Goal: Task Accomplishment & Management: Manage account settings

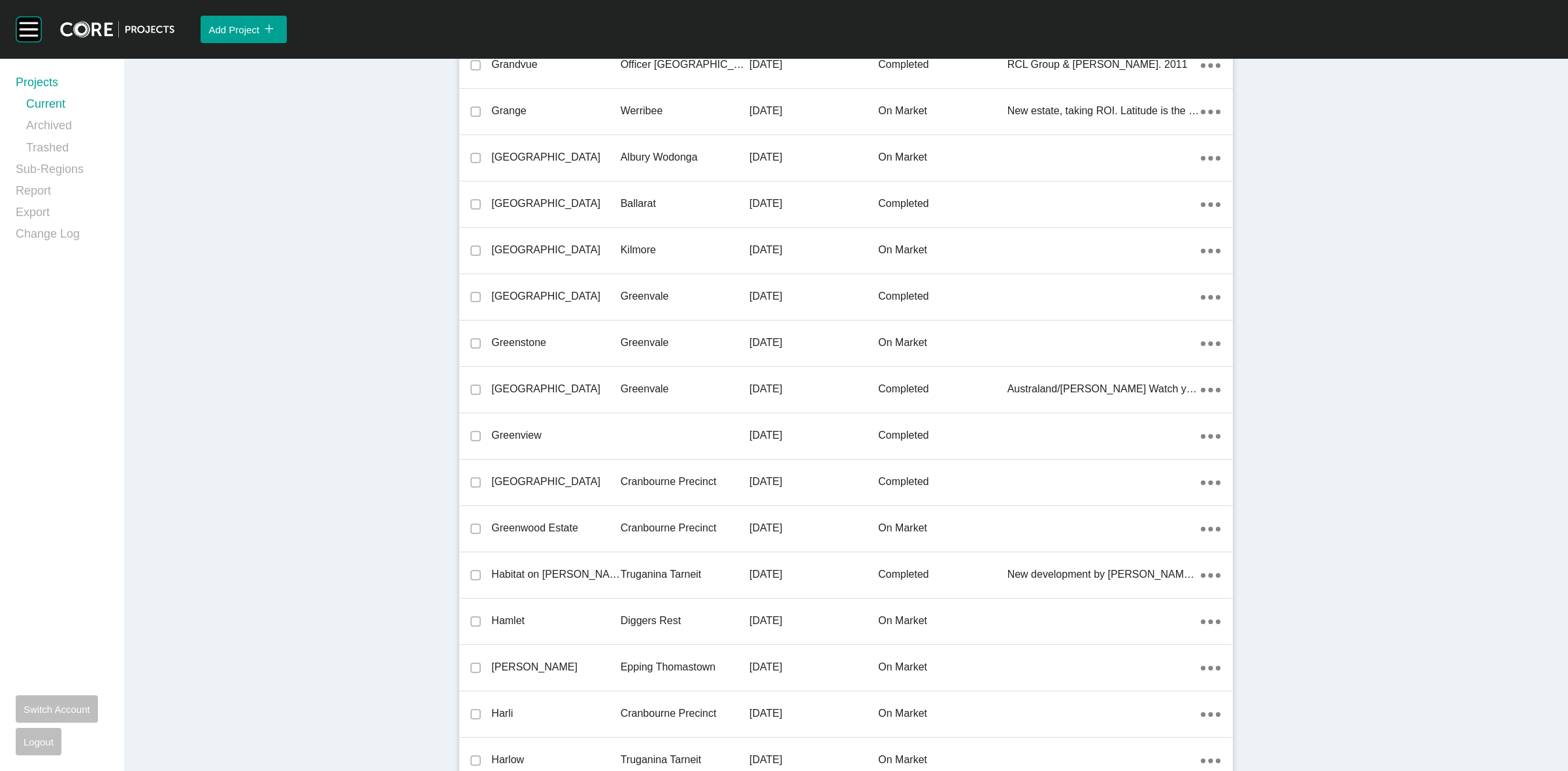
scroll to position [20466, 0]
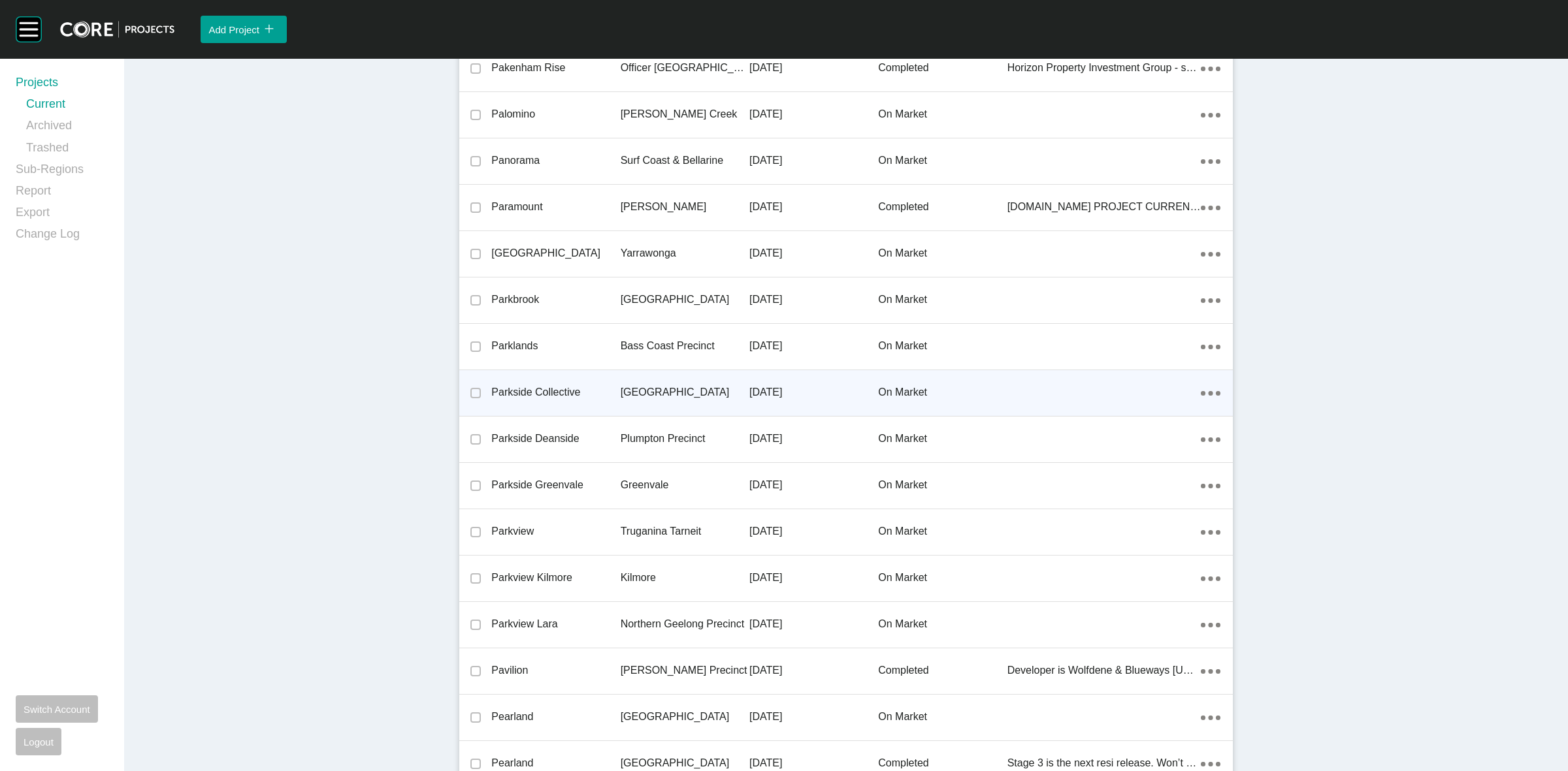
click at [687, 385] on p "[GEOGRAPHIC_DATA]" at bounding box center [685, 392] width 129 height 15
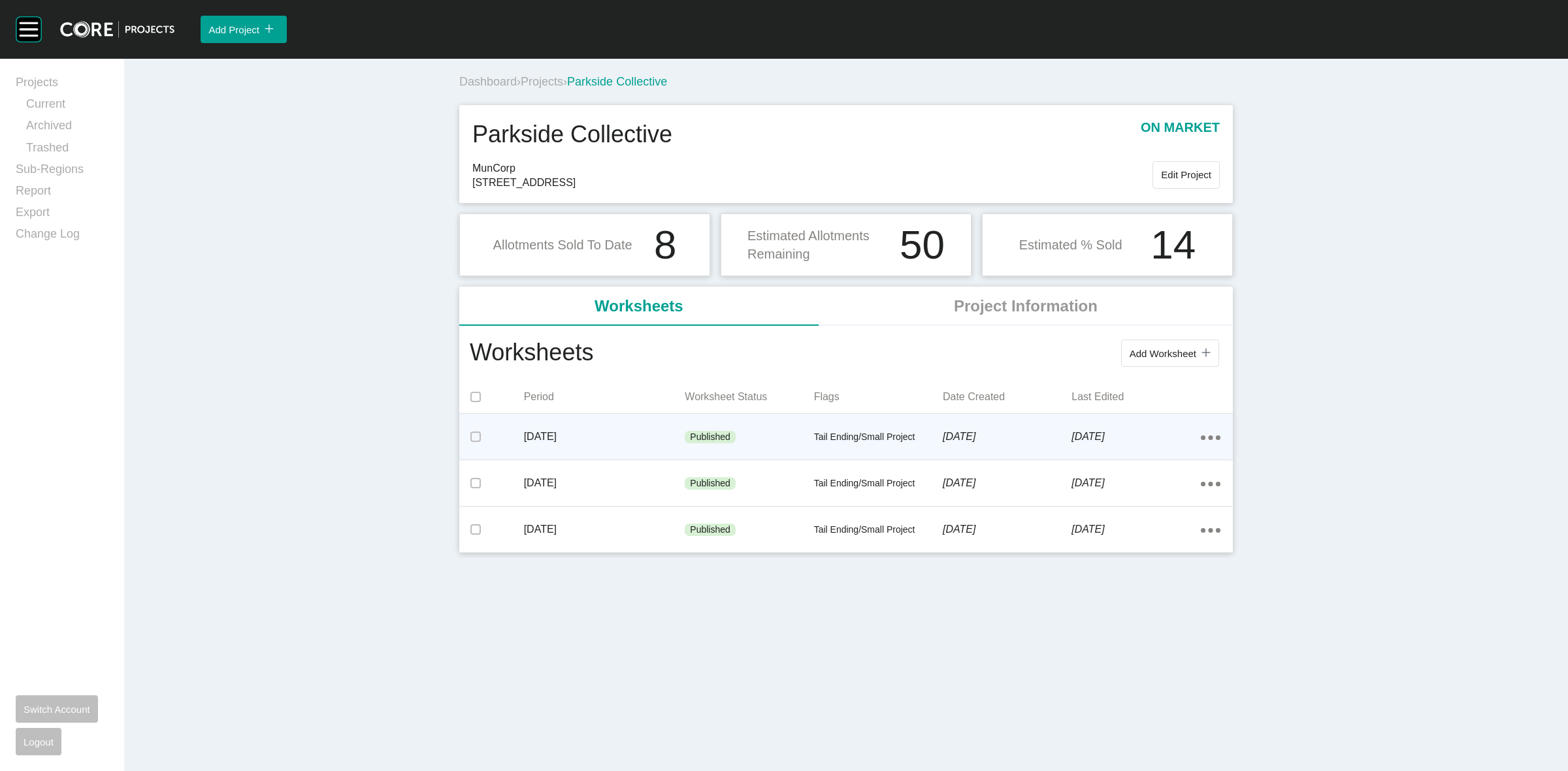
click at [1216, 436] on icon "Action Menu Dots Copy 6 Created with Sketch." at bounding box center [1210, 438] width 20 height 5
click at [984, 359] on div "Add Worksheet icon/tick copy 11 Created with Sketch." at bounding box center [908, 354] width 629 height 34
click at [550, 84] on span "Projects" at bounding box center [541, 81] width 42 height 13
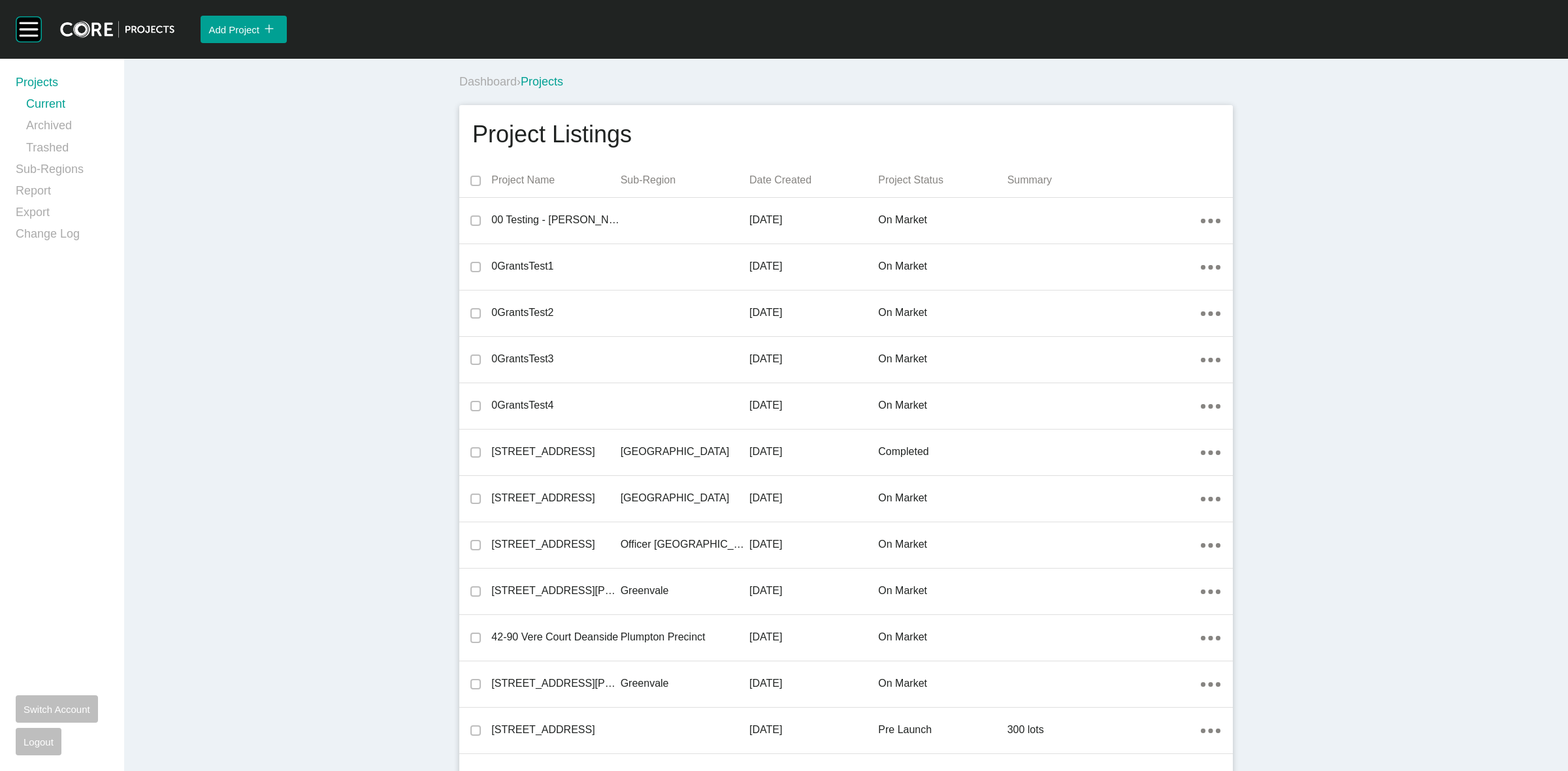
scroll to position [19493, 0]
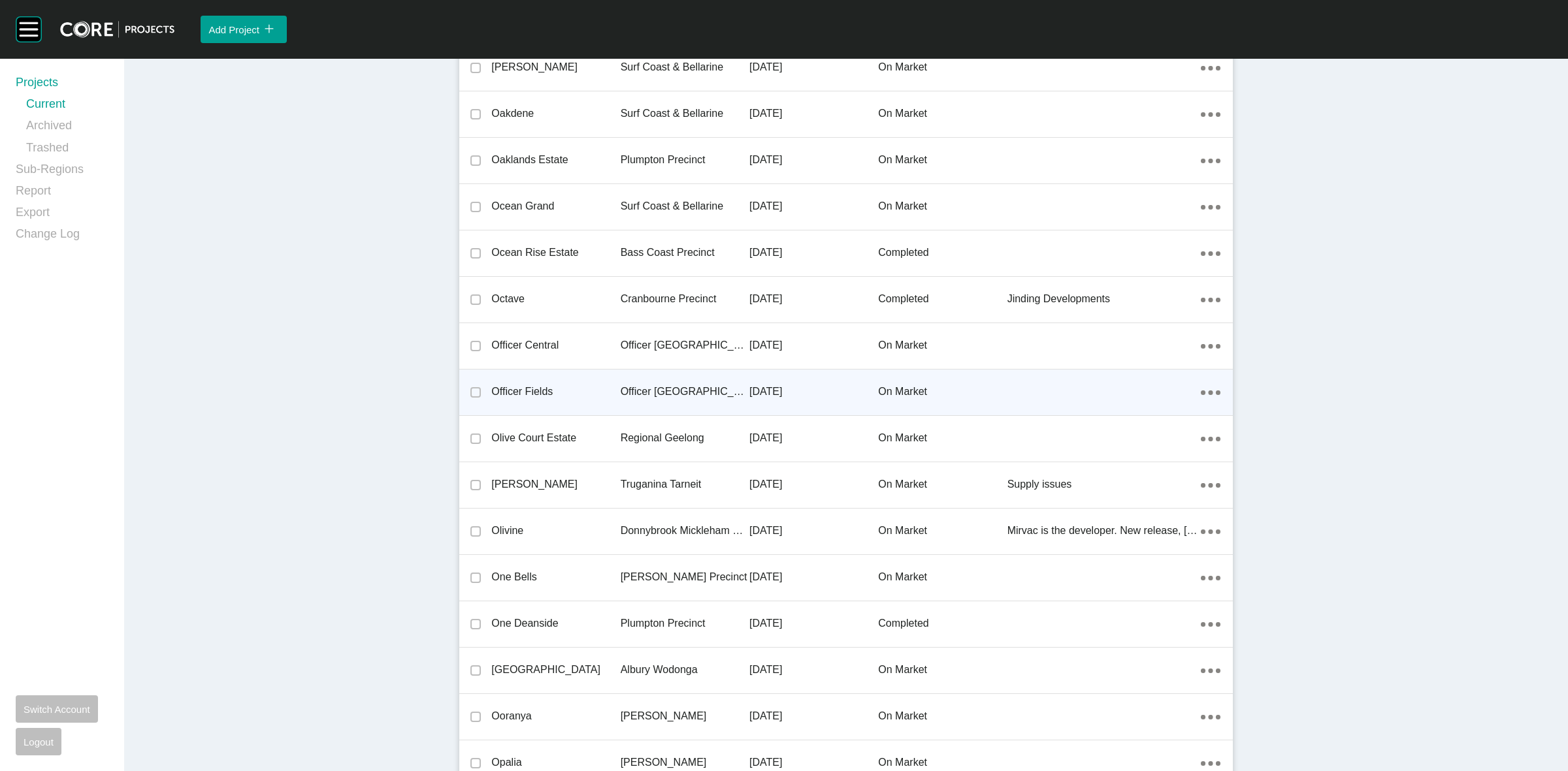
click at [644, 386] on p "Officer [GEOGRAPHIC_DATA]" at bounding box center [685, 392] width 129 height 15
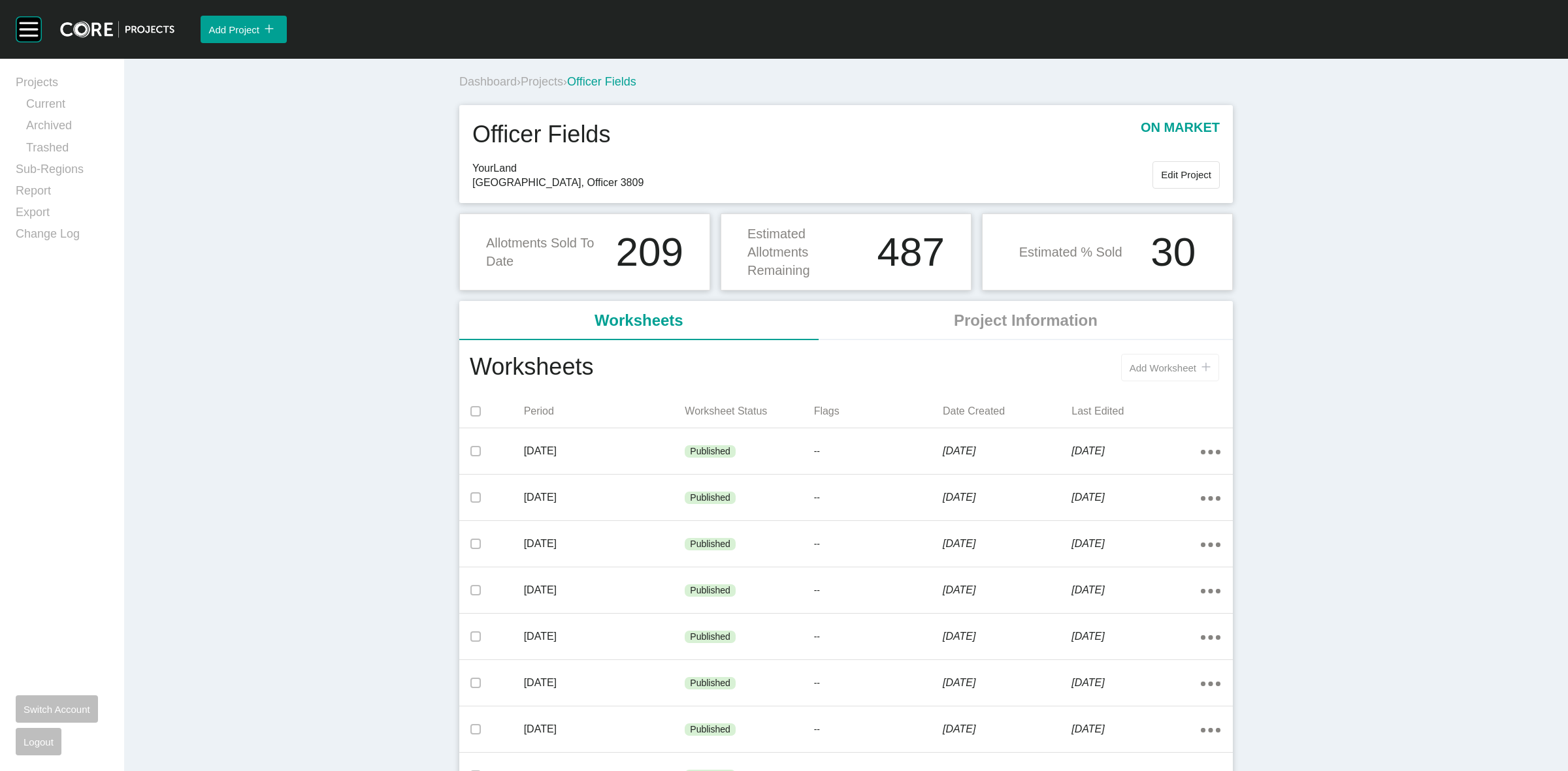
click at [1135, 363] on span "Add Worksheet" at bounding box center [1163, 367] width 67 height 11
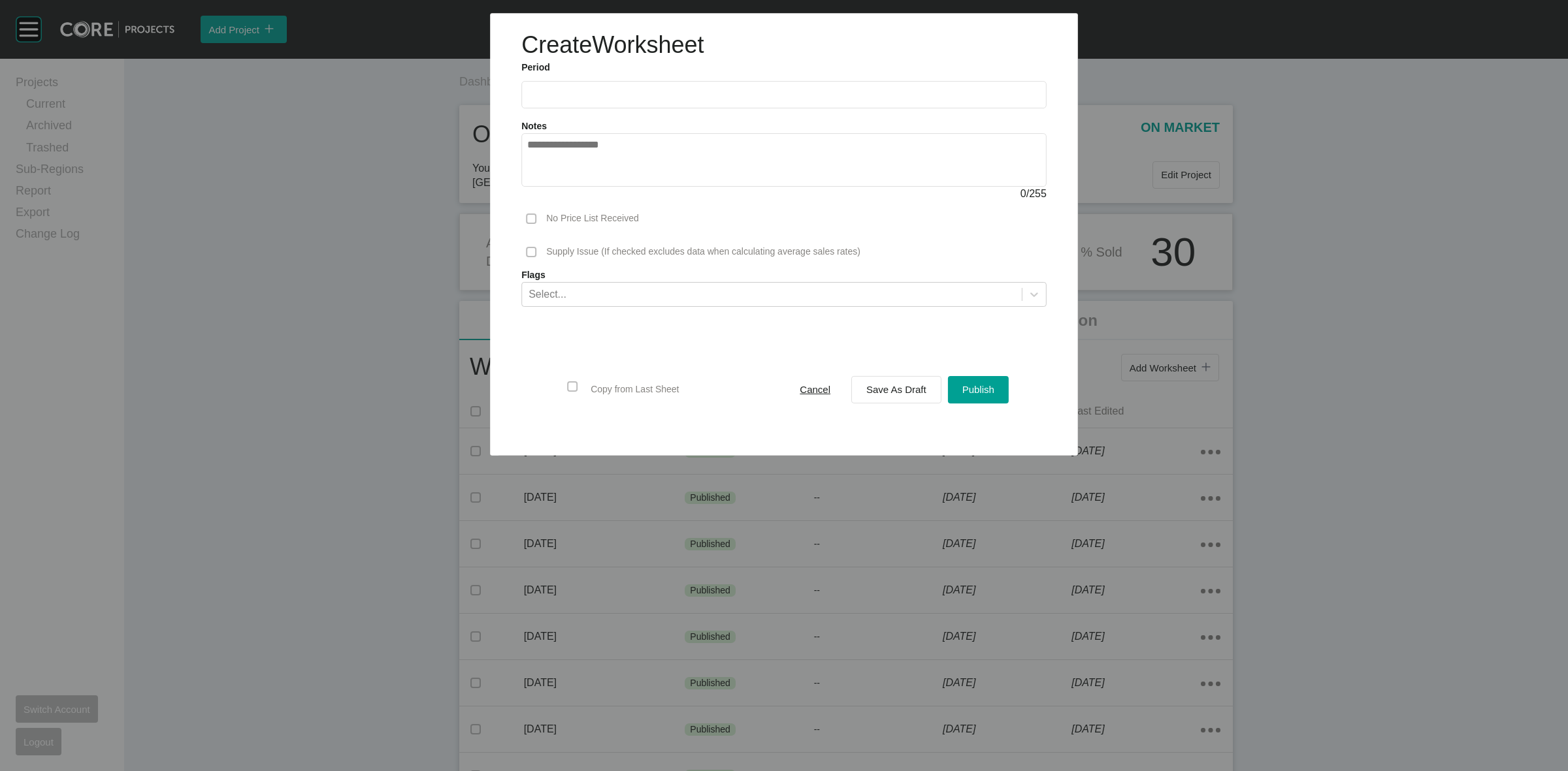
click at [602, 96] on input "text" at bounding box center [784, 94] width 514 height 11
click at [642, 181] on li "Sep" at bounding box center [634, 190] width 44 height 23
type input "**********"
click at [889, 399] on div "Save As Draft" at bounding box center [897, 390] width 67 height 18
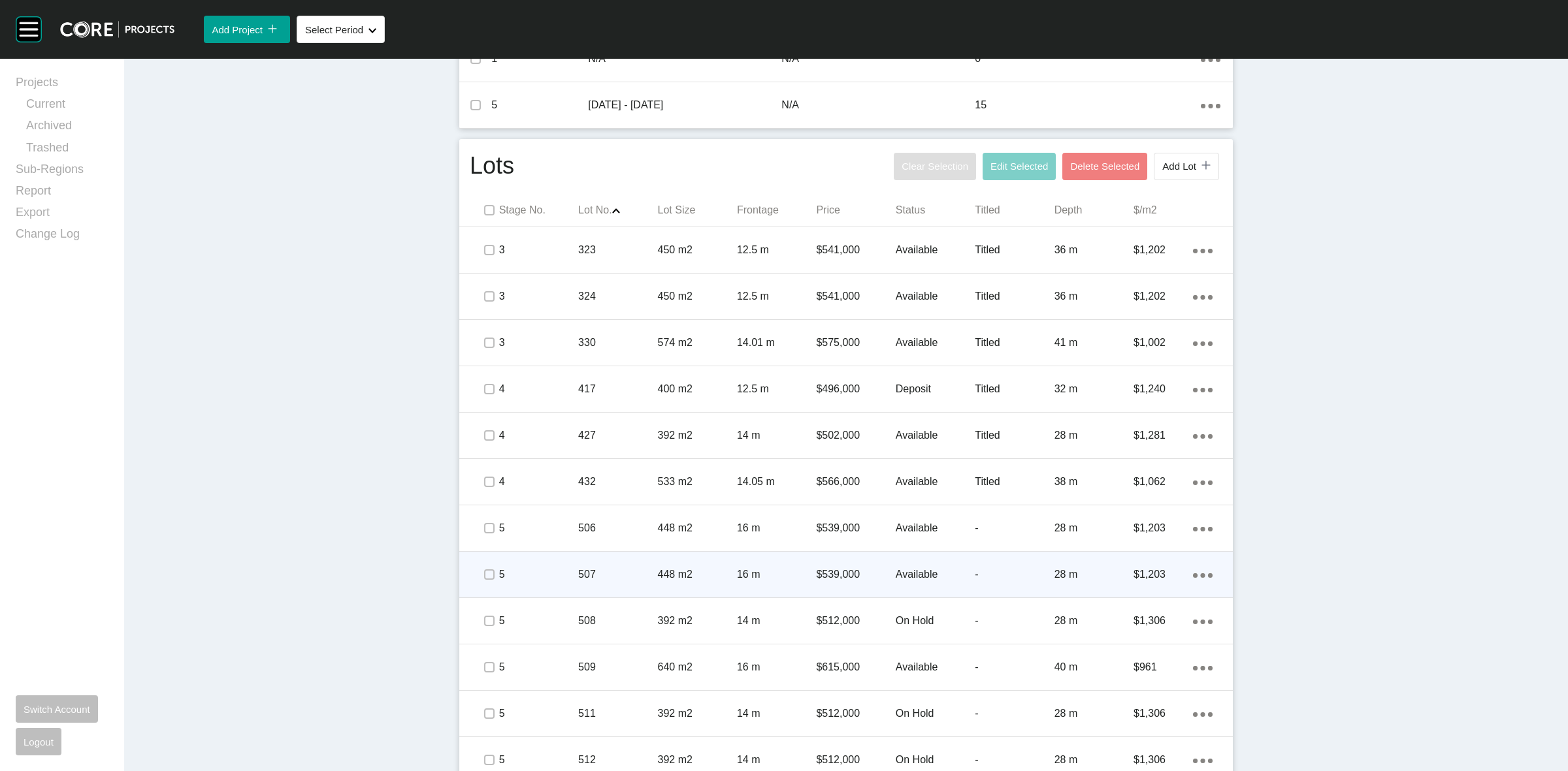
scroll to position [707, 0]
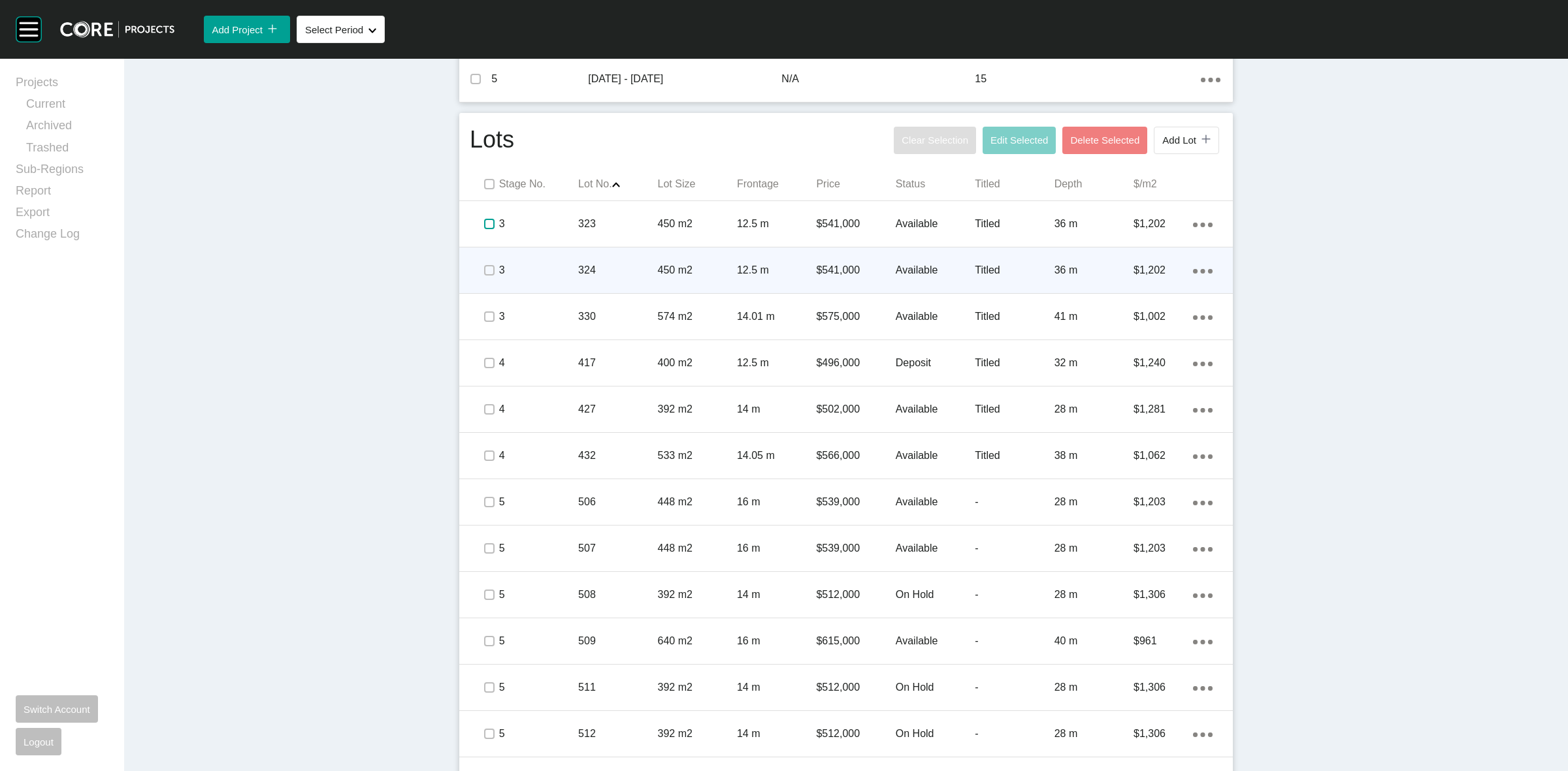
drag, startPoint x: 479, startPoint y: 221, endPoint x: 484, endPoint y: 265, distance: 44.3
click at [484, 229] on label at bounding box center [489, 224] width 11 height 11
click at [484, 275] on label at bounding box center [489, 270] width 11 height 11
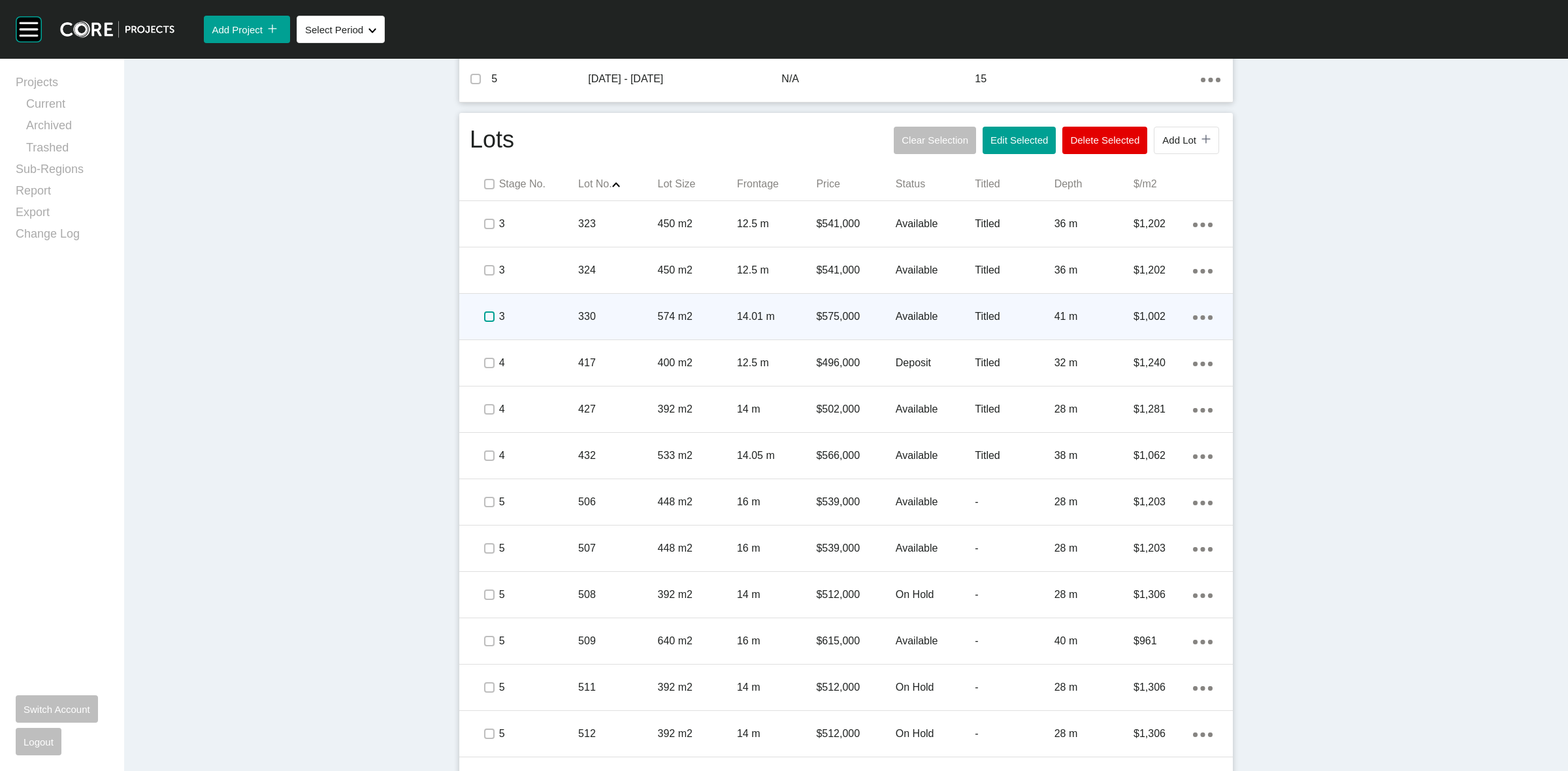
click at [484, 315] on label at bounding box center [489, 316] width 11 height 11
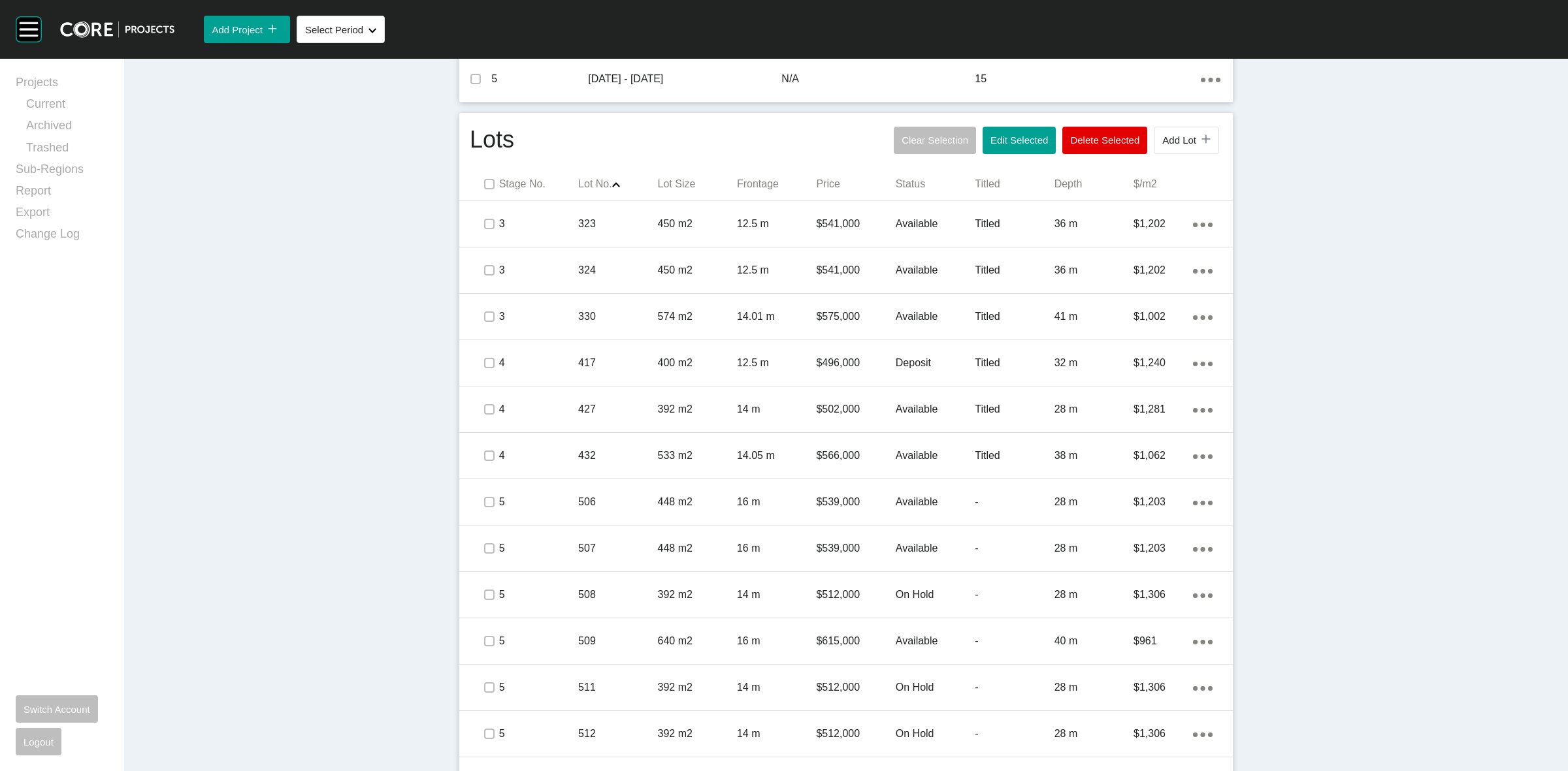
click at [318, 75] on div "Dashboard › Projects › Officer Fields › Worksheet Officer Fields Worksheet - Se…" at bounding box center [846, 266] width 1444 height 1829
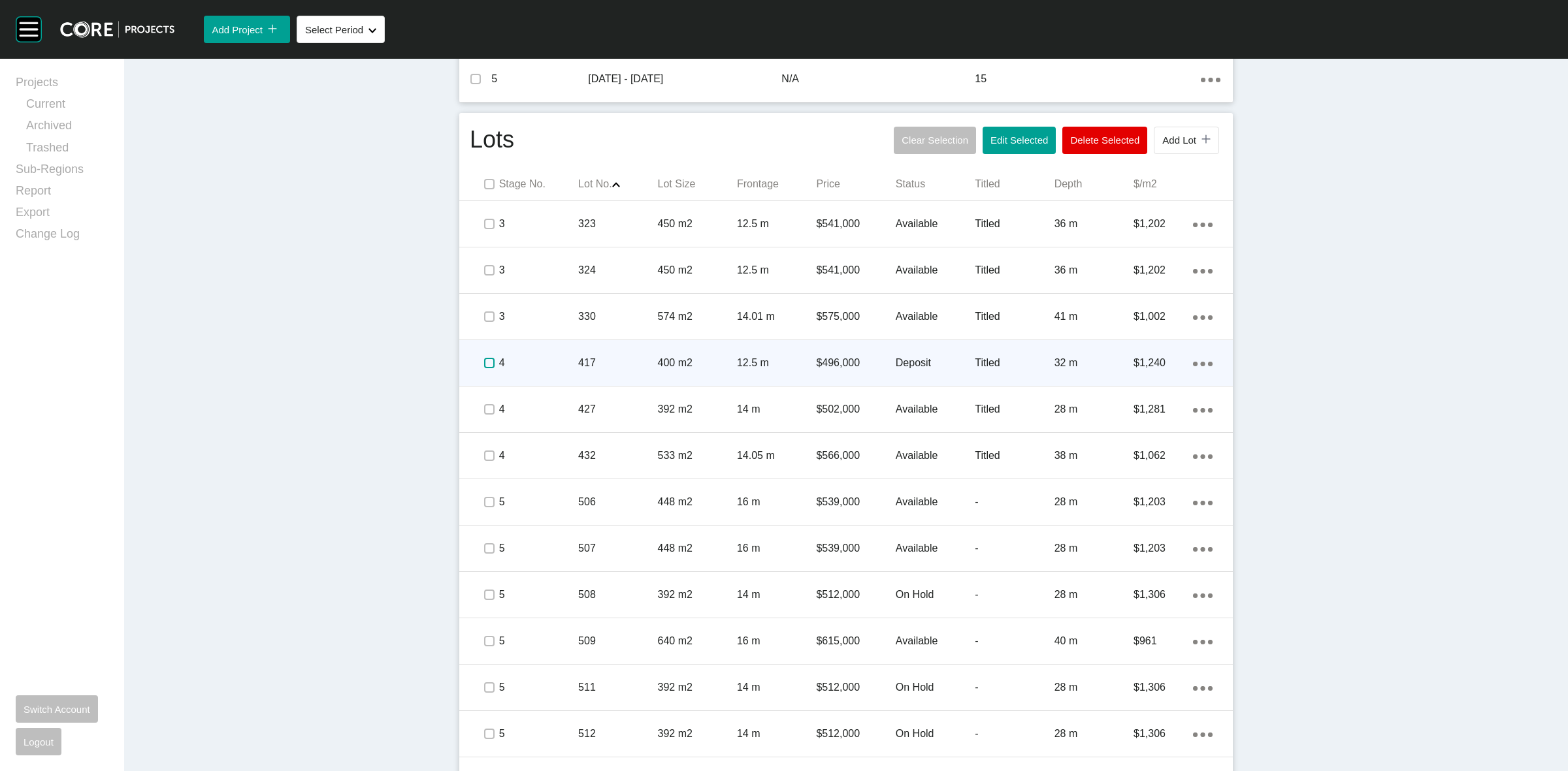
drag, startPoint x: 478, startPoint y: 365, endPoint x: 490, endPoint y: 365, distance: 12.0
click at [484, 365] on label at bounding box center [489, 362] width 11 height 11
click at [579, 358] on p "417" at bounding box center [618, 362] width 79 height 15
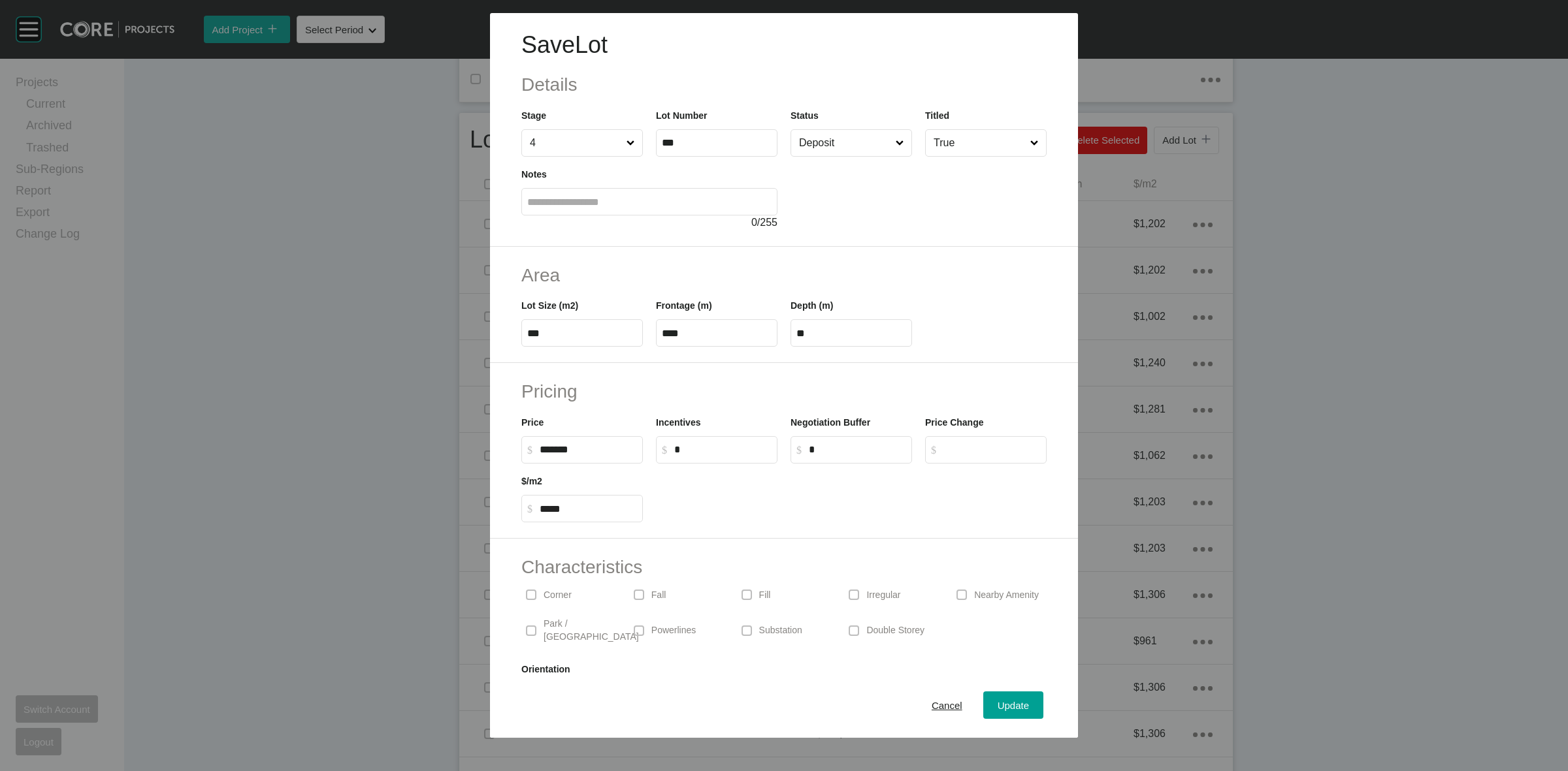
click at [809, 145] on input "Deposit" at bounding box center [845, 142] width 96 height 27
click at [990, 692] on button "Update" at bounding box center [1013, 705] width 60 height 28
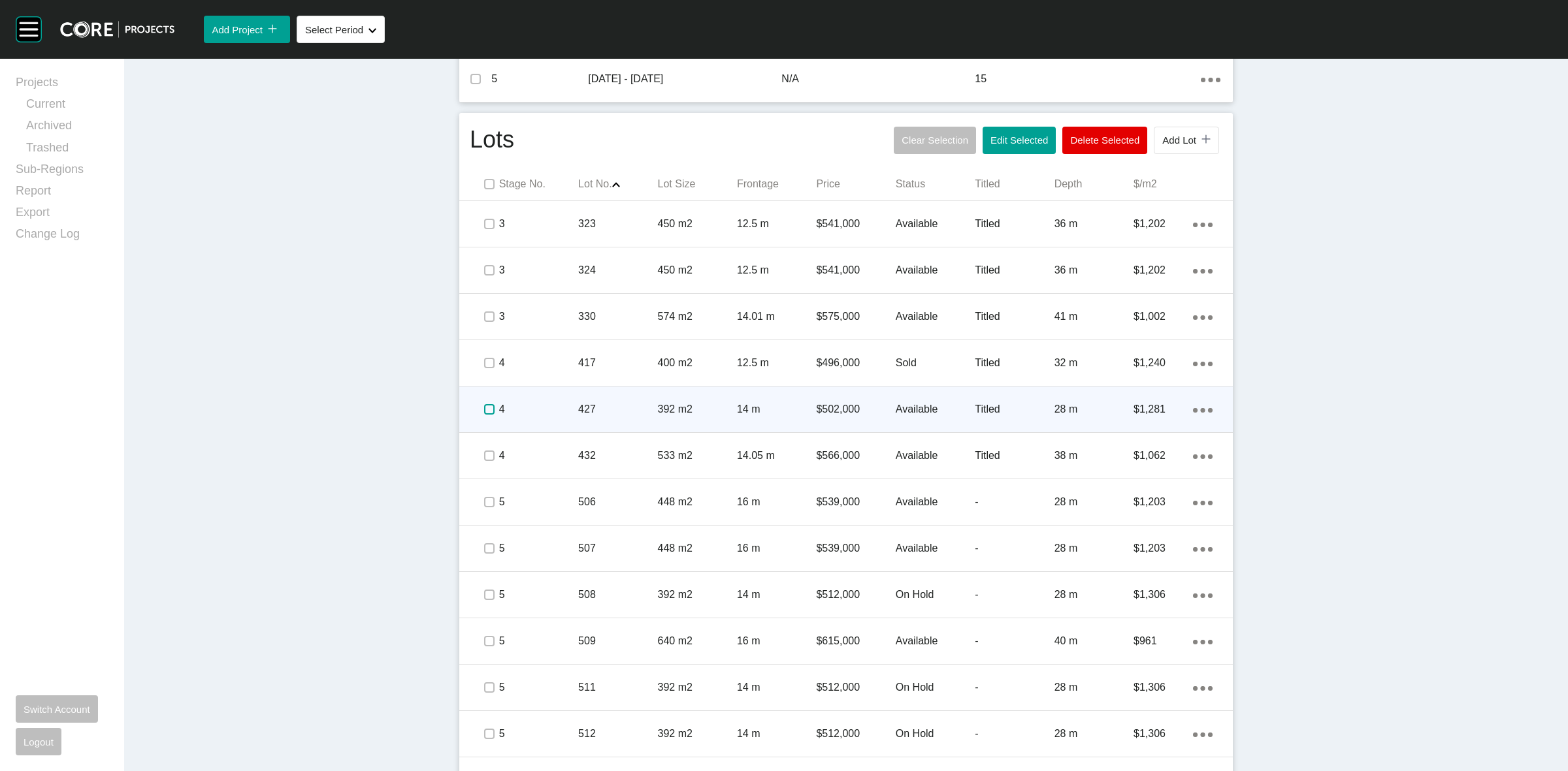
click at [484, 405] on label at bounding box center [489, 410] width 11 height 11
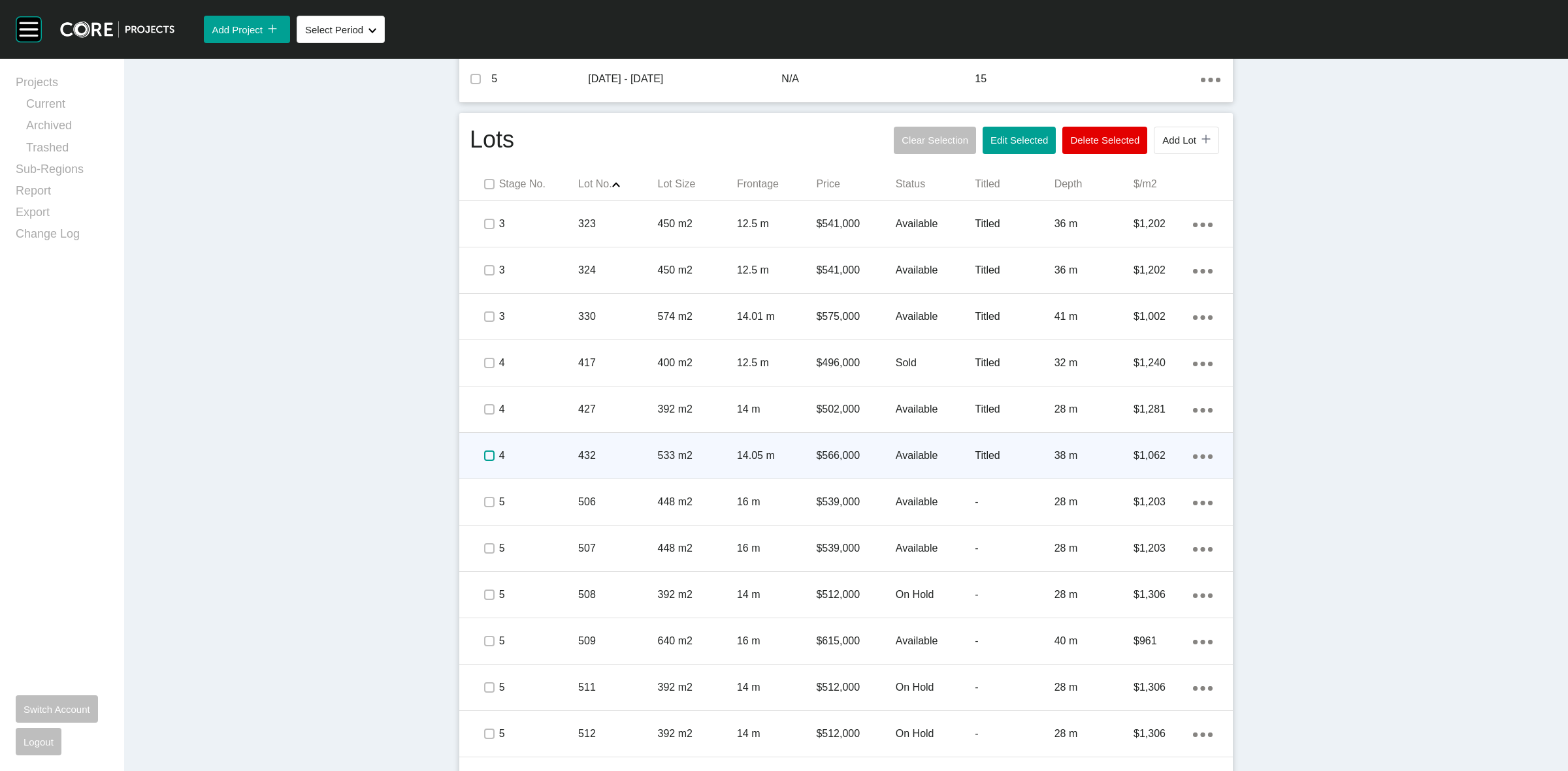
click at [484, 454] on label at bounding box center [489, 456] width 11 height 11
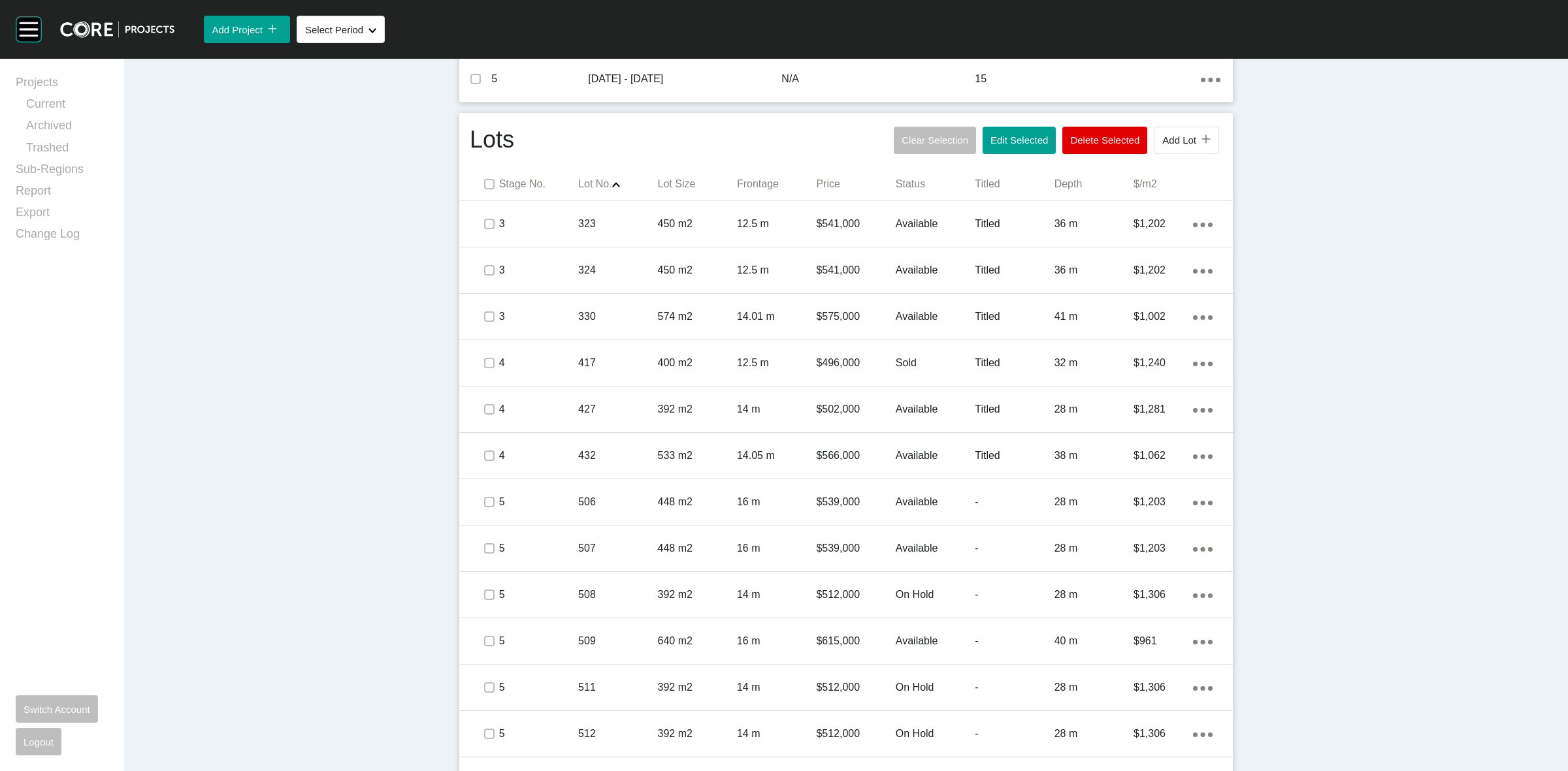
drag, startPoint x: 1409, startPoint y: 650, endPoint x: 1429, endPoint y: 764, distance: 115.7
click at [1409, 650] on div "Dashboard › Projects › Officer Fields › Worksheet Officer Fields Worksheet - Se…" at bounding box center [846, 266] width 1444 height 1829
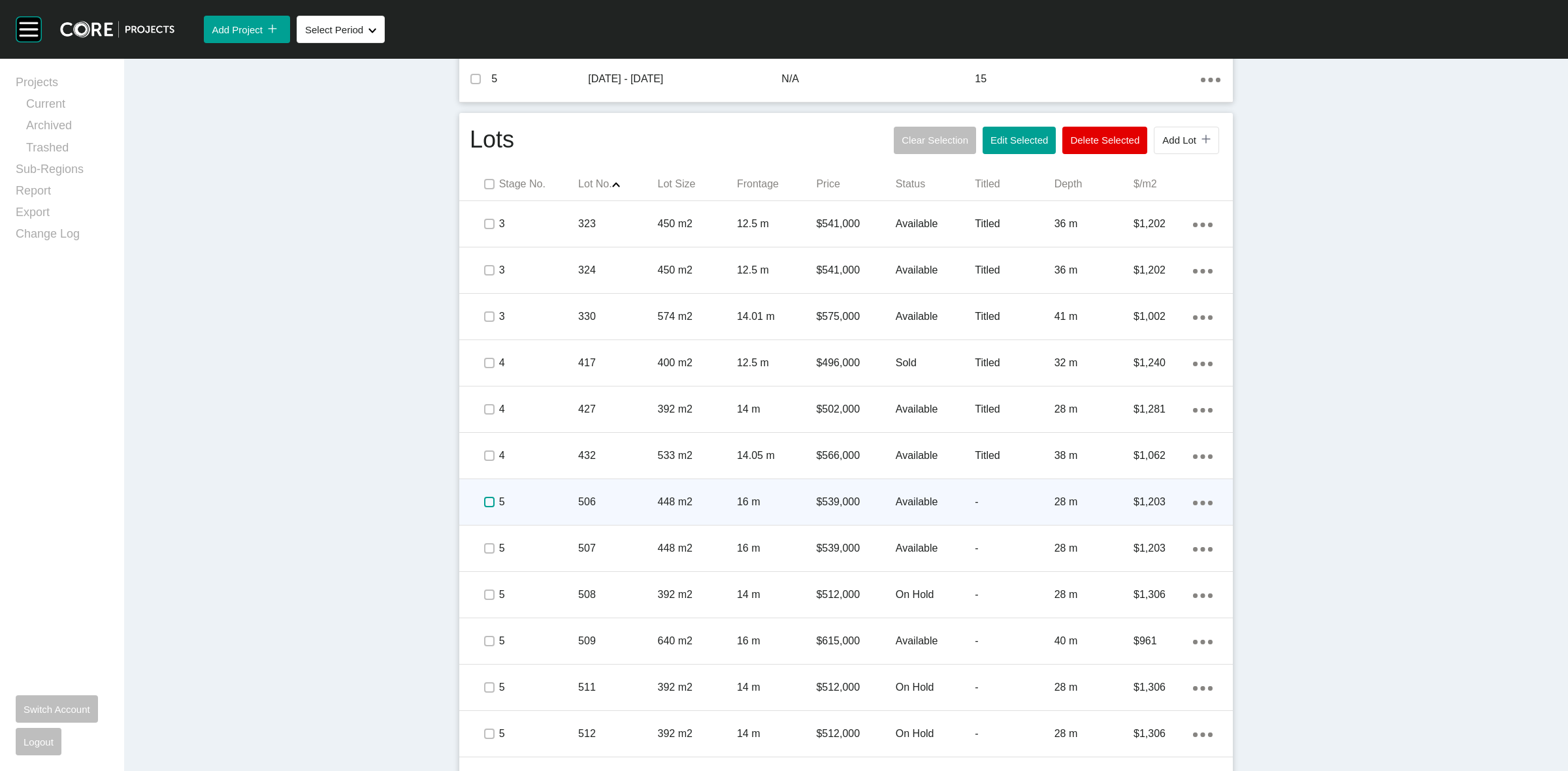
drag, startPoint x: 487, startPoint y: 504, endPoint x: 481, endPoint y: 506, distance: 6.3
click at [487, 504] on label at bounding box center [489, 502] width 11 height 11
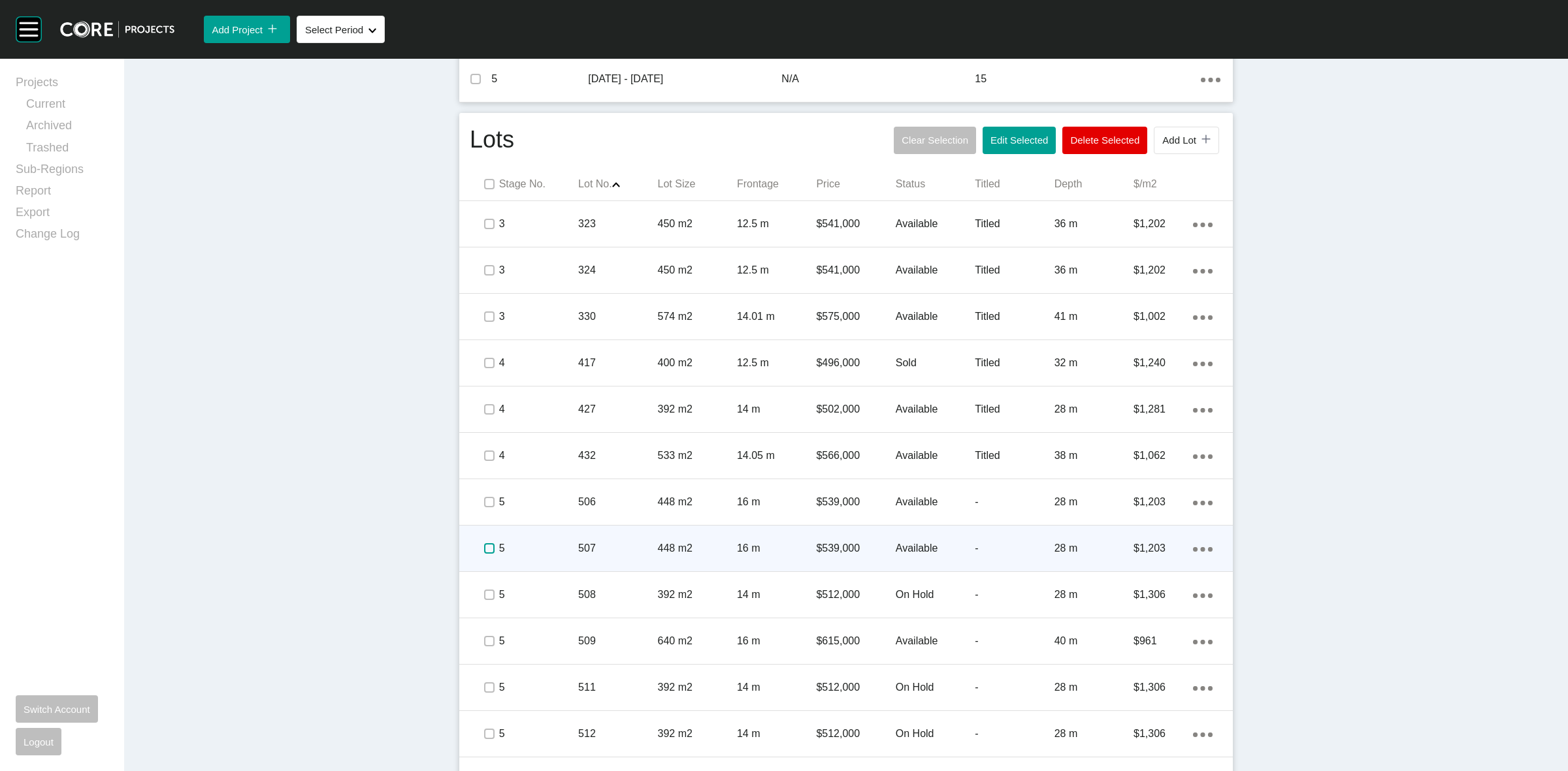
click at [484, 546] on label at bounding box center [489, 548] width 11 height 11
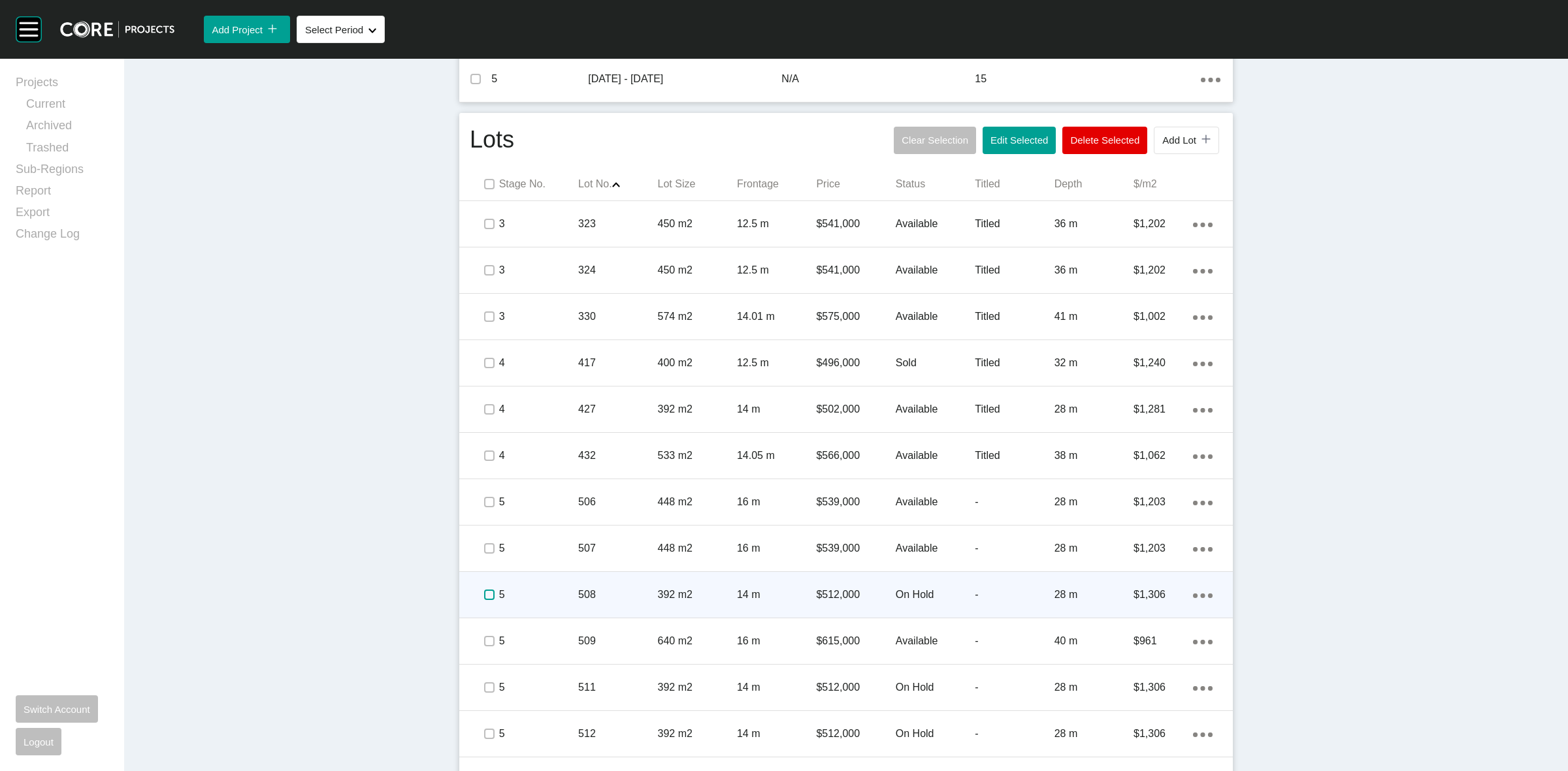
click at [484, 592] on label at bounding box center [489, 595] width 11 height 11
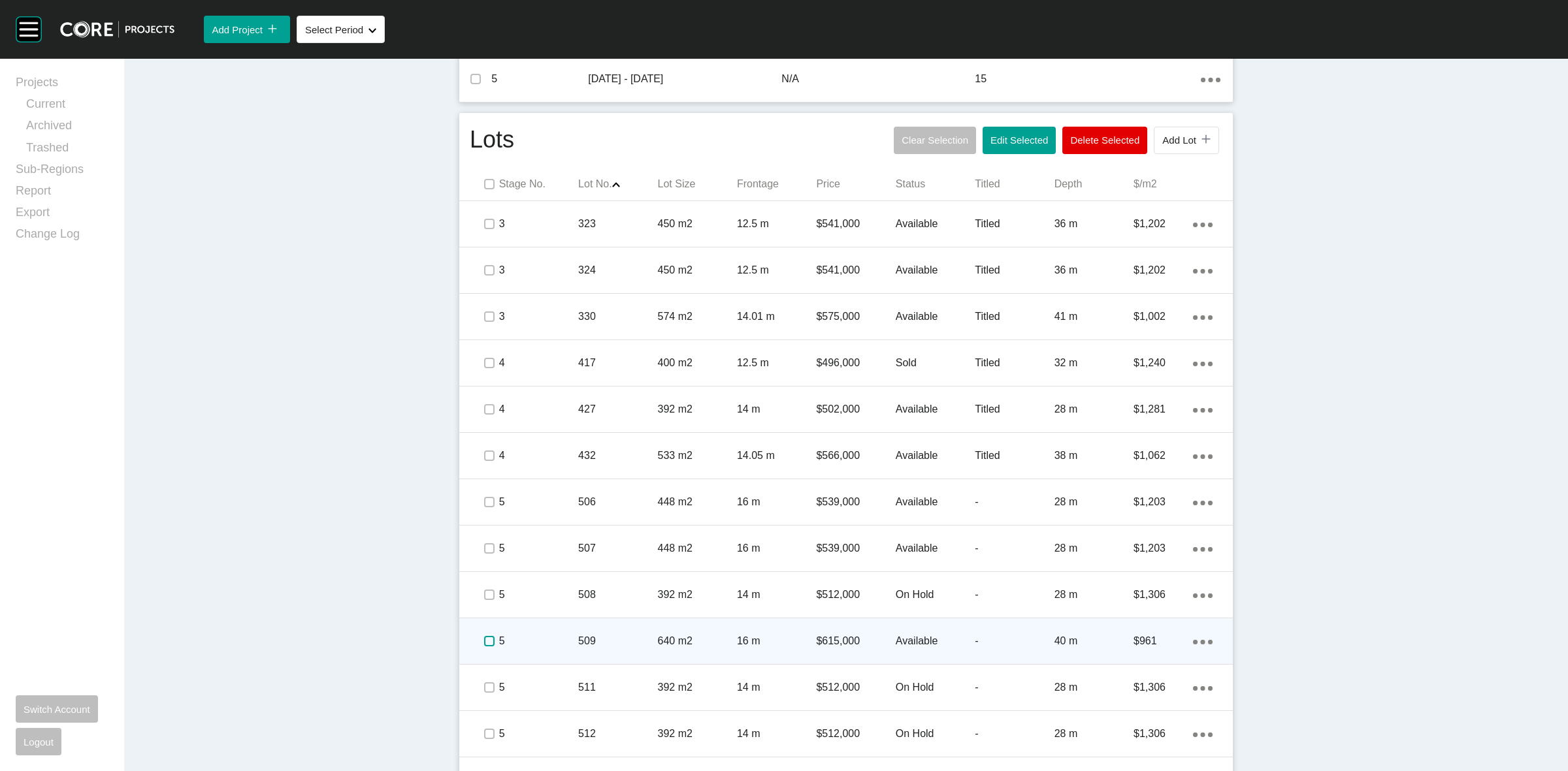
click at [485, 640] on label at bounding box center [489, 641] width 11 height 11
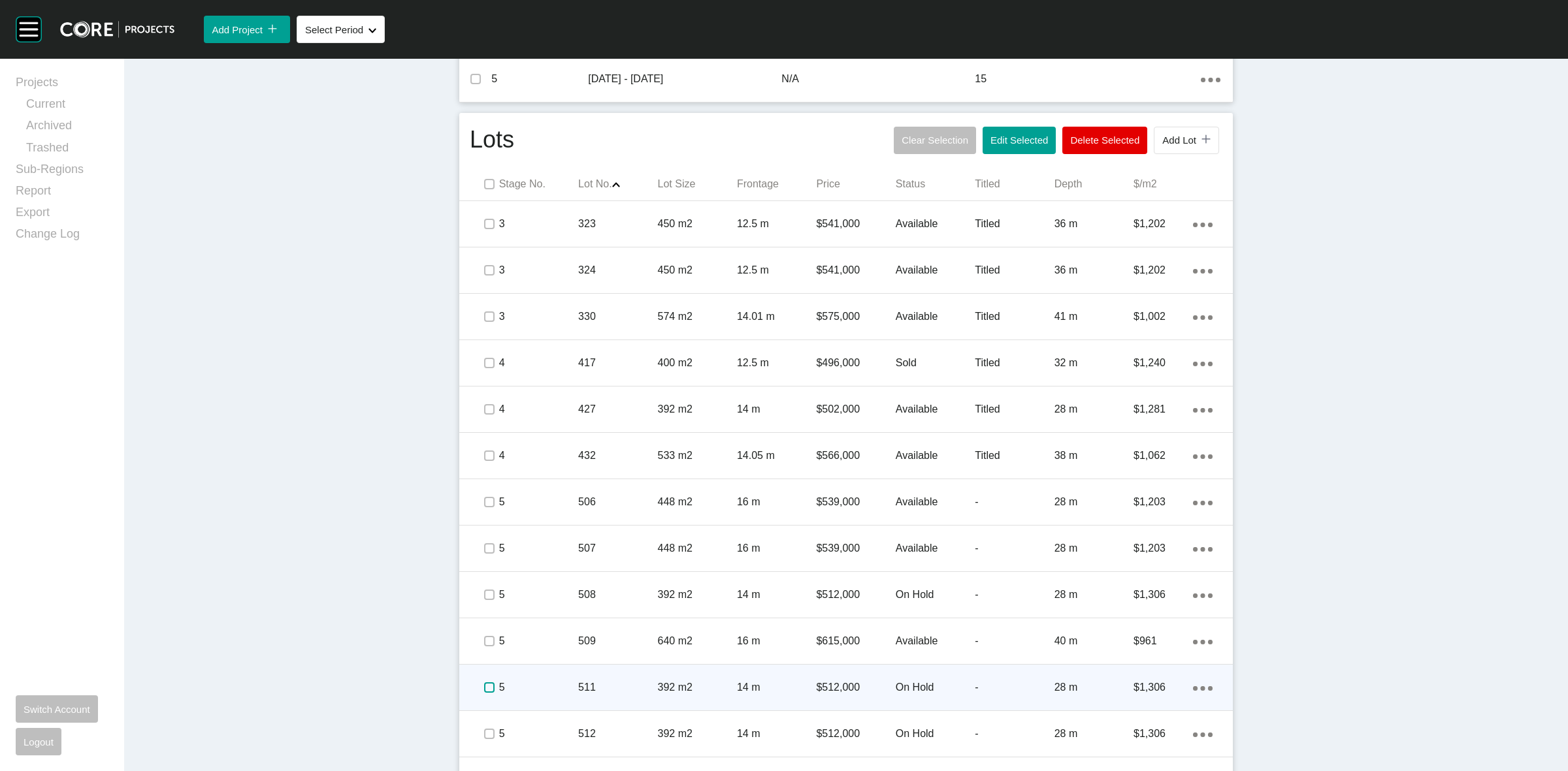
click at [484, 685] on label at bounding box center [489, 688] width 11 height 11
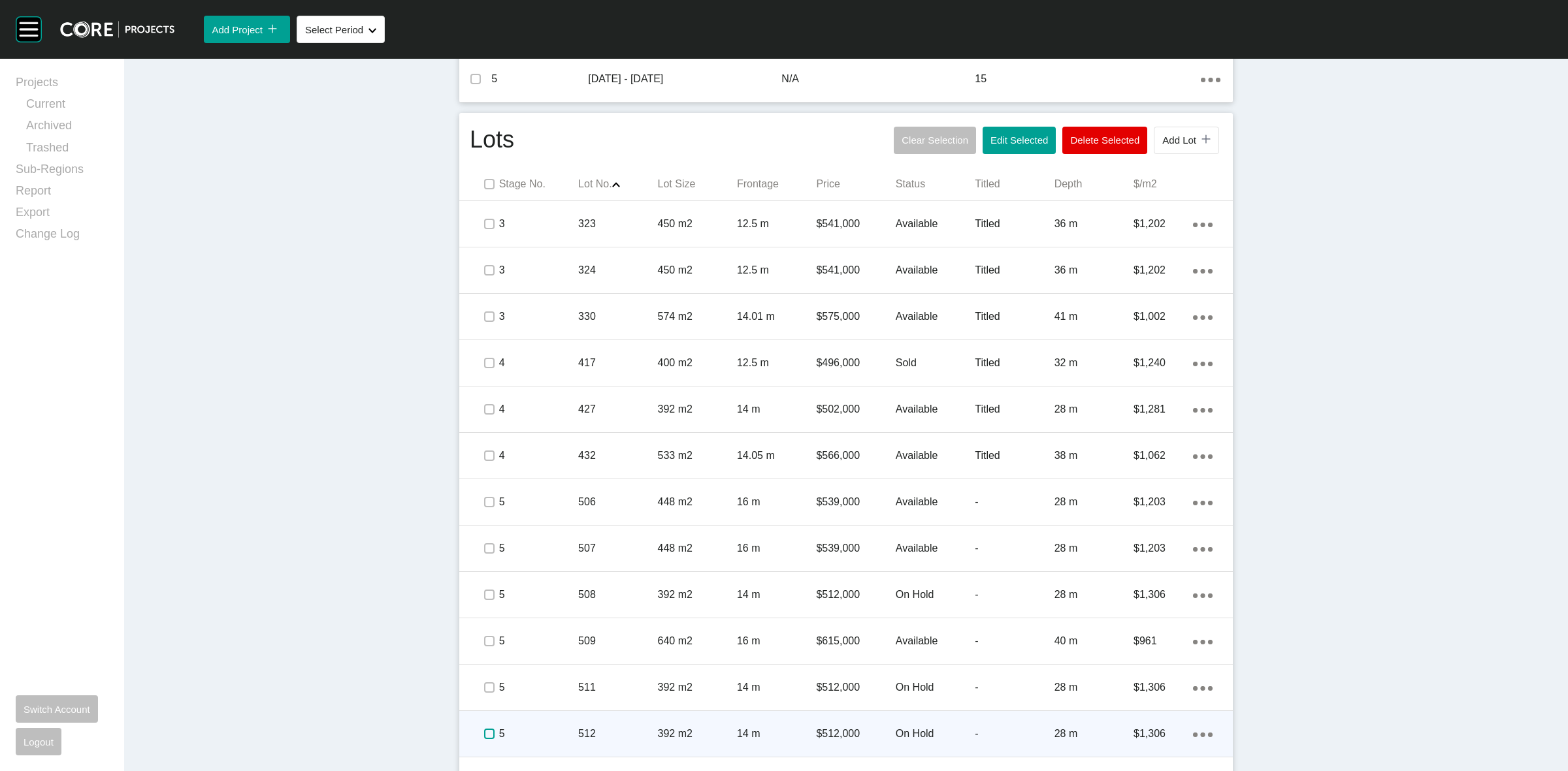
click at [484, 733] on label at bounding box center [489, 734] width 11 height 11
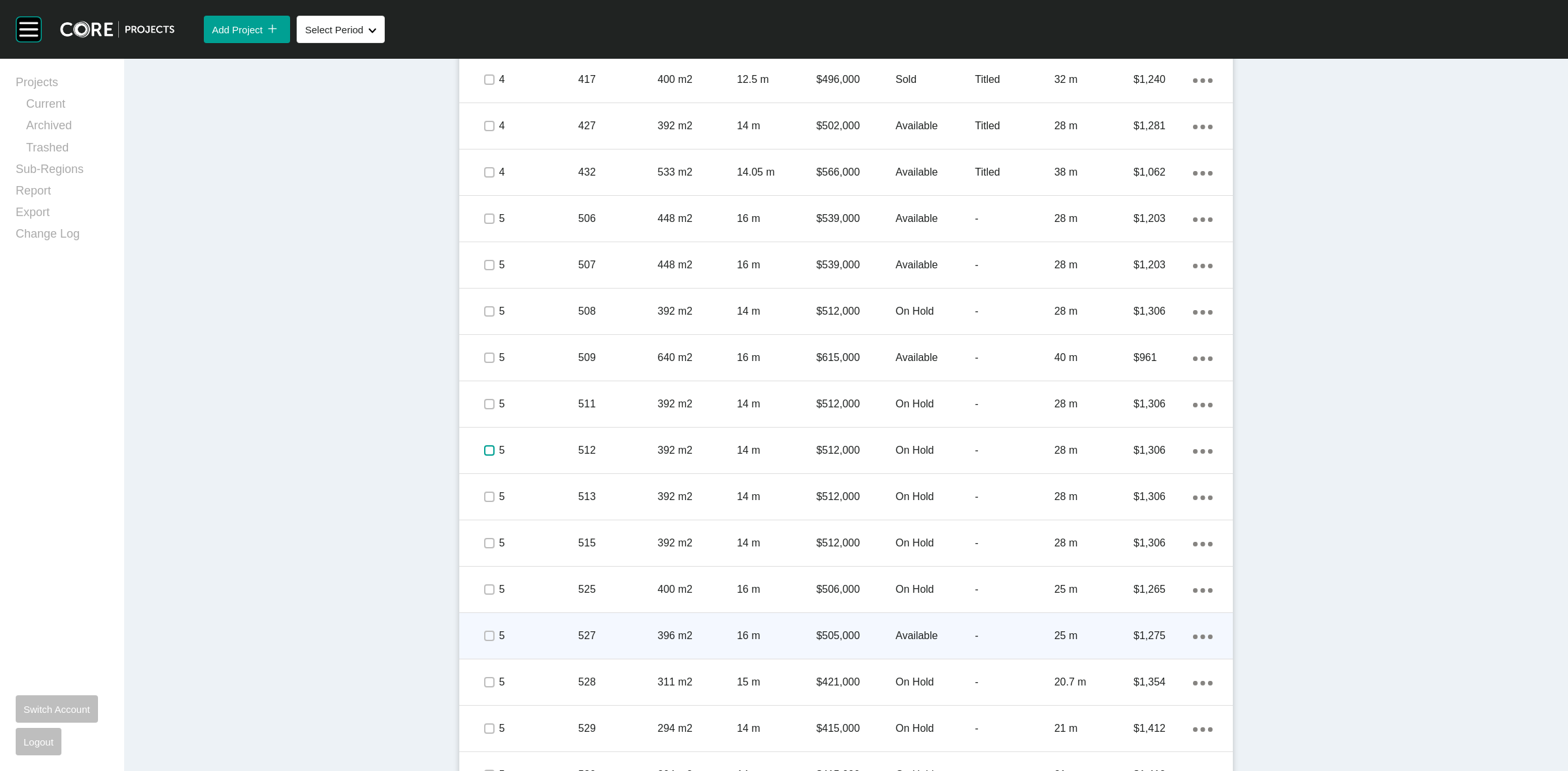
scroll to position [1034, 0]
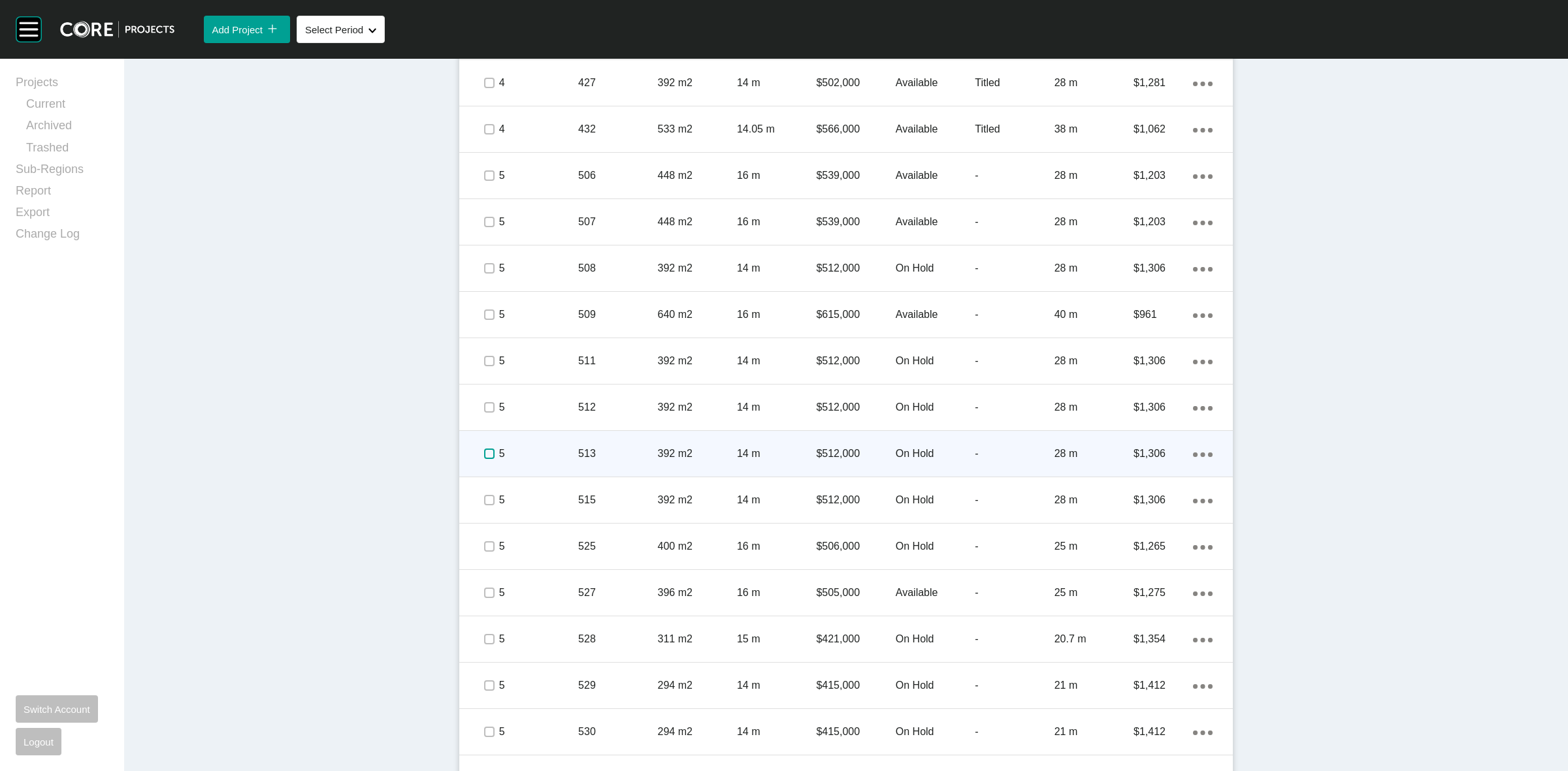
click at [484, 455] on label at bounding box center [489, 454] width 11 height 11
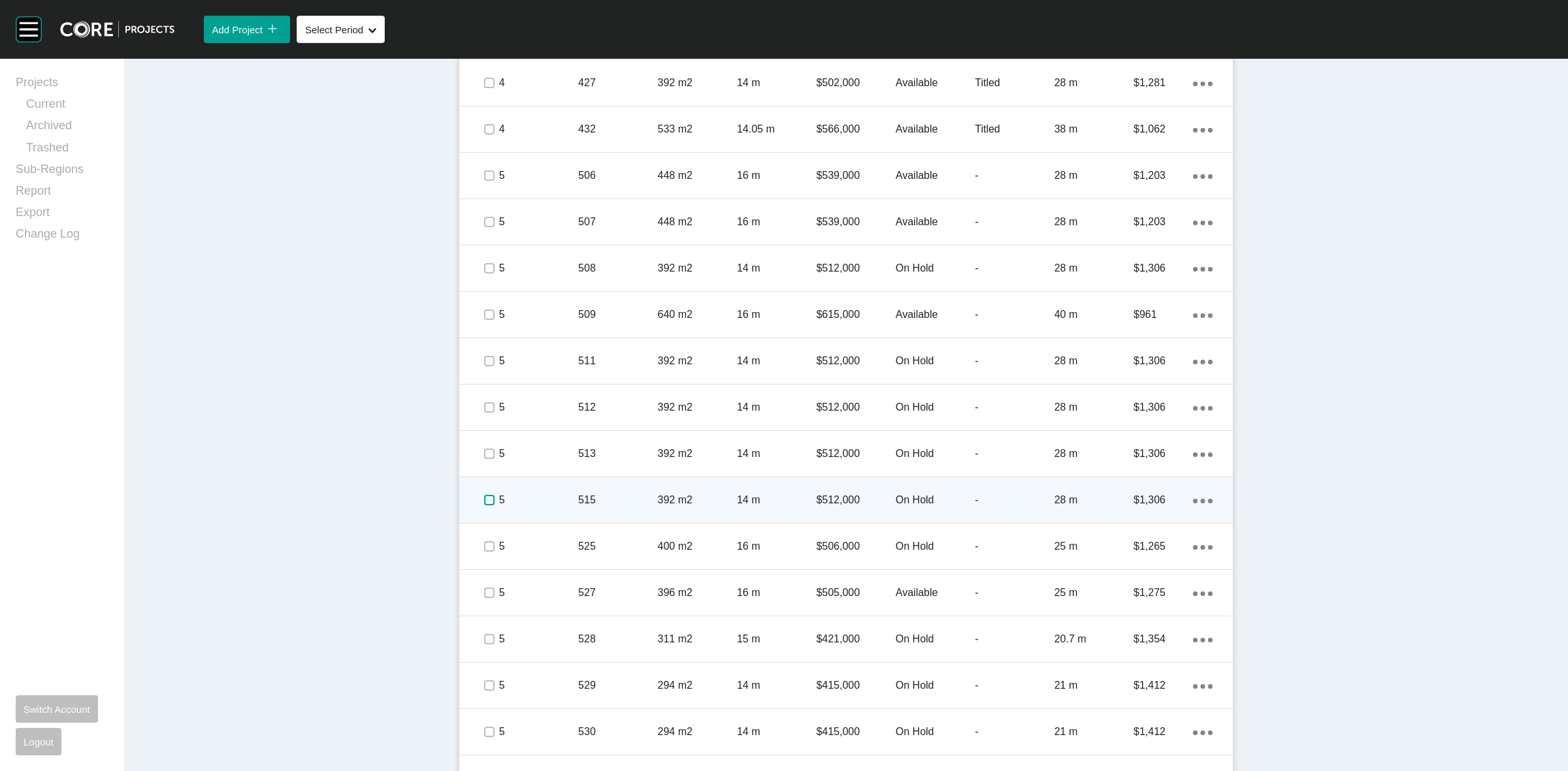
click at [484, 500] on label at bounding box center [489, 500] width 11 height 11
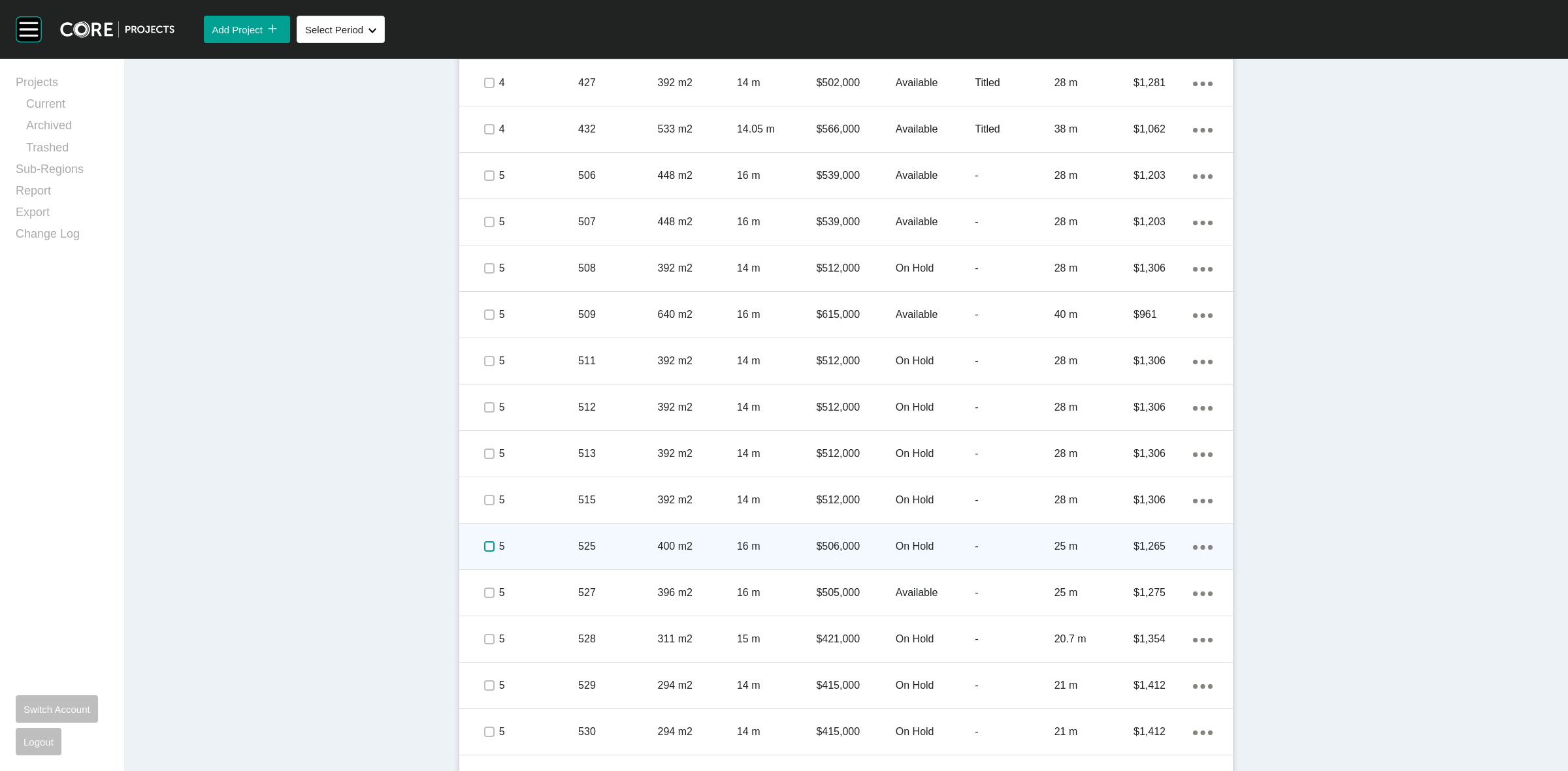
click at [485, 542] on label at bounding box center [489, 546] width 11 height 11
click at [543, 545] on p "5" at bounding box center [538, 546] width 79 height 15
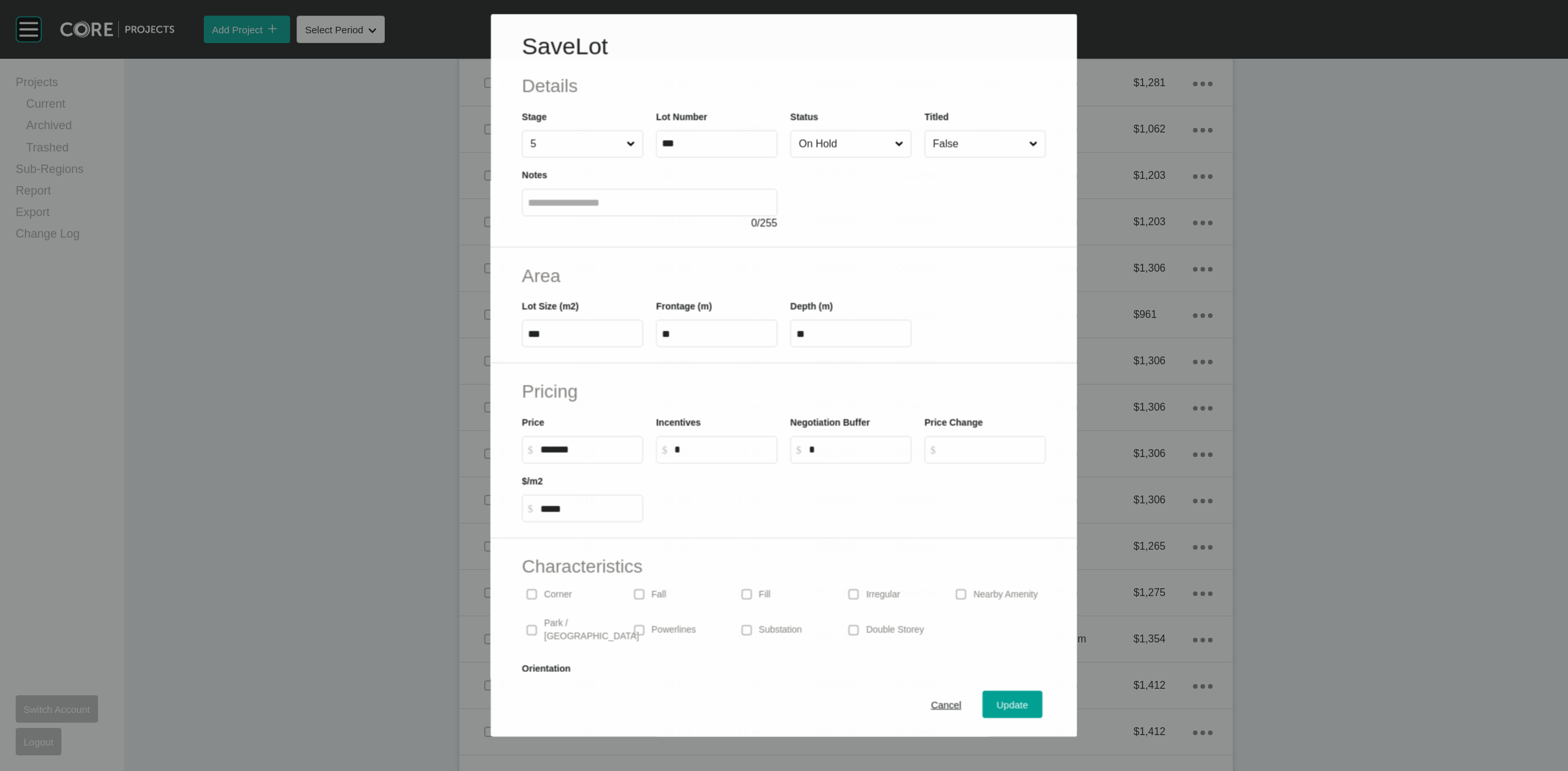
click at [860, 142] on input "On Hold" at bounding box center [845, 143] width 96 height 27
click at [1010, 701] on span "Update" at bounding box center [1014, 705] width 31 height 11
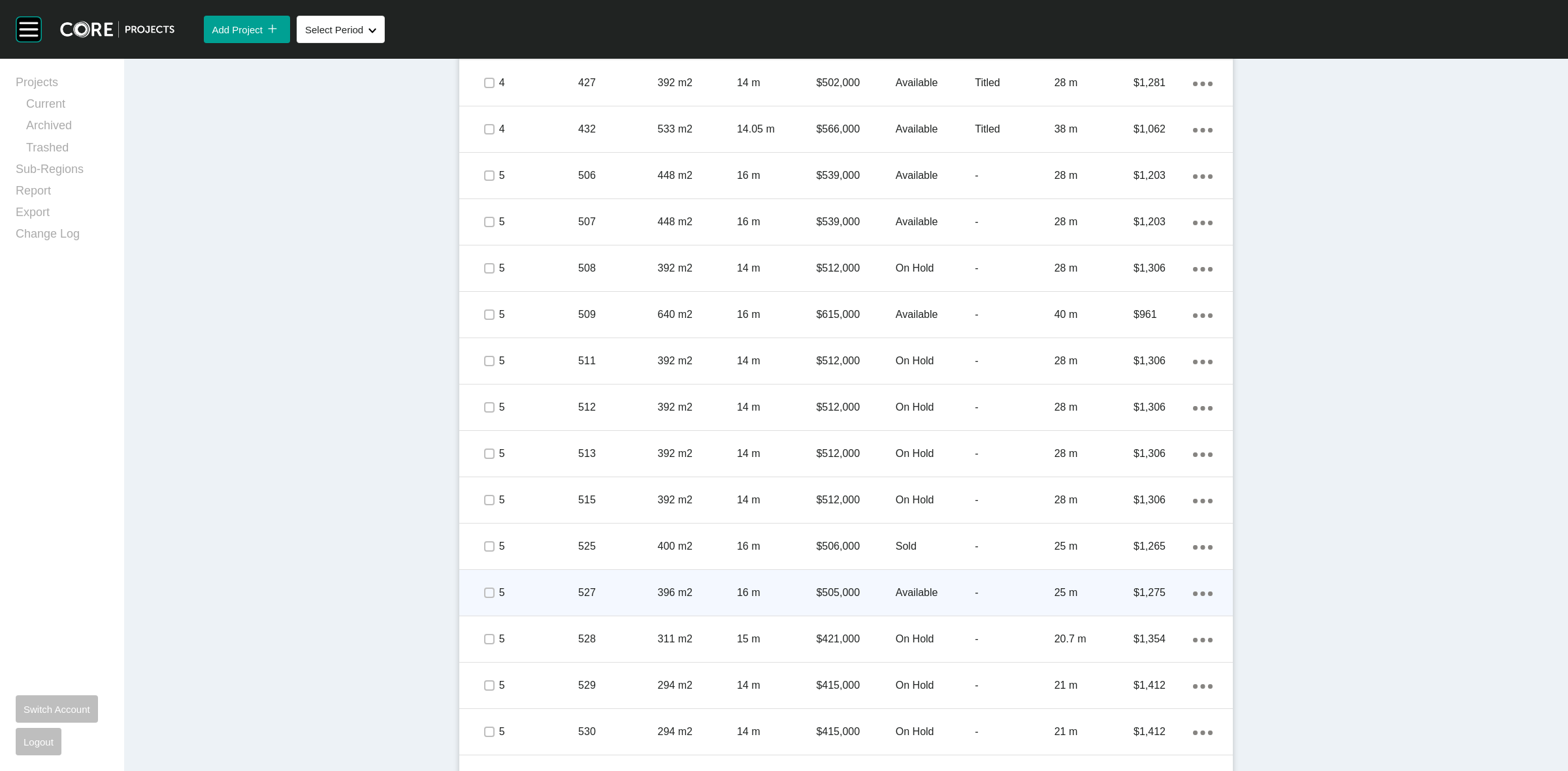
click at [479, 592] on span at bounding box center [489, 593] width 20 height 20
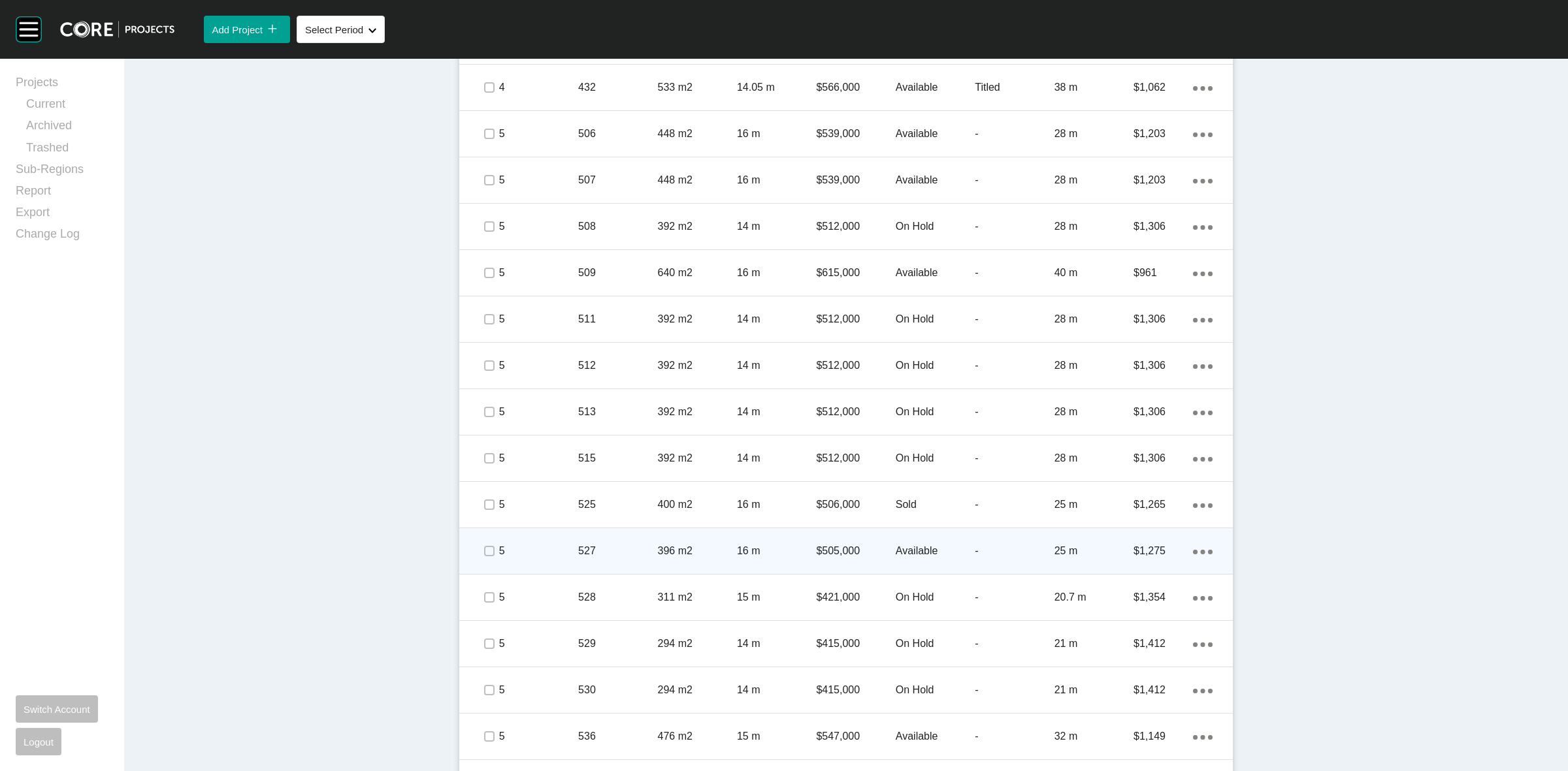
scroll to position [1116, 0]
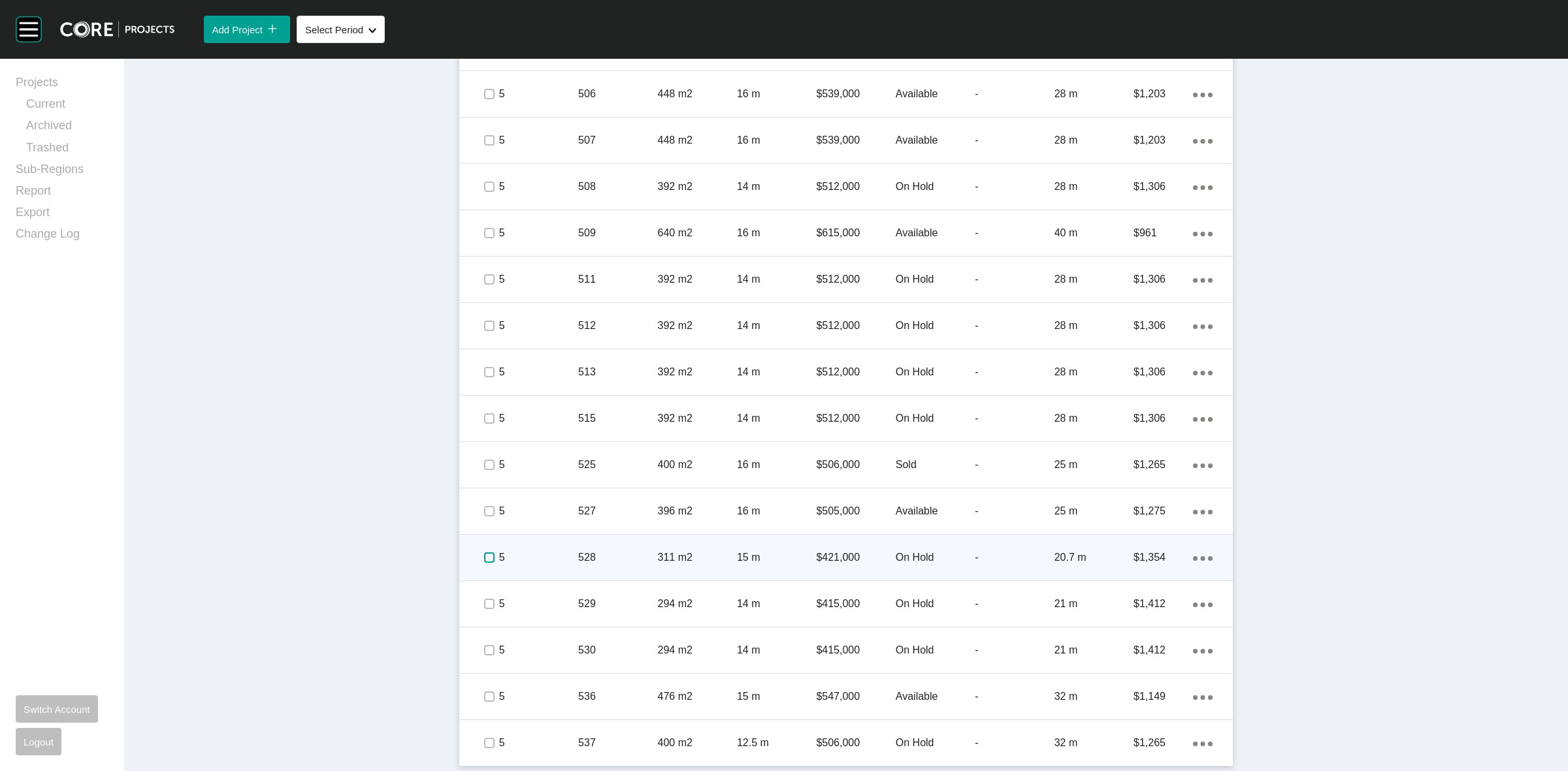
click at [484, 553] on label at bounding box center [489, 558] width 11 height 11
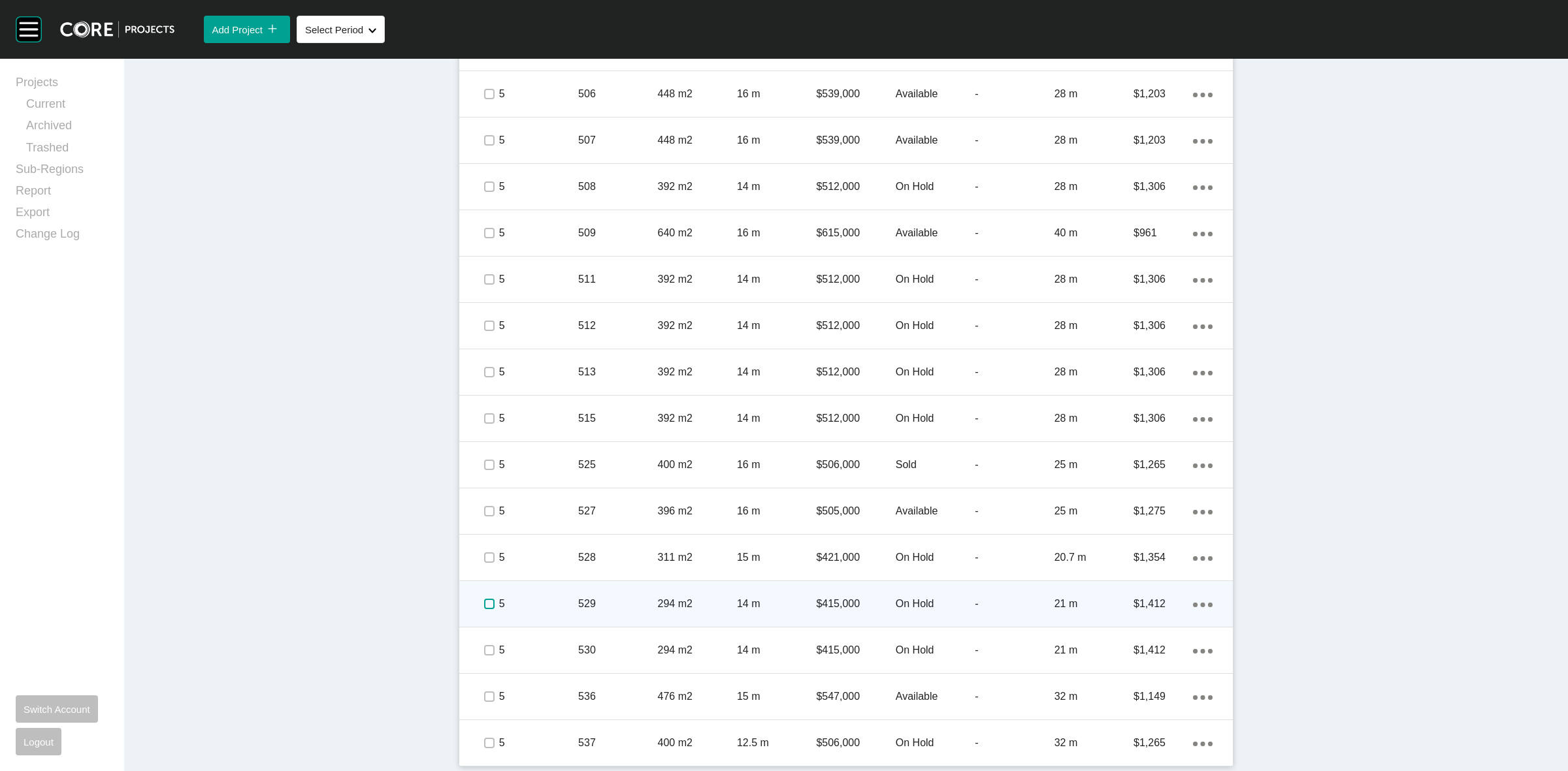
click at [484, 600] on label at bounding box center [489, 604] width 11 height 11
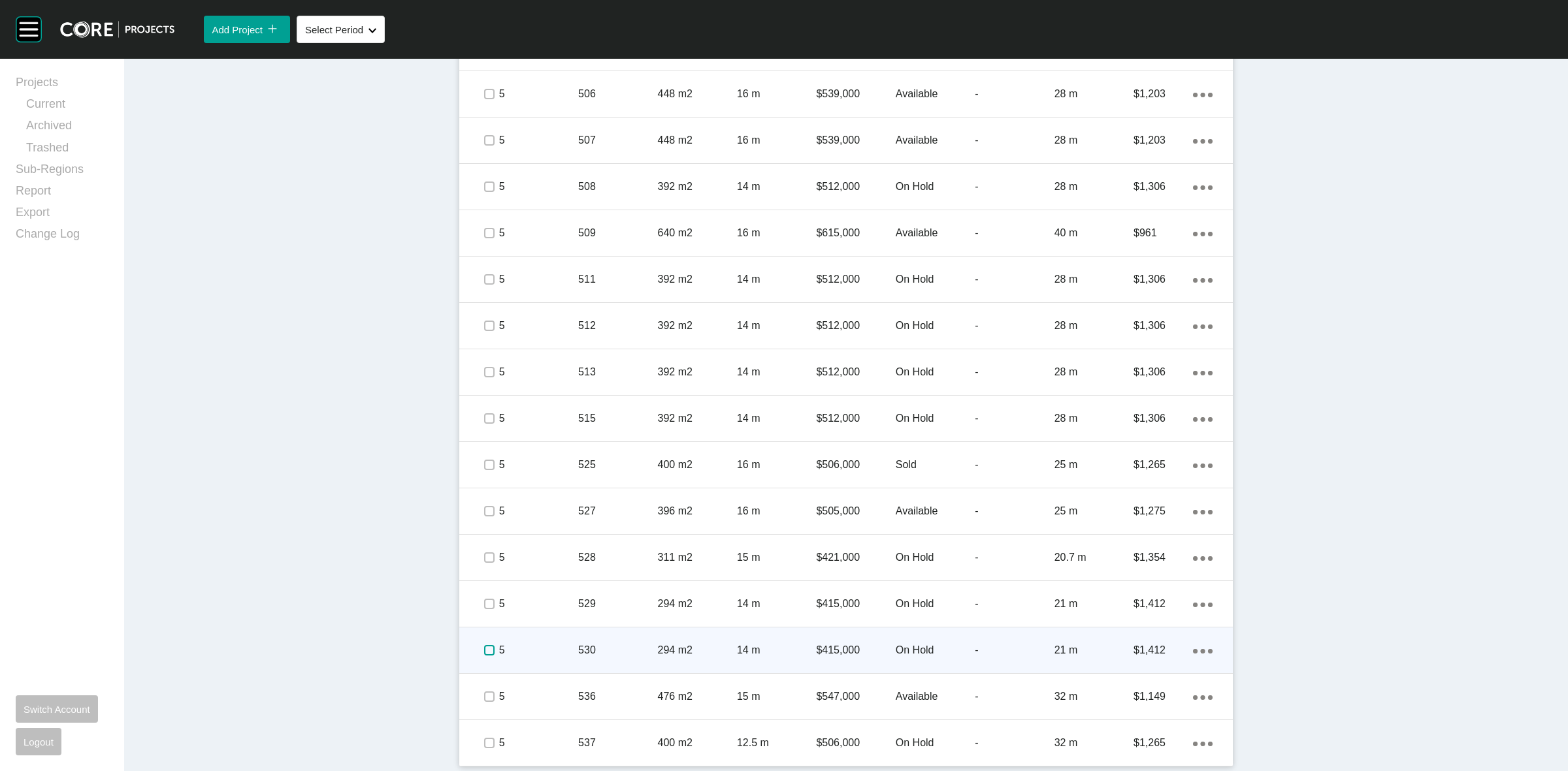
click at [485, 645] on label at bounding box center [489, 650] width 11 height 11
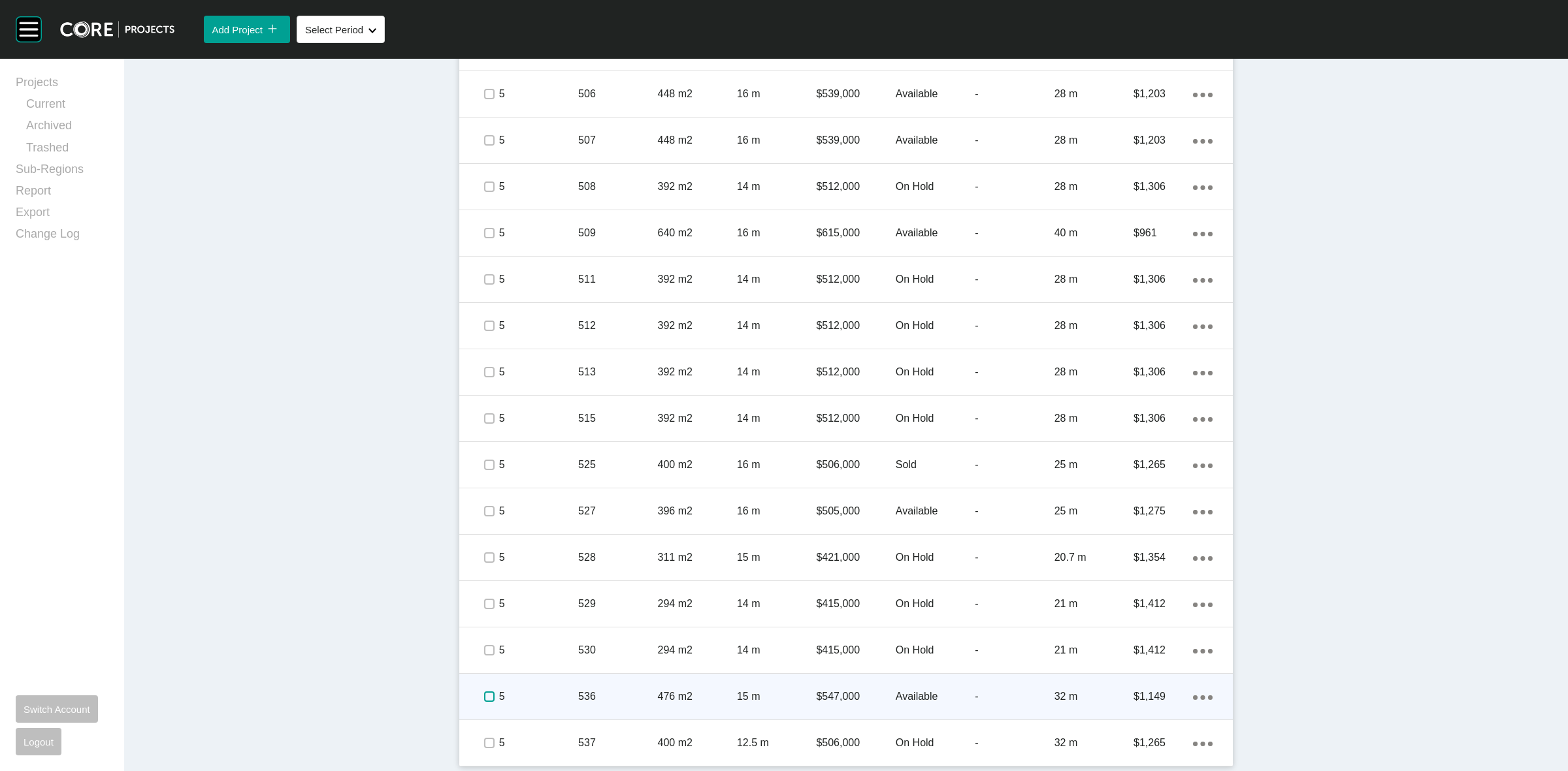
click at [484, 699] on label at bounding box center [489, 696] width 11 height 11
click at [579, 693] on p "536" at bounding box center [618, 696] width 79 height 15
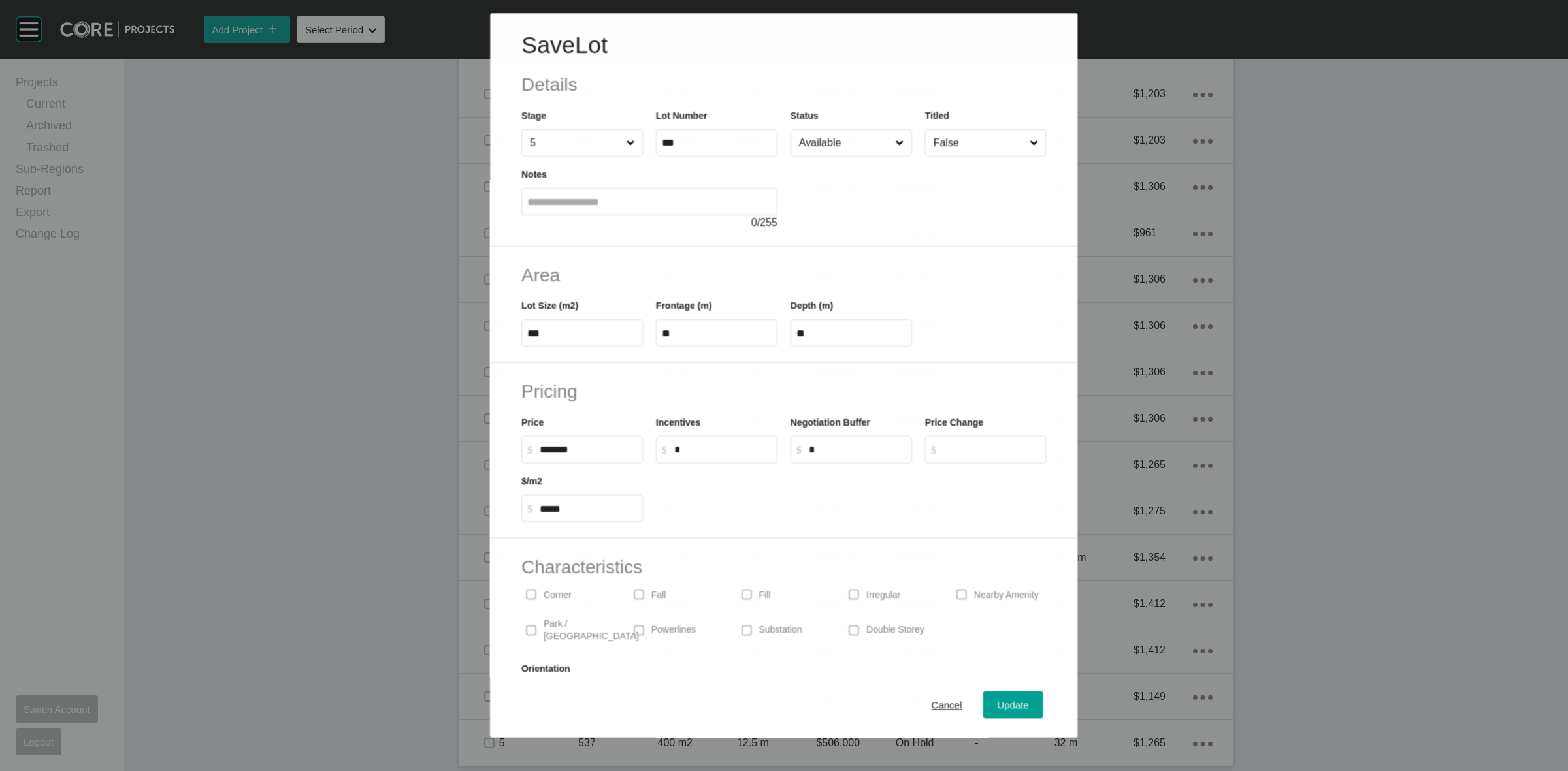
click at [808, 152] on input "Available" at bounding box center [845, 142] width 96 height 27
click at [994, 697] on div "Update" at bounding box center [1013, 706] width 38 height 18
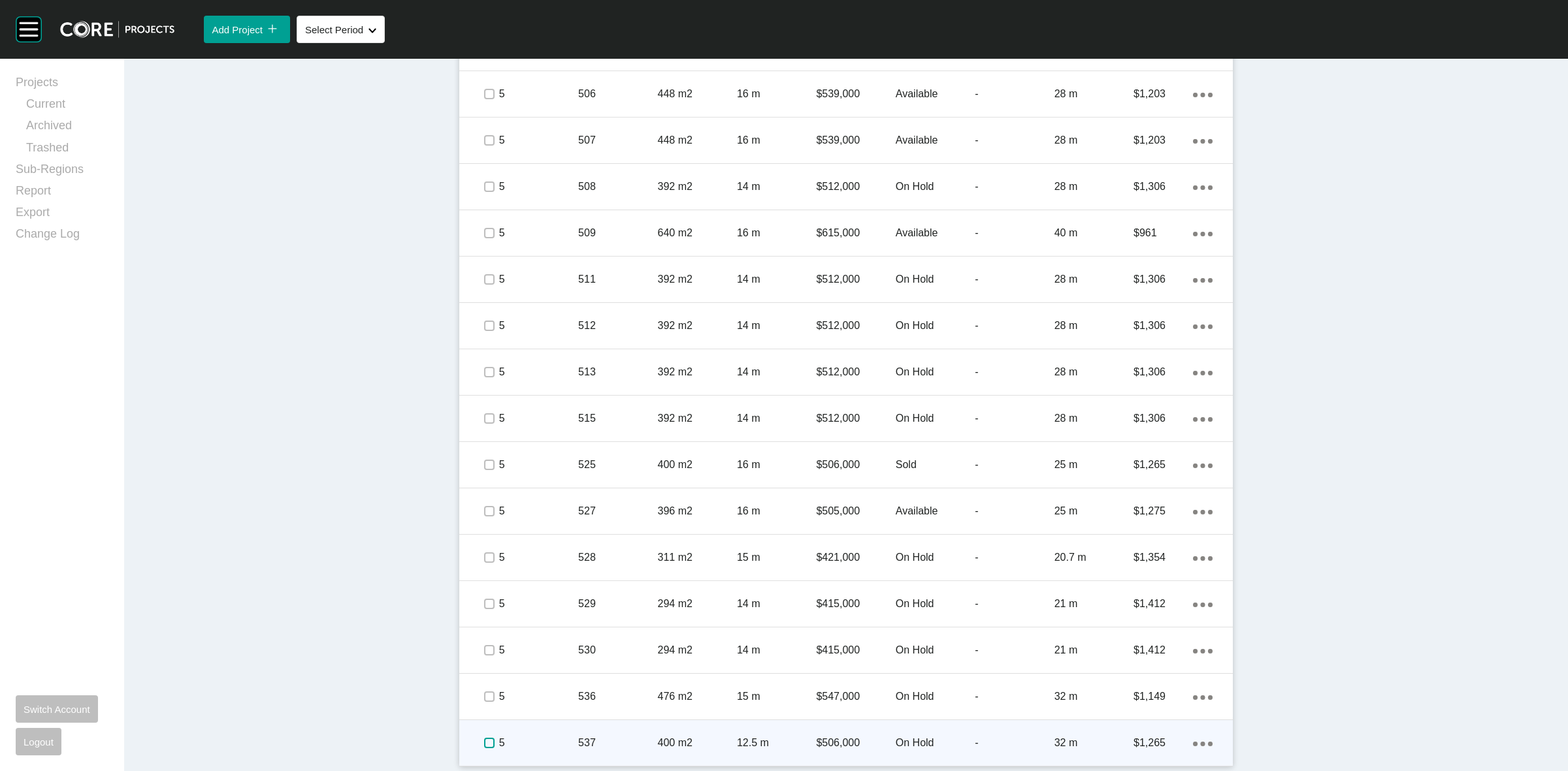
click at [484, 743] on label at bounding box center [489, 743] width 11 height 11
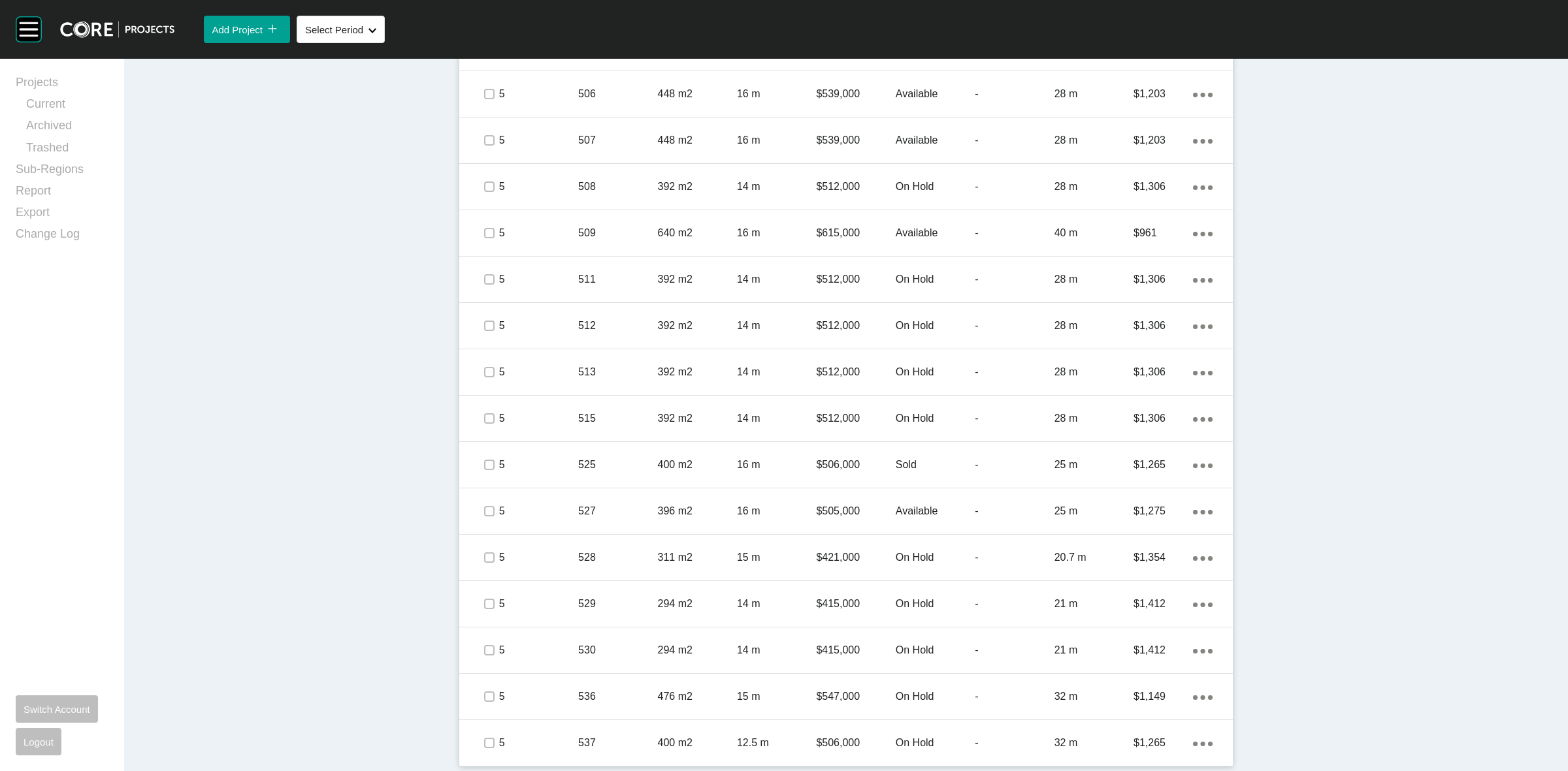
scroll to position [789, 0]
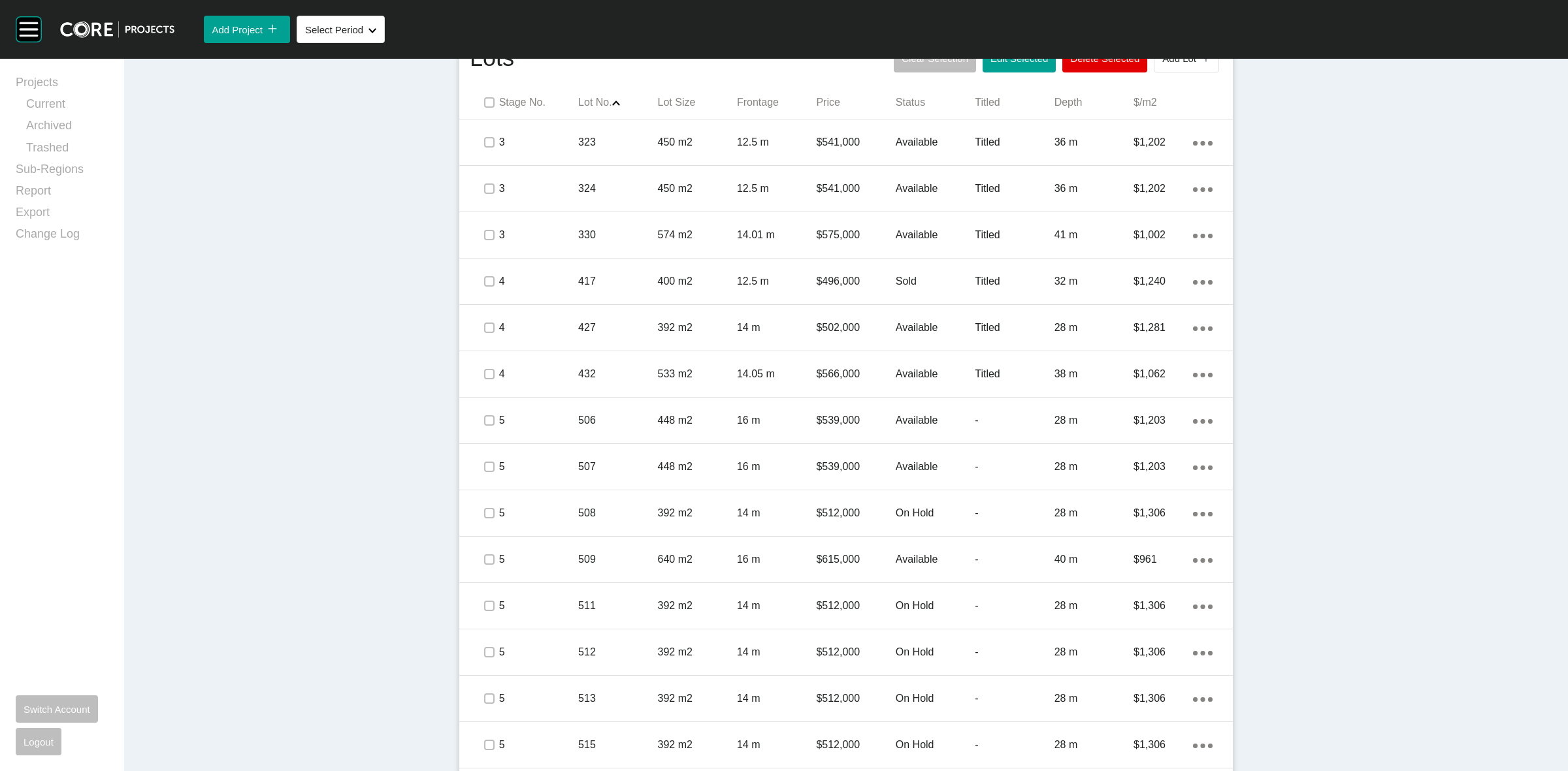
click at [1160, 70] on button "Add Lot icon/tick copy 11 Created with Sketch." at bounding box center [1187, 59] width 66 height 28
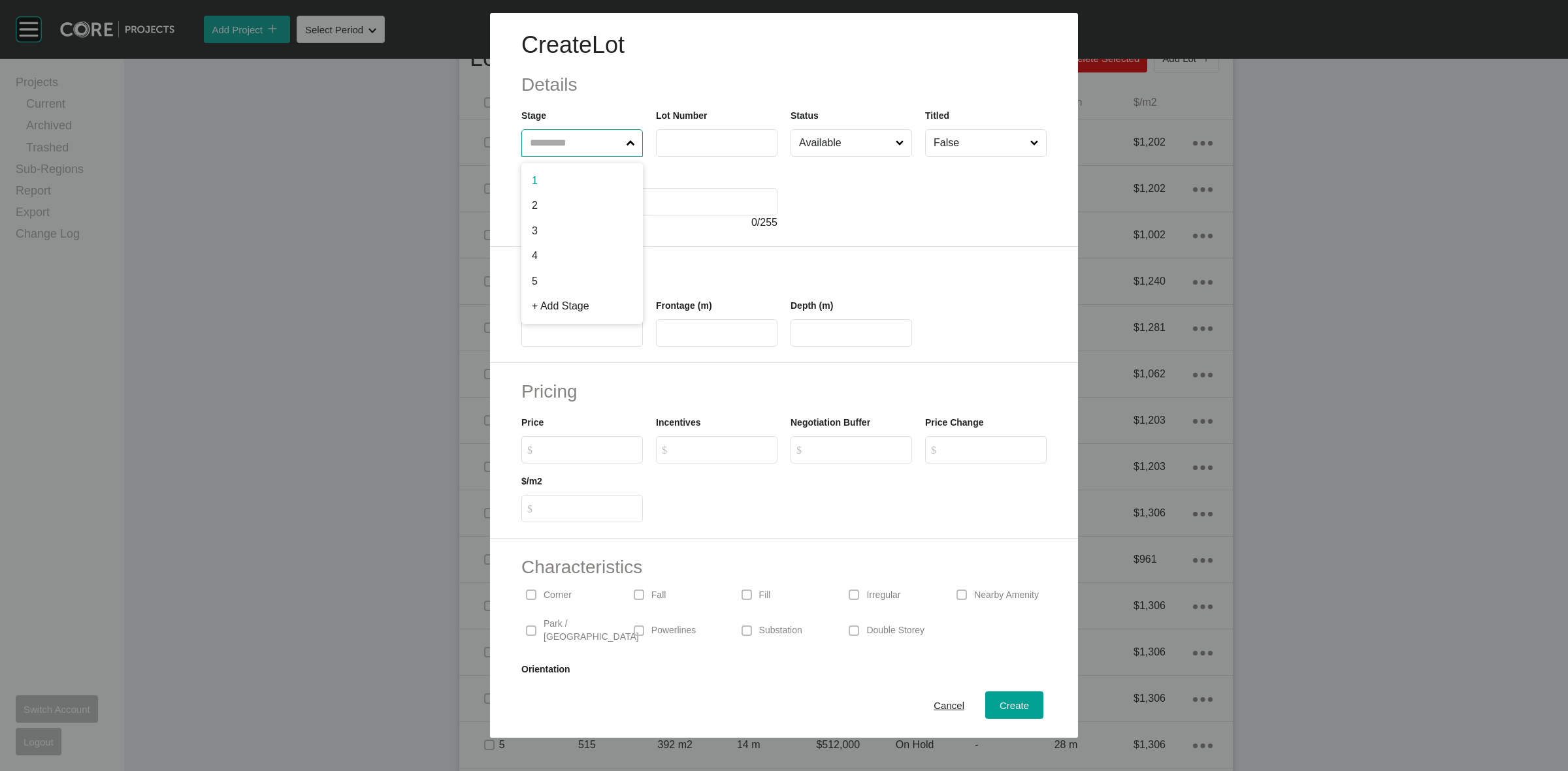
click at [589, 141] on input "text" at bounding box center [576, 142] width 96 height 27
type input "*"
type input "***"
type input "**"
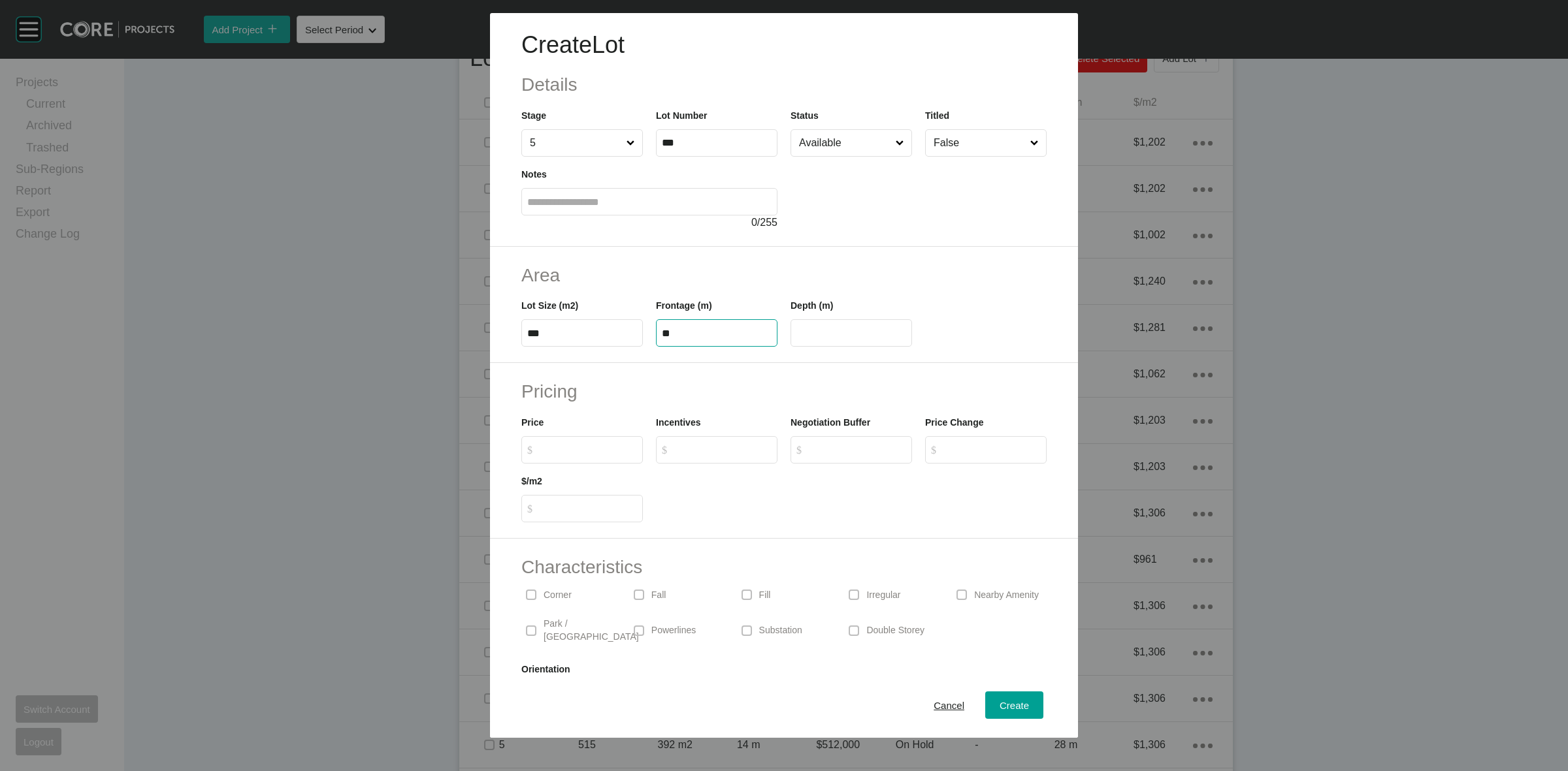
type input "**"
type input "*******"
type input "*****"
type input "*"
click at [1000, 707] on span "Create" at bounding box center [1015, 705] width 29 height 11
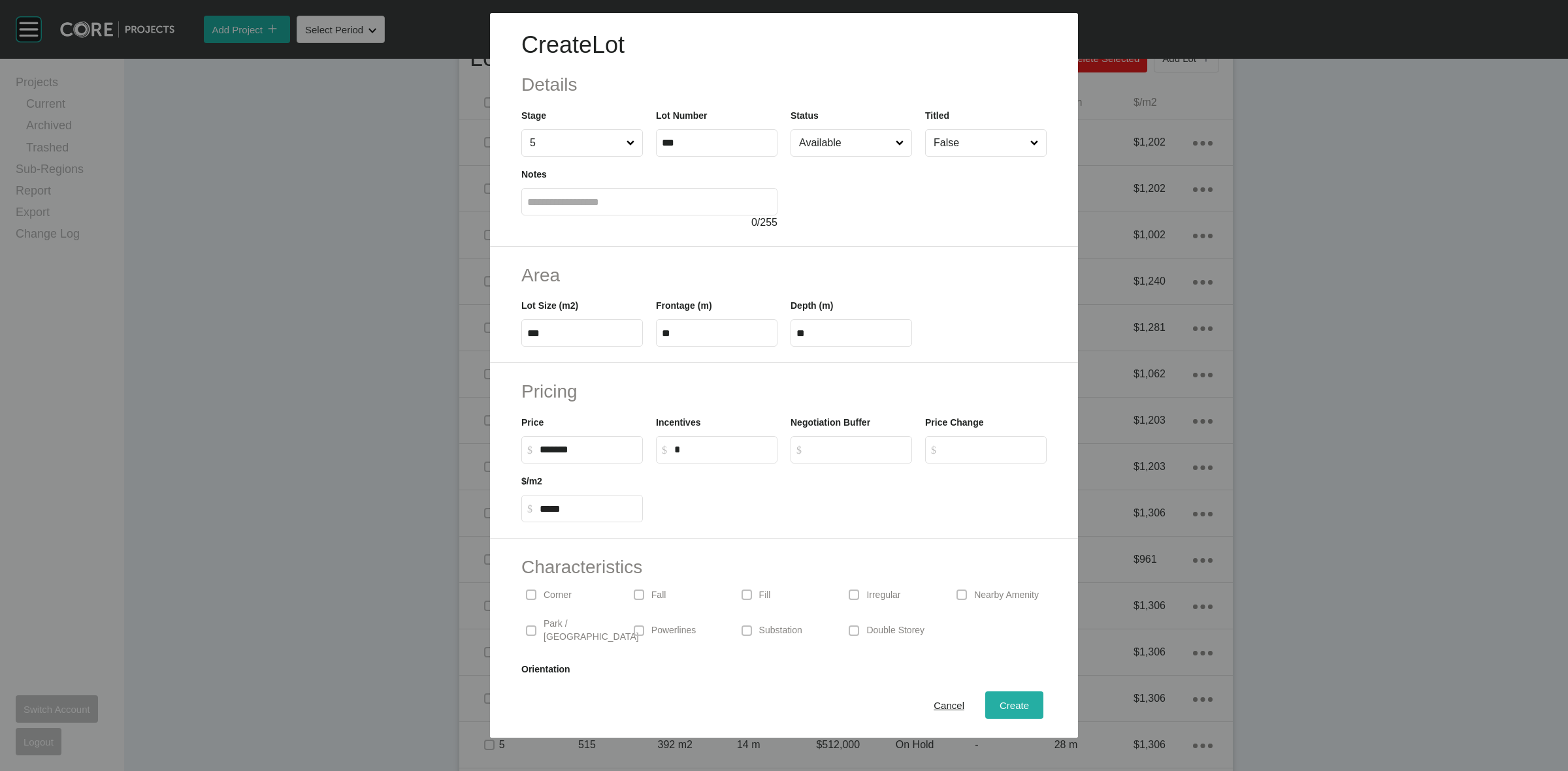
type input "*"
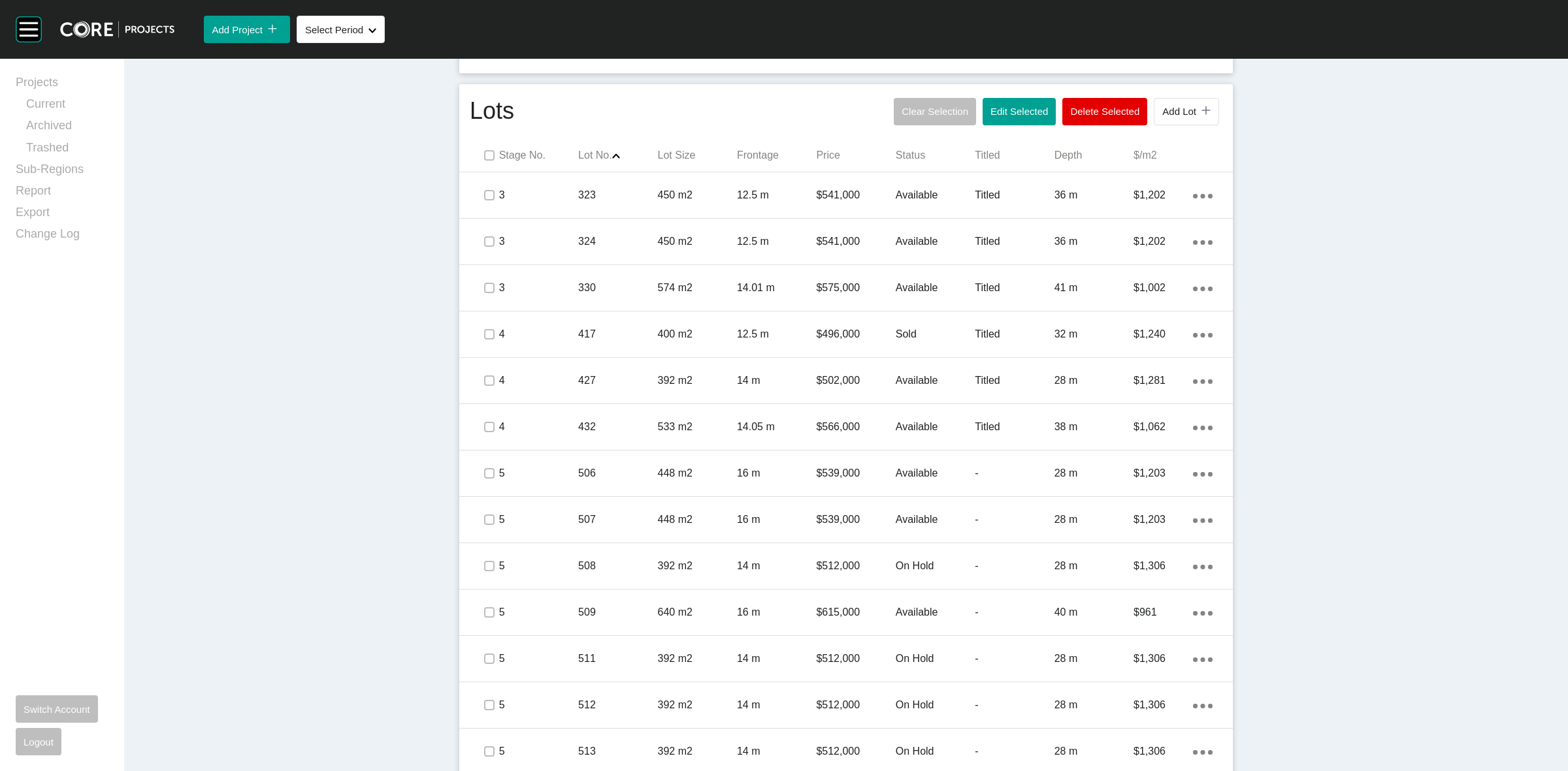
scroll to position [707, 0]
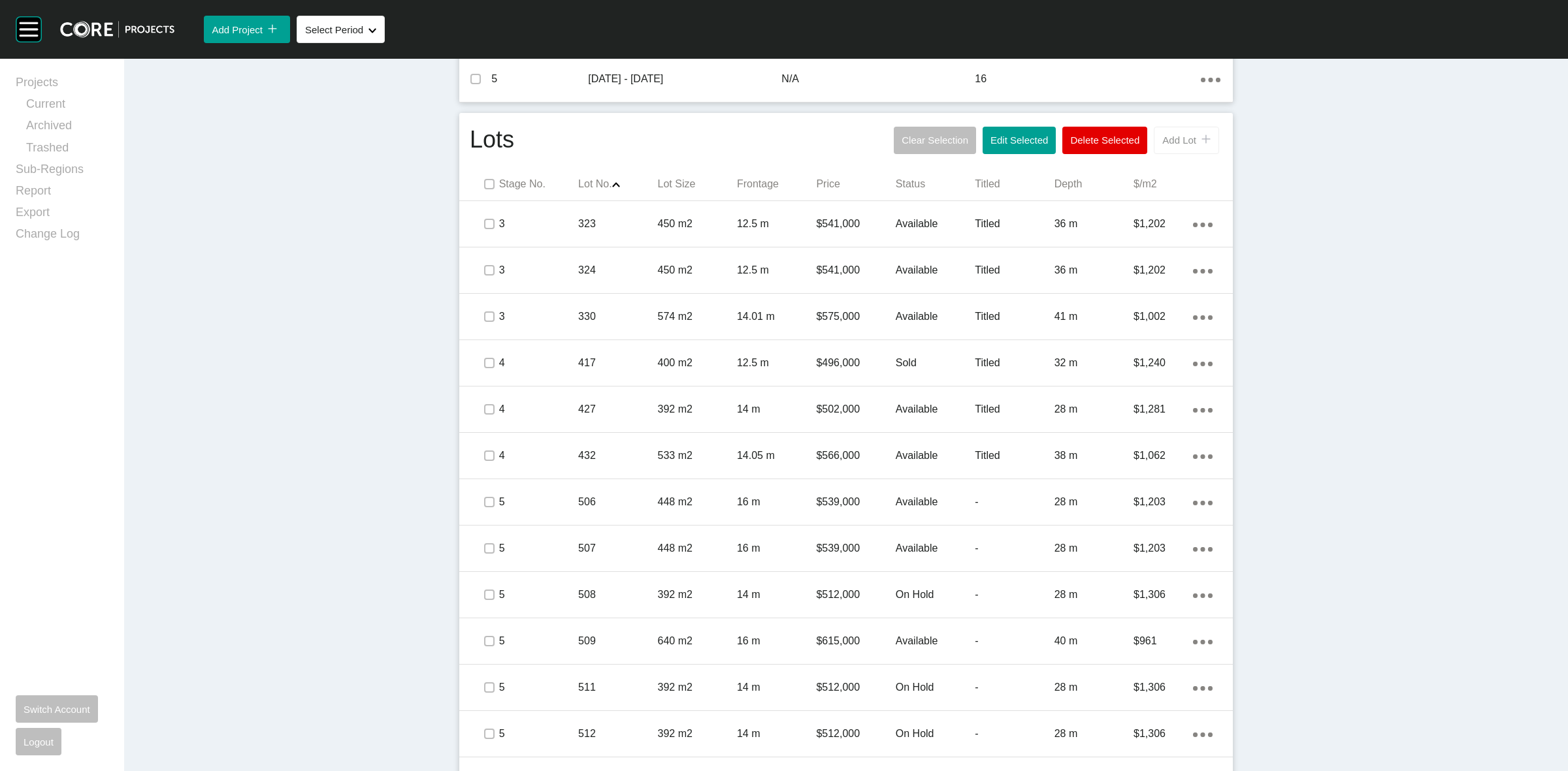
click at [1173, 141] on span "Add Lot" at bounding box center [1179, 139] width 34 height 11
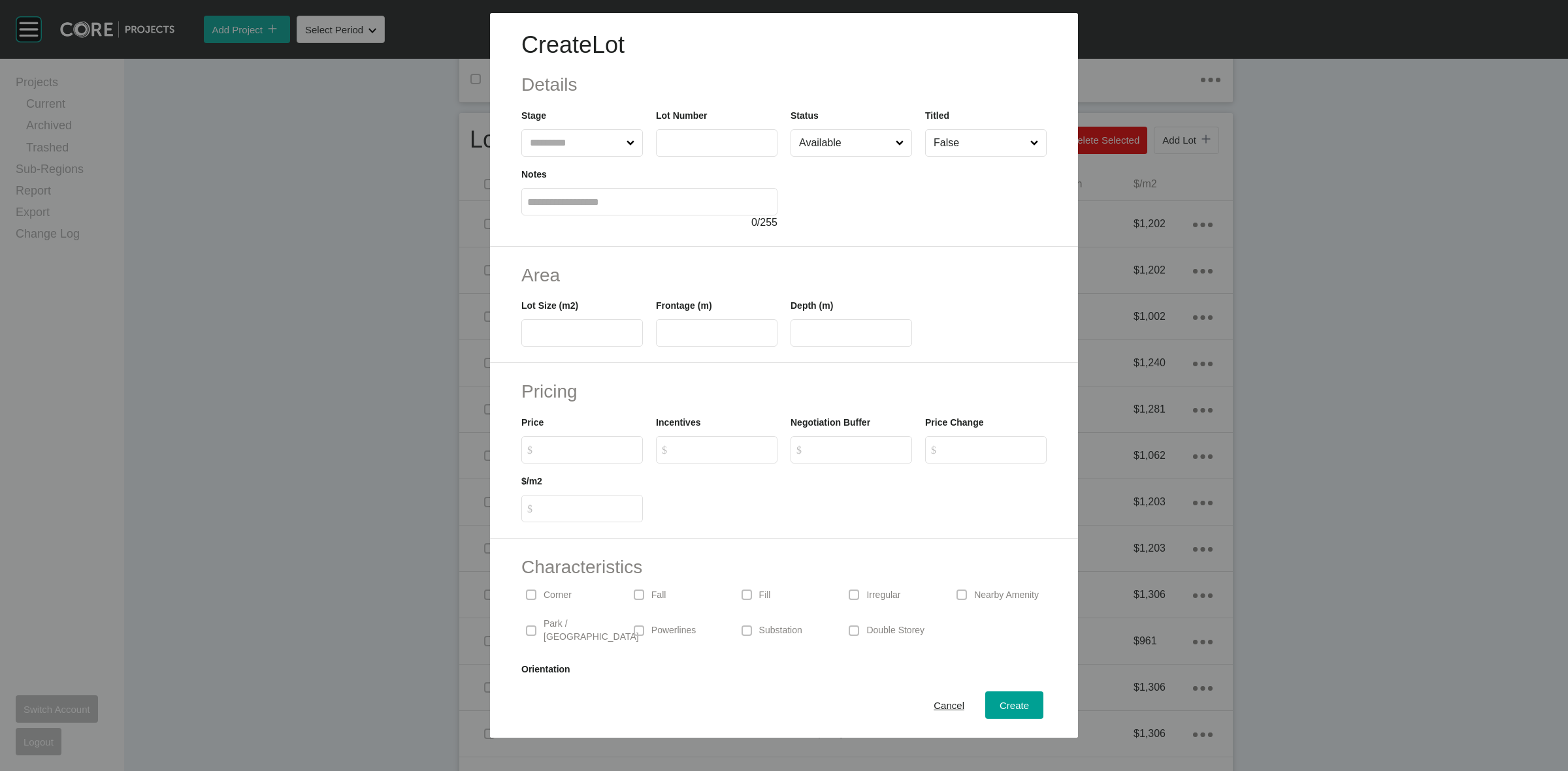
click at [577, 132] on input "text" at bounding box center [576, 142] width 96 height 27
type input "*"
type input "***"
type input "*"
type input "***"
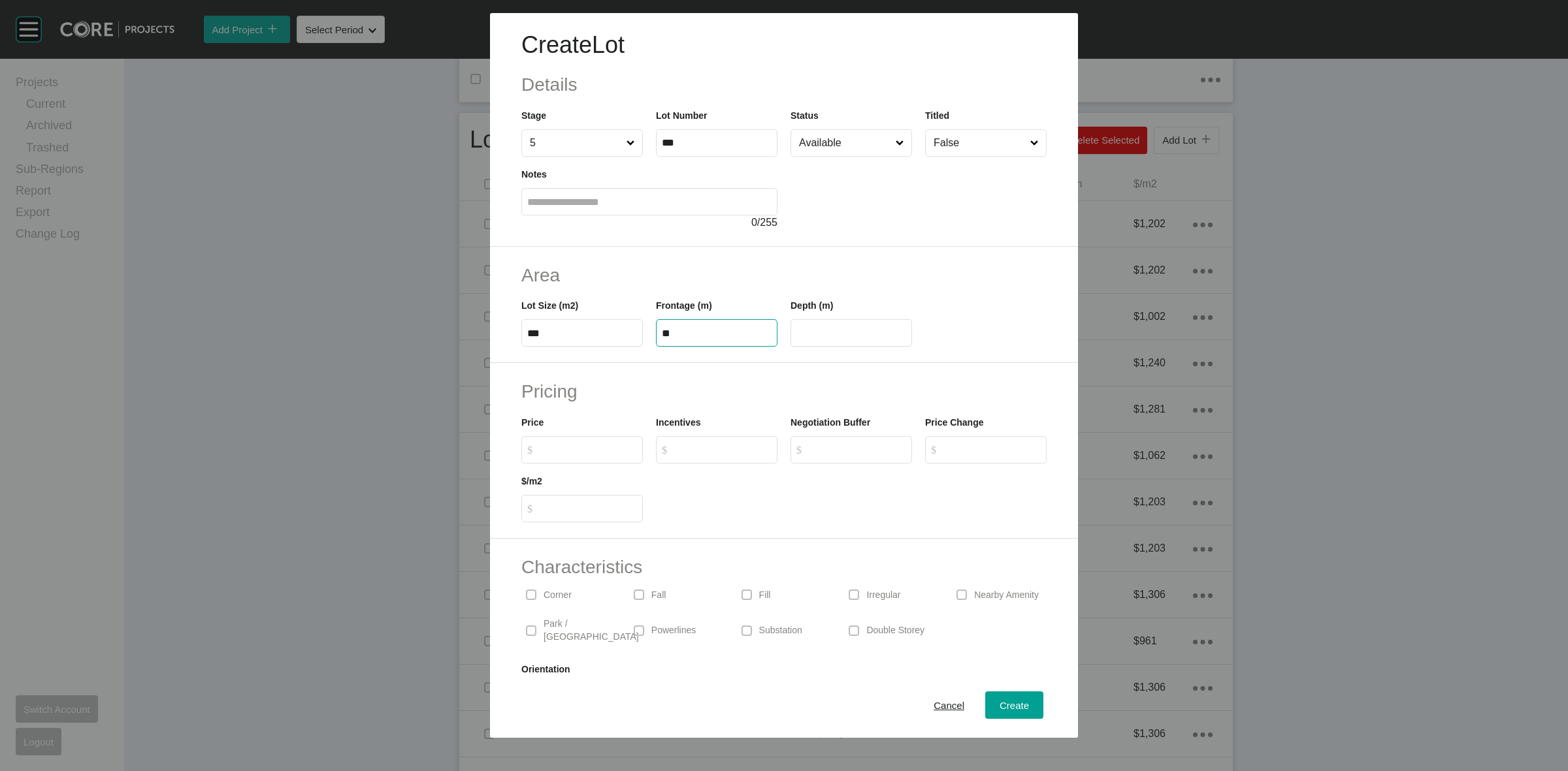
type input "**"
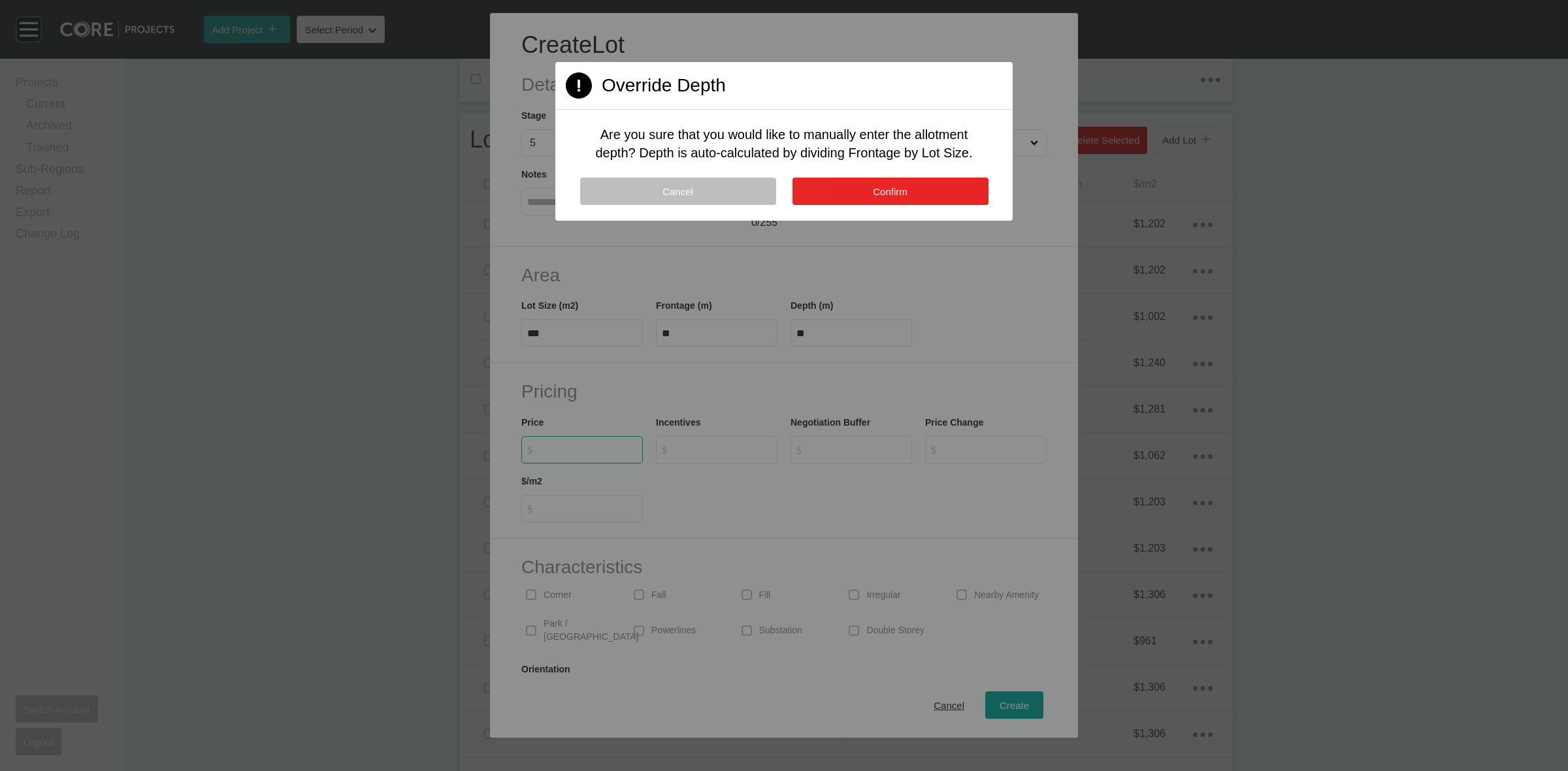
click at [912, 194] on button "Confirm" at bounding box center [891, 192] width 196 height 28
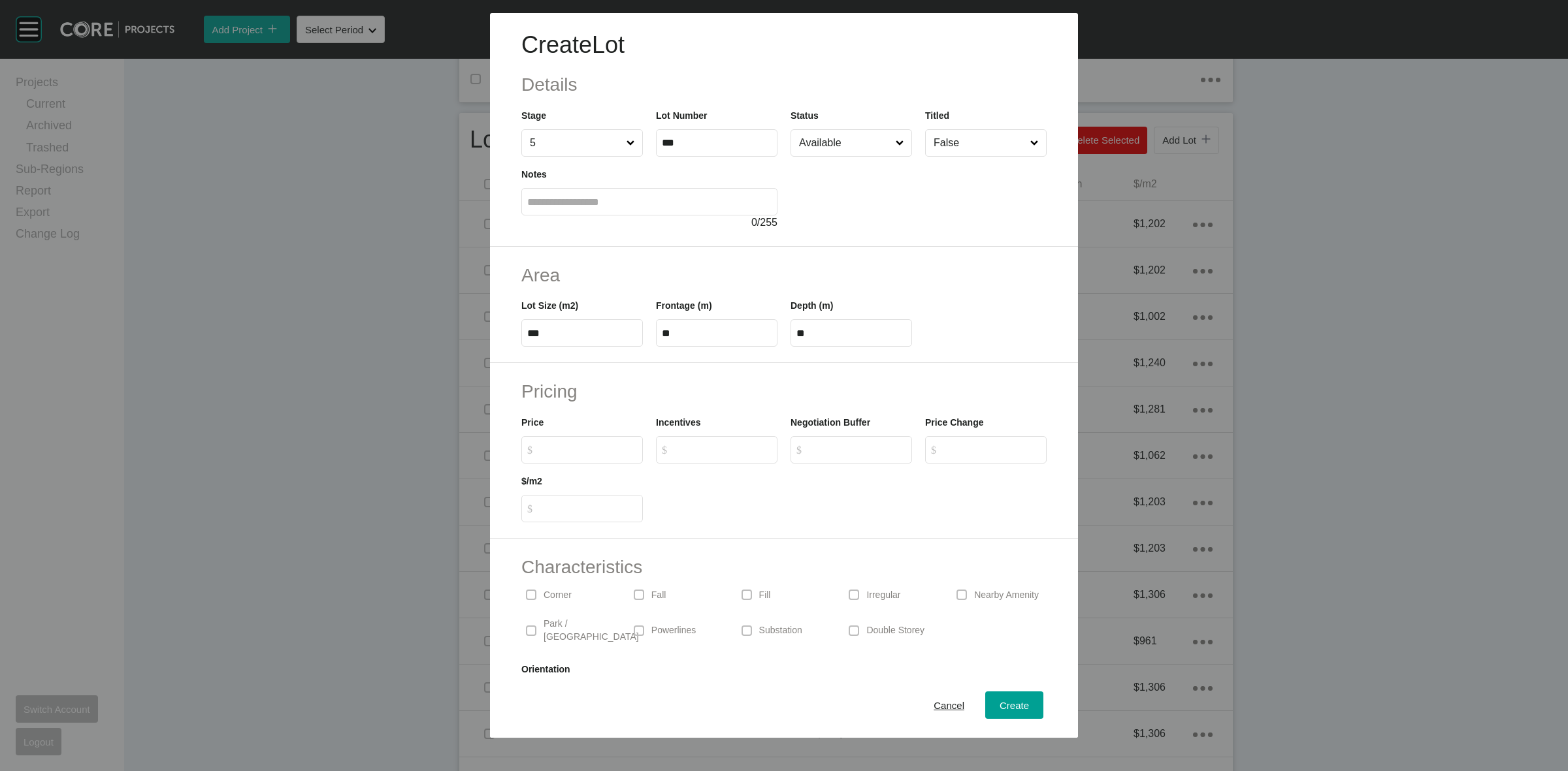
click at [830, 144] on input "Available" at bounding box center [845, 142] width 96 height 27
click at [536, 595] on label at bounding box center [531, 595] width 11 height 11
click at [847, 142] on input "Deposit" at bounding box center [845, 142] width 96 height 27
click at [1000, 709] on span "Create" at bounding box center [1015, 705] width 29 height 11
type input "*"
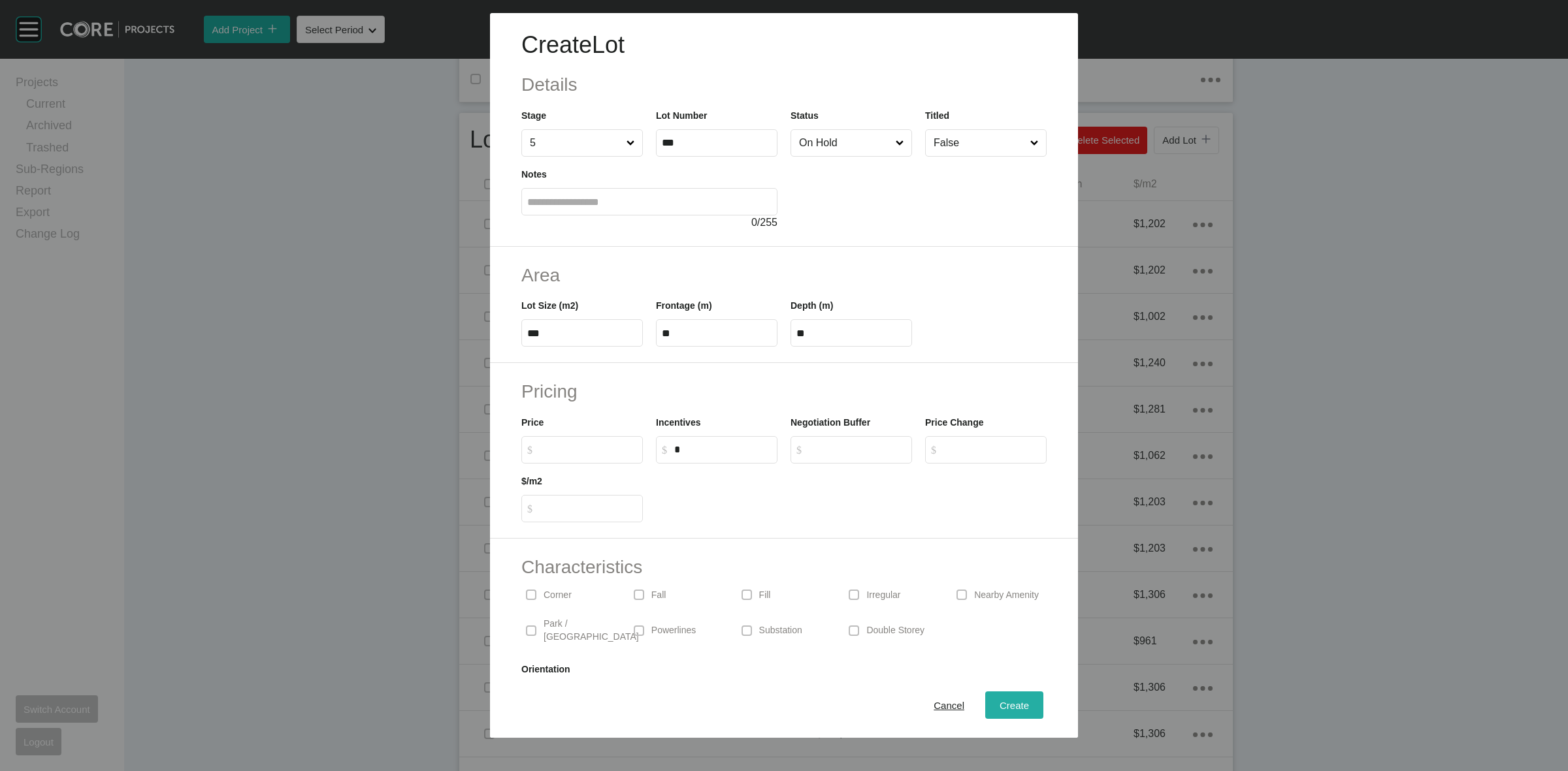
type input "*"
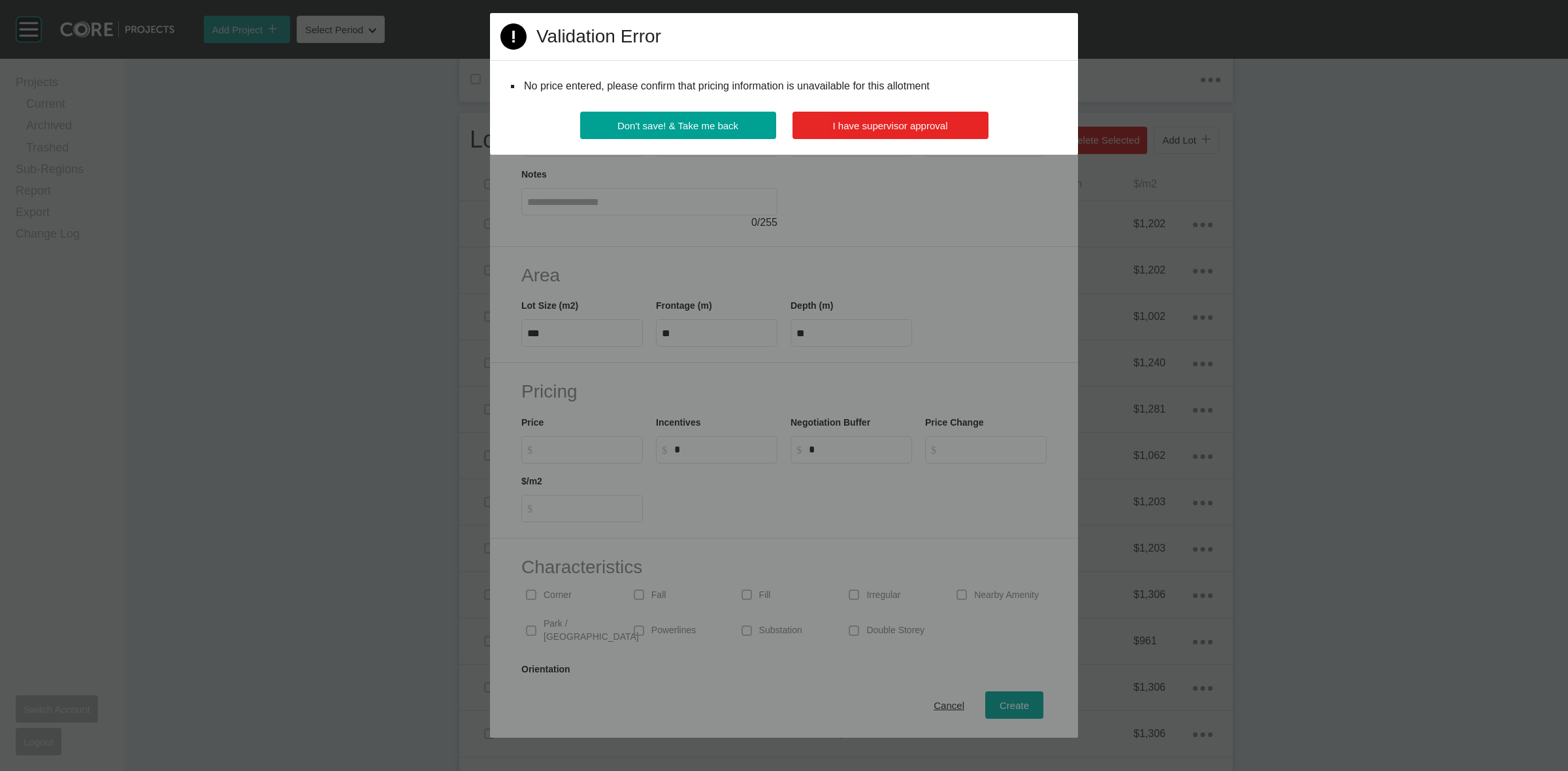
click at [923, 123] on span "I have supervisor approval" at bounding box center [890, 125] width 115 height 11
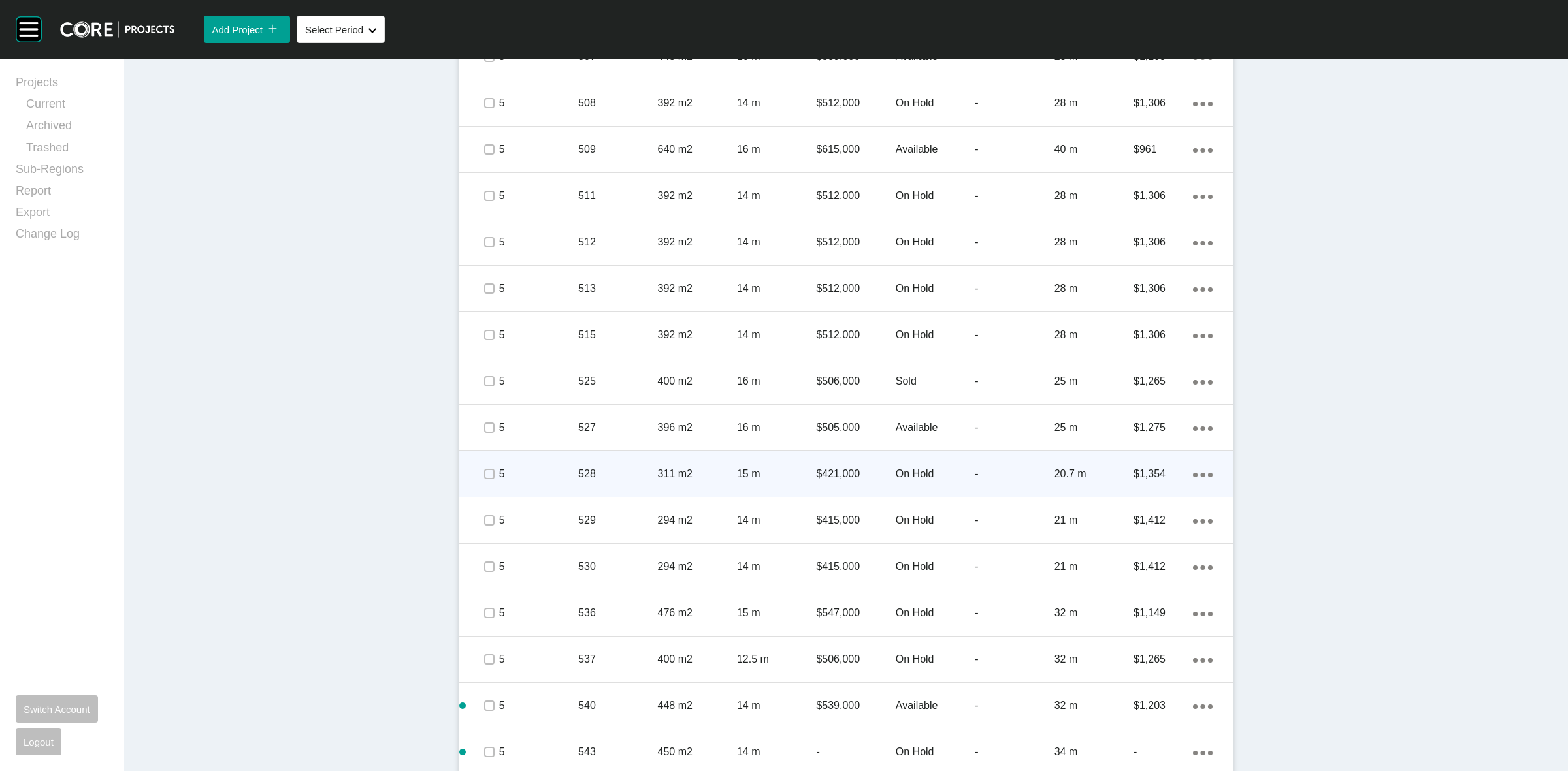
scroll to position [1209, 0]
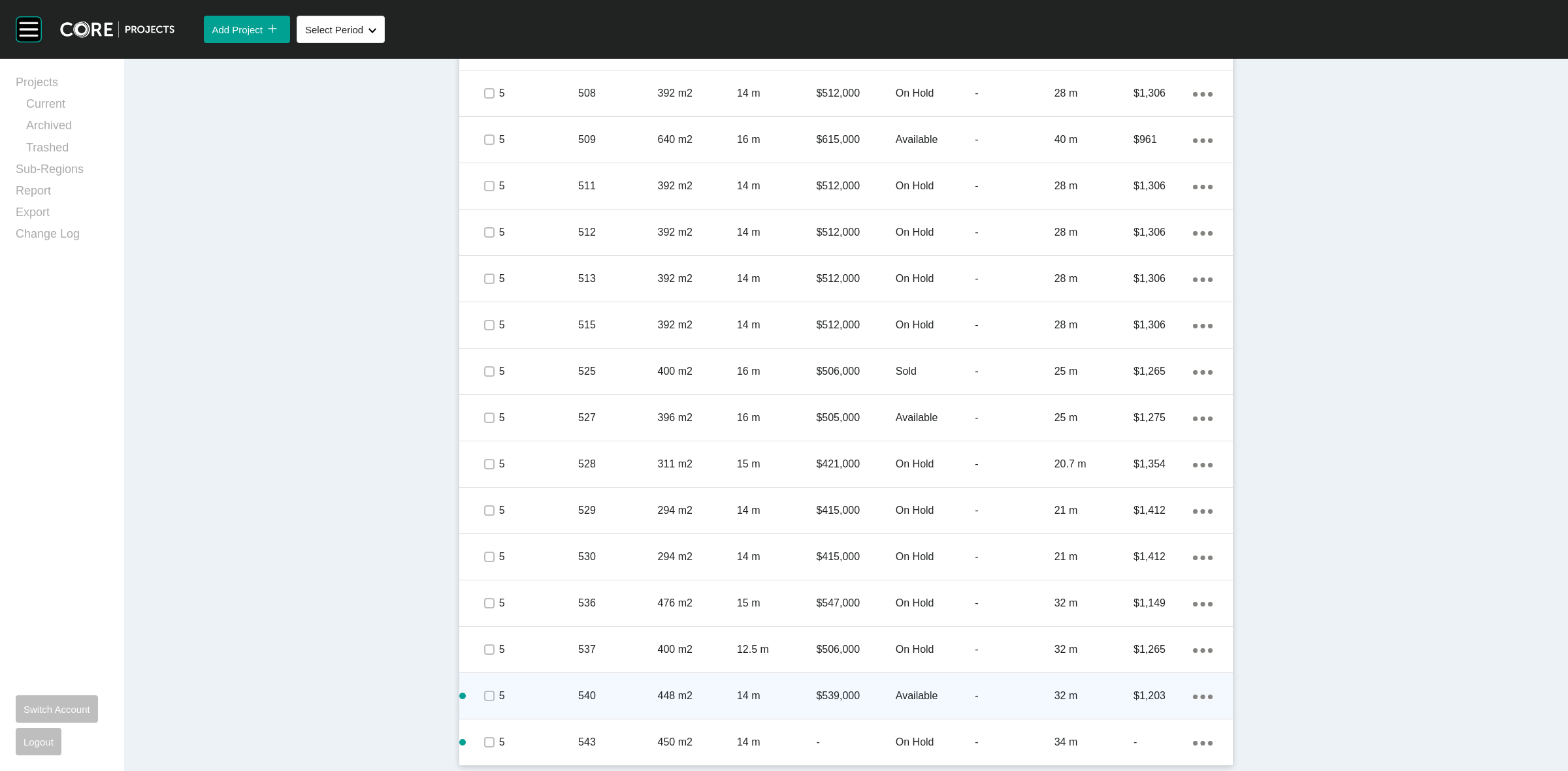
click at [590, 690] on p "540" at bounding box center [618, 696] width 79 height 15
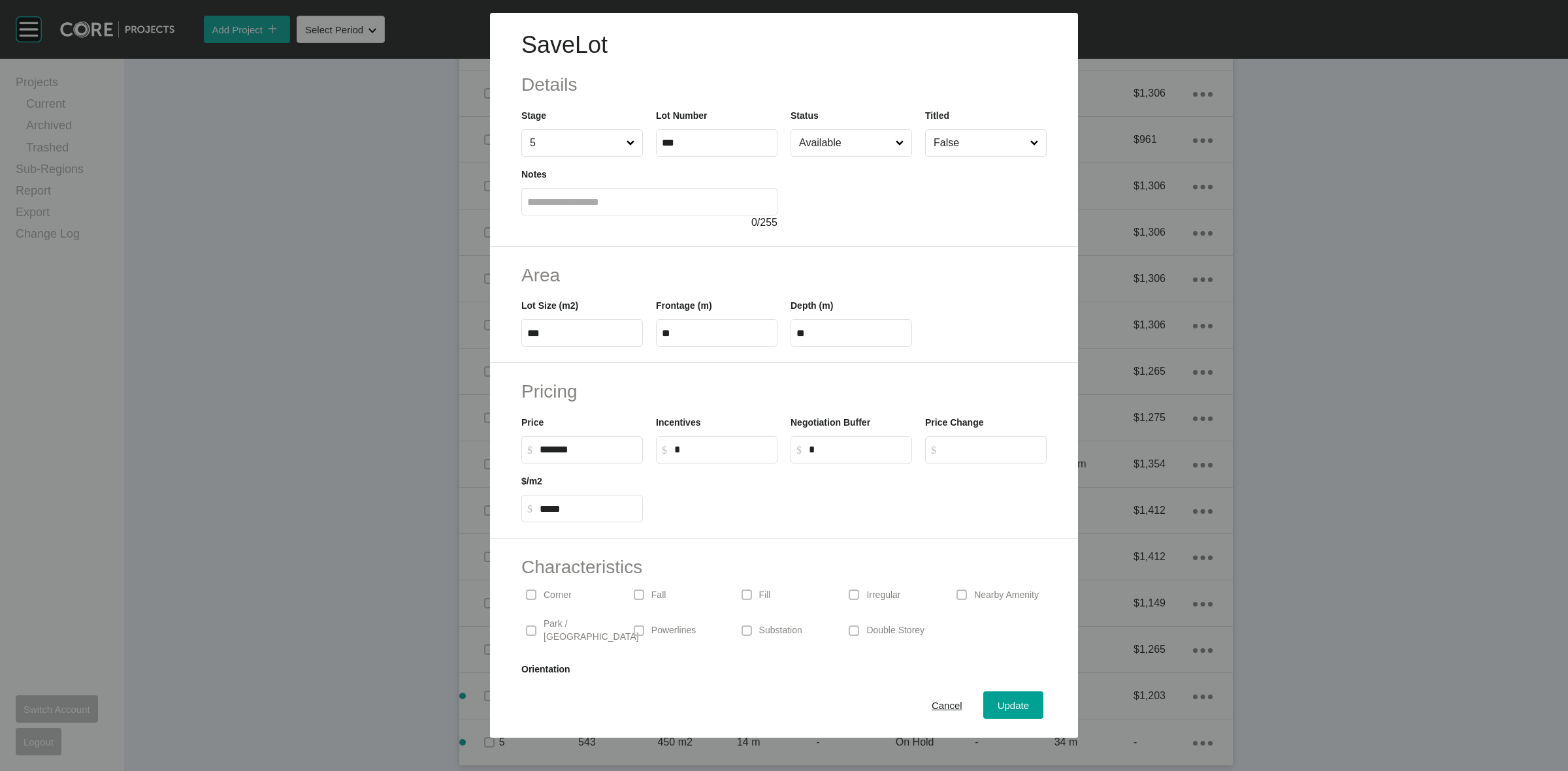
click at [697, 145] on input "***" at bounding box center [717, 142] width 110 height 11
click at [707, 143] on input "***" at bounding box center [717, 142] width 110 height 11
type input "***"
click at [934, 700] on span "Cancel" at bounding box center [946, 705] width 30 height 11
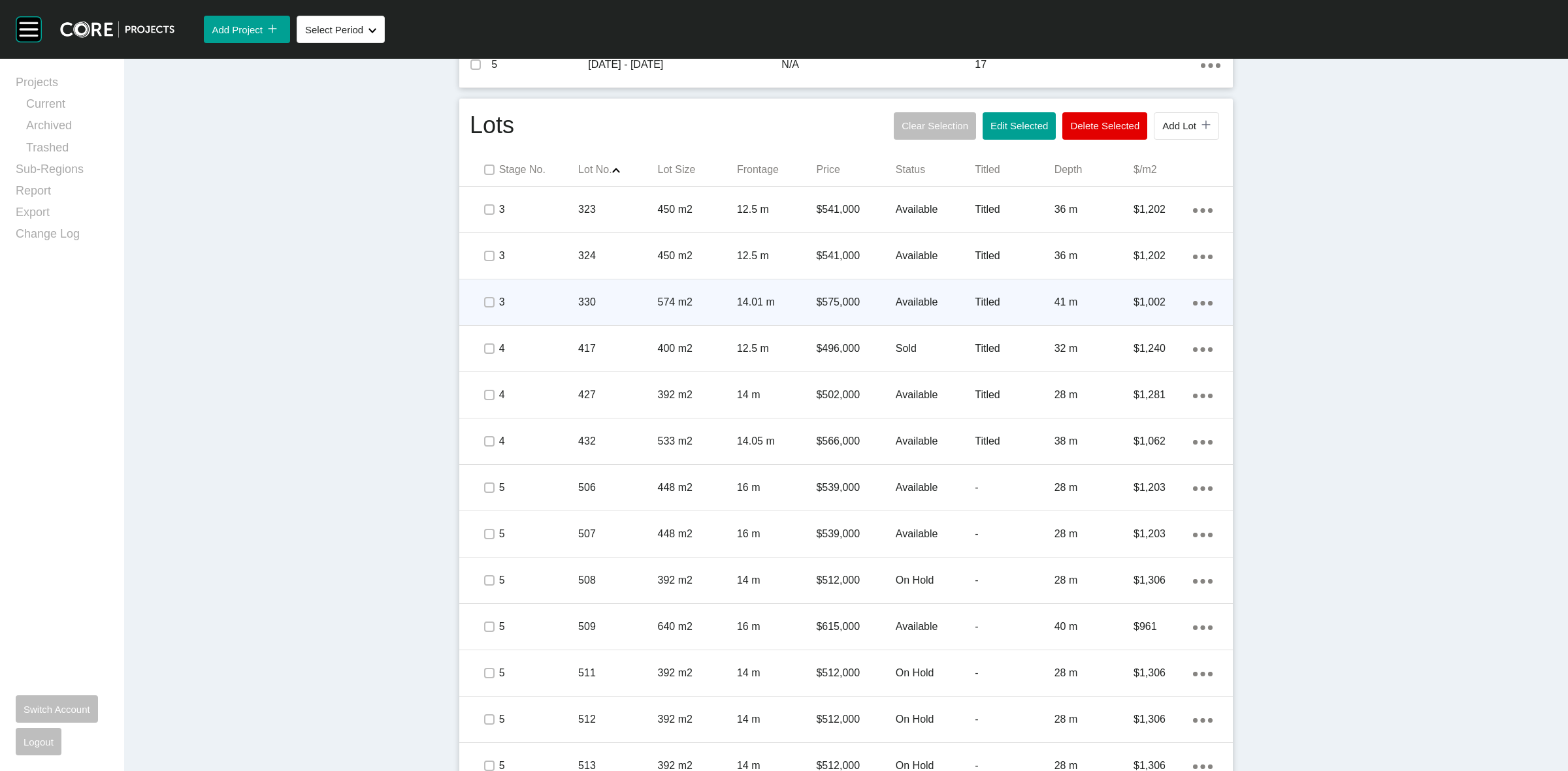
scroll to position [719, 0]
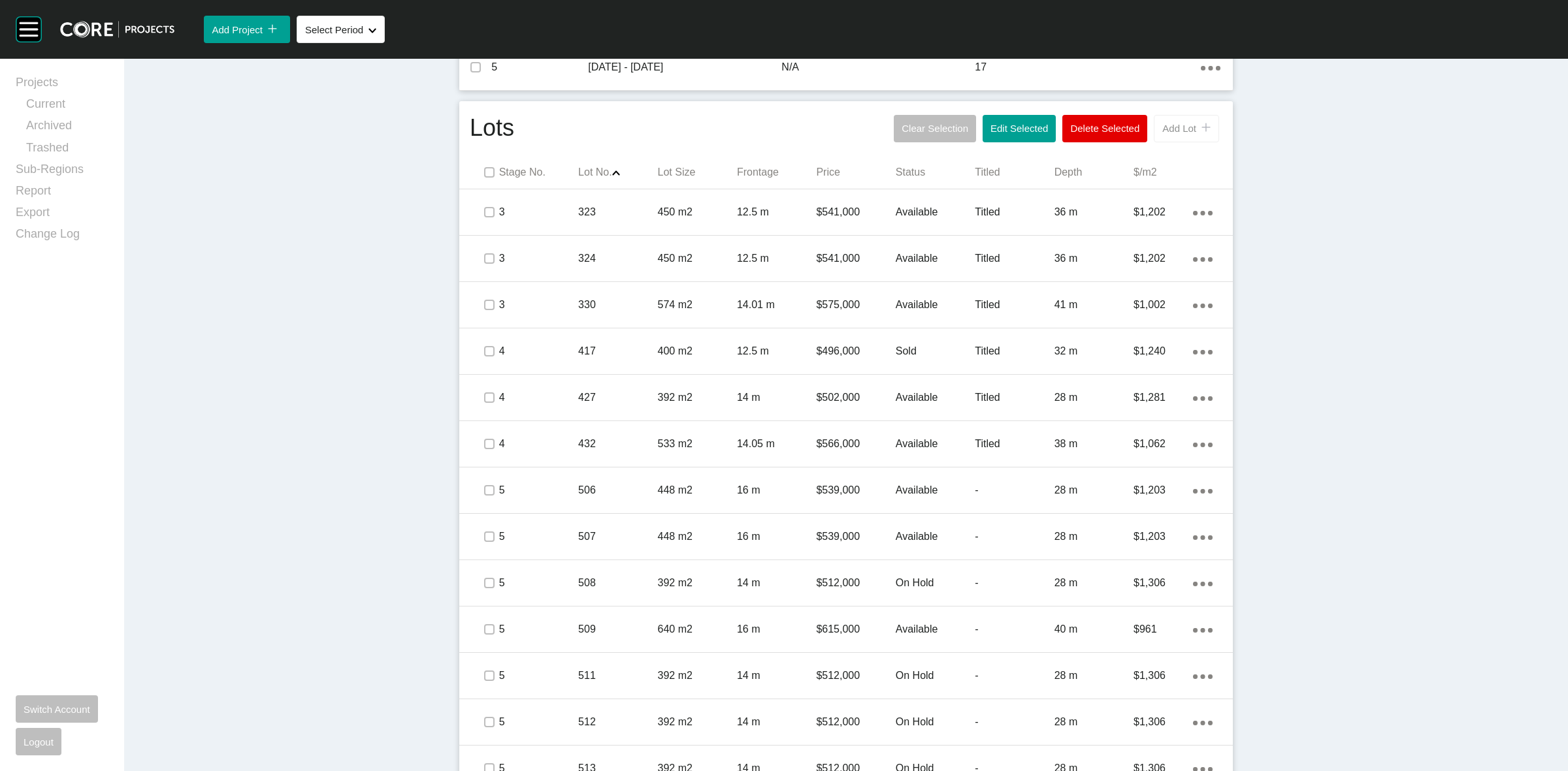
click at [1168, 134] on span "Add Lot" at bounding box center [1179, 128] width 34 height 11
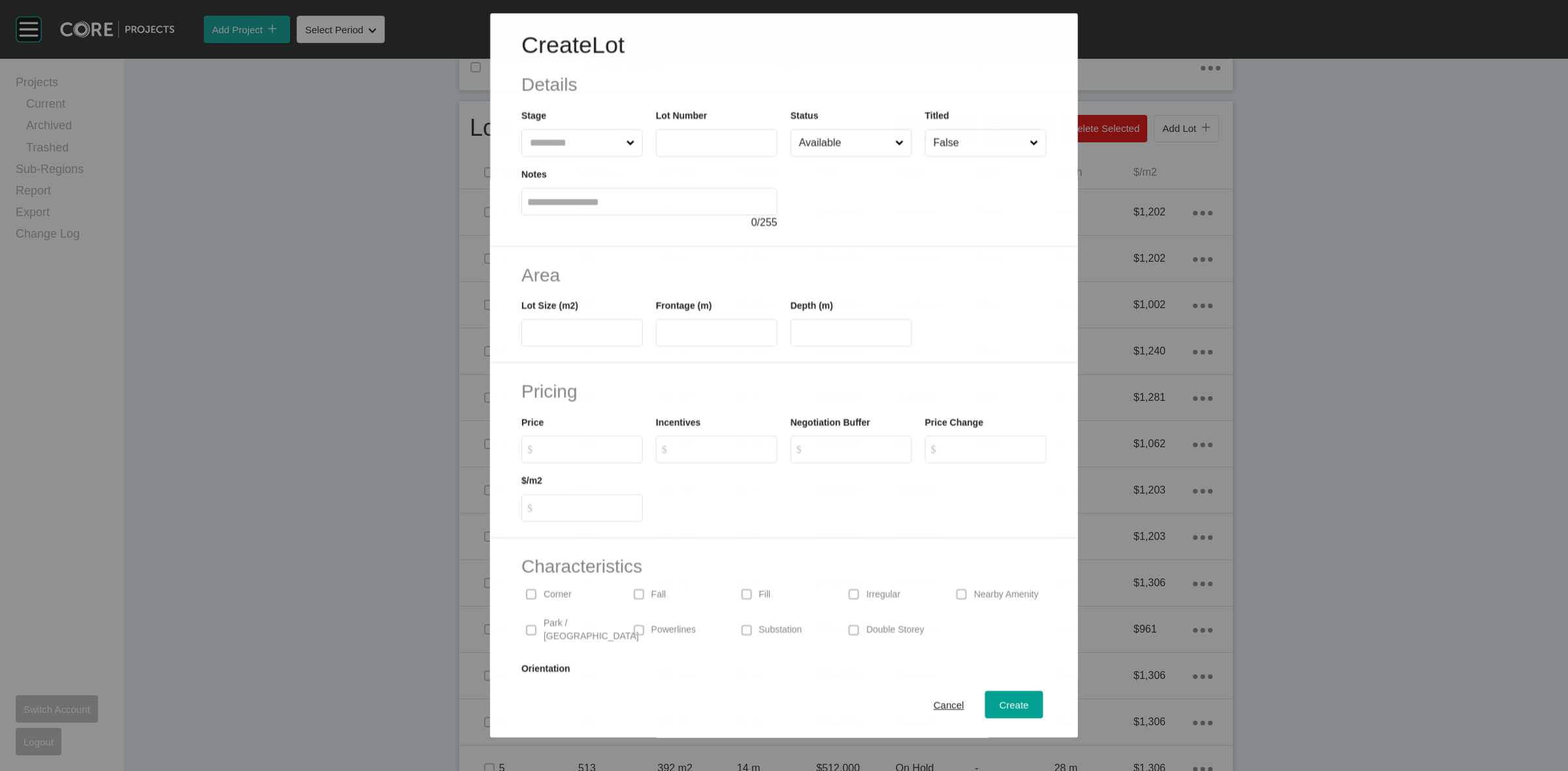
click at [541, 144] on input "text" at bounding box center [576, 142] width 96 height 27
type input "*"
type input "***"
type input "**"
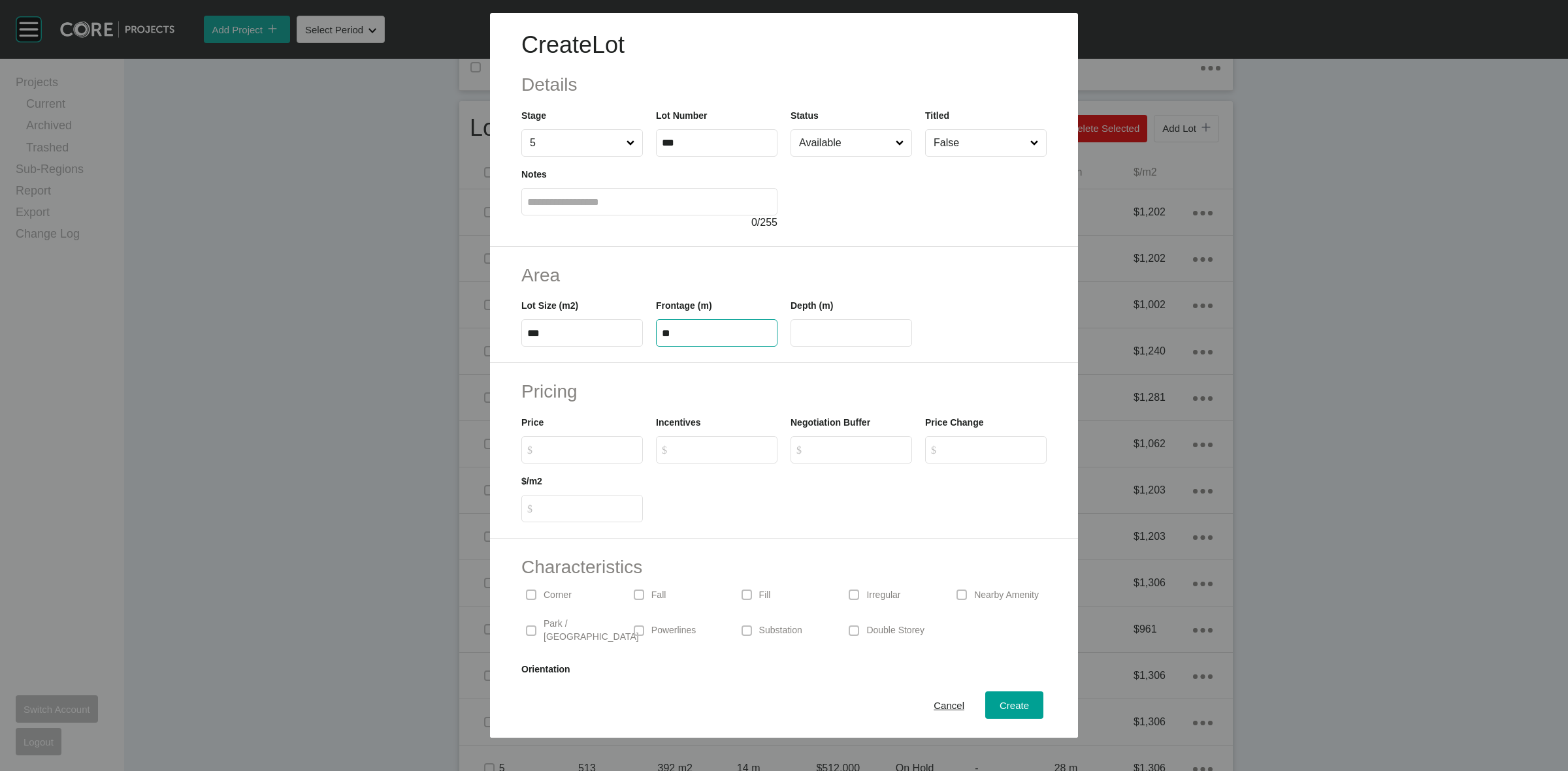
type input "****"
type input "******"
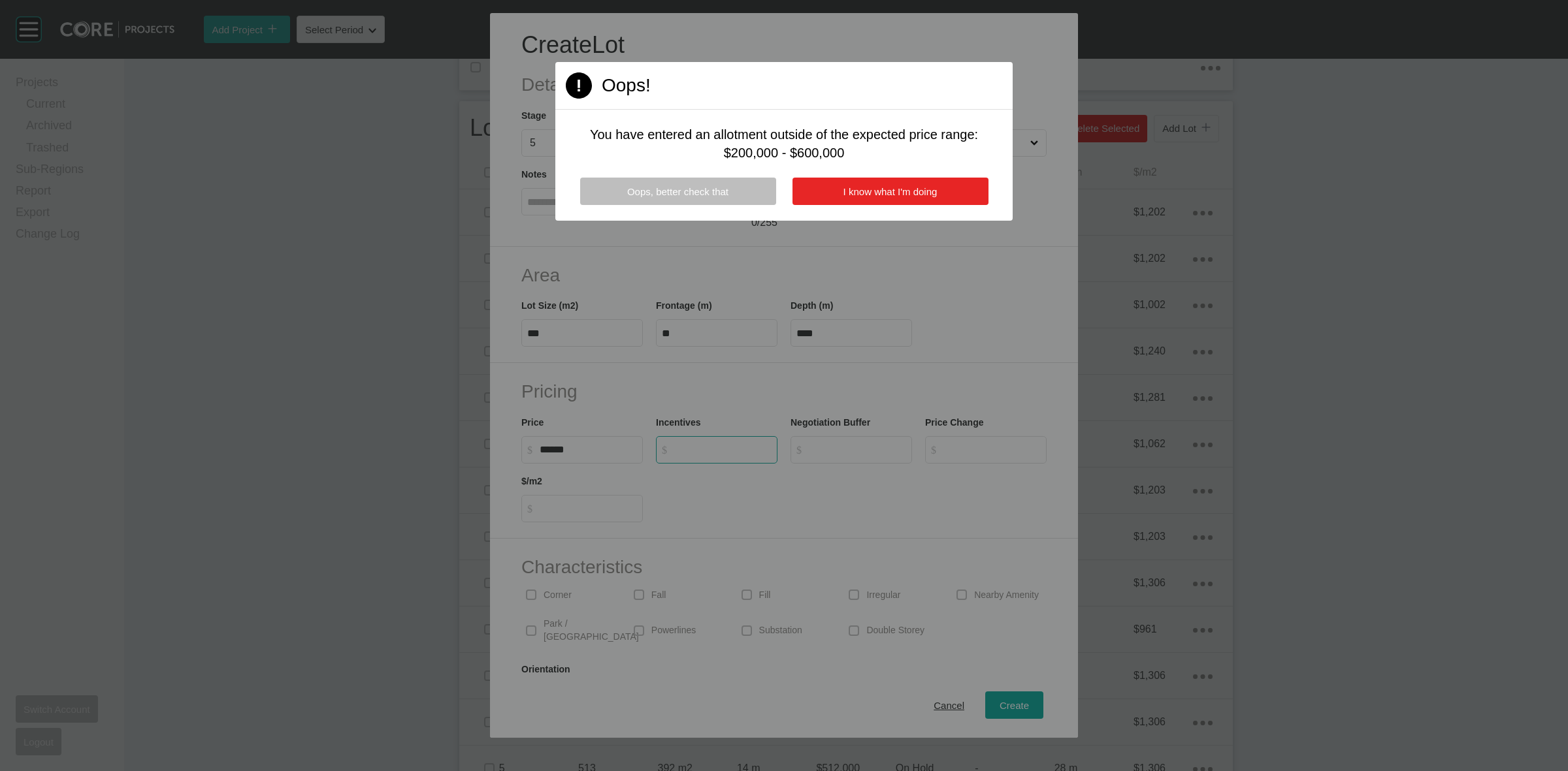
type input "*"
click at [823, 191] on button "I know what I'm doing" at bounding box center [891, 192] width 196 height 28
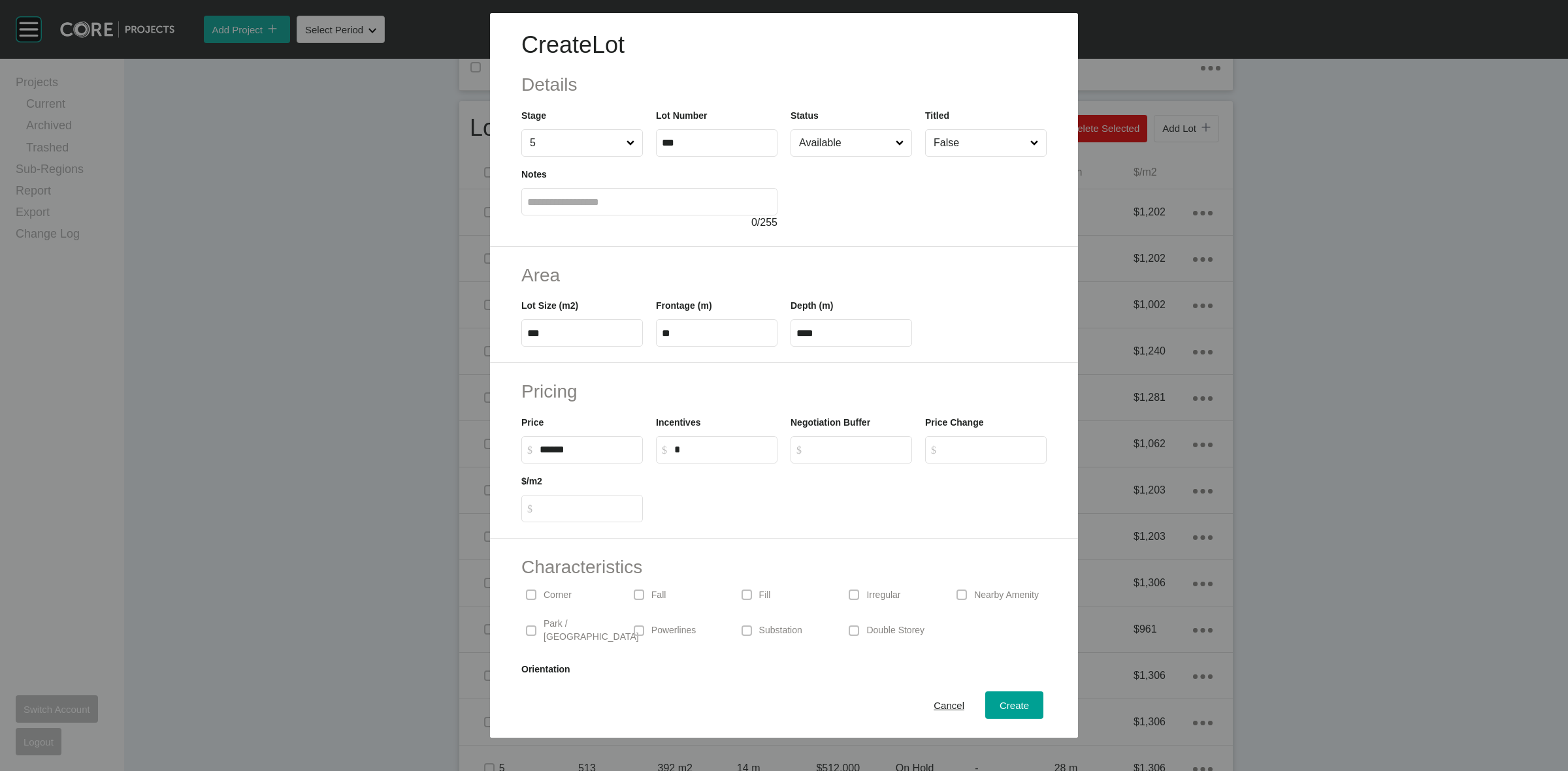
click at [553, 601] on p "Corner" at bounding box center [557, 595] width 28 height 13
click at [996, 699] on div "Create" at bounding box center [1014, 706] width 36 height 18
type input "*"
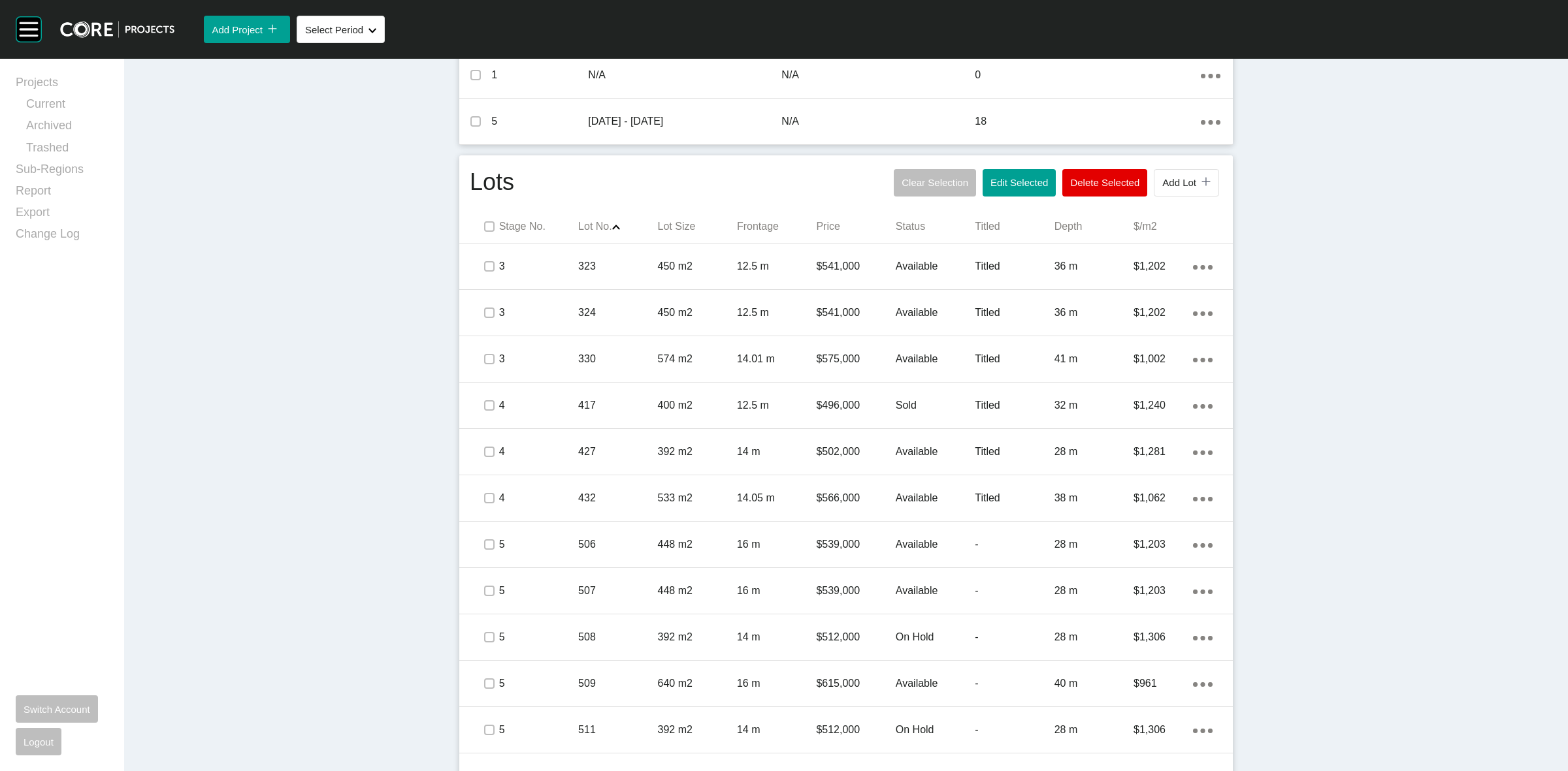
scroll to position [637, 0]
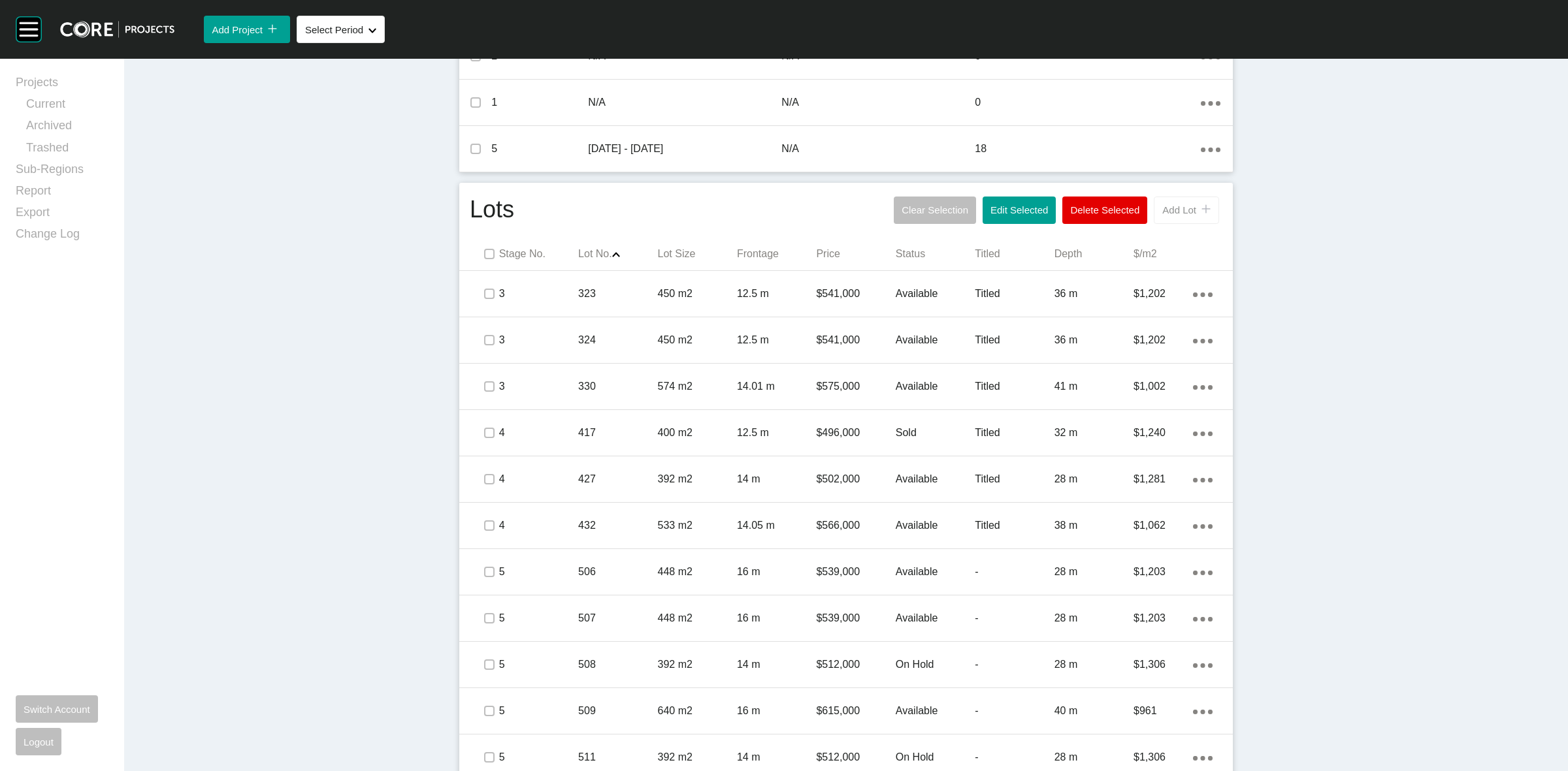
click at [1162, 213] on span "Add Lot" at bounding box center [1179, 209] width 34 height 11
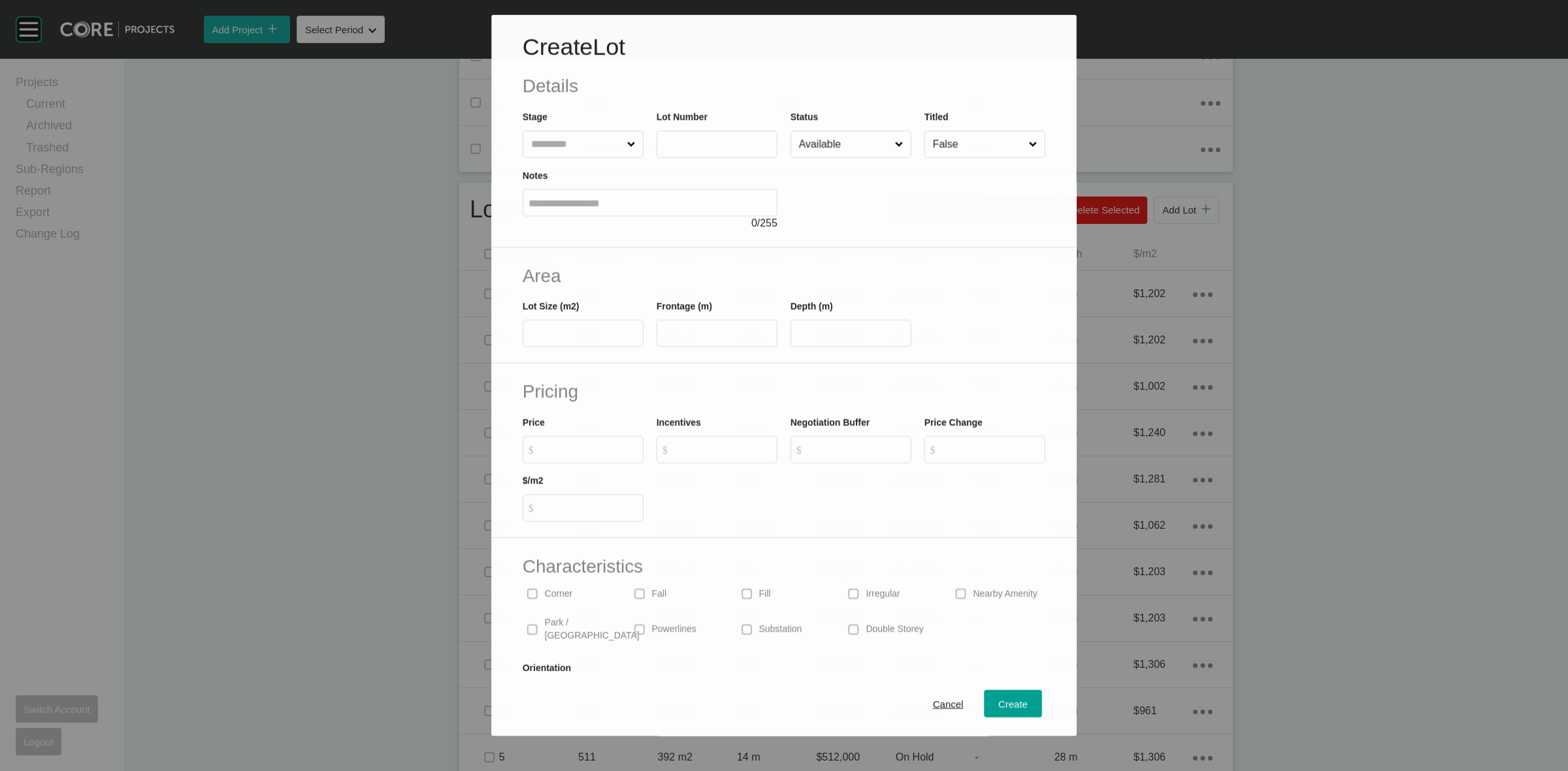
click at [556, 145] on input "text" at bounding box center [577, 144] width 96 height 27
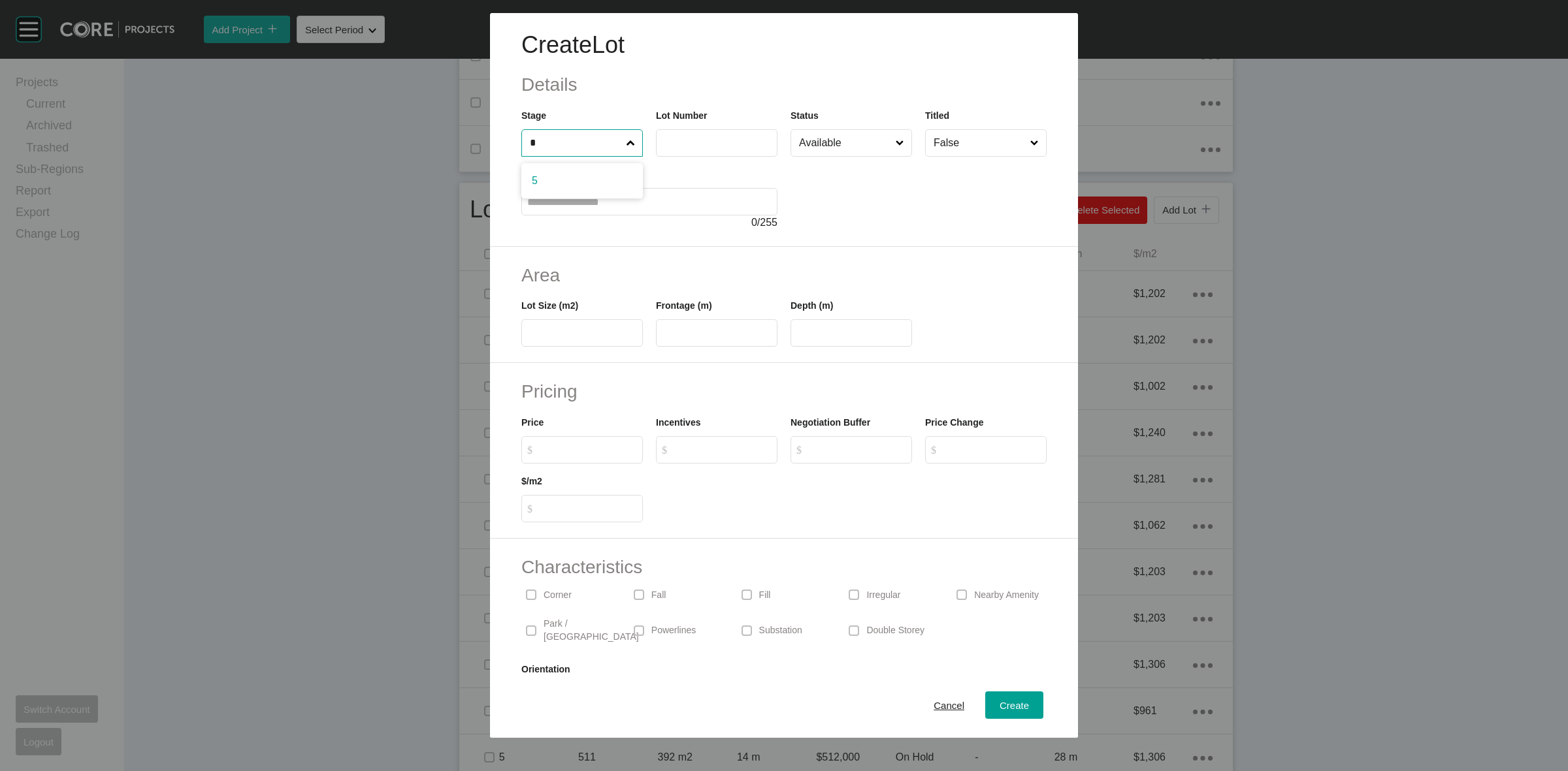
type input "*"
type input "***"
type input "**"
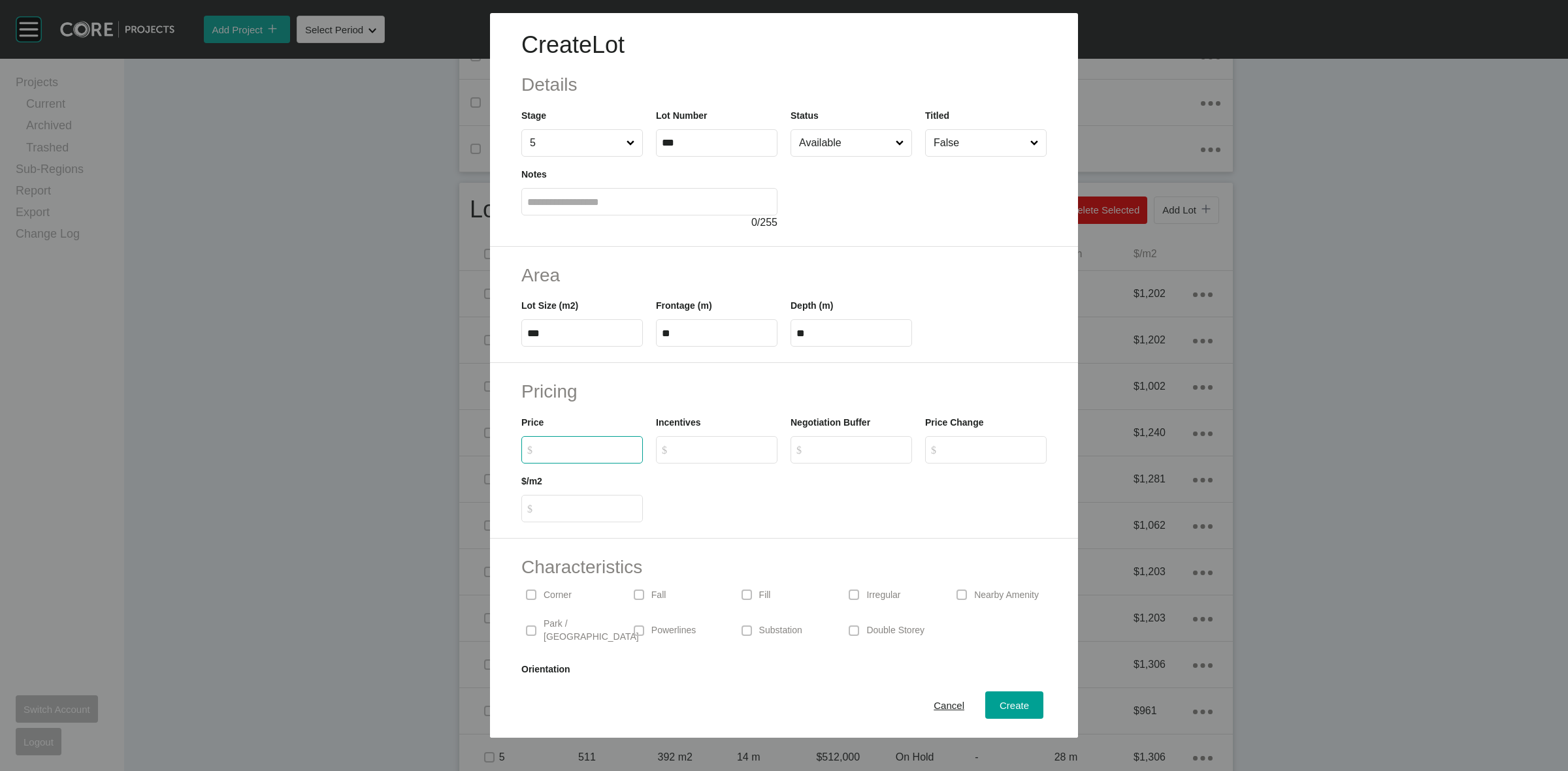
click at [747, 334] on input "**" at bounding box center [717, 333] width 110 height 11
type input "**"
type input "*******"
type input "*****"
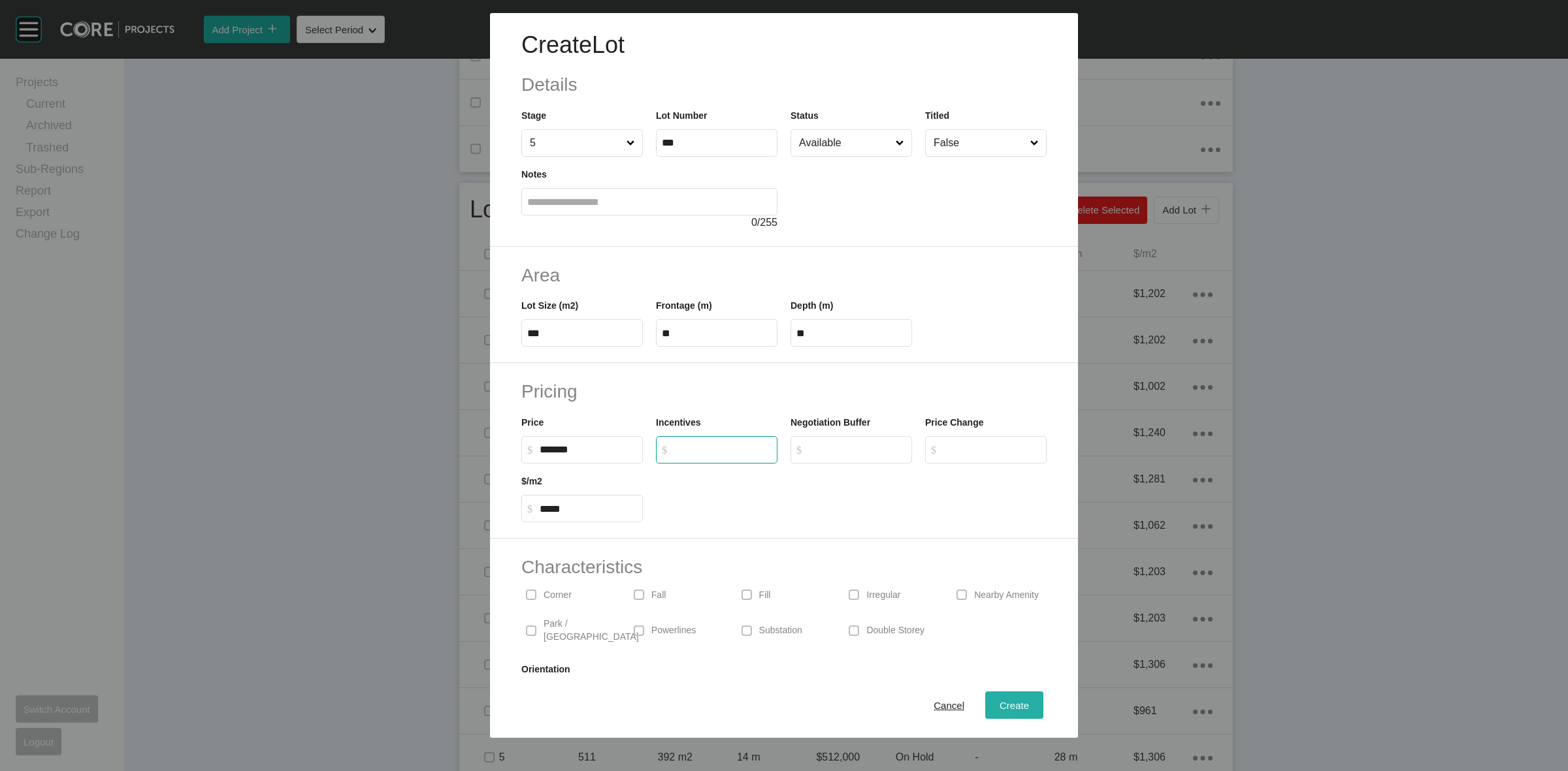
type input "*"
click at [1004, 709] on span "Create" at bounding box center [1015, 705] width 29 height 11
type input "*"
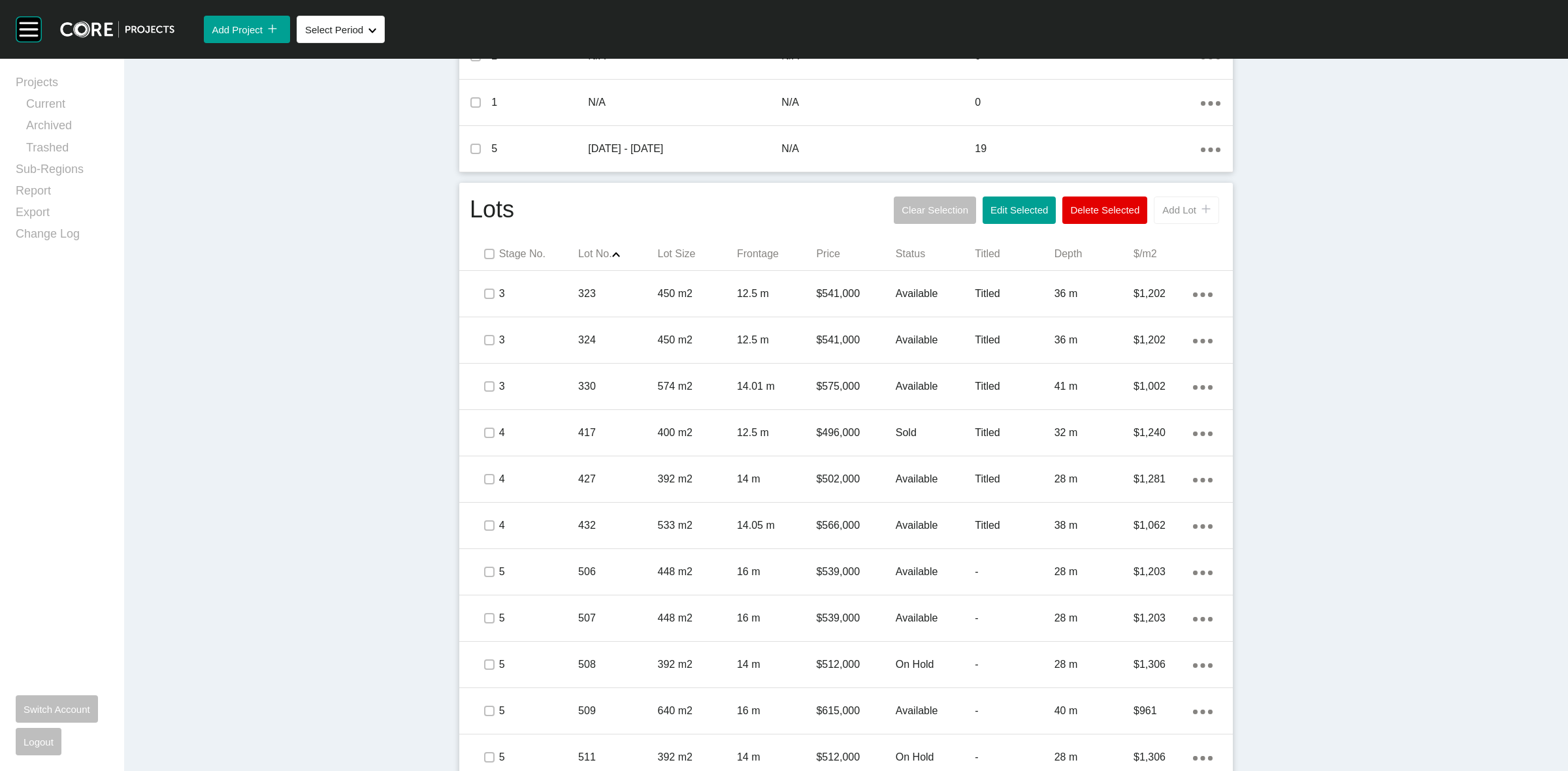
click at [1156, 201] on button "Add Lot icon/tick copy 11 Created with Sketch." at bounding box center [1187, 210] width 66 height 28
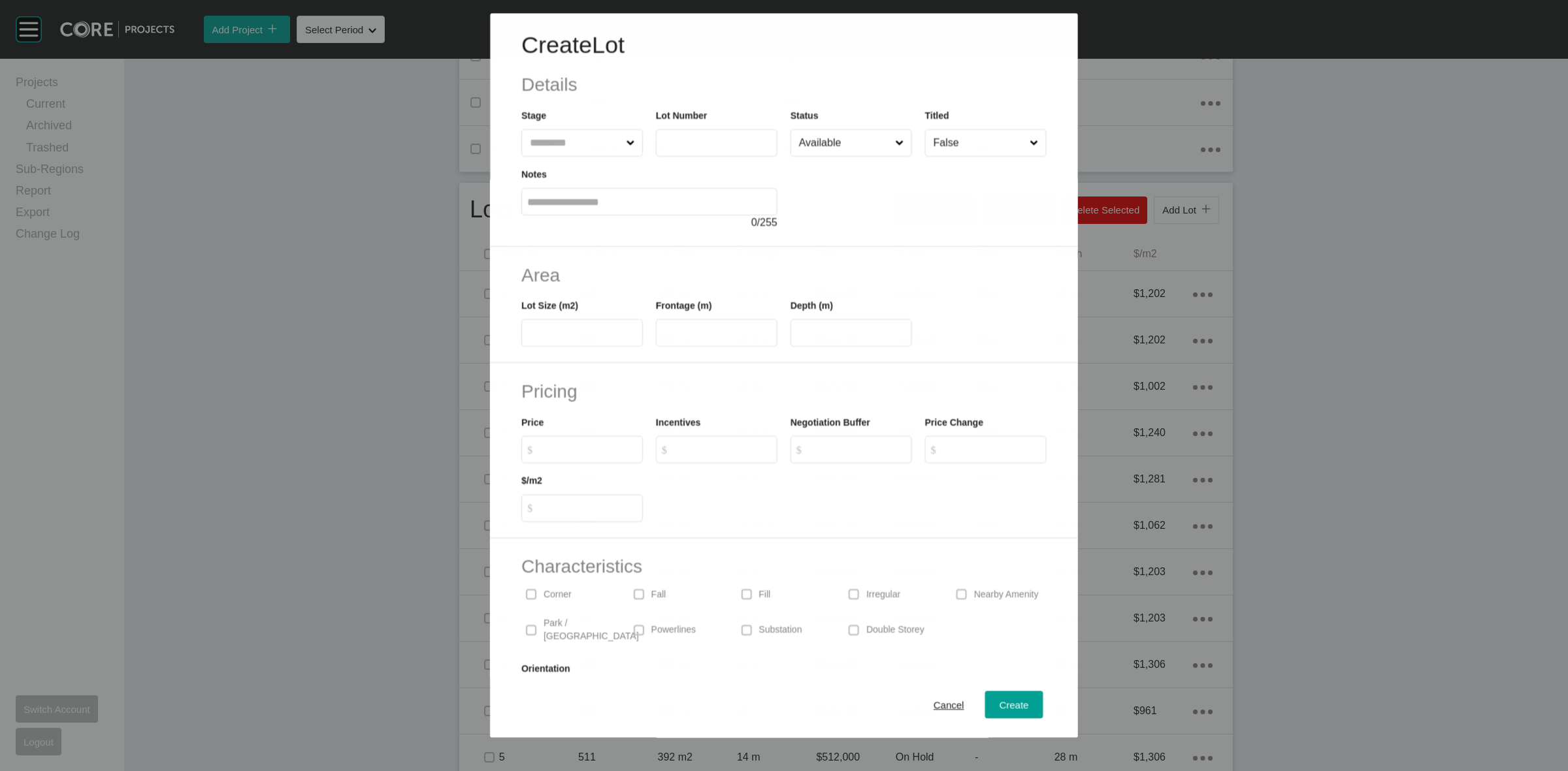
click at [561, 147] on input "text" at bounding box center [576, 142] width 96 height 27
type input "*"
type input "***"
type input "**"
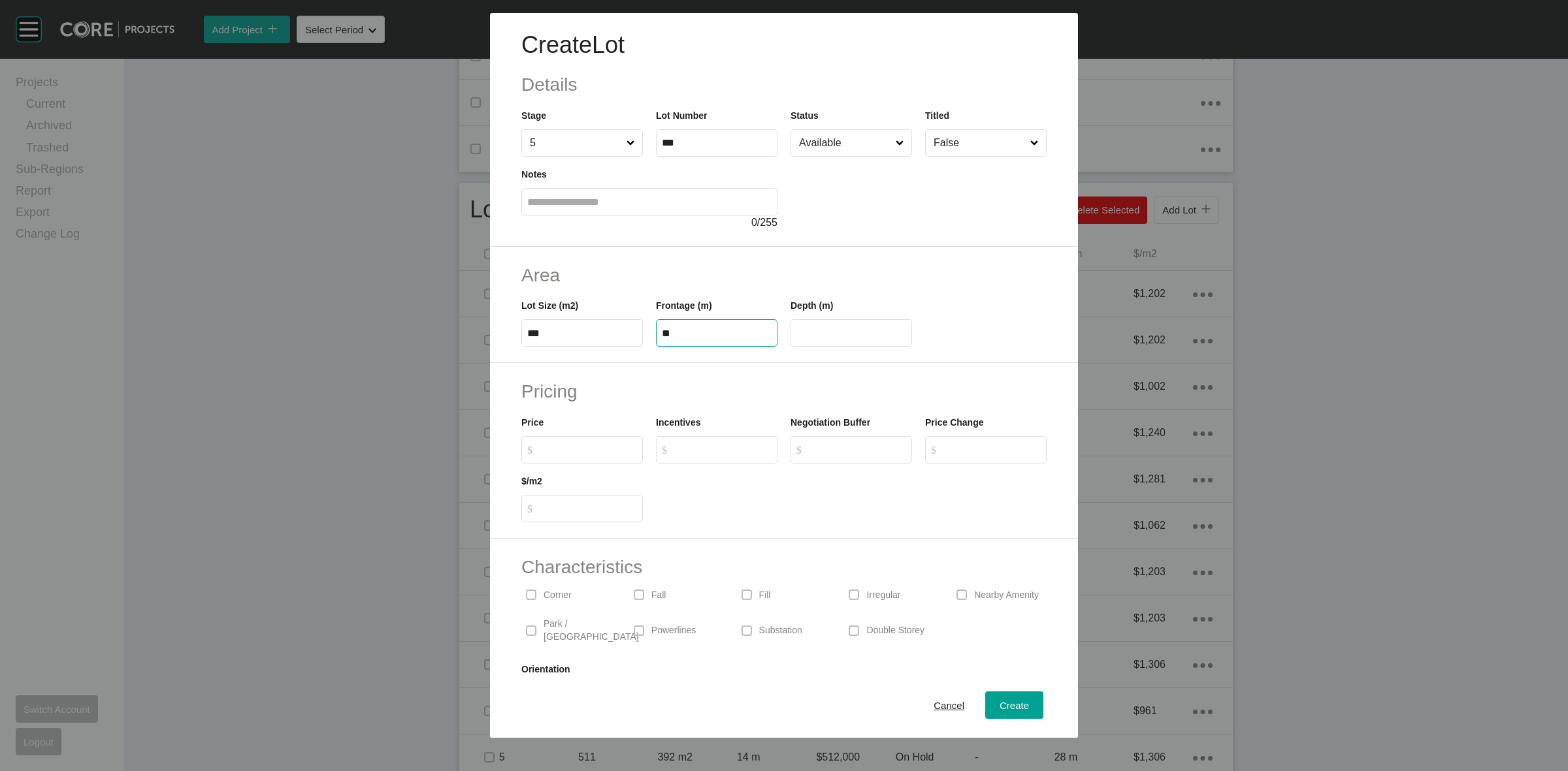
type input "**"
type input "*******"
type input "*****"
type input "*"
click at [996, 697] on div "Create" at bounding box center [1014, 706] width 36 height 18
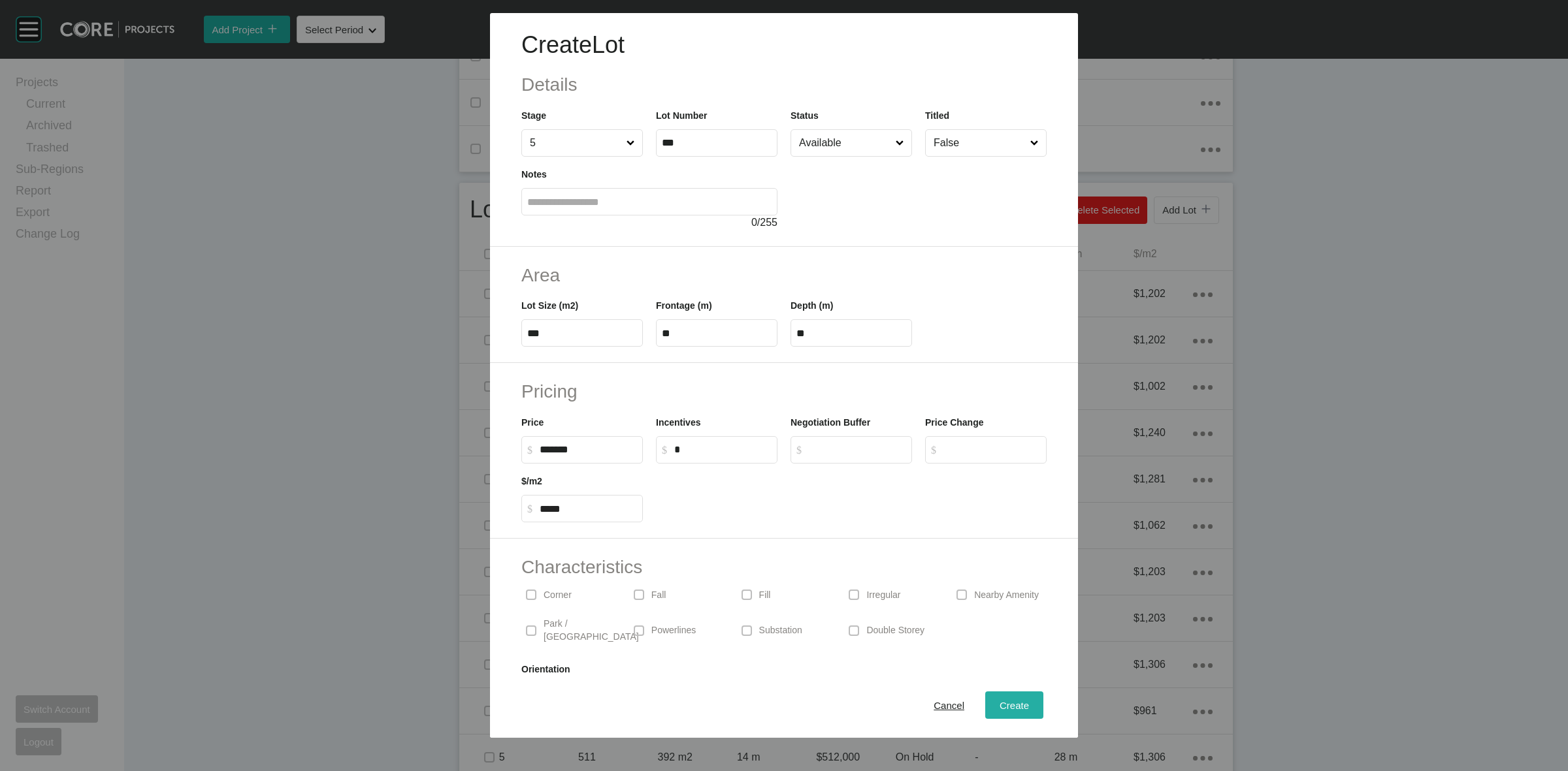
type input "*"
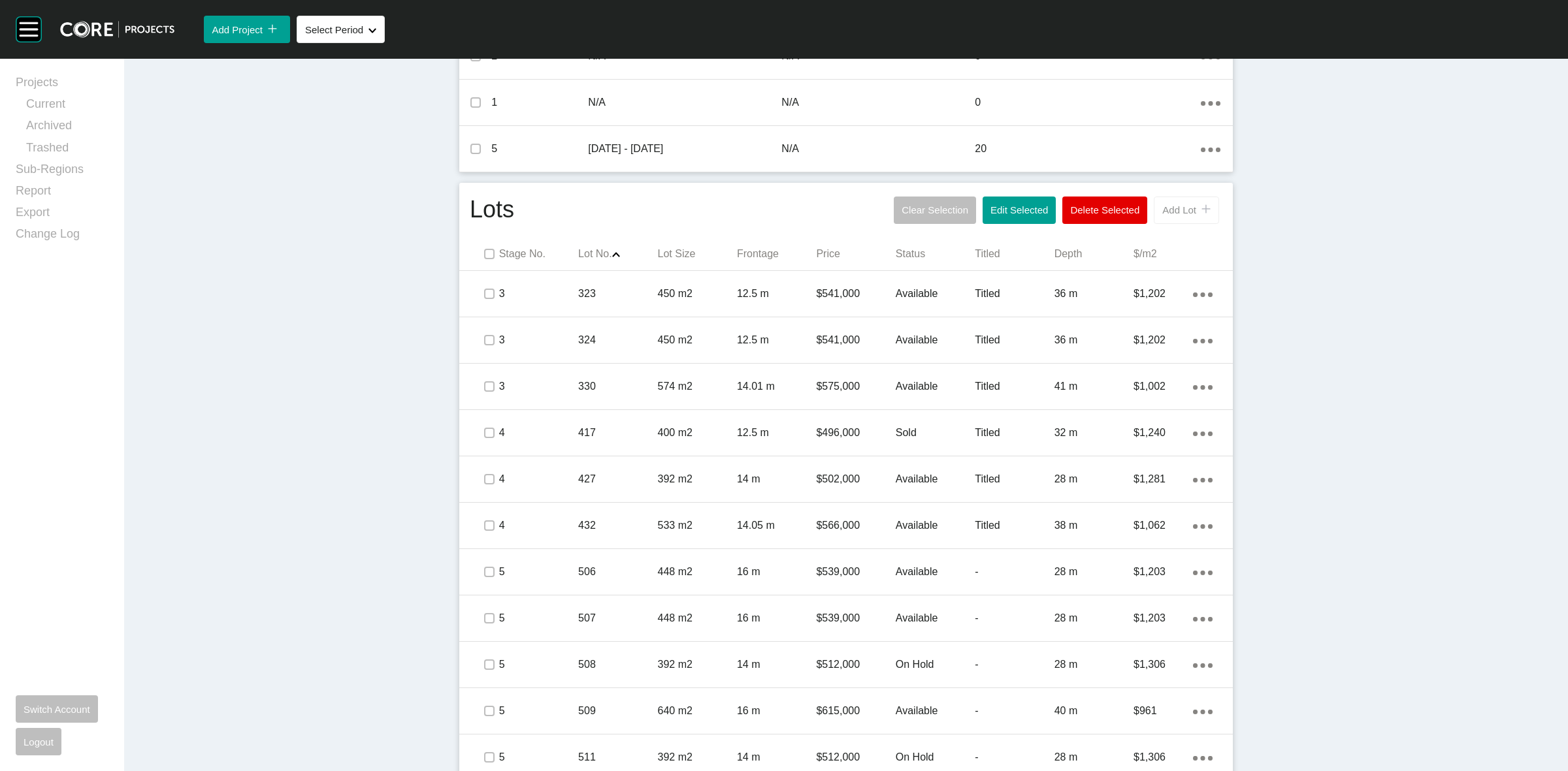
click at [1170, 213] on span "Add Lot" at bounding box center [1179, 209] width 34 height 11
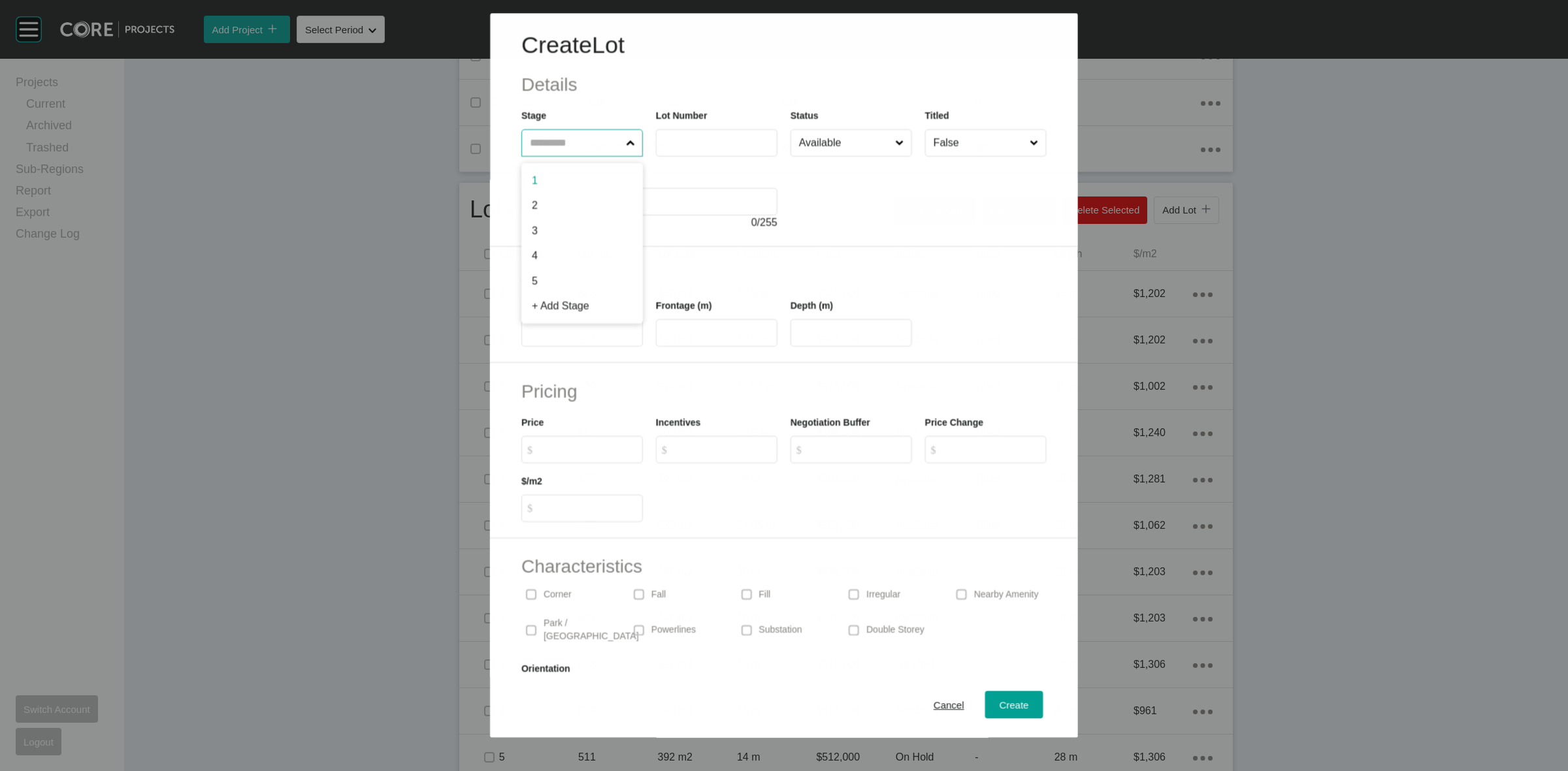
click at [583, 147] on input "text" at bounding box center [576, 142] width 96 height 27
type input "*"
type input "***"
type input "*****"
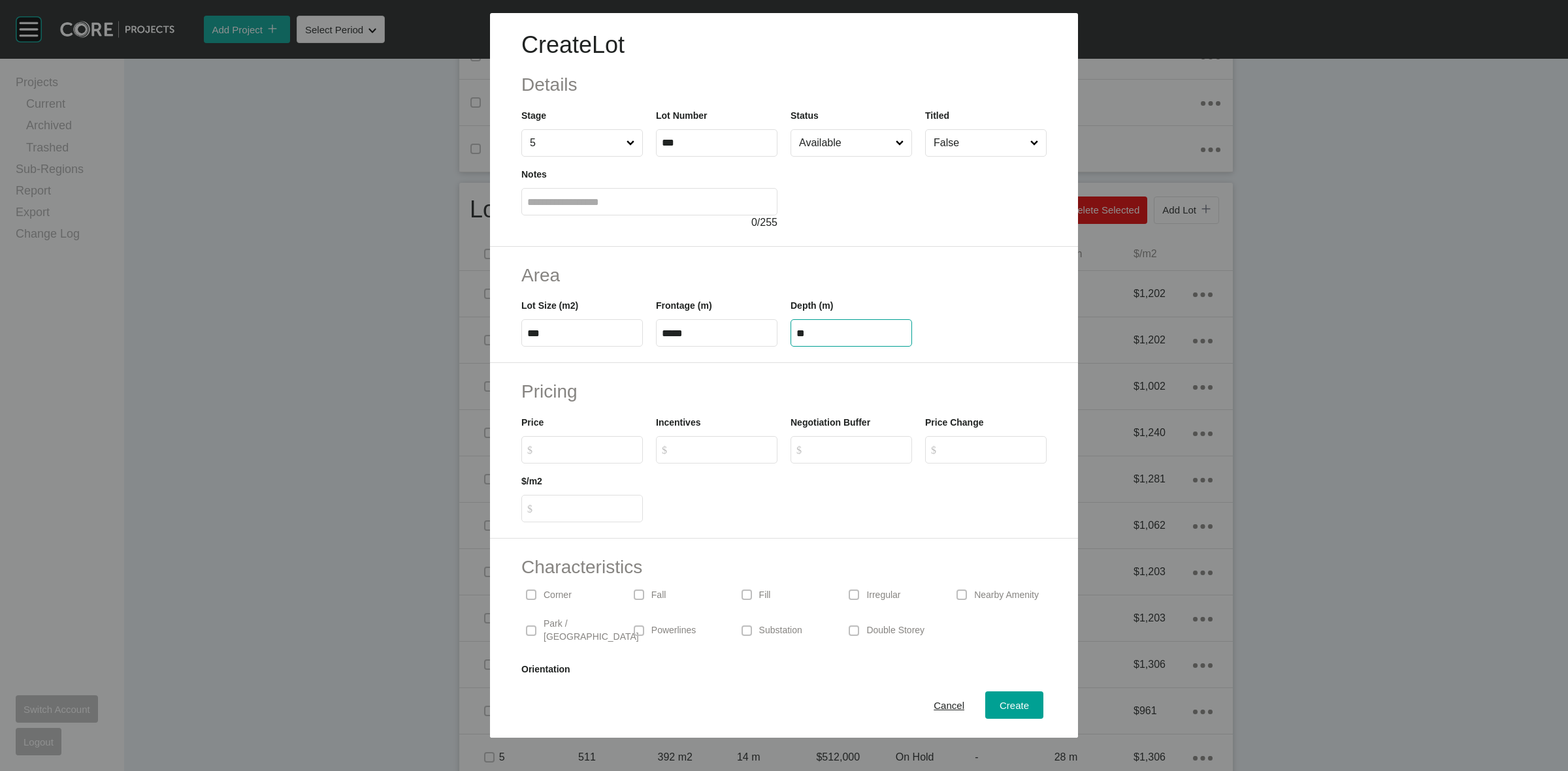
type input "**"
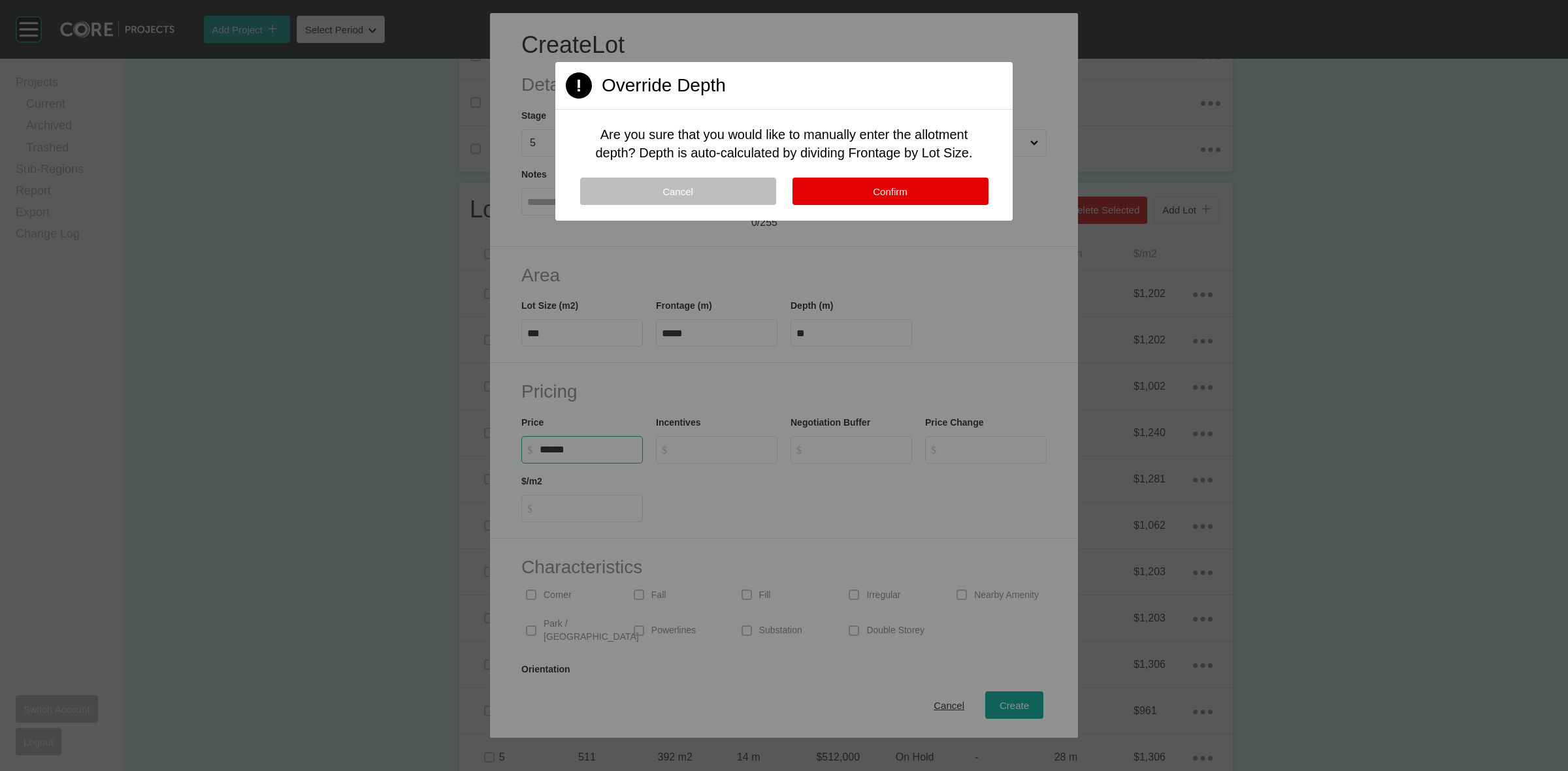
type input "*******"
type input "*****"
type input "*"
click at [924, 181] on button "Confirm" at bounding box center [891, 192] width 196 height 28
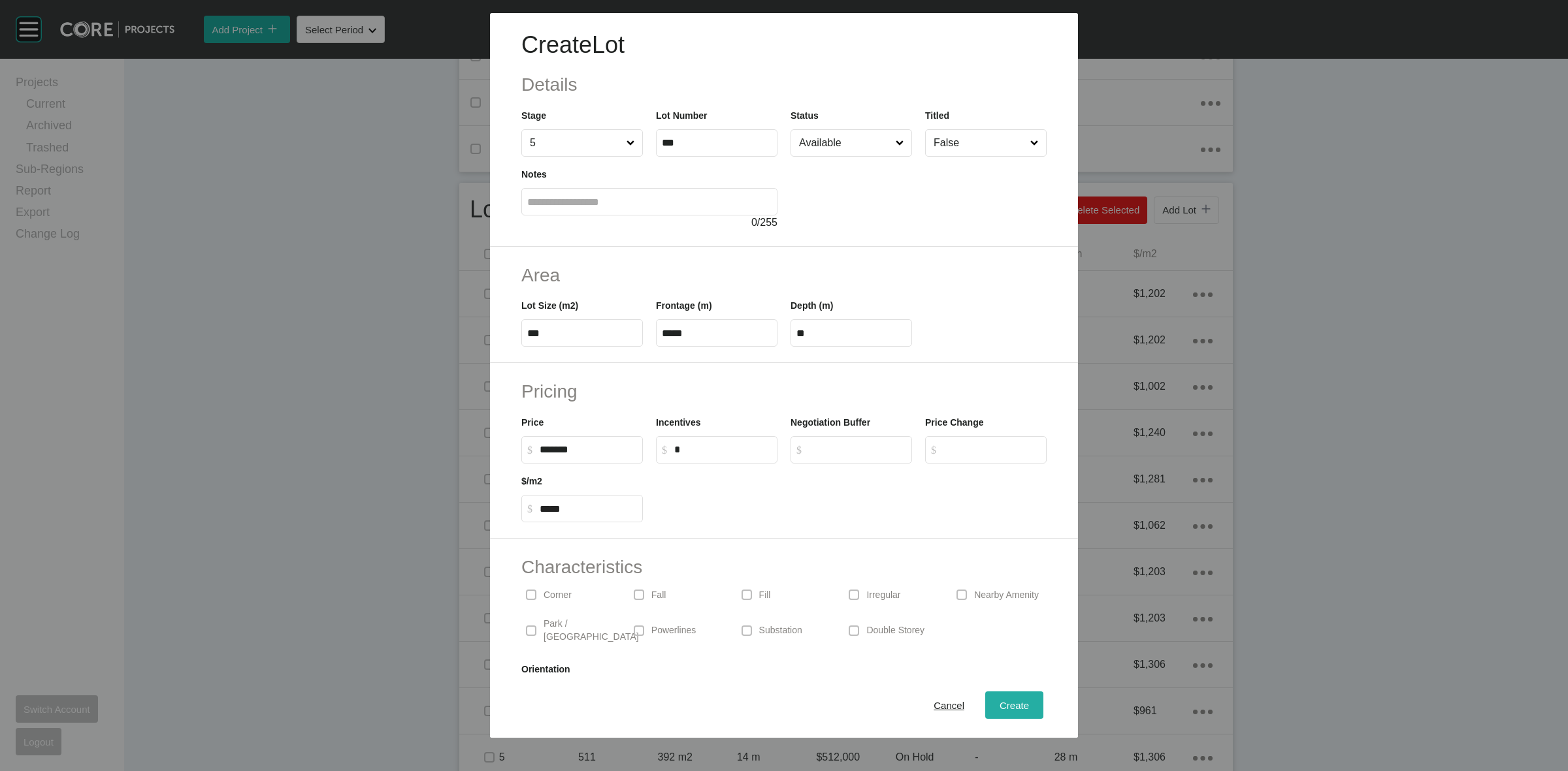
click at [1002, 700] on span "Create" at bounding box center [1015, 705] width 29 height 11
type input "*"
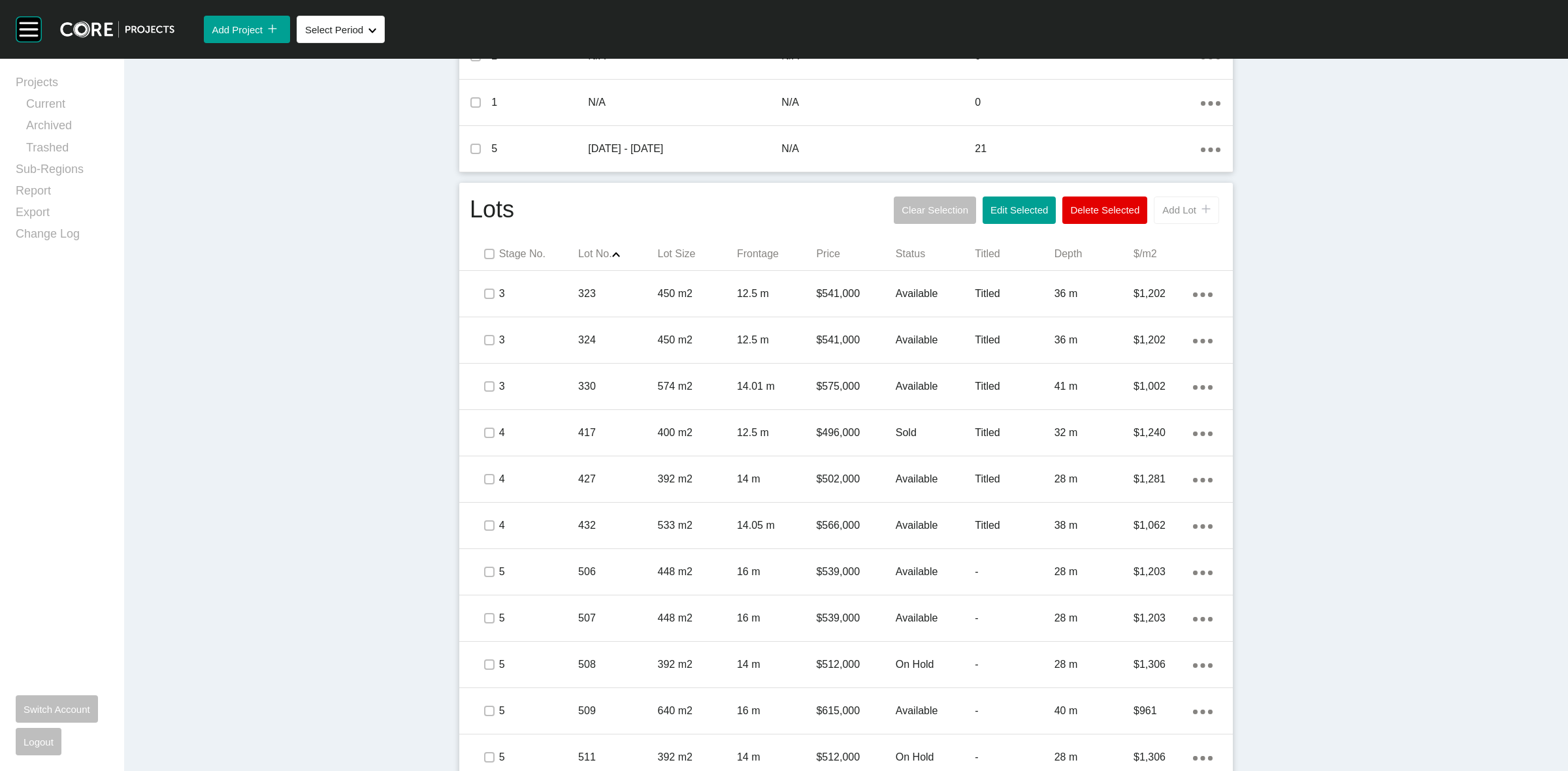
click at [1154, 211] on button "Add Lot icon/tick copy 11 Created with Sketch." at bounding box center [1187, 210] width 66 height 28
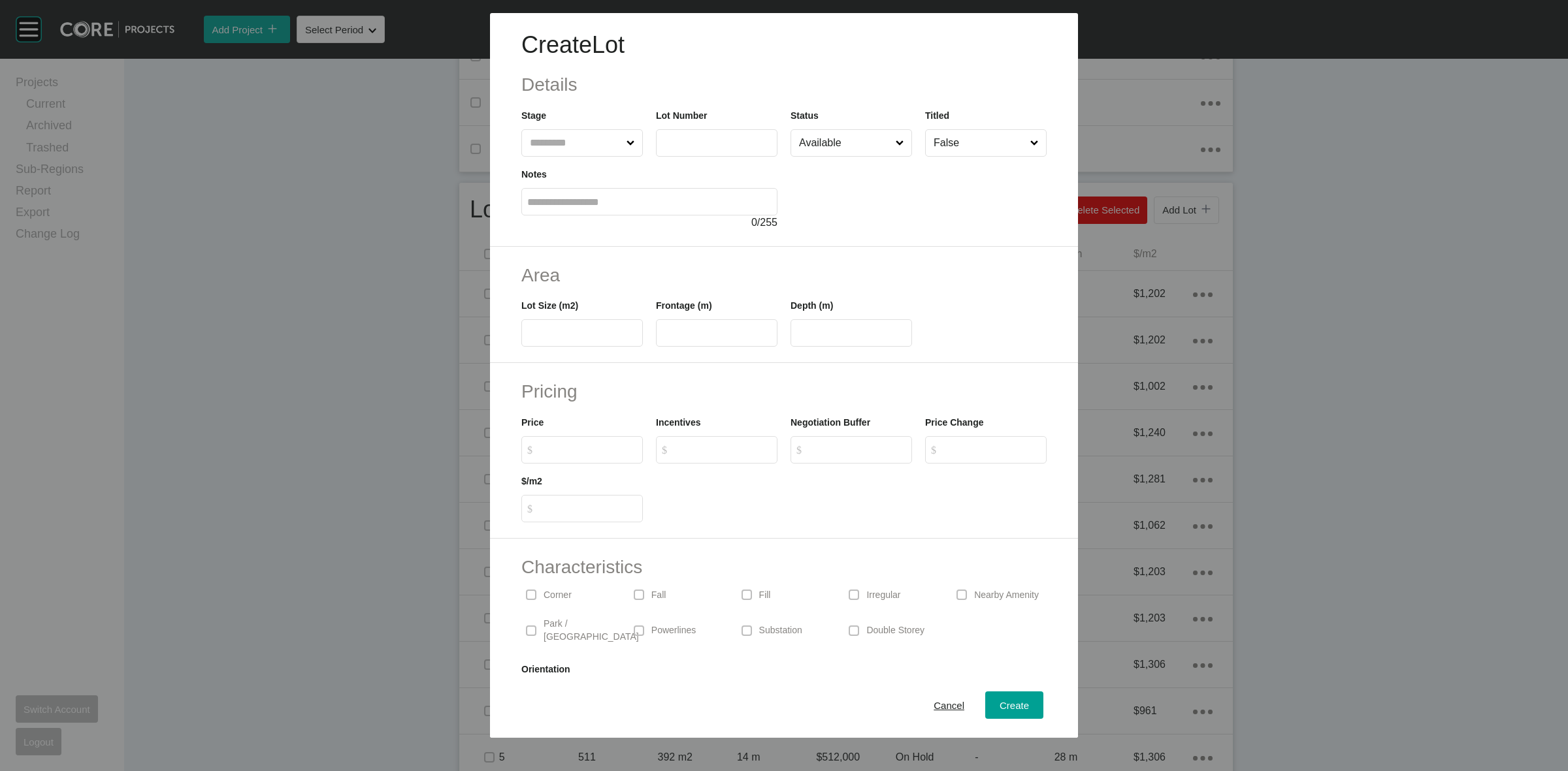
click at [553, 140] on input "text" at bounding box center [576, 142] width 96 height 27
type input "*"
type input "***"
type input "*****"
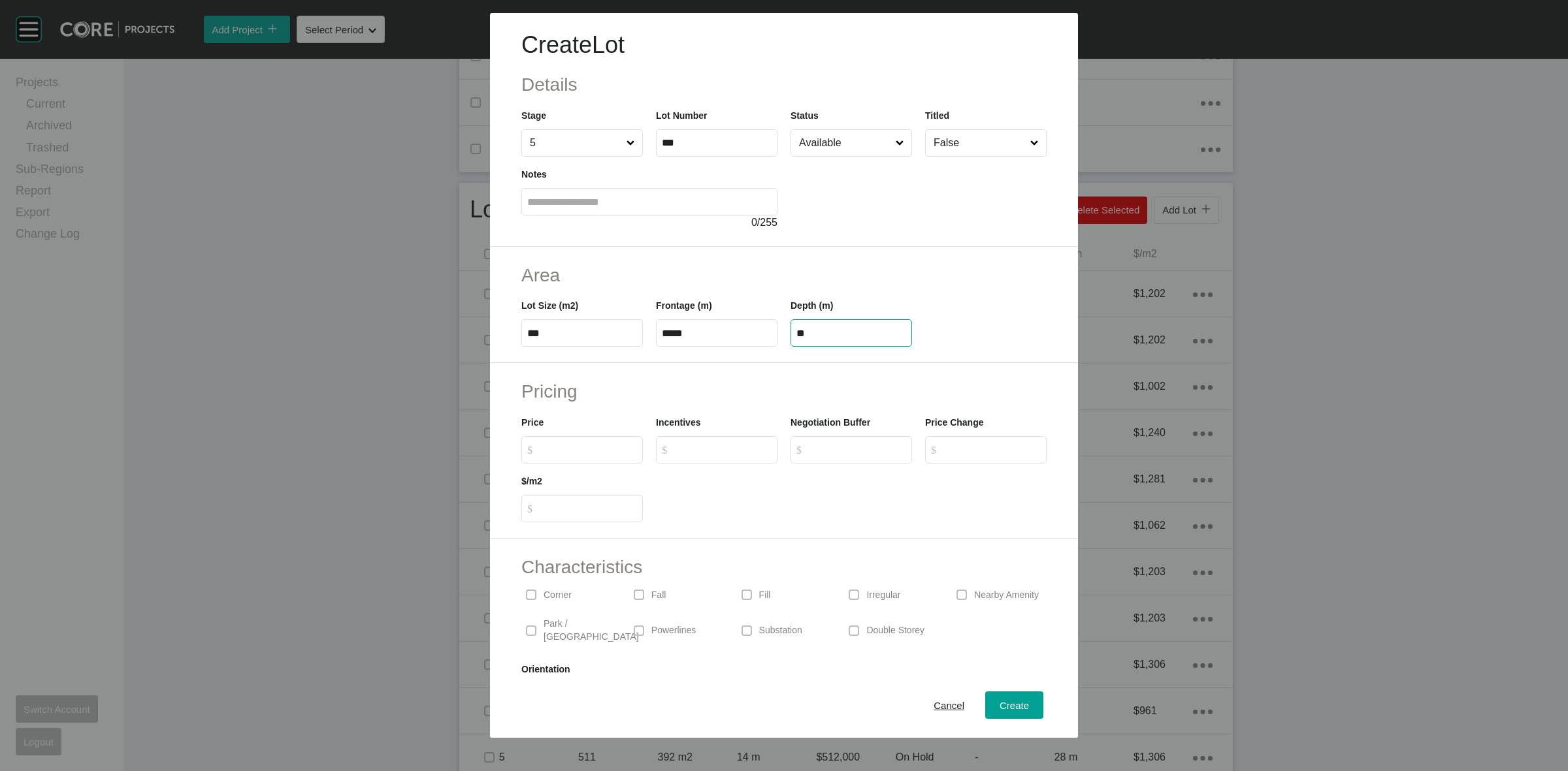
type input "**"
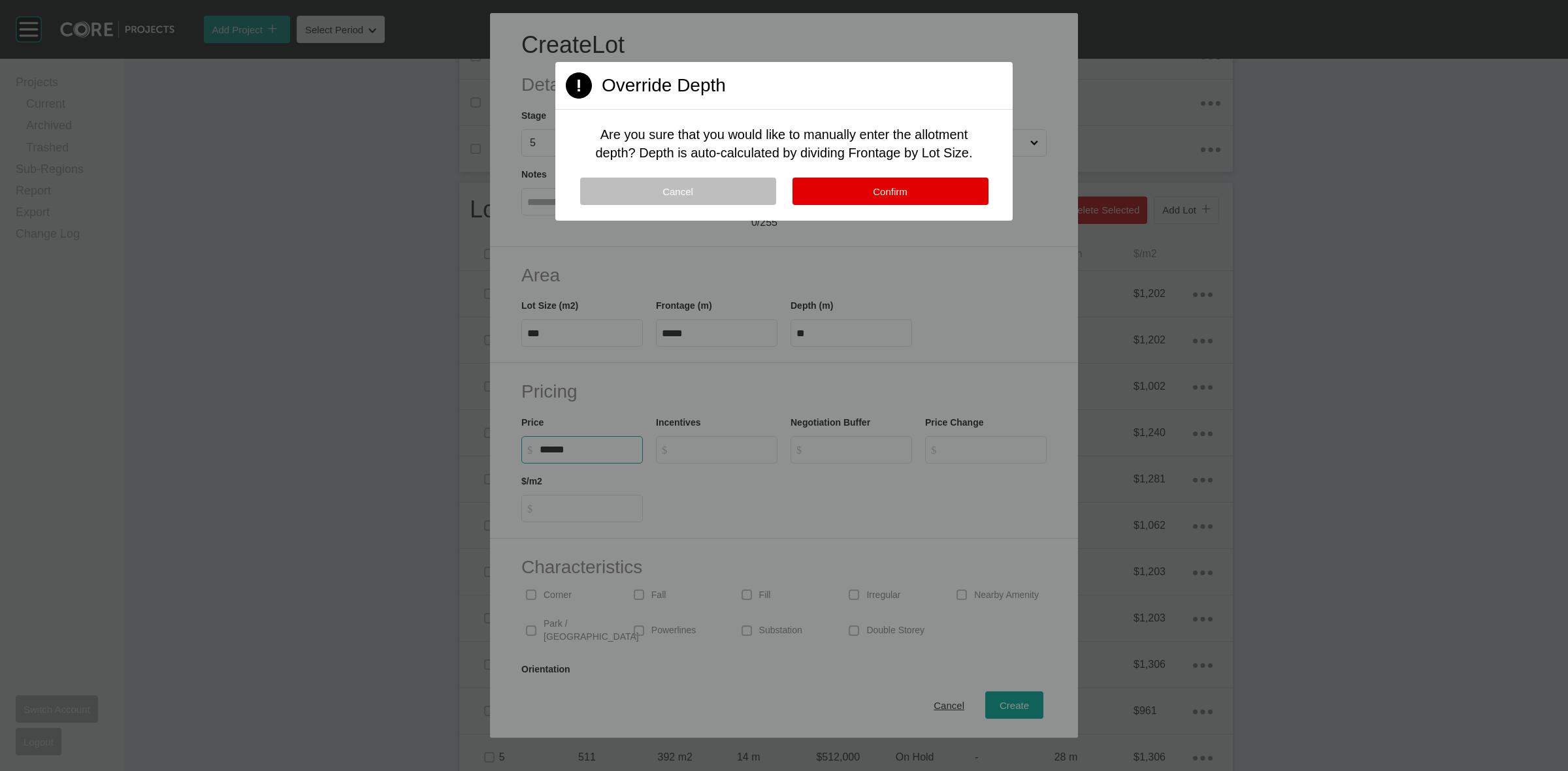
type input "*******"
type input "*****"
type input "*"
drag, startPoint x: 533, startPoint y: 591, endPoint x: 629, endPoint y: 610, distance: 97.9
click at [536, 591] on div at bounding box center [784, 385] width 1568 height 771
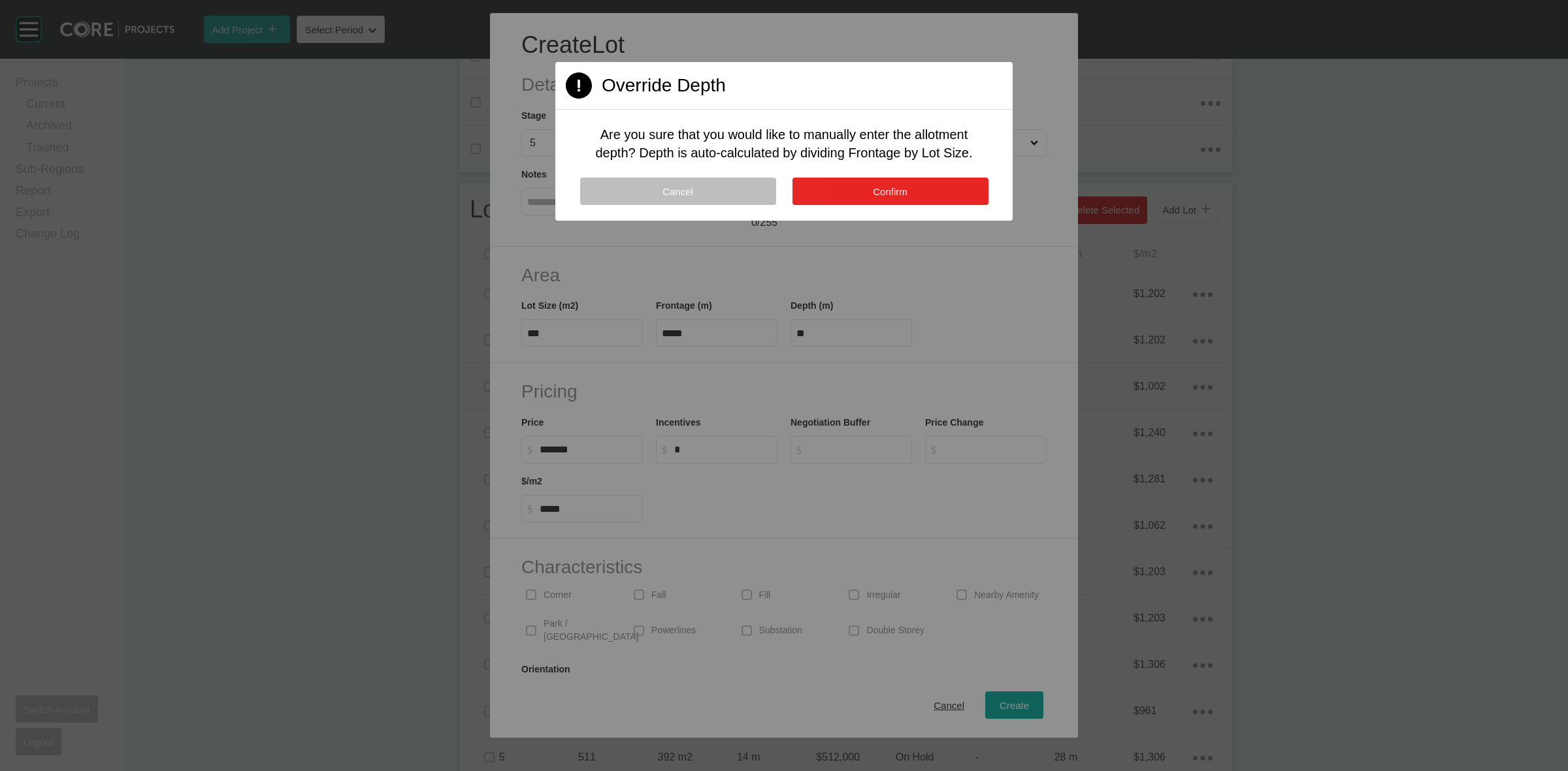
click at [852, 184] on button "Confirm" at bounding box center [891, 192] width 196 height 28
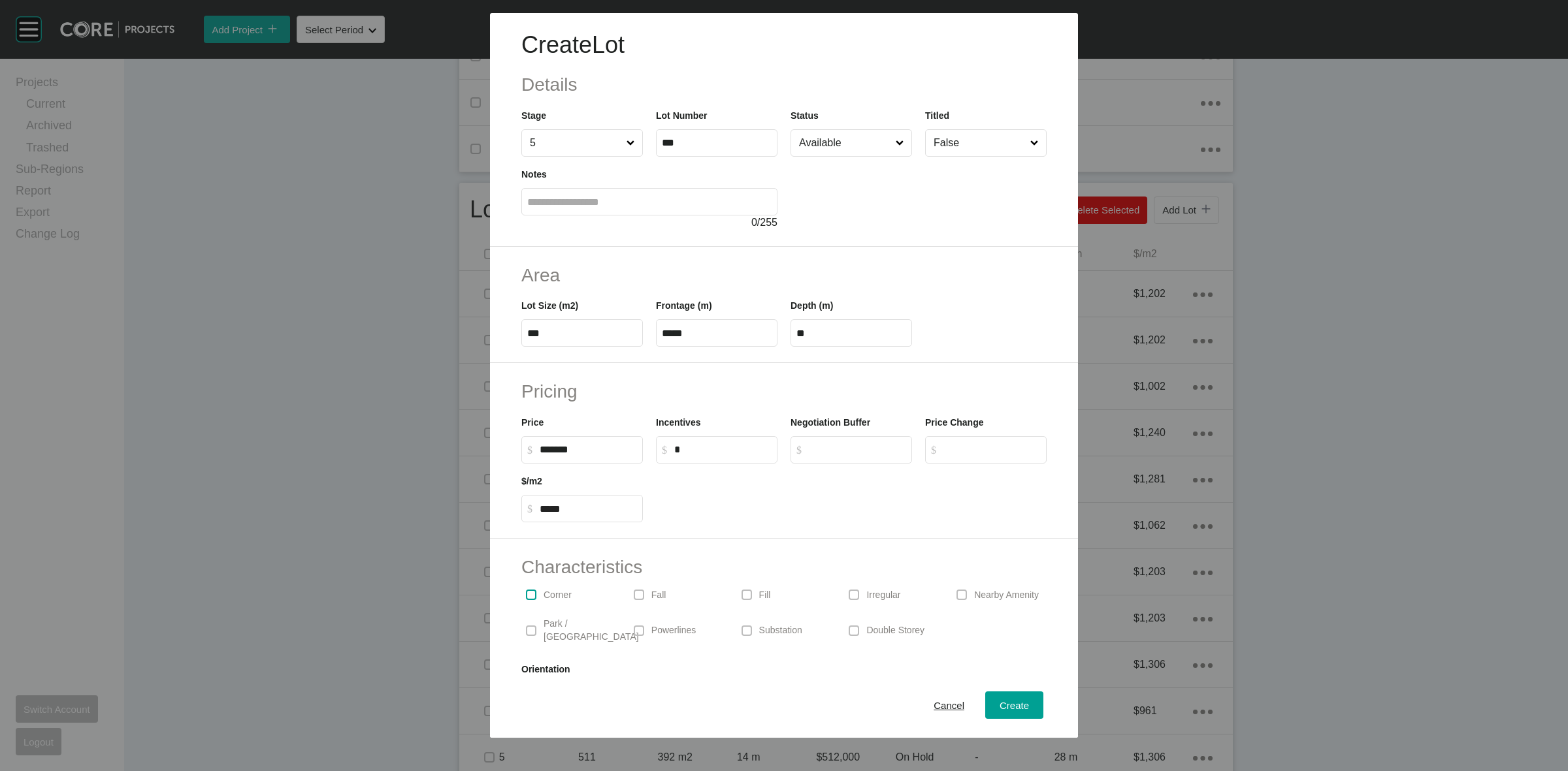
drag, startPoint x: 537, startPoint y: 592, endPoint x: 713, endPoint y: 636, distance: 181.4
click at [540, 593] on span at bounding box center [532, 595] width 20 height 20
click at [1000, 702] on span "Create" at bounding box center [1015, 705] width 29 height 11
type input "*"
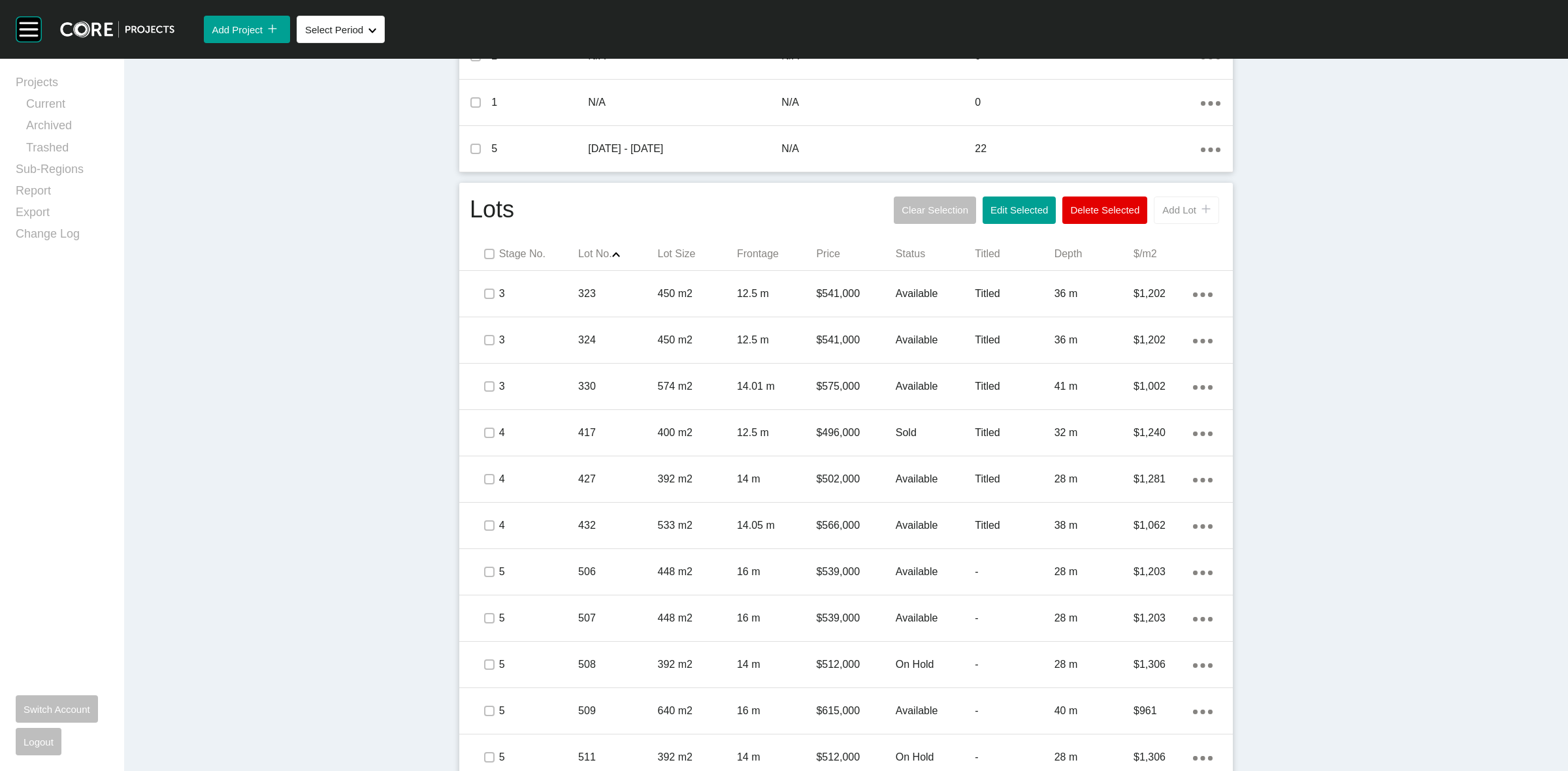
click at [1197, 209] on div "icon/tick copy 11 Created with Sketch." at bounding box center [1204, 209] width 15 height 11
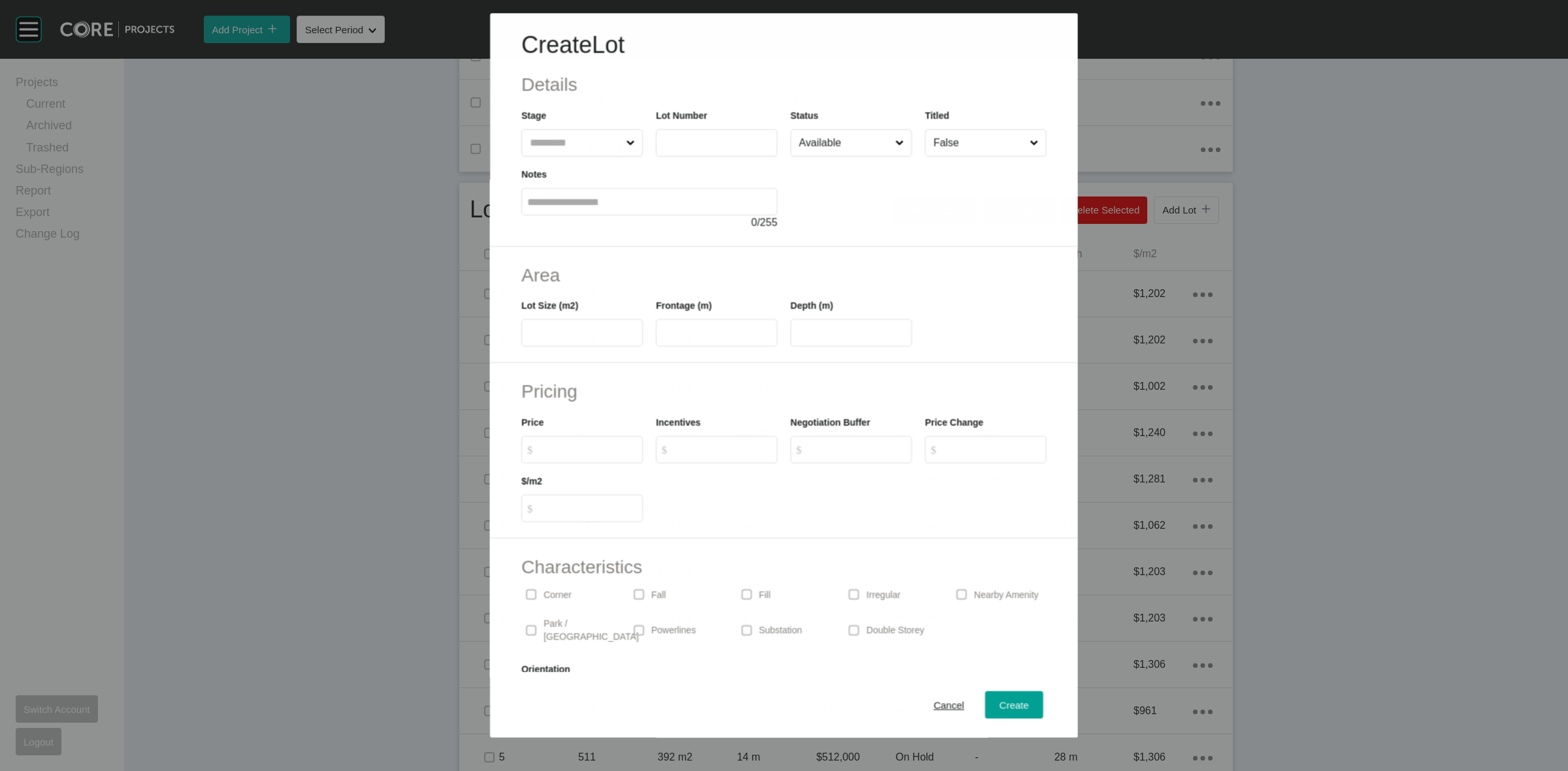
click at [576, 147] on input "text" at bounding box center [576, 142] width 96 height 27
type input "*"
type input "***"
type input "**"
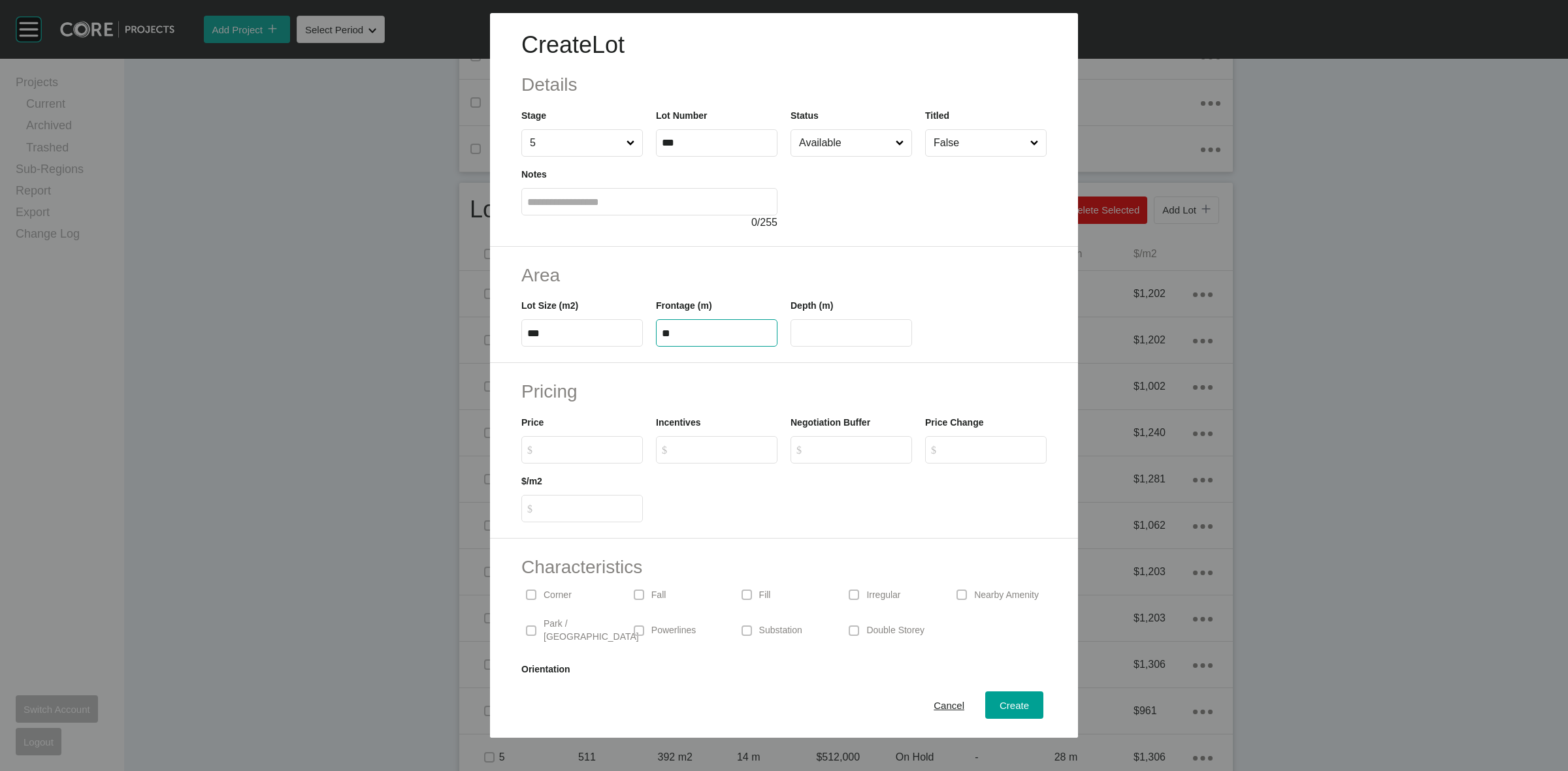
type input "****"
type input "*******"
type input "*****"
type input "*"
click at [996, 697] on div "Create" at bounding box center [1014, 706] width 36 height 18
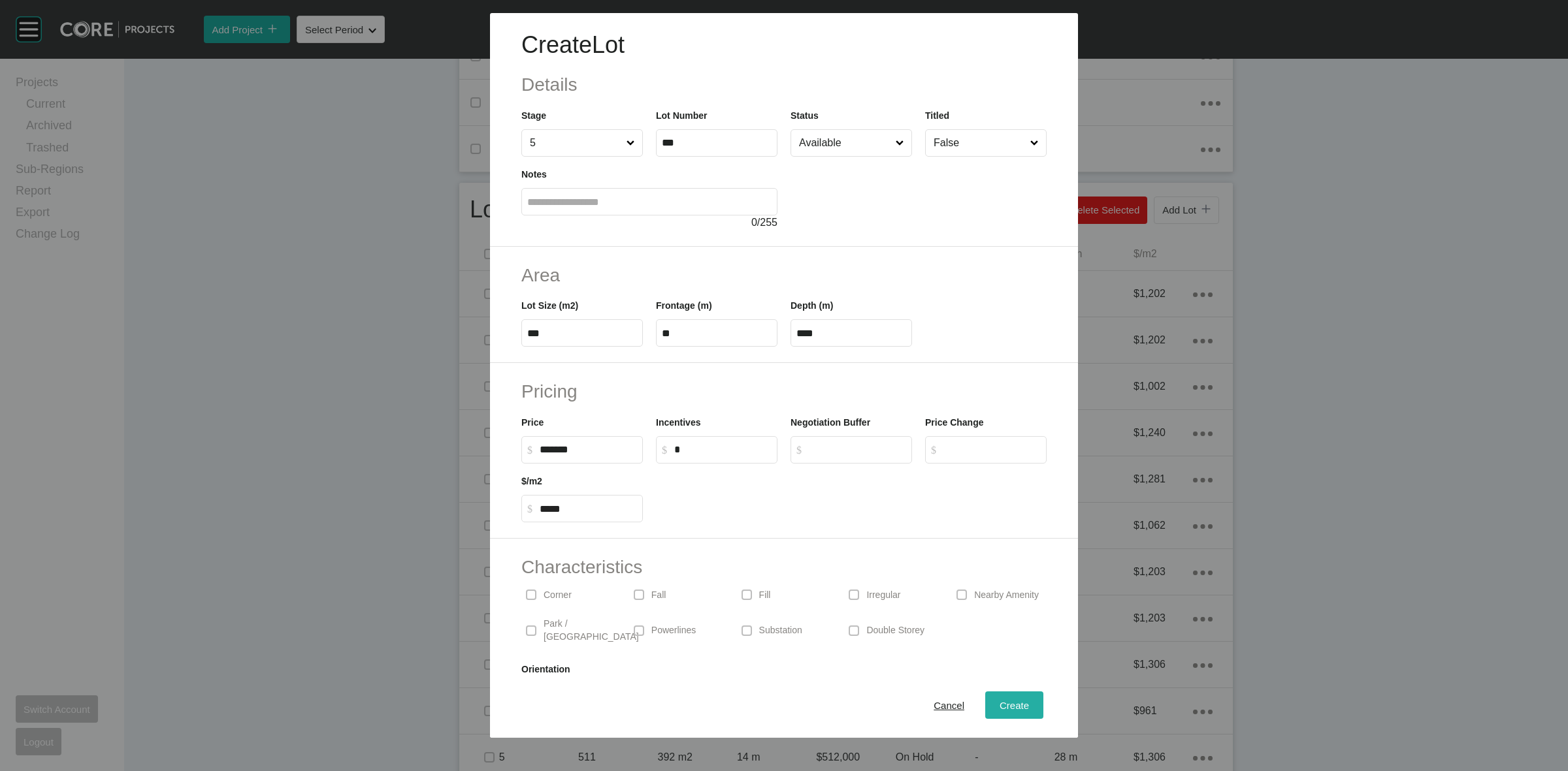
type input "*"
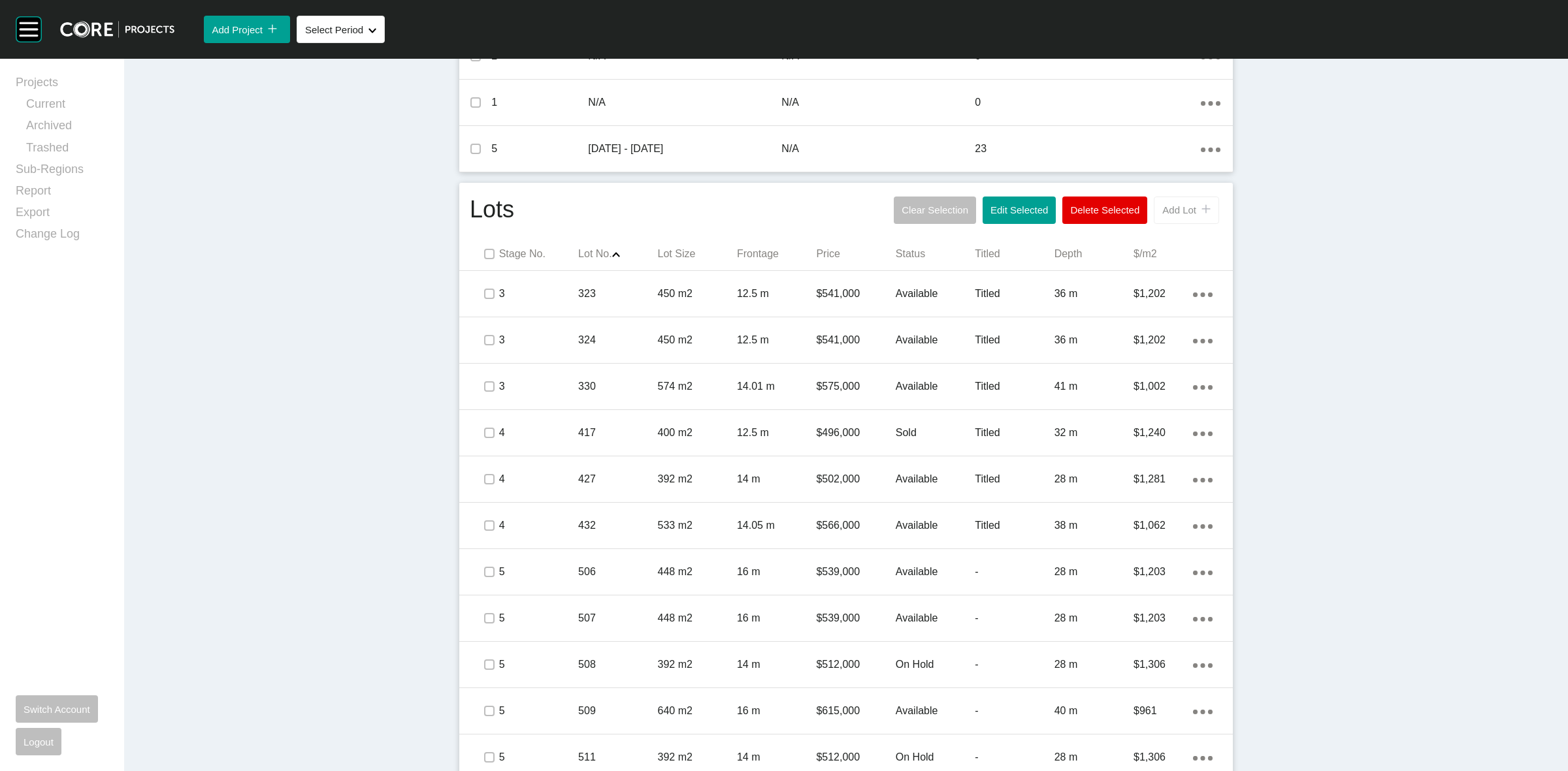
click at [1170, 209] on span "Add Lot" at bounding box center [1179, 209] width 34 height 11
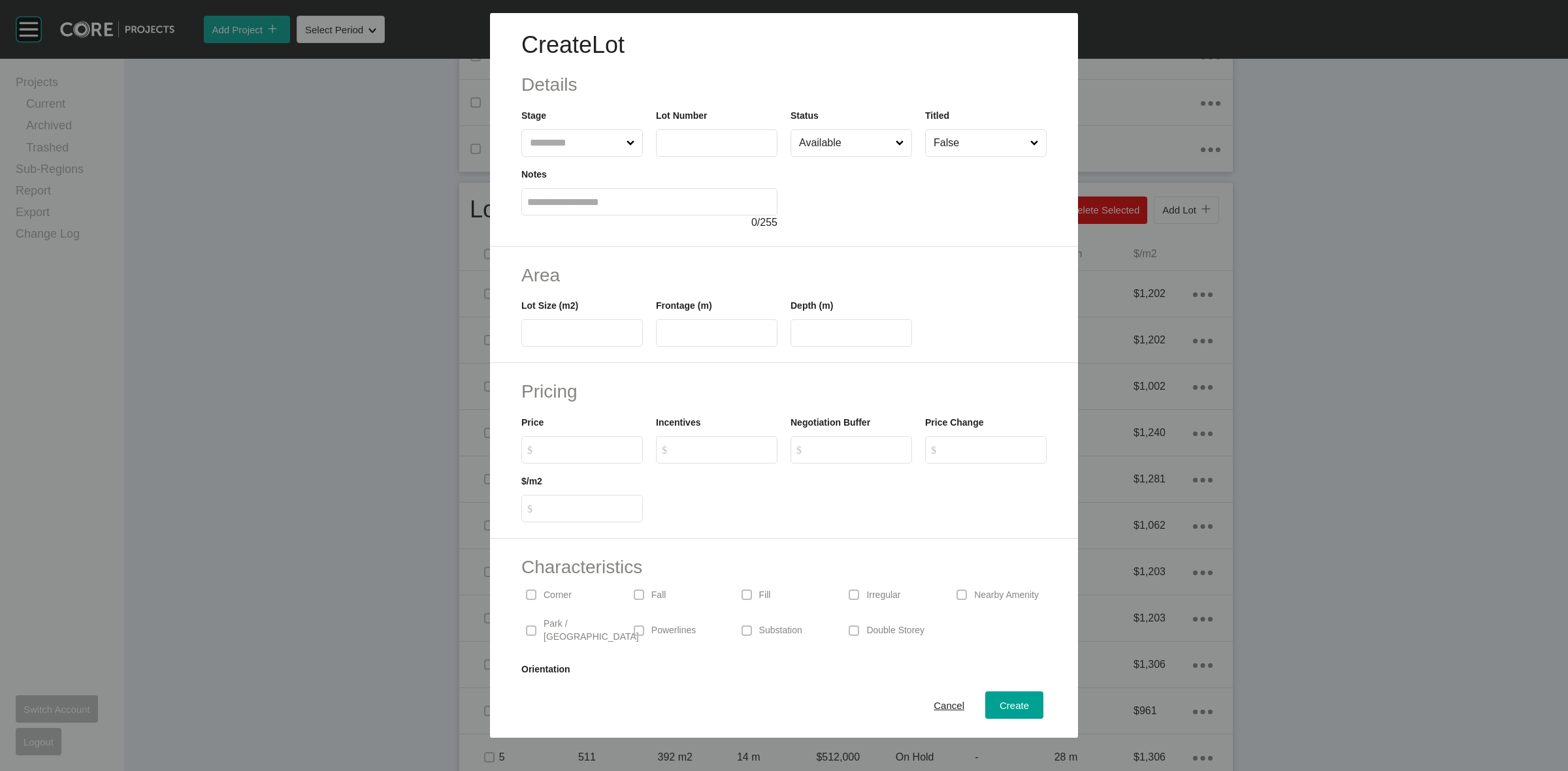
click at [590, 132] on input "text" at bounding box center [576, 142] width 96 height 27
type input "*"
type input "***"
type input "*****"
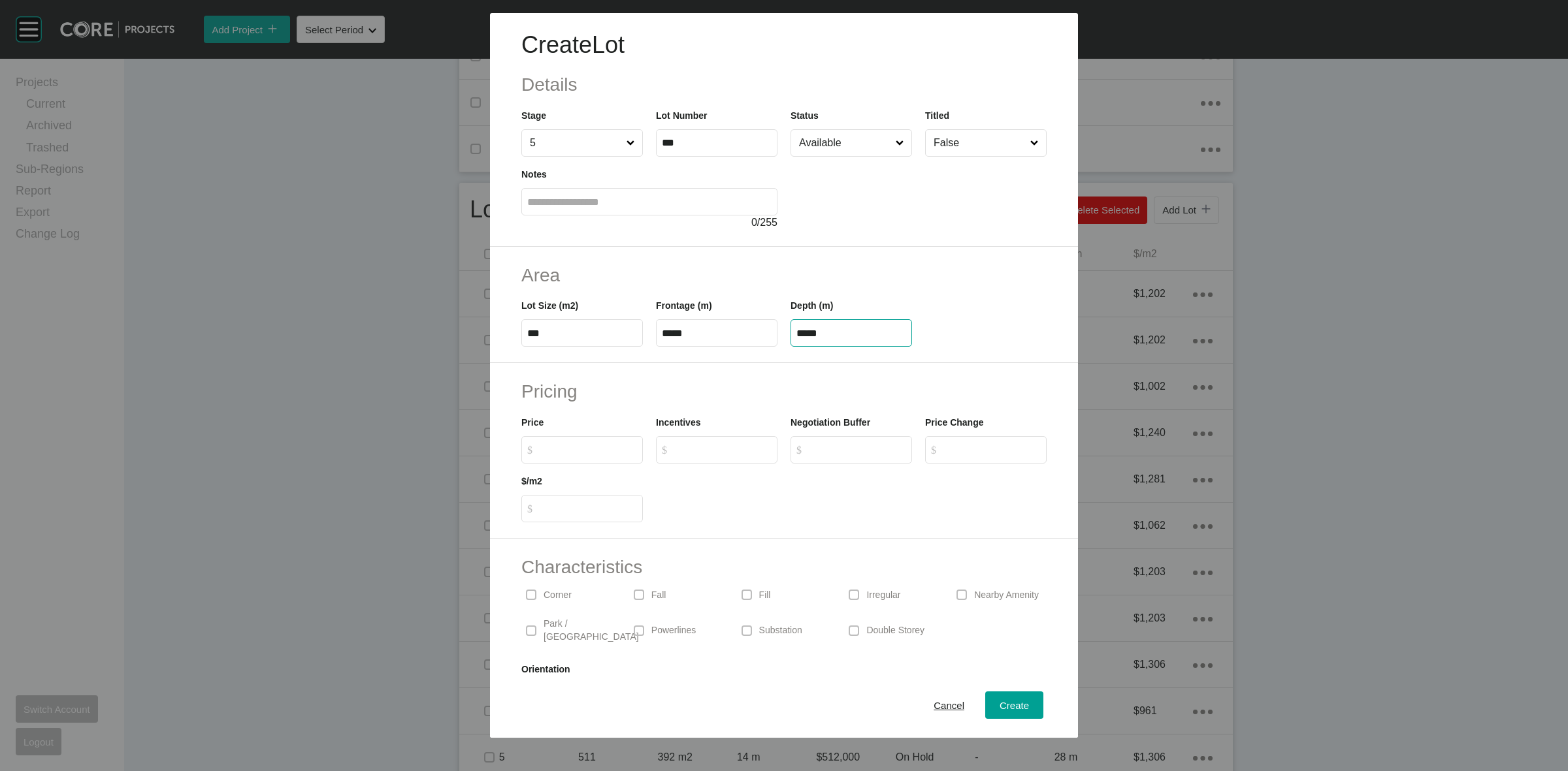
type input "*****"
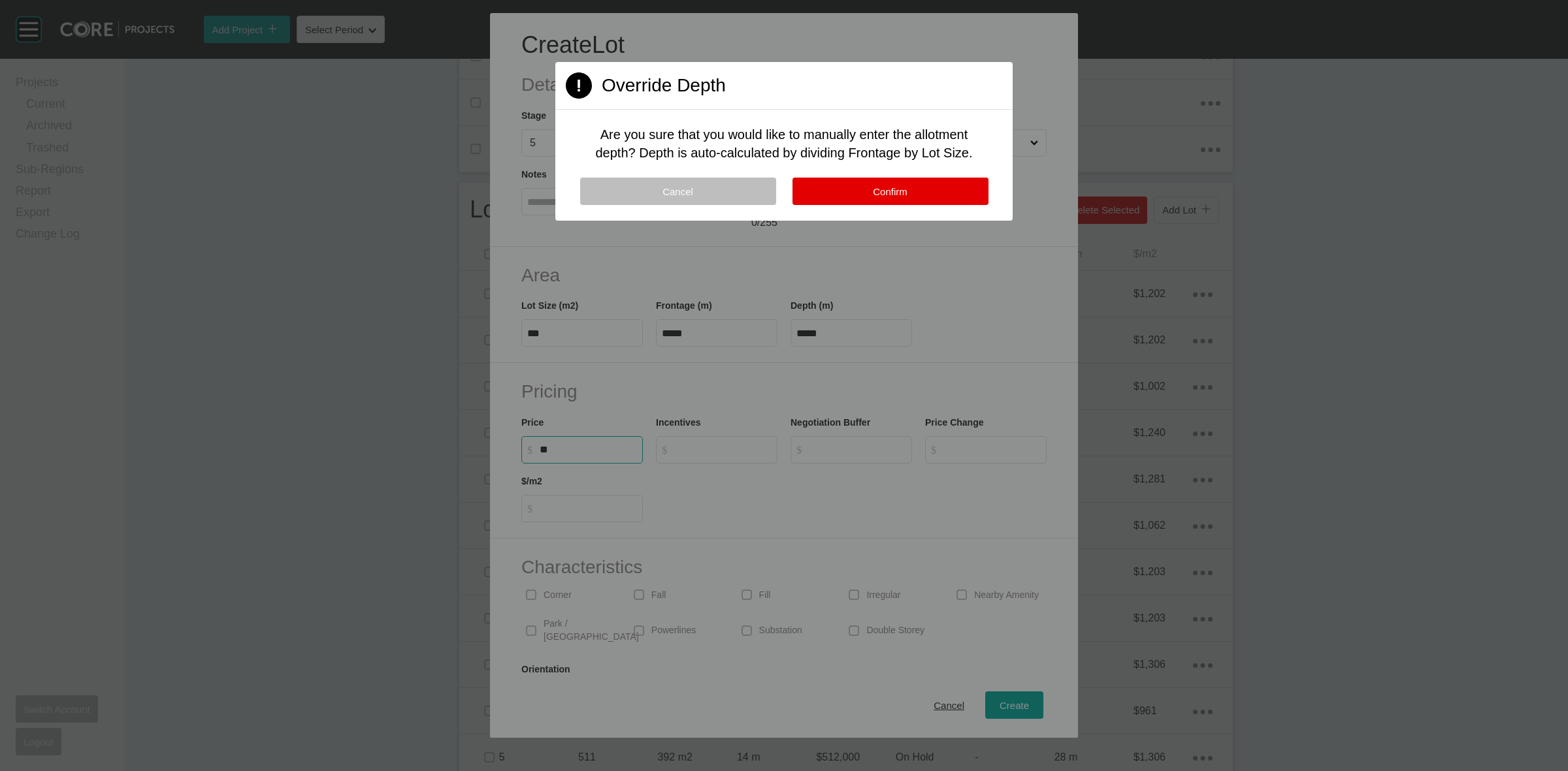
type input "*"
type input "*******"
type input "*****"
type input "*"
click at [868, 187] on button "Confirm" at bounding box center [891, 192] width 196 height 28
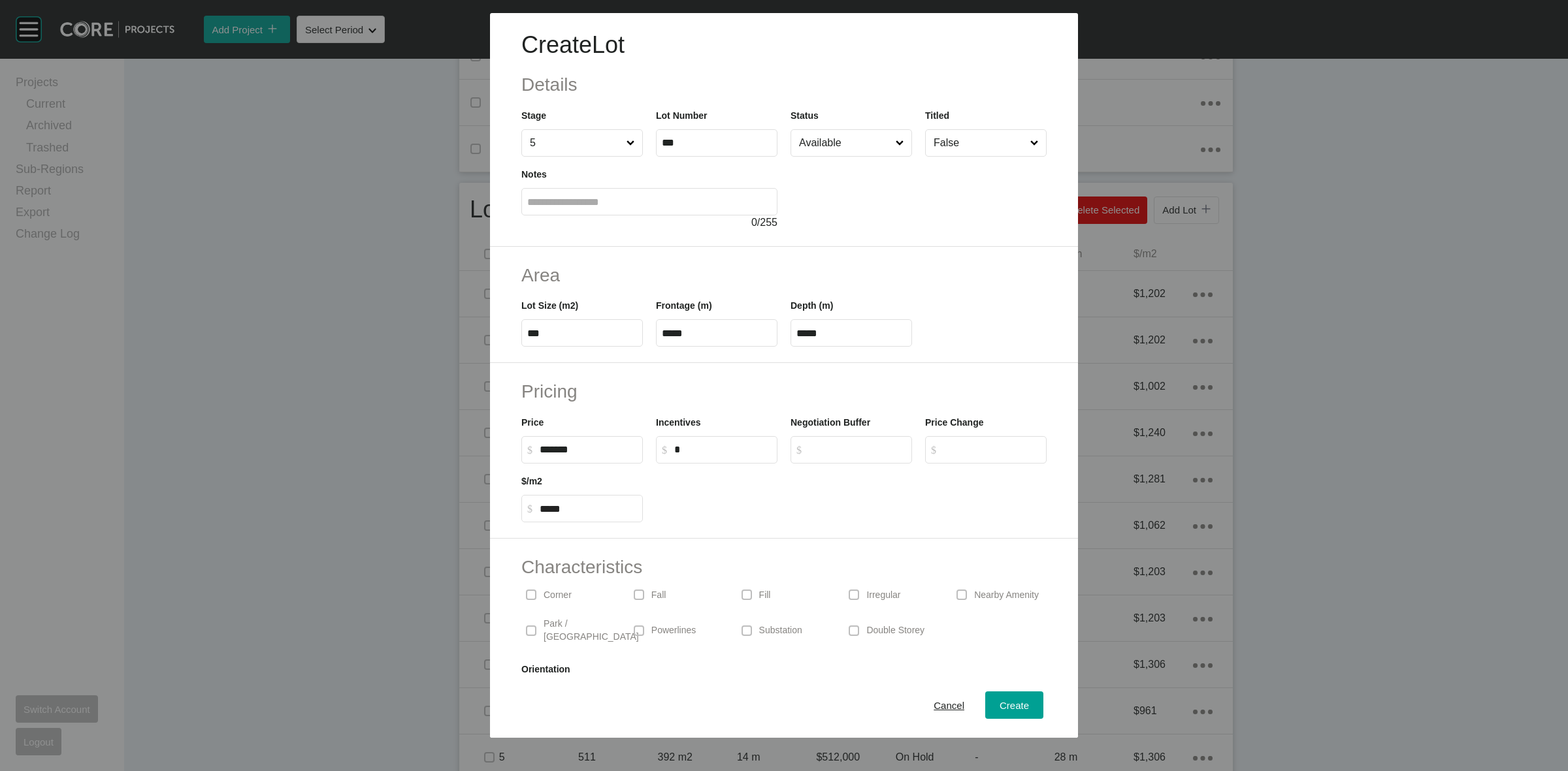
drag, startPoint x: 546, startPoint y: 591, endPoint x: 797, endPoint y: 642, distance: 256.1
click at [549, 591] on p "Corner" at bounding box center [557, 595] width 28 height 13
drag, startPoint x: 773, startPoint y: 627, endPoint x: 955, endPoint y: 674, distance: 188.0
click at [774, 627] on p "Substation" at bounding box center [781, 631] width 43 height 13
click at [1004, 700] on span "Create" at bounding box center [1015, 705] width 29 height 11
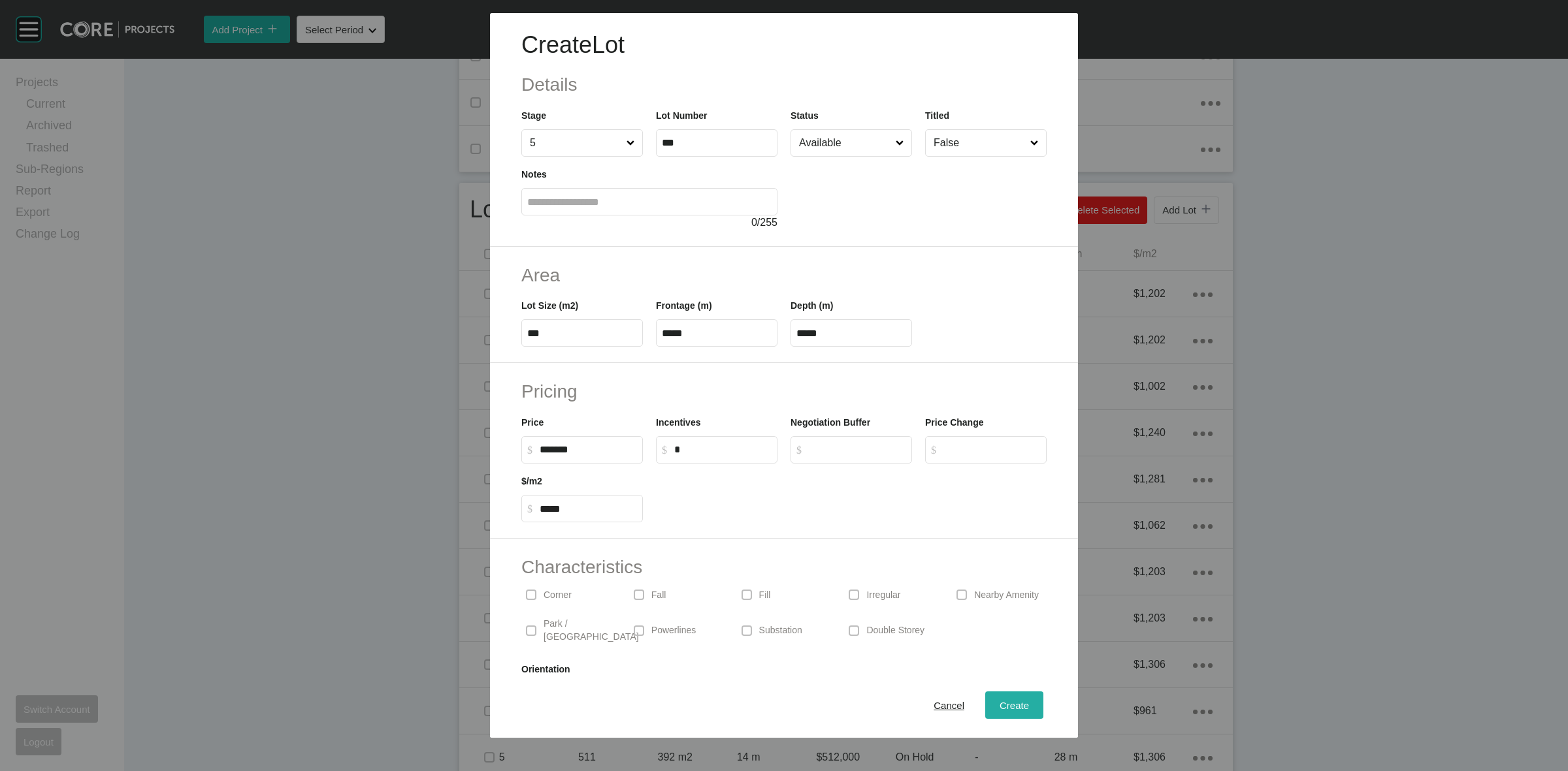
type input "*"
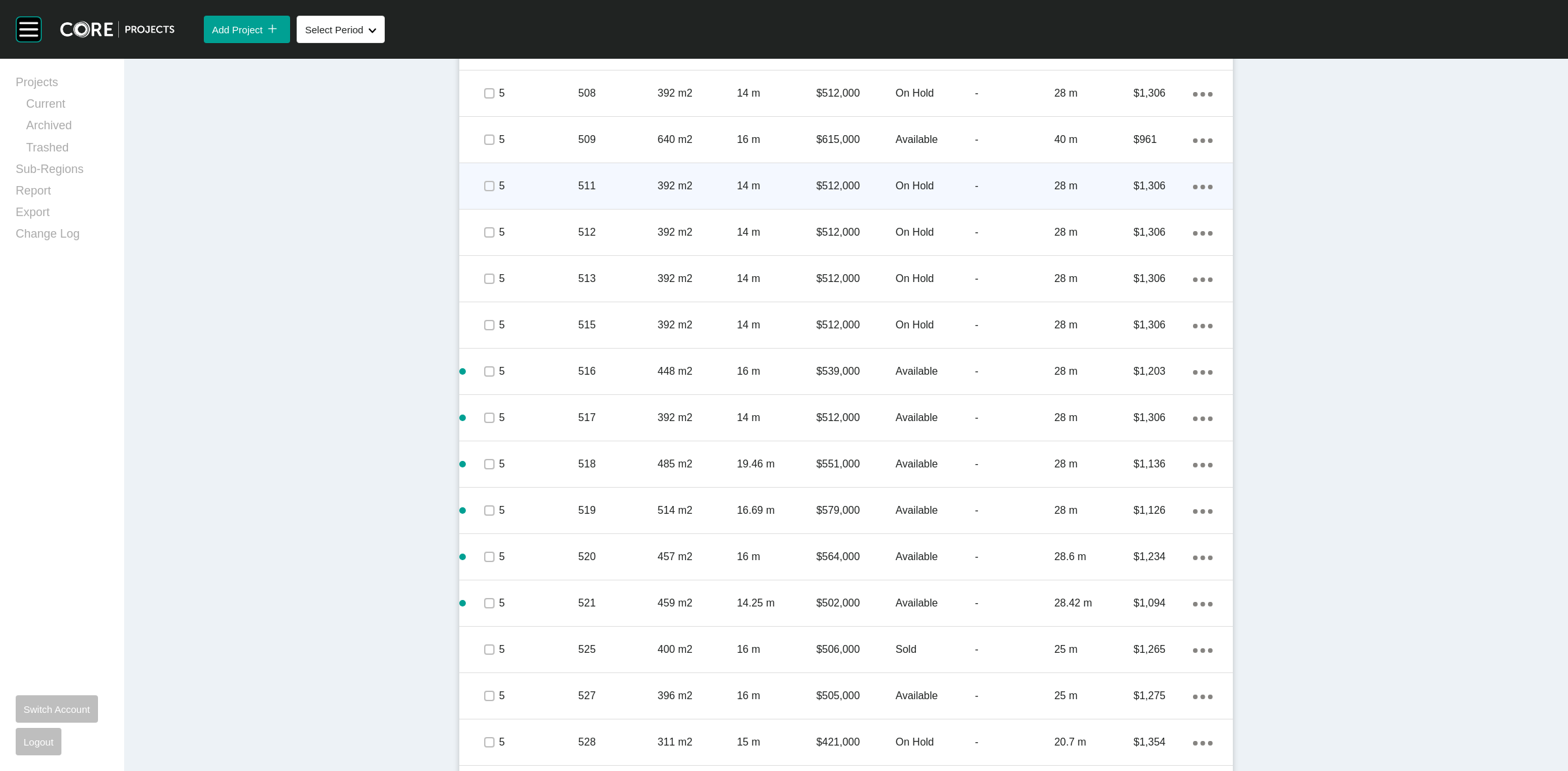
scroll to position [1291, 0]
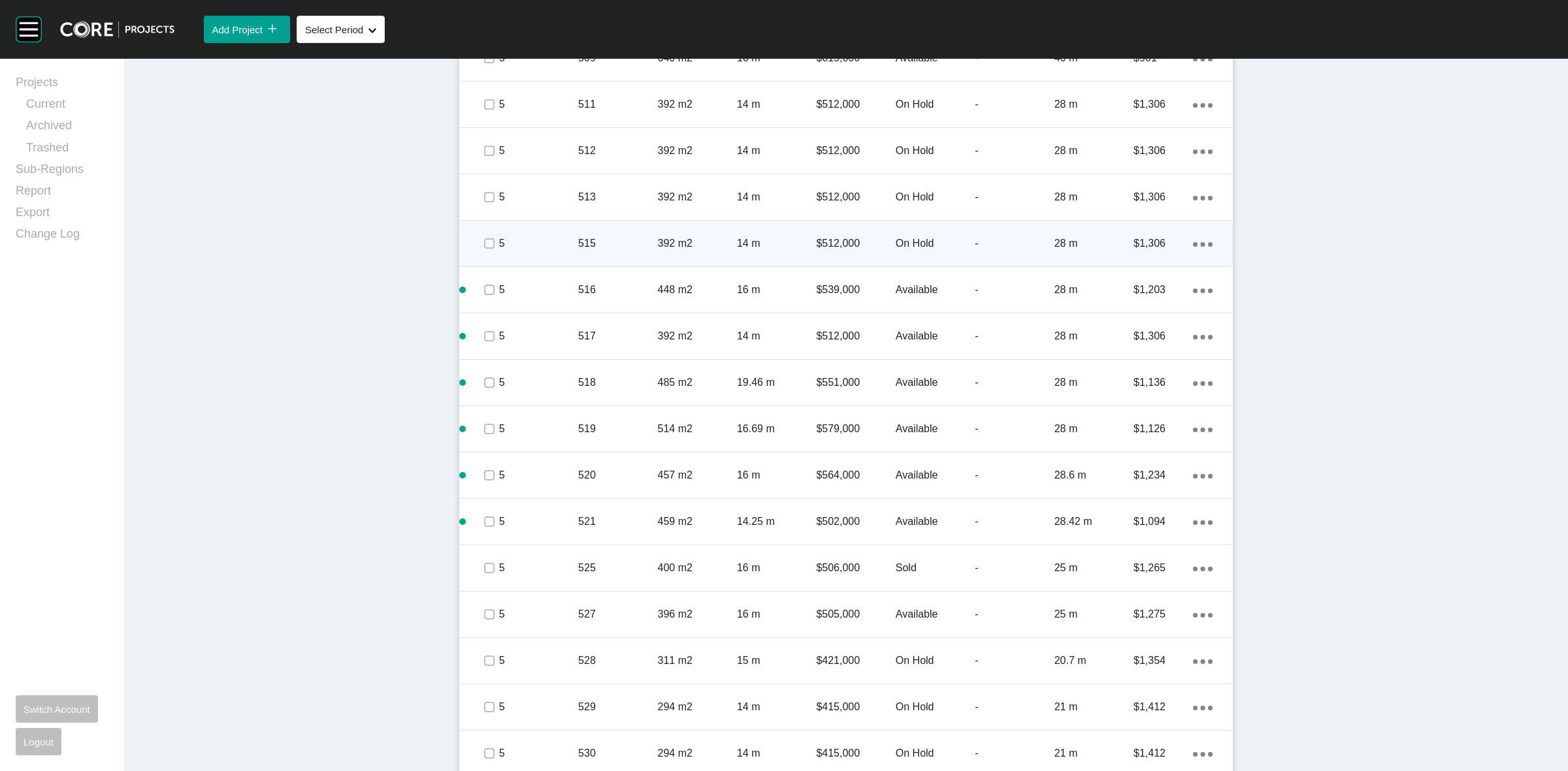
click at [522, 254] on div "5" at bounding box center [538, 243] width 79 height 40
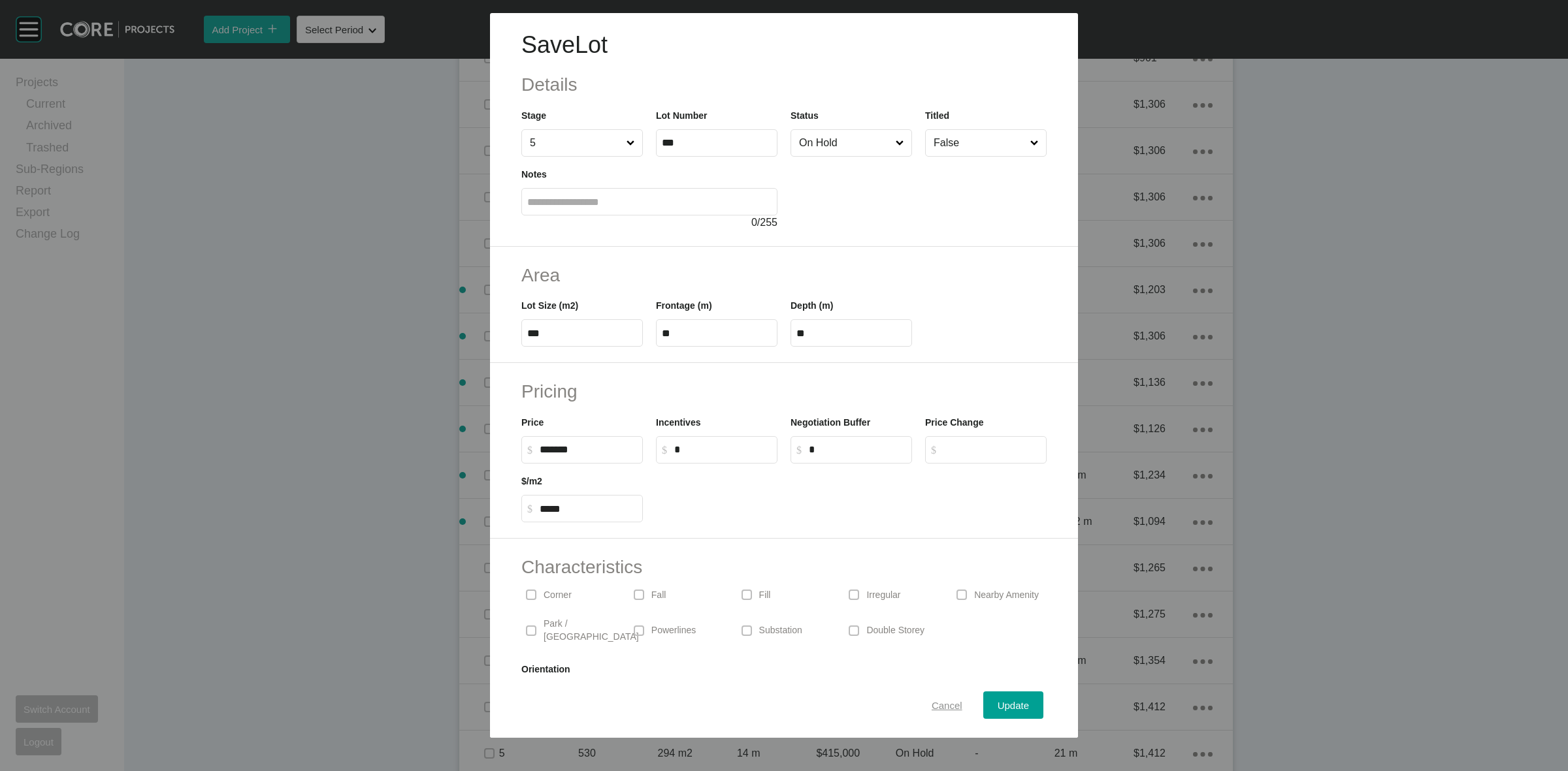
click at [931, 700] on span "Cancel" at bounding box center [946, 705] width 30 height 11
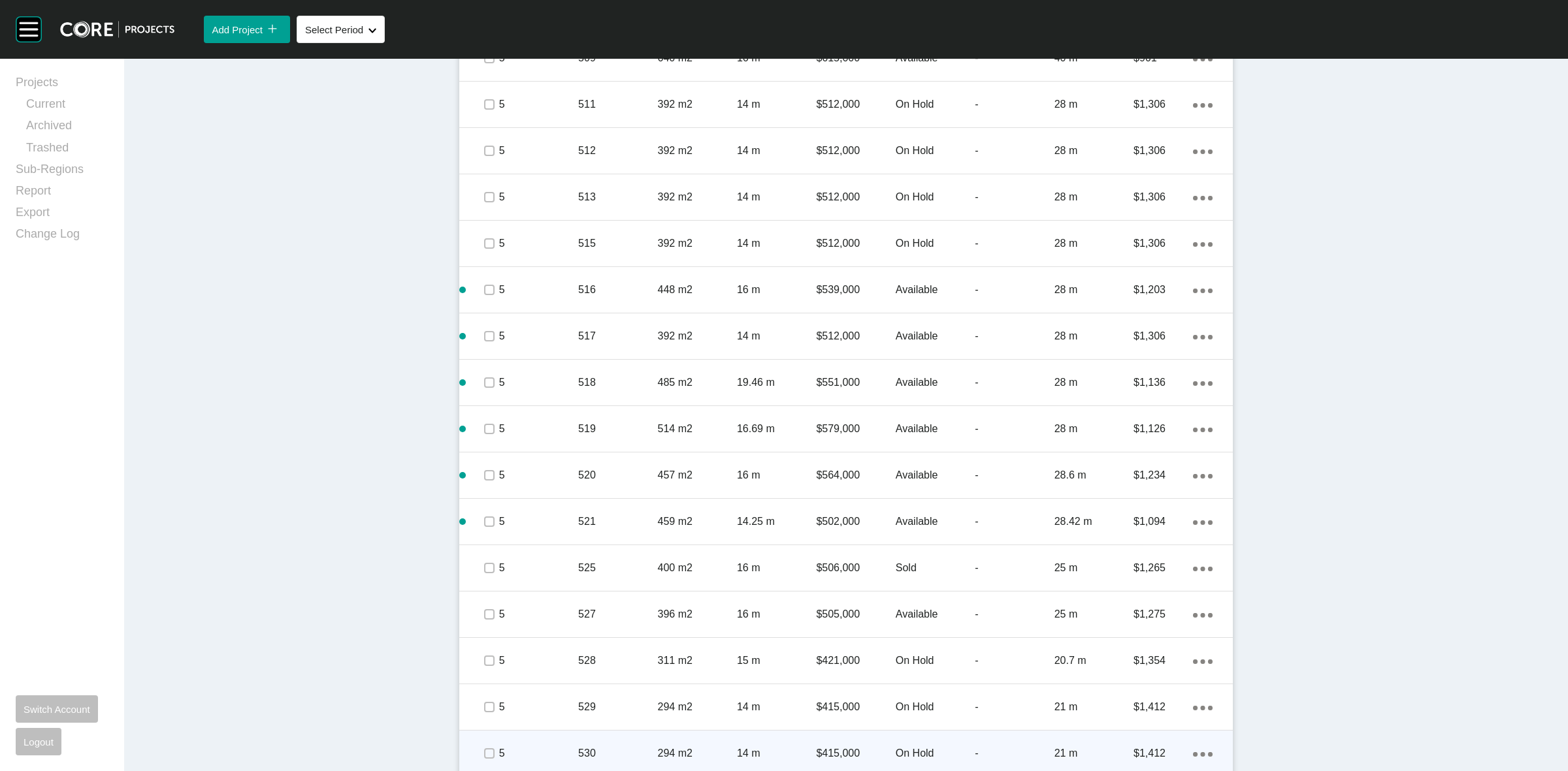
click at [781, 743] on div "14 m" at bounding box center [776, 753] width 79 height 40
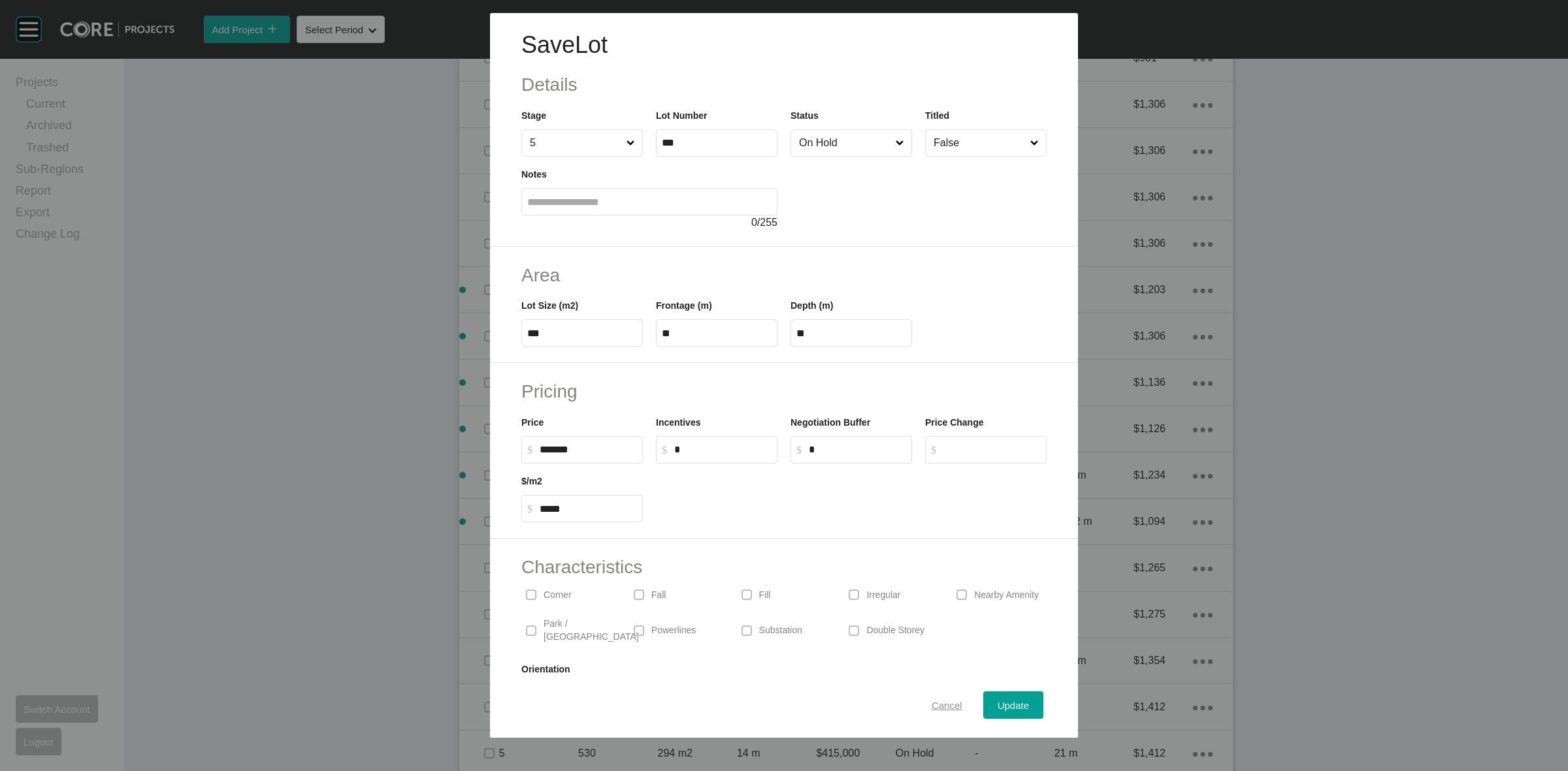
click at [935, 704] on span "Cancel" at bounding box center [946, 705] width 30 height 11
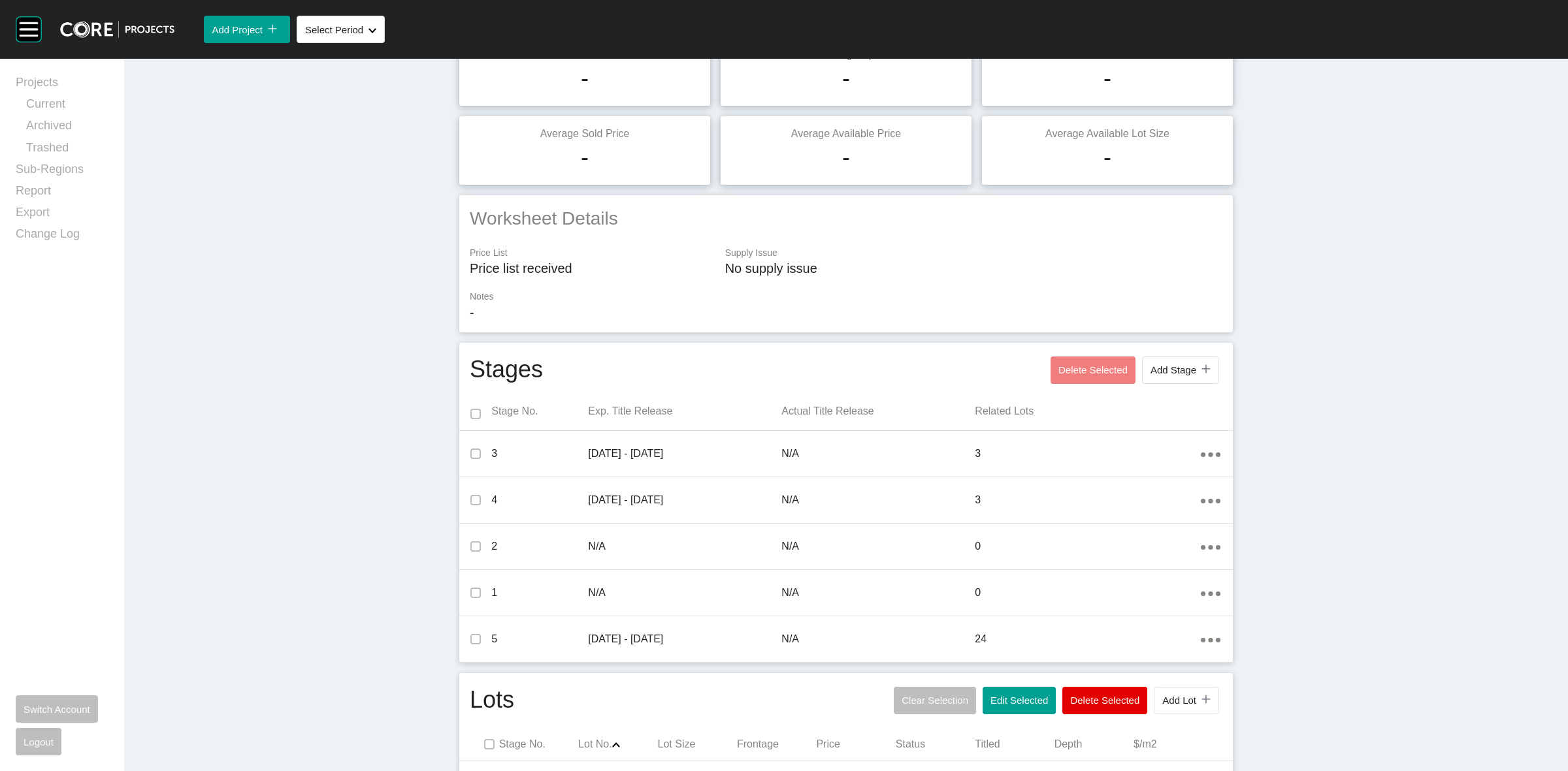
scroll to position [0, 0]
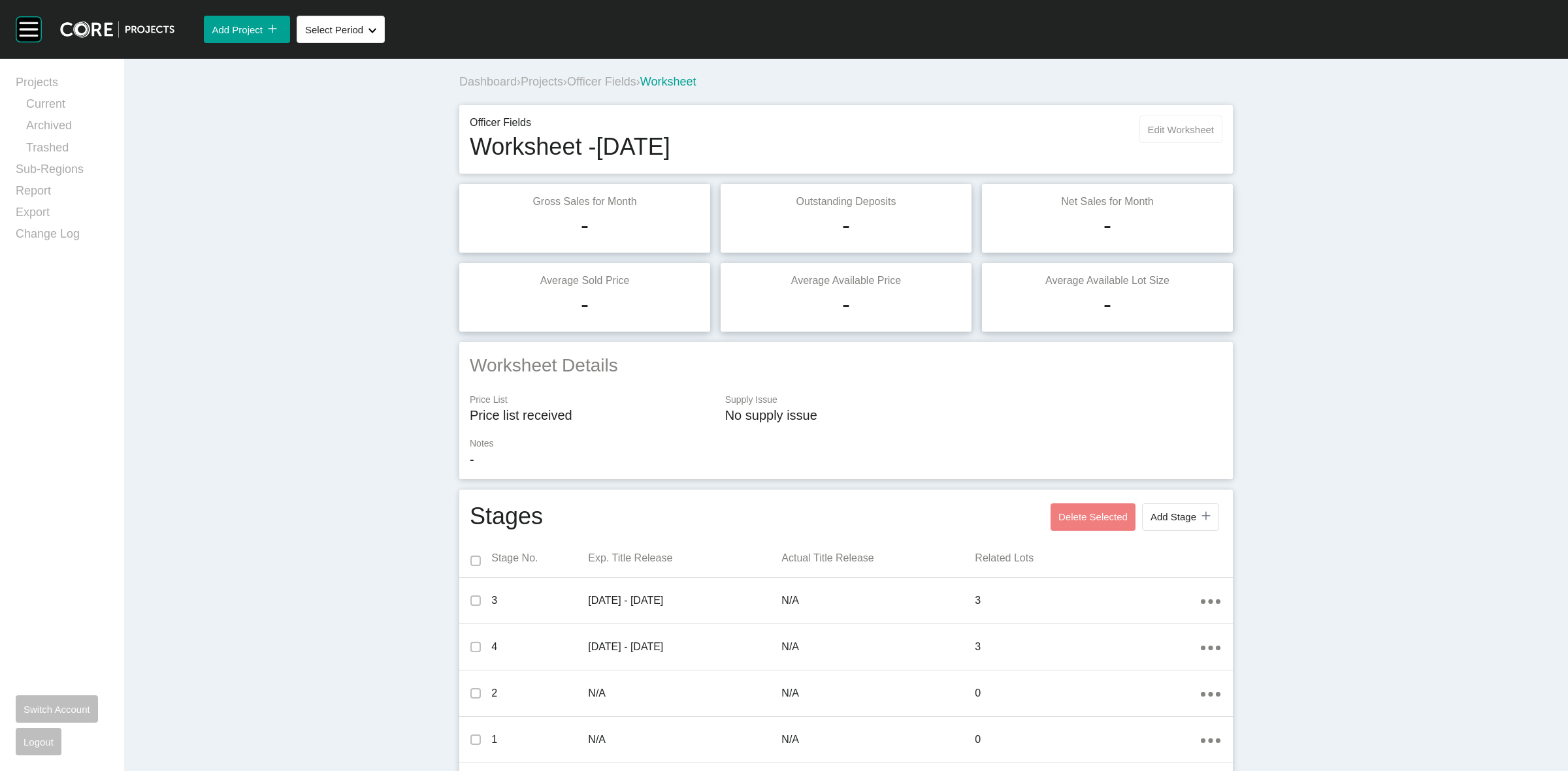
click at [1164, 128] on span "Edit Worksheet" at bounding box center [1181, 129] width 66 height 11
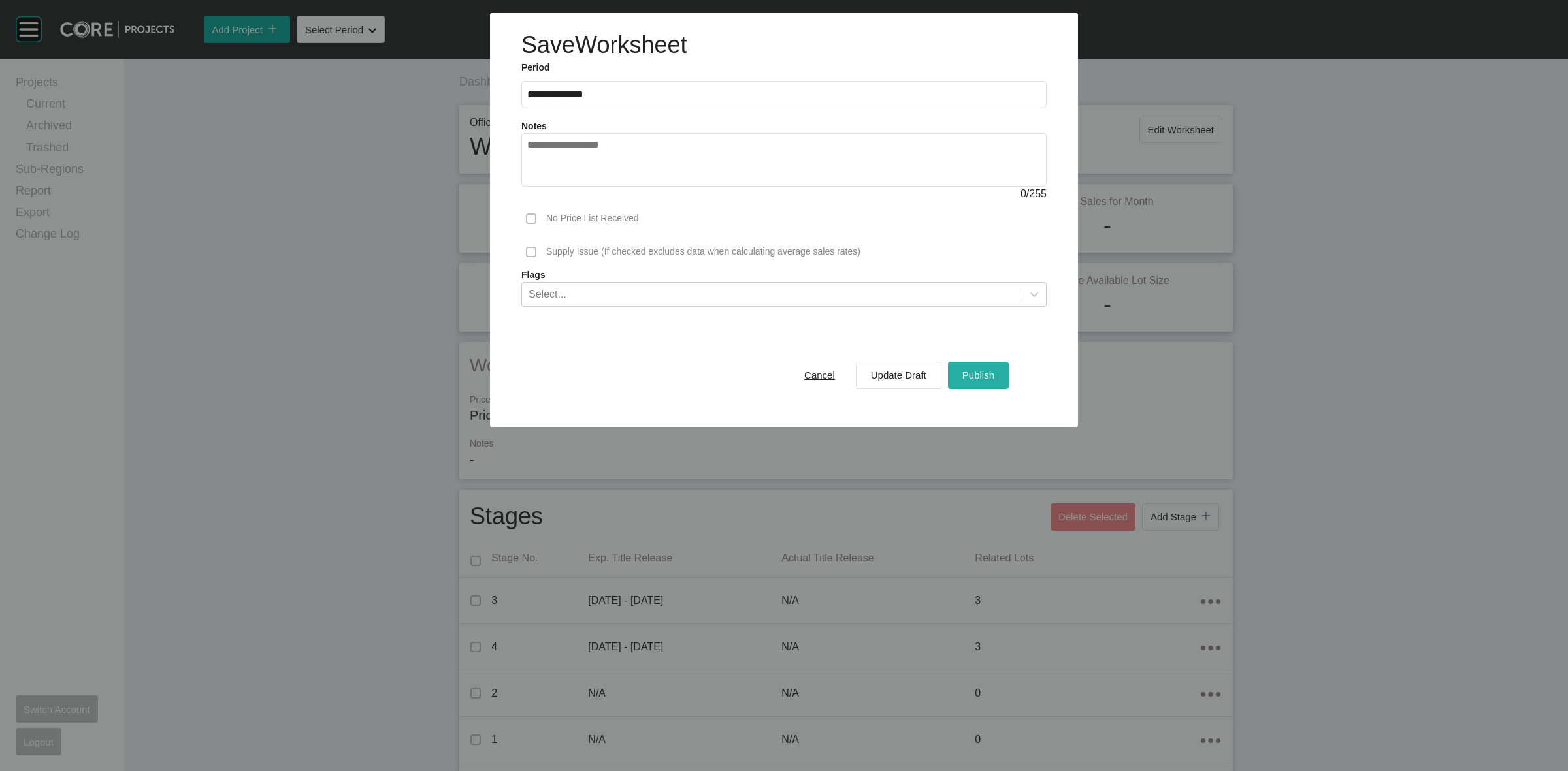
click at [974, 371] on span "Publish" at bounding box center [979, 374] width 32 height 11
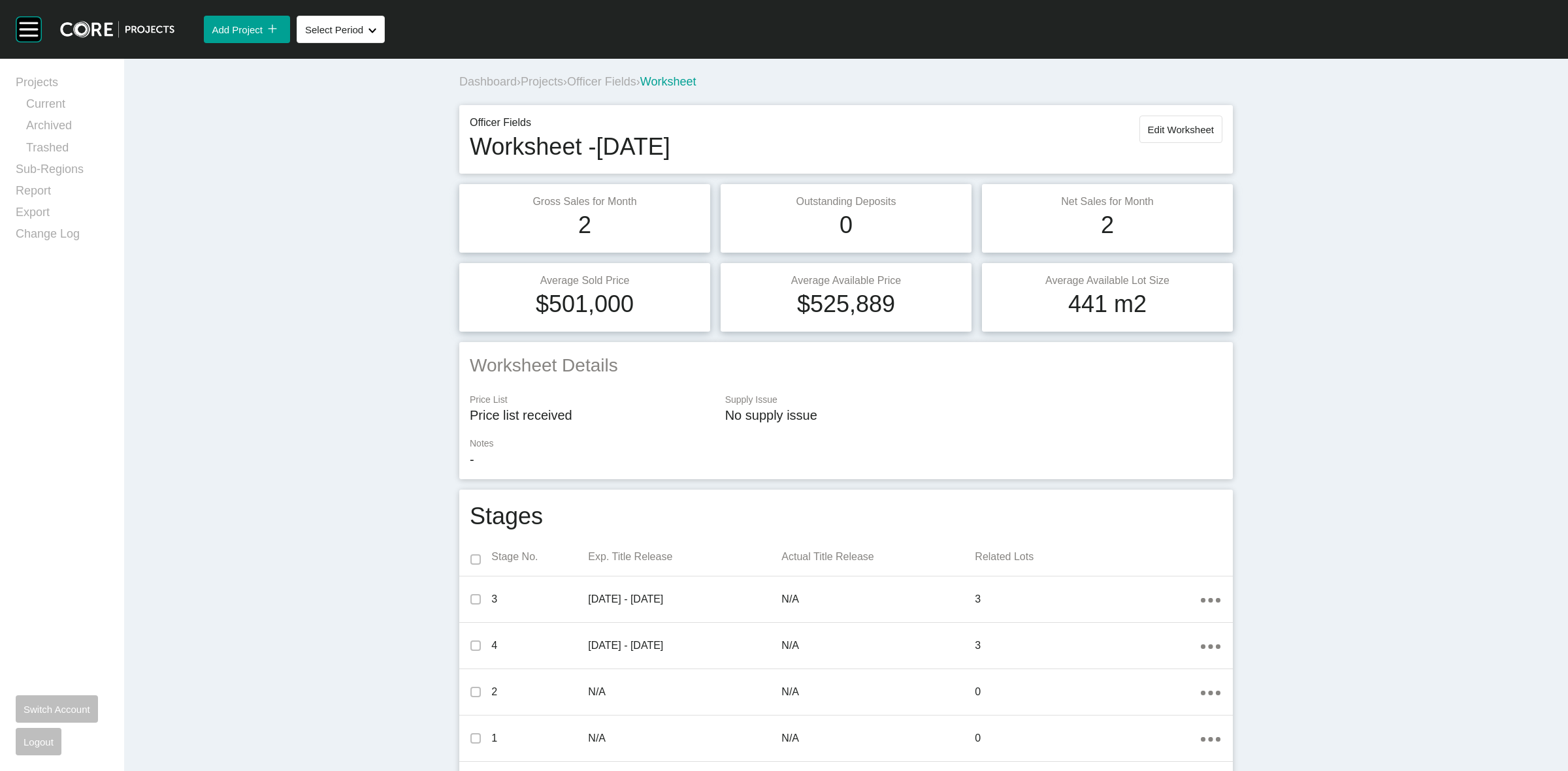
click at [596, 83] on span "Officer Fields" at bounding box center [601, 81] width 70 height 13
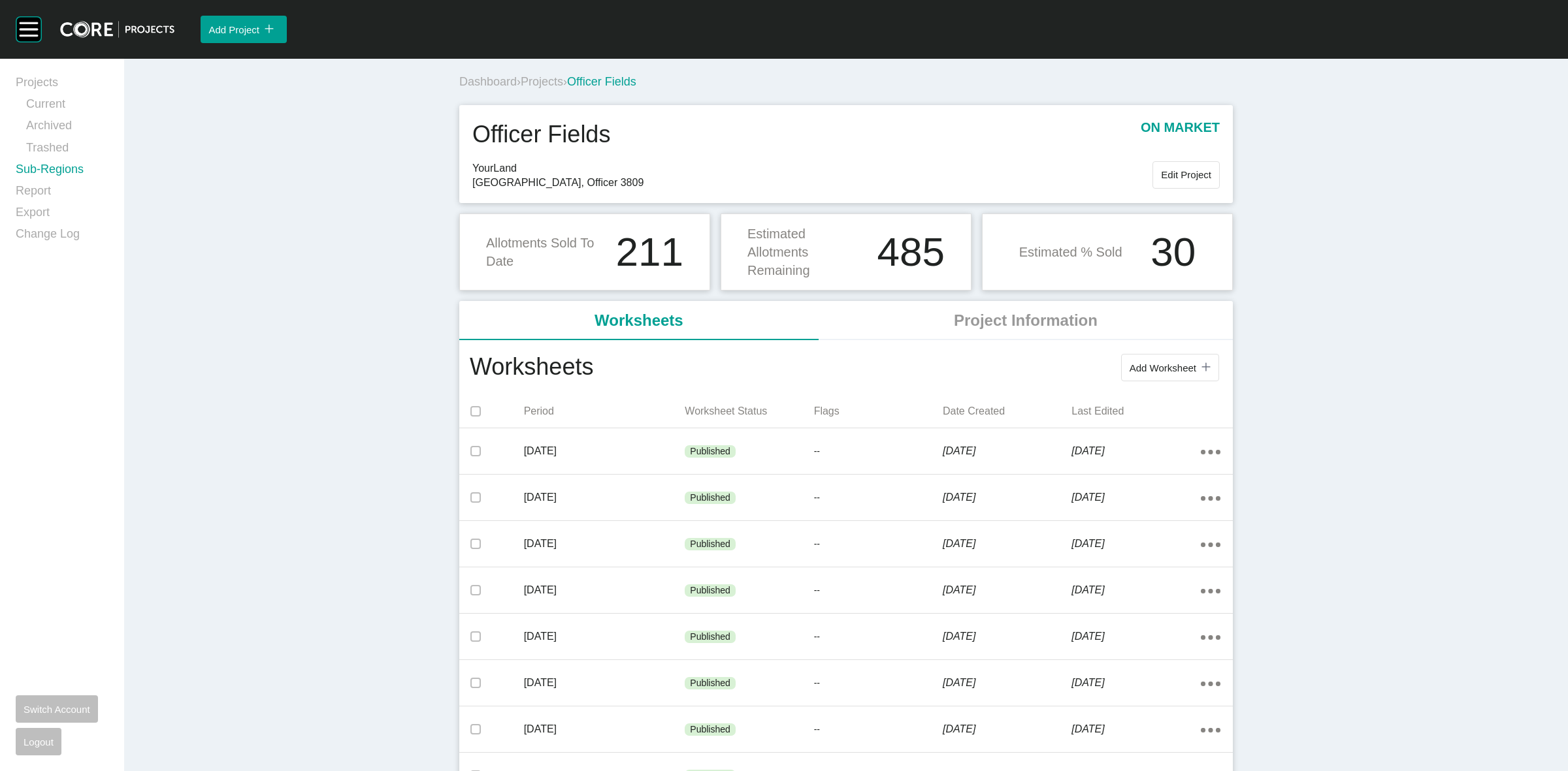
click at [60, 167] on link "Sub-Regions" at bounding box center [62, 172] width 92 height 22
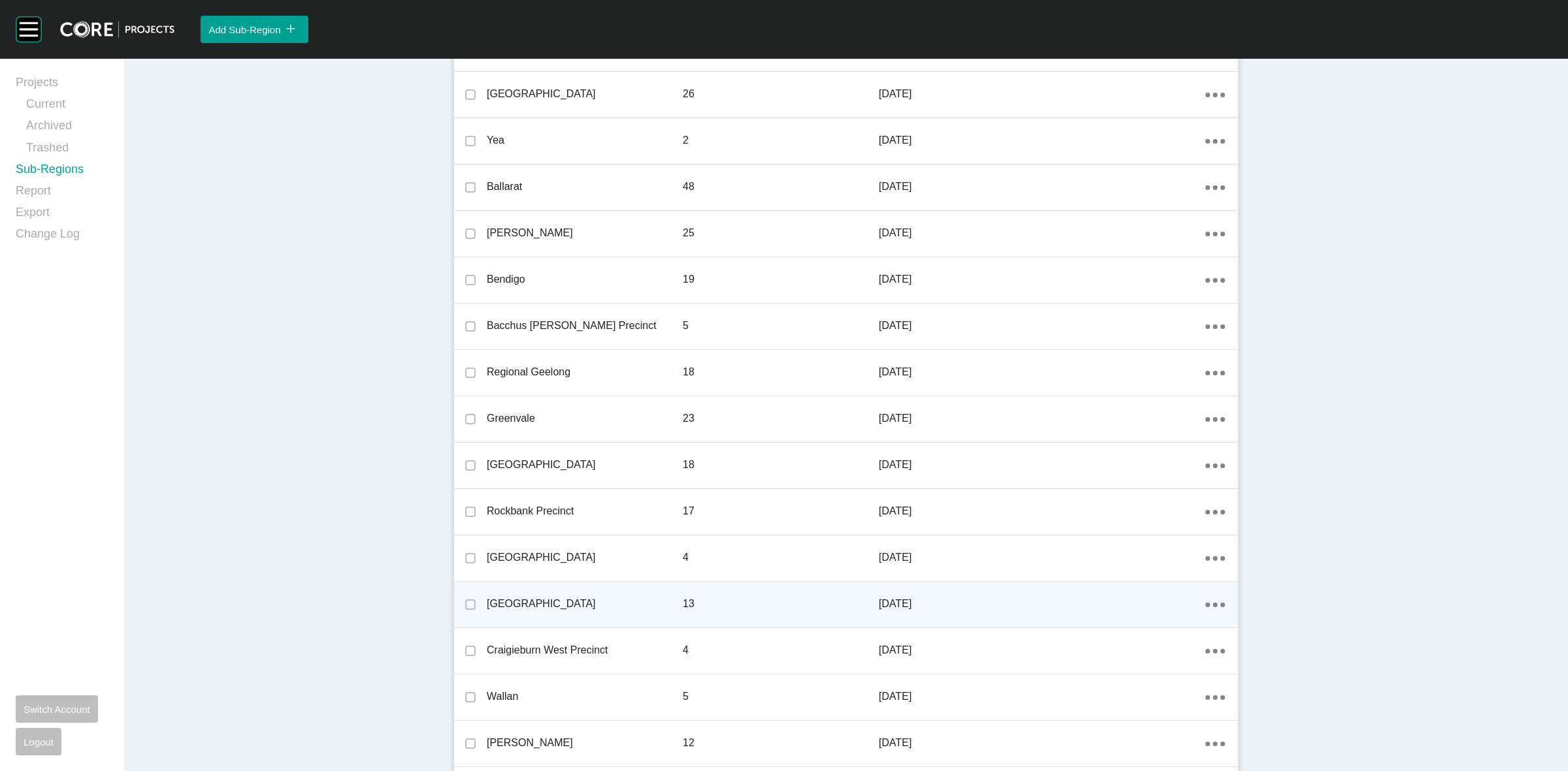
scroll to position [164, 0]
click at [1206, 604] on icon "Action Menu Dots Copy 6 Created with Sketch." at bounding box center [1215, 603] width 20 height 5
click at [1163, 605] on link "Edit" at bounding box center [1162, 605] width 35 height 20
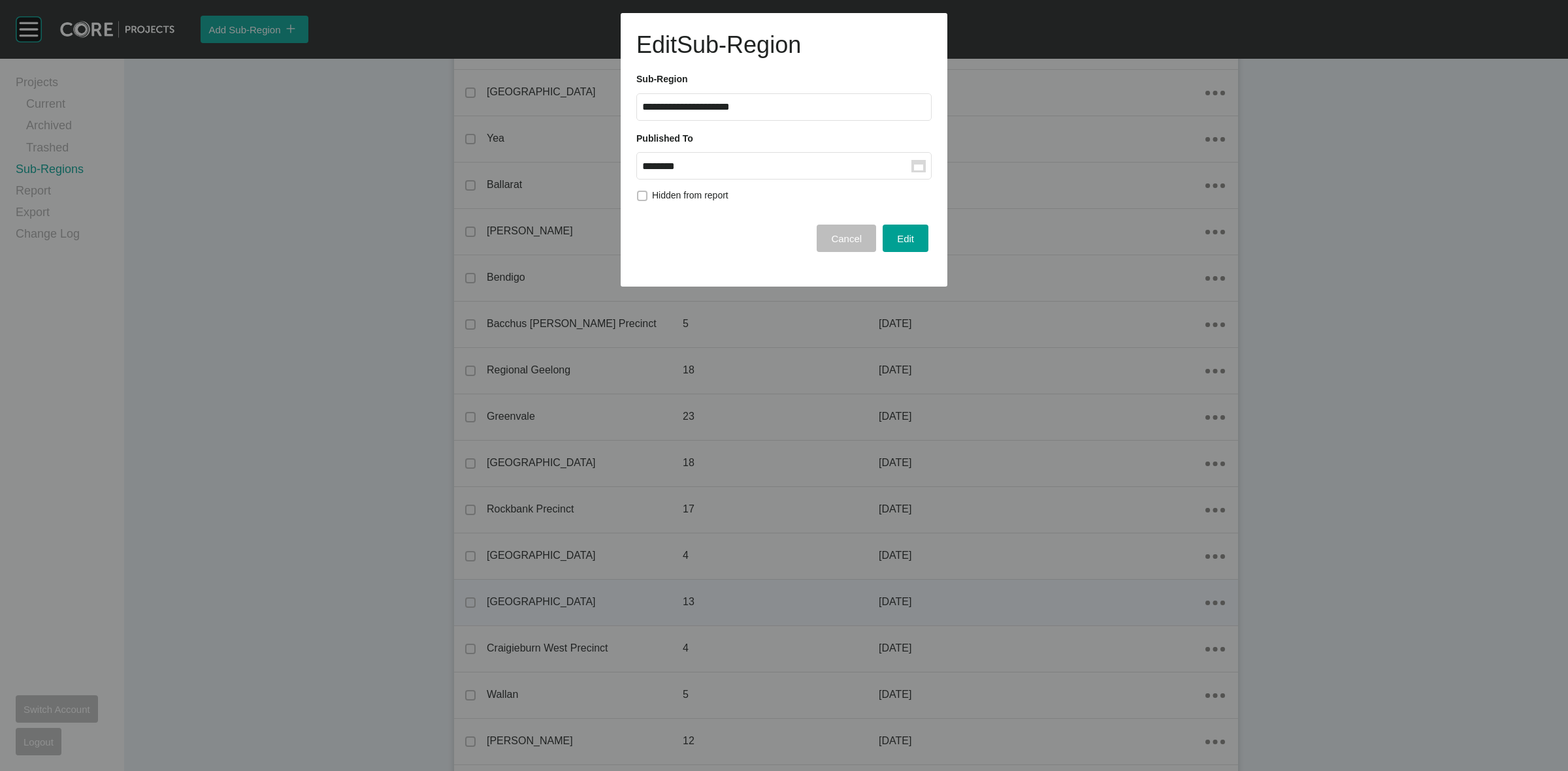
click at [795, 162] on input "********" at bounding box center [777, 166] width 269 height 11
click at [756, 270] on div "Sep" at bounding box center [755, 273] width 32 height 20
click at [919, 242] on button "Edit" at bounding box center [906, 239] width 46 height 28
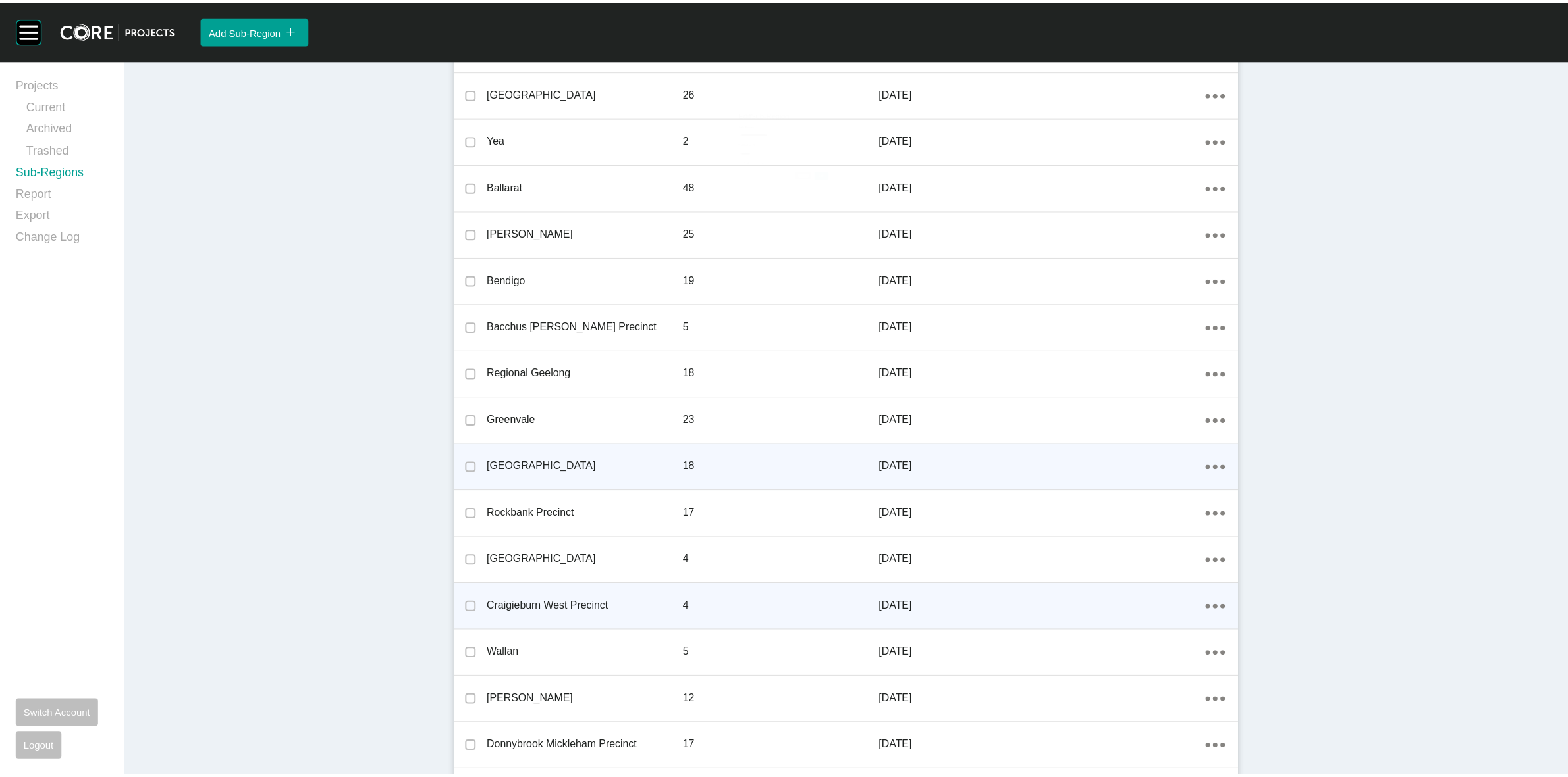
scroll to position [0, 0]
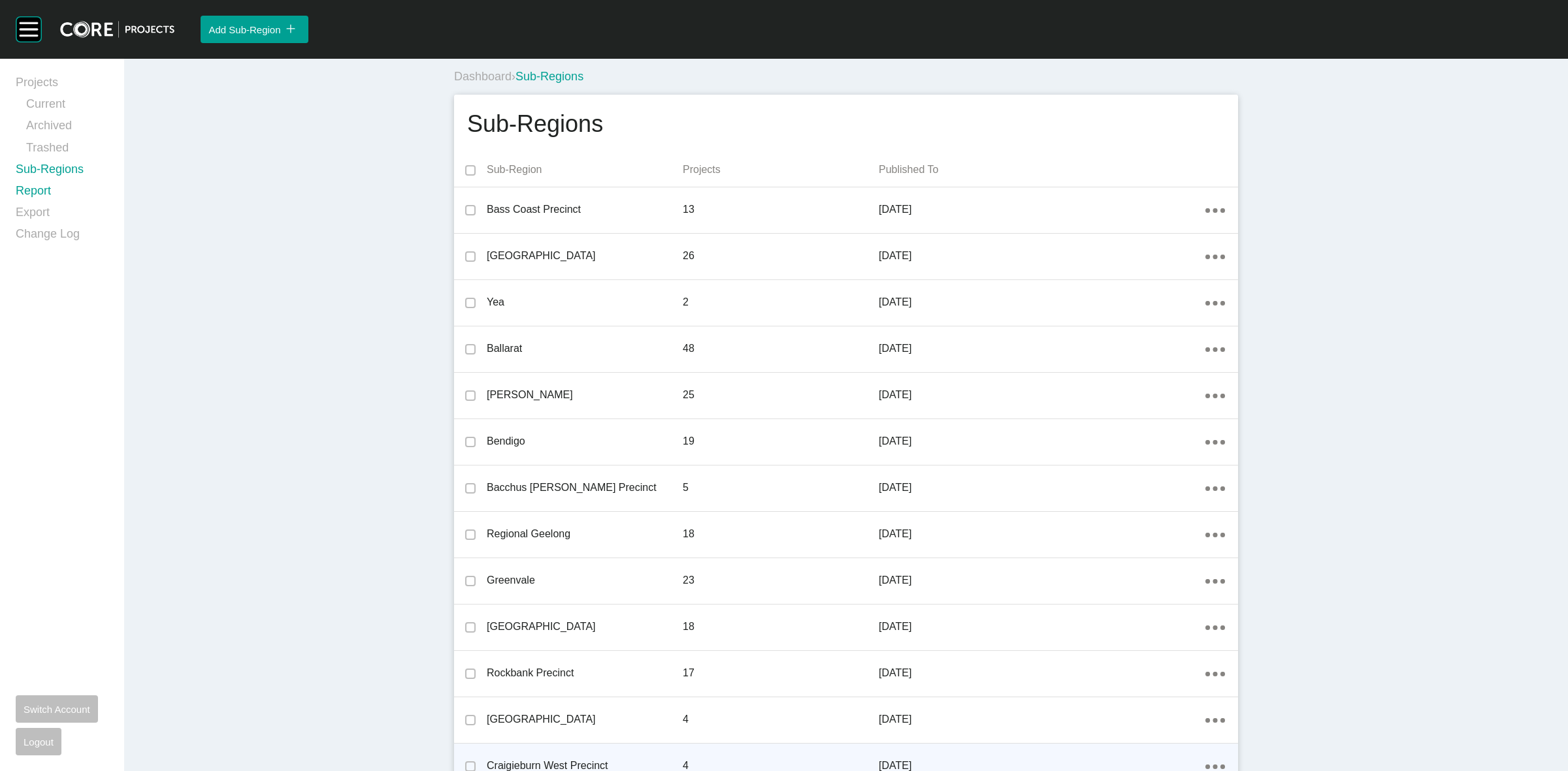
click at [23, 191] on link "Report" at bounding box center [62, 193] width 92 height 22
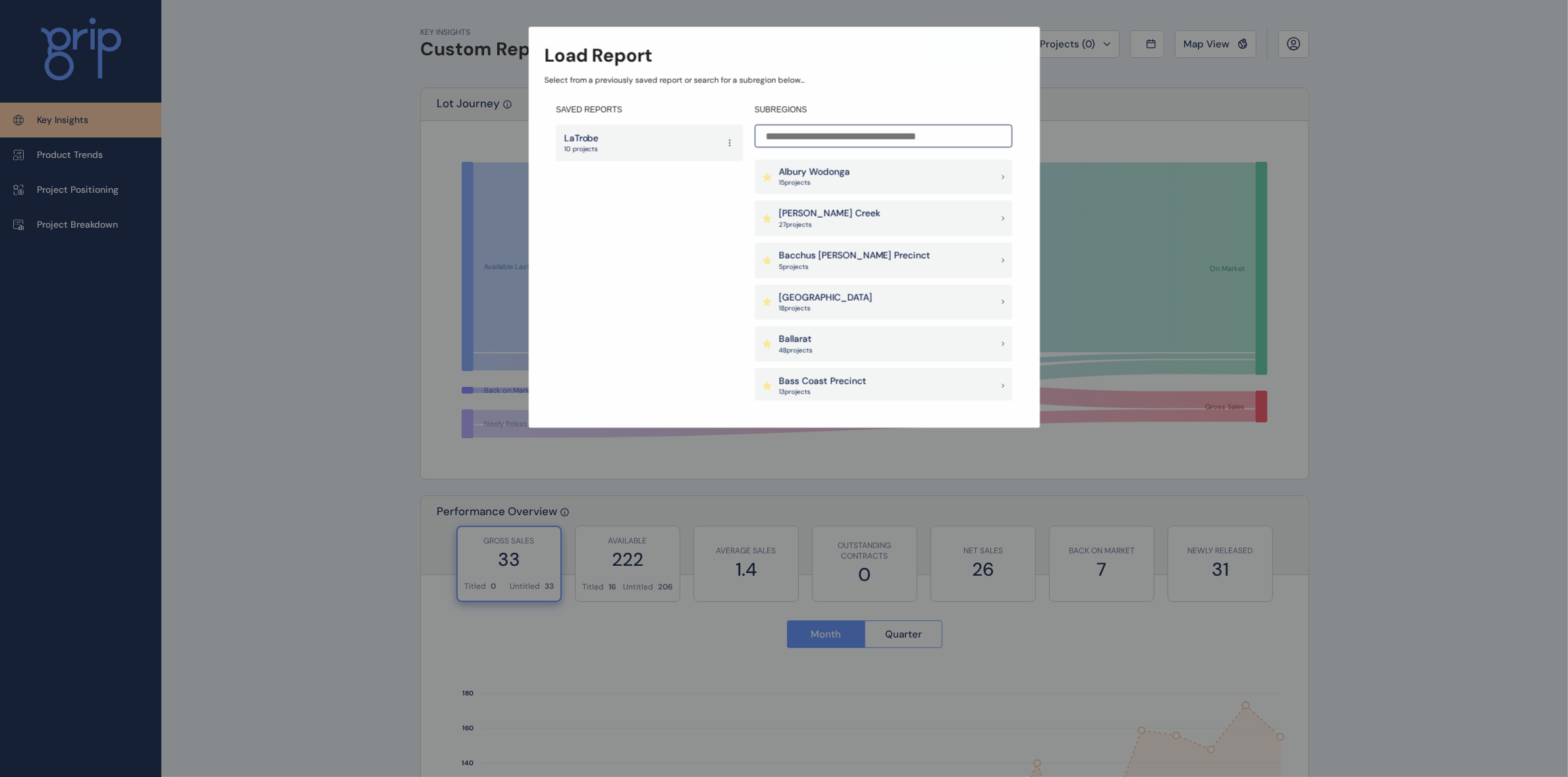
click at [900, 133] on input at bounding box center [883, 136] width 257 height 23
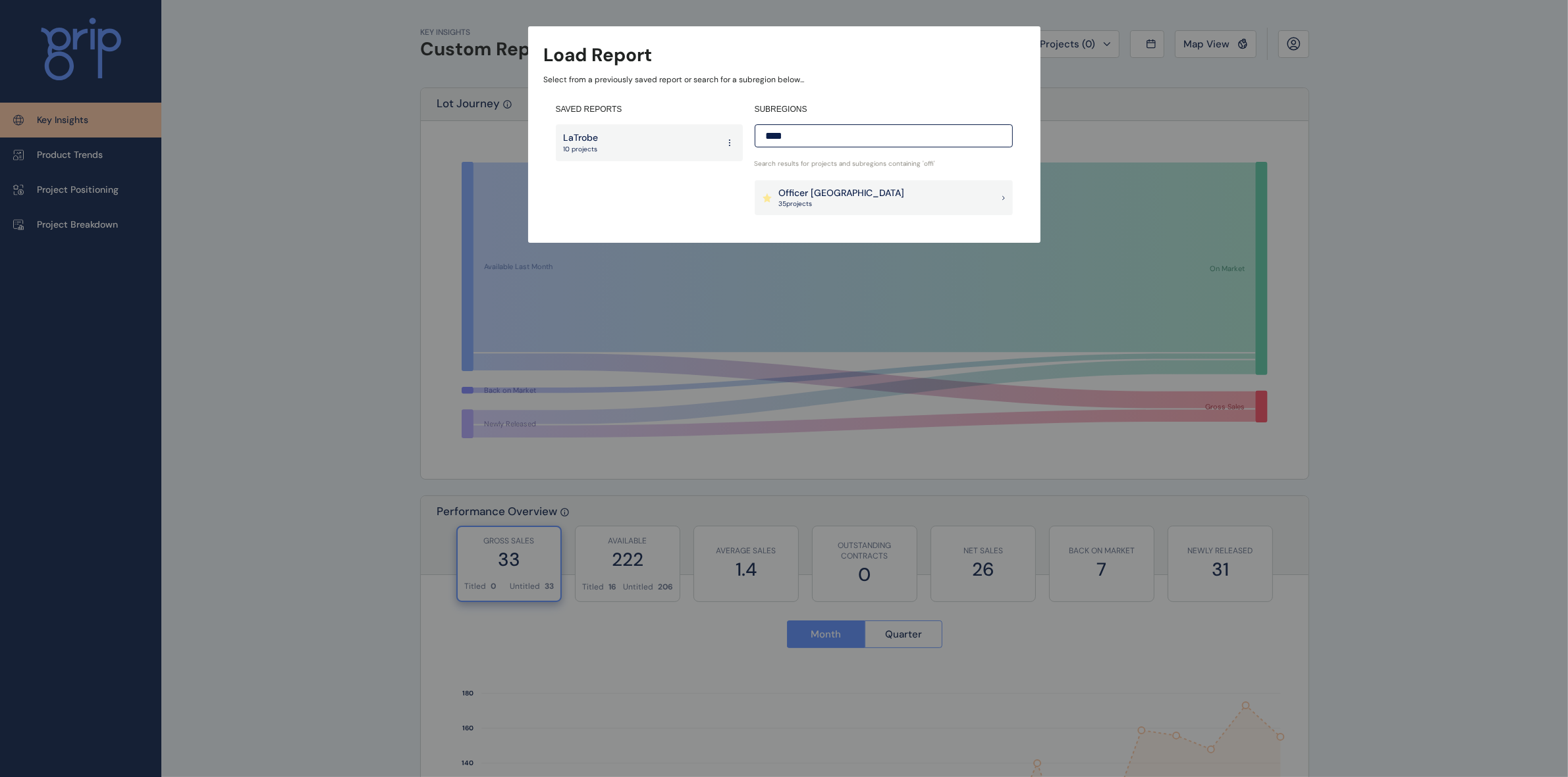
type input "****"
click at [839, 198] on p "Officer [GEOGRAPHIC_DATA]" at bounding box center [841, 193] width 126 height 13
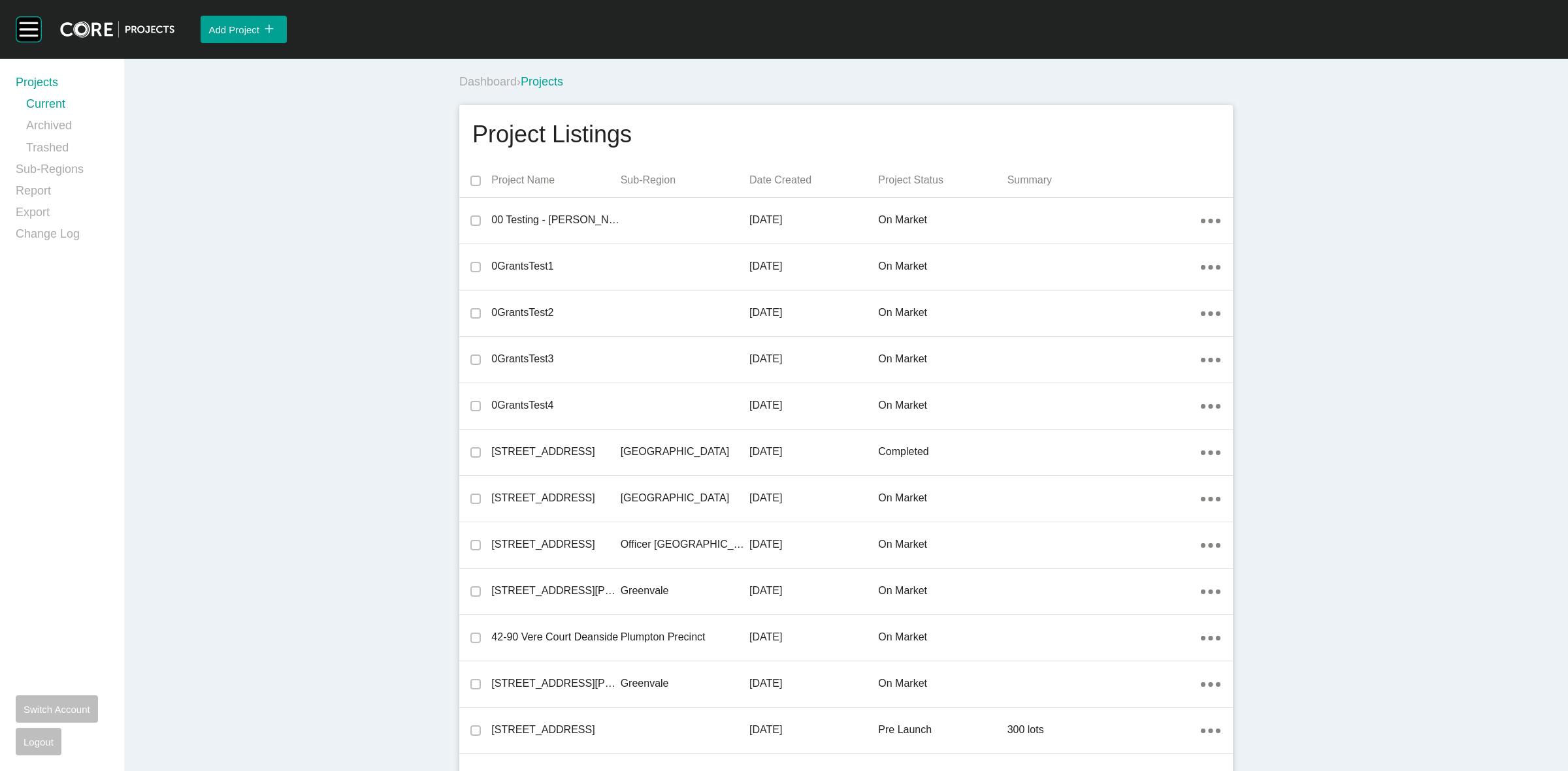
click at [1022, 118] on div "Project Listings" at bounding box center [846, 134] width 748 height 32
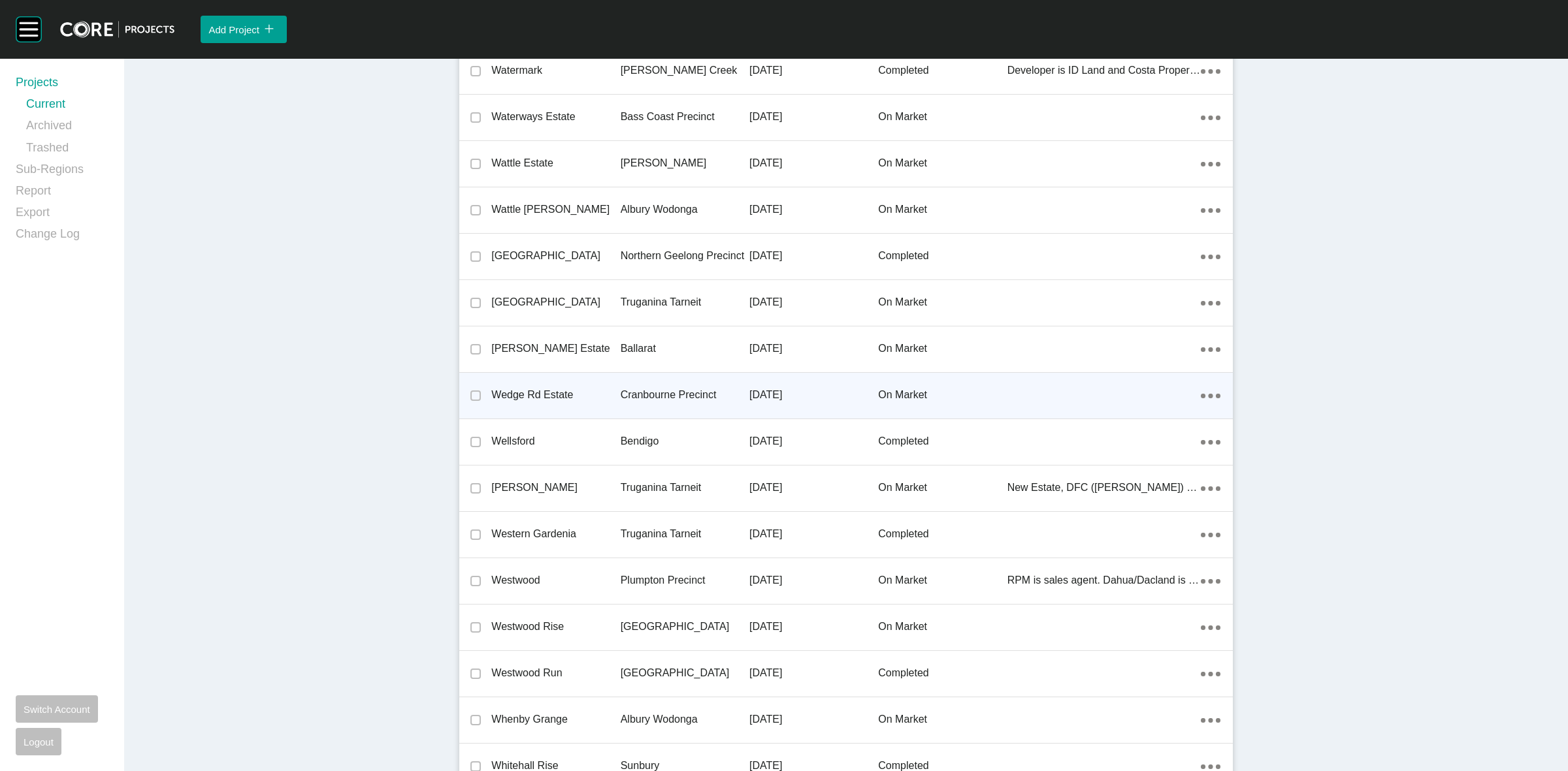
click at [654, 388] on p "Cranbourne Precinct" at bounding box center [685, 395] width 129 height 15
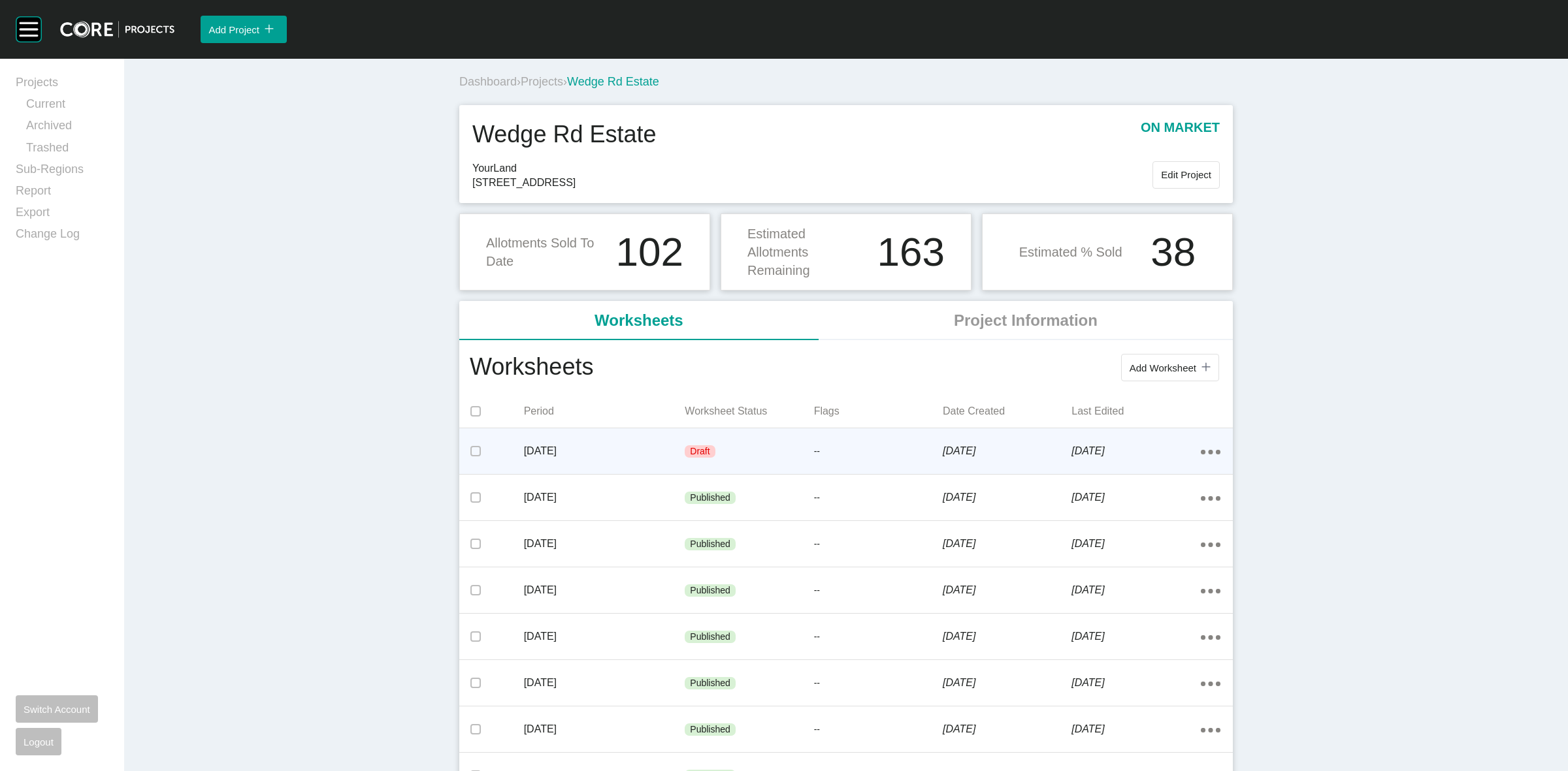
click at [781, 445] on div "Draft" at bounding box center [749, 452] width 129 height 39
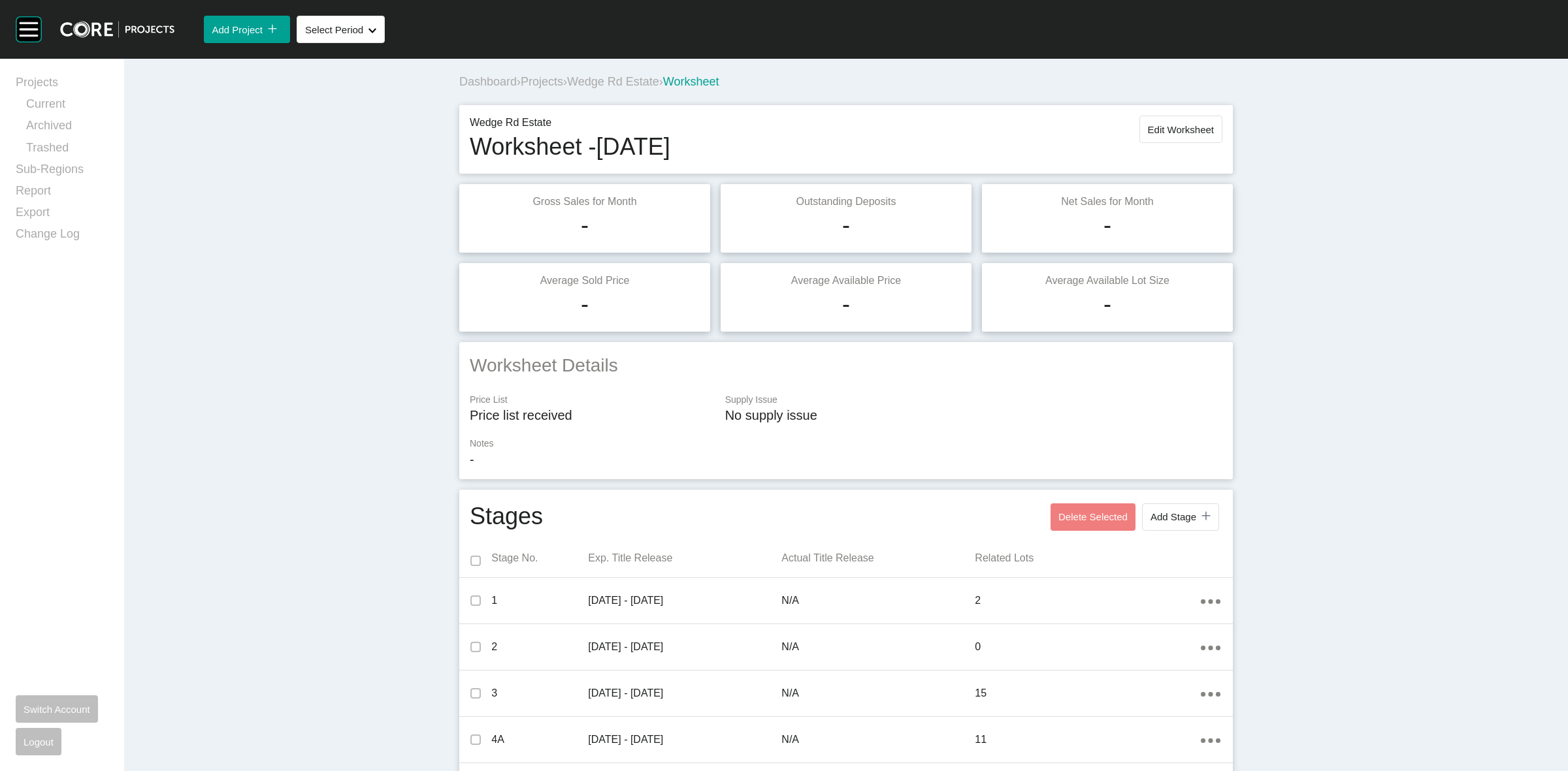
click at [547, 83] on span "Projects" at bounding box center [541, 81] width 42 height 13
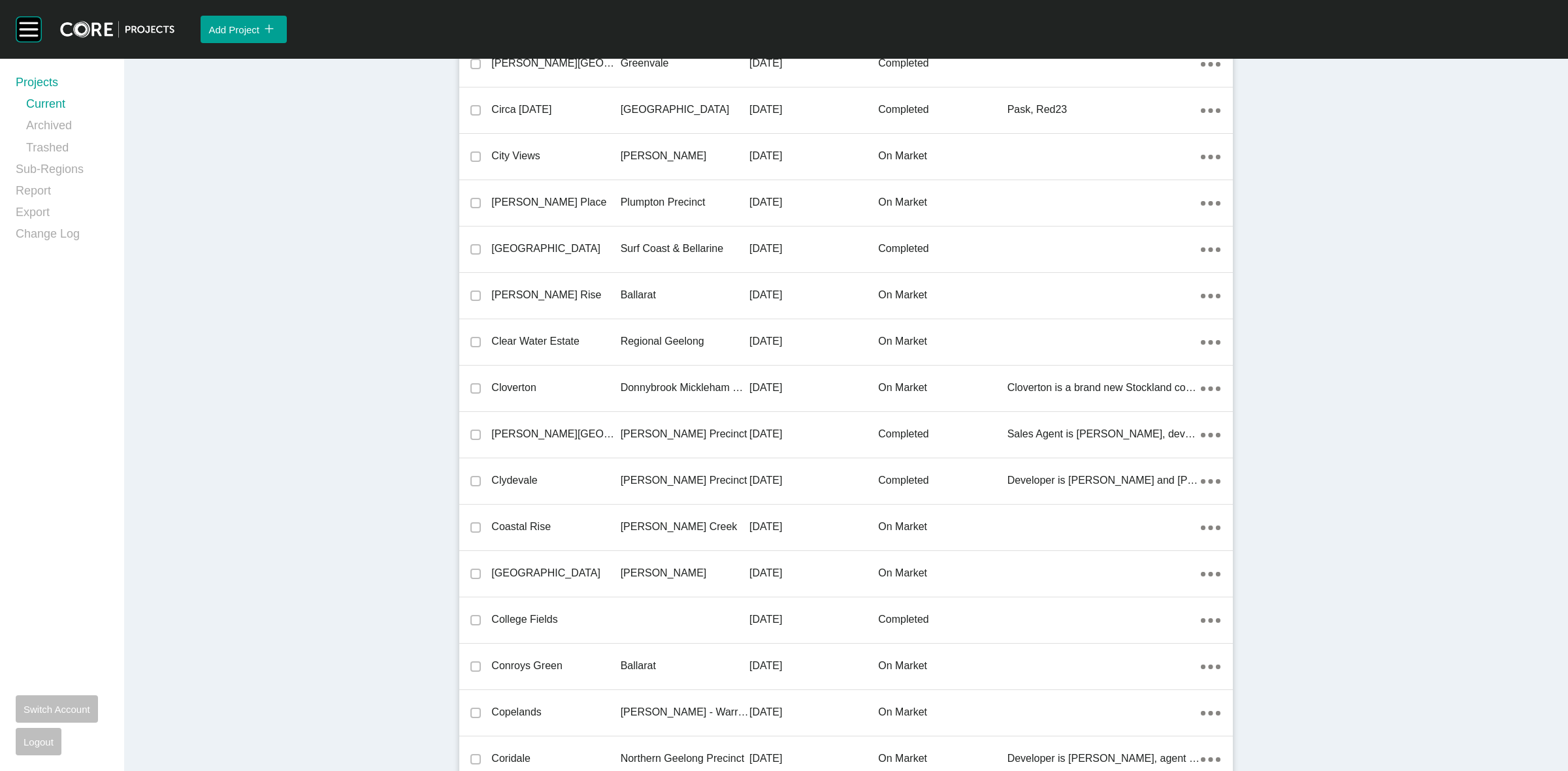
scroll to position [12308, 0]
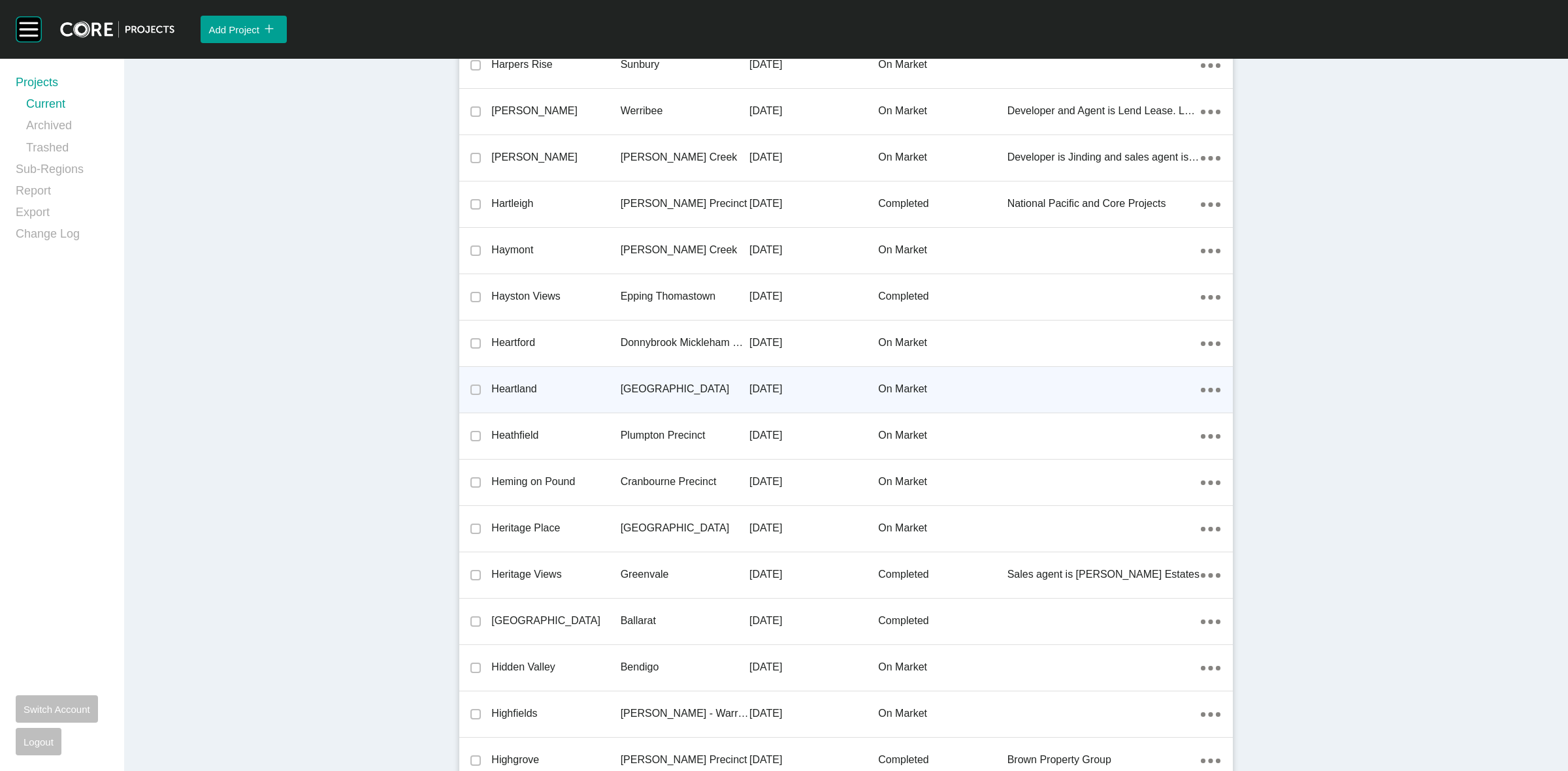
click at [671, 377] on div "[GEOGRAPHIC_DATA]" at bounding box center [685, 389] width 129 height 40
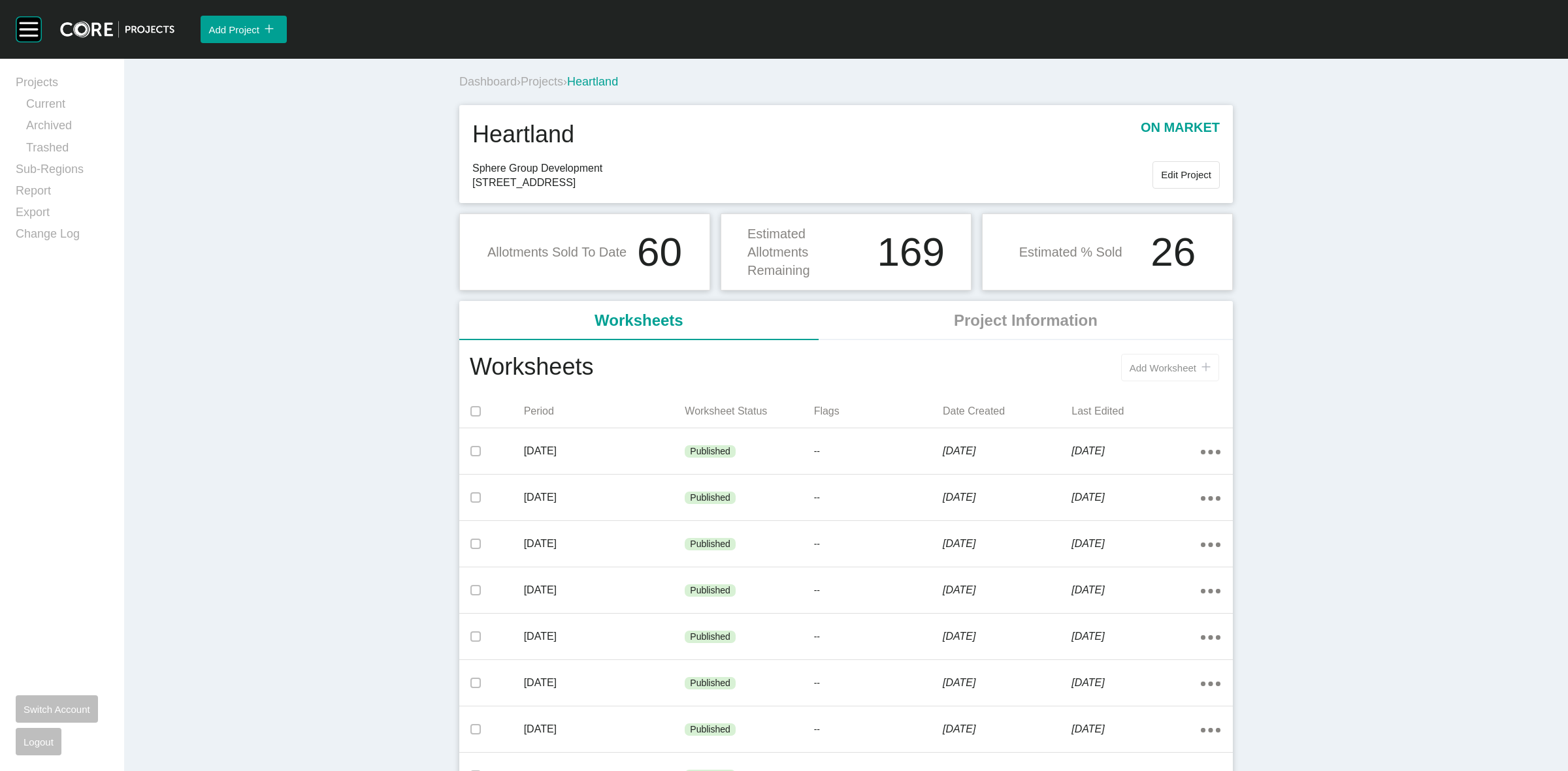
click at [1135, 376] on button "Add Worksheet icon/tick copy 11 Created with Sketch." at bounding box center [1170, 367] width 98 height 28
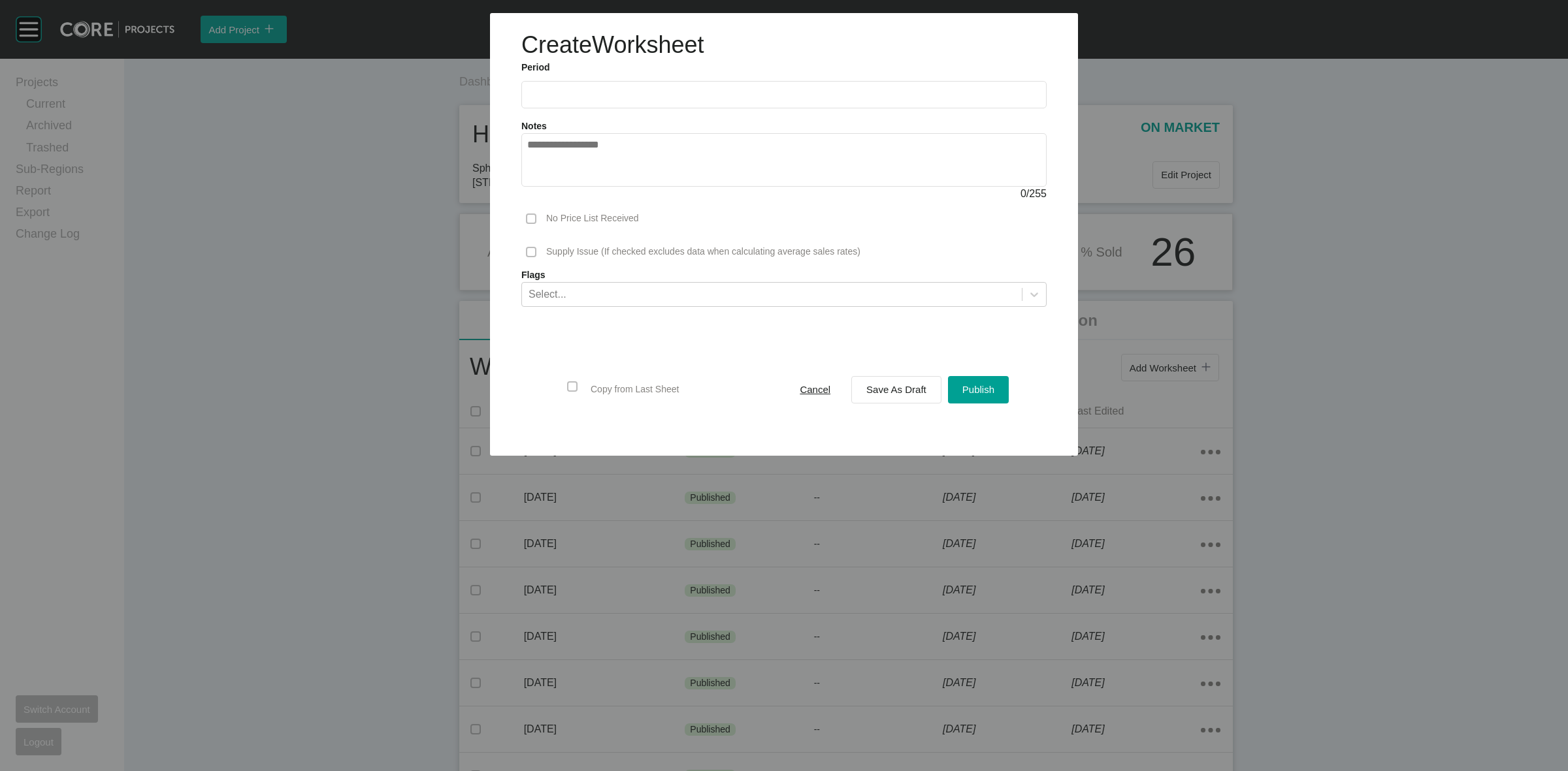
click at [634, 100] on input "text" at bounding box center [784, 93] width 514 height 11
click at [629, 185] on li "Sep" at bounding box center [634, 190] width 44 height 23
type input "**********"
click at [867, 387] on span "Save As Draft" at bounding box center [896, 389] width 60 height 11
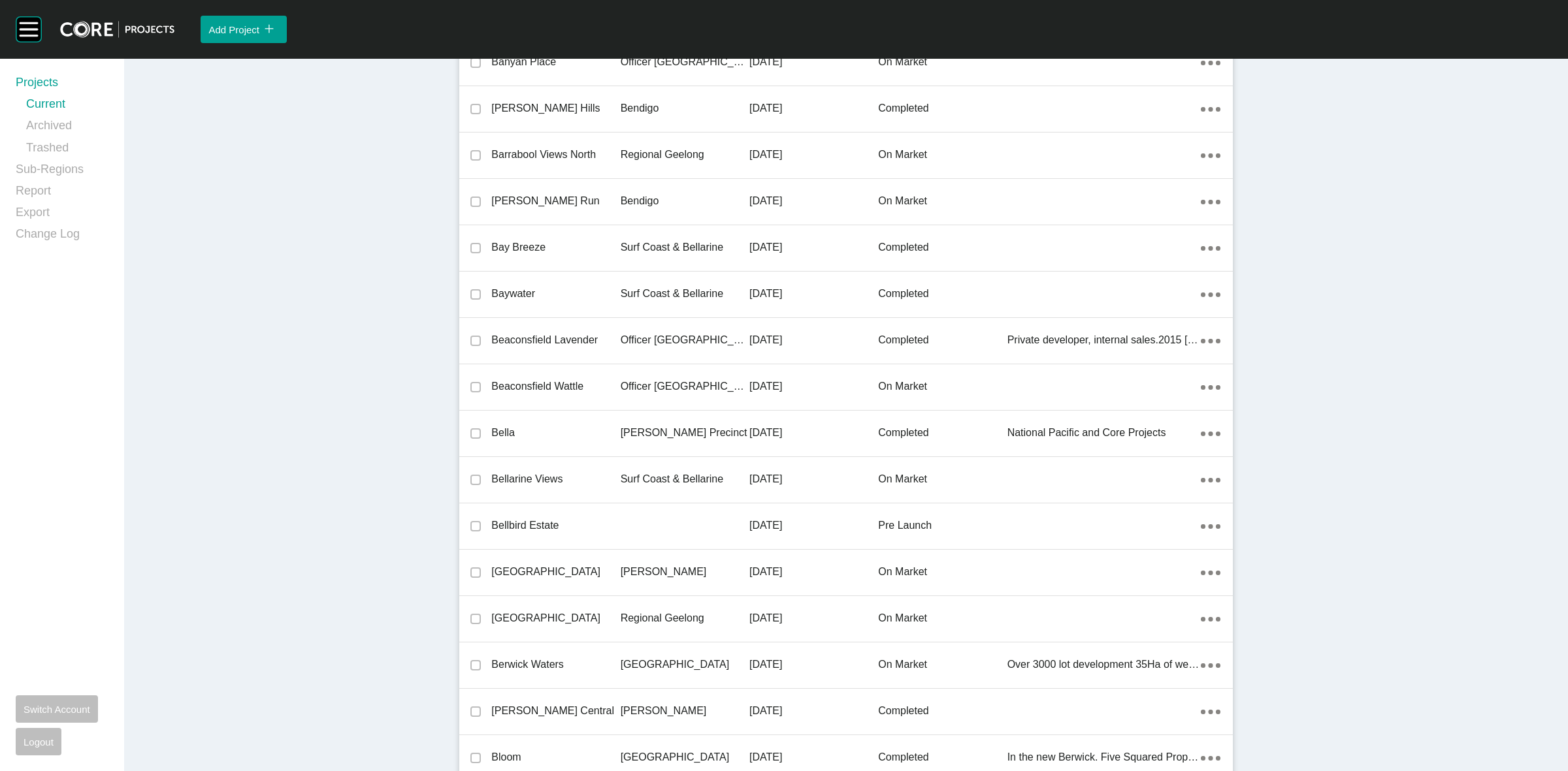
scroll to position [29926, 0]
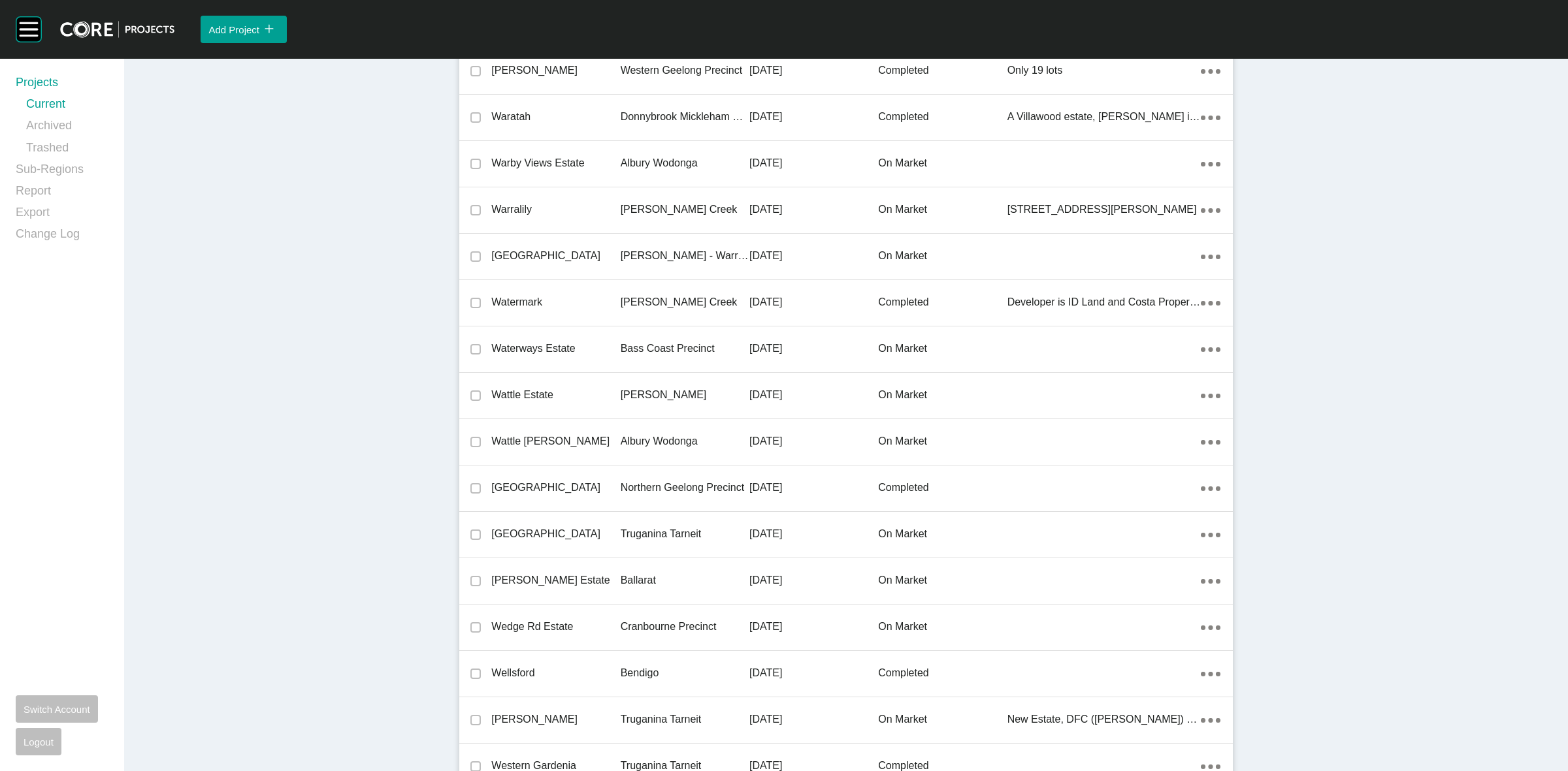
click at [662, 435] on p "Albury Wodonga" at bounding box center [685, 441] width 129 height 15
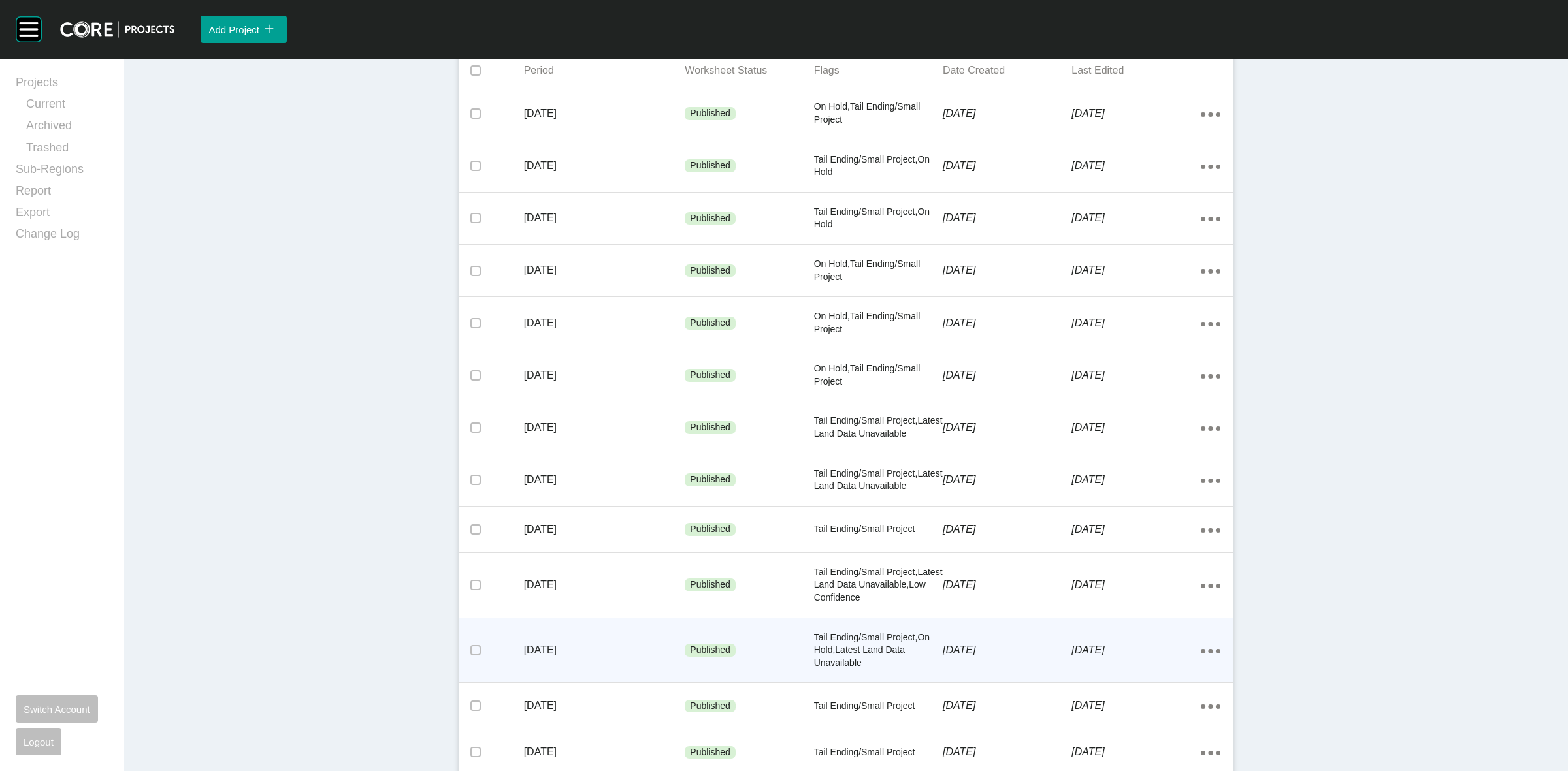
scroll to position [409, 0]
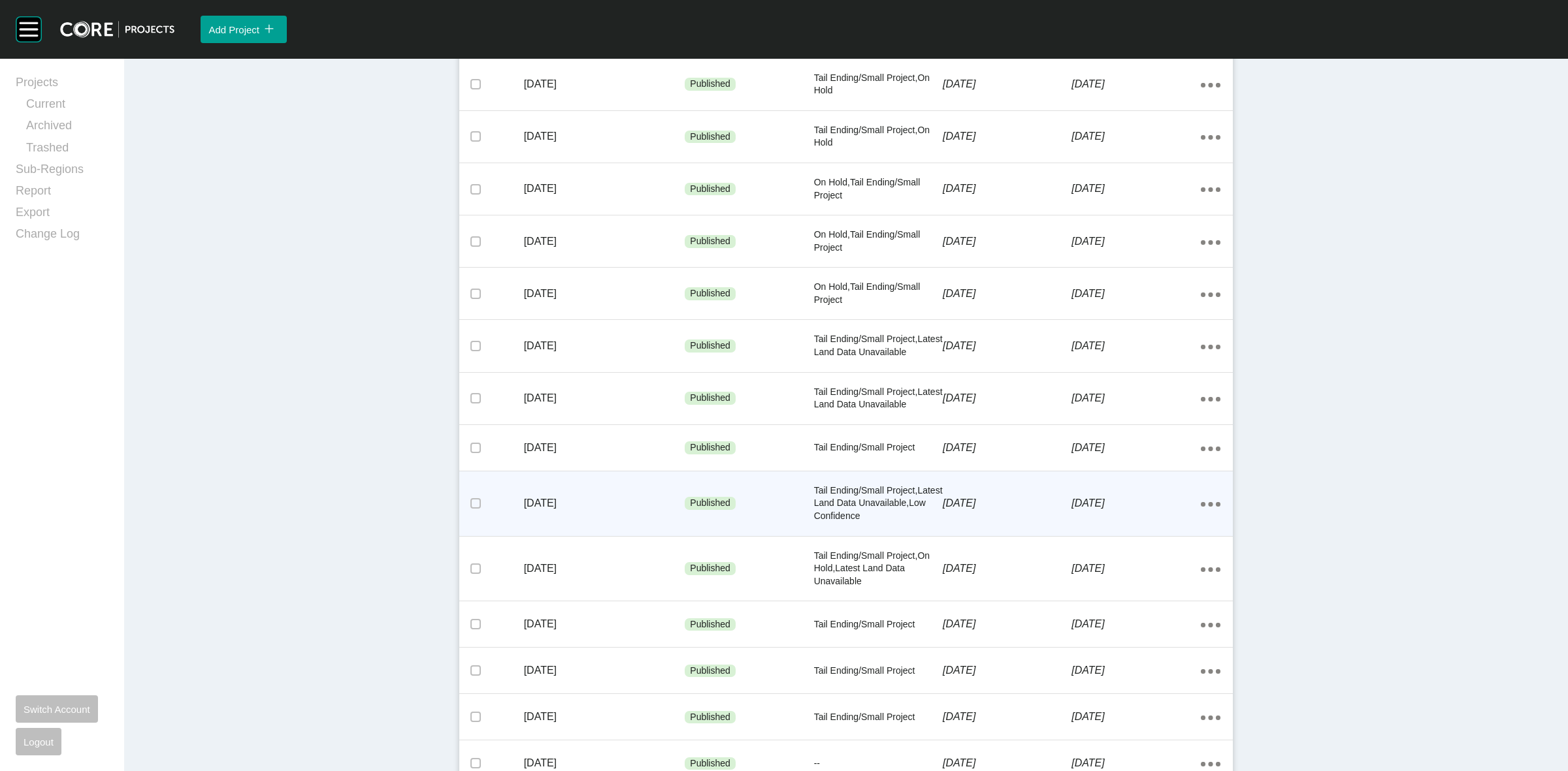
click at [644, 502] on p "[DATE]" at bounding box center [604, 503] width 161 height 15
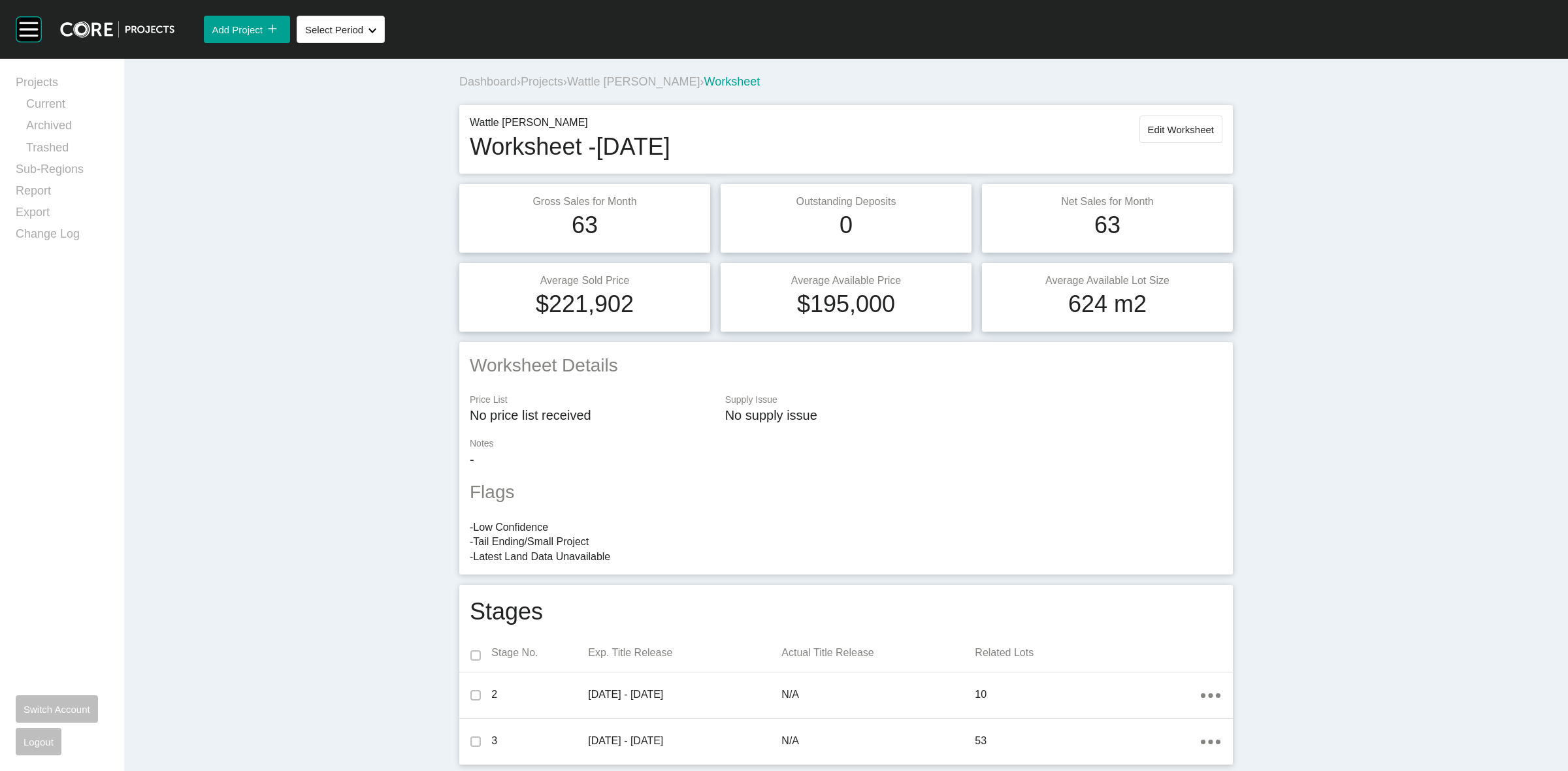
click at [552, 83] on span "Projects" at bounding box center [541, 81] width 42 height 13
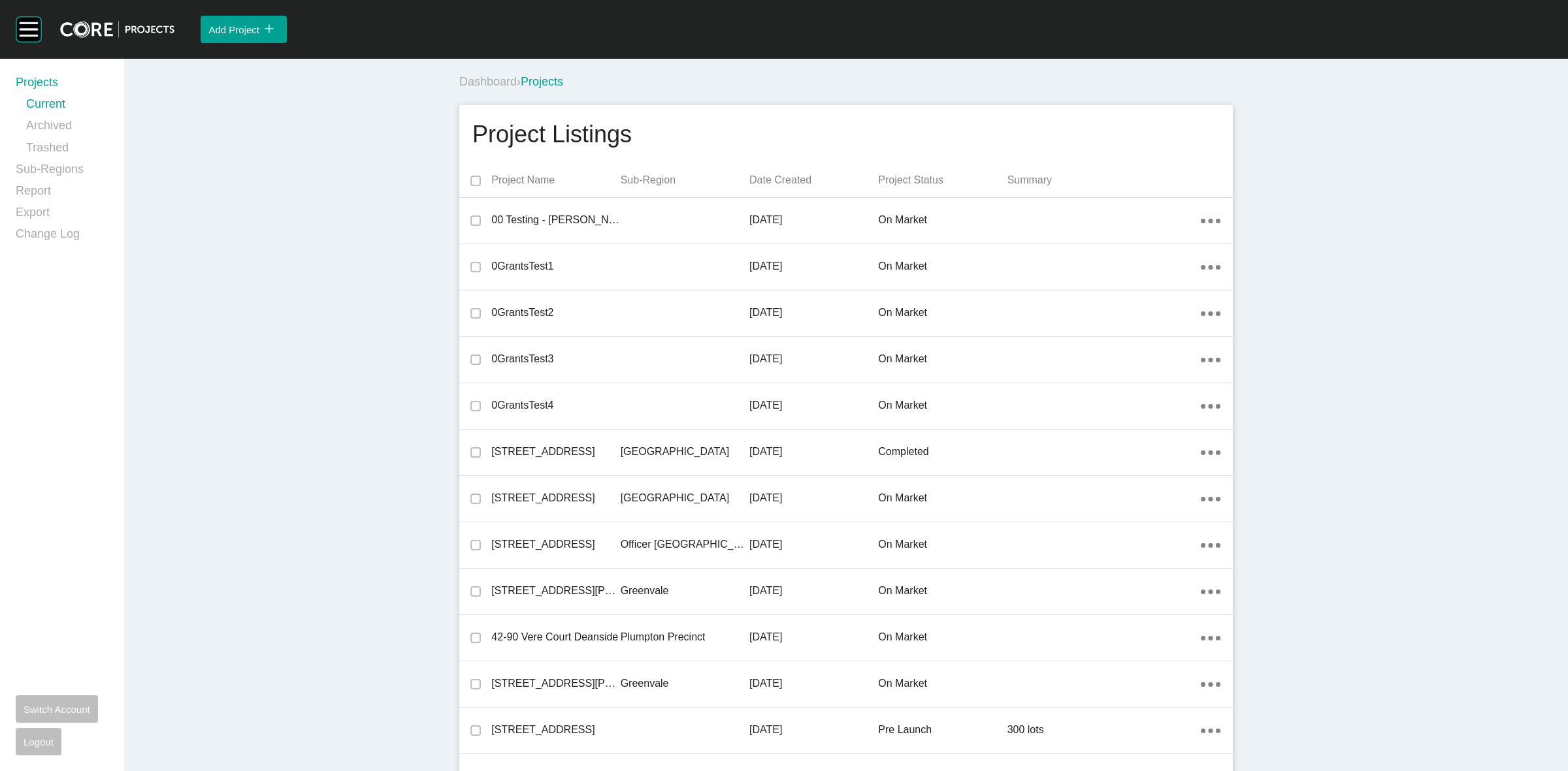
scroll to position [19493, 0]
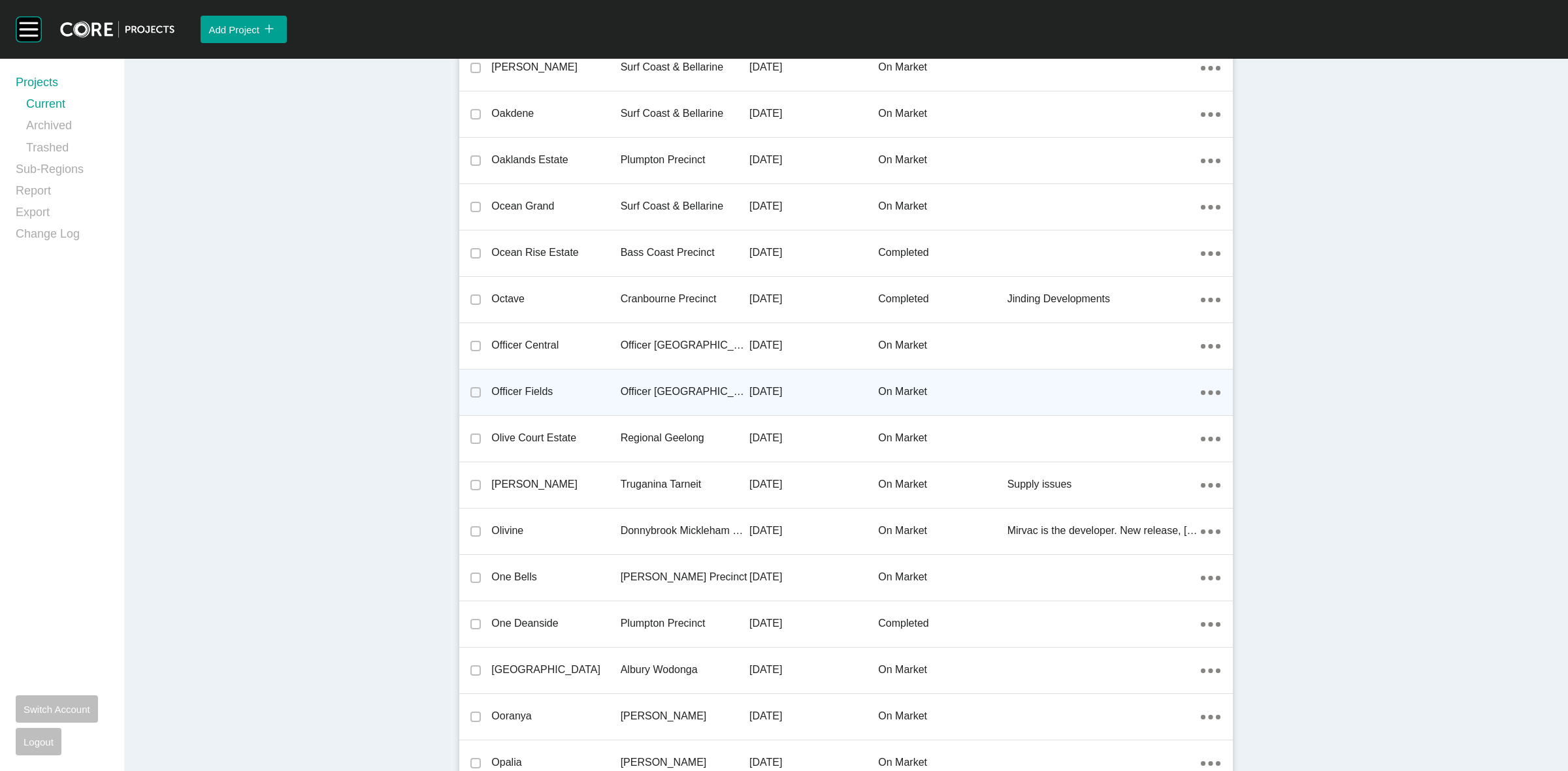
click at [635, 385] on p "Officer [GEOGRAPHIC_DATA]" at bounding box center [685, 392] width 129 height 15
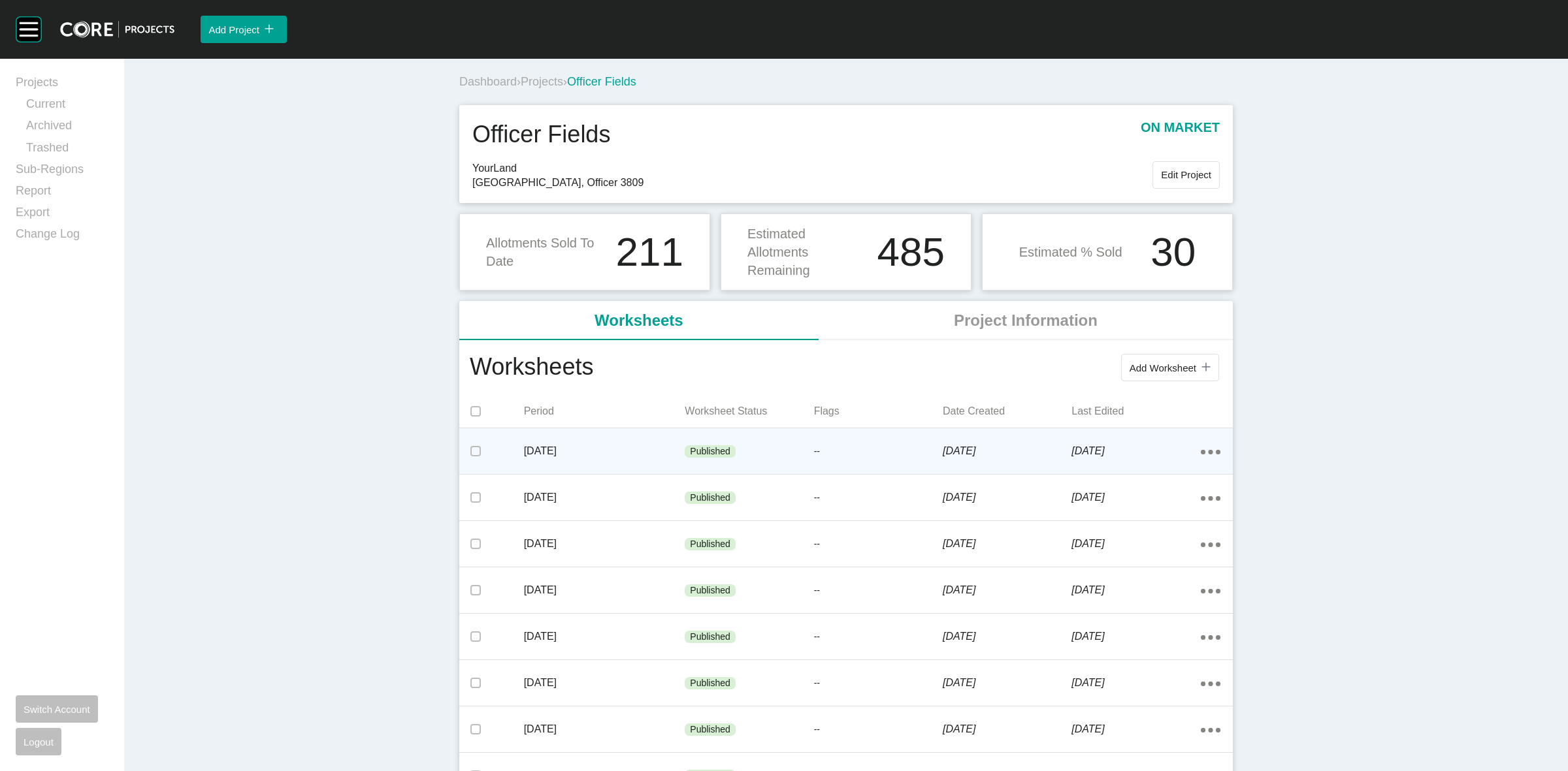
click at [643, 451] on p "[DATE]" at bounding box center [604, 451] width 161 height 15
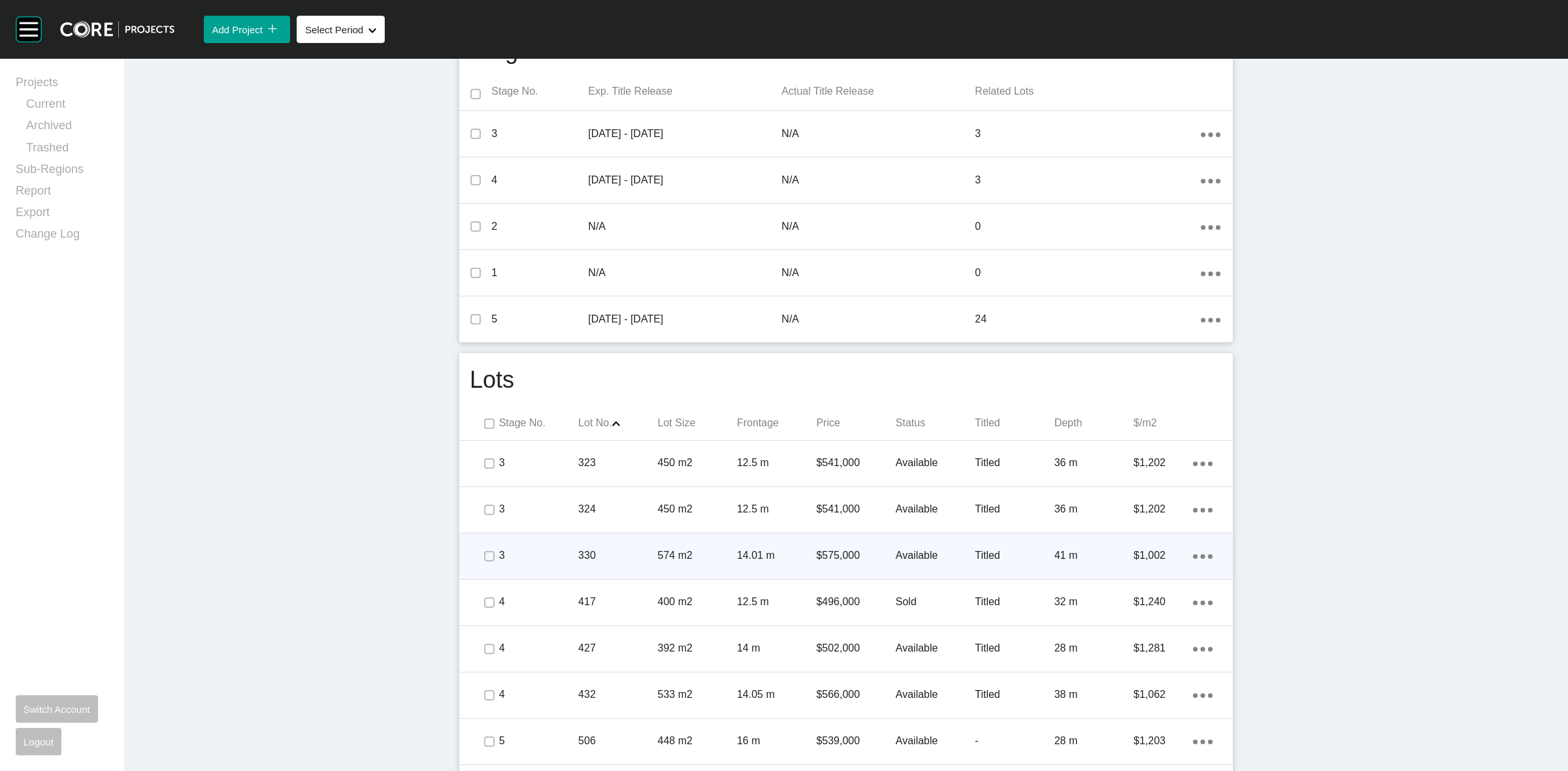
scroll to position [490, 0]
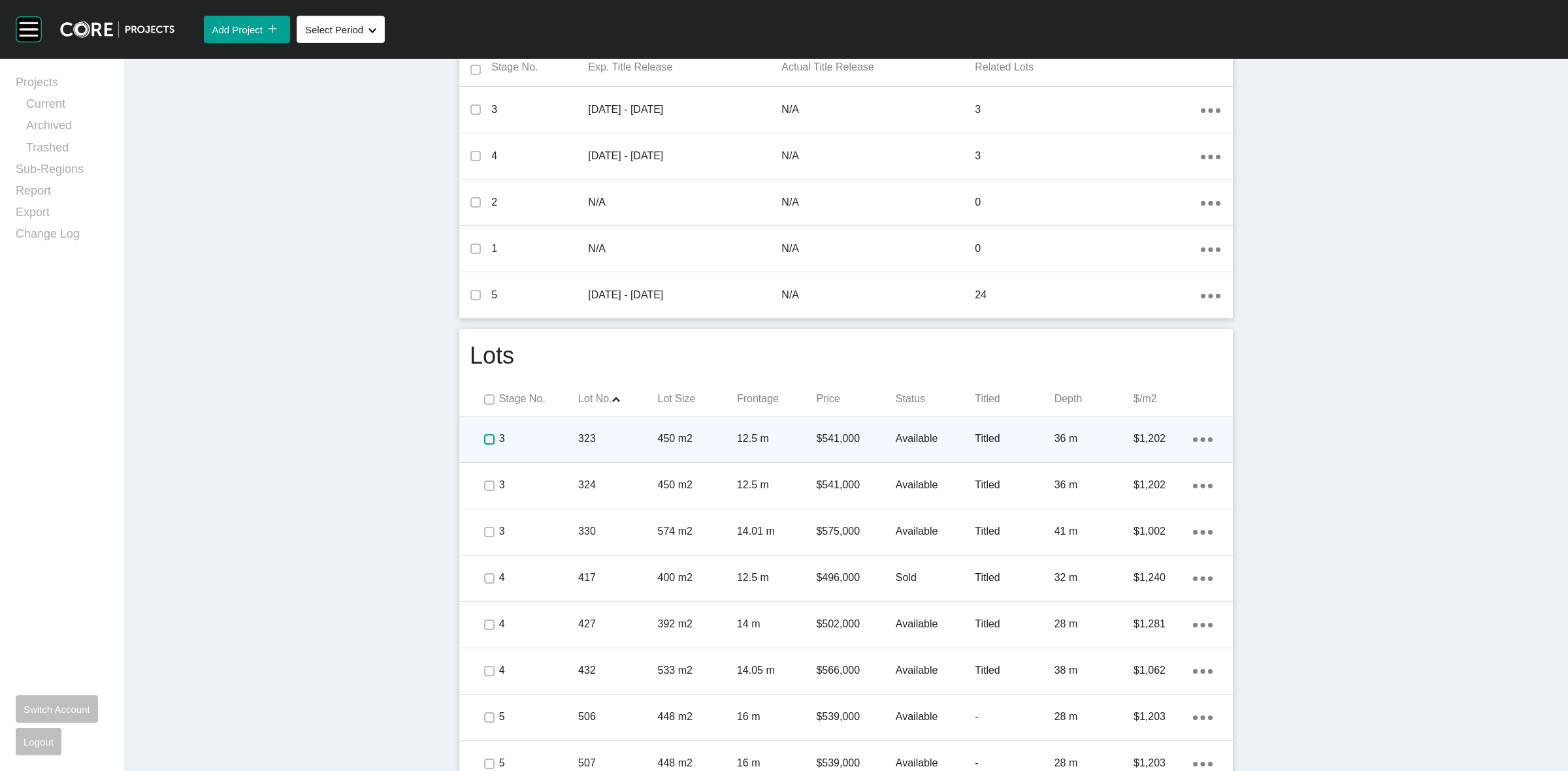
click at [484, 439] on label at bounding box center [489, 439] width 11 height 11
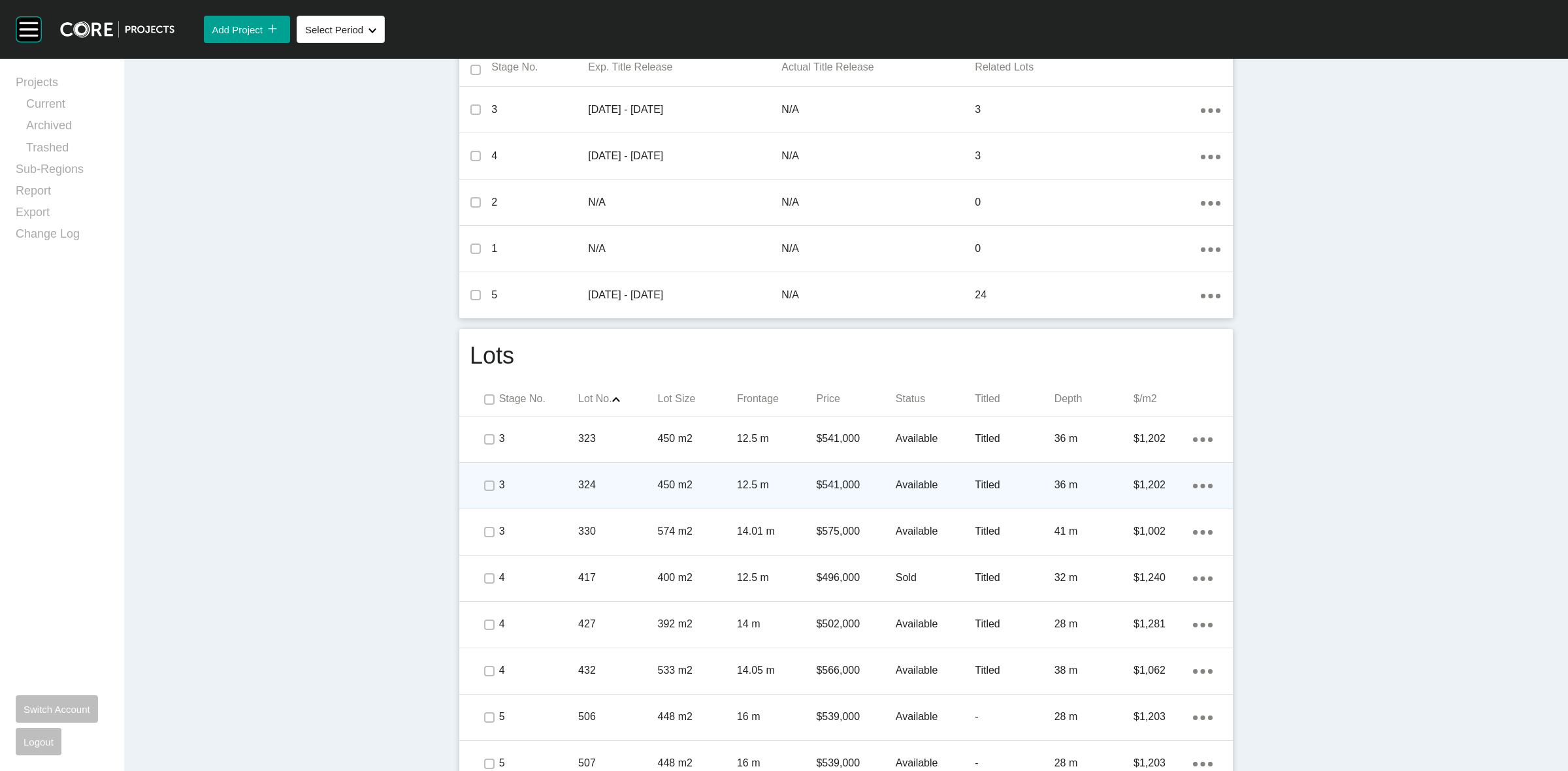
click at [483, 477] on span at bounding box center [489, 486] width 20 height 20
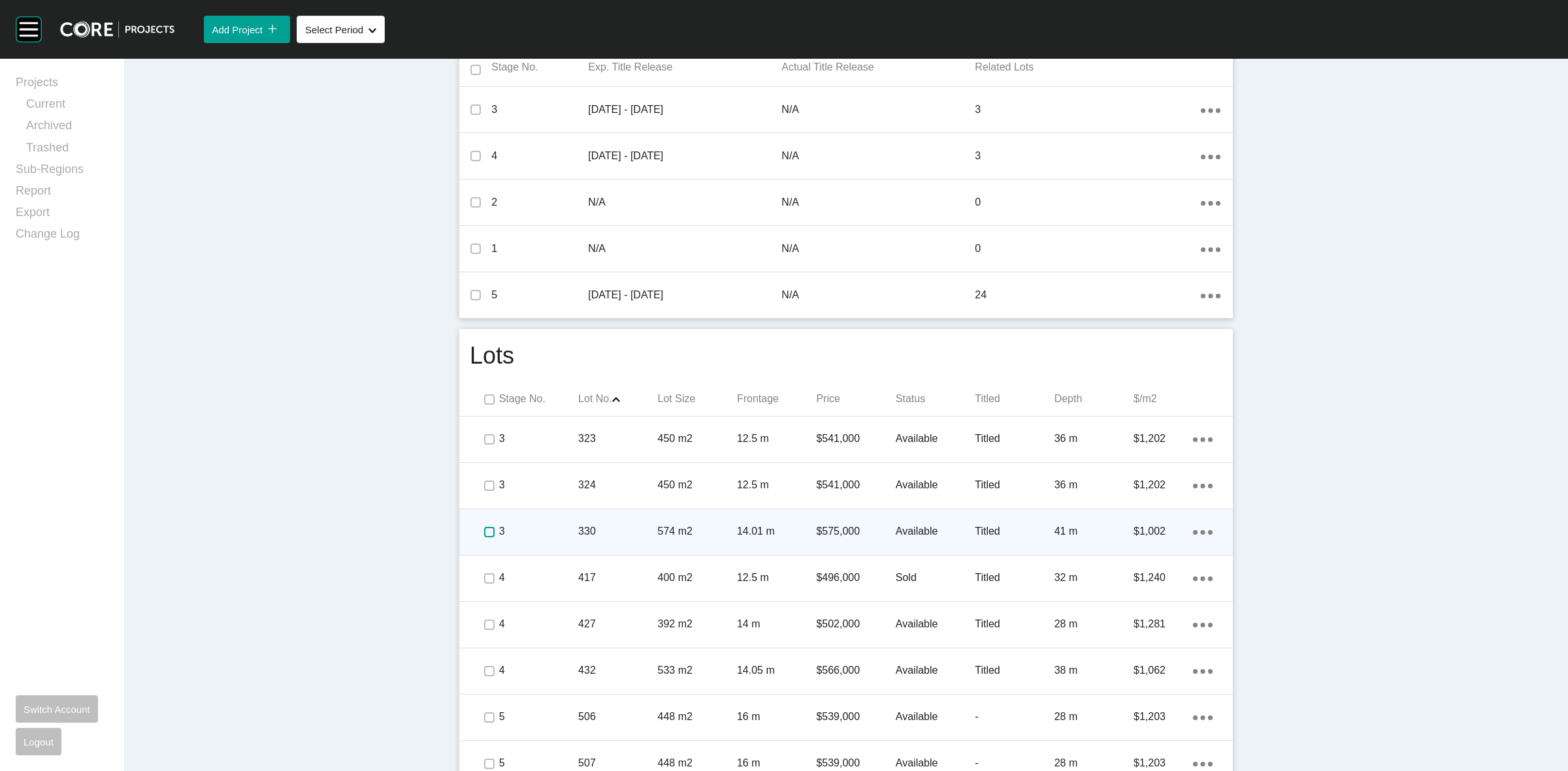
click at [484, 527] on label at bounding box center [489, 532] width 11 height 11
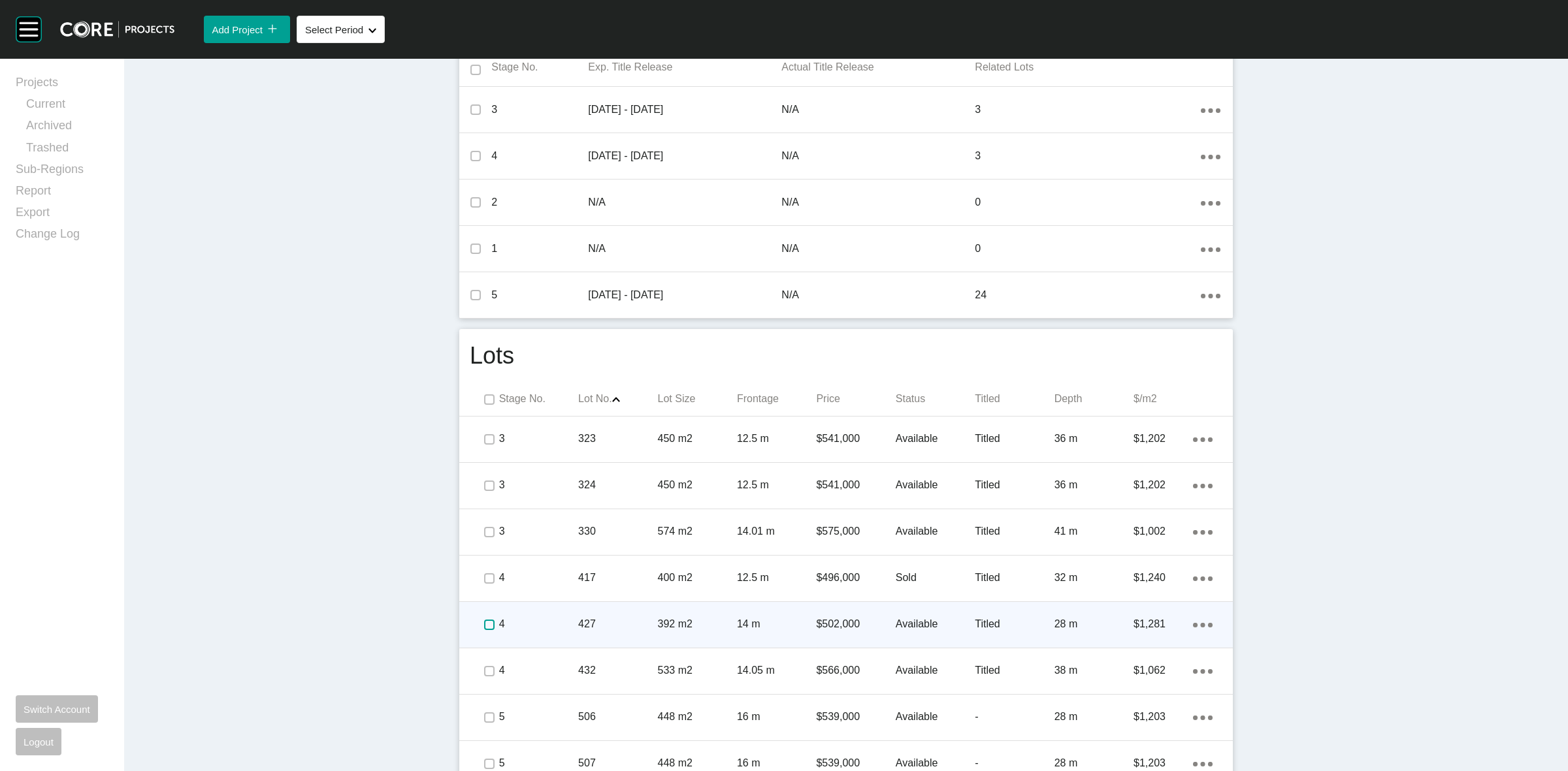
click at [484, 620] on label at bounding box center [489, 625] width 11 height 11
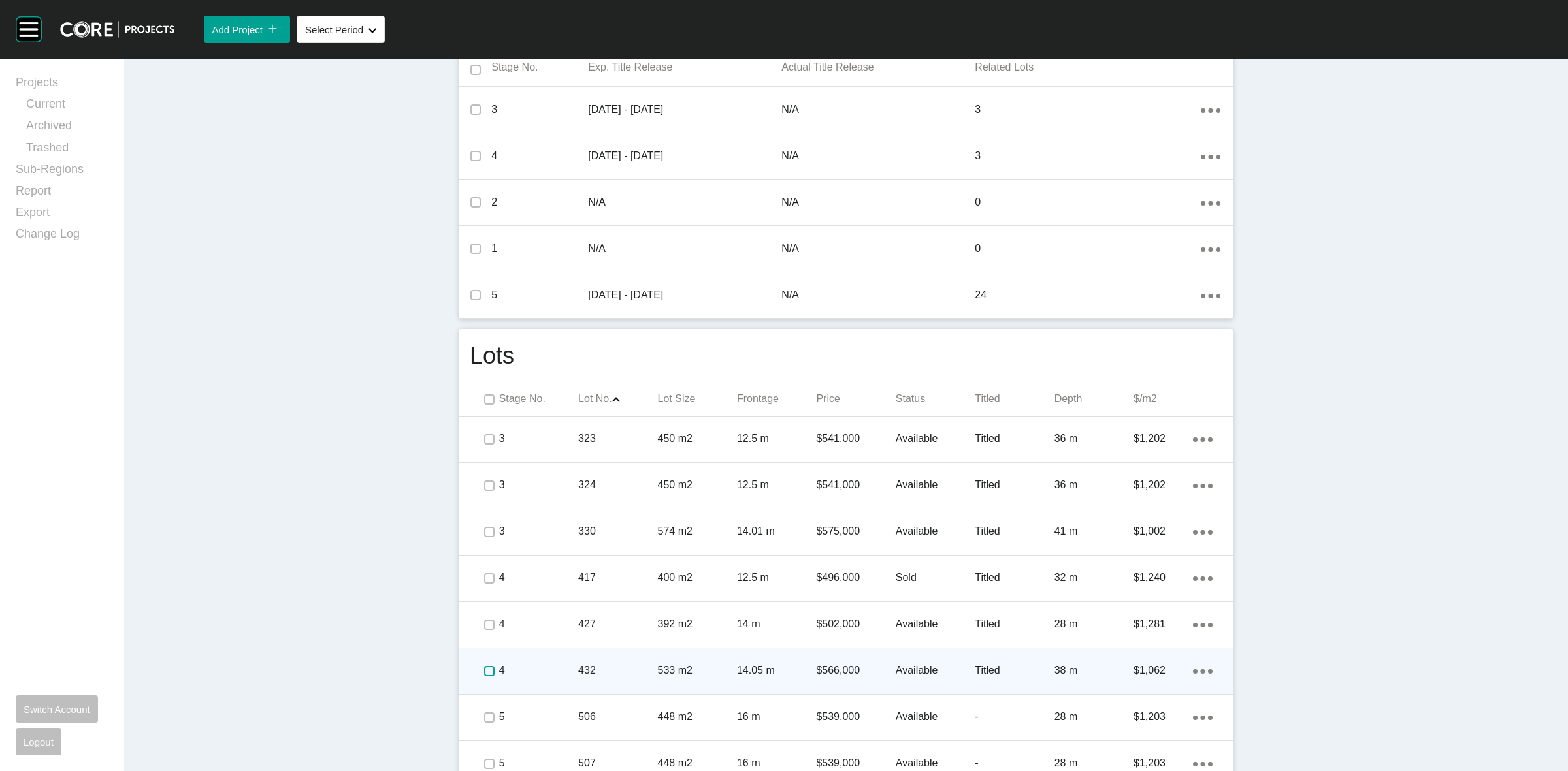
click at [484, 668] on label at bounding box center [489, 671] width 11 height 11
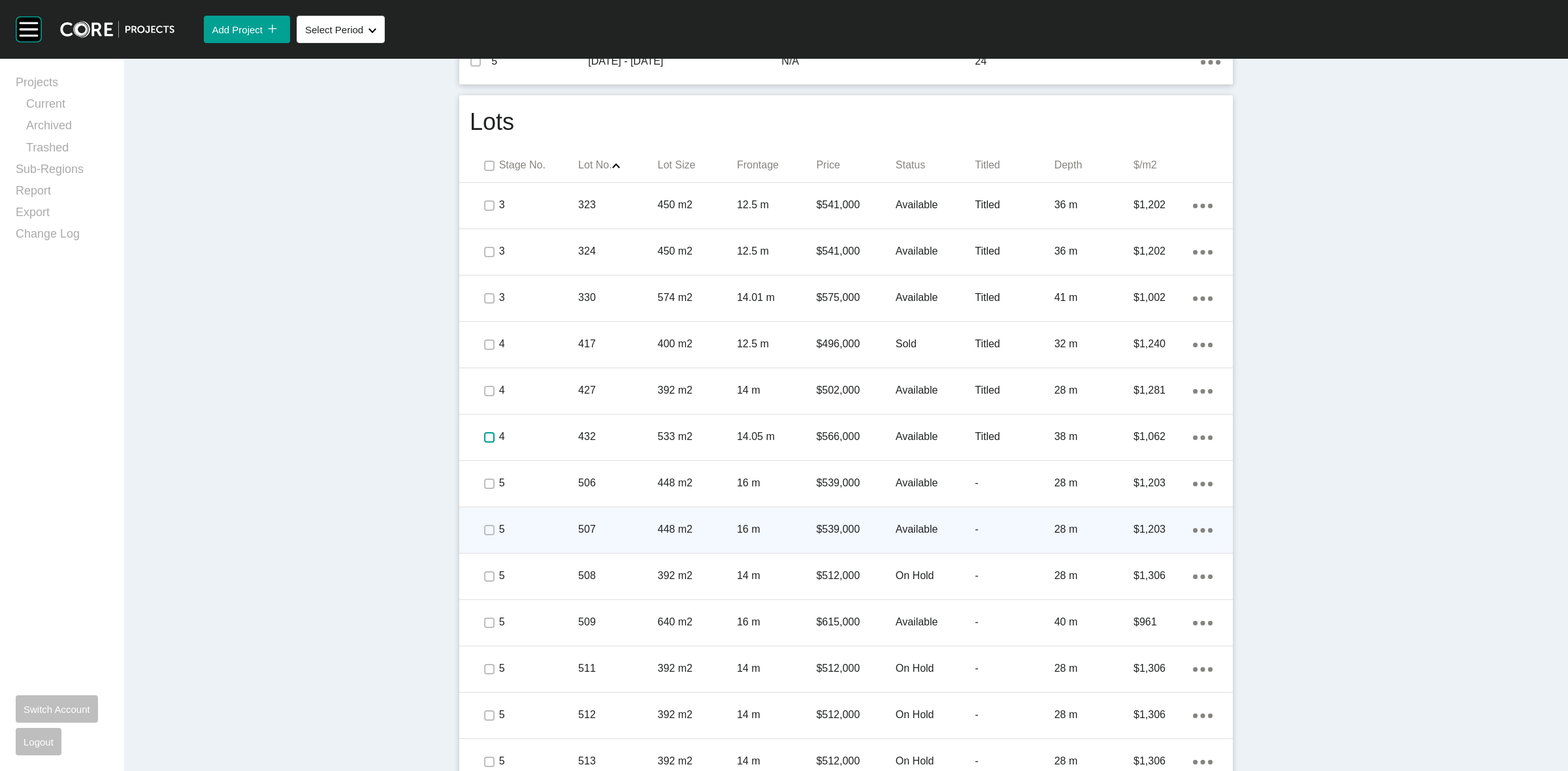
scroll to position [735, 0]
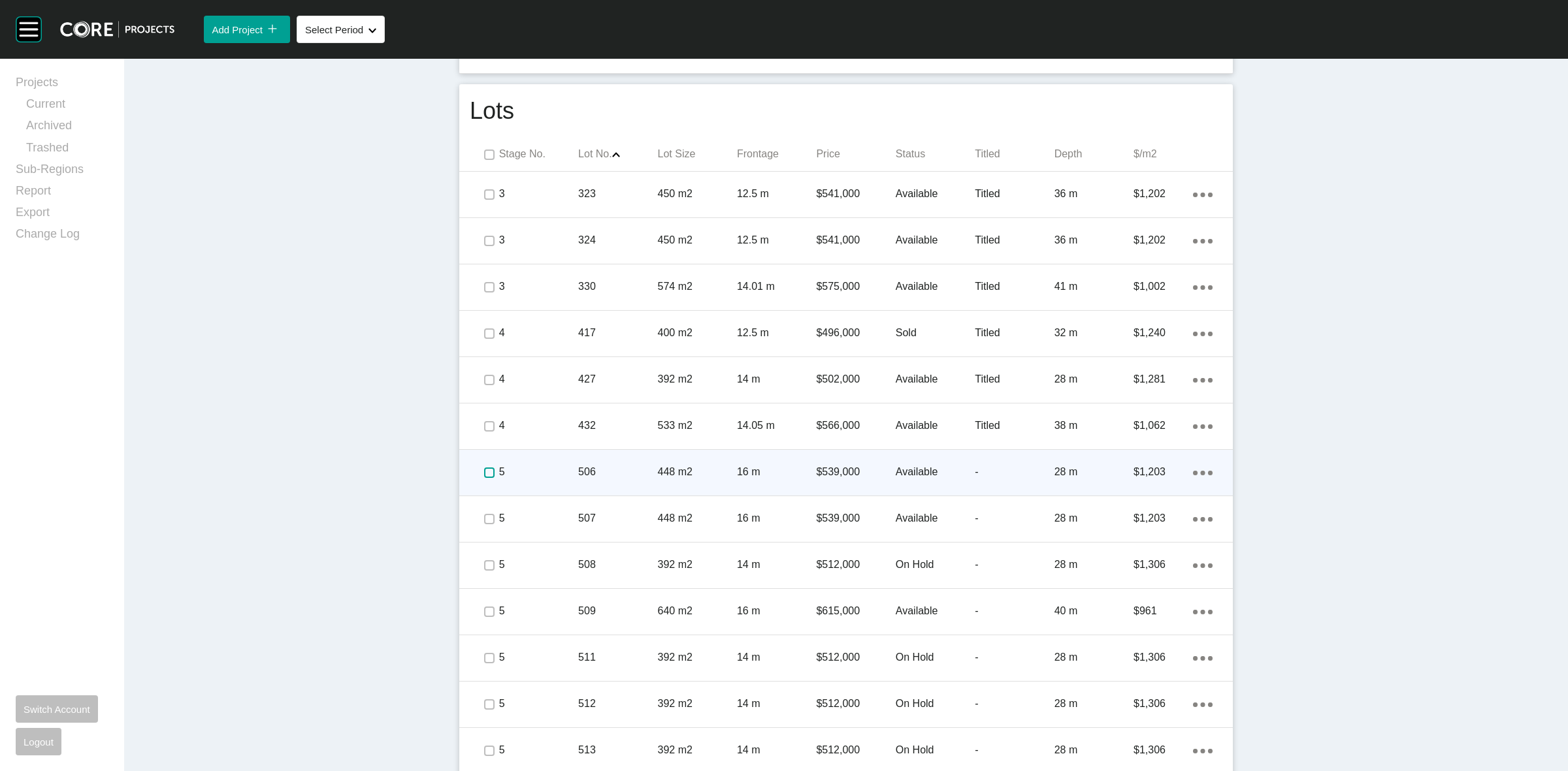
click at [484, 475] on label at bounding box center [489, 472] width 11 height 11
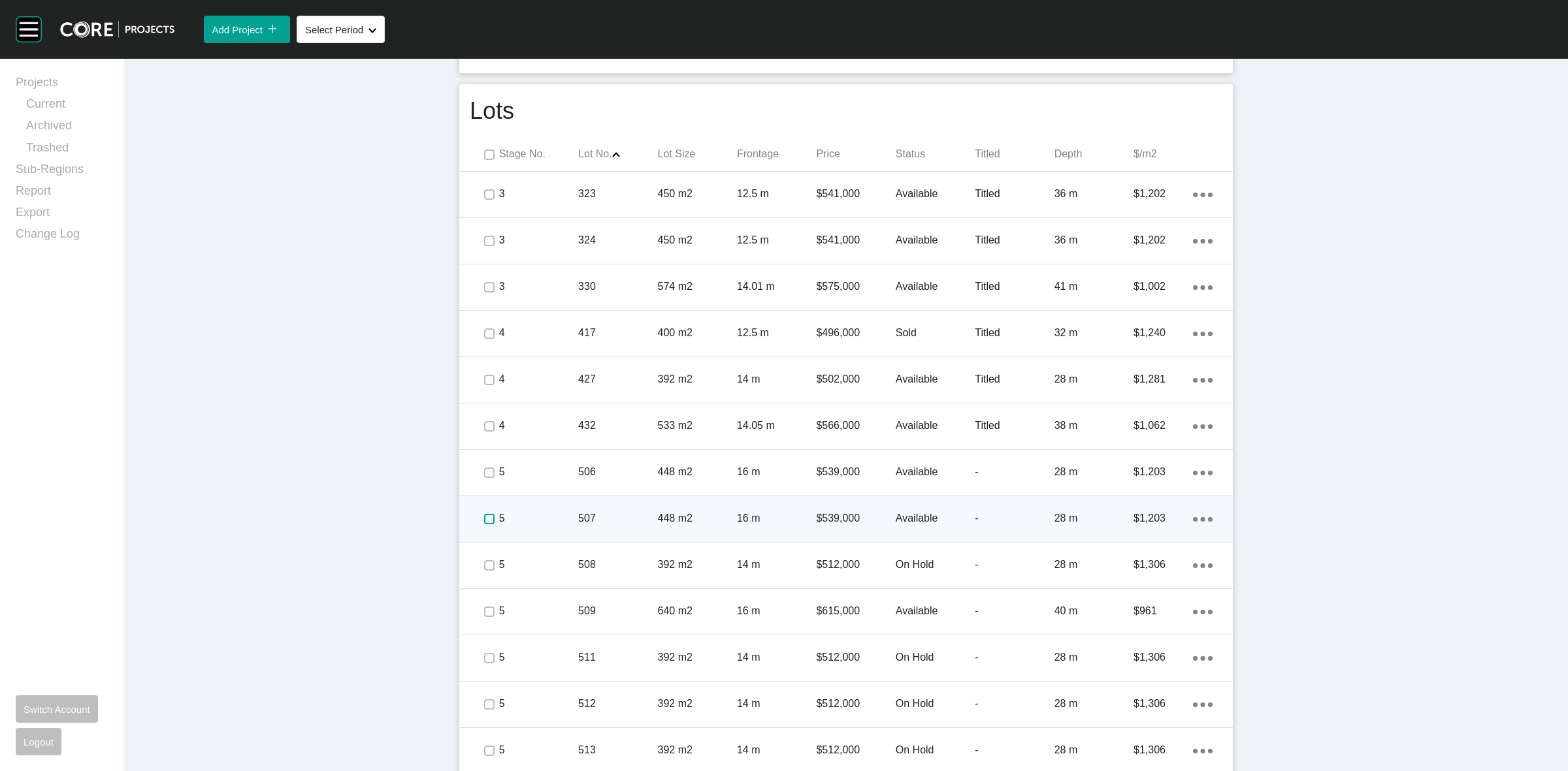
click at [484, 520] on label at bounding box center [489, 519] width 11 height 11
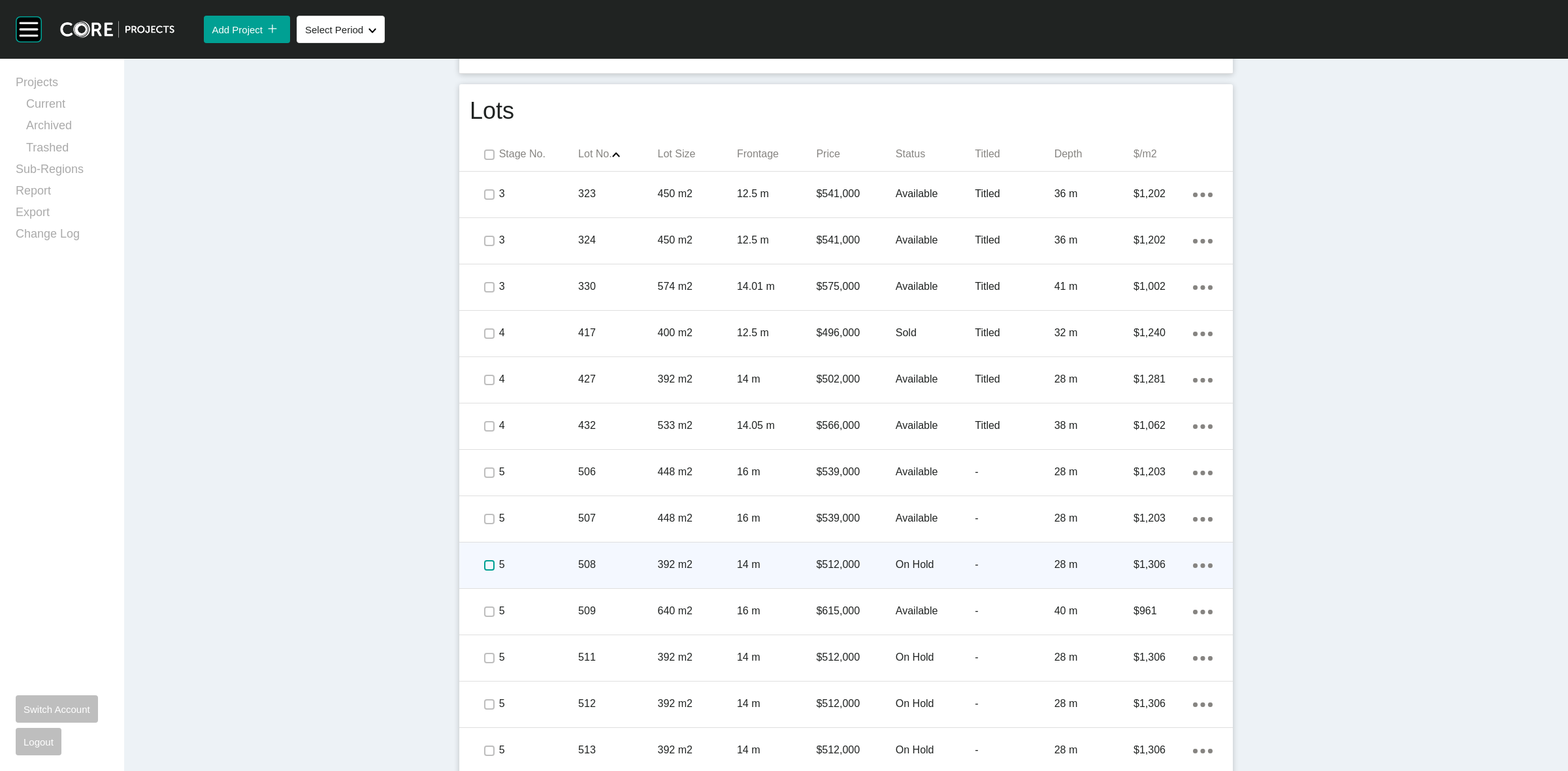
click at [484, 561] on label at bounding box center [489, 566] width 11 height 11
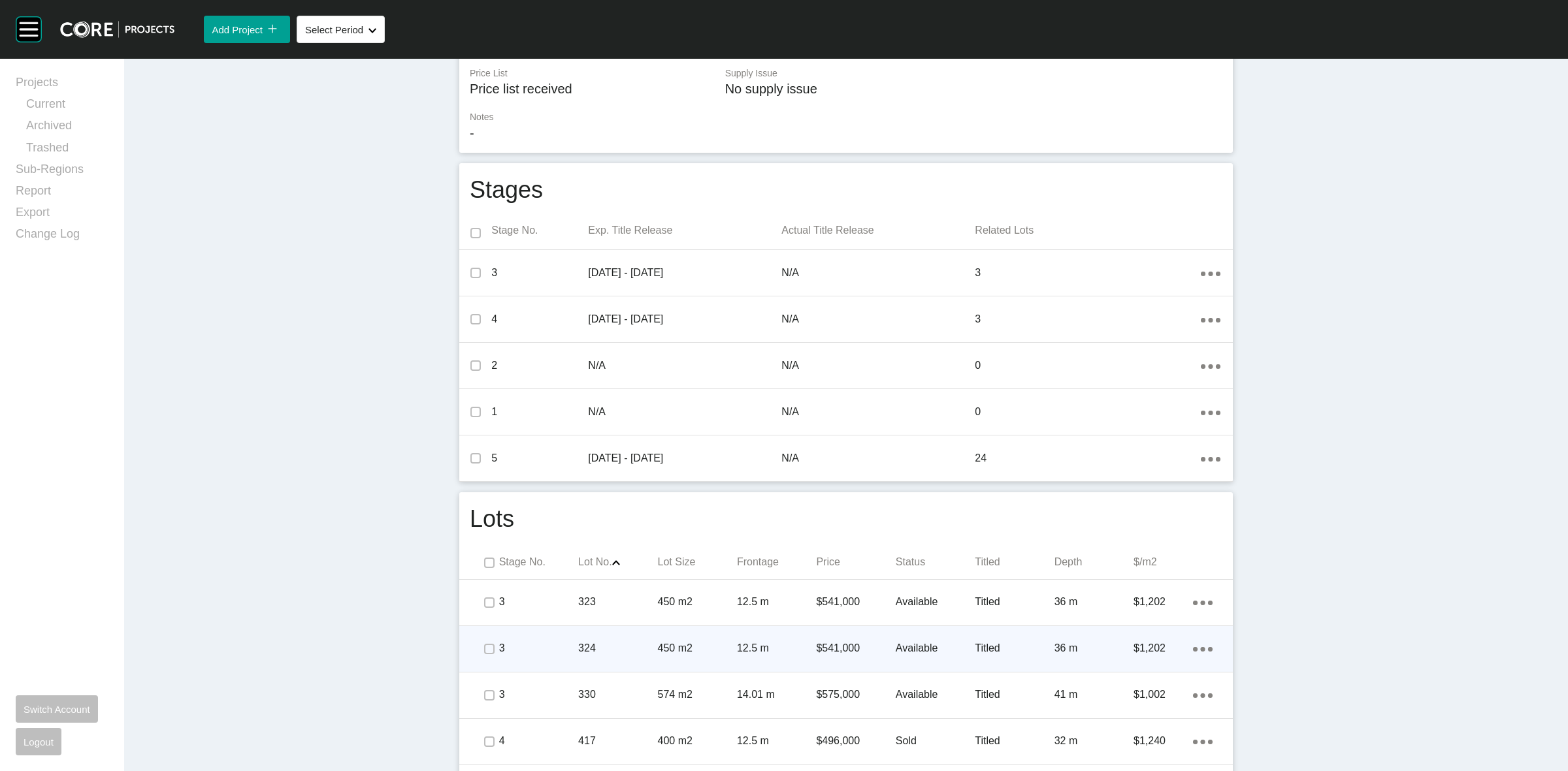
scroll to position [0, 0]
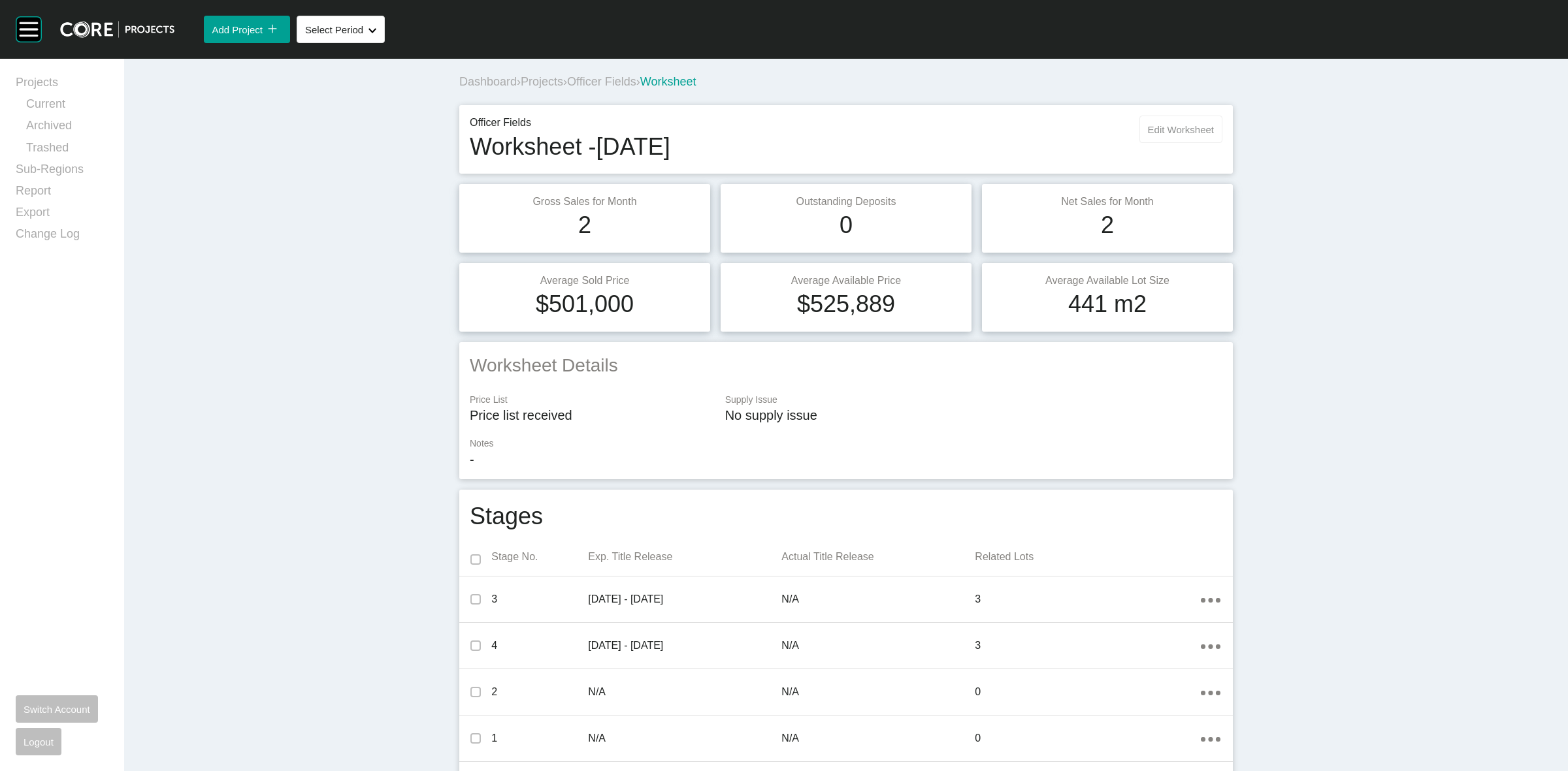
click at [1154, 126] on span "Edit Worksheet" at bounding box center [1181, 129] width 66 height 11
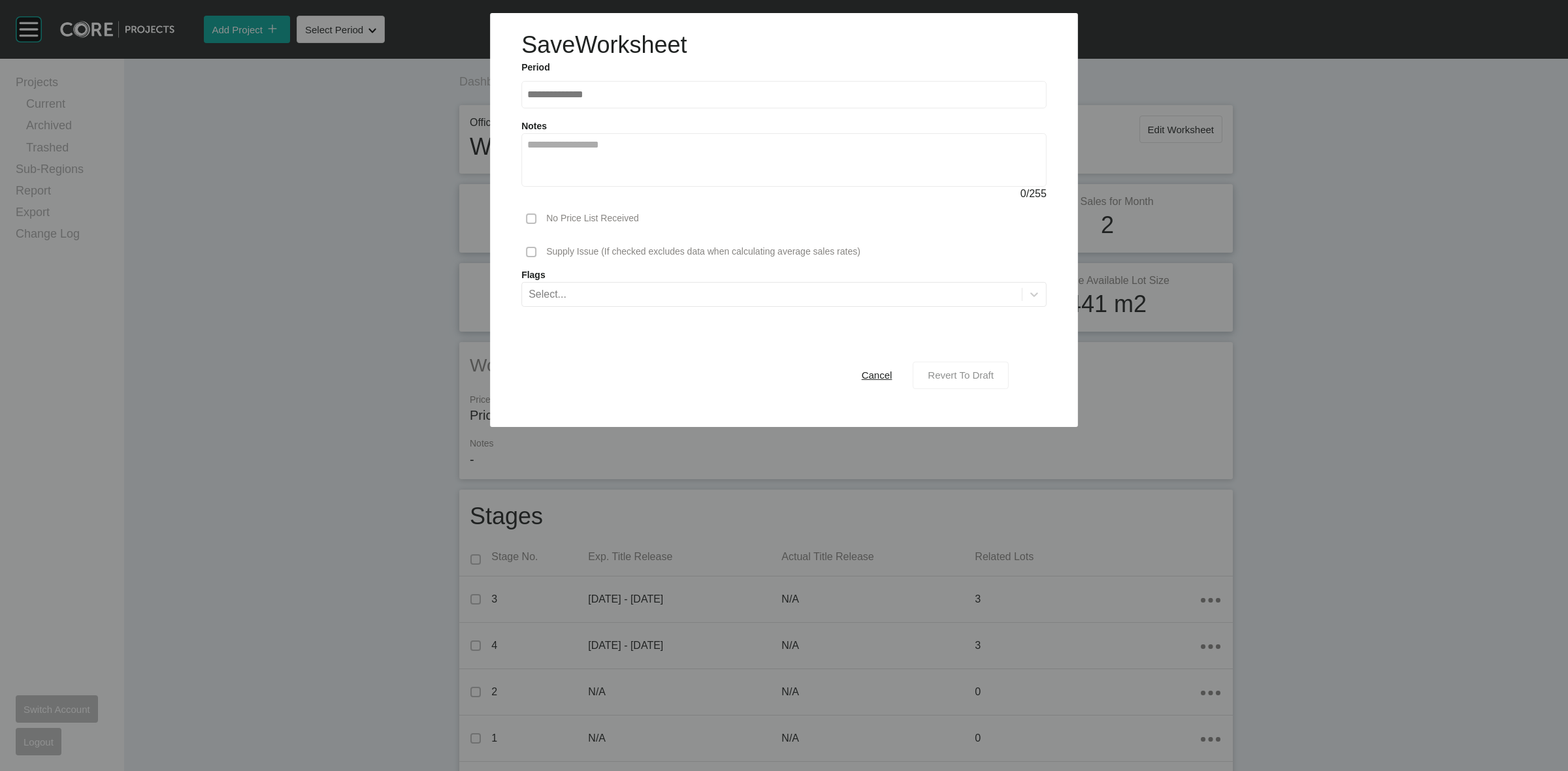
click at [976, 377] on span "Revert To Draft" at bounding box center [960, 374] width 66 height 11
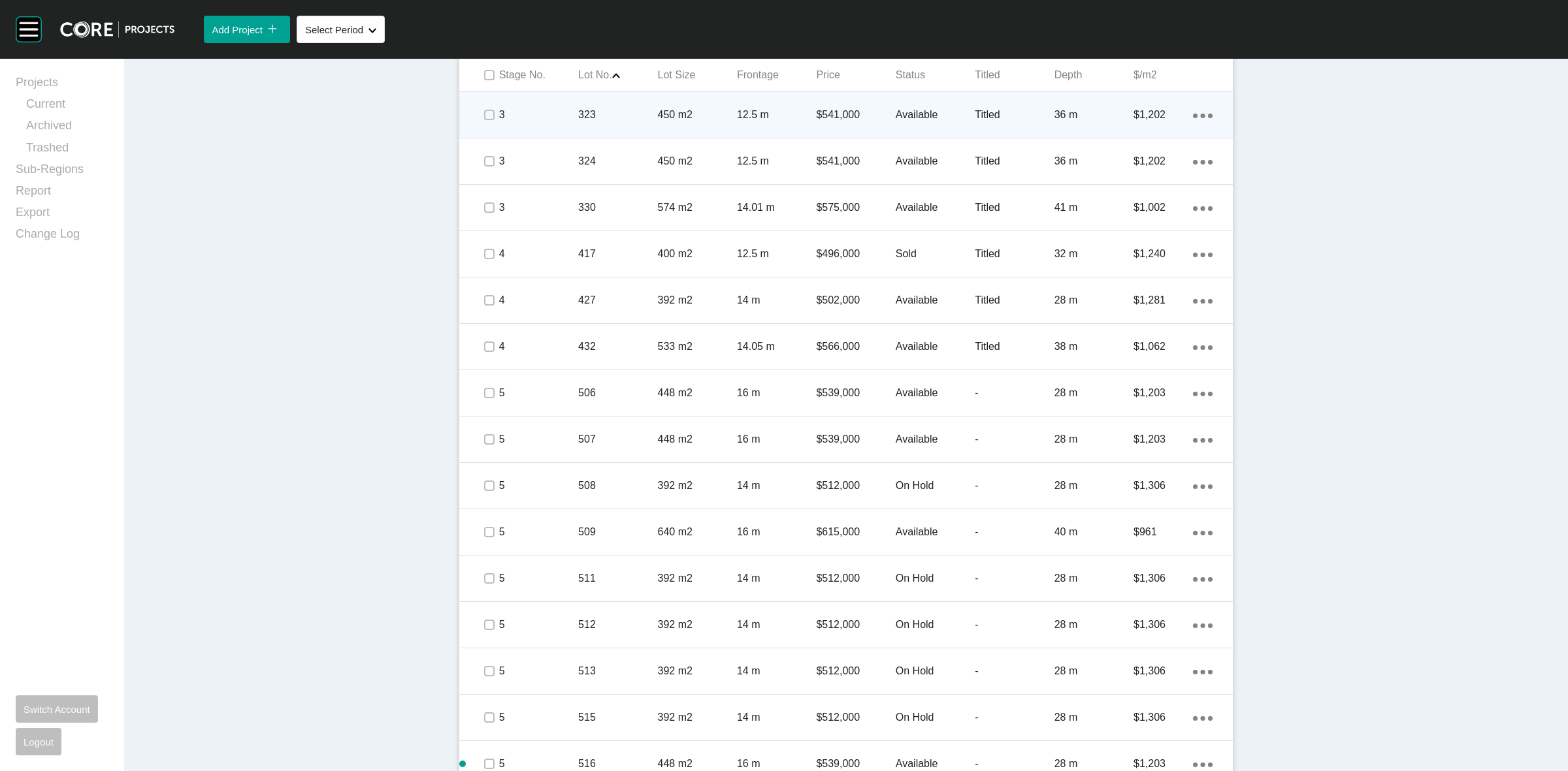
scroll to position [899, 0]
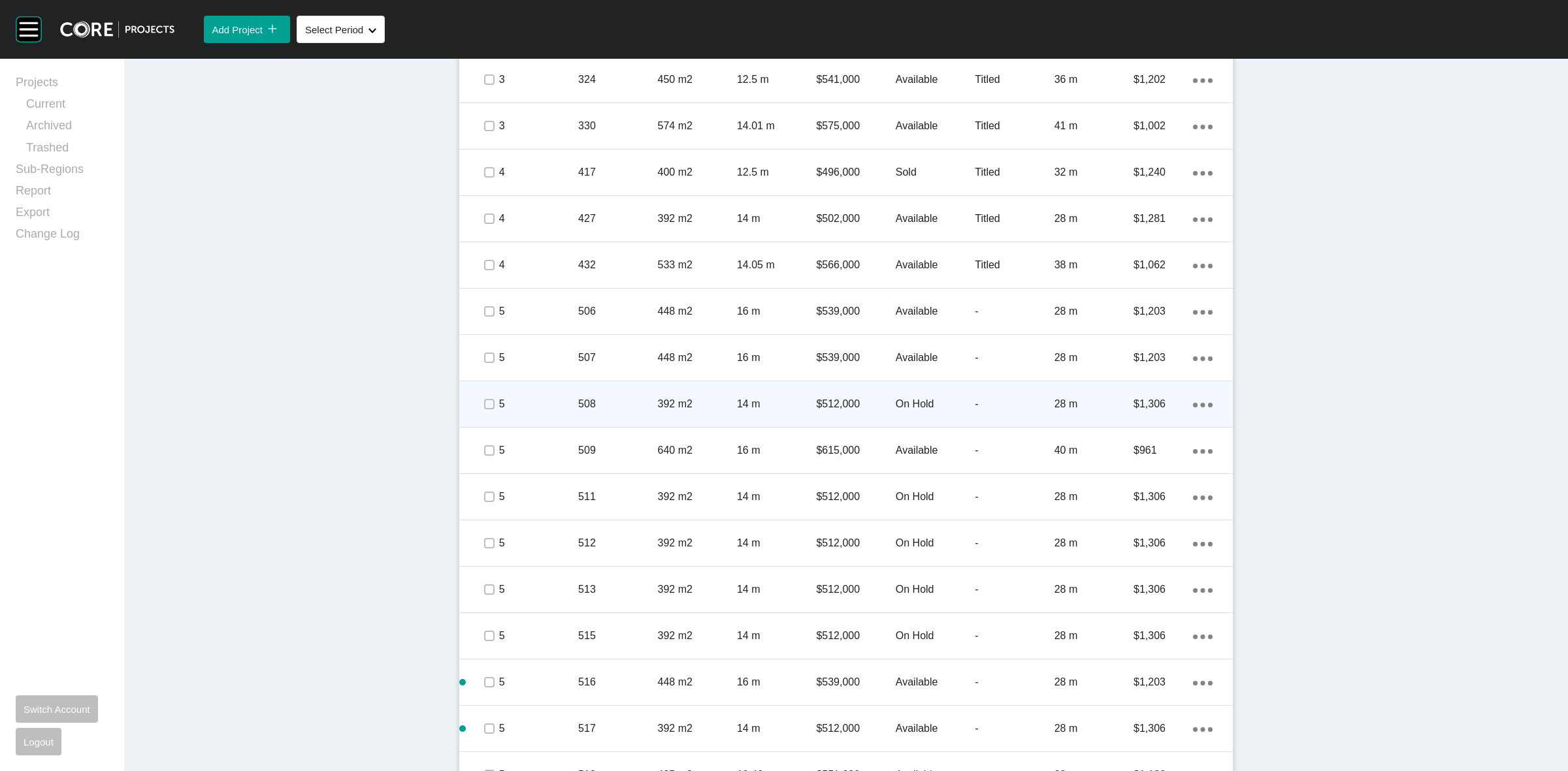
click at [583, 399] on p "508" at bounding box center [618, 404] width 79 height 15
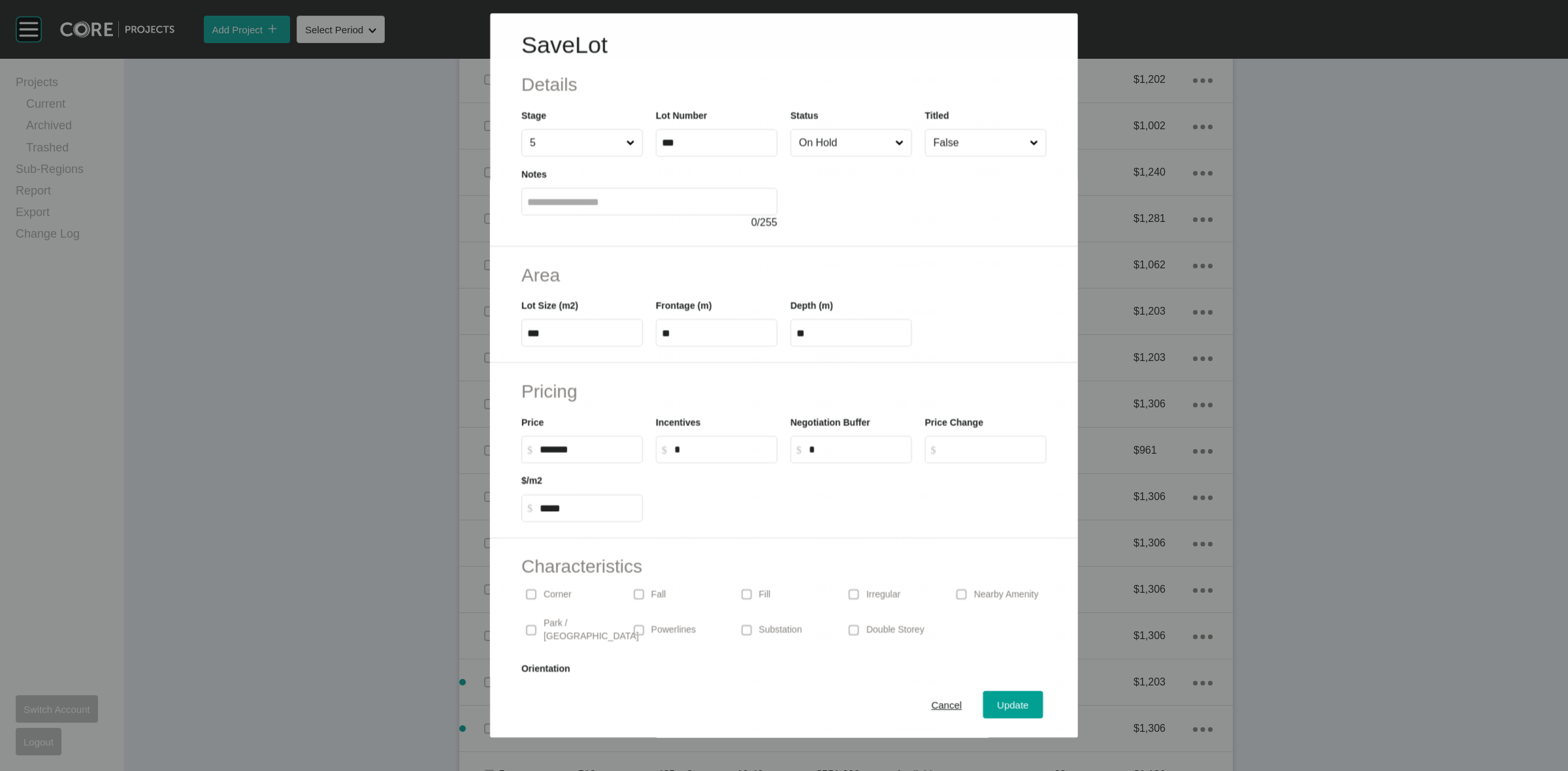
click at [838, 138] on input "On Hold" at bounding box center [845, 142] width 96 height 27
click at [994, 699] on div "Update" at bounding box center [1013, 706] width 38 height 18
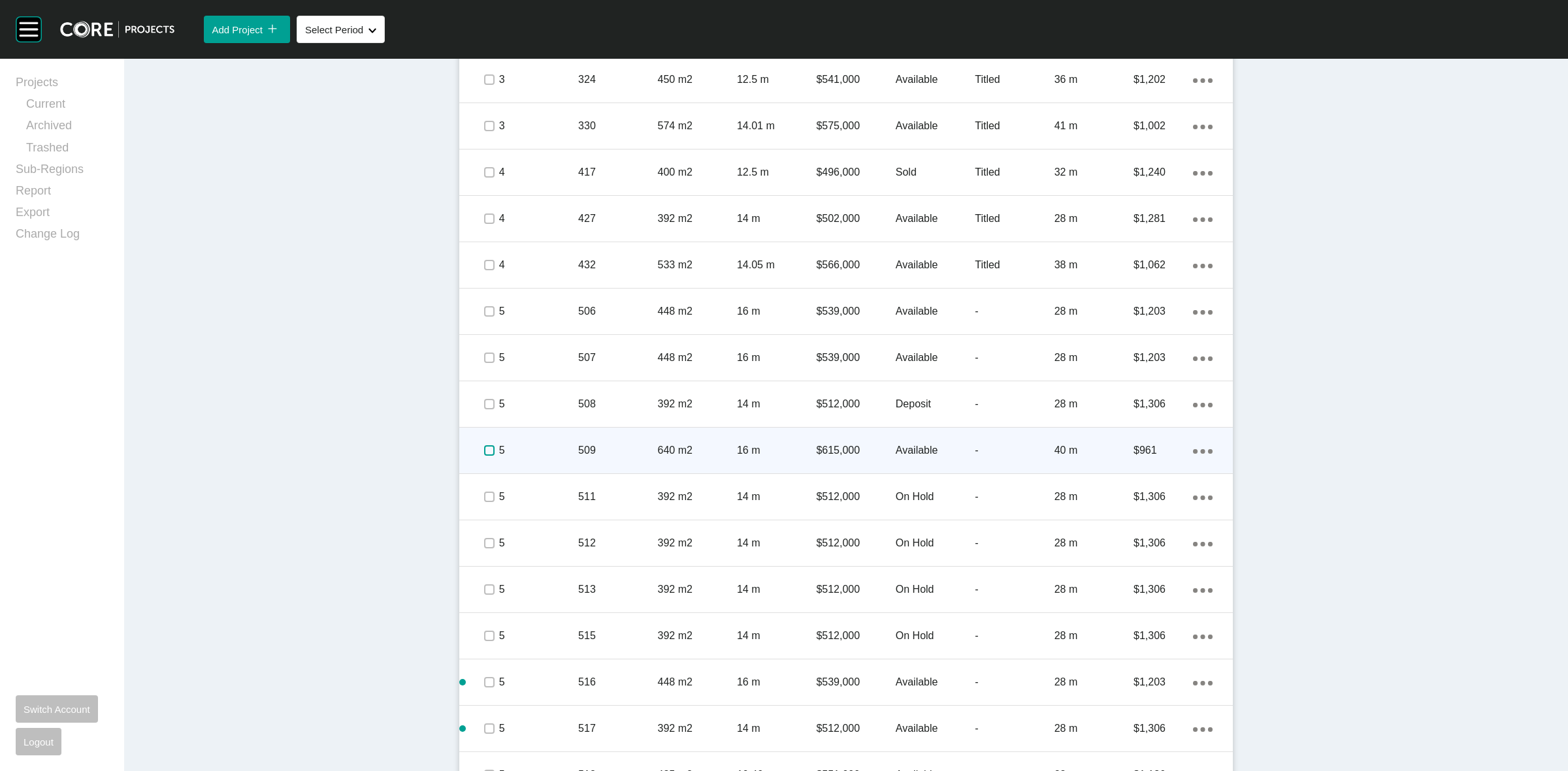
click at [487, 448] on label at bounding box center [489, 451] width 11 height 11
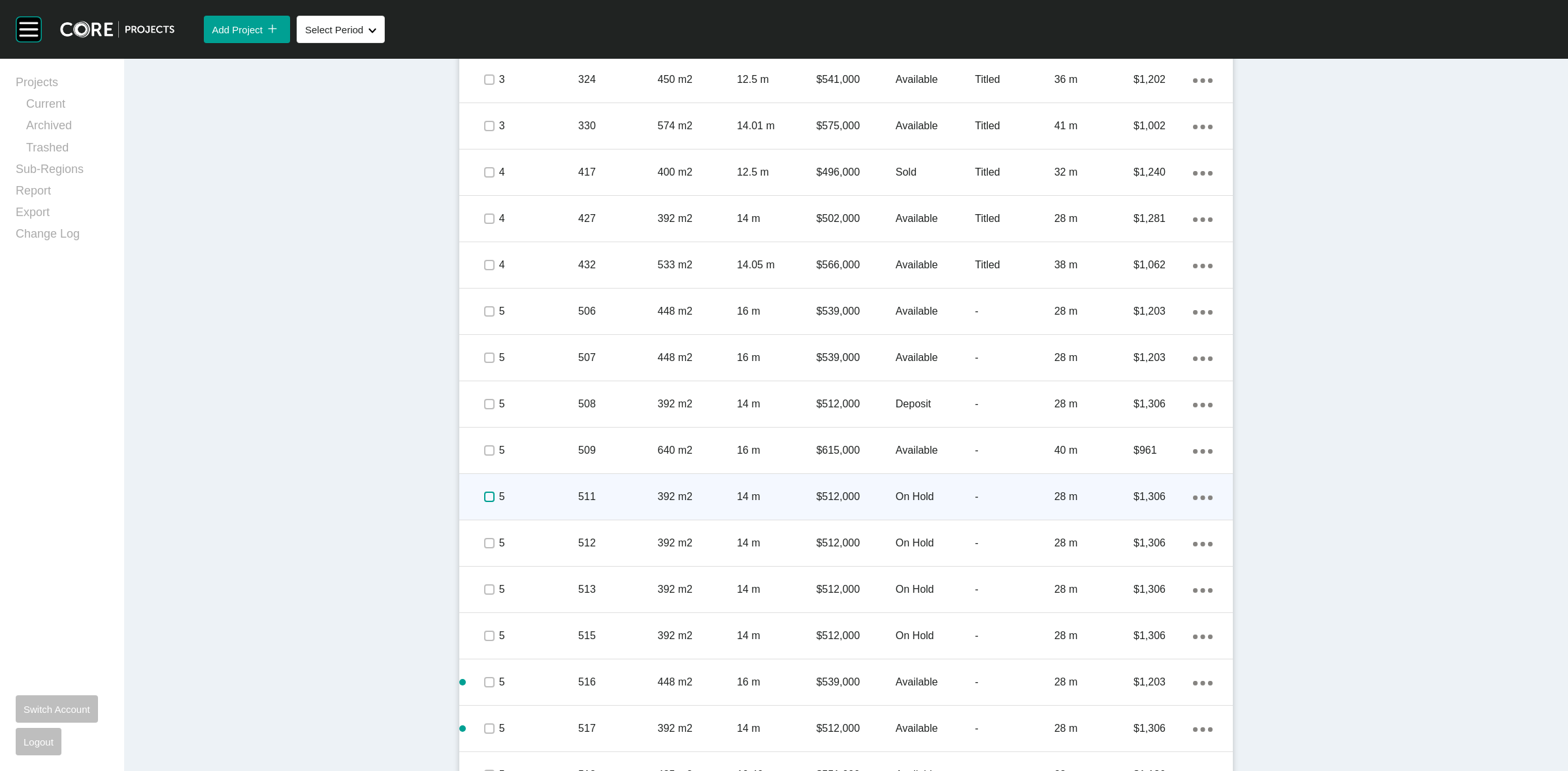
click at [484, 492] on label at bounding box center [489, 497] width 11 height 11
click at [528, 492] on p "5" at bounding box center [538, 497] width 79 height 15
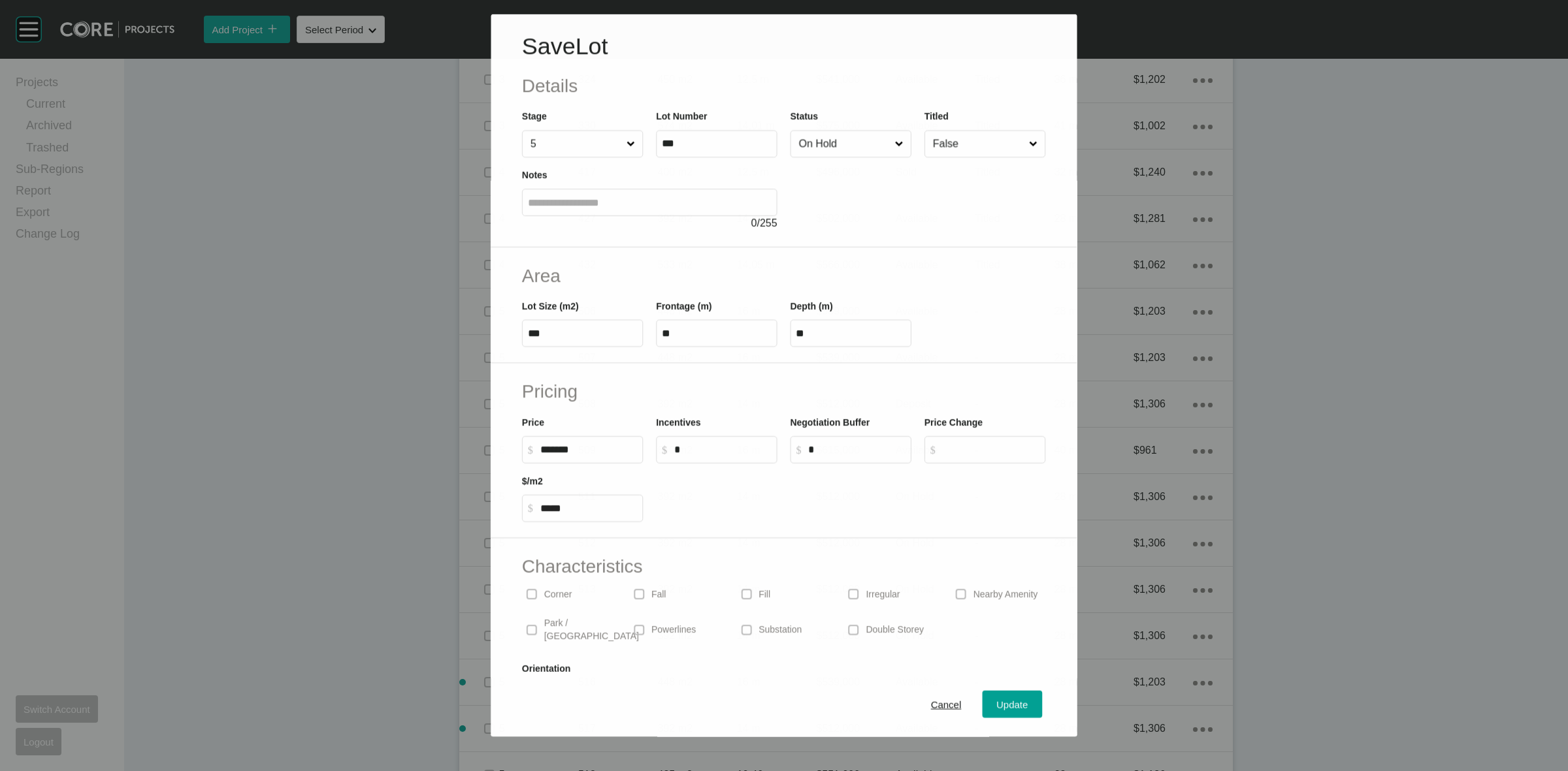
drag, startPoint x: 814, startPoint y: 145, endPoint x: 824, endPoint y: 157, distance: 15.6
click at [815, 145] on input "On Hold" at bounding box center [845, 143] width 96 height 27
click at [998, 705] on span "Update" at bounding box center [1014, 705] width 31 height 11
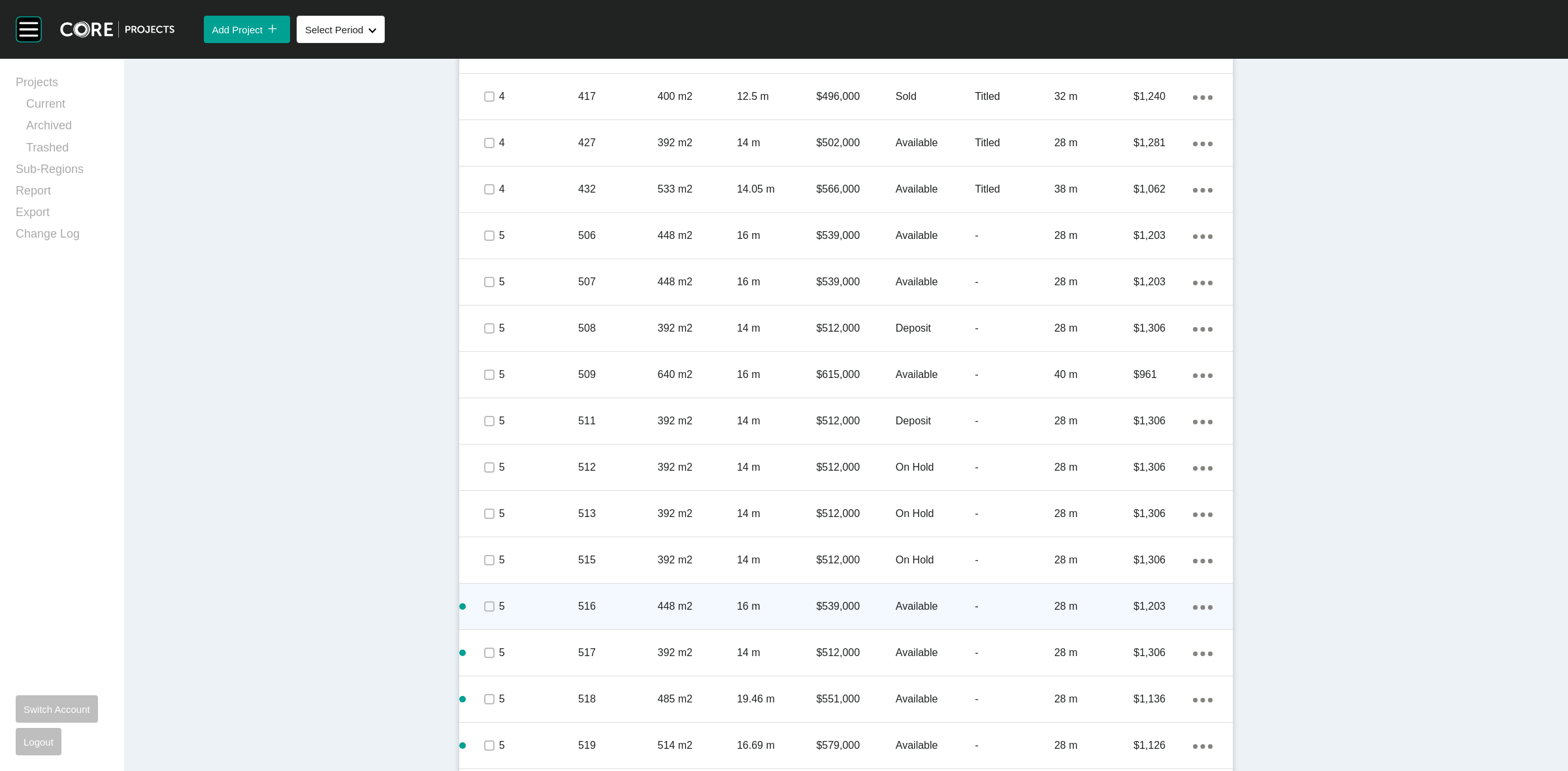
scroll to position [1062, 0]
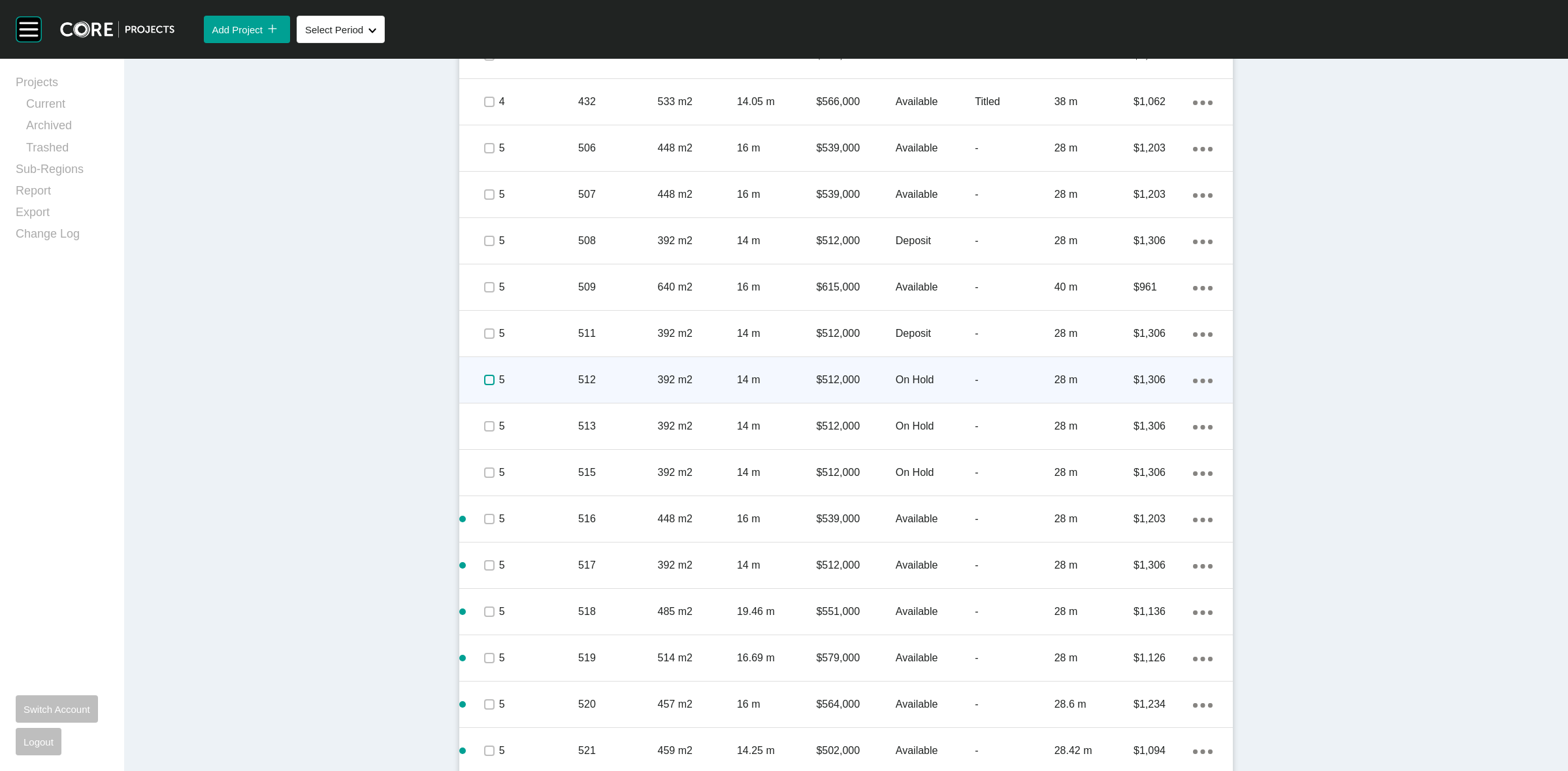
click at [484, 377] on label at bounding box center [489, 380] width 11 height 11
click at [549, 365] on div "5" at bounding box center [538, 379] width 79 height 40
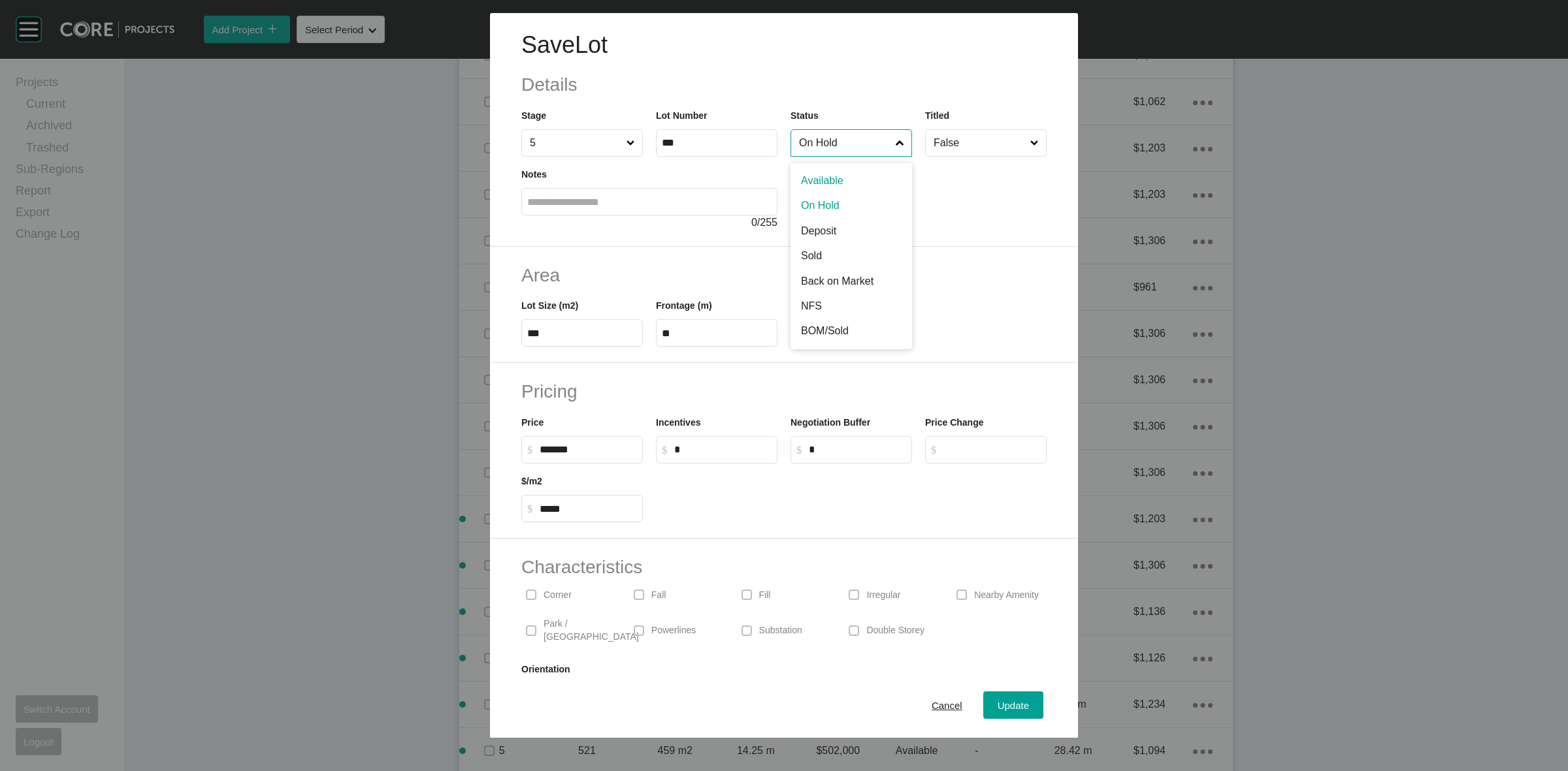
click at [840, 141] on input "On Hold" at bounding box center [845, 142] width 96 height 27
click at [998, 703] on span "Update" at bounding box center [1014, 705] width 31 height 11
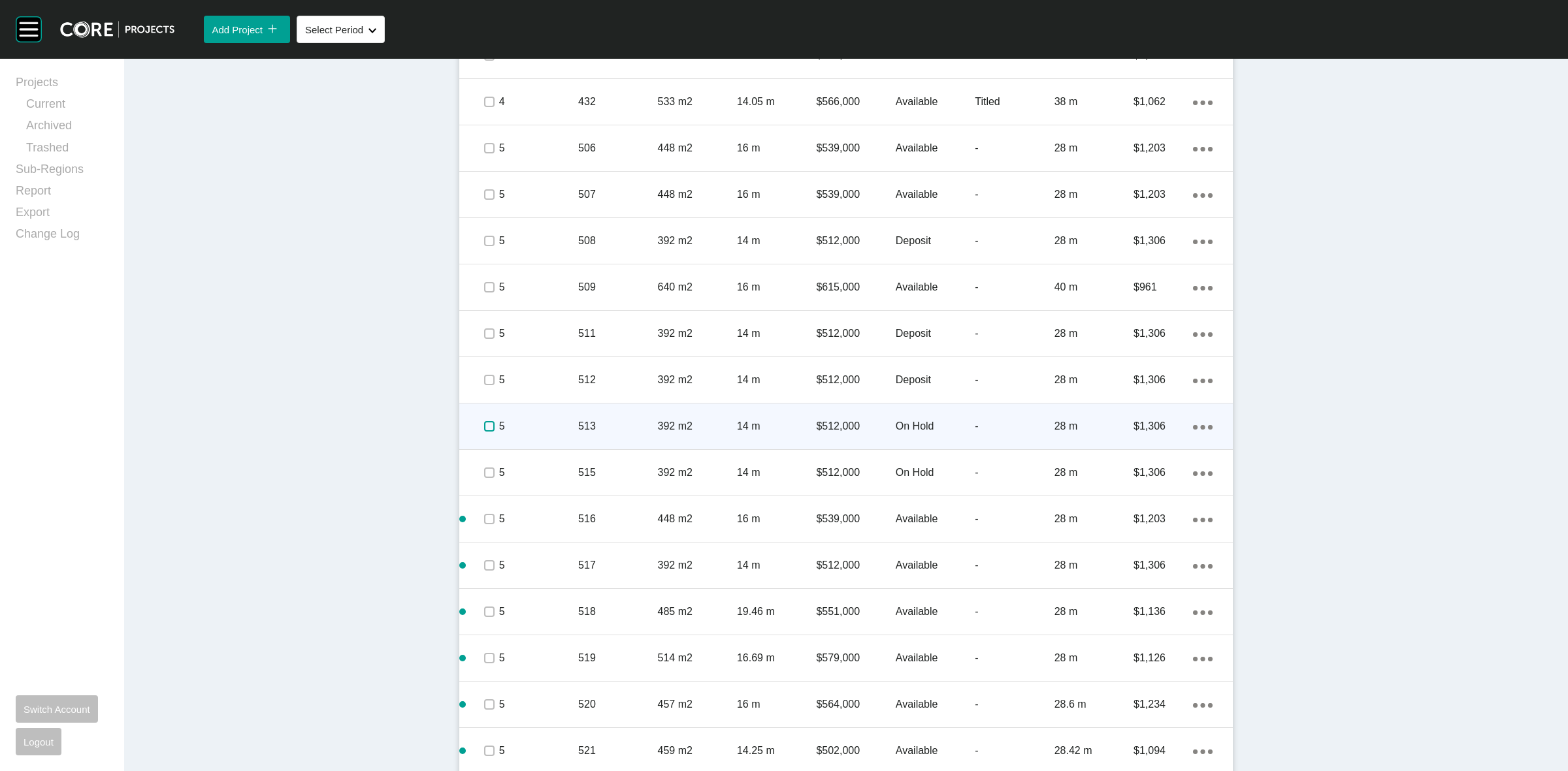
click at [484, 422] on label at bounding box center [489, 426] width 11 height 11
click at [532, 419] on p "5" at bounding box center [538, 426] width 79 height 15
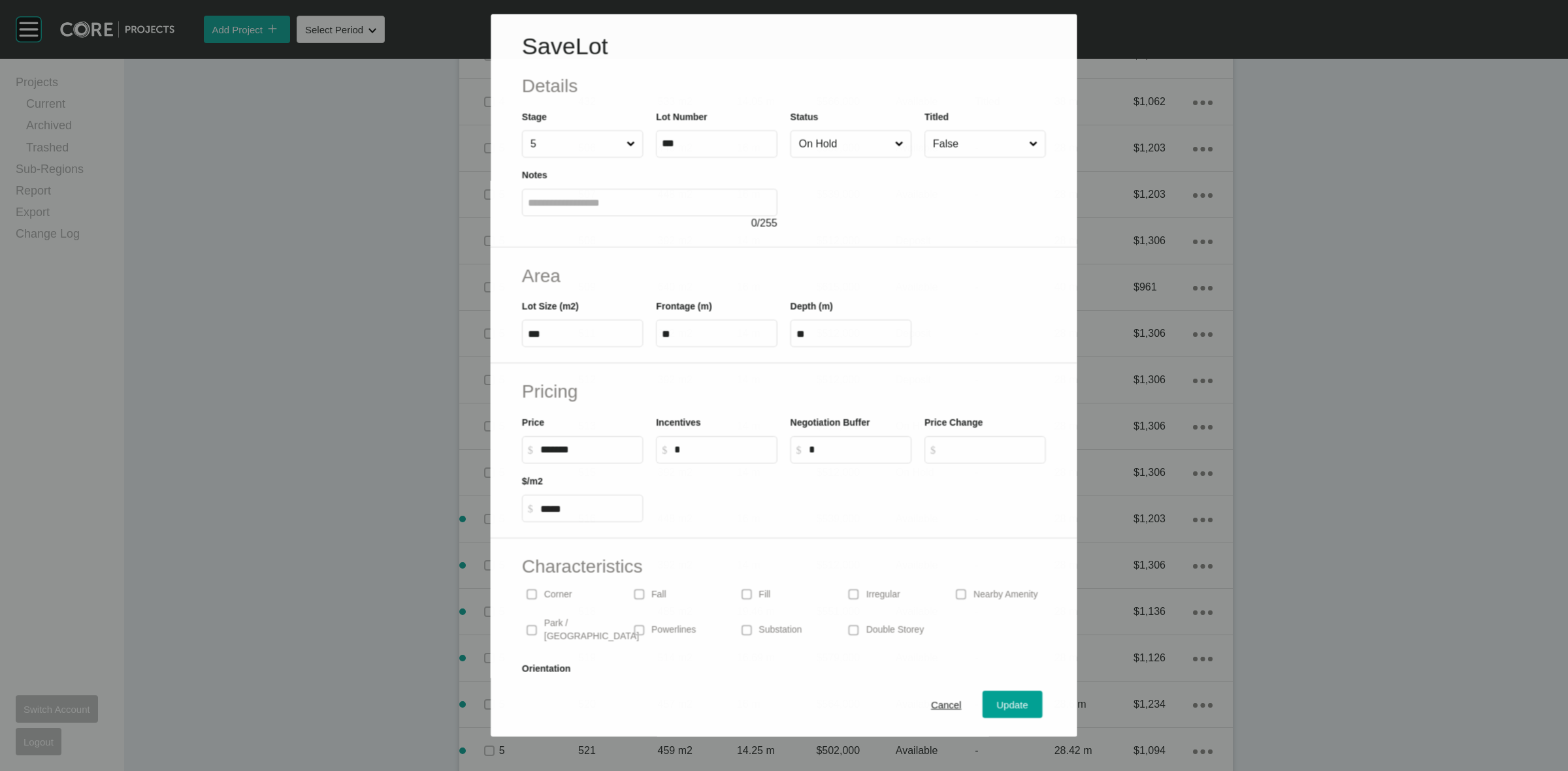
click at [803, 141] on input "On Hold" at bounding box center [845, 143] width 96 height 27
click at [996, 697] on div "Update" at bounding box center [1013, 706] width 38 height 18
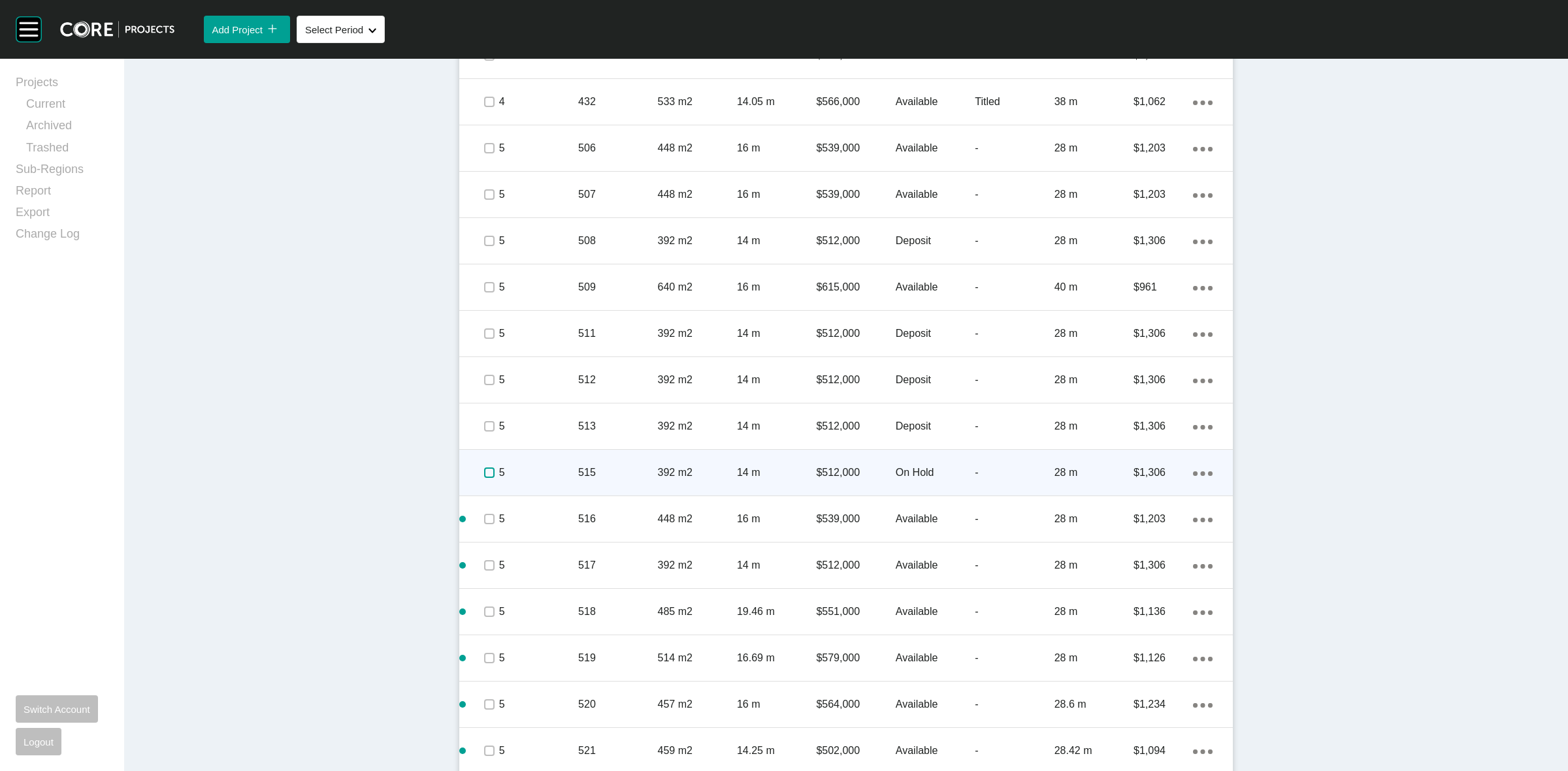
click at [485, 470] on label at bounding box center [489, 472] width 11 height 11
click at [559, 473] on p "5" at bounding box center [538, 472] width 79 height 15
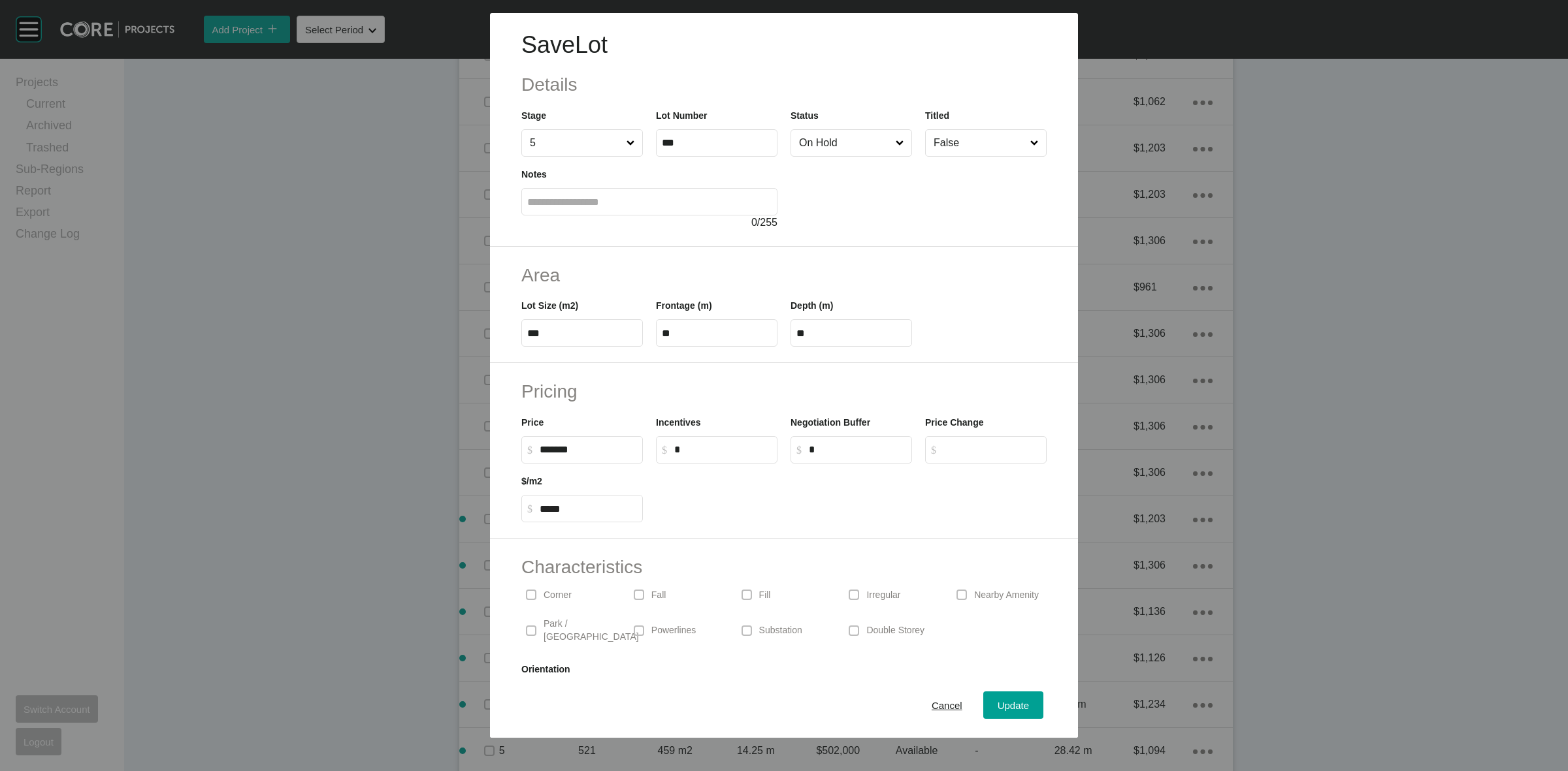
click at [840, 147] on input "On Hold" at bounding box center [845, 142] width 96 height 27
drag, startPoint x: 807, startPoint y: 221, endPoint x: 905, endPoint y: 425, distance: 226.3
click at [1001, 700] on span "Update" at bounding box center [1014, 705] width 31 height 11
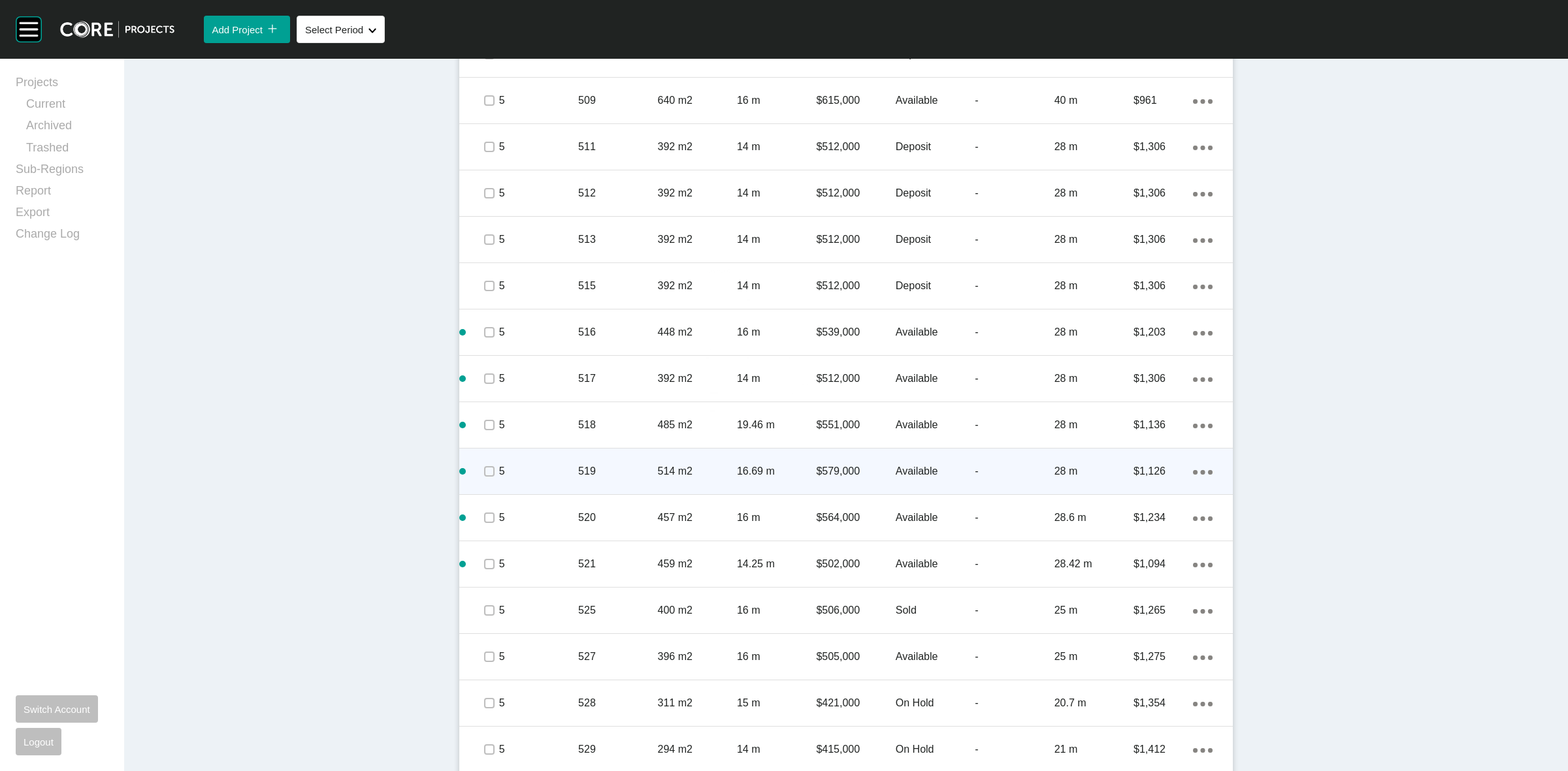
scroll to position [1306, 0]
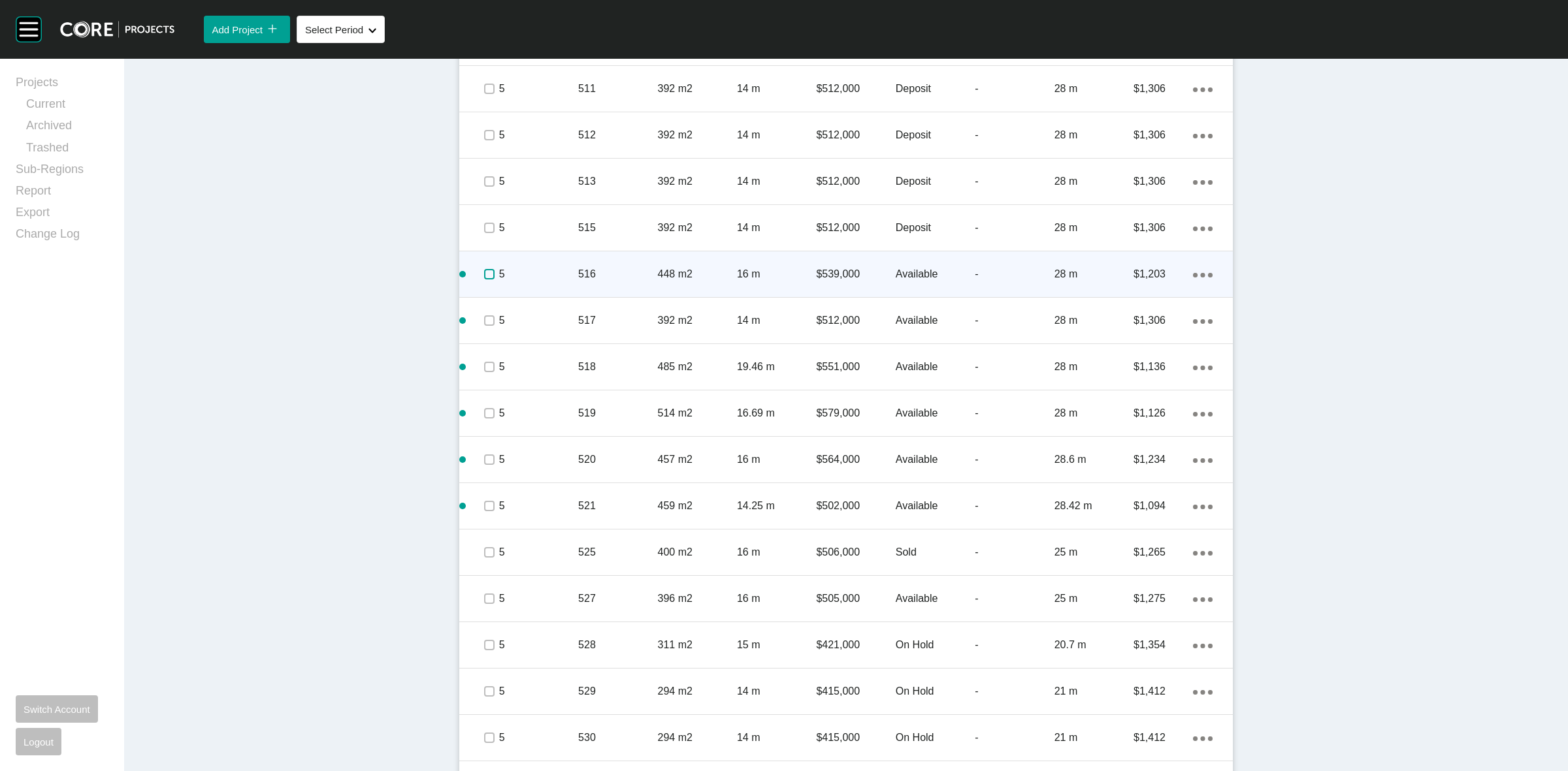
click at [484, 275] on label at bounding box center [489, 274] width 11 height 11
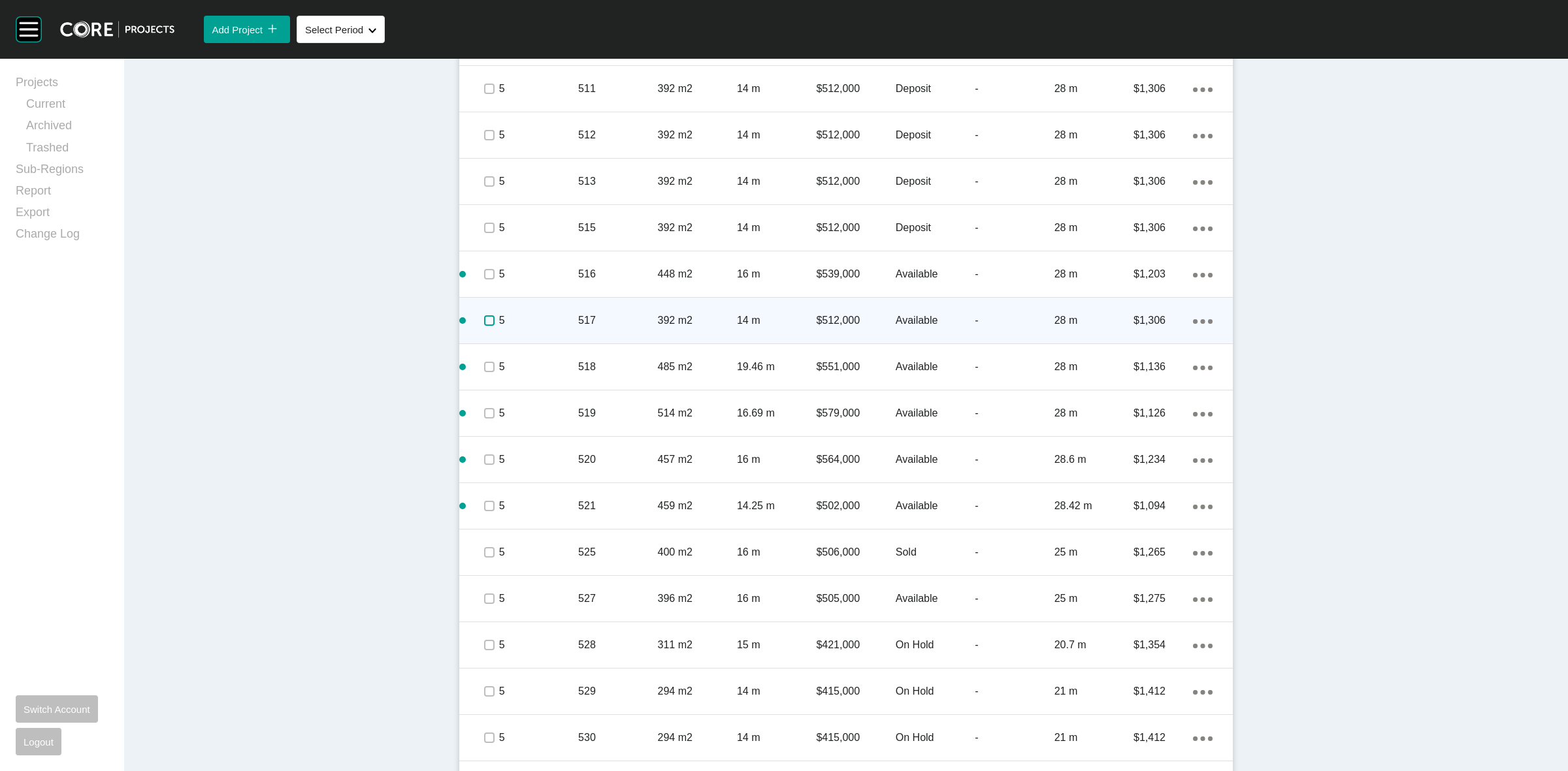
click at [484, 322] on label at bounding box center [489, 320] width 11 height 11
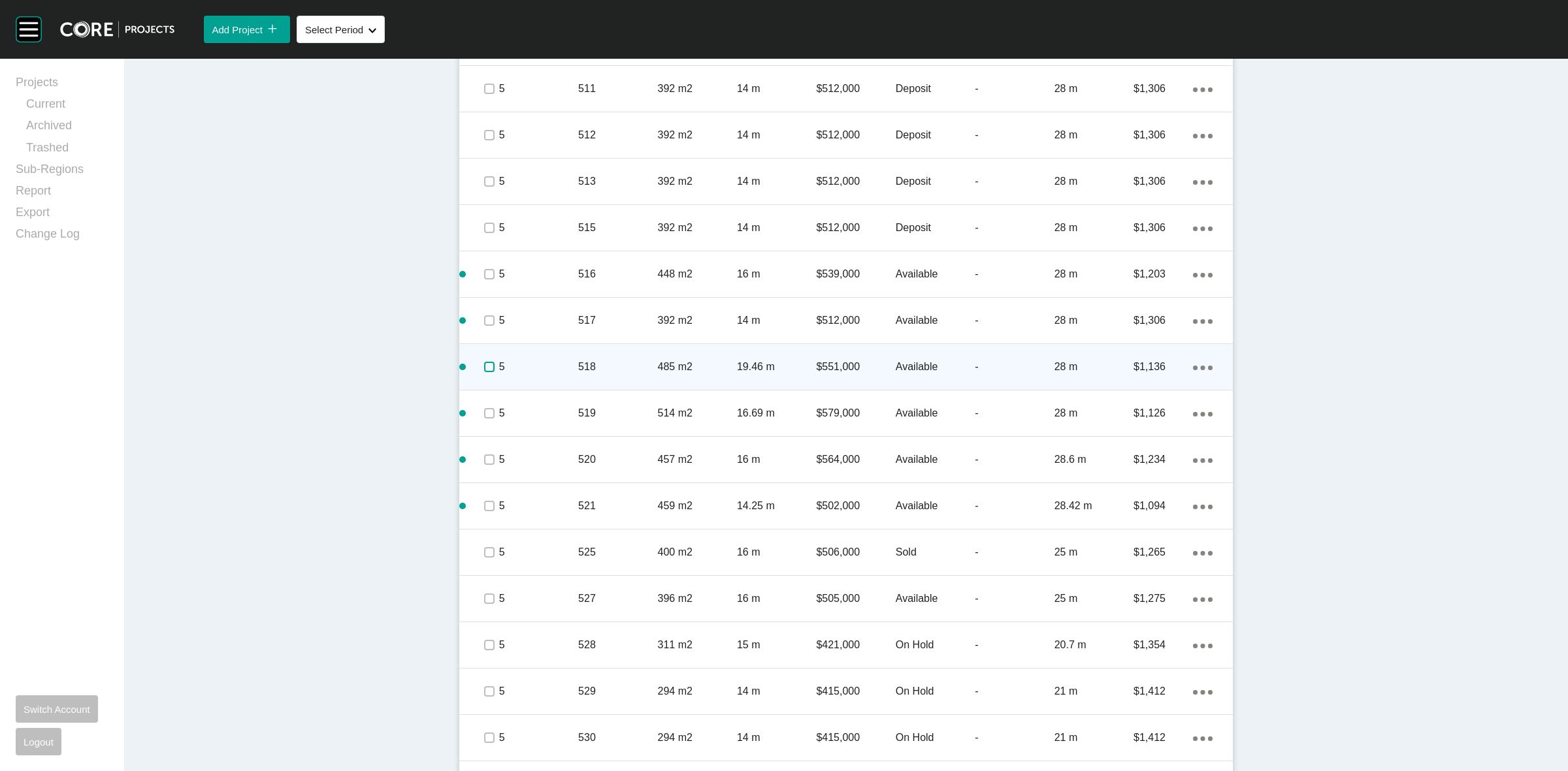
click at [485, 364] on label at bounding box center [489, 366] width 11 height 11
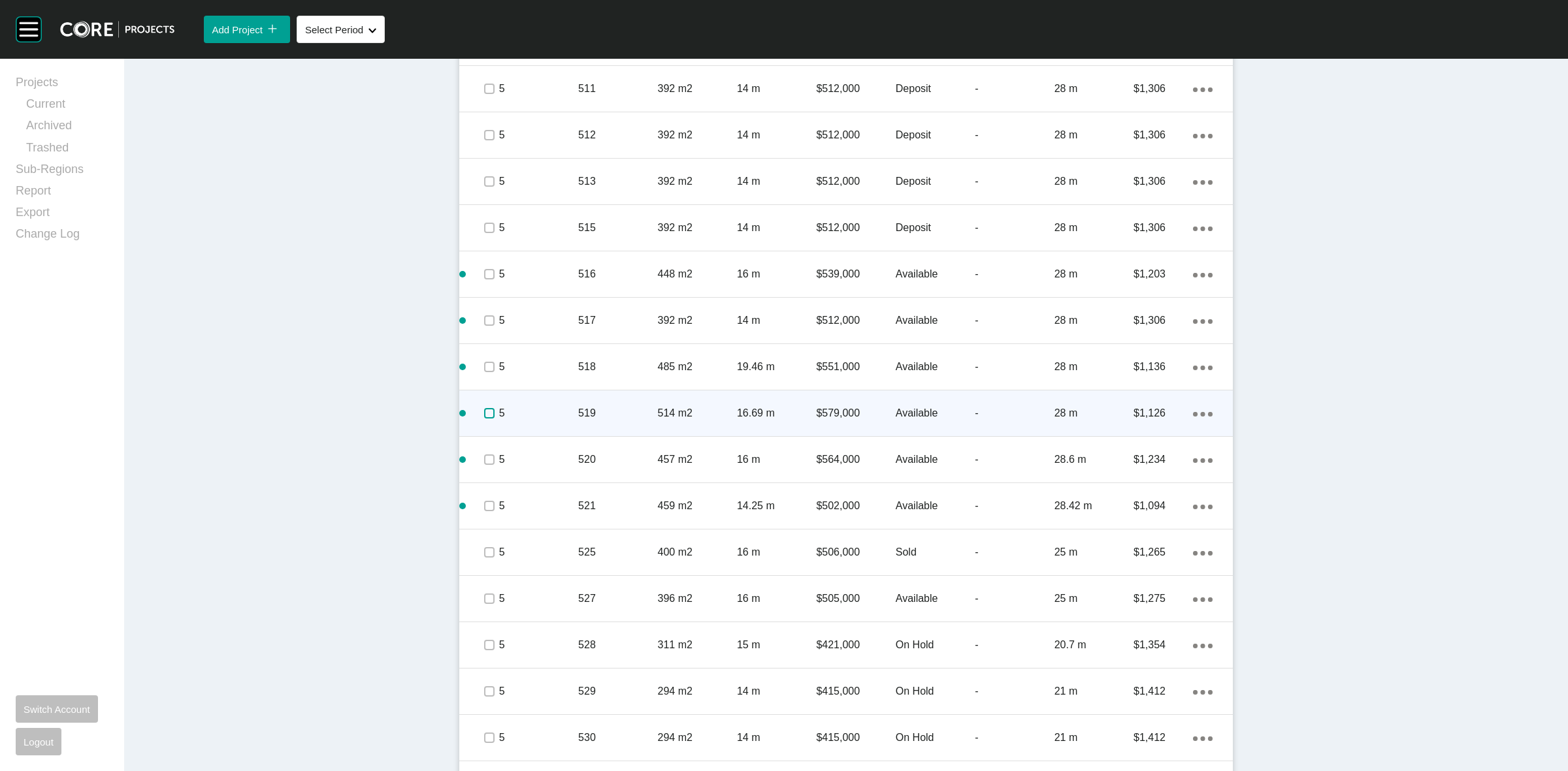
click at [488, 413] on label at bounding box center [489, 413] width 11 height 11
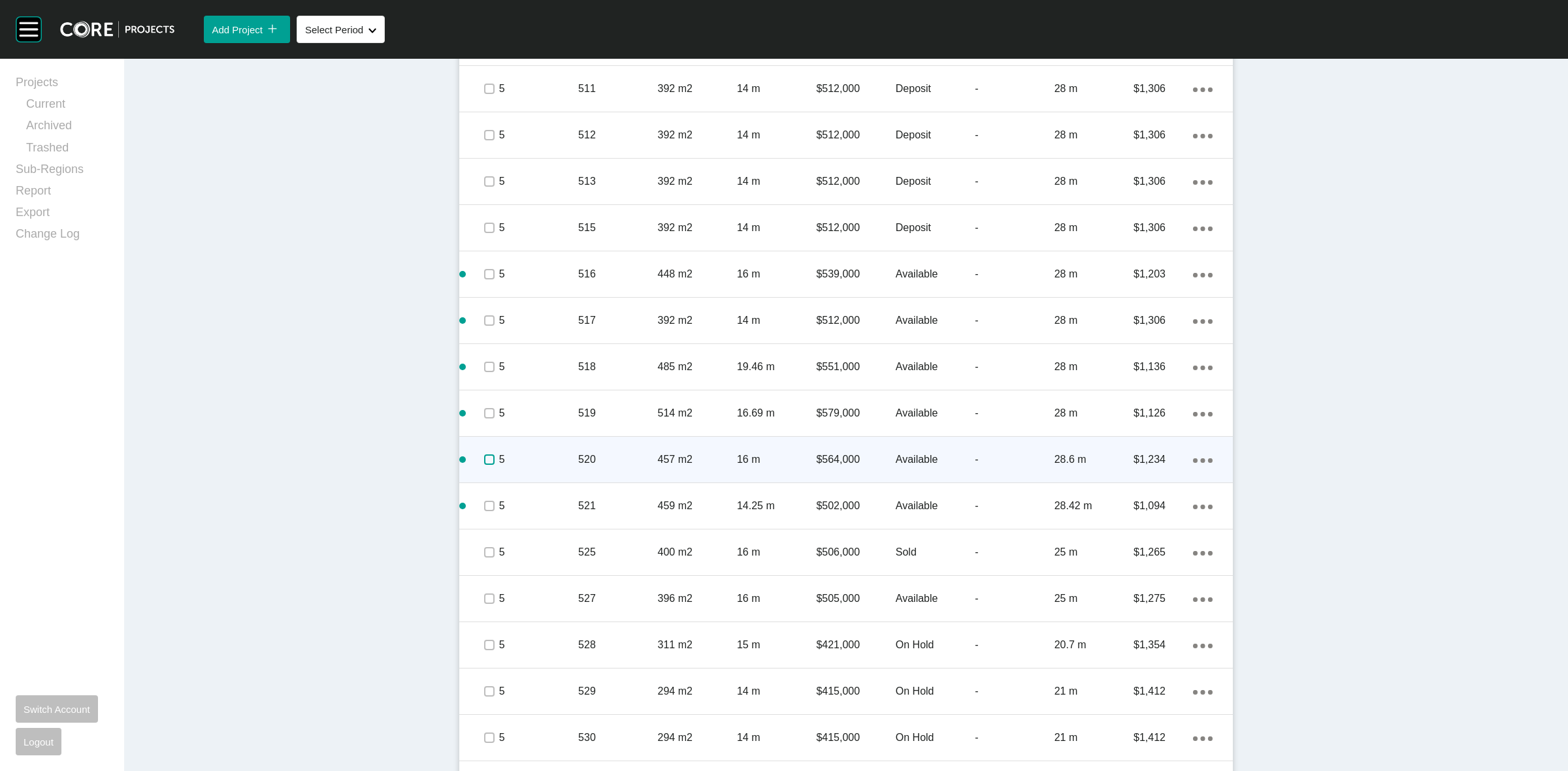
click at [484, 464] on label at bounding box center [489, 460] width 11 height 11
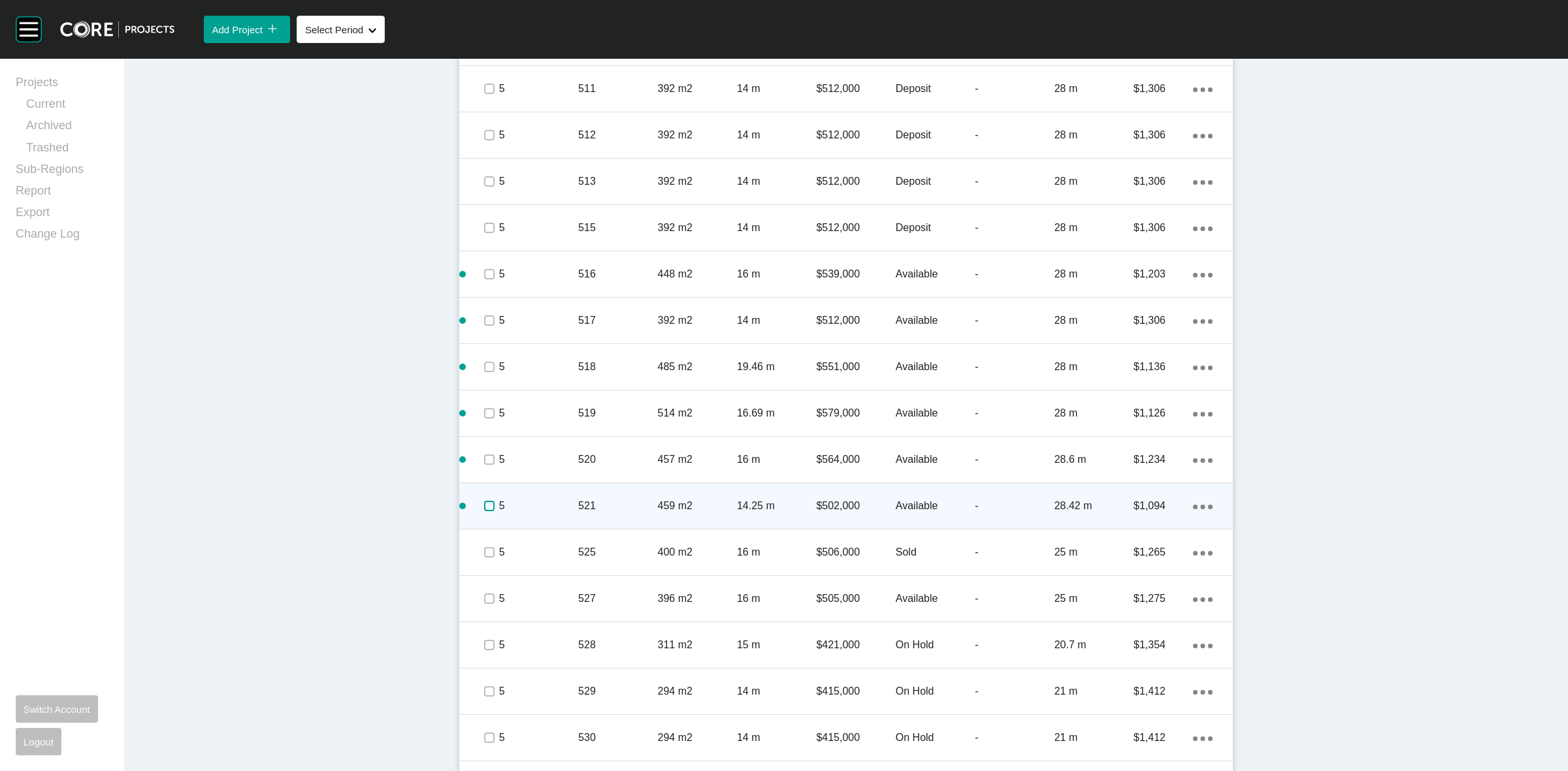
click at [484, 508] on label at bounding box center [489, 506] width 11 height 11
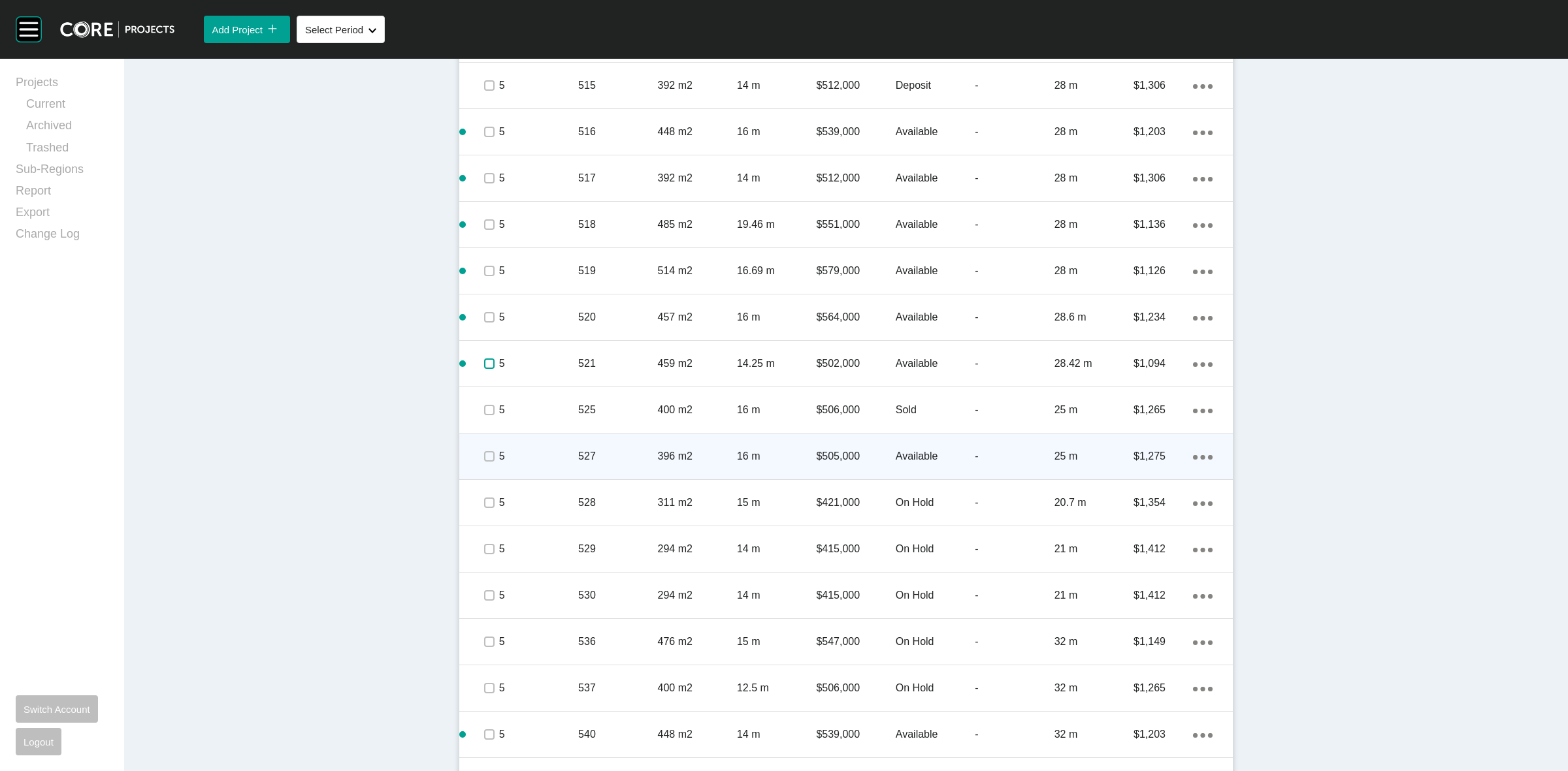
scroll to position [1469, 0]
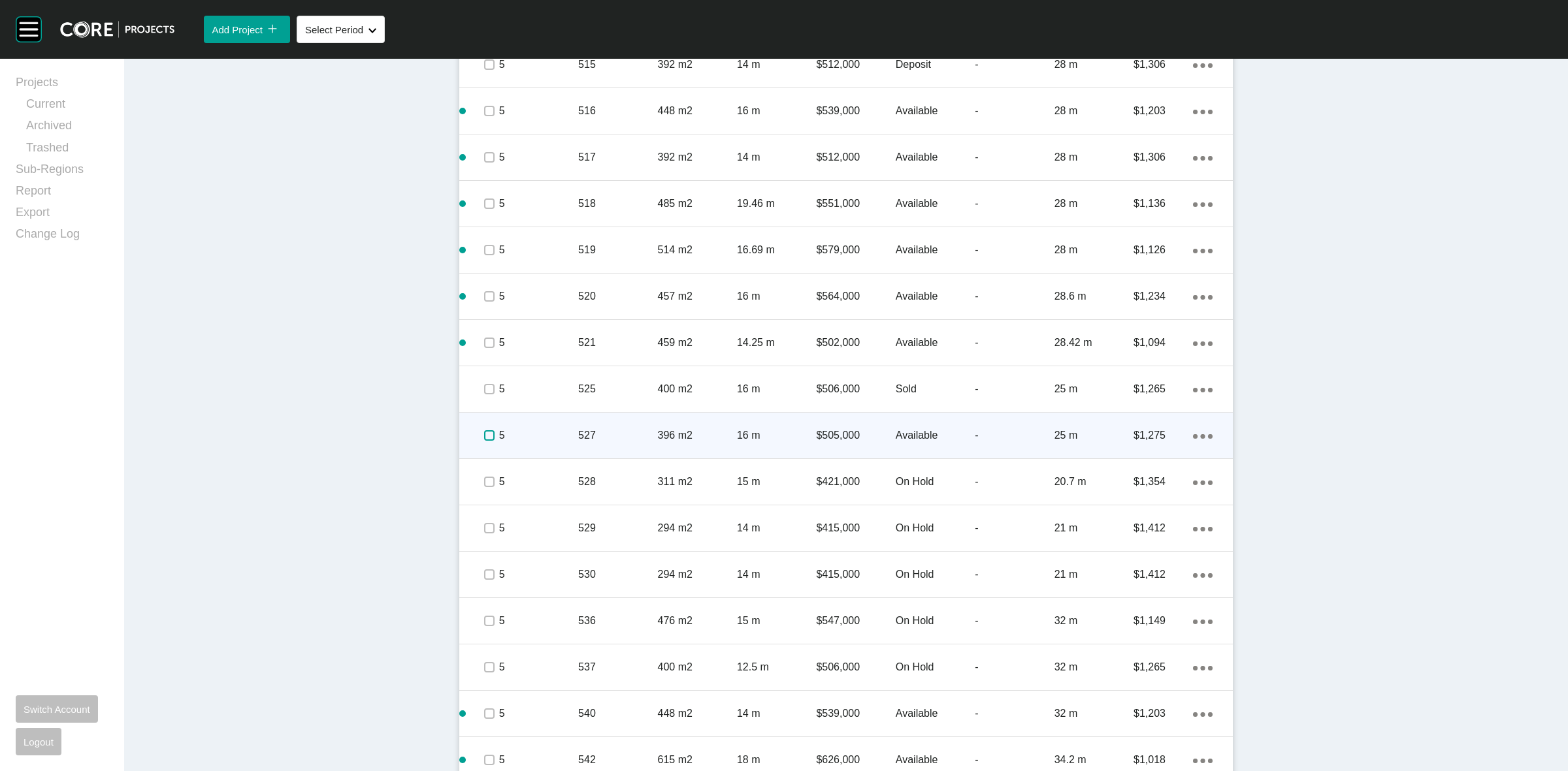
click at [484, 432] on label at bounding box center [489, 435] width 11 height 11
click at [533, 424] on div "5" at bounding box center [538, 435] width 79 height 40
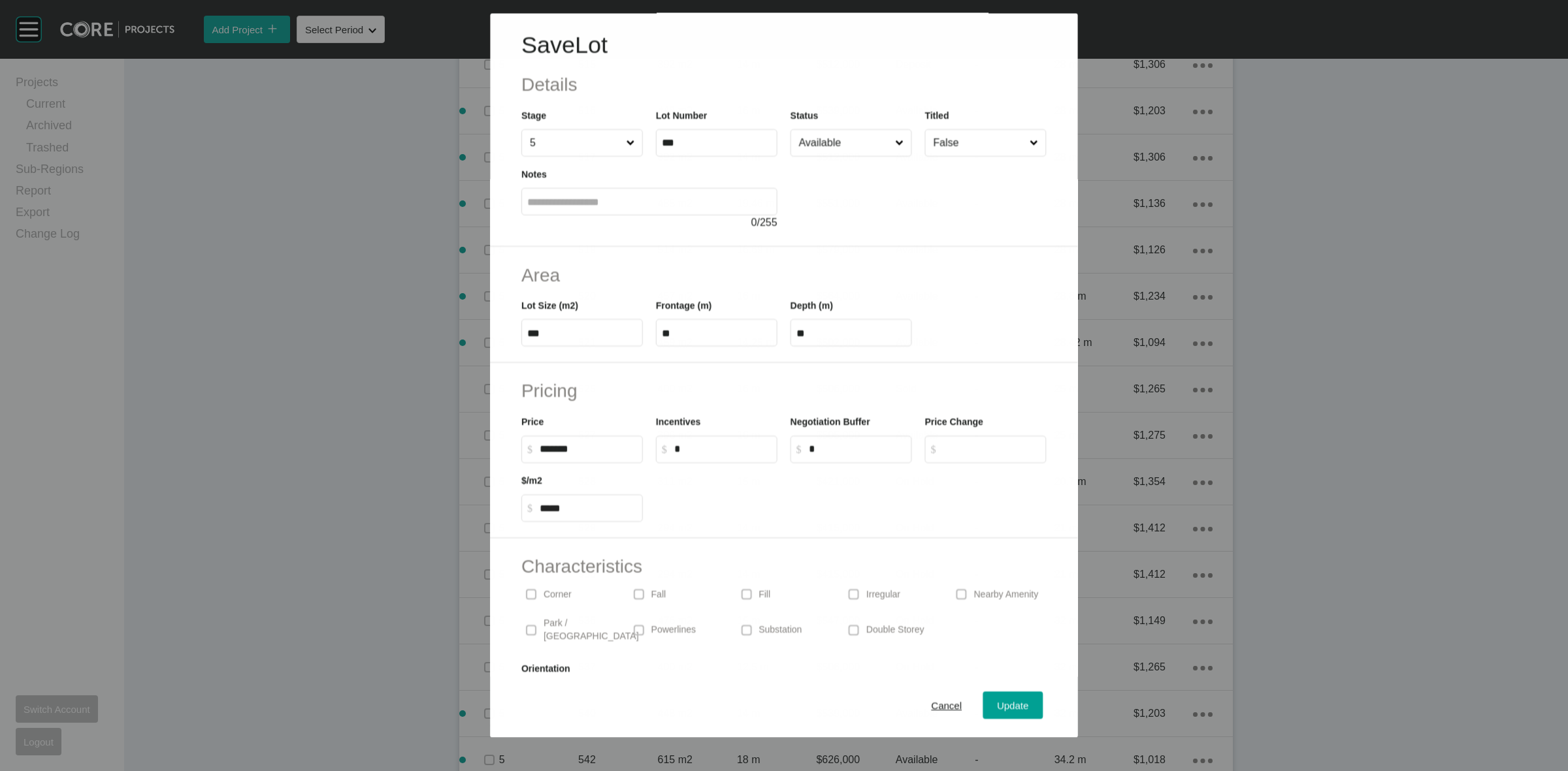
click at [848, 141] on input "Available" at bounding box center [845, 142] width 96 height 27
click at [998, 707] on span "Update" at bounding box center [1014, 705] width 31 height 11
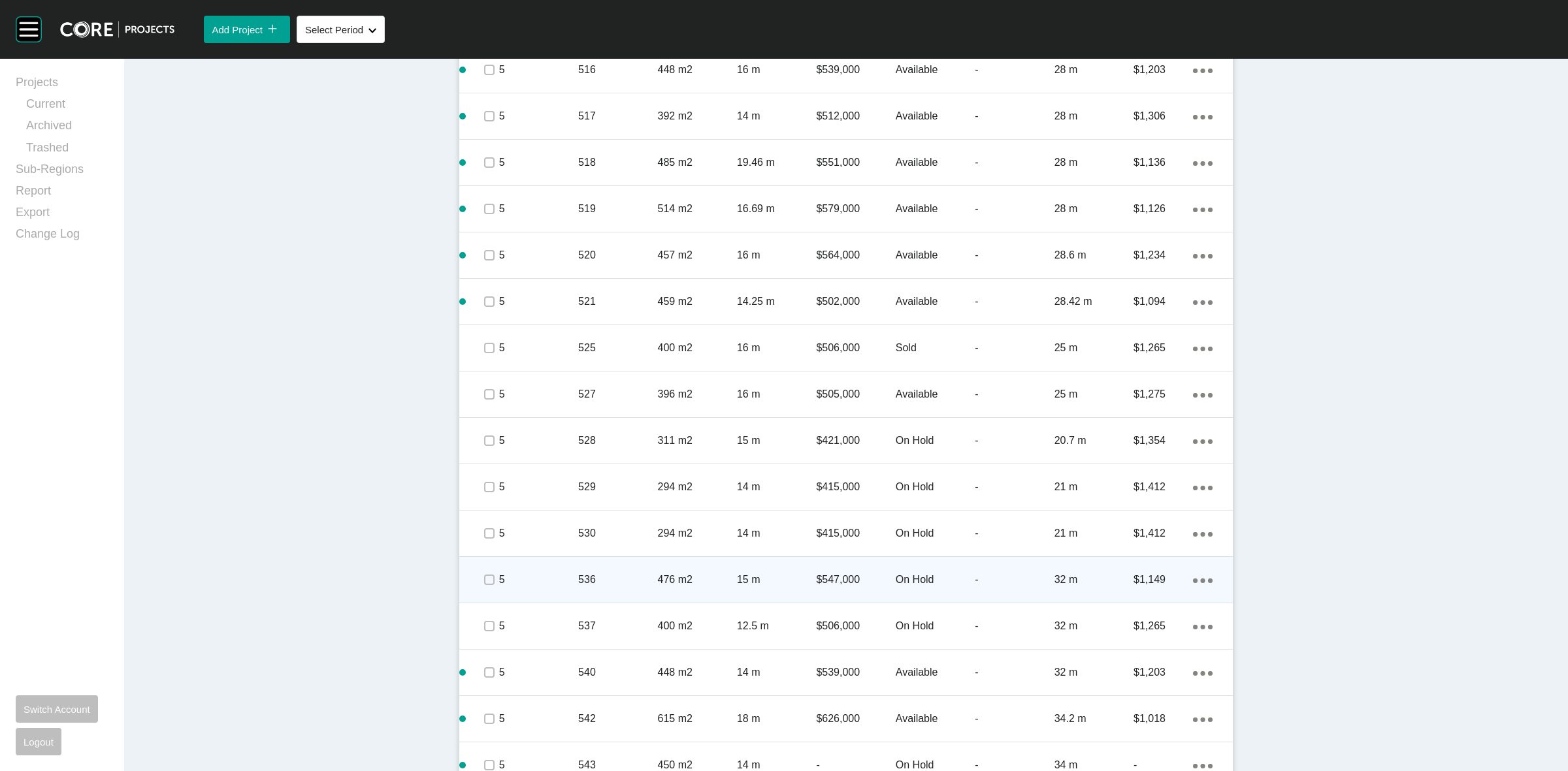
scroll to position [1533, 0]
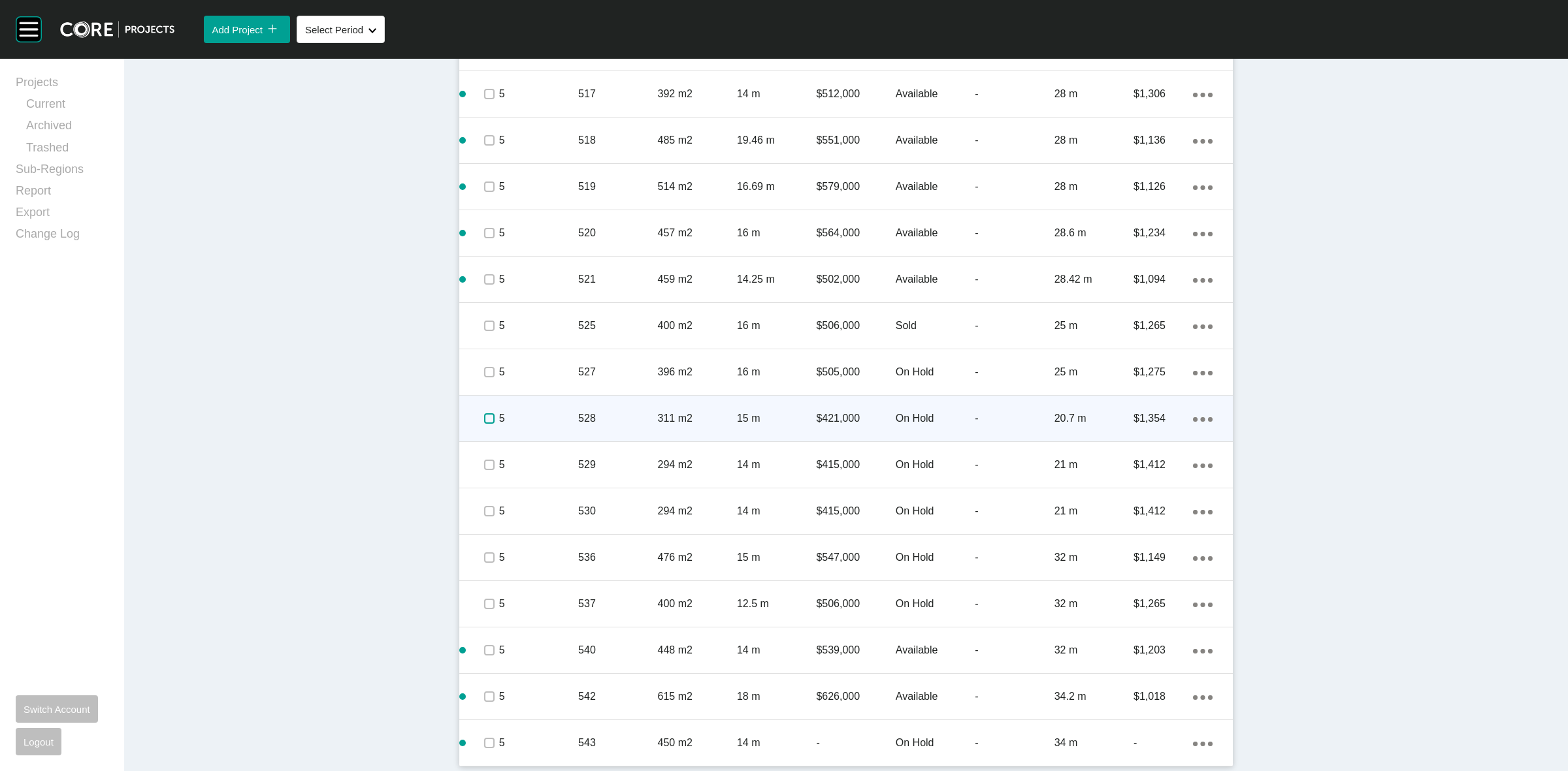
click at [484, 414] on label at bounding box center [489, 418] width 11 height 11
click at [533, 415] on p "5" at bounding box center [538, 418] width 79 height 15
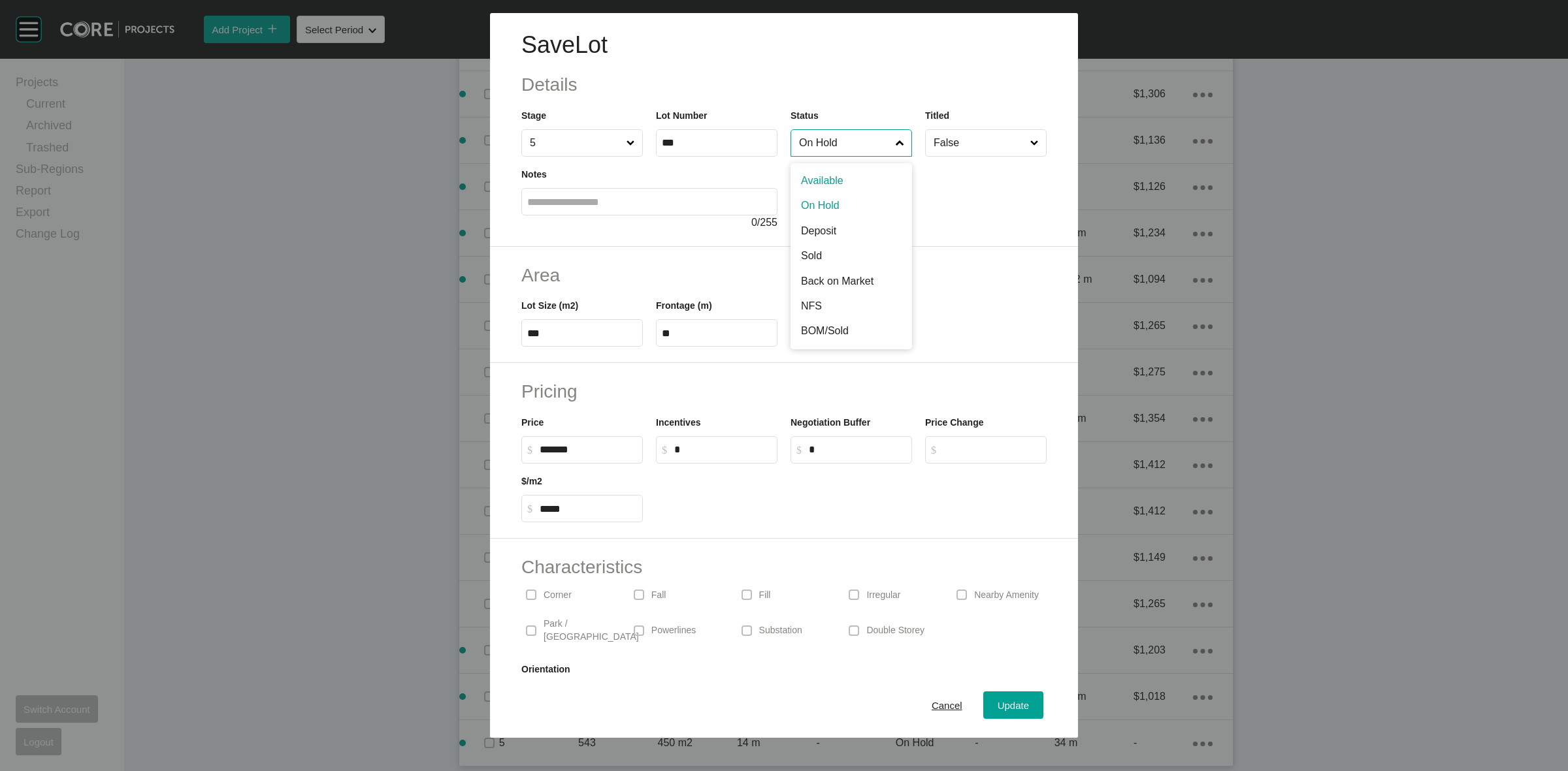
click at [824, 147] on input "On Hold" at bounding box center [845, 142] width 96 height 27
click at [1003, 710] on span "Update" at bounding box center [1014, 705] width 31 height 11
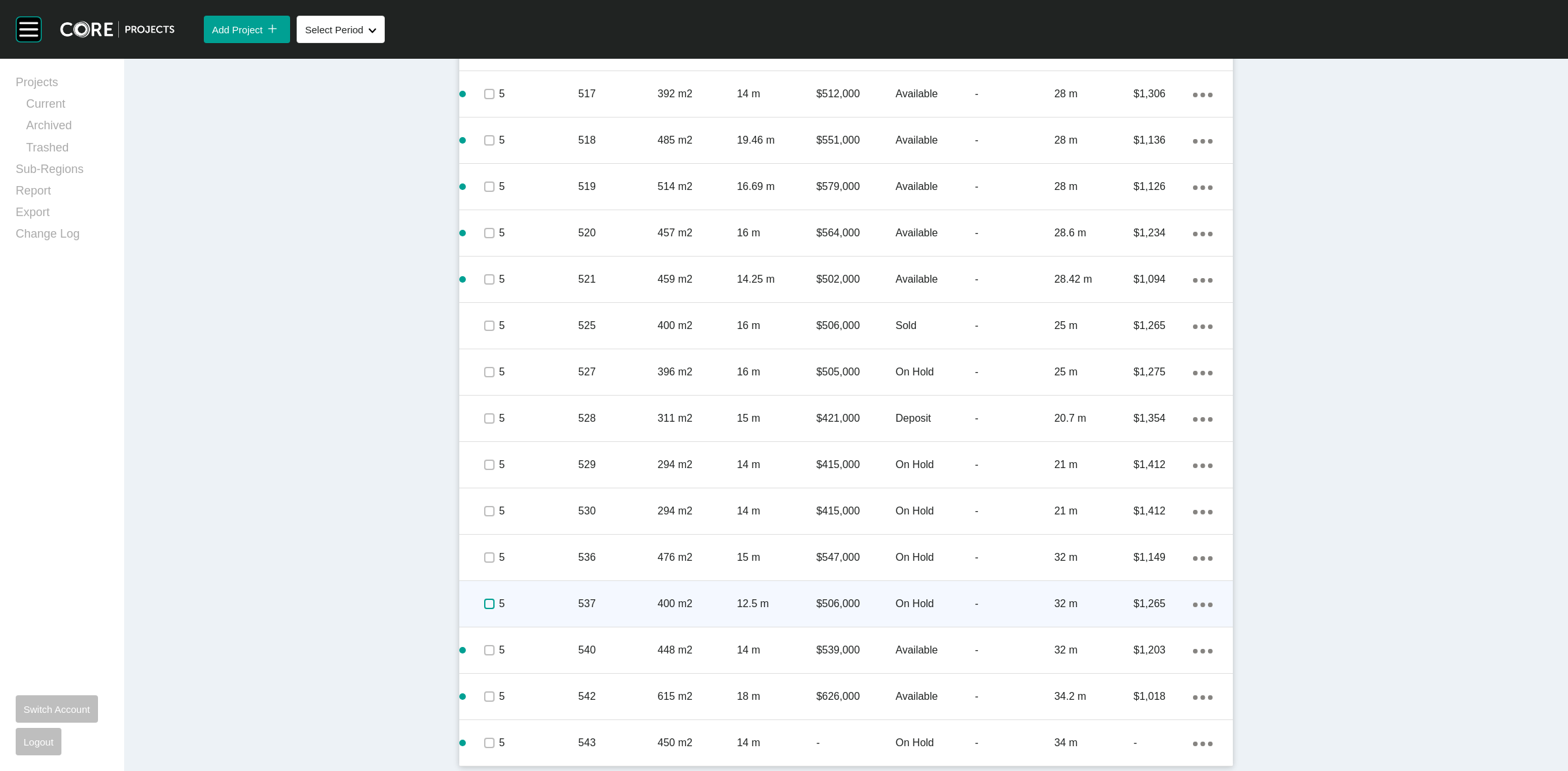
click at [485, 602] on label at bounding box center [489, 604] width 11 height 11
click at [546, 598] on p "5" at bounding box center [538, 604] width 79 height 15
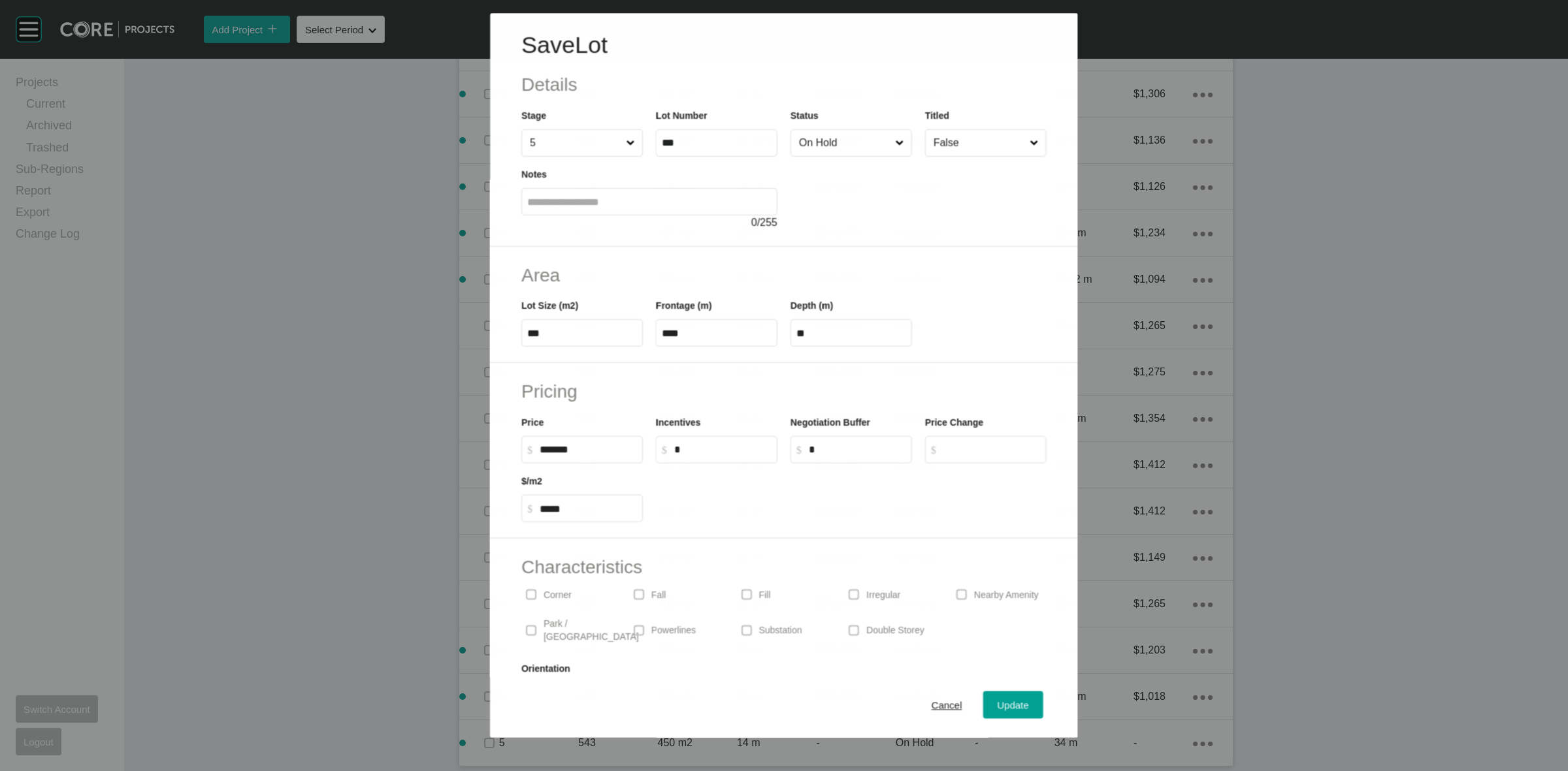
click at [836, 141] on input "On Hold" at bounding box center [845, 142] width 96 height 27
drag, startPoint x: 1007, startPoint y: 694, endPoint x: 977, endPoint y: 700, distance: 30.6
click at [1004, 696] on button "Update" at bounding box center [1013, 705] width 60 height 28
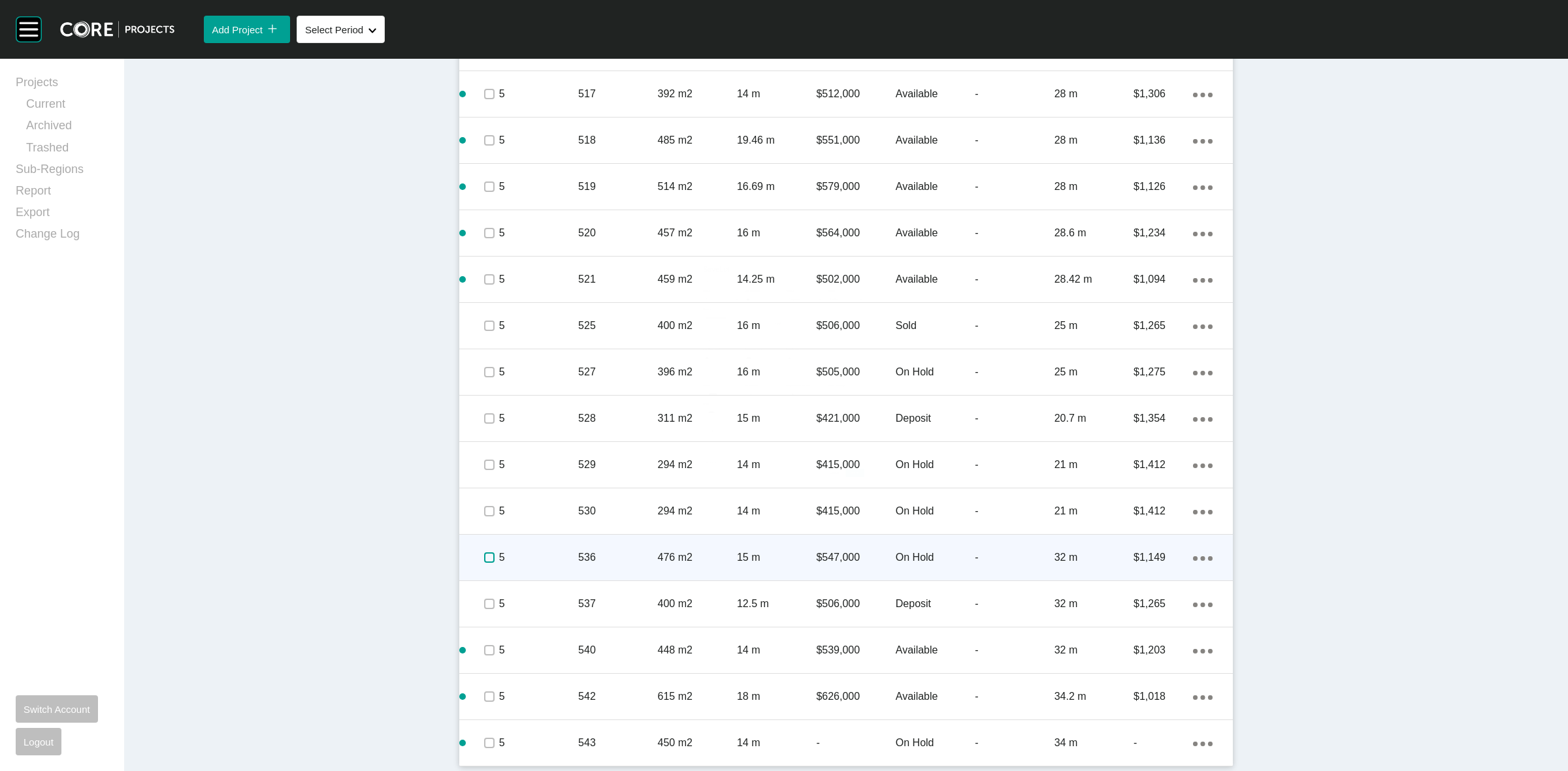
drag, startPoint x: 485, startPoint y: 555, endPoint x: 549, endPoint y: 553, distance: 64.0
click at [484, 555] on label at bounding box center [489, 558] width 11 height 11
drag, startPoint x: 549, startPoint y: 553, endPoint x: 563, endPoint y: 543, distance: 17.2
click at [563, 543] on div "5" at bounding box center [538, 557] width 79 height 40
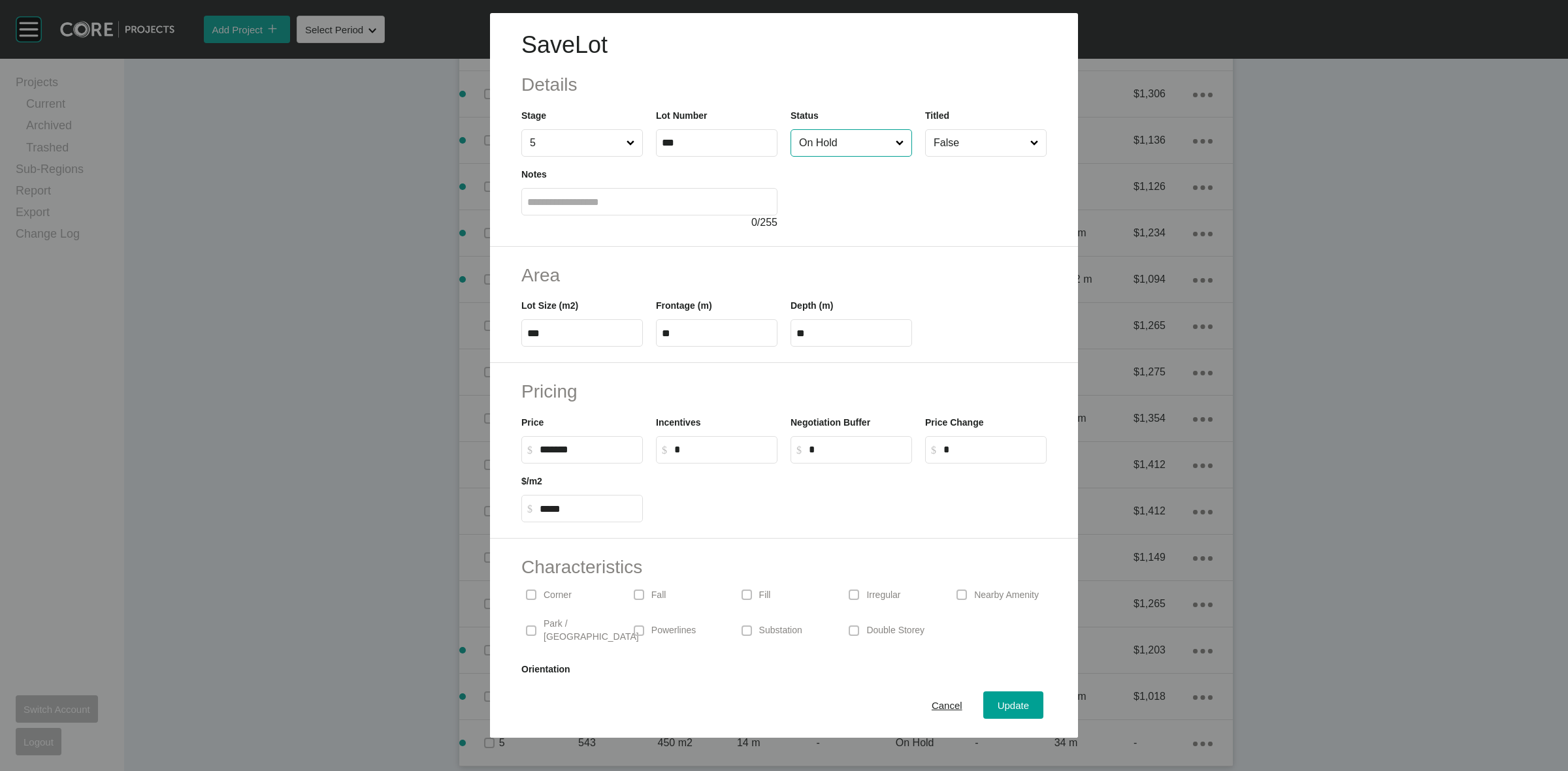
click at [830, 147] on input "On Hold" at bounding box center [845, 142] width 96 height 27
click at [1001, 709] on span "Update" at bounding box center [1014, 705] width 31 height 11
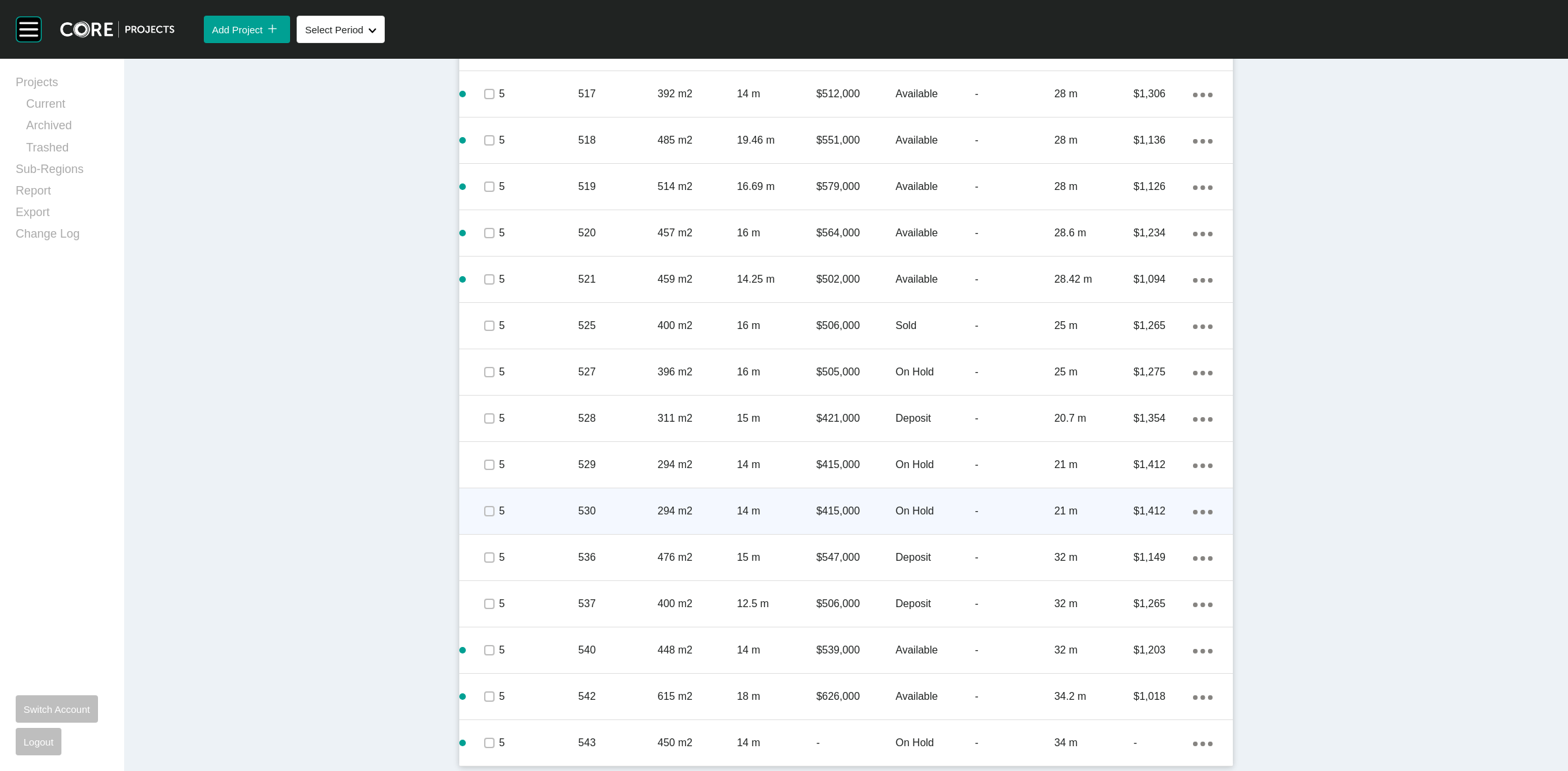
drag, startPoint x: 475, startPoint y: 506, endPoint x: 485, endPoint y: 504, distance: 10.2
click at [479, 505] on span at bounding box center [489, 512] width 20 height 20
click at [534, 504] on p "5" at bounding box center [538, 511] width 79 height 15
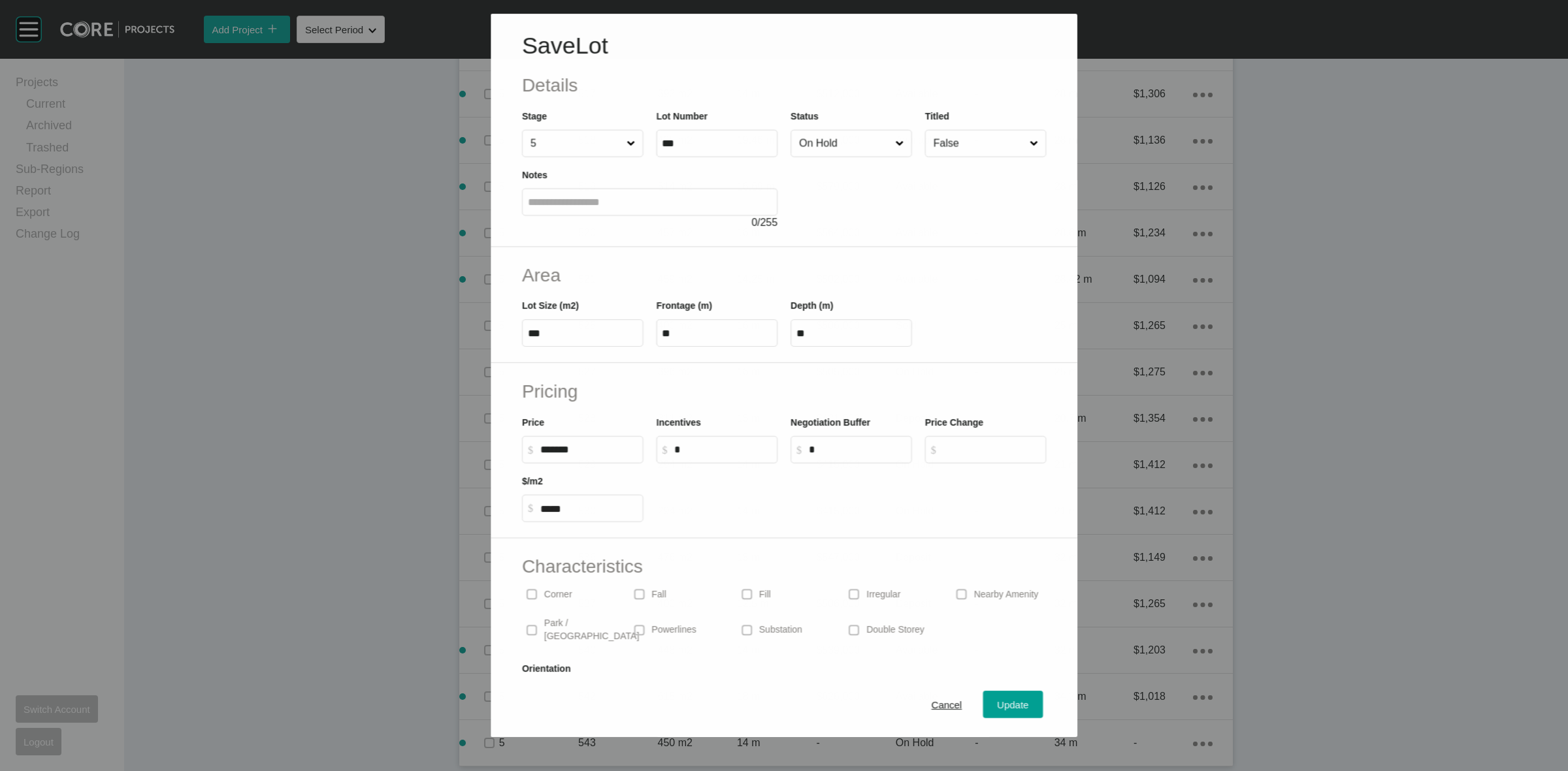
click at [846, 145] on input "On Hold" at bounding box center [845, 143] width 96 height 27
drag, startPoint x: 827, startPoint y: 233, endPoint x: 901, endPoint y: 416, distance: 197.4
drag, startPoint x: 985, startPoint y: 694, endPoint x: 932, endPoint y: 695, distance: 53.0
click at [986, 695] on button "Update" at bounding box center [1013, 705] width 60 height 28
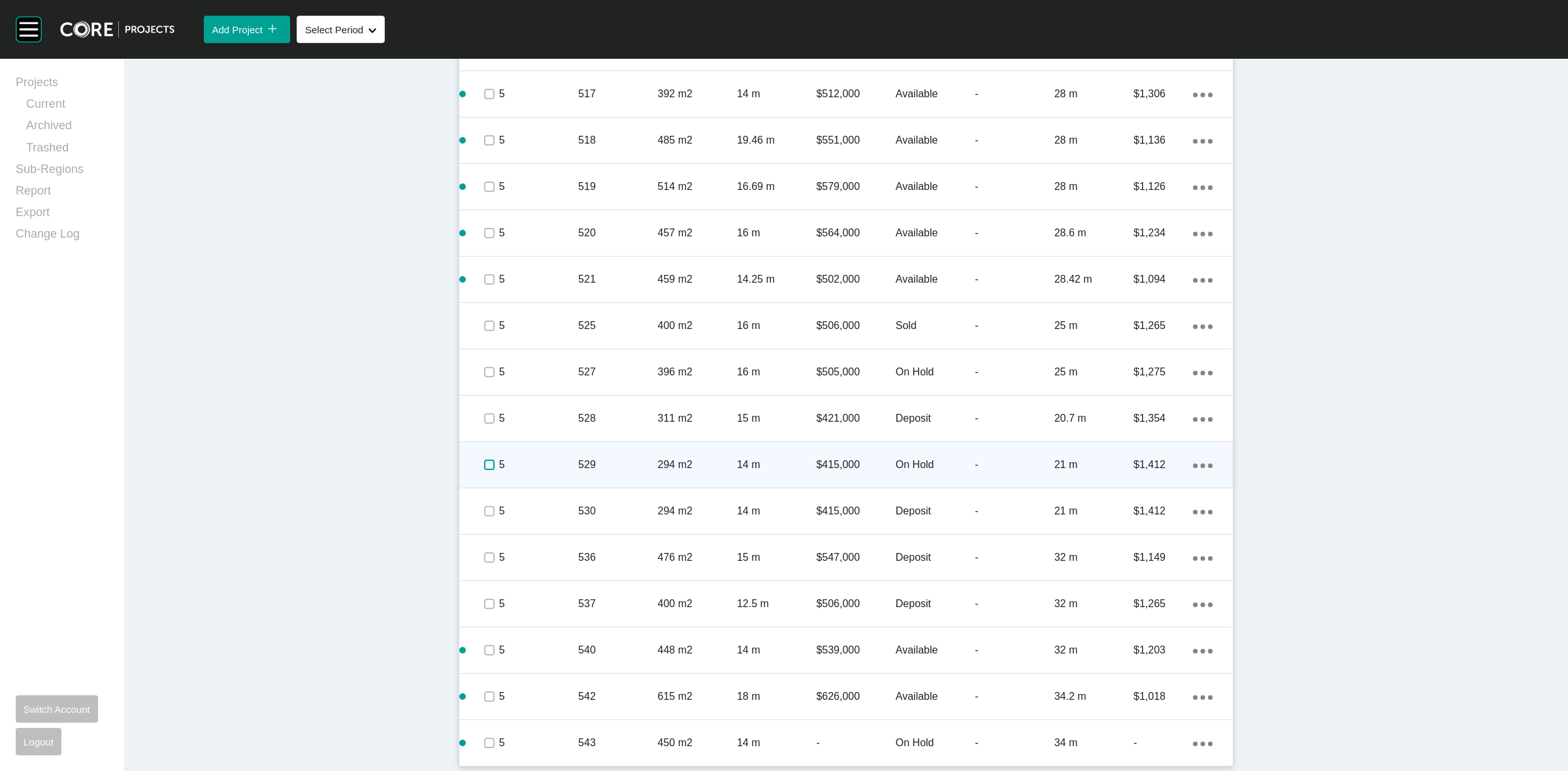
click at [484, 466] on label at bounding box center [489, 465] width 11 height 11
click at [527, 460] on p "5" at bounding box center [538, 465] width 79 height 15
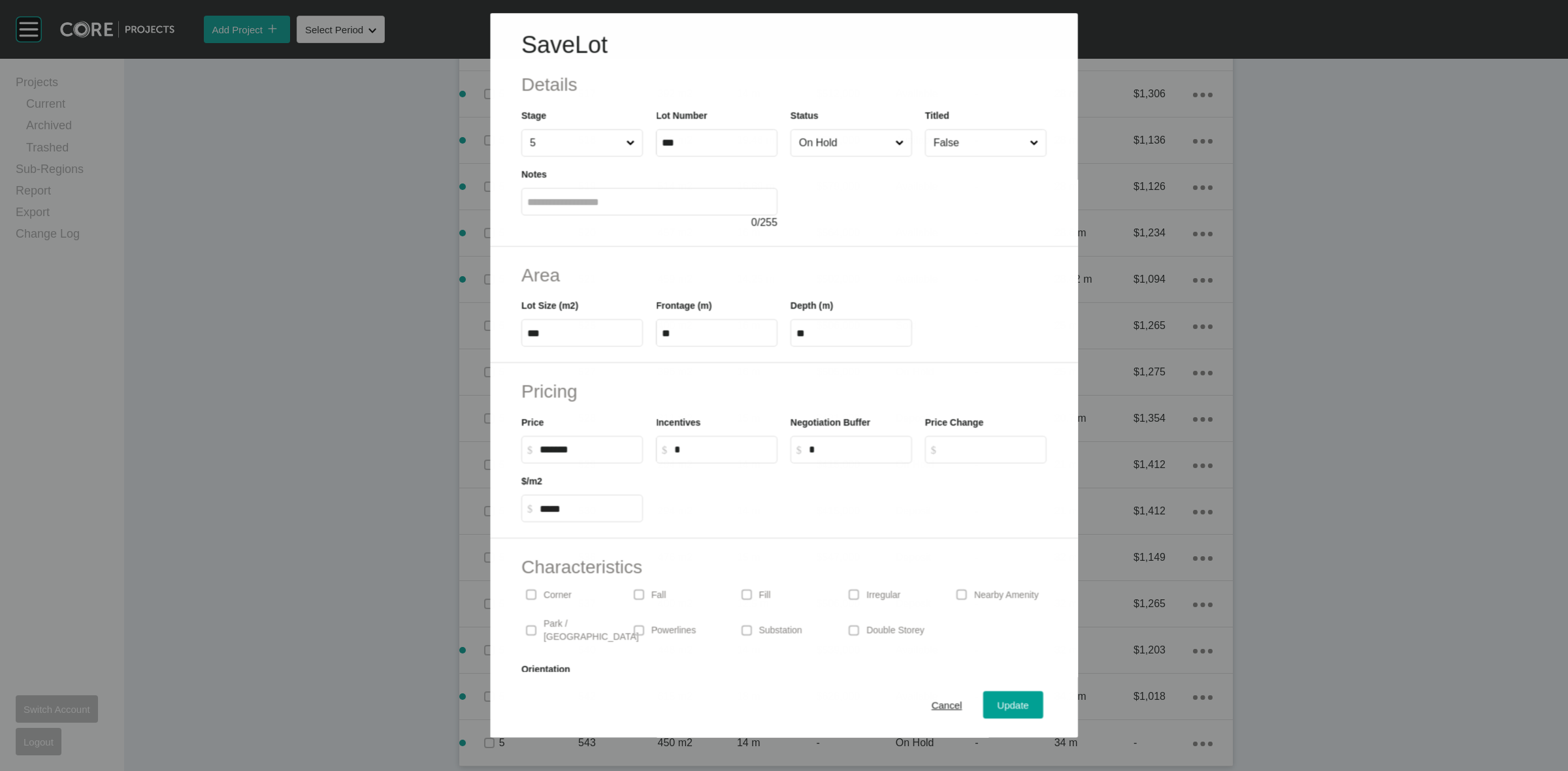
click at [860, 148] on input "On Hold" at bounding box center [845, 142] width 96 height 27
click at [998, 703] on span "Update" at bounding box center [1014, 705] width 31 height 11
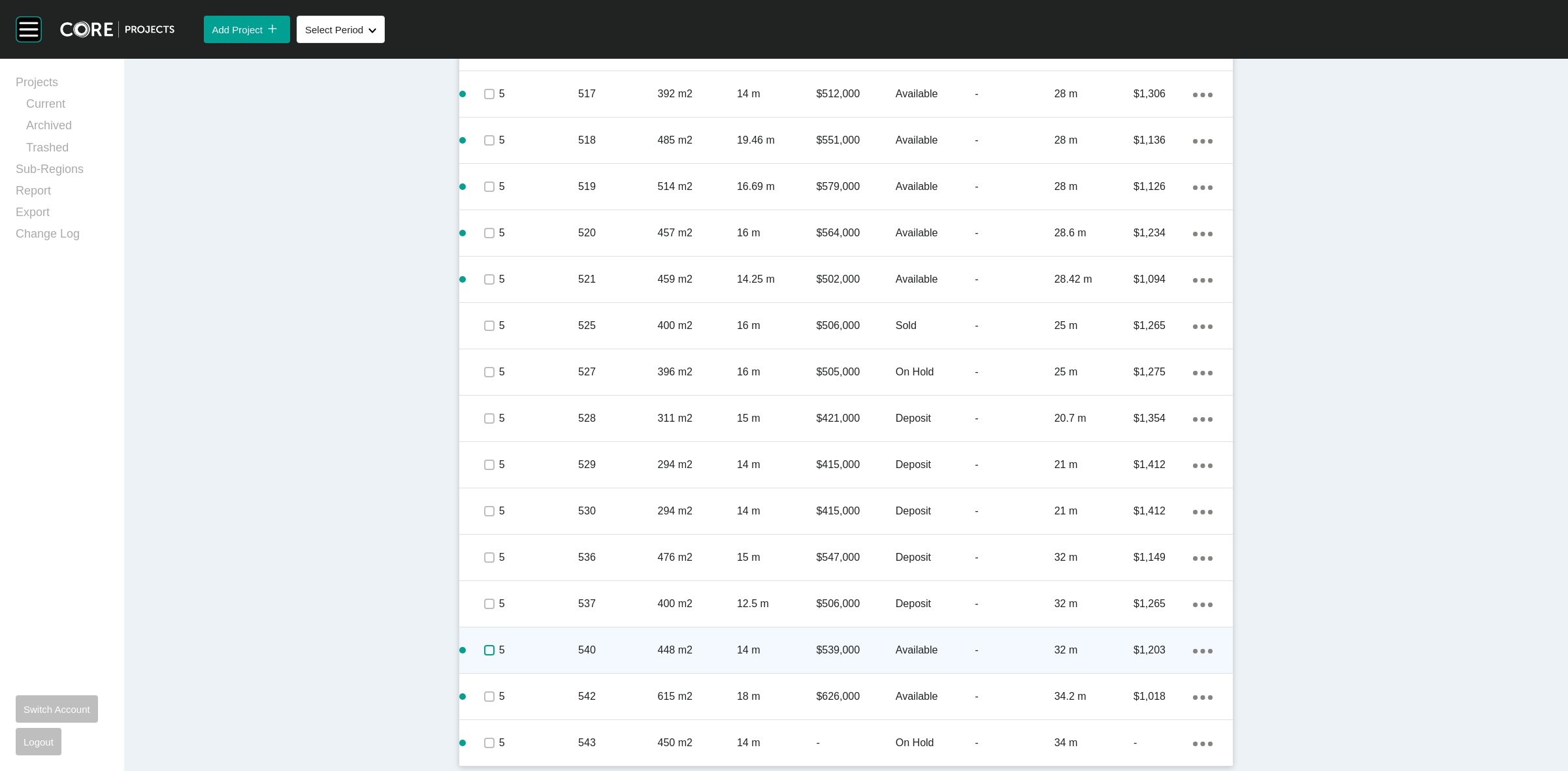
click at [484, 654] on label at bounding box center [489, 650] width 11 height 11
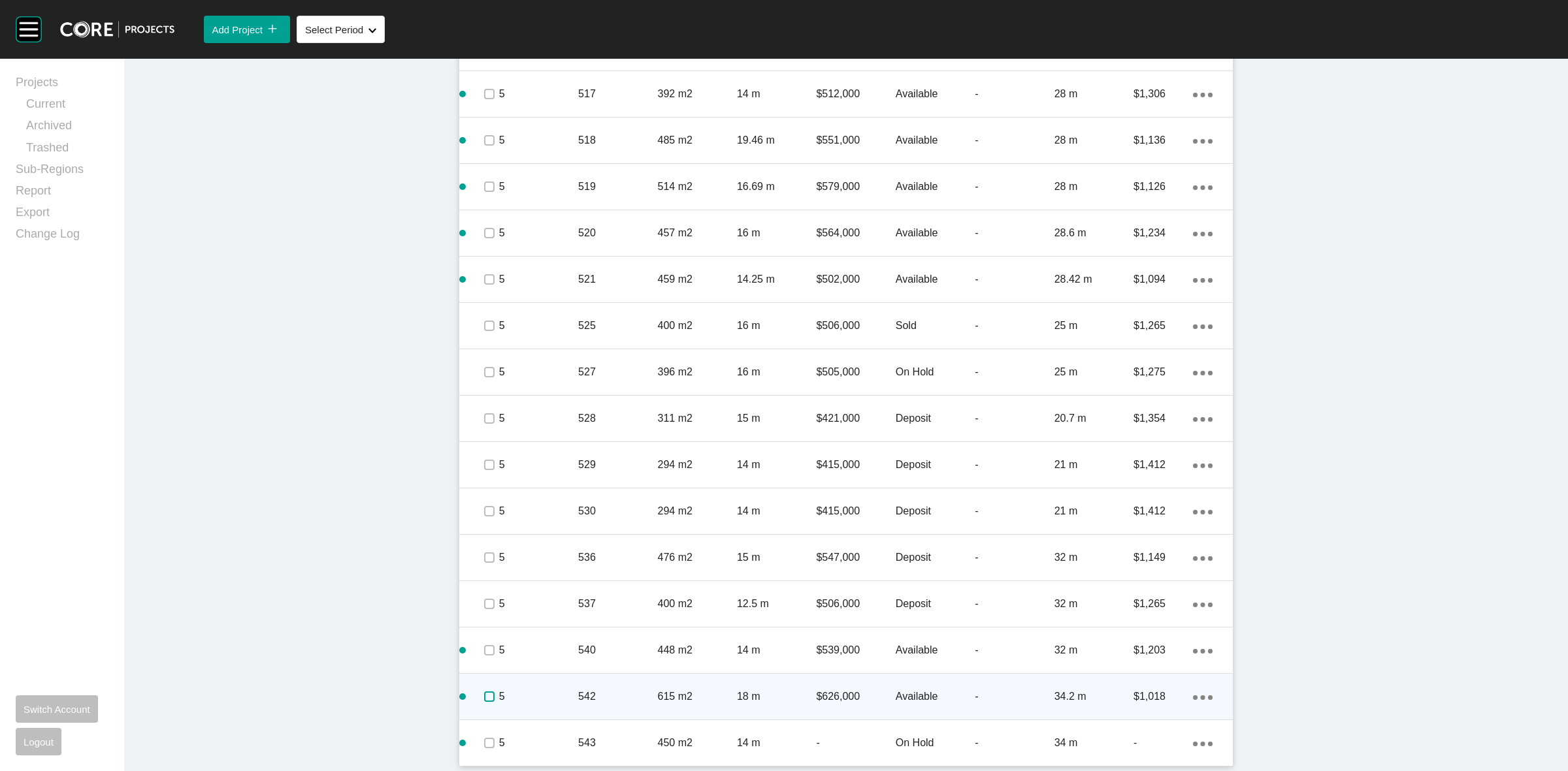
click at [484, 697] on label at bounding box center [489, 696] width 11 height 11
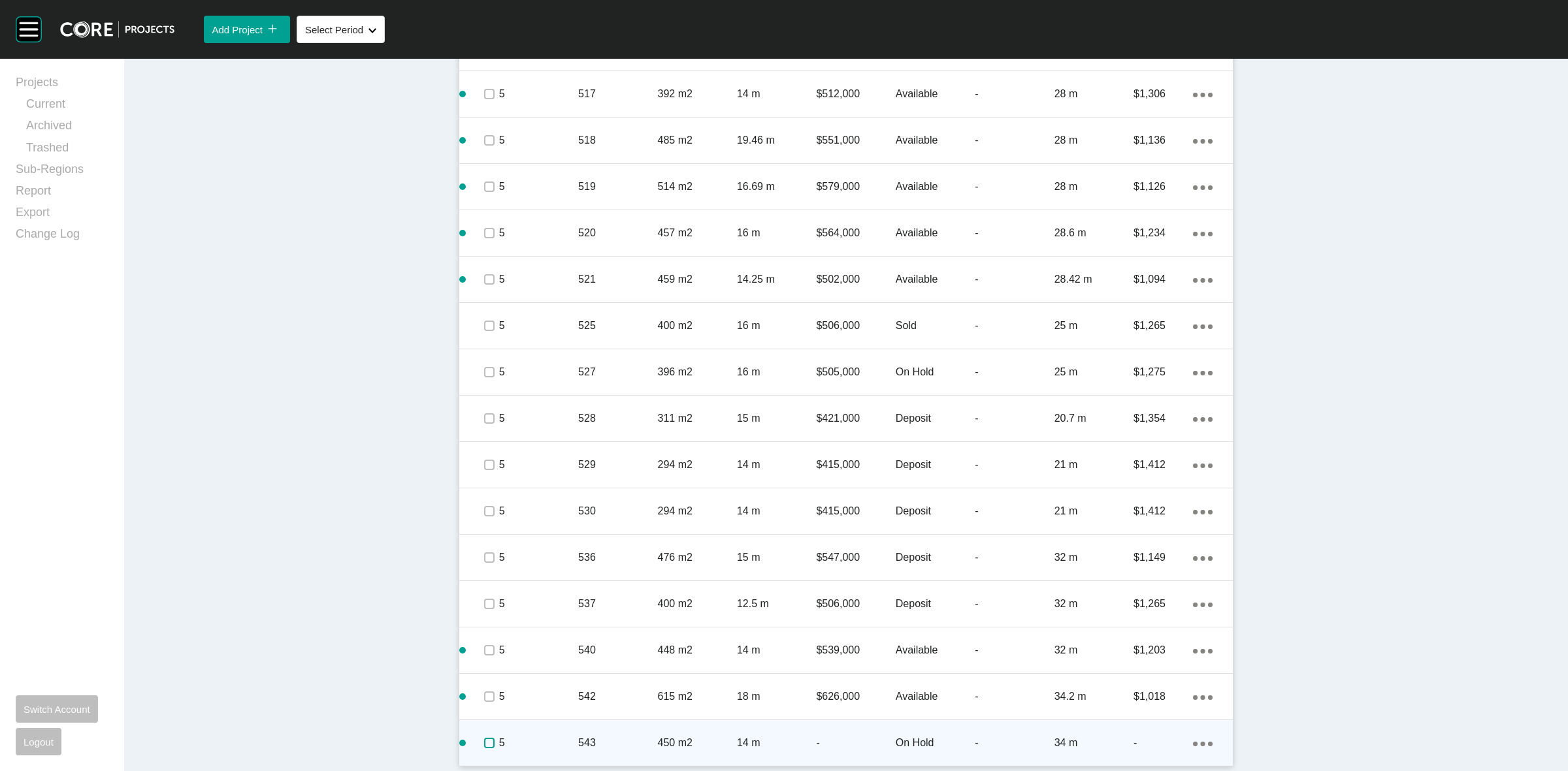
click at [484, 743] on label at bounding box center [489, 743] width 11 height 11
click at [552, 729] on div "5" at bounding box center [538, 743] width 79 height 40
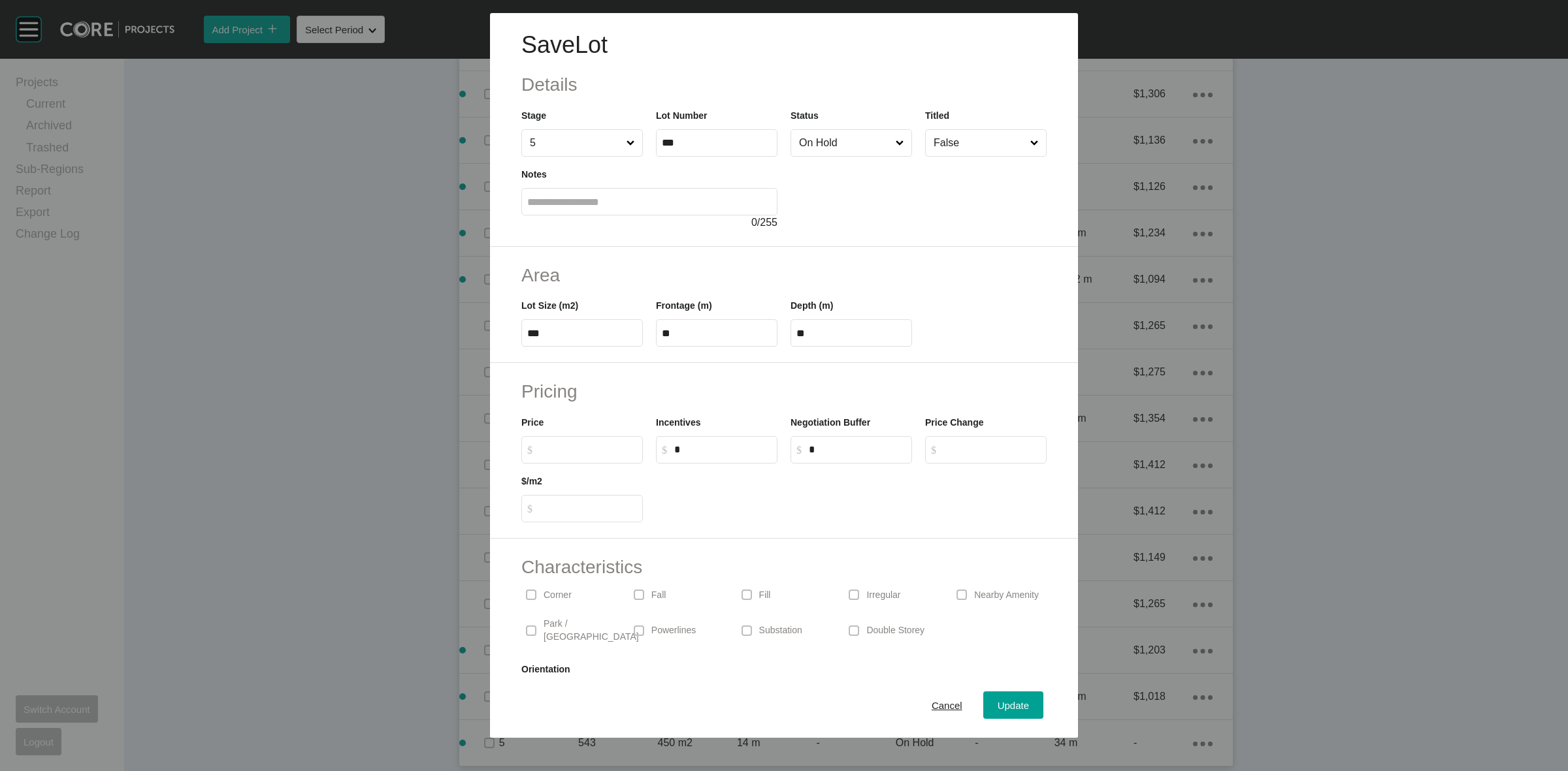
click at [596, 452] on input "$ Created with Sketch. $" at bounding box center [588, 449] width 97 height 11
type input "*******"
type input "*****"
click at [632, 413] on div "Price $ Created with Sketch. $ *******" at bounding box center [582, 434] width 135 height 59
click at [994, 703] on div "Update" at bounding box center [1013, 706] width 38 height 18
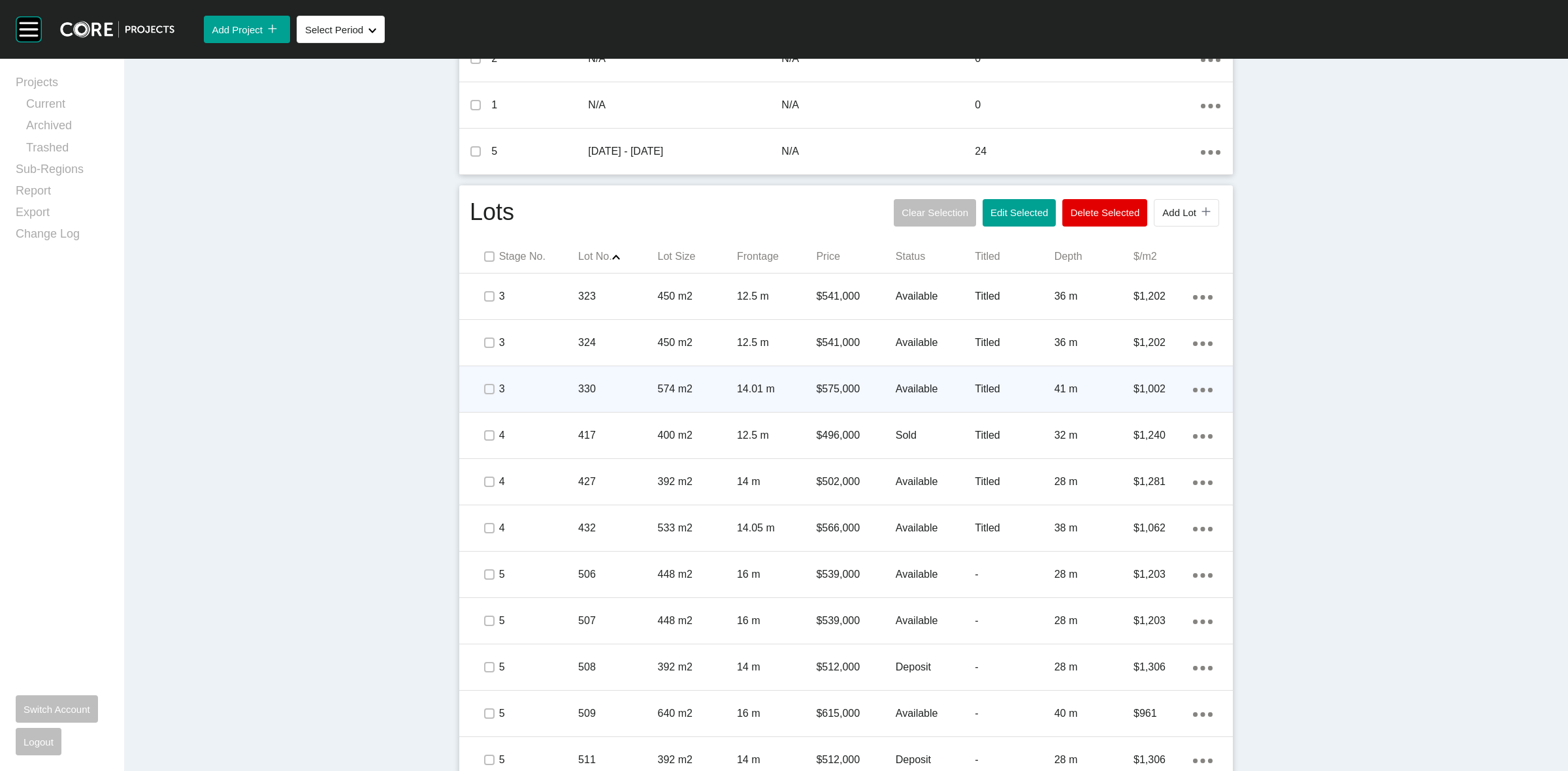
scroll to position [390, 0]
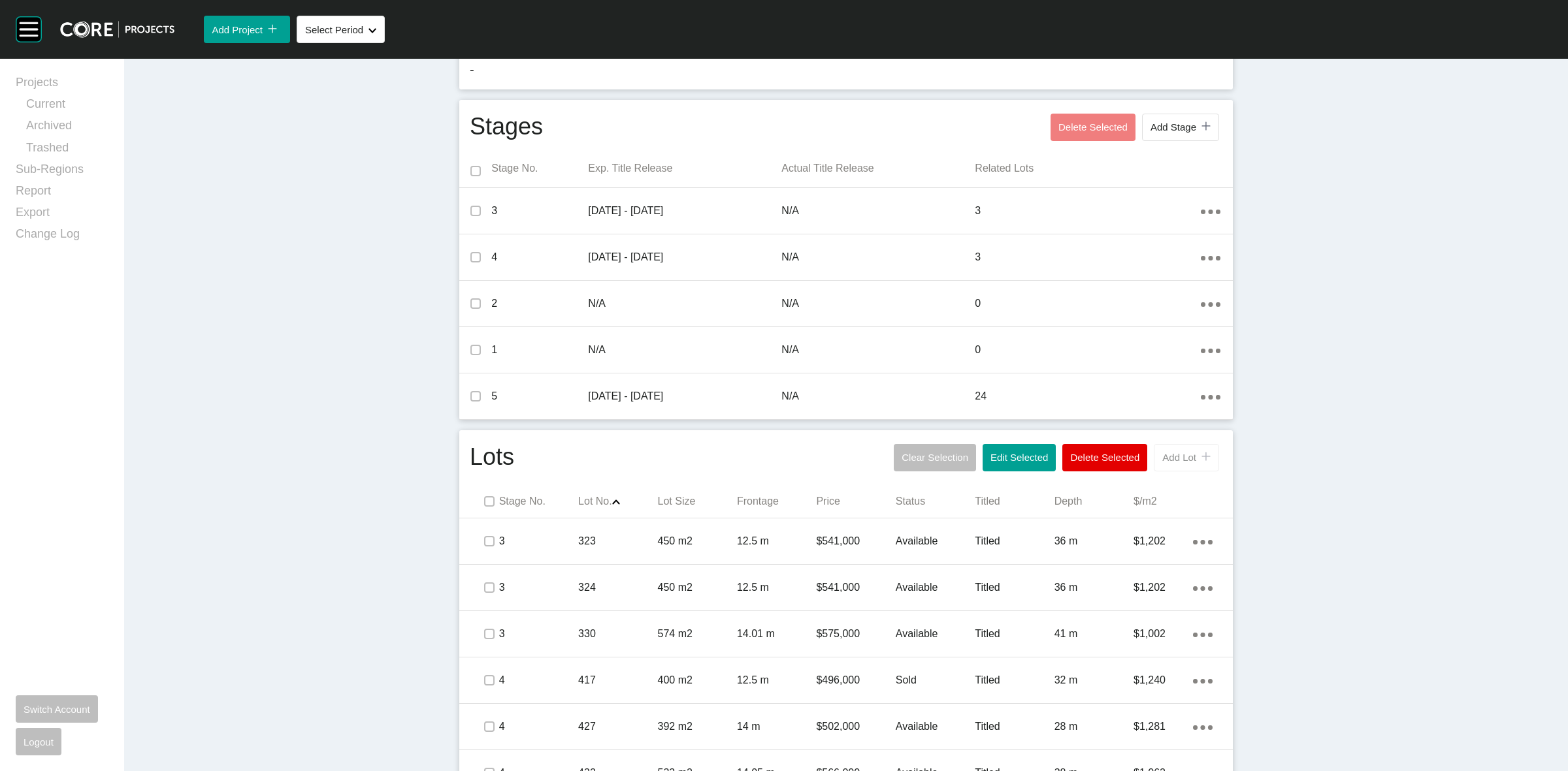
click at [1175, 450] on button "Add Lot icon/tick copy 11 Created with Sketch." at bounding box center [1187, 458] width 66 height 28
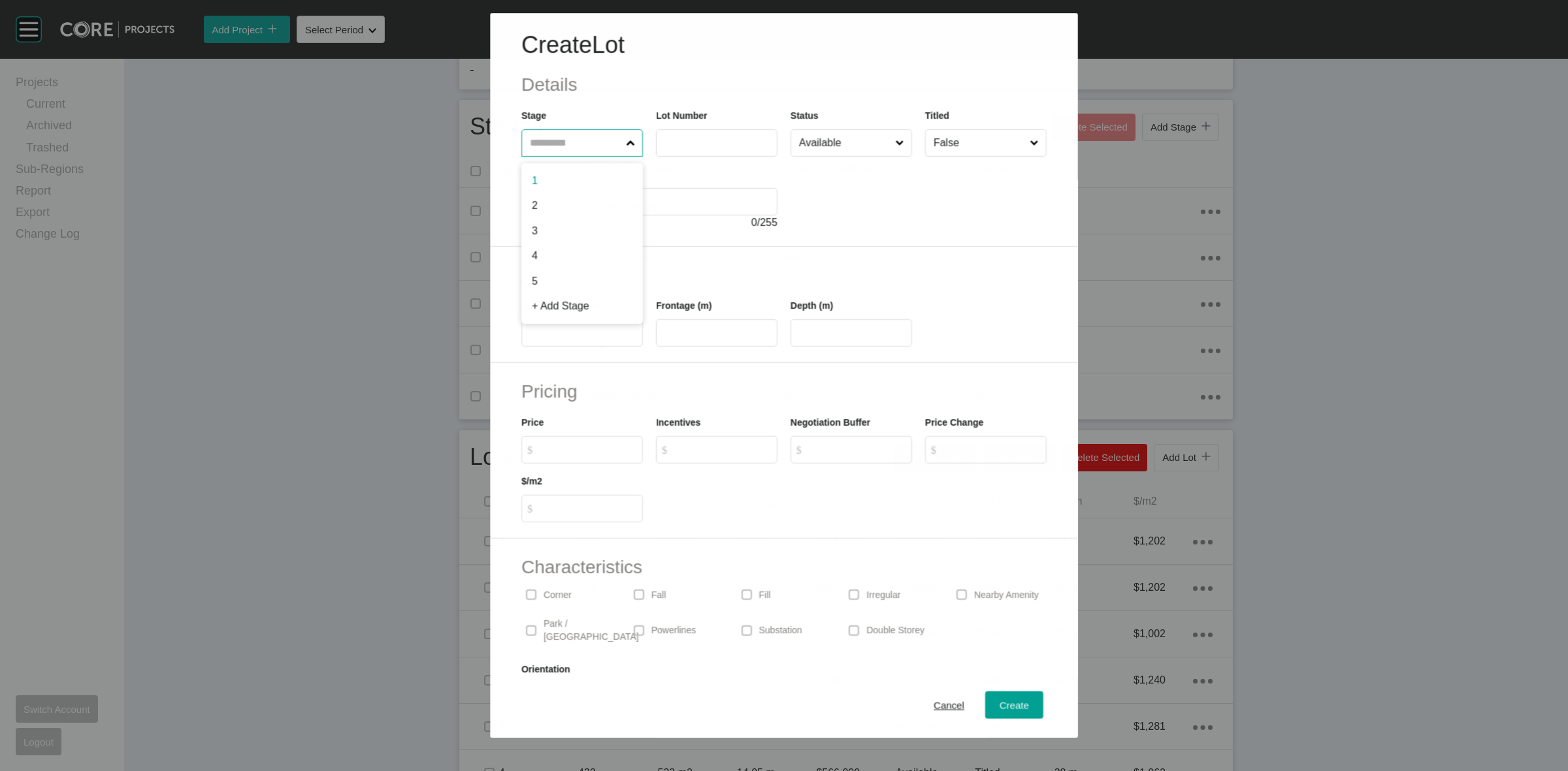
click at [611, 139] on input "text" at bounding box center [576, 142] width 96 height 27
type input "*"
click at [933, 700] on span "Cancel" at bounding box center [948, 705] width 30 height 11
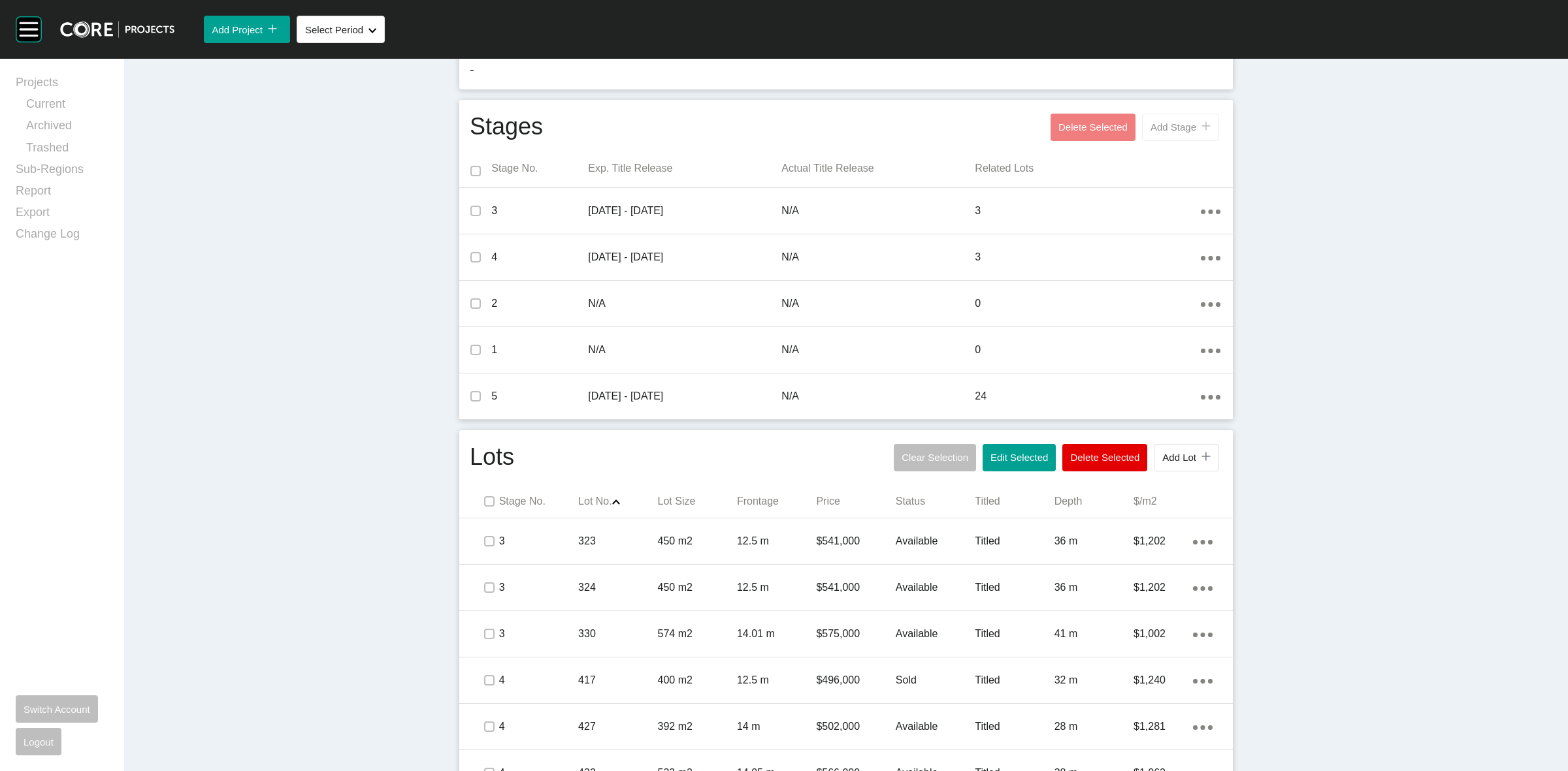
click at [1160, 128] on span "Add Stage" at bounding box center [1173, 127] width 46 height 11
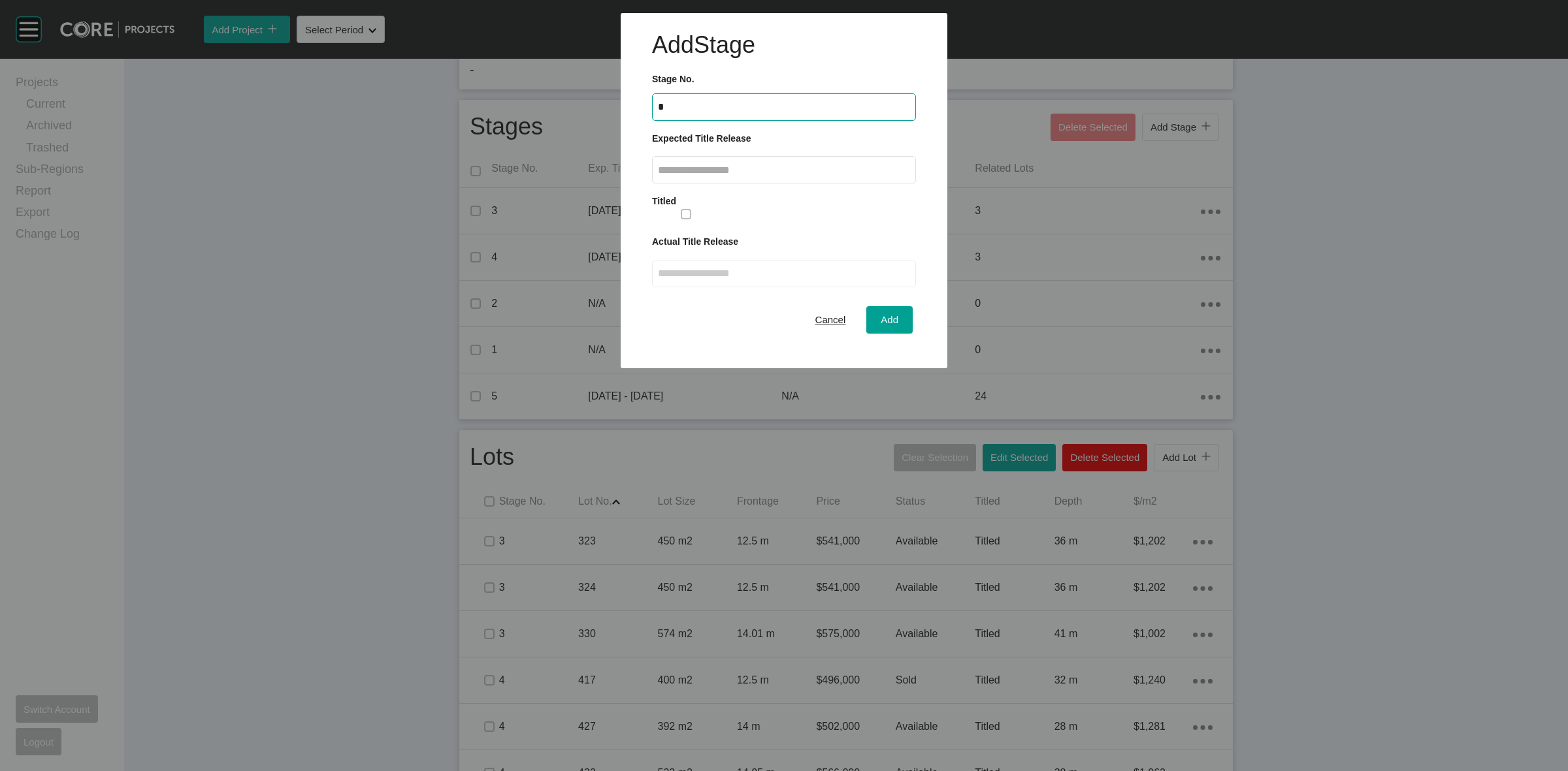
type input "*"
click at [786, 170] on input "text" at bounding box center [784, 170] width 252 height 11
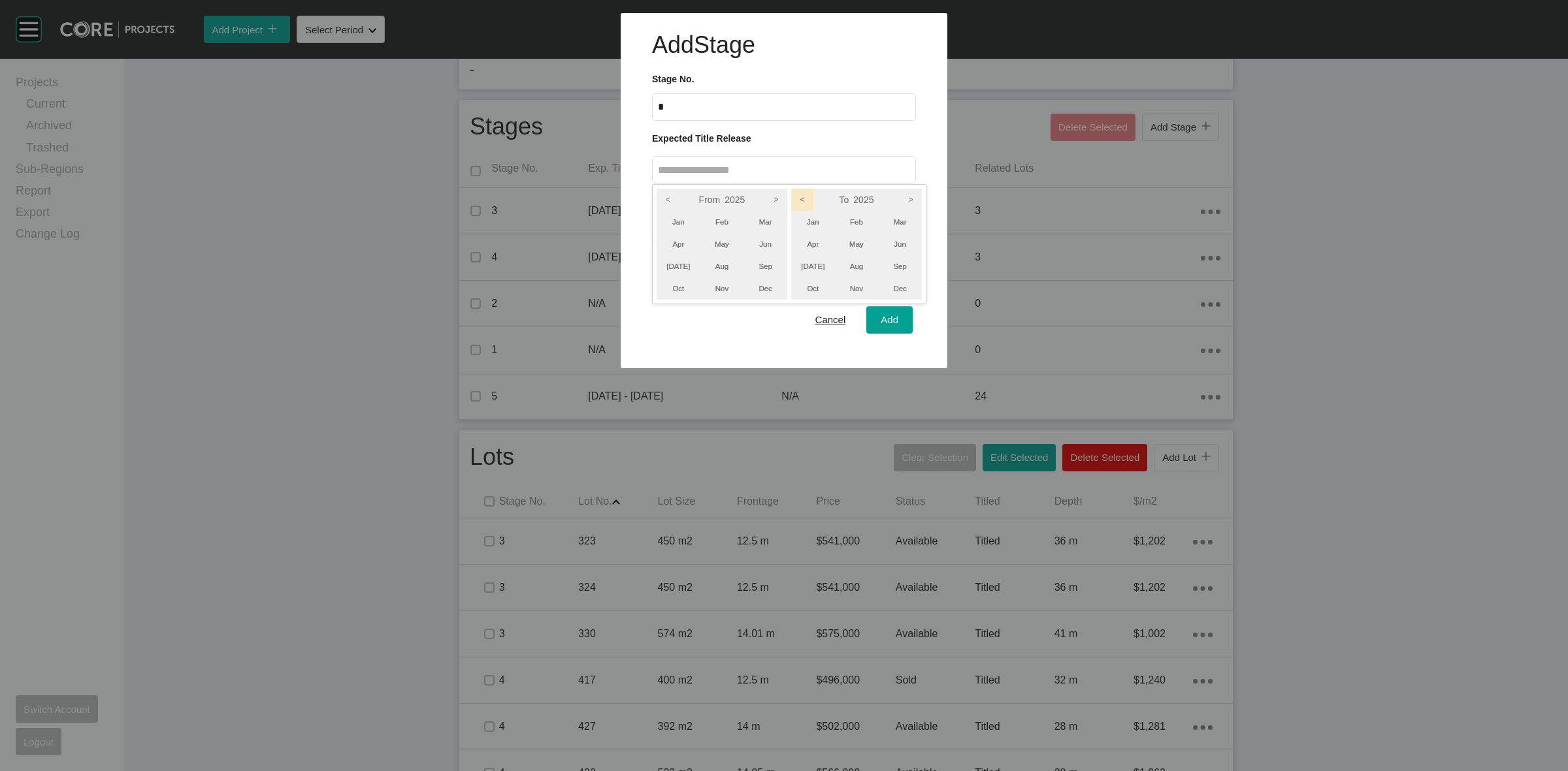
click at [775, 200] on icon ">" at bounding box center [776, 199] width 23 height 23
drag, startPoint x: 920, startPoint y: 193, endPoint x: 912, endPoint y: 211, distance: 19.7
click at [920, 194] on icon ">" at bounding box center [911, 199] width 23 height 23
drag, startPoint x: 907, startPoint y: 213, endPoint x: 893, endPoint y: 219, distance: 15.2
click at [900, 216] on li "Mar" at bounding box center [900, 222] width 44 height 23
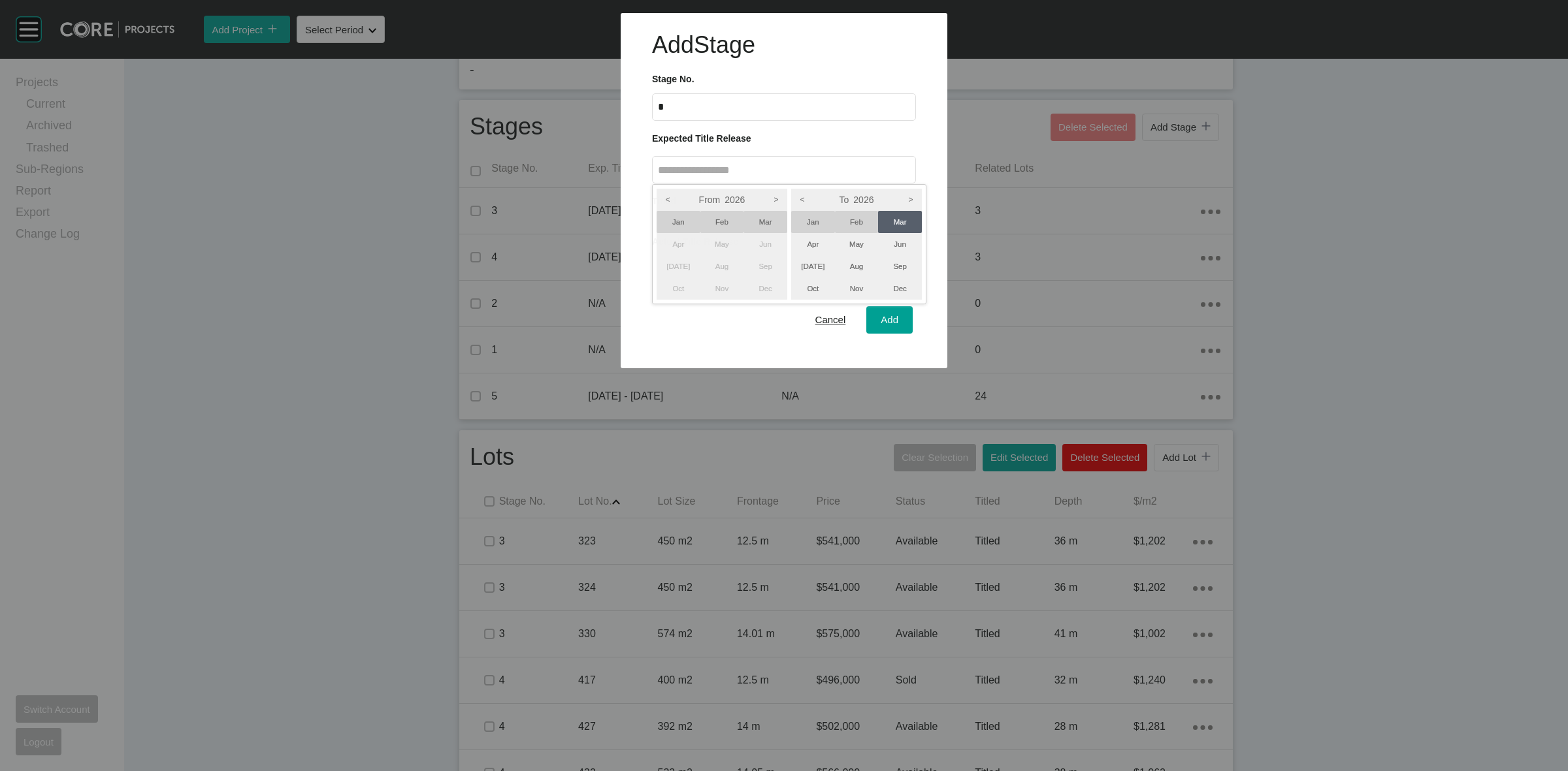
click at [672, 223] on li "Jan" at bounding box center [678, 222] width 44 height 23
click at [896, 321] on div at bounding box center [784, 184] width 1568 height 368
type input "**********"
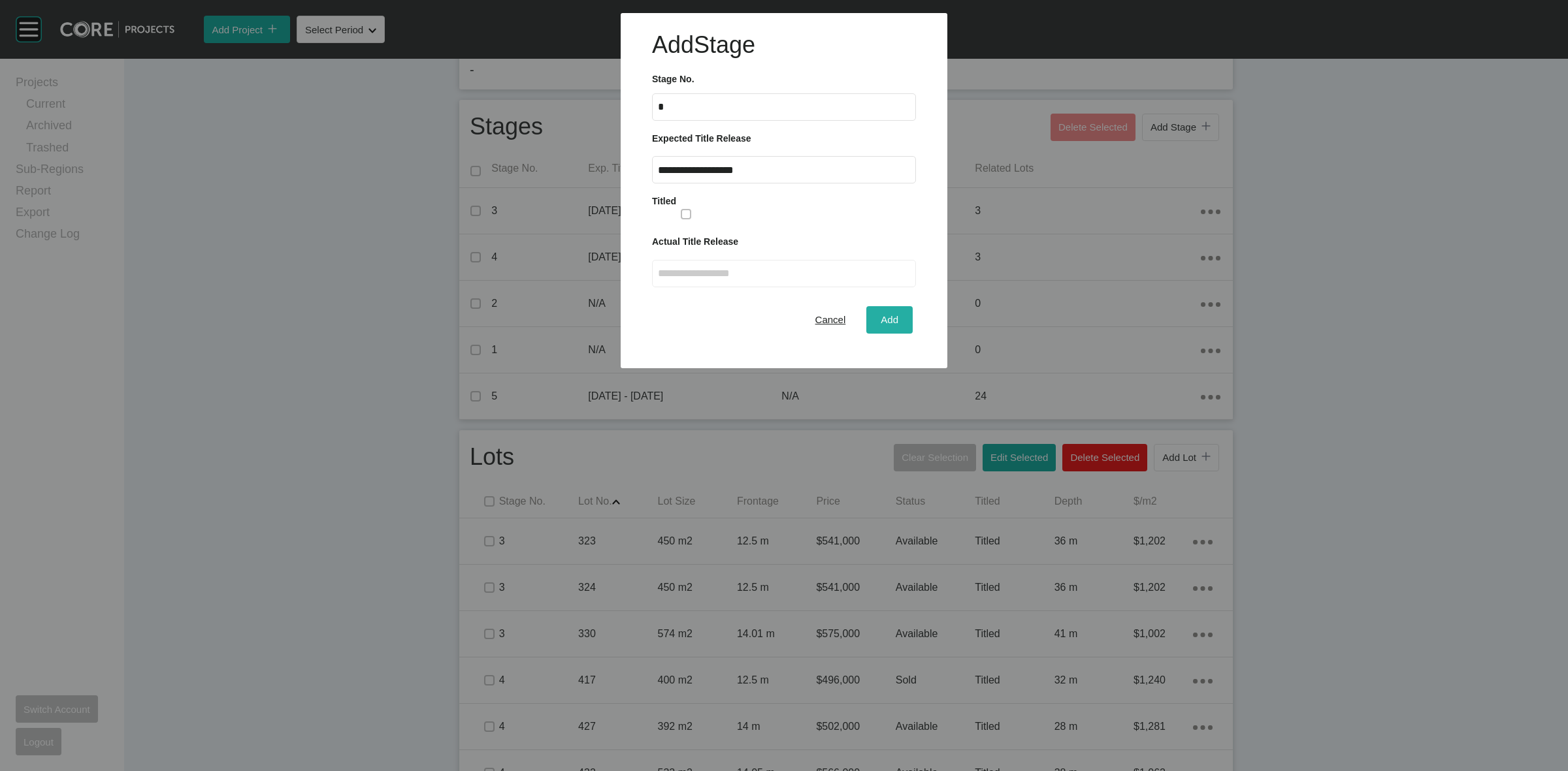
click at [896, 321] on span "Add" at bounding box center [890, 319] width 18 height 11
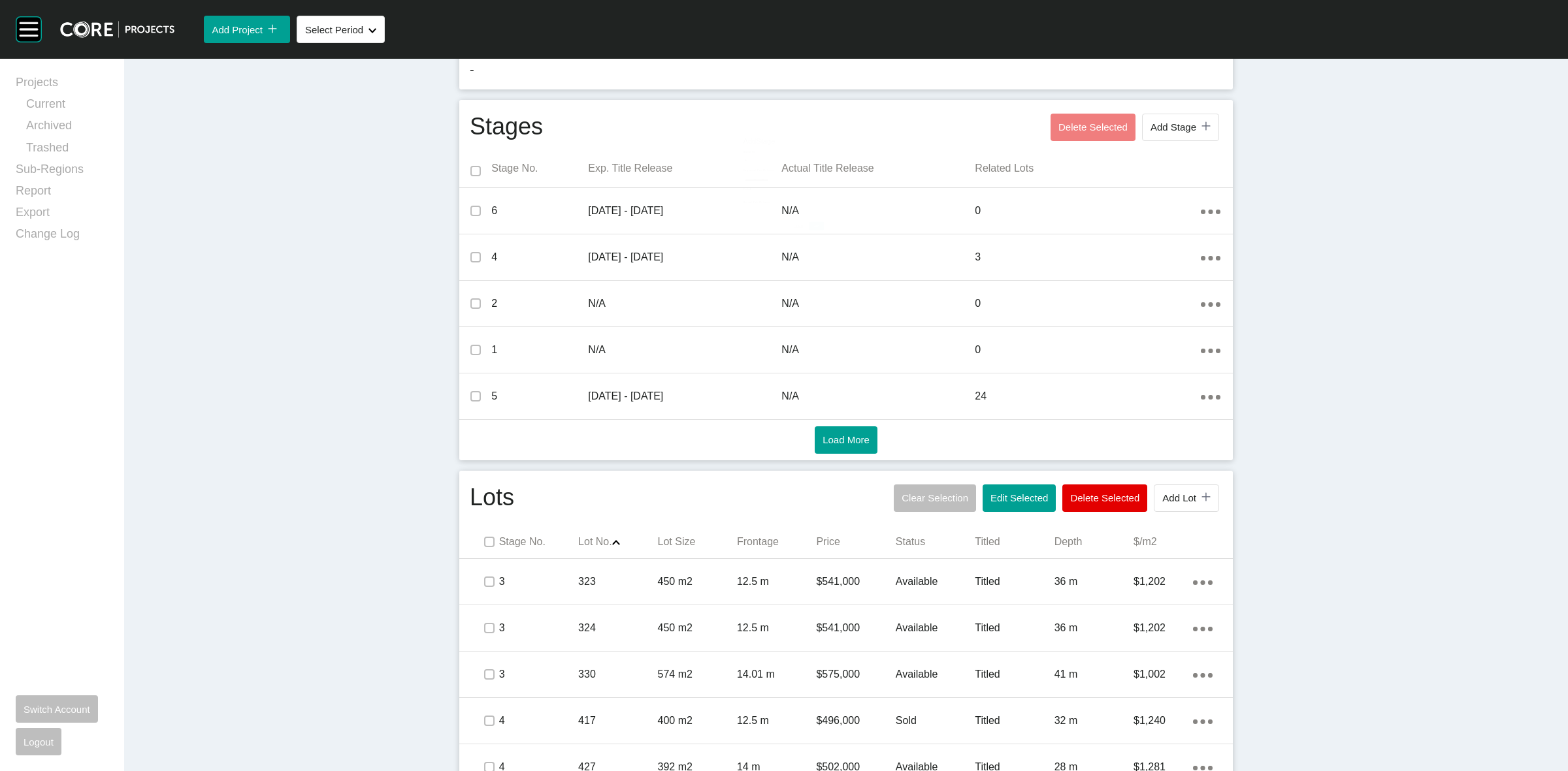
drag, startPoint x: 1160, startPoint y: 458, endPoint x: 1164, endPoint y: 469, distance: 11.7
click at [1161, 458] on div "Stages Delete Selected Add Stage icon/tick copy 11 Created with Sketch. Stage N…" at bounding box center [846, 280] width 773 height 360
click at [1168, 495] on span "Add Lot" at bounding box center [1179, 497] width 34 height 11
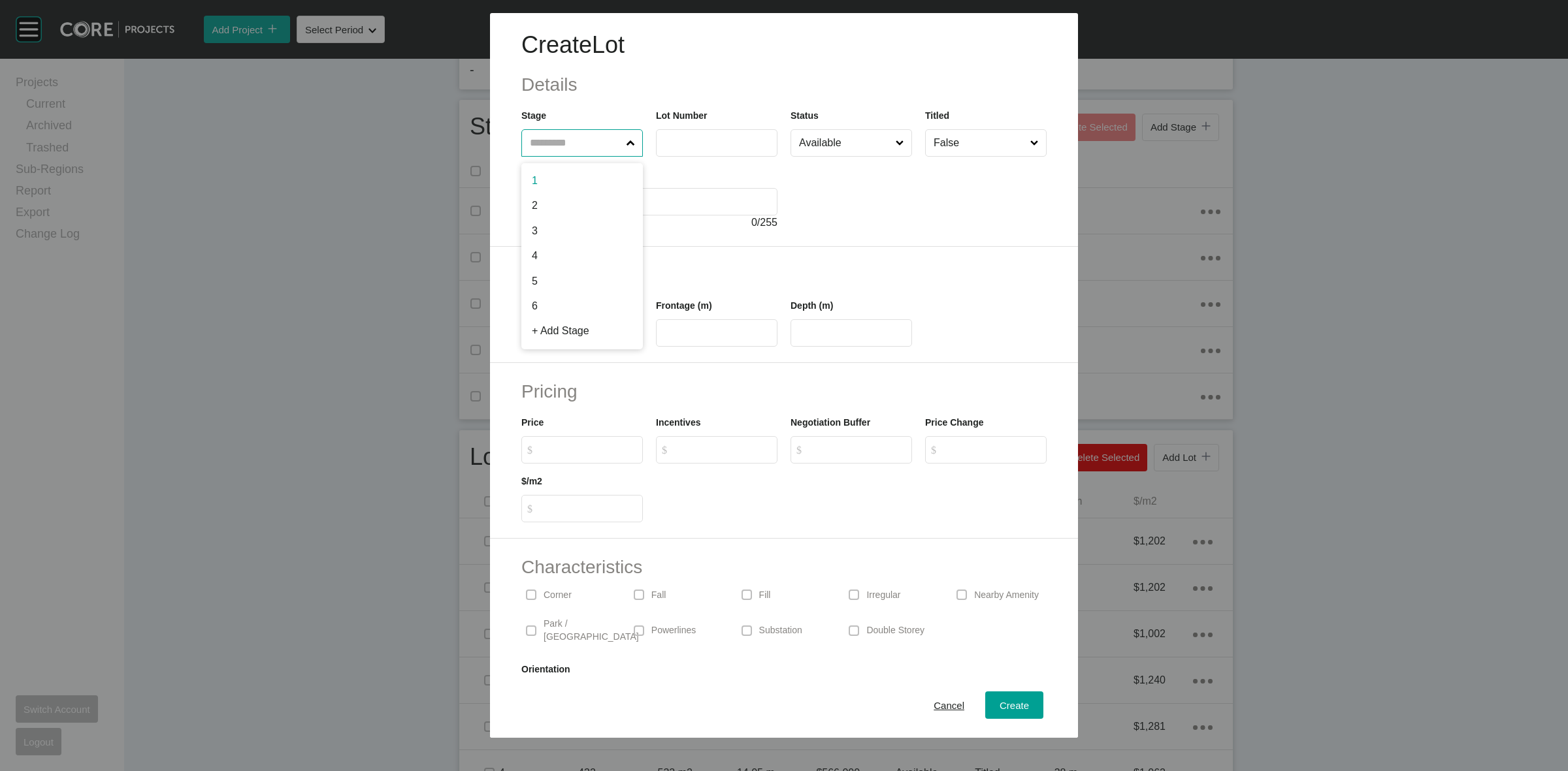
click at [584, 148] on input "text" at bounding box center [576, 142] width 96 height 27
type input "*"
type input "***"
type input "**"
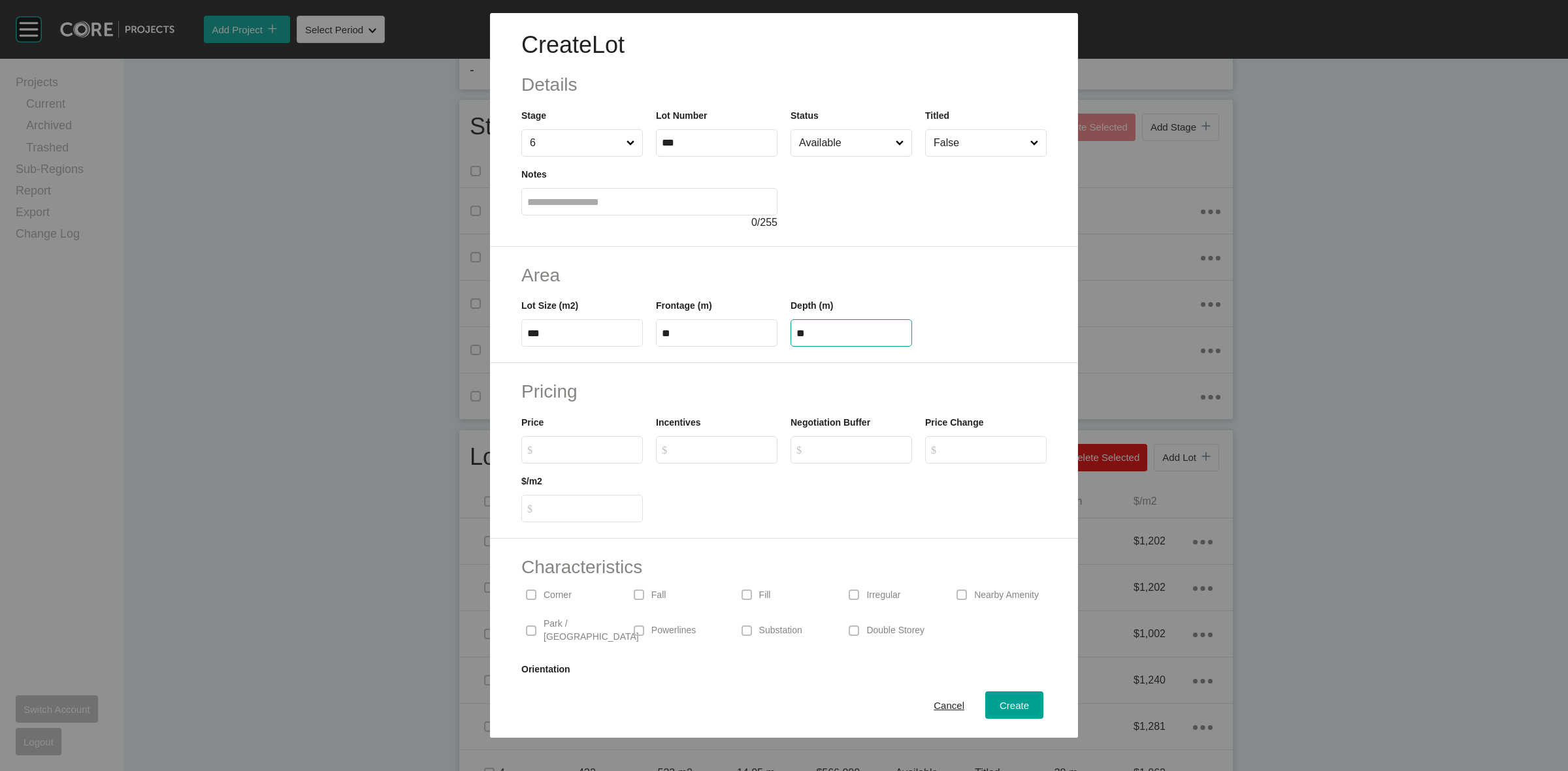
type input "**"
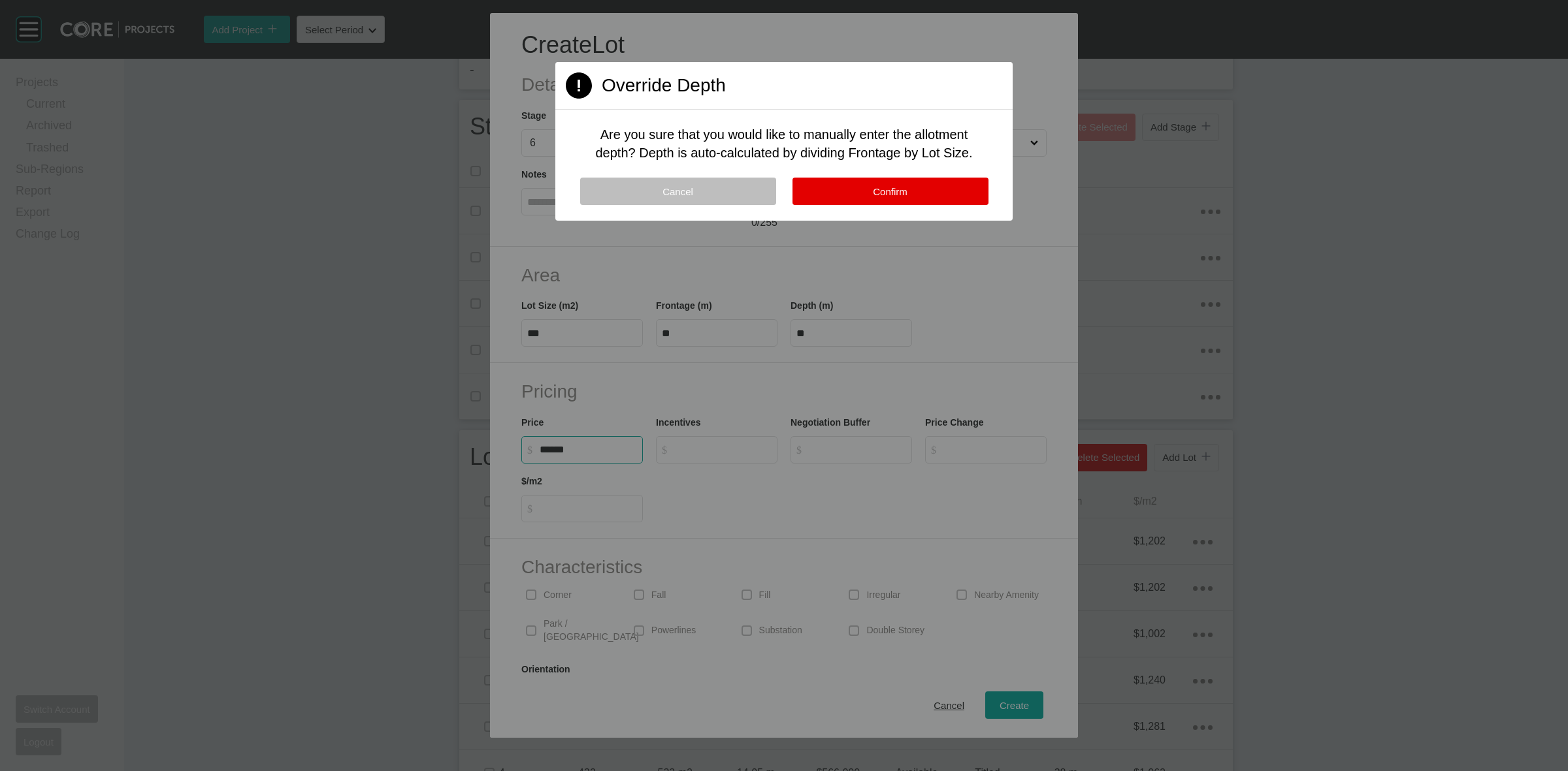
type input "*******"
type input "*****"
type input "*"
click at [897, 198] on button "Confirm" at bounding box center [891, 192] width 196 height 28
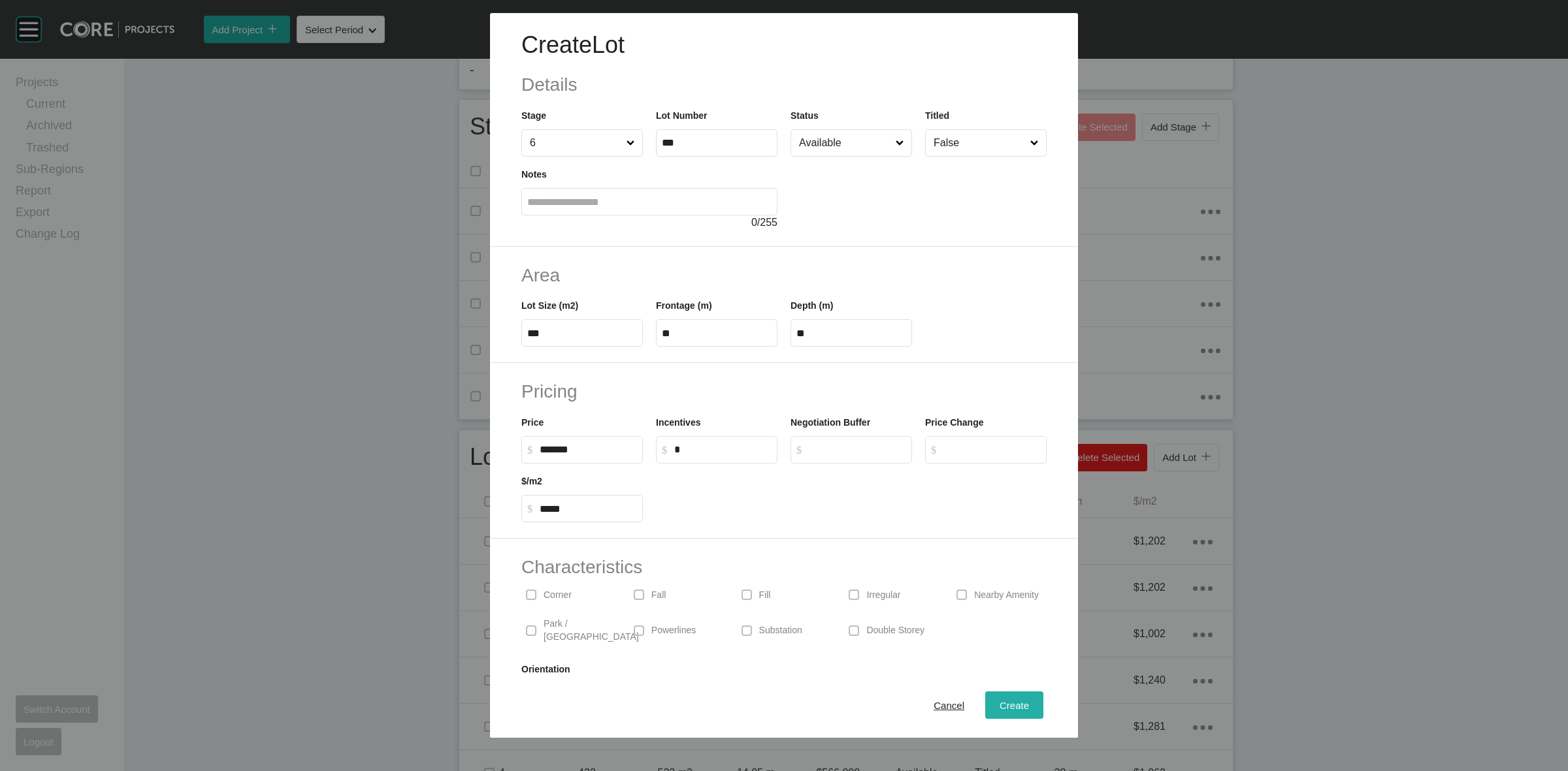
click at [1018, 712] on div "Create" at bounding box center [1014, 706] width 36 height 18
type input "*"
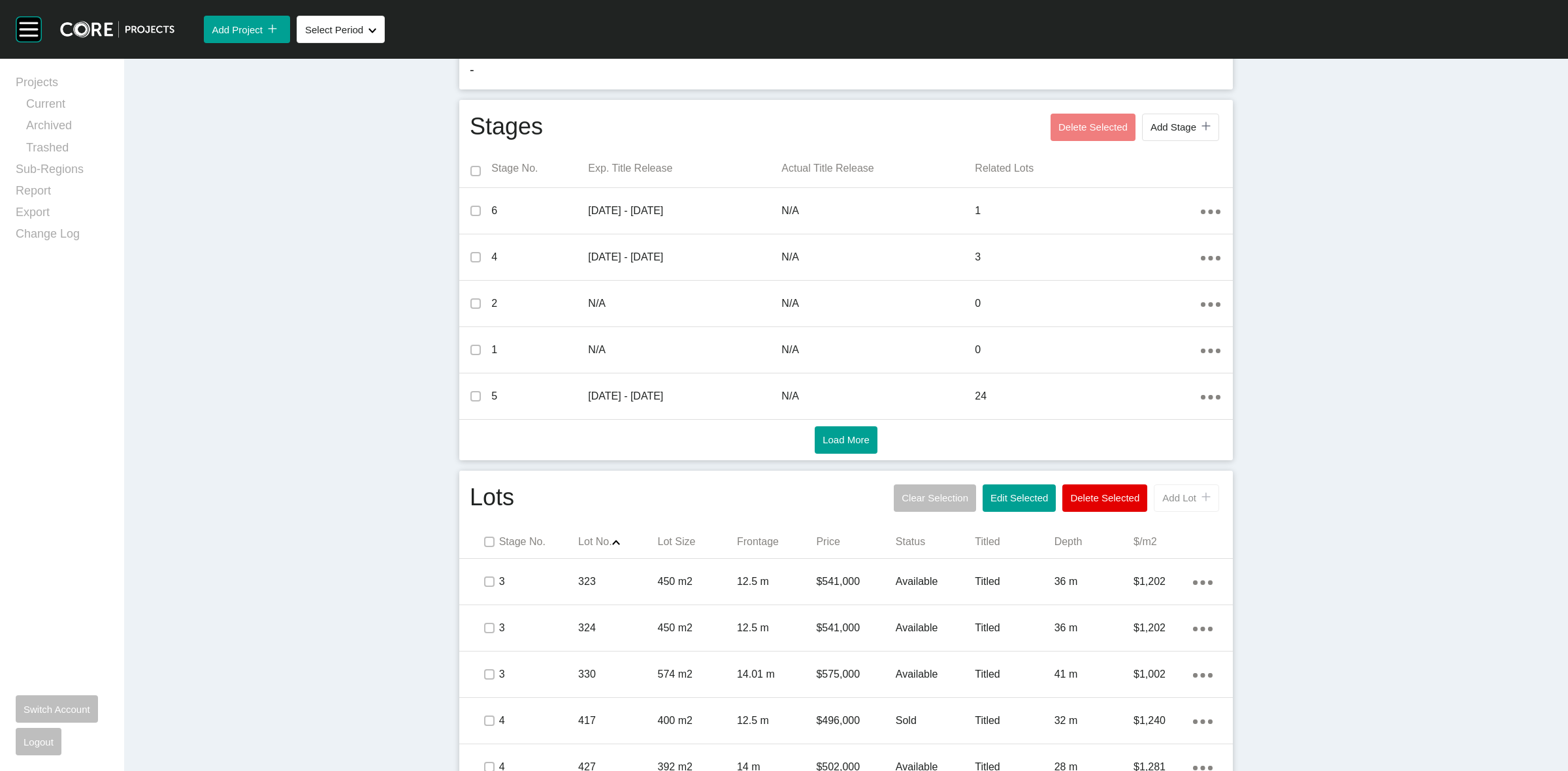
click at [1177, 498] on span "Add Lot" at bounding box center [1179, 497] width 34 height 11
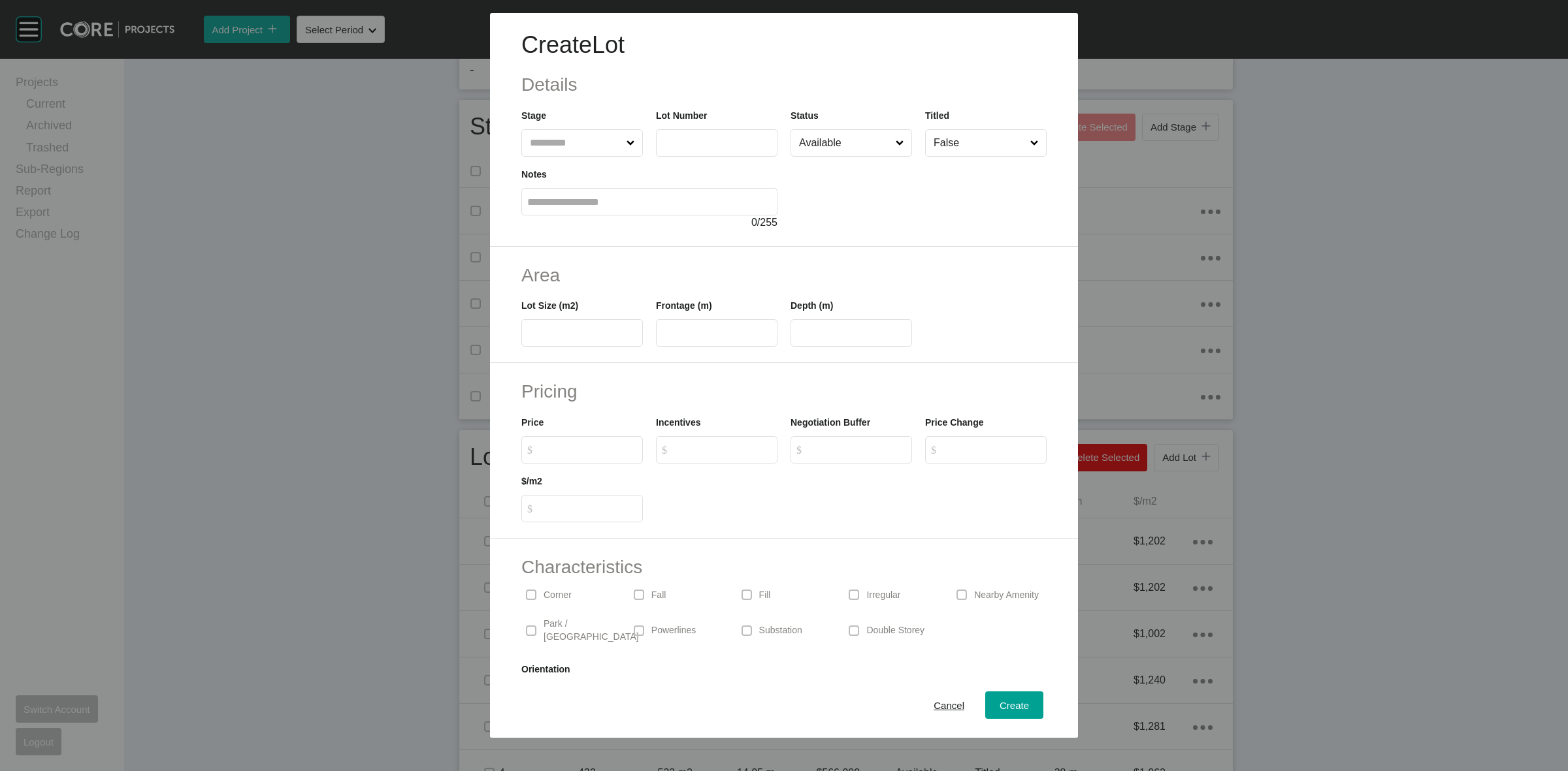
click at [619, 145] on input "text" at bounding box center [576, 142] width 96 height 27
type input "*"
type input "***"
type input "**"
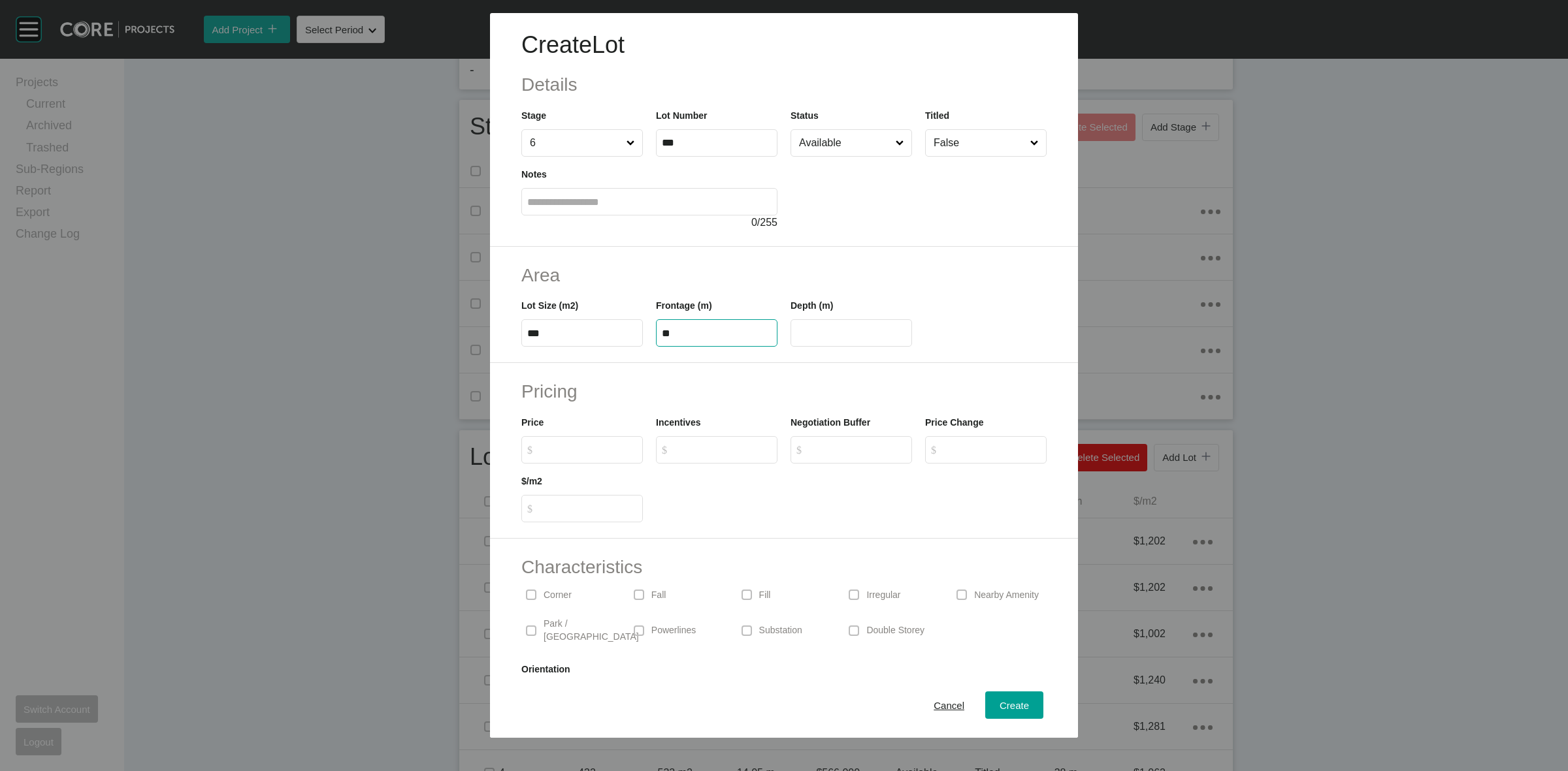
type input "**"
type input "*******"
type input "*****"
type input "*"
click at [985, 695] on button "Create" at bounding box center [1014, 705] width 58 height 28
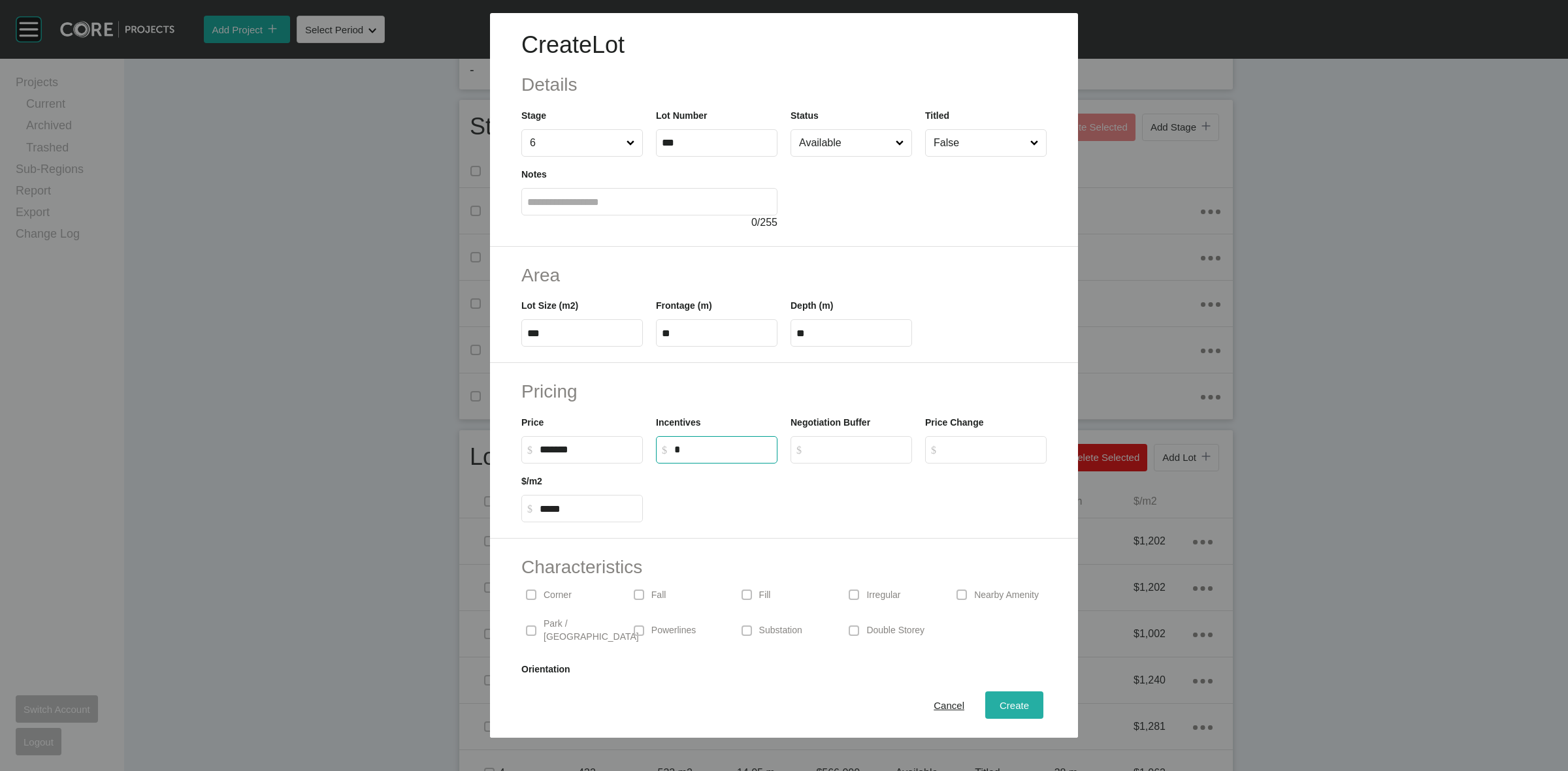
type input "*"
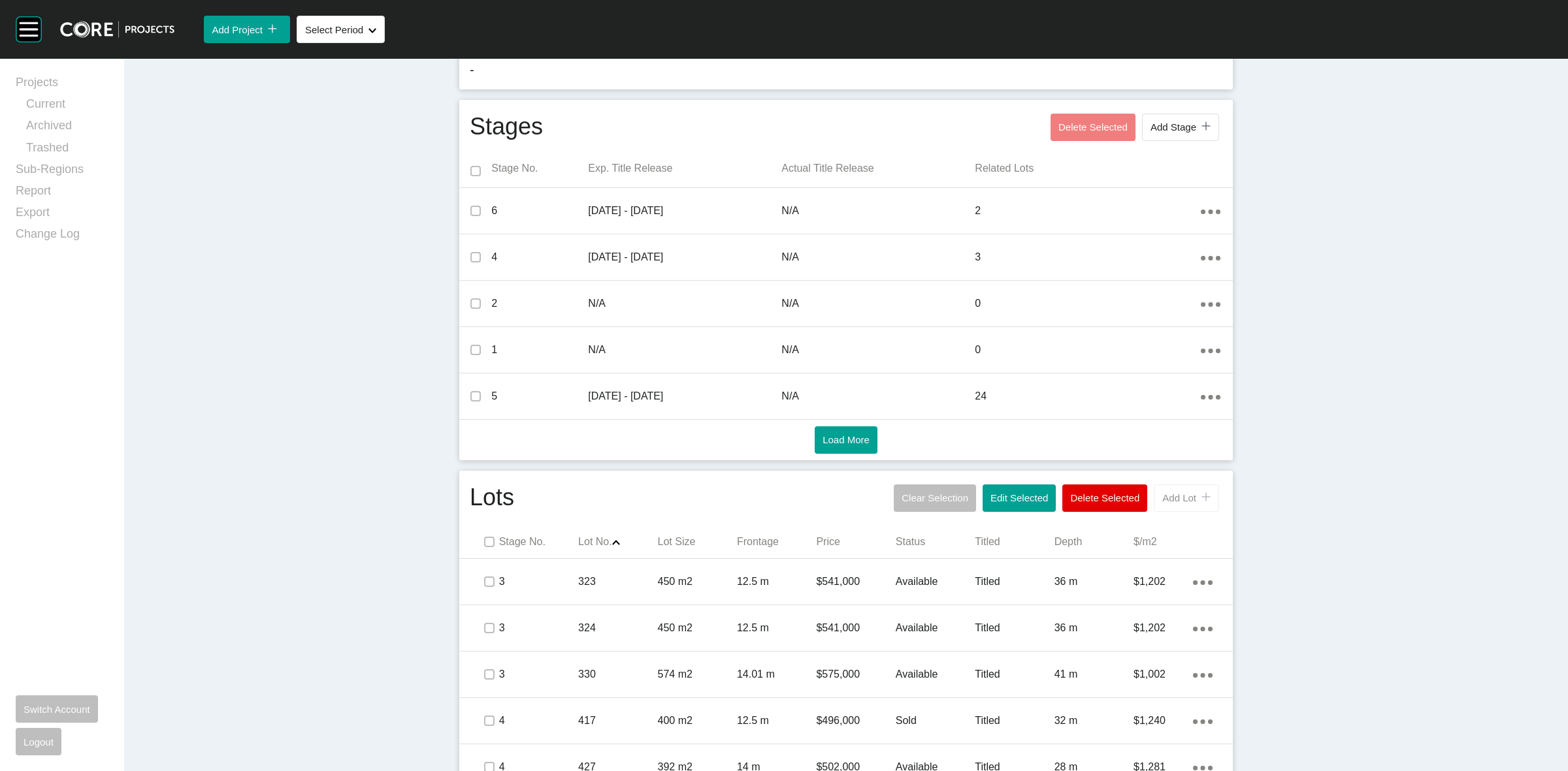
click at [1171, 502] on span "Add Lot" at bounding box center [1179, 497] width 34 height 11
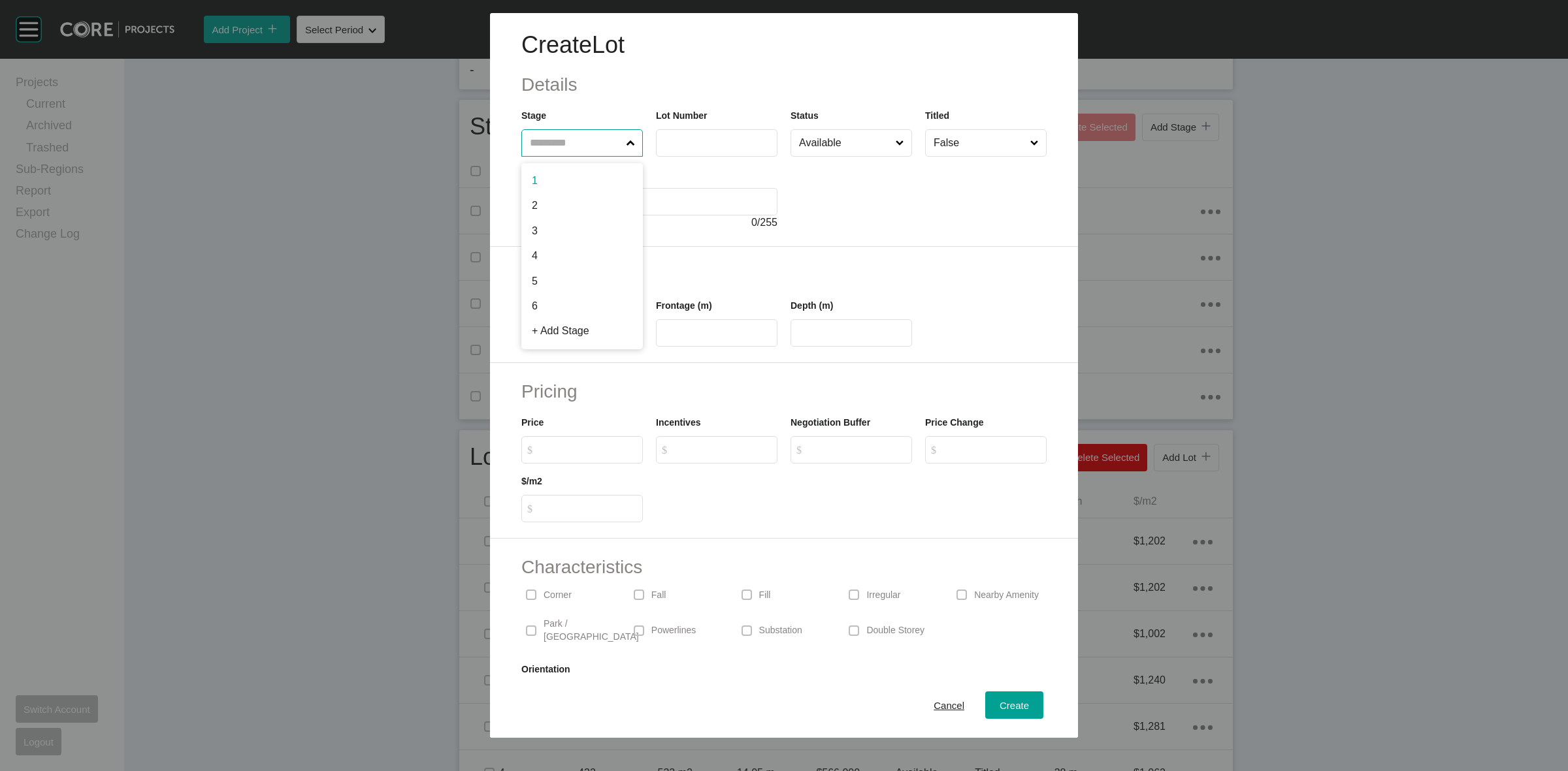
drag, startPoint x: 579, startPoint y: 147, endPoint x: 575, endPoint y: 155, distance: 8.9
click at [576, 150] on input "text" at bounding box center [576, 142] width 96 height 27
type input "*"
type input "***"
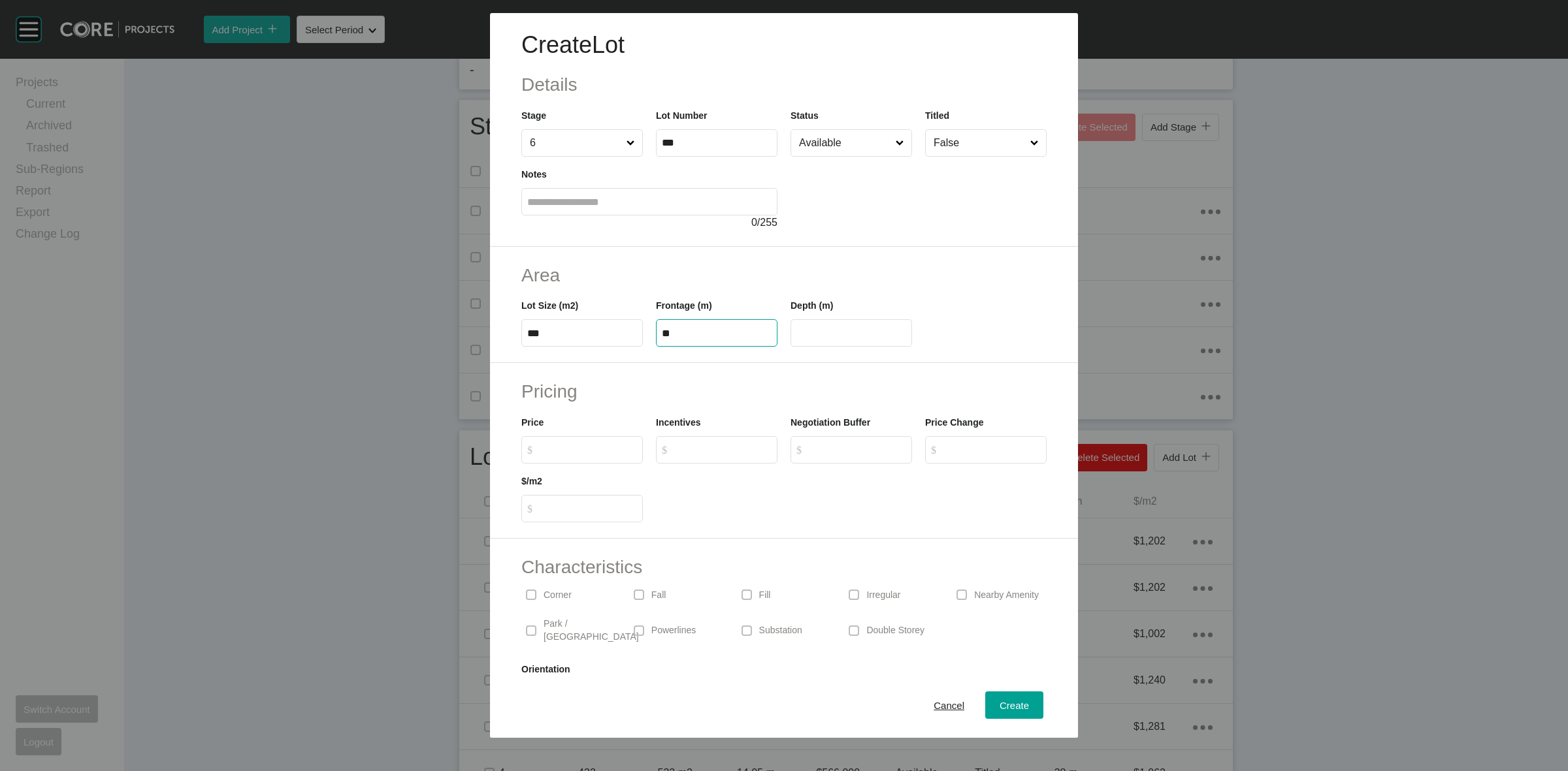
type input "**"
type input "*******"
type input "*****"
type input "*"
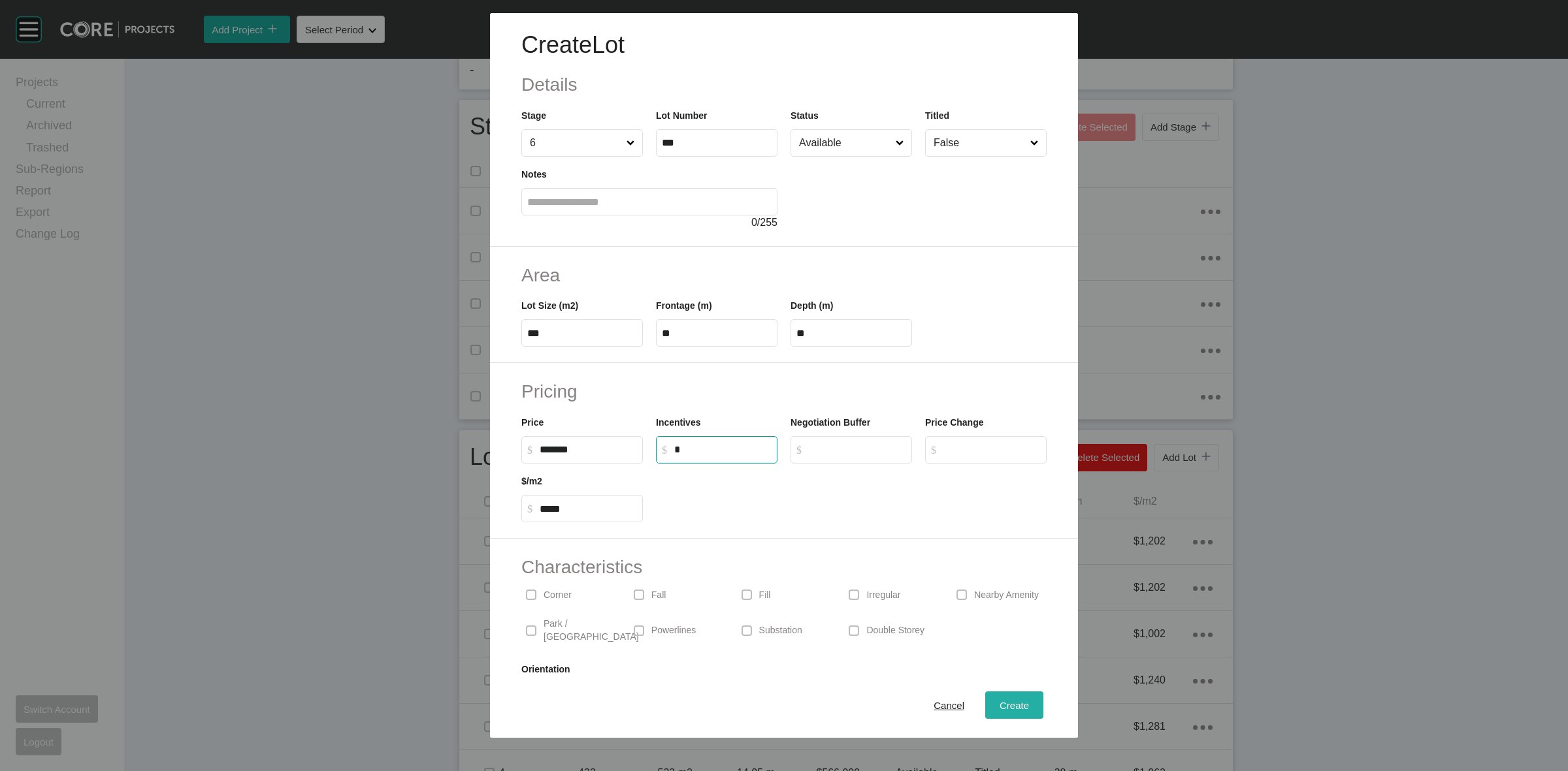
click at [1011, 707] on span "Create" at bounding box center [1015, 705] width 29 height 11
type input "*"
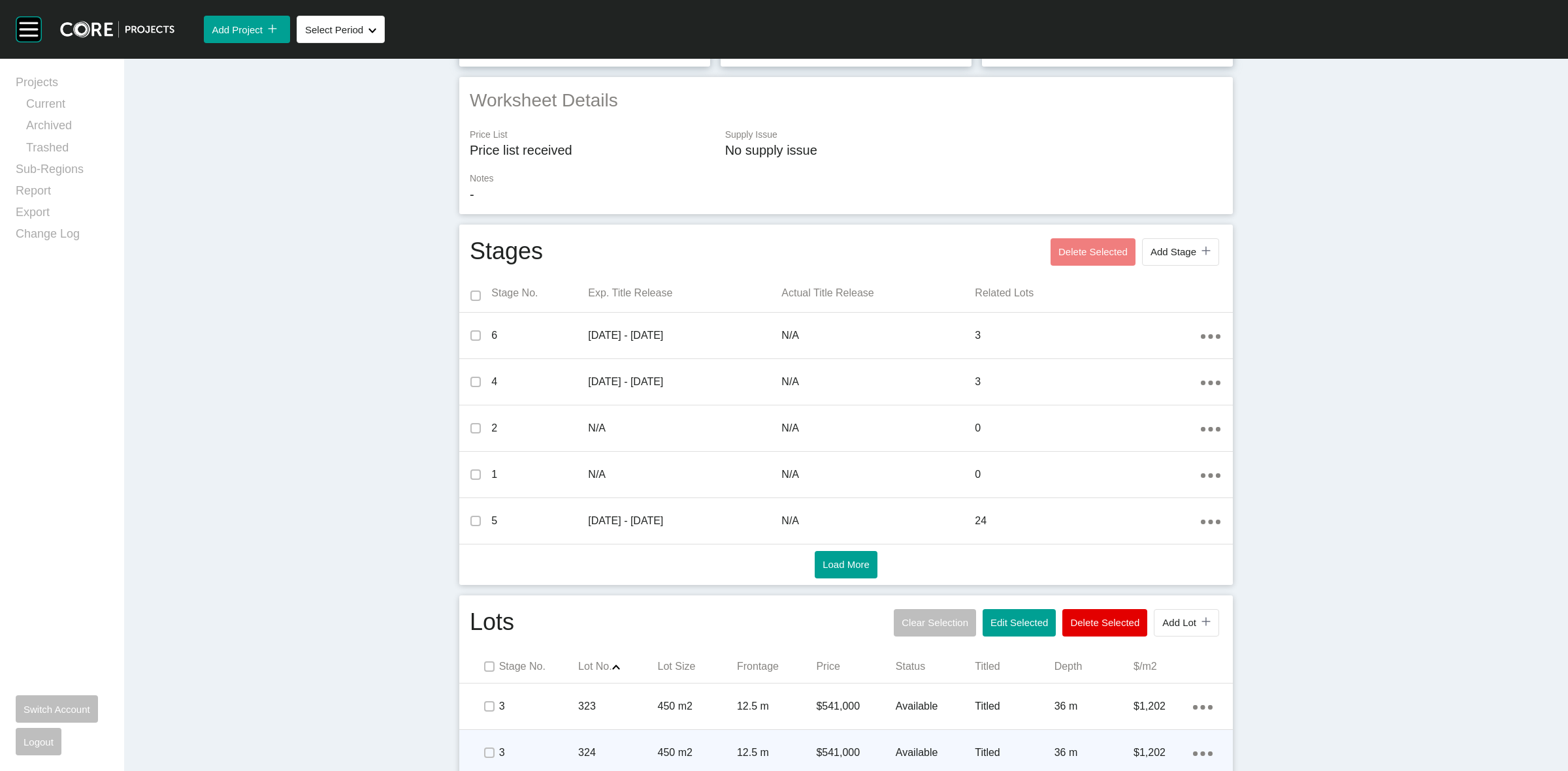
scroll to position [0, 0]
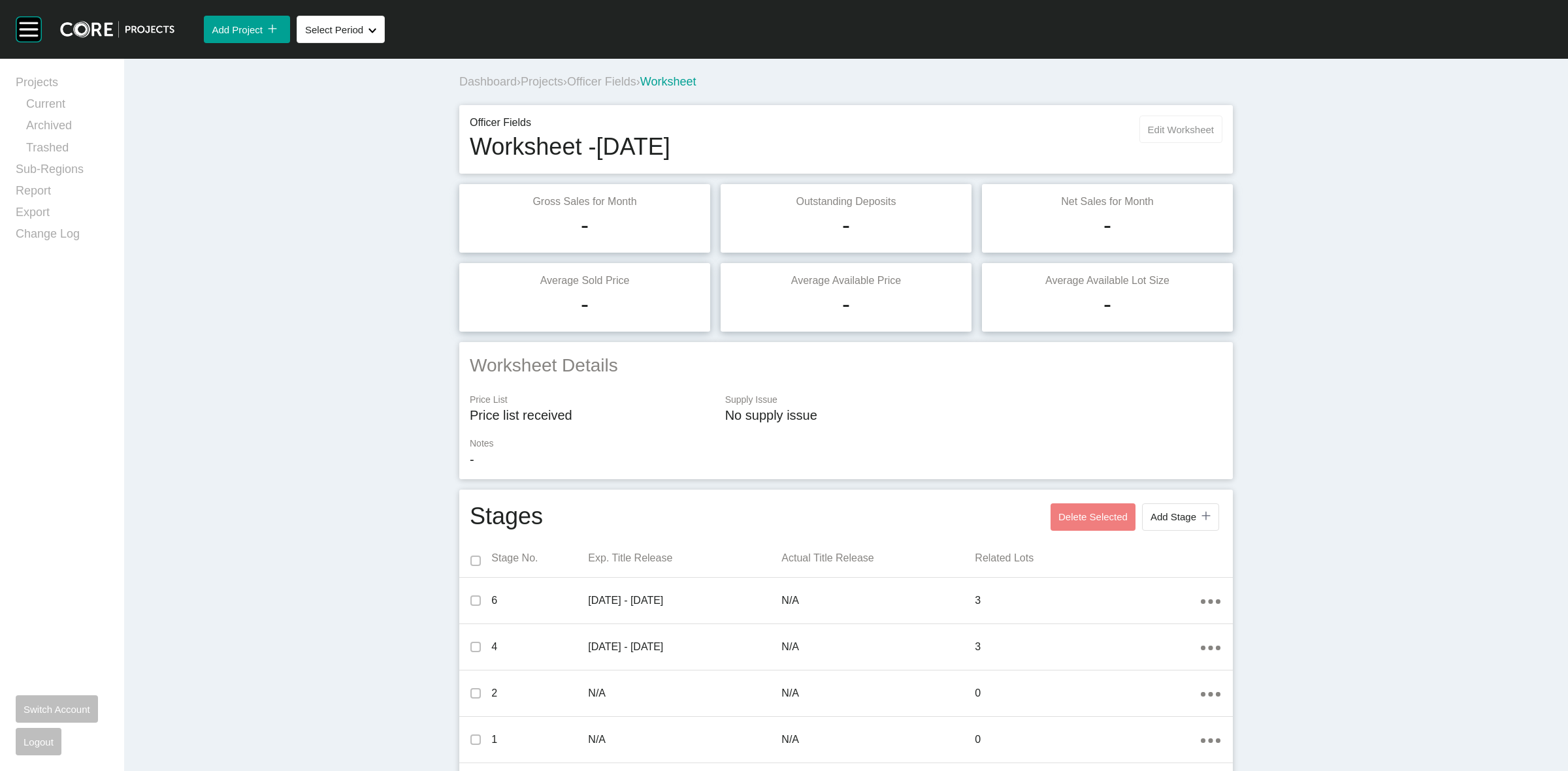
click at [1164, 120] on button "Edit Worksheet" at bounding box center [1181, 130] width 83 height 28
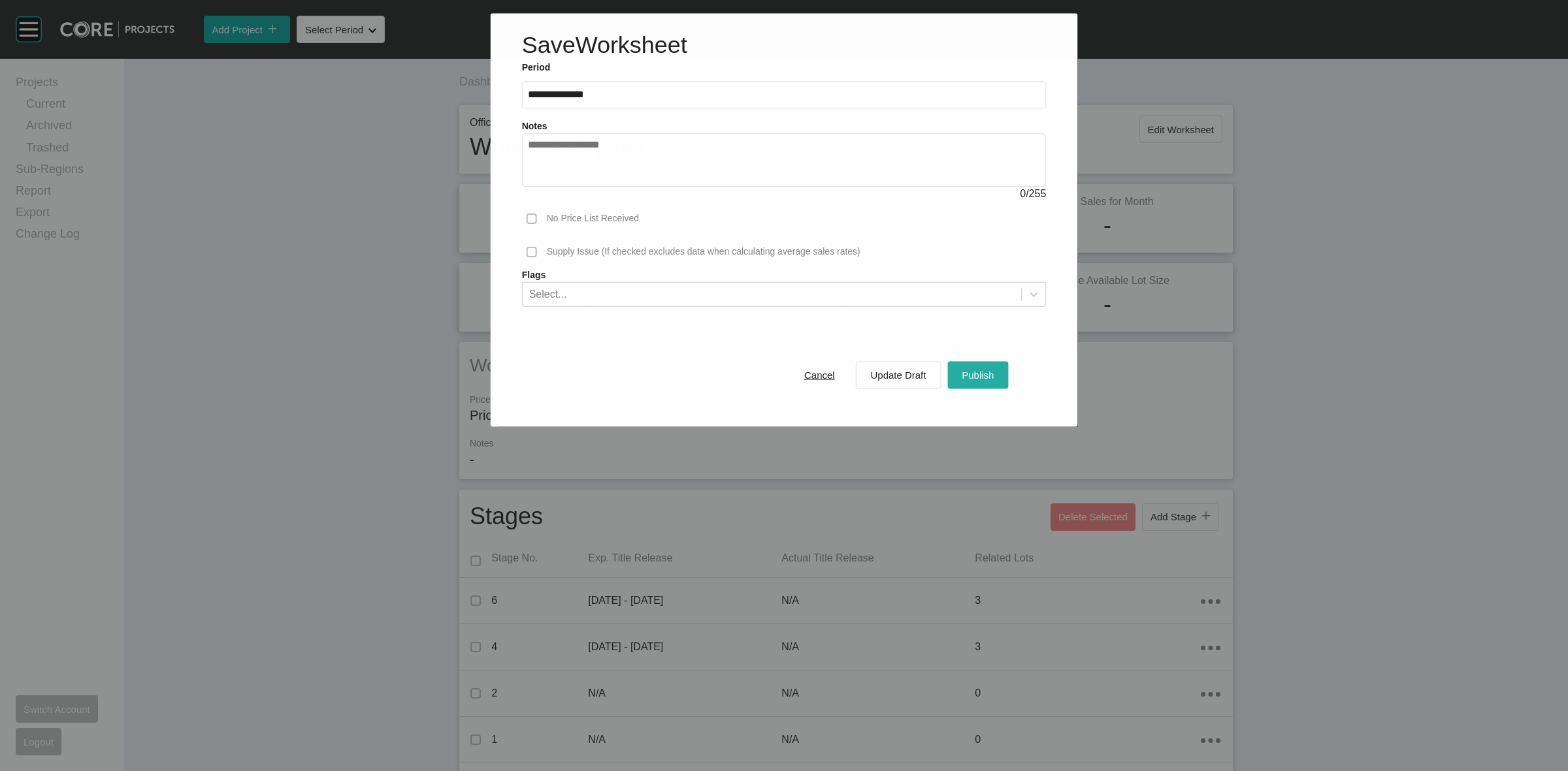
drag, startPoint x: 992, startPoint y: 377, endPoint x: 992, endPoint y: 407, distance: 30.0
click at [991, 377] on span "Publish" at bounding box center [978, 374] width 32 height 11
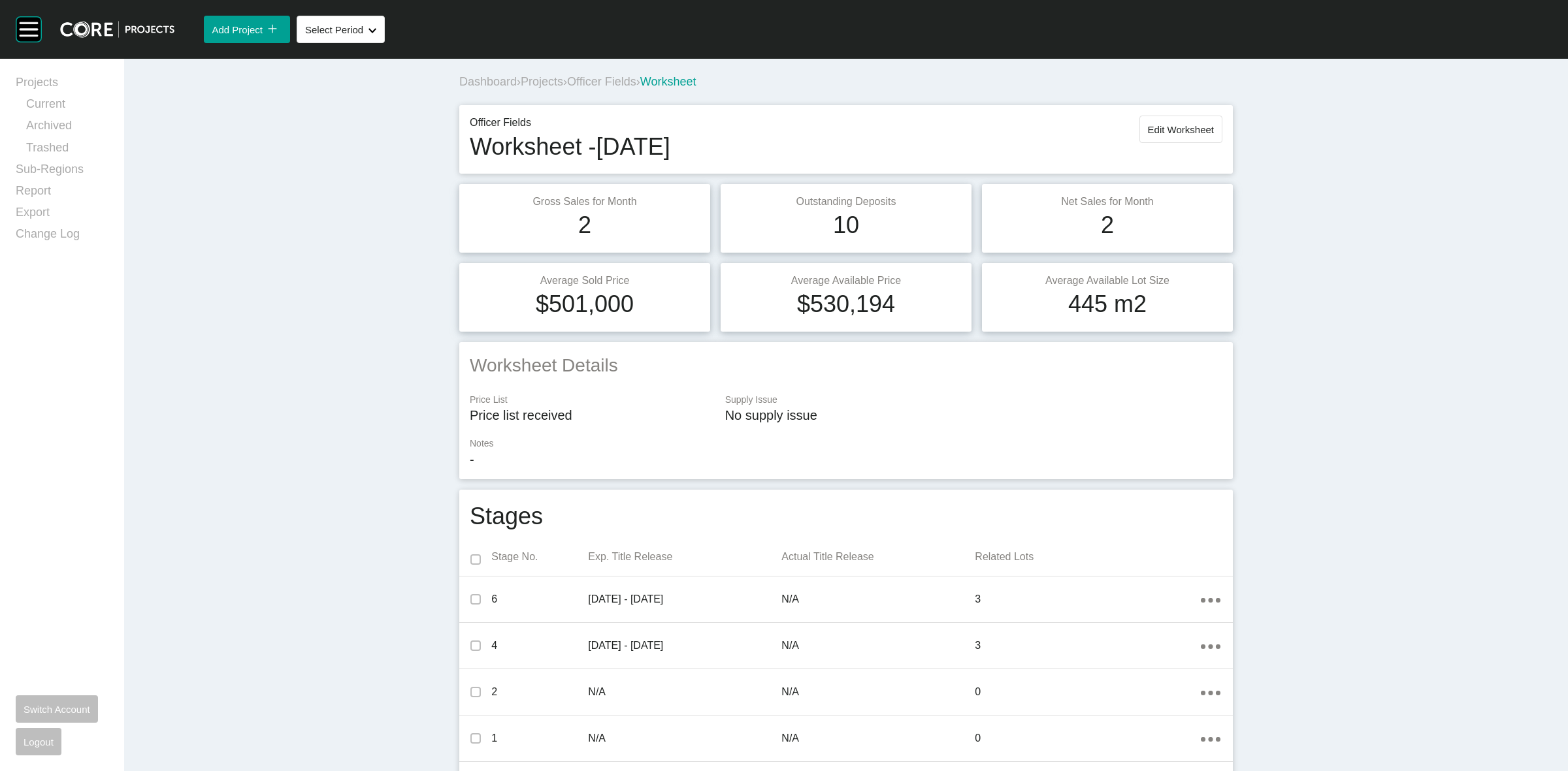
click at [590, 75] on span "Officer Fields" at bounding box center [601, 81] width 70 height 13
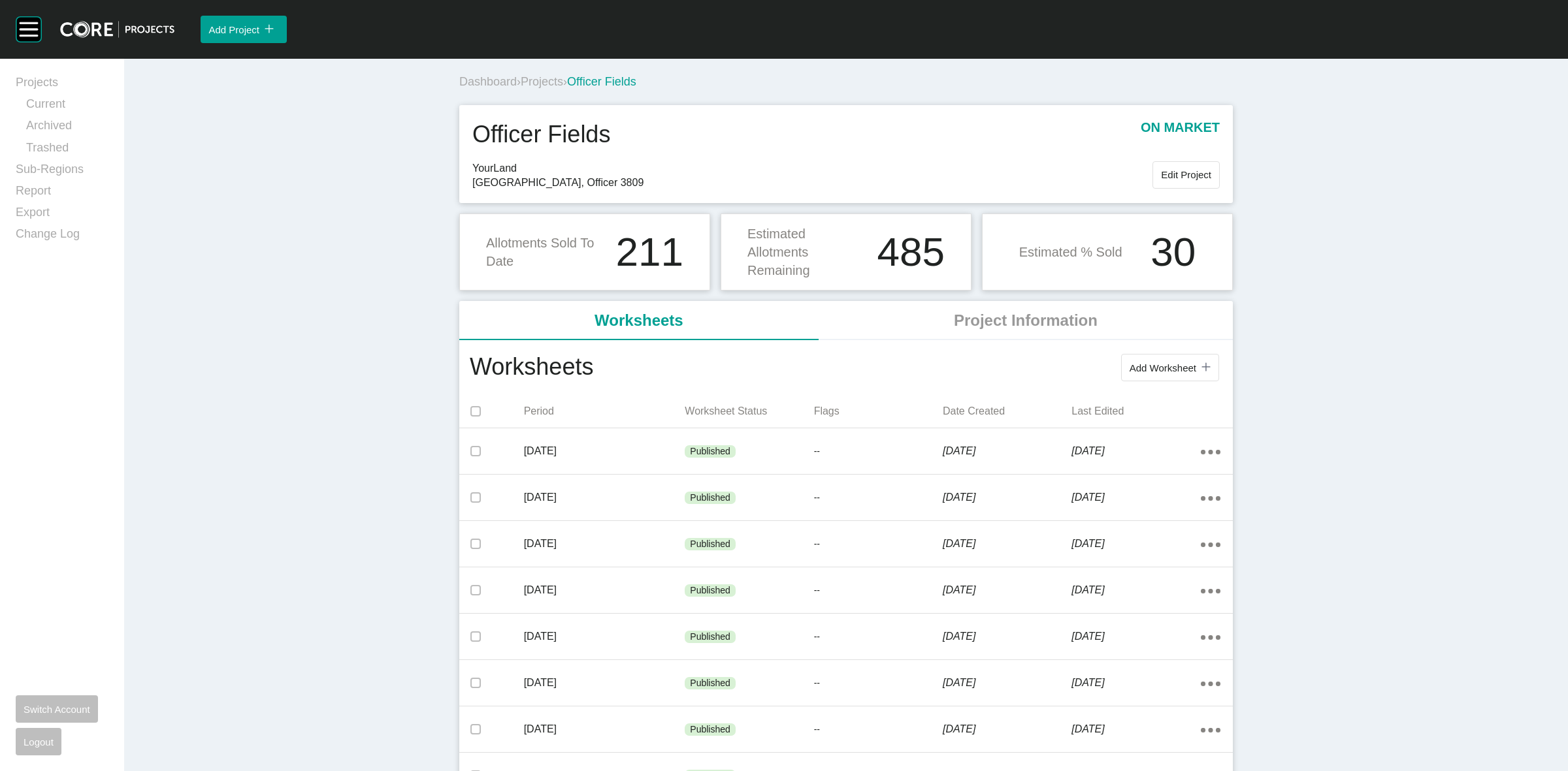
click at [539, 81] on span "Projects" at bounding box center [541, 81] width 42 height 13
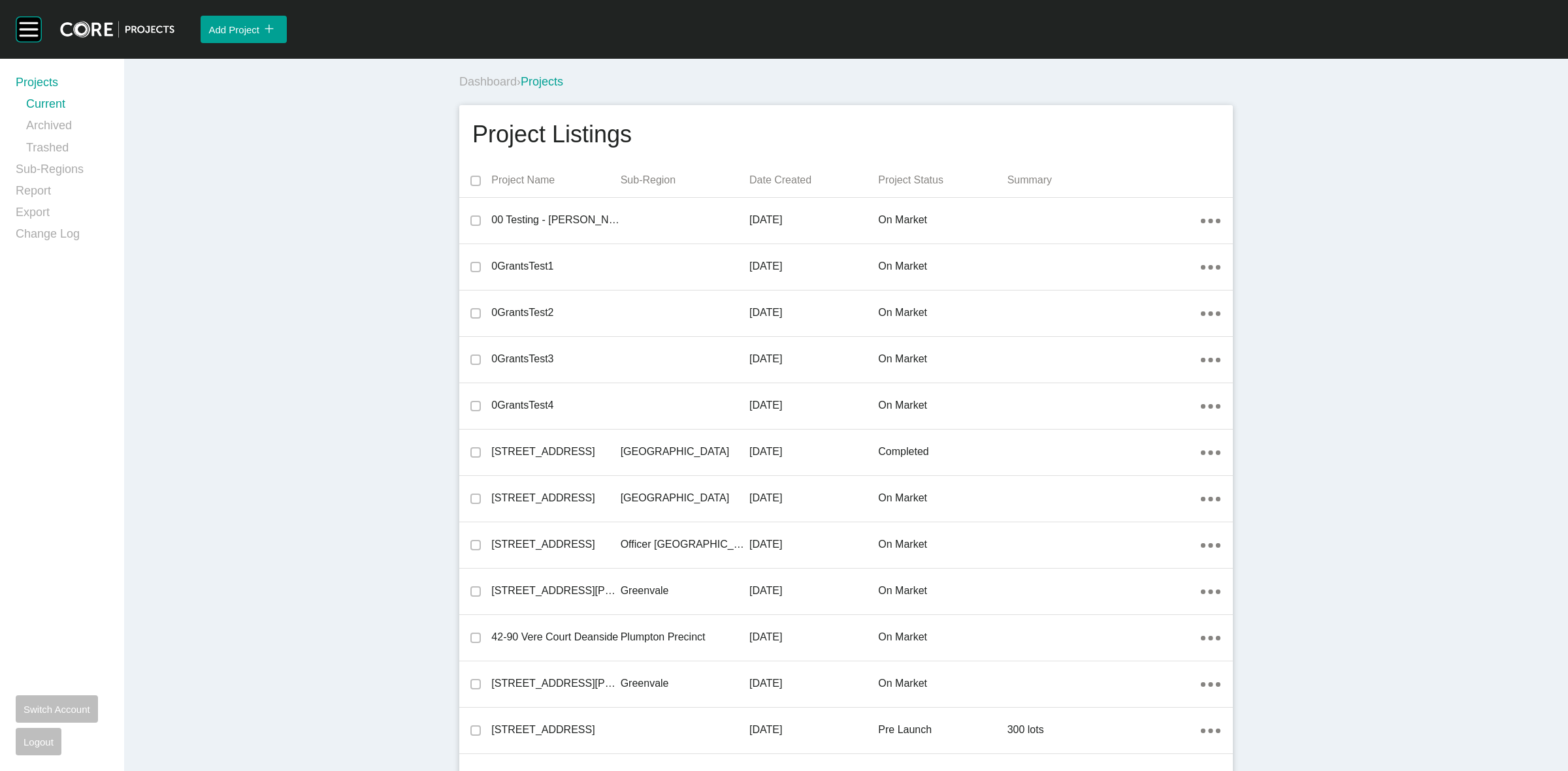
click at [745, 98] on div "Dashboard › Projects" at bounding box center [849, 82] width 779 height 36
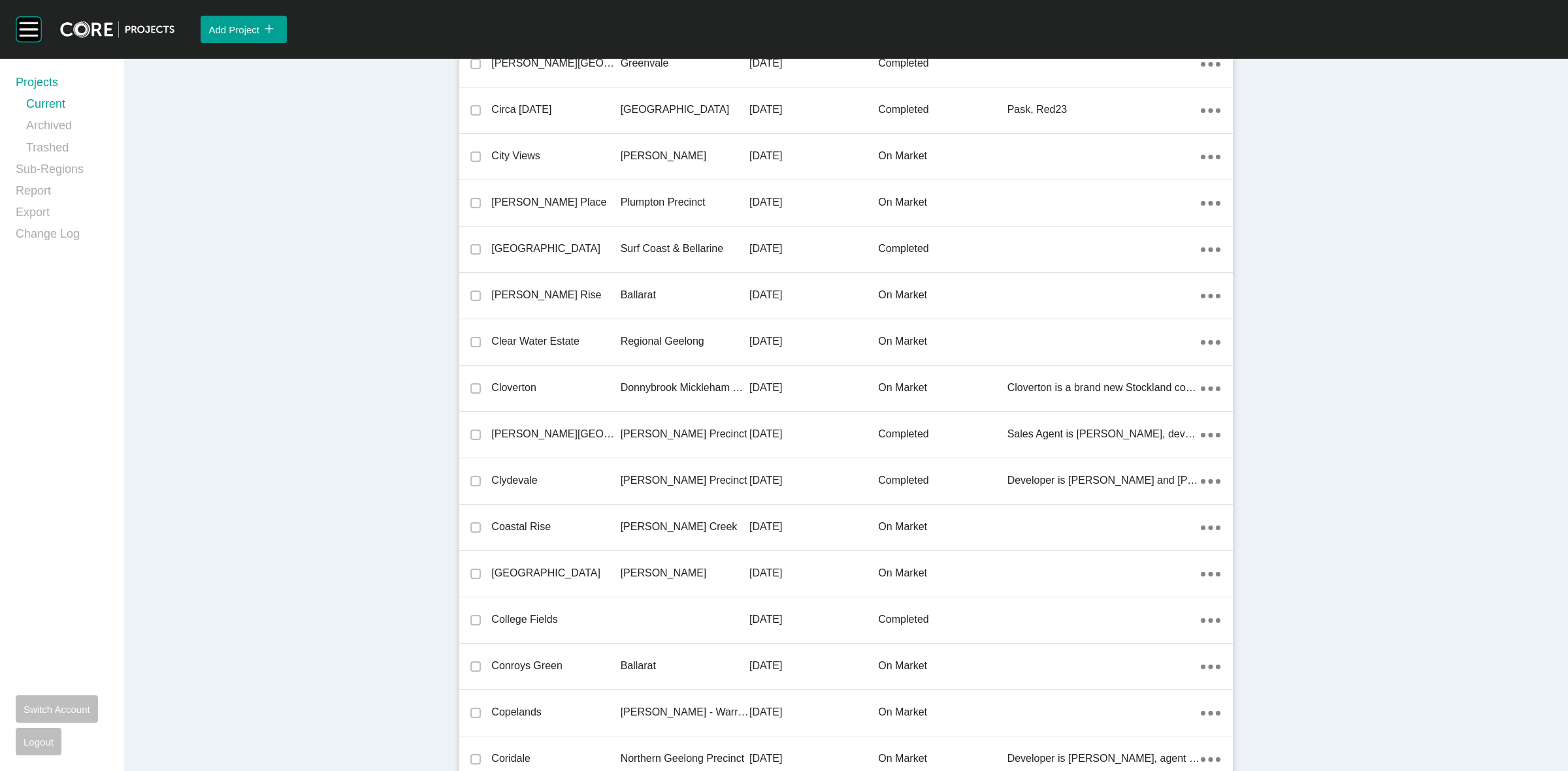
scroll to position [12308, 0]
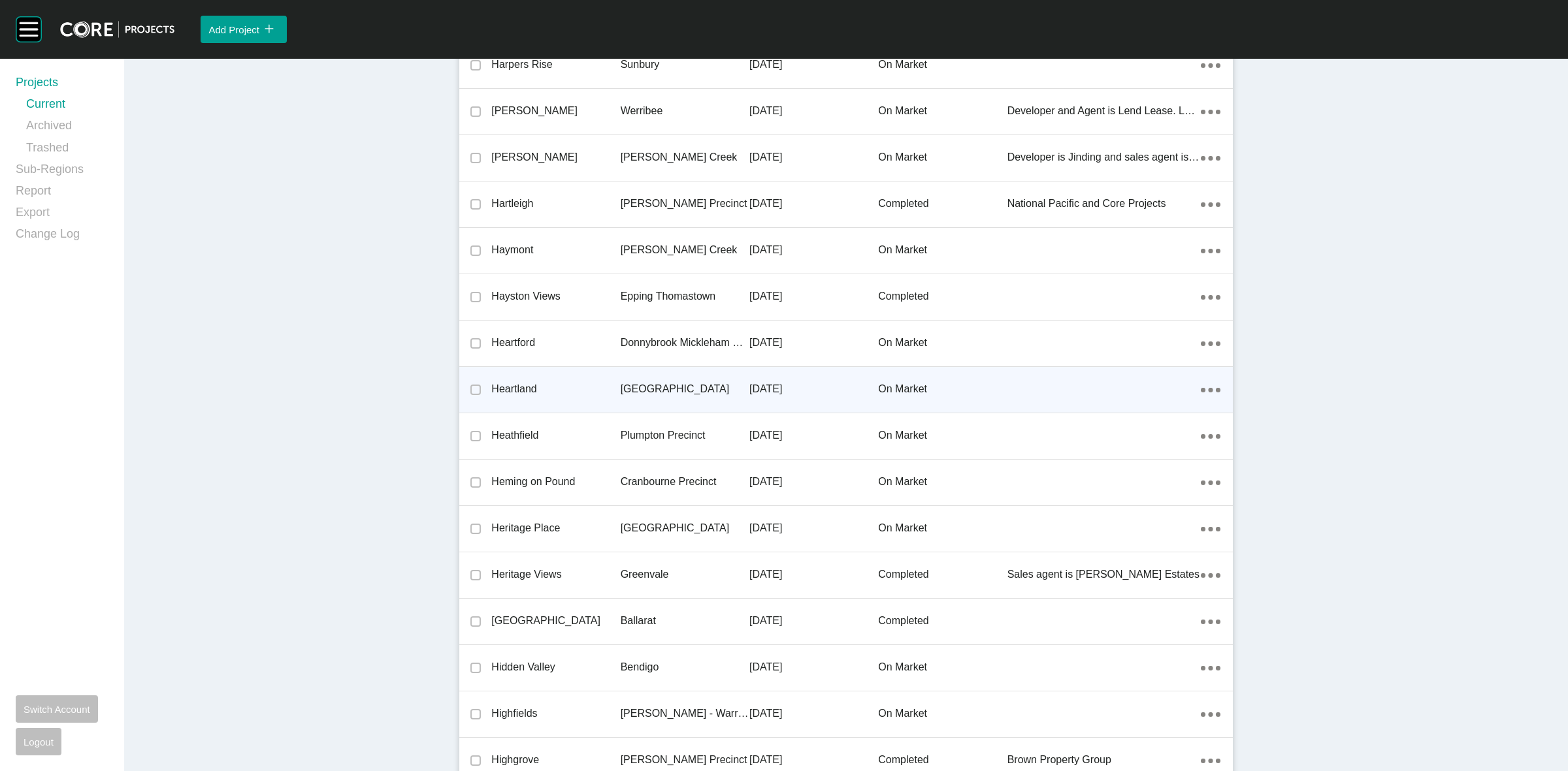
click at [641, 393] on div "[GEOGRAPHIC_DATA]" at bounding box center [685, 389] width 129 height 40
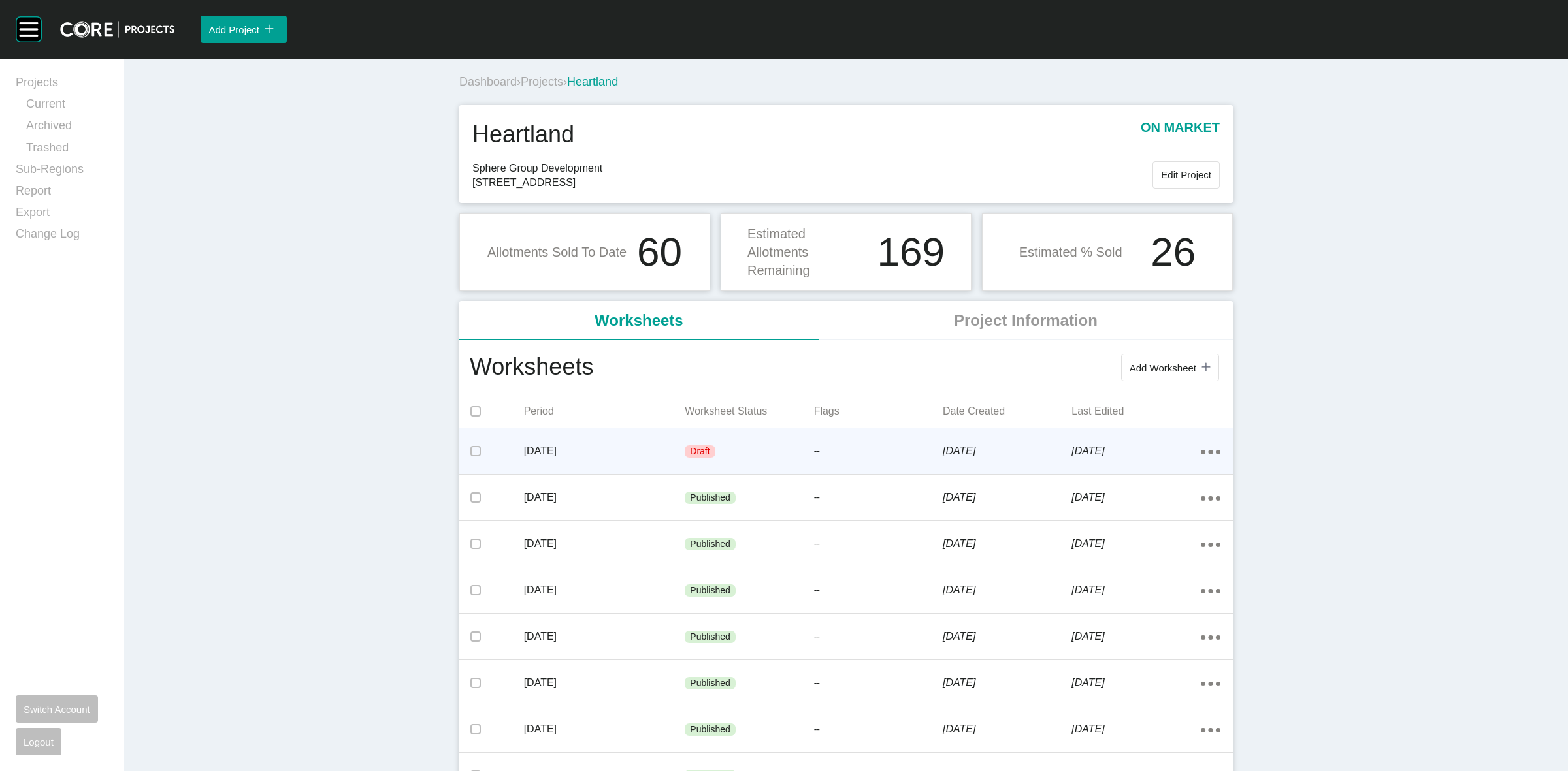
click at [897, 456] on p "--" at bounding box center [878, 452] width 129 height 13
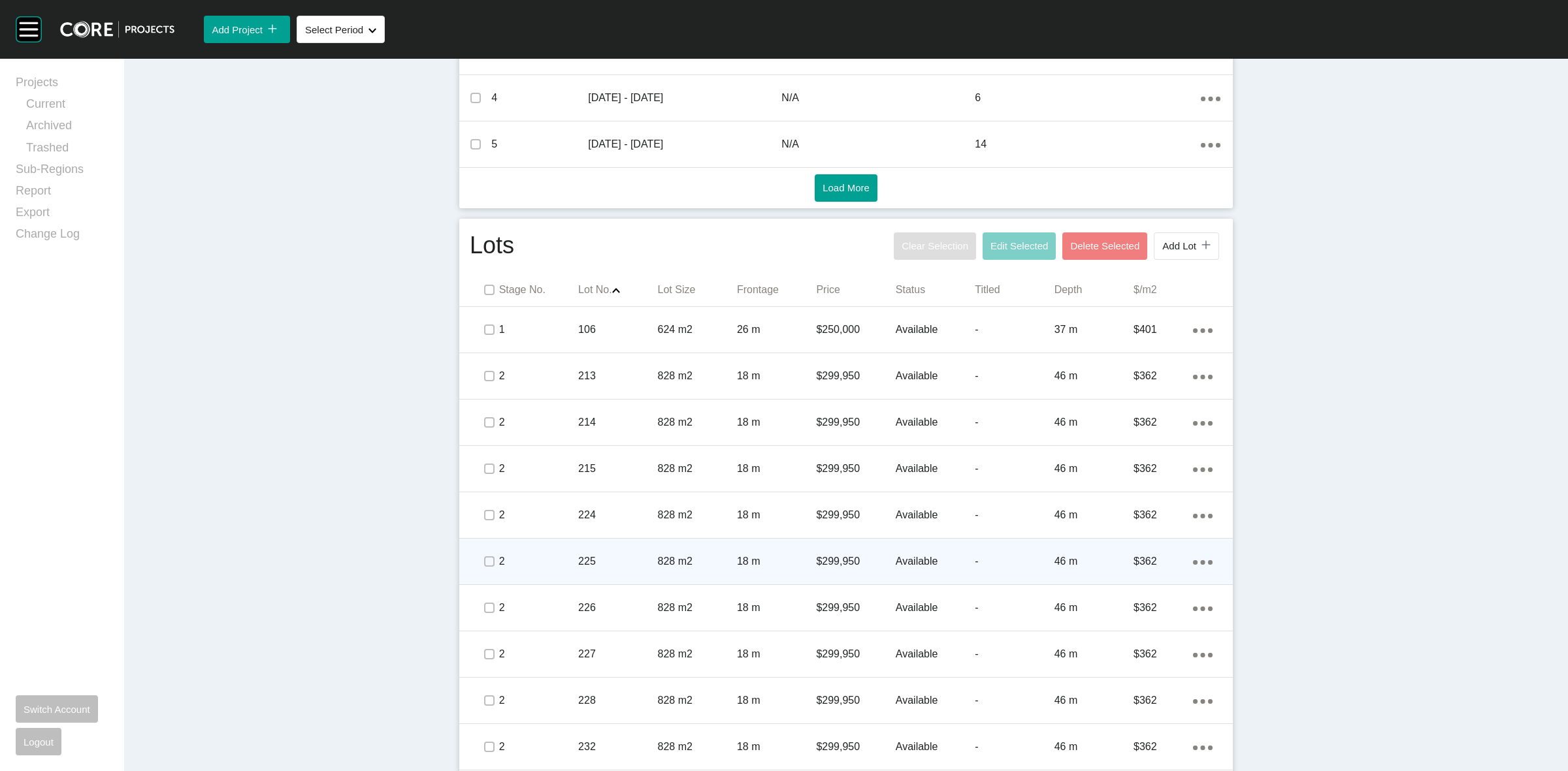
scroll to position [653, 0]
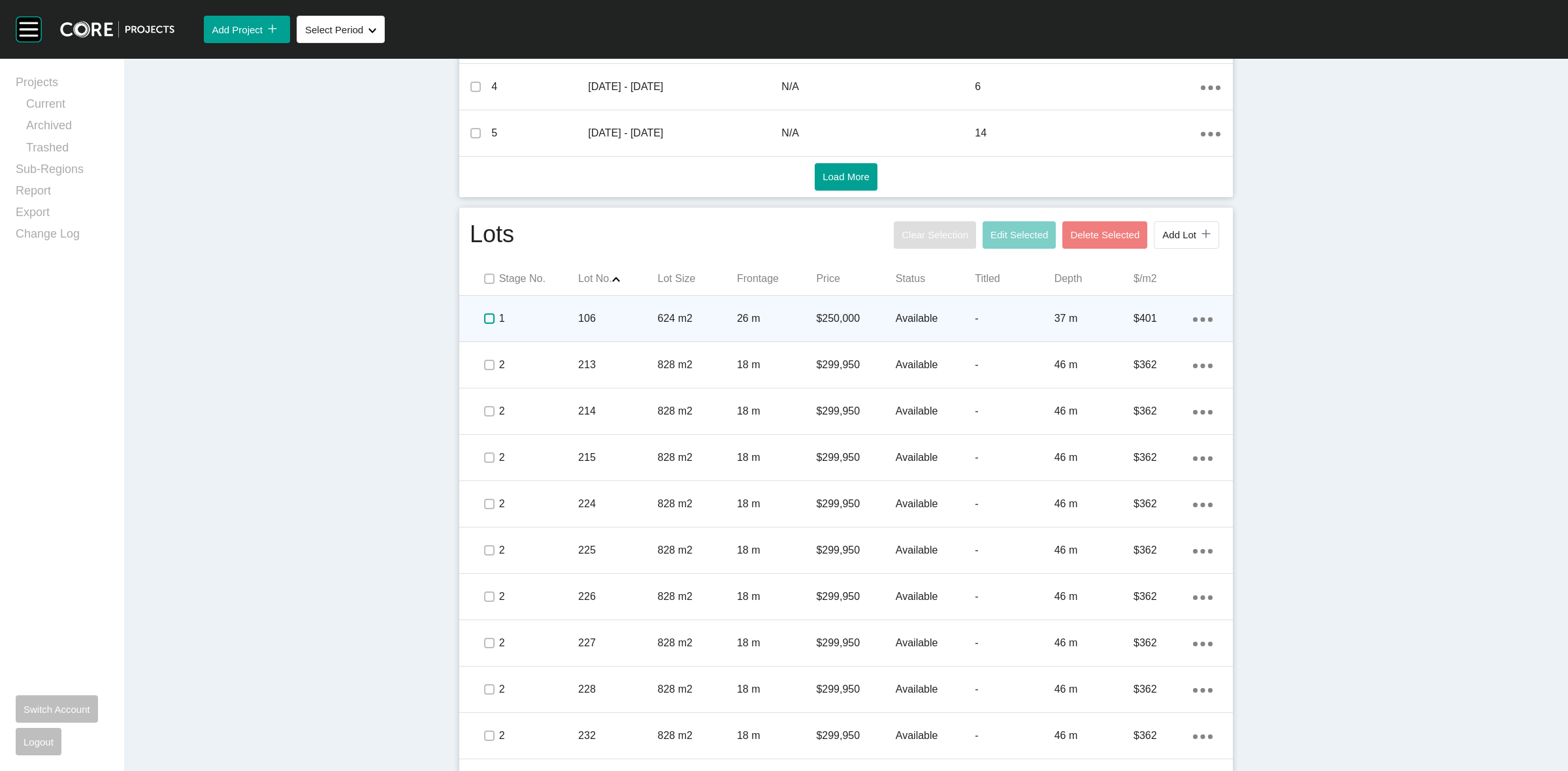
click at [484, 321] on label at bounding box center [489, 318] width 11 height 11
click at [531, 315] on p "1" at bounding box center [538, 318] width 79 height 15
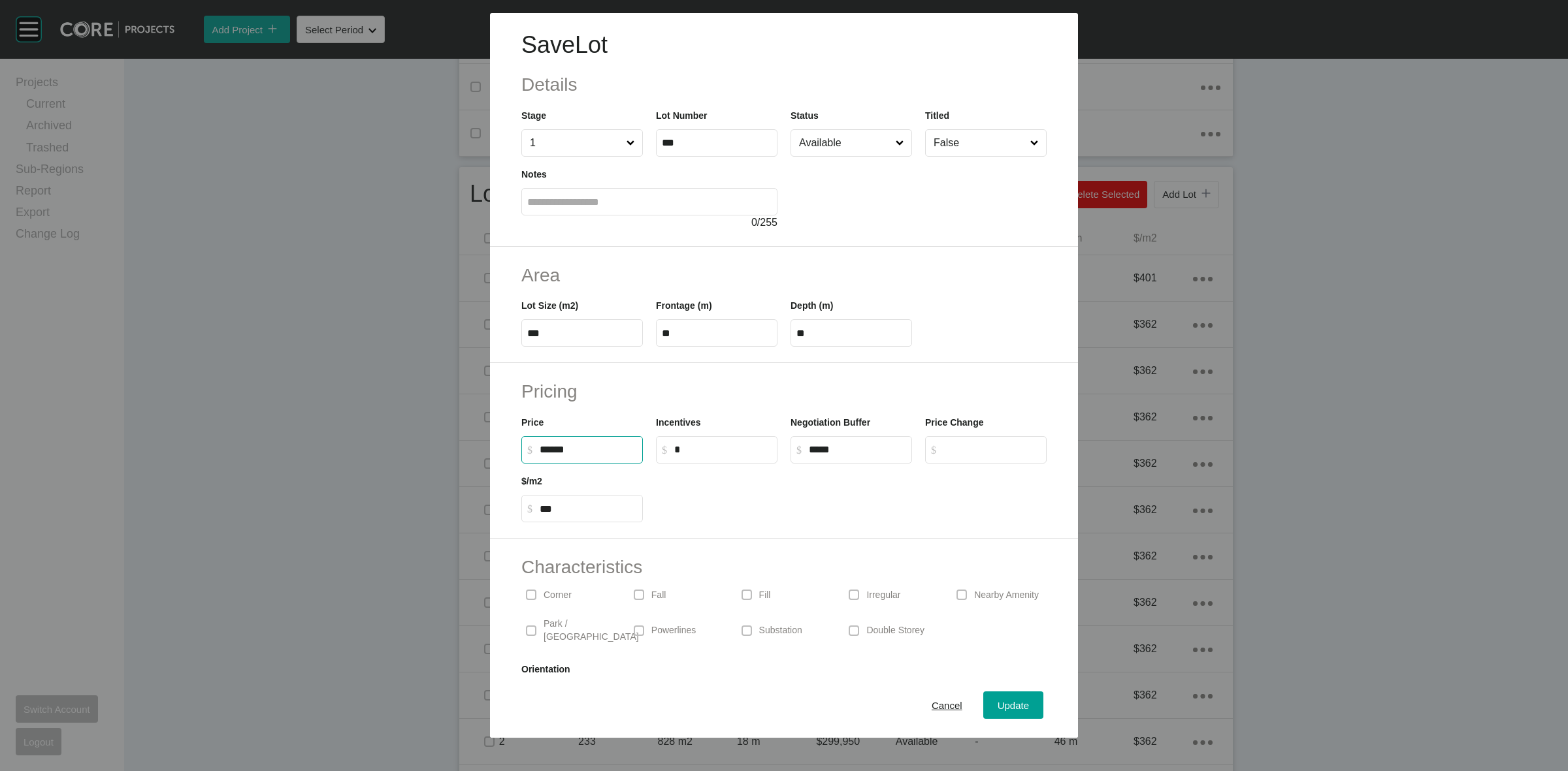
drag, startPoint x: 591, startPoint y: 450, endPoint x: 543, endPoint y: 455, distance: 48.3
click at [549, 448] on input "******" at bounding box center [588, 449] width 97 height 11
type input "*******"
type input "*****"
type input "***"
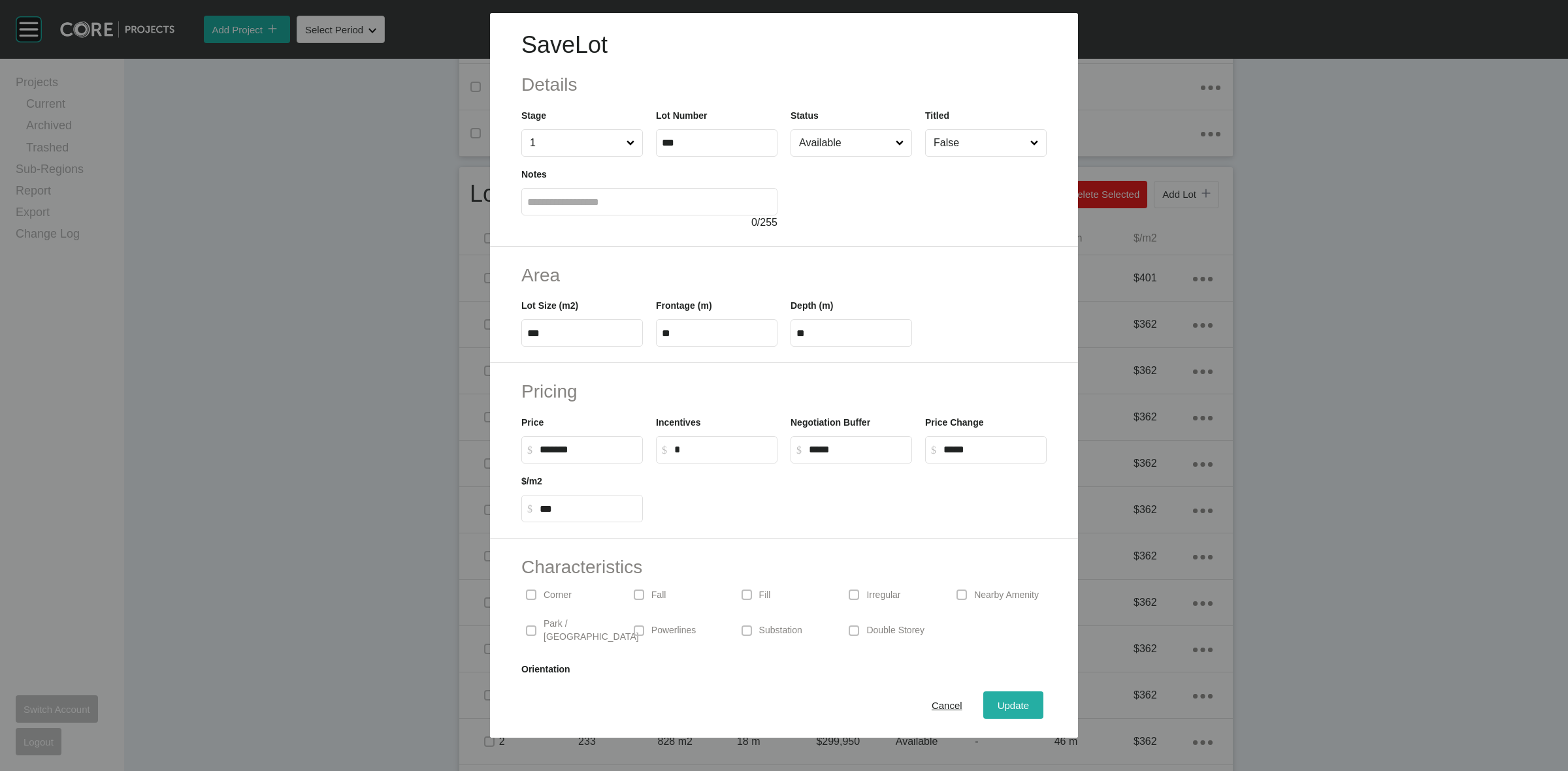
click at [1004, 704] on span "Update" at bounding box center [1014, 705] width 31 height 11
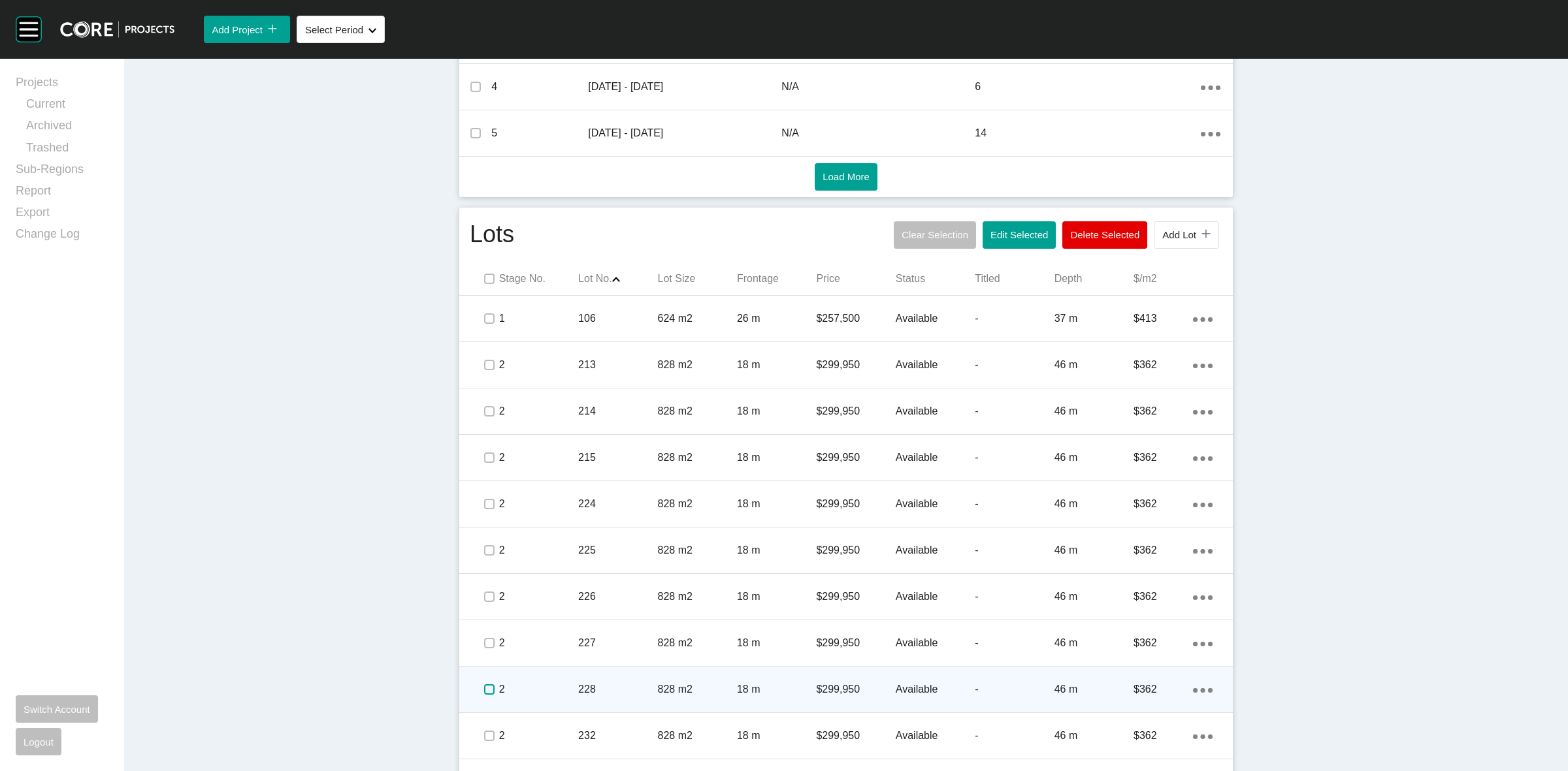
click at [484, 689] on label at bounding box center [489, 689] width 11 height 11
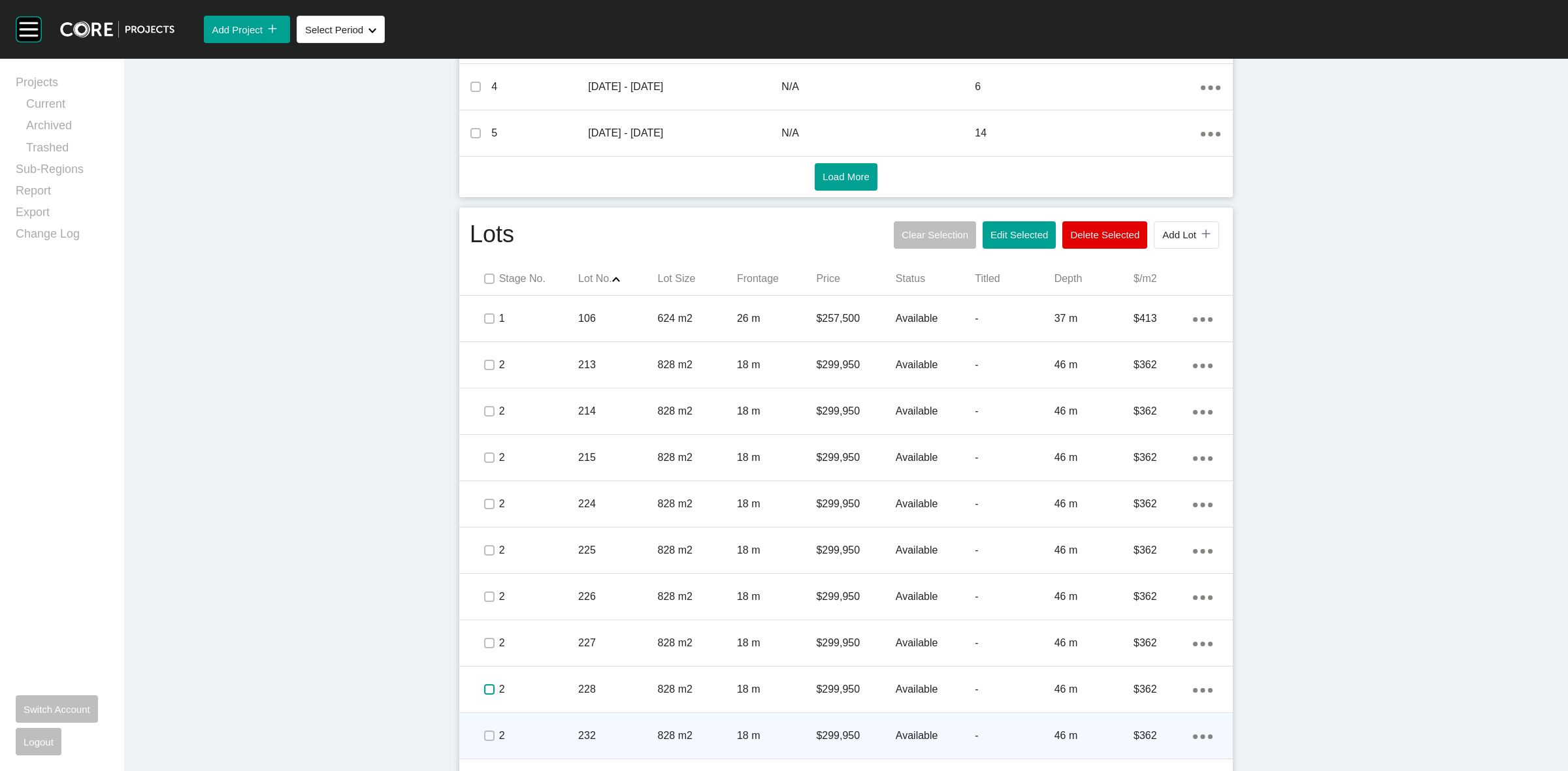
scroll to position [735, 0]
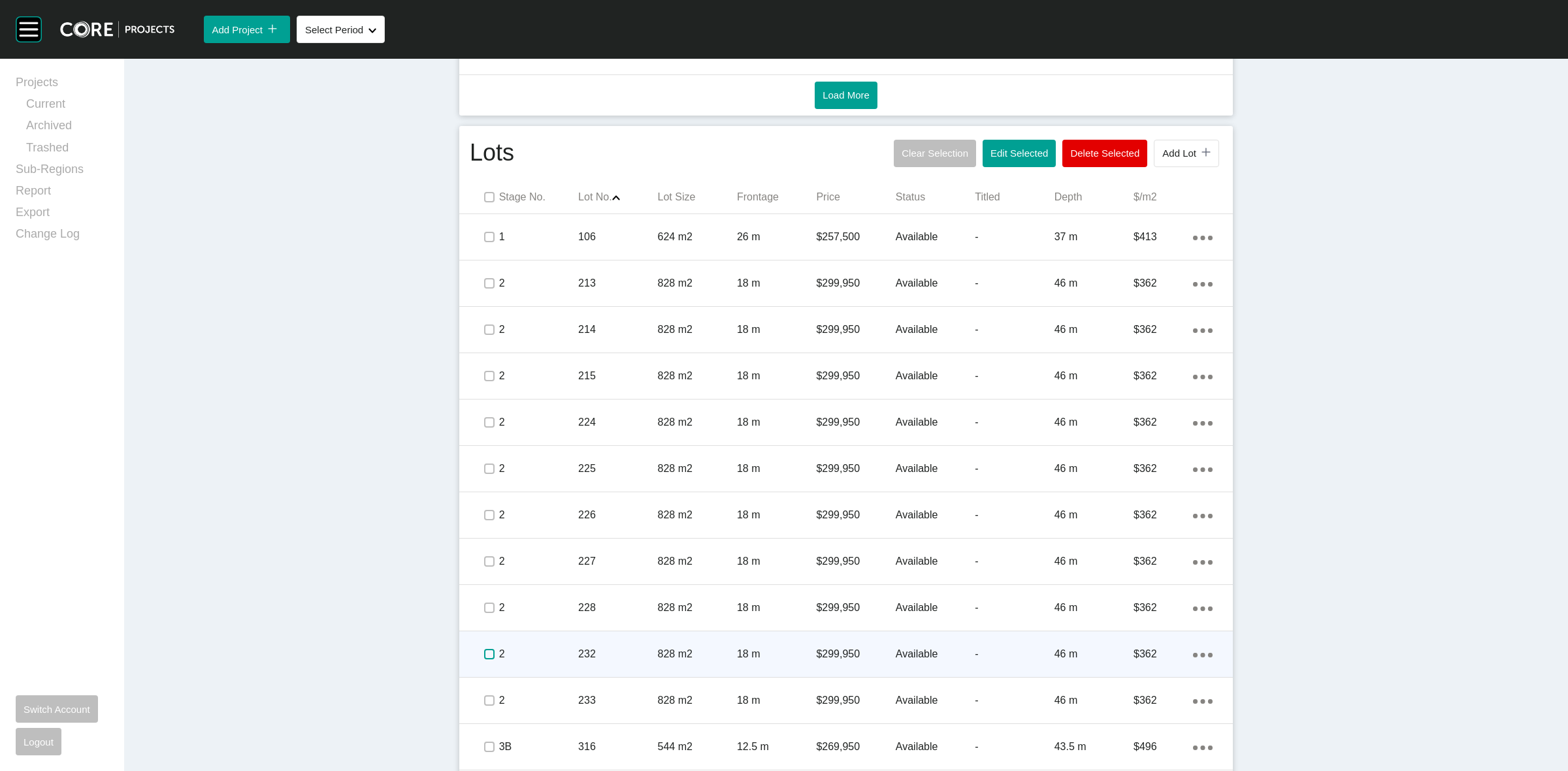
click at [484, 650] on label at bounding box center [489, 654] width 11 height 11
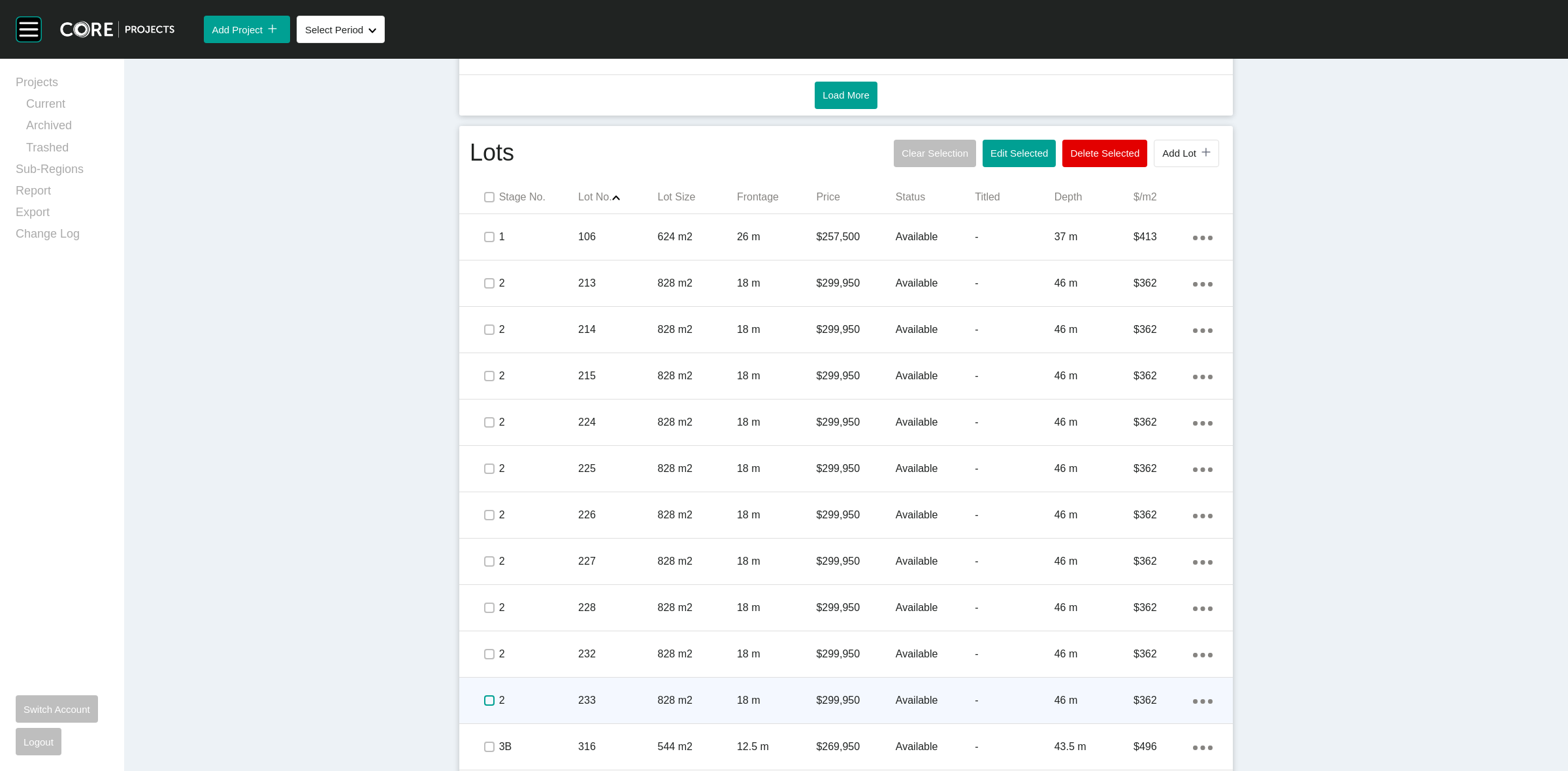
click at [484, 695] on label at bounding box center [489, 700] width 11 height 11
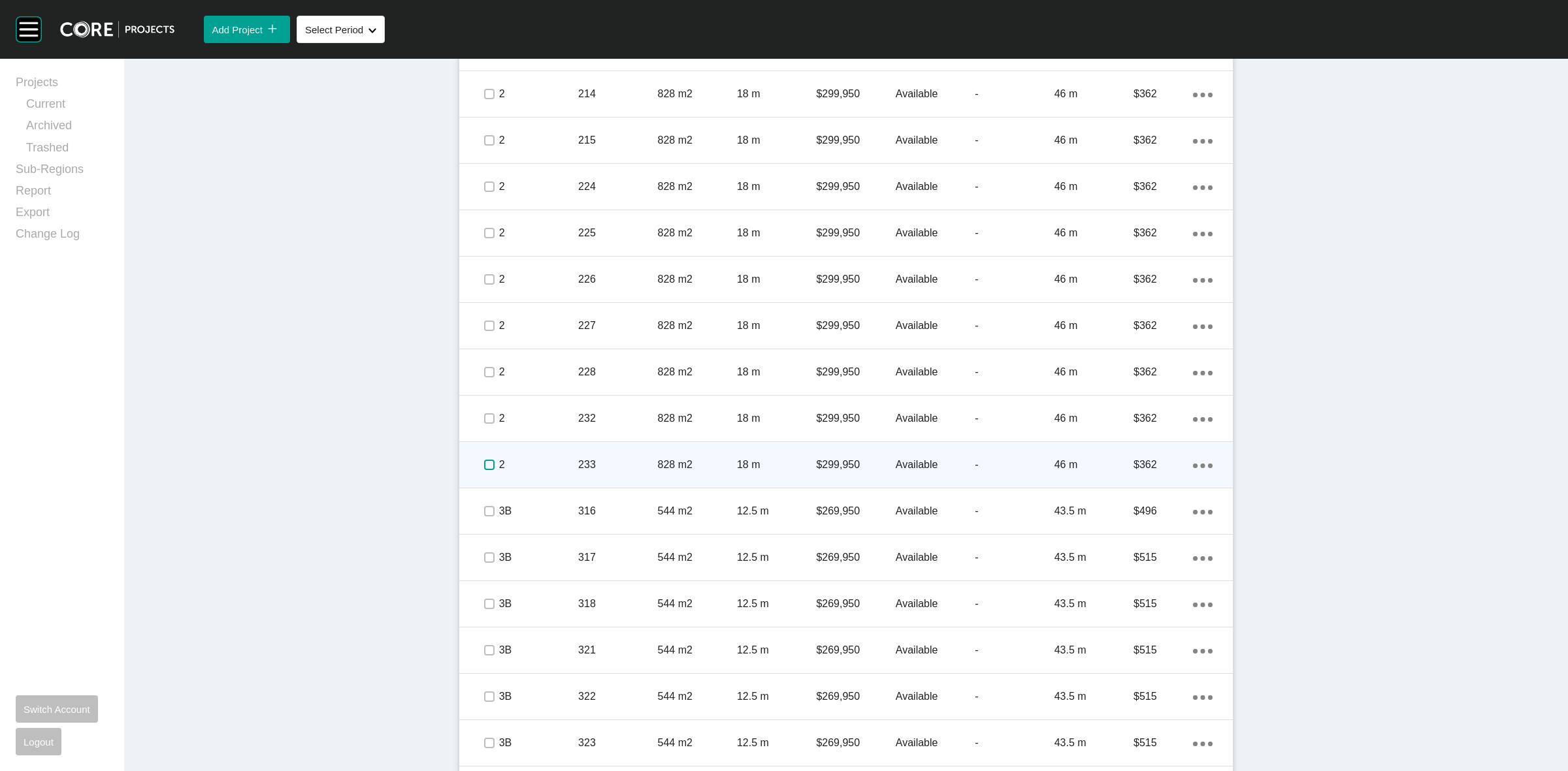
scroll to position [980, 0]
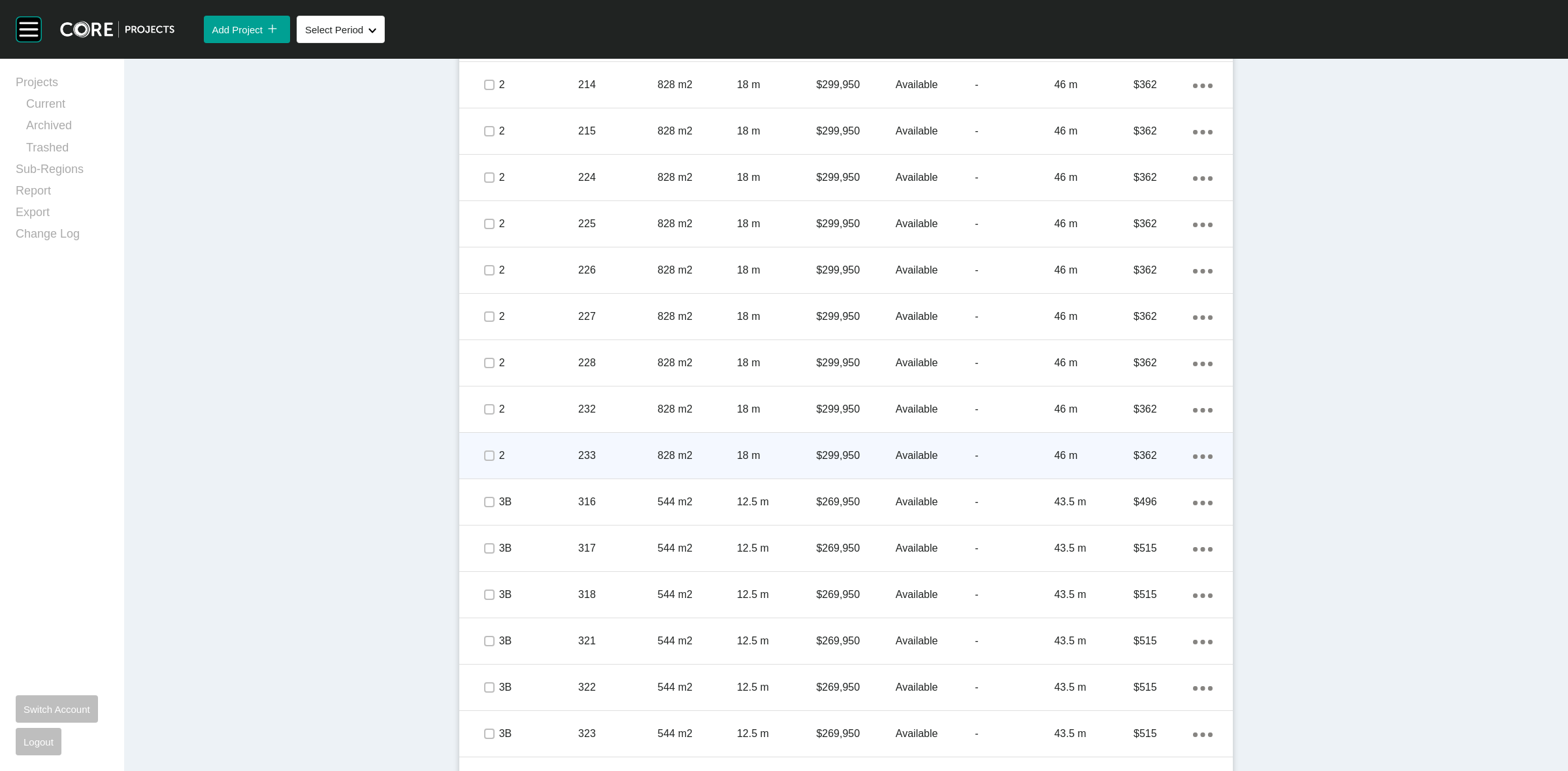
click at [1193, 456] on icon "Action Menu Dots Copy 6 Created with Sketch." at bounding box center [1203, 457] width 20 height 5
click at [1139, 454] on link "Duplicate" at bounding box center [1144, 459] width 49 height 20
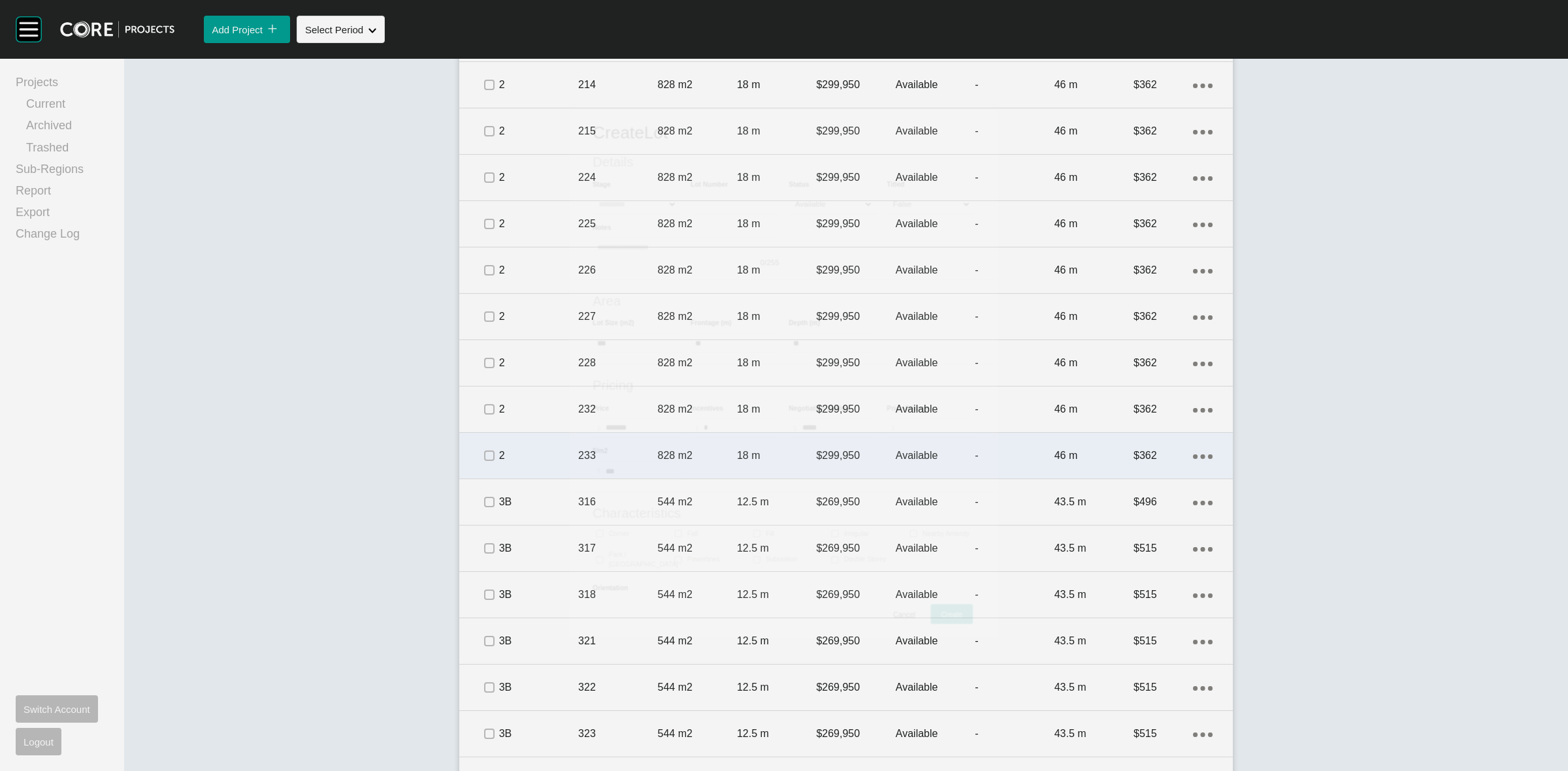
scroll to position [978, 0]
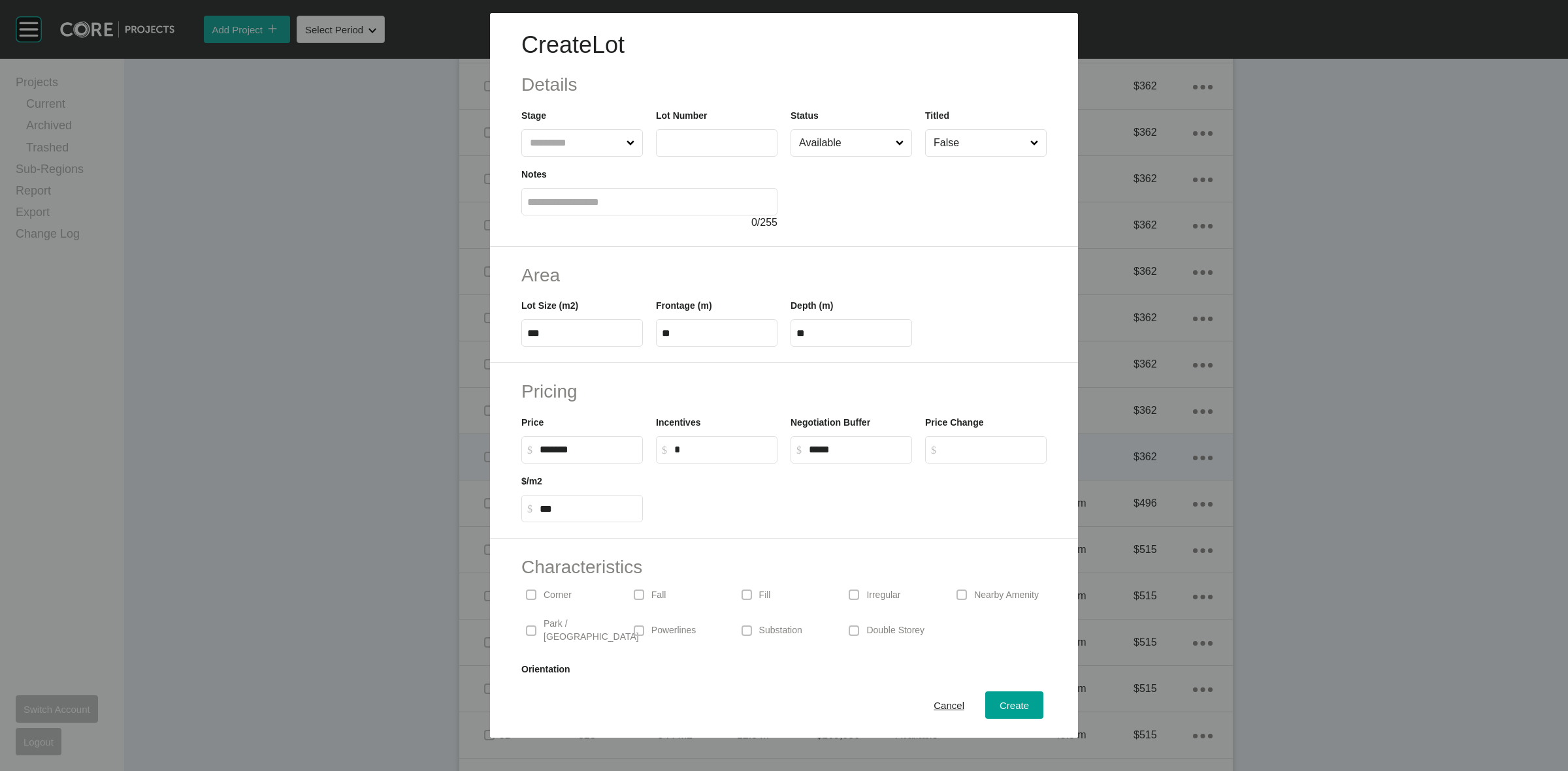
click at [681, 150] on label at bounding box center [717, 143] width 122 height 28
click at [681, 148] on input "text" at bounding box center [705, 142] width 86 height 11
type input "***"
type input "******"
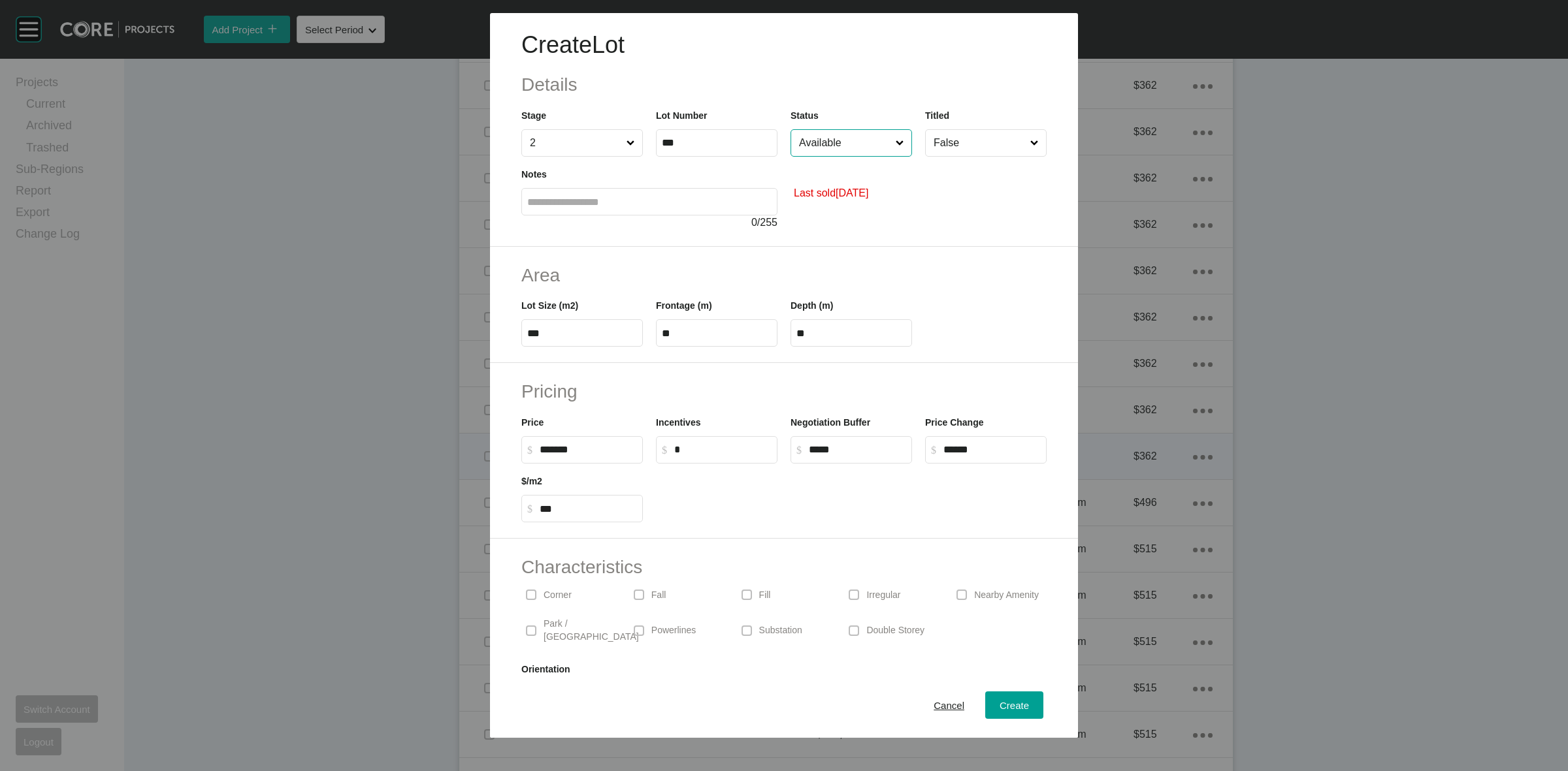
click at [828, 139] on input "Available" at bounding box center [845, 142] width 96 height 27
click at [1000, 701] on span "Create" at bounding box center [1015, 705] width 29 height 11
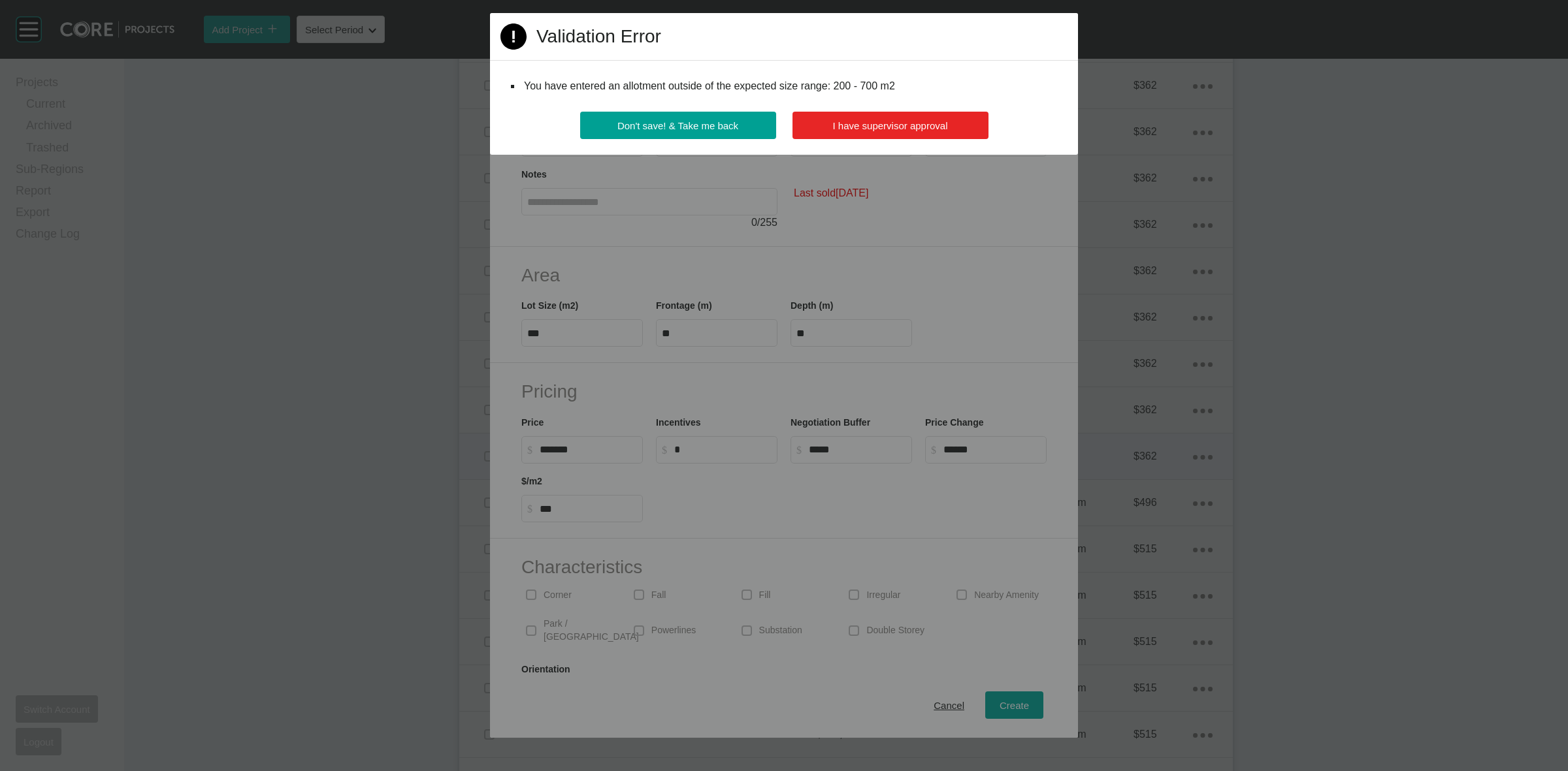
click at [920, 129] on span "I have supervisor approval" at bounding box center [890, 125] width 115 height 11
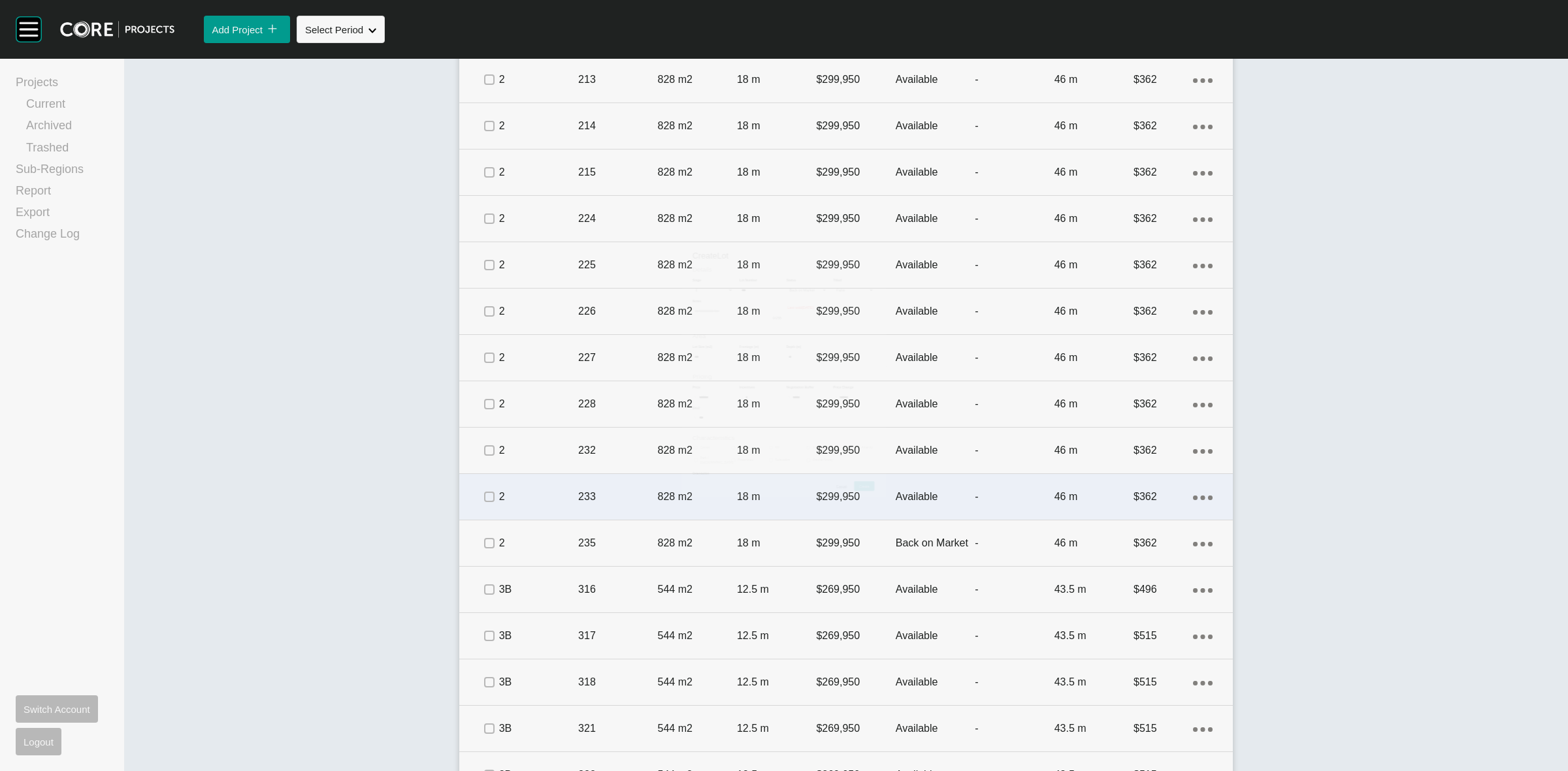
scroll to position [980, 0]
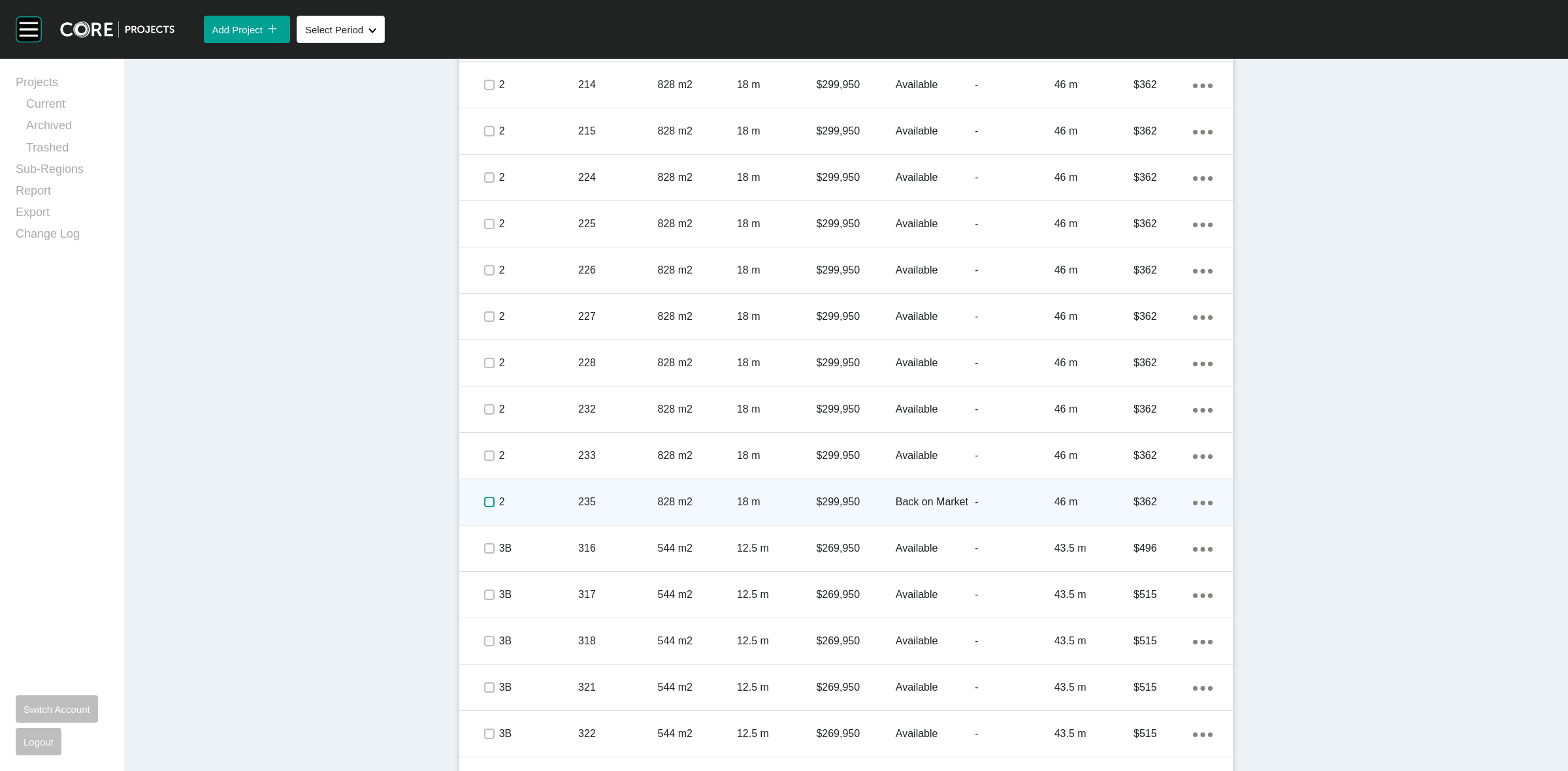
click at [484, 502] on label at bounding box center [489, 502] width 11 height 11
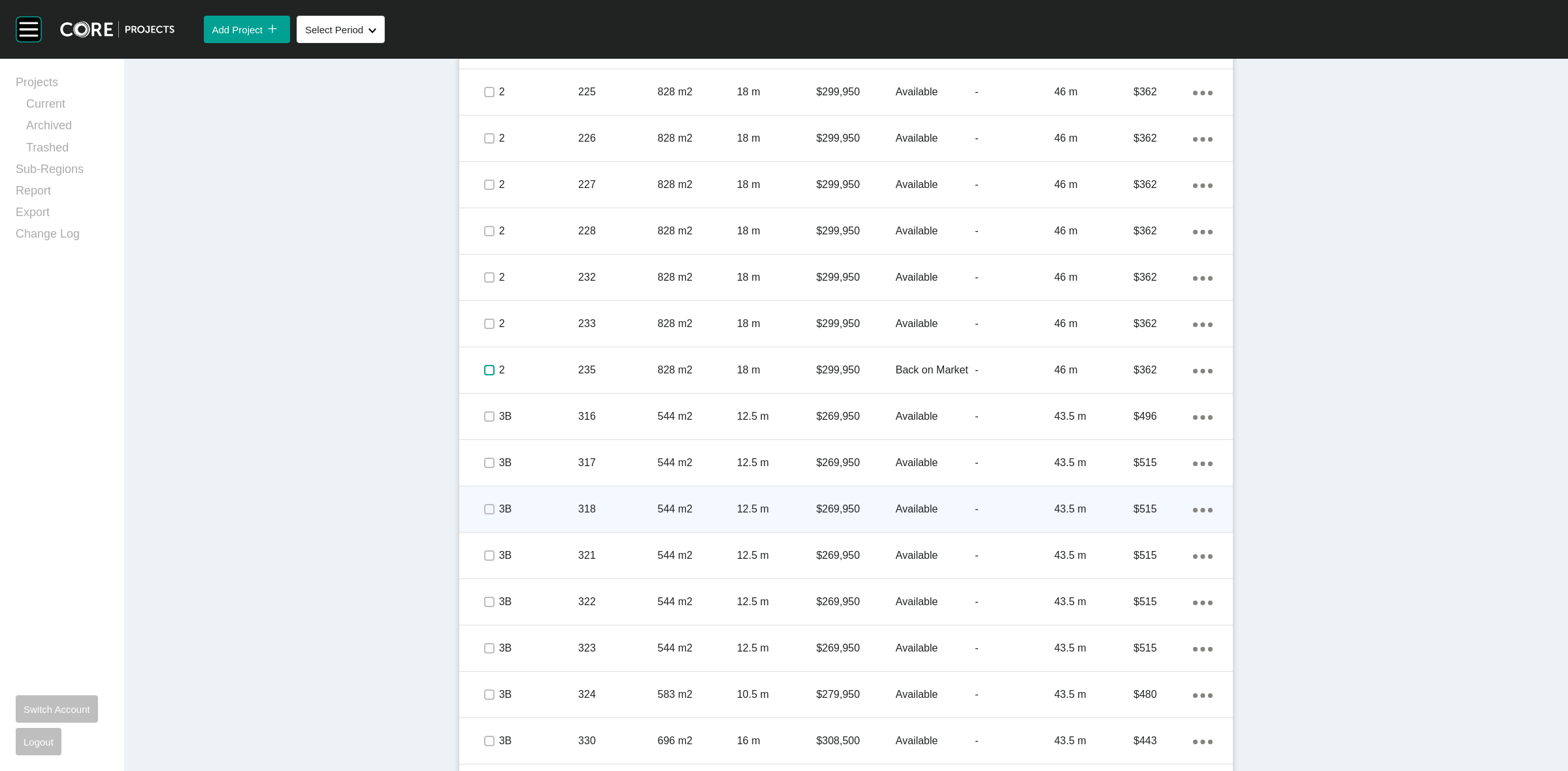
scroll to position [1143, 0]
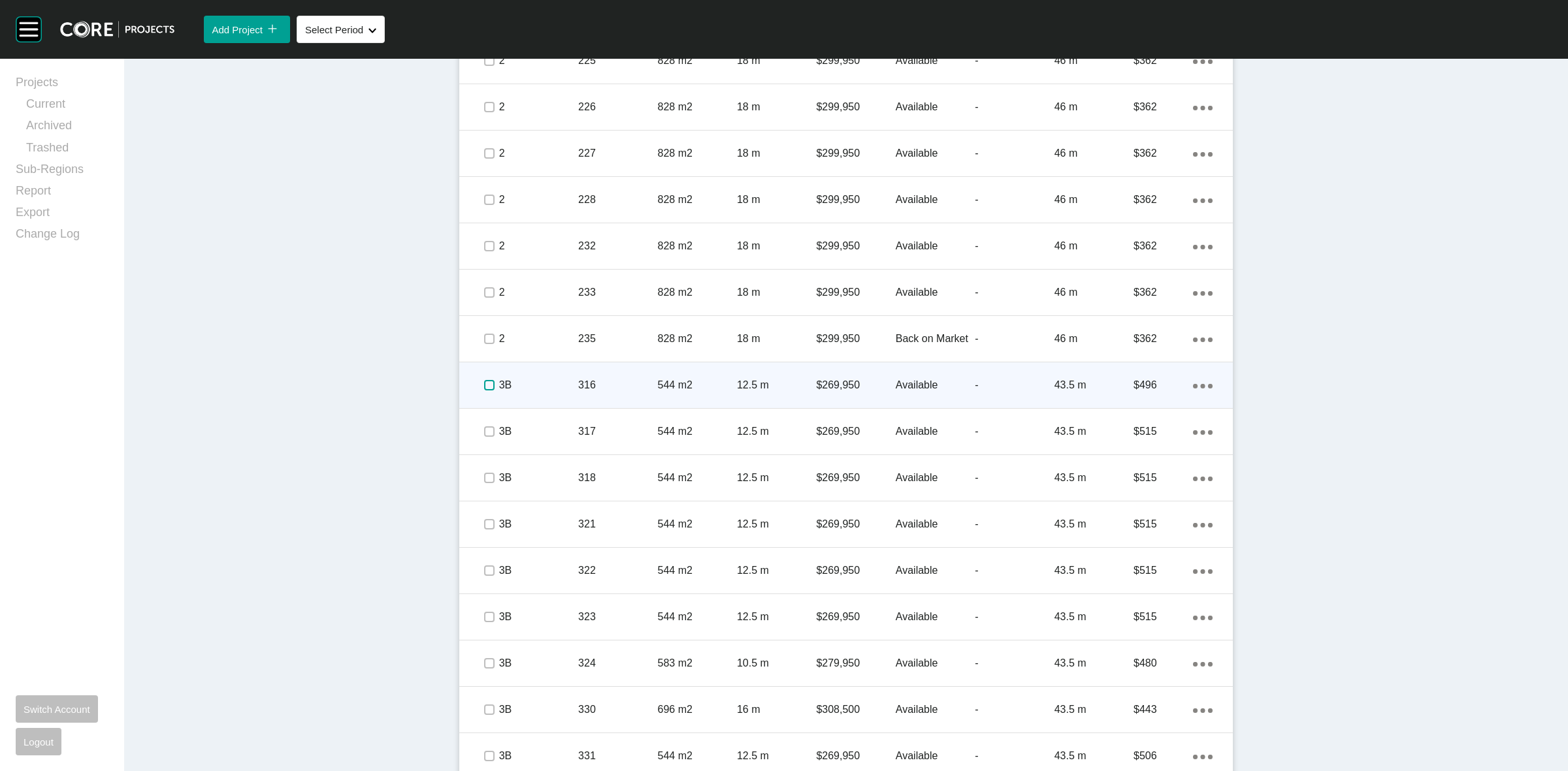
click at [484, 382] on label at bounding box center [489, 385] width 11 height 11
click at [543, 387] on p "3B" at bounding box center [538, 385] width 79 height 15
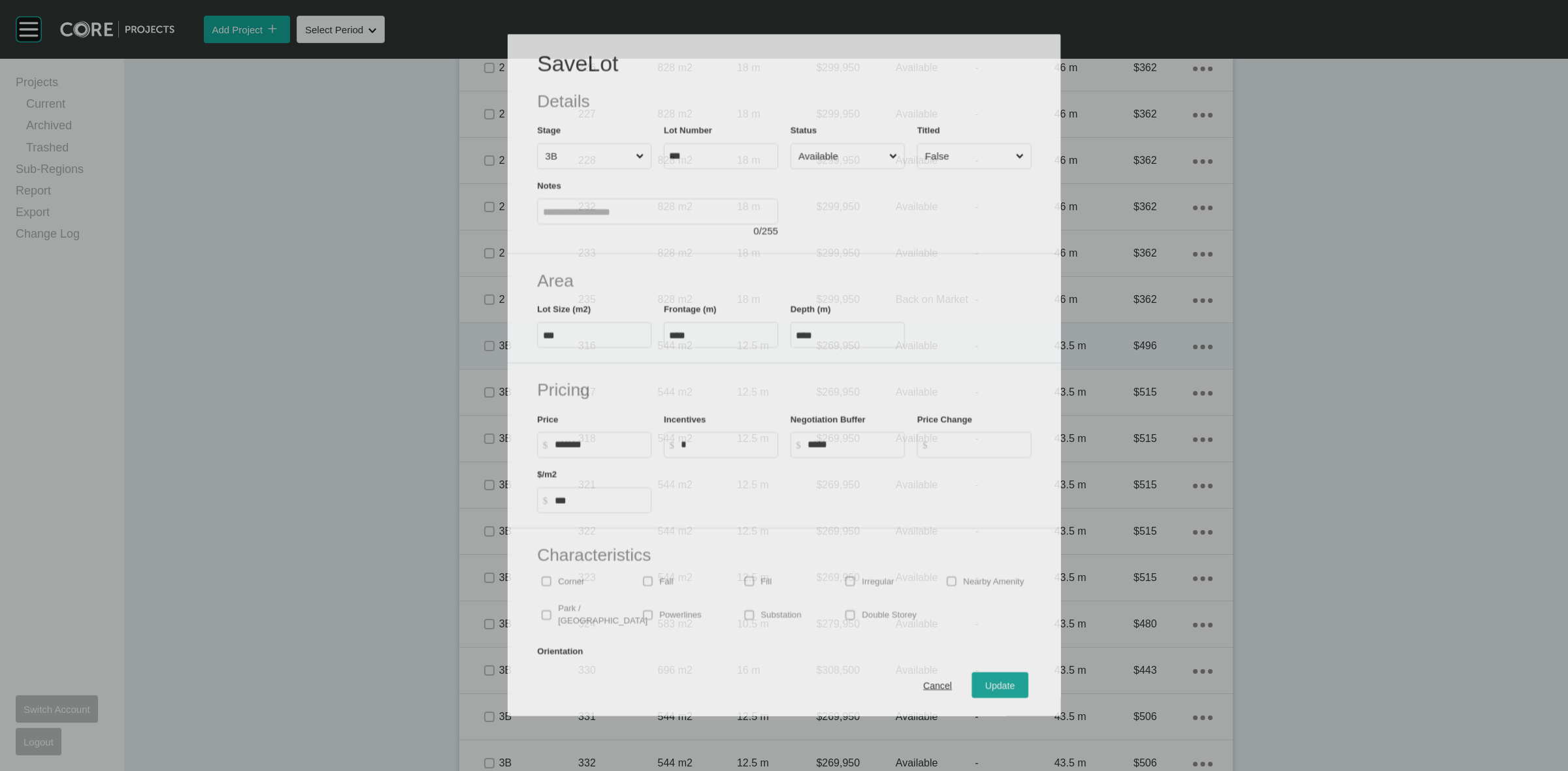
scroll to position [1102, 0]
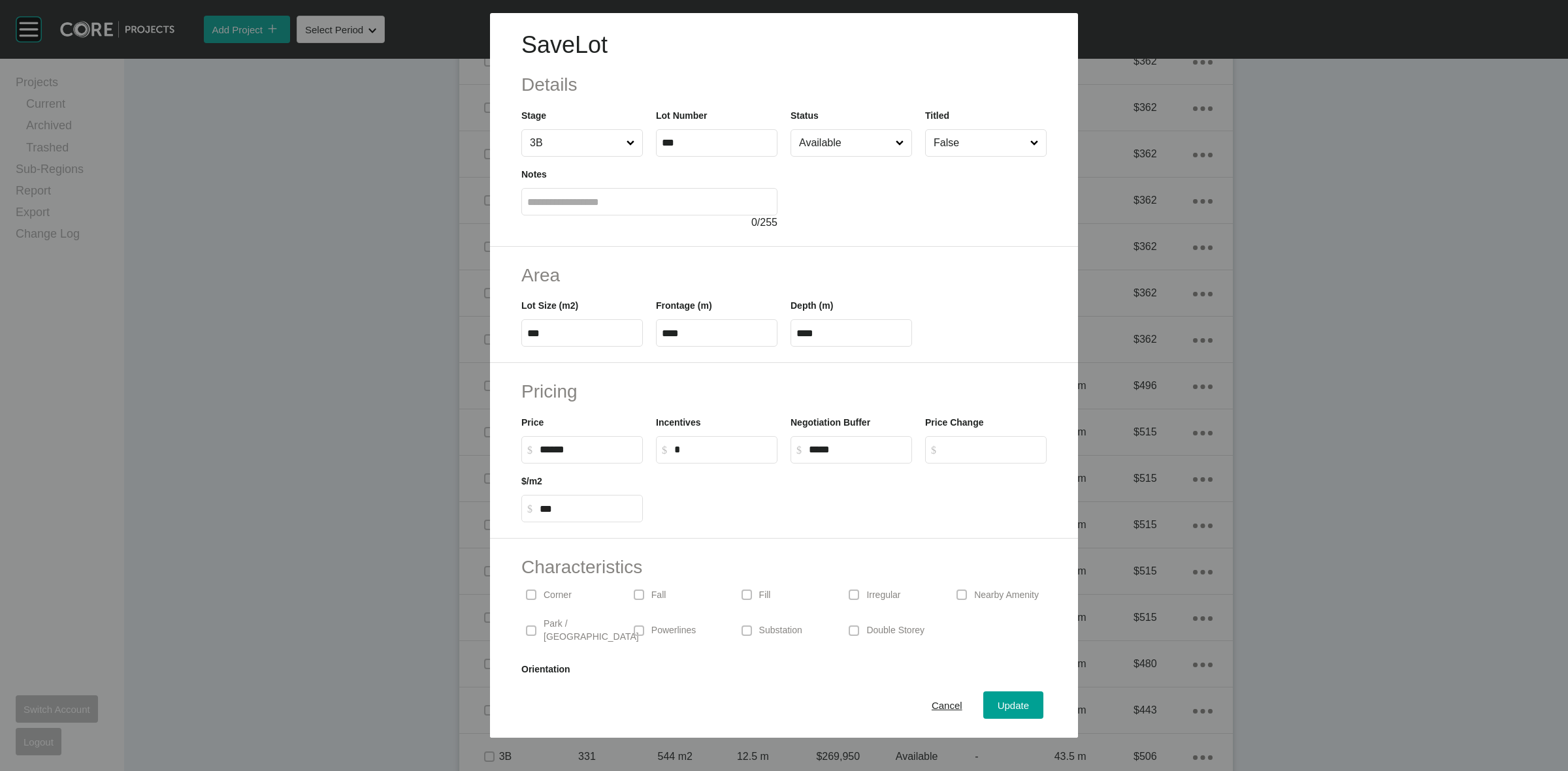
click at [551, 450] on input "******" at bounding box center [588, 449] width 97 height 11
type input "*******"
type input "***"
click at [680, 417] on label "Incentives" at bounding box center [678, 422] width 44 height 11
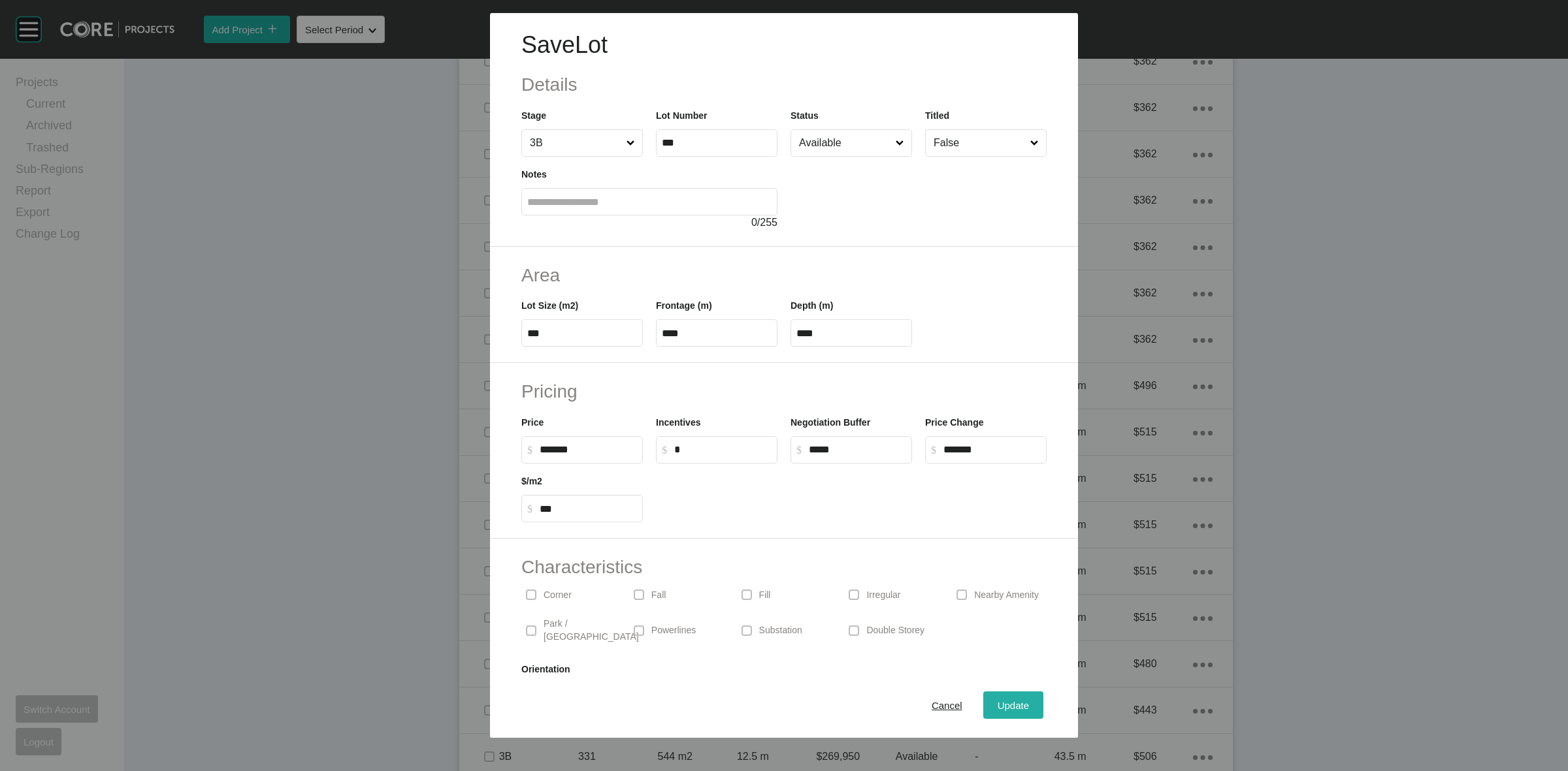
click at [998, 705] on span "Update" at bounding box center [1014, 705] width 31 height 11
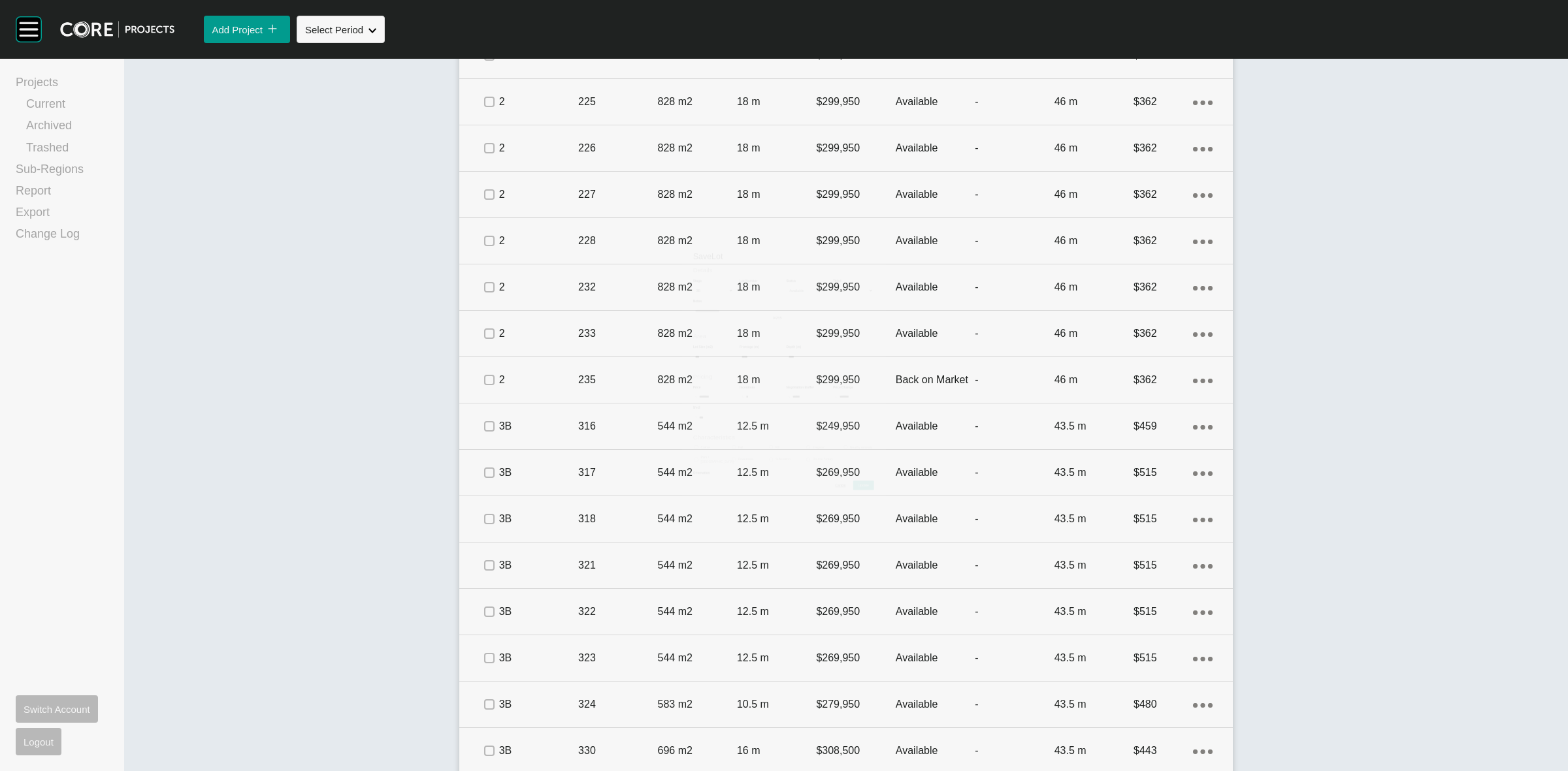
scroll to position [1143, 0]
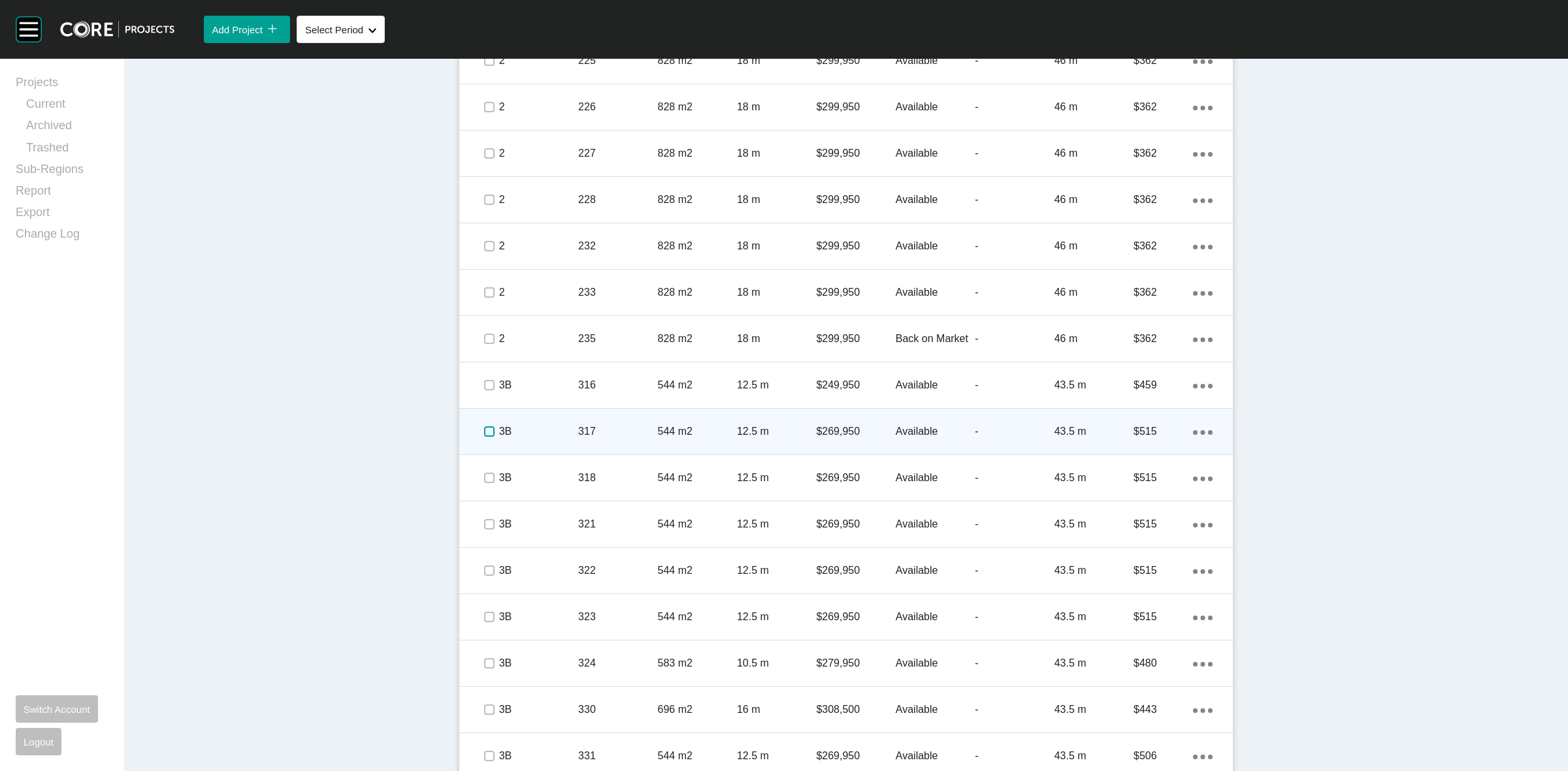
click at [484, 430] on label at bounding box center [489, 431] width 11 height 11
click at [530, 422] on div "3B" at bounding box center [538, 431] width 79 height 40
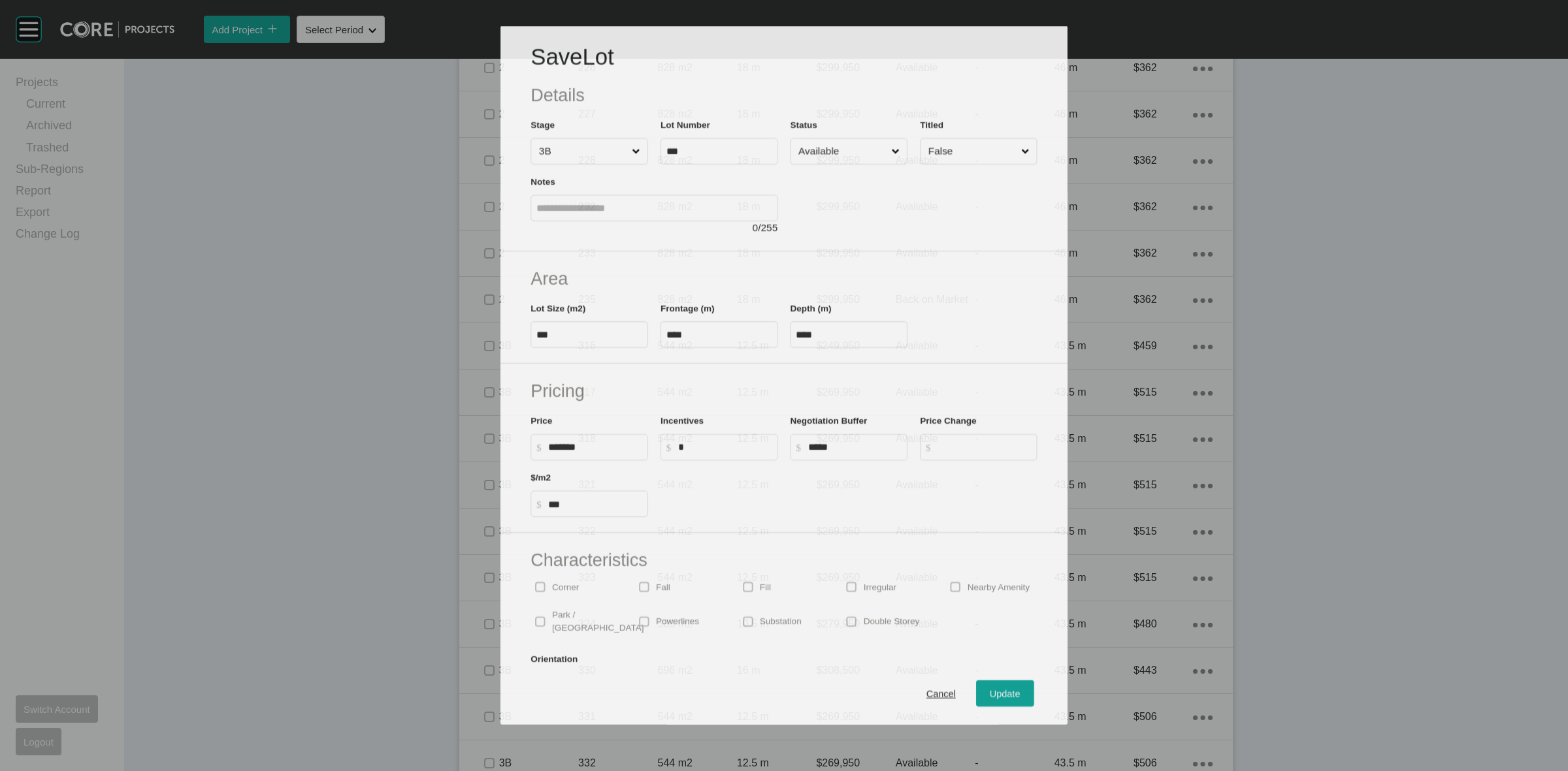
scroll to position [1102, 0]
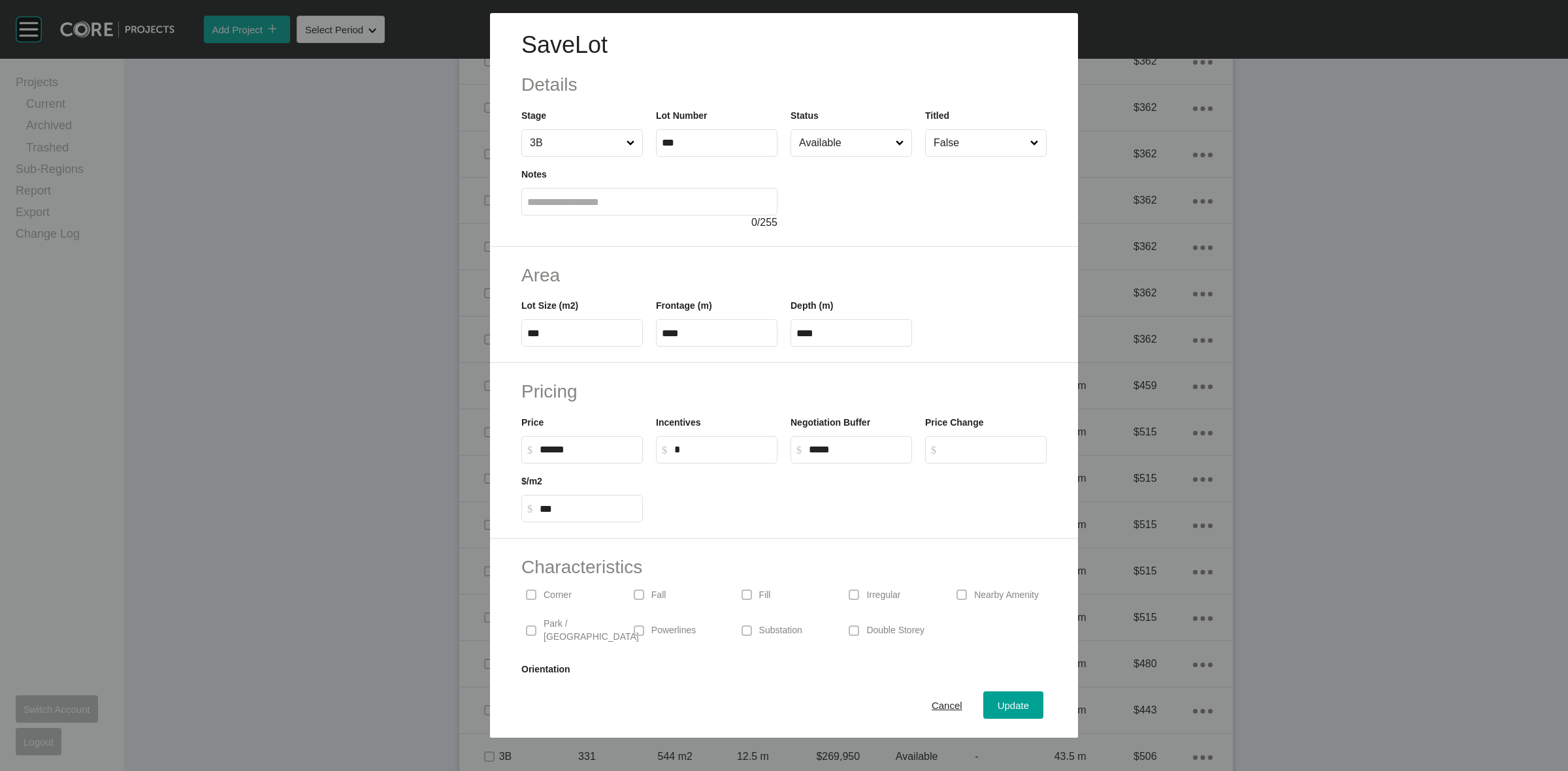
click at [549, 448] on input "******" at bounding box center [588, 449] width 97 height 11
type input "*******"
type input "***"
click at [1000, 703] on span "Update" at bounding box center [1014, 705] width 31 height 11
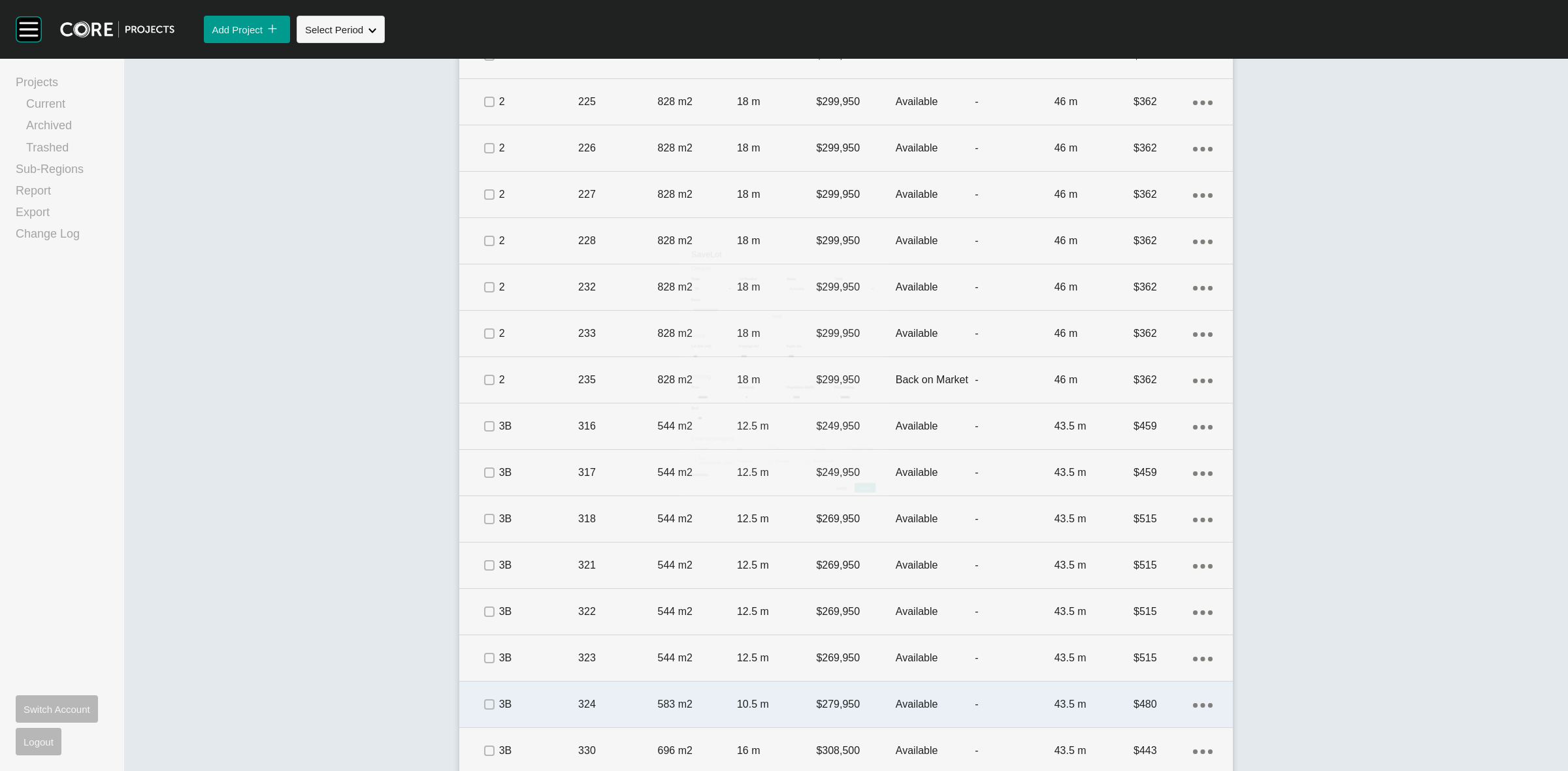
scroll to position [1143, 0]
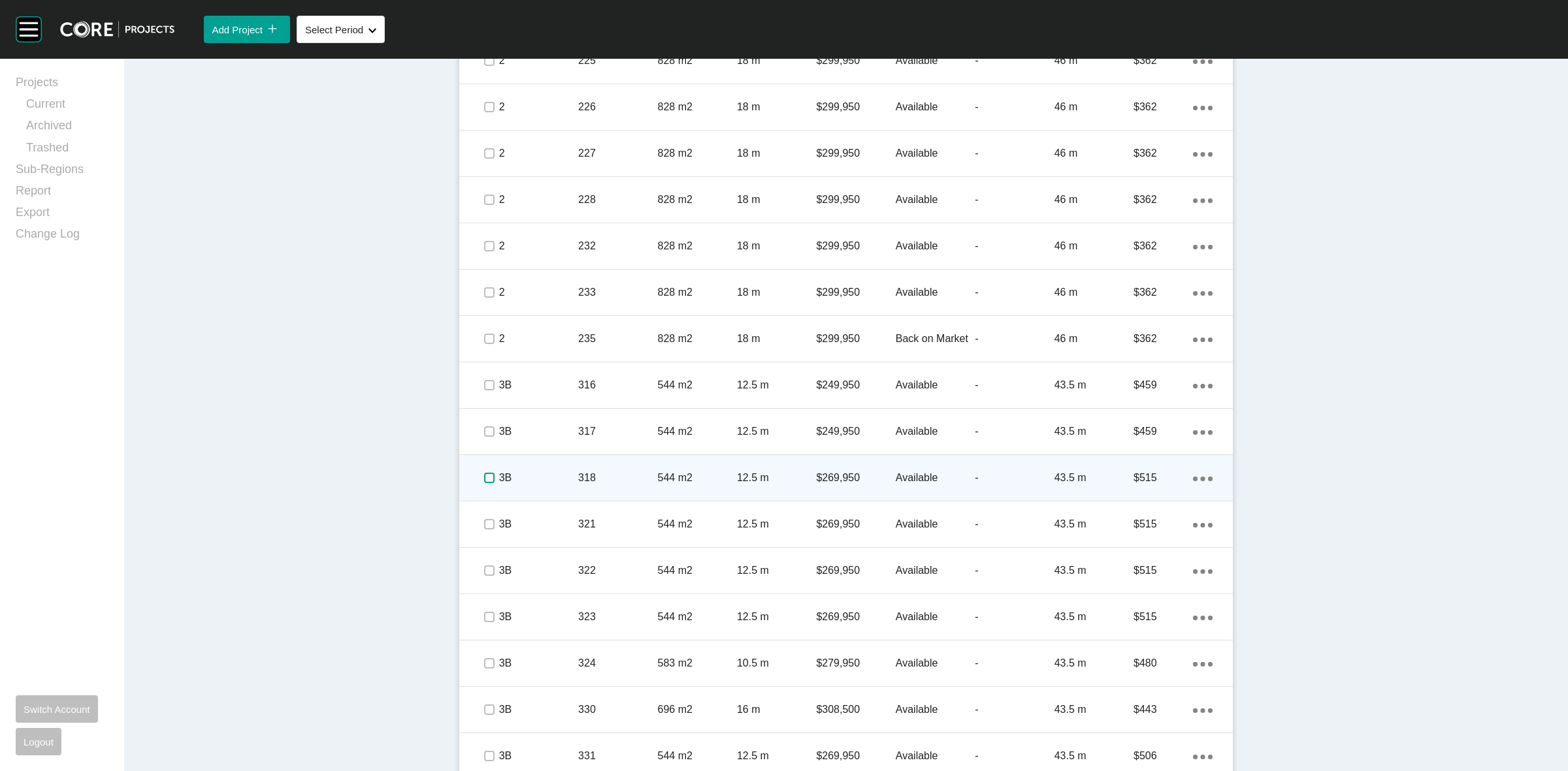
click at [484, 477] on label at bounding box center [489, 478] width 11 height 11
click at [540, 473] on p "3B" at bounding box center [538, 478] width 79 height 15
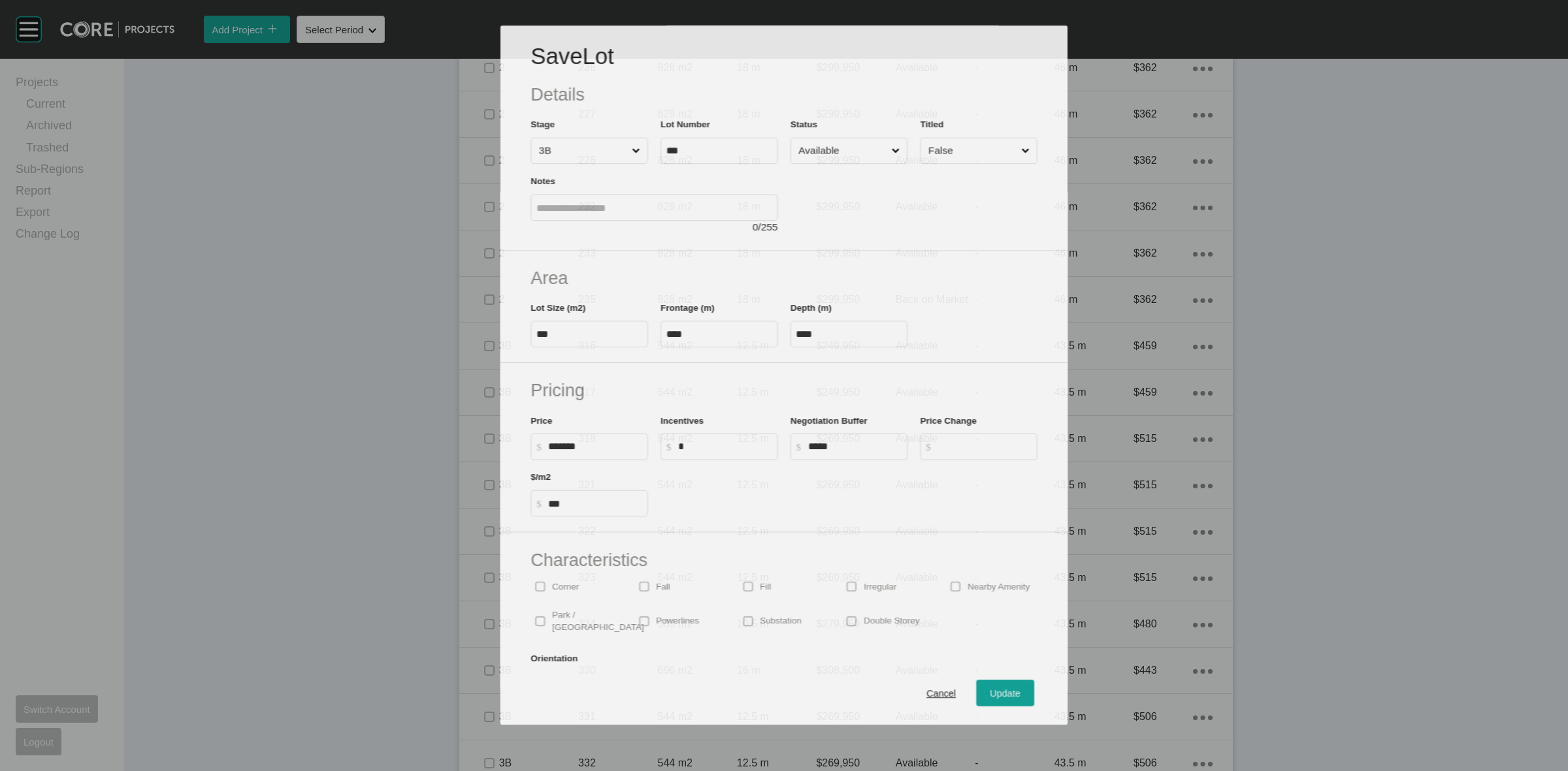
scroll to position [1102, 0]
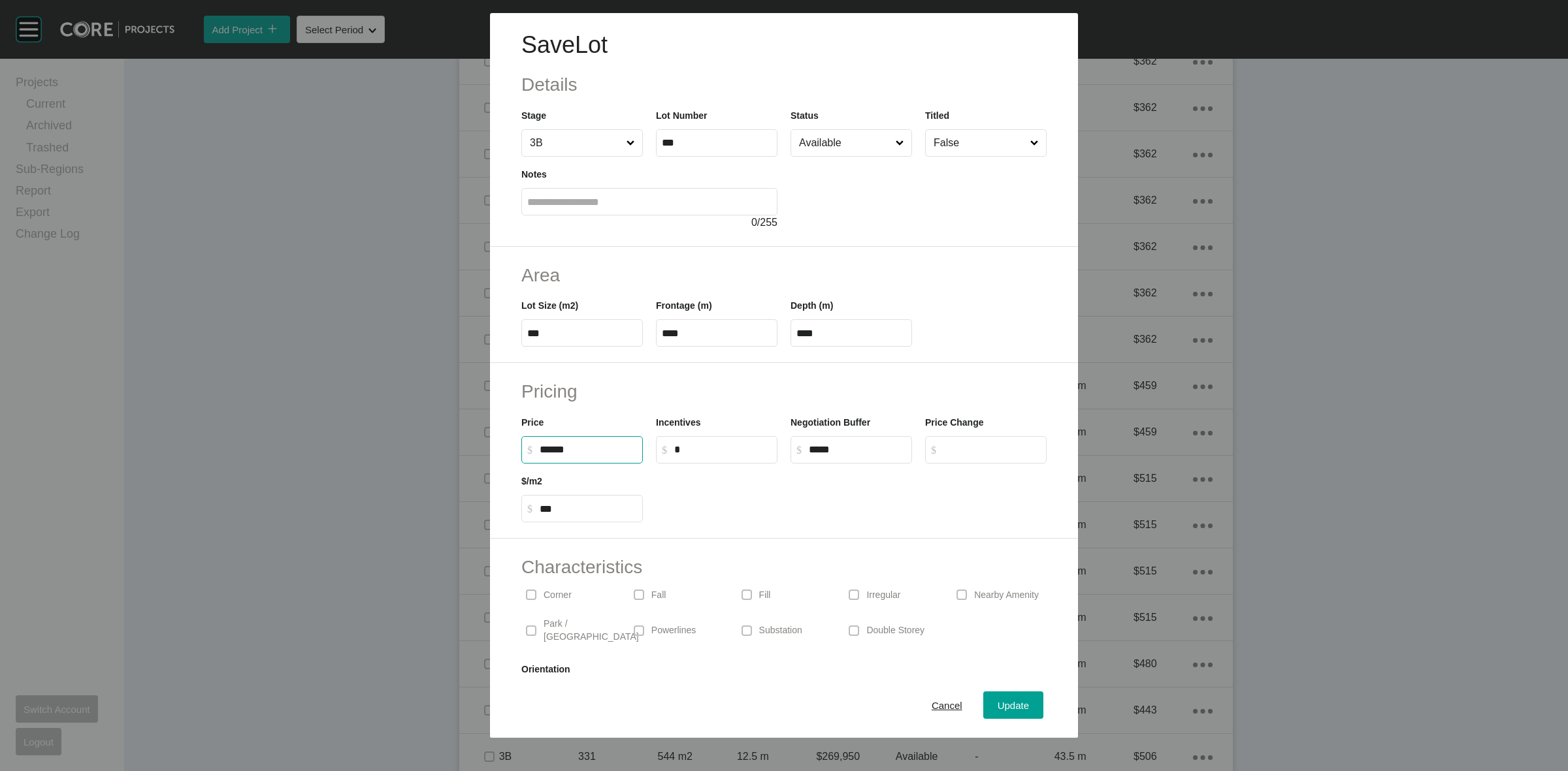
click at [553, 449] on input "******" at bounding box center [588, 449] width 97 height 11
type input "*******"
type input "***"
click at [1005, 705] on span "Update" at bounding box center [1014, 705] width 31 height 11
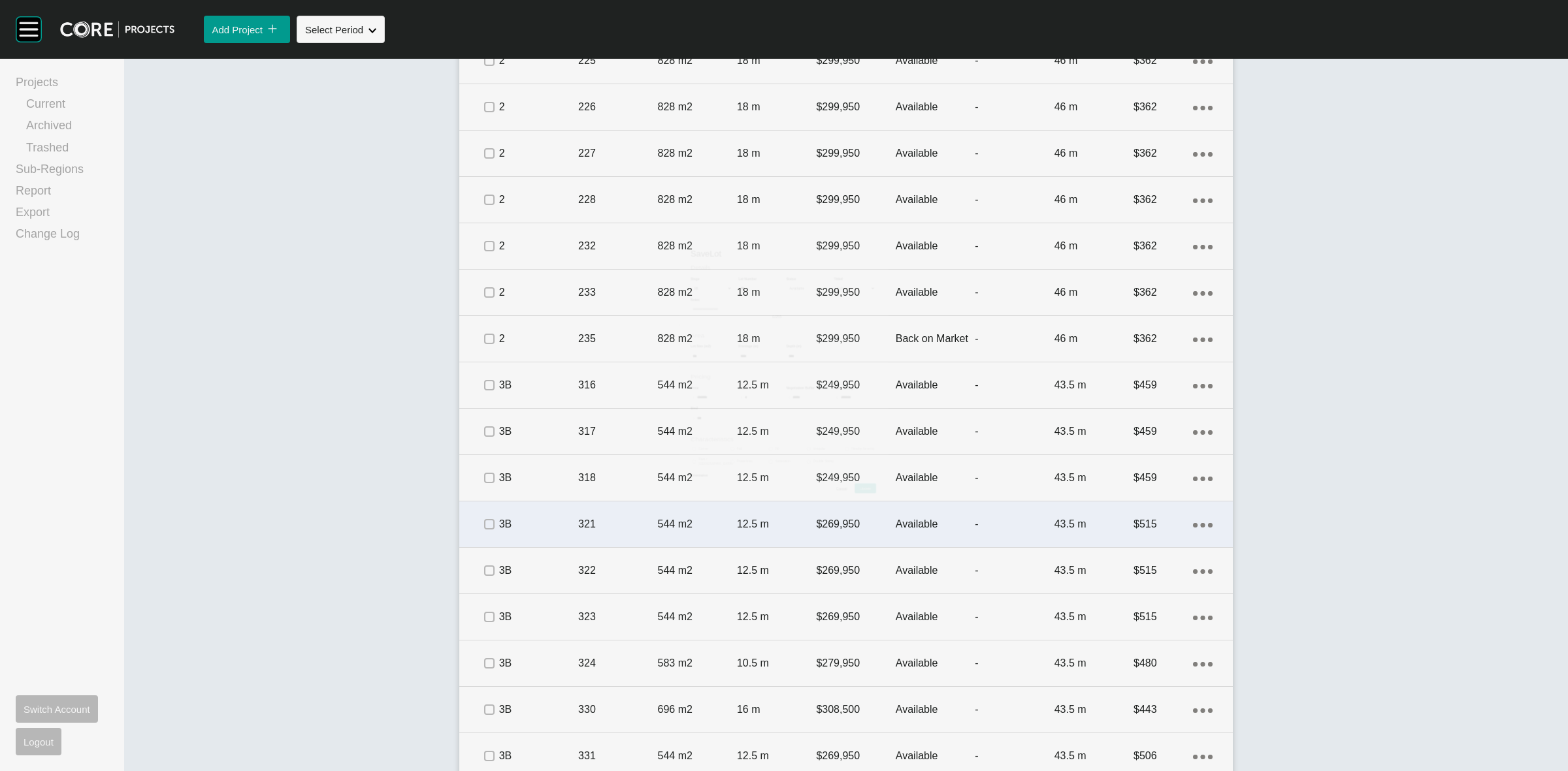
scroll to position [1143, 0]
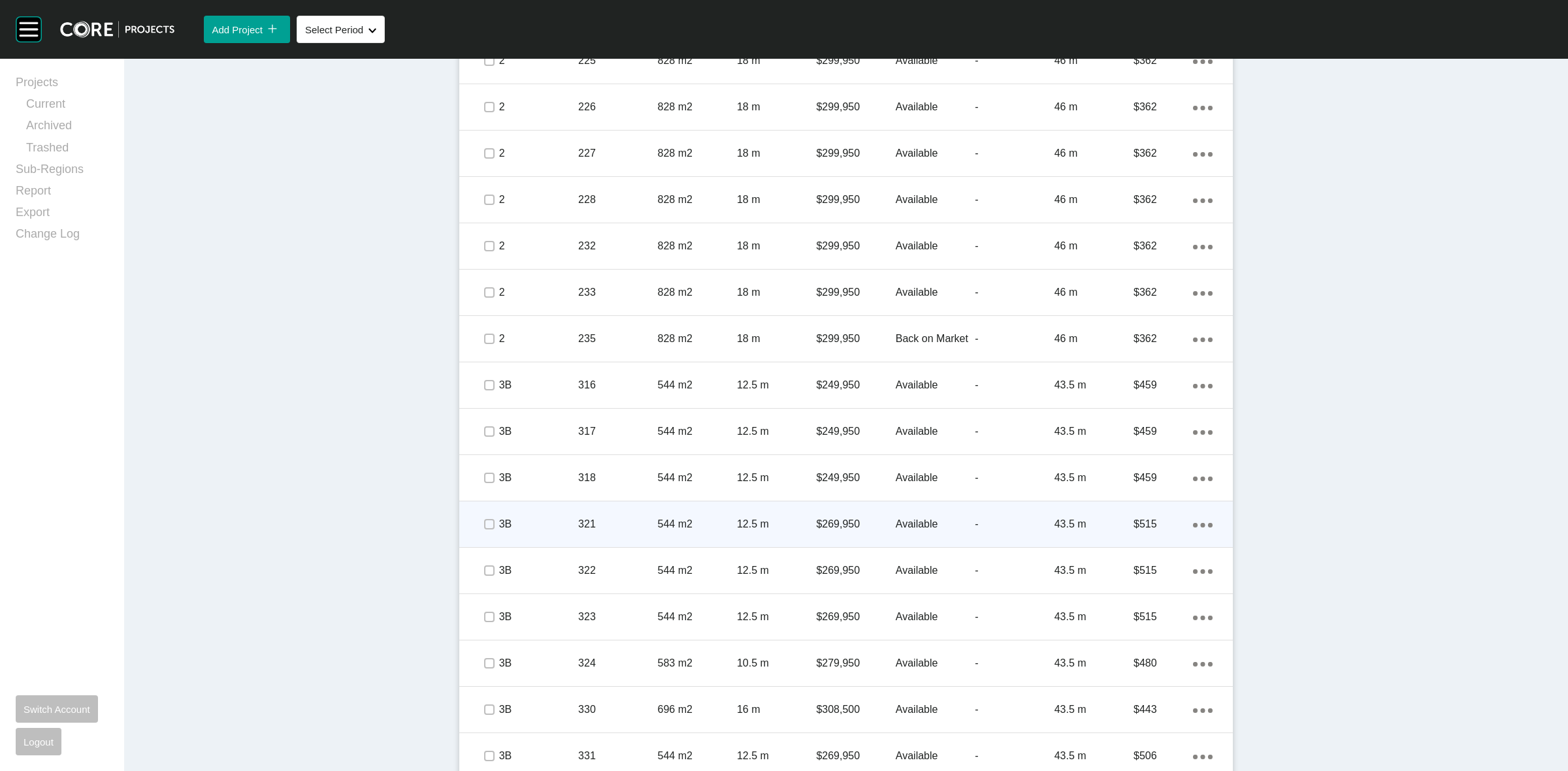
click at [479, 520] on span at bounding box center [489, 524] width 20 height 20
click at [579, 524] on p "321" at bounding box center [618, 524] width 79 height 15
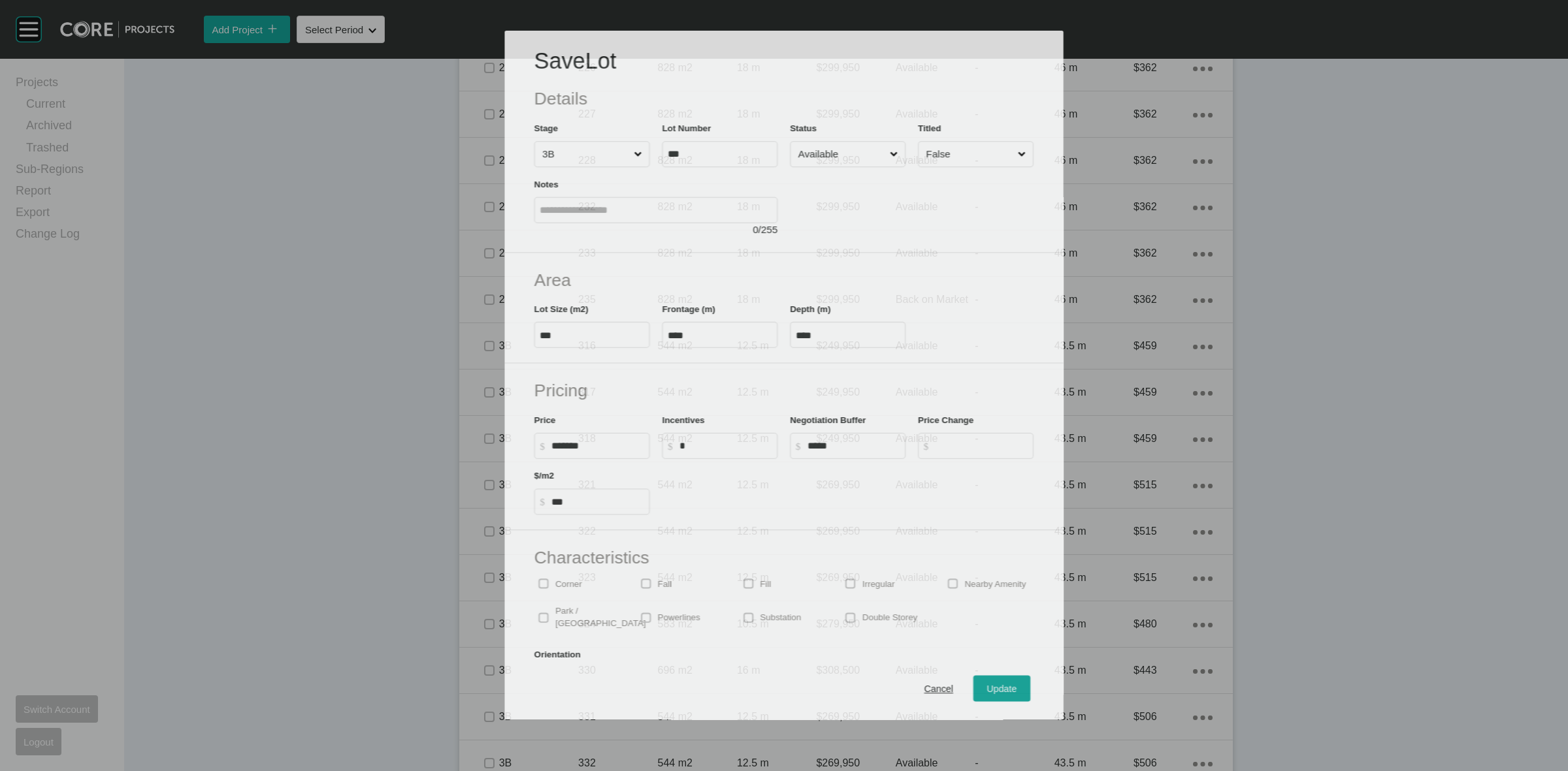
scroll to position [1102, 0]
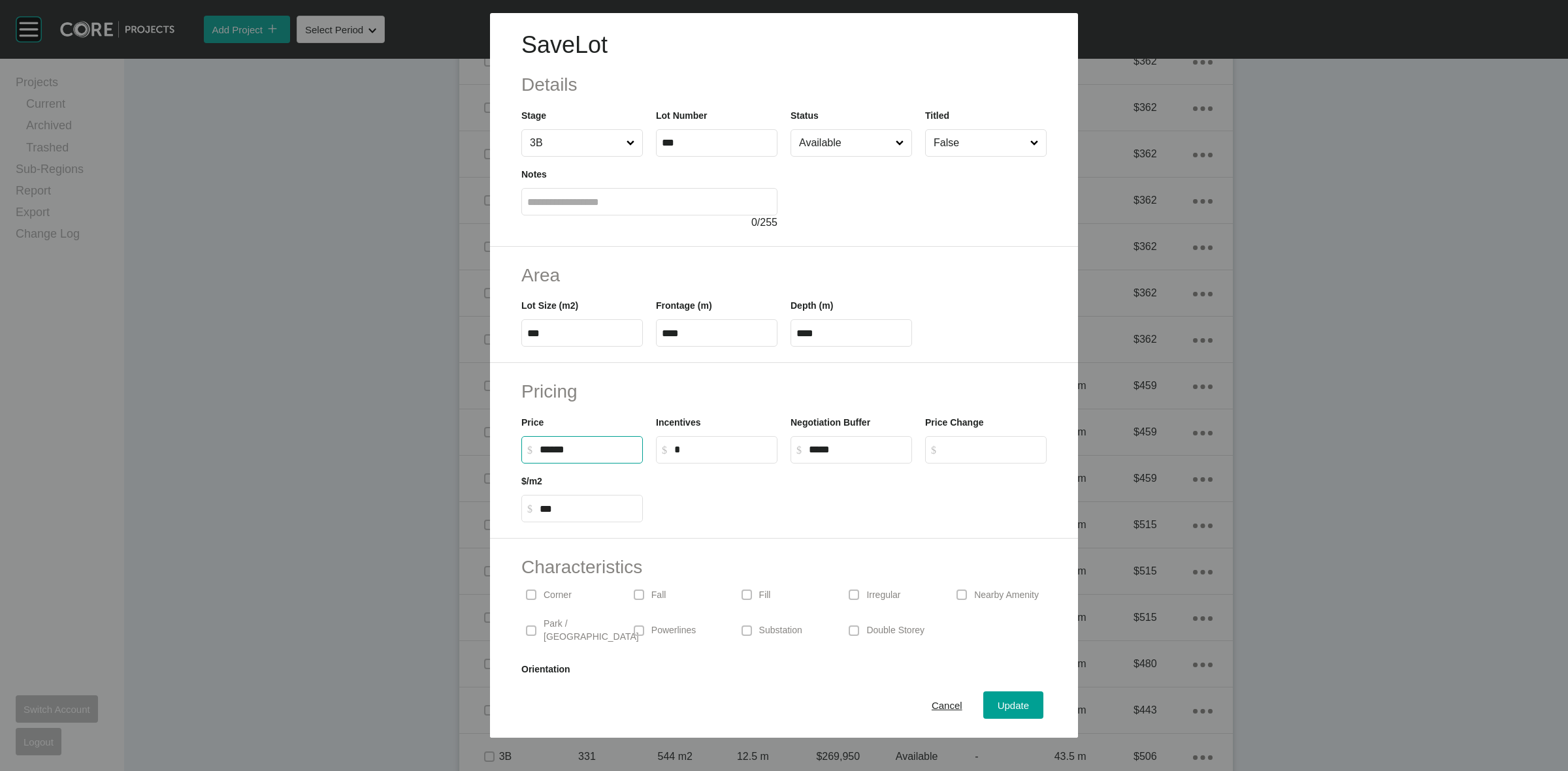
click at [549, 448] on input "******" at bounding box center [588, 449] width 97 height 11
type input "*******"
type input "***"
click at [1025, 700] on button "Update" at bounding box center [1013, 705] width 60 height 28
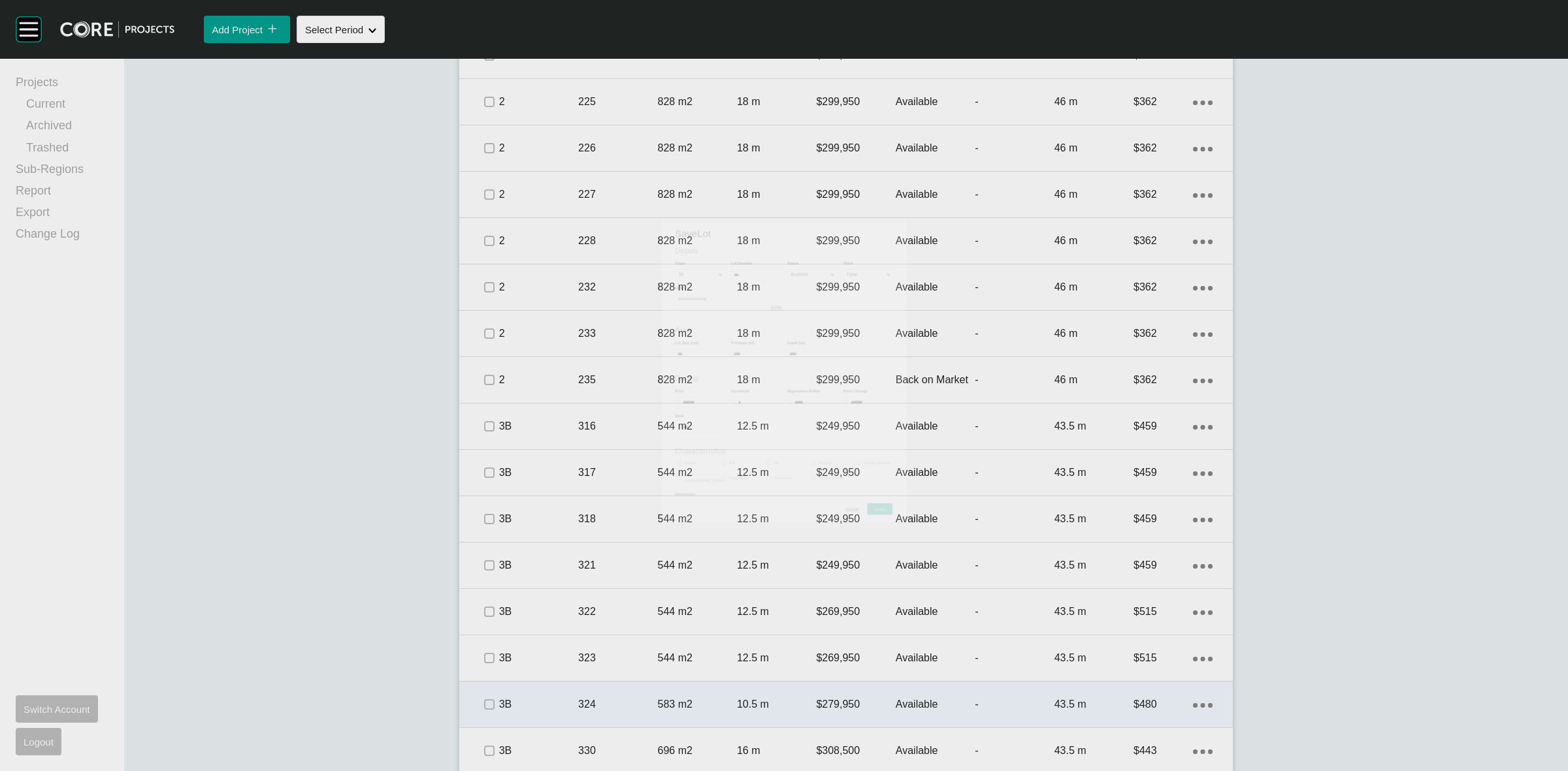
scroll to position [1143, 0]
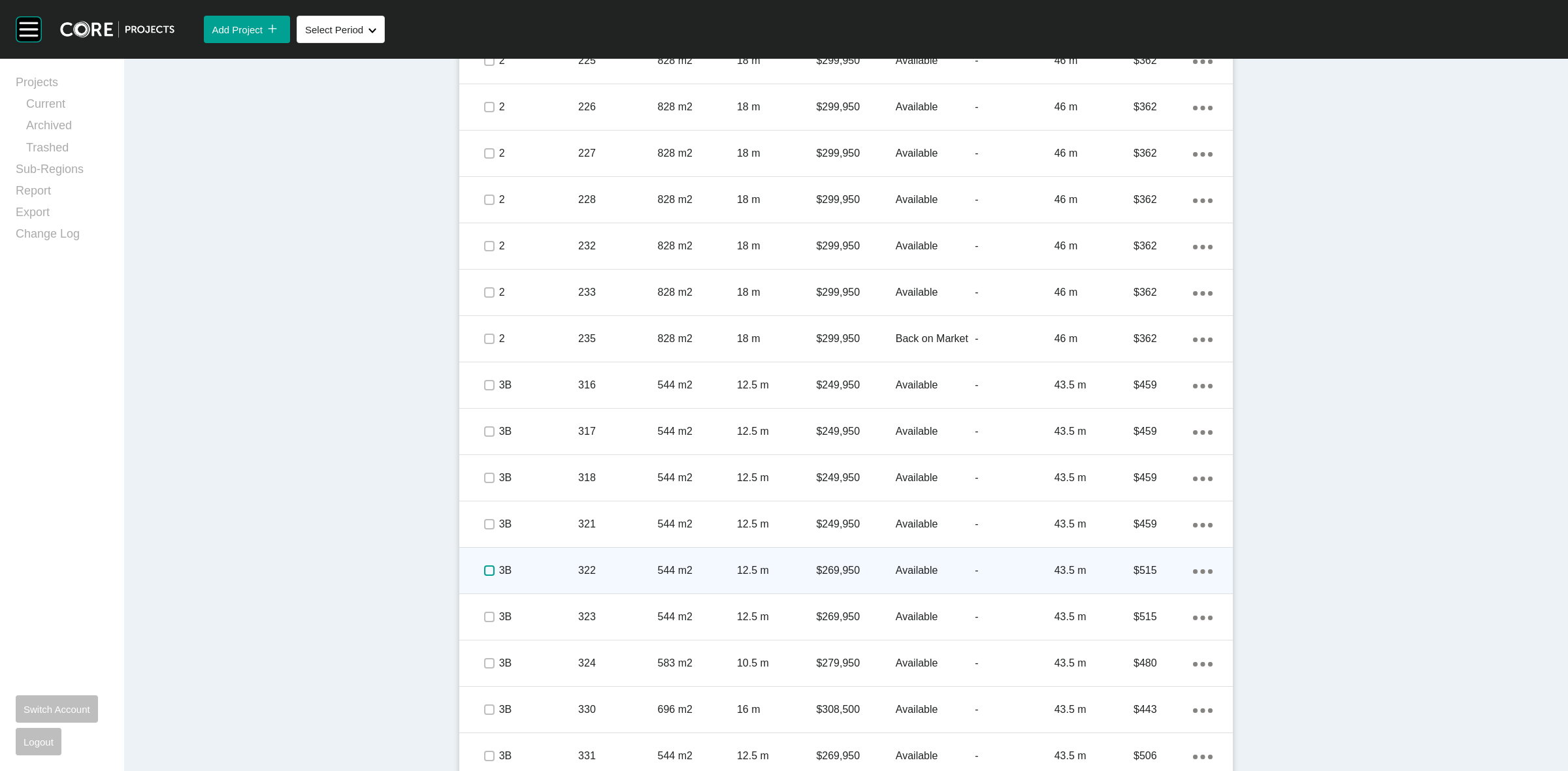
click at [484, 572] on label at bounding box center [489, 571] width 11 height 11
click at [537, 564] on p "3B" at bounding box center [538, 571] width 79 height 15
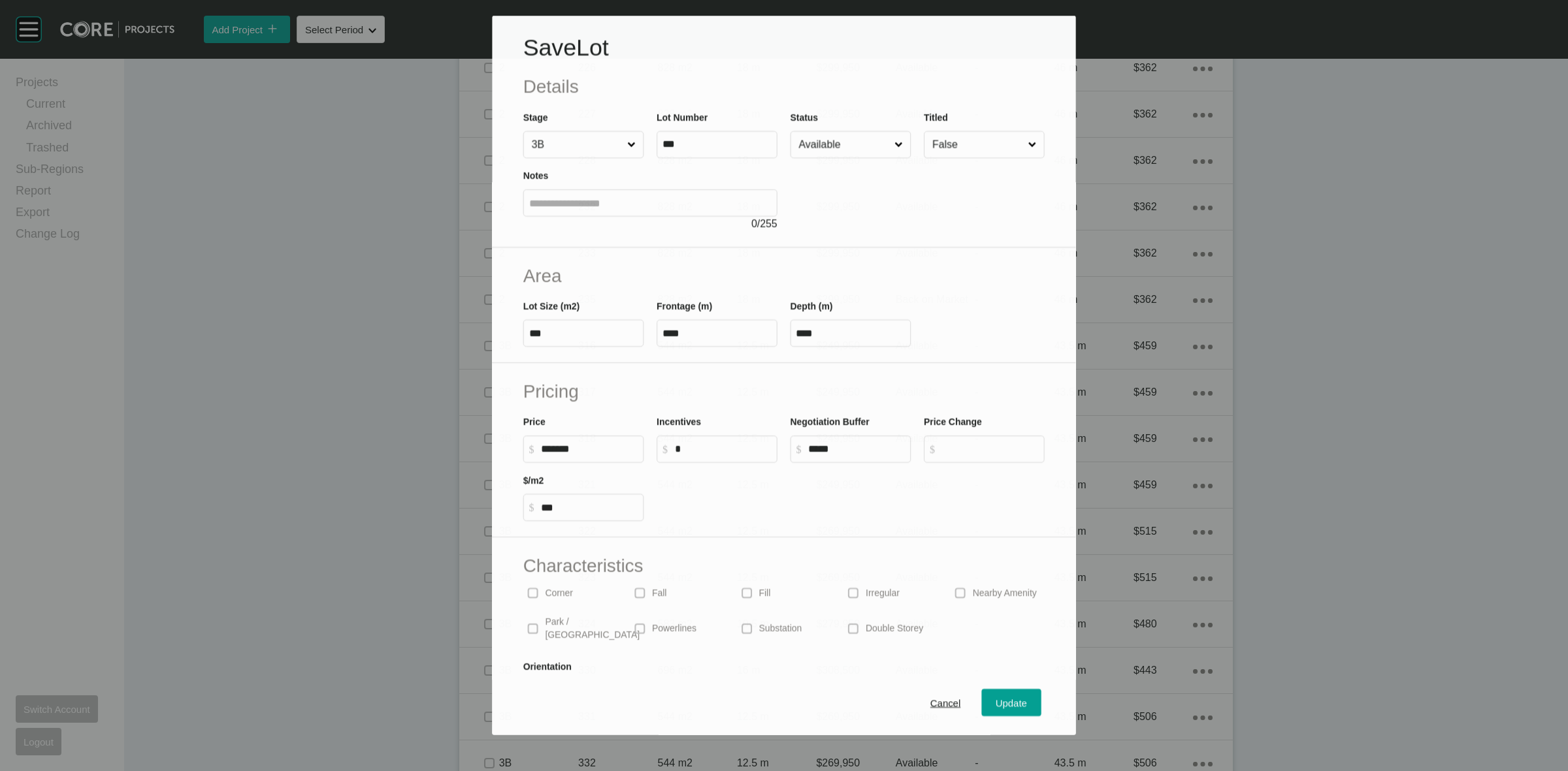
scroll to position [1102, 0]
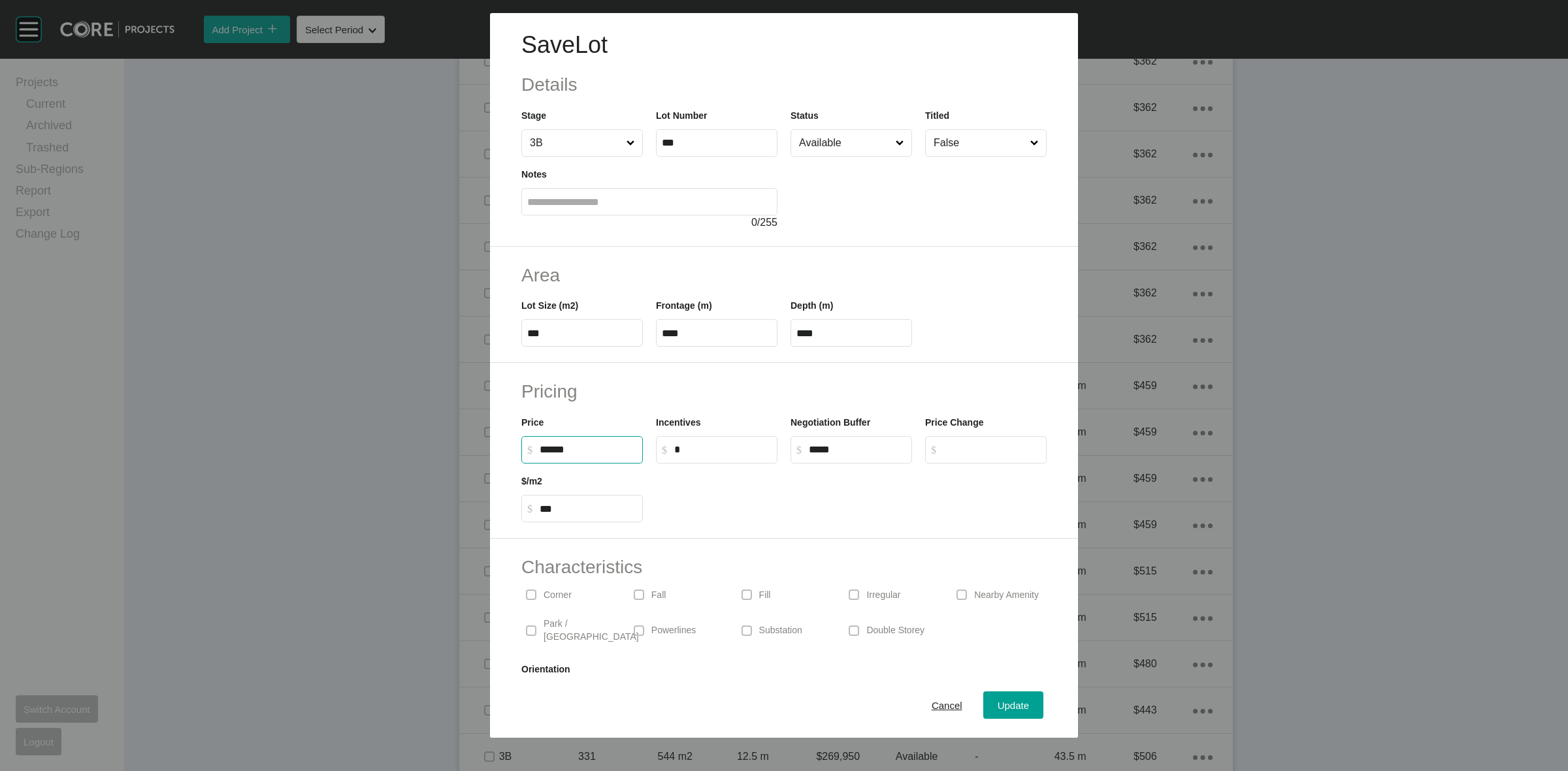
click at [550, 451] on input "******" at bounding box center [588, 449] width 97 height 11
type input "*******"
type input "***"
click at [1008, 709] on span "Update" at bounding box center [1014, 705] width 31 height 11
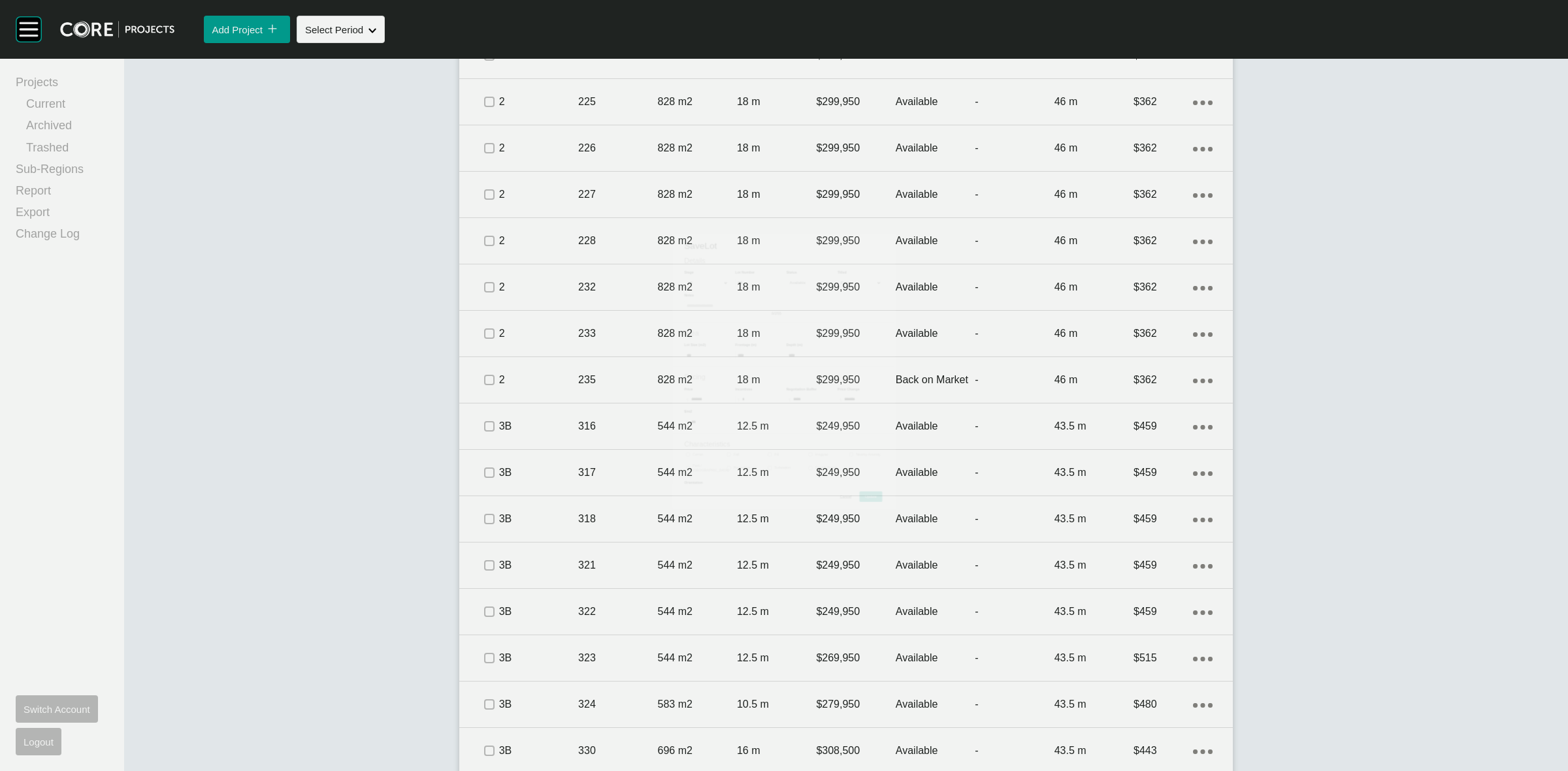
scroll to position [1143, 0]
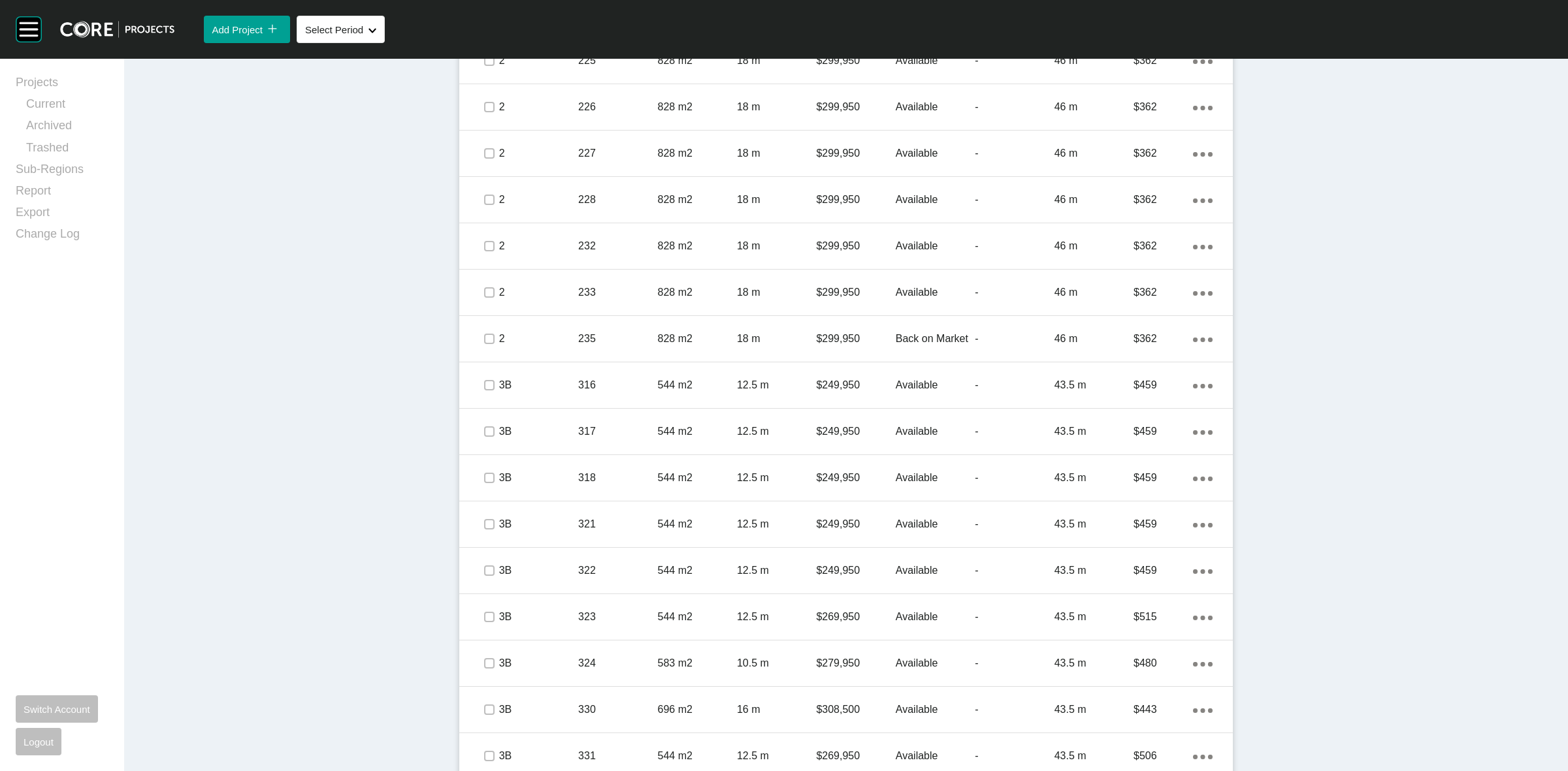
drag, startPoint x: 484, startPoint y: 578, endPoint x: 369, endPoint y: 581, distance: 115.0
click at [369, 581] on div "Dashboard › Projects › Heartland › Worksheet Heartland Worksheet - September 20…" at bounding box center [846, 500] width 1444 height 3168
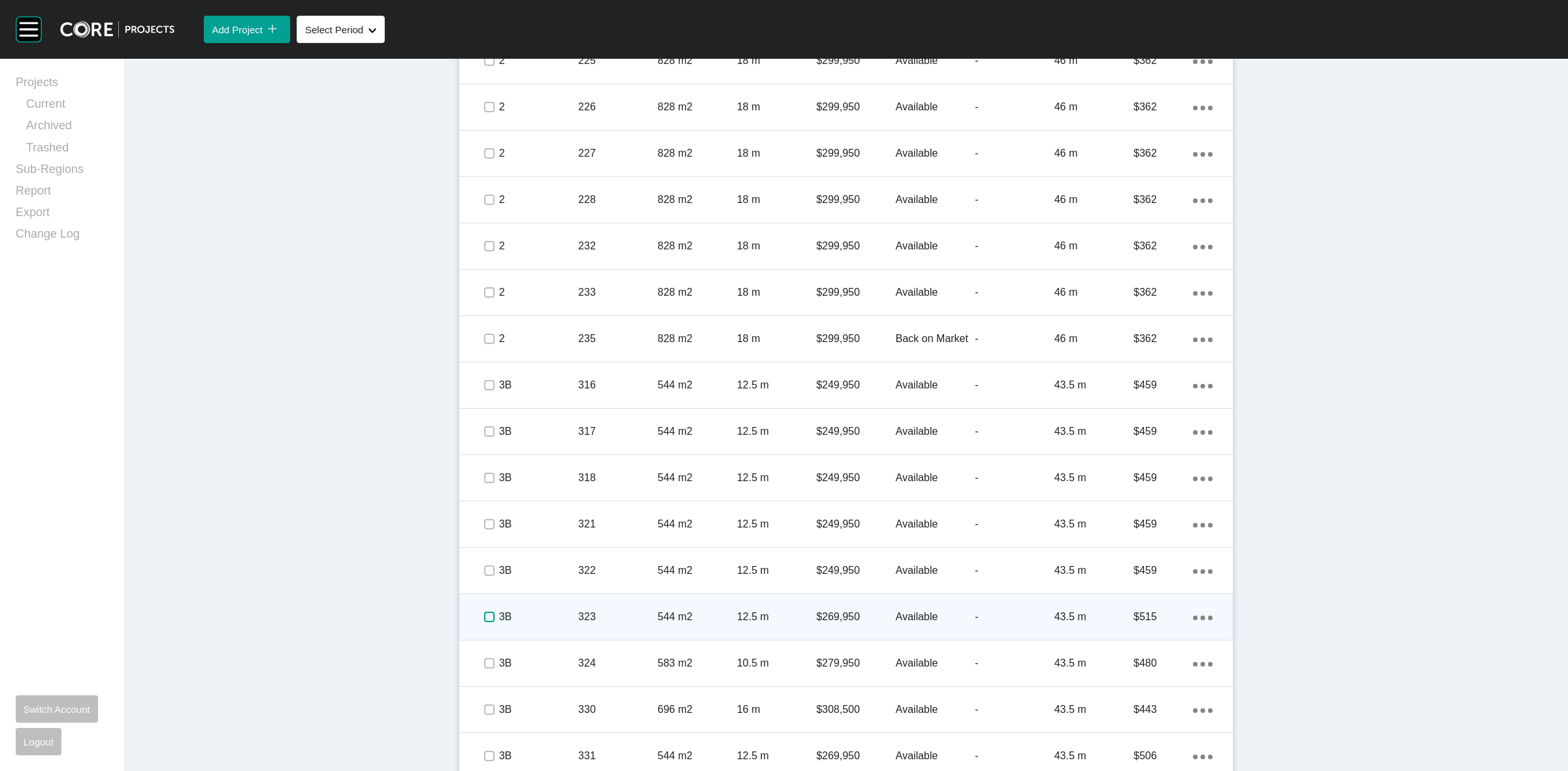
click at [487, 615] on label at bounding box center [489, 617] width 11 height 11
click at [553, 618] on p "3B" at bounding box center [538, 617] width 79 height 15
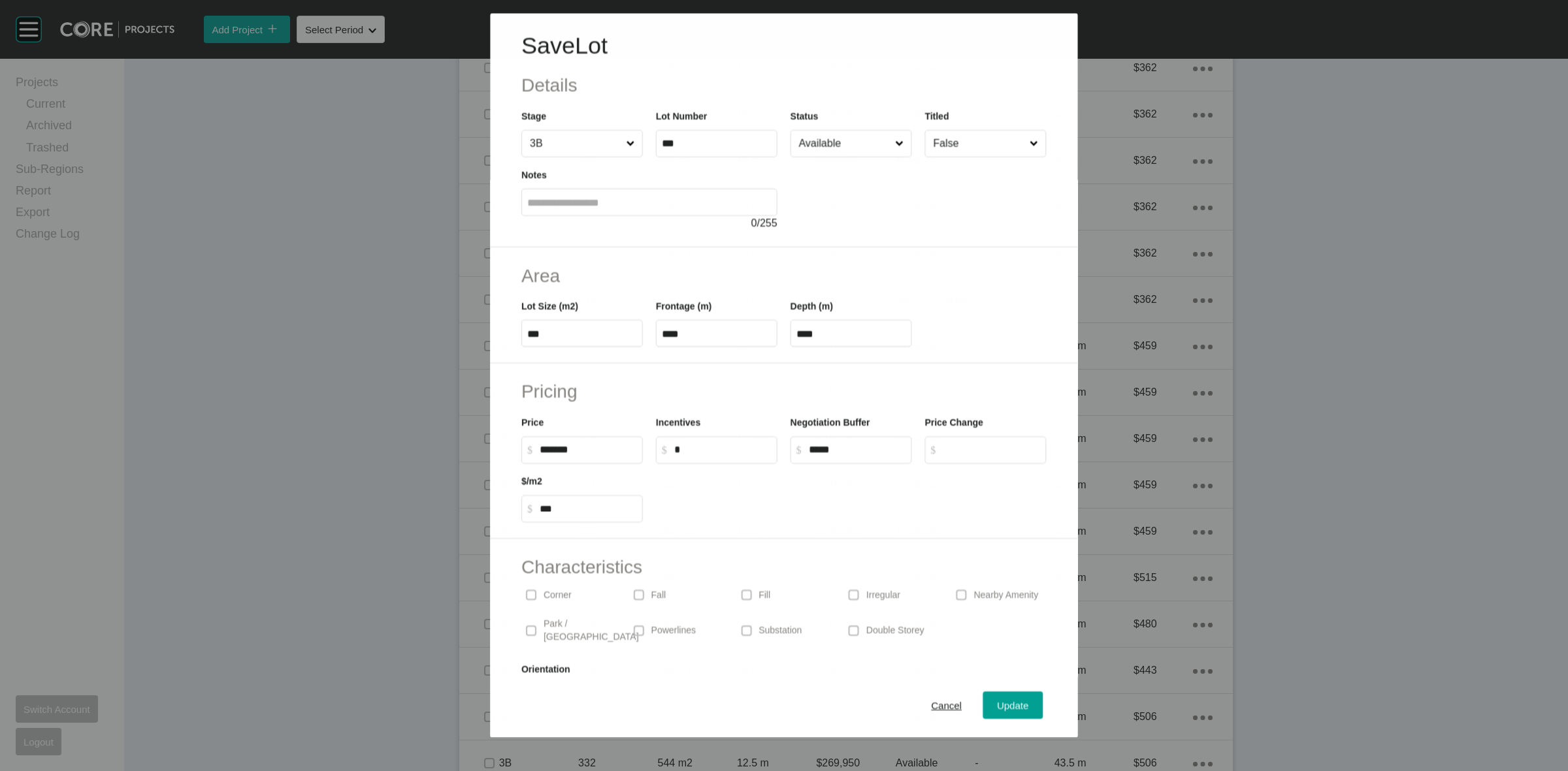
scroll to position [1102, 0]
click at [552, 449] on input "******" at bounding box center [588, 449] width 97 height 11
type input "*******"
type input "***"
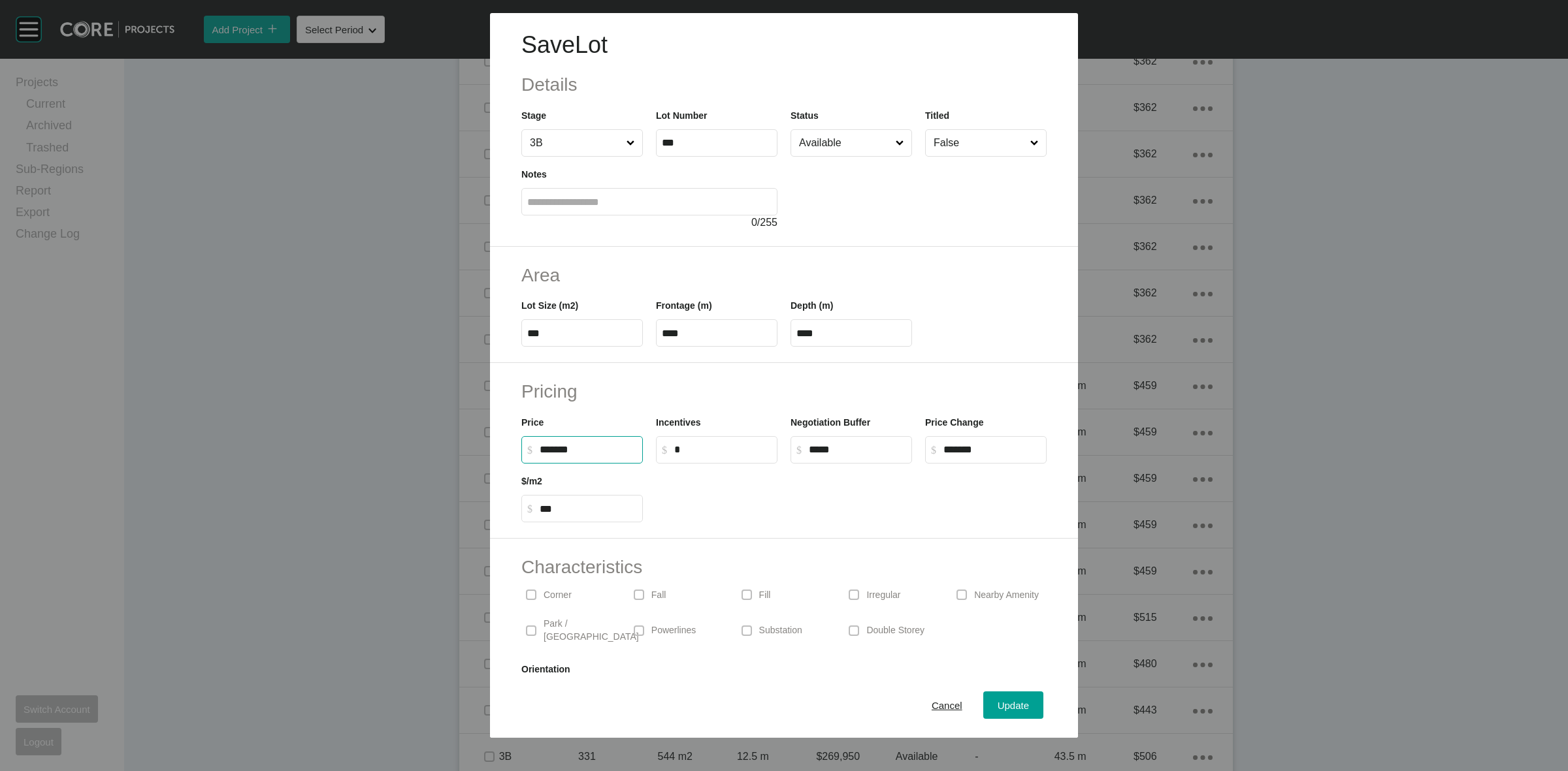
click at [1004, 690] on div "Cancel Update" at bounding box center [784, 705] width 588 height 66
click at [998, 703] on span "Update" at bounding box center [1014, 705] width 31 height 11
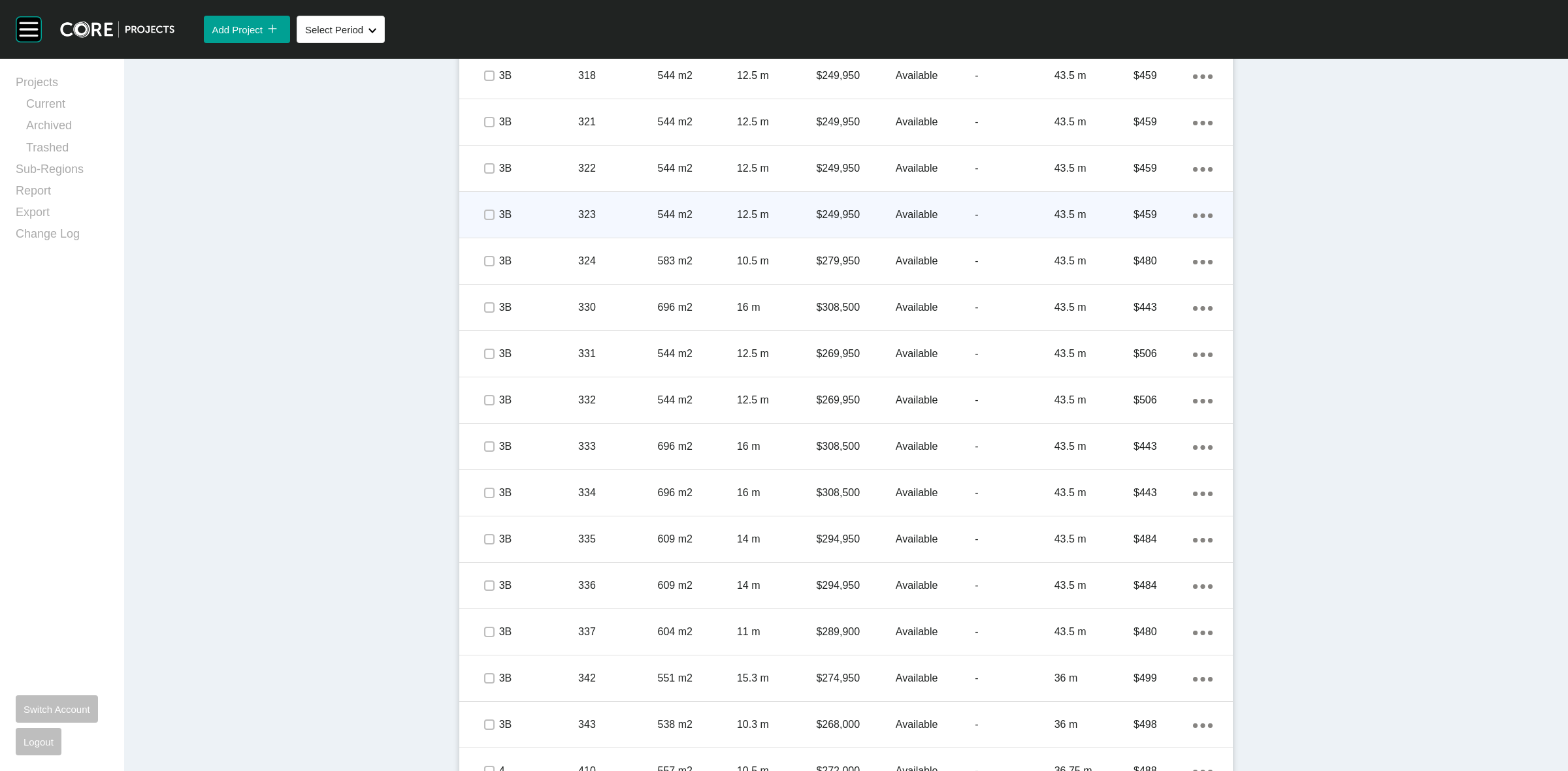
scroll to position [1552, 0]
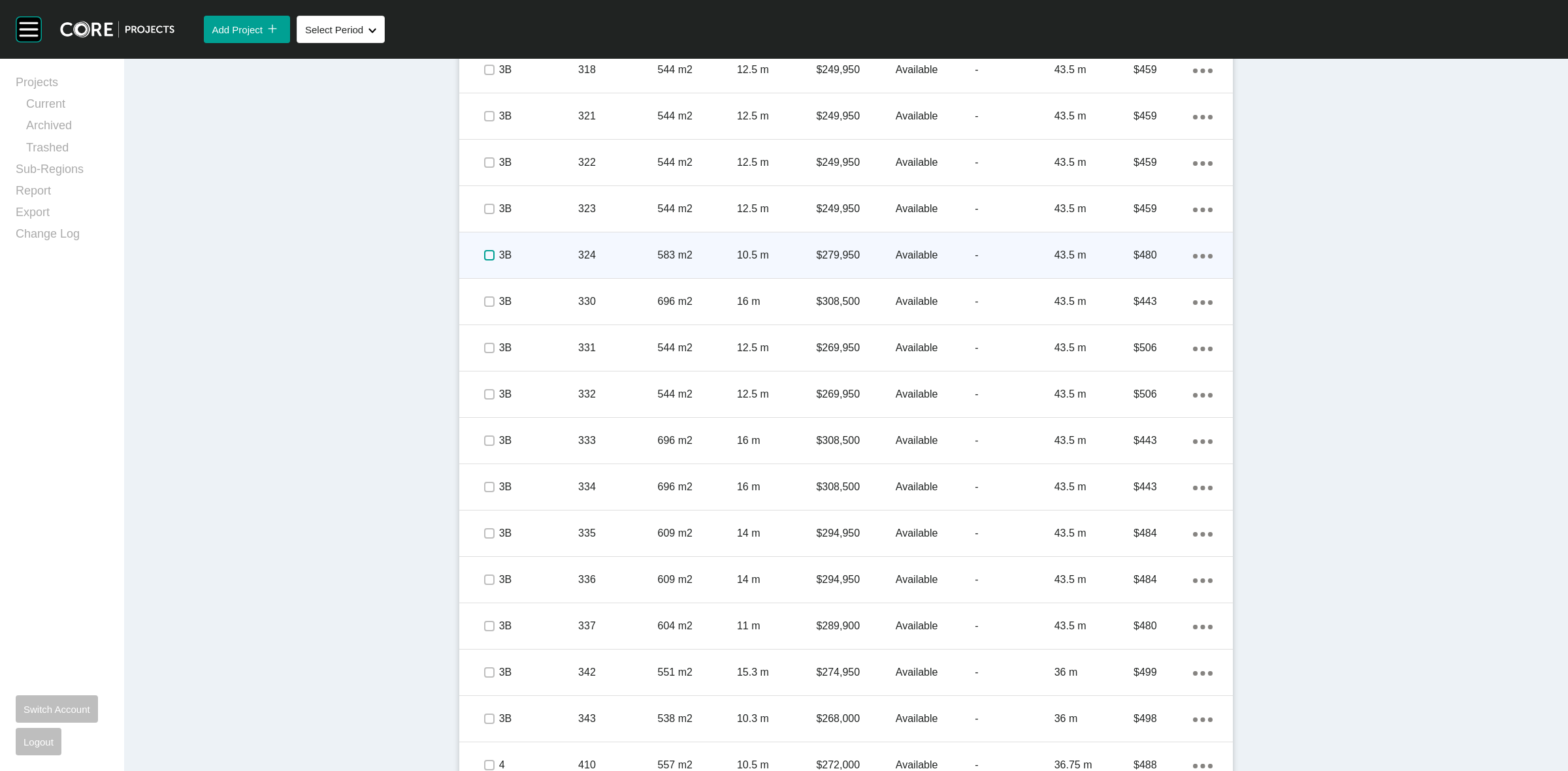
click at [484, 252] on label at bounding box center [489, 255] width 11 height 11
click at [544, 256] on p "3B" at bounding box center [538, 255] width 79 height 15
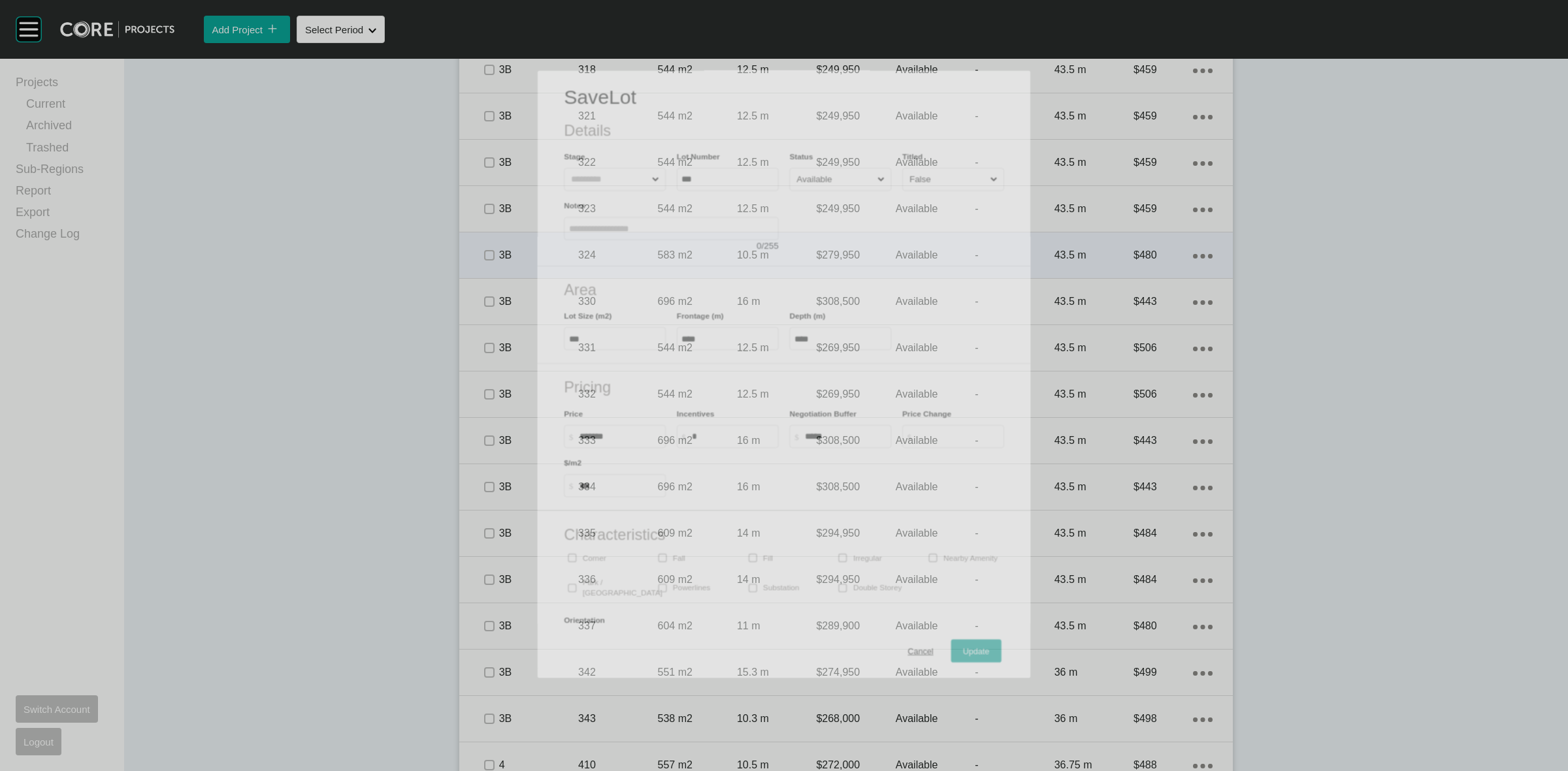
scroll to position [1511, 0]
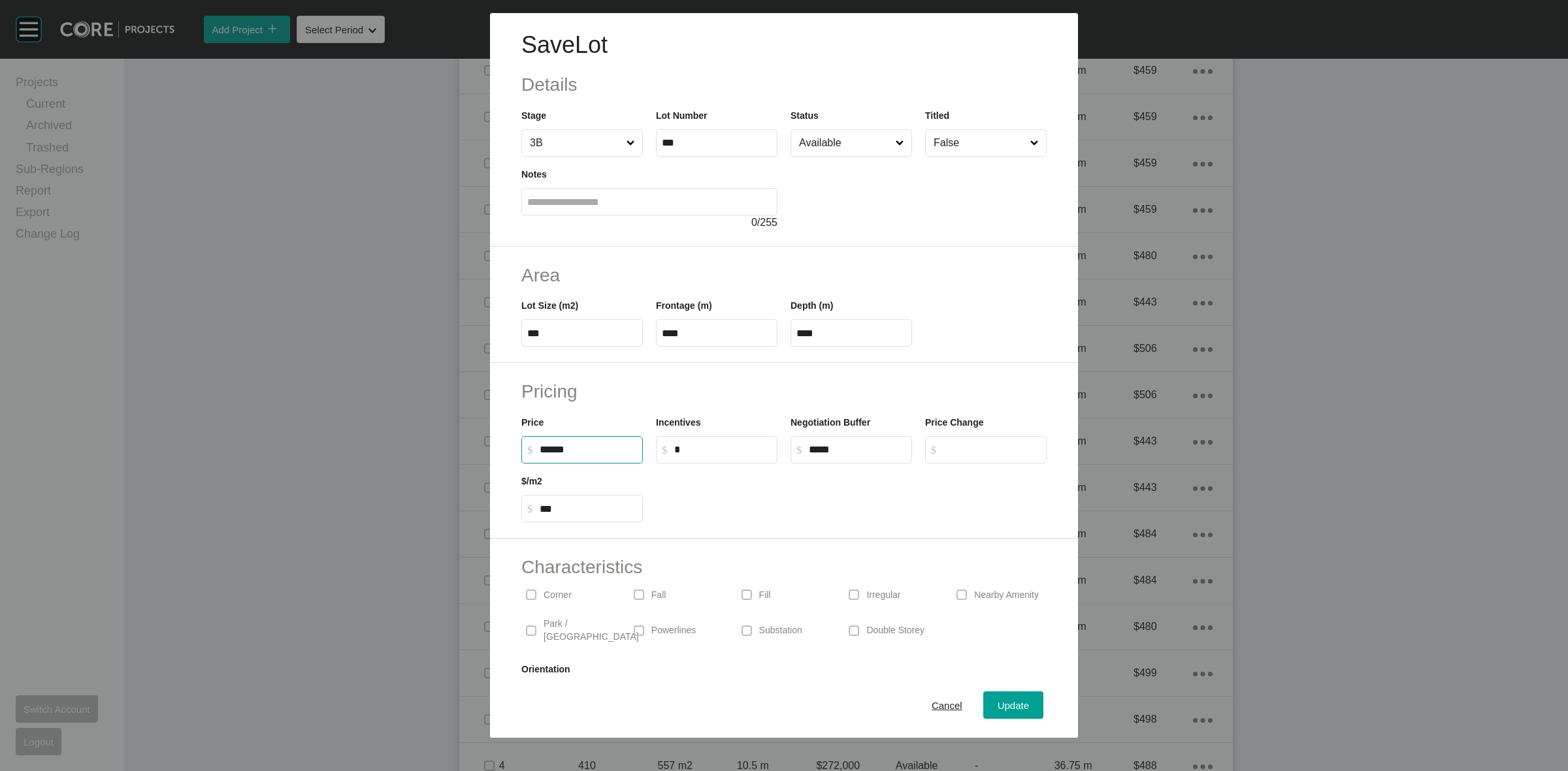
drag, startPoint x: 598, startPoint y: 449, endPoint x: 487, endPoint y: 454, distance: 111.1
click at [490, 448] on div "Pricing Price $ Created with Sketch. $ ****** Incentives $ Created with Sketch.…" at bounding box center [784, 451] width 588 height 176
type input "*******"
type input "***"
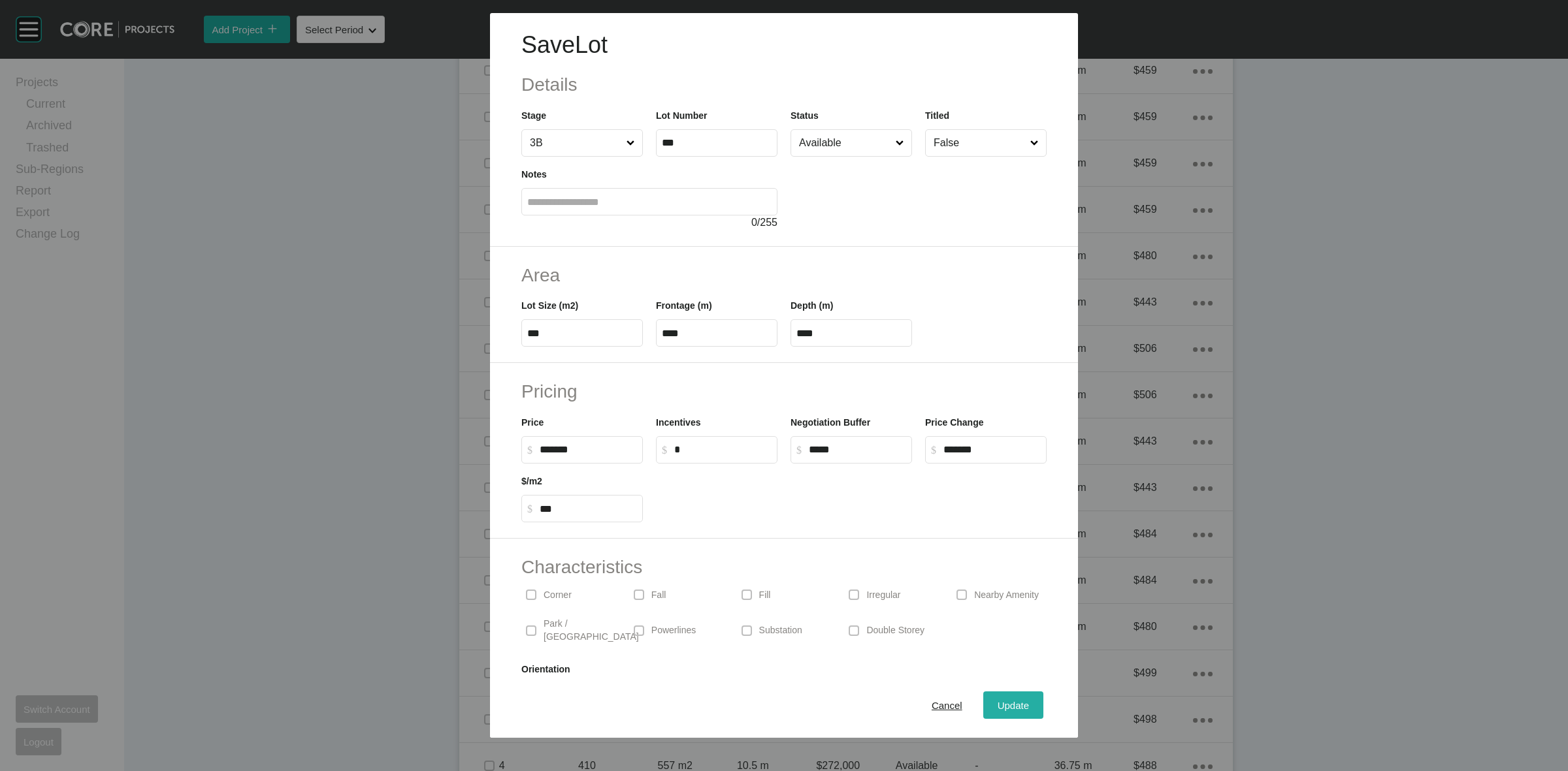
click at [1001, 705] on span "Update" at bounding box center [1014, 705] width 31 height 11
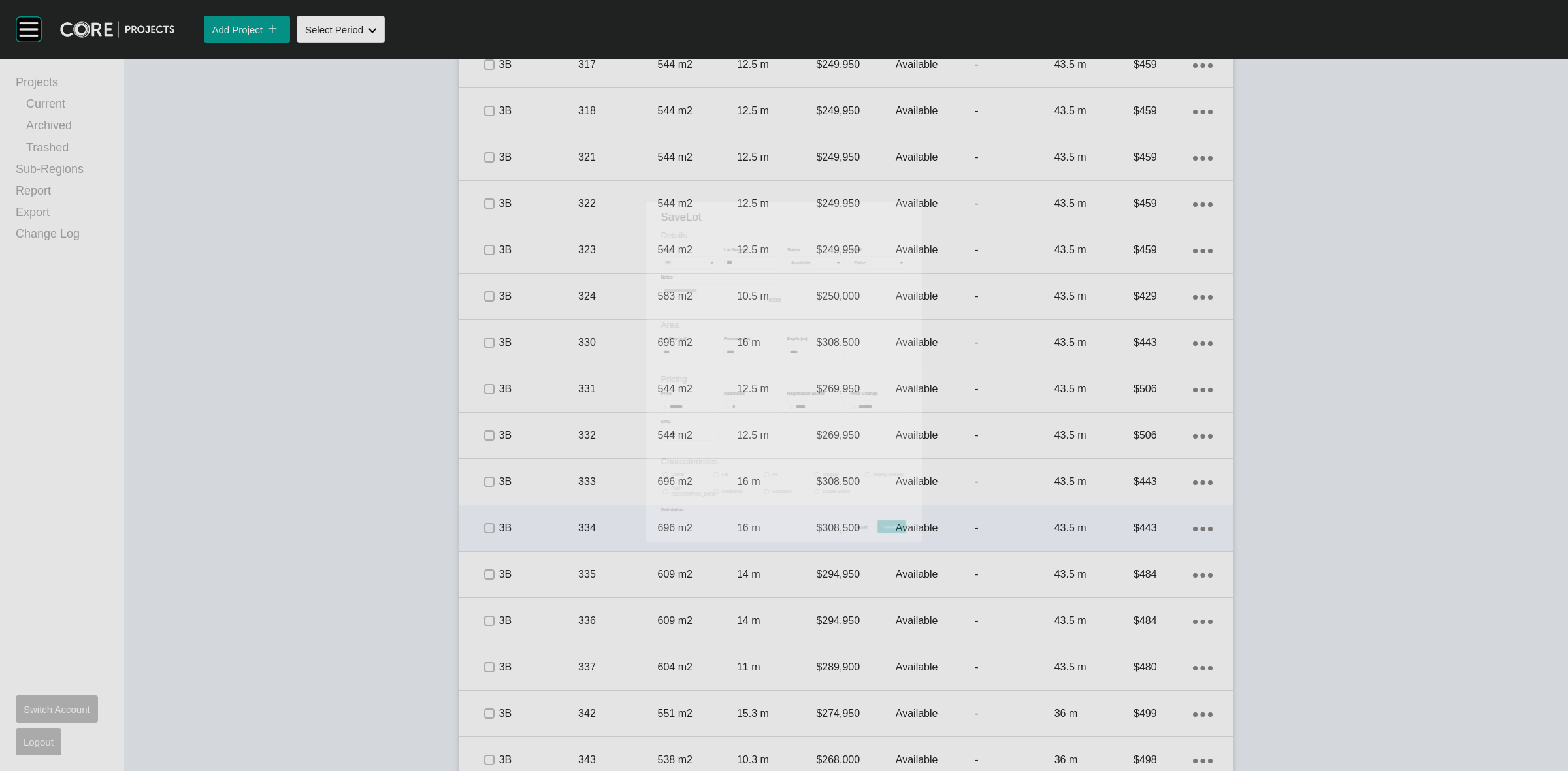
scroll to position [1552, 0]
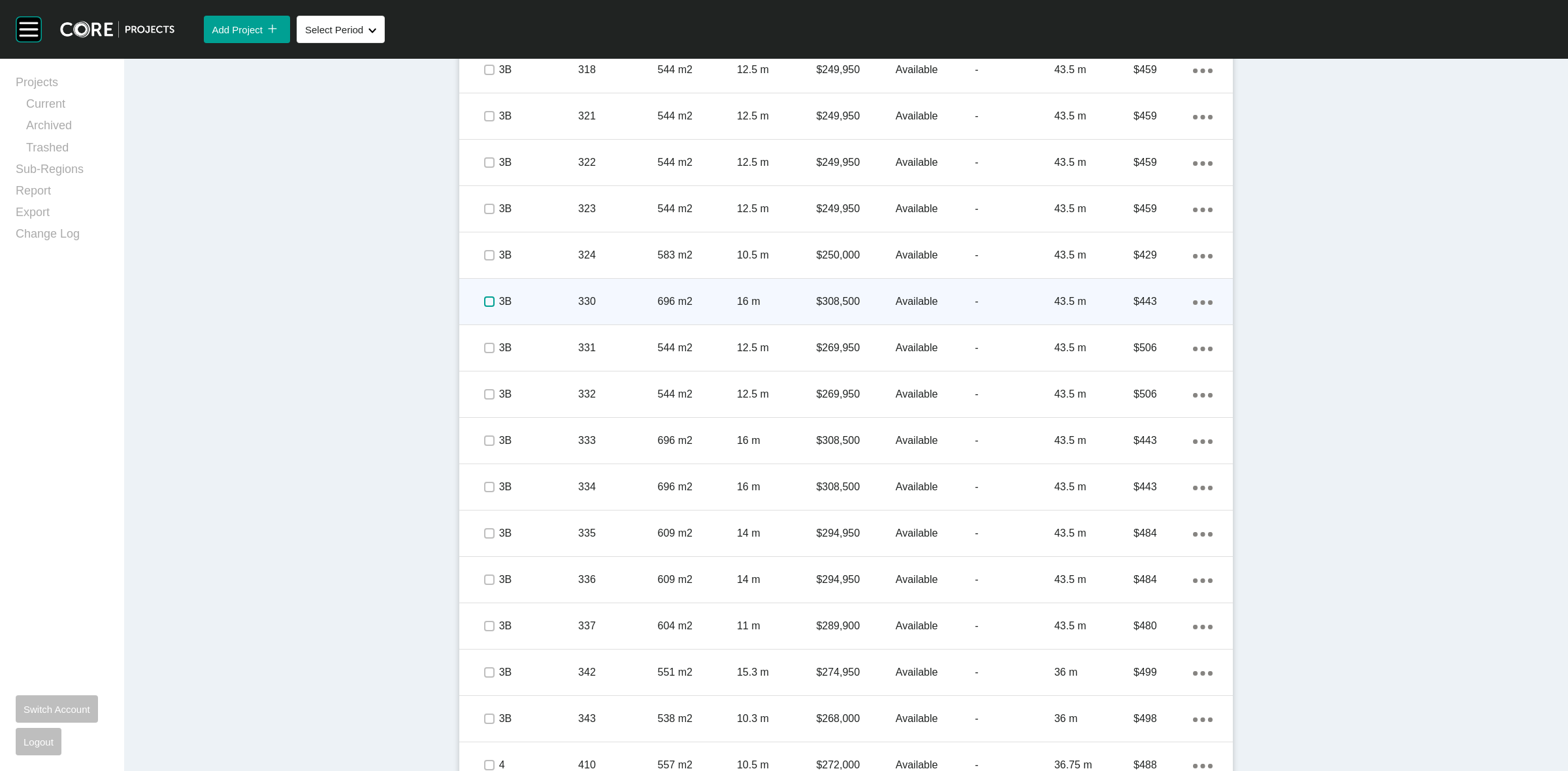
click at [484, 298] on label at bounding box center [489, 302] width 11 height 11
click at [543, 300] on p "3B" at bounding box center [538, 302] width 79 height 15
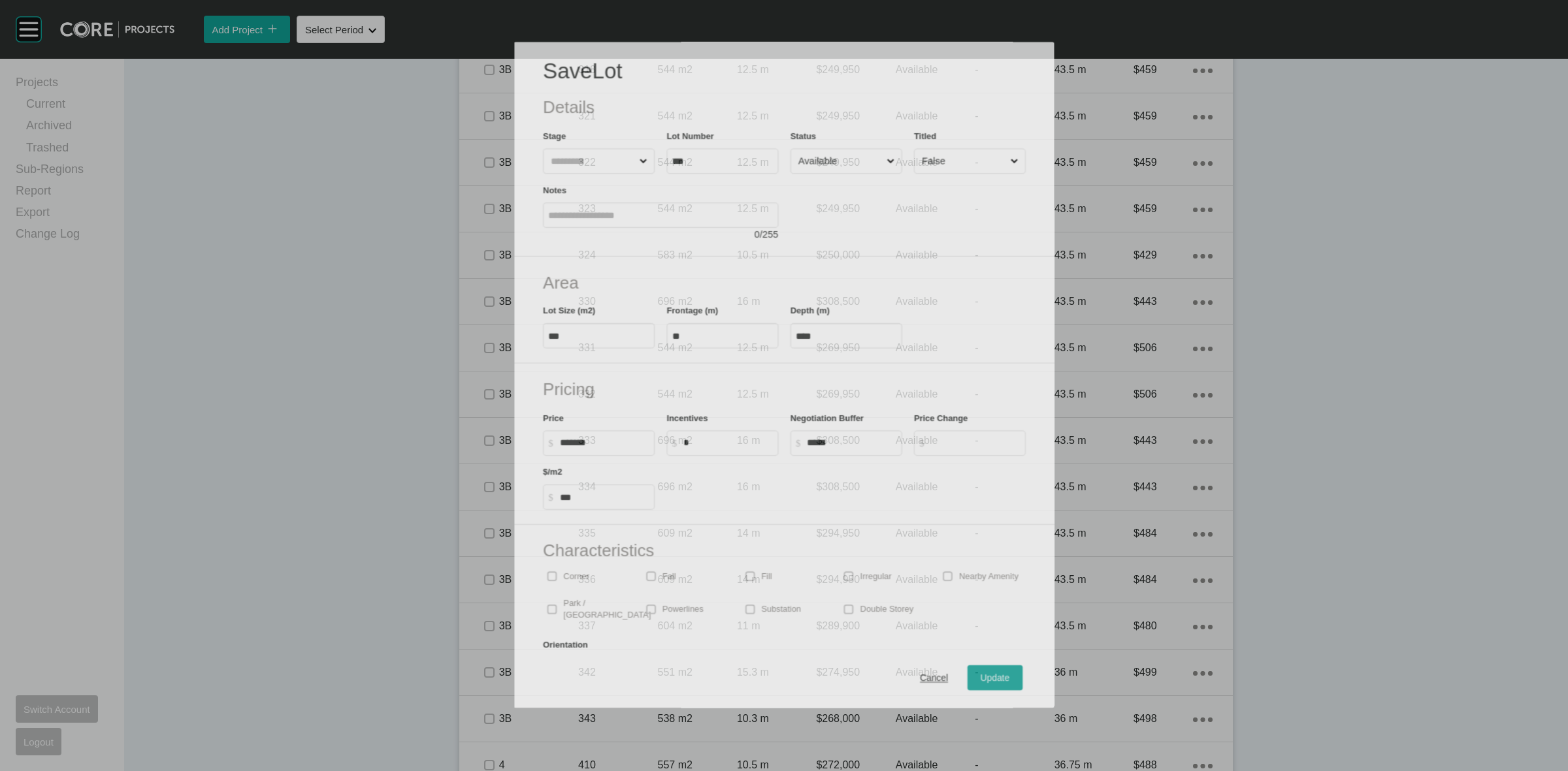
scroll to position [1511, 0]
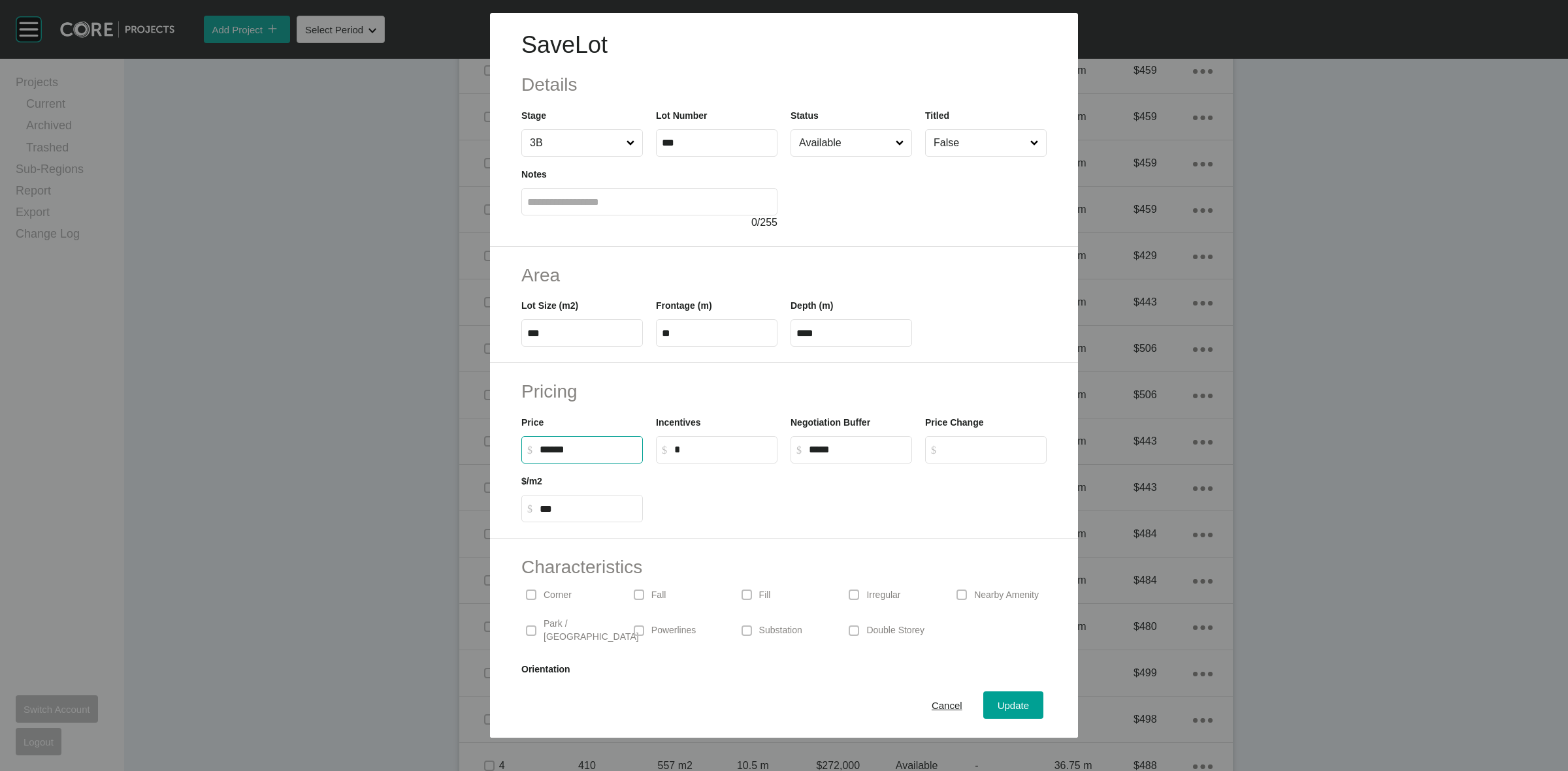
drag, startPoint x: 601, startPoint y: 452, endPoint x: 384, endPoint y: 458, distance: 217.1
click at [452, 462] on div "Save Lot Details Stage 3B Lot Number *** Status Available Titled False Notes 0 …" at bounding box center [784, 369] width 1568 height 739
type input "*******"
type input "***"
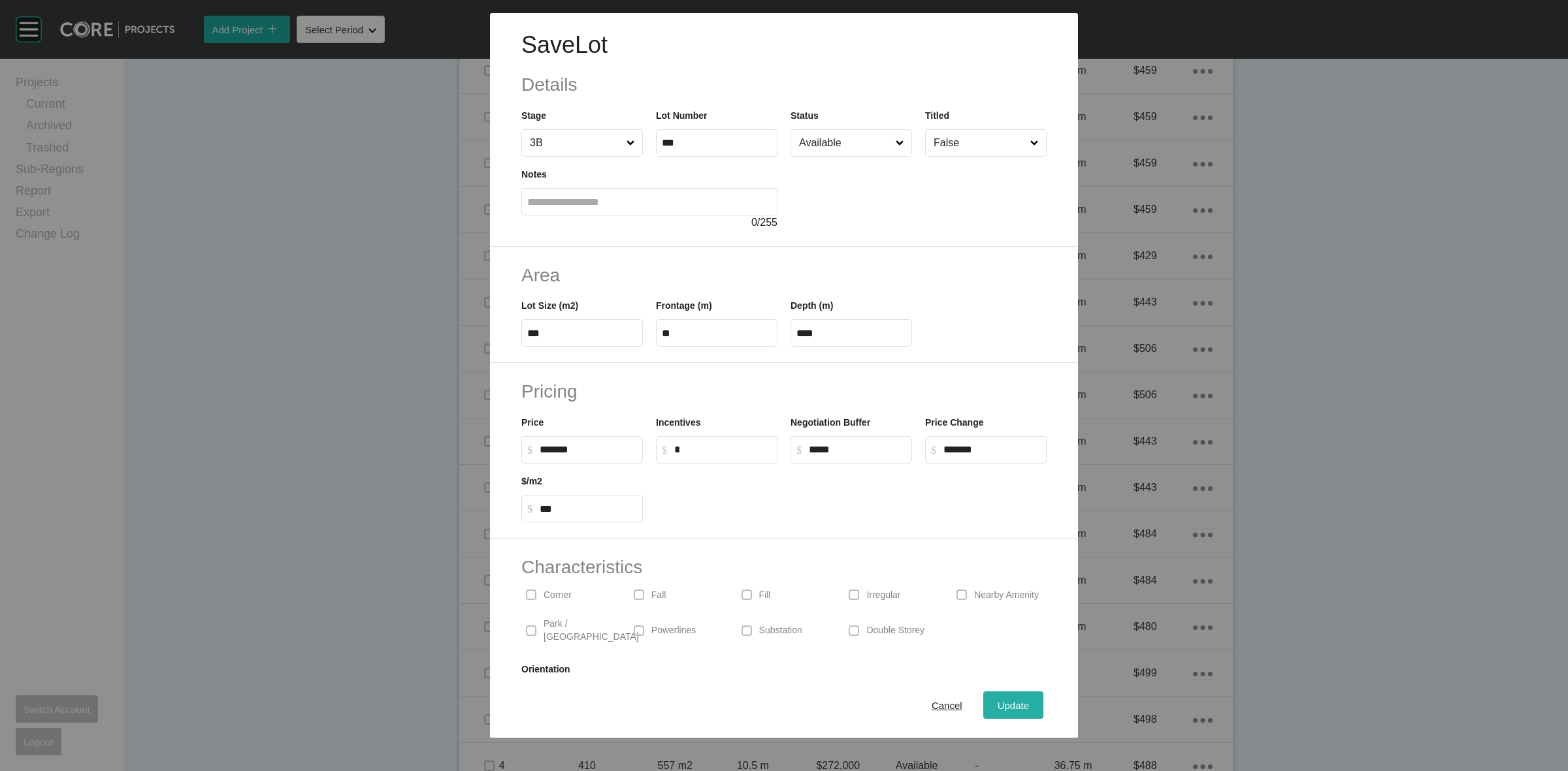
click at [1004, 704] on span "Update" at bounding box center [1014, 705] width 31 height 11
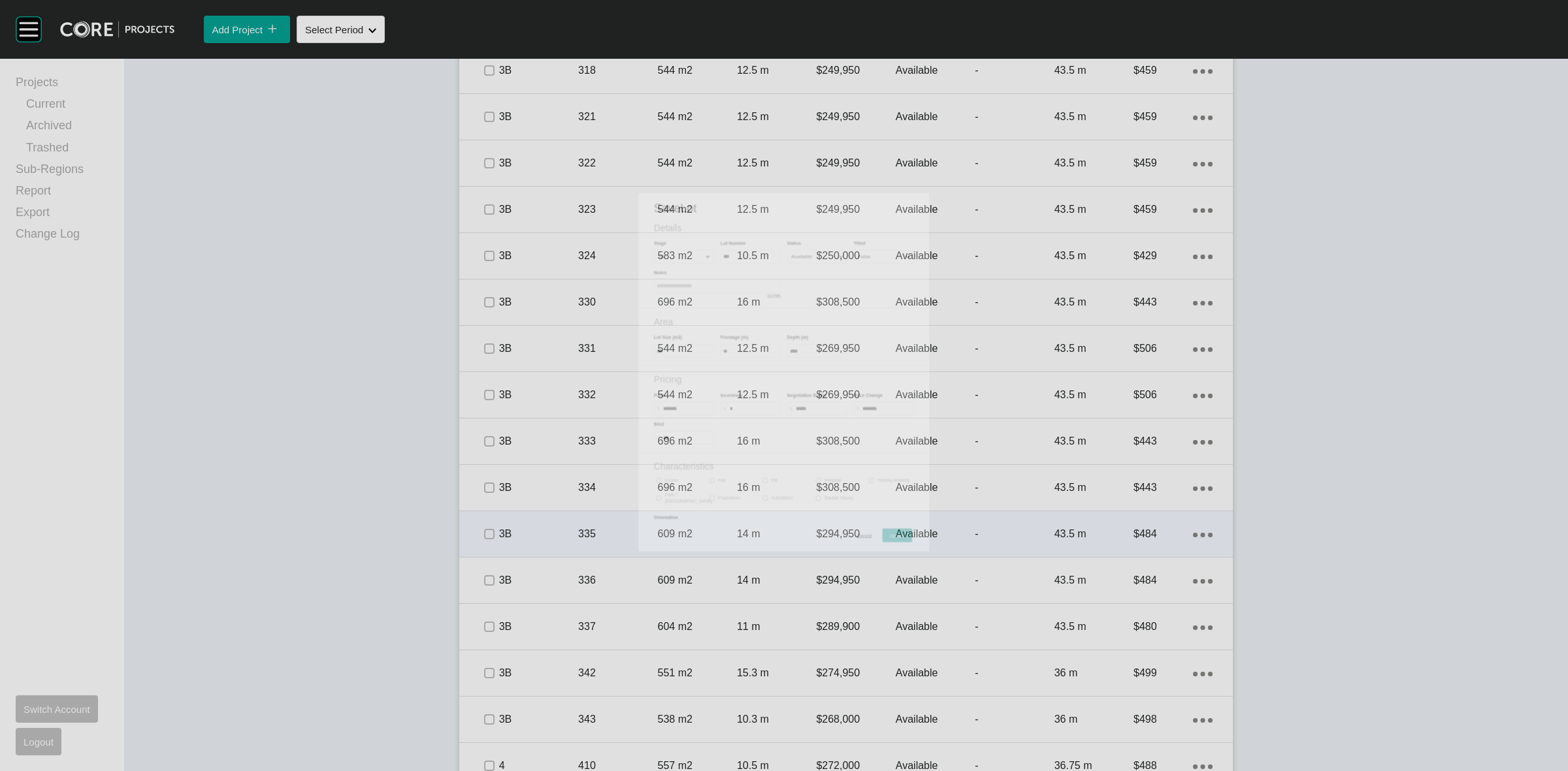
scroll to position [1552, 0]
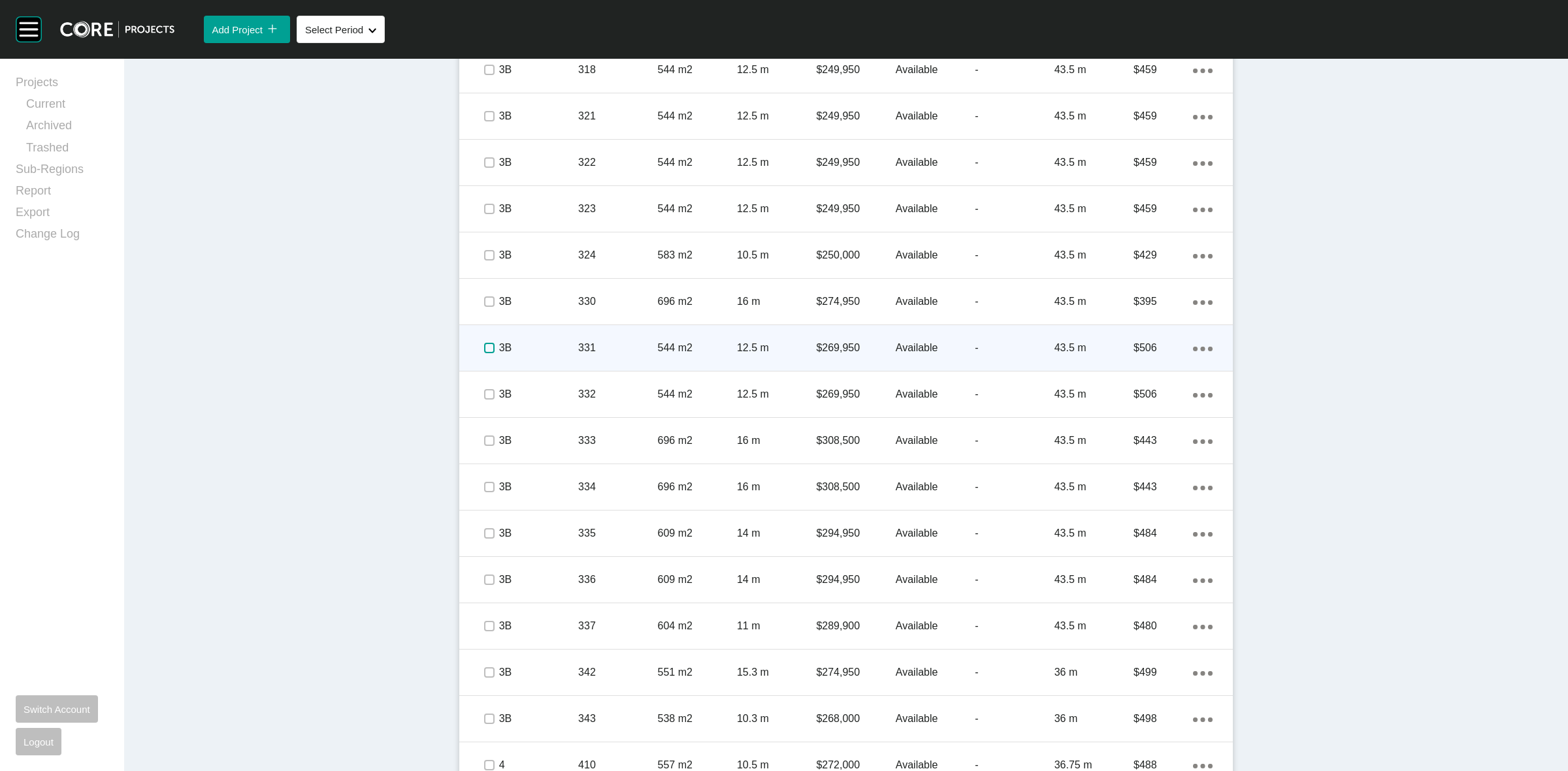
click at [484, 347] on label at bounding box center [489, 348] width 11 height 11
click at [543, 348] on p "3B" at bounding box center [538, 348] width 79 height 15
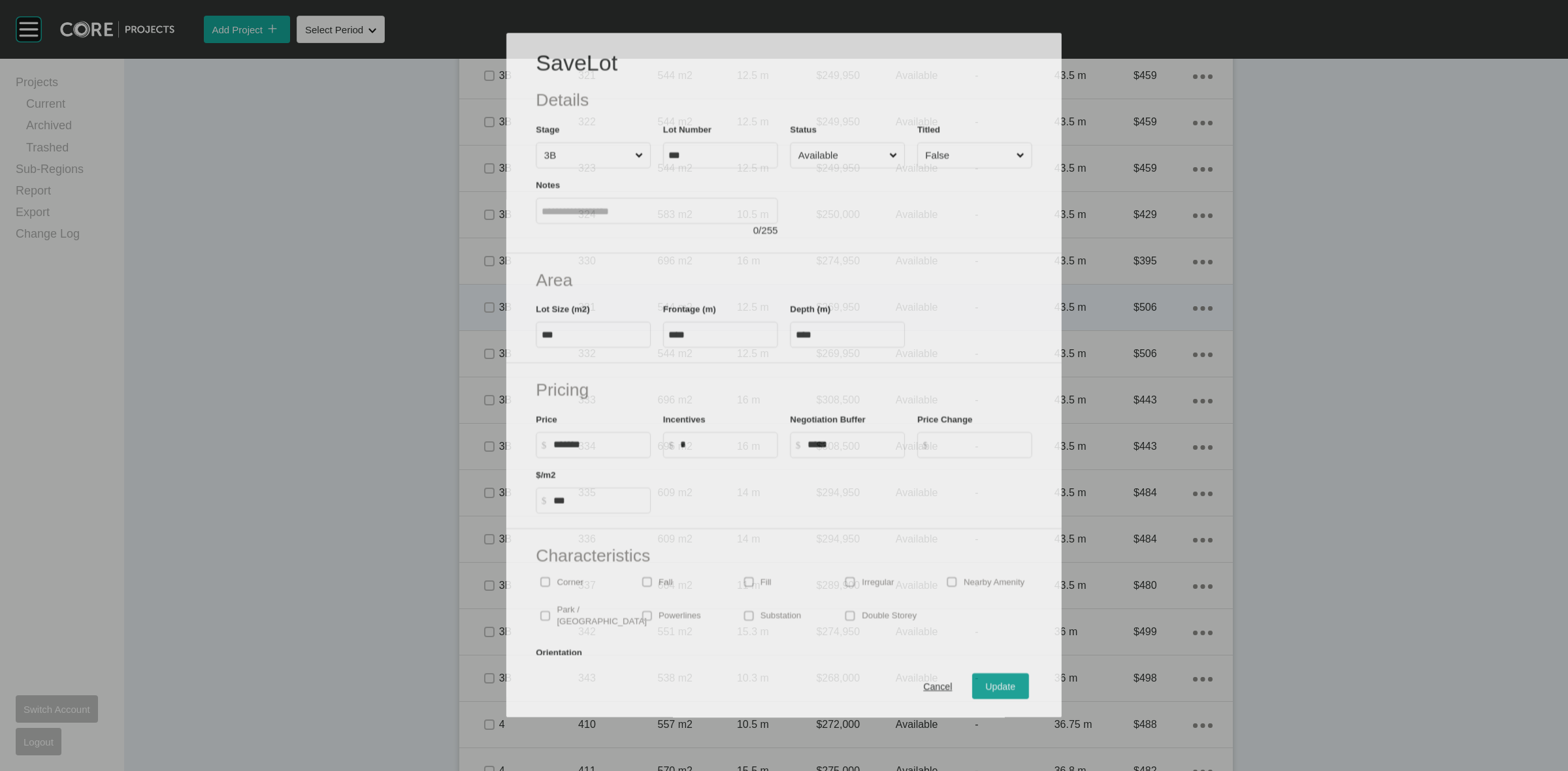
scroll to position [1511, 0]
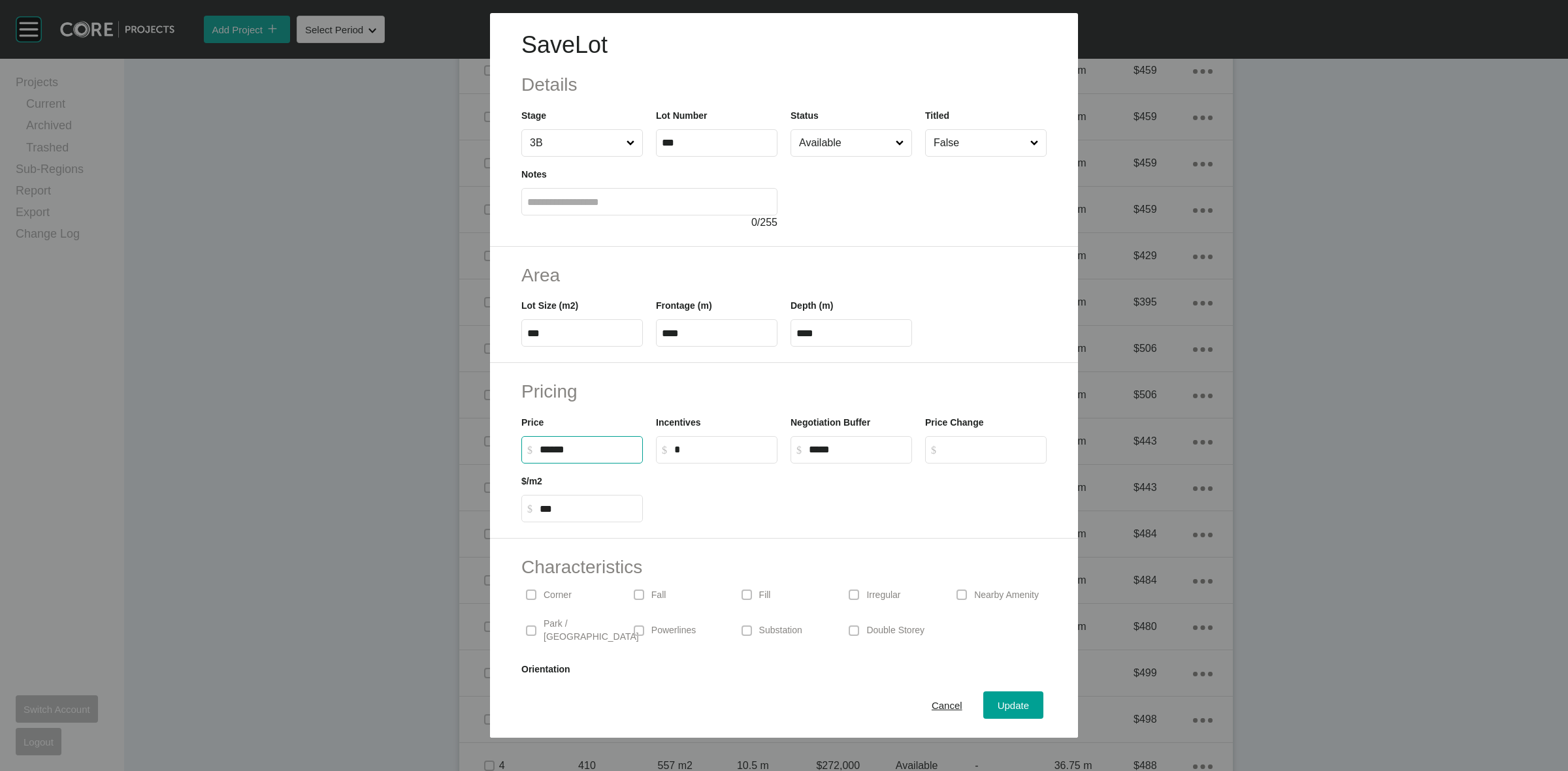
click at [547, 448] on input "******" at bounding box center [588, 449] width 97 height 11
click at [552, 451] on input "******" at bounding box center [588, 449] width 97 height 11
type input "*******"
type input "***"
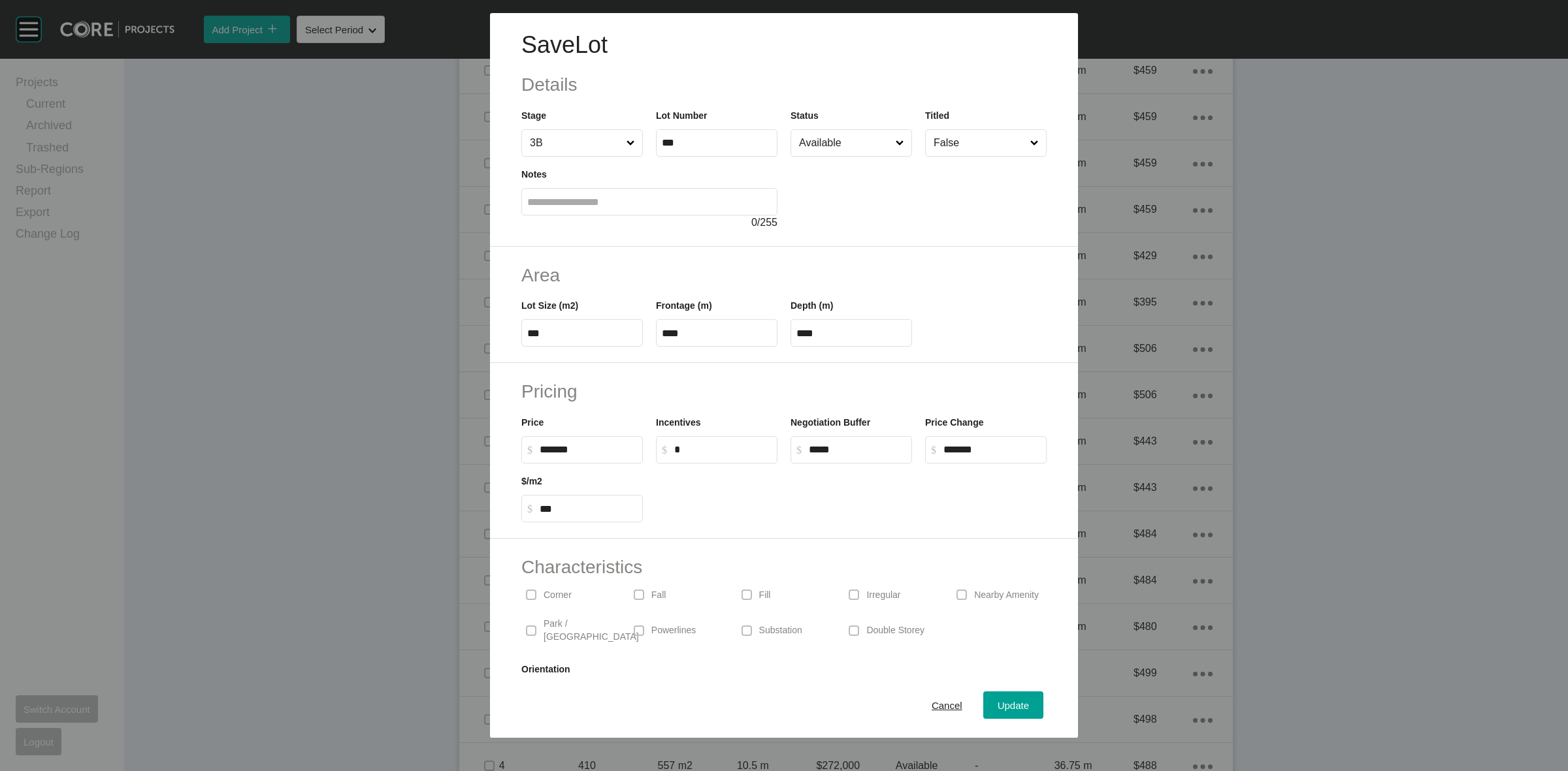
click at [754, 382] on h2 "Pricing" at bounding box center [784, 392] width 526 height 26
click at [998, 700] on span "Update" at bounding box center [1014, 705] width 31 height 11
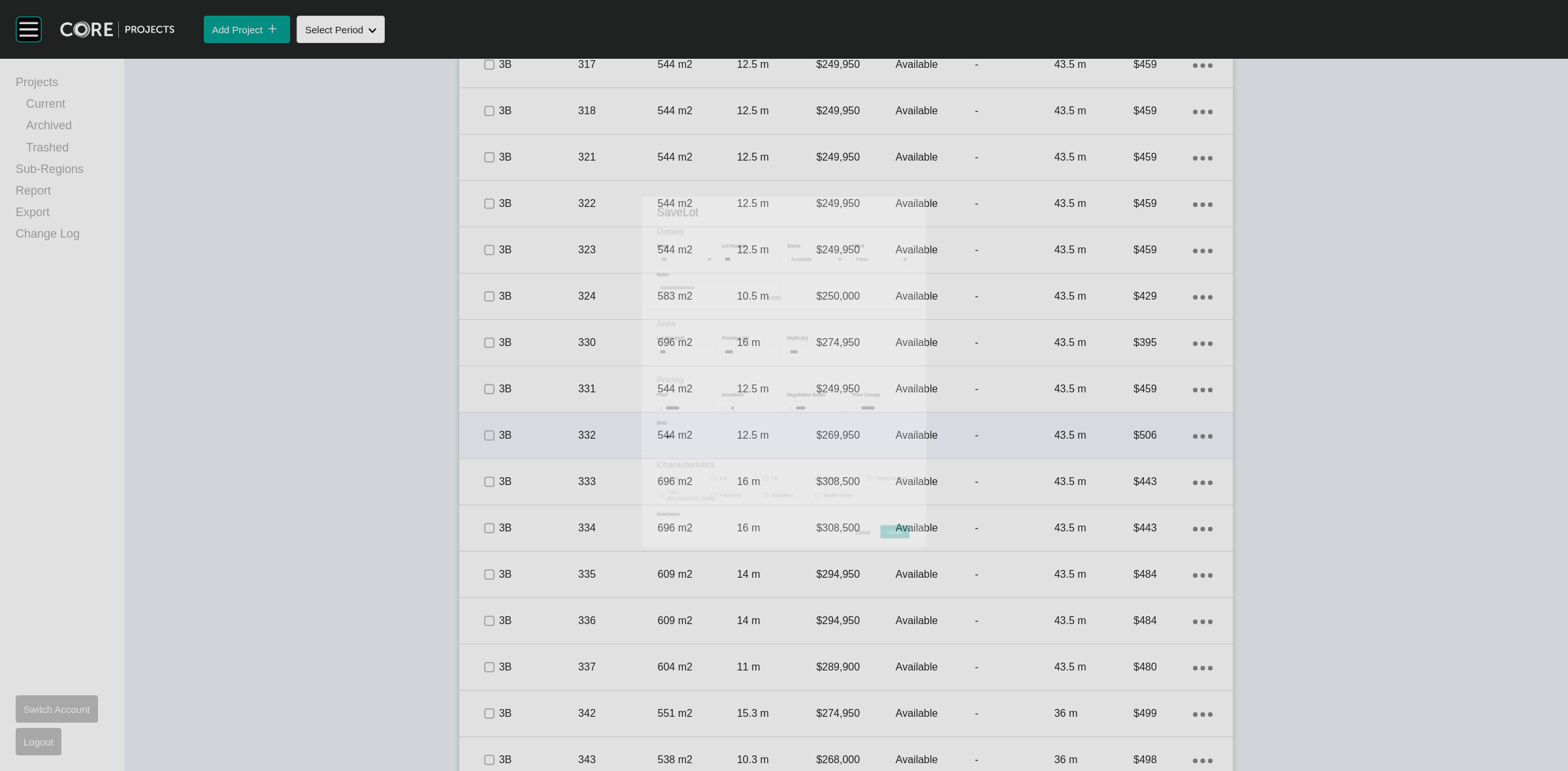
scroll to position [1552, 0]
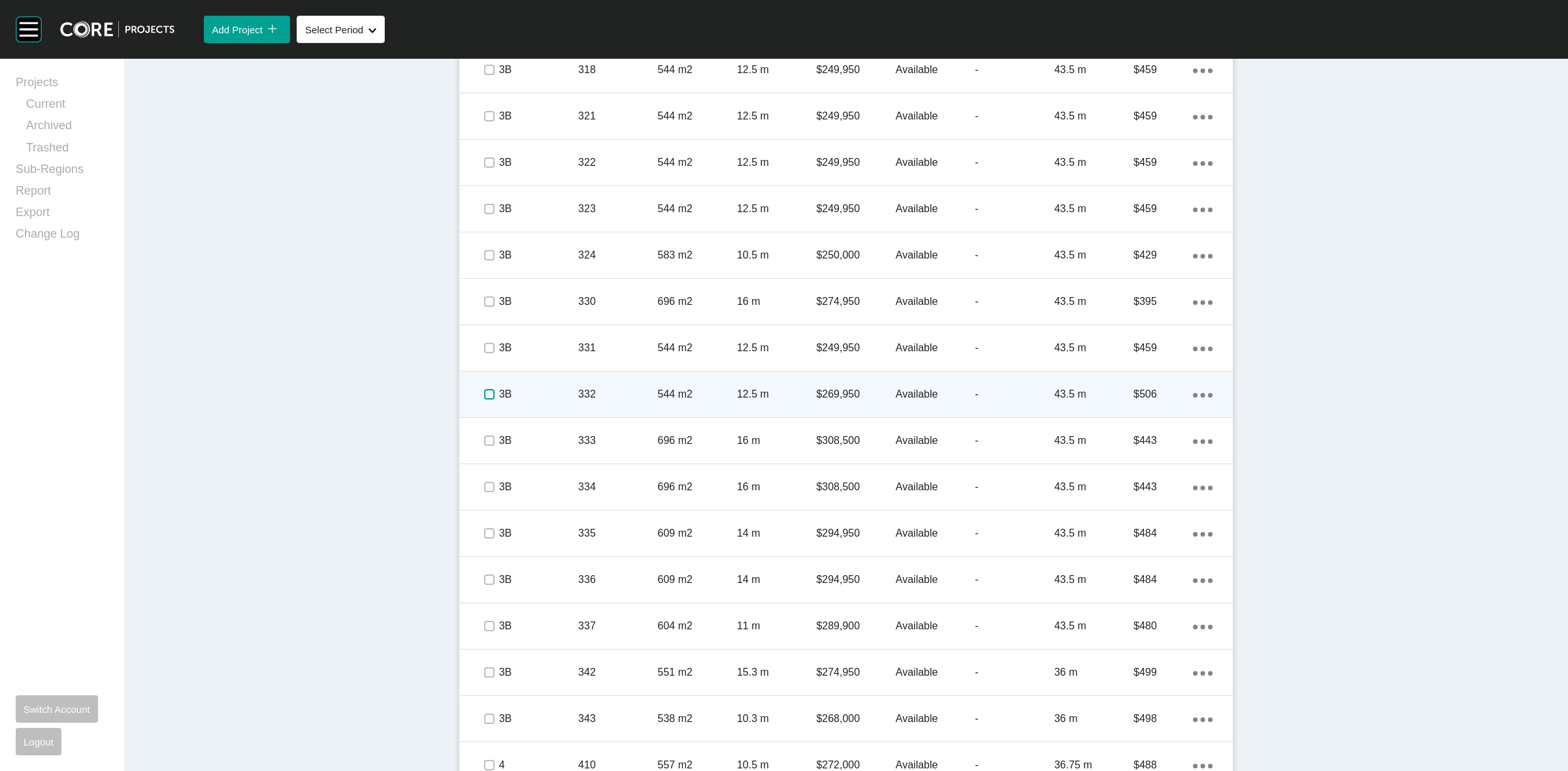
click at [484, 393] on label at bounding box center [489, 394] width 11 height 11
click at [543, 394] on p "3B" at bounding box center [538, 394] width 79 height 15
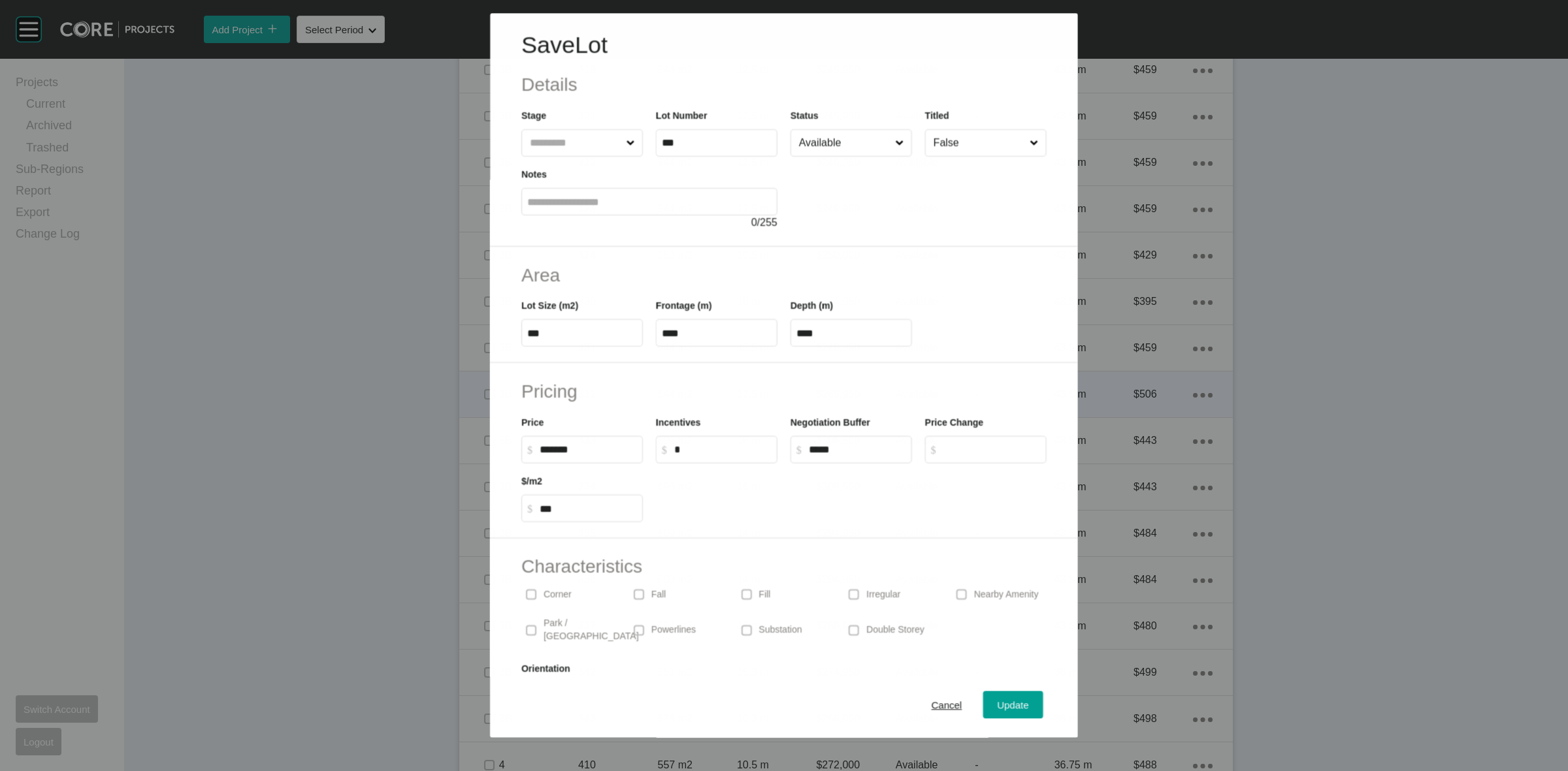
scroll to position [1511, 0]
click at [550, 446] on input "******" at bounding box center [588, 449] width 97 height 11
type input "*******"
type input "***"
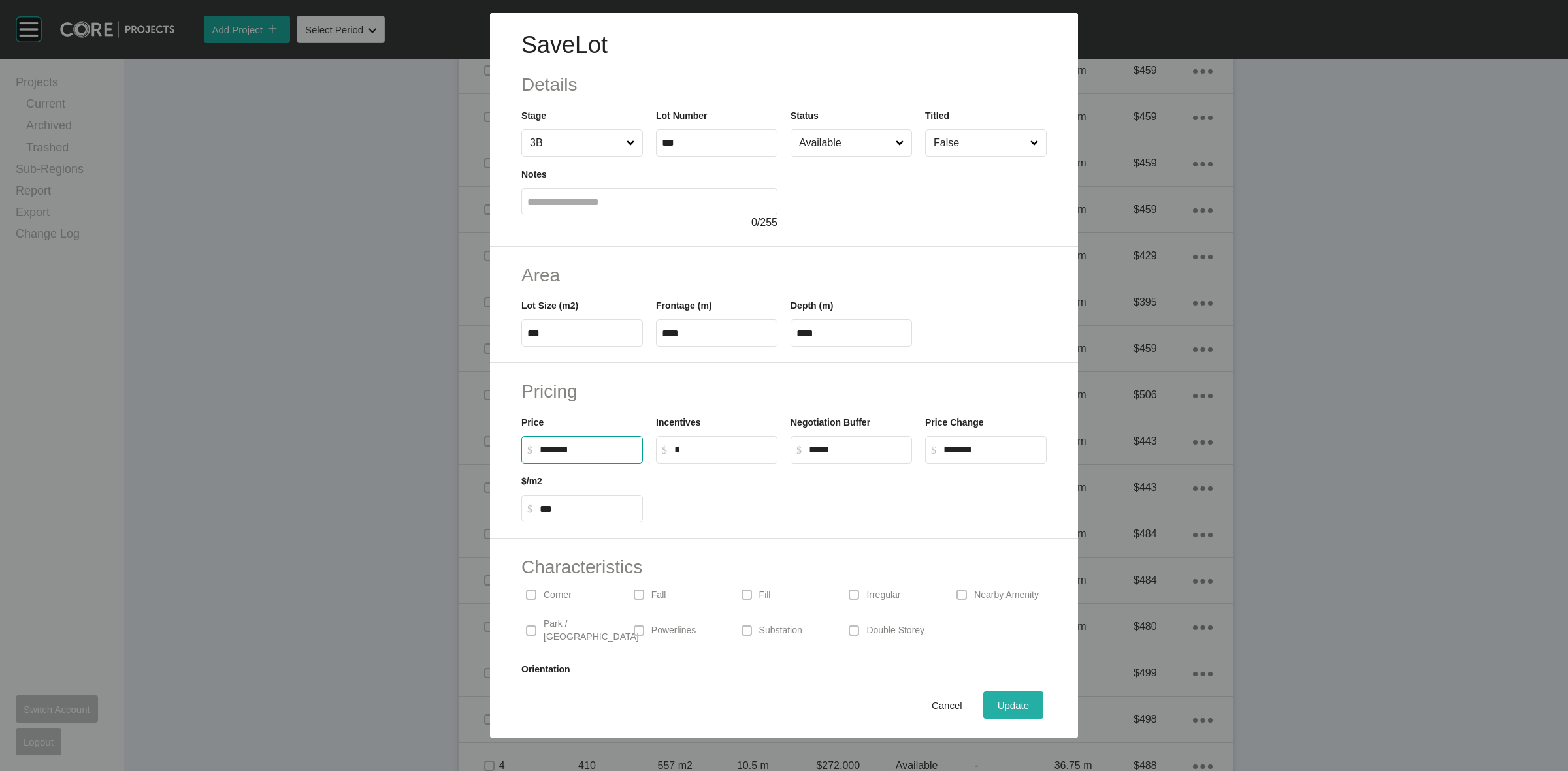
click at [994, 697] on div "Update" at bounding box center [1013, 706] width 38 height 18
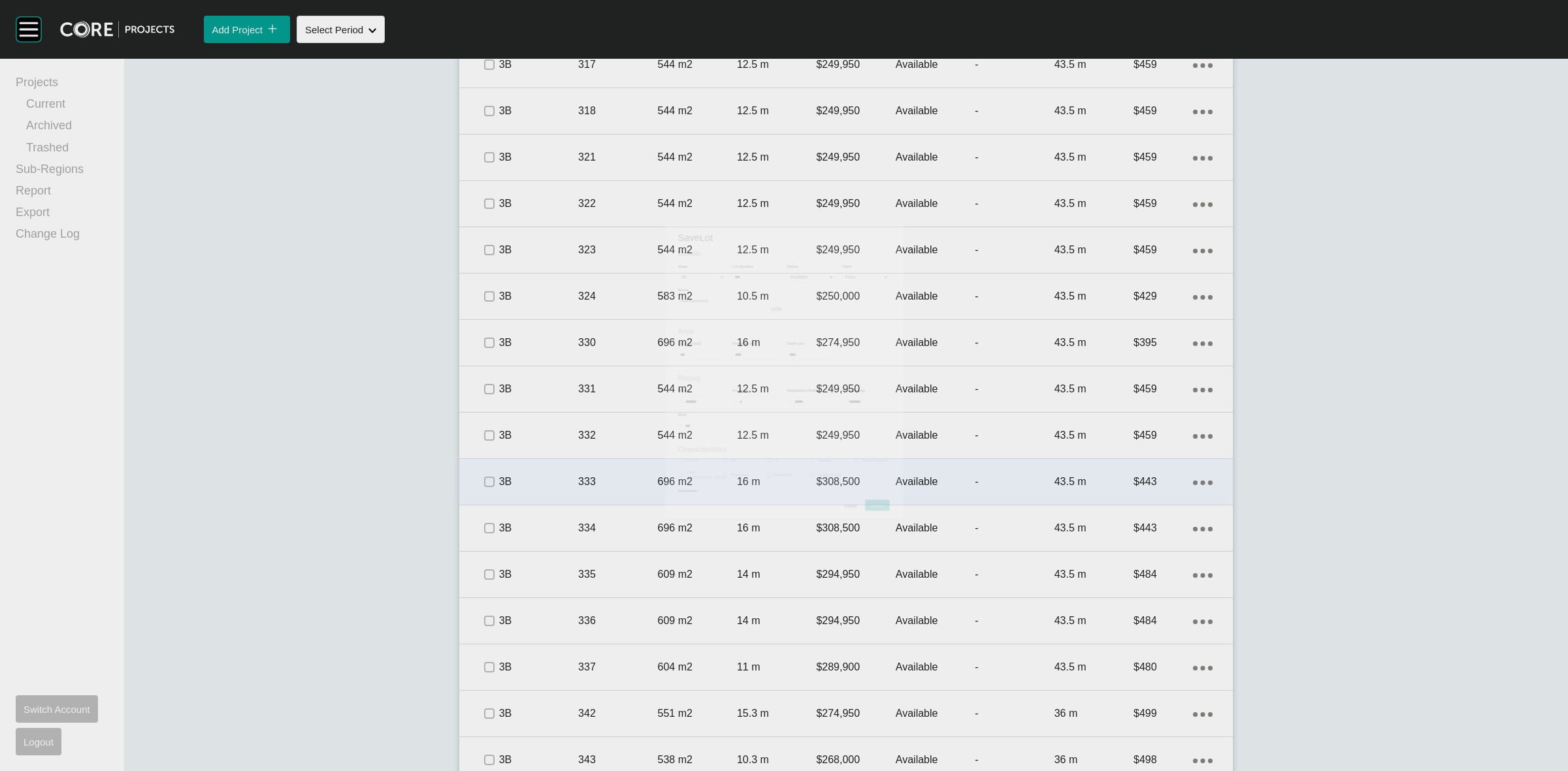
scroll to position [1552, 0]
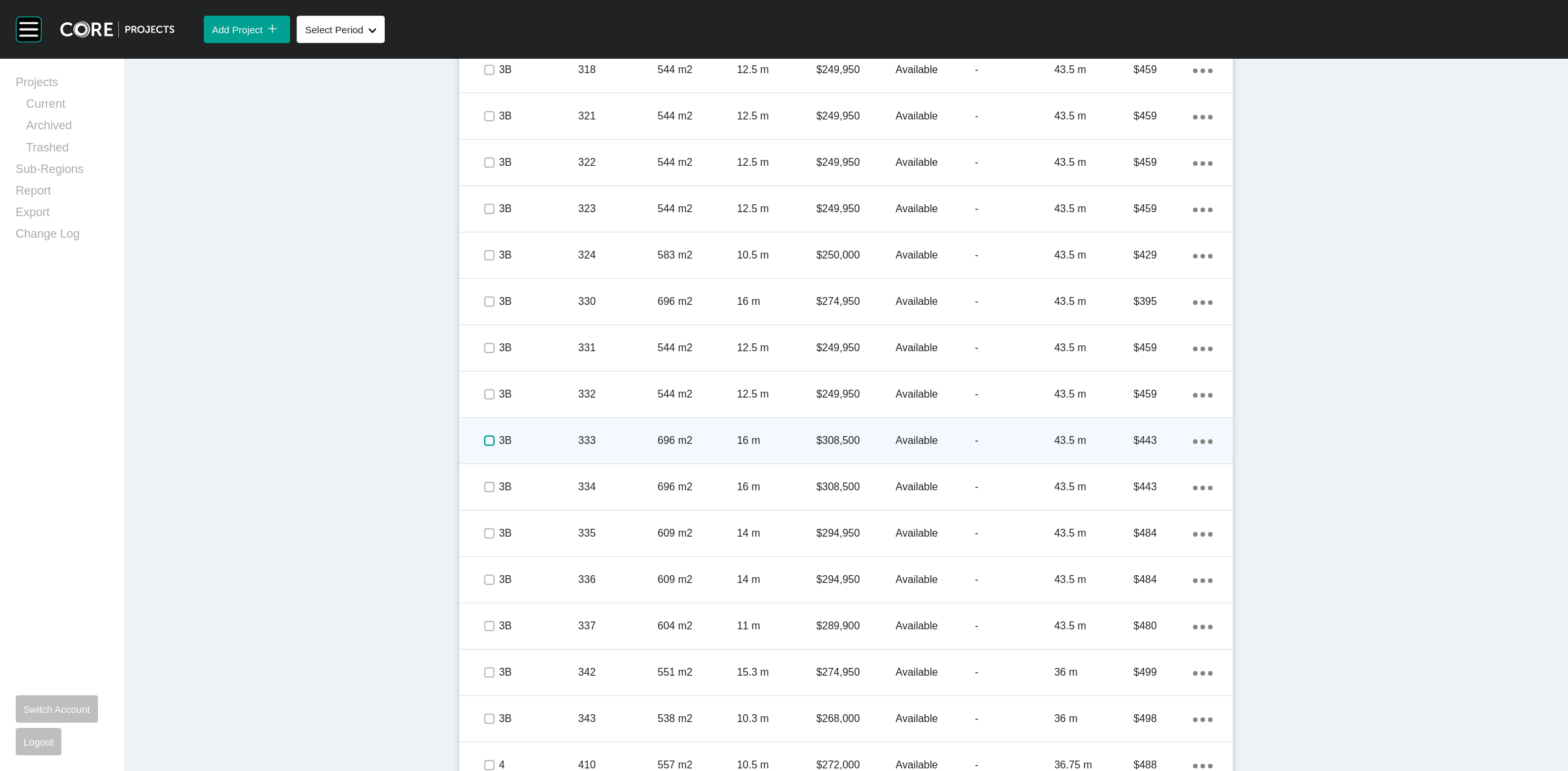
click at [484, 441] on label at bounding box center [489, 441] width 11 height 11
click at [544, 438] on p "3B" at bounding box center [538, 441] width 79 height 15
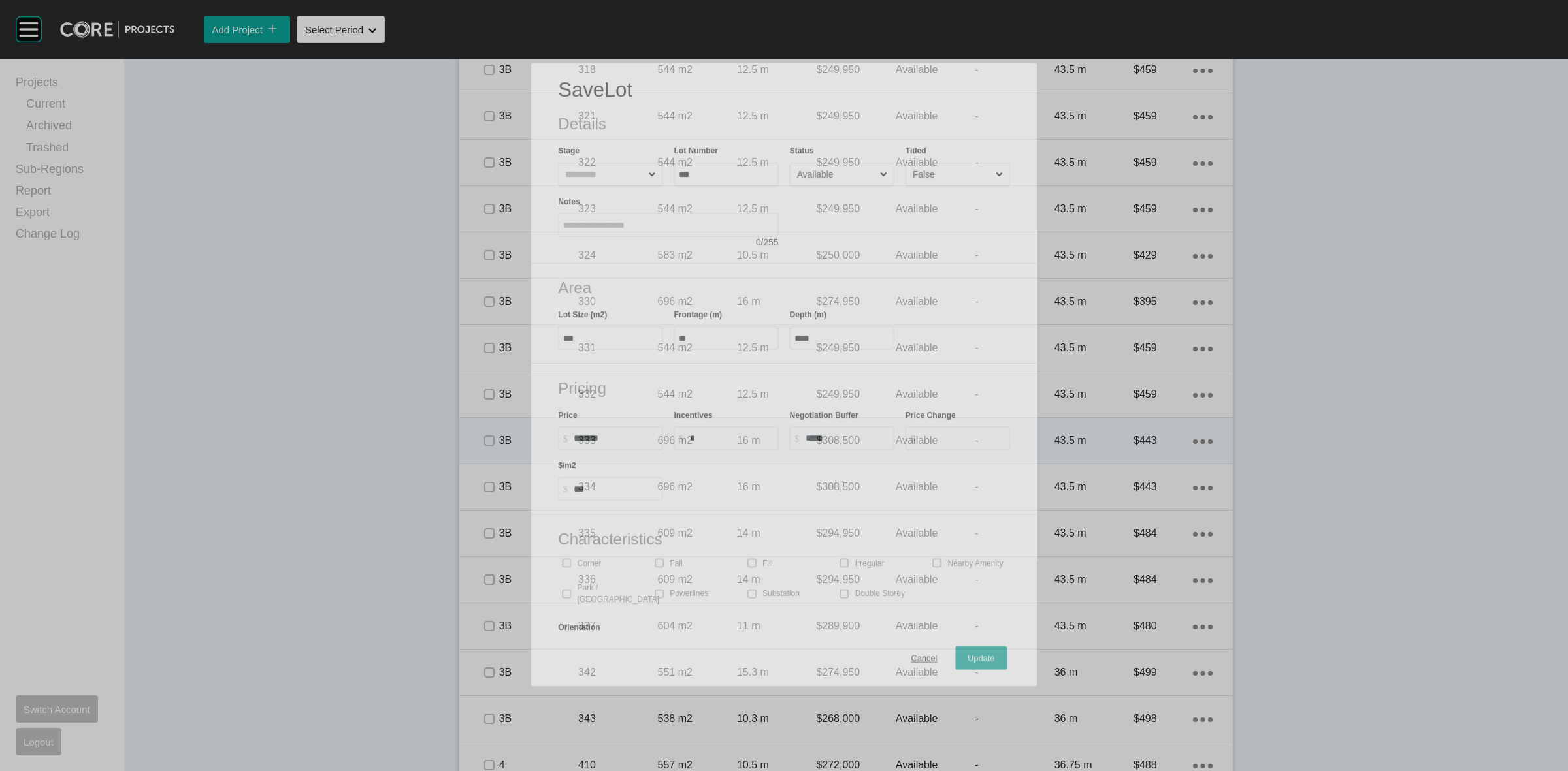
scroll to position [1511, 0]
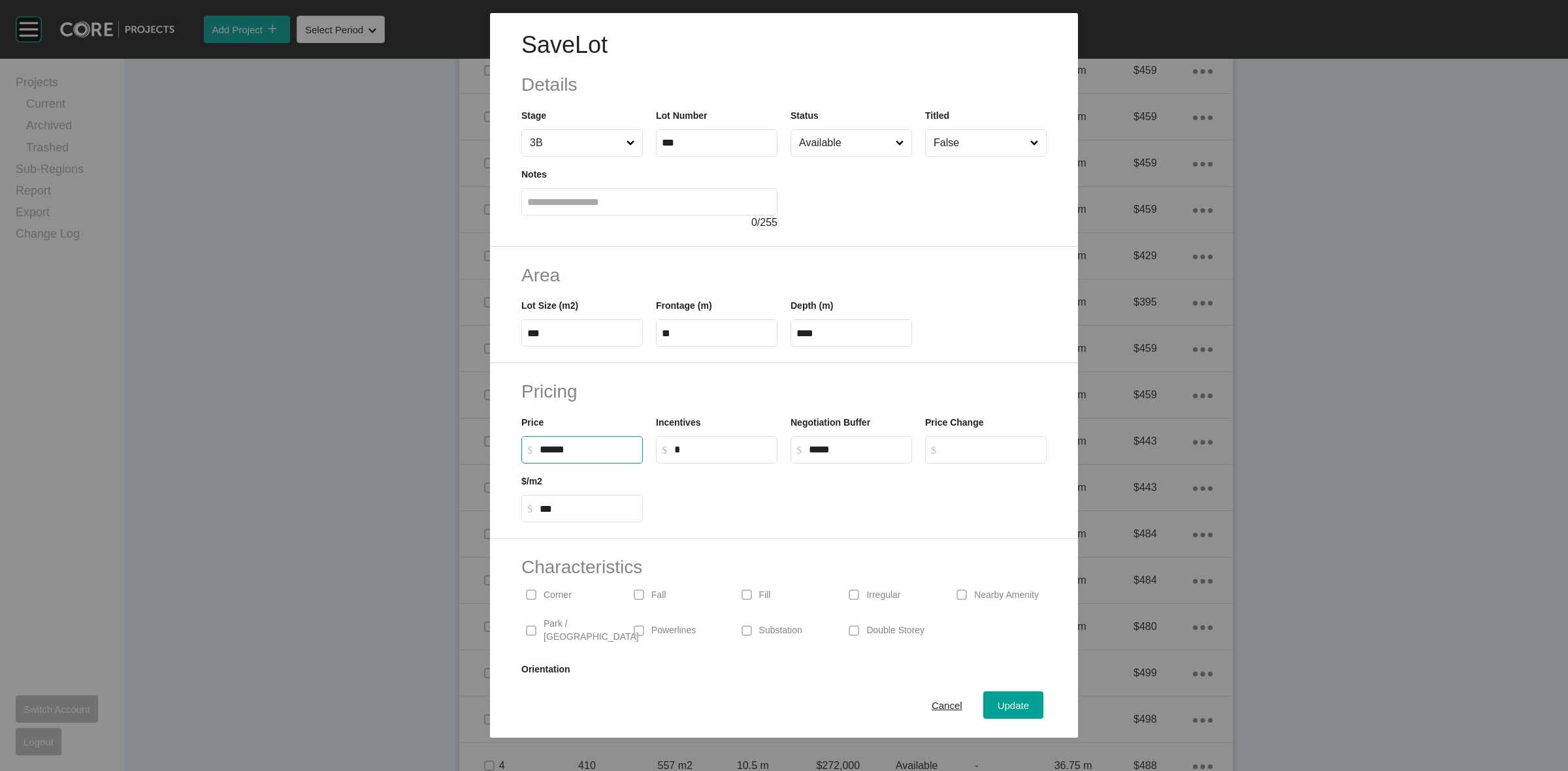
drag, startPoint x: 596, startPoint y: 446, endPoint x: 455, endPoint y: 469, distance: 142.9
click at [465, 469] on div "Save Lot Details Stage 3B Lot Number *** Status Available Titled False Notes 0 …" at bounding box center [784, 369] width 1568 height 739
type input "*******"
type input "***"
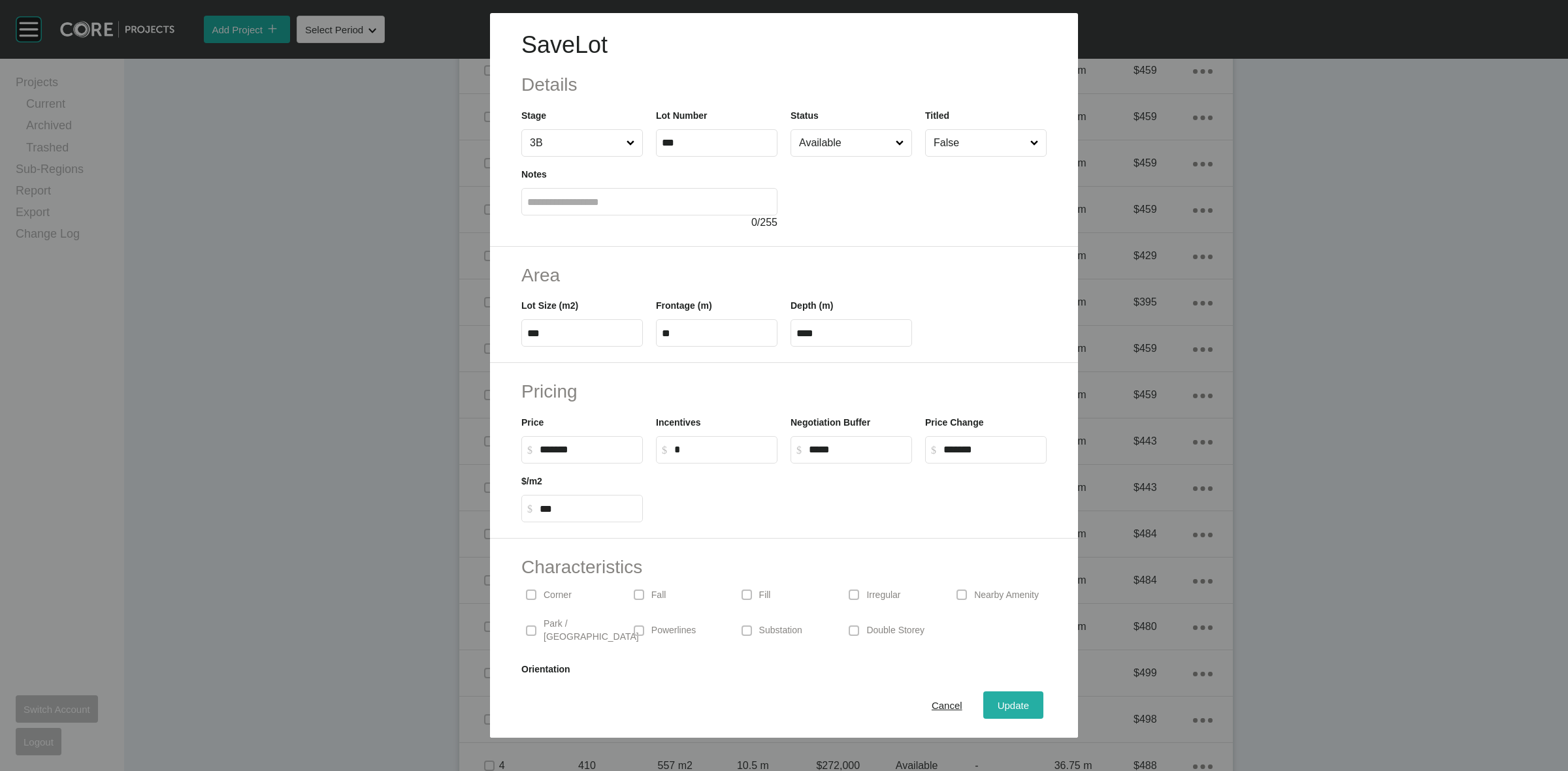
click at [1005, 706] on span "Update" at bounding box center [1014, 705] width 31 height 11
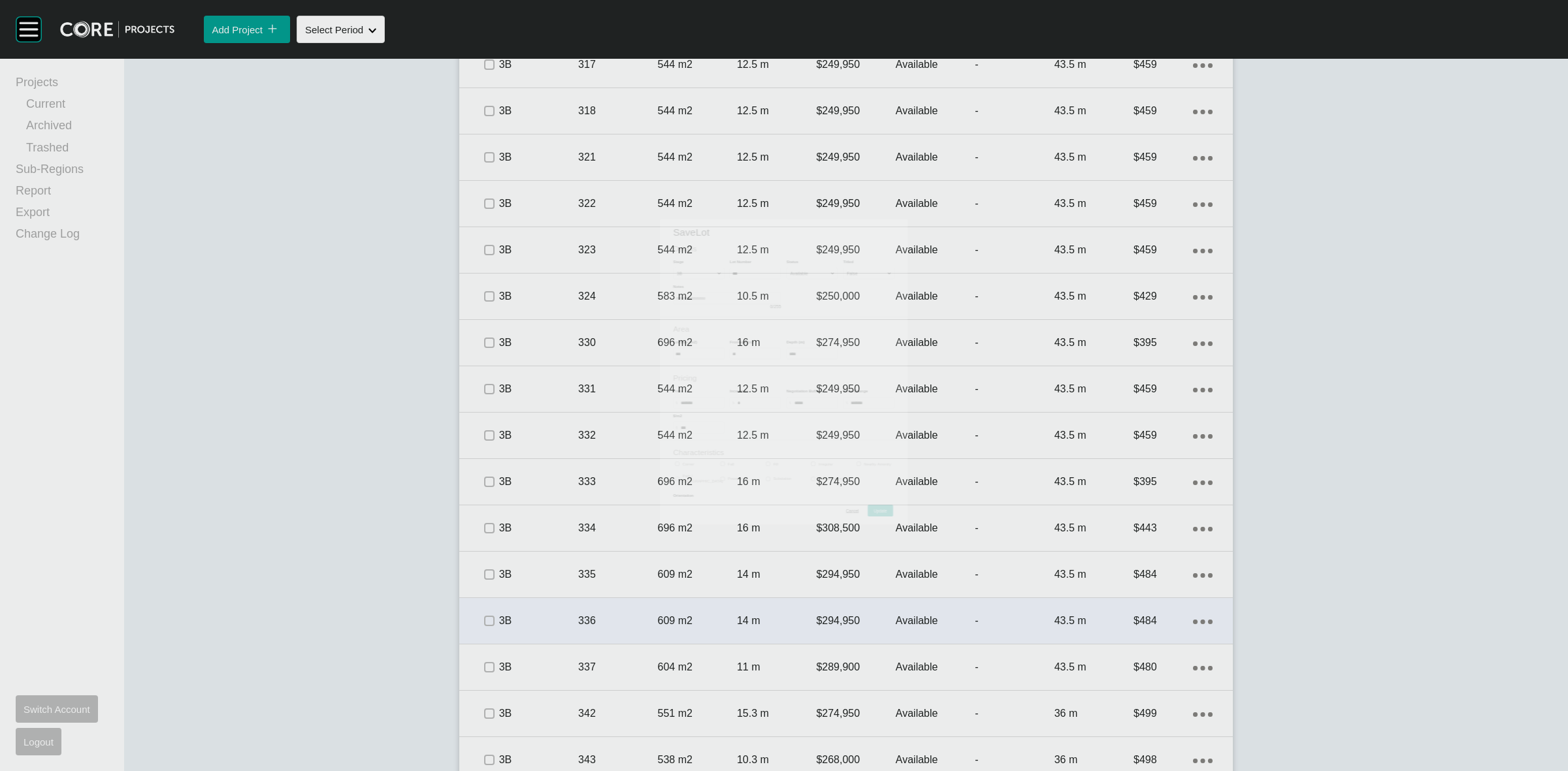
scroll to position [1552, 0]
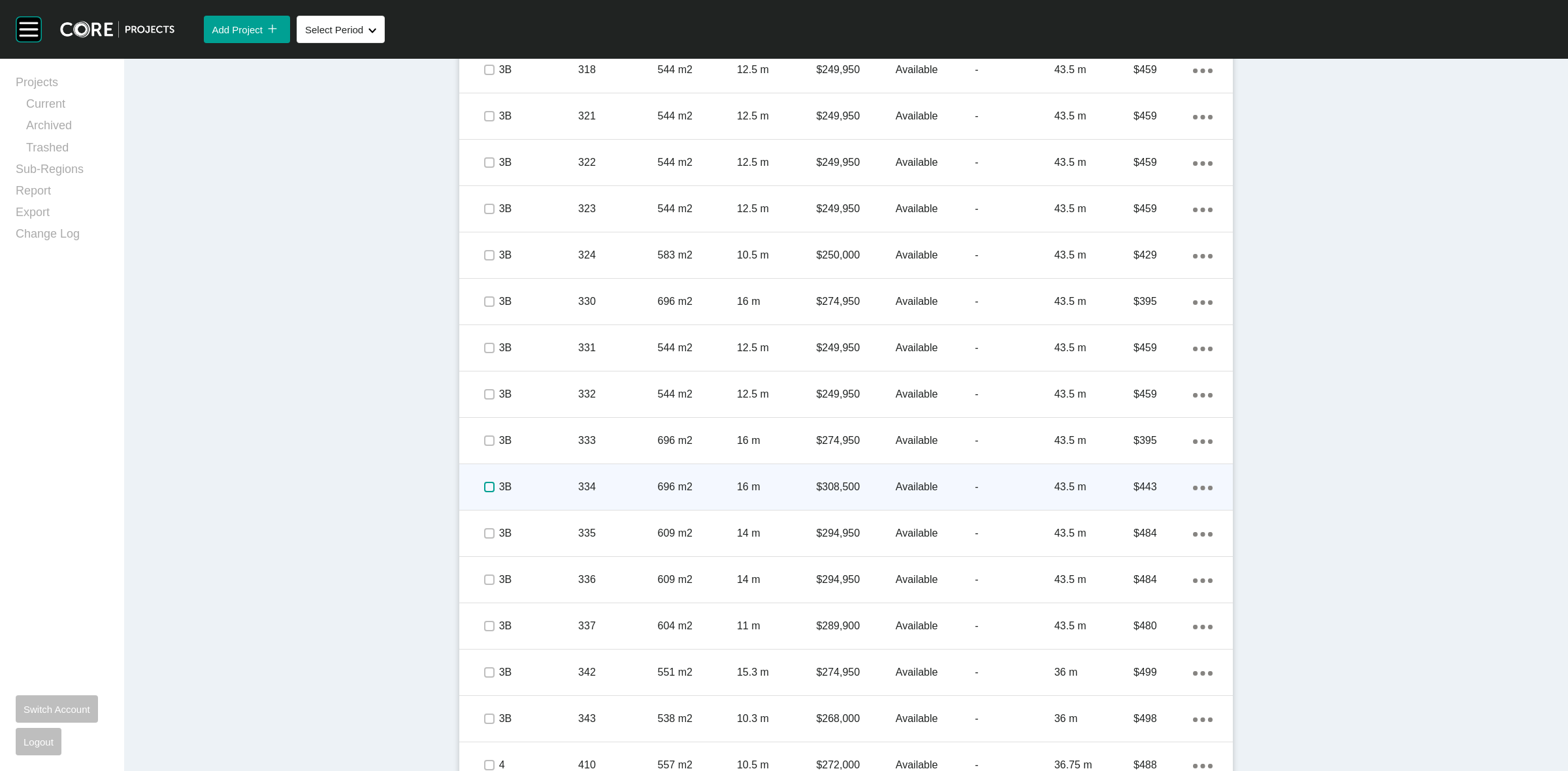
click at [484, 485] on label at bounding box center [489, 487] width 11 height 11
click at [539, 477] on div "3B" at bounding box center [538, 487] width 79 height 40
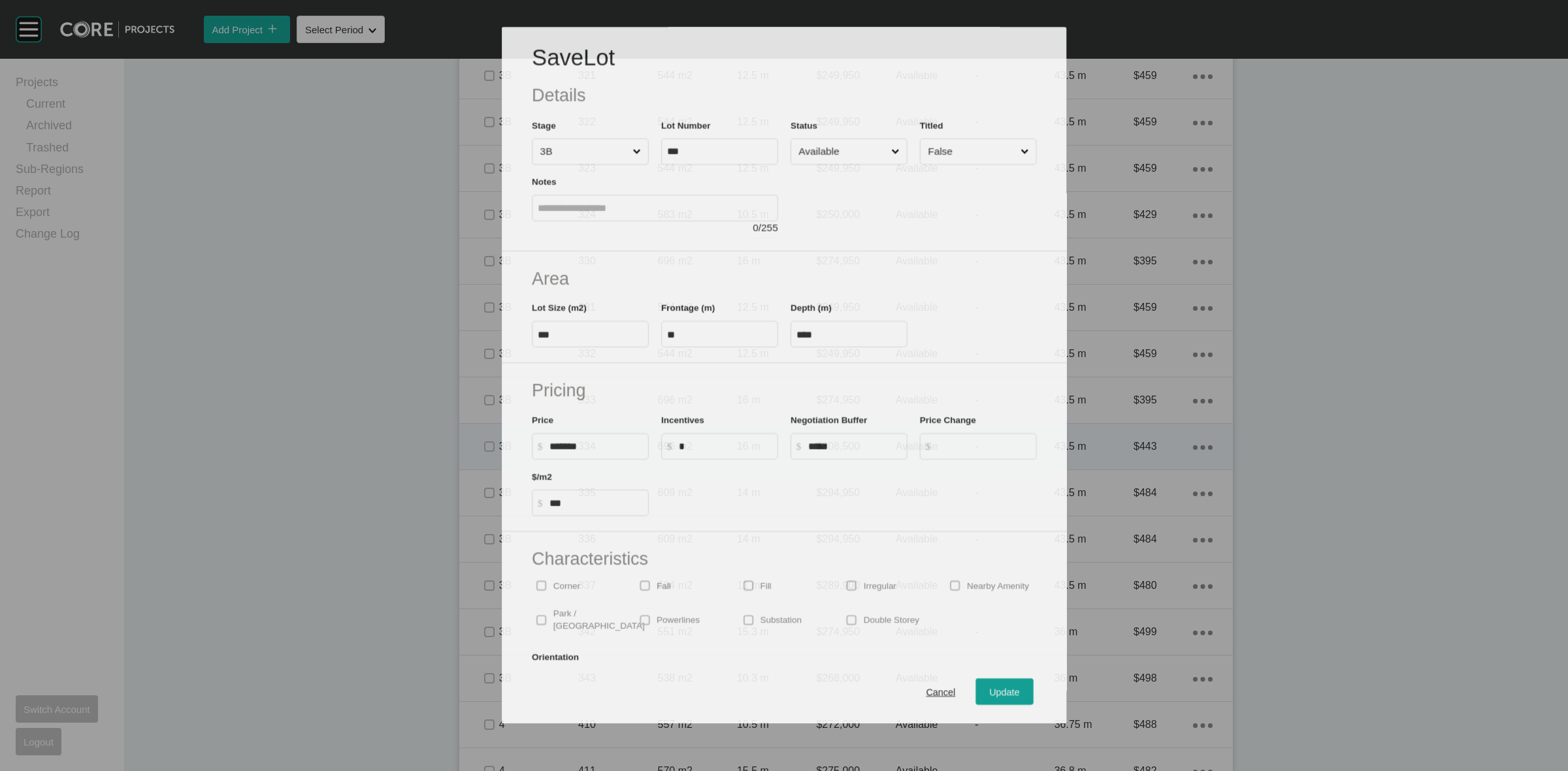
scroll to position [1511, 0]
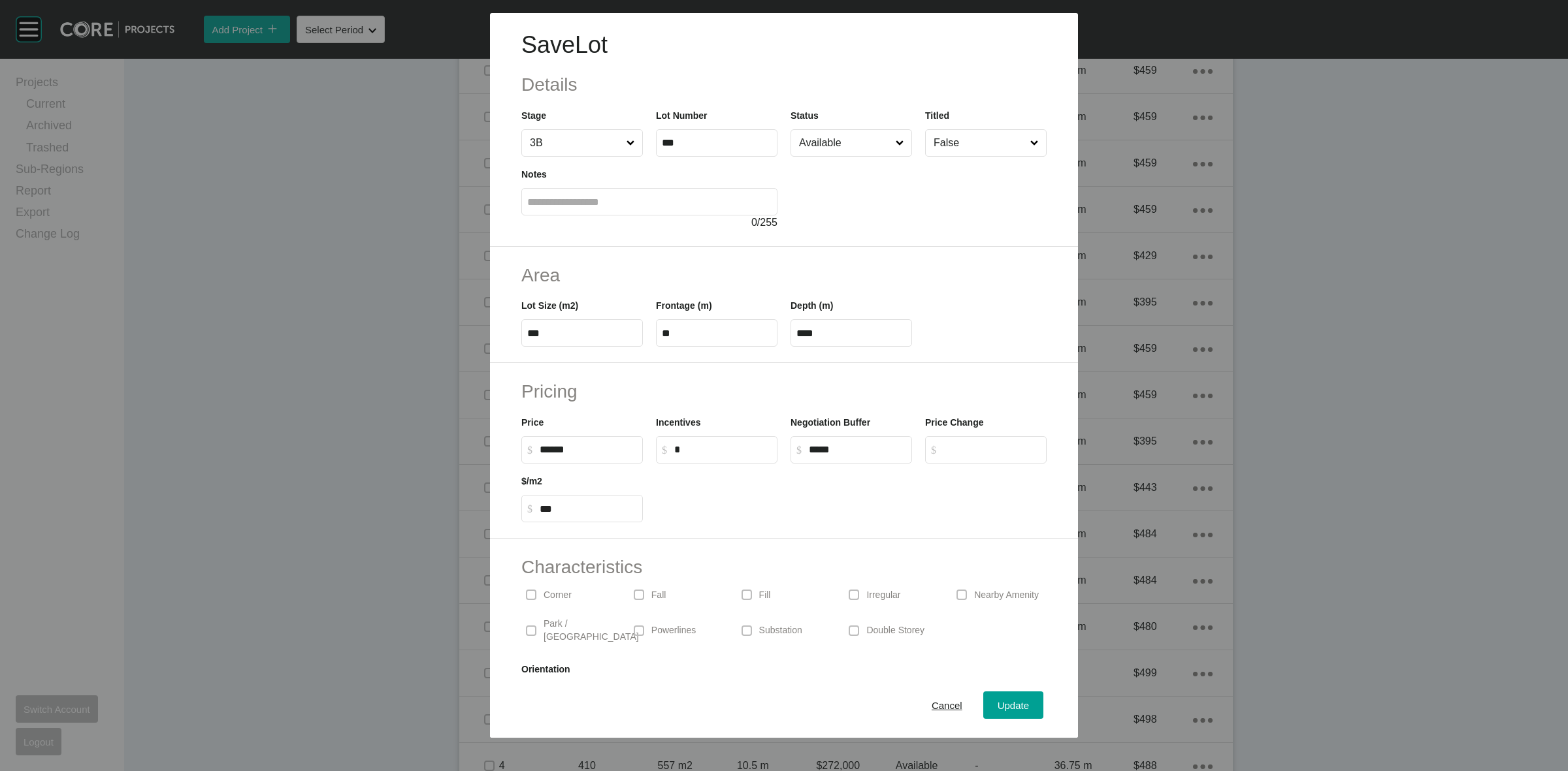
drag, startPoint x: 435, startPoint y: 453, endPoint x: 310, endPoint y: 444, distance: 125.3
click at [396, 449] on div "Save Lot Details Stage 3B Lot Number *** Status Available Titled False Notes 0 …" at bounding box center [784, 369] width 1568 height 739
type input "*******"
type input "***"
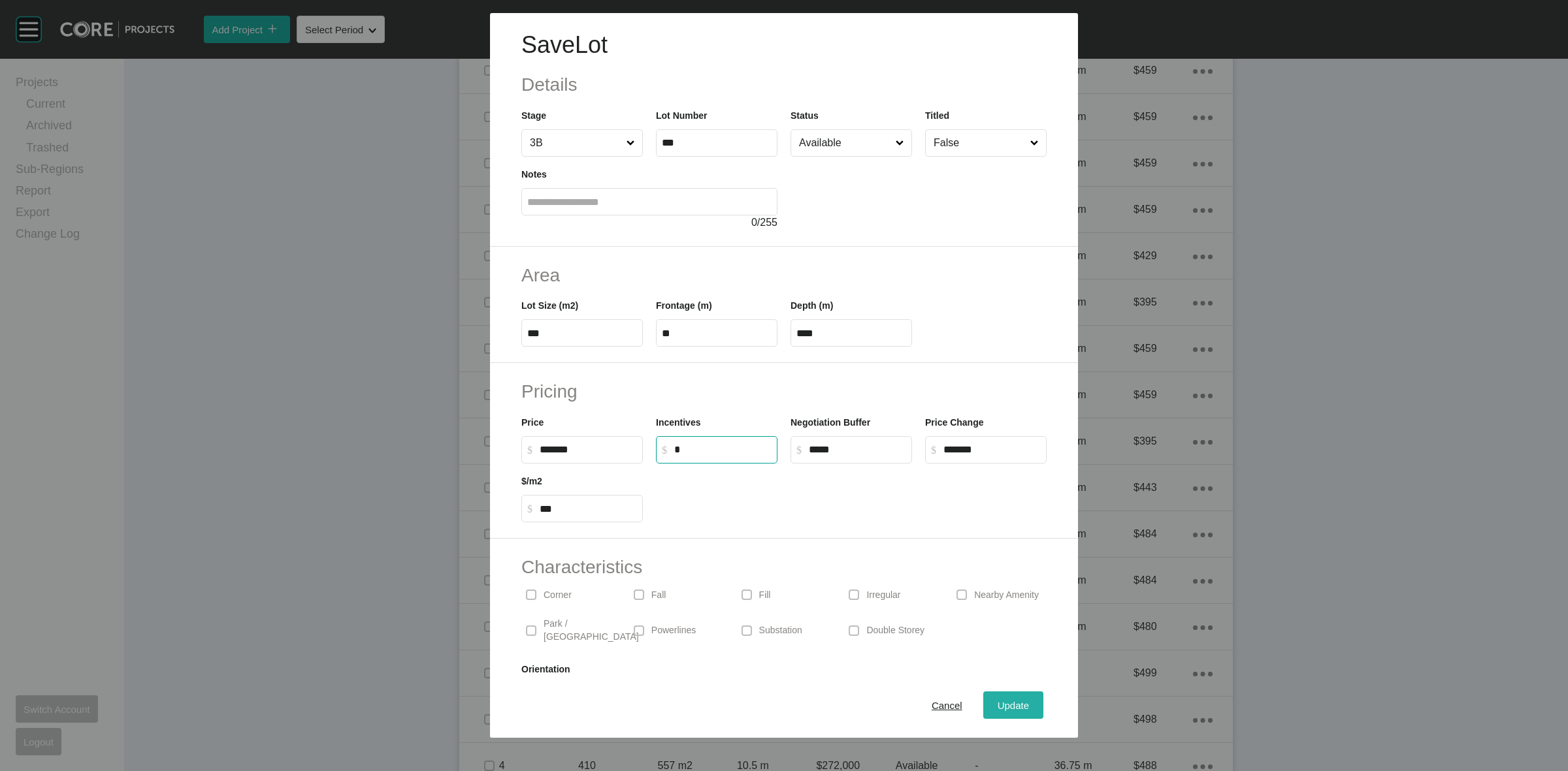
click at [1010, 700] on span "Update" at bounding box center [1014, 705] width 31 height 11
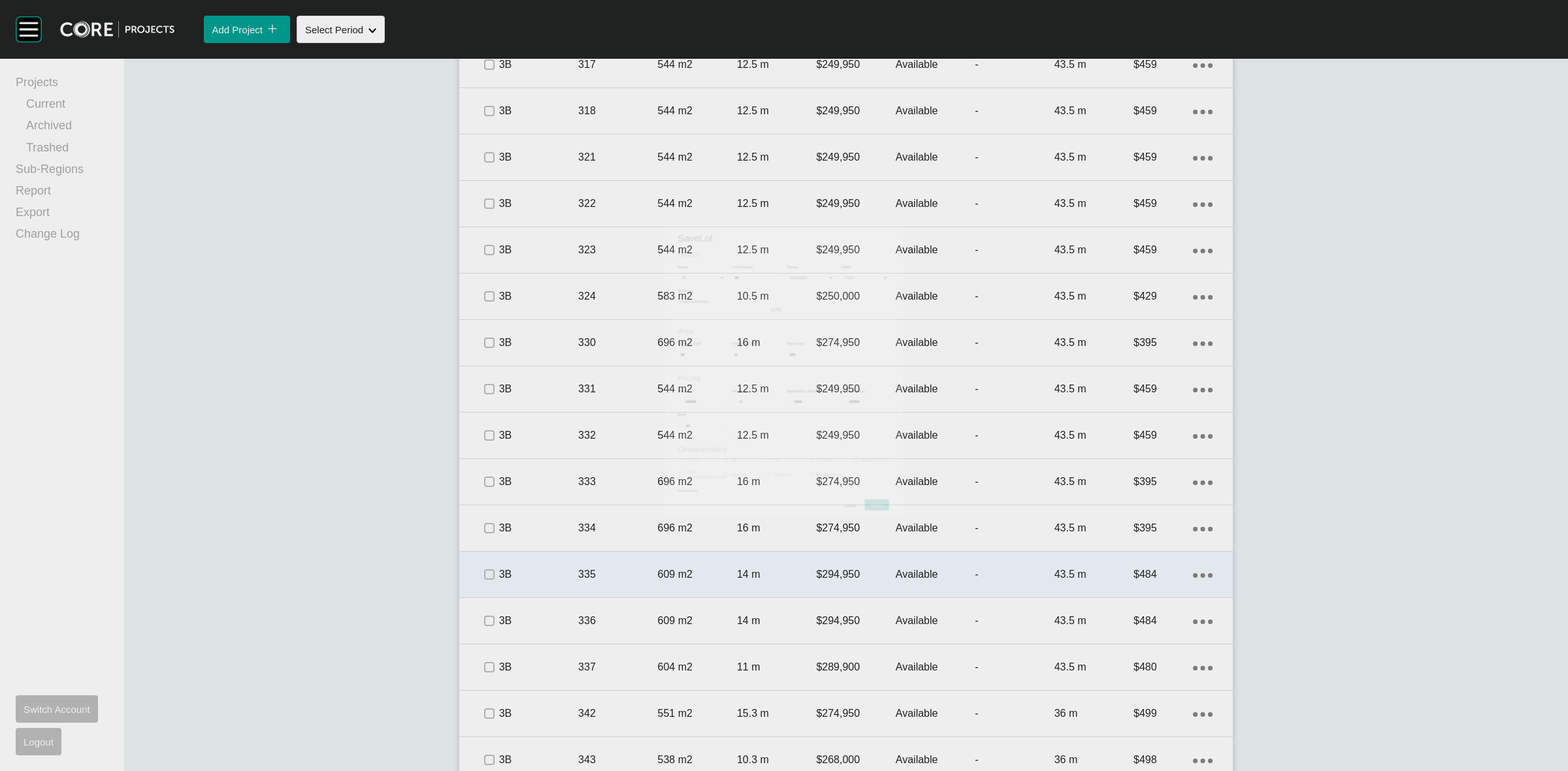
scroll to position [1552, 0]
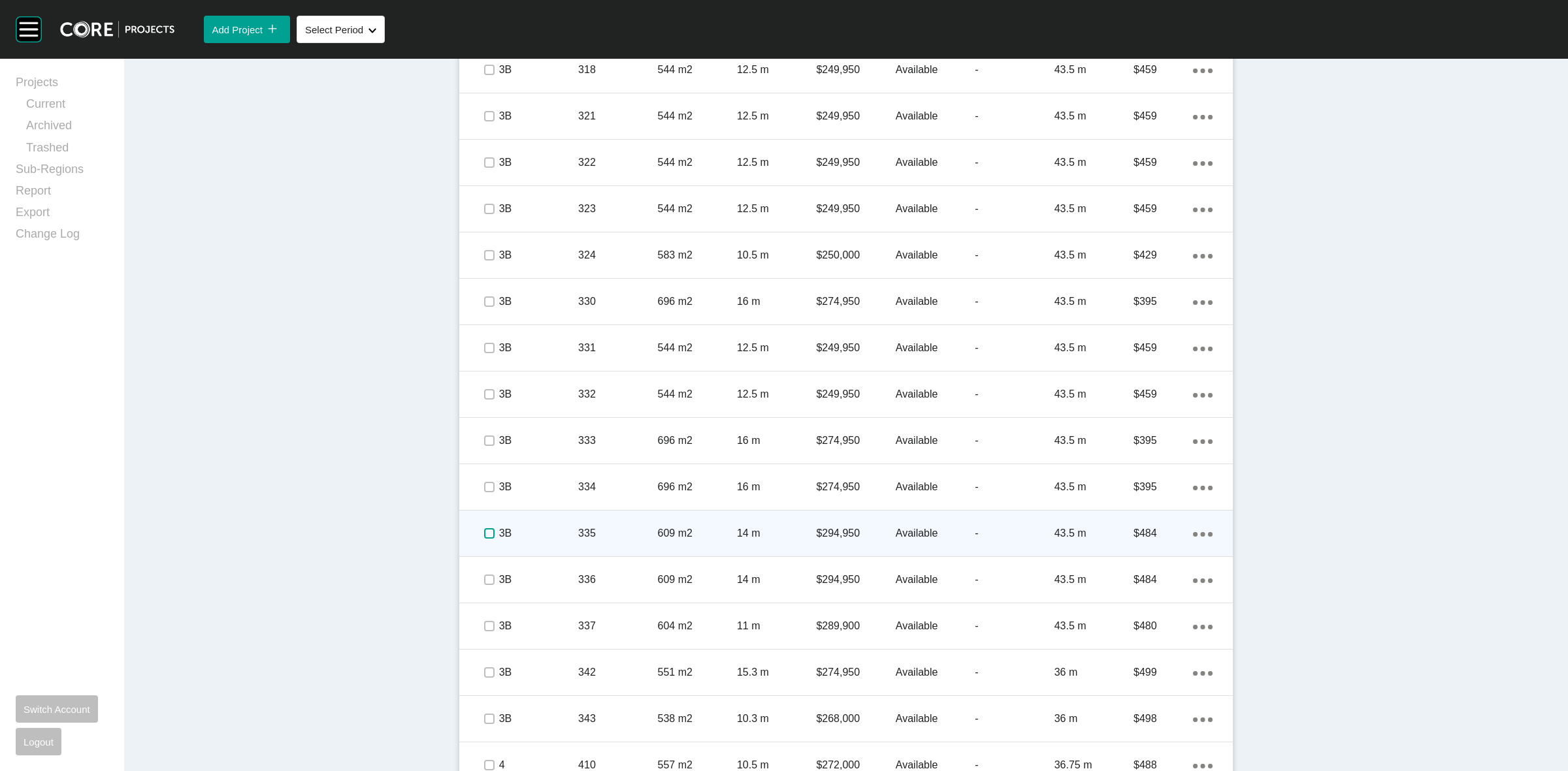
click at [484, 532] on label at bounding box center [489, 533] width 11 height 11
click at [533, 531] on p "3B" at bounding box center [538, 533] width 79 height 15
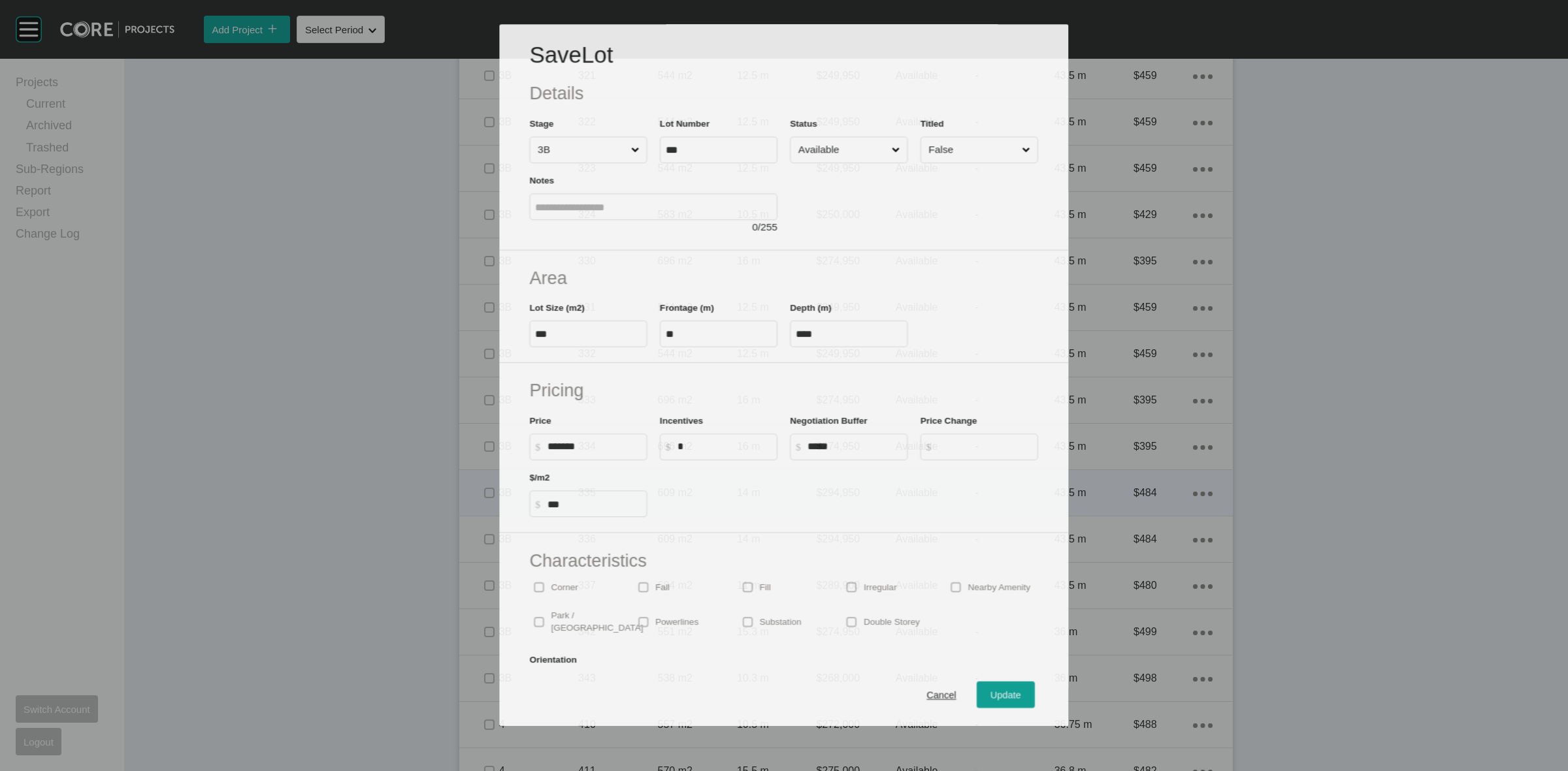
scroll to position [1511, 0]
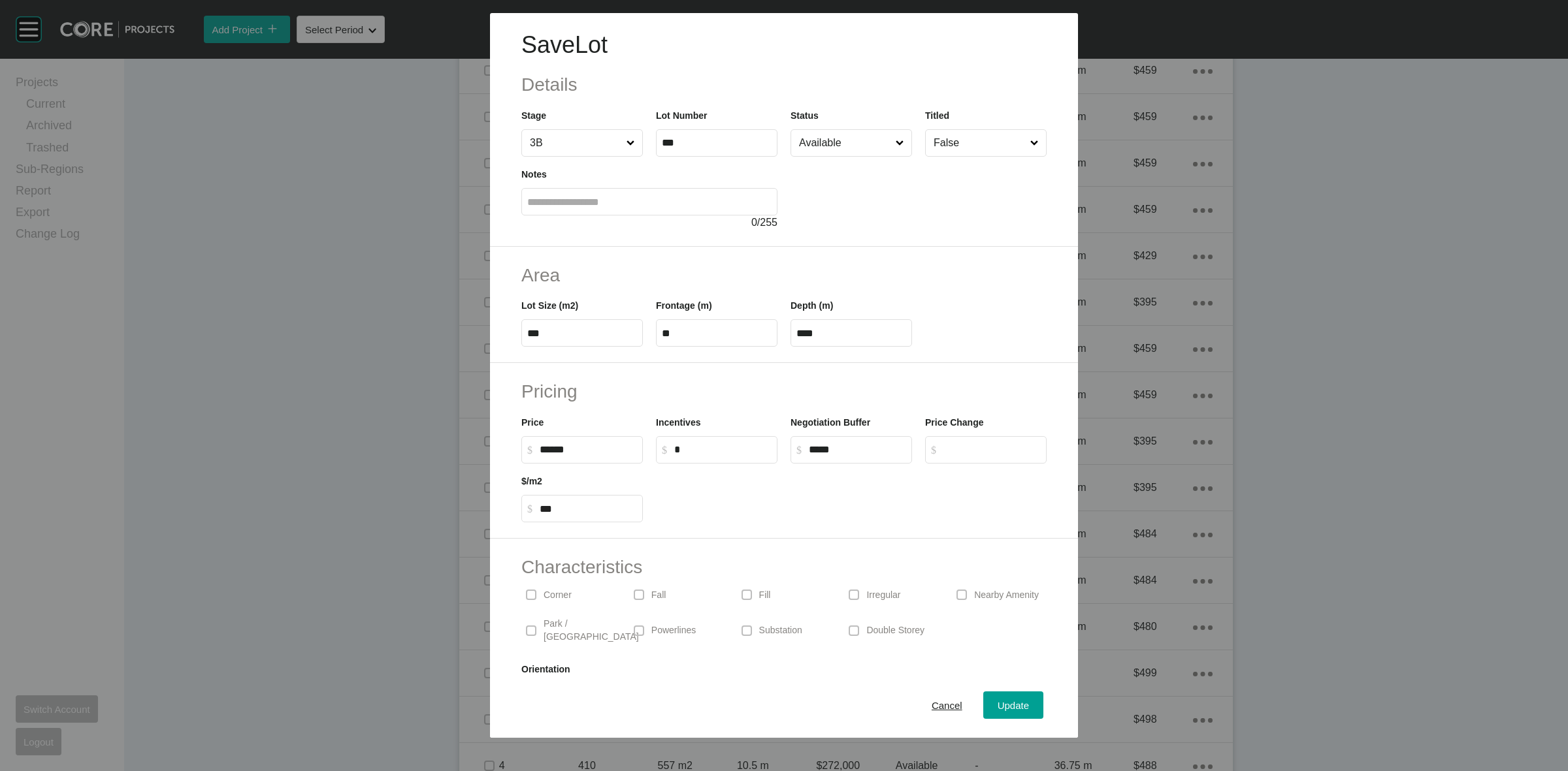
click at [549, 449] on input "******" at bounding box center [588, 449] width 97 height 11
type input "*******"
type input "***"
click at [1008, 703] on span "Update" at bounding box center [1014, 705] width 31 height 11
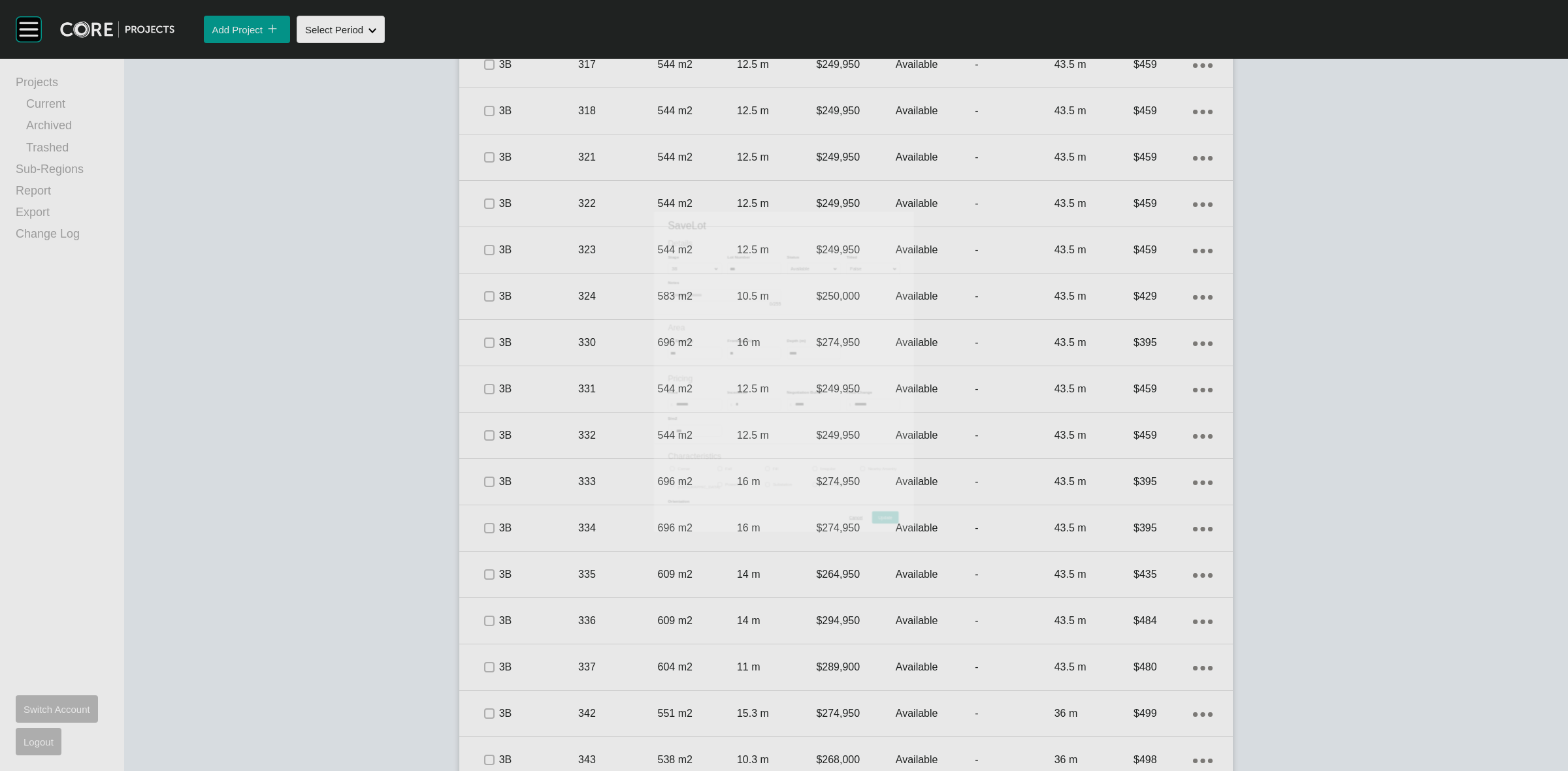
scroll to position [1552, 0]
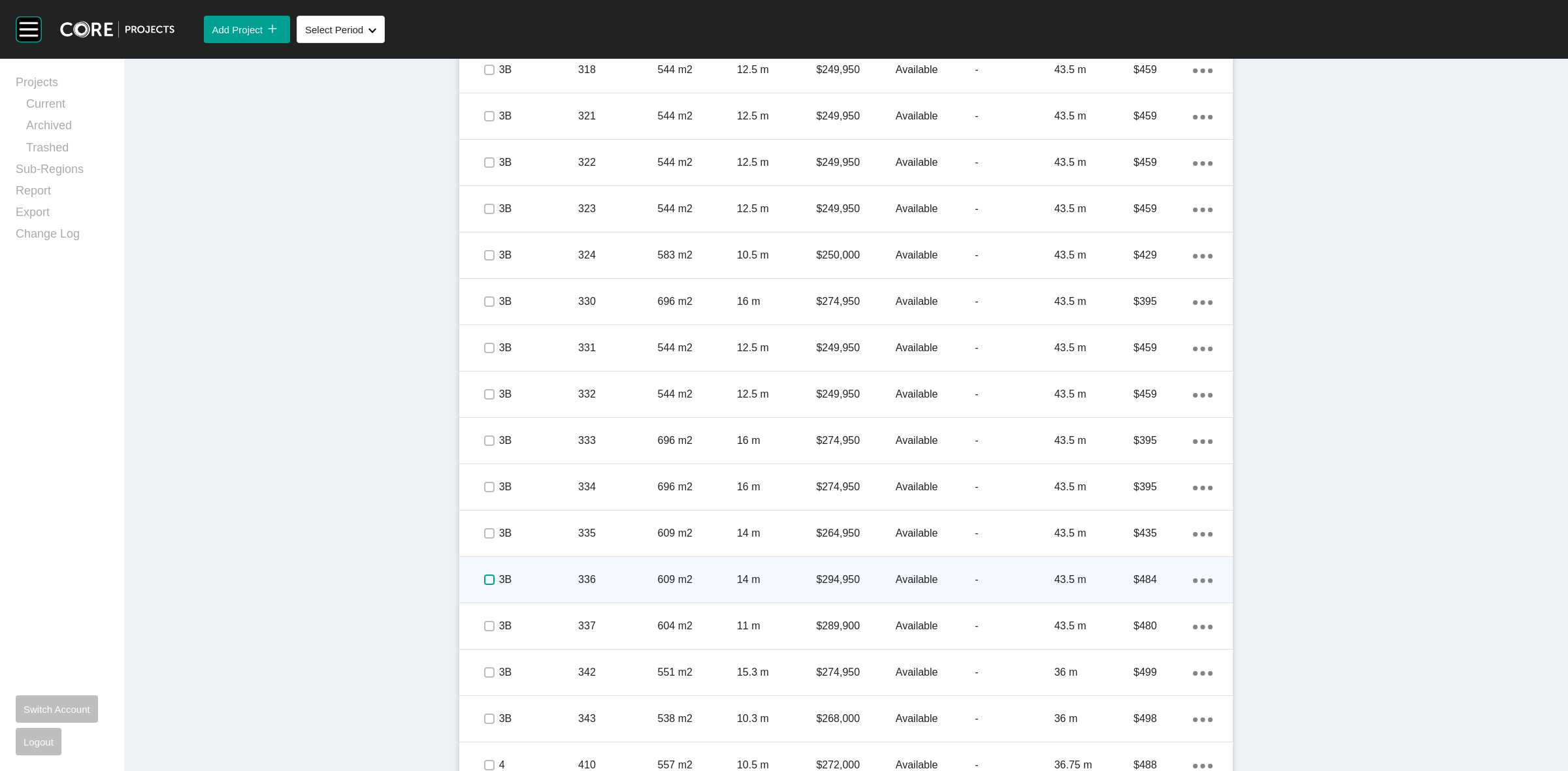
click at [484, 581] on label at bounding box center [489, 579] width 11 height 11
click at [531, 573] on p "3B" at bounding box center [538, 579] width 79 height 15
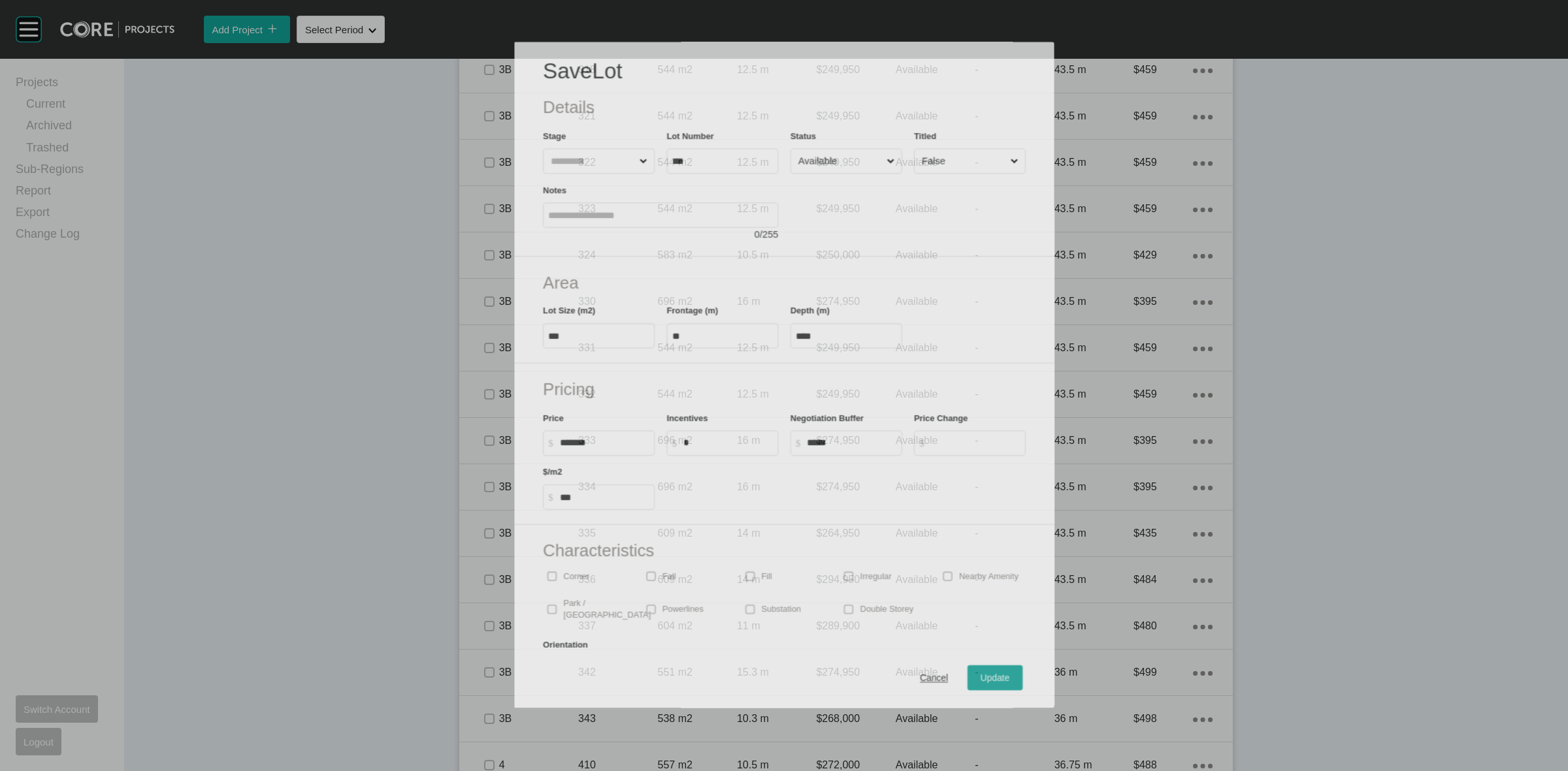
scroll to position [1511, 0]
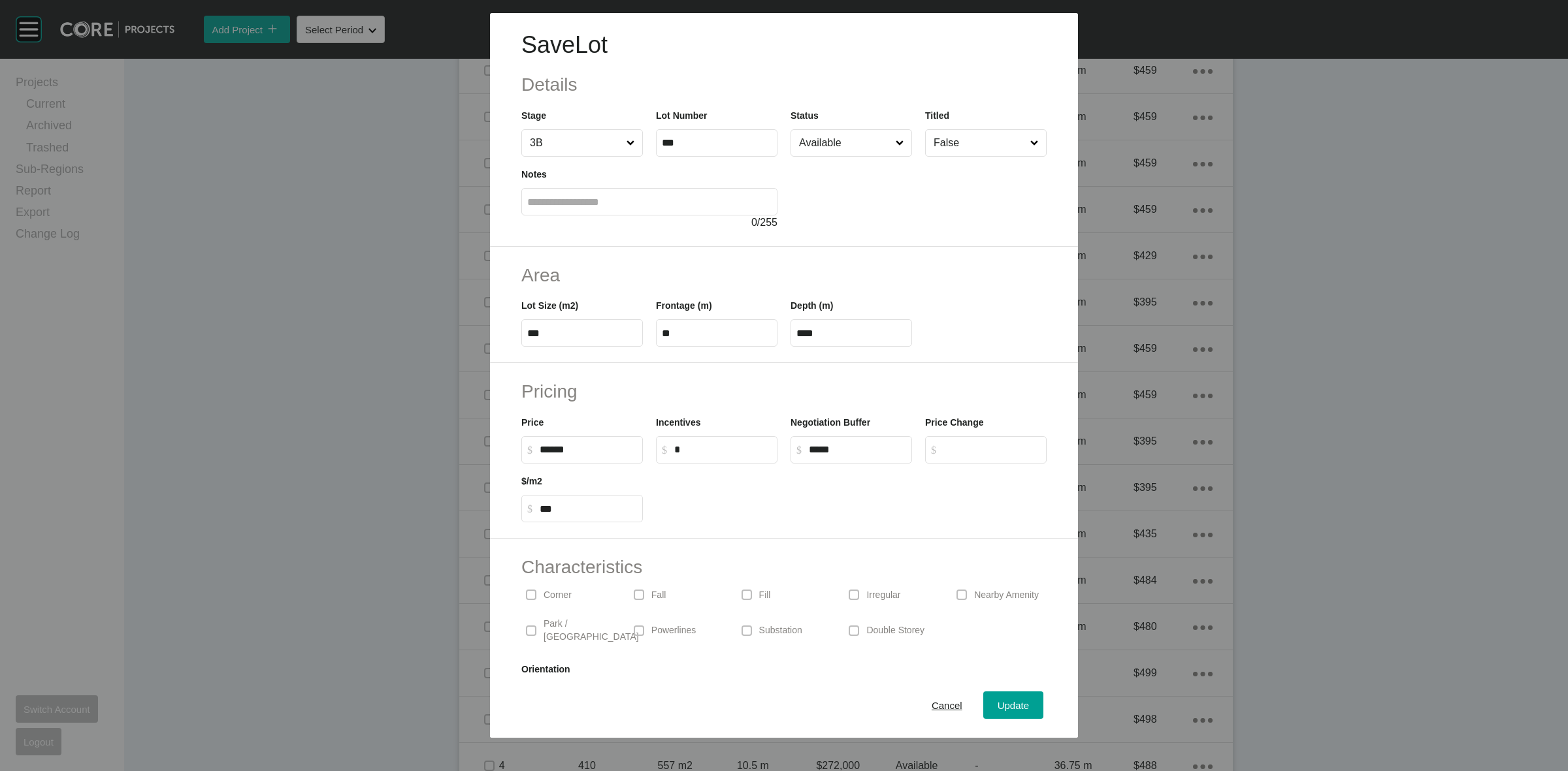
click at [552, 451] on input "******" at bounding box center [588, 449] width 97 height 11
type input "*******"
type input "***"
click at [557, 452] on input "******" at bounding box center [588, 449] width 97 height 11
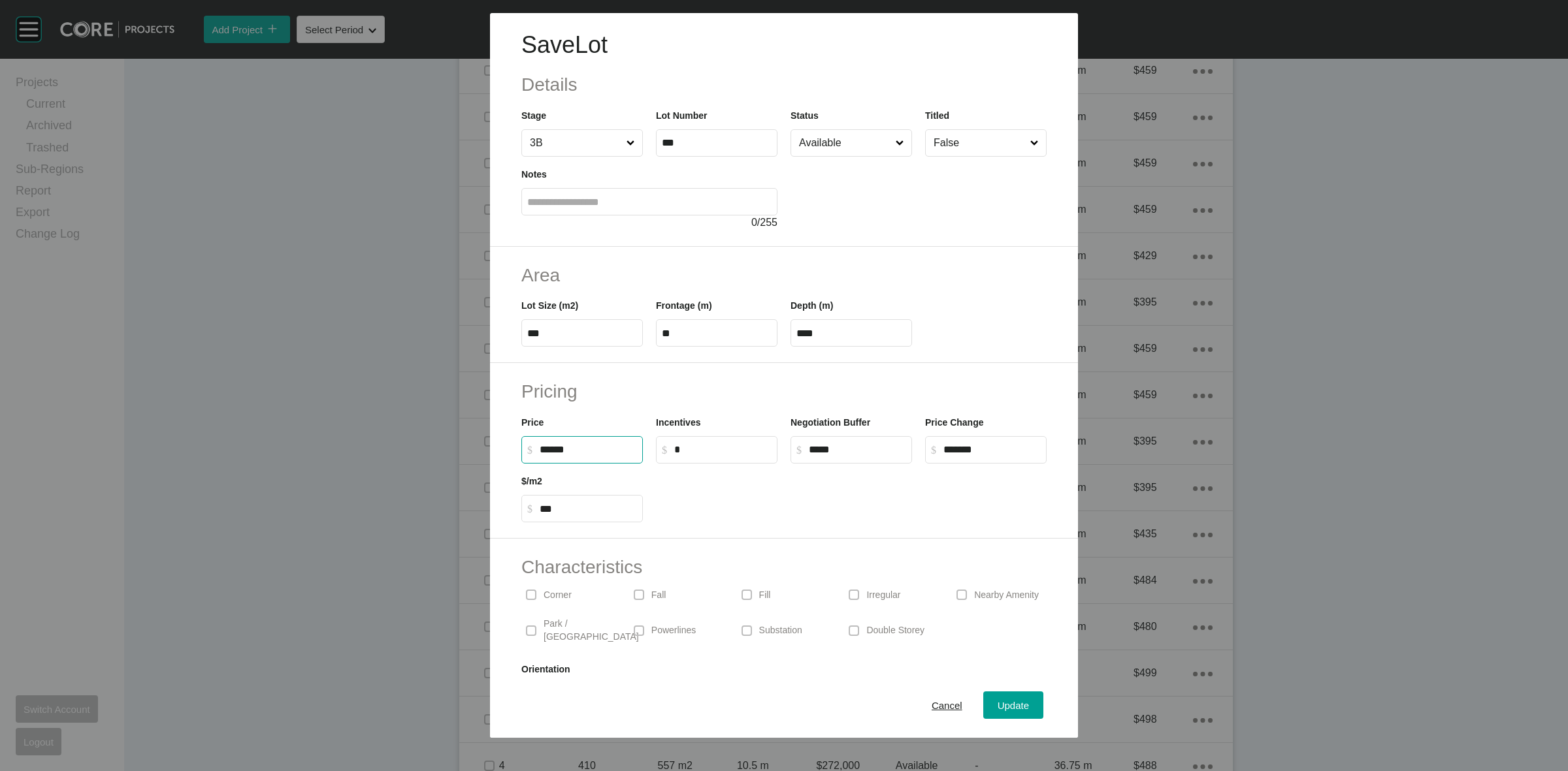
type input "*******"
type input "***"
click at [998, 707] on span "Update" at bounding box center [1014, 705] width 31 height 11
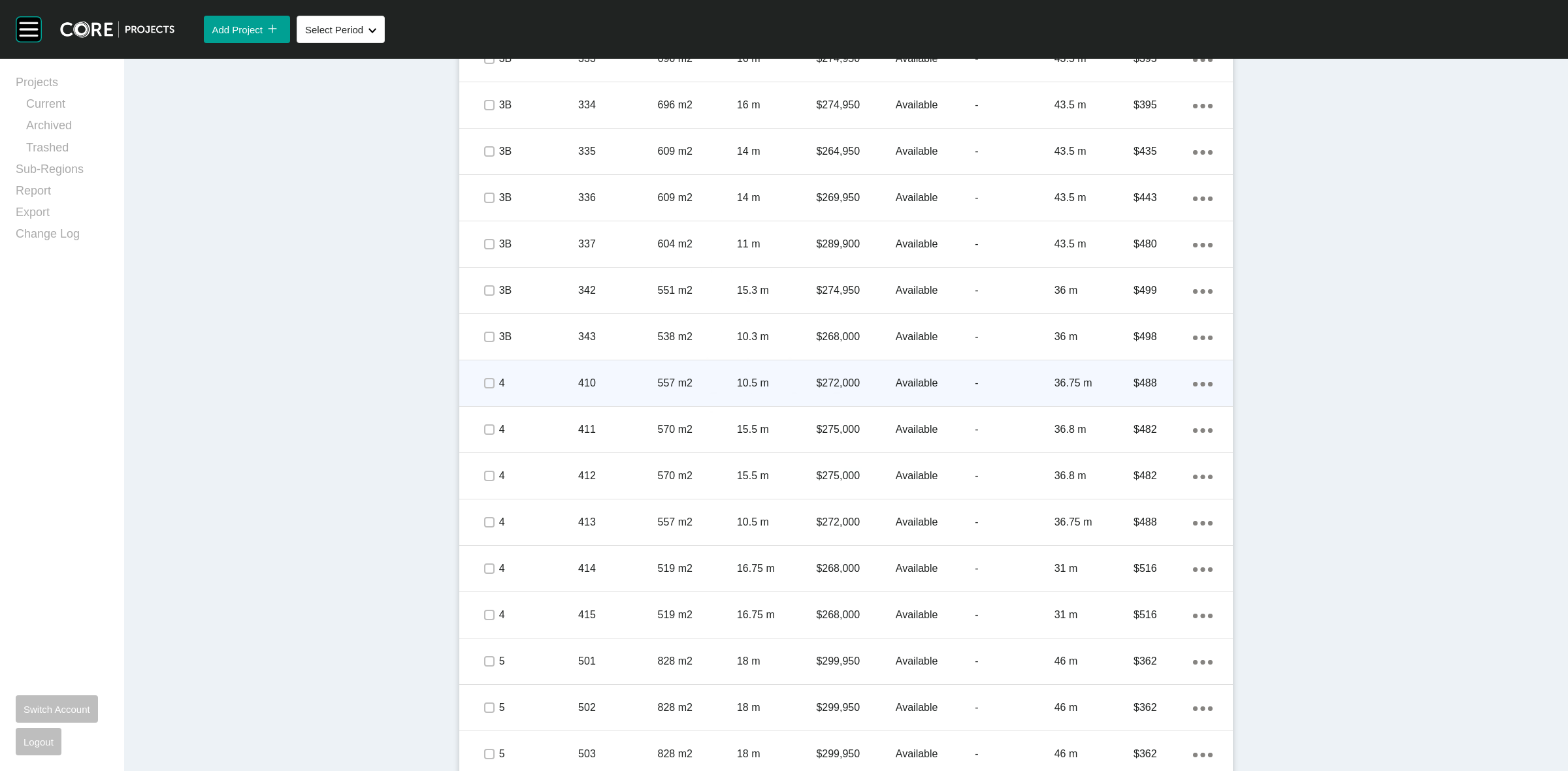
scroll to position [1960, 0]
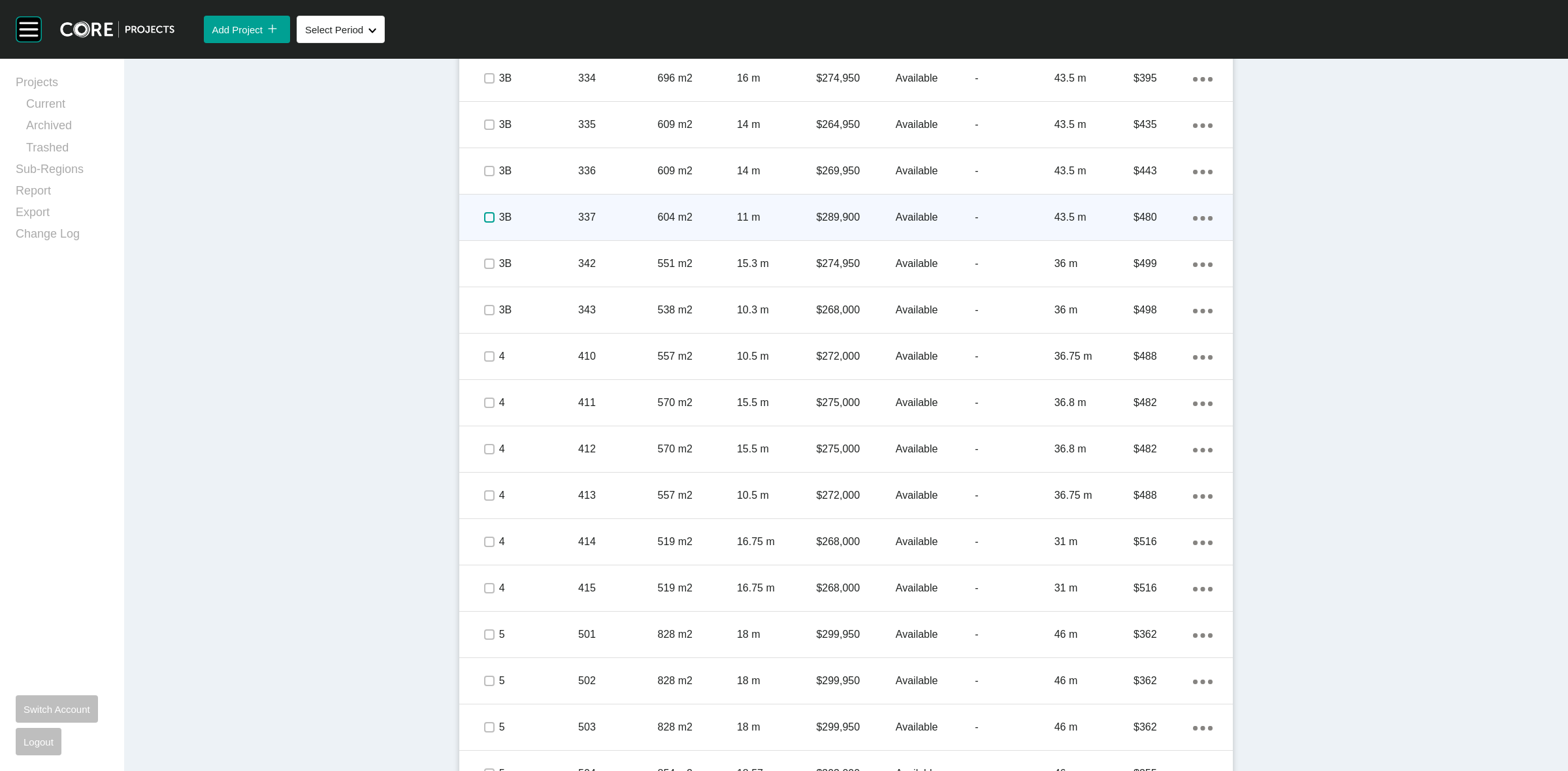
click at [484, 217] on label at bounding box center [489, 217] width 11 height 11
click at [549, 210] on p "3B" at bounding box center [538, 217] width 79 height 15
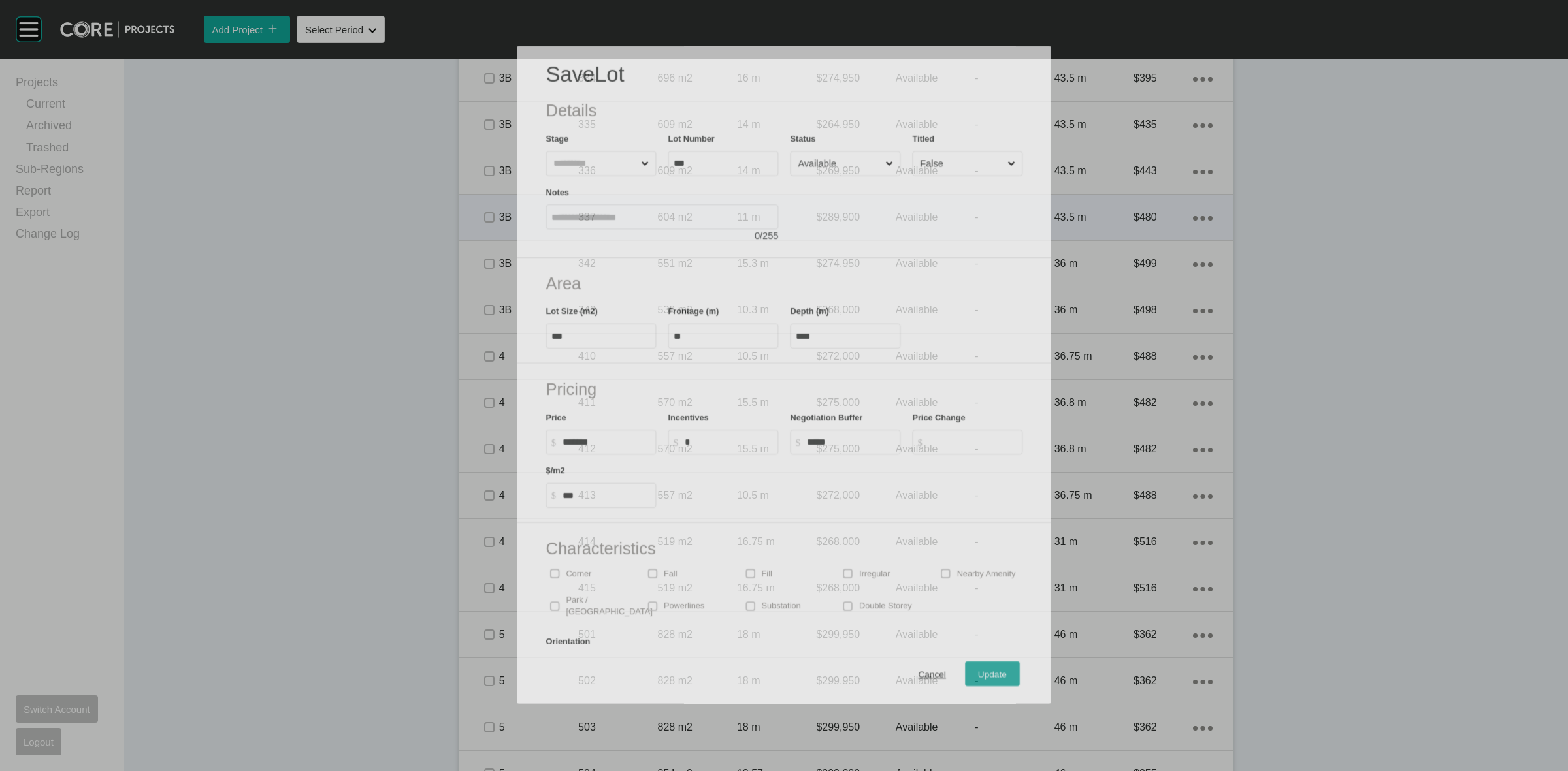
scroll to position [1919, 0]
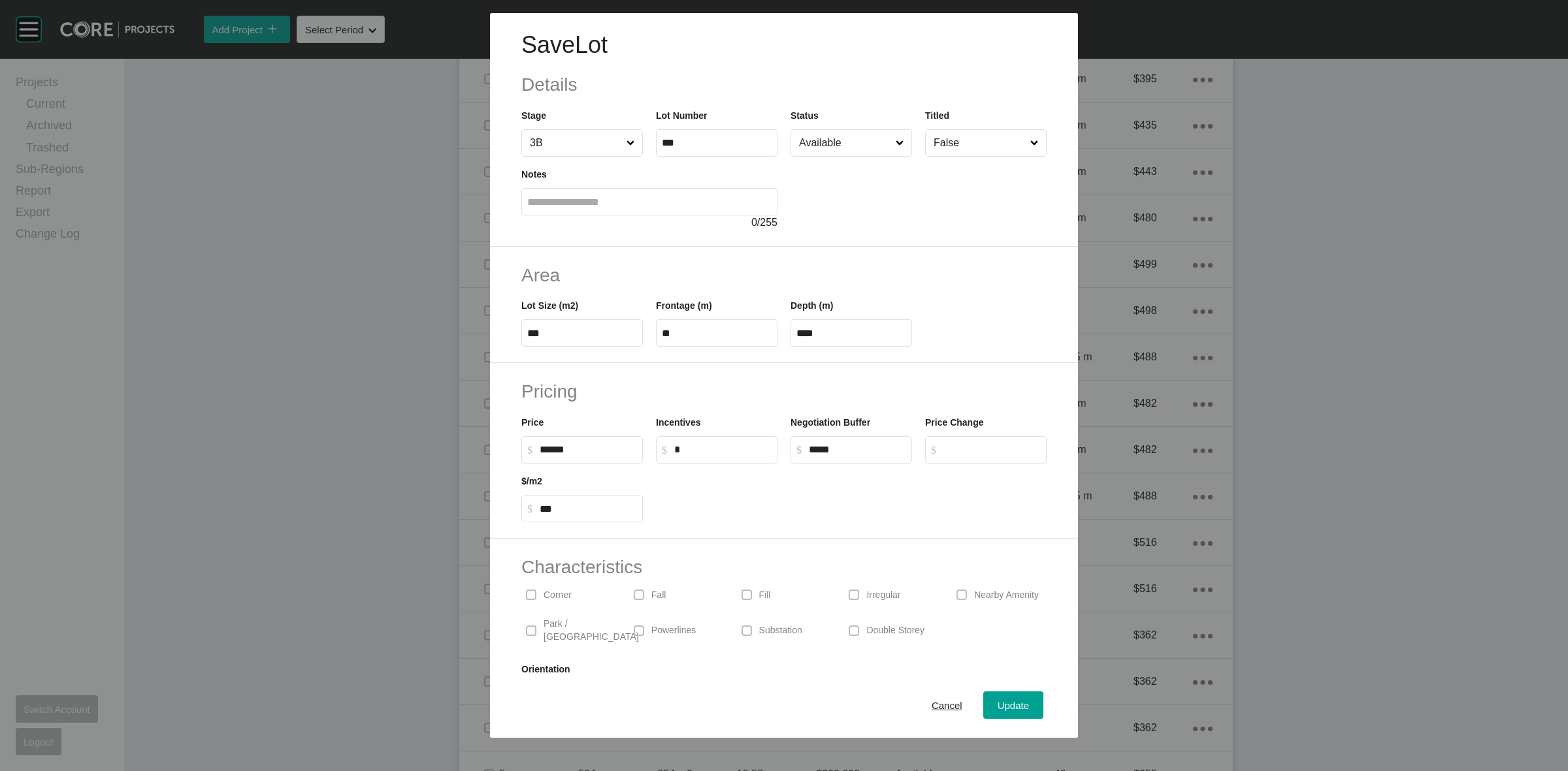
drag, startPoint x: 549, startPoint y: 454, endPoint x: 406, endPoint y: 448, distance: 143.1
click at [422, 454] on div "Save Lot Details Stage 3B Lot Number *** Status Available Titled False Notes 0 …" at bounding box center [784, 369] width 1568 height 739
type input "*******"
type input "***"
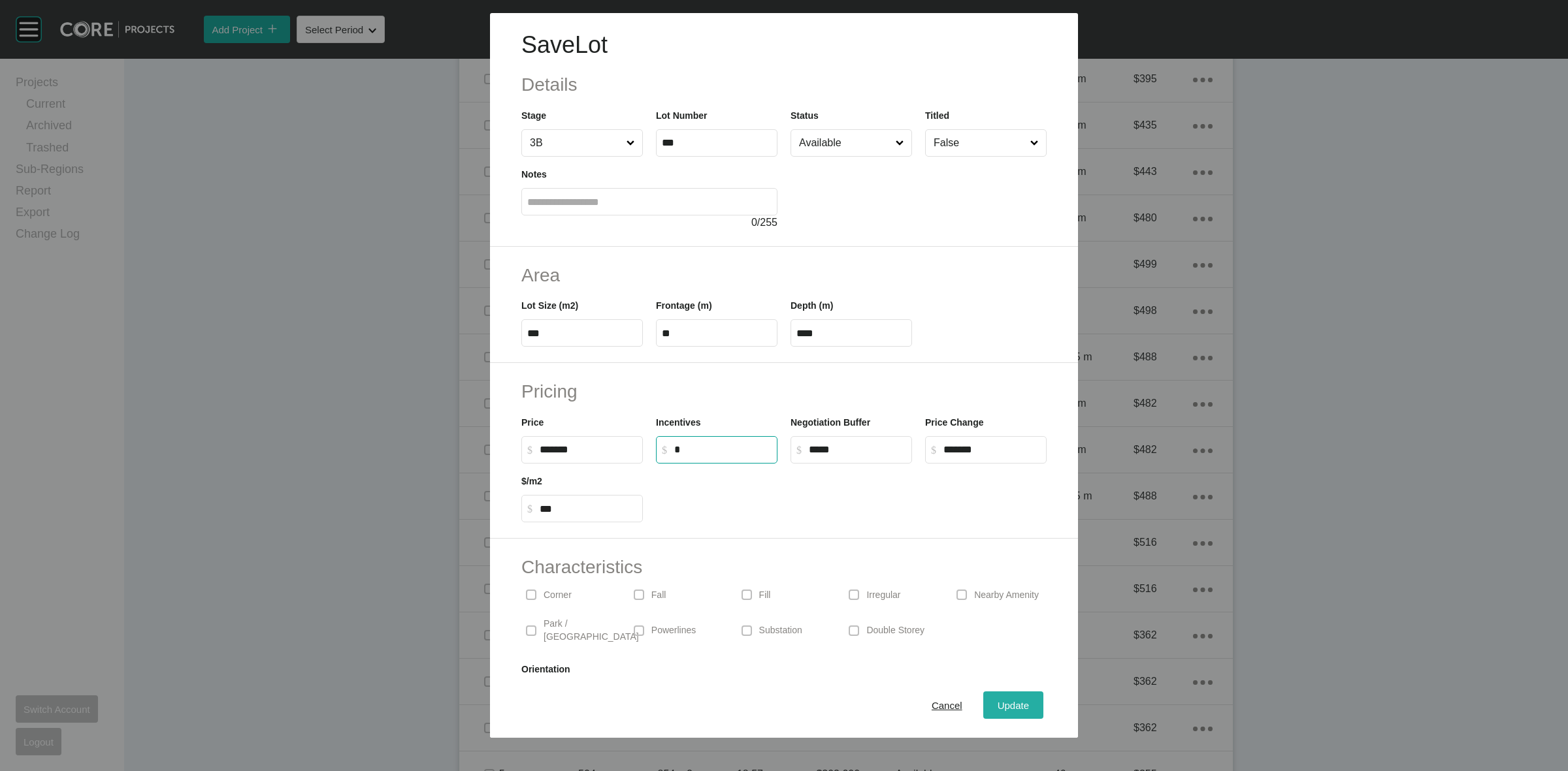
click at [1010, 705] on span "Update" at bounding box center [1014, 705] width 31 height 11
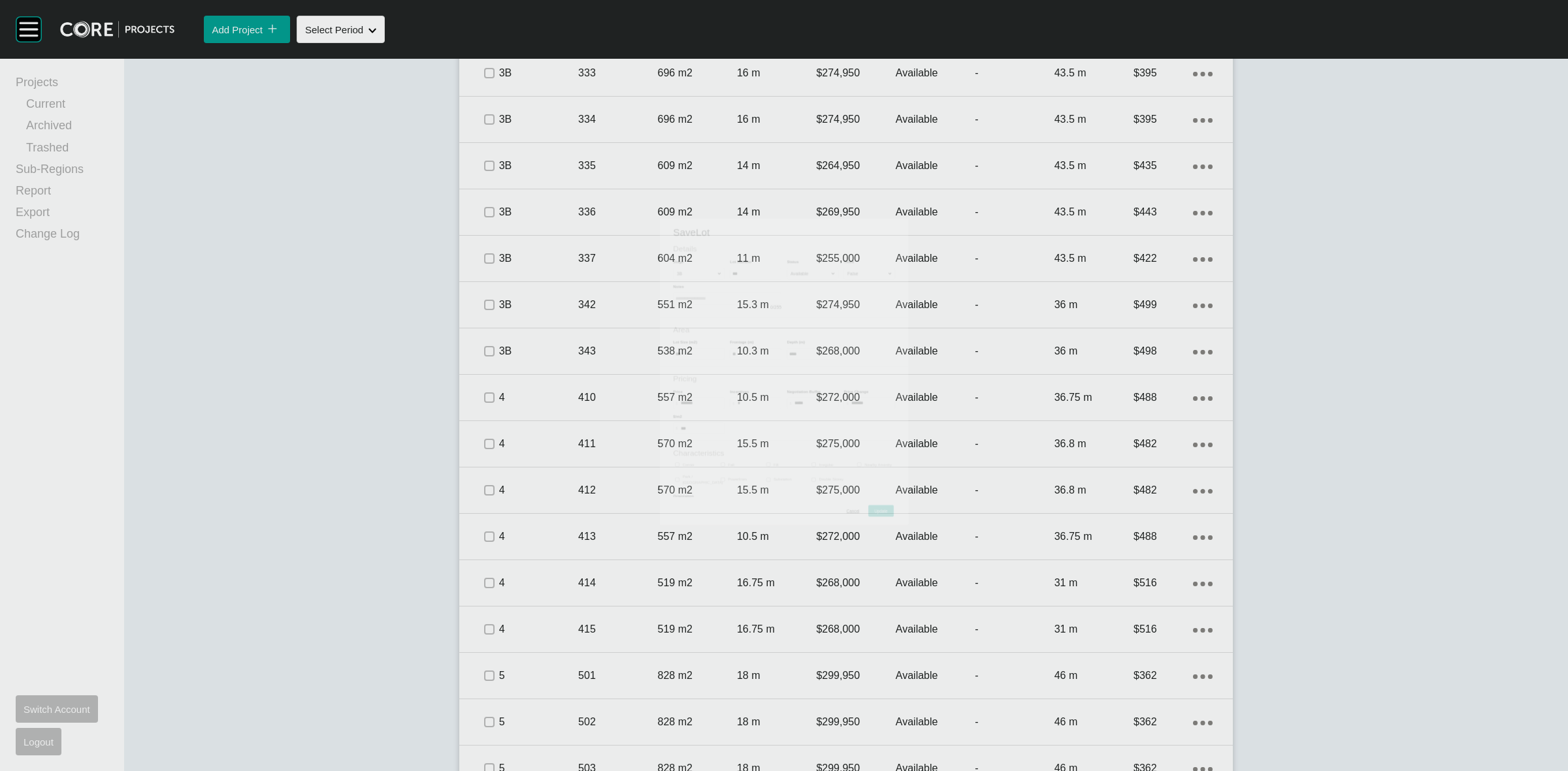
scroll to position [1960, 0]
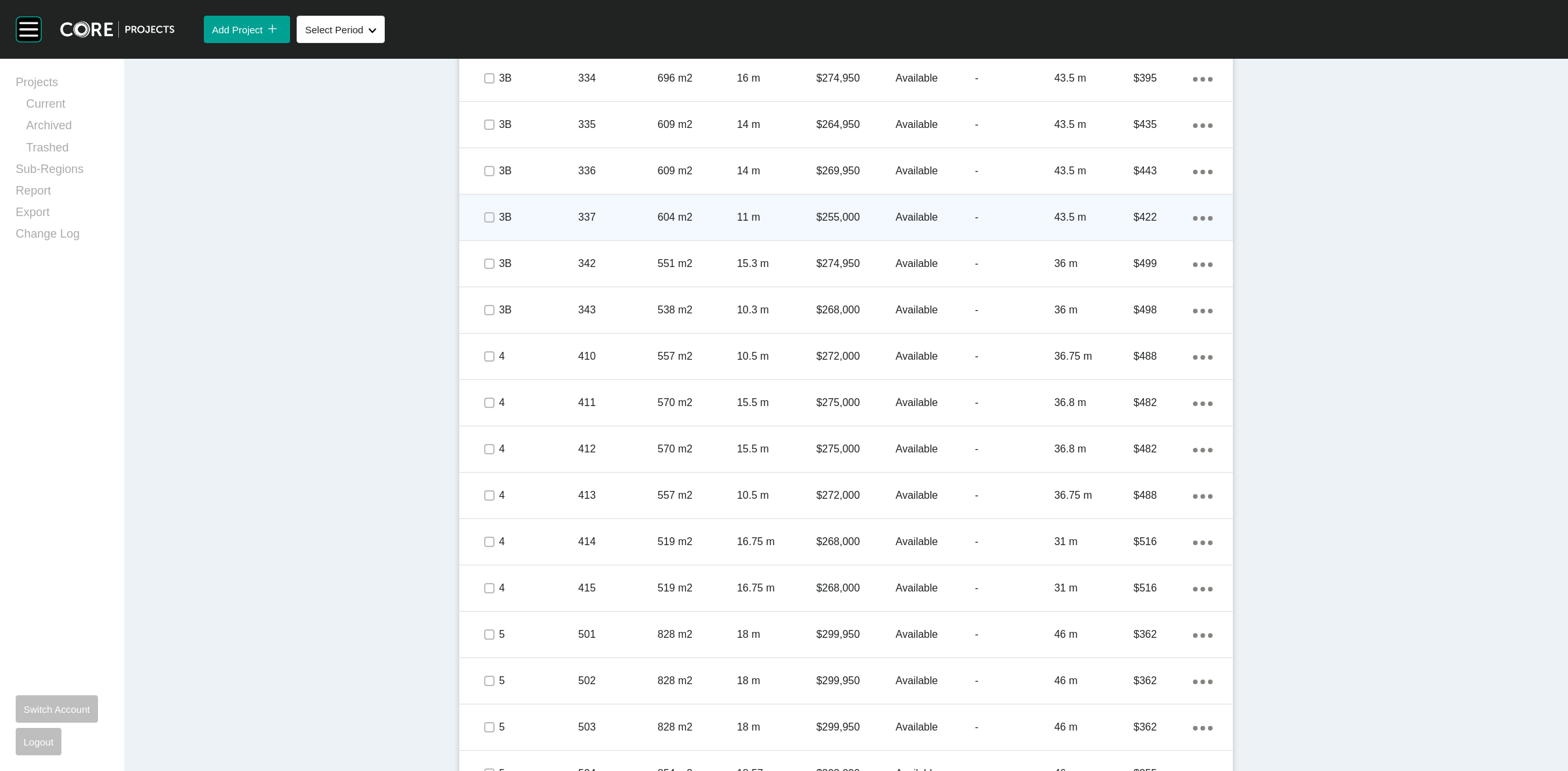
click at [635, 226] on div "337" at bounding box center [618, 217] width 79 height 40
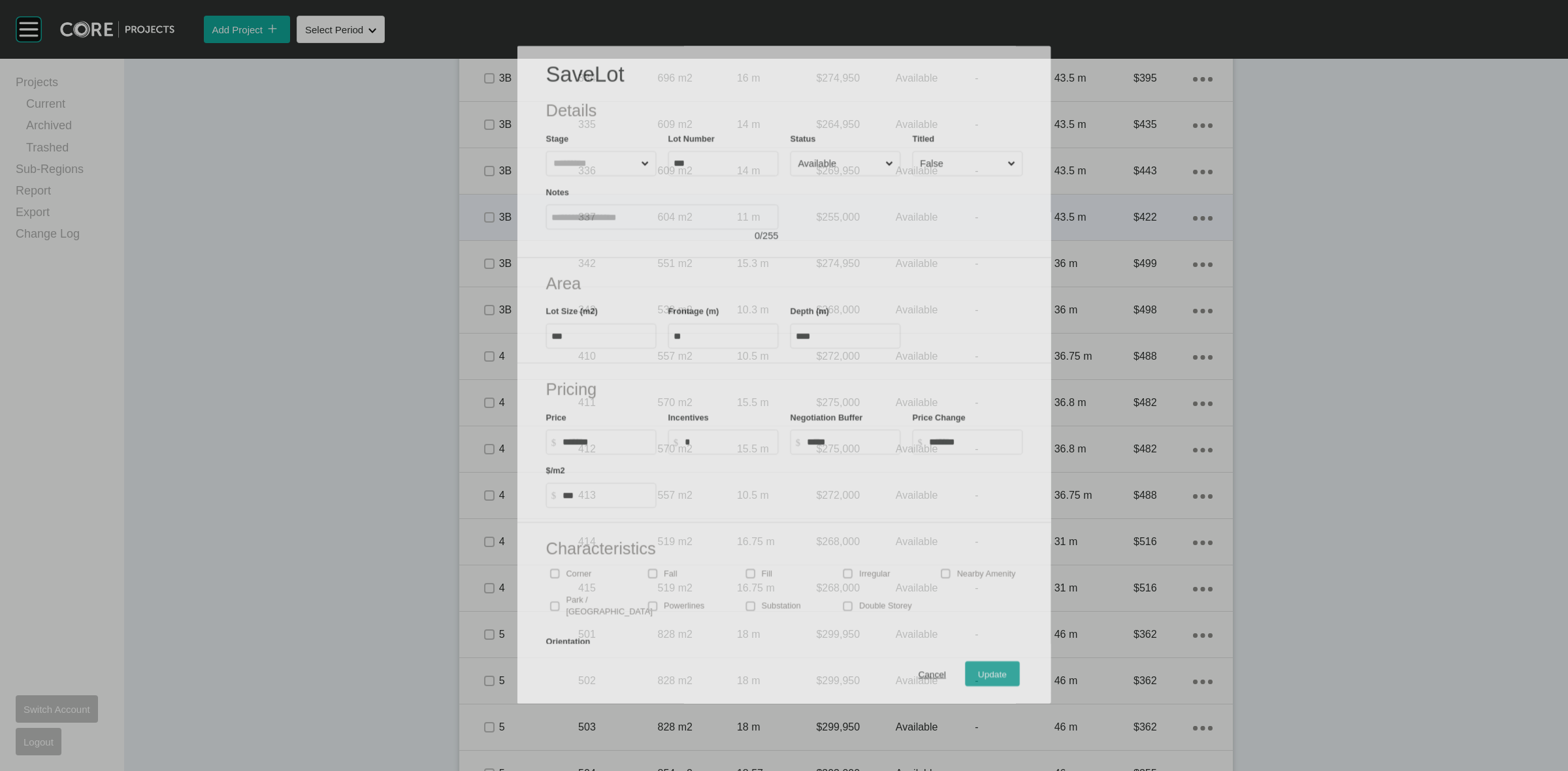
scroll to position [1919, 0]
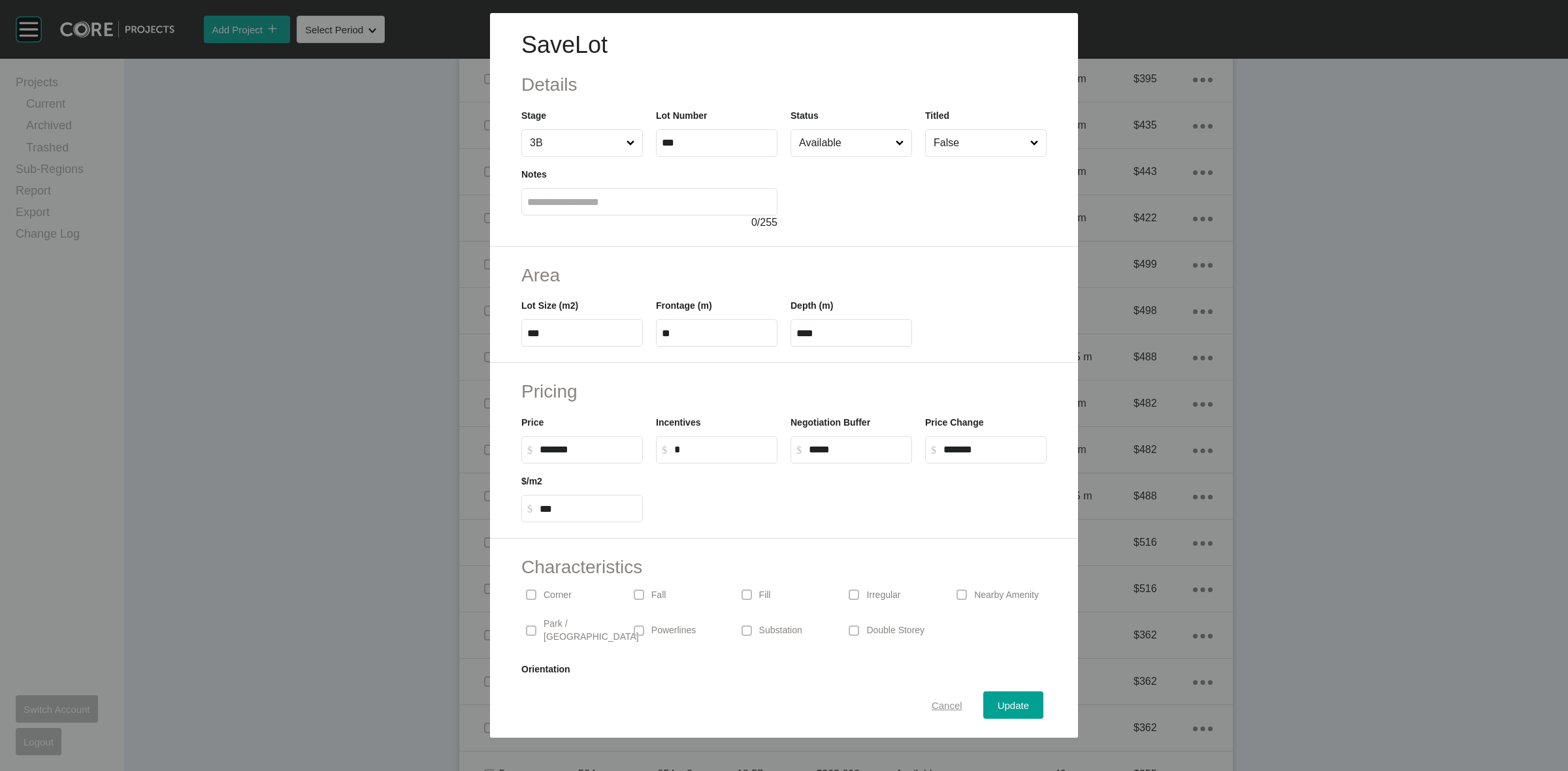
click at [931, 705] on span "Cancel" at bounding box center [946, 705] width 30 height 11
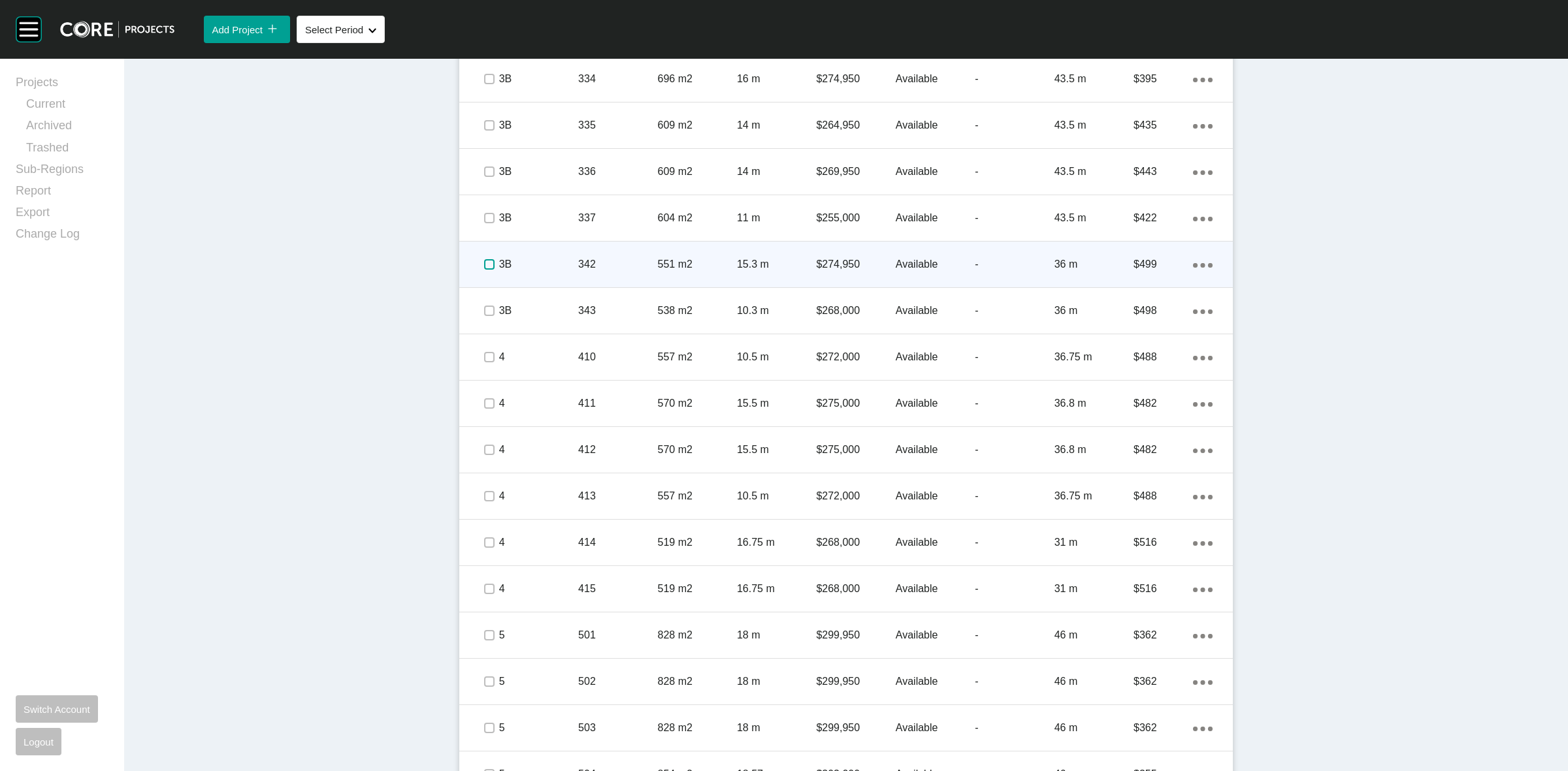
click at [484, 260] on label at bounding box center [489, 264] width 11 height 11
click at [532, 258] on p "3B" at bounding box center [538, 264] width 79 height 15
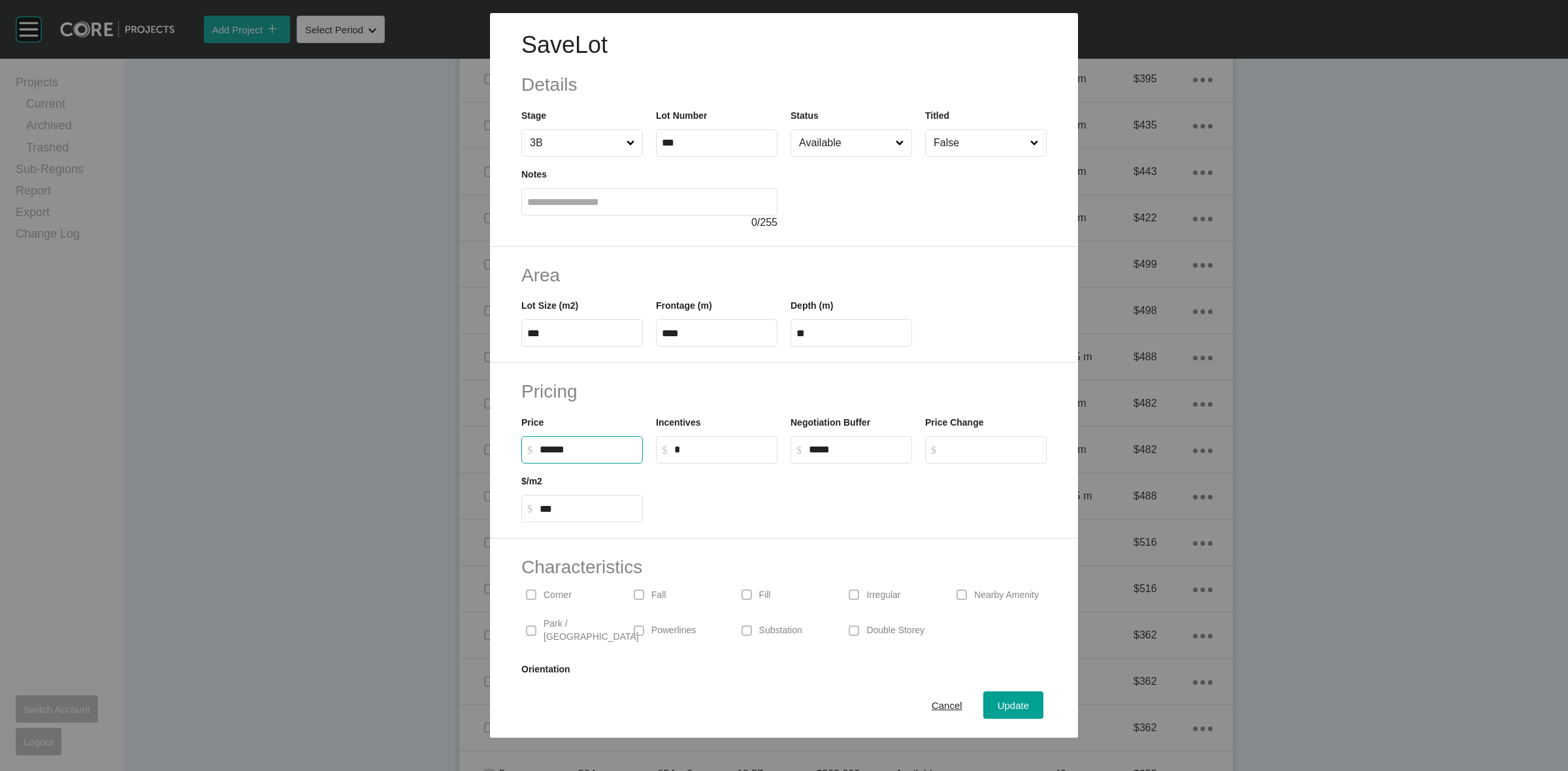
drag, startPoint x: 577, startPoint y: 449, endPoint x: 442, endPoint y: 446, distance: 135.0
click at [475, 438] on div "Save Lot Details Stage 3B Lot Number *** Status Available Titled False Notes 0 …" at bounding box center [784, 369] width 1568 height 739
type input "*******"
type input "***"
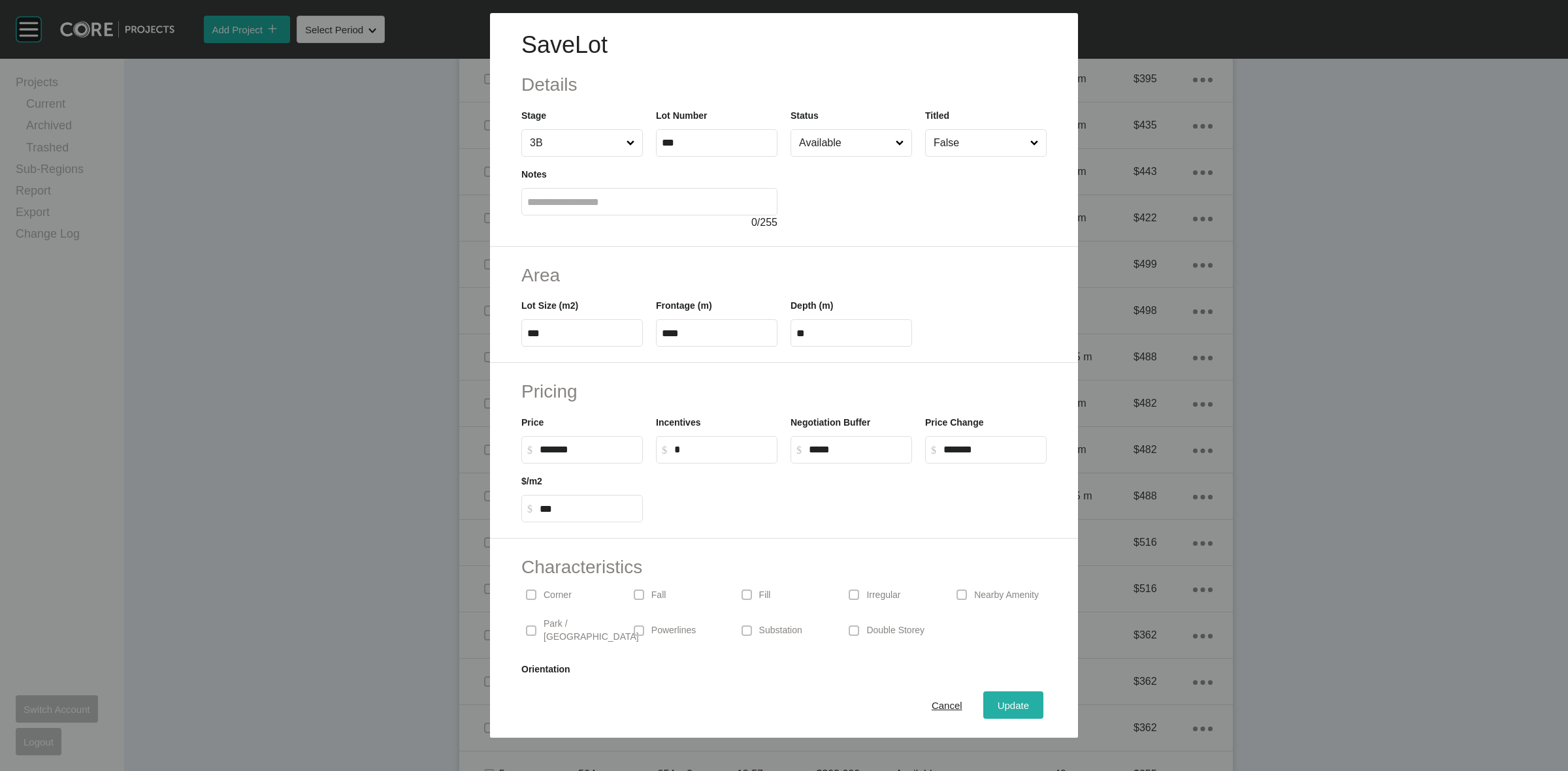
click at [998, 703] on span "Update" at bounding box center [1014, 705] width 31 height 11
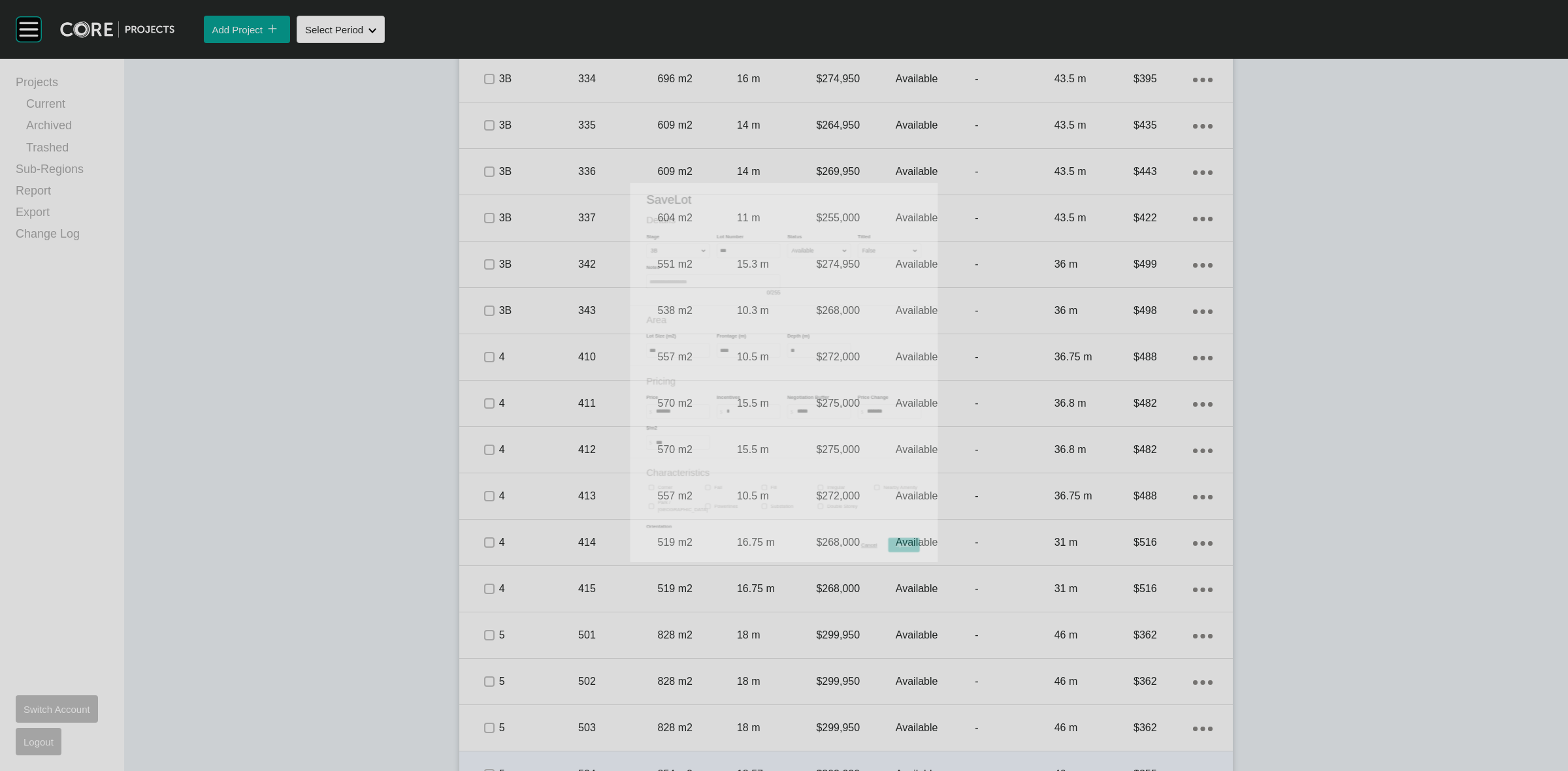
scroll to position [1960, 0]
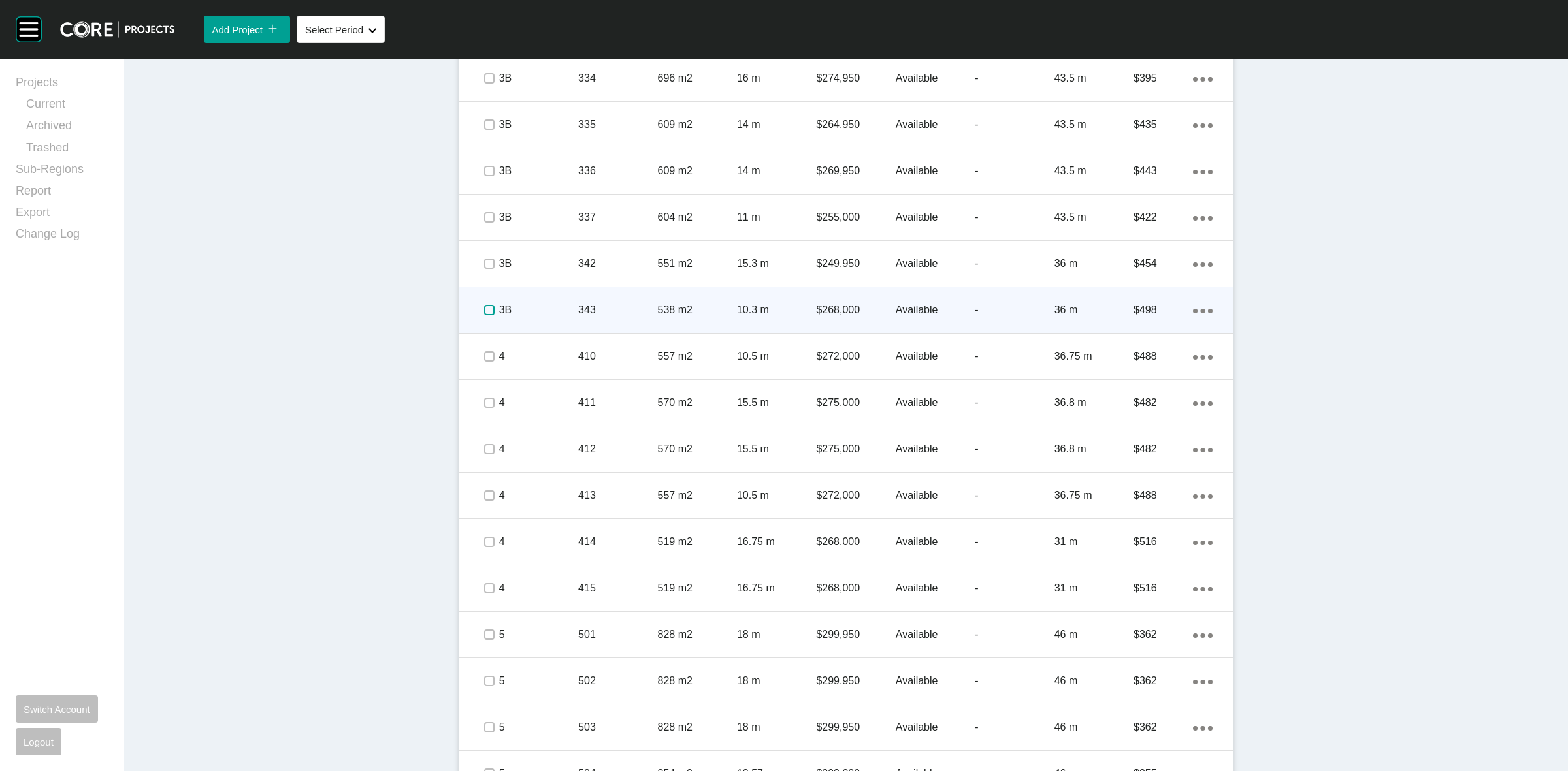
click at [484, 309] on label at bounding box center [489, 310] width 11 height 11
click at [546, 307] on p "3B" at bounding box center [538, 310] width 79 height 15
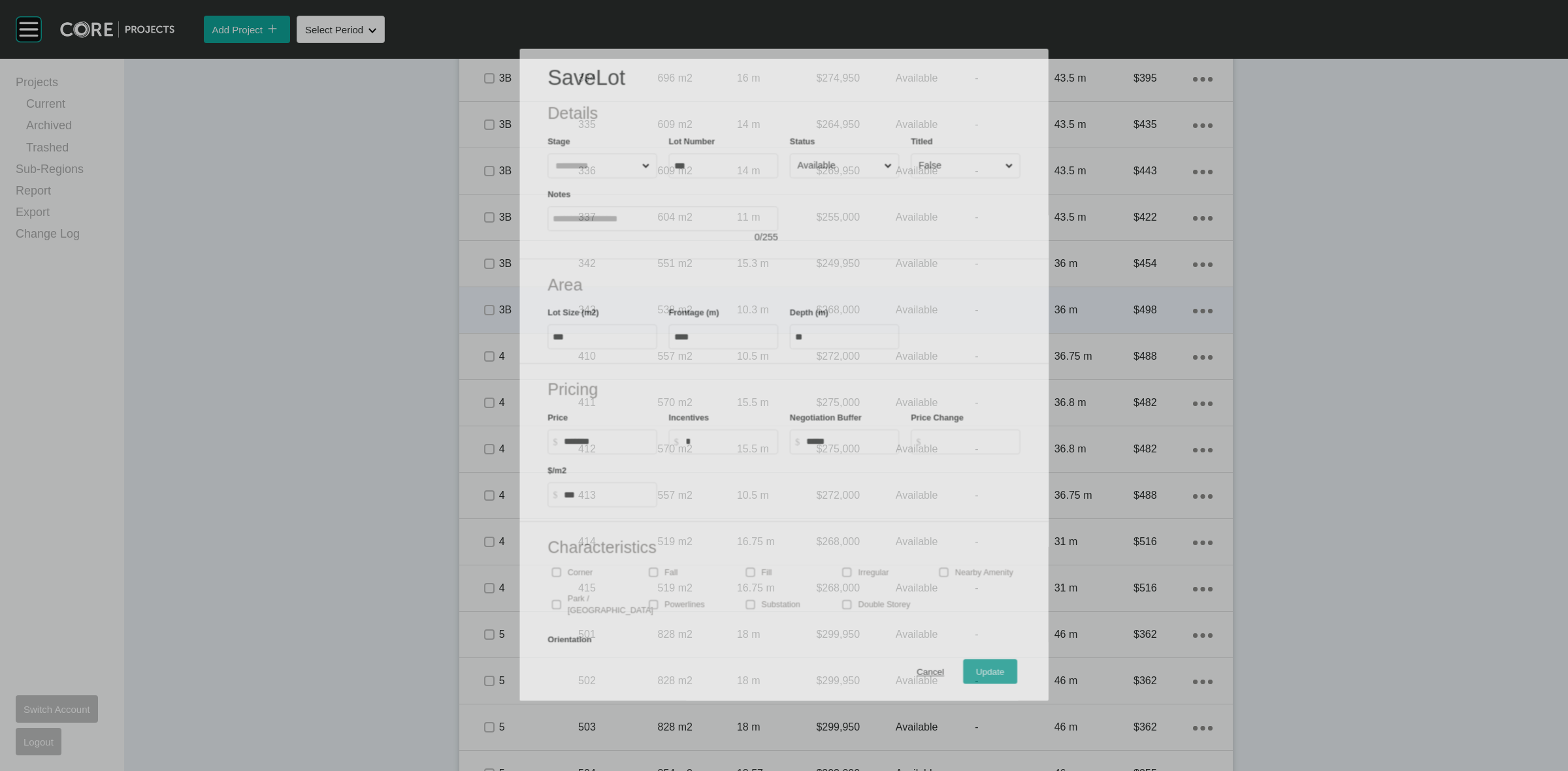
scroll to position [1919, 0]
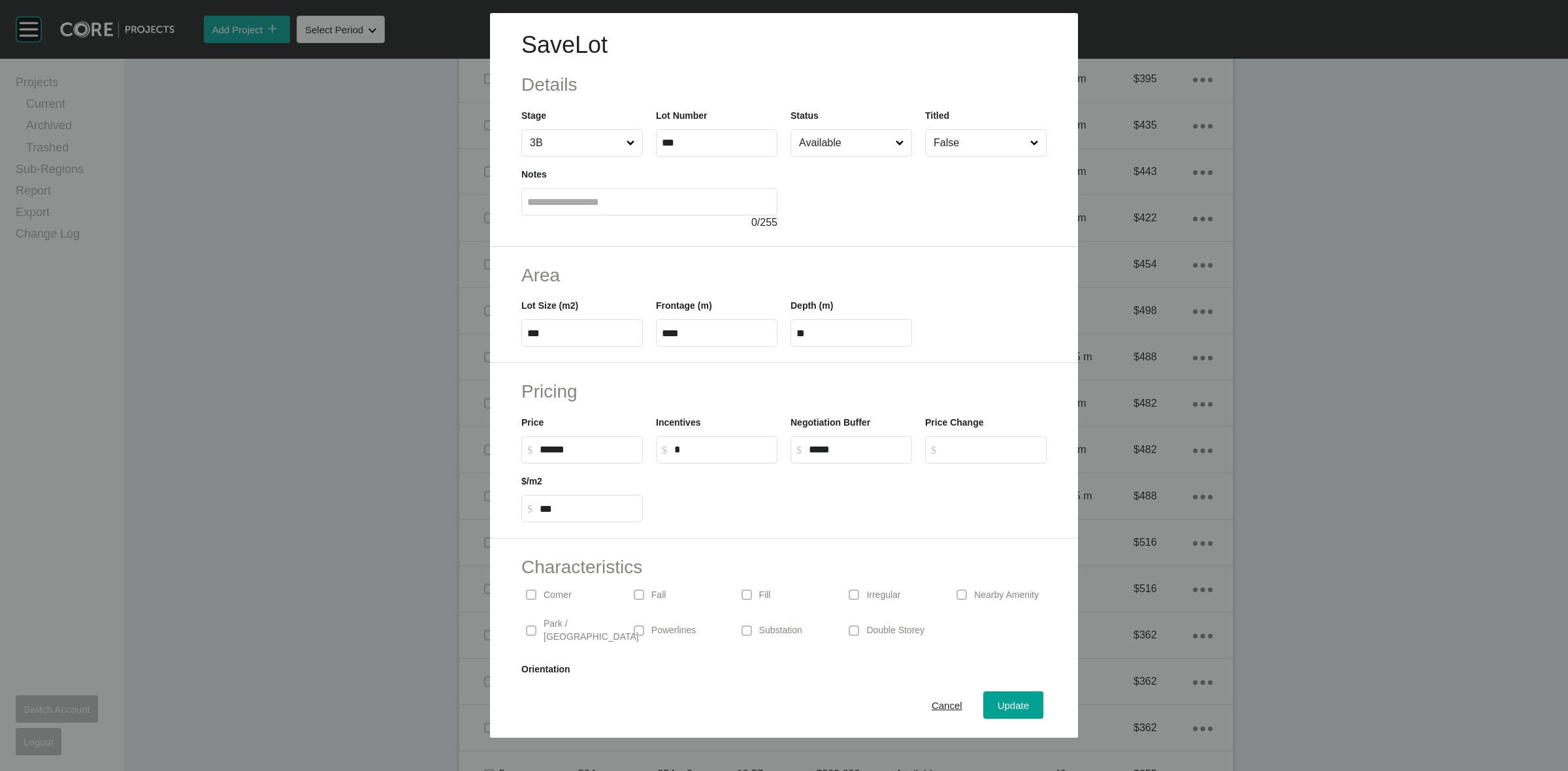
drag, startPoint x: 581, startPoint y: 449, endPoint x: 350, endPoint y: 450, distance: 231.0
click at [462, 449] on div "Save Lot Details Stage 3B Lot Number *** Status Available Titled False Notes 0 …" at bounding box center [784, 369] width 1568 height 739
type input "*******"
type input "***"
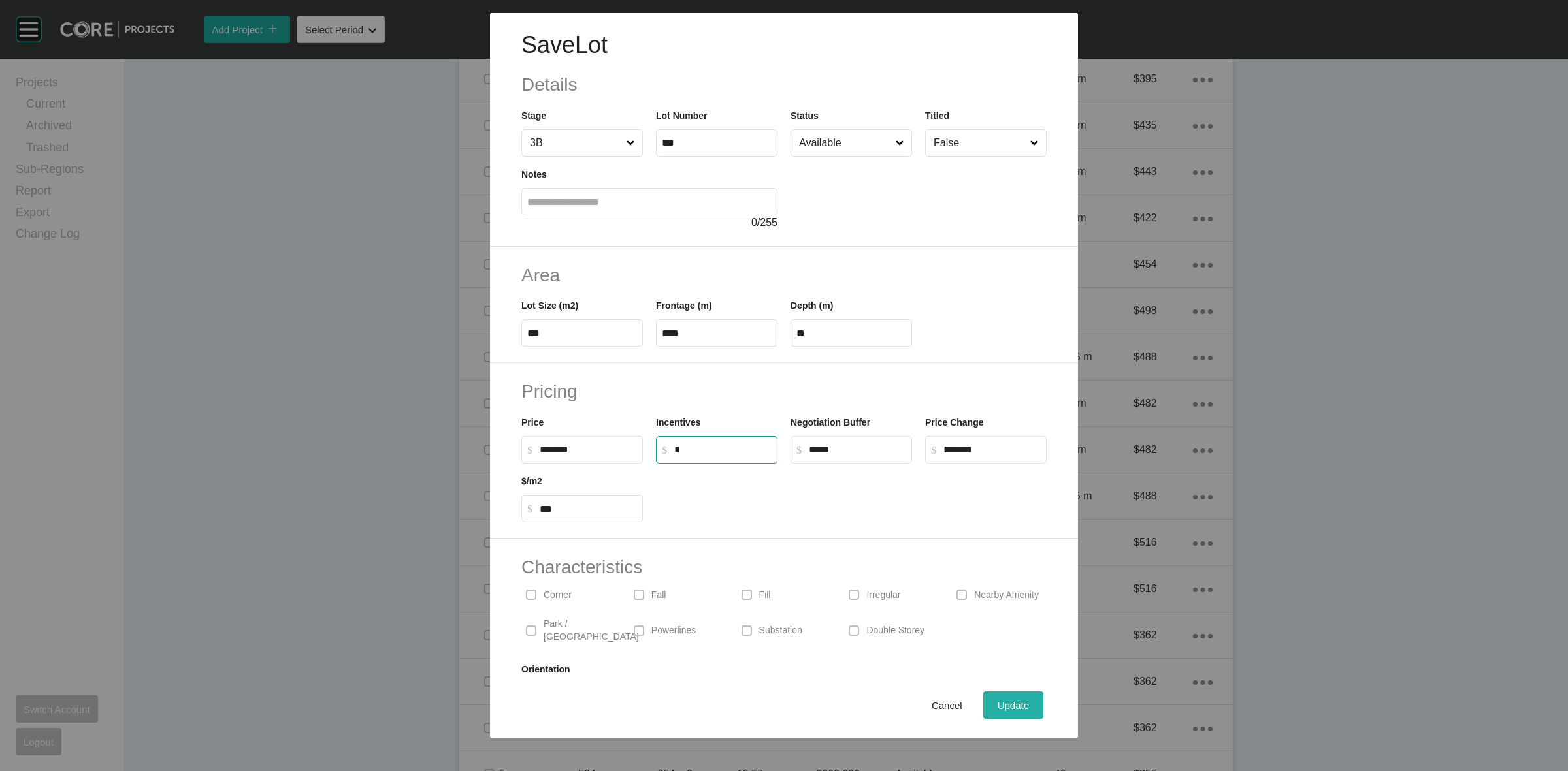
click at [1014, 709] on span "Update" at bounding box center [1014, 705] width 31 height 11
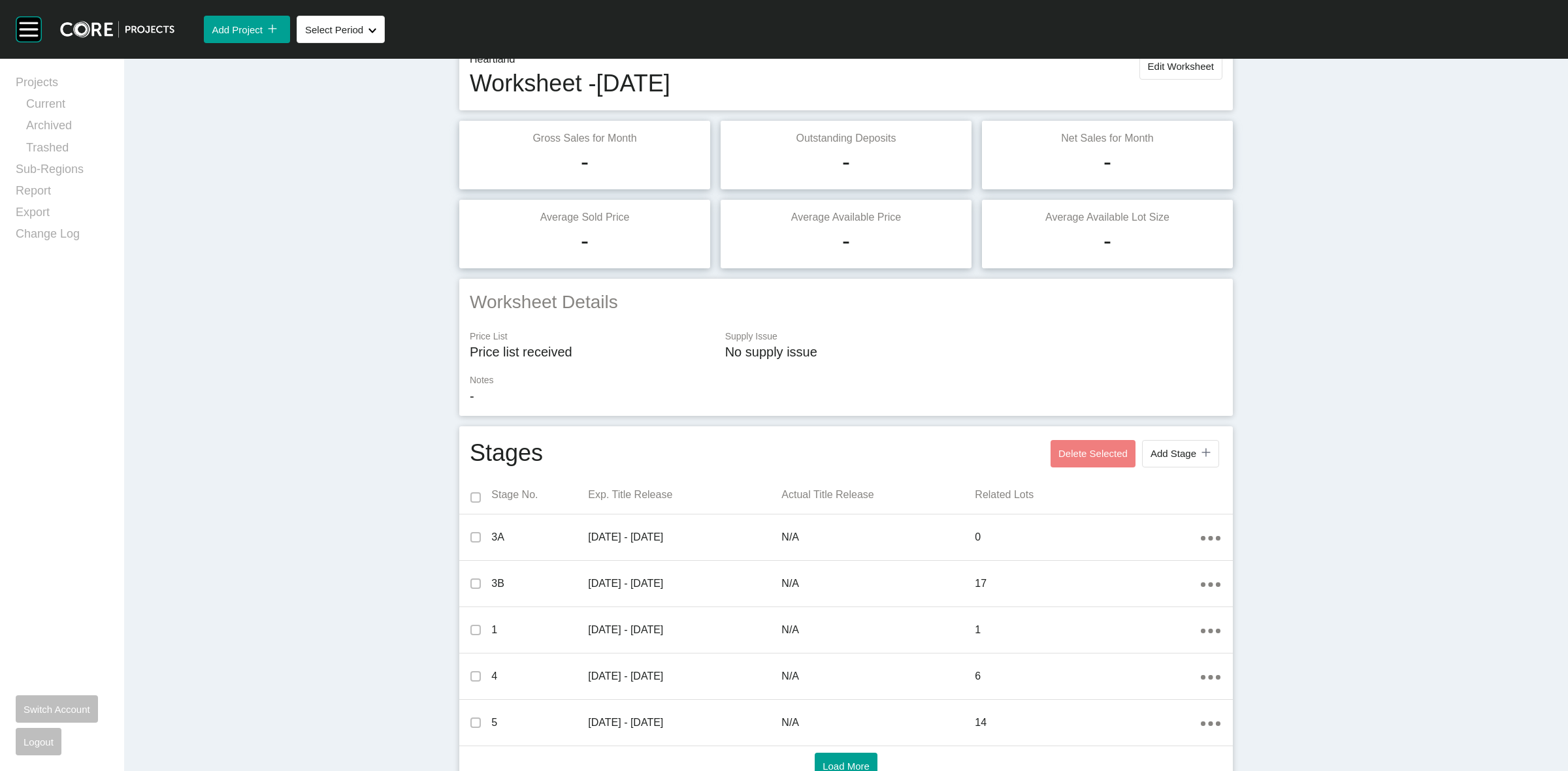
scroll to position [0, 0]
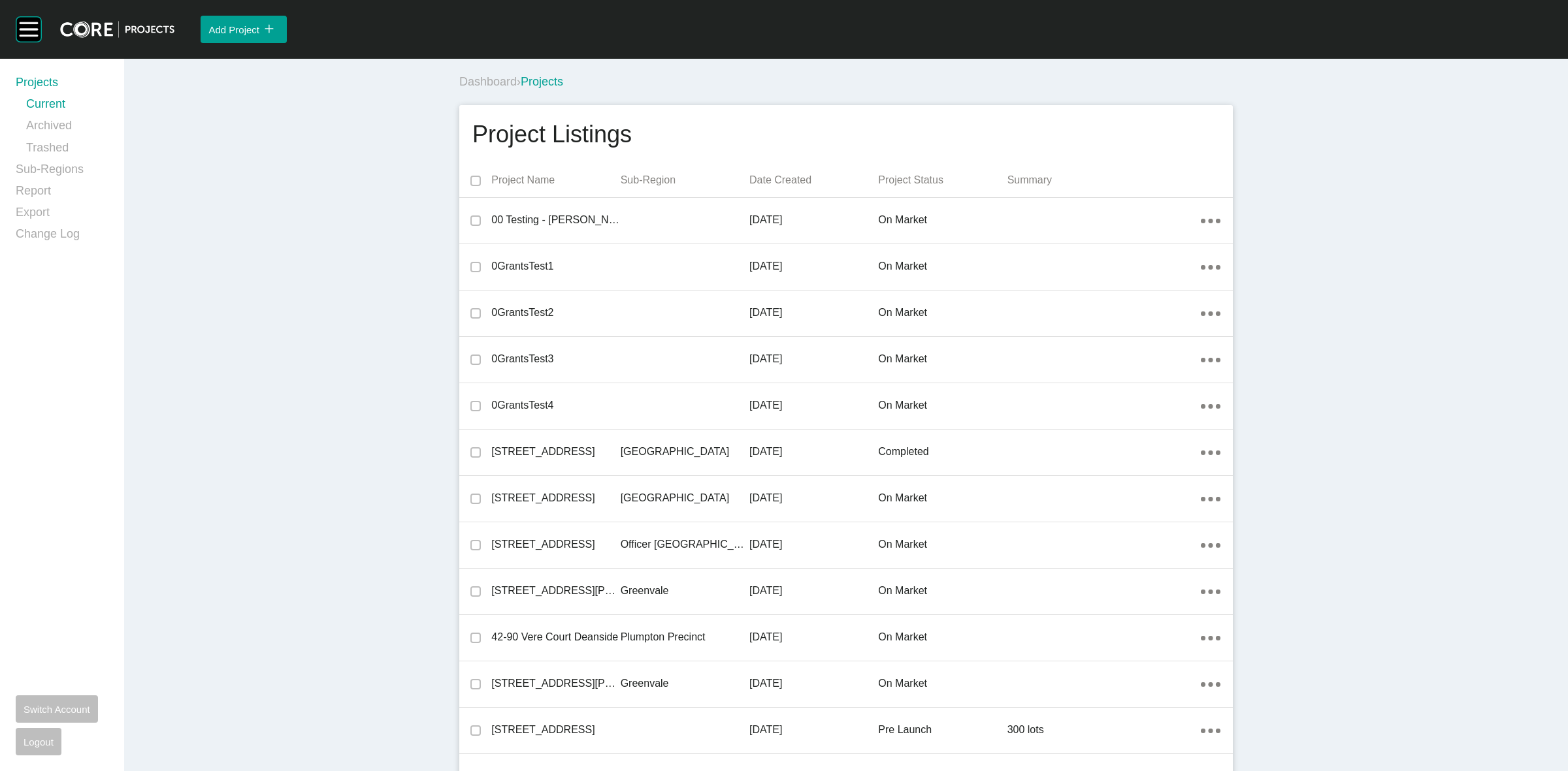
scroll to position [12446, 0]
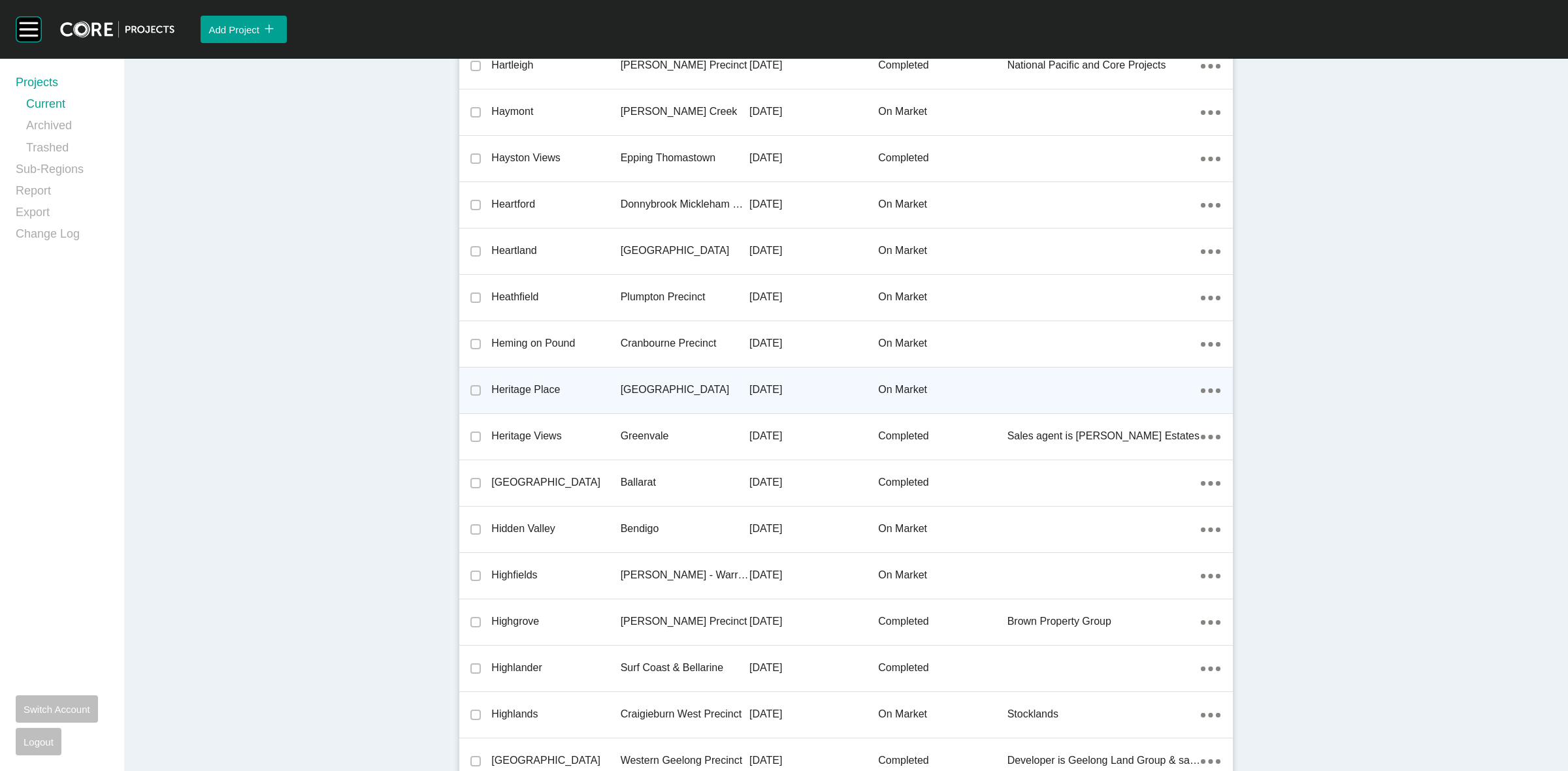
click at [629, 383] on p "[GEOGRAPHIC_DATA]" at bounding box center [685, 390] width 129 height 15
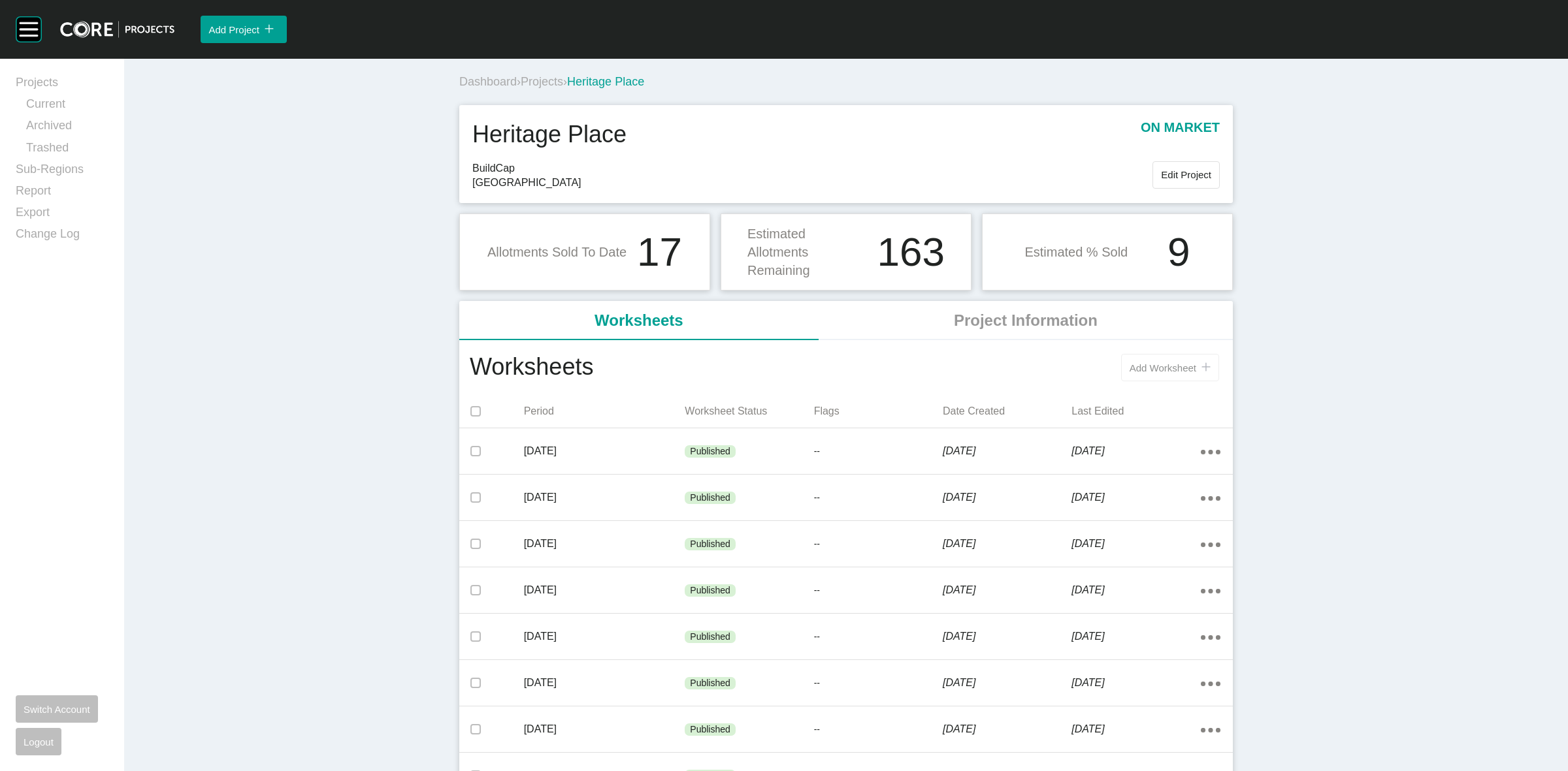
click at [1170, 375] on button "Add Worksheet icon/tick copy 11 Created with Sketch." at bounding box center [1170, 367] width 98 height 28
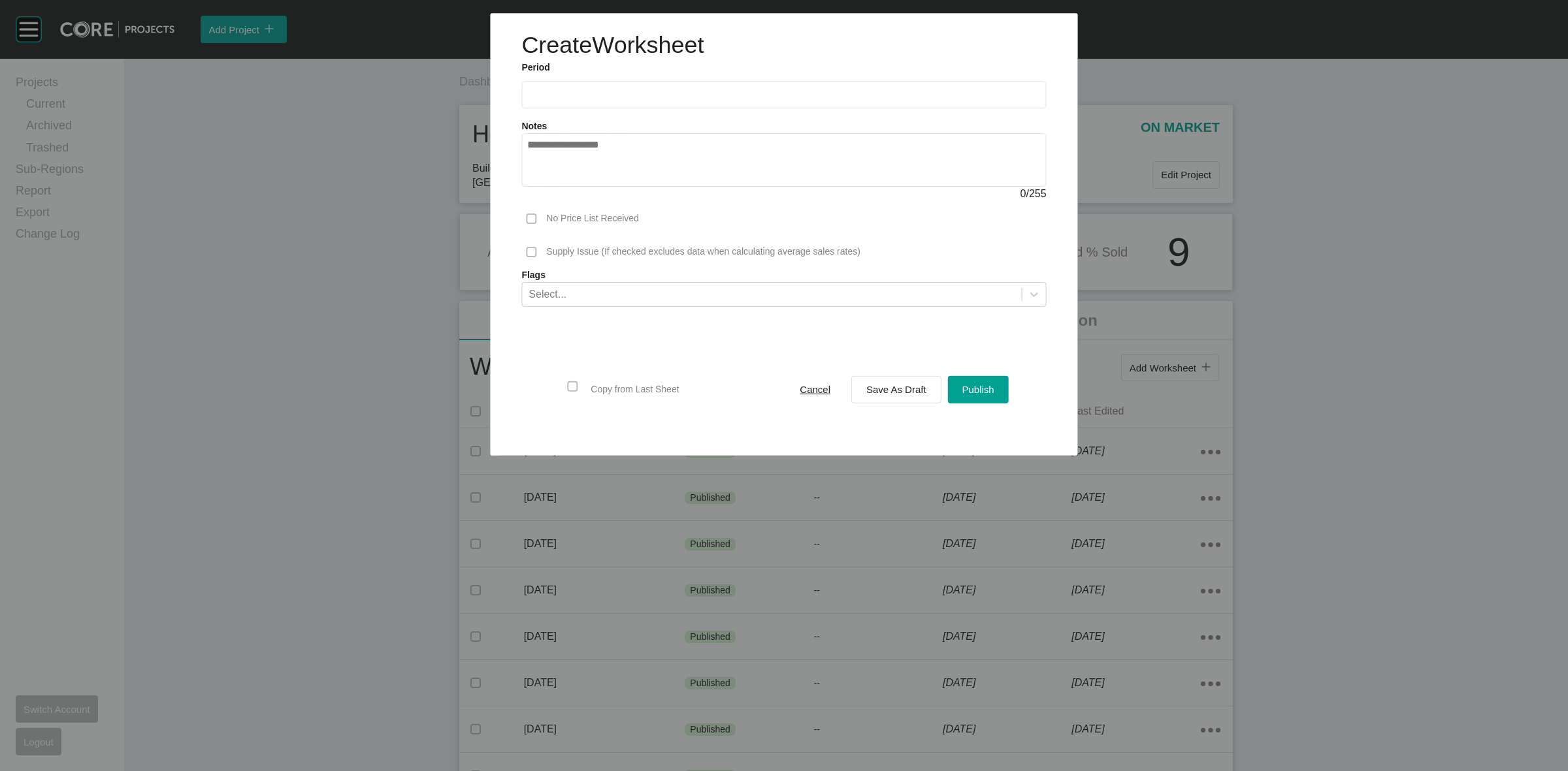
click at [605, 98] on input "text" at bounding box center [784, 94] width 513 height 11
drag, startPoint x: 625, startPoint y: 193, endPoint x: 758, endPoint y: 233, distance: 138.9
click at [627, 193] on li "Sep" at bounding box center [634, 190] width 44 height 23
type input "**********"
click at [874, 384] on span "Save As Draft" at bounding box center [896, 389] width 60 height 11
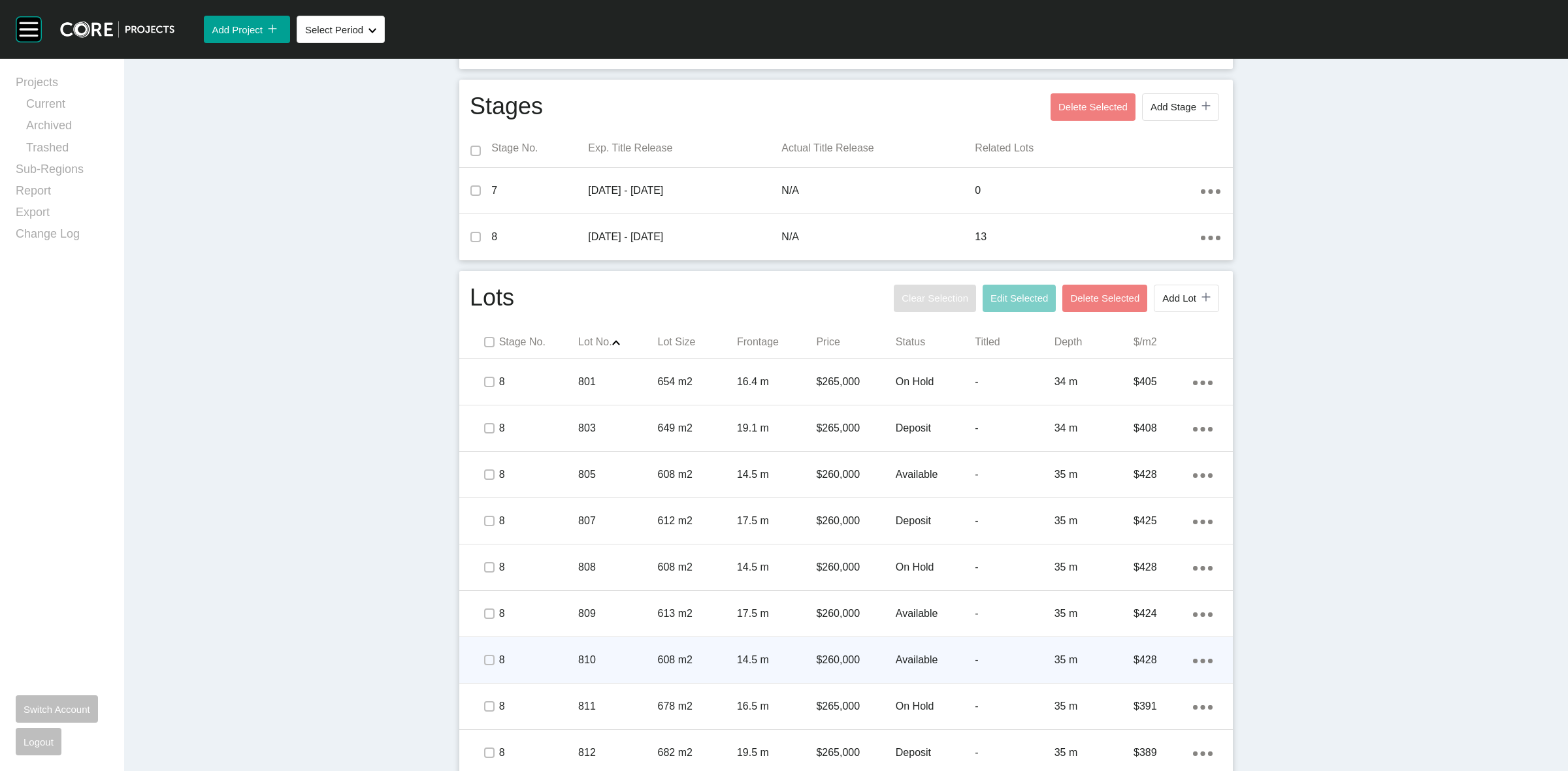
scroll to position [490, 0]
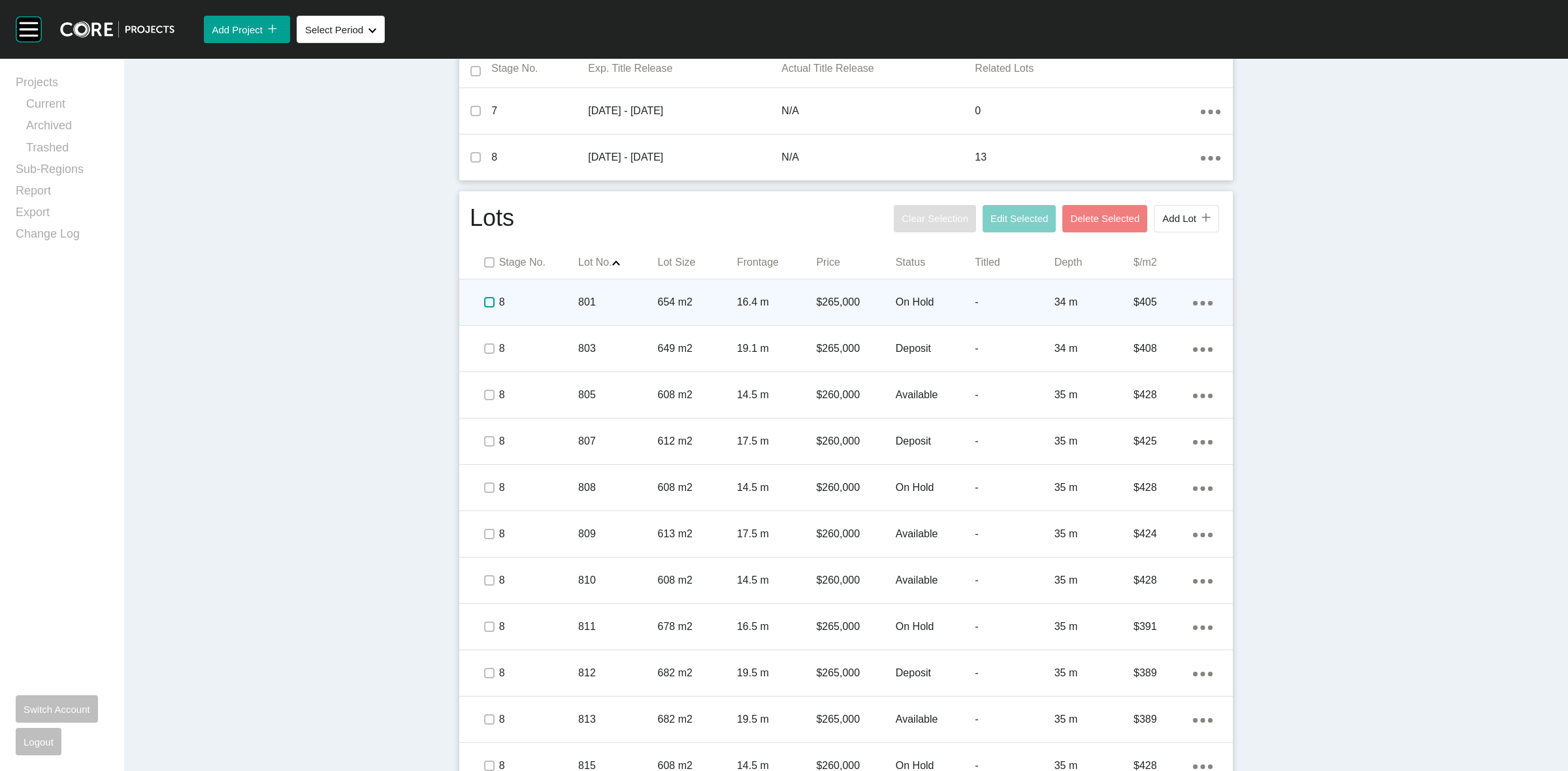
click at [484, 302] on label at bounding box center [489, 303] width 11 height 11
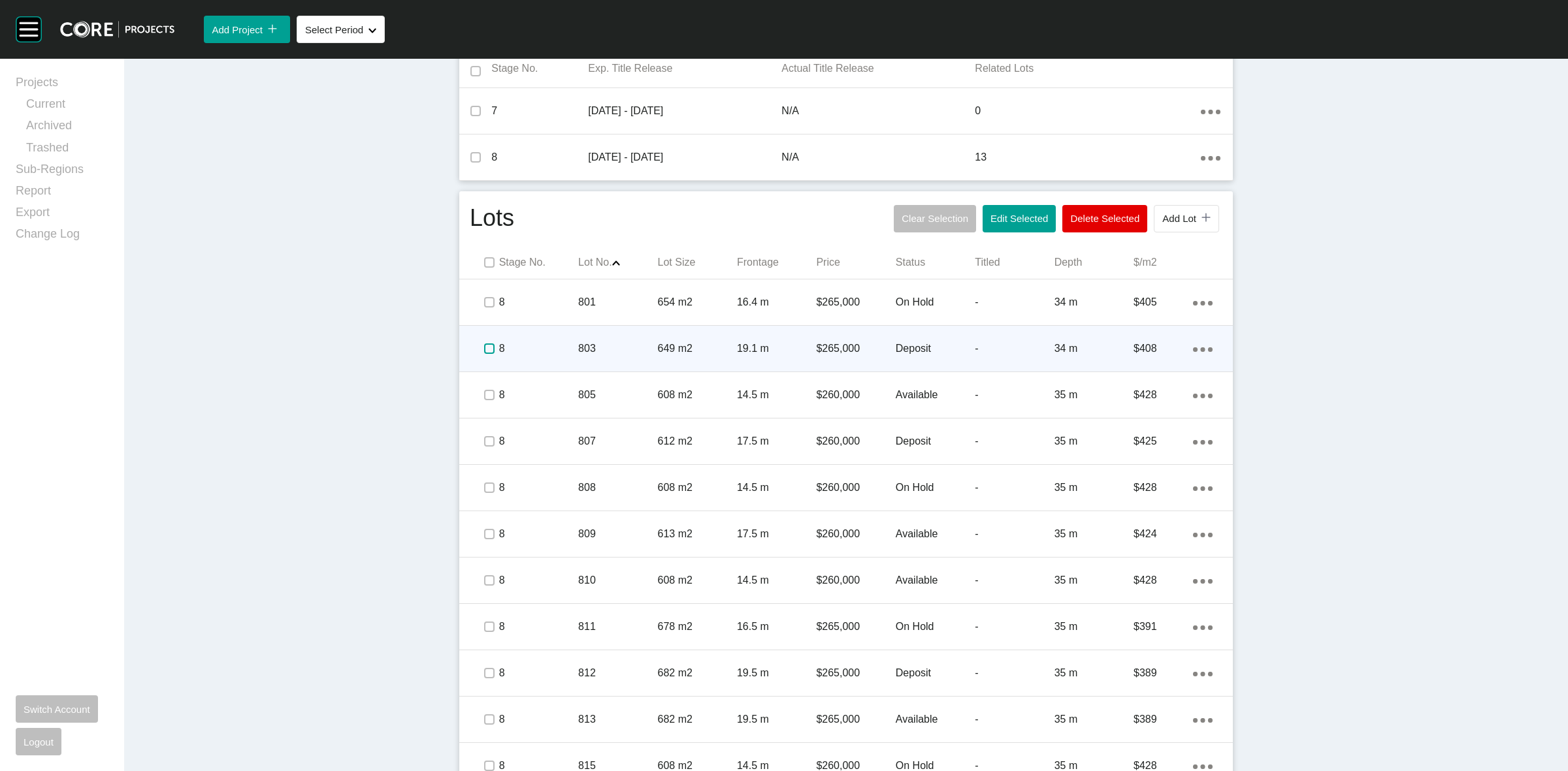
click at [485, 347] on label at bounding box center [489, 349] width 11 height 11
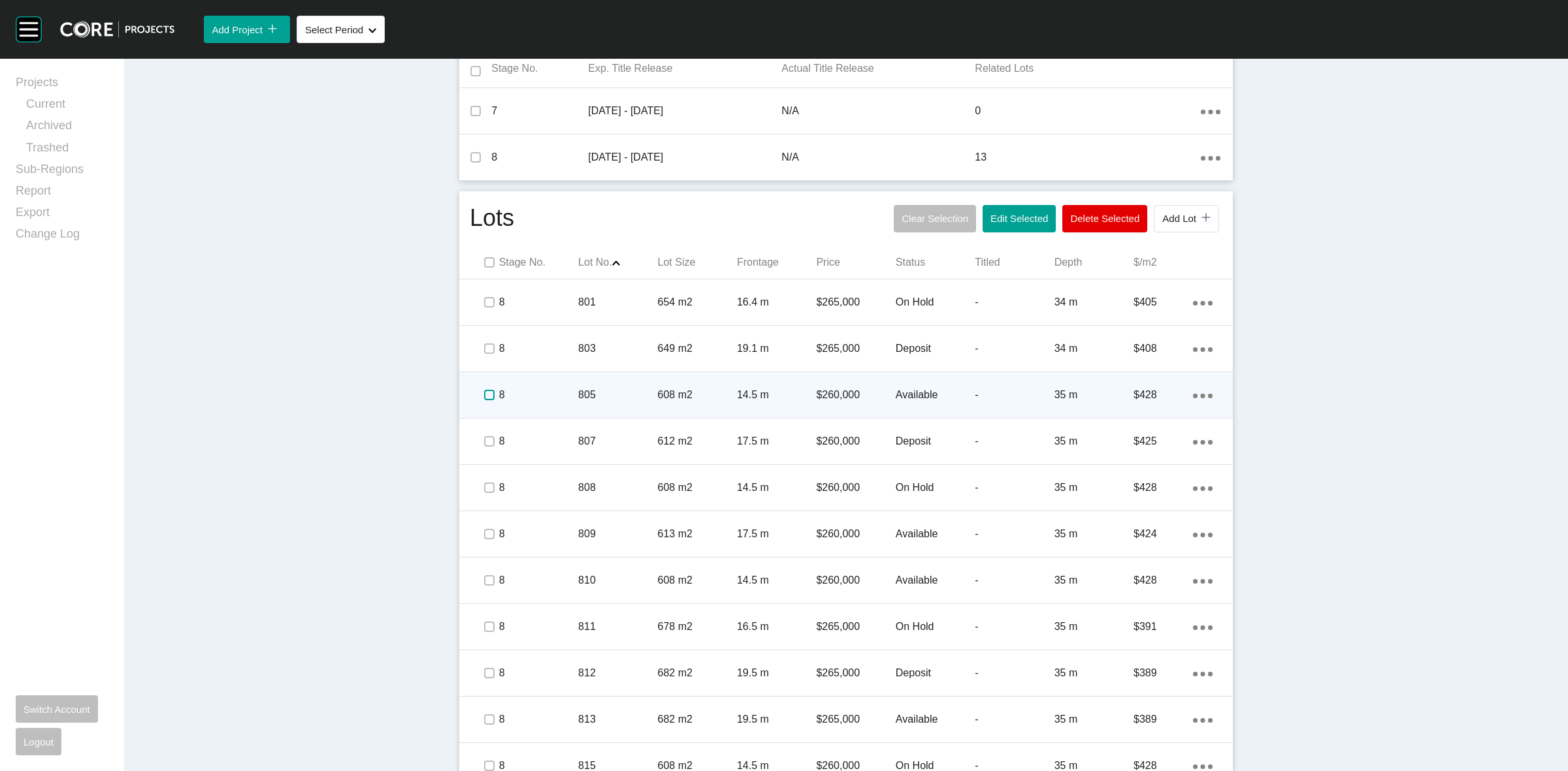
click at [484, 393] on label at bounding box center [489, 395] width 11 height 11
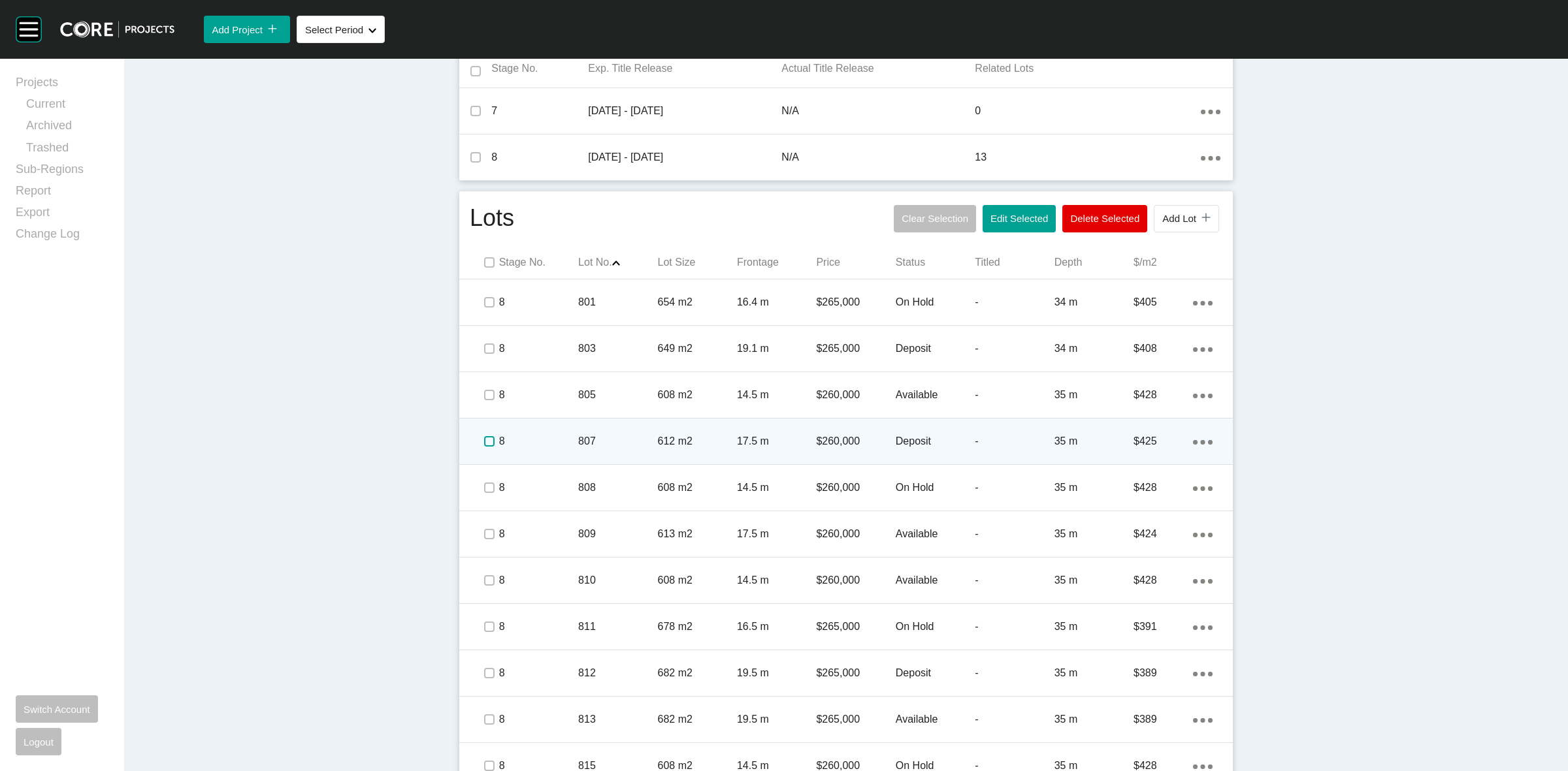
click at [484, 439] on label at bounding box center [489, 441] width 11 height 11
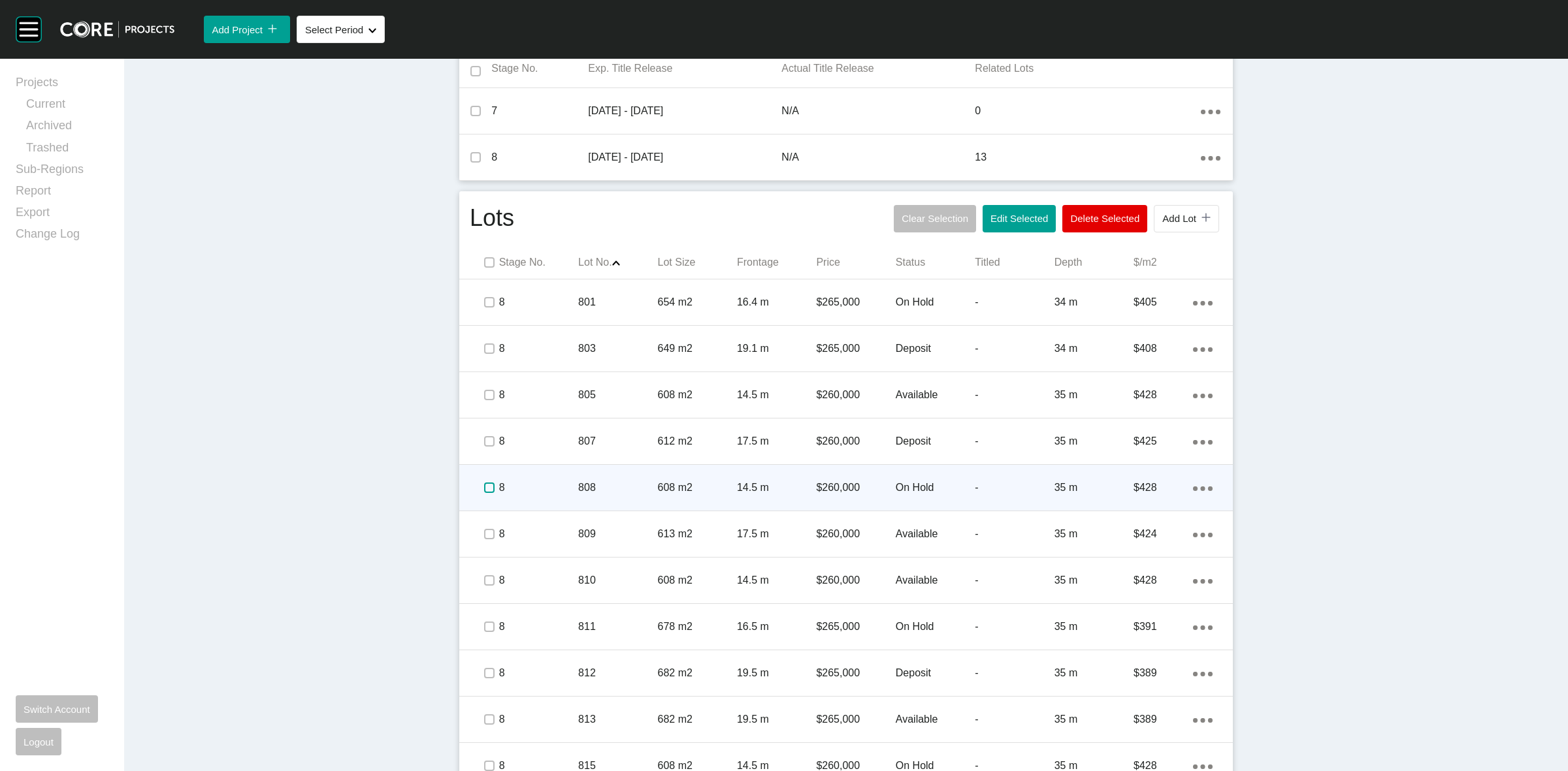
click at [484, 483] on label at bounding box center [489, 488] width 11 height 11
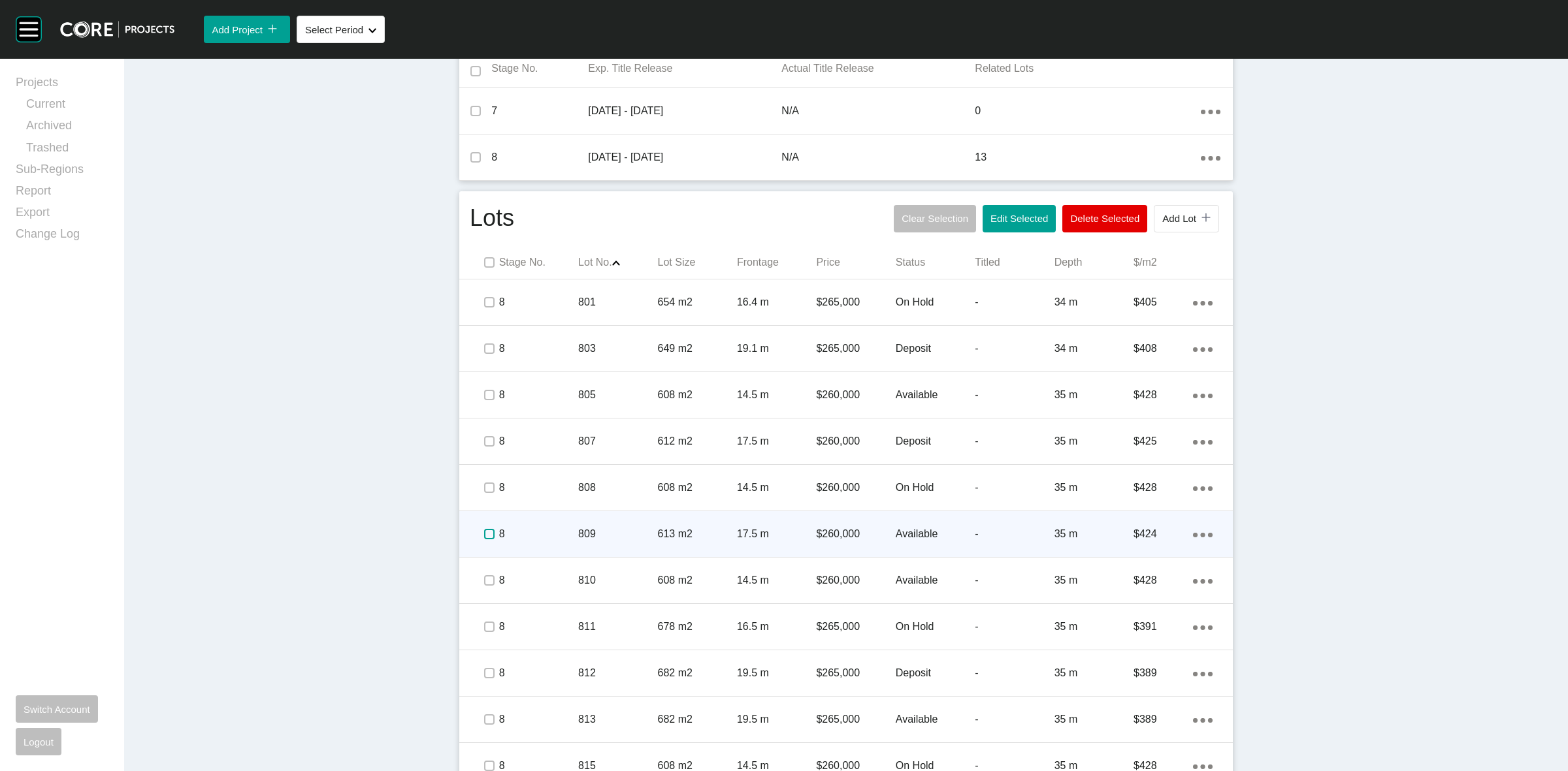
click at [484, 531] on label at bounding box center [489, 534] width 11 height 11
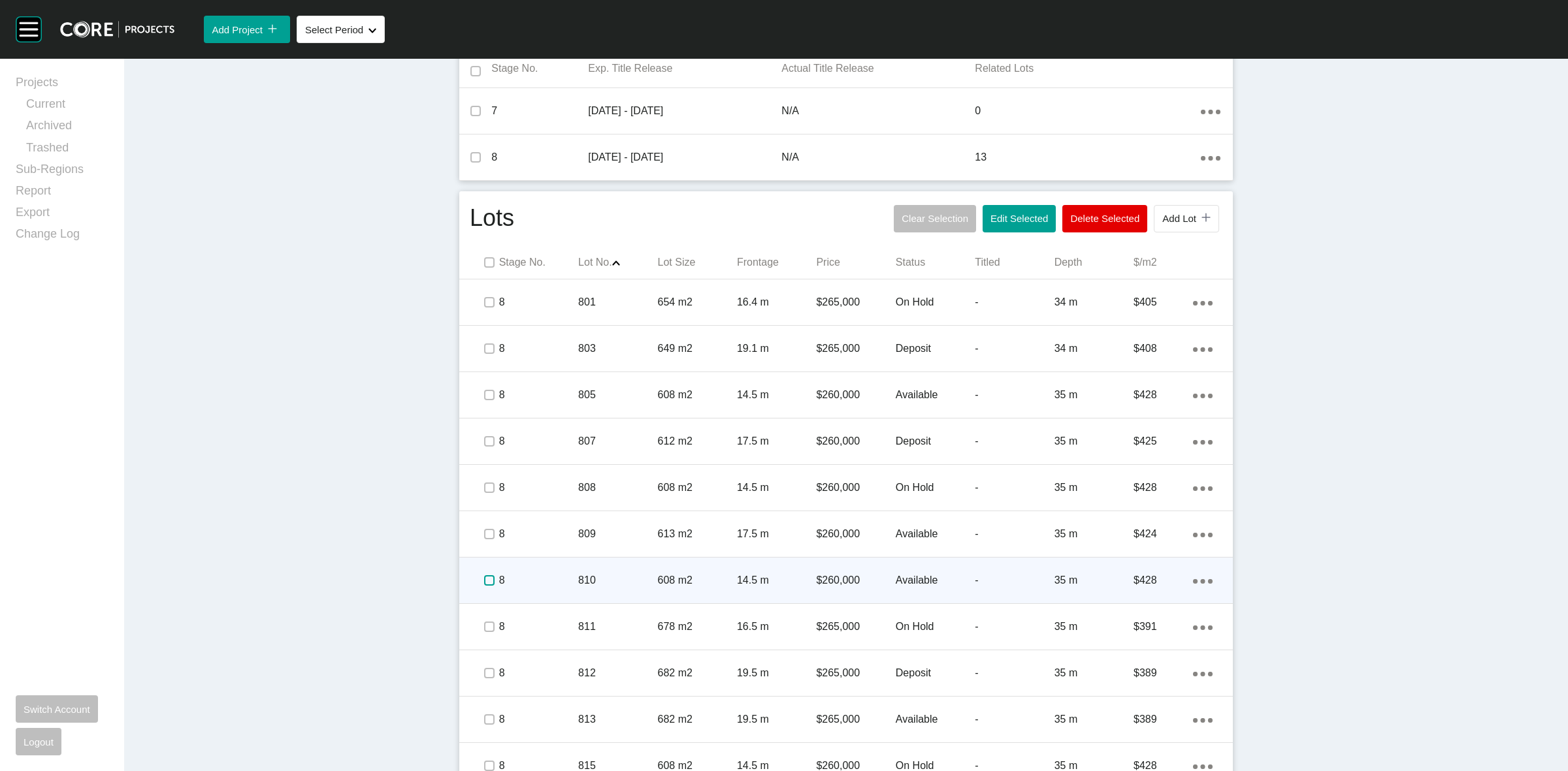
click at [484, 577] on label at bounding box center [489, 580] width 11 height 11
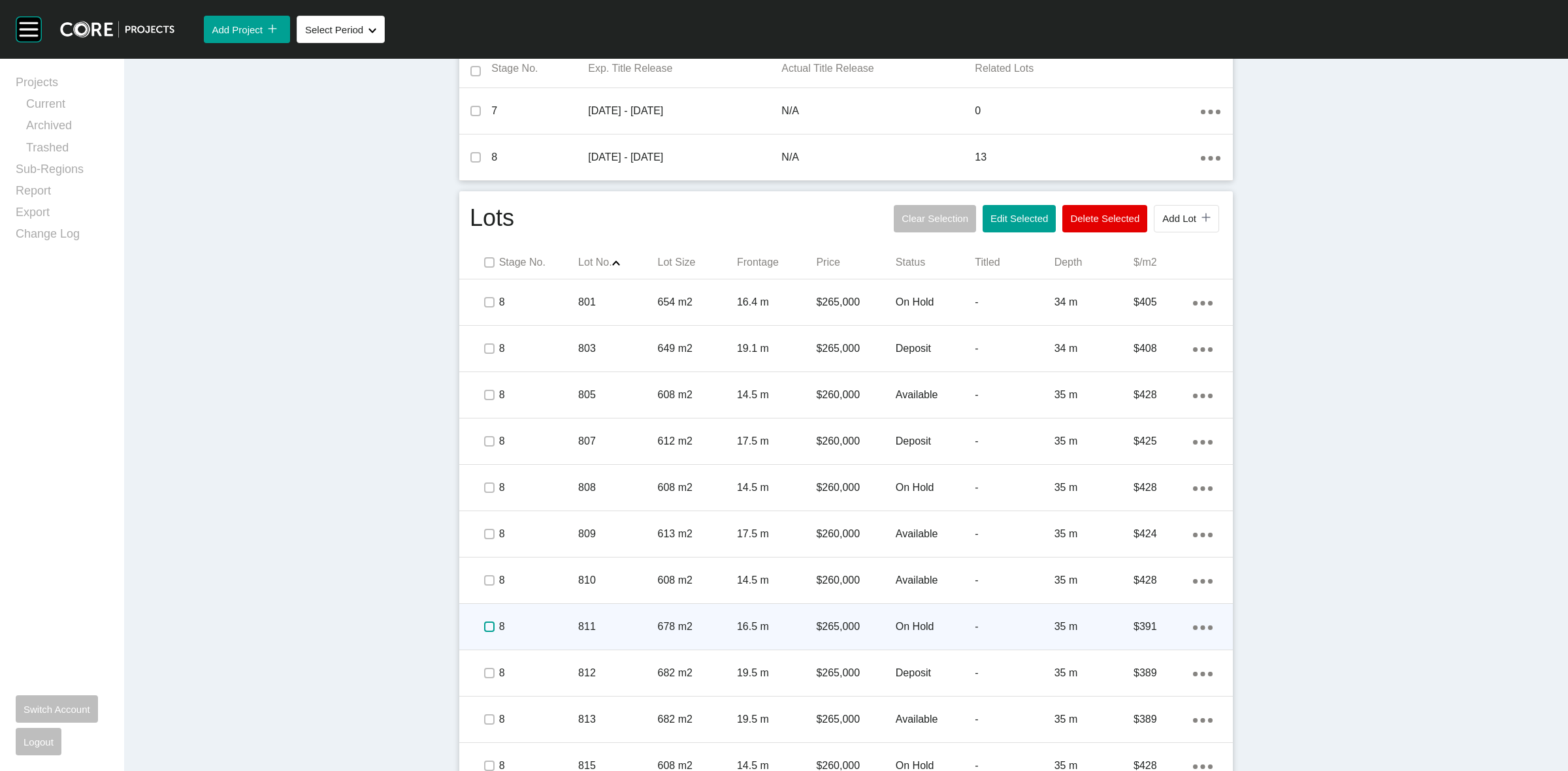
click at [484, 625] on label at bounding box center [489, 627] width 11 height 11
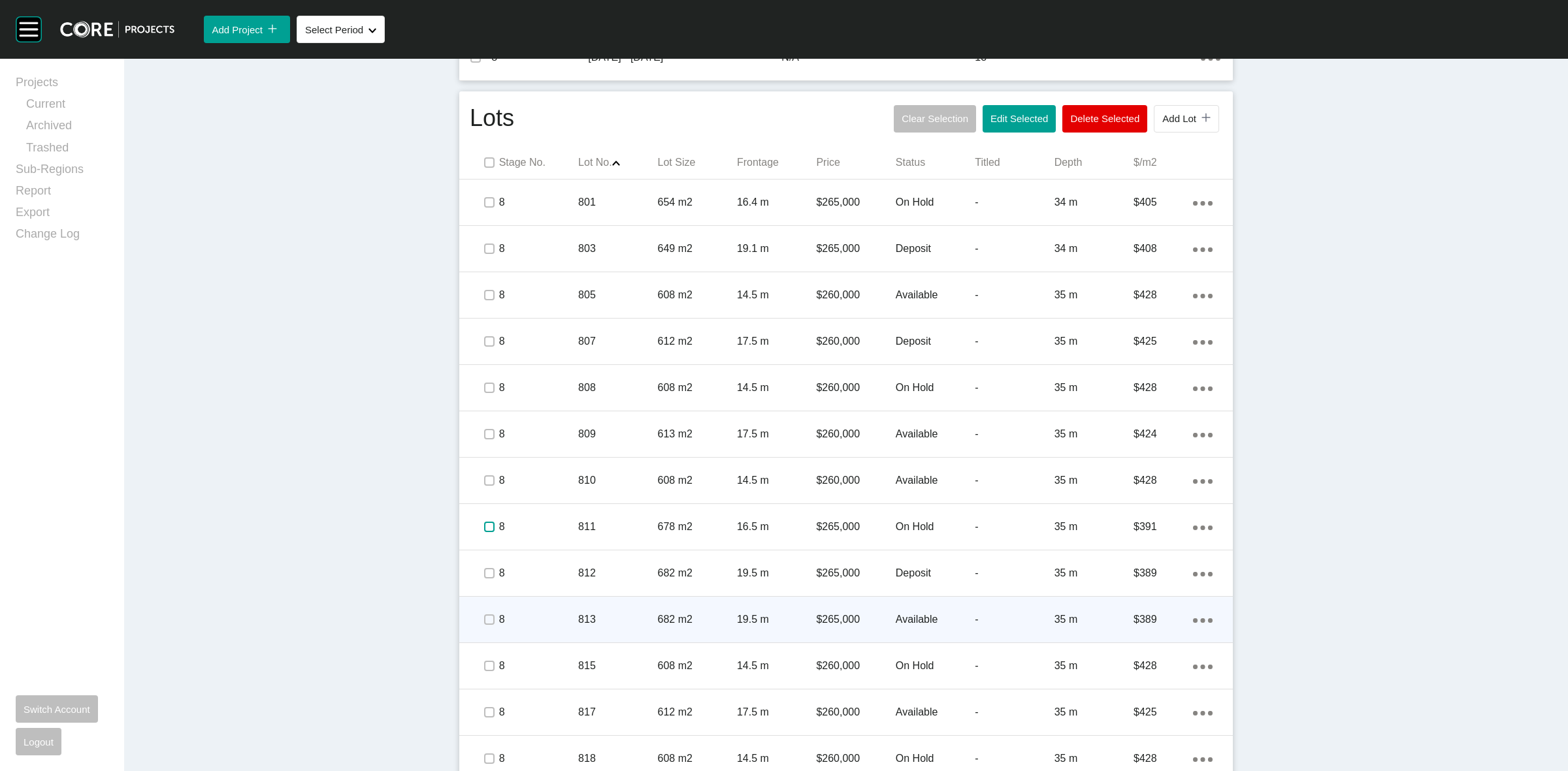
scroll to position [606, 0]
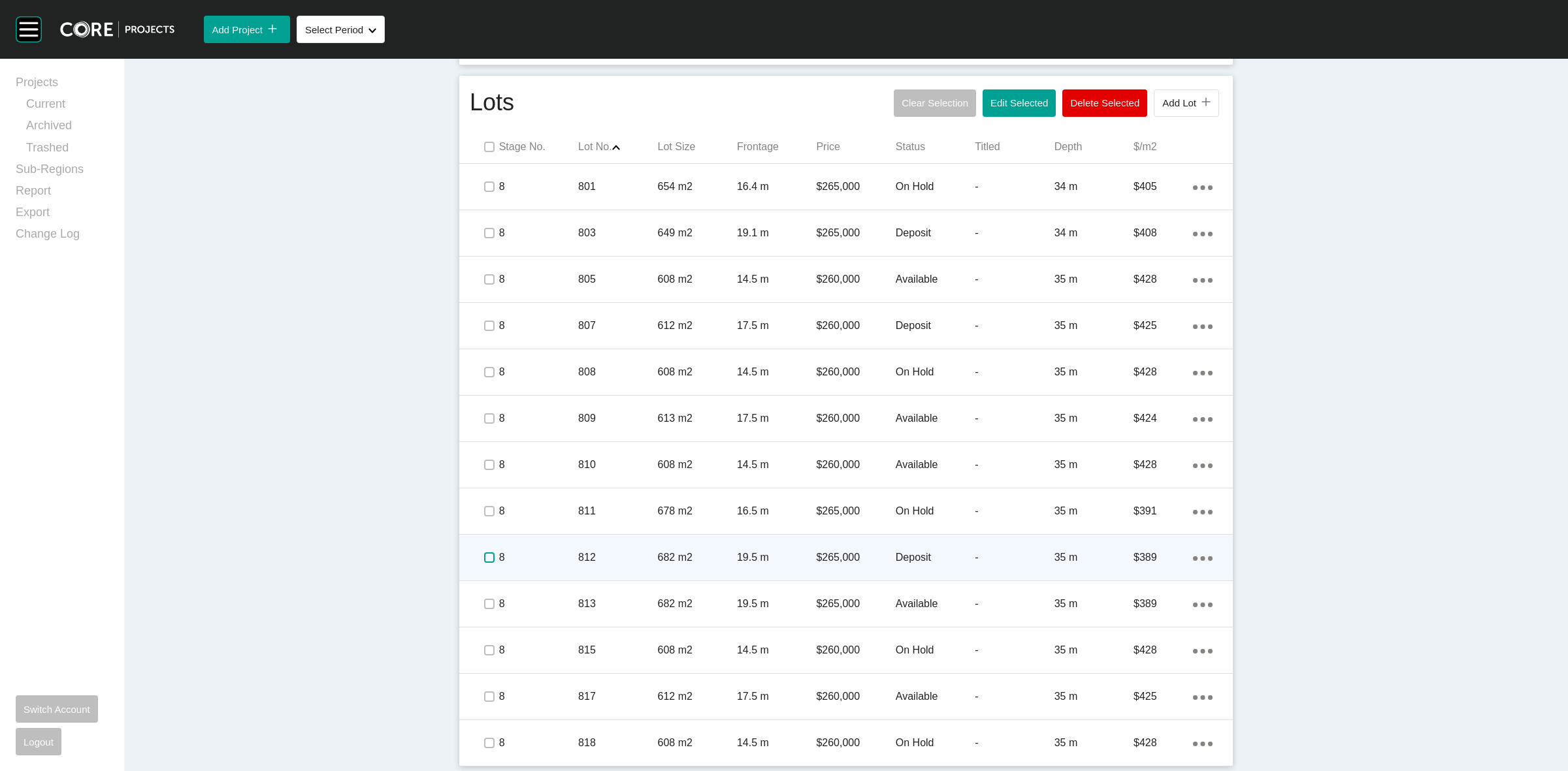
click at [484, 559] on label at bounding box center [489, 558] width 11 height 11
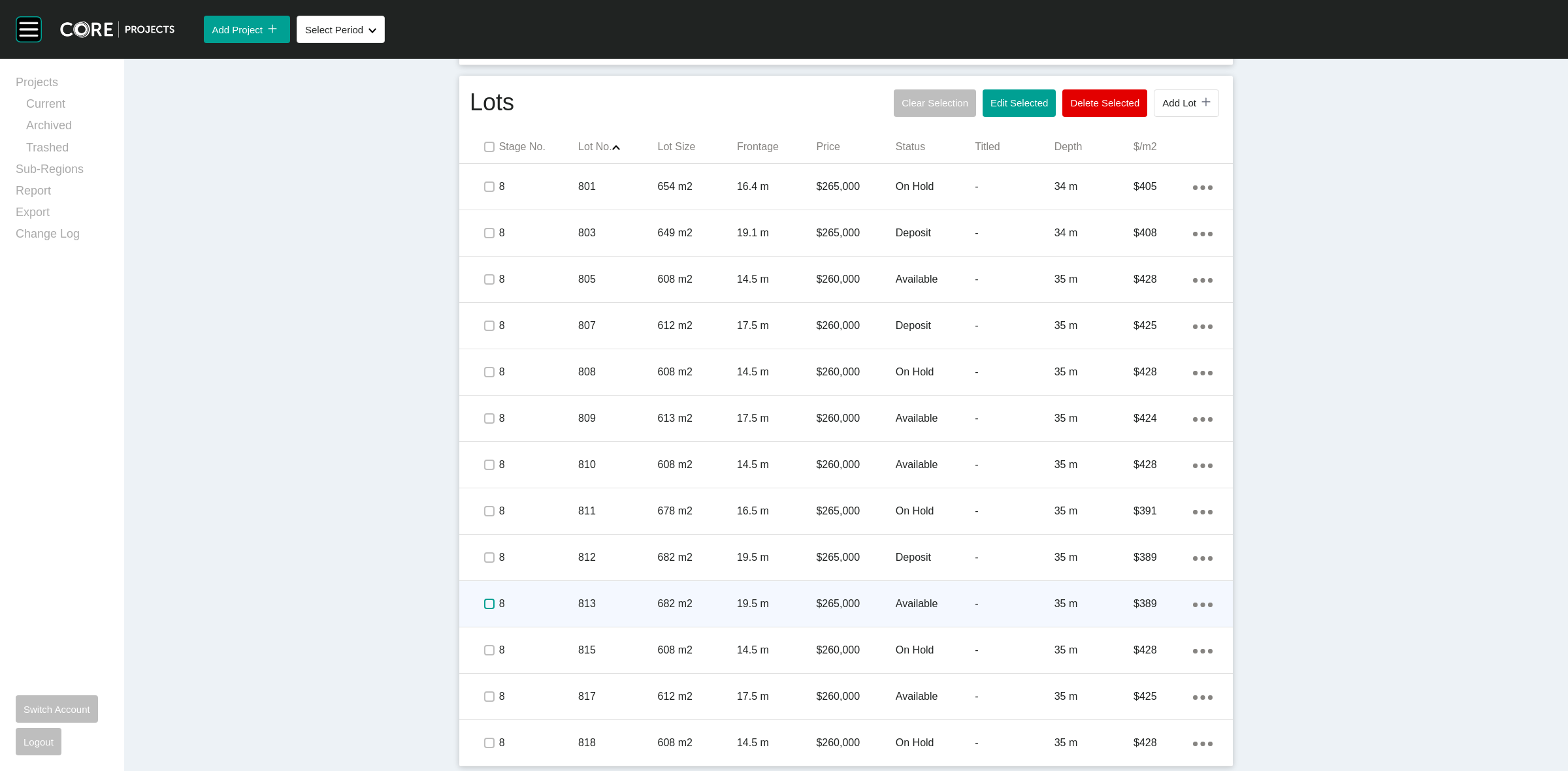
click at [484, 601] on label at bounding box center [489, 604] width 11 height 11
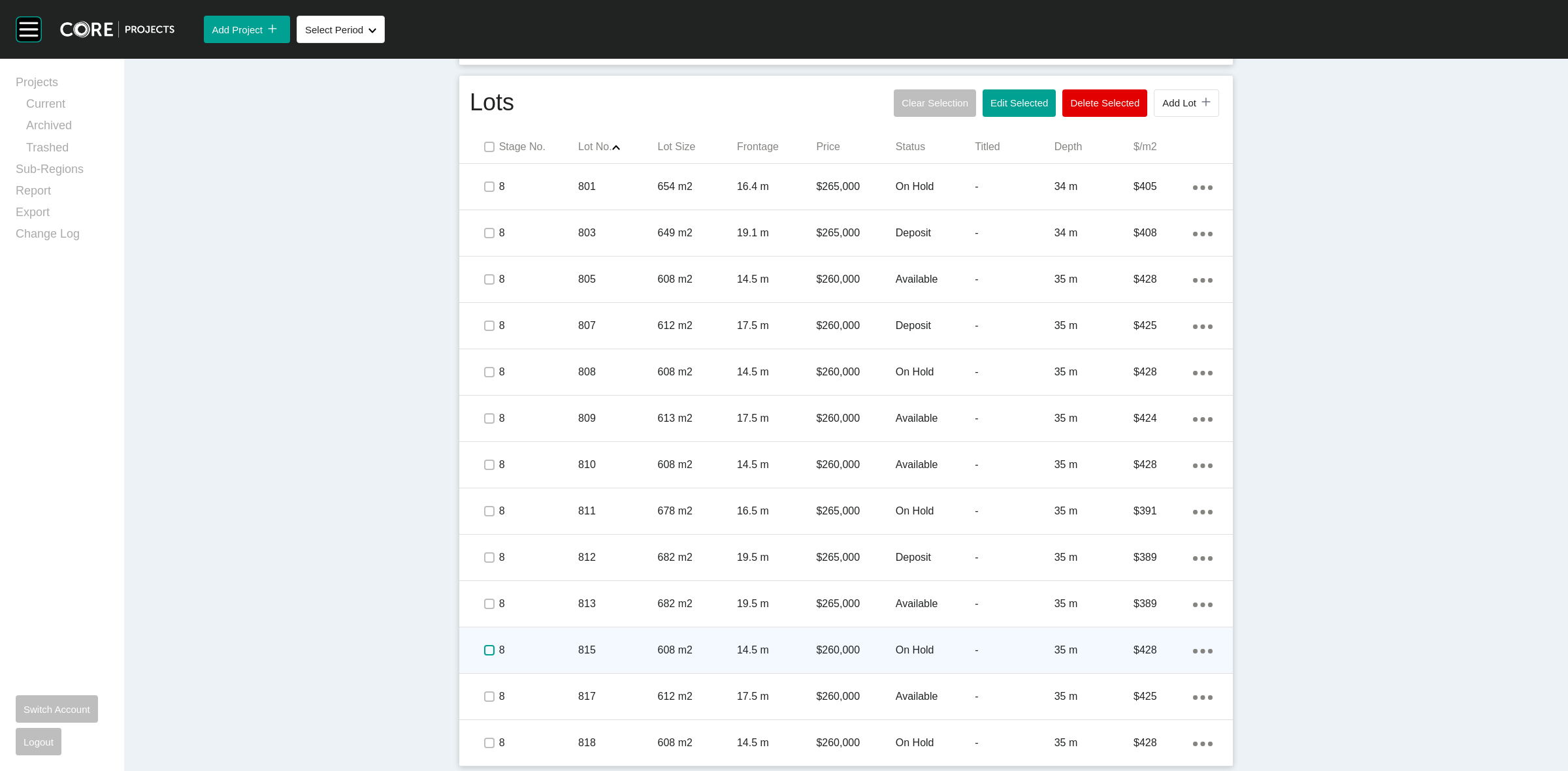
click at [484, 645] on label at bounding box center [489, 650] width 11 height 11
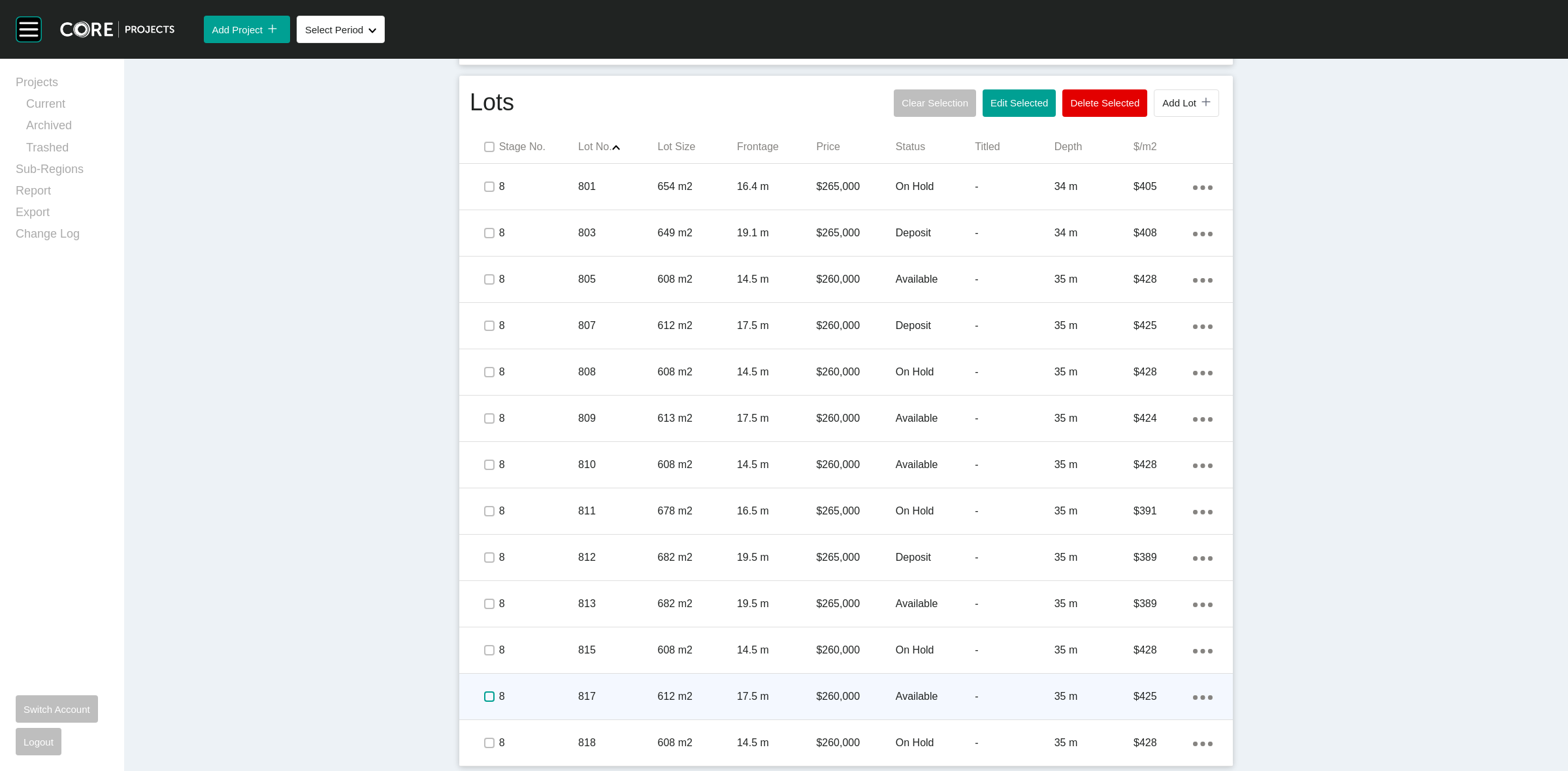
click at [485, 697] on label at bounding box center [489, 696] width 11 height 11
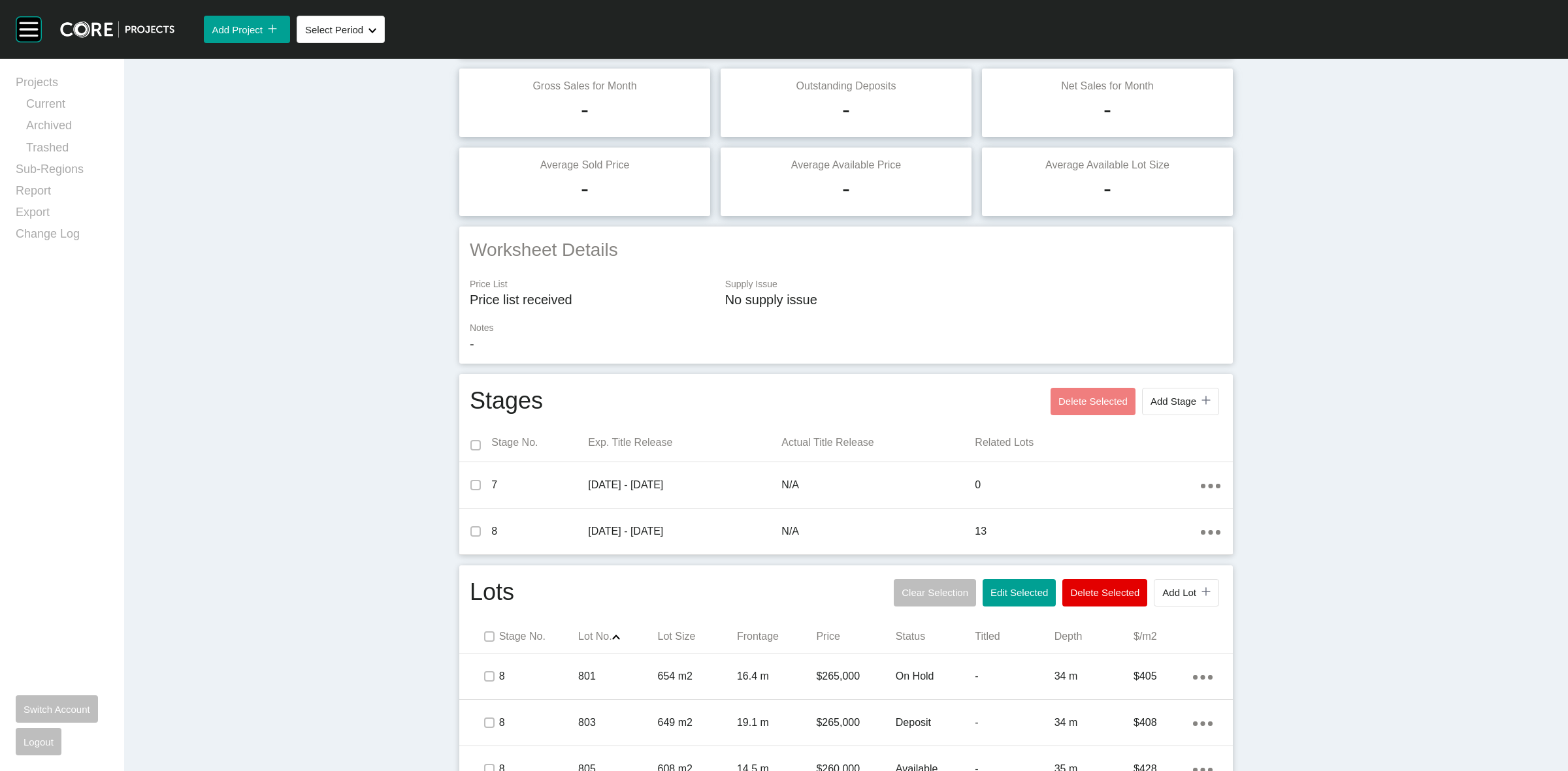
scroll to position [0, 0]
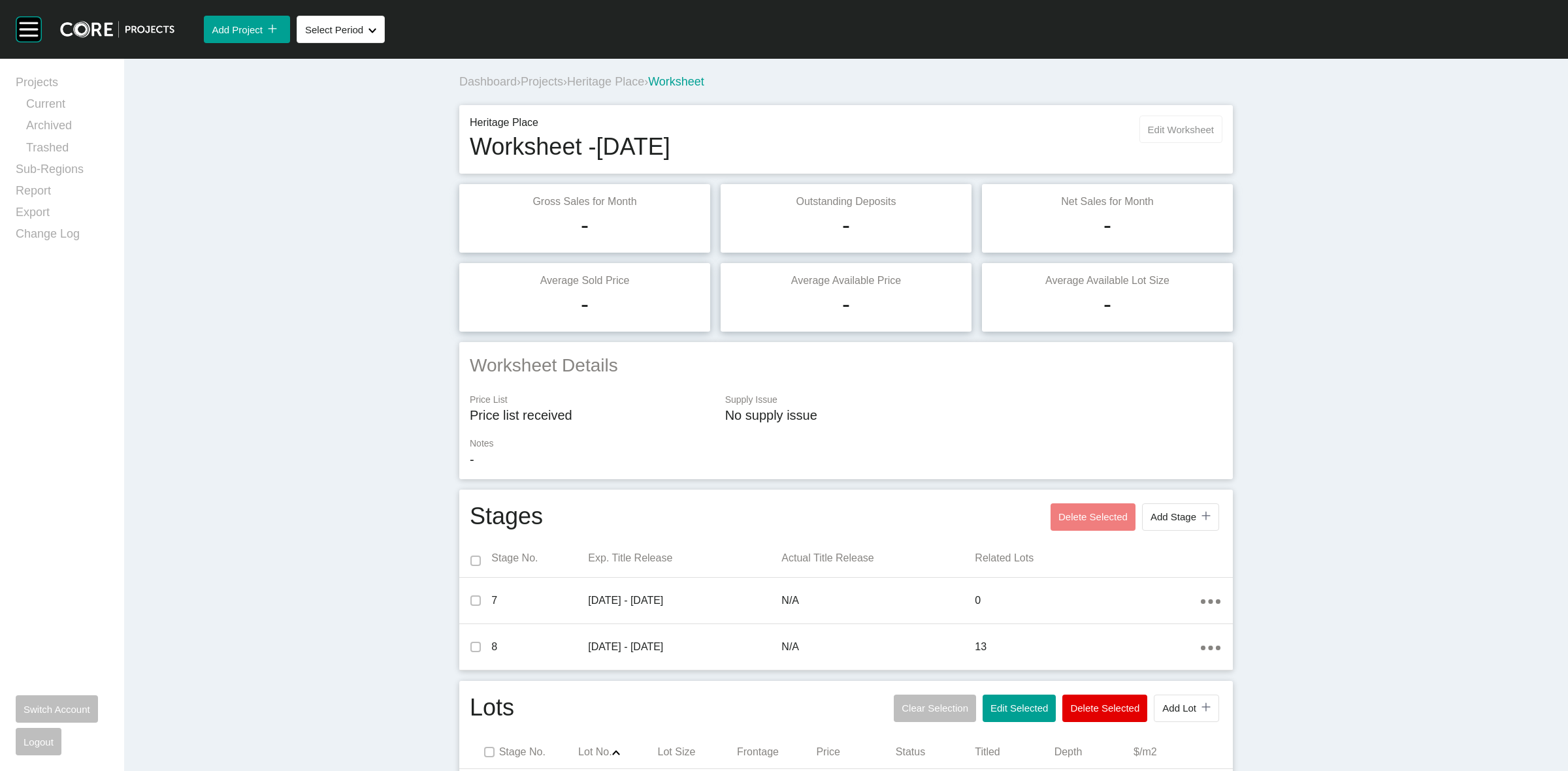
click at [1154, 125] on span "Edit Worksheet" at bounding box center [1181, 129] width 66 height 11
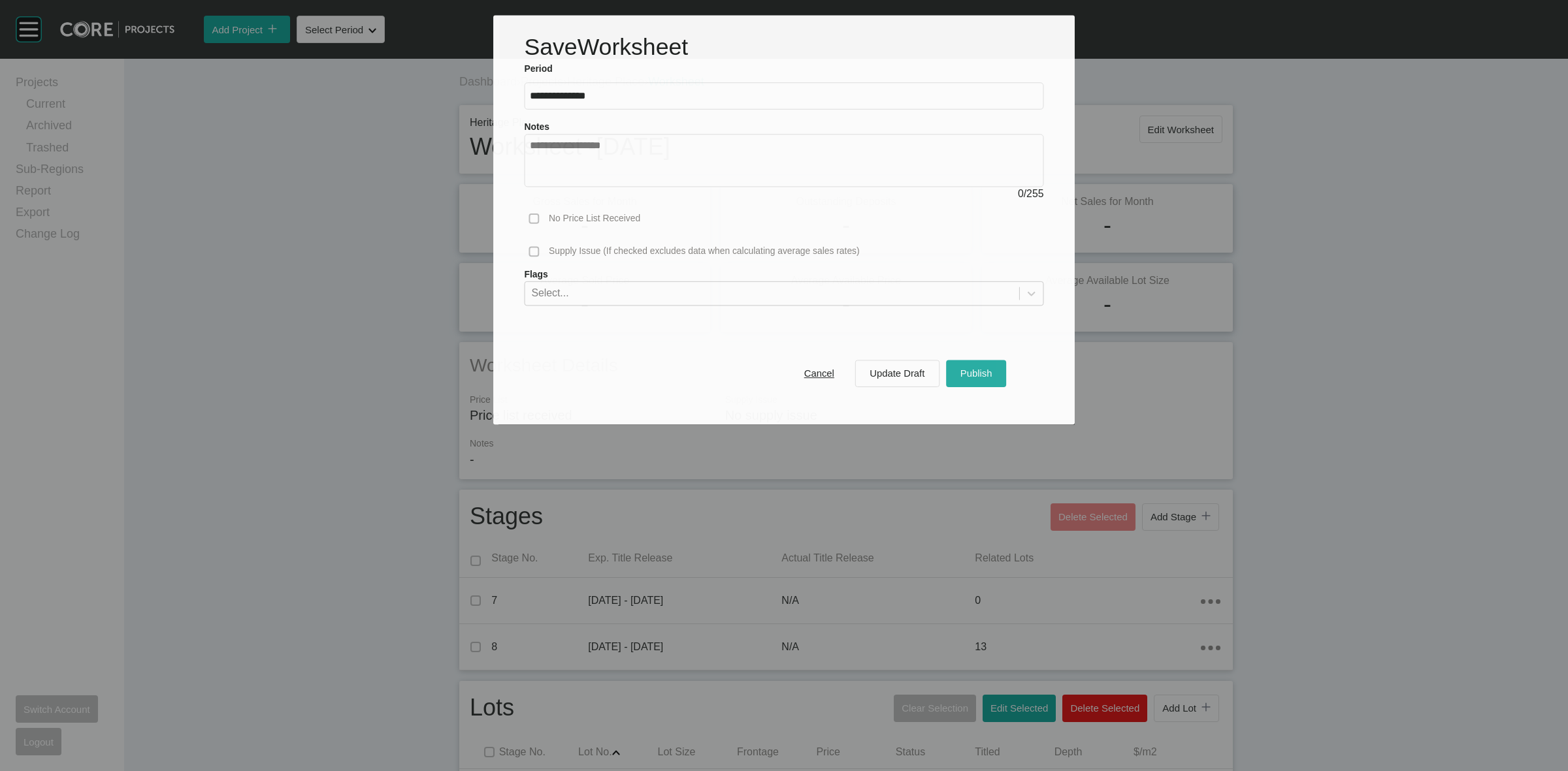
click at [976, 379] on span "Publish" at bounding box center [977, 372] width 32 height 11
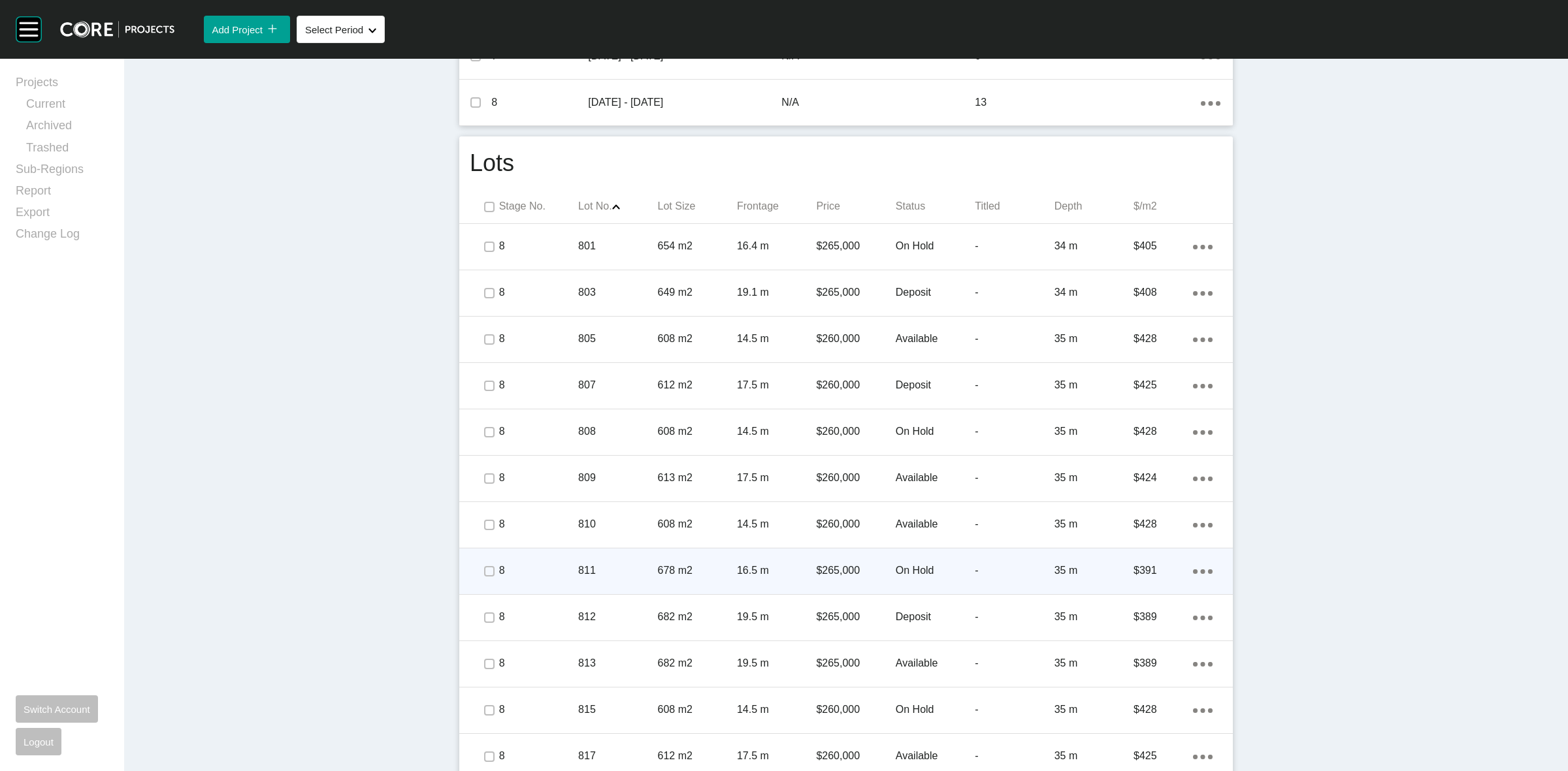
scroll to position [604, 0]
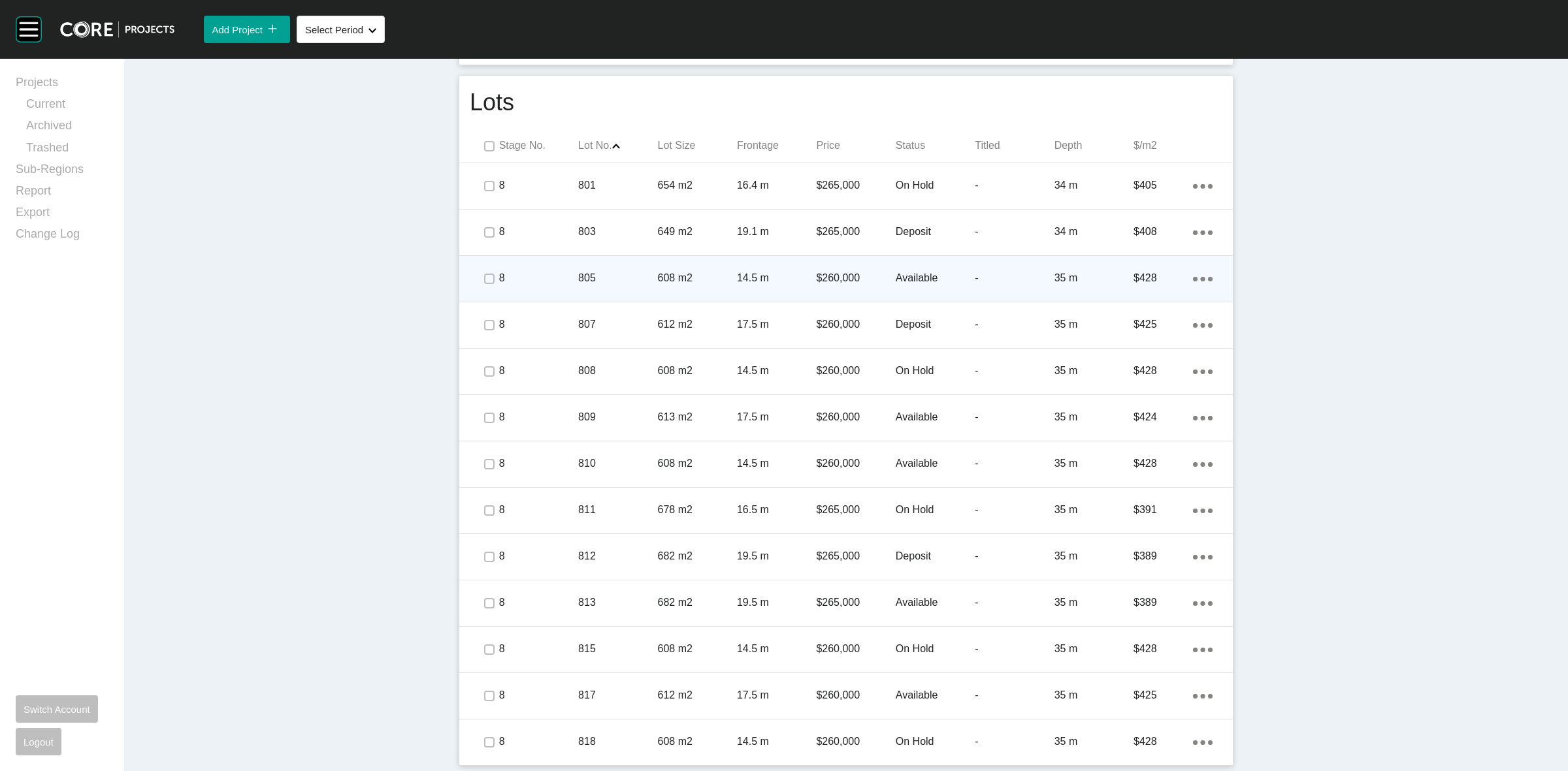
click at [618, 283] on p "805" at bounding box center [618, 278] width 79 height 15
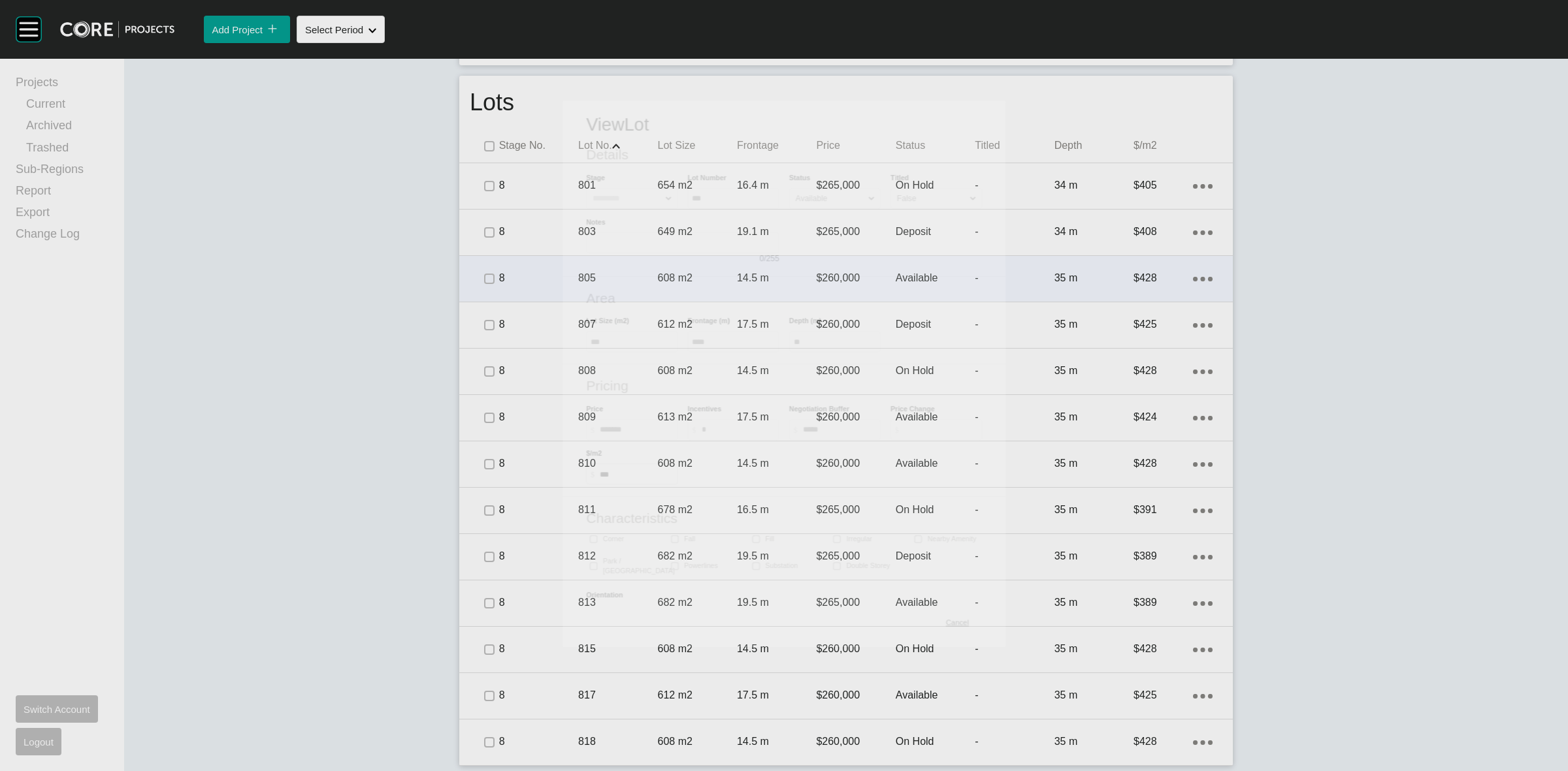
scroll to position [603, 0]
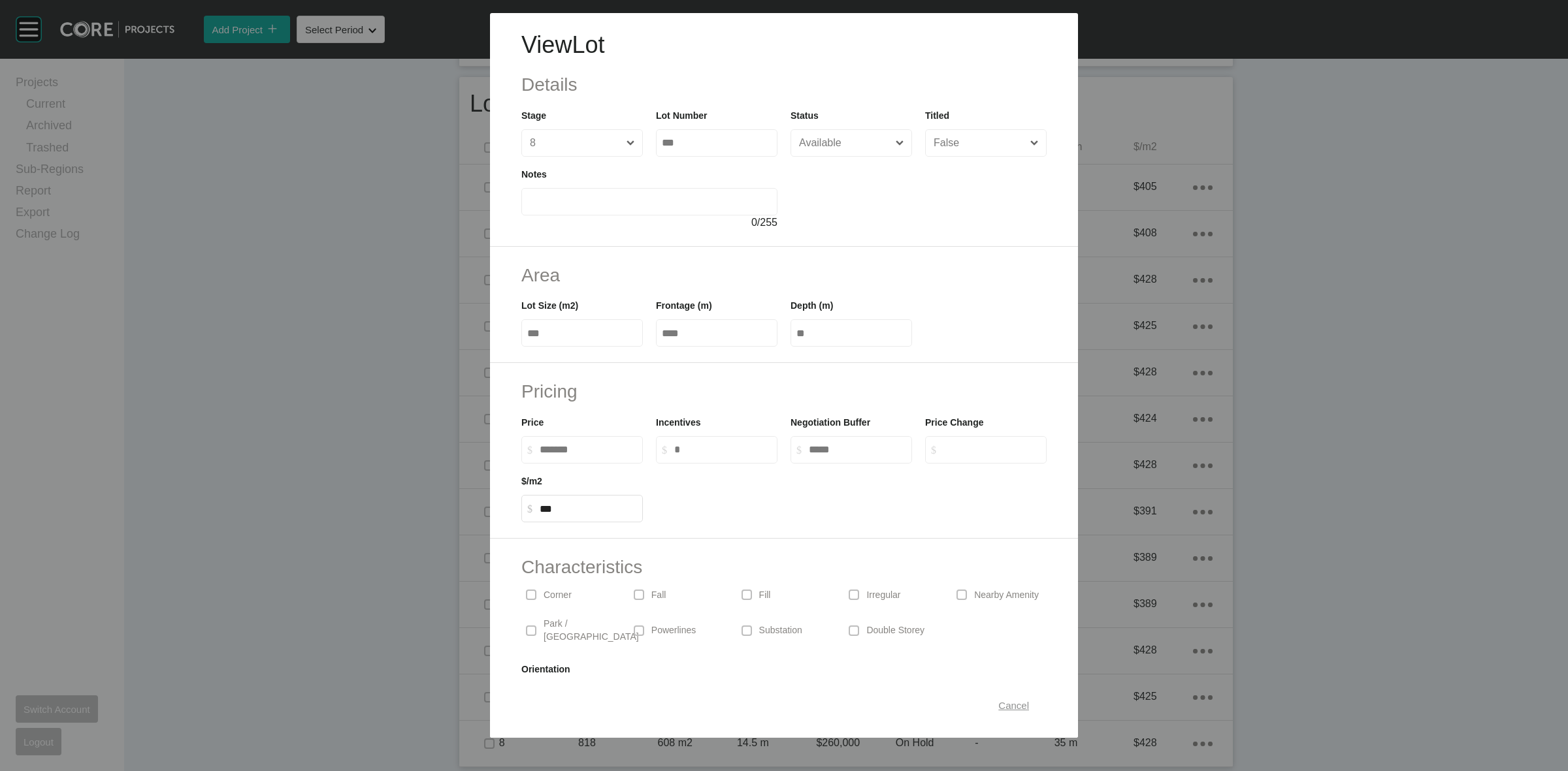
click at [1004, 709] on span "Cancel" at bounding box center [1013, 705] width 30 height 11
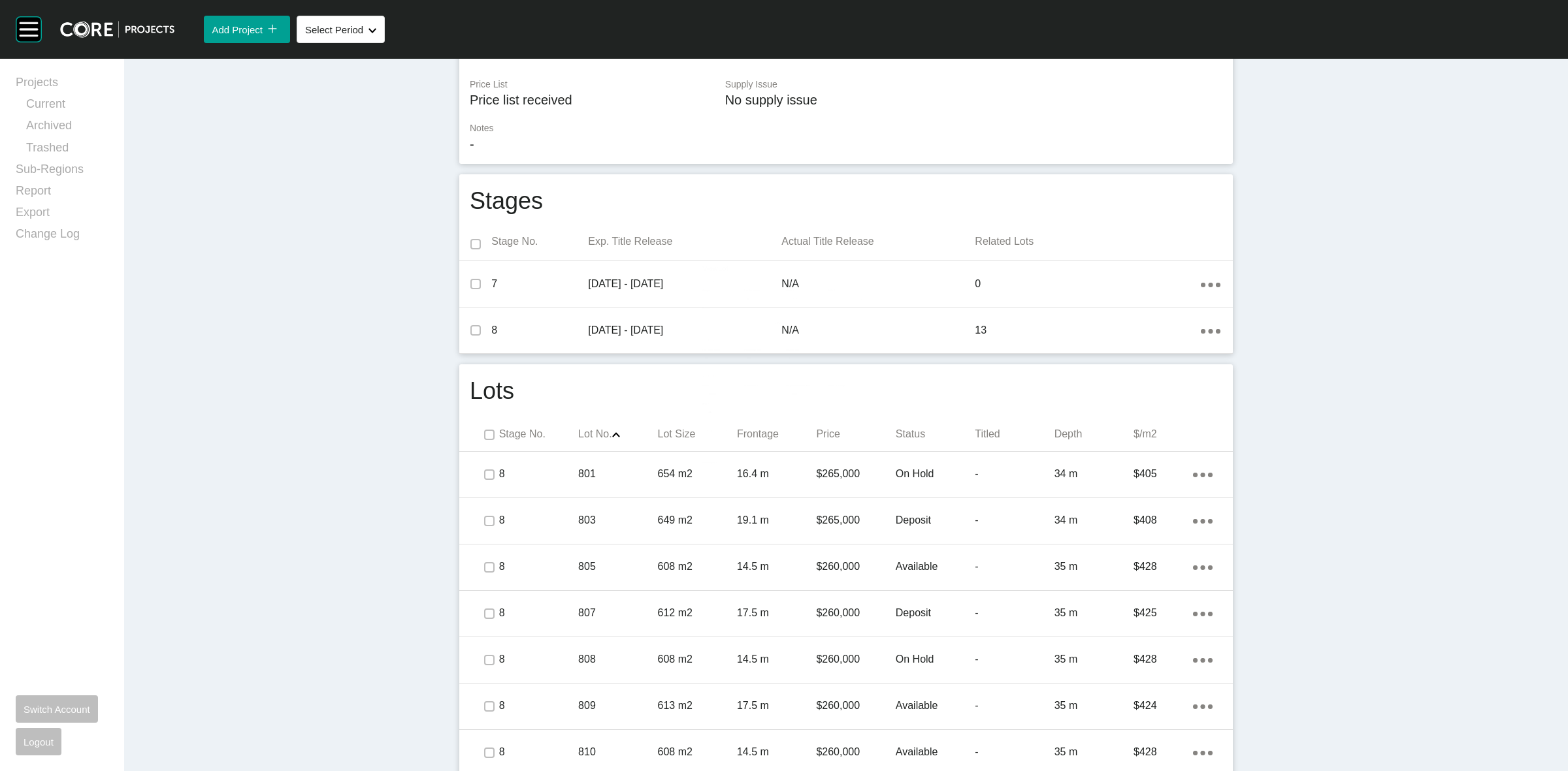
scroll to position [0, 0]
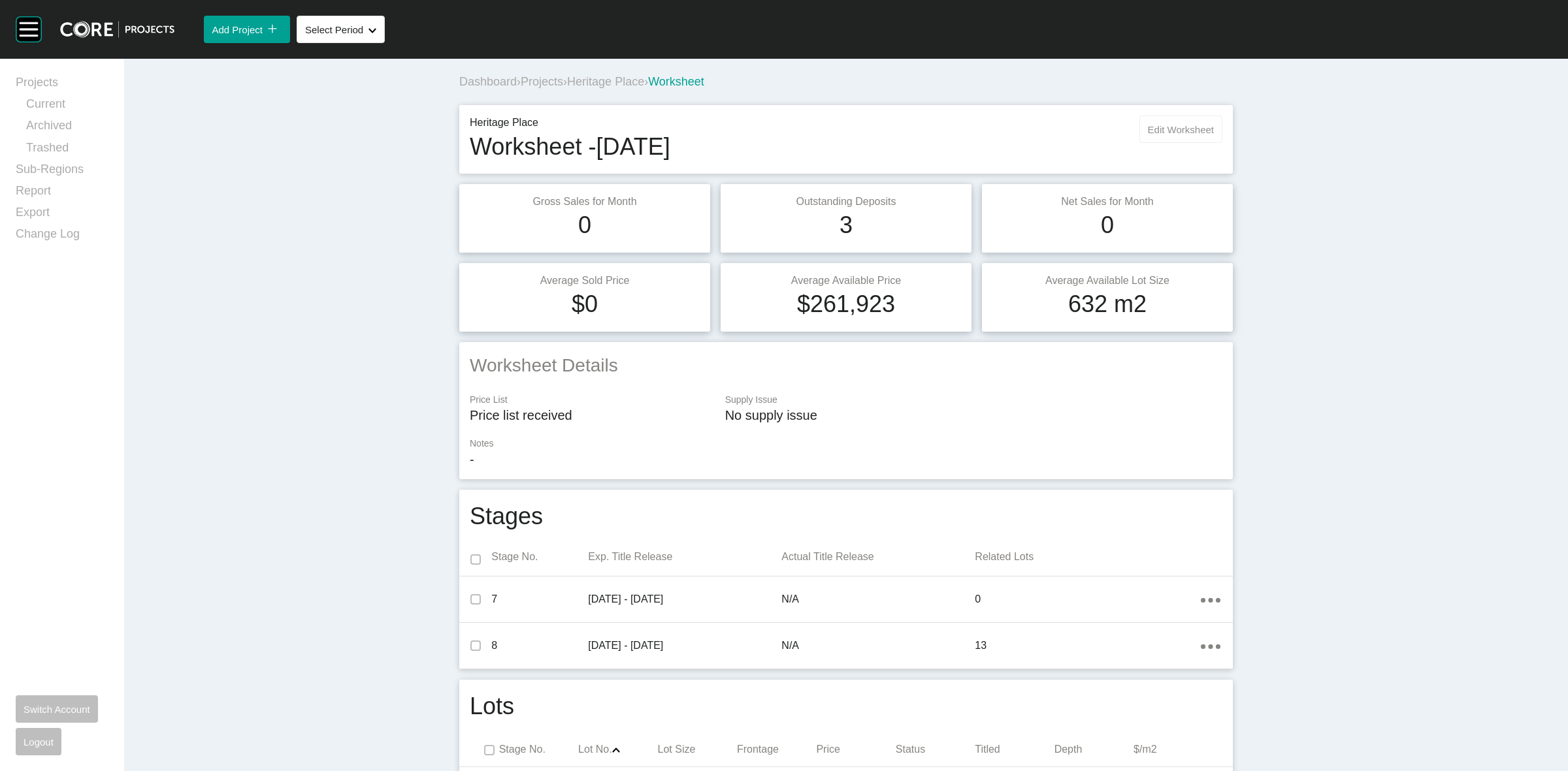
click at [1157, 132] on span "Edit Worksheet" at bounding box center [1181, 129] width 66 height 11
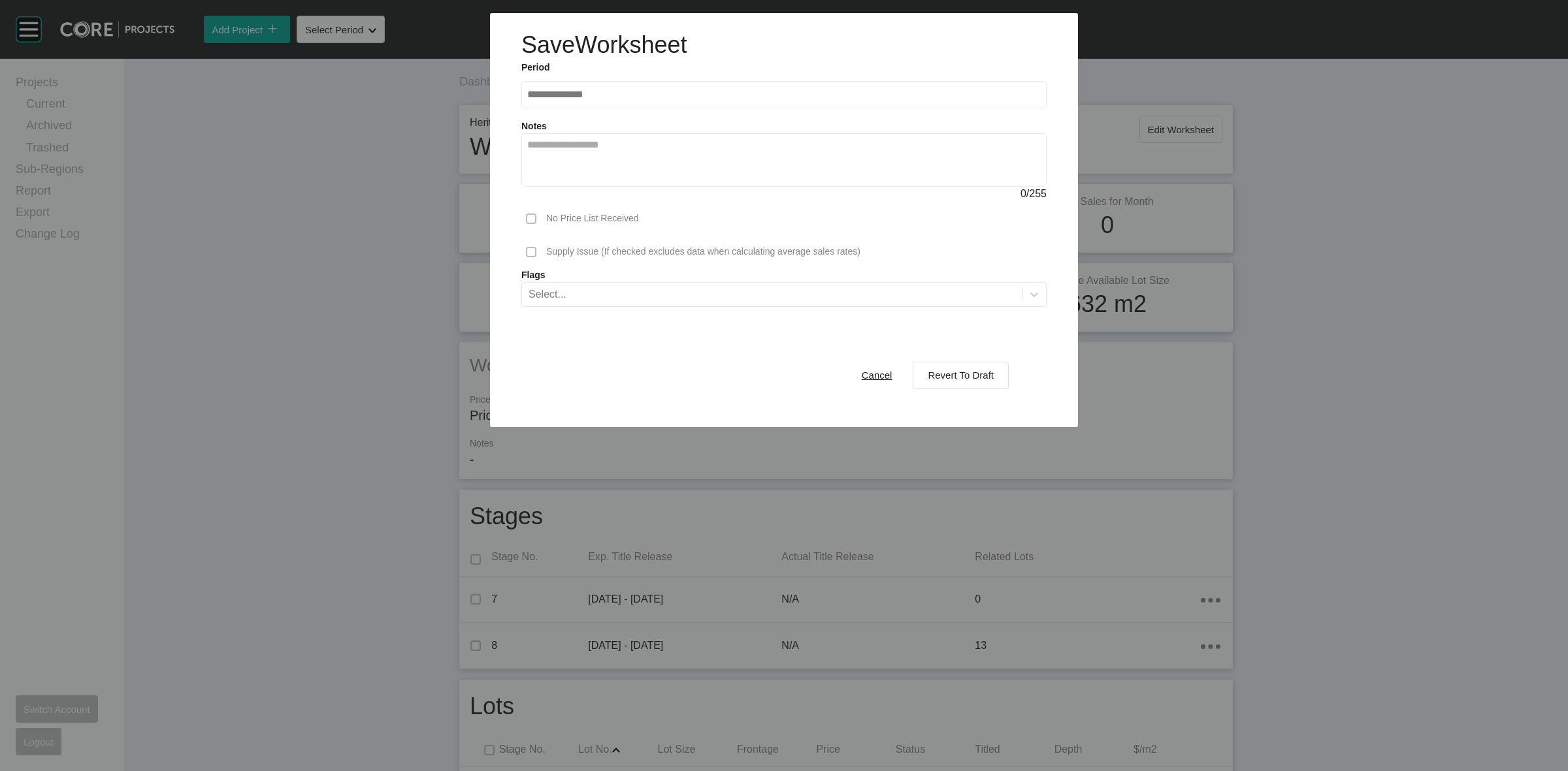
click at [874, 370] on span "Cancel" at bounding box center [876, 374] width 30 height 11
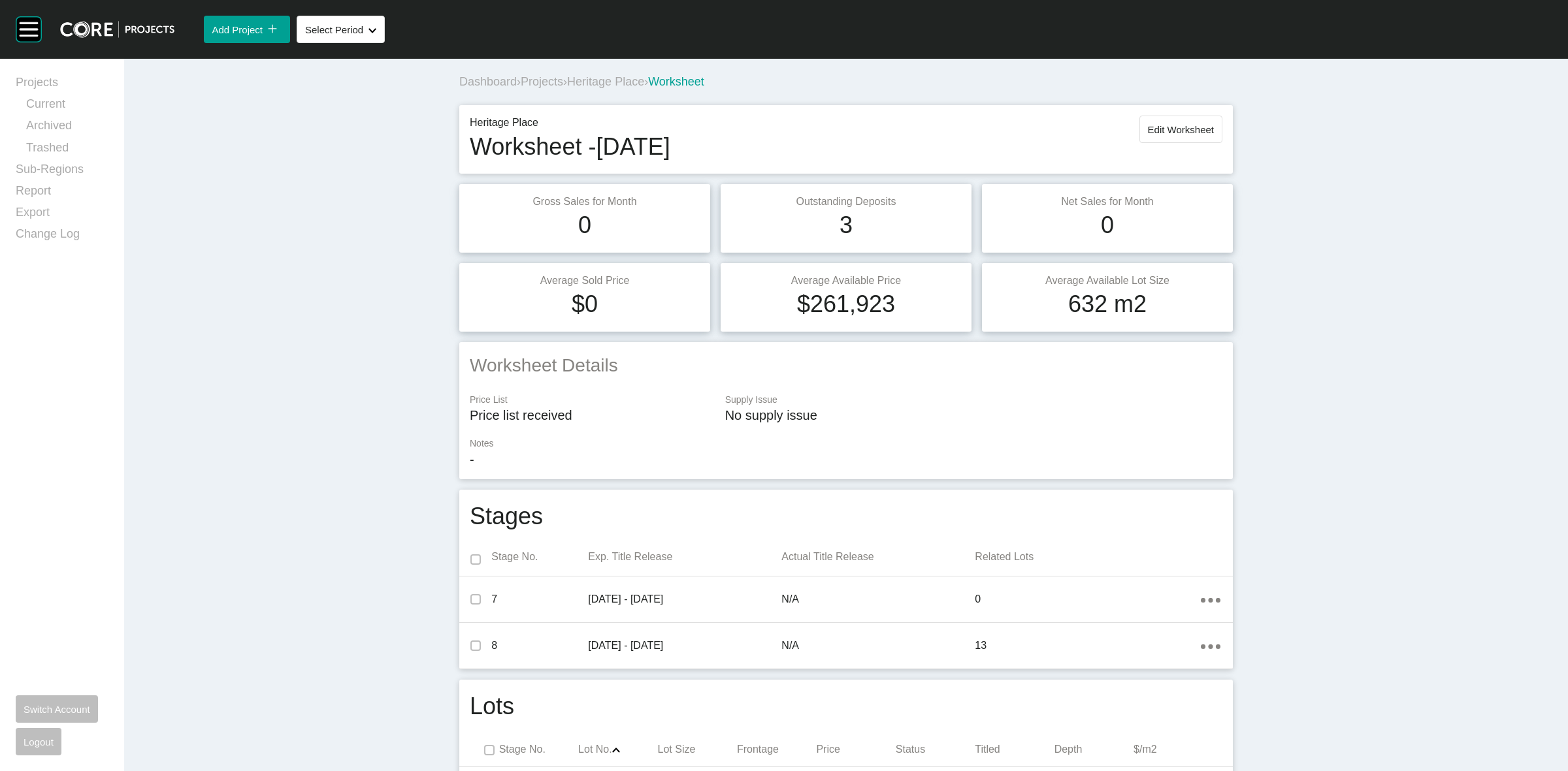
click at [633, 86] on span "Heritage Place" at bounding box center [605, 81] width 77 height 13
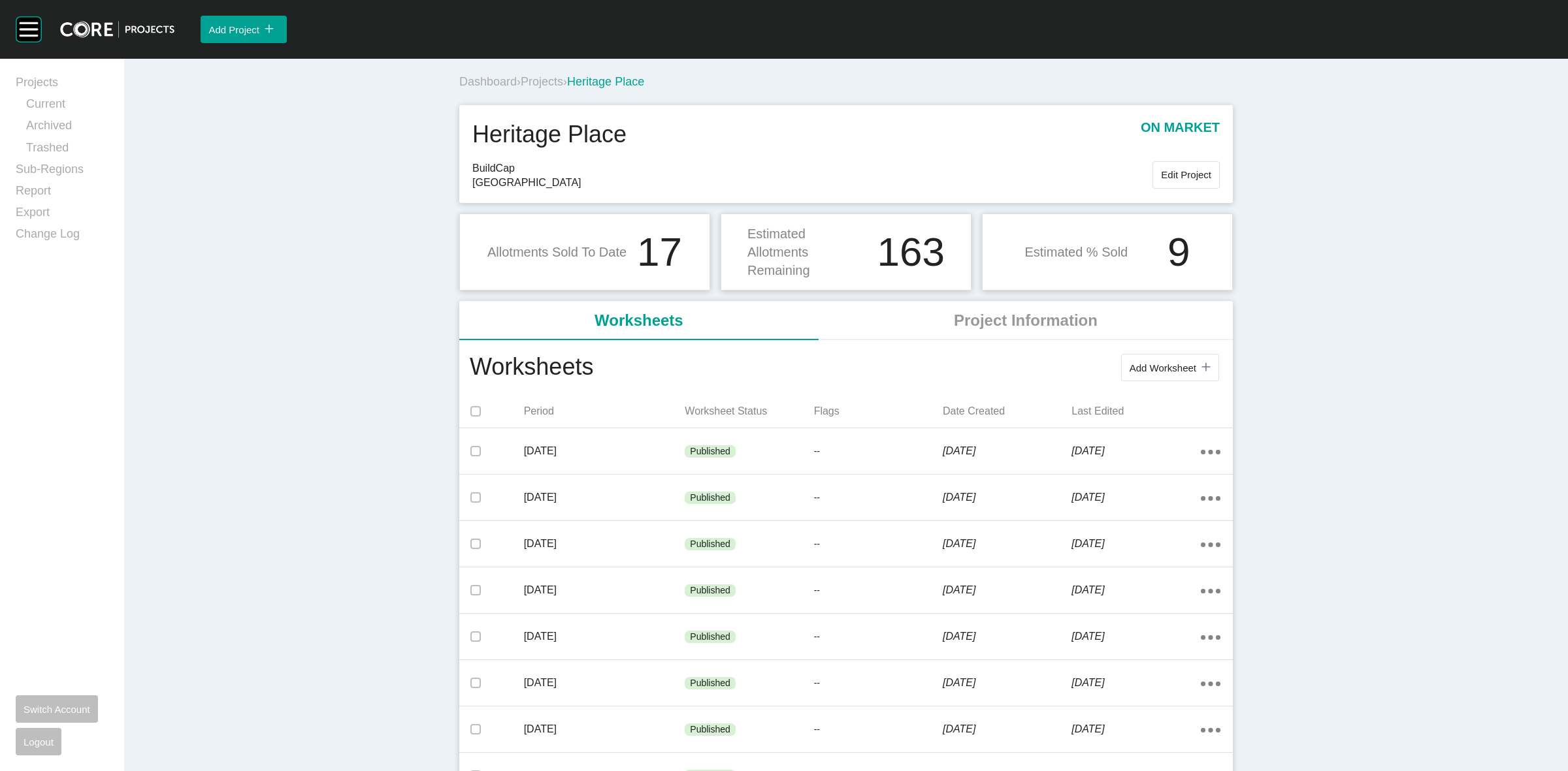
click at [532, 82] on span "Projects" at bounding box center [541, 81] width 42 height 13
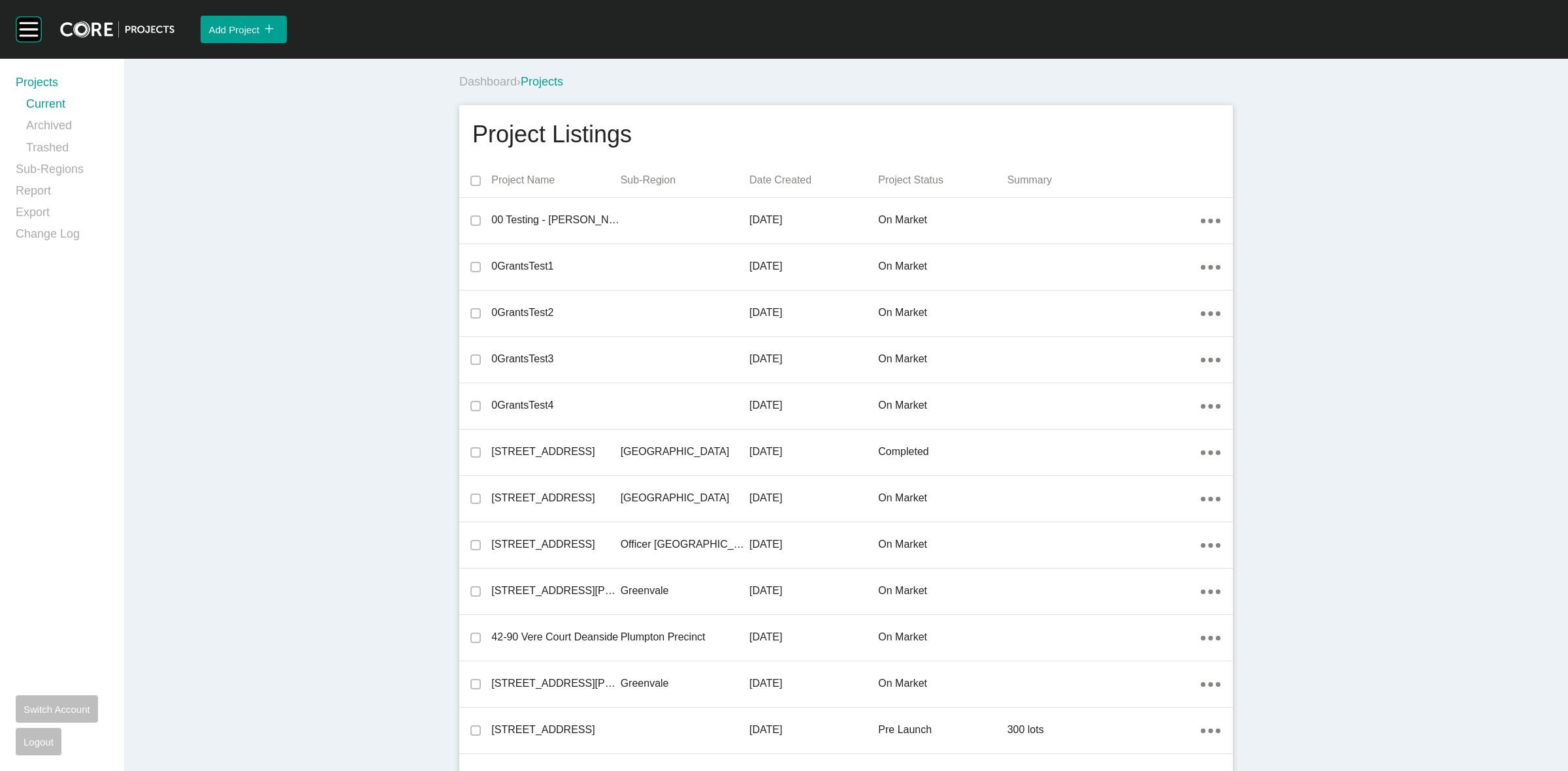
scroll to position [17731, 0]
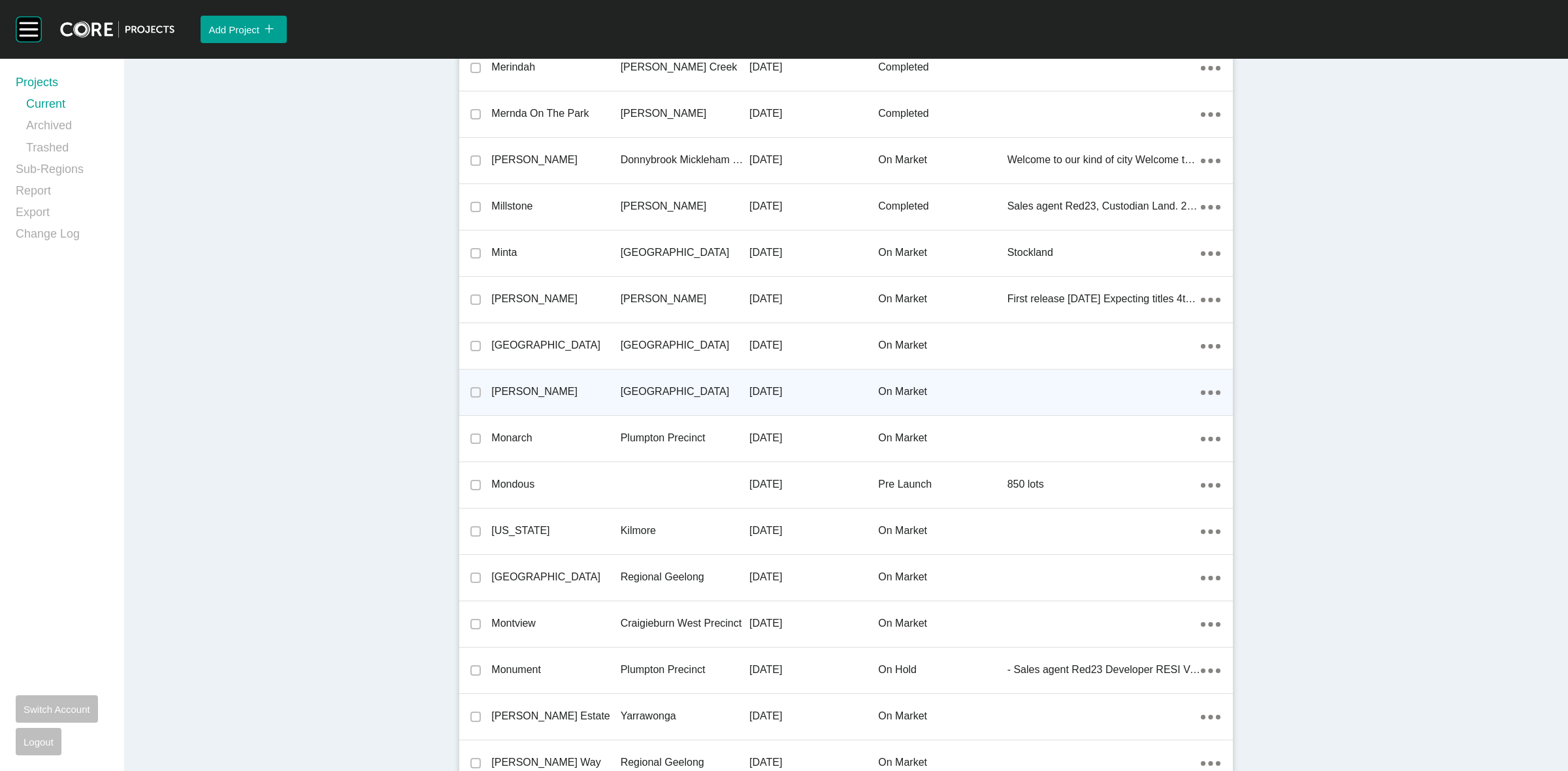
click at [658, 385] on p "[GEOGRAPHIC_DATA]" at bounding box center [685, 392] width 129 height 15
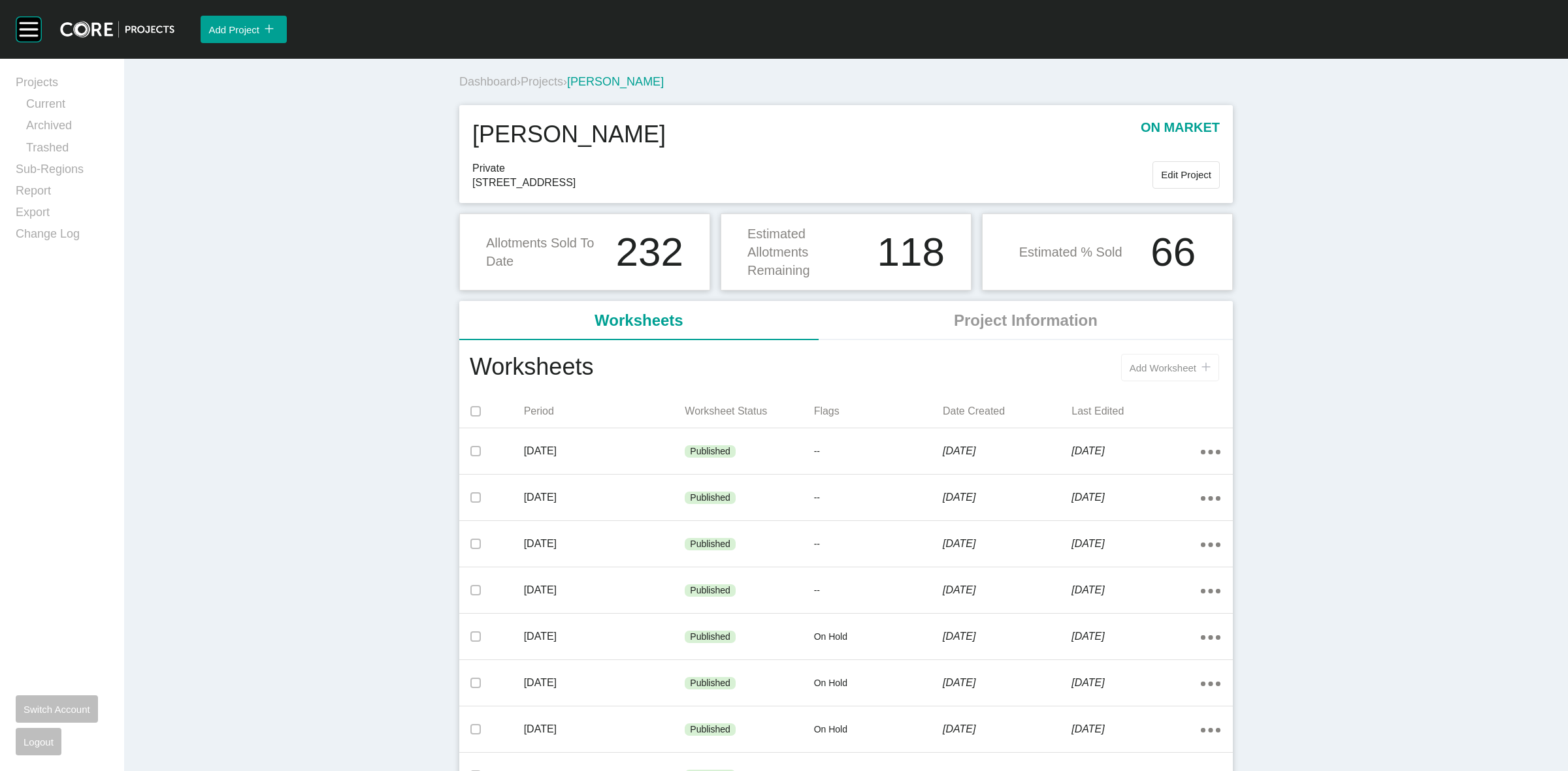
click at [1150, 362] on span "Add Worksheet" at bounding box center [1163, 367] width 67 height 11
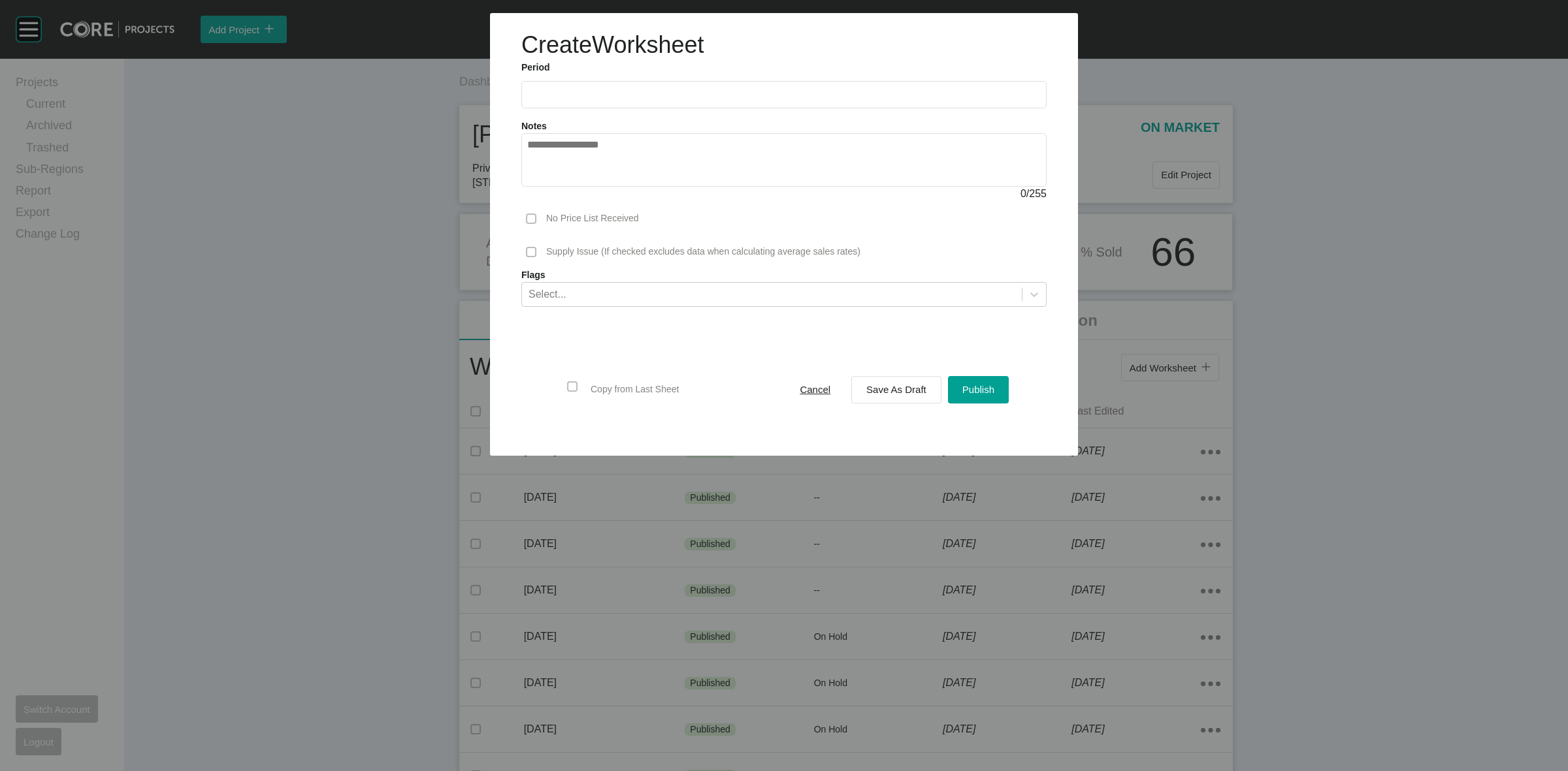
click at [644, 92] on input "text" at bounding box center [784, 93] width 514 height 11
click at [633, 185] on li "Sep" at bounding box center [634, 190] width 44 height 23
type input "**********"
click at [889, 387] on span "Save As Draft" at bounding box center [896, 389] width 60 height 11
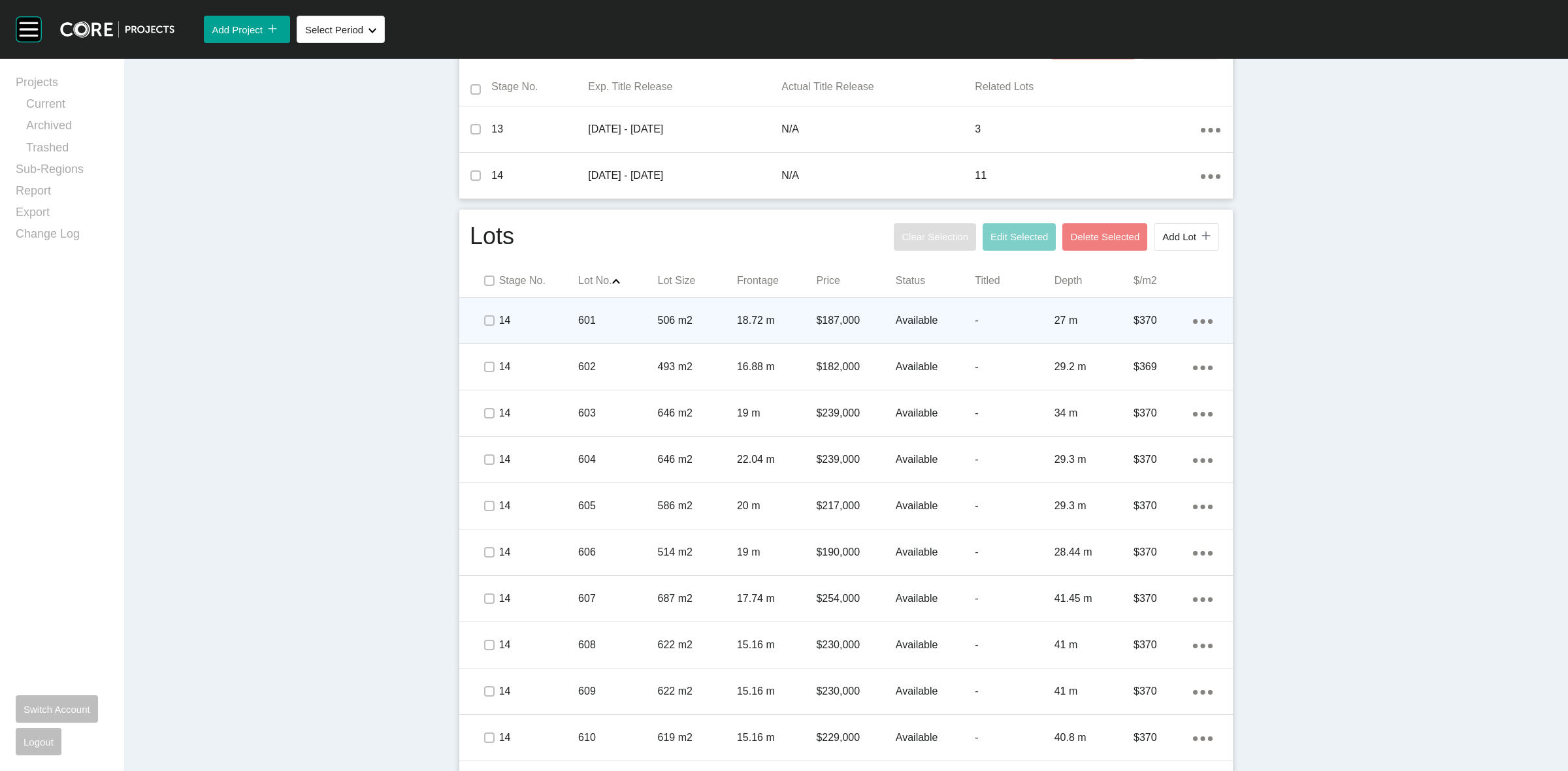
scroll to position [490, 0]
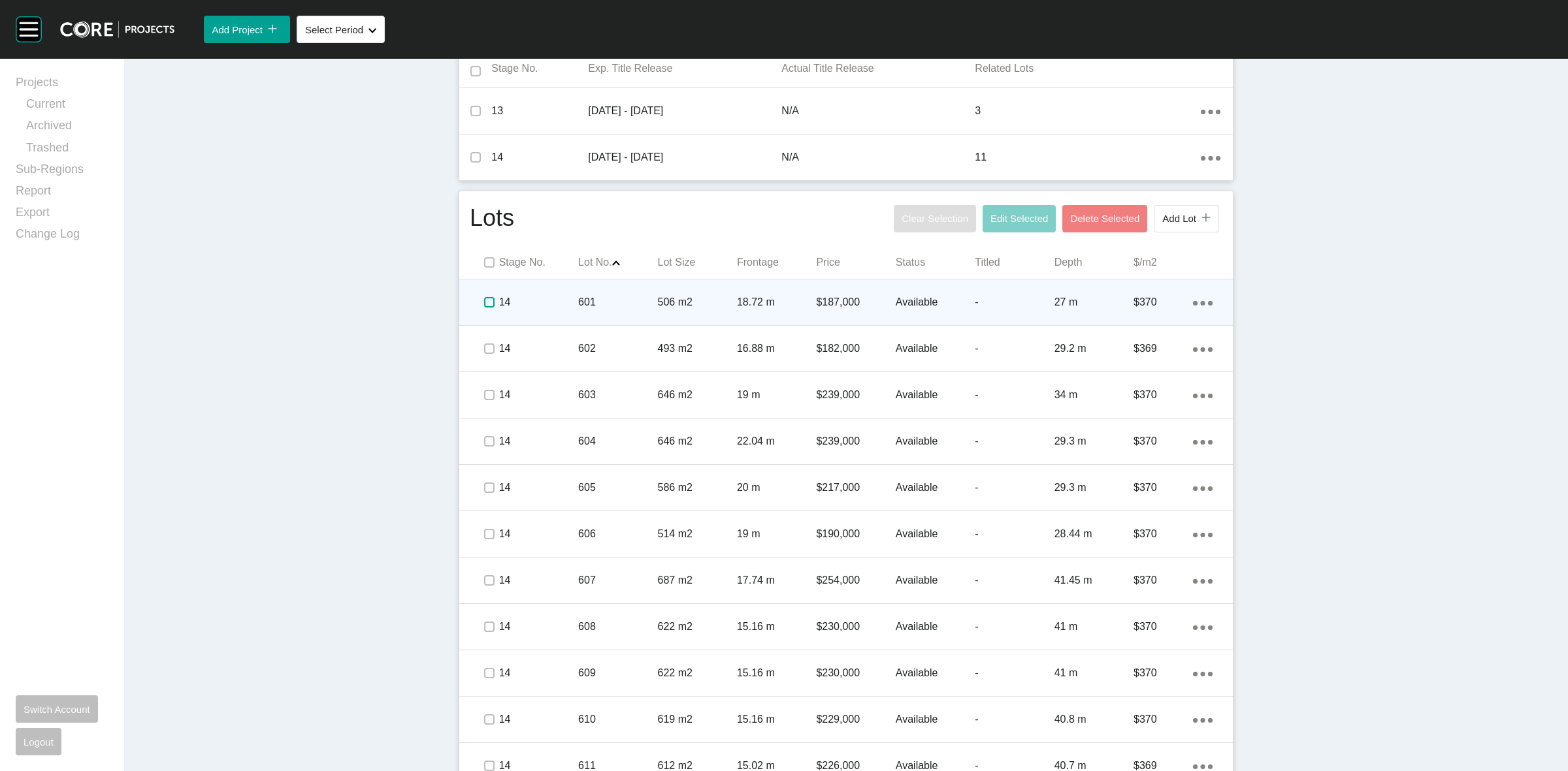
click at [484, 301] on label at bounding box center [489, 303] width 11 height 11
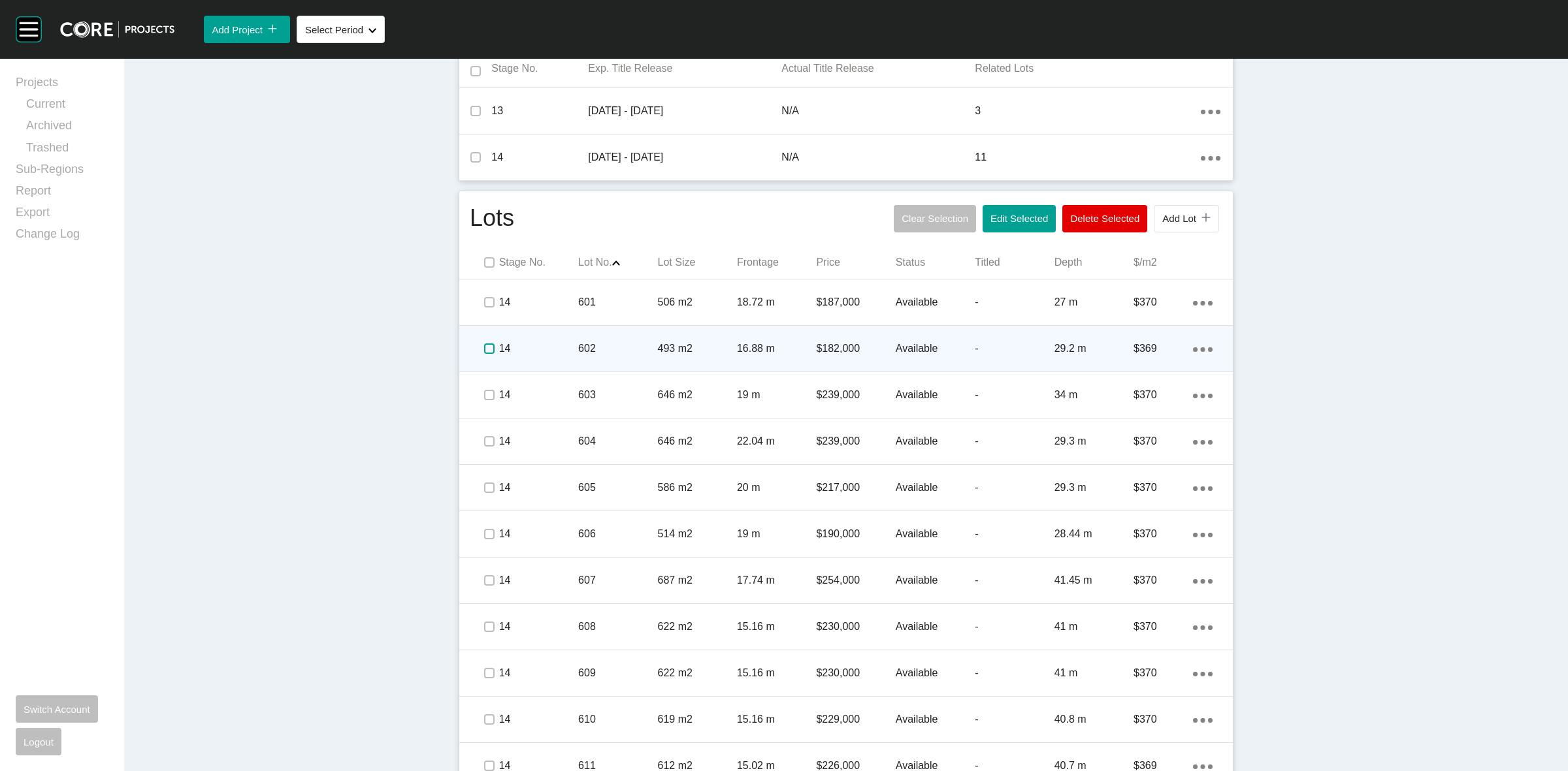
click at [484, 354] on label at bounding box center [489, 349] width 11 height 11
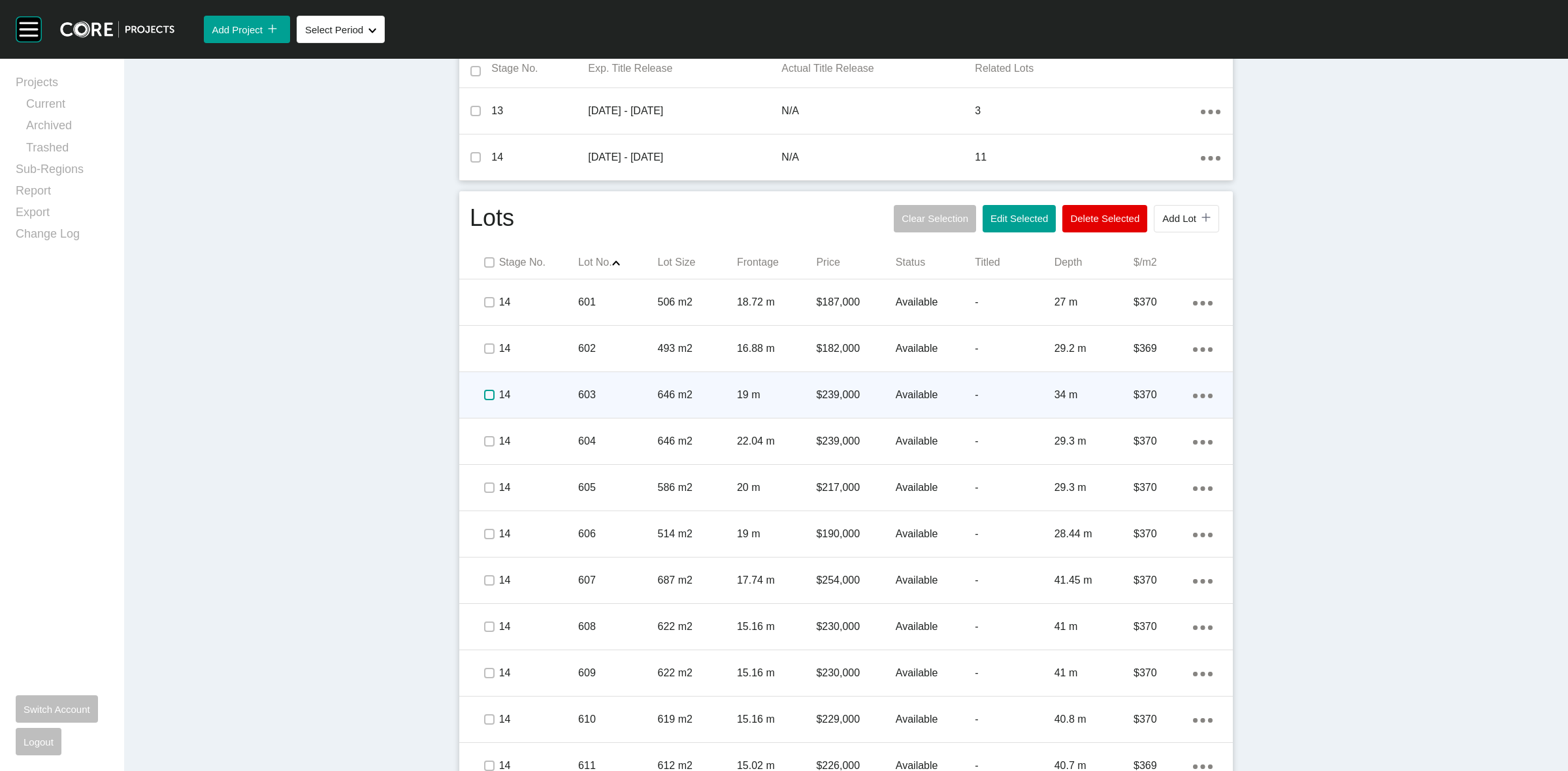
click at [484, 397] on label at bounding box center [489, 395] width 11 height 11
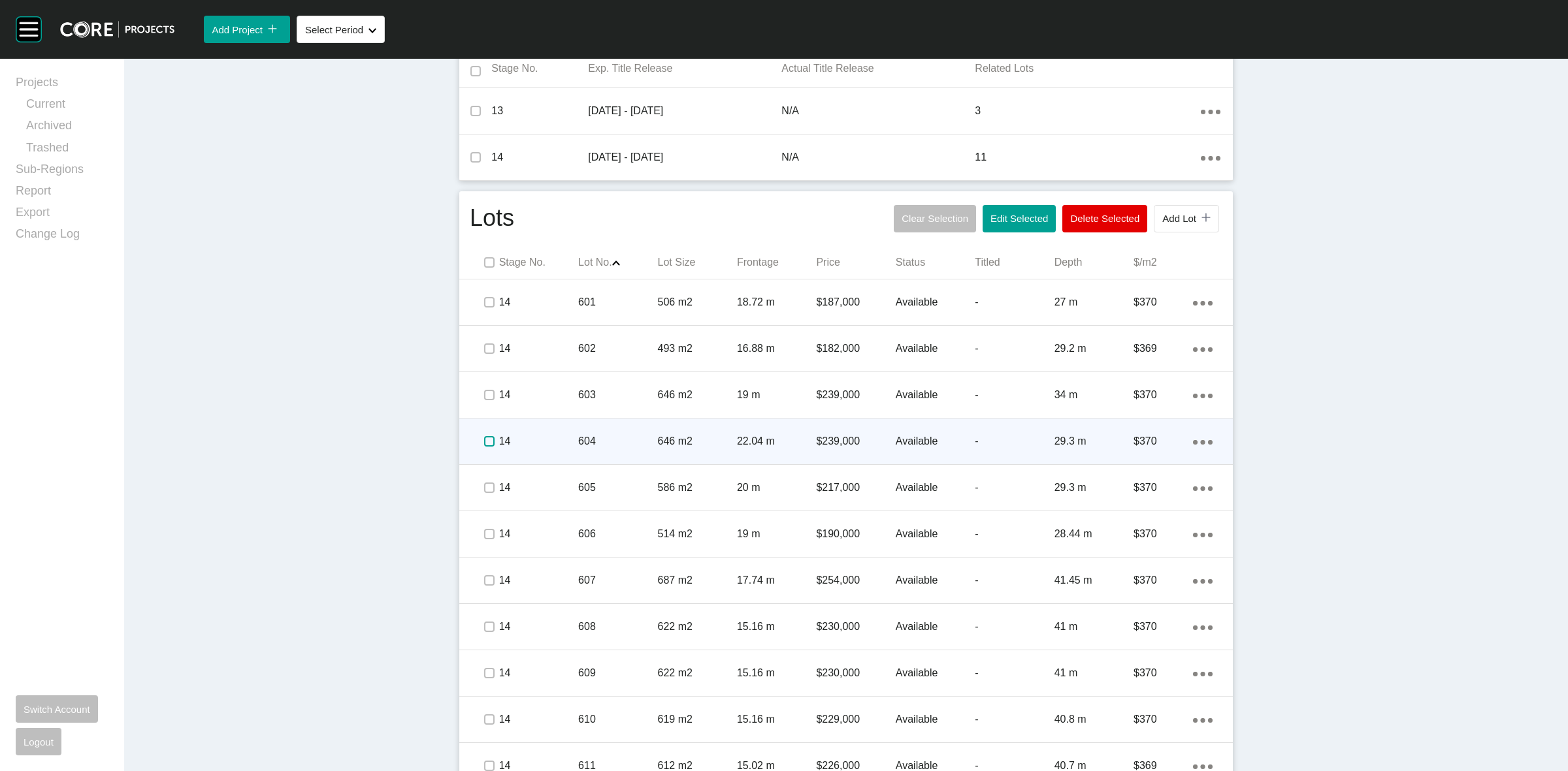
click at [485, 442] on label at bounding box center [489, 441] width 11 height 11
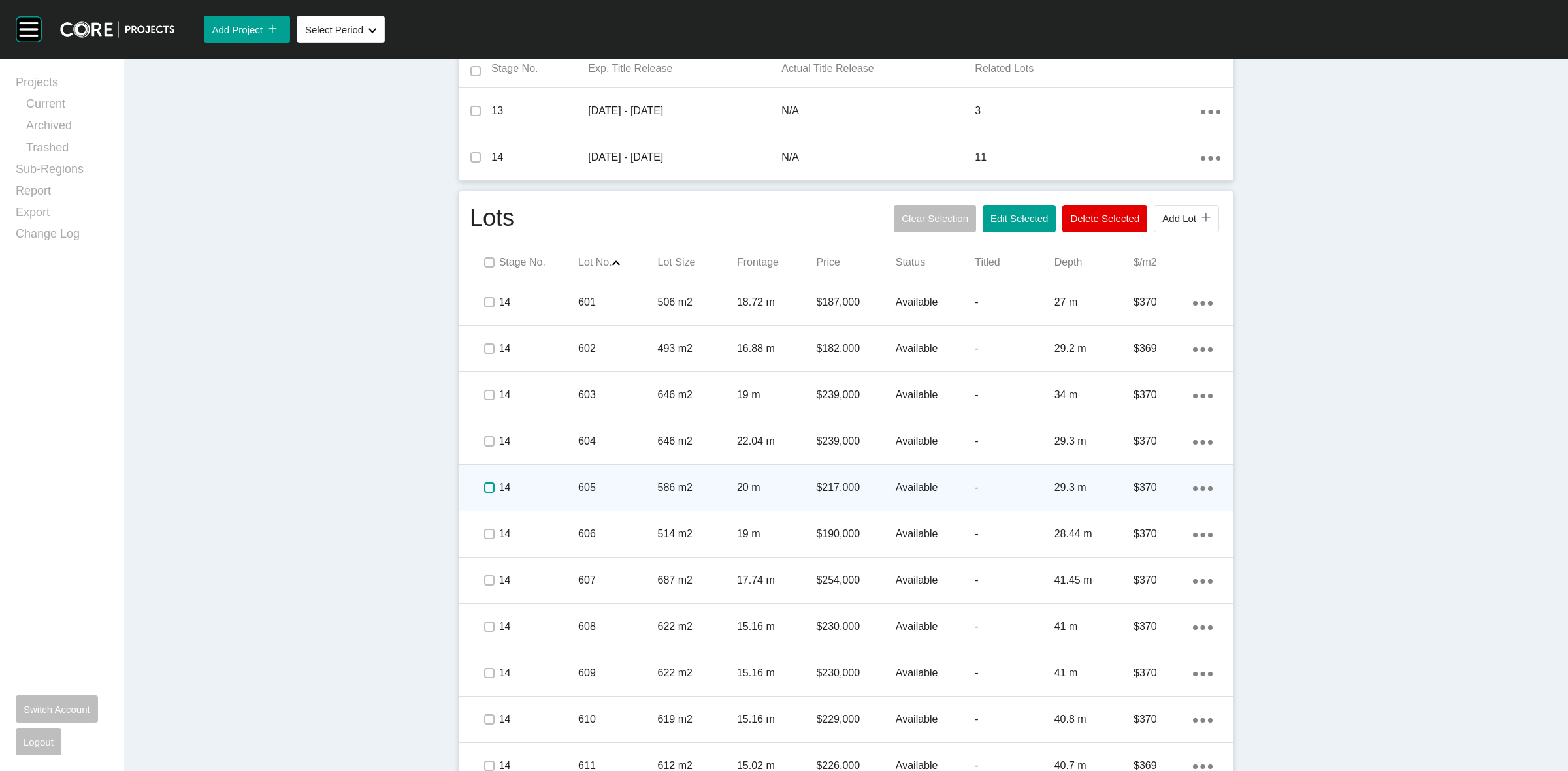
click at [488, 483] on label at bounding box center [489, 488] width 11 height 11
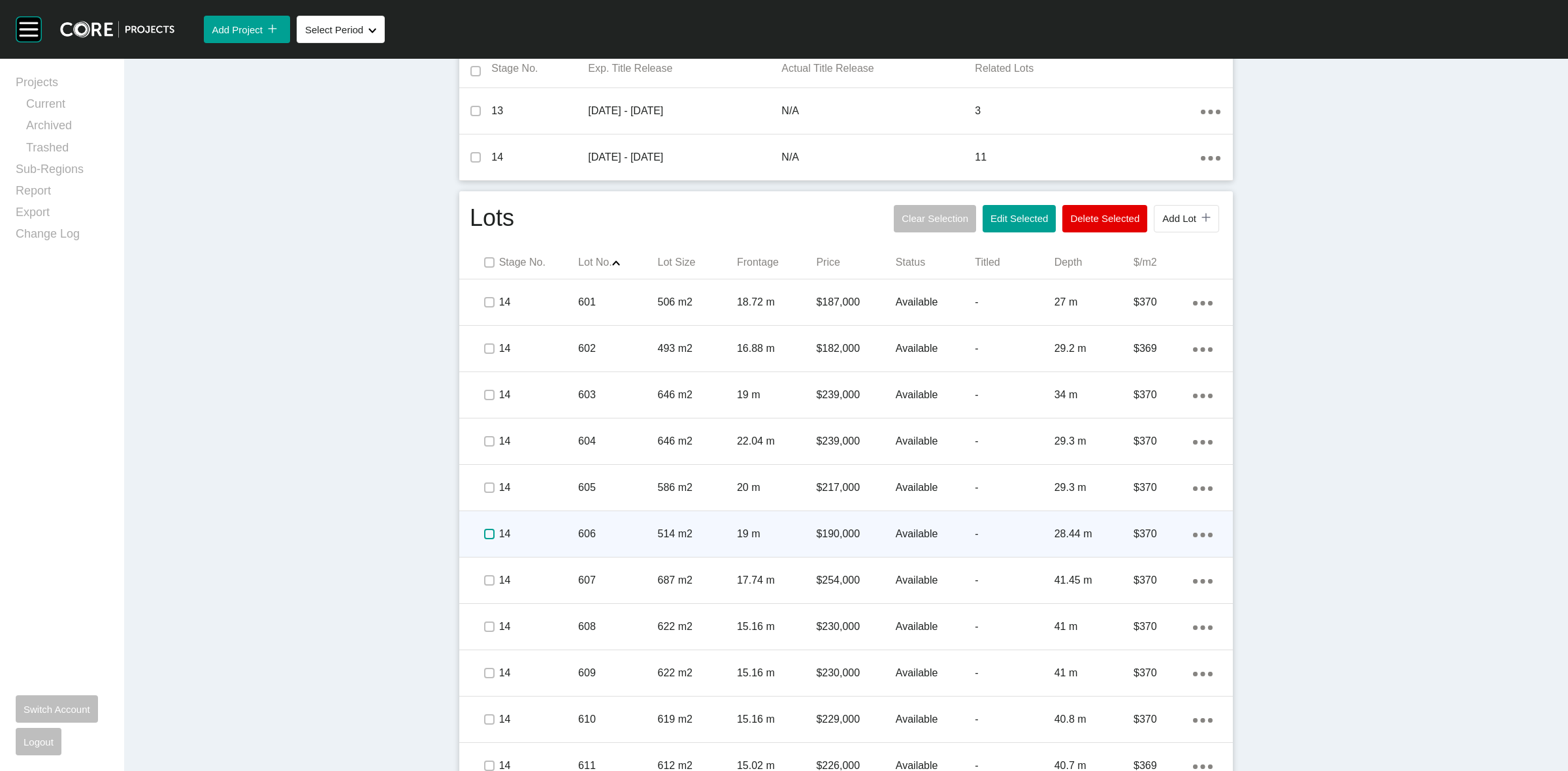
click at [484, 539] on label at bounding box center [489, 534] width 11 height 11
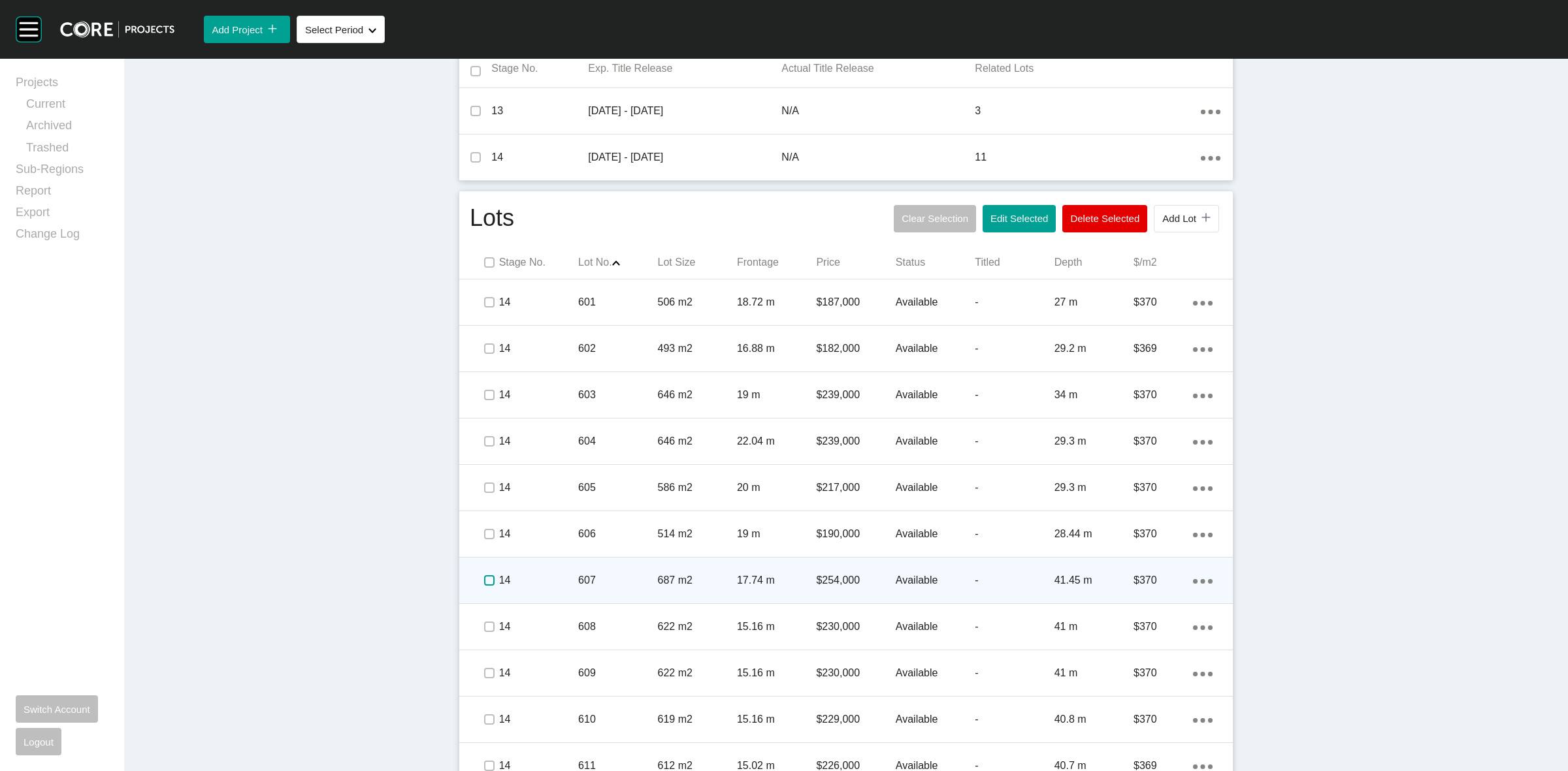
click at [485, 584] on label at bounding box center [489, 580] width 11 height 11
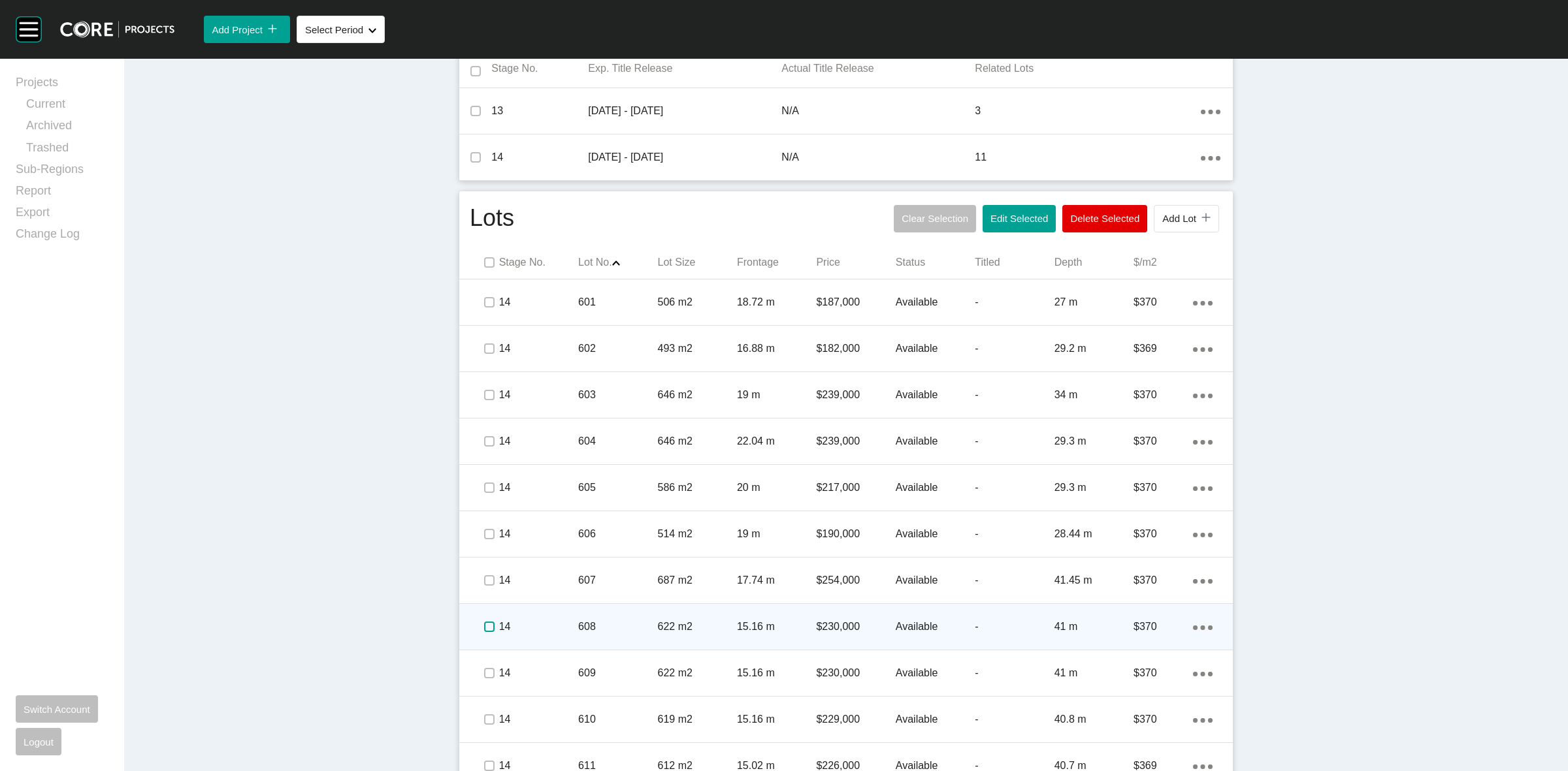
click at [487, 622] on label at bounding box center [489, 627] width 11 height 11
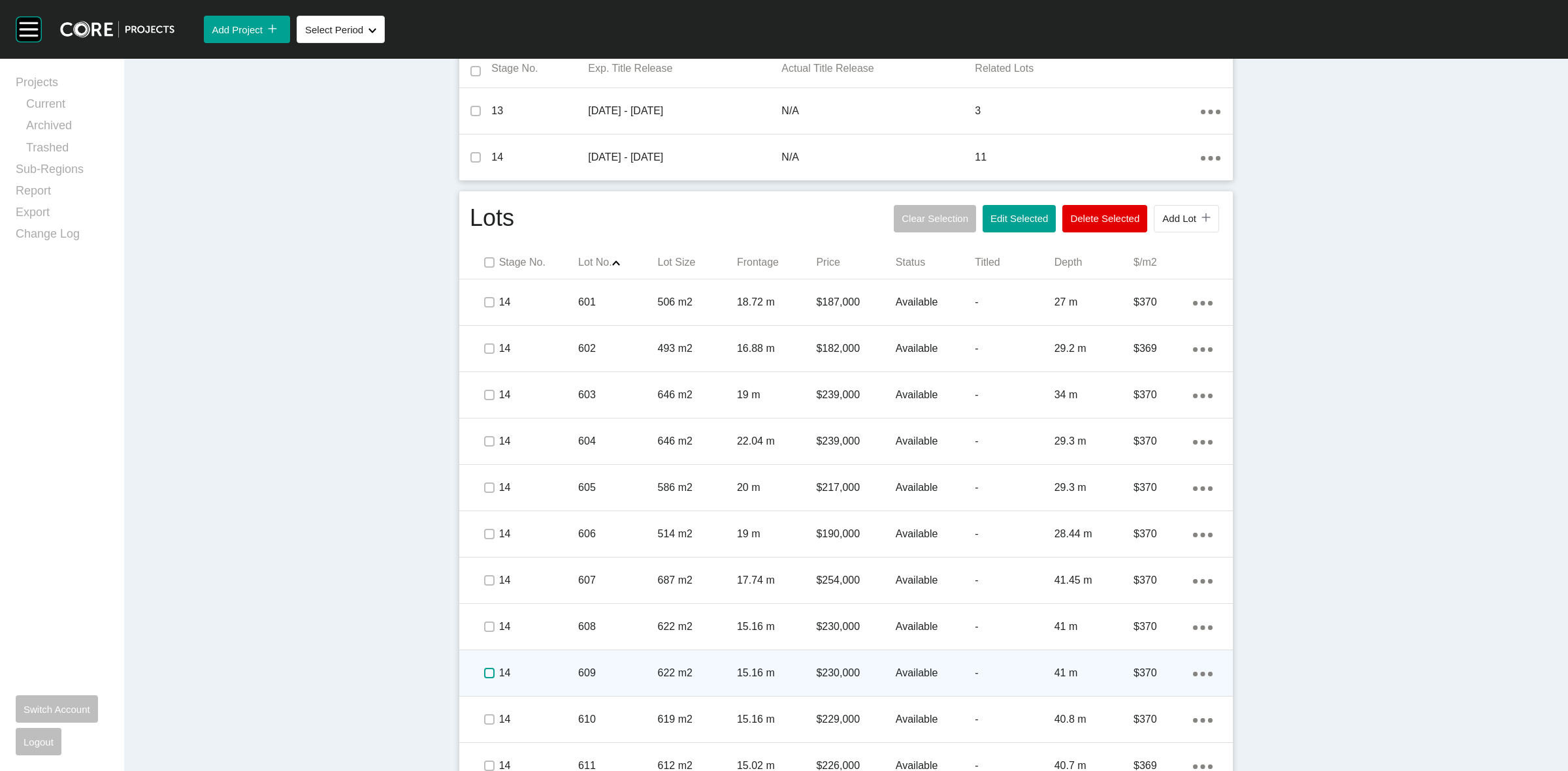
click at [484, 679] on label at bounding box center [489, 673] width 11 height 11
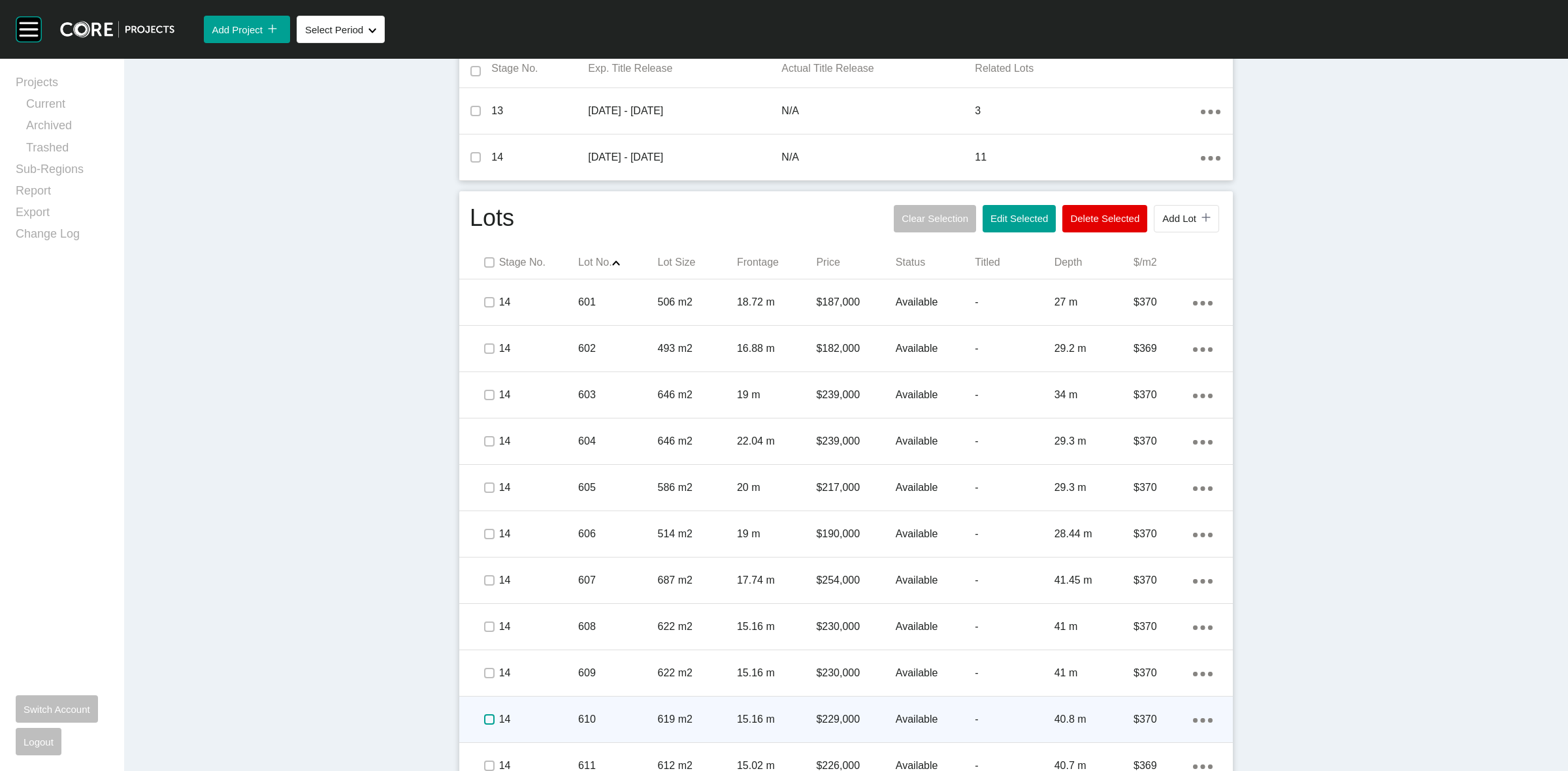
drag, startPoint x: 485, startPoint y: 716, endPoint x: 491, endPoint y: 706, distance: 11.7
click at [485, 715] on label at bounding box center [489, 720] width 11 height 11
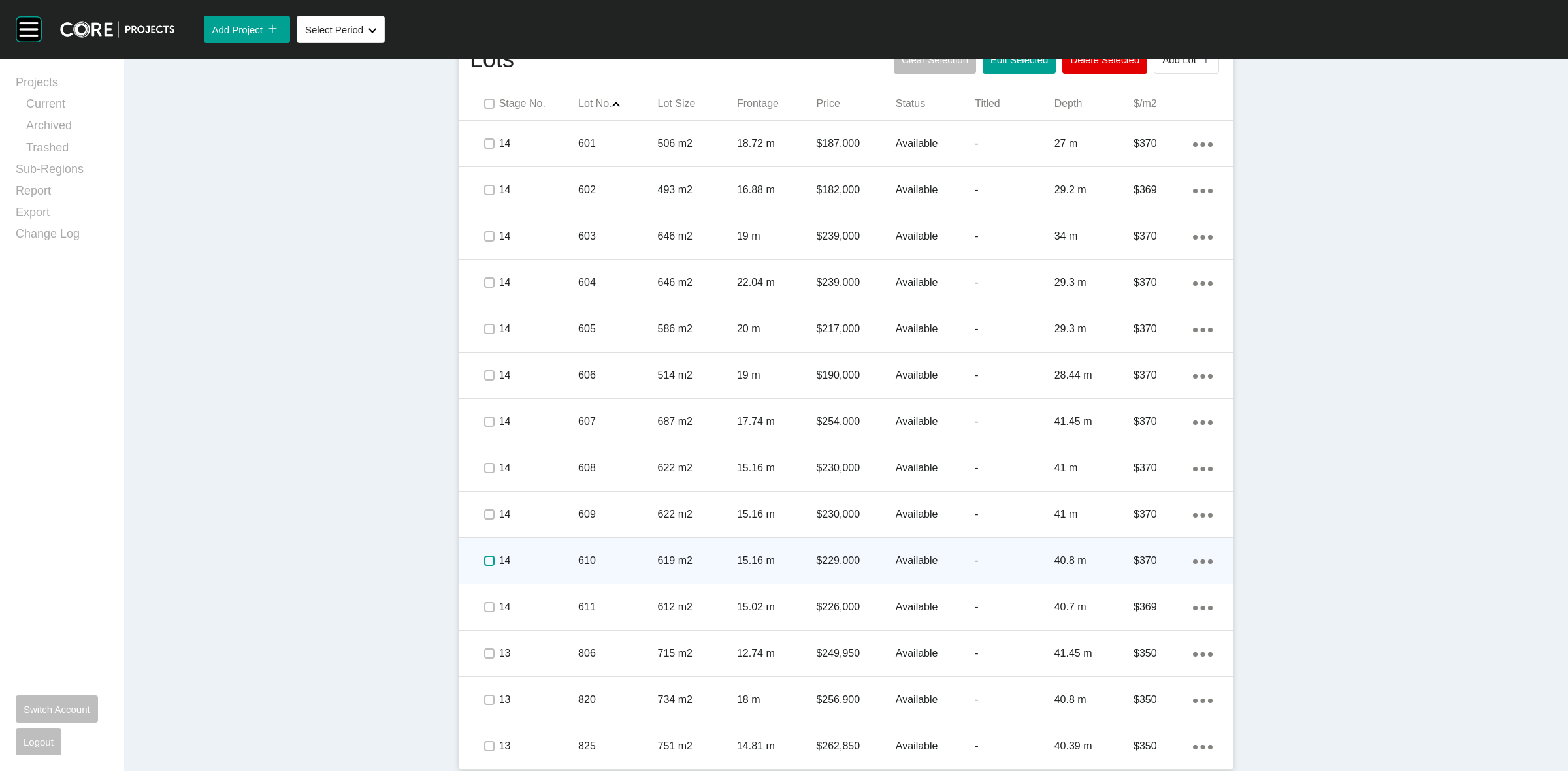
scroll to position [652, 0]
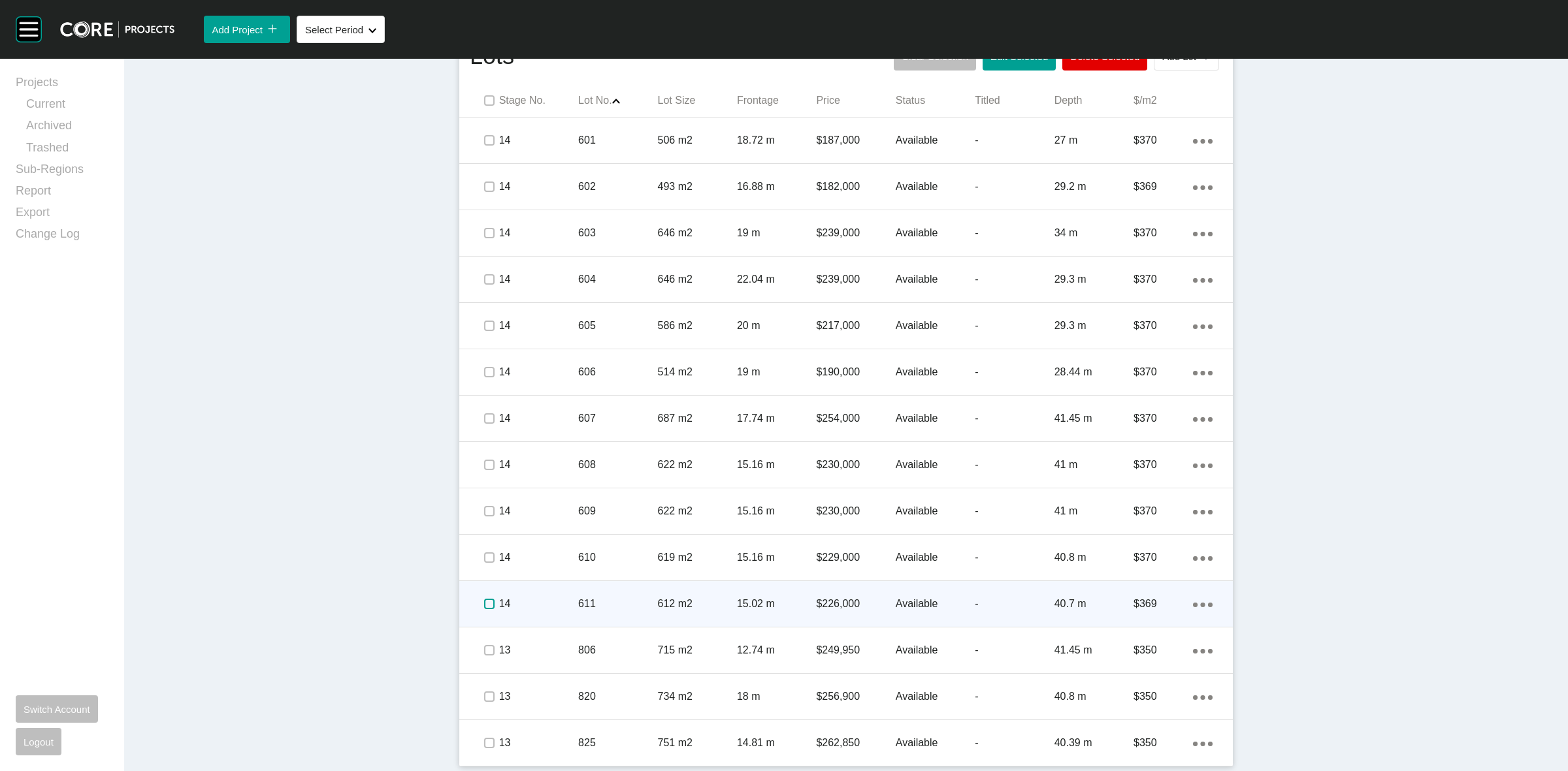
click at [485, 599] on label at bounding box center [489, 604] width 11 height 11
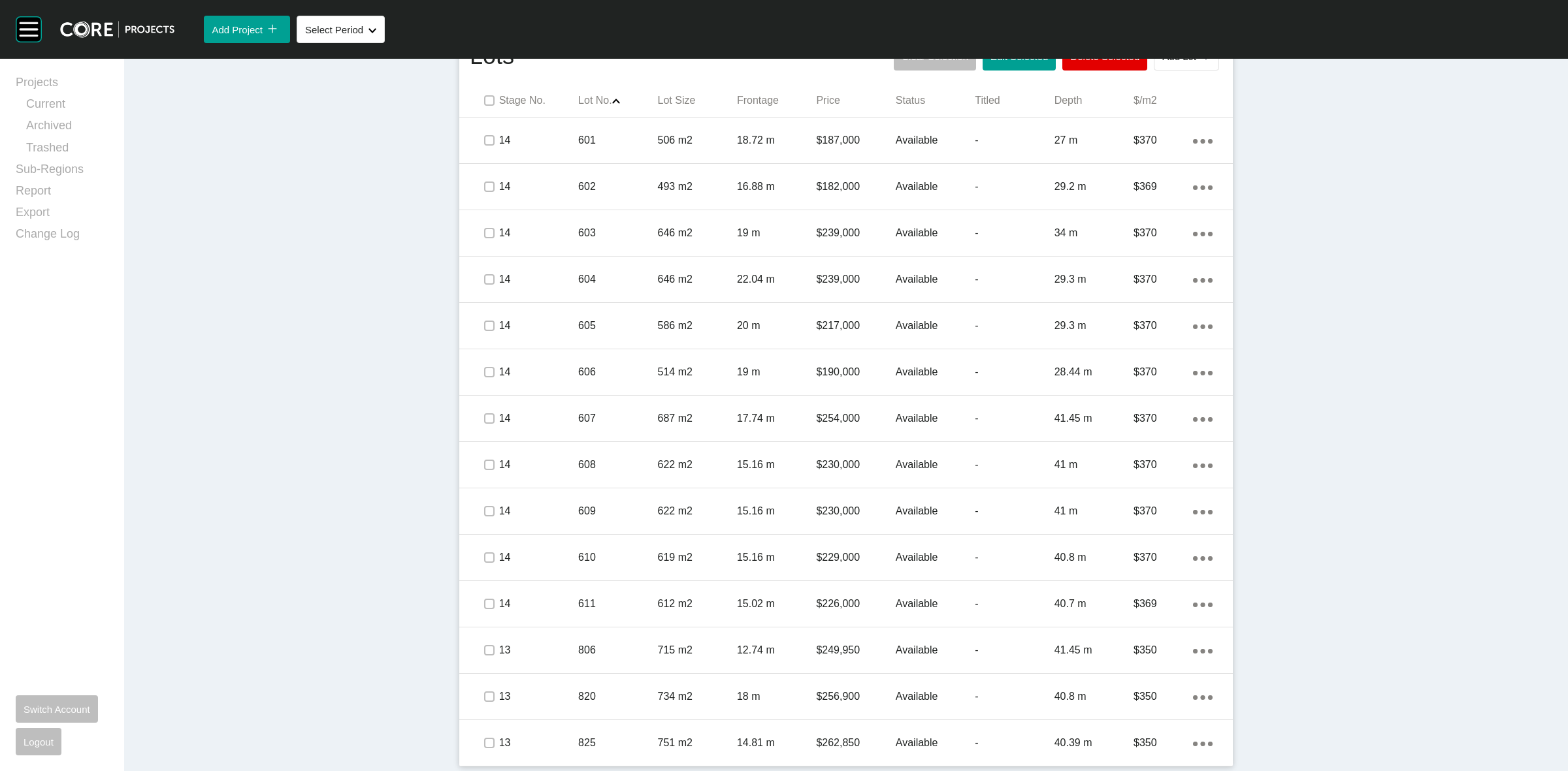
click at [1416, 359] on div "Dashboard › Projects › Mitchell Grove › Worksheet Mitchell Grove Worksheet - Se…" at bounding box center [846, 89] width 1444 height 1365
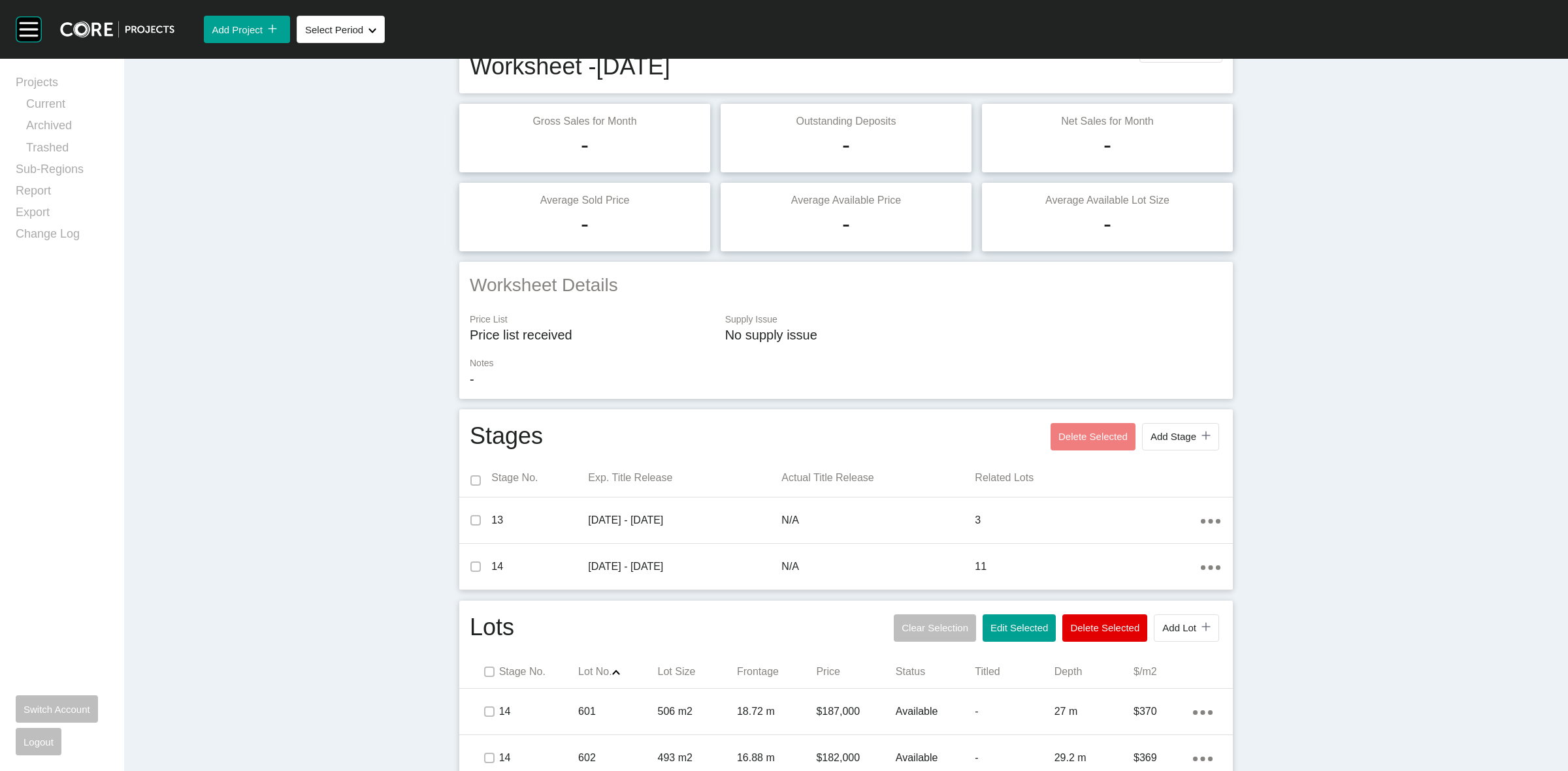
scroll to position [0, 0]
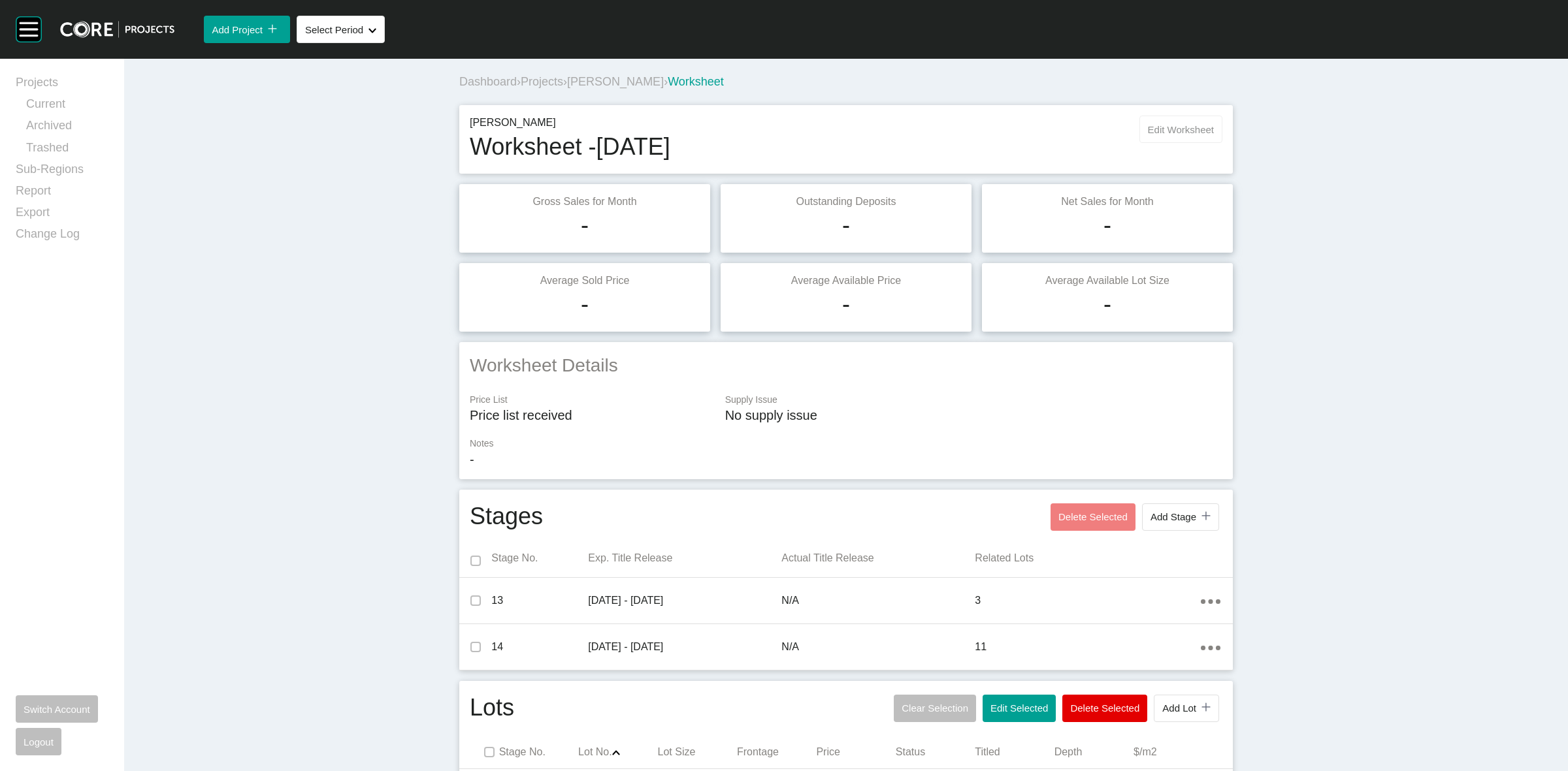
click at [1147, 121] on button "Edit Worksheet" at bounding box center [1181, 130] width 83 height 28
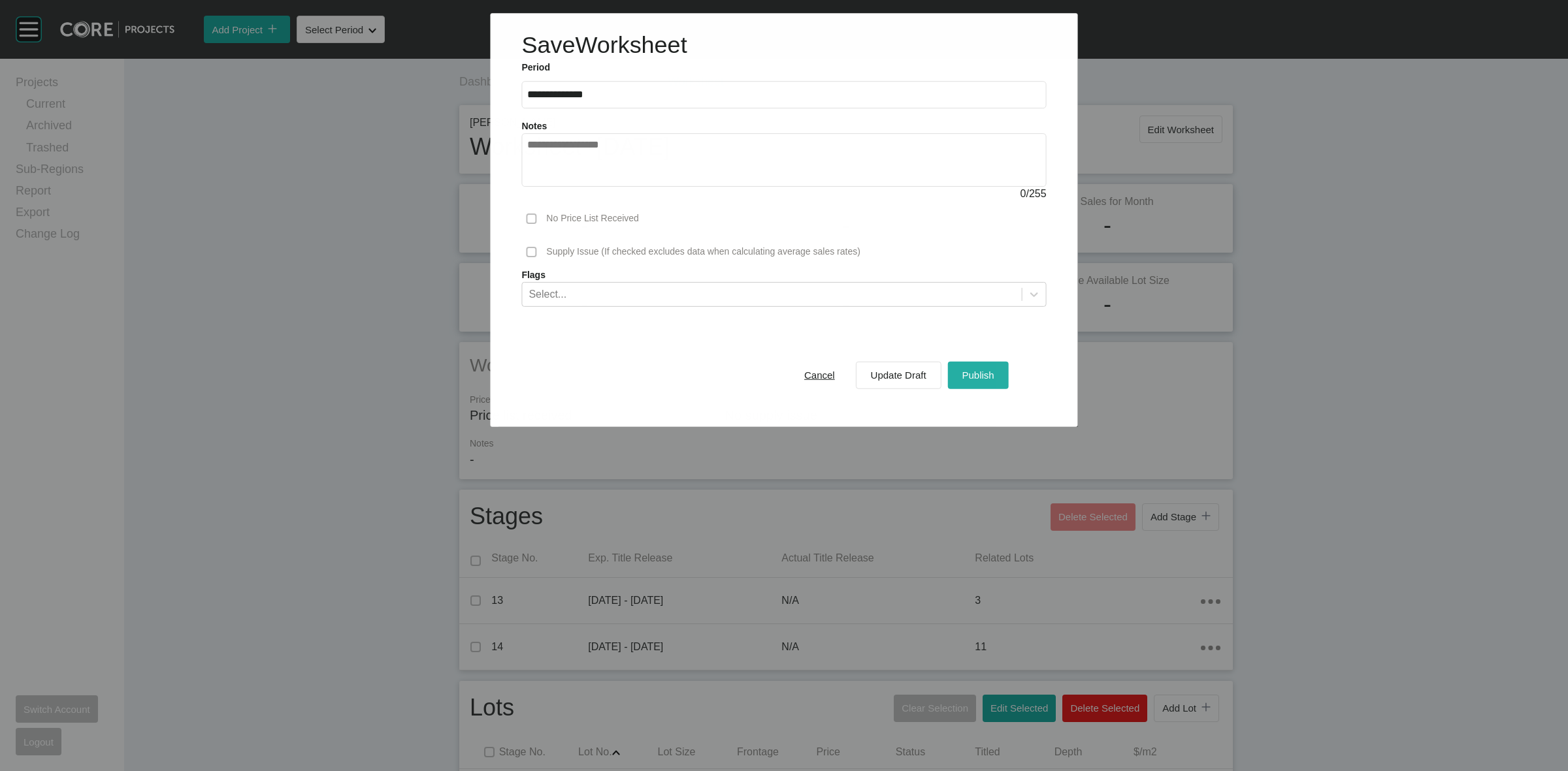
click at [966, 380] on span "Publish" at bounding box center [979, 374] width 32 height 11
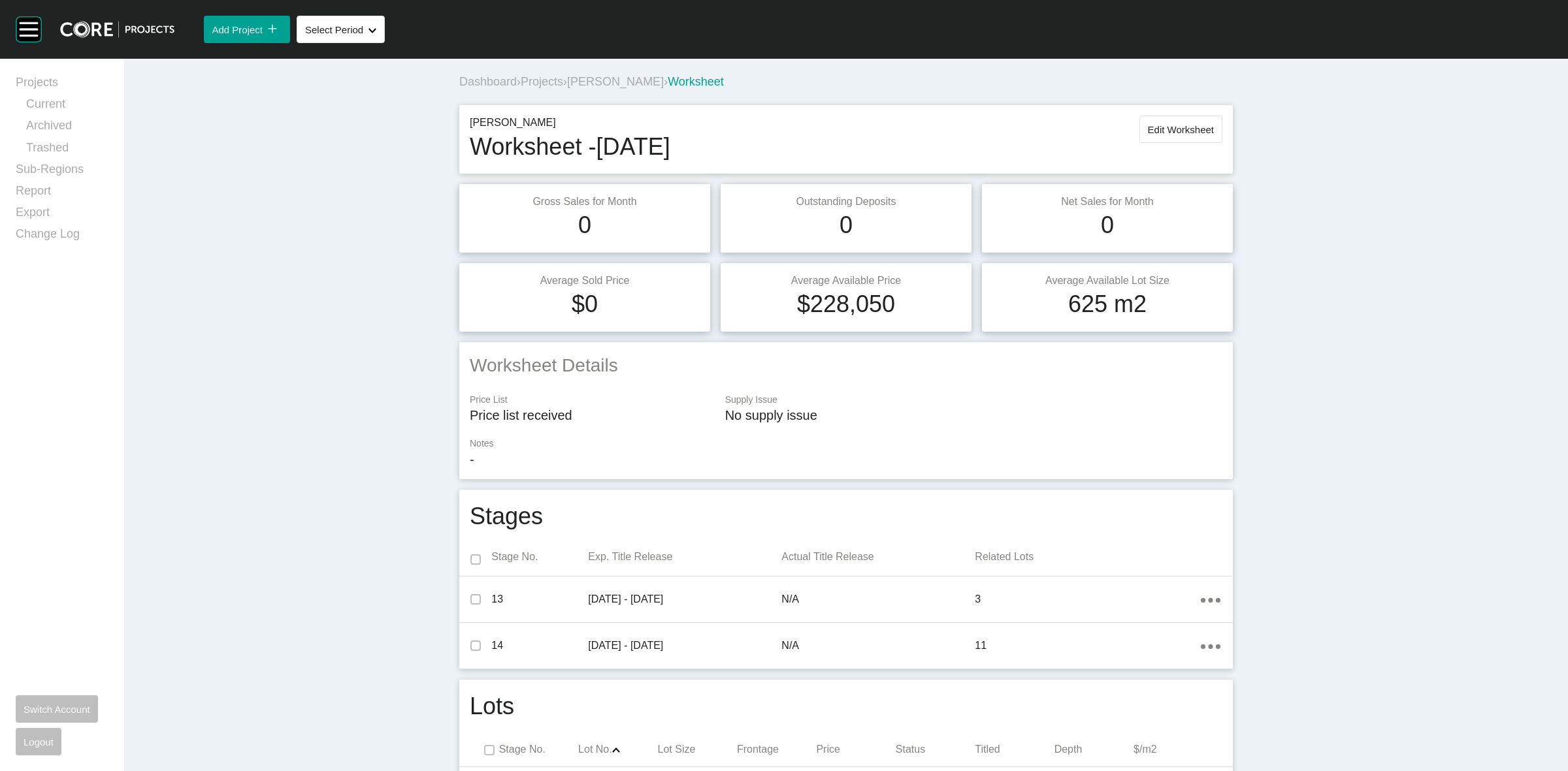
click at [615, 83] on span "[PERSON_NAME]" at bounding box center [615, 81] width 96 height 13
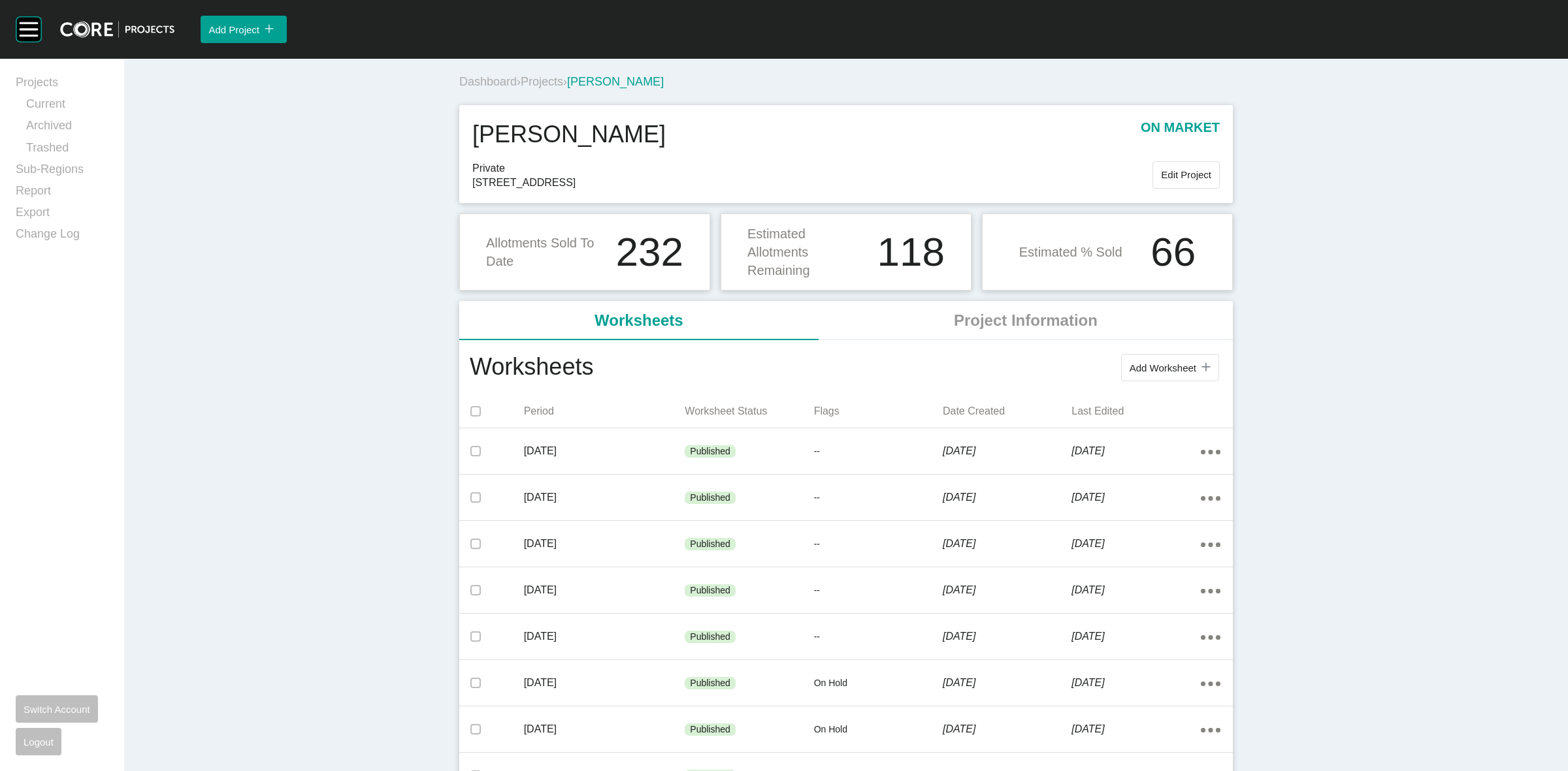
click at [537, 81] on span "Projects" at bounding box center [541, 81] width 42 height 13
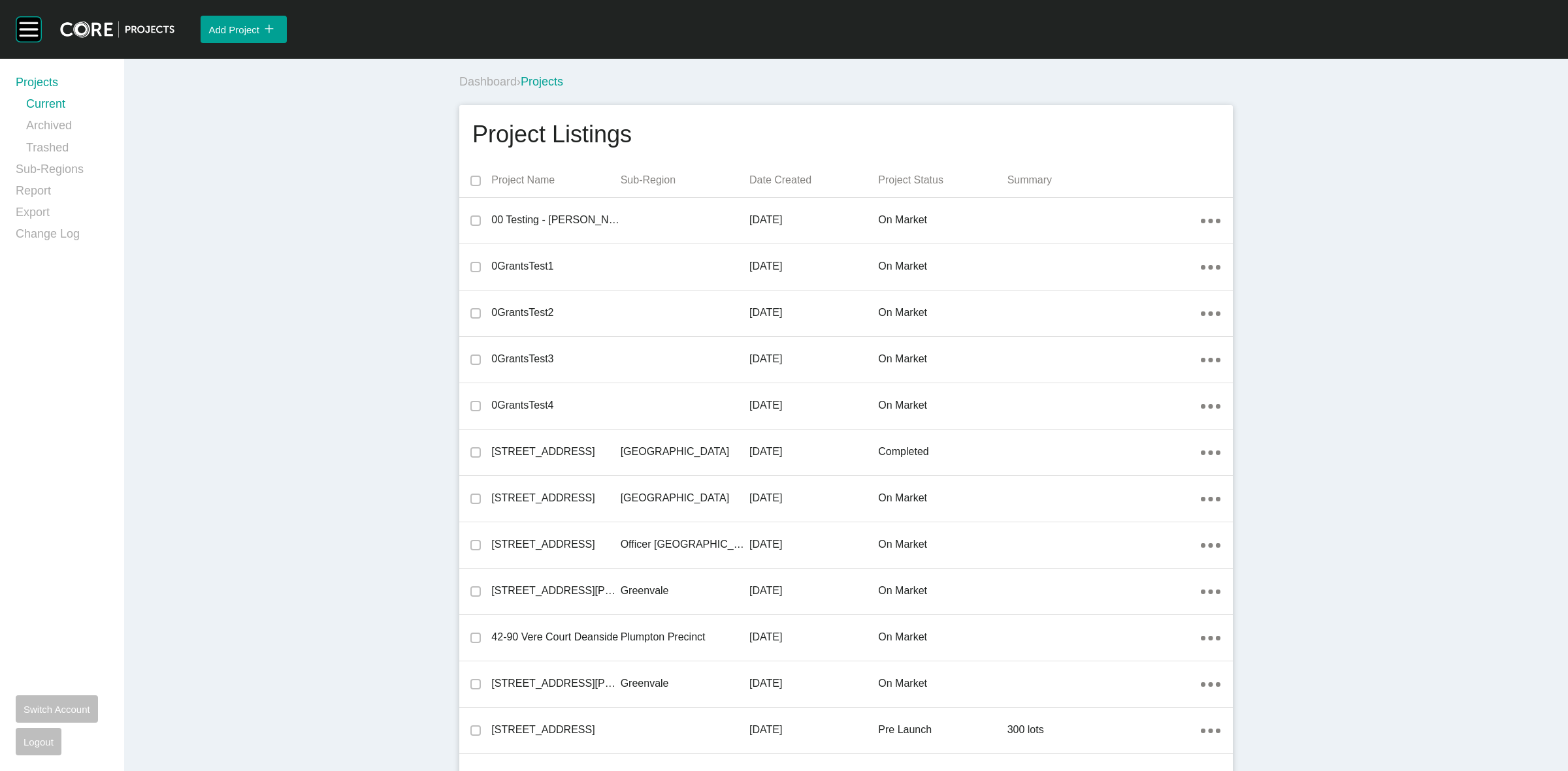
scroll to position [13235, 0]
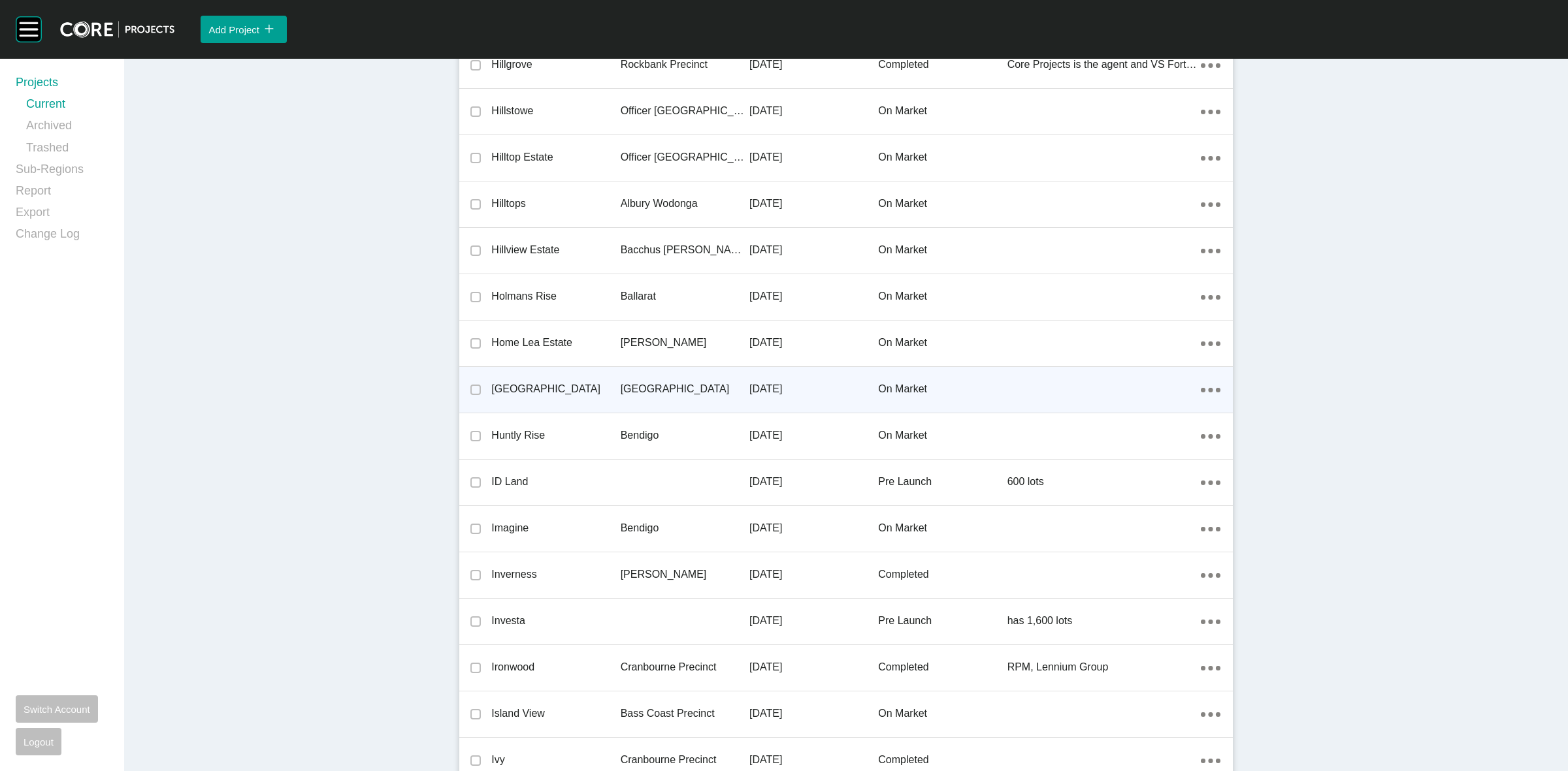
click at [655, 384] on p "[GEOGRAPHIC_DATA]" at bounding box center [685, 389] width 129 height 15
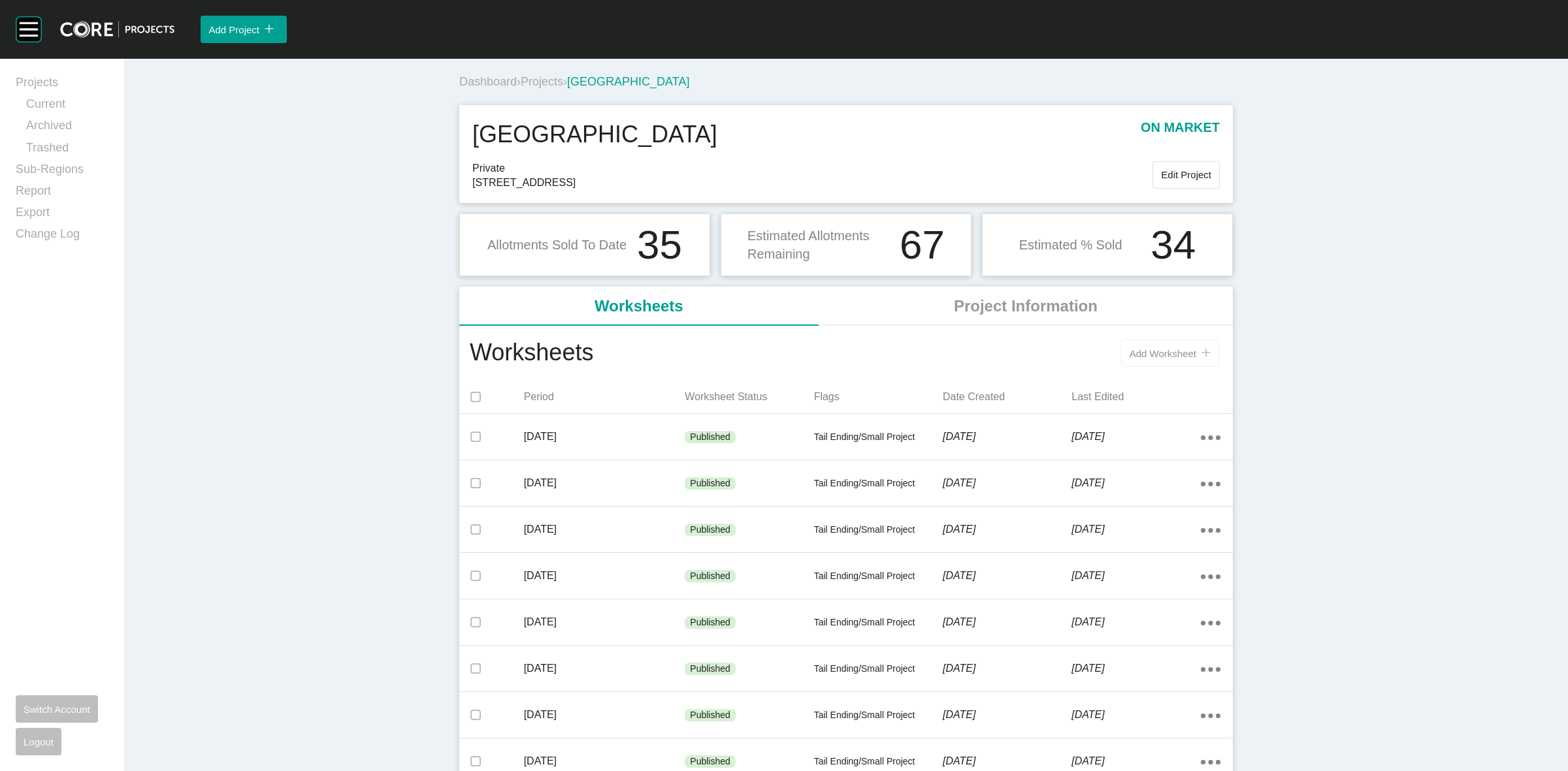
click at [1163, 355] on span "Add Worksheet" at bounding box center [1163, 353] width 67 height 11
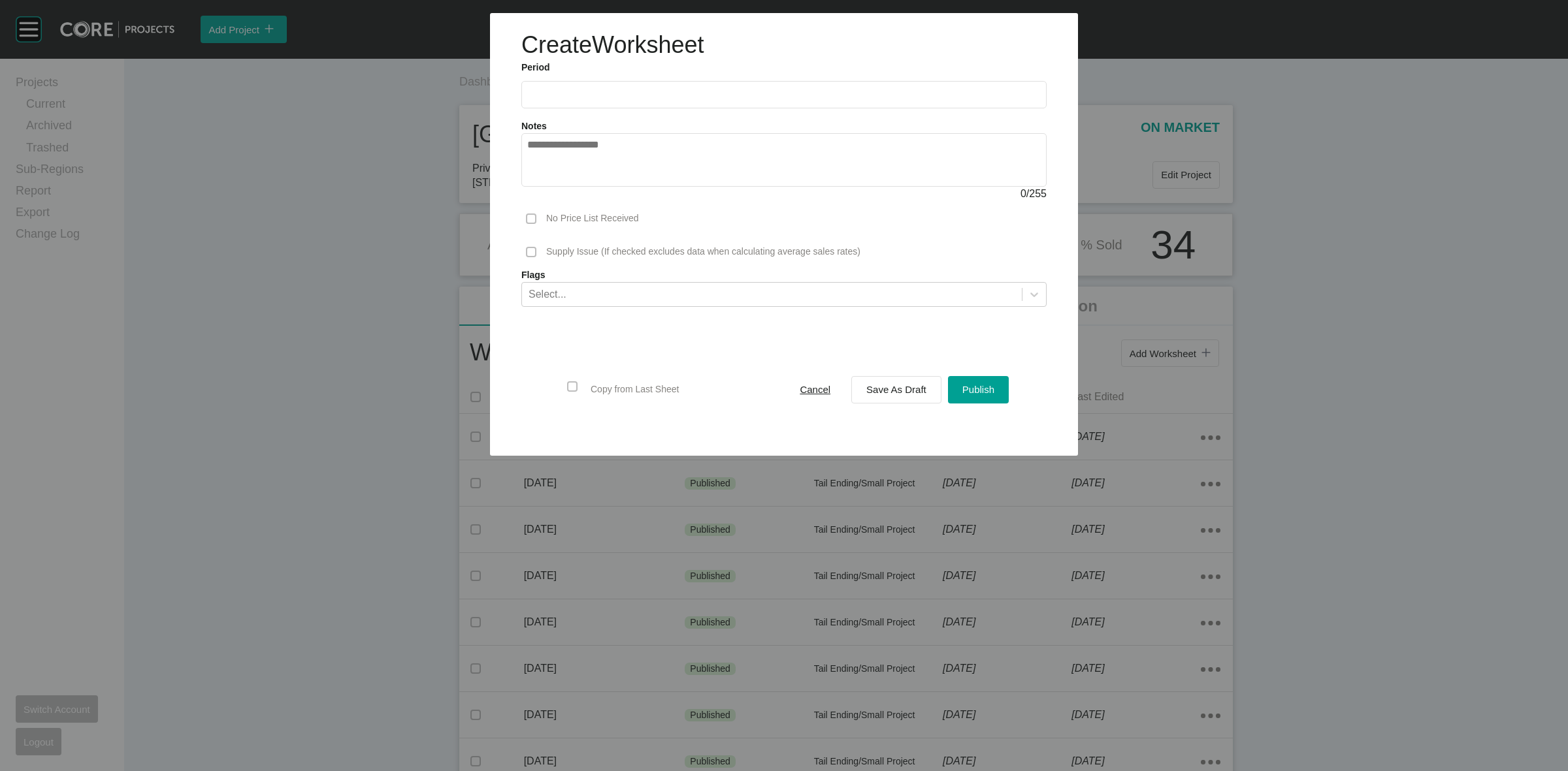
click at [647, 92] on input "text" at bounding box center [784, 93] width 514 height 11
click at [627, 198] on li "Sep" at bounding box center [634, 190] width 44 height 23
type input "**********"
click at [868, 391] on span "Save As Draft" at bounding box center [896, 389] width 60 height 11
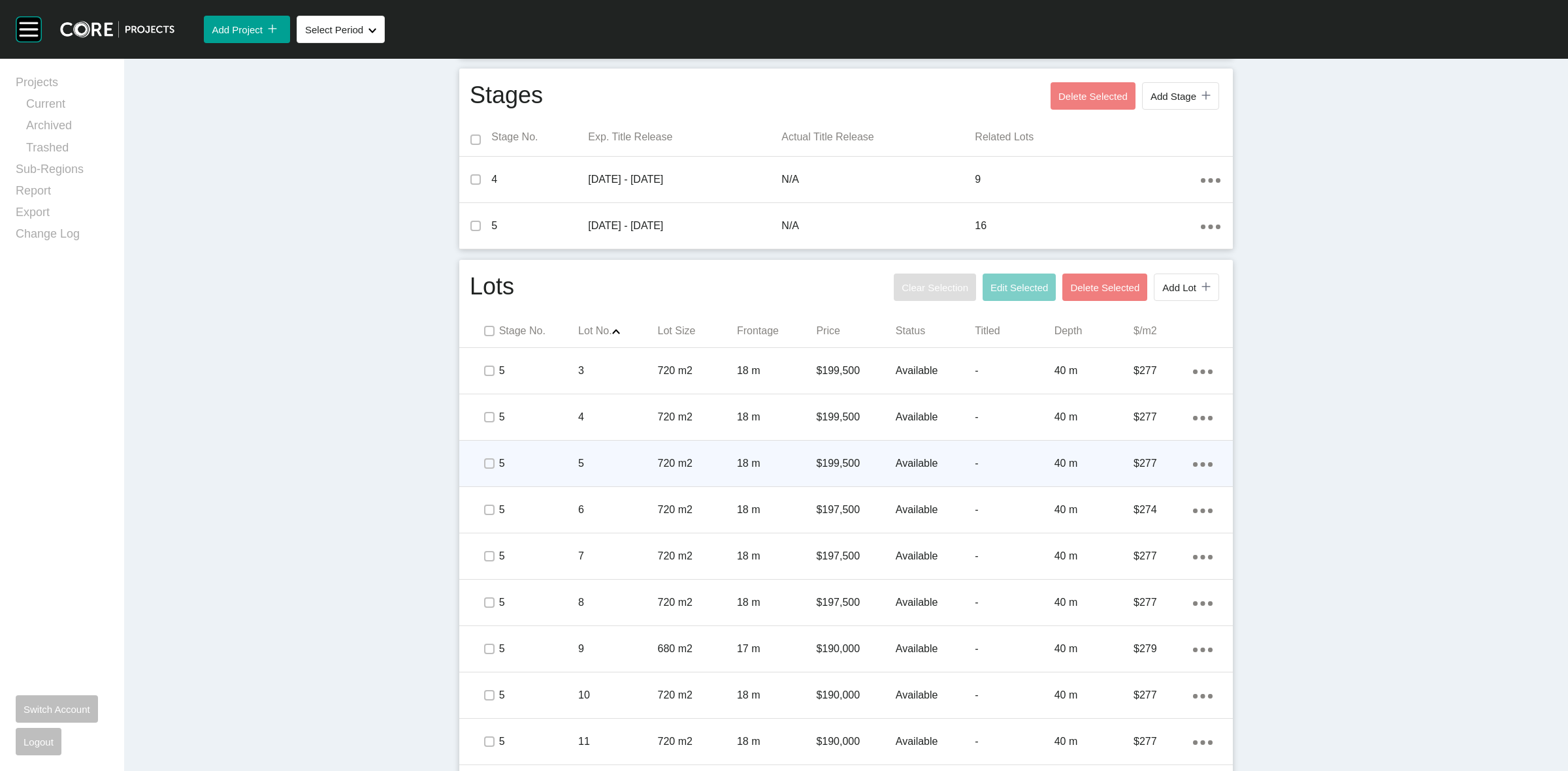
scroll to position [494, 0]
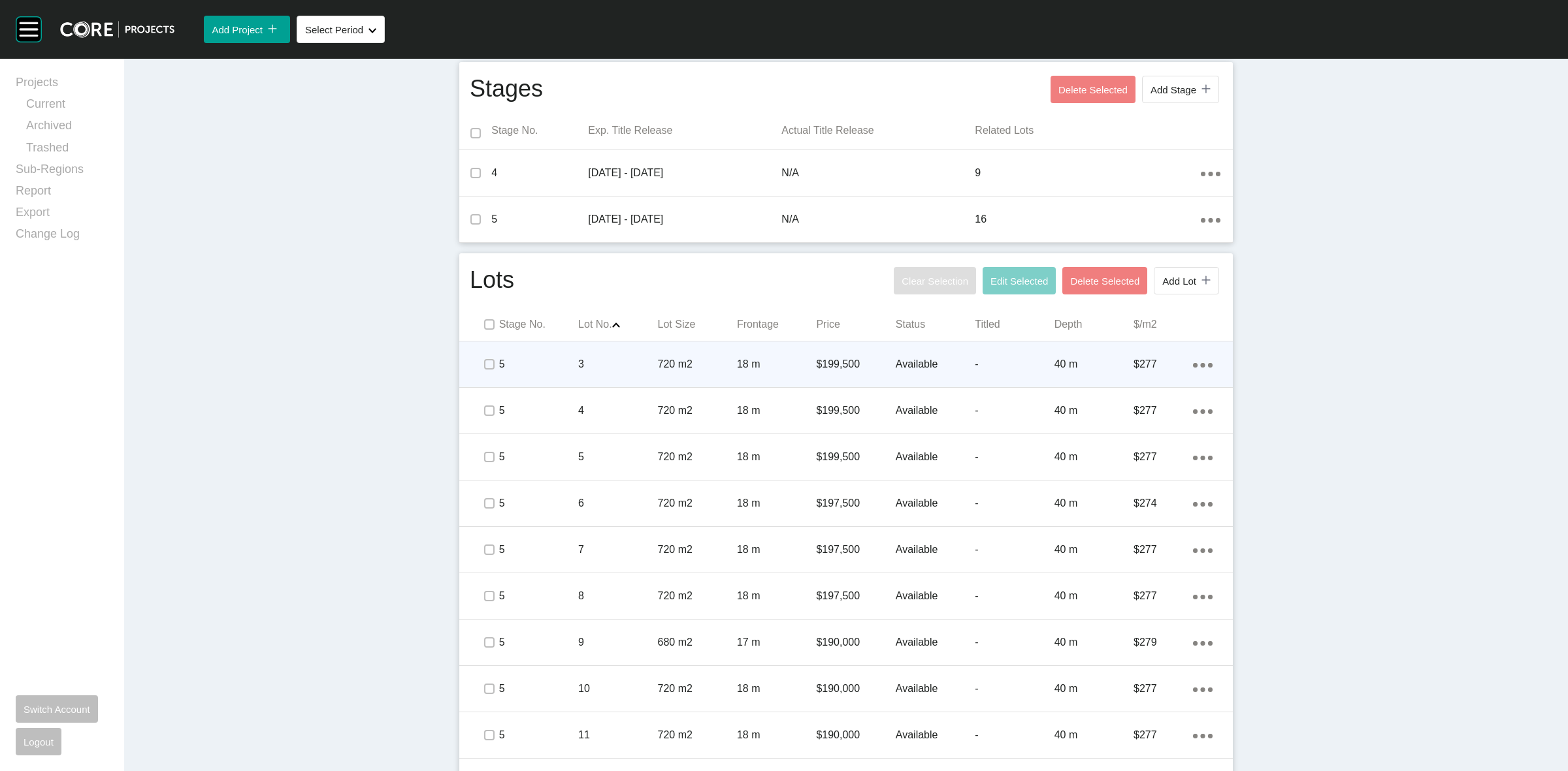
click at [482, 357] on span at bounding box center [489, 364] width 20 height 20
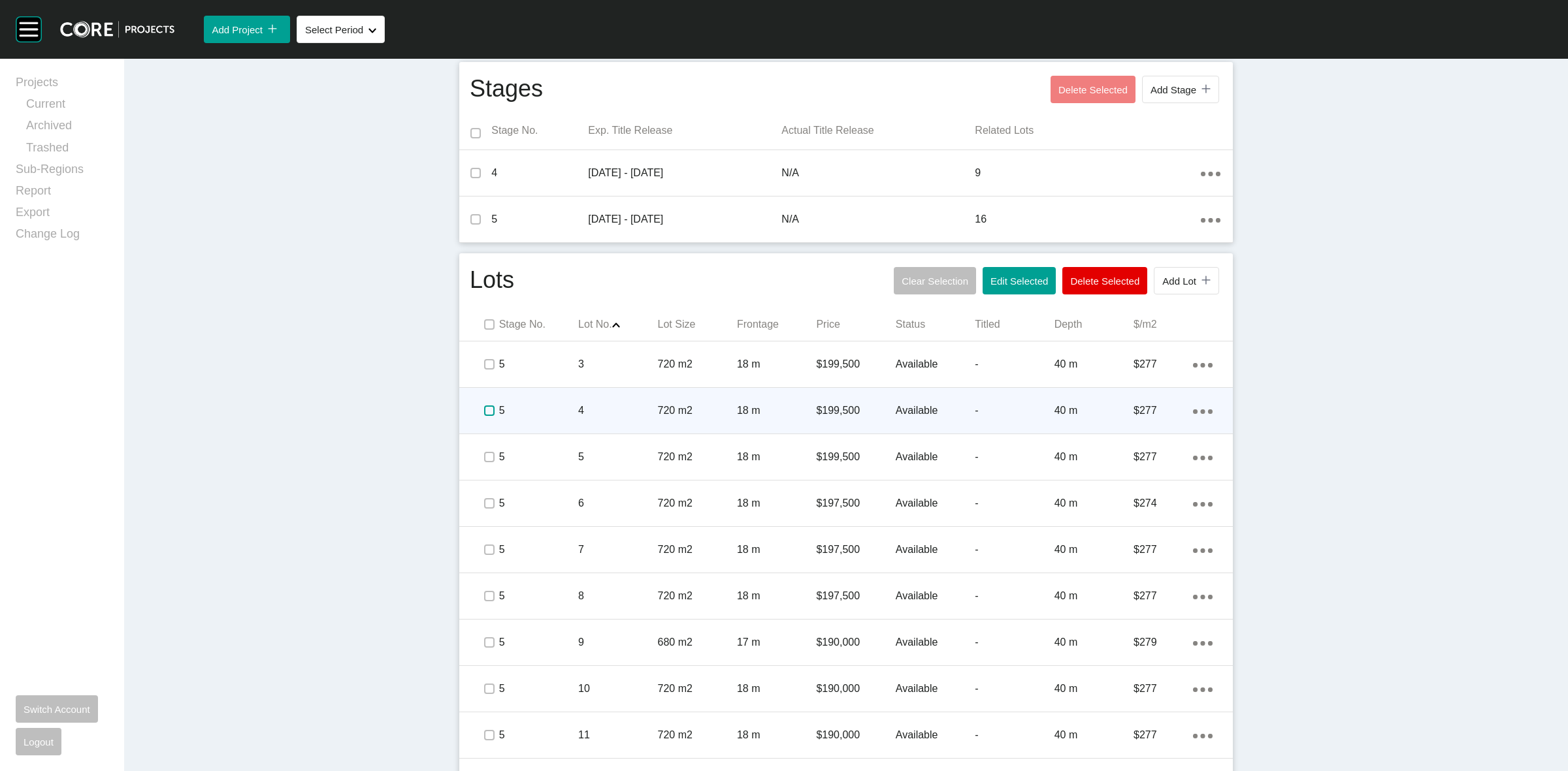
click at [484, 407] on label at bounding box center [489, 411] width 11 height 11
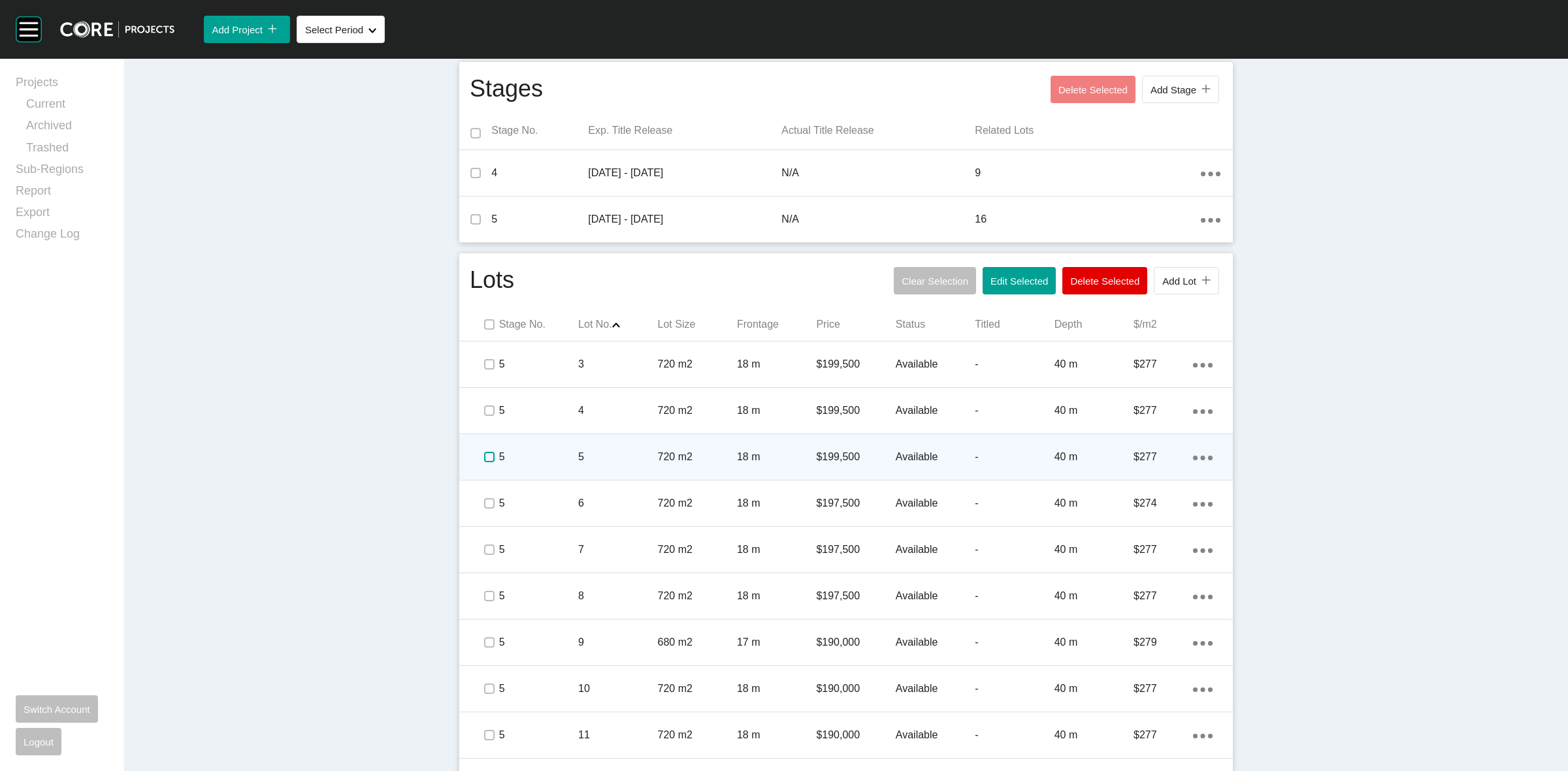
click at [485, 452] on label at bounding box center [489, 457] width 11 height 11
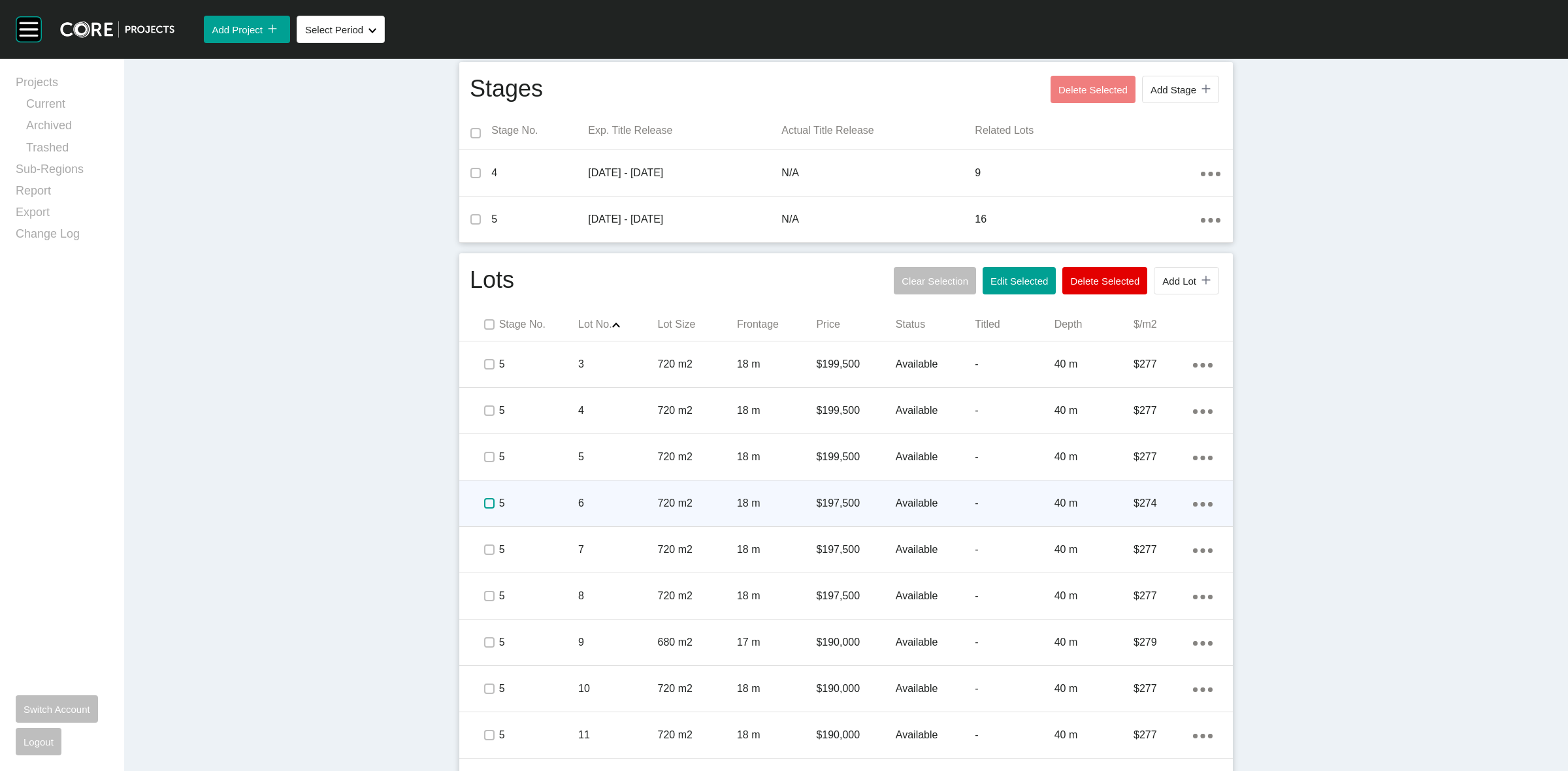
click at [484, 504] on label at bounding box center [489, 503] width 11 height 11
click at [544, 501] on p "5" at bounding box center [538, 503] width 79 height 15
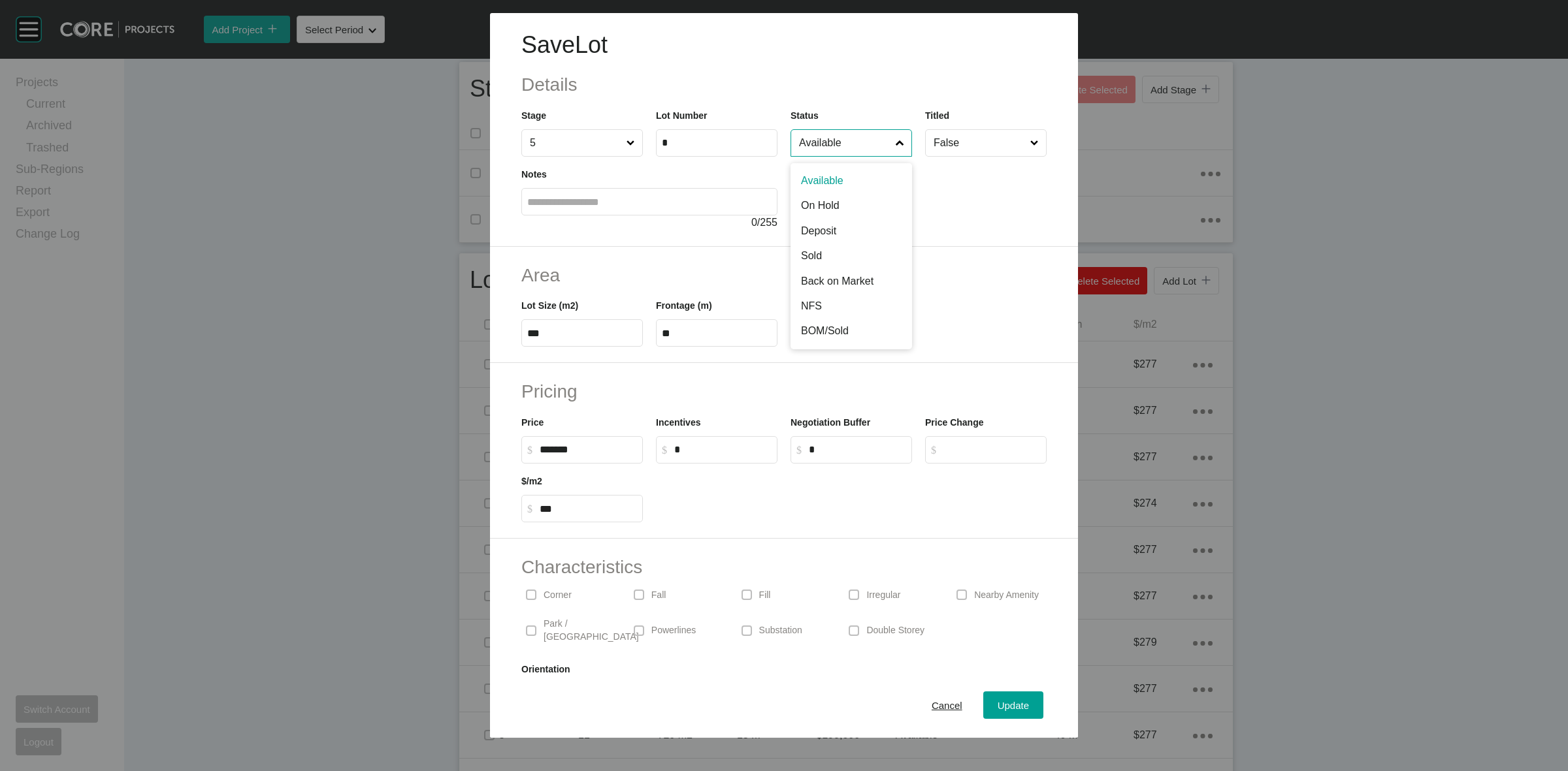
click at [823, 145] on input "Available" at bounding box center [845, 142] width 96 height 27
click at [998, 707] on span "Update" at bounding box center [1014, 705] width 31 height 11
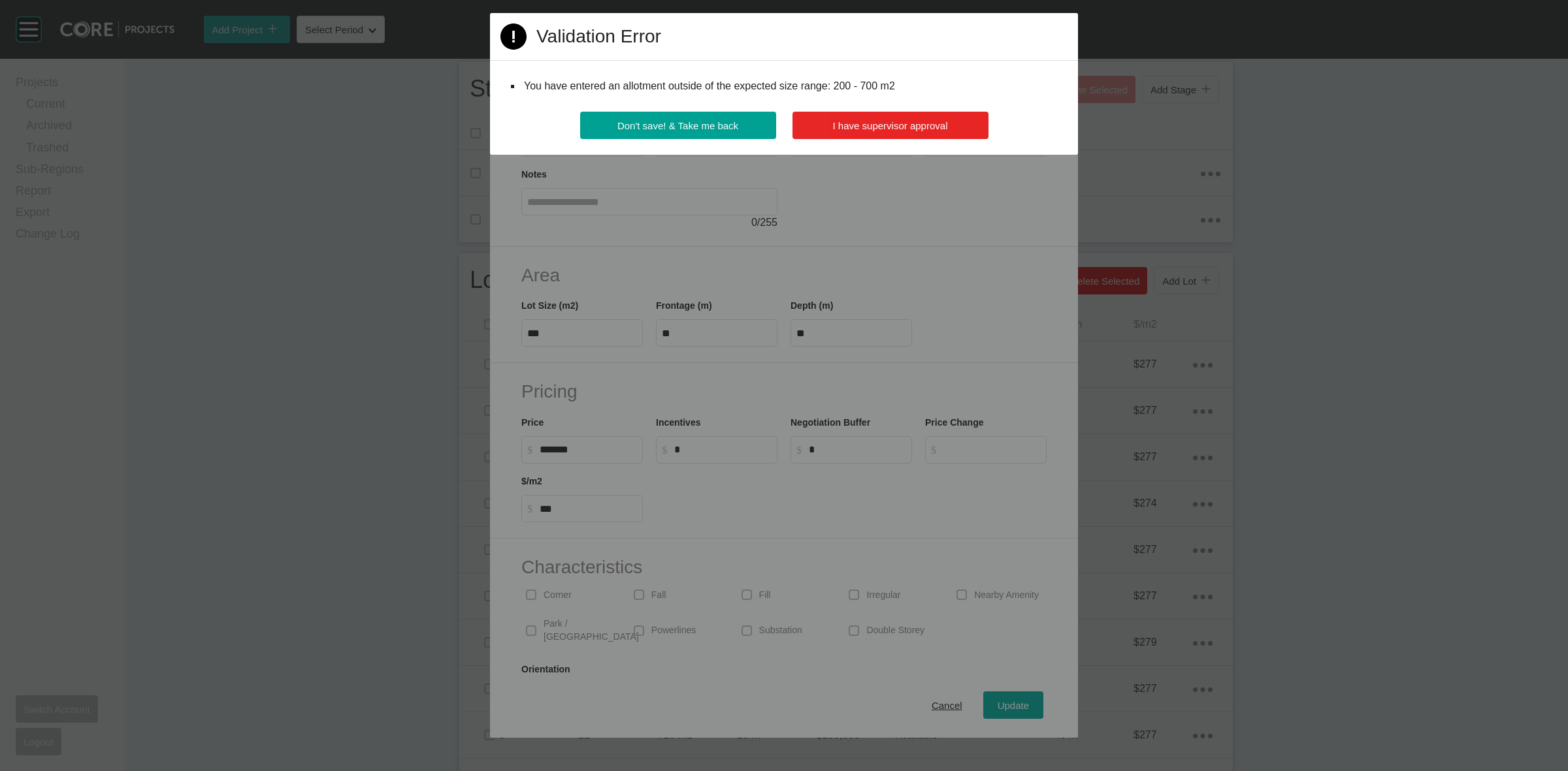
click at [873, 118] on button "I have supervisor approval" at bounding box center [891, 126] width 196 height 28
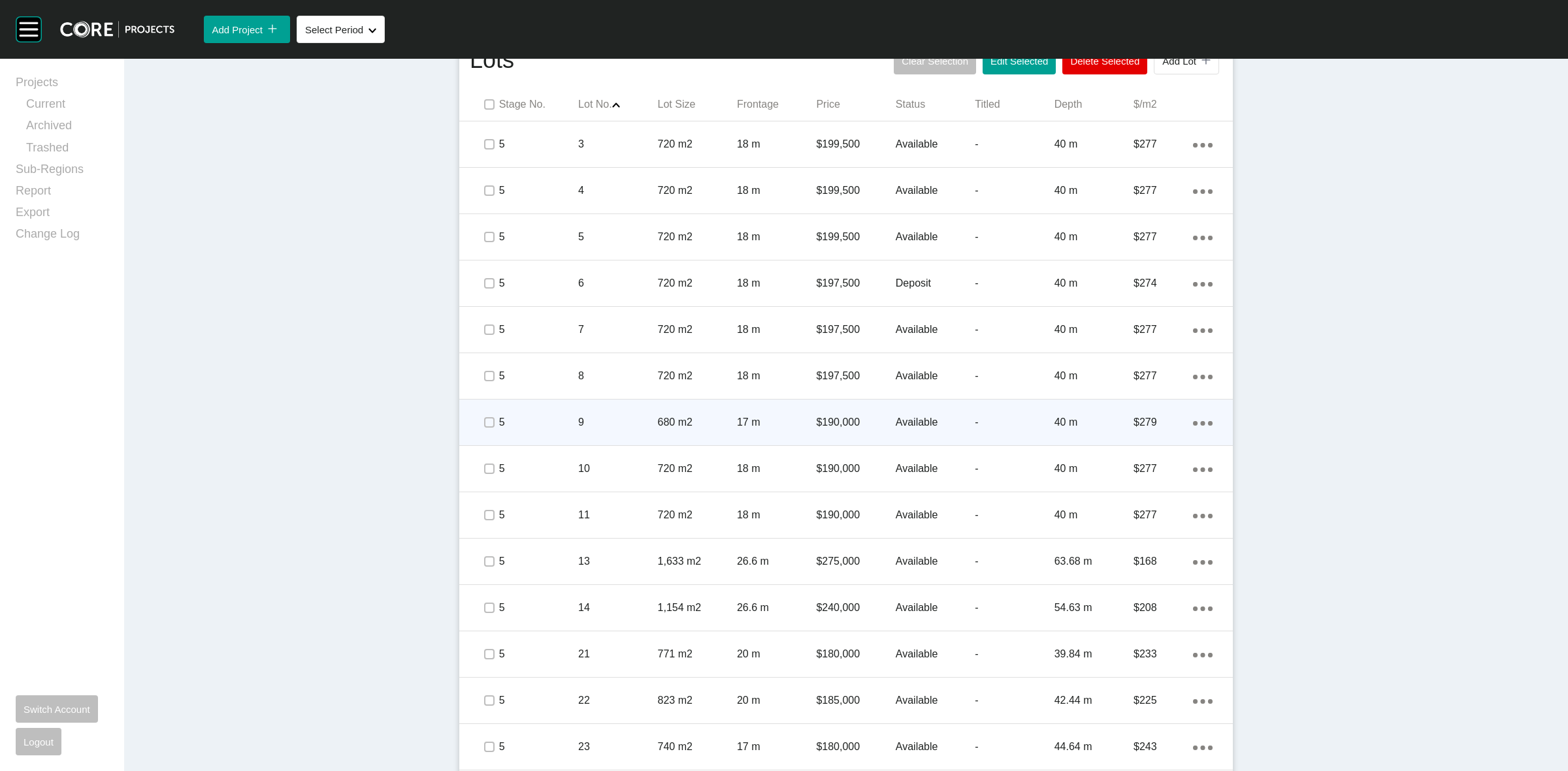
scroll to position [739, 0]
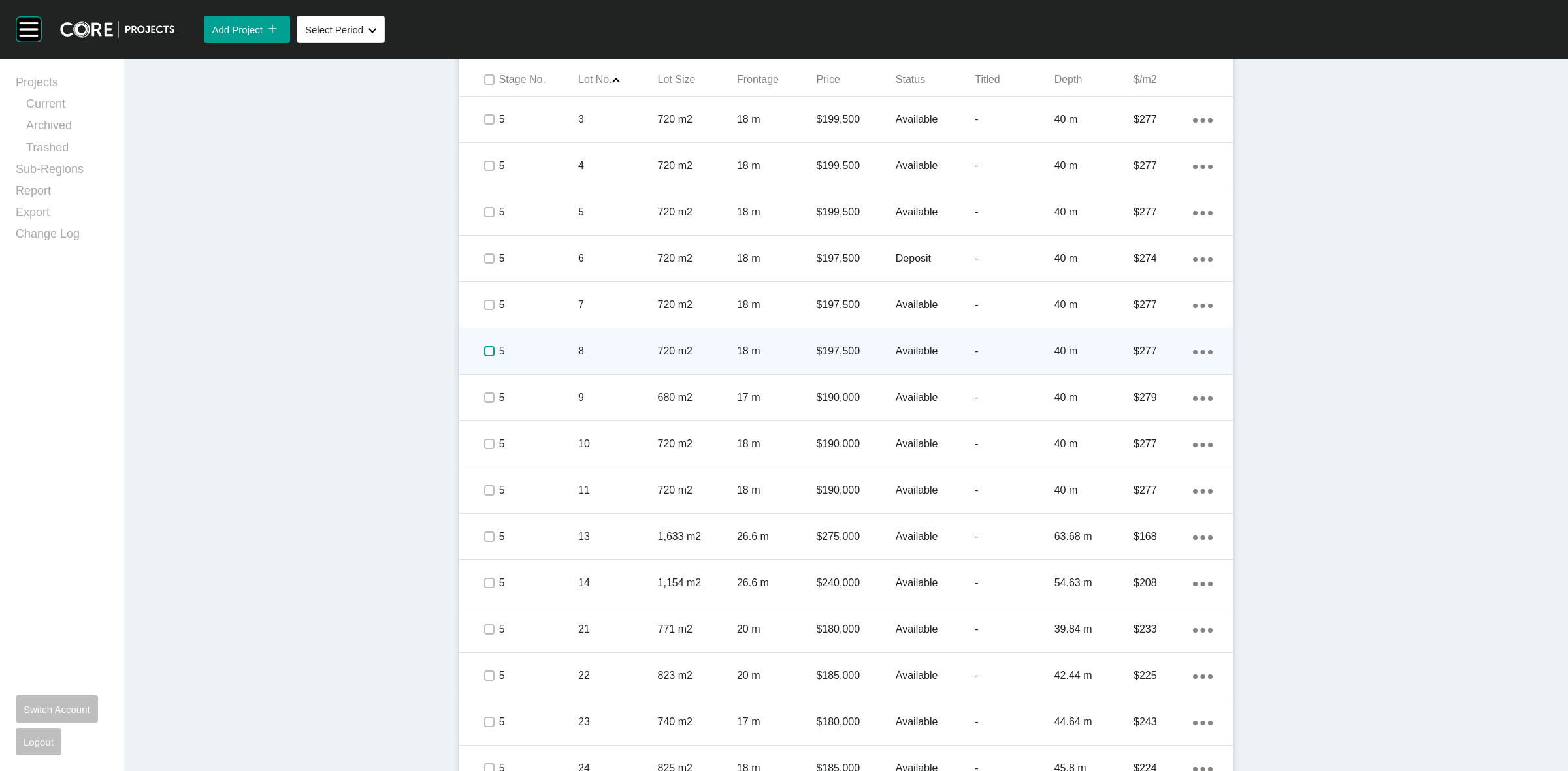
click at [484, 351] on label at bounding box center [489, 352] width 11 height 11
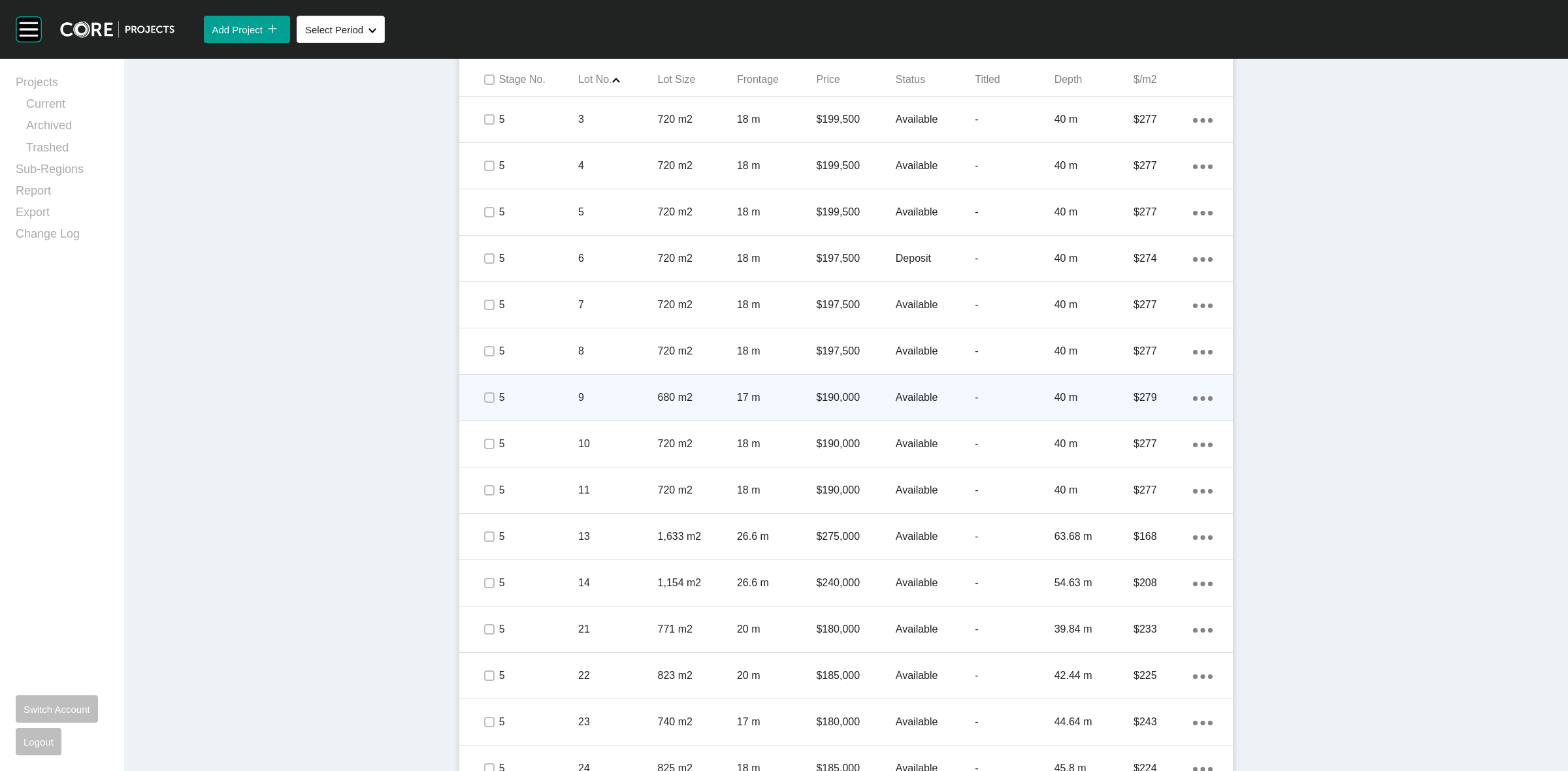
click at [490, 392] on span at bounding box center [489, 398] width 20 height 20
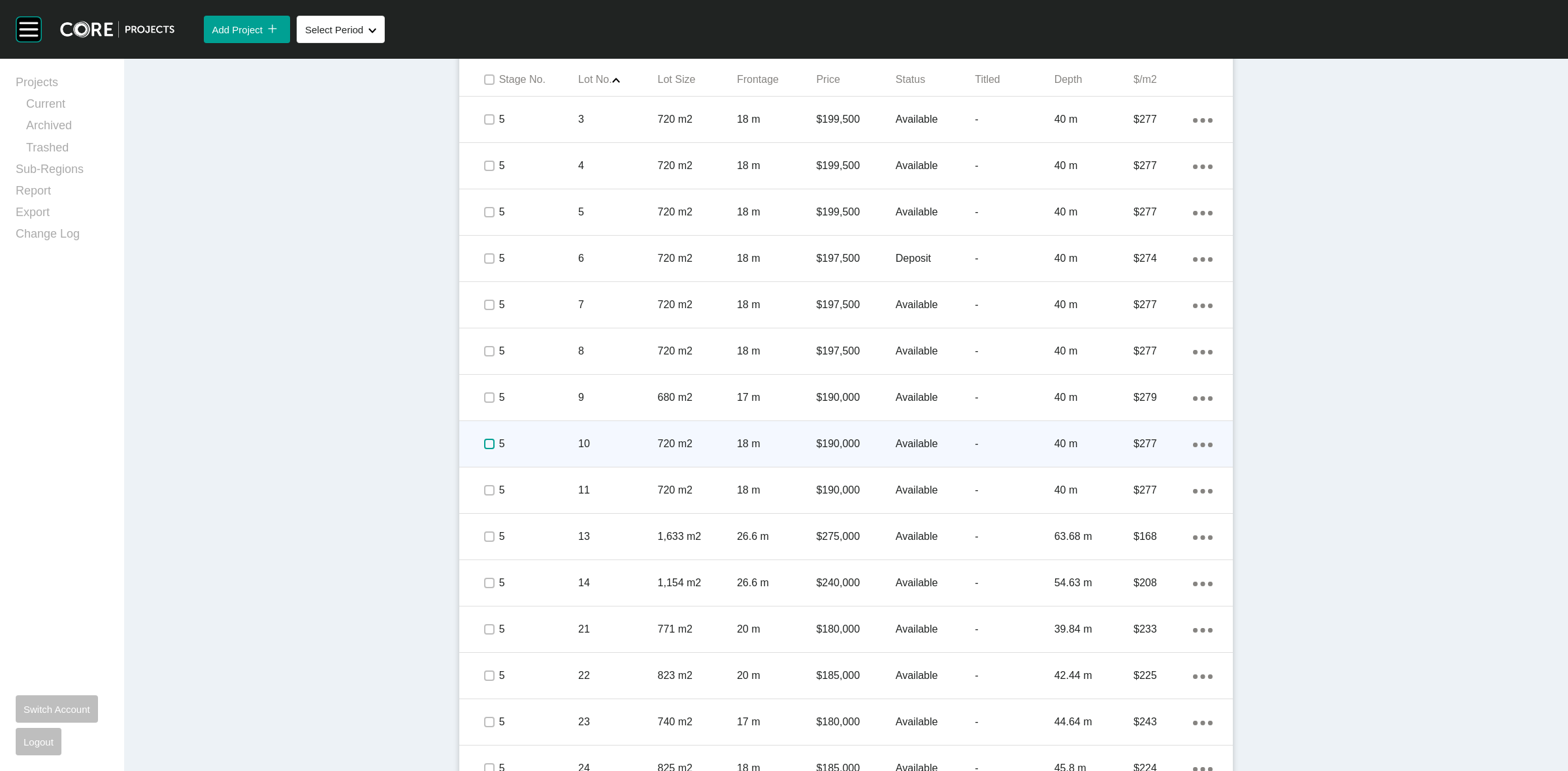
click at [487, 439] on label at bounding box center [489, 444] width 11 height 11
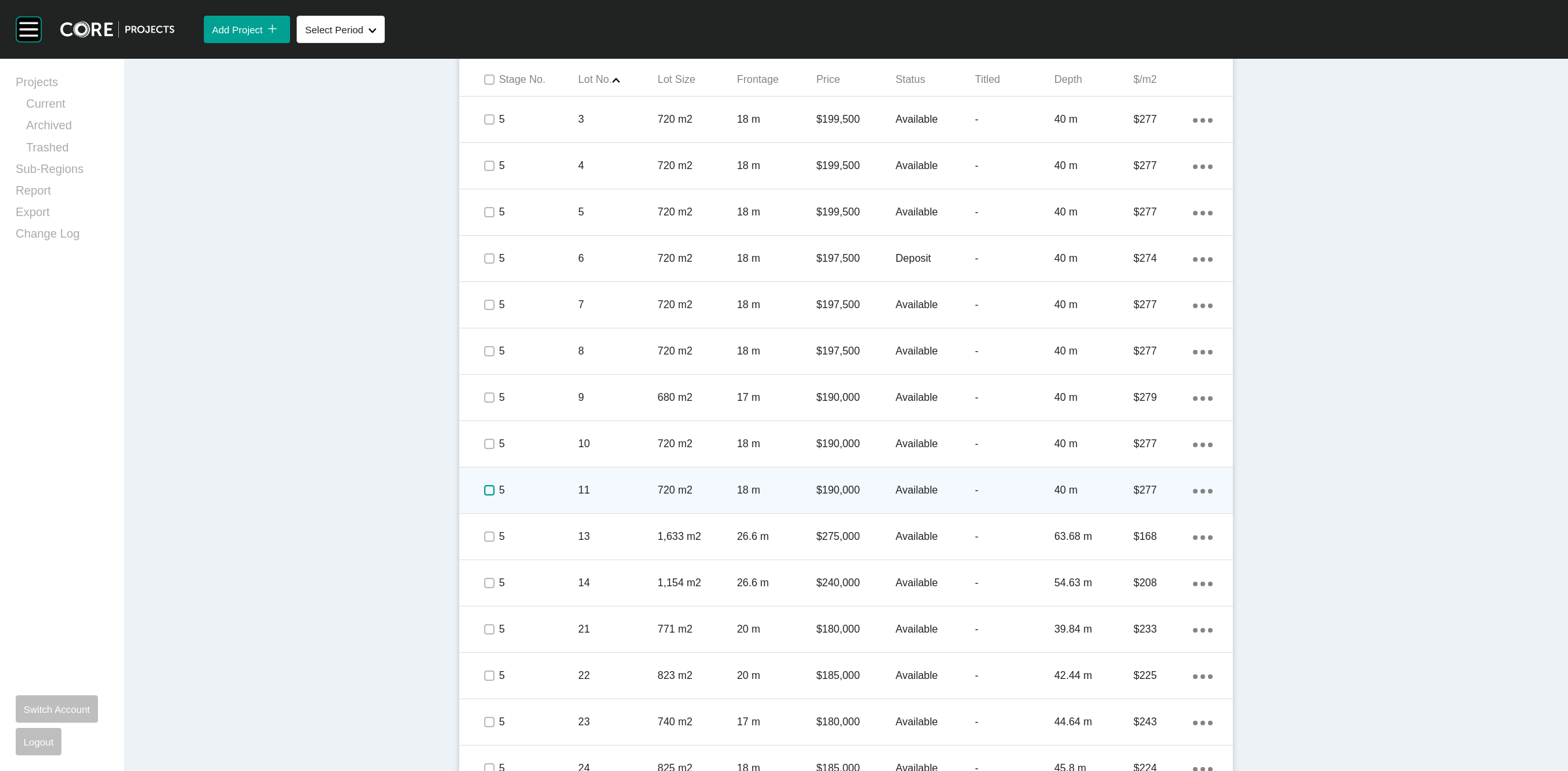
click at [484, 494] on label at bounding box center [489, 490] width 11 height 11
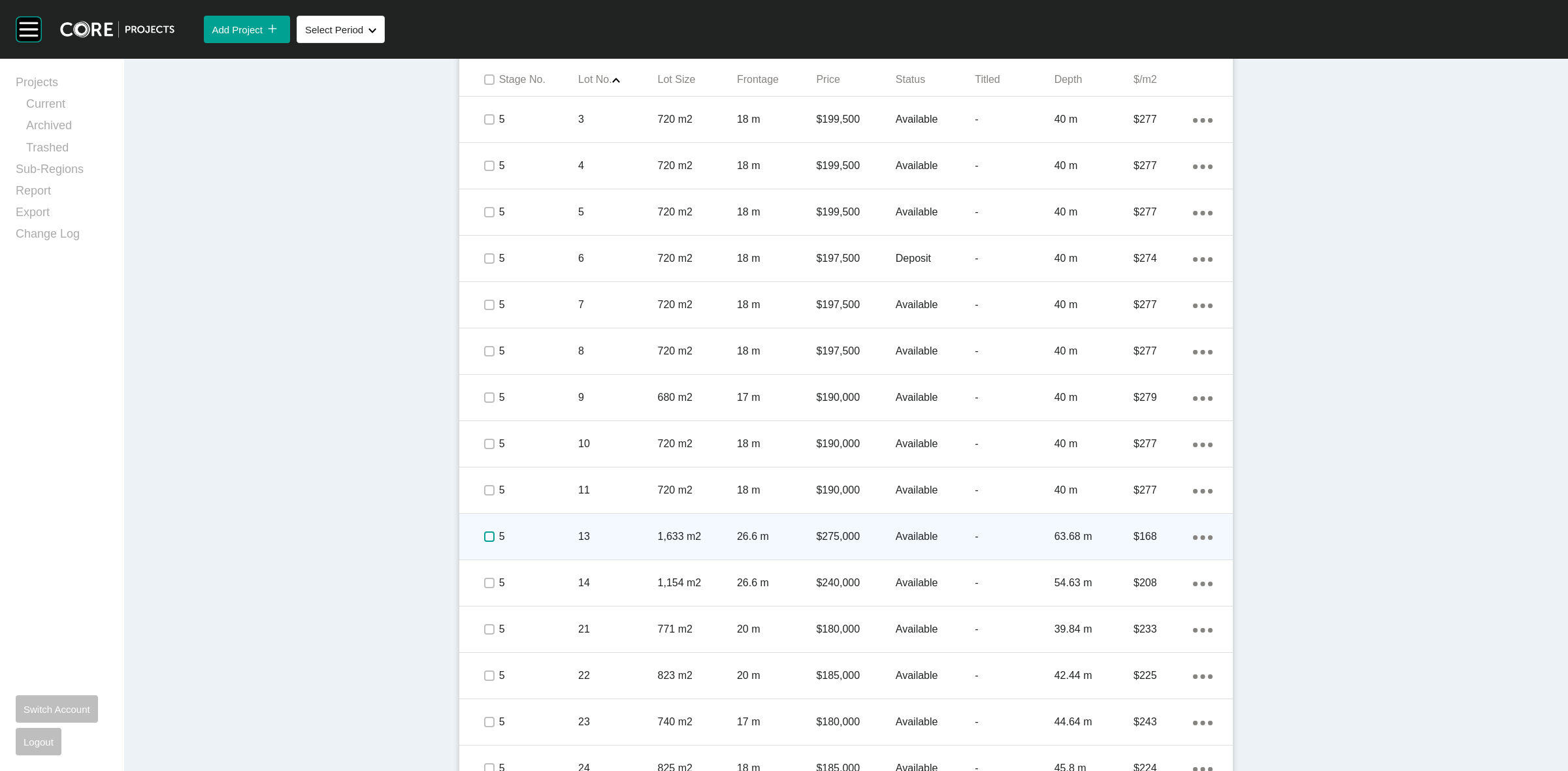
click at [484, 535] on label at bounding box center [489, 536] width 11 height 11
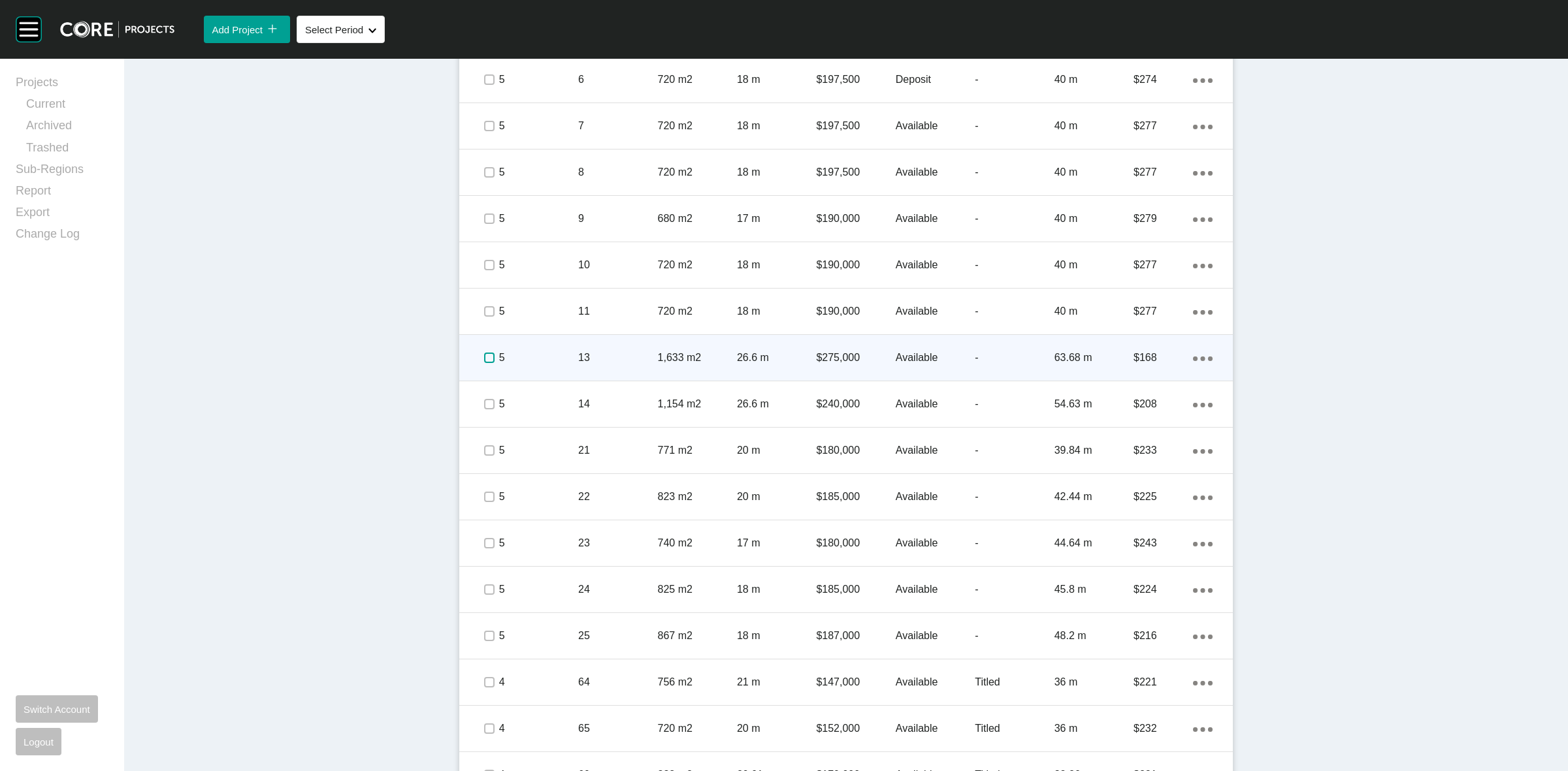
scroll to position [984, 0]
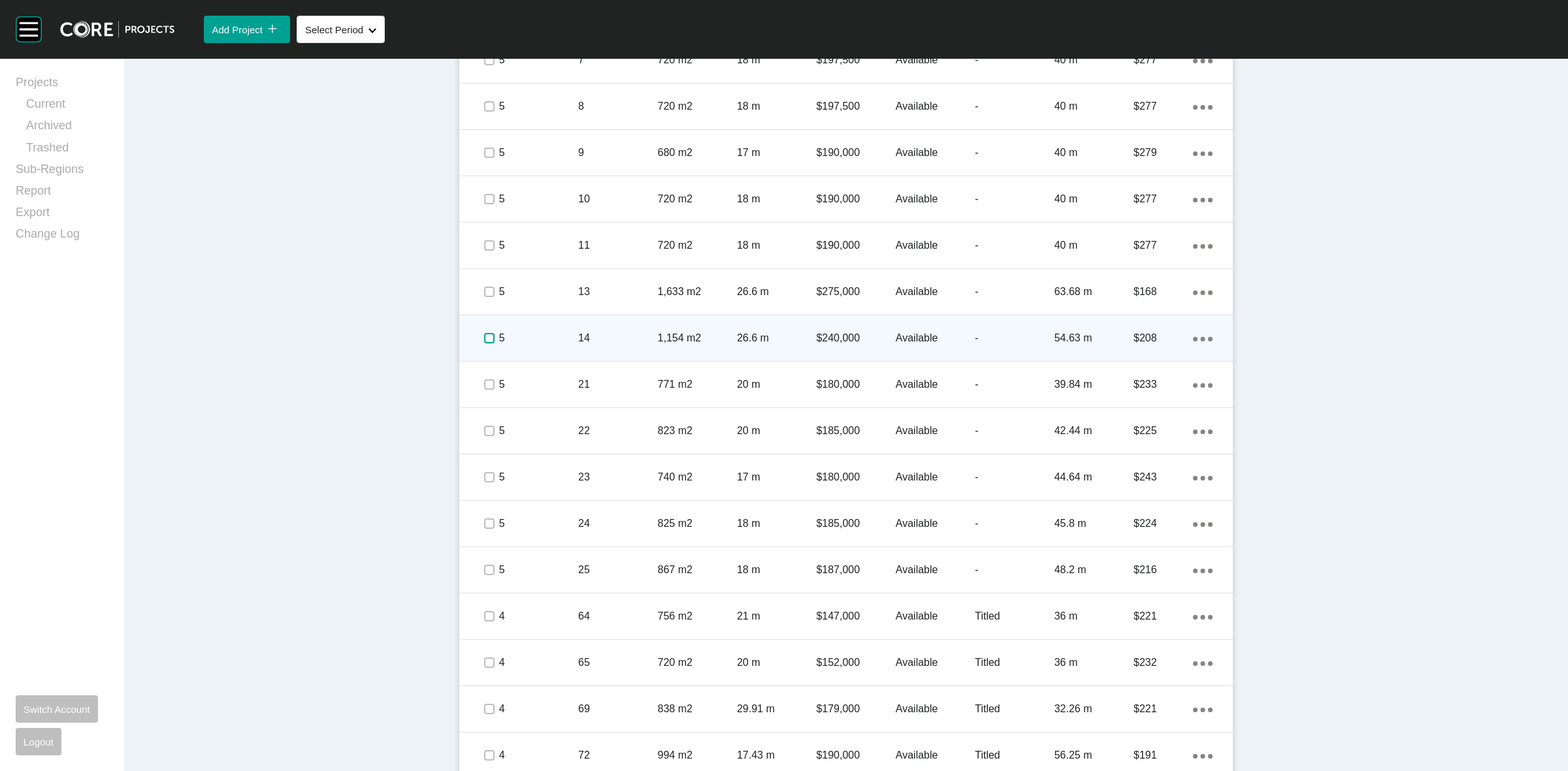
click at [484, 338] on label at bounding box center [489, 338] width 11 height 11
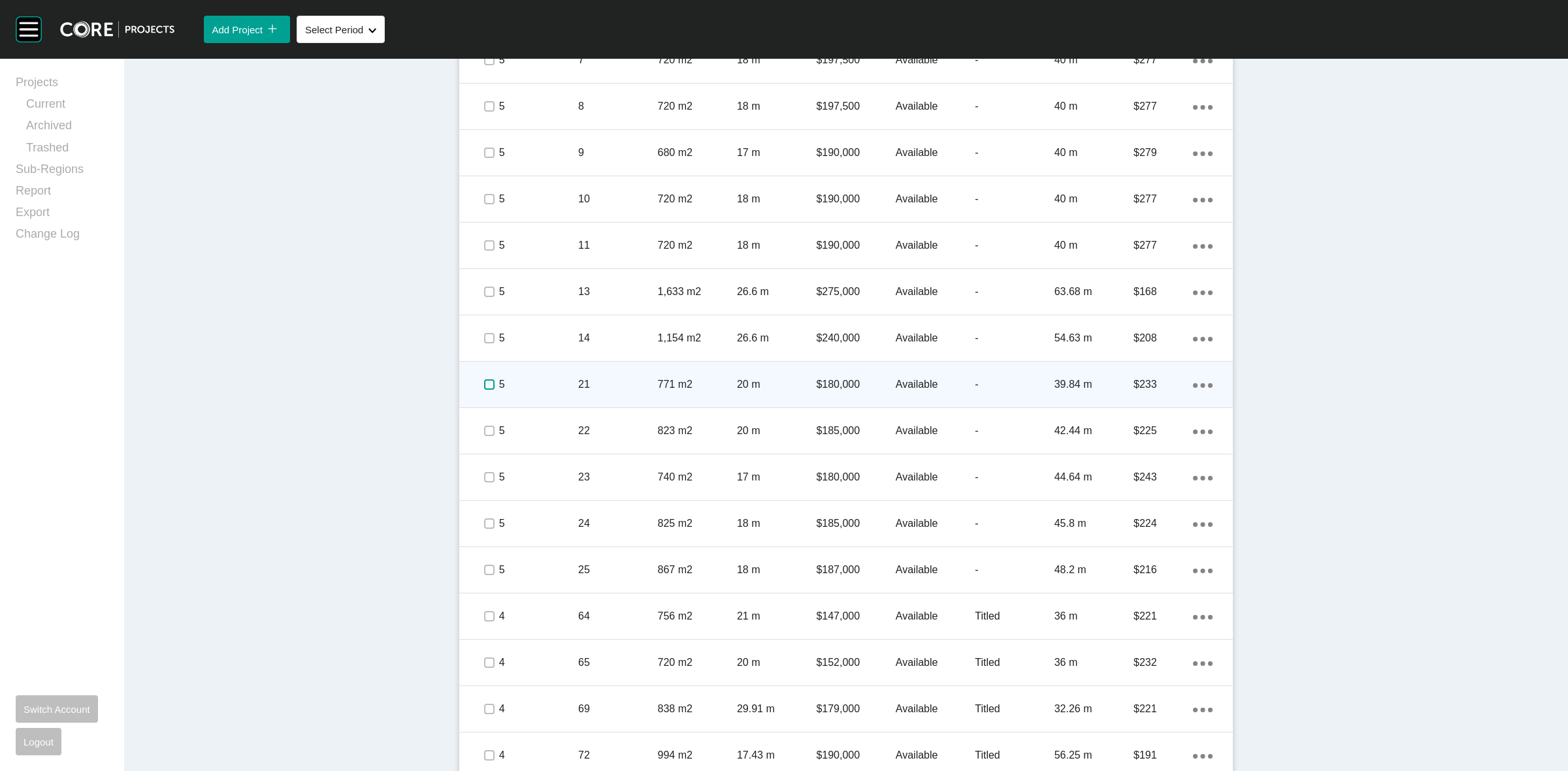
click at [484, 385] on label at bounding box center [489, 384] width 11 height 11
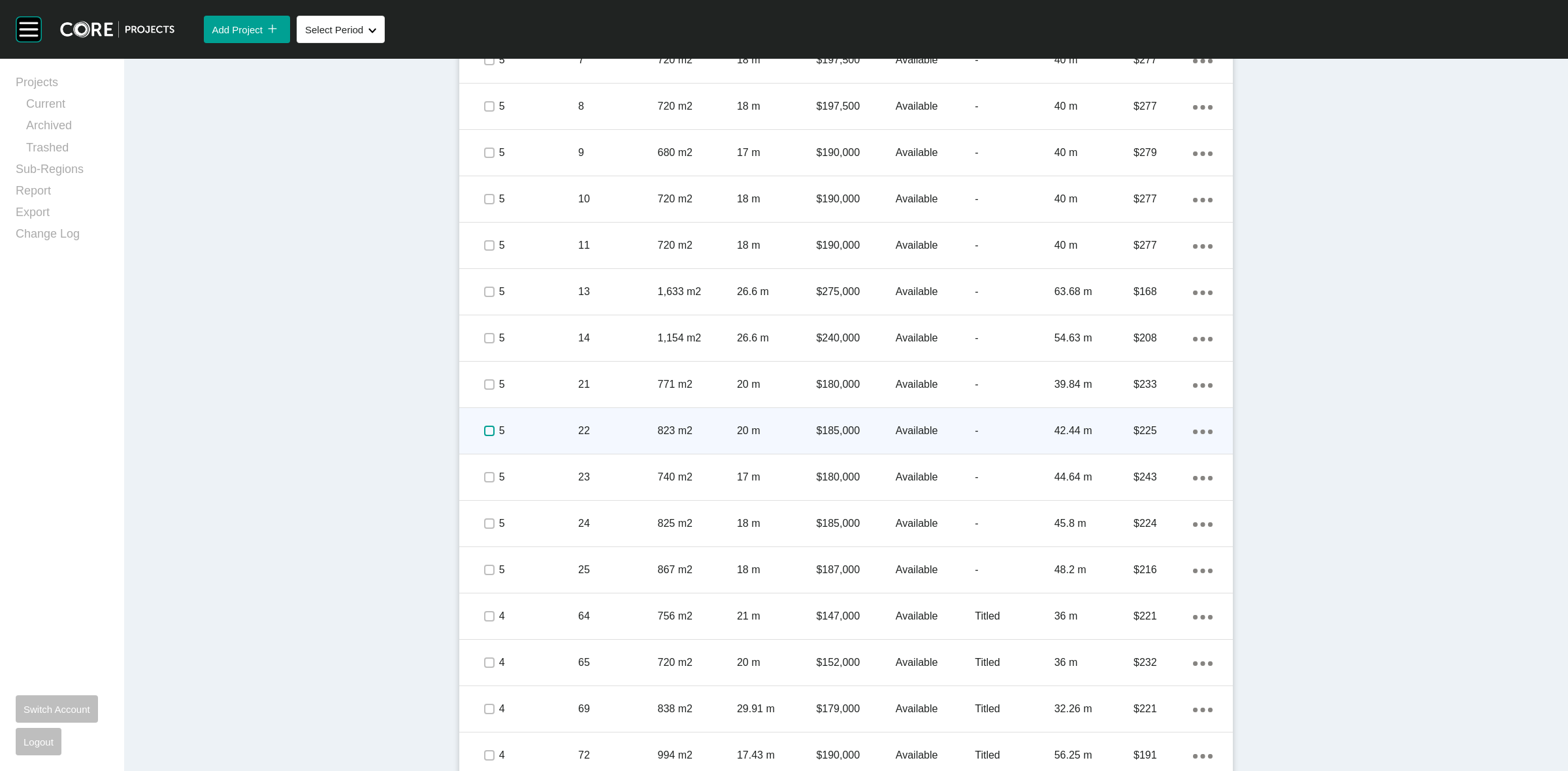
click at [484, 428] on label at bounding box center [489, 431] width 11 height 11
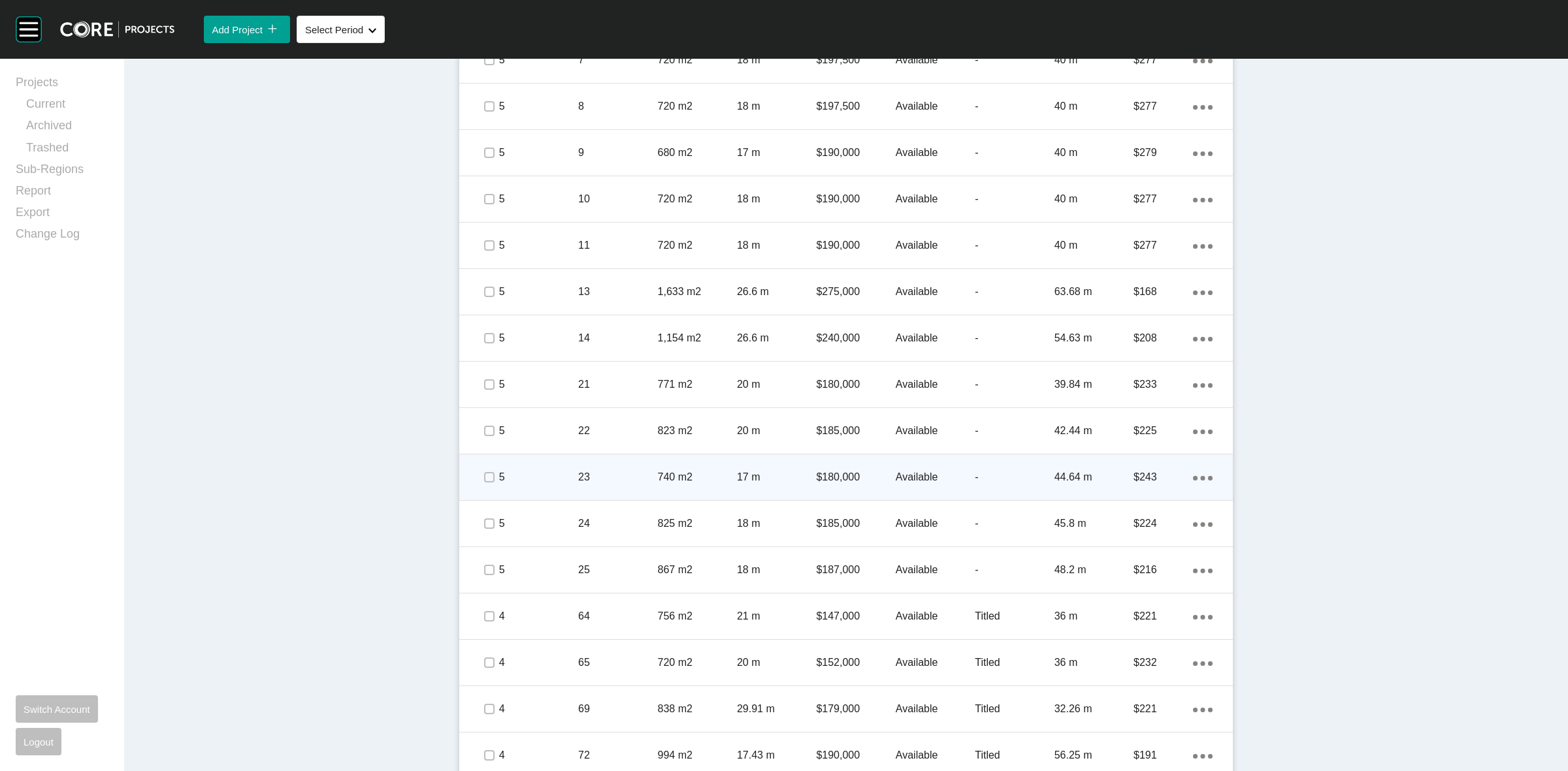
click at [499, 480] on p "5" at bounding box center [538, 477] width 79 height 15
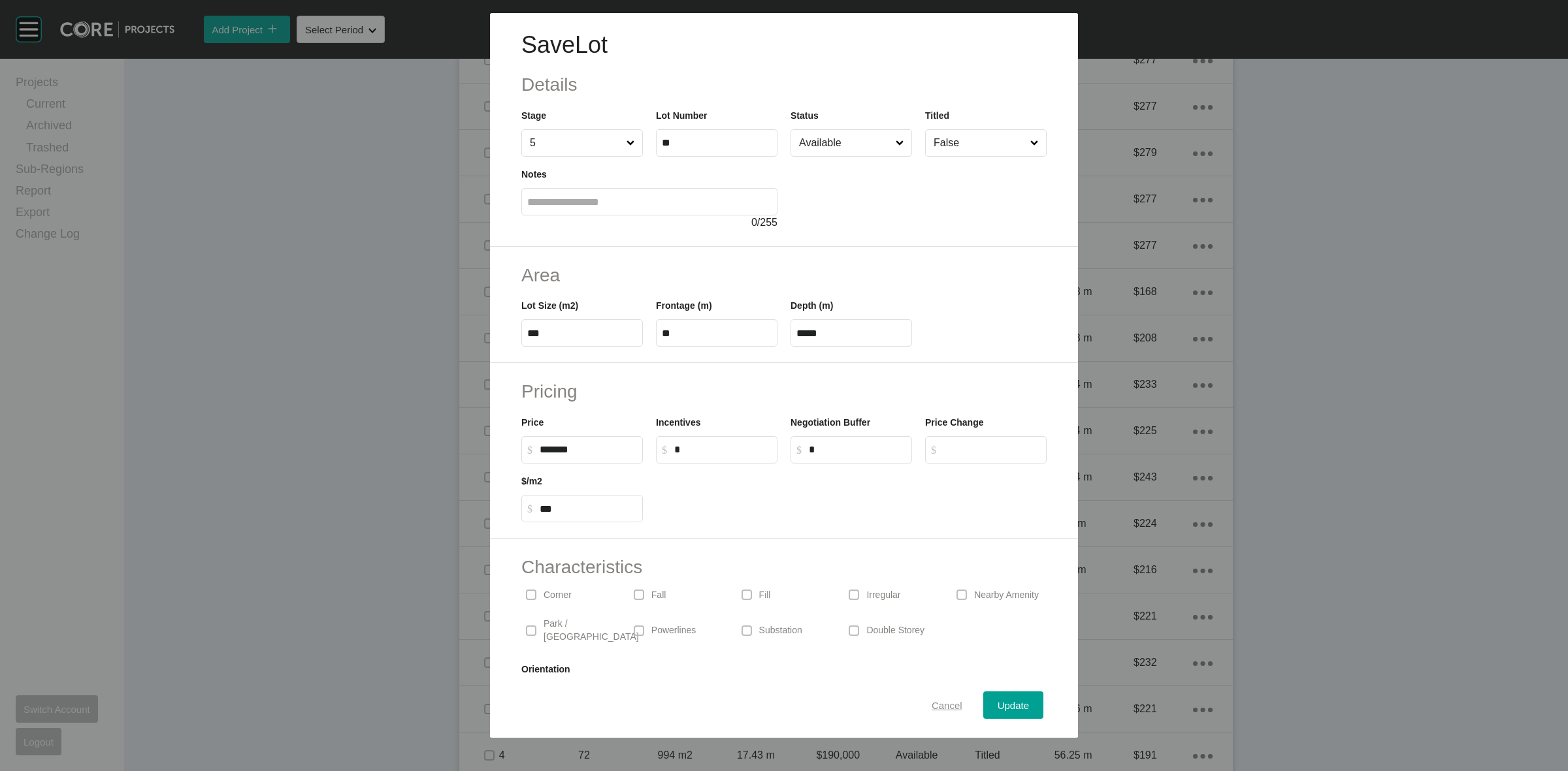
click at [931, 702] on span "Cancel" at bounding box center [946, 705] width 30 height 11
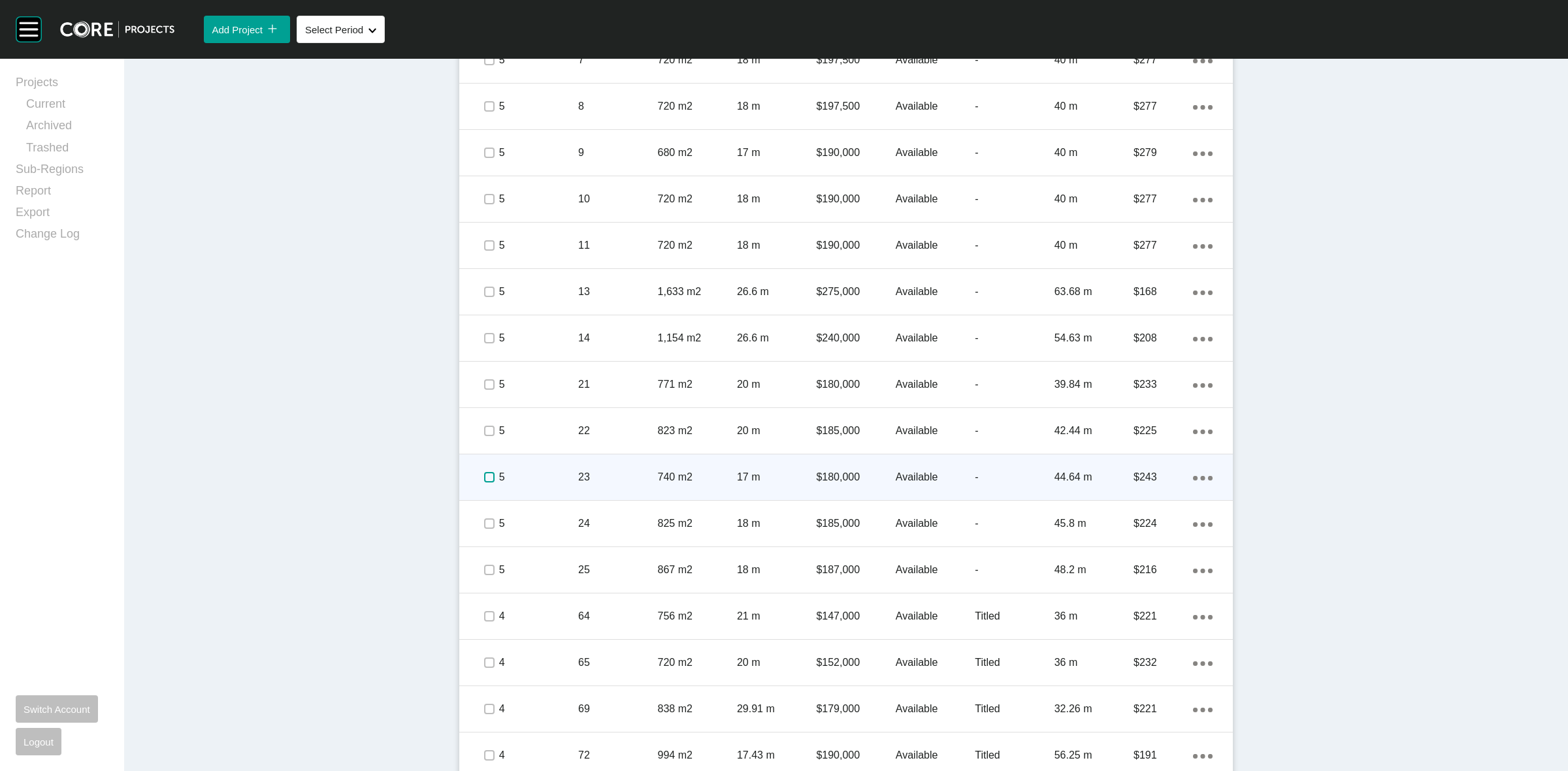
click at [484, 477] on label at bounding box center [489, 477] width 11 height 11
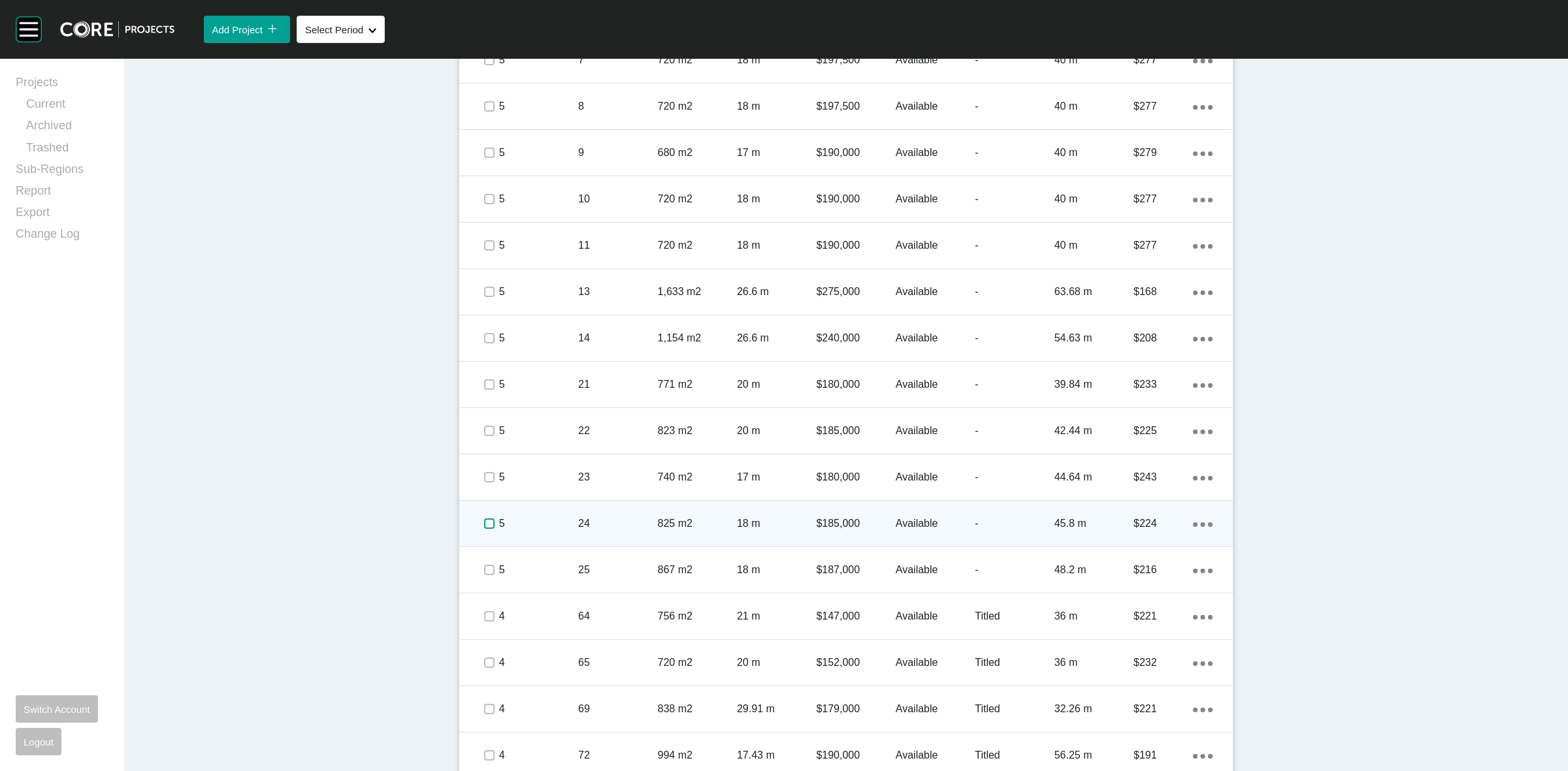
click at [485, 523] on label at bounding box center [489, 523] width 11 height 11
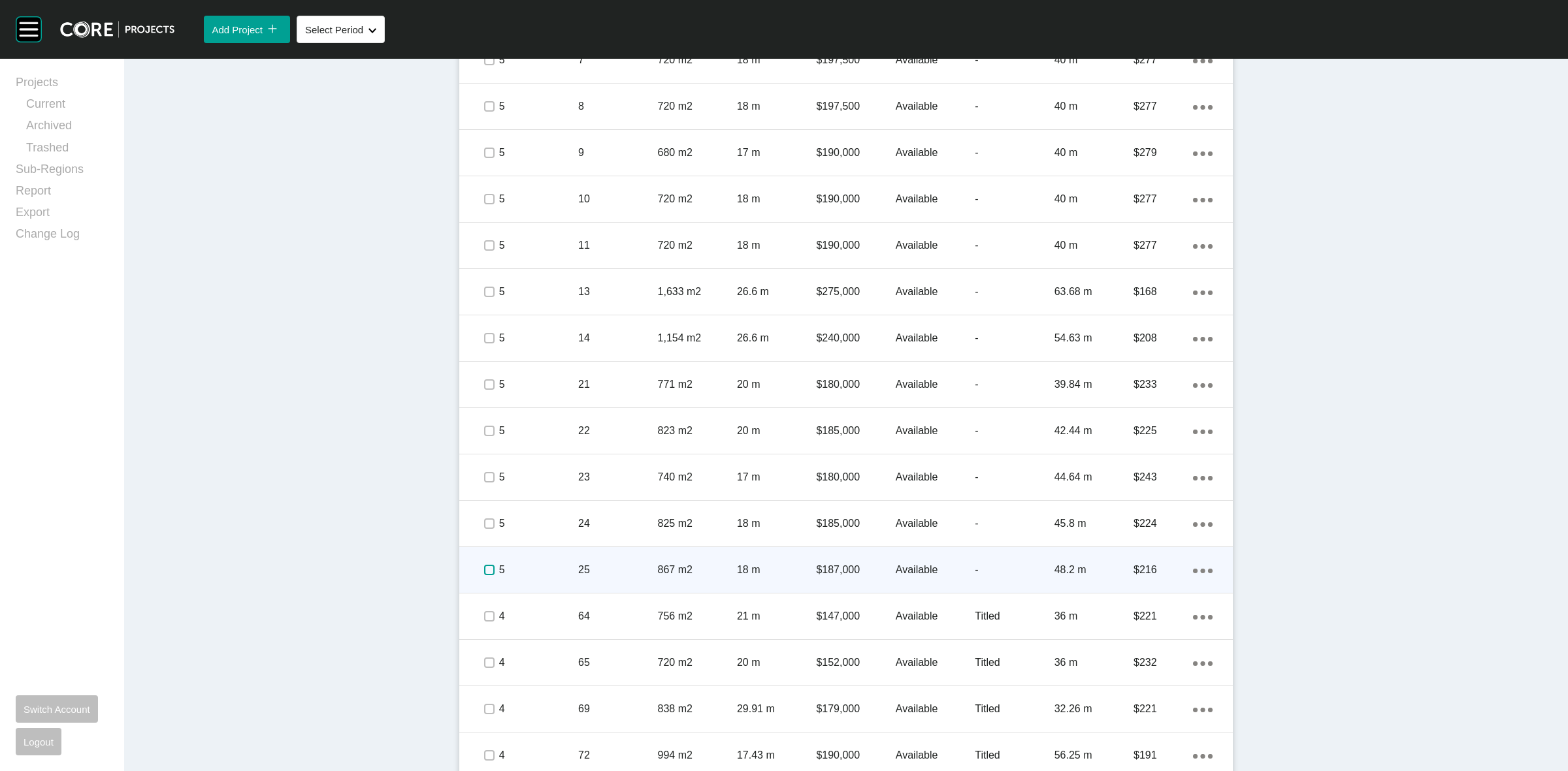
click at [484, 566] on label at bounding box center [489, 570] width 11 height 11
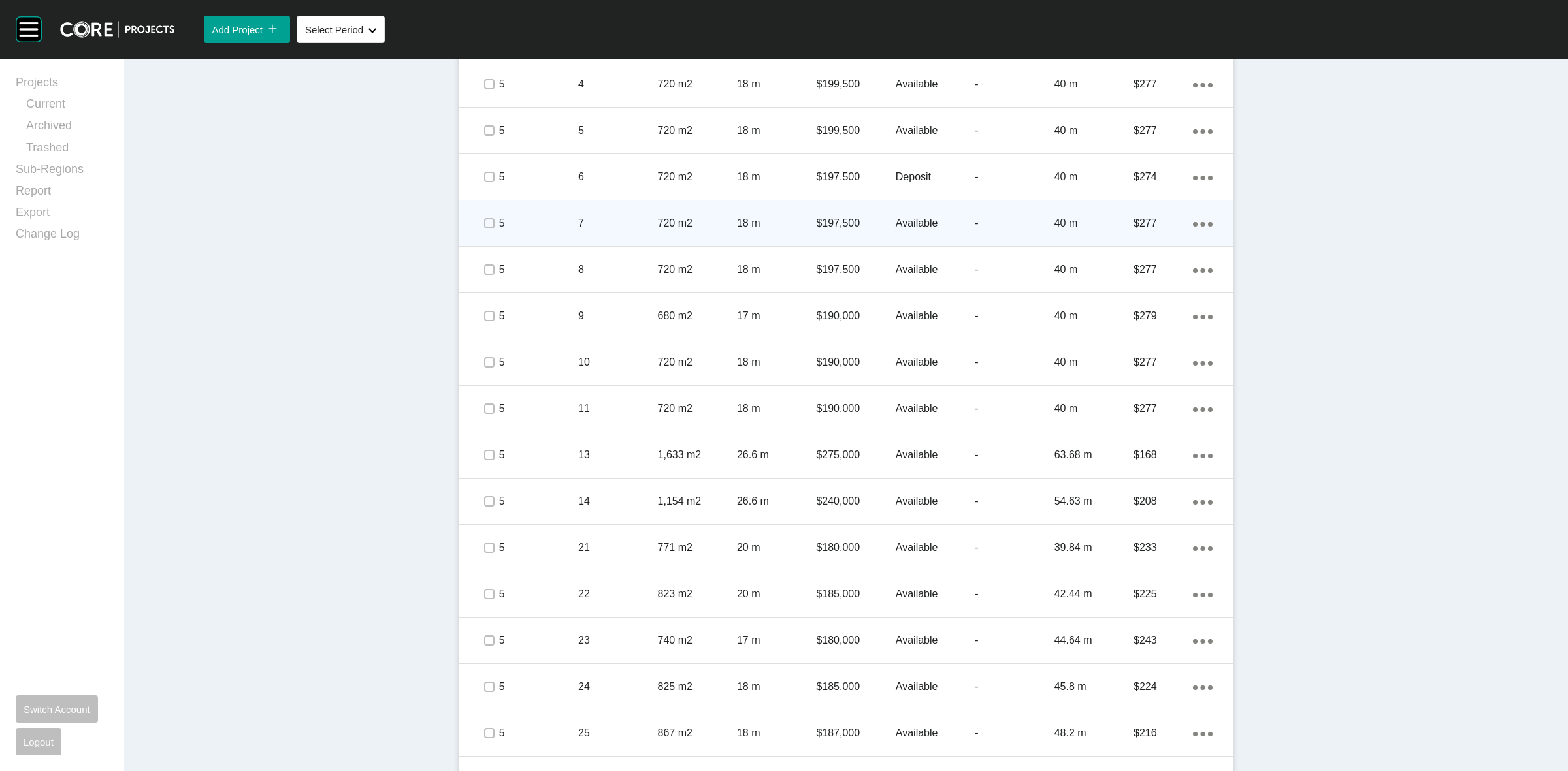
click at [642, 224] on p "7" at bounding box center [618, 223] width 79 height 15
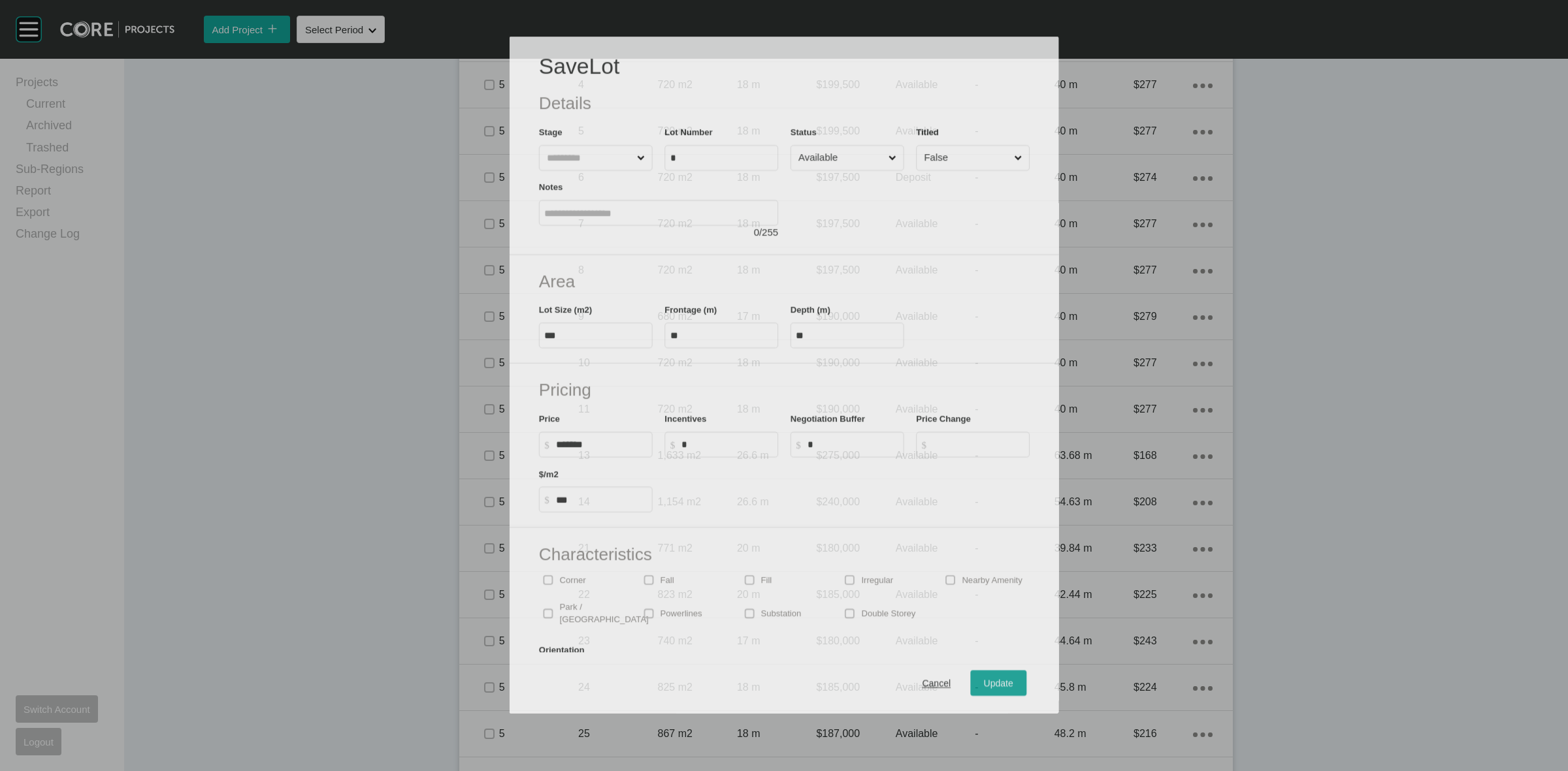
scroll to position [820, 0]
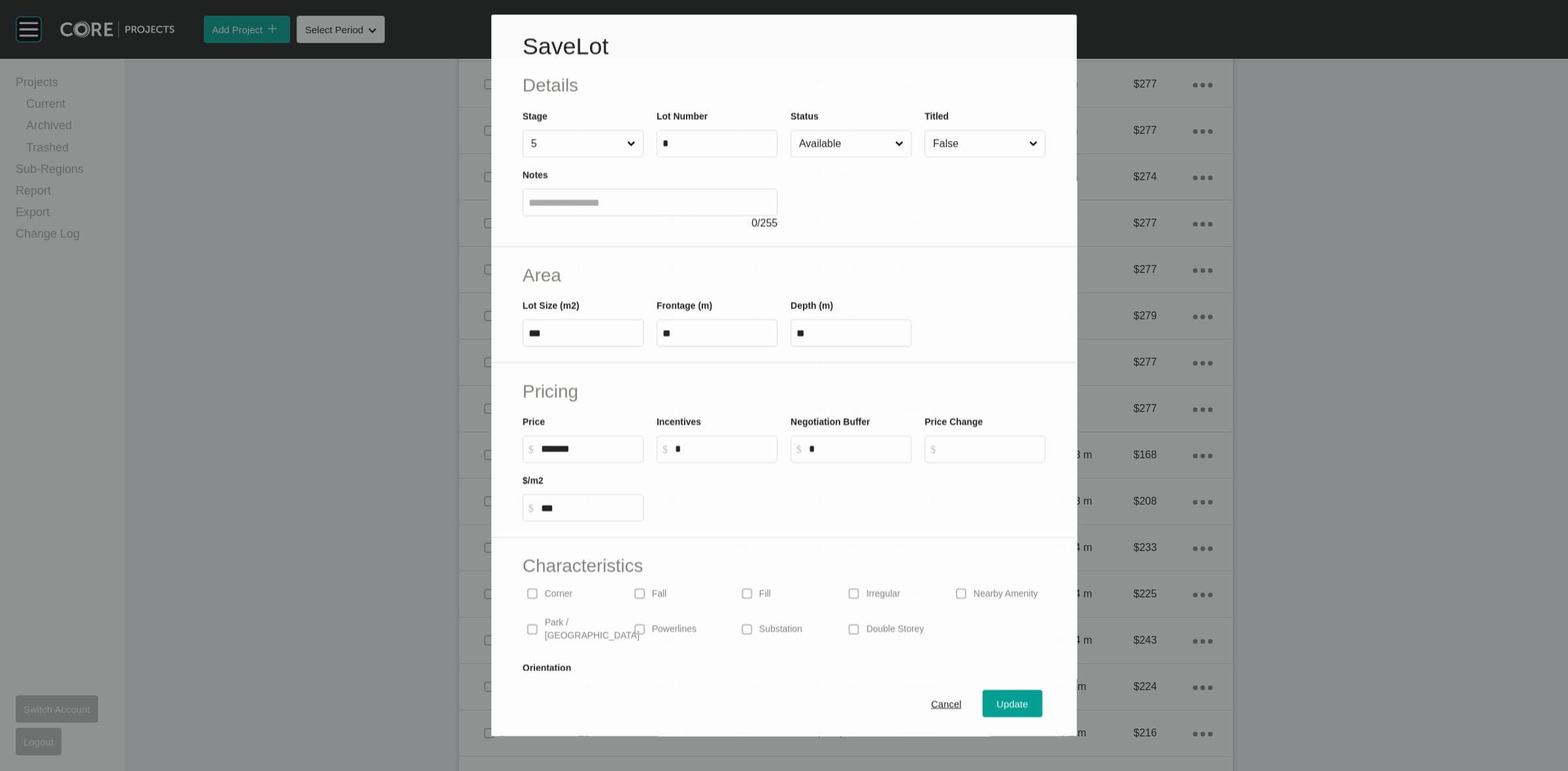
click at [817, 150] on input "Available" at bounding box center [845, 144] width 96 height 27
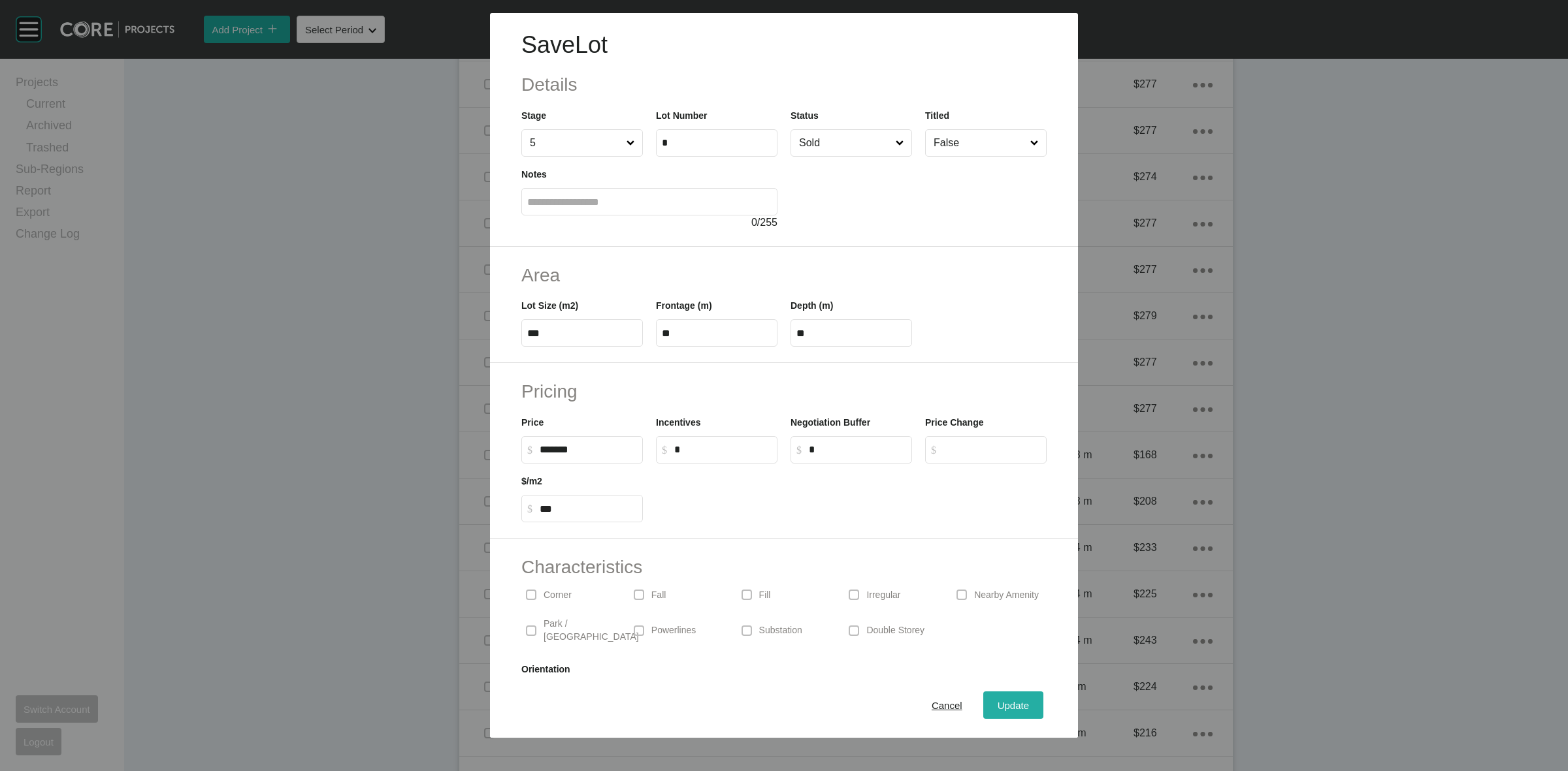
click at [1008, 707] on span "Update" at bounding box center [1014, 705] width 31 height 11
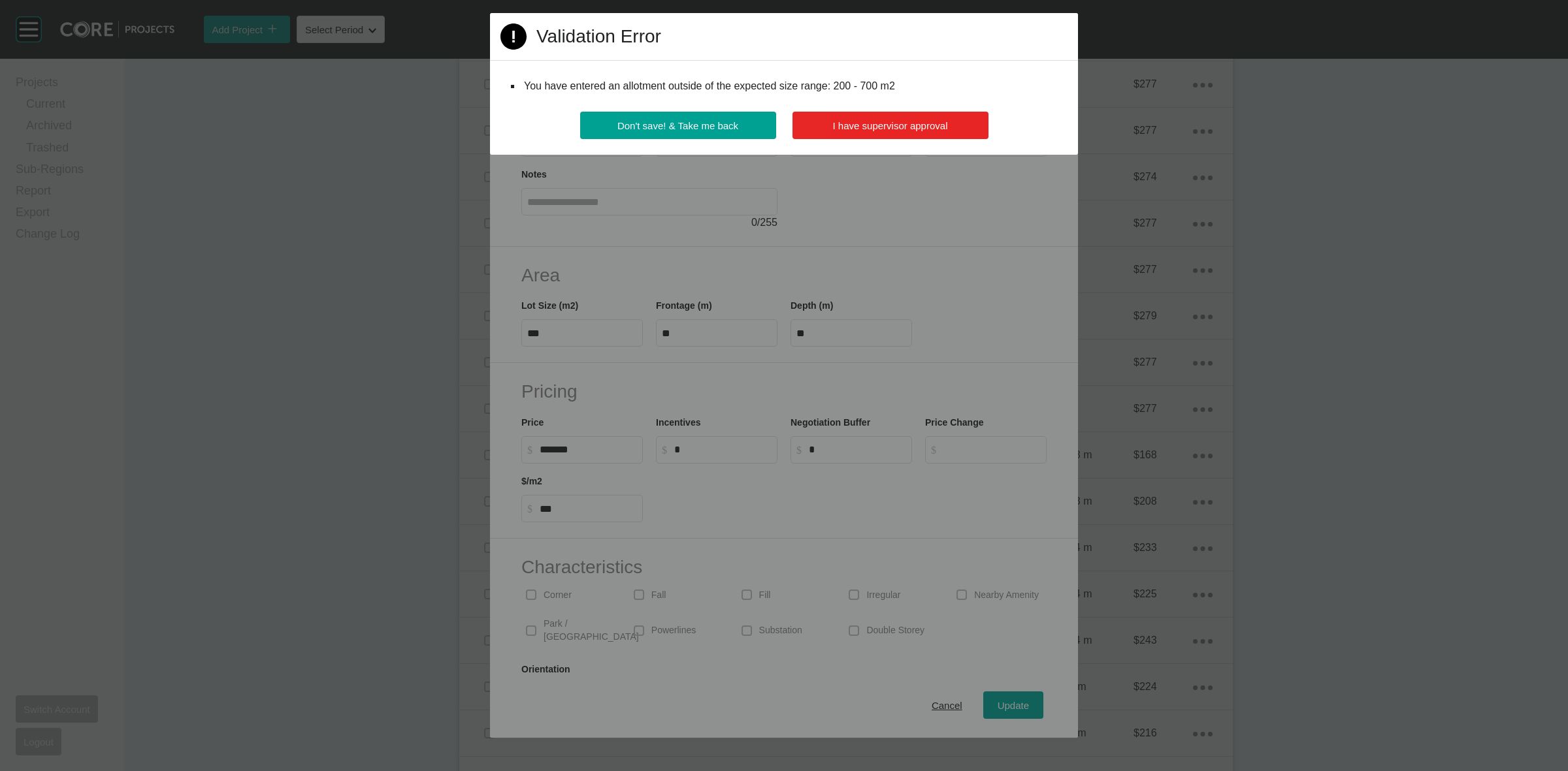
click at [922, 118] on button "I have supervisor approval" at bounding box center [891, 126] width 196 height 28
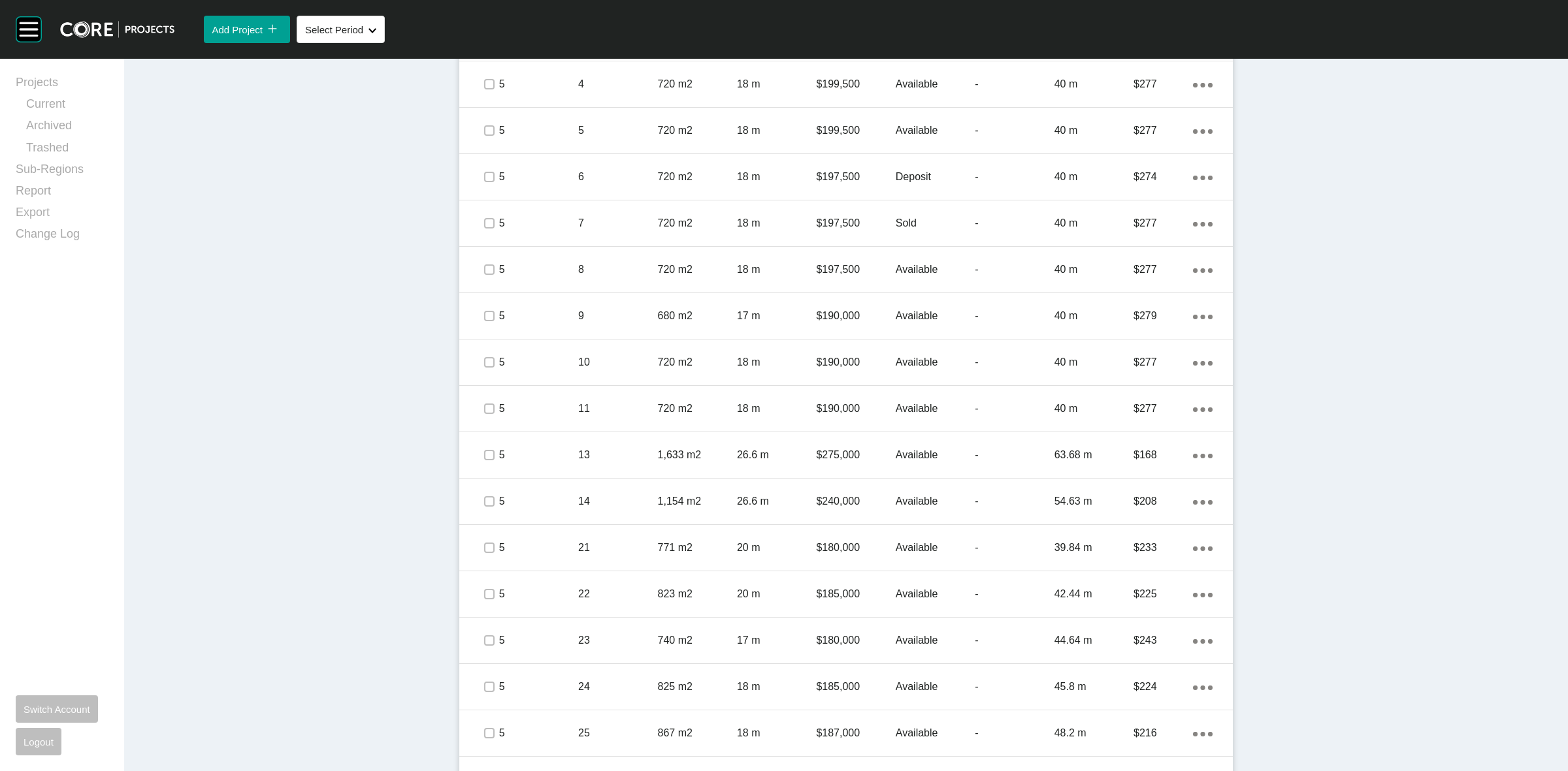
click at [1414, 466] on div "Dashboard › Projects › Hunter Park Country Estate › Worksheet Hunter Park Count…" at bounding box center [846, 208] width 1444 height 1942
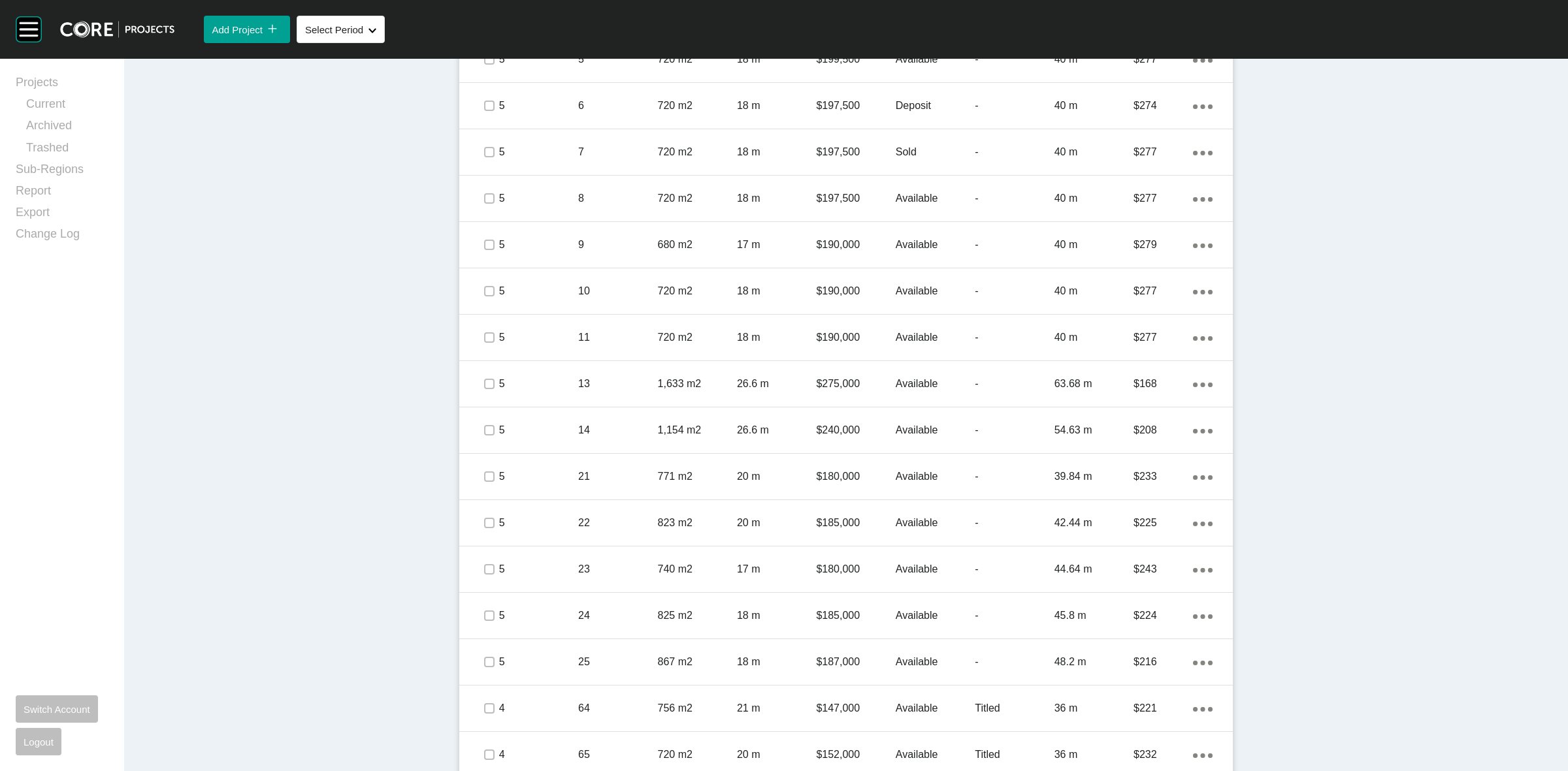
scroll to position [1147, 0]
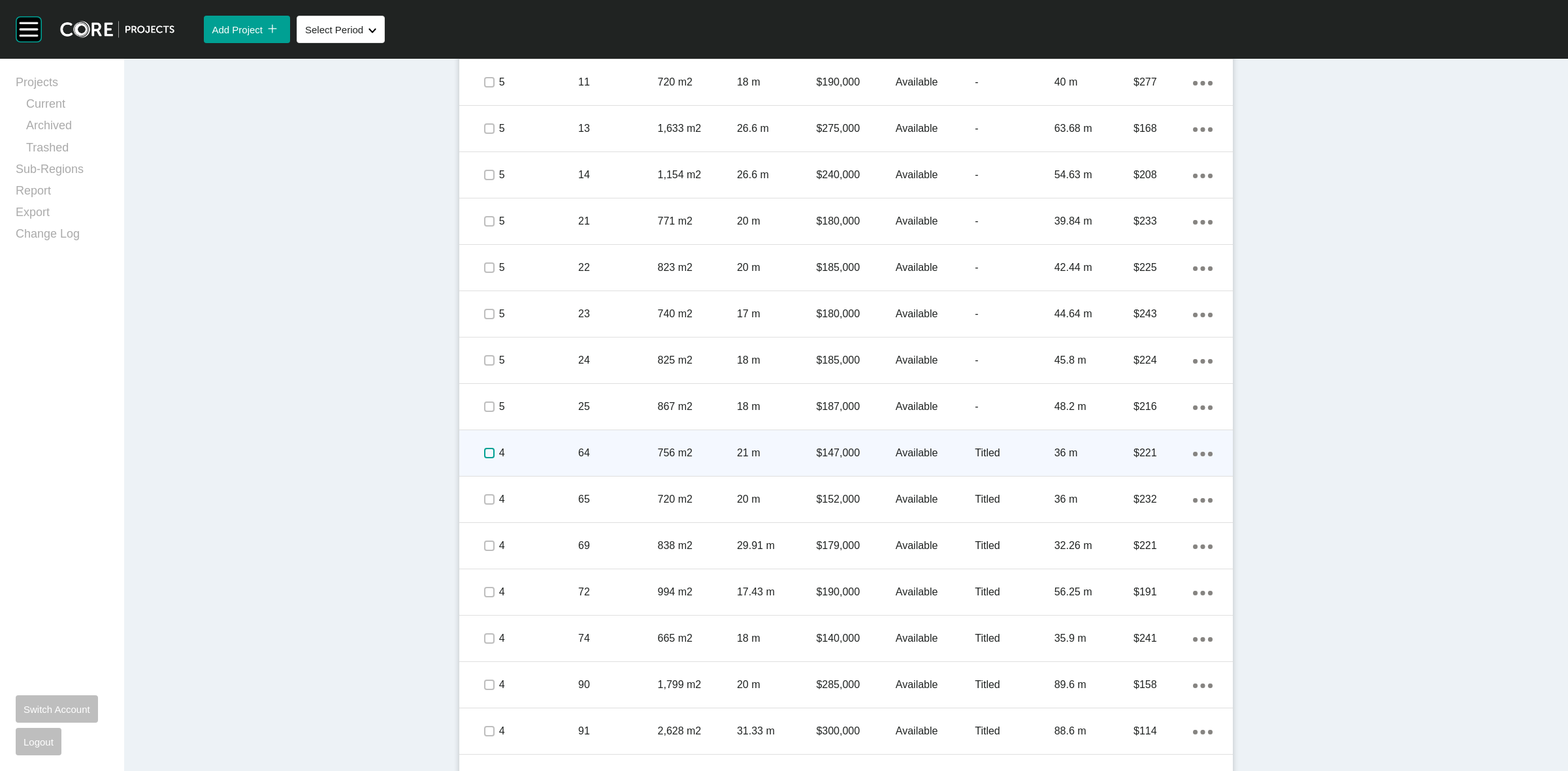
click at [484, 458] on label at bounding box center [489, 453] width 11 height 11
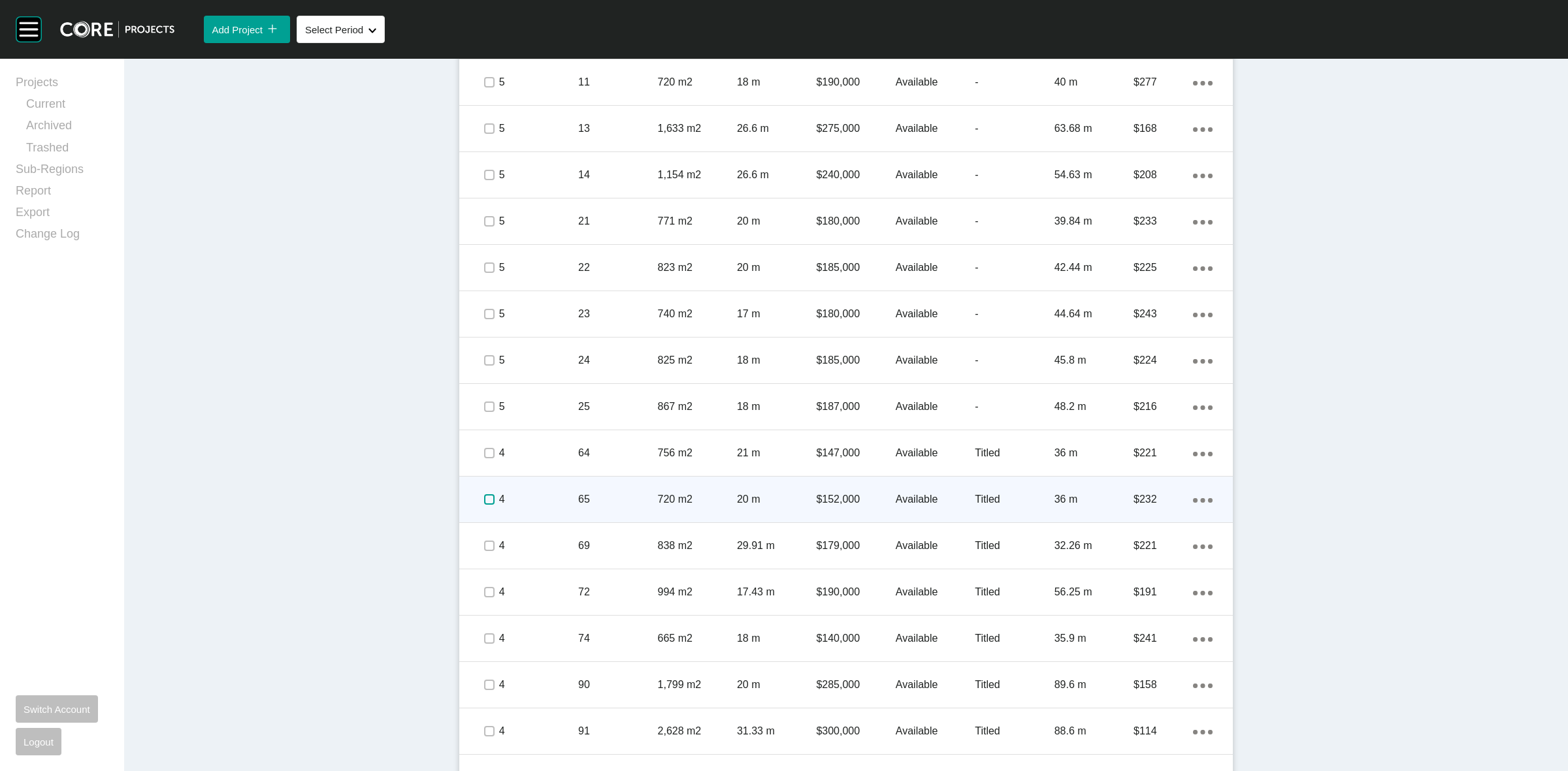
click at [484, 504] on label at bounding box center [489, 499] width 11 height 11
click at [567, 501] on p "4" at bounding box center [538, 499] width 79 height 15
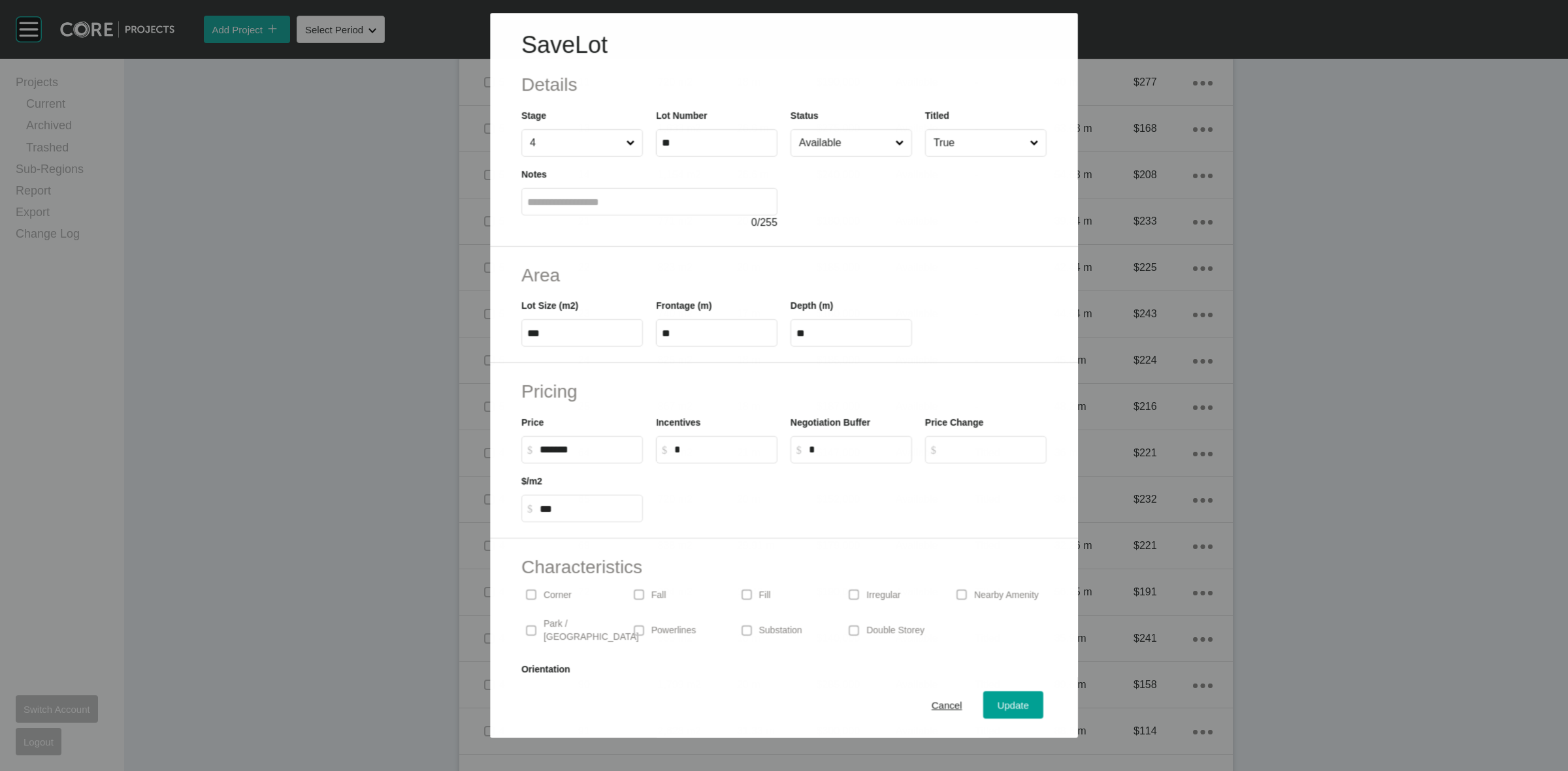
click at [838, 151] on input "Available" at bounding box center [845, 142] width 96 height 27
click at [998, 705] on span "Update" at bounding box center [1014, 705] width 31 height 11
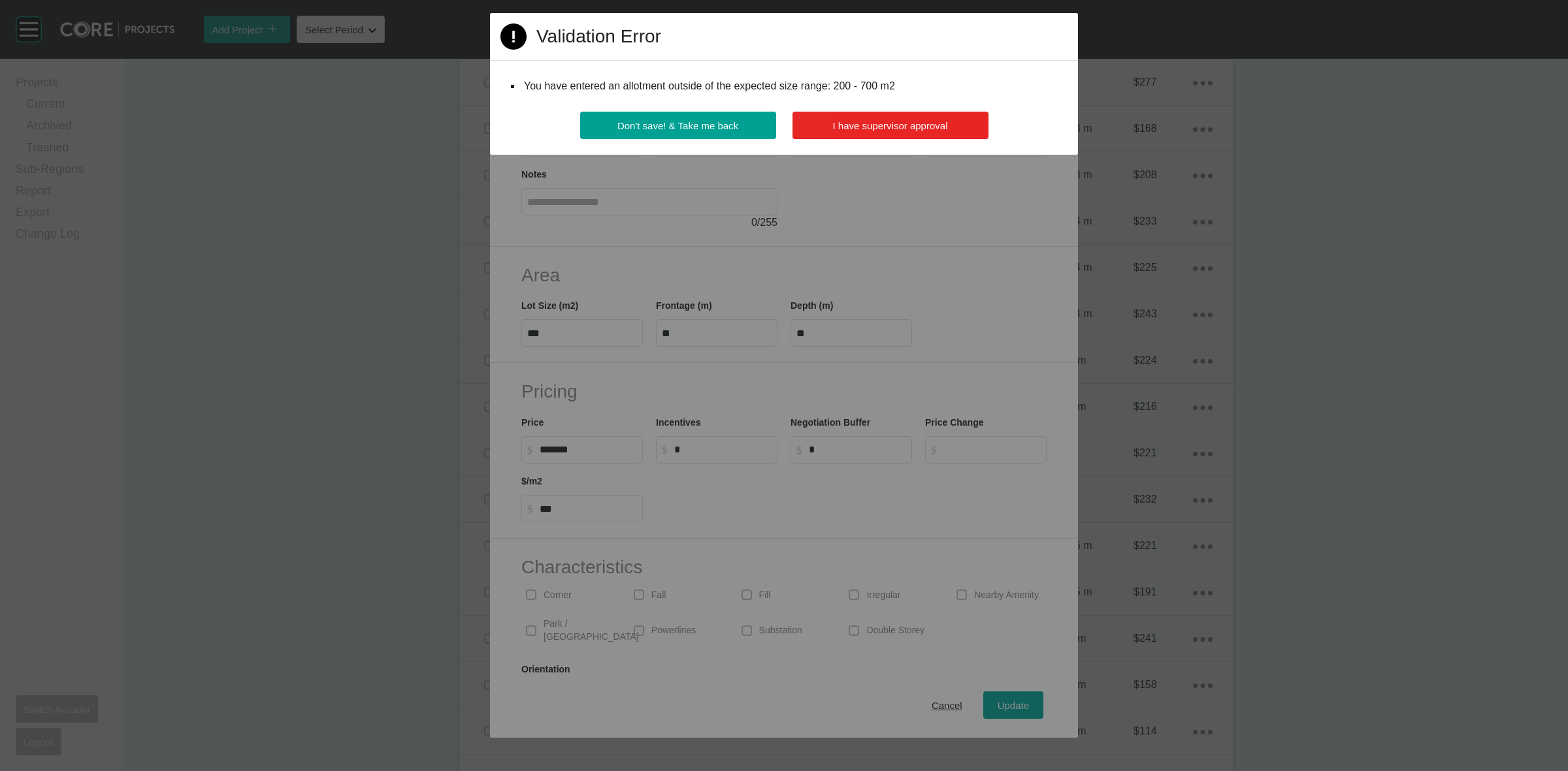
click at [854, 126] on span "I have supervisor approval" at bounding box center [890, 125] width 115 height 11
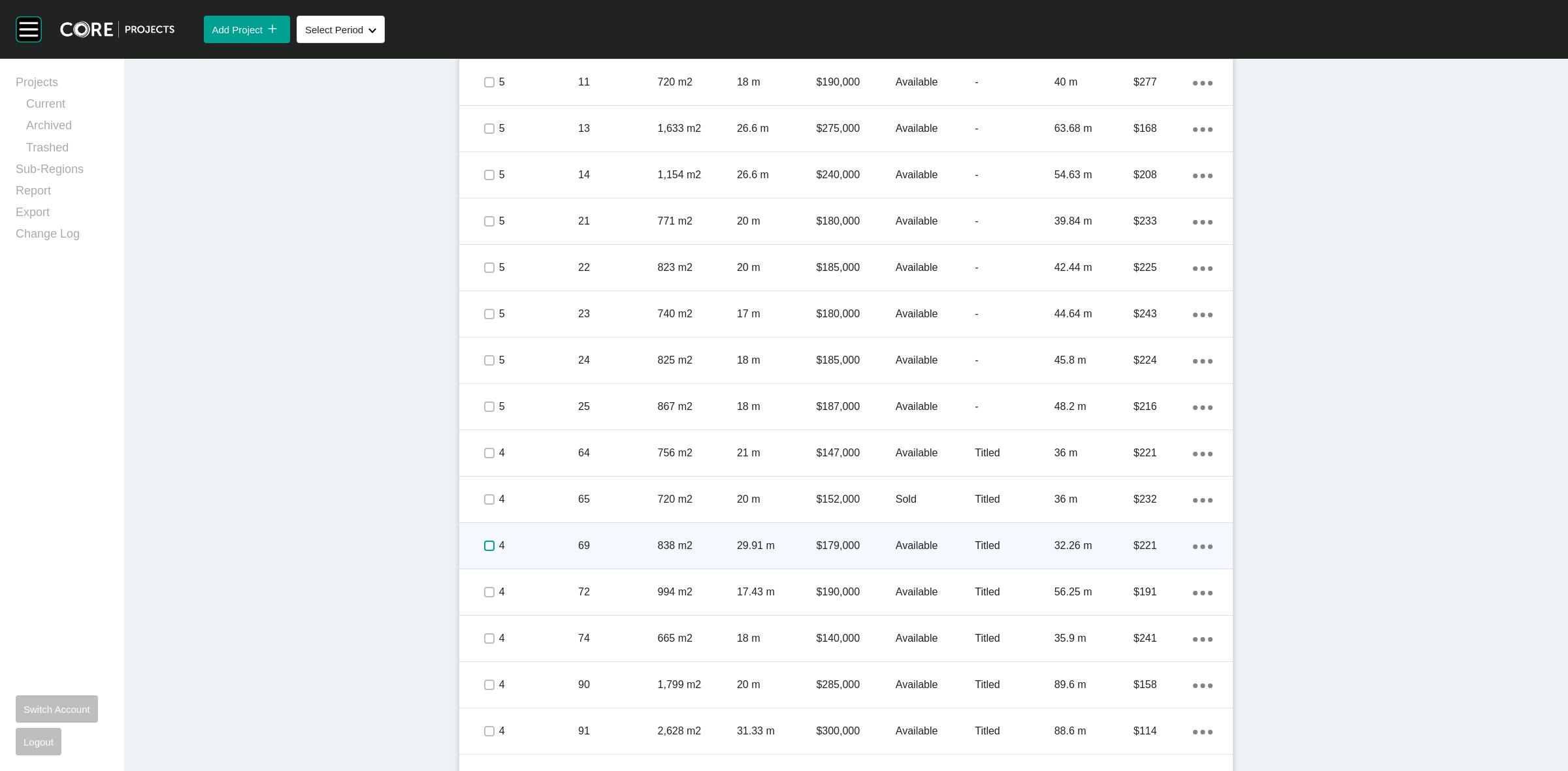
click at [484, 543] on label at bounding box center [489, 546] width 11 height 11
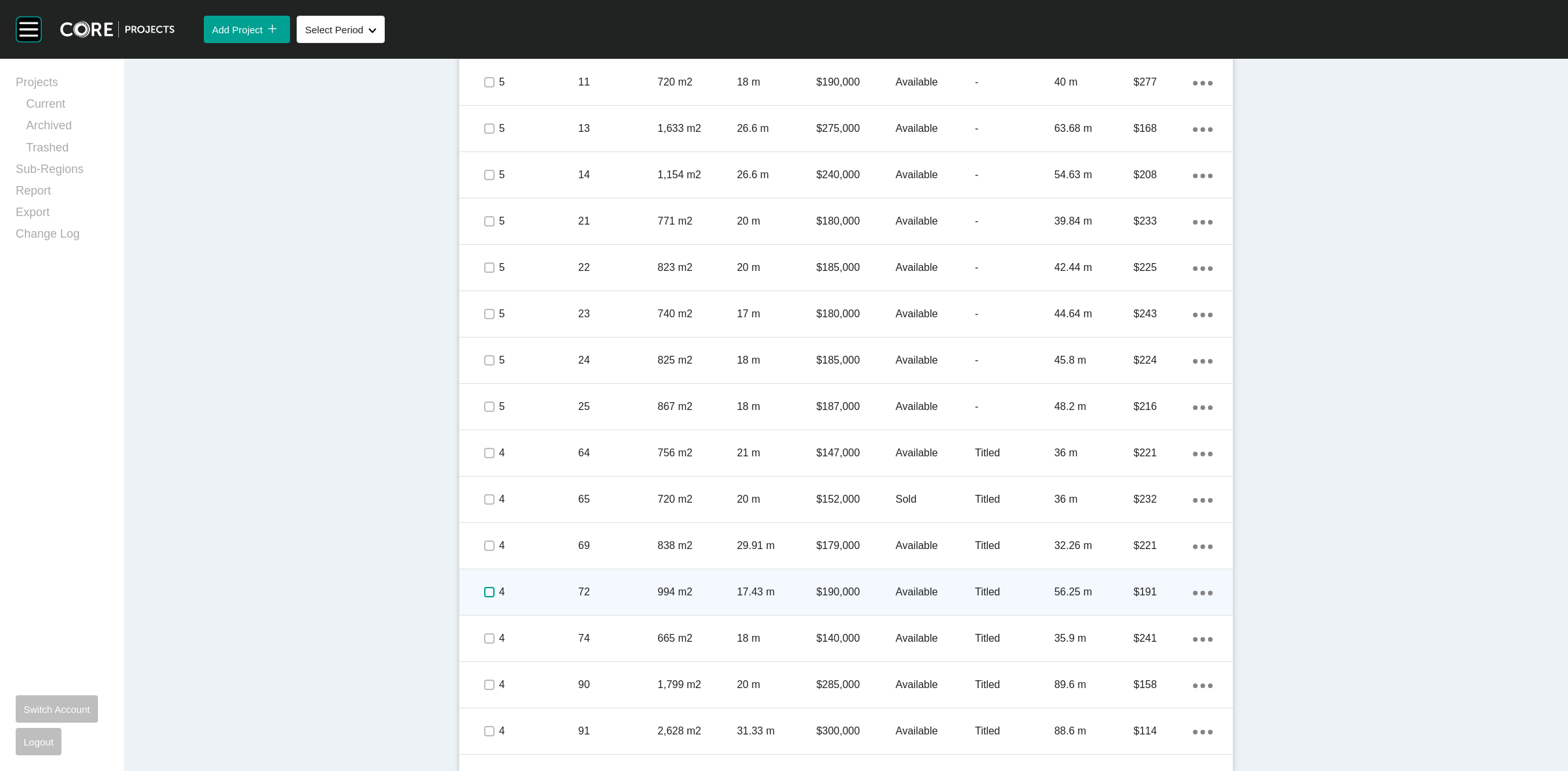
click at [484, 591] on label at bounding box center [489, 592] width 11 height 11
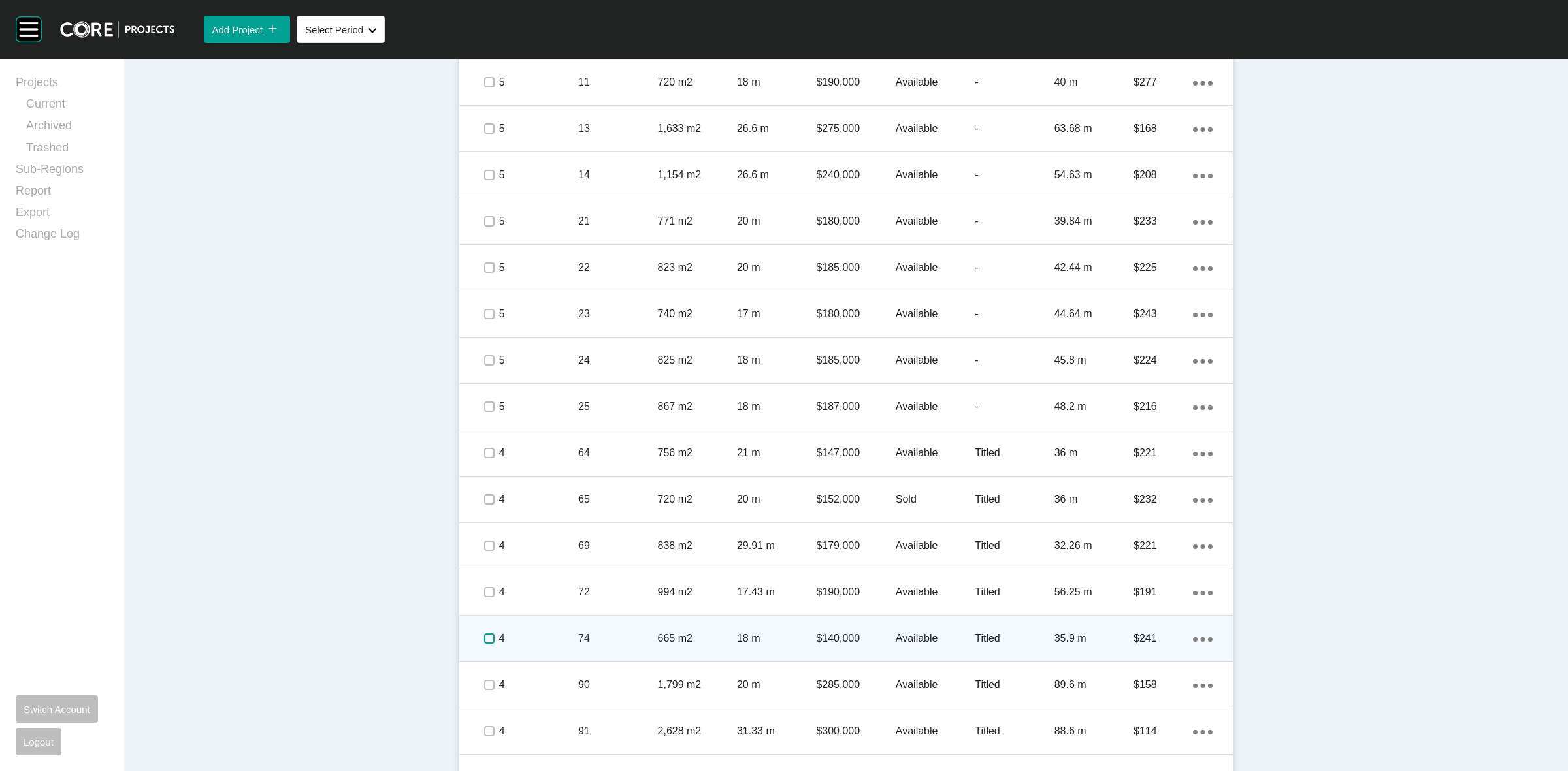
click at [484, 637] on label at bounding box center [489, 638] width 11 height 11
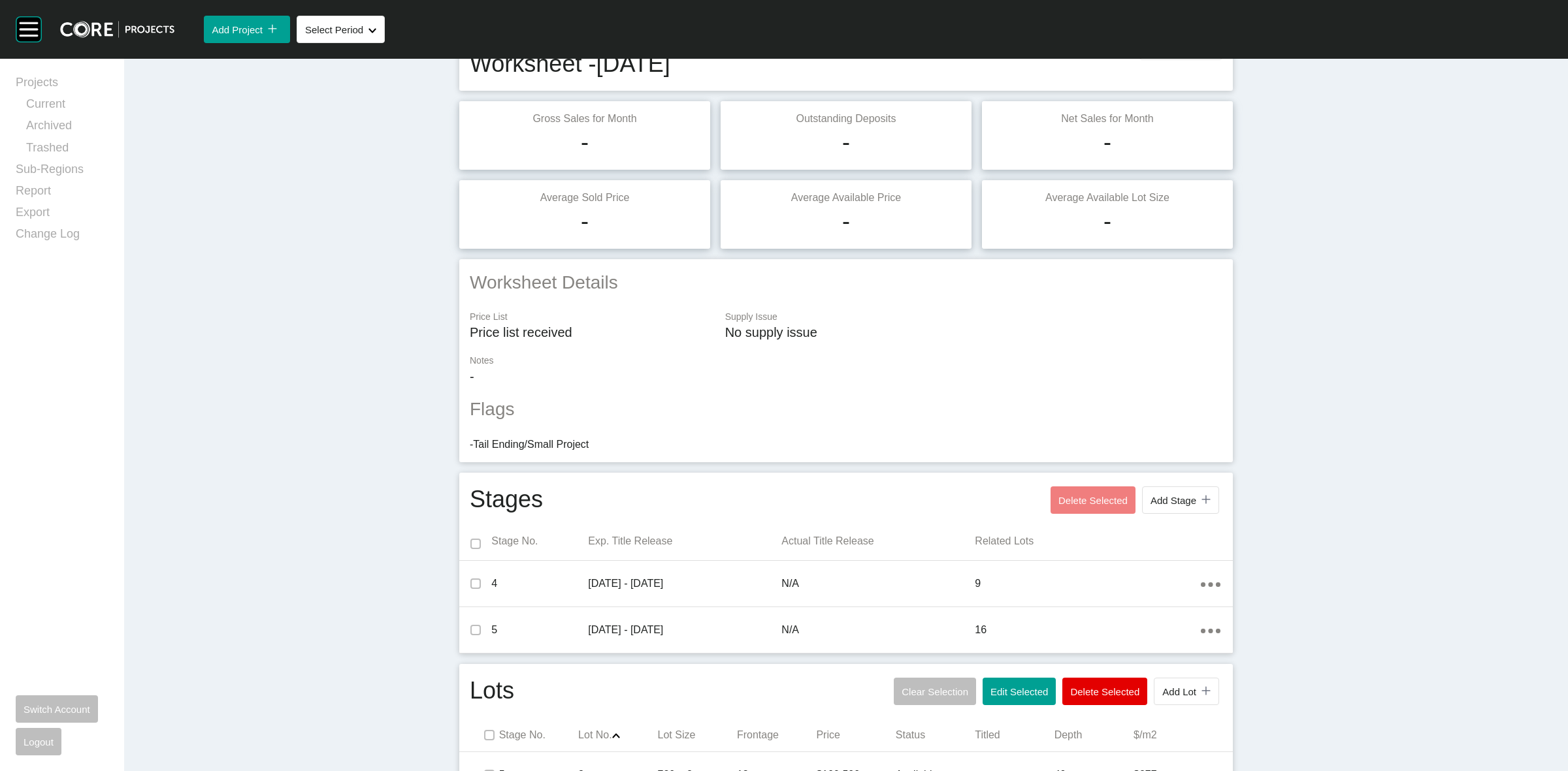
scroll to position [0, 0]
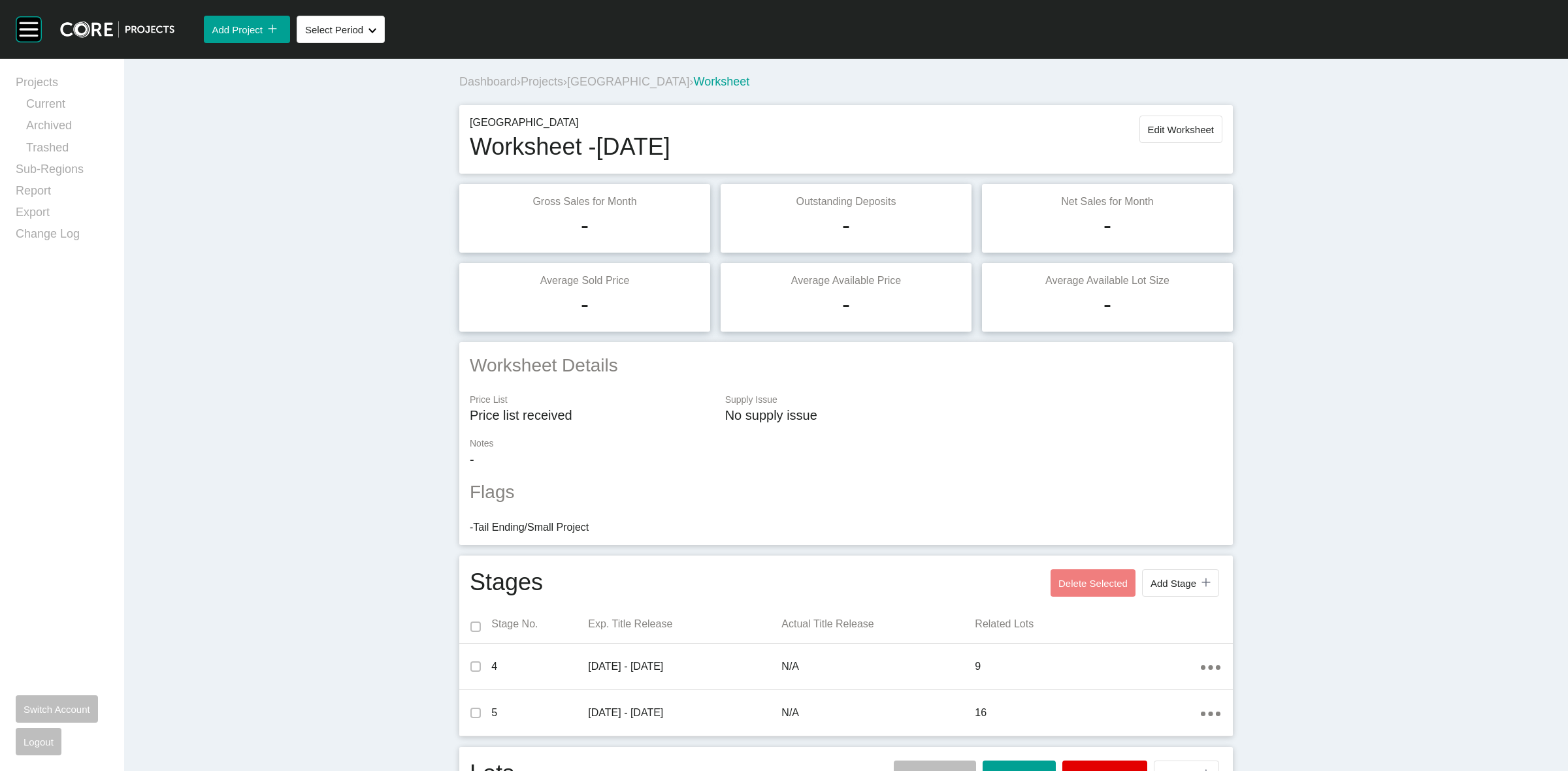
click at [1160, 145] on div "Hunter Park Country Estate Worksheet - September 2025 Edit Worksheet" at bounding box center [846, 139] width 753 height 48
click at [1166, 131] on span "Edit Worksheet" at bounding box center [1181, 129] width 66 height 11
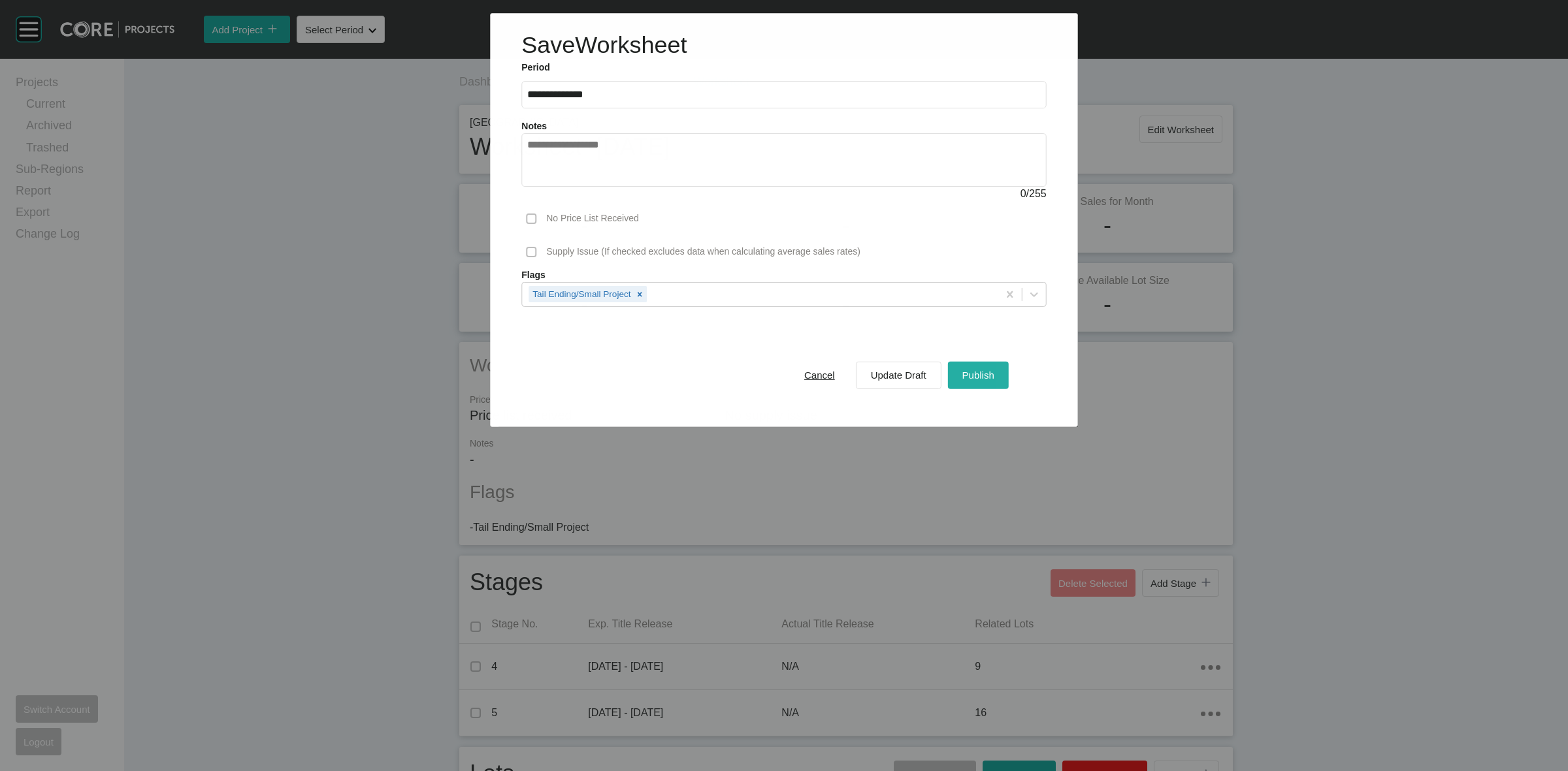
click at [979, 375] on span "Publish" at bounding box center [979, 374] width 32 height 11
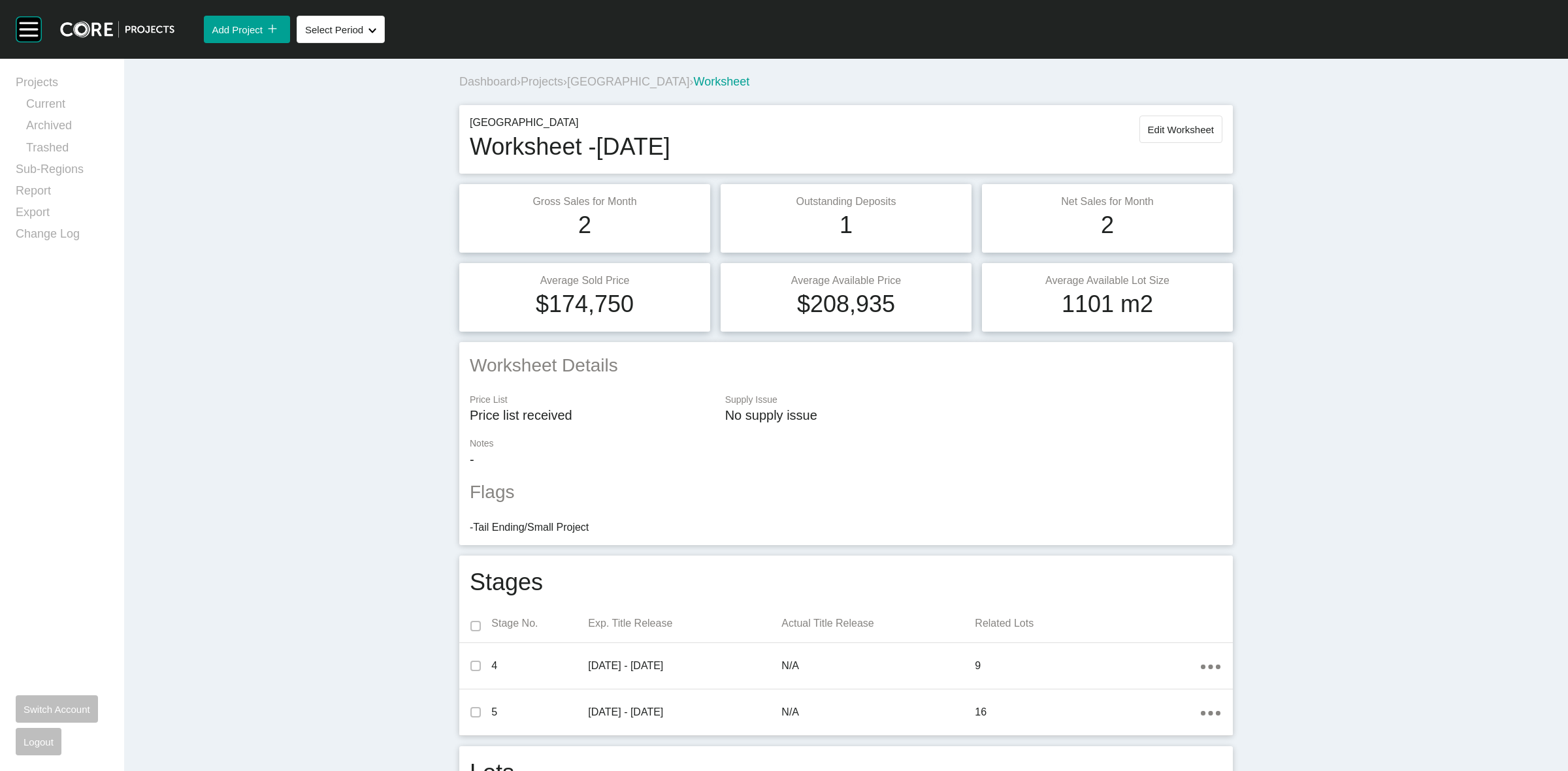
click at [651, 77] on span "[GEOGRAPHIC_DATA]" at bounding box center [628, 81] width 122 height 13
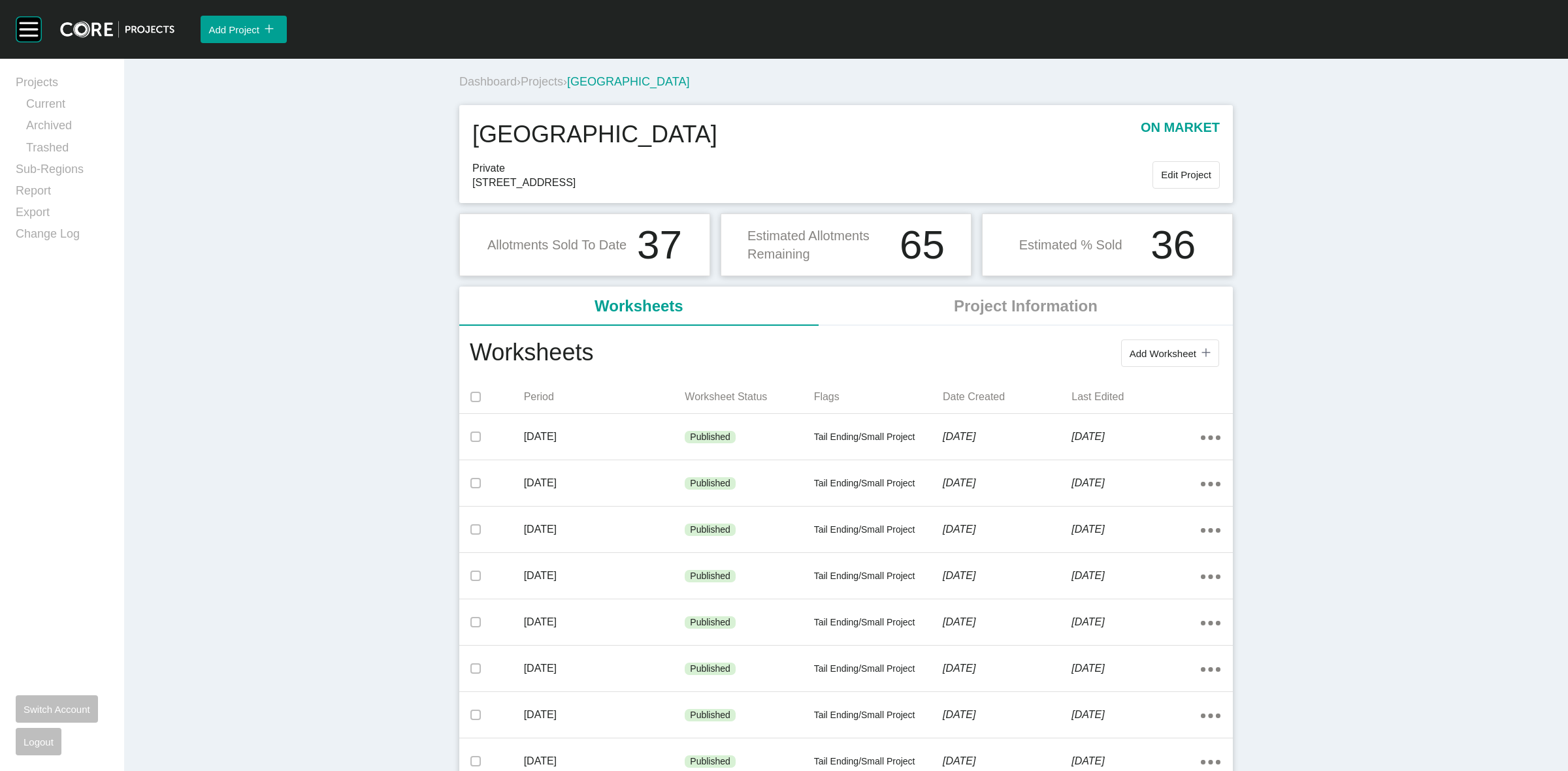
click at [554, 81] on span "Projects" at bounding box center [541, 81] width 42 height 13
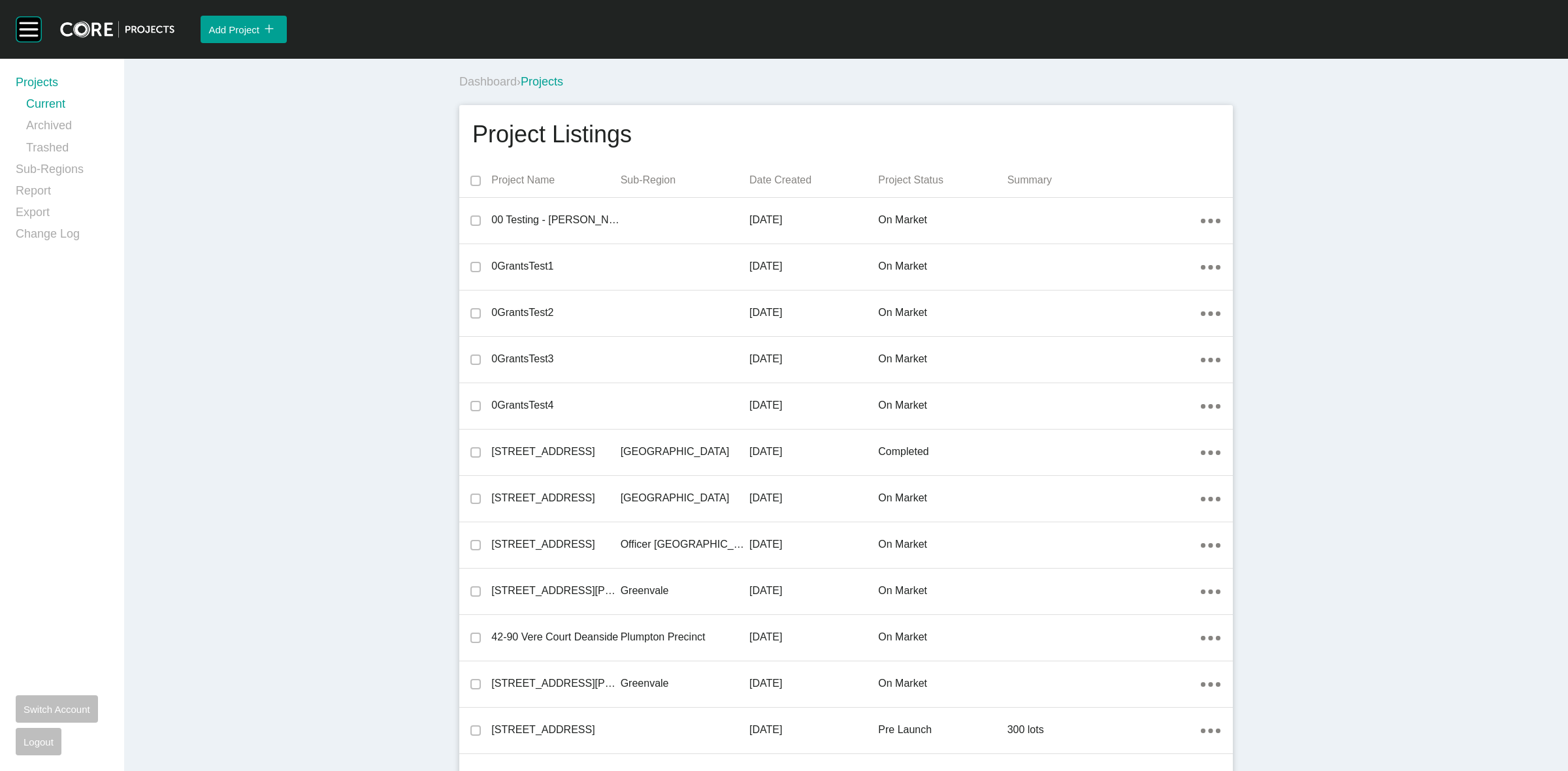
scroll to position [24268, 0]
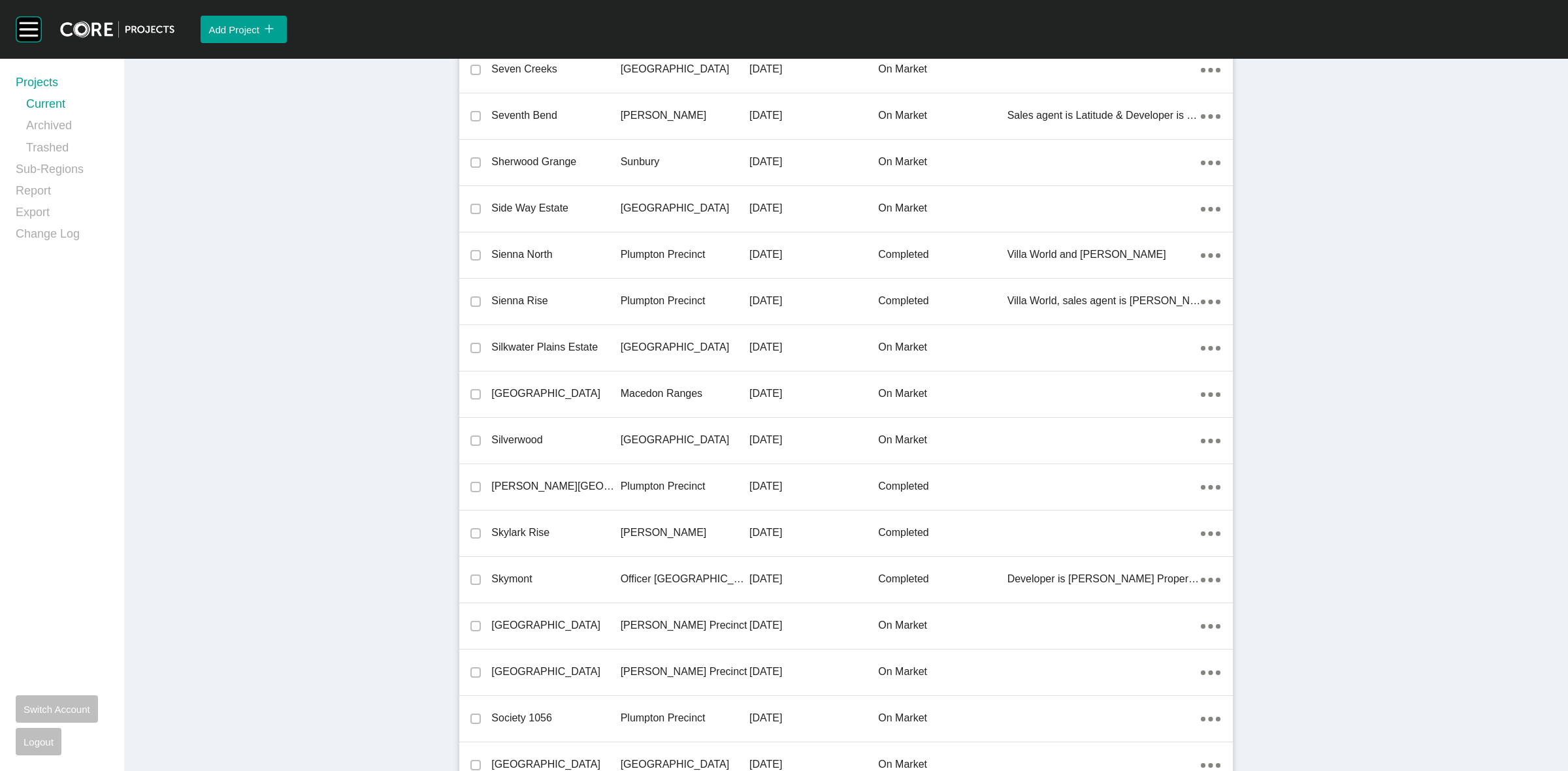
click at [654, 433] on p "[GEOGRAPHIC_DATA]" at bounding box center [685, 440] width 129 height 15
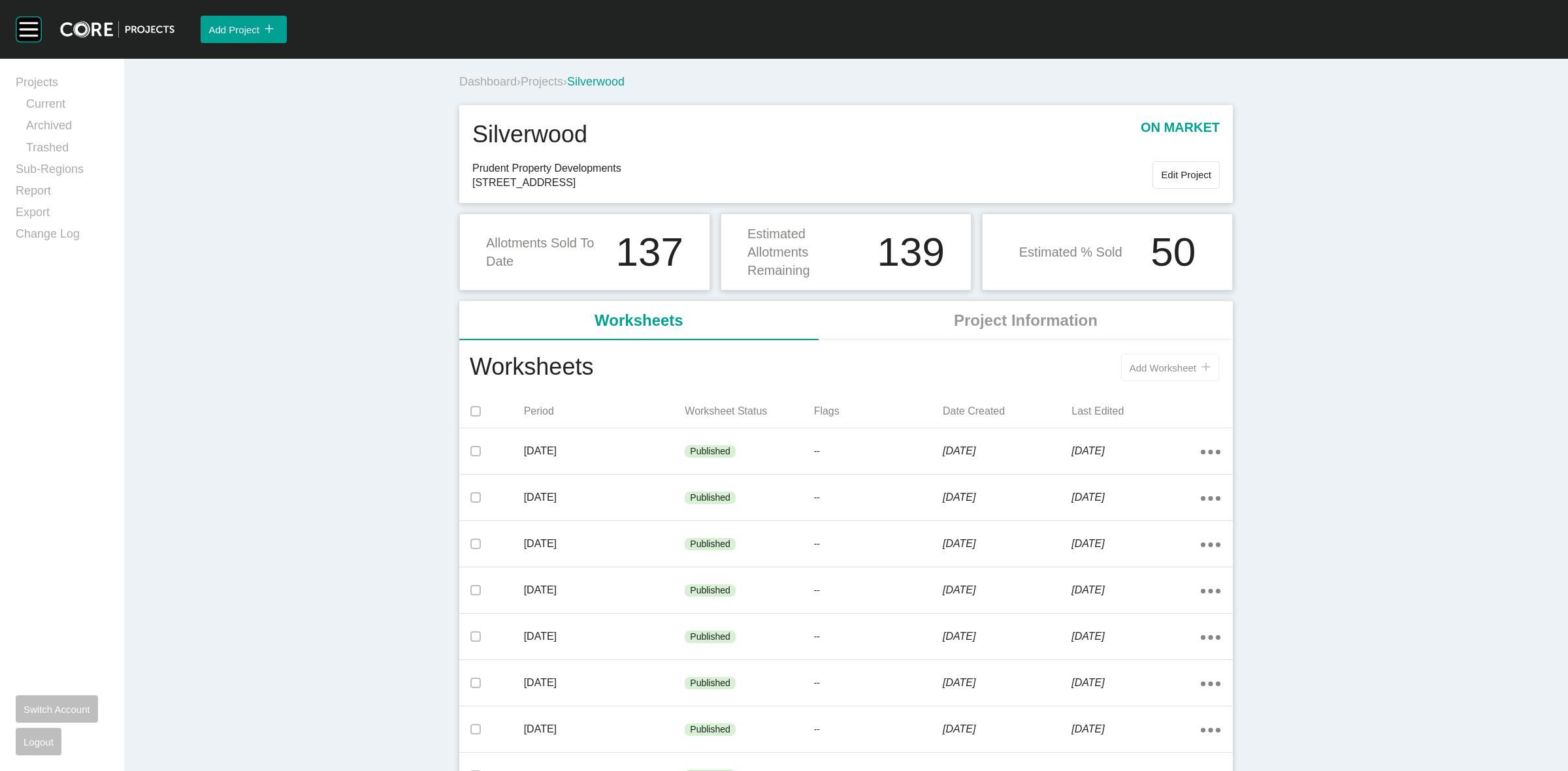
drag, startPoint x: 1118, startPoint y: 354, endPoint x: 1132, endPoint y: 363, distance: 16.6
click at [1119, 354] on div "Add Worksheet icon/tick copy 11 Created with Sketch." at bounding box center [908, 367] width 629 height 34
click at [1137, 364] on span "Add Worksheet" at bounding box center [1163, 367] width 67 height 11
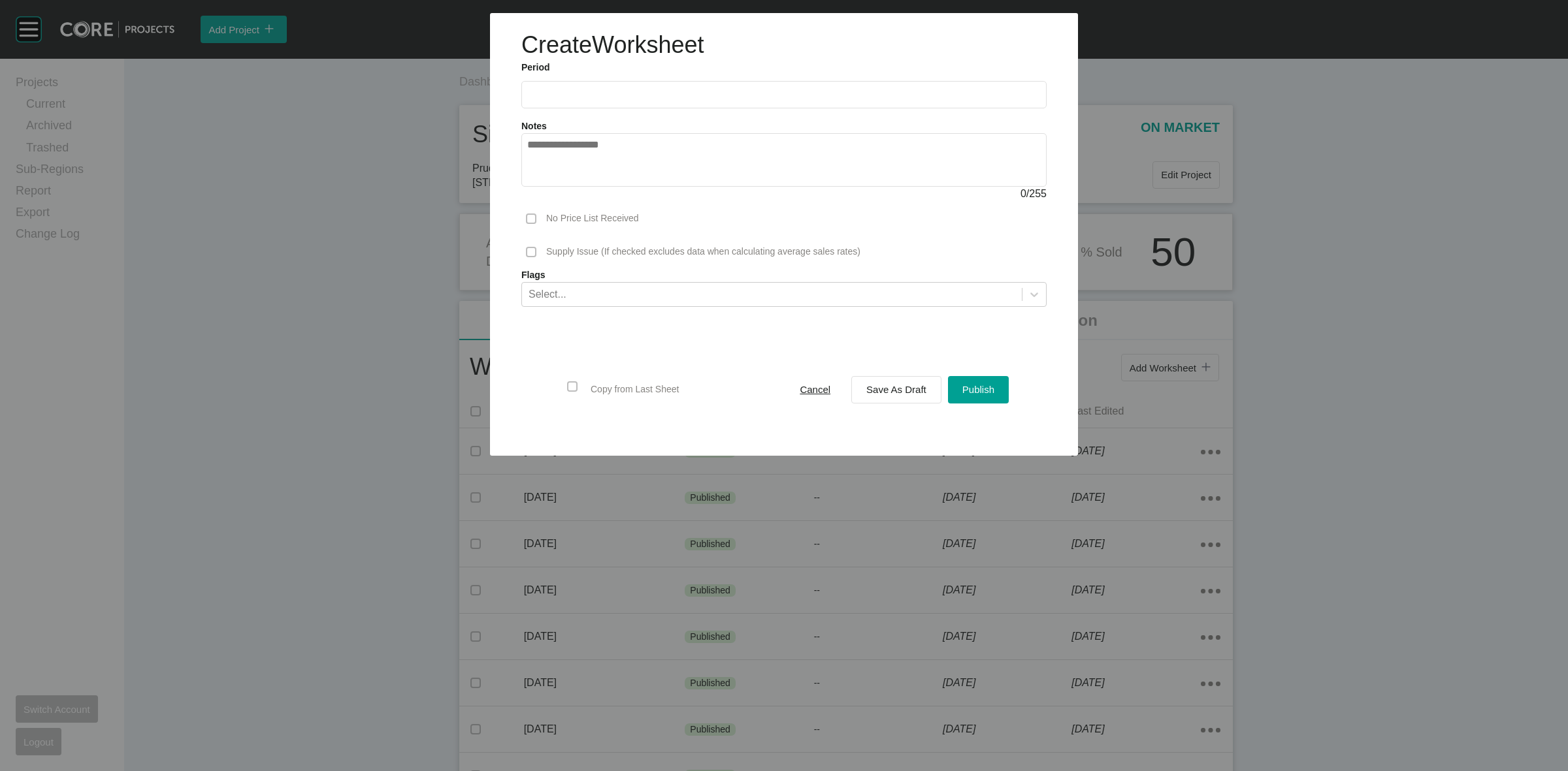
click at [644, 101] on label at bounding box center [784, 94] width 526 height 28
click at [644, 100] on input "text" at bounding box center [784, 93] width 514 height 11
click at [627, 191] on li "Sep" at bounding box center [634, 190] width 44 height 23
type input "**********"
click at [875, 393] on span "Save As Draft" at bounding box center [896, 389] width 60 height 11
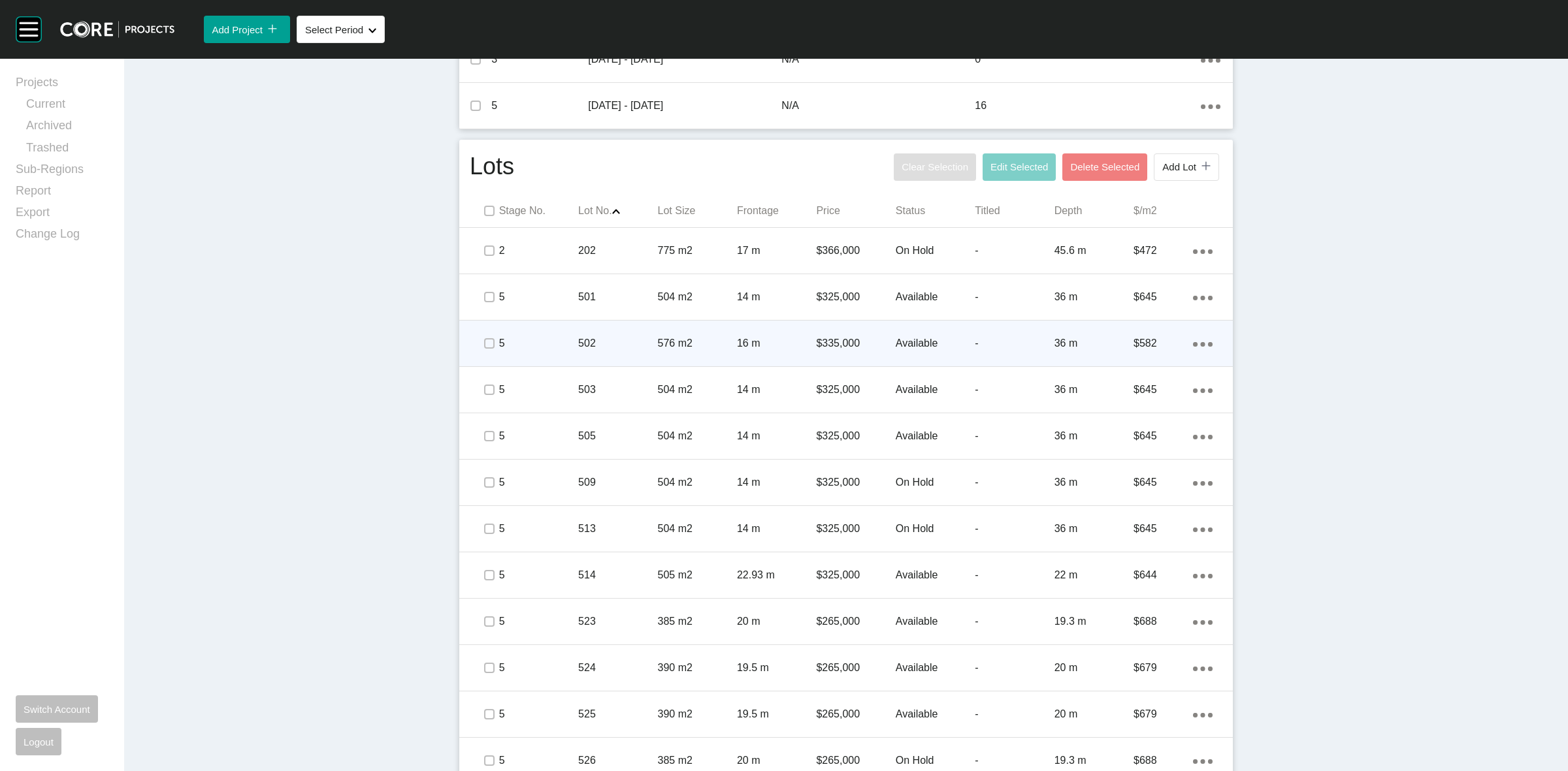
scroll to position [653, 0]
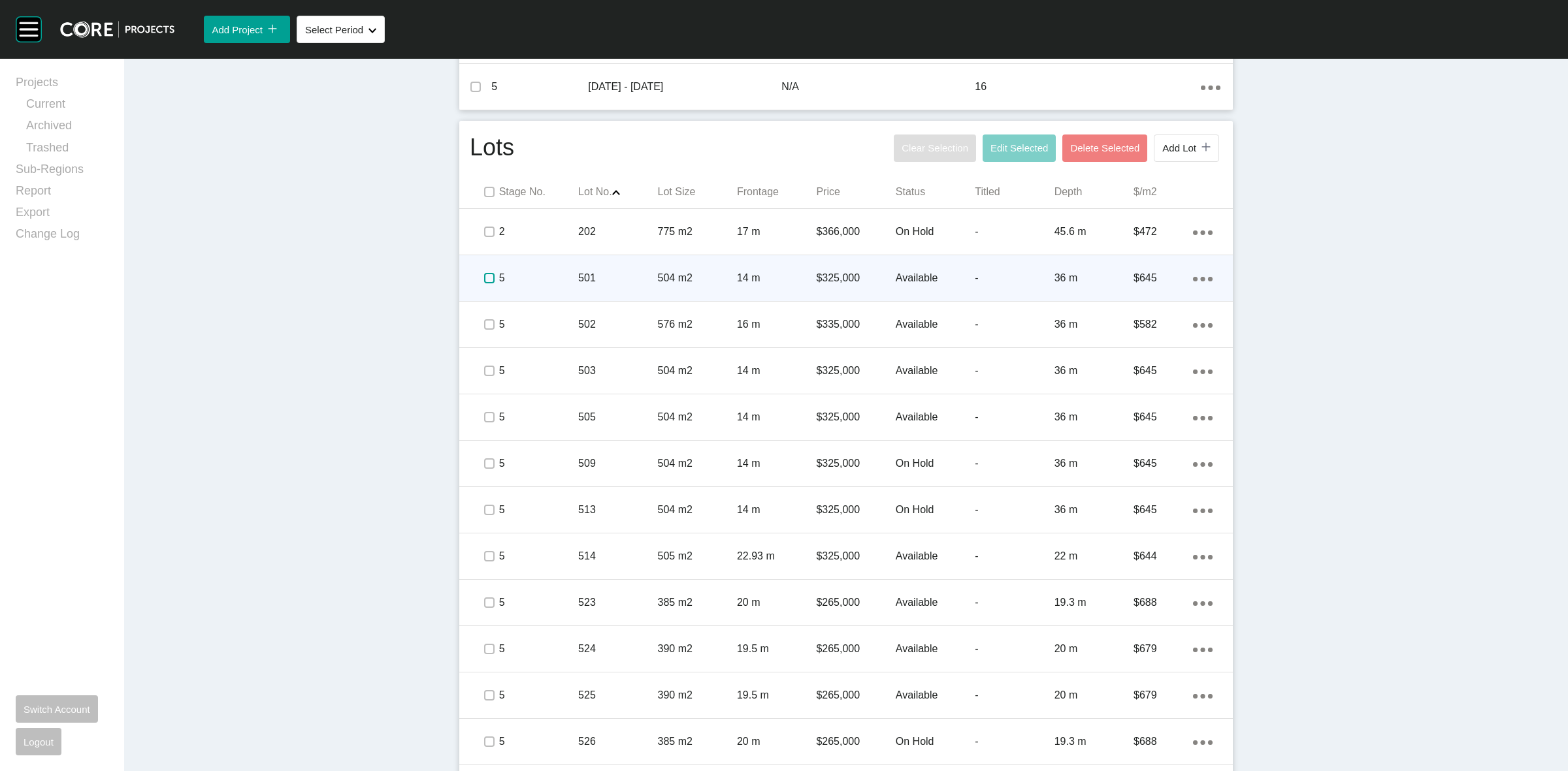
drag, startPoint x: 481, startPoint y: 278, endPoint x: 491, endPoint y: 278, distance: 10.0
click at [484, 278] on label at bounding box center [489, 278] width 11 height 11
click at [544, 268] on div "5" at bounding box center [538, 278] width 79 height 40
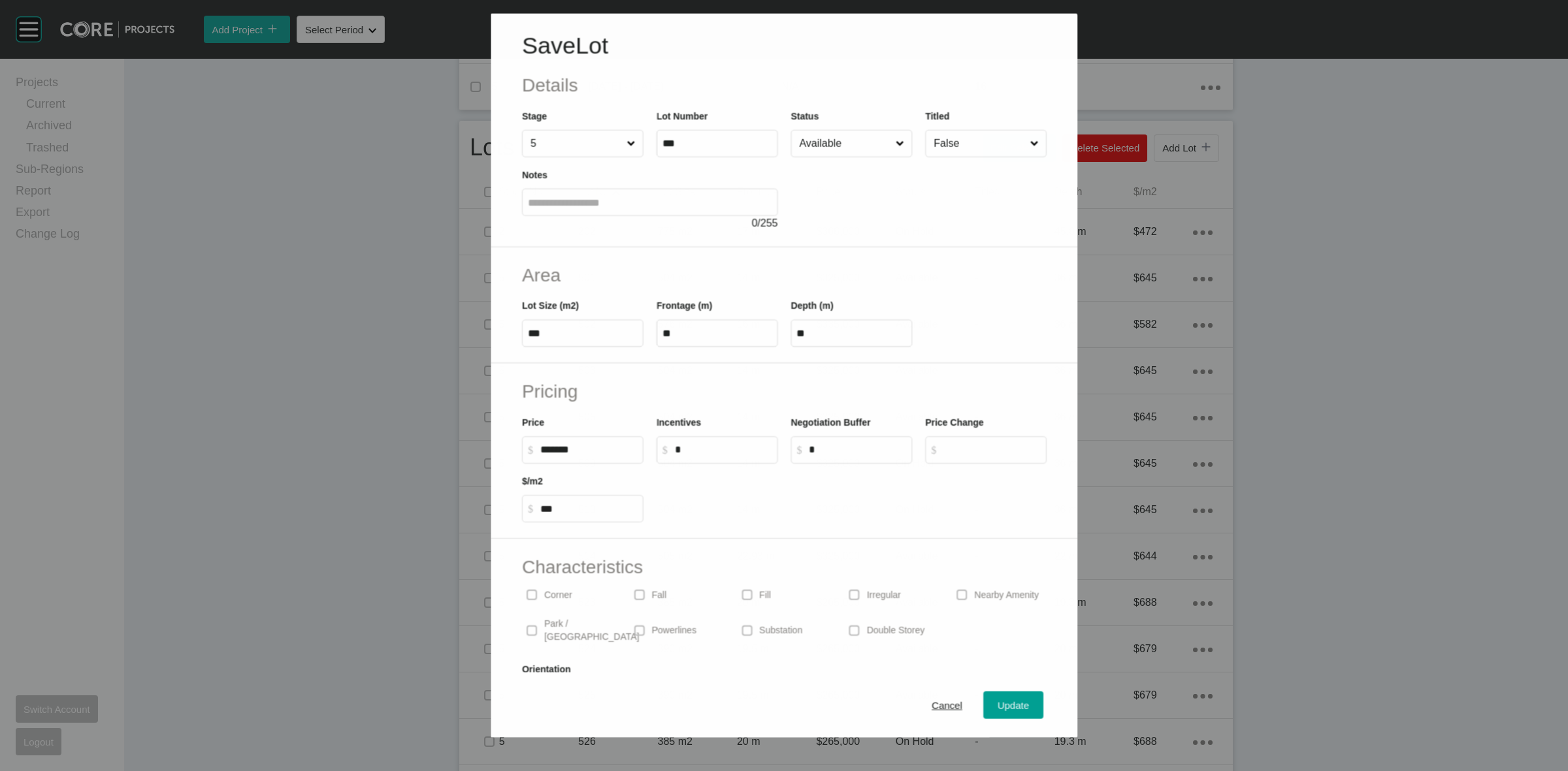
click at [838, 149] on input "Available" at bounding box center [845, 142] width 96 height 27
click at [1000, 707] on span "Update" at bounding box center [1014, 705] width 31 height 11
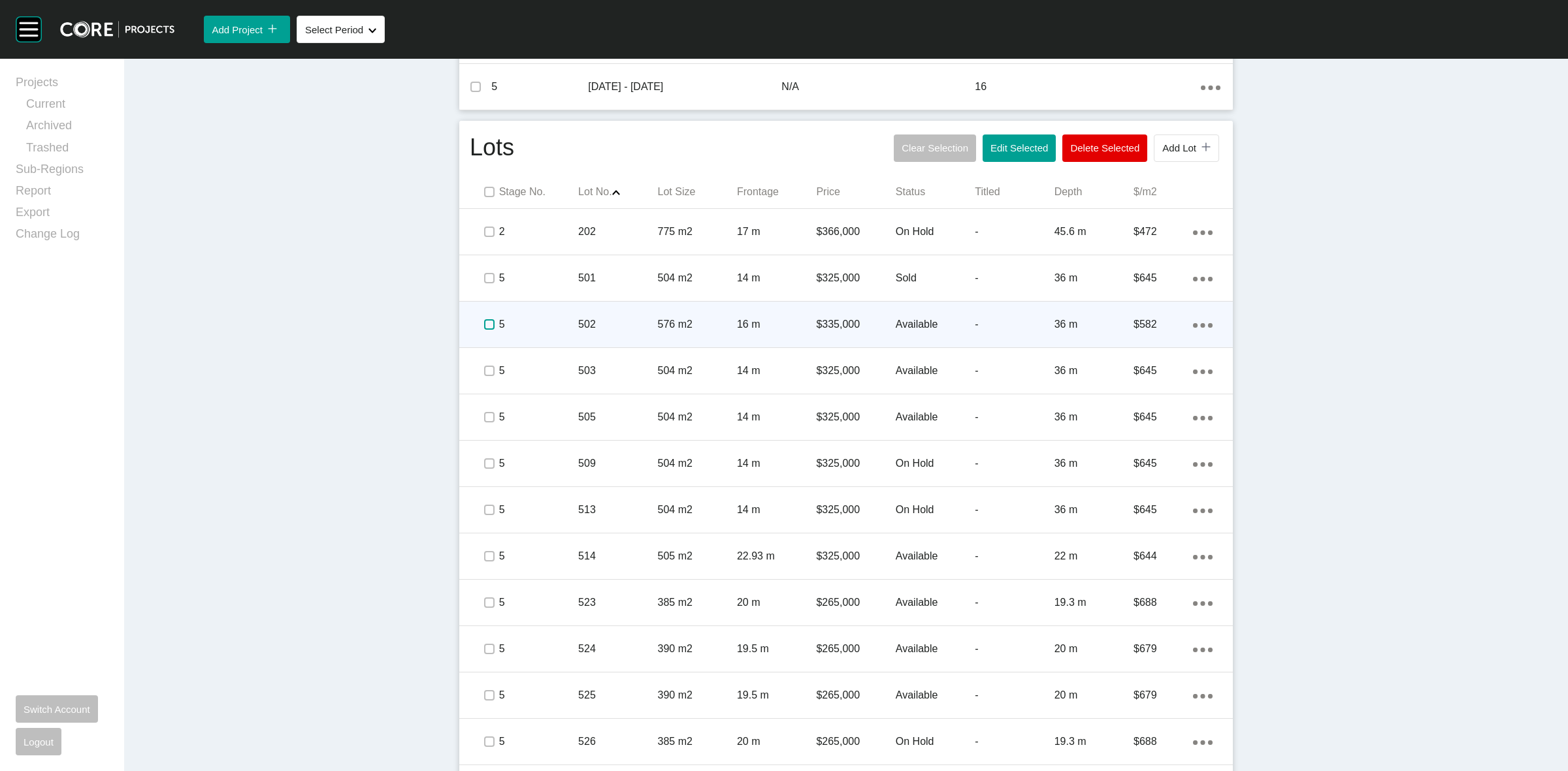
click at [484, 325] on label at bounding box center [489, 324] width 11 height 11
click at [518, 327] on p "5" at bounding box center [538, 324] width 79 height 15
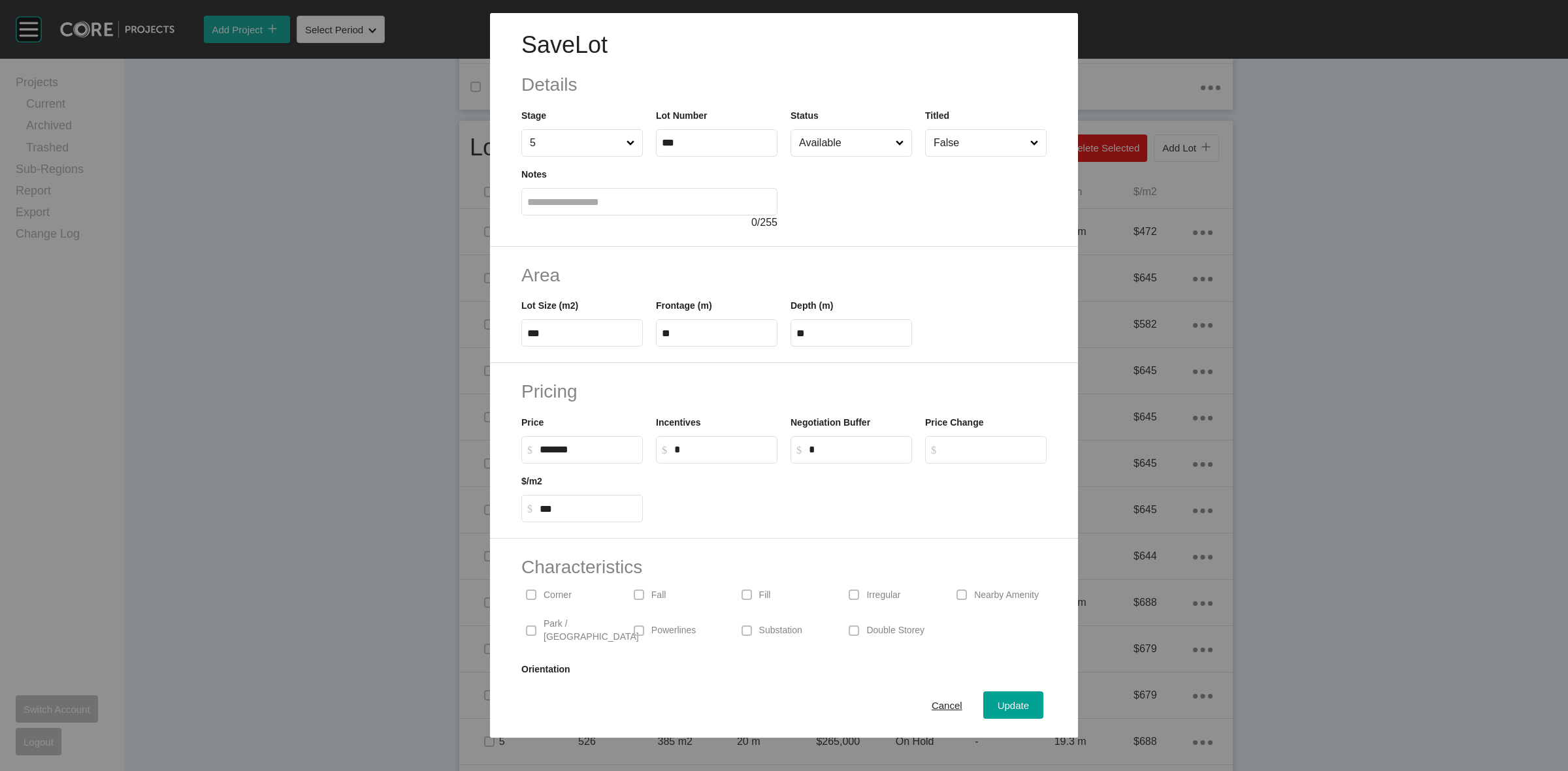
click at [830, 142] on input "Available" at bounding box center [845, 142] width 96 height 27
click at [998, 703] on span "Update" at bounding box center [1014, 705] width 31 height 11
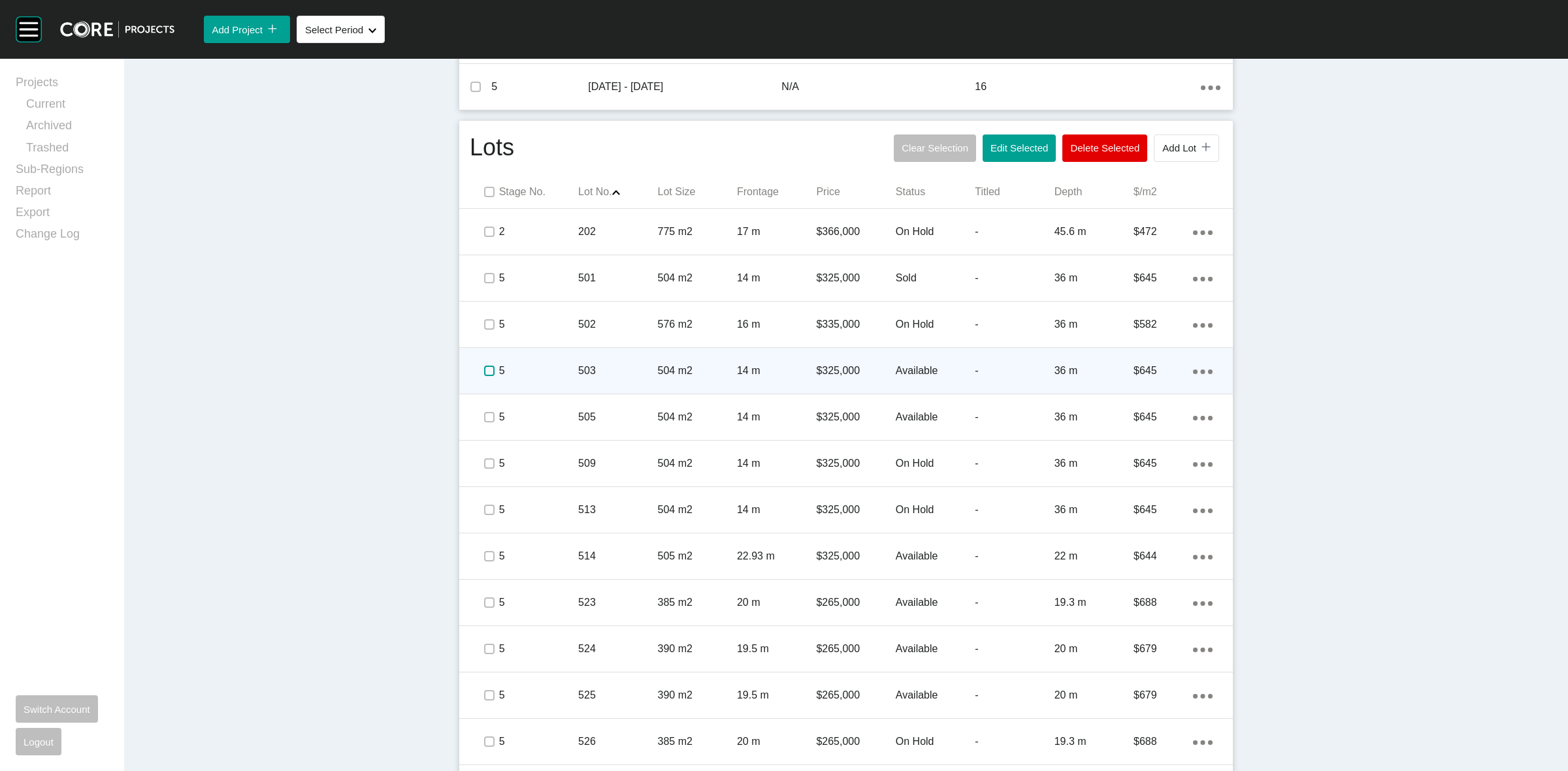
click at [484, 367] on label at bounding box center [489, 370] width 11 height 11
click at [541, 366] on p "5" at bounding box center [538, 370] width 79 height 15
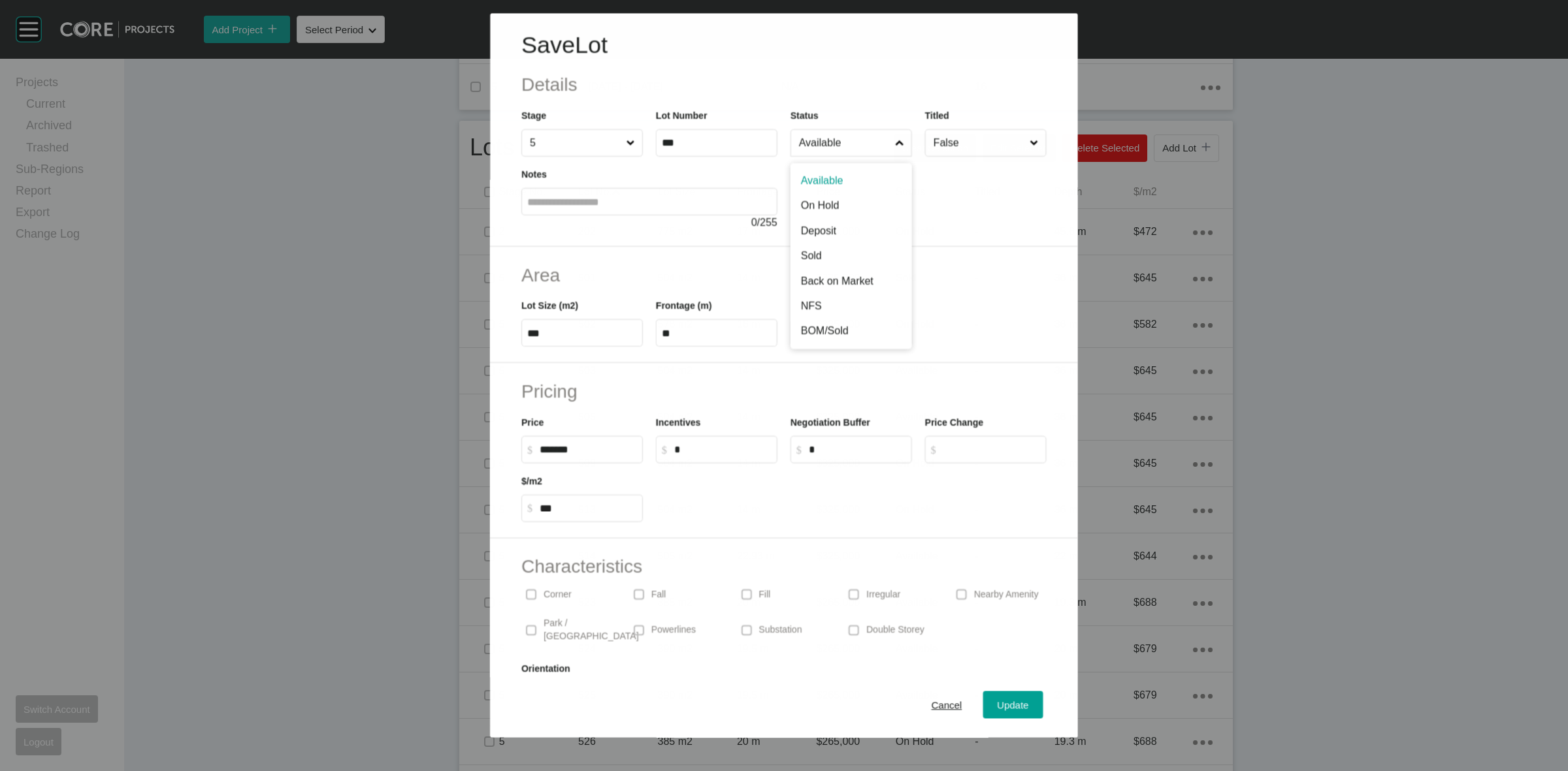
click at [834, 130] on label "Available" at bounding box center [852, 143] width 122 height 28
click at [834, 130] on input "Available" at bounding box center [845, 142] width 96 height 27
click at [998, 706] on span "Update" at bounding box center [1014, 705] width 31 height 11
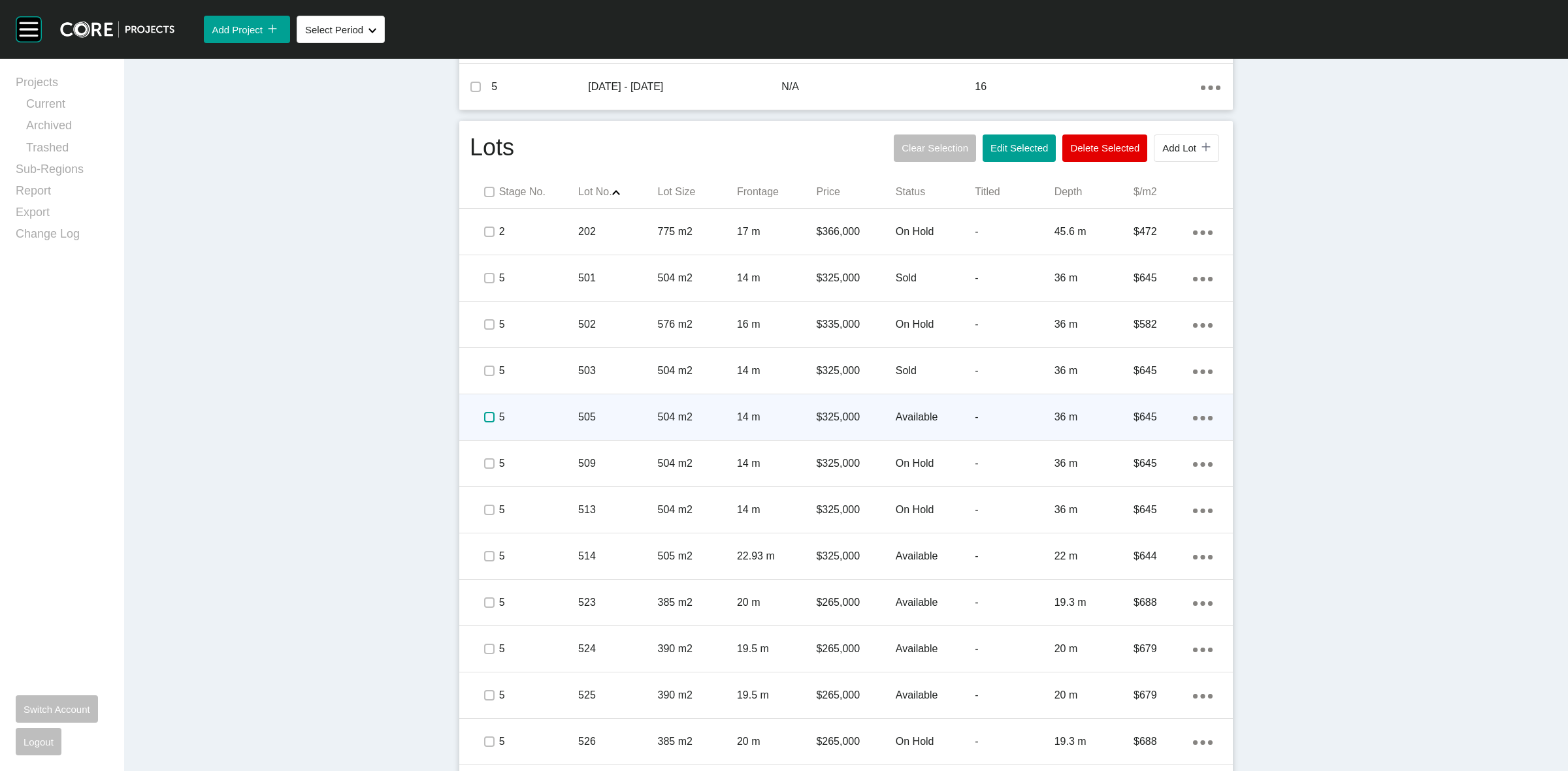
click at [484, 413] on label at bounding box center [489, 417] width 11 height 11
click at [532, 401] on div "5" at bounding box center [538, 416] width 79 height 40
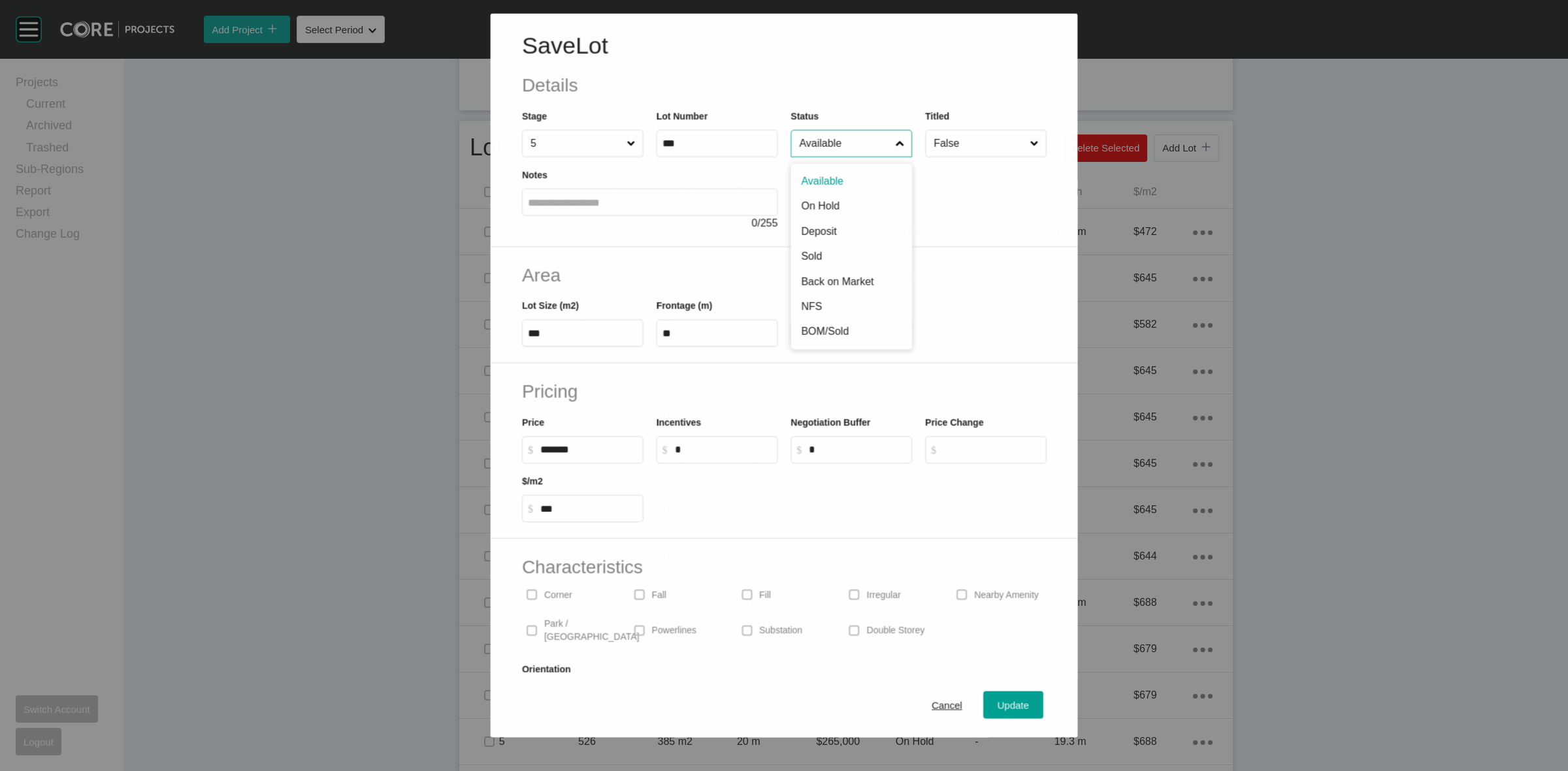
click at [824, 144] on input "Available" at bounding box center [845, 142] width 96 height 27
click at [998, 706] on span "Update" at bounding box center [1014, 705] width 31 height 11
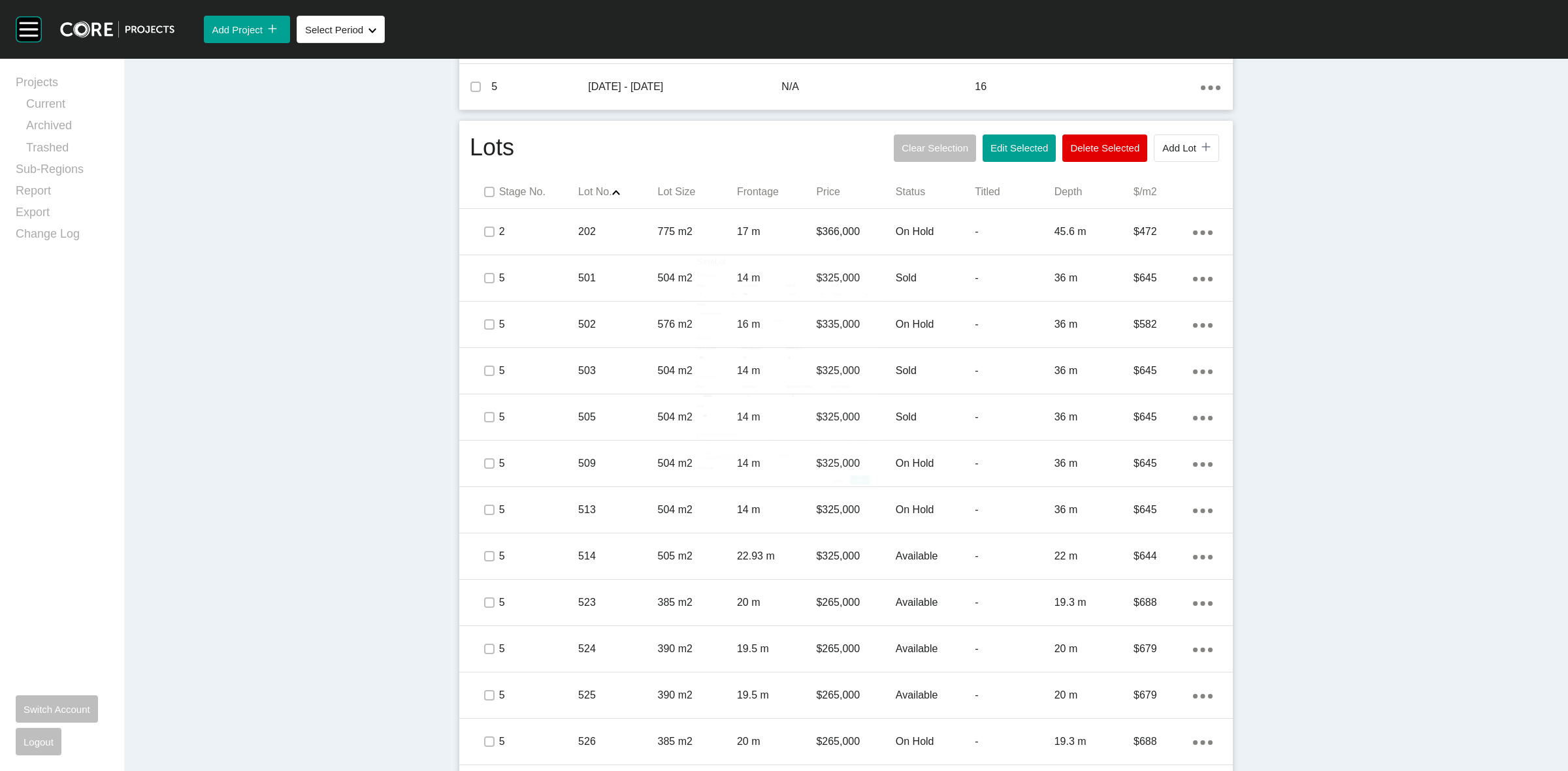
scroll to position [816, 0]
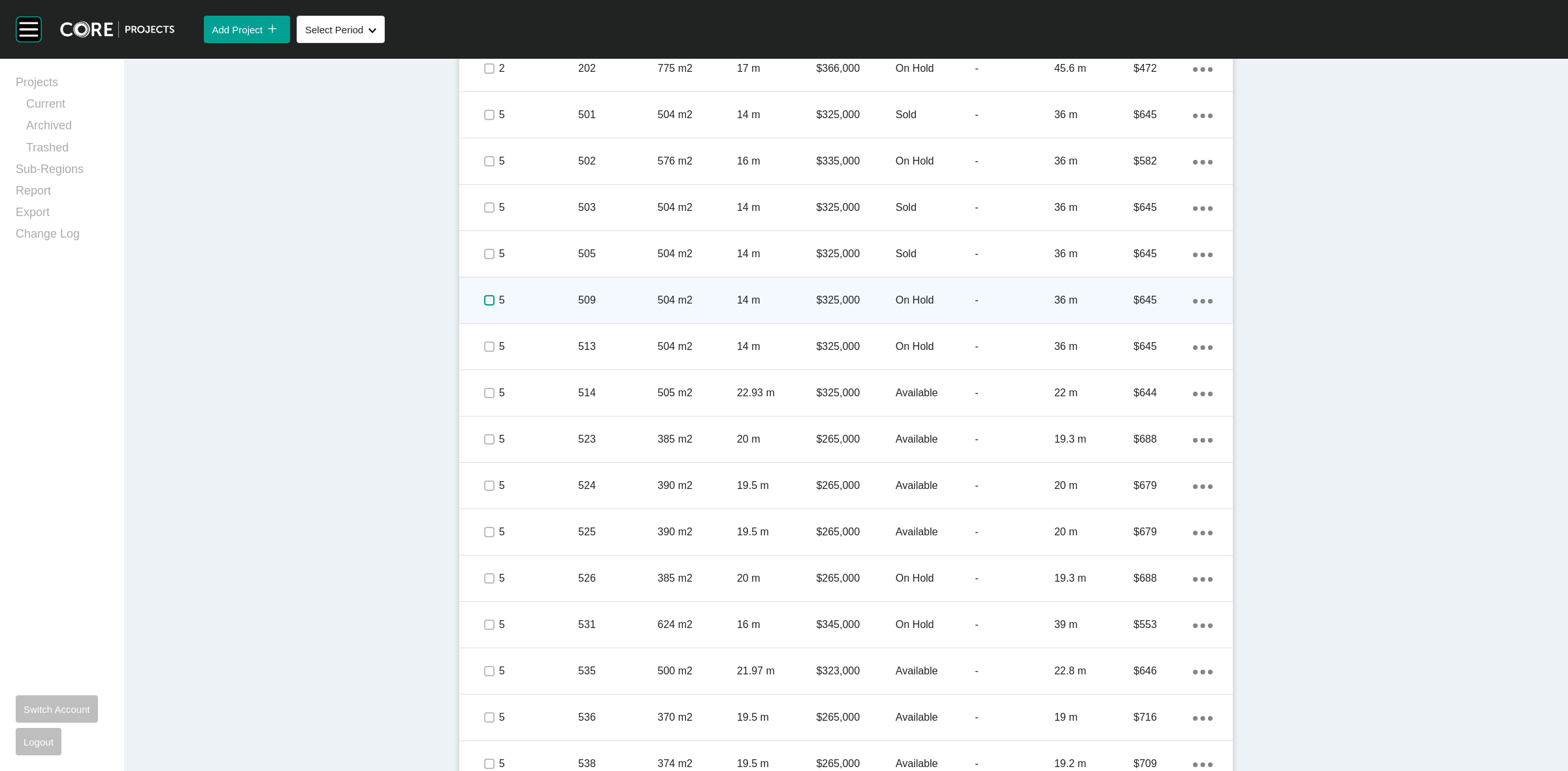
click at [484, 296] on label at bounding box center [489, 301] width 11 height 11
click at [579, 286] on div "509" at bounding box center [618, 300] width 79 height 40
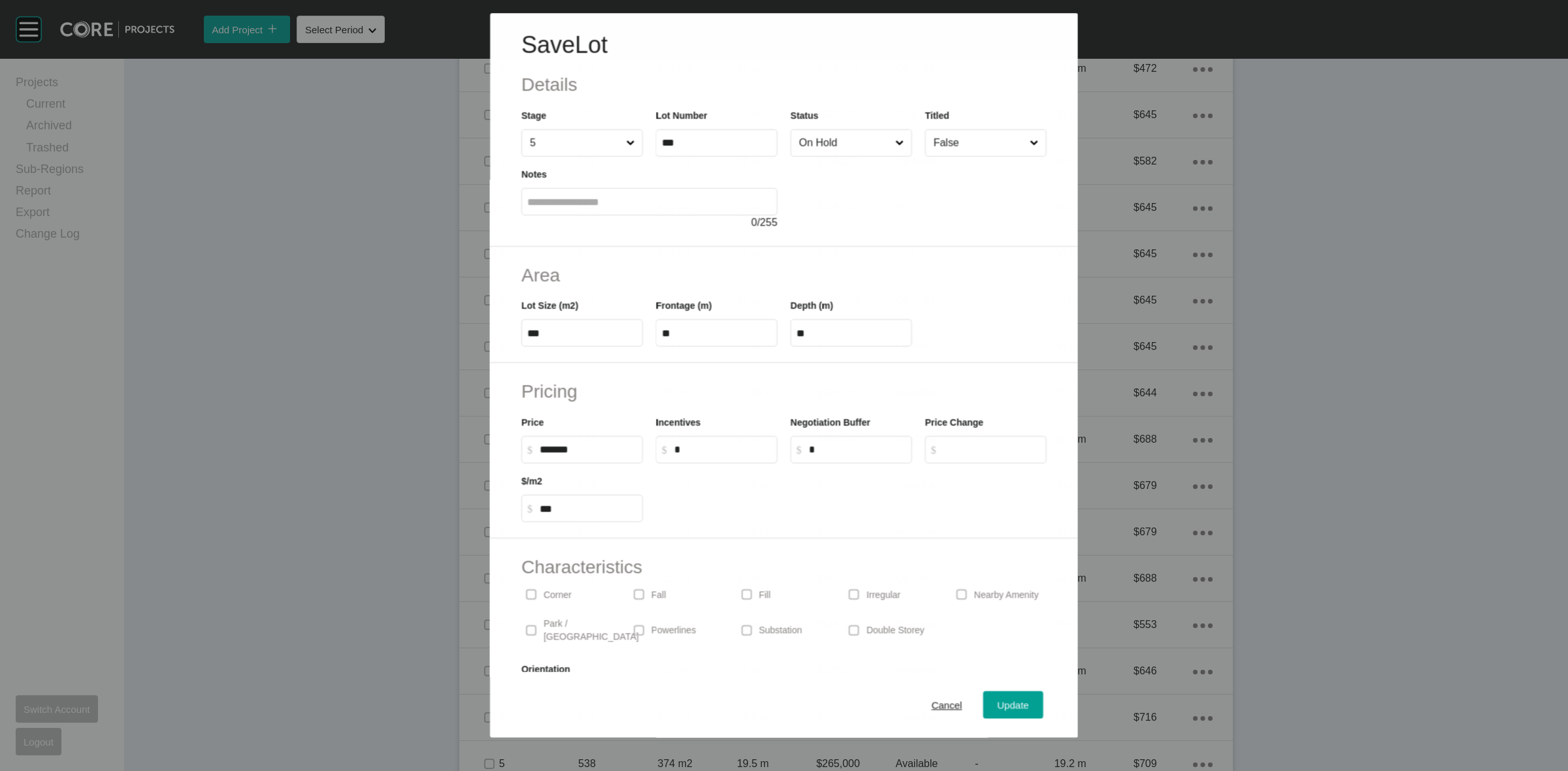
click at [826, 147] on input "On Hold" at bounding box center [845, 142] width 96 height 27
click at [983, 709] on button "Update" at bounding box center [1013, 705] width 60 height 28
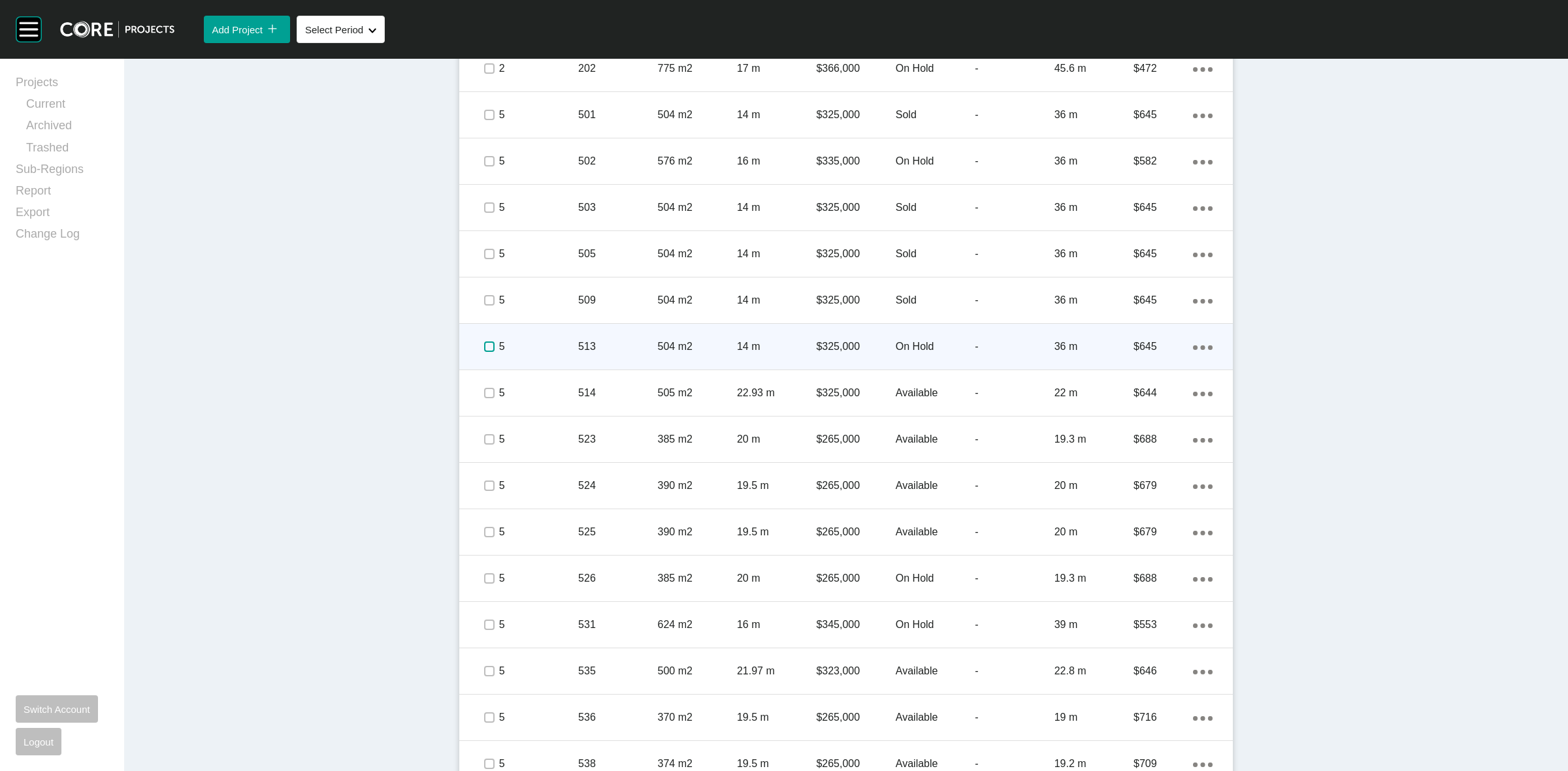
click at [484, 345] on label at bounding box center [489, 347] width 11 height 11
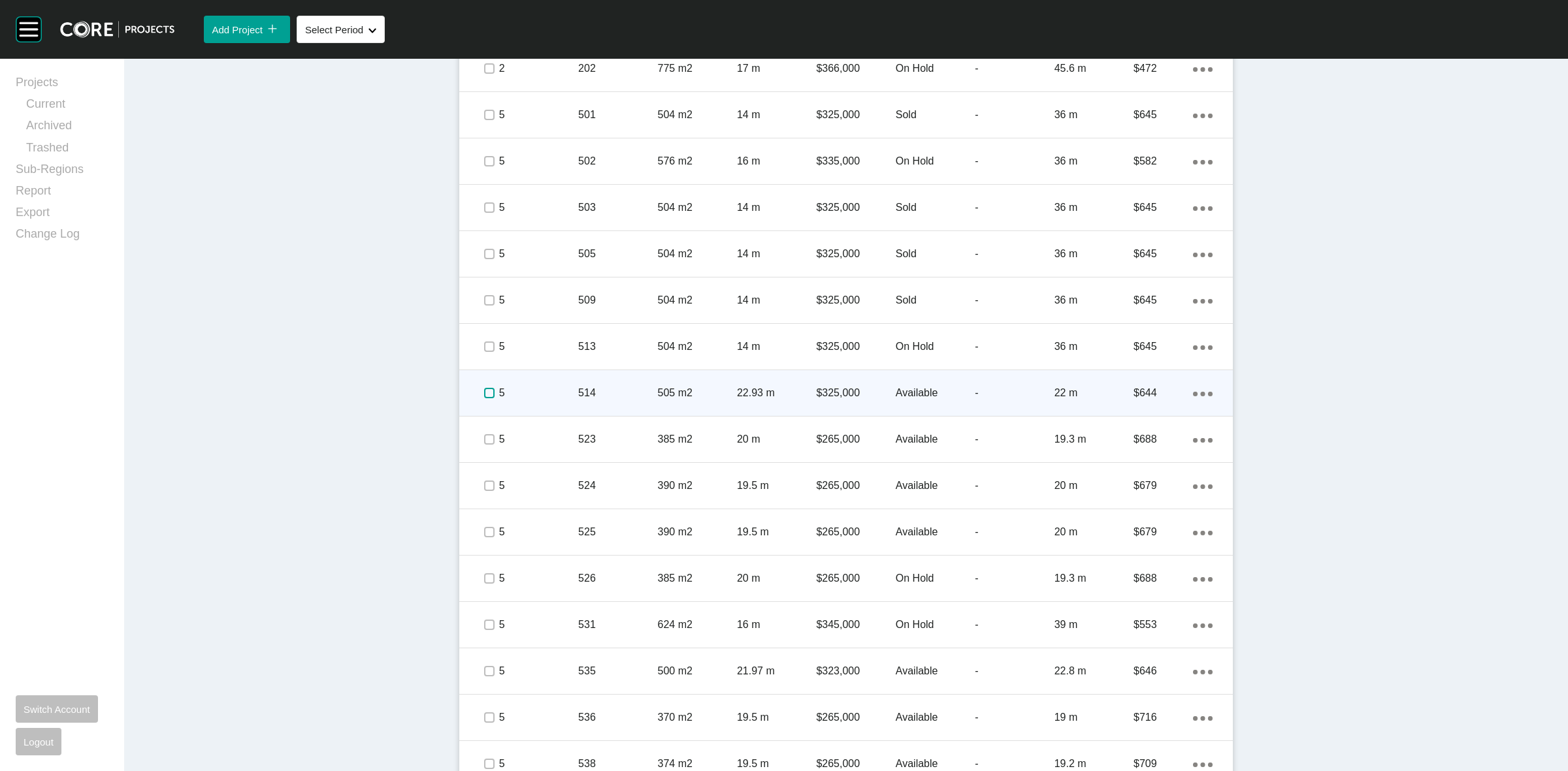
click at [484, 391] on label at bounding box center [489, 393] width 11 height 11
click at [522, 389] on p "5" at bounding box center [538, 393] width 79 height 15
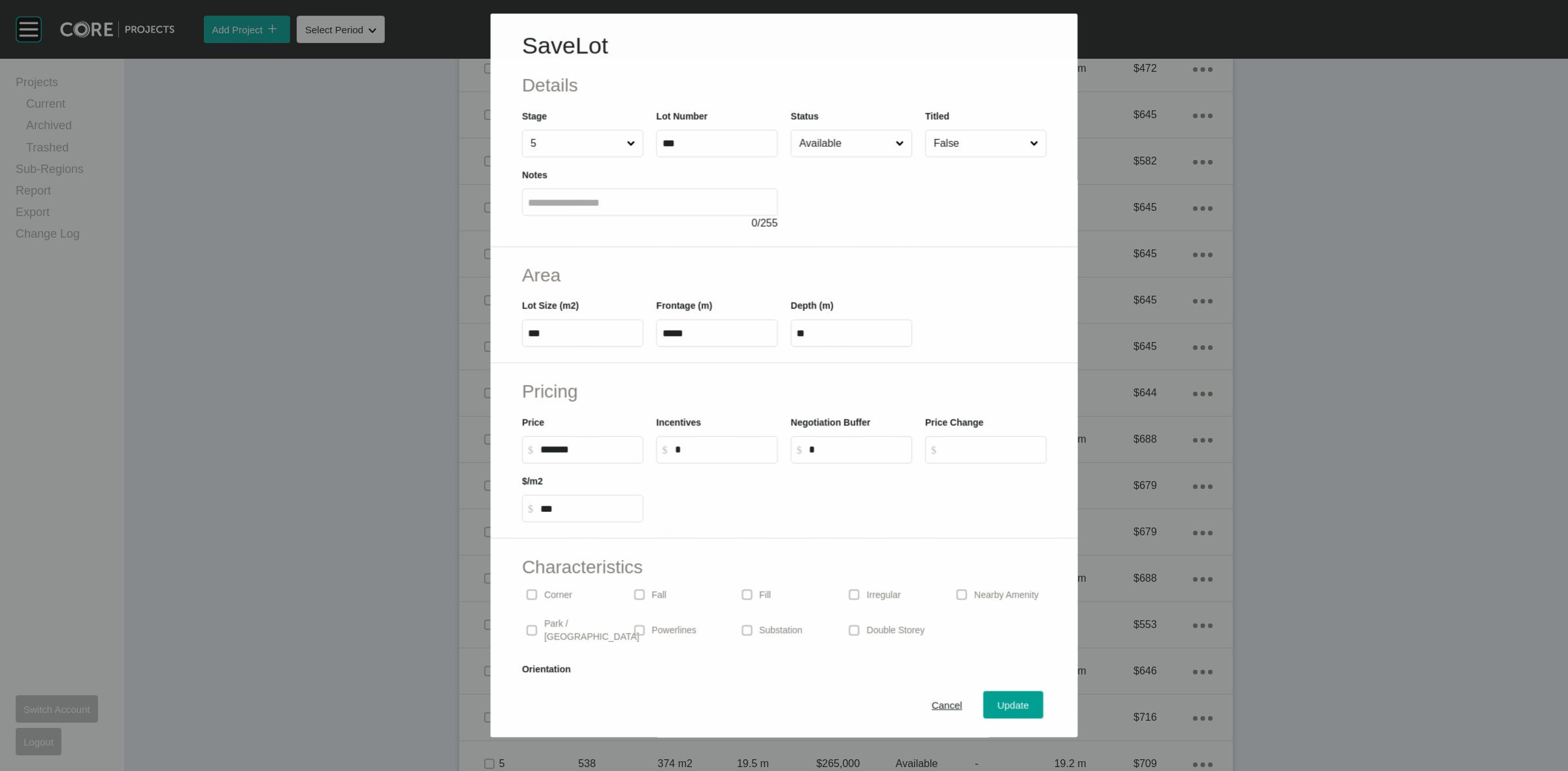
click at [825, 144] on input "Available" at bounding box center [845, 143] width 96 height 27
click at [1014, 705] on span "Update" at bounding box center [1014, 705] width 31 height 11
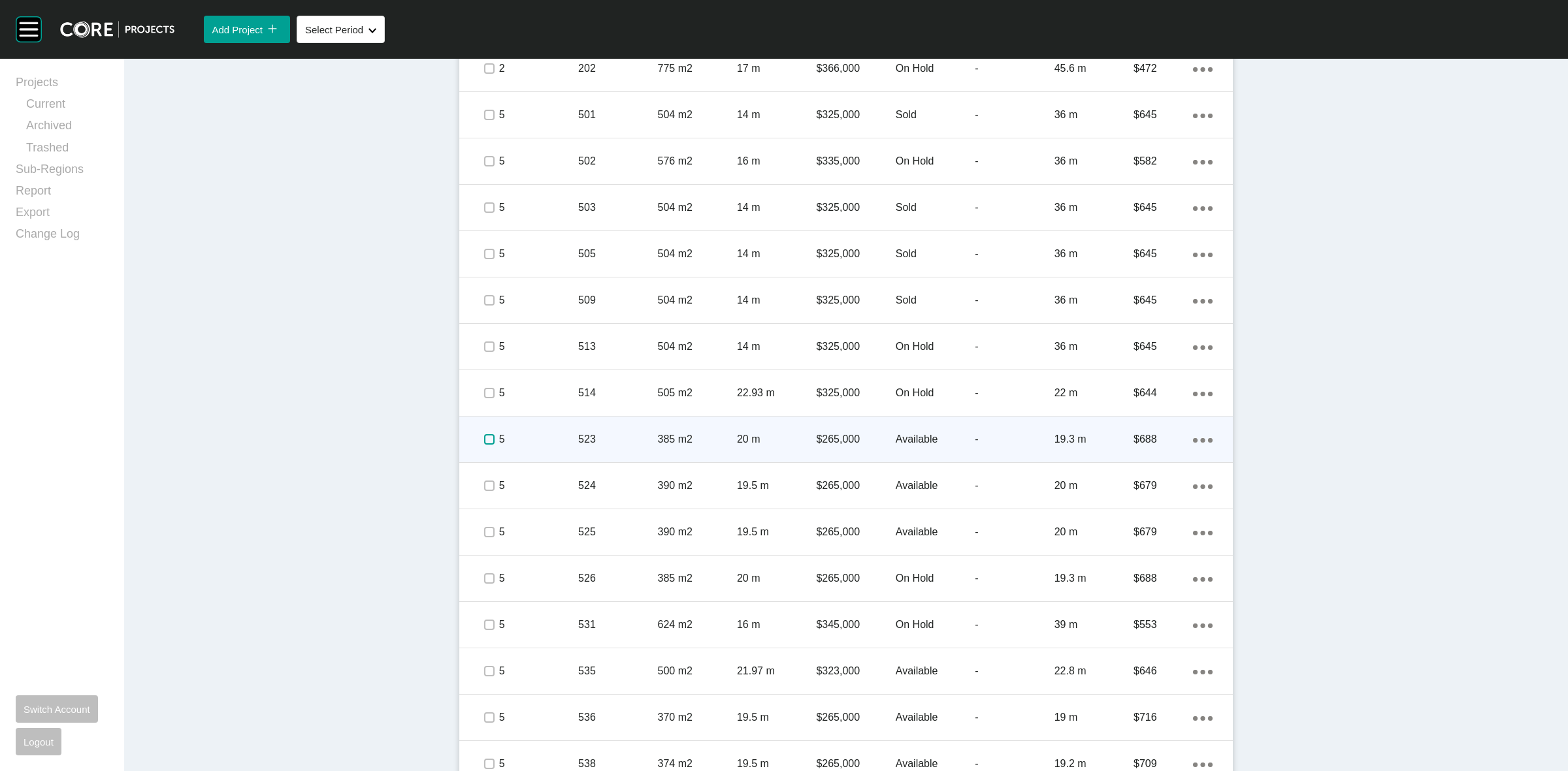
click at [484, 438] on label at bounding box center [489, 439] width 11 height 11
click at [566, 436] on p "5" at bounding box center [538, 439] width 79 height 15
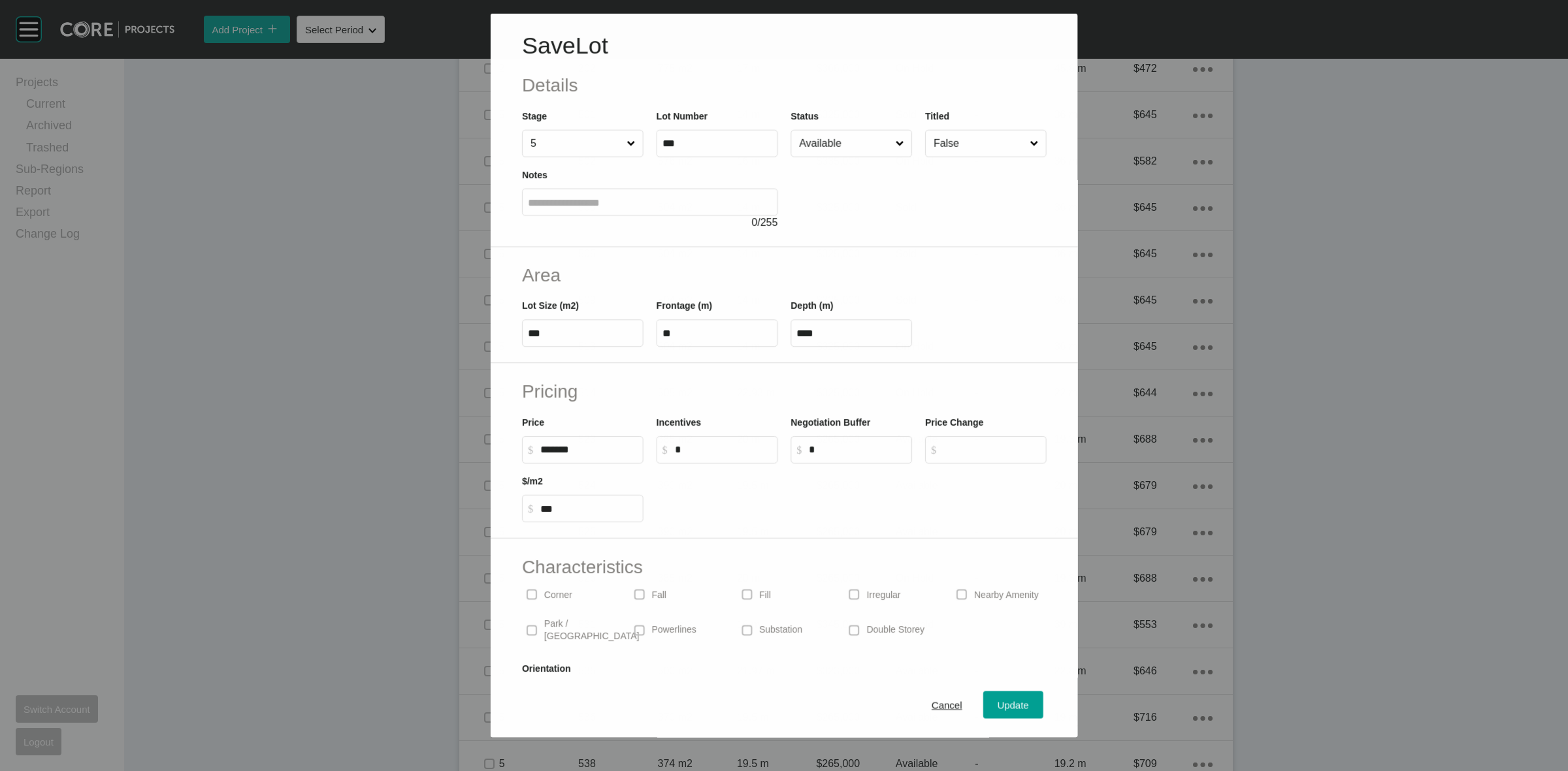
click at [814, 141] on input "Available" at bounding box center [845, 143] width 96 height 27
click at [998, 707] on span "Update" at bounding box center [1014, 705] width 31 height 11
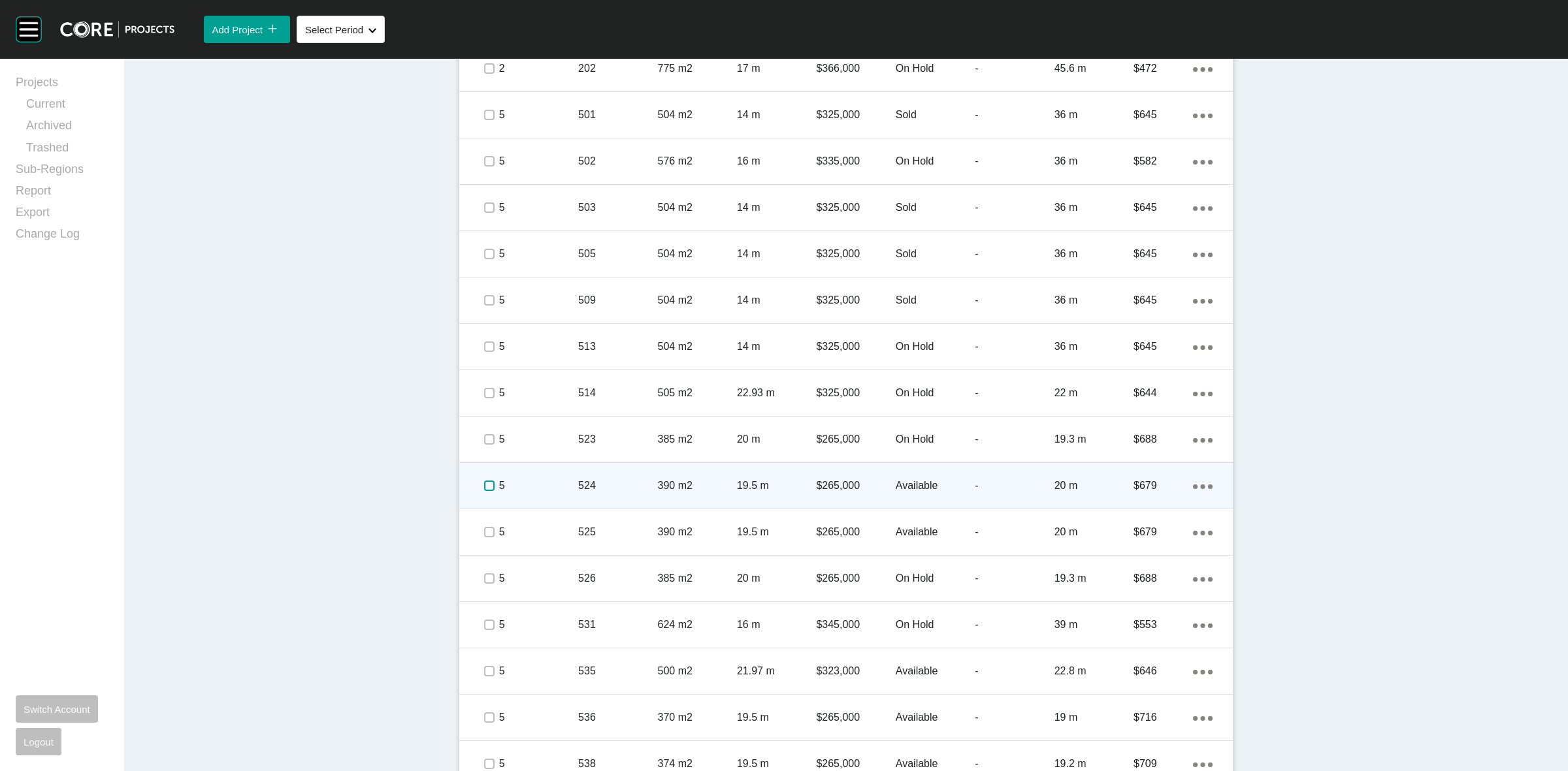
click at [484, 482] on label at bounding box center [489, 486] width 11 height 11
click at [537, 490] on p "5" at bounding box center [538, 486] width 79 height 15
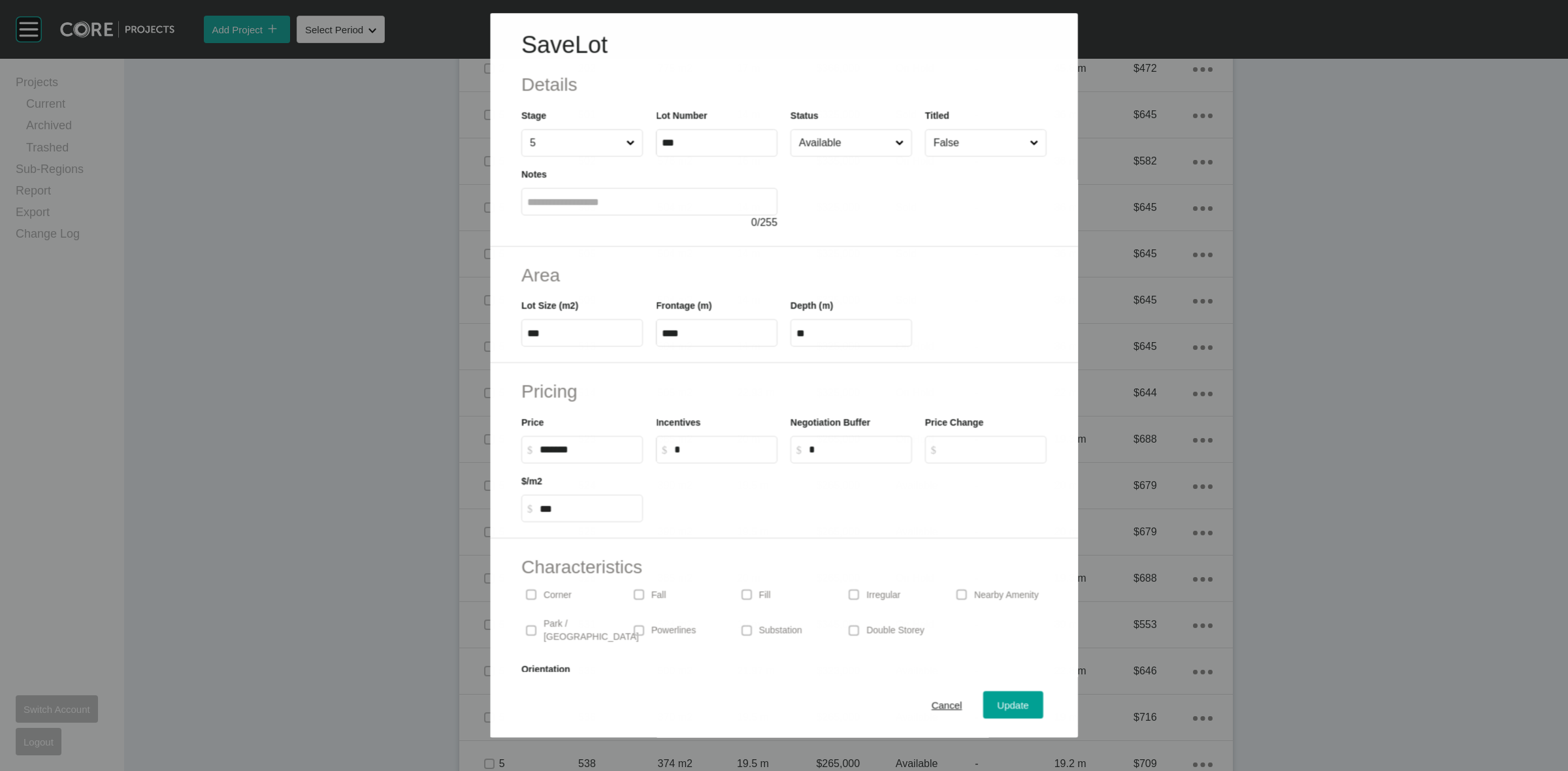
click at [847, 154] on input "Available" at bounding box center [845, 142] width 96 height 27
click at [998, 705] on span "Update" at bounding box center [1014, 705] width 31 height 11
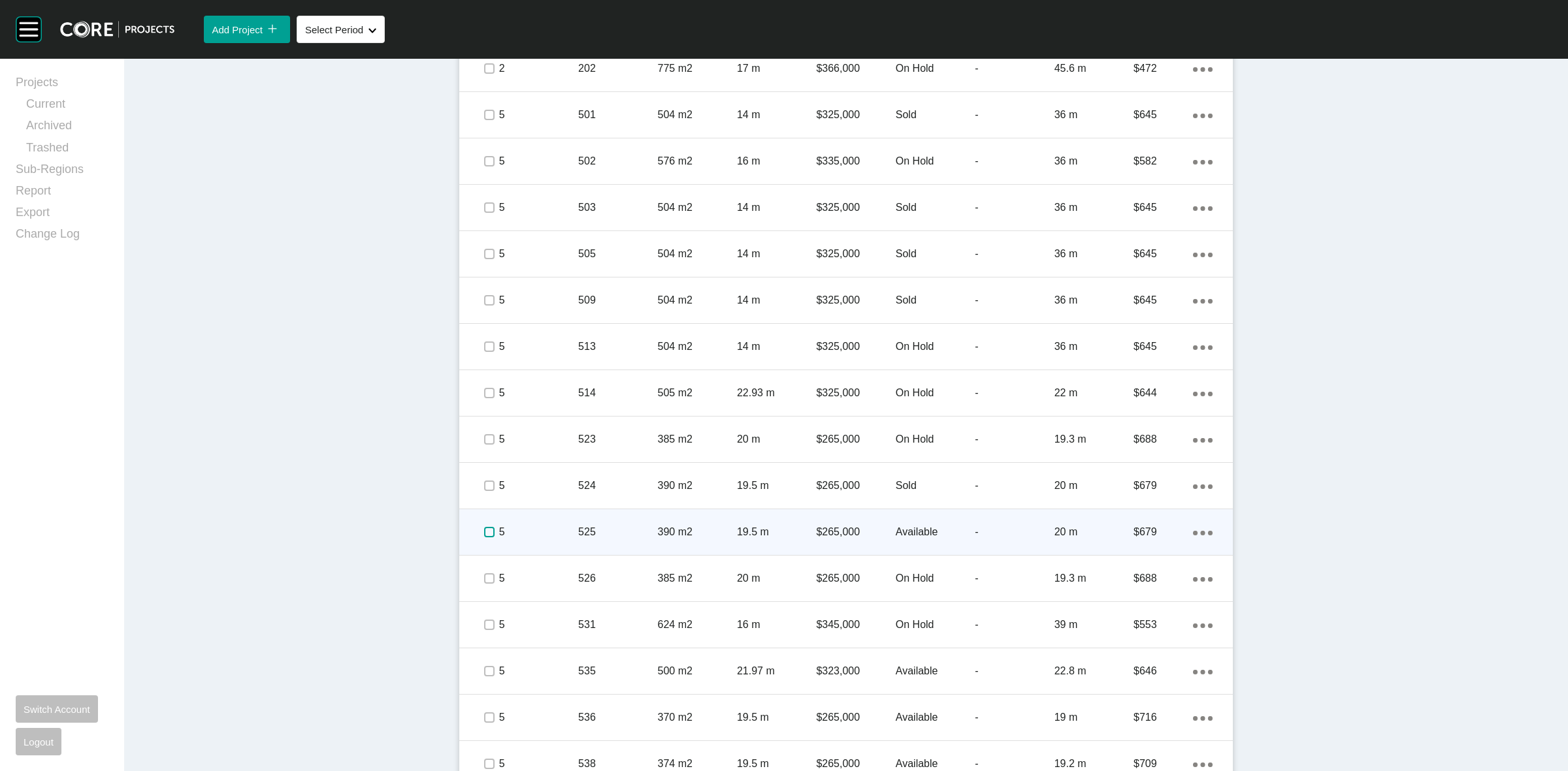
click at [484, 534] on label at bounding box center [489, 532] width 11 height 11
click at [533, 531] on p "5" at bounding box center [538, 532] width 79 height 15
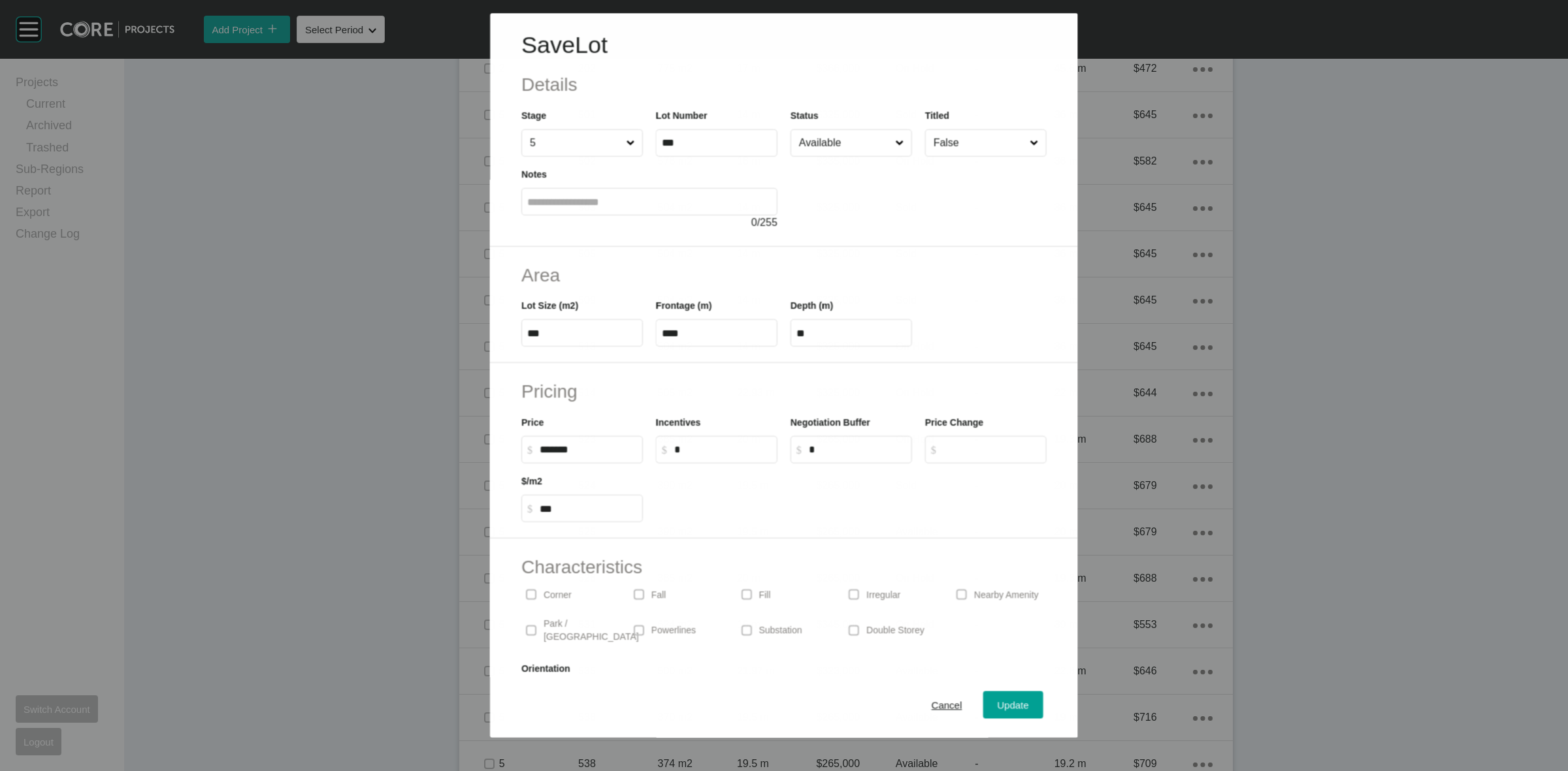
click at [855, 142] on input "Available" at bounding box center [845, 142] width 96 height 27
click at [998, 706] on span "Update" at bounding box center [1014, 705] width 31 height 11
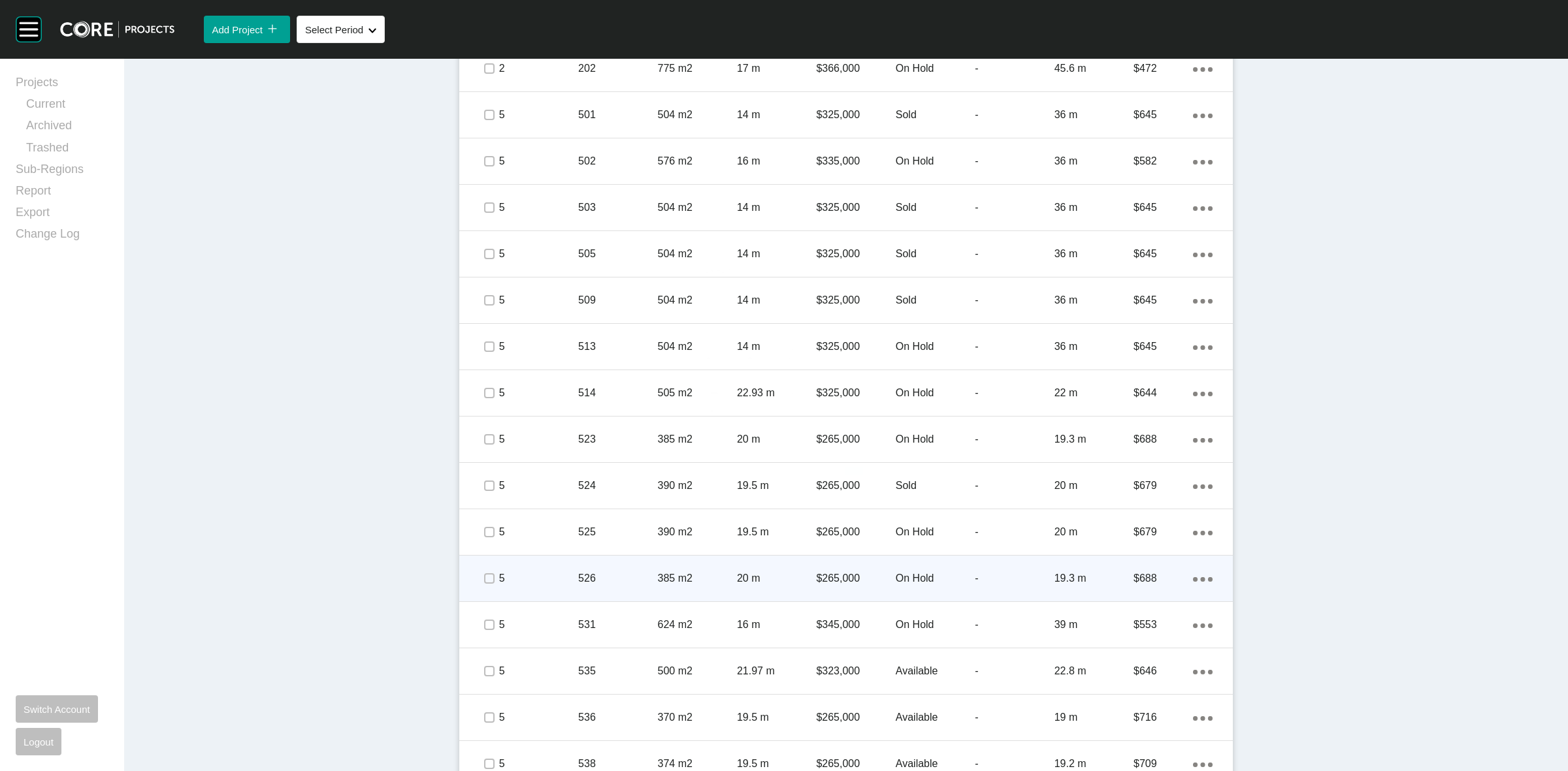
scroll to position [884, 0]
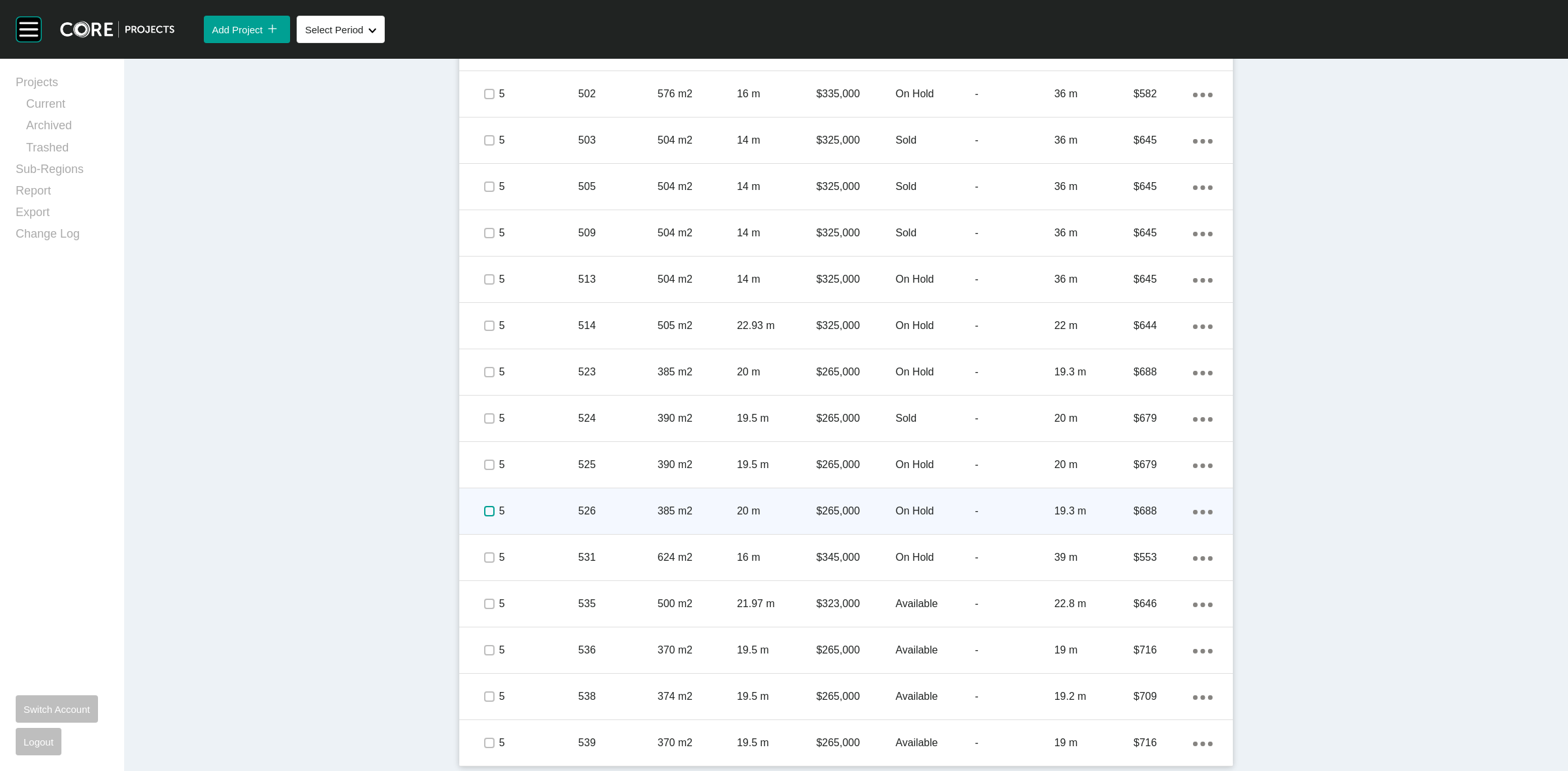
click at [484, 506] on label at bounding box center [489, 511] width 11 height 11
click at [545, 504] on p "5" at bounding box center [538, 511] width 79 height 15
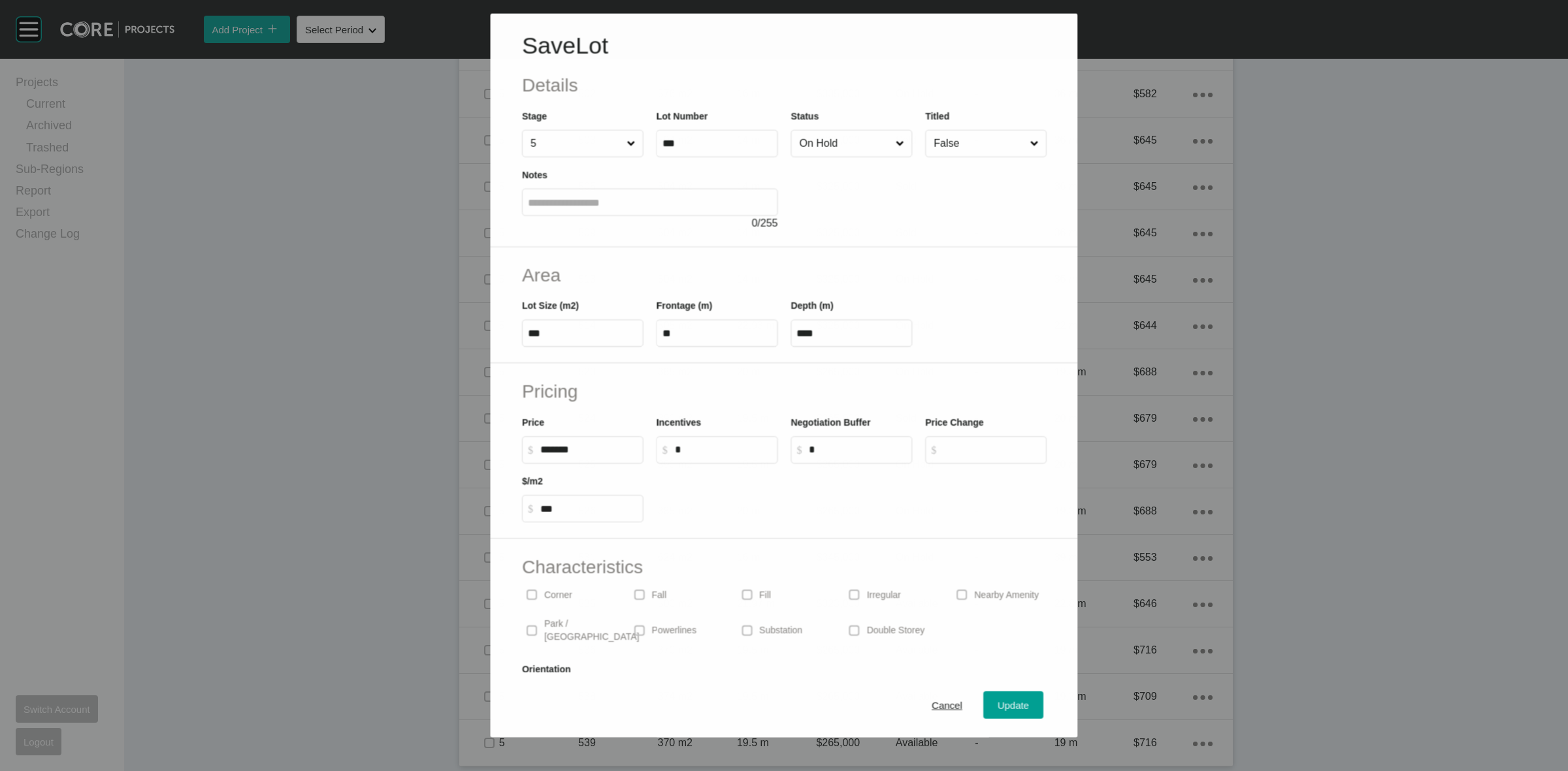
click at [824, 150] on input "On Hold" at bounding box center [845, 142] width 96 height 27
click at [998, 703] on span "Update" at bounding box center [1014, 705] width 31 height 11
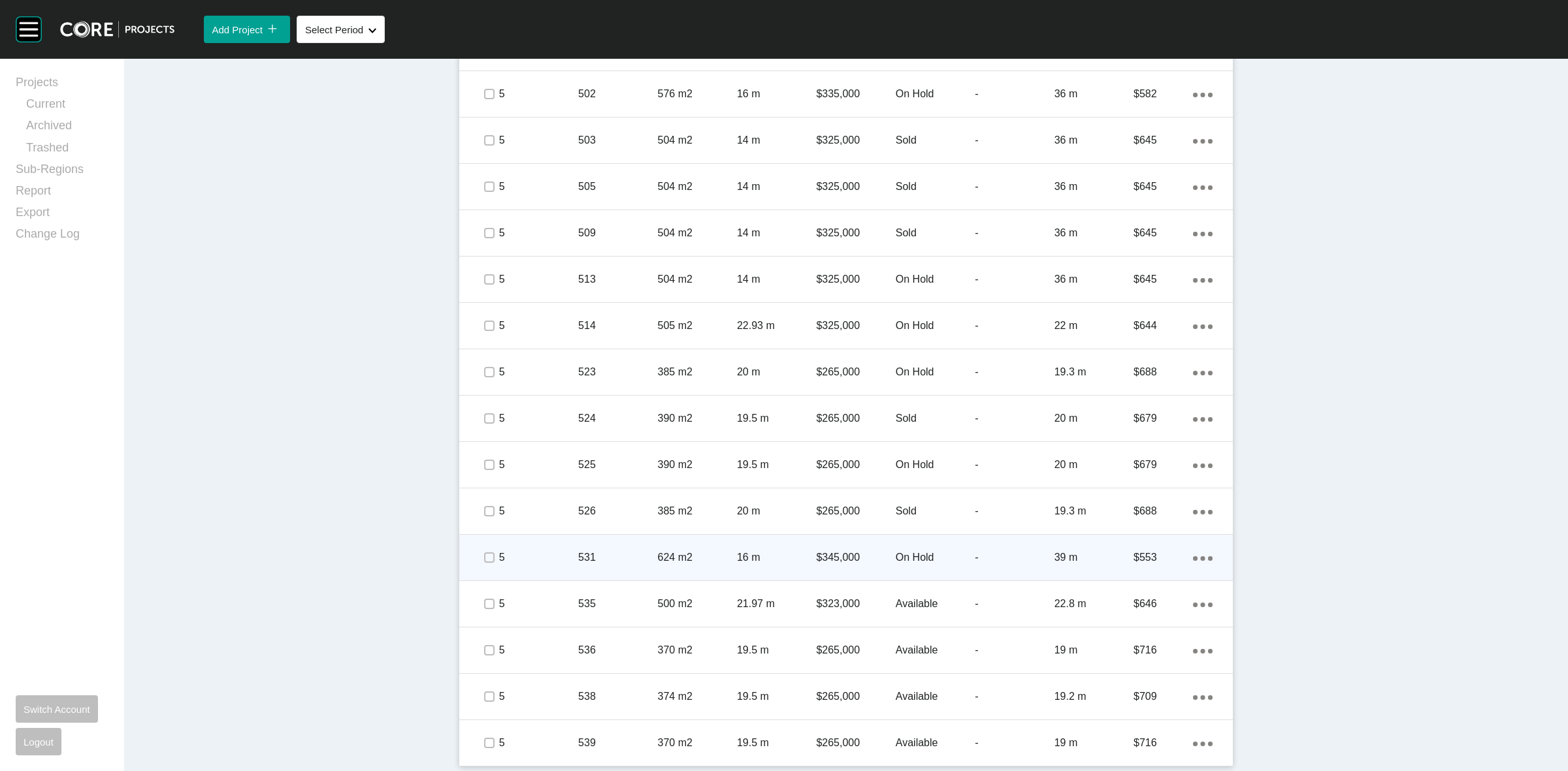
click at [1198, 563] on div "Action Menu Dots Copy 6 Created with Sketch." at bounding box center [1203, 558] width 20 height 15
click at [1141, 560] on link "Duplicate" at bounding box center [1144, 560] width 49 height 20
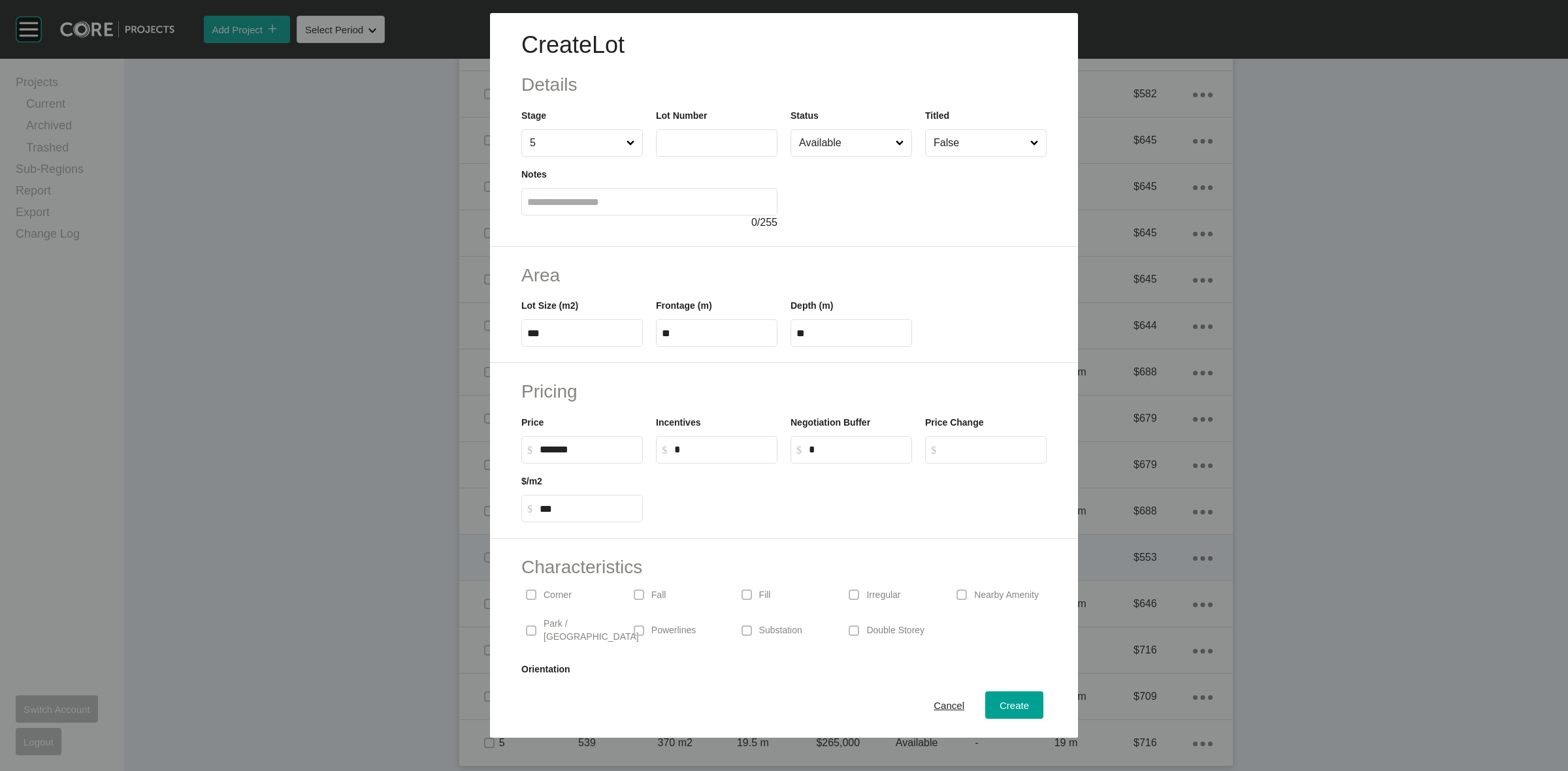
click at [697, 138] on input "text" at bounding box center [717, 142] width 110 height 11
type input "***"
click at [879, 198] on div at bounding box center [919, 193] width 256 height 74
type input "*"
click at [834, 145] on input "Available" at bounding box center [845, 142] width 96 height 27
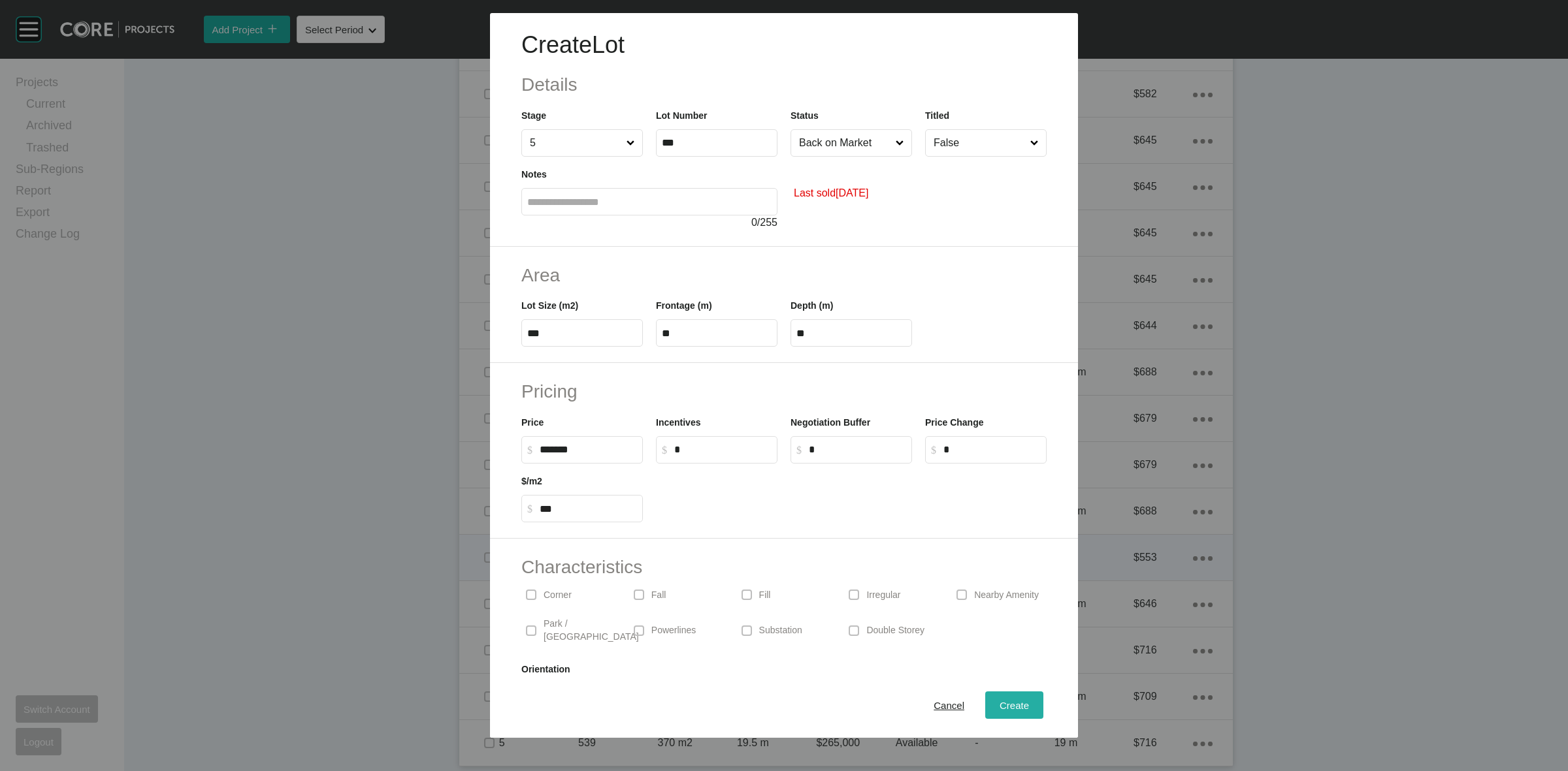
click at [1006, 705] on span "Create" at bounding box center [1015, 705] width 29 height 11
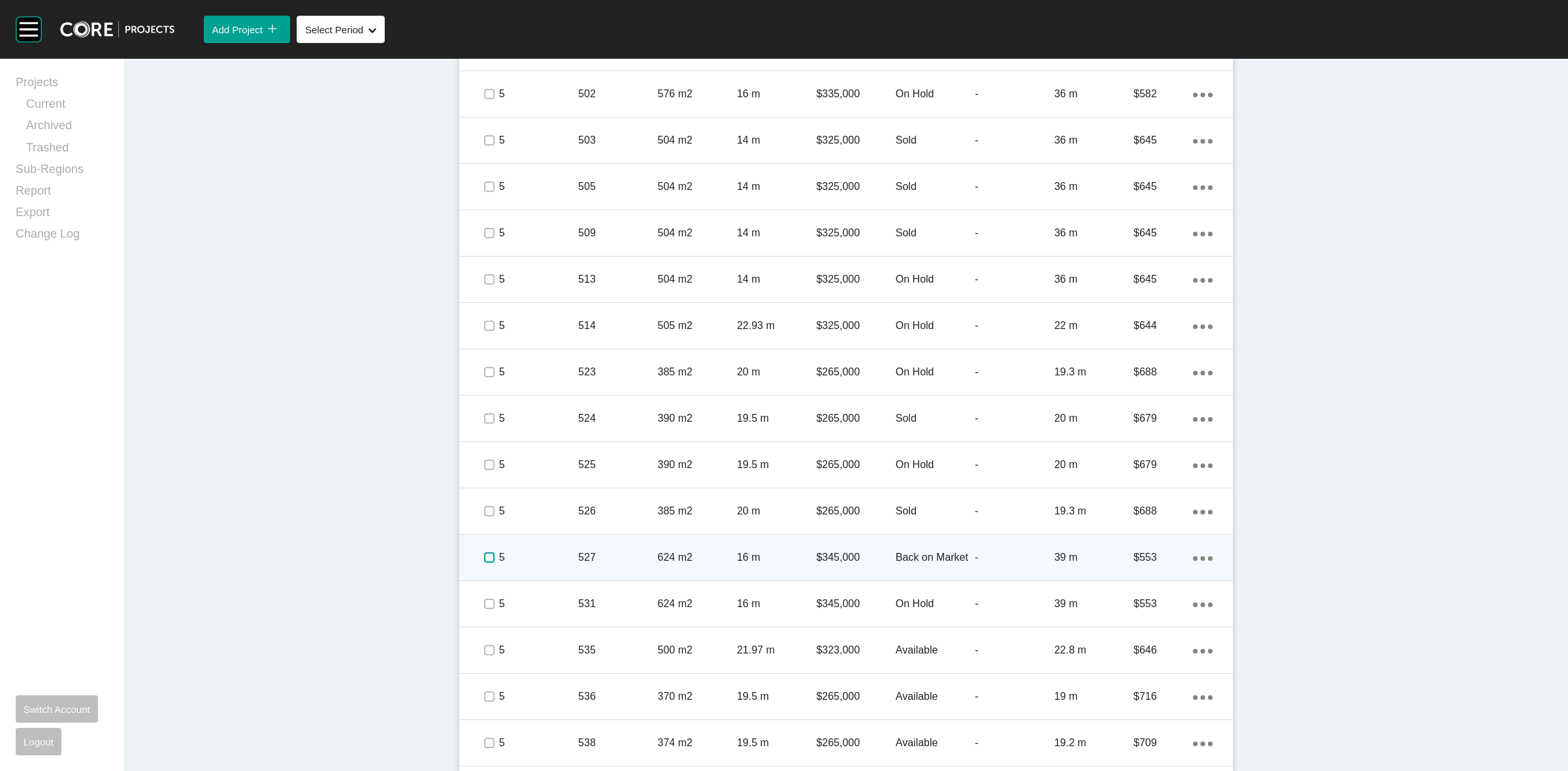
click at [484, 553] on label at bounding box center [489, 558] width 11 height 11
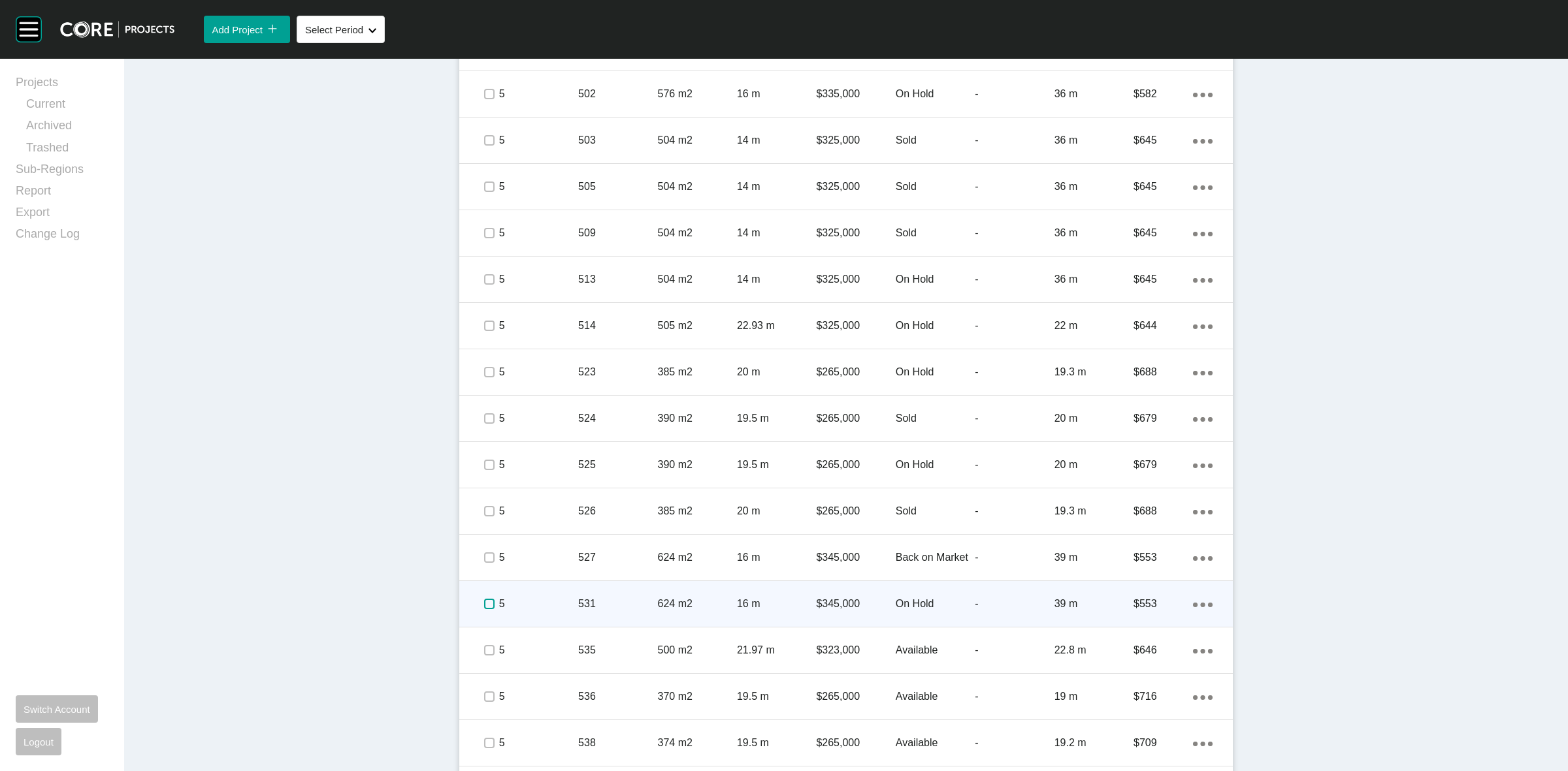
click at [484, 604] on label at bounding box center [489, 604] width 11 height 11
click at [524, 602] on p "5" at bounding box center [538, 604] width 79 height 15
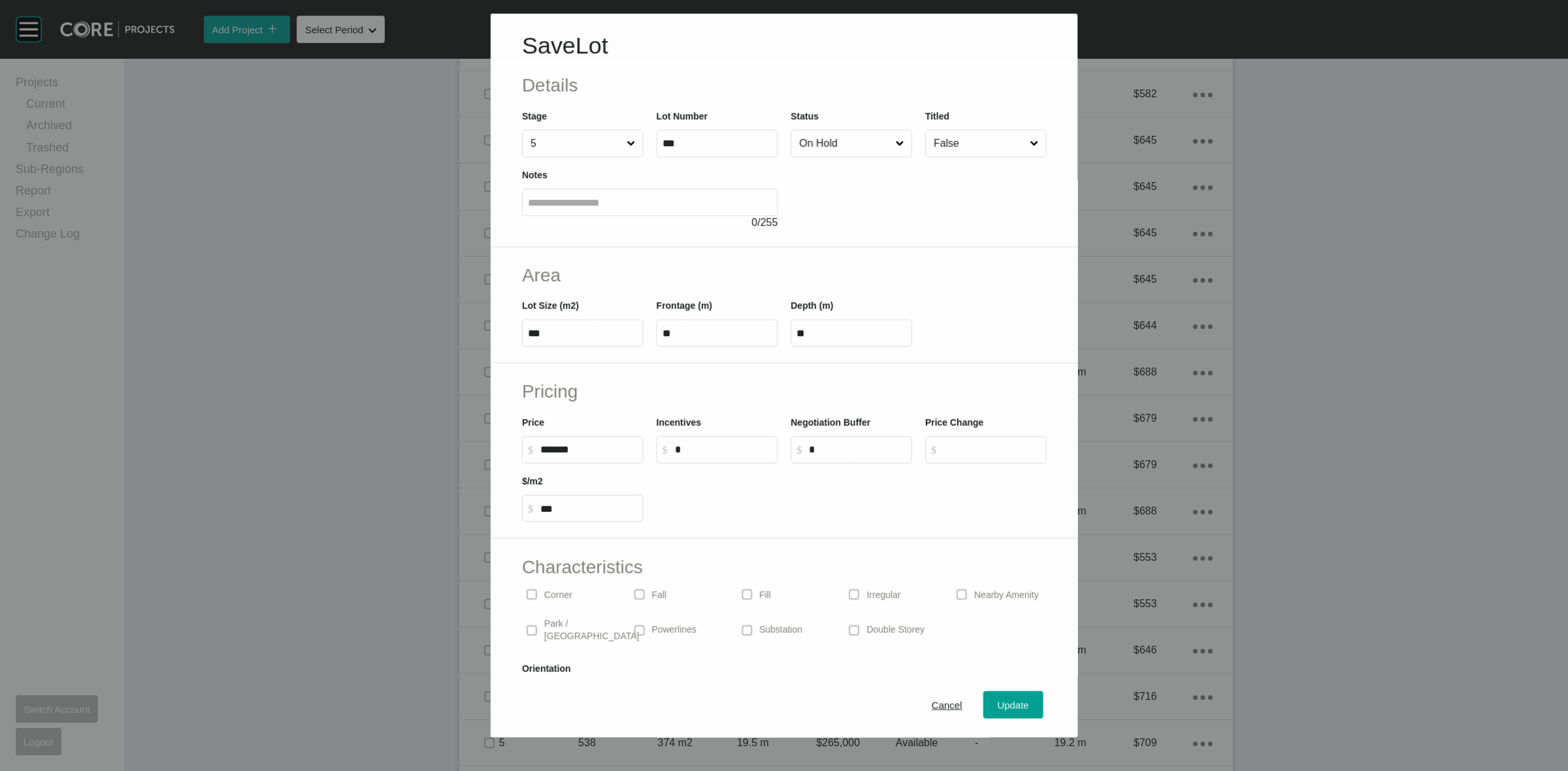
click at [815, 145] on input "On Hold" at bounding box center [845, 143] width 96 height 27
click at [998, 709] on span "Update" at bounding box center [1014, 705] width 31 height 11
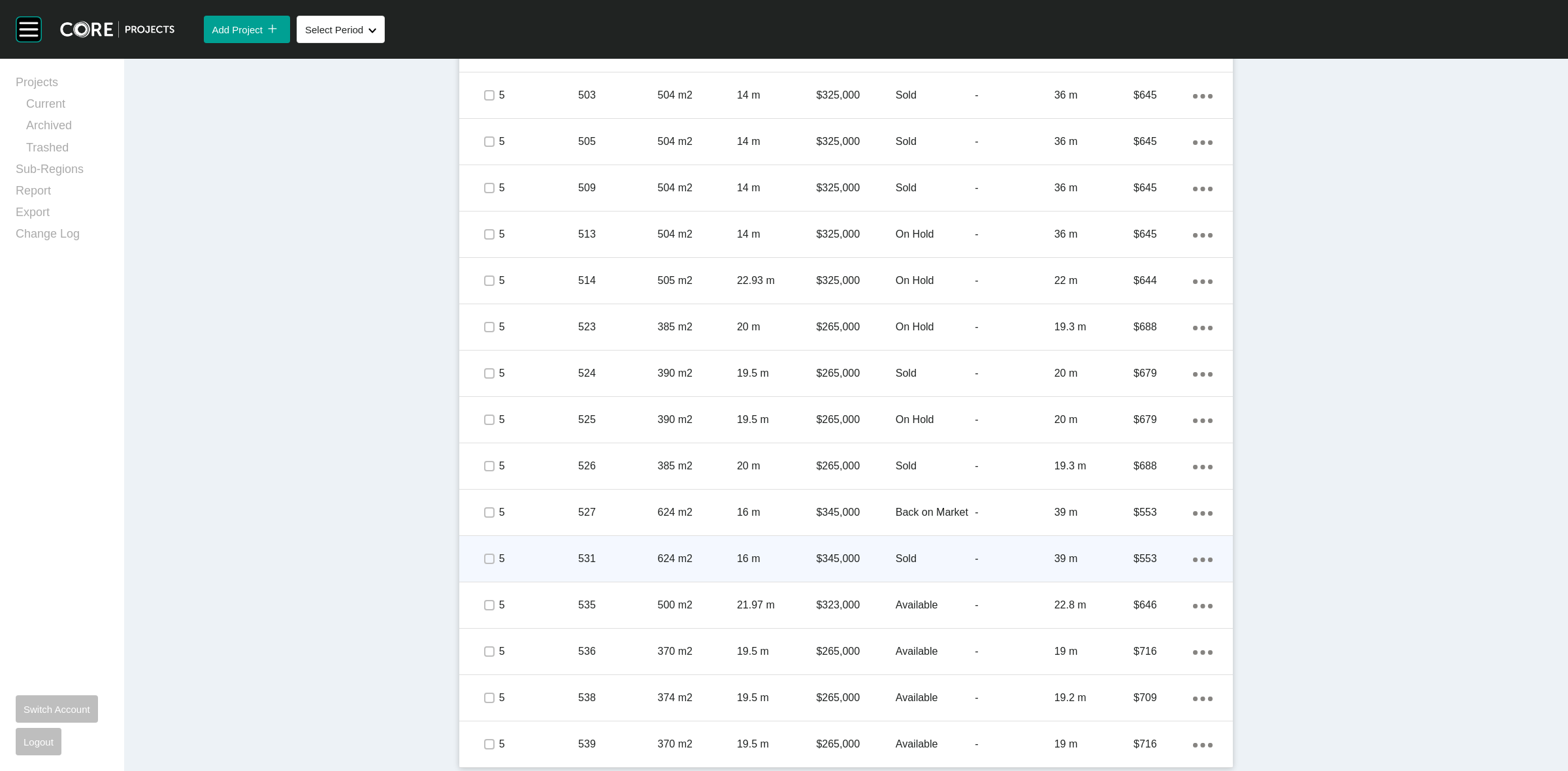
scroll to position [931, 0]
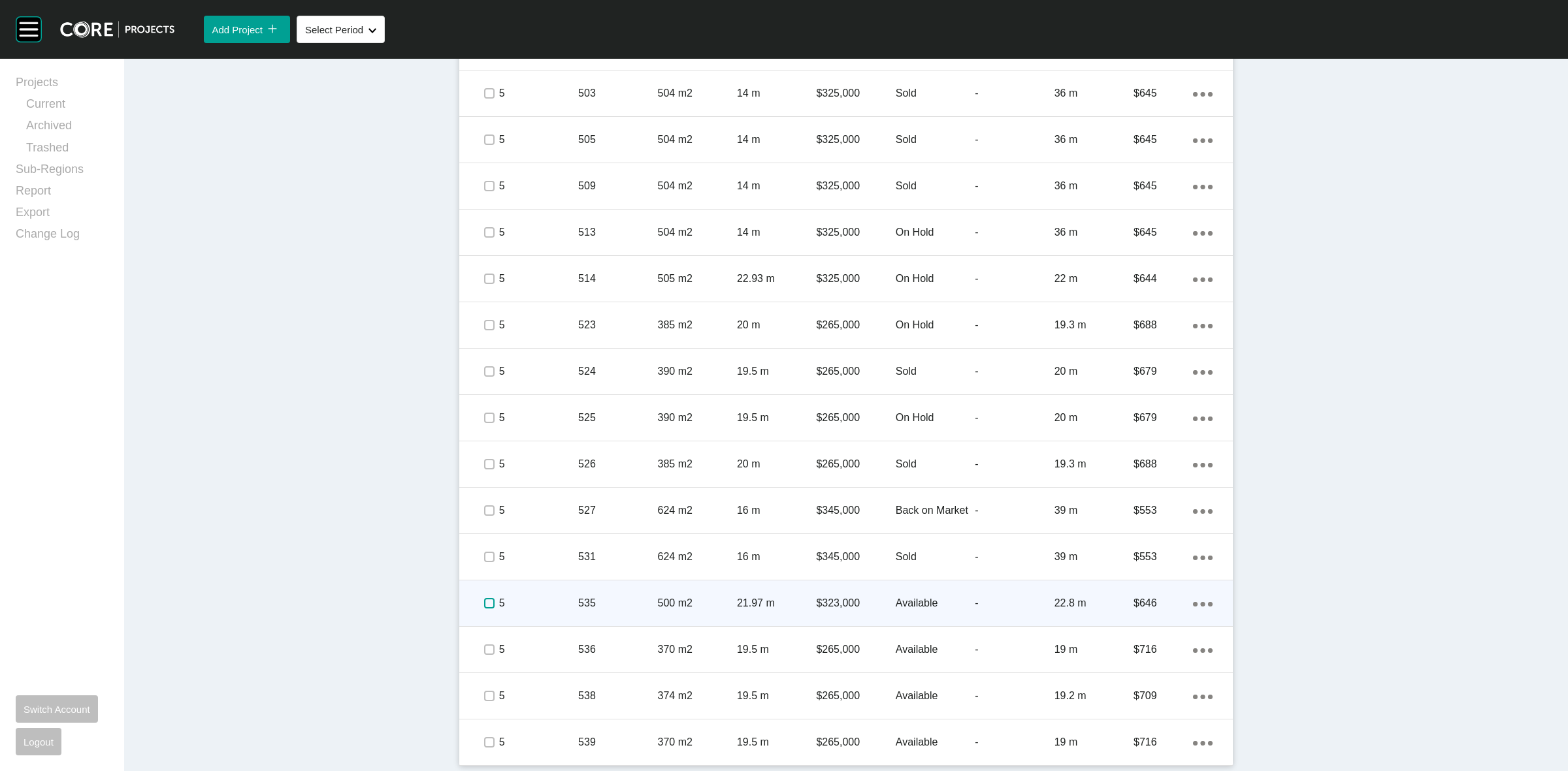
click at [484, 608] on label at bounding box center [489, 603] width 11 height 11
click at [516, 601] on p "5" at bounding box center [538, 603] width 79 height 15
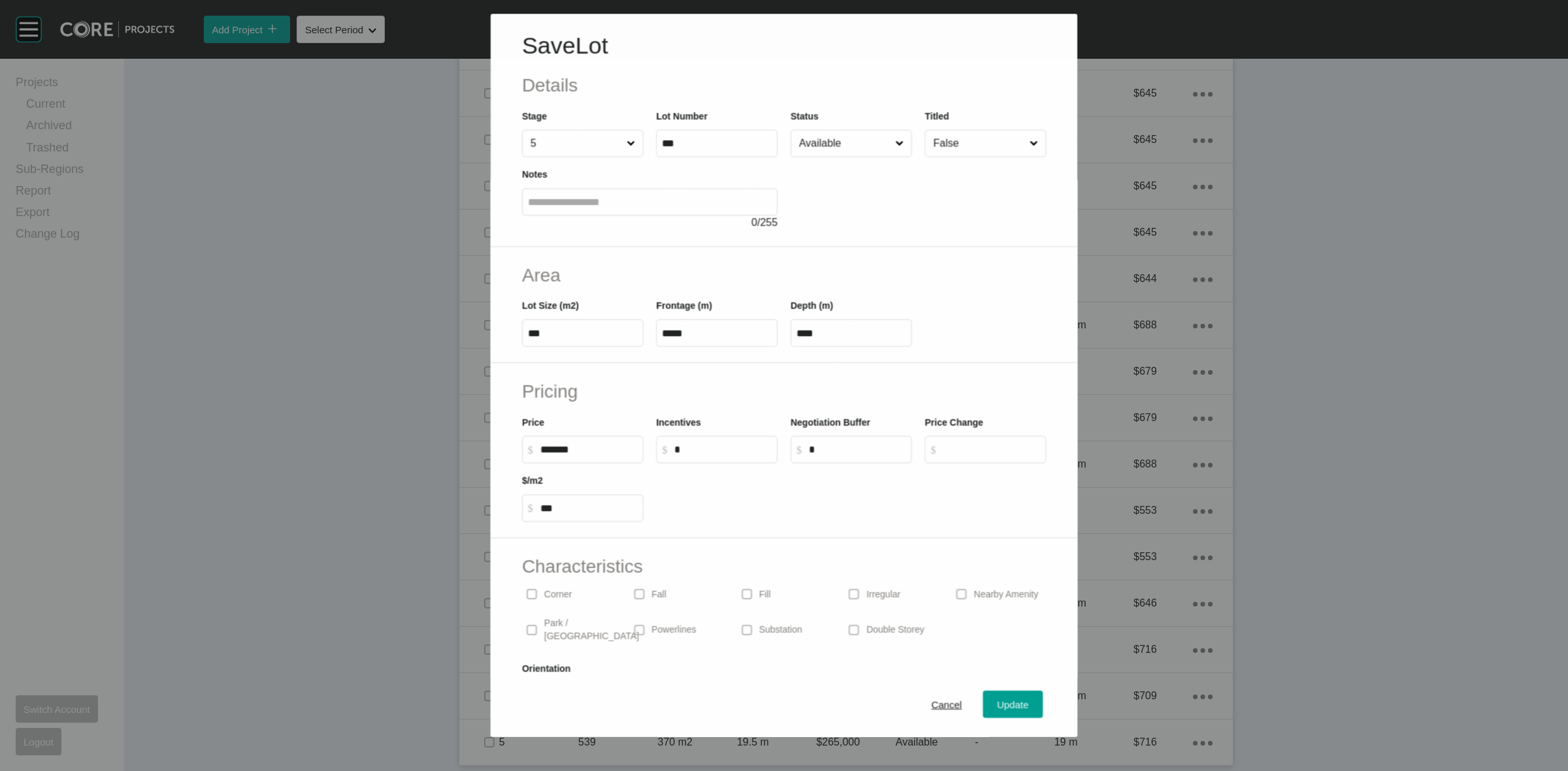
drag, startPoint x: 842, startPoint y: 139, endPoint x: 845, endPoint y: 159, distance: 20.2
click at [842, 141] on input "Available" at bounding box center [845, 143] width 96 height 27
click at [1005, 700] on span "Update" at bounding box center [1014, 705] width 31 height 11
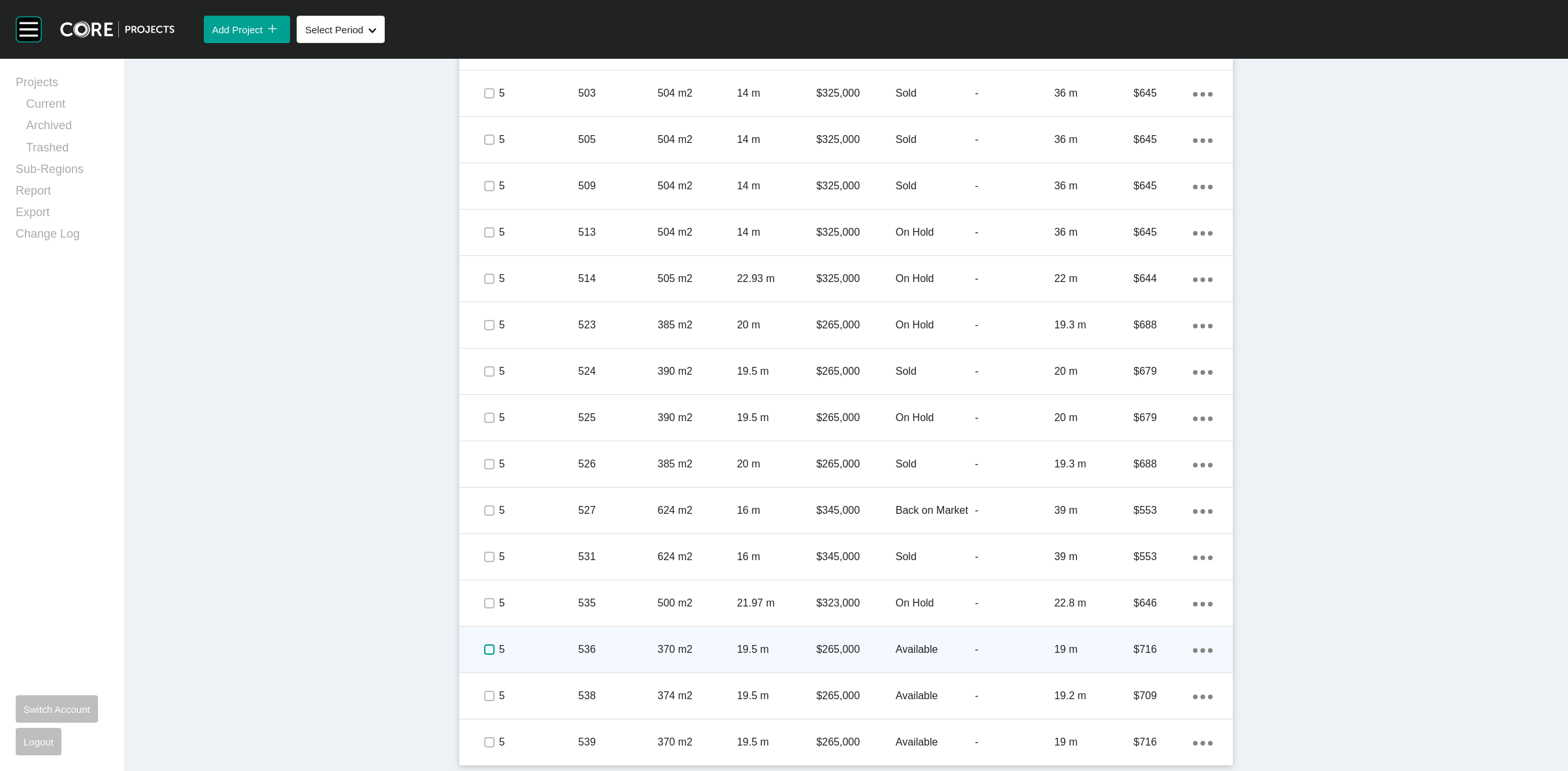
click at [484, 648] on label at bounding box center [489, 649] width 11 height 11
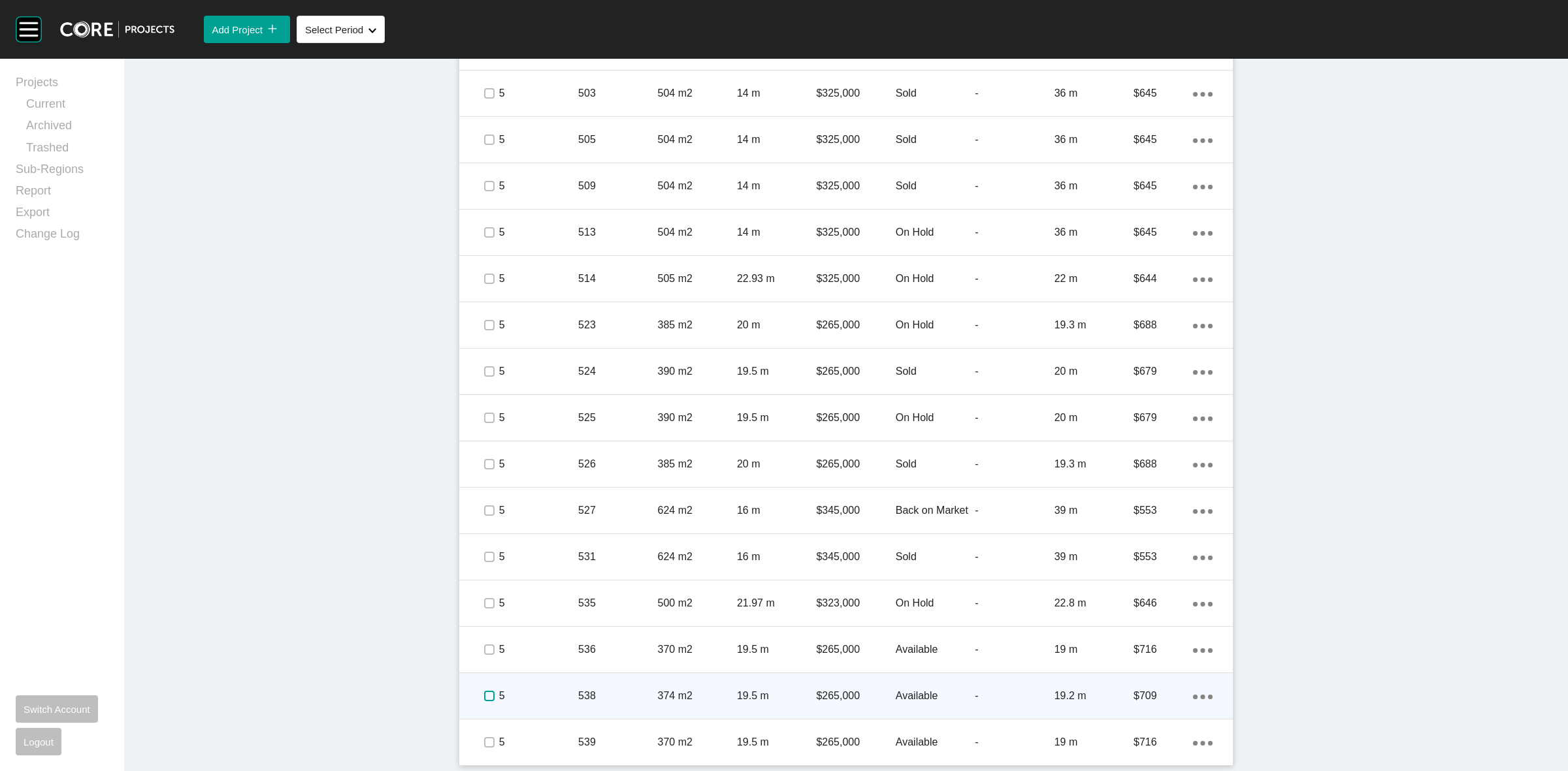
click at [488, 691] on label at bounding box center [489, 696] width 11 height 11
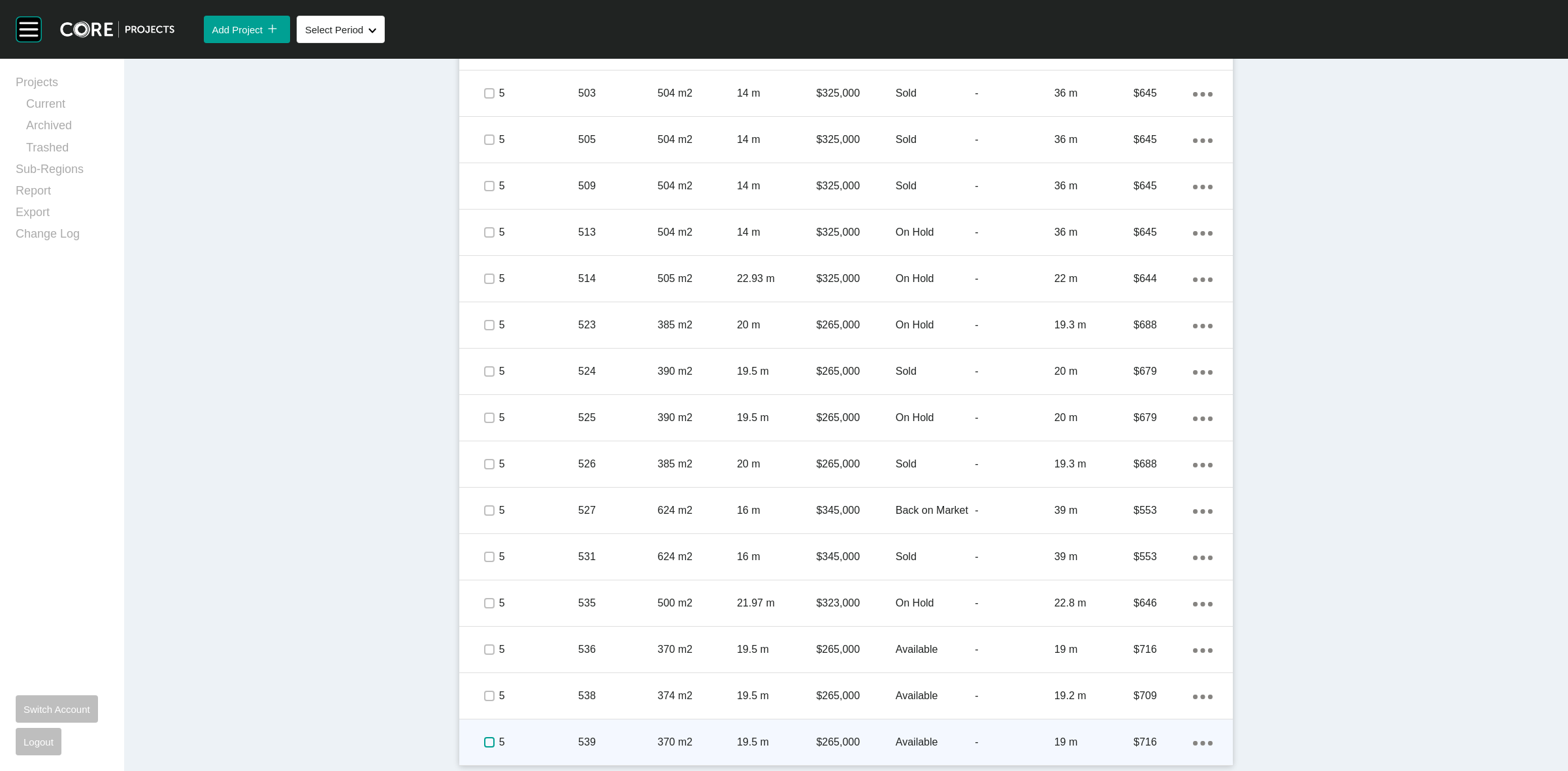
drag, startPoint x: 483, startPoint y: 744, endPoint x: 539, endPoint y: 748, distance: 56.1
click at [484, 744] on label at bounding box center [489, 743] width 11 height 11
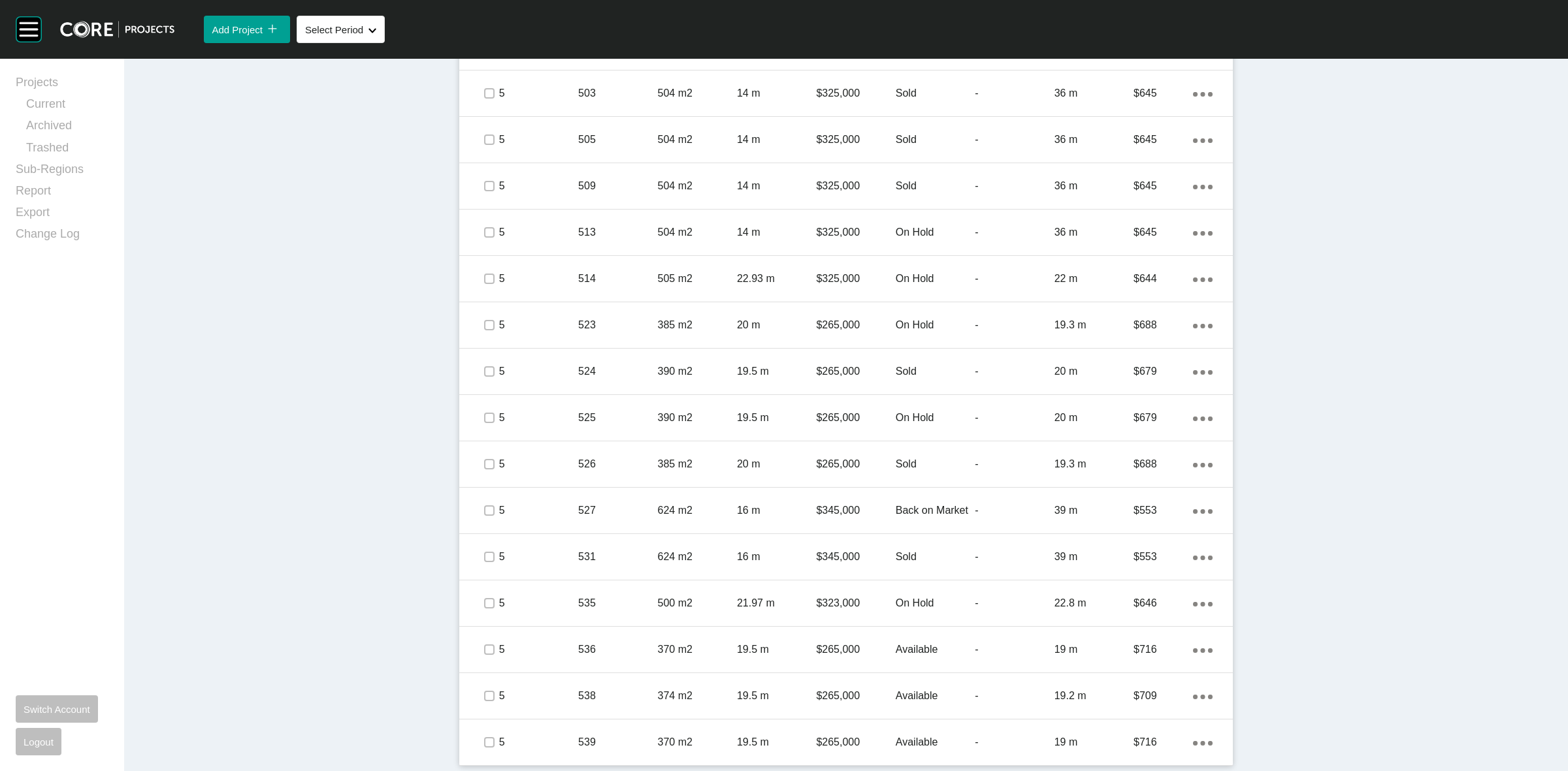
drag, startPoint x: 539, startPoint y: 748, endPoint x: 652, endPoint y: 648, distance: 150.9
click at [547, 743] on p "5" at bounding box center [538, 743] width 79 height 15
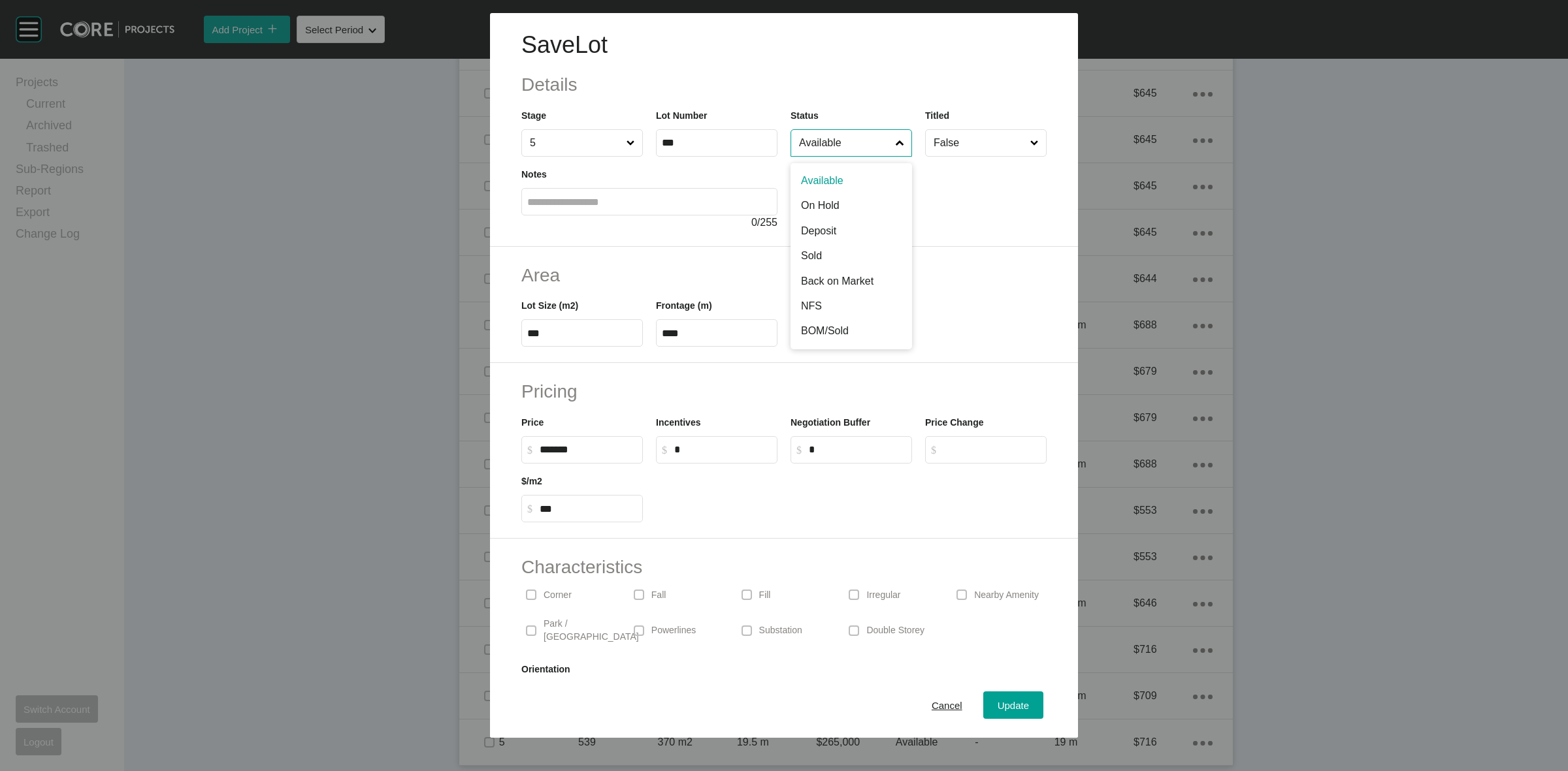
click at [858, 141] on input "Available" at bounding box center [845, 142] width 96 height 27
click at [998, 703] on span "Update" at bounding box center [1014, 705] width 31 height 11
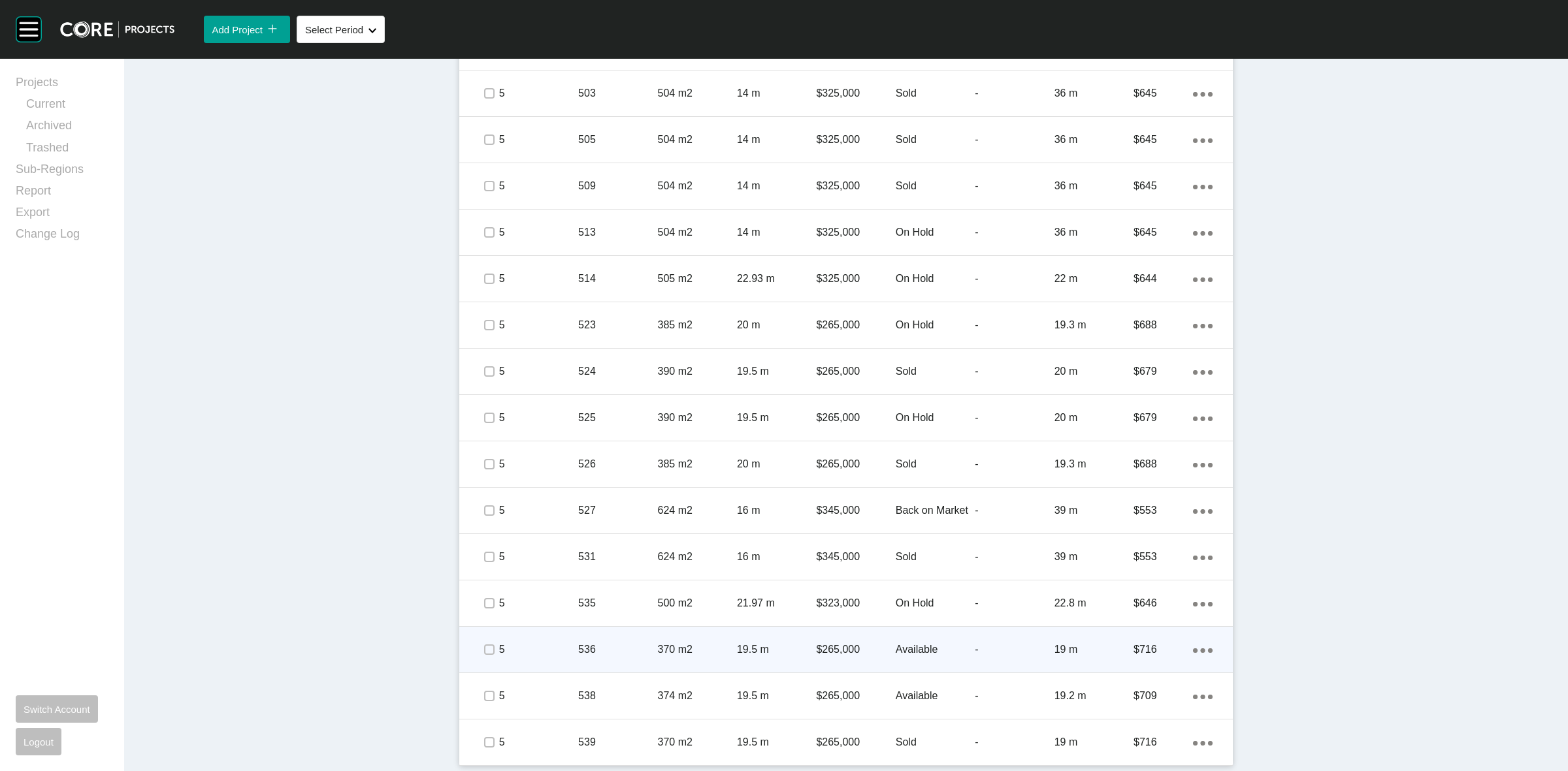
click at [723, 644] on p "370 m2" at bounding box center [698, 649] width 79 height 15
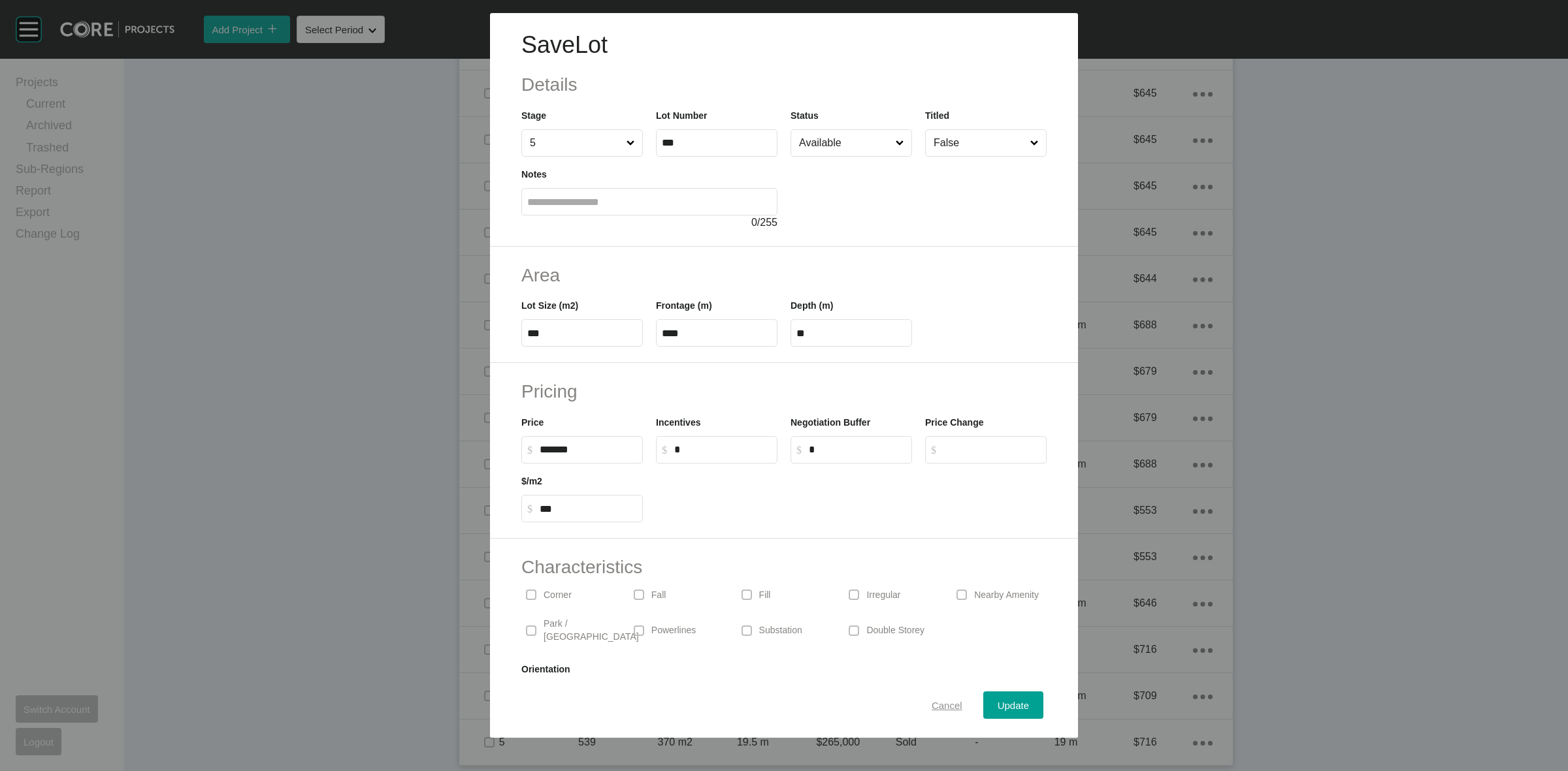
click at [938, 699] on div "Cancel" at bounding box center [947, 706] width 37 height 18
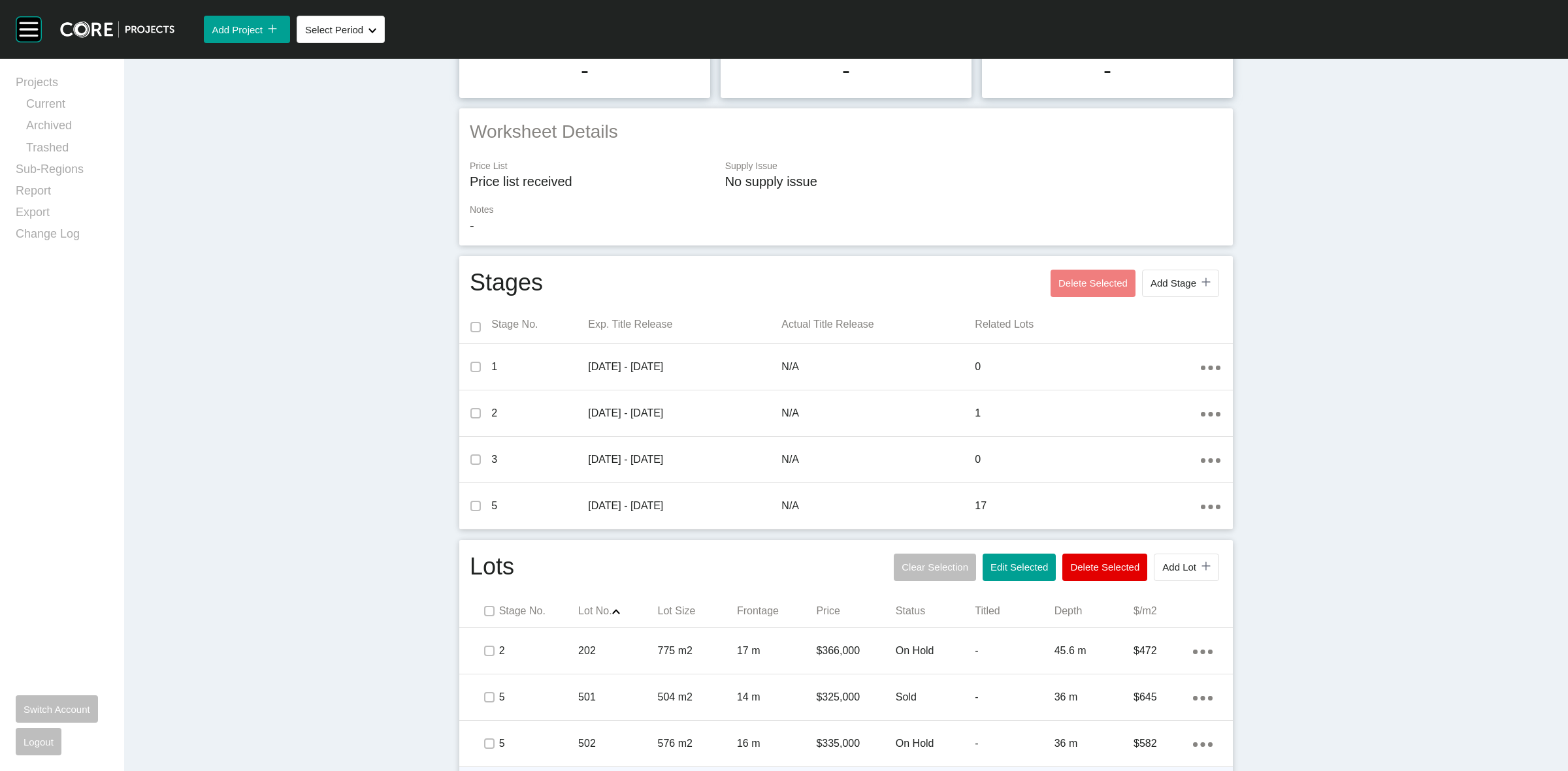
scroll to position [490, 0]
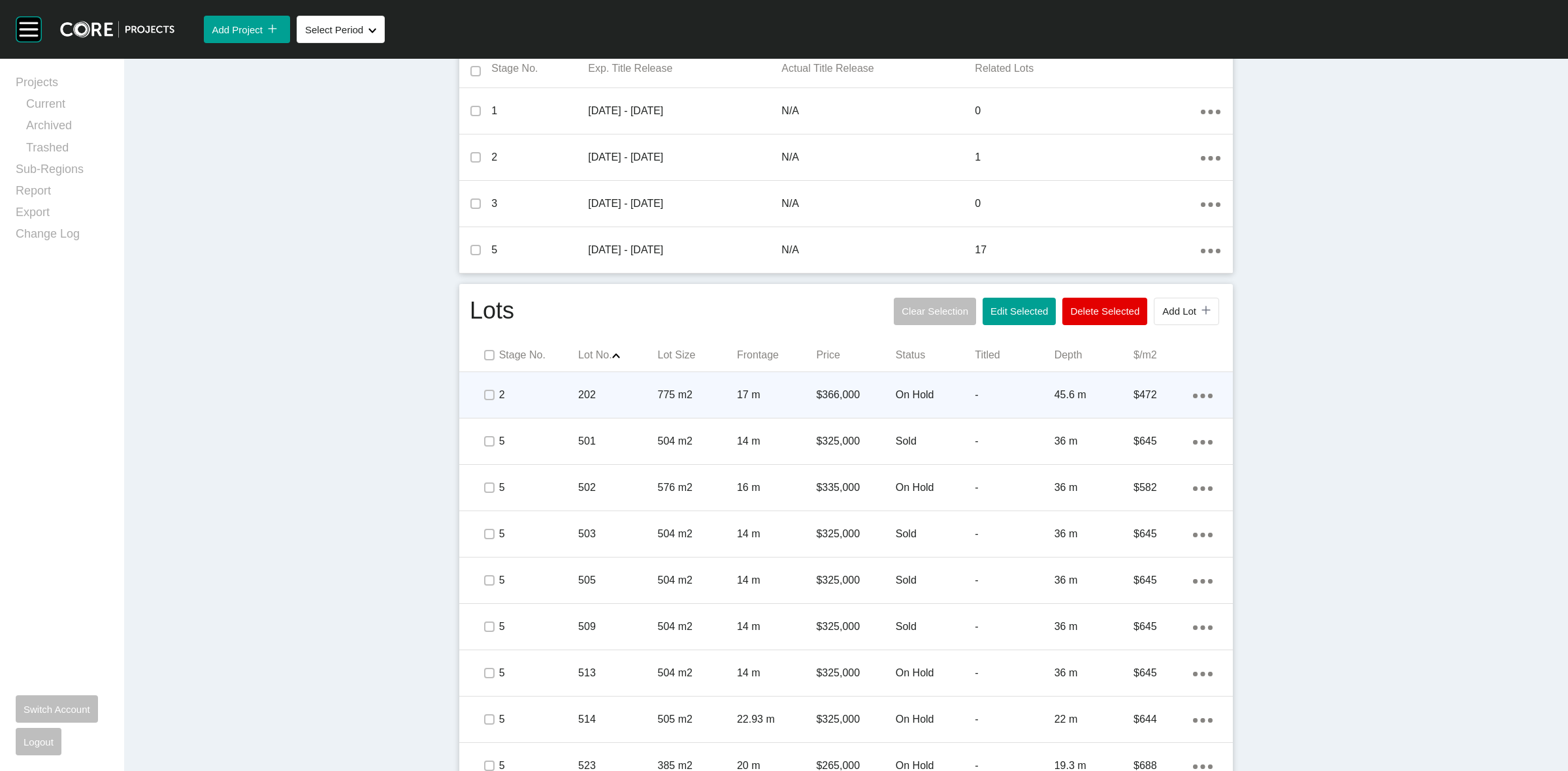
click at [678, 397] on p "775 m2" at bounding box center [698, 395] width 79 height 15
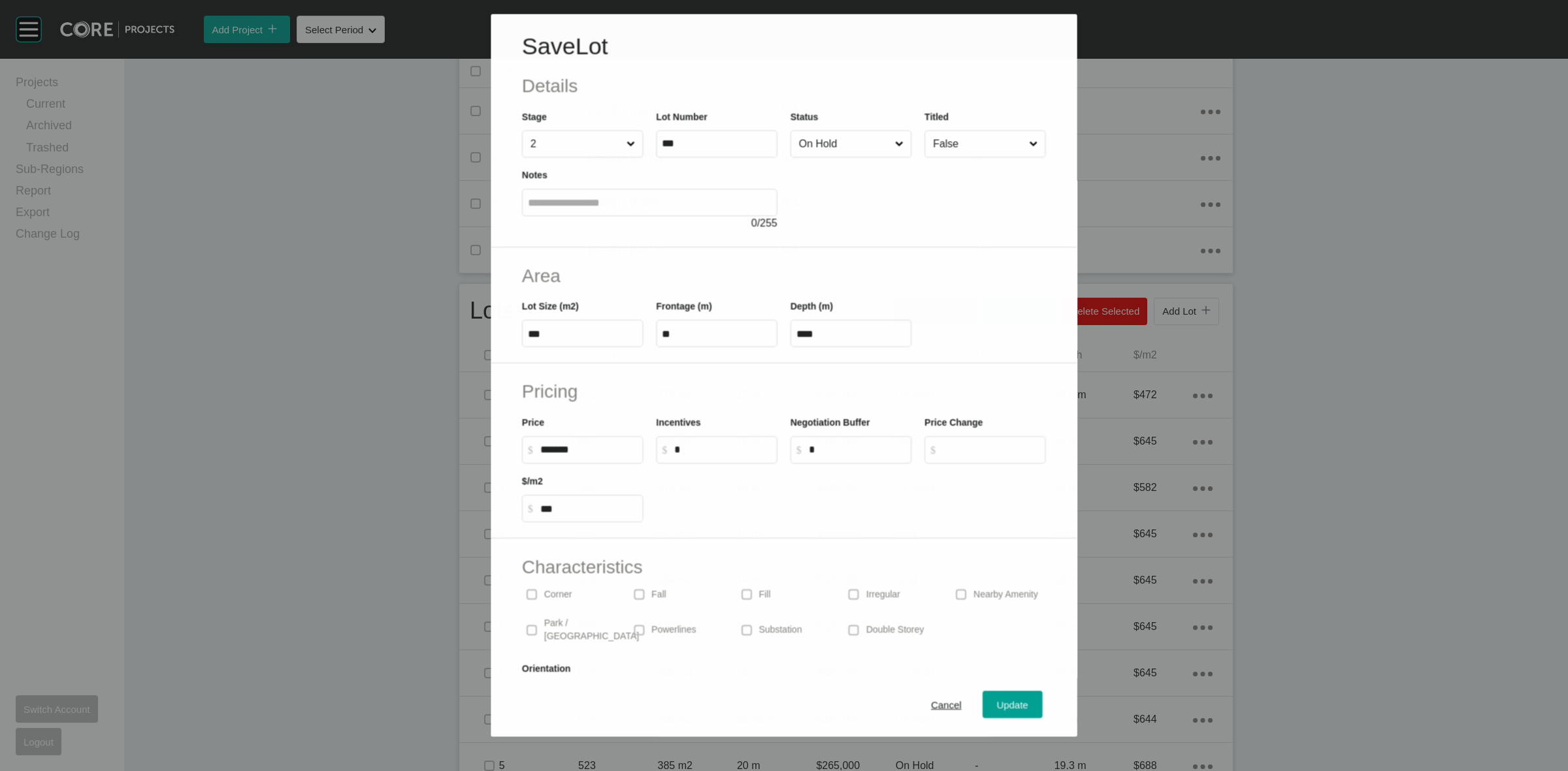
click at [811, 151] on input "On Hold" at bounding box center [845, 143] width 96 height 27
click at [1003, 709] on span "Update" at bounding box center [1014, 705] width 31 height 11
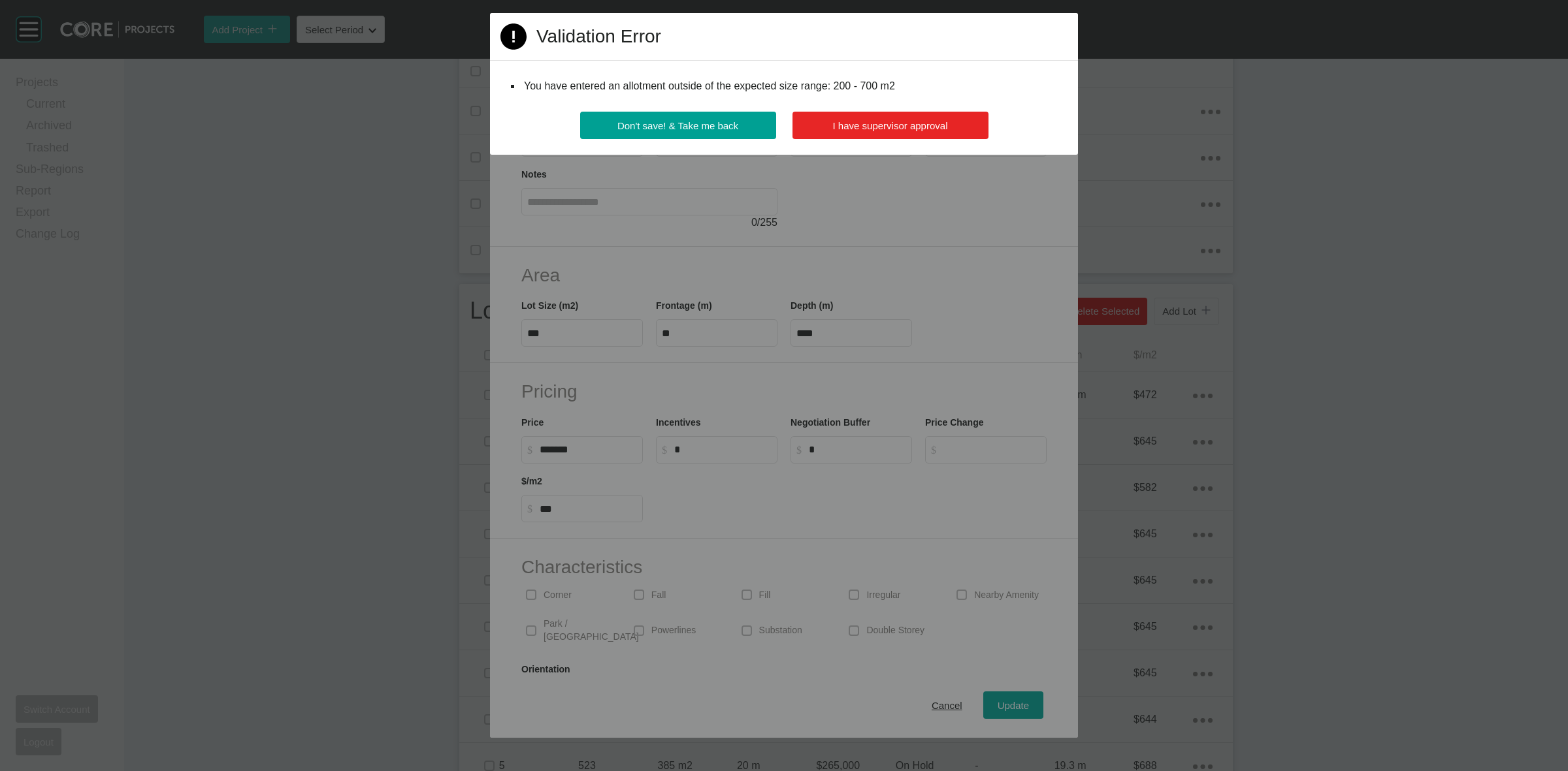
click at [891, 122] on span "I have supervisor approval" at bounding box center [890, 125] width 115 height 11
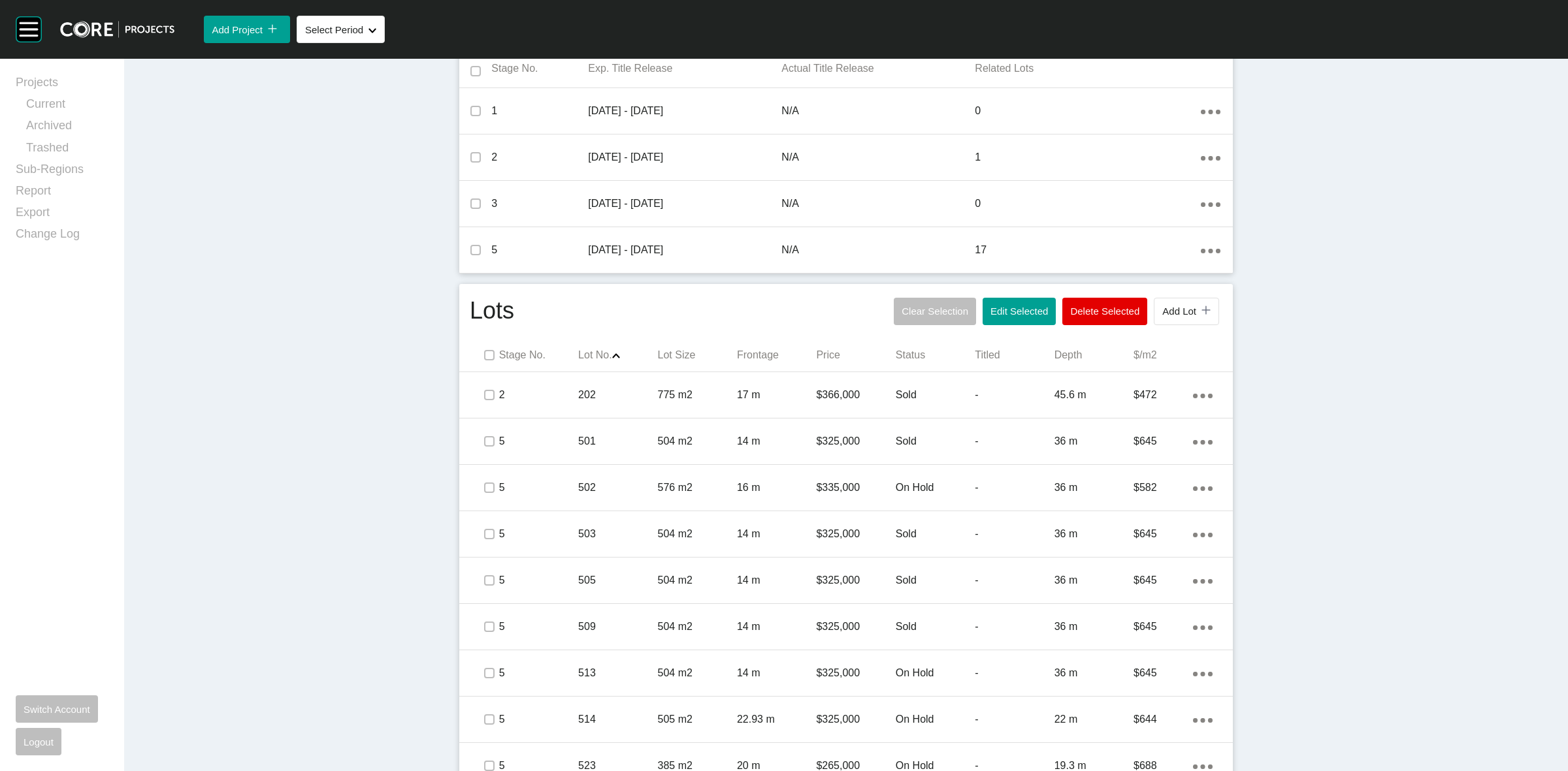
click at [1366, 411] on div "Dashboard › Projects › Silverwood › Worksheet Silverwood Worksheet - September …" at bounding box center [846, 390] width 1444 height 1643
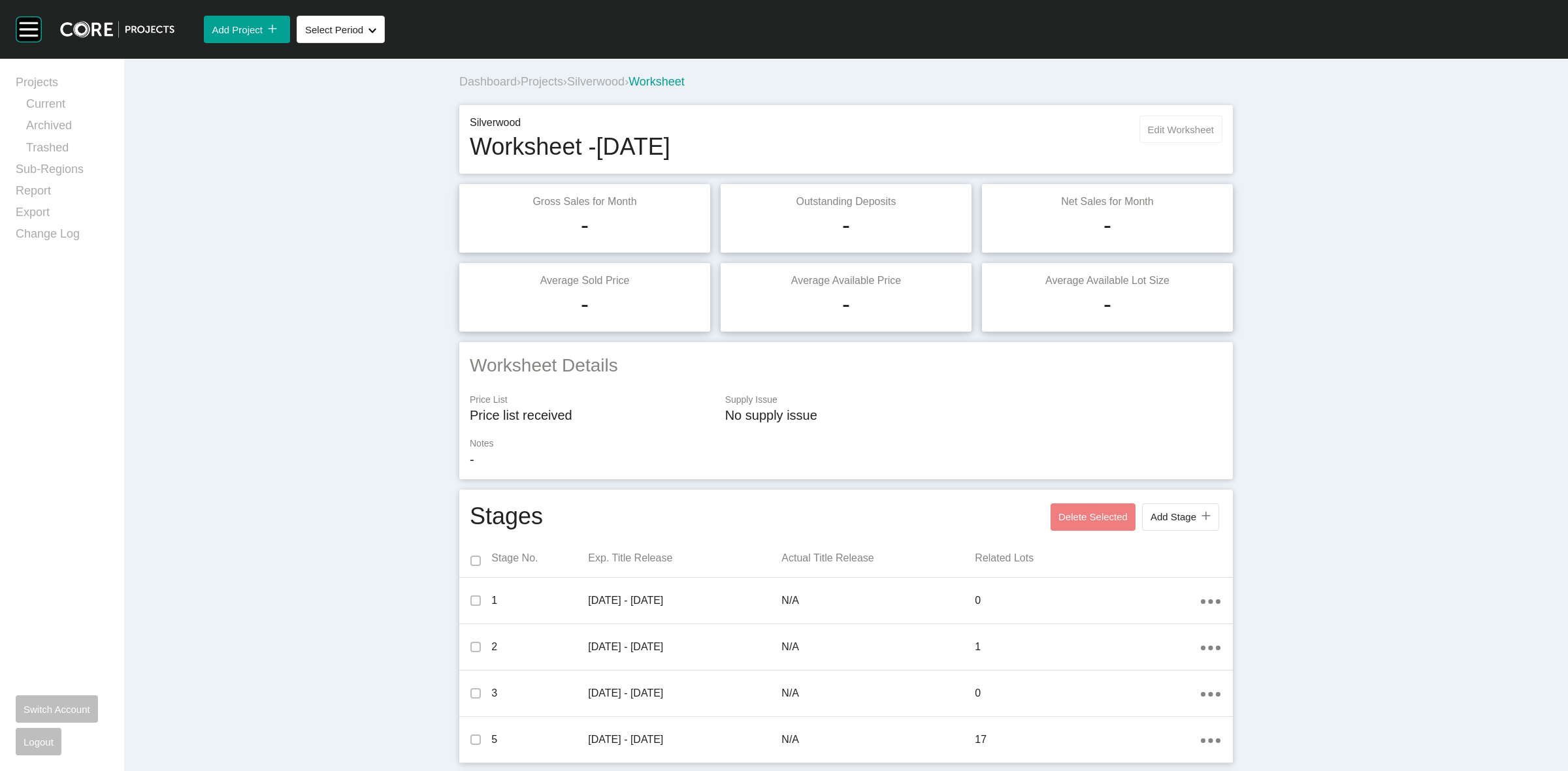
click at [1187, 122] on button "Edit Worksheet" at bounding box center [1181, 130] width 83 height 28
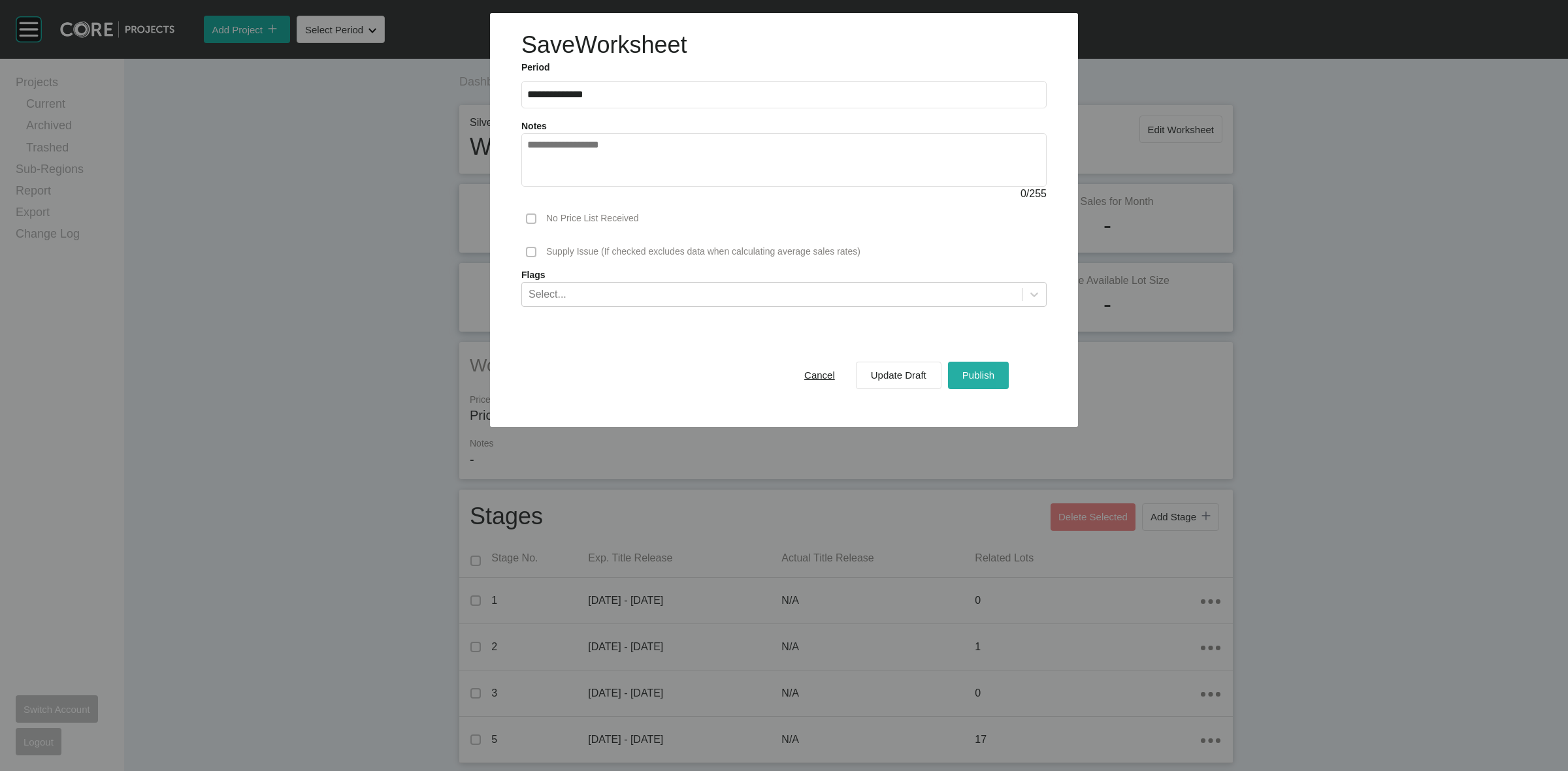
click at [975, 376] on span "Publish" at bounding box center [979, 374] width 32 height 11
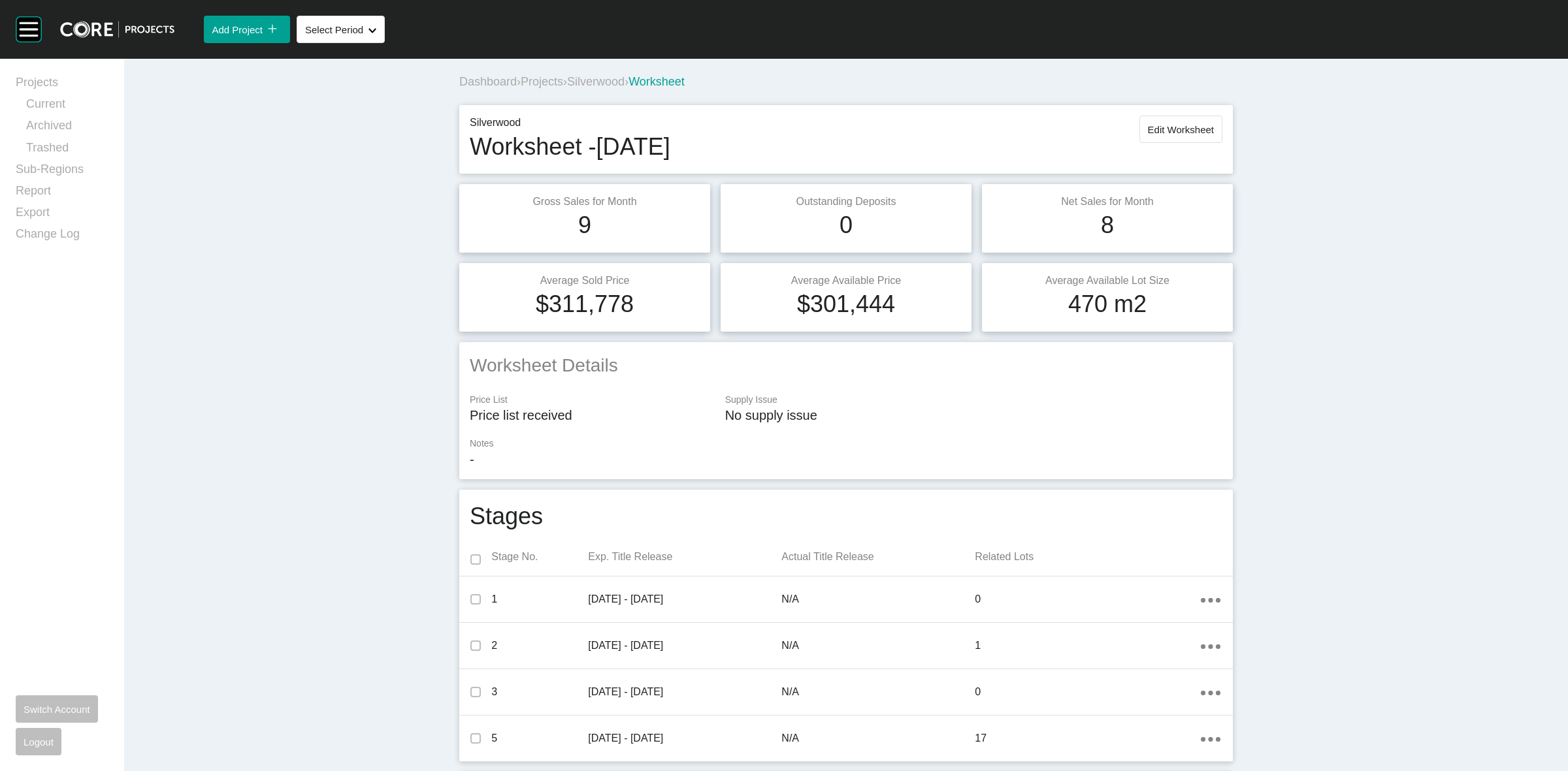
click at [613, 85] on span "Silverwood" at bounding box center [595, 81] width 58 height 13
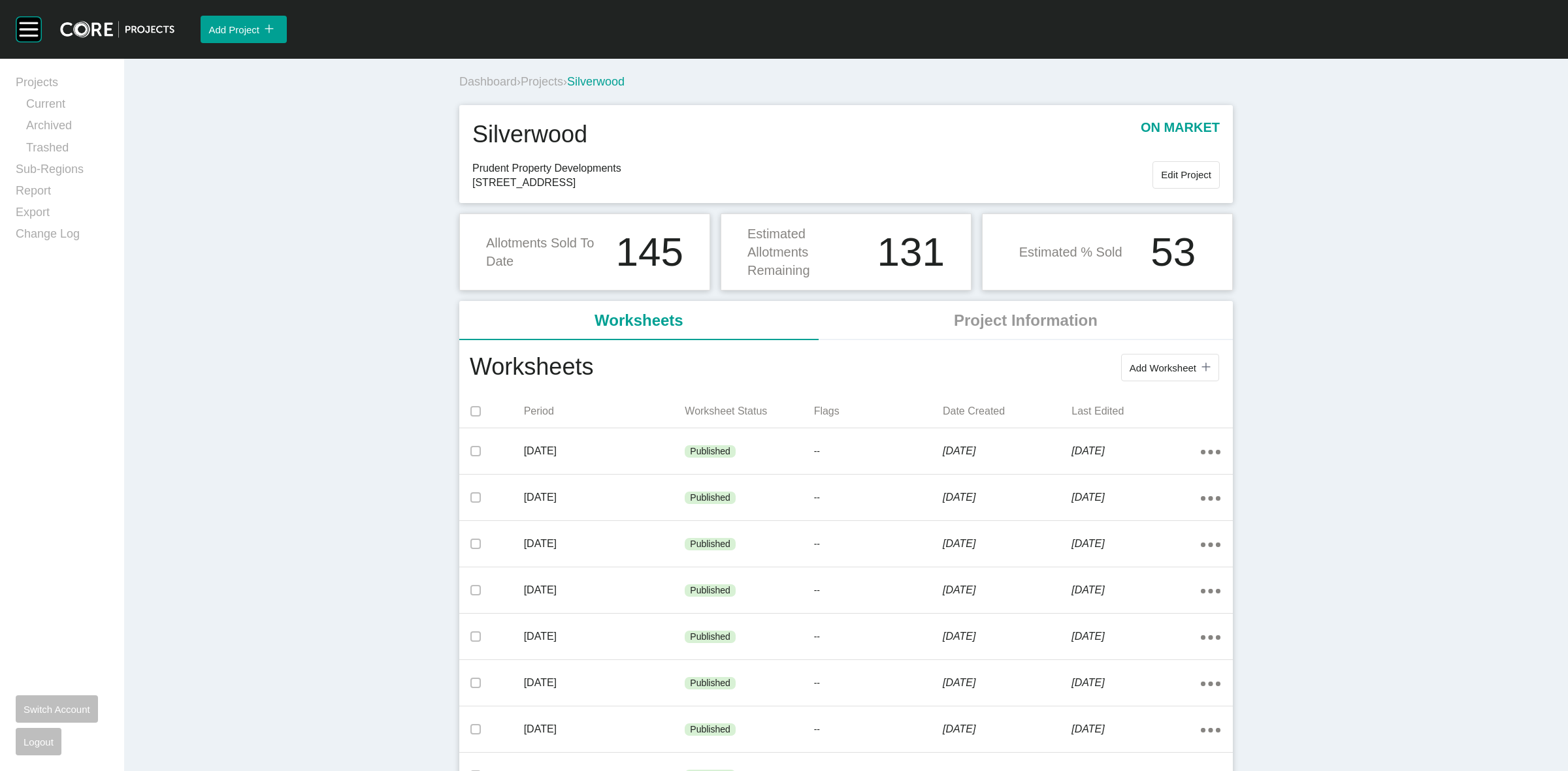
click at [544, 81] on span "Projects" at bounding box center [541, 81] width 42 height 13
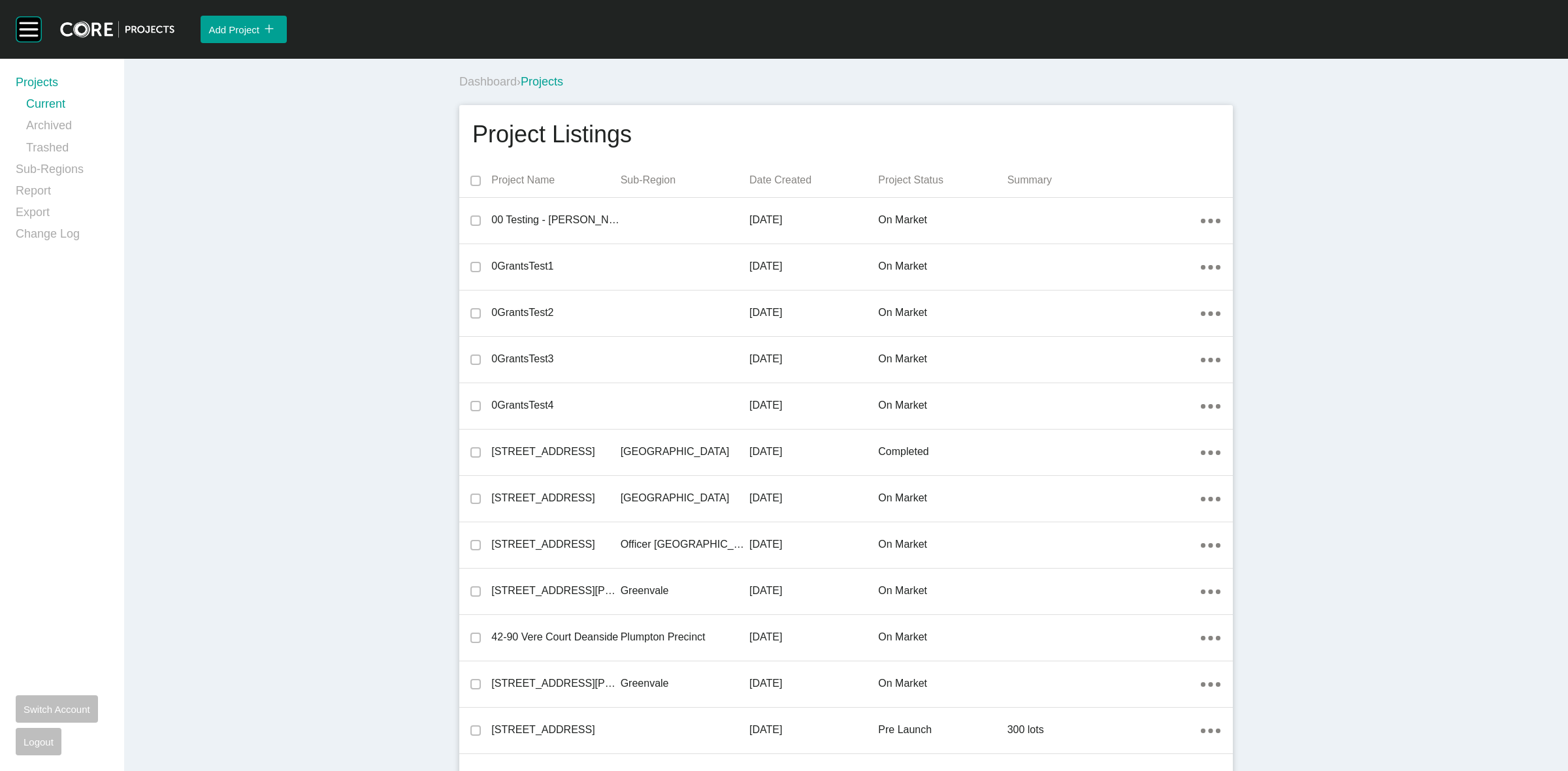
scroll to position [10267, 0]
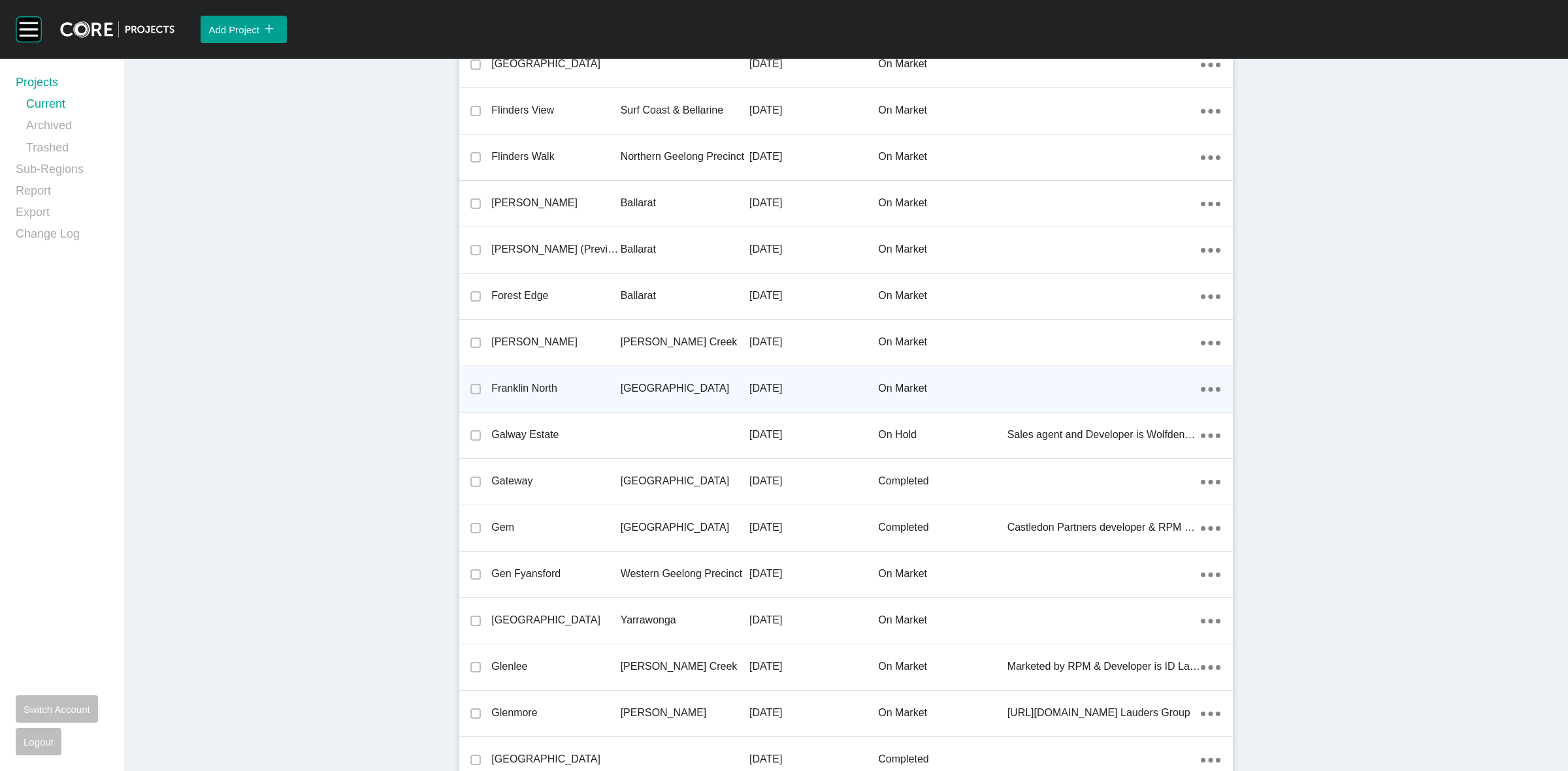
click at [650, 387] on p "[GEOGRAPHIC_DATA]" at bounding box center [685, 388] width 129 height 15
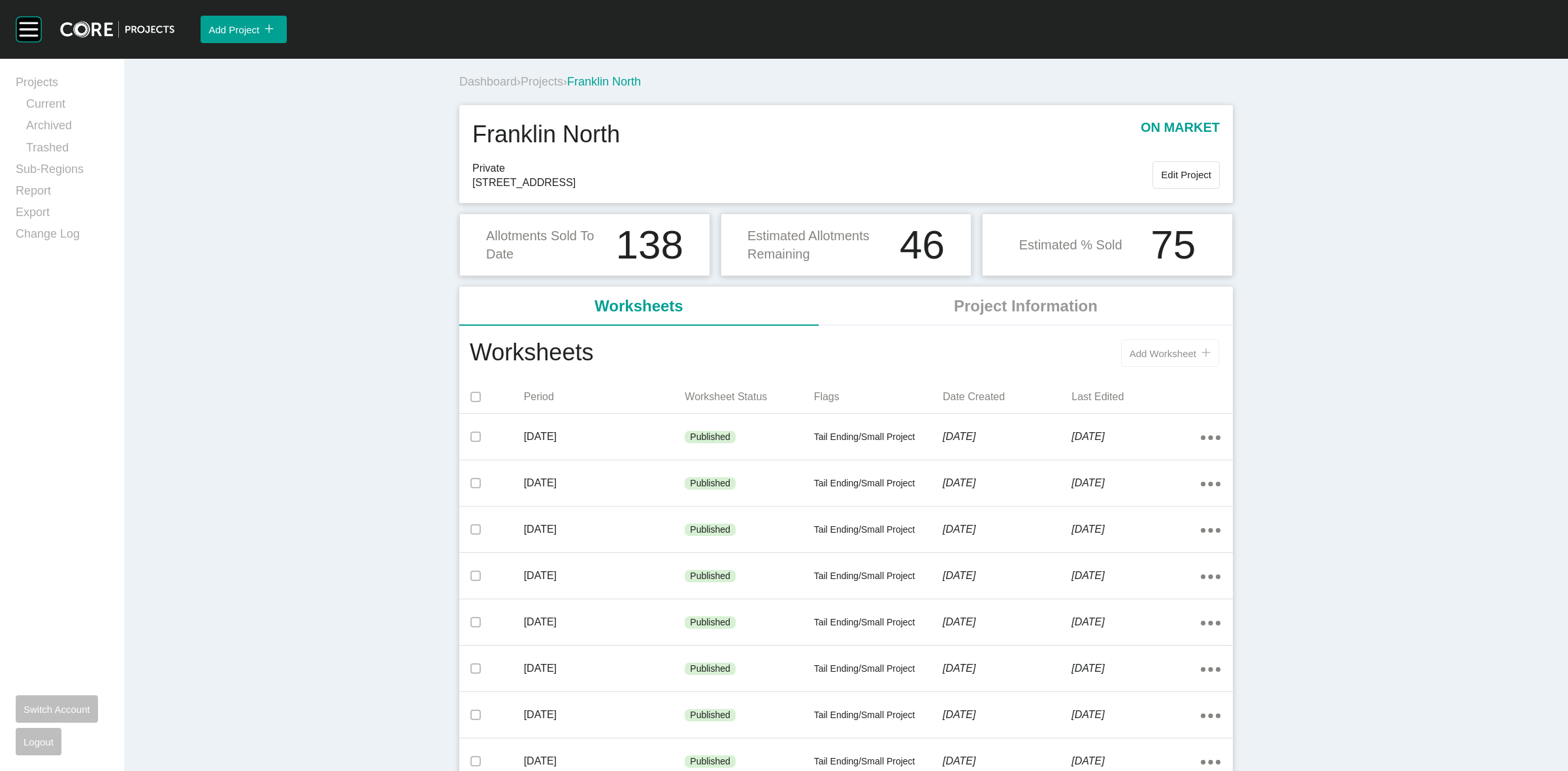
click at [1152, 350] on span "Add Worksheet" at bounding box center [1163, 353] width 67 height 11
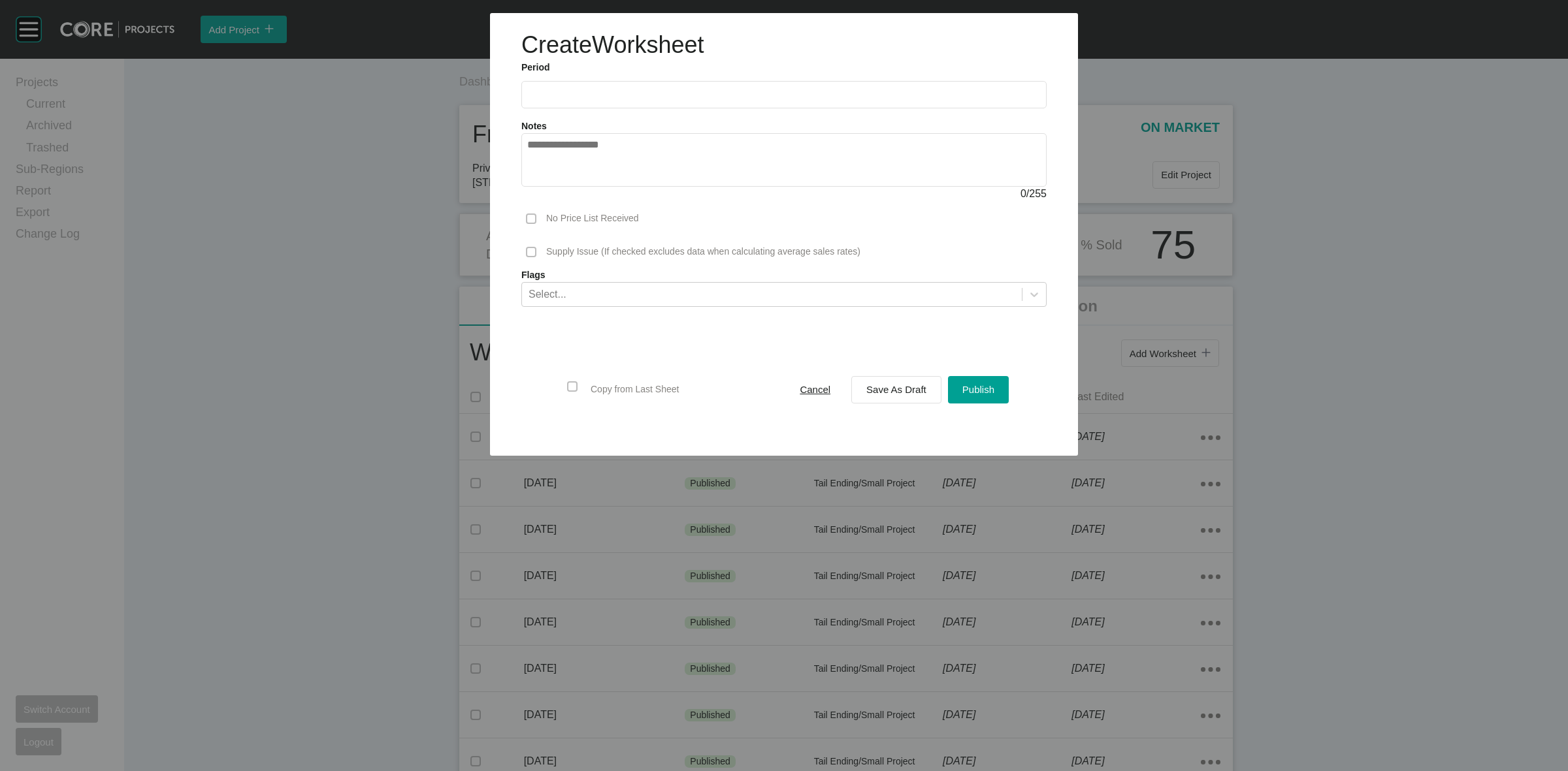
click at [613, 93] on input "text" at bounding box center [784, 93] width 514 height 11
click at [643, 185] on li "Sep" at bounding box center [634, 190] width 44 height 23
type input "**********"
click at [892, 392] on span "Save As Draft" at bounding box center [896, 389] width 60 height 11
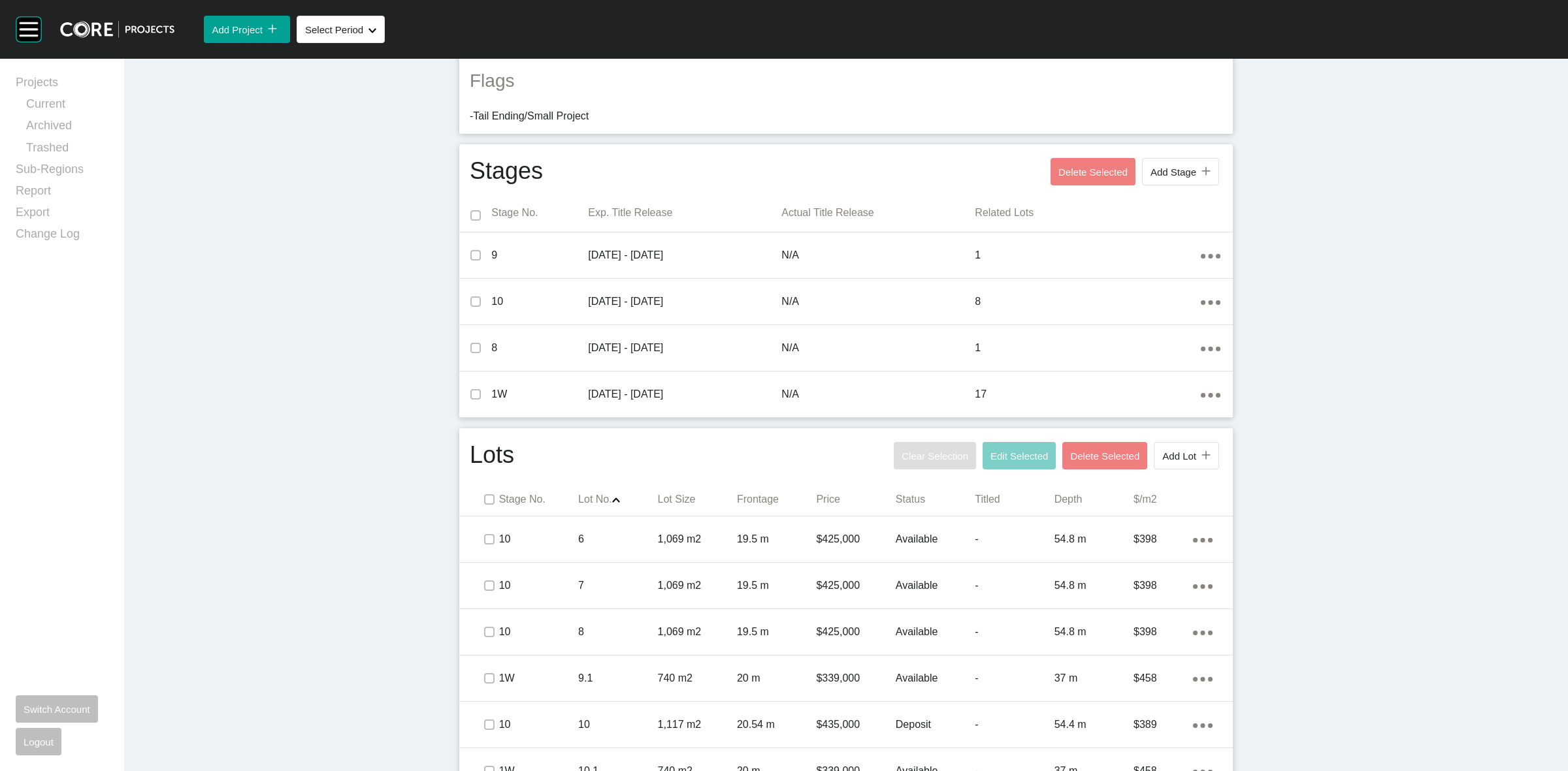
scroll to position [653, 0]
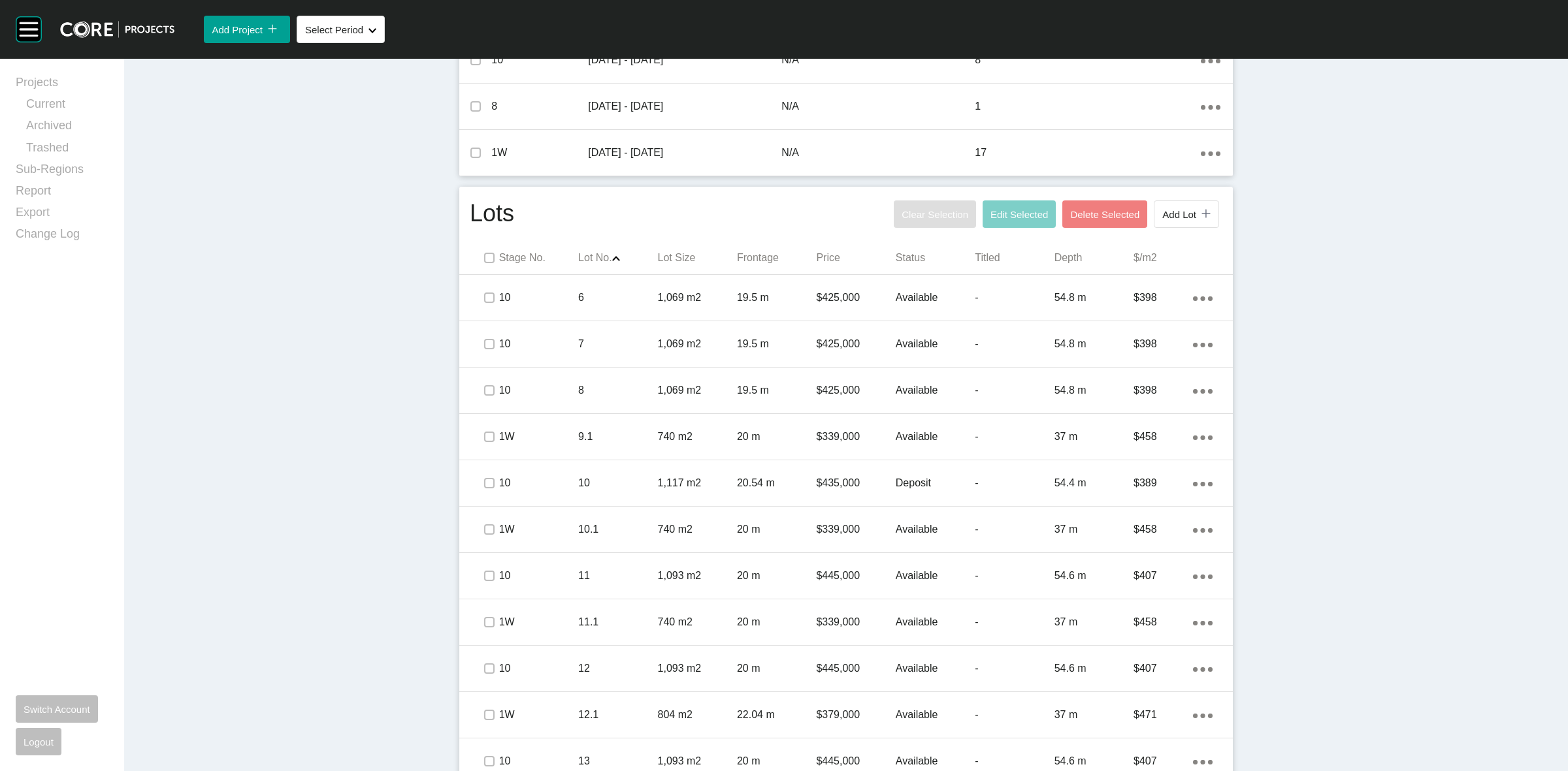
click at [1370, 387] on div "Dashboard › Projects › Franklin North › Worksheet Franklin North Worksheet - Se…" at bounding box center [846, 469] width 1444 height 2127
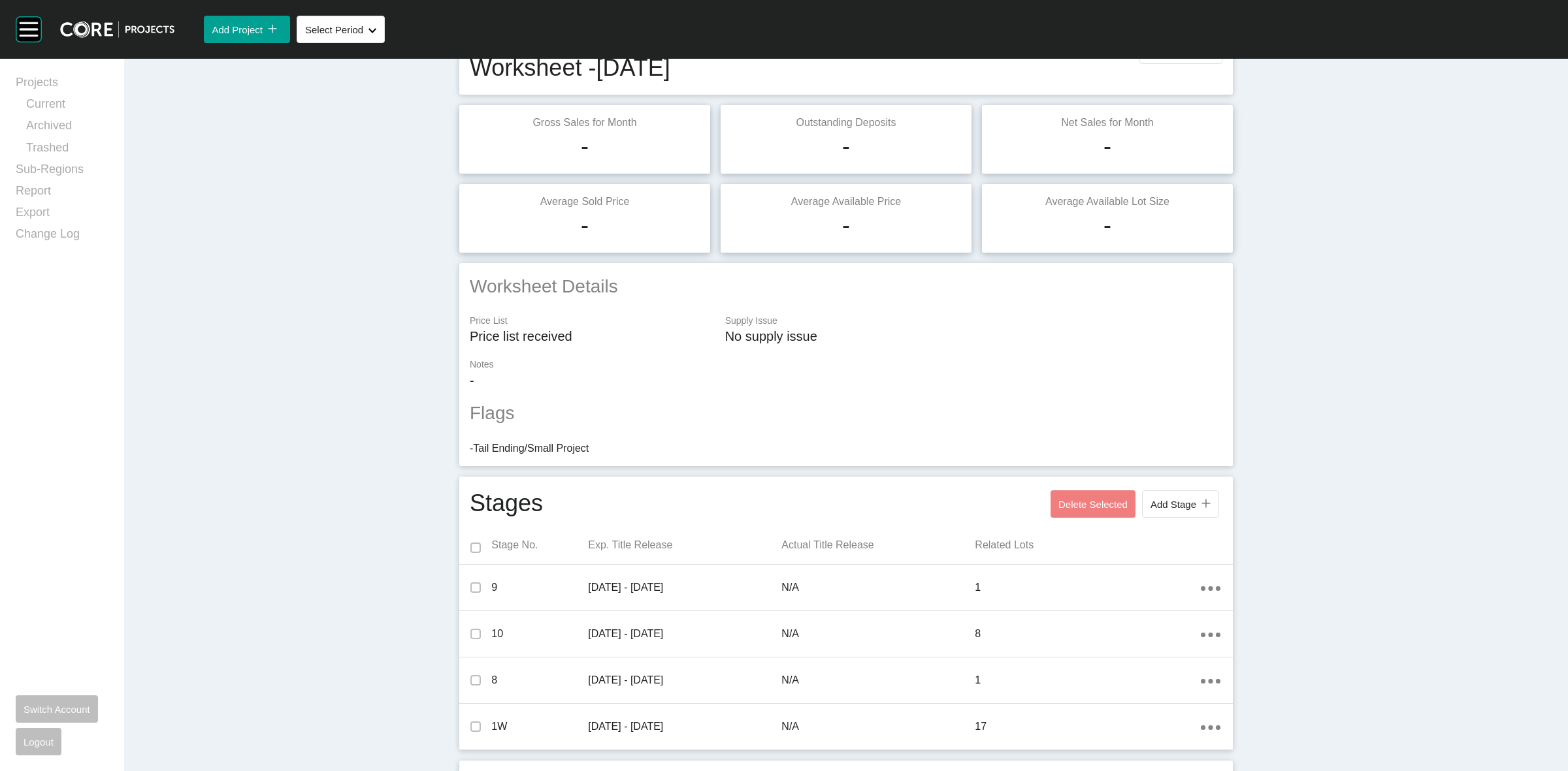
scroll to position [0, 0]
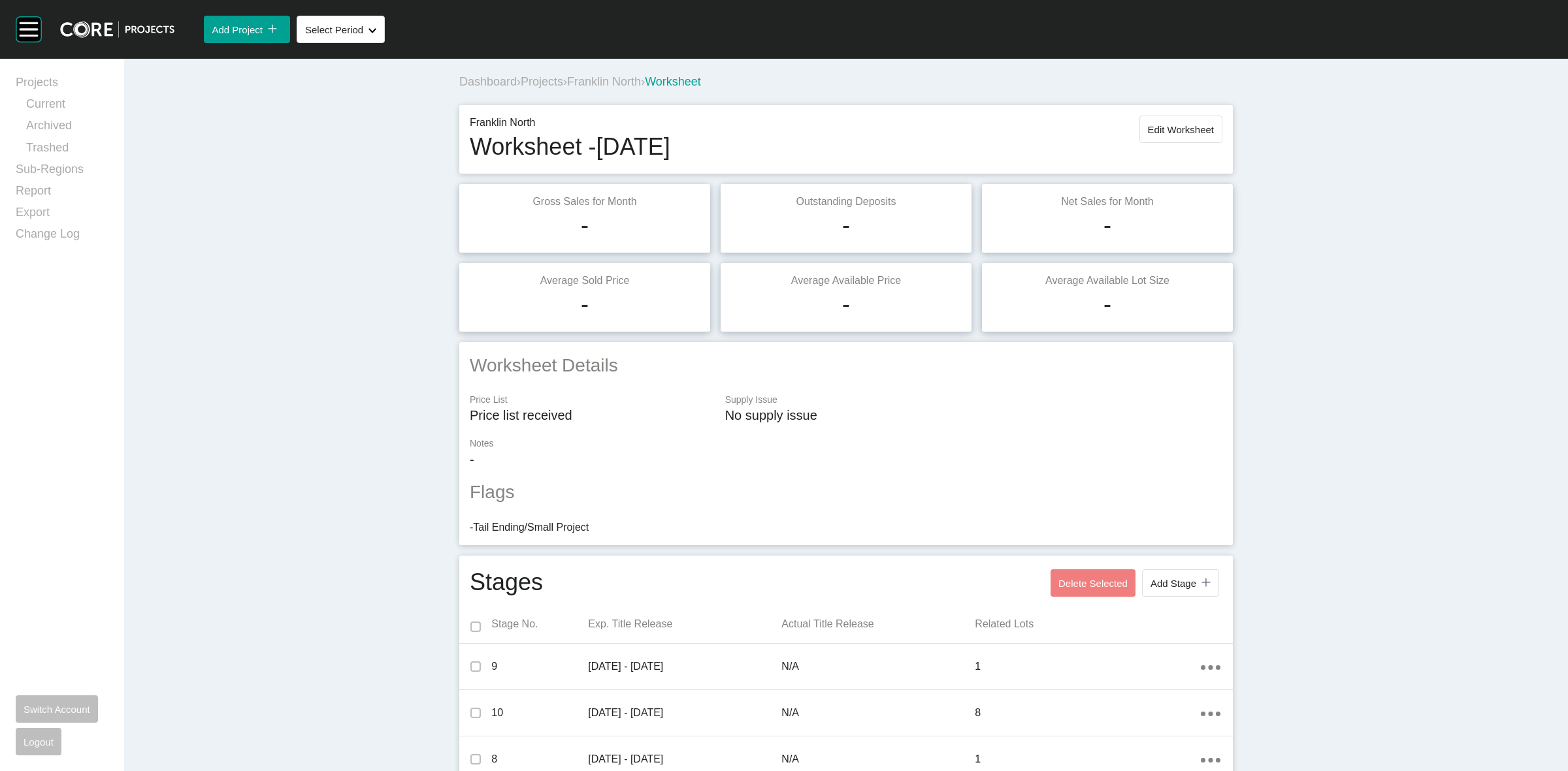
click at [543, 83] on span "Projects" at bounding box center [541, 81] width 42 height 13
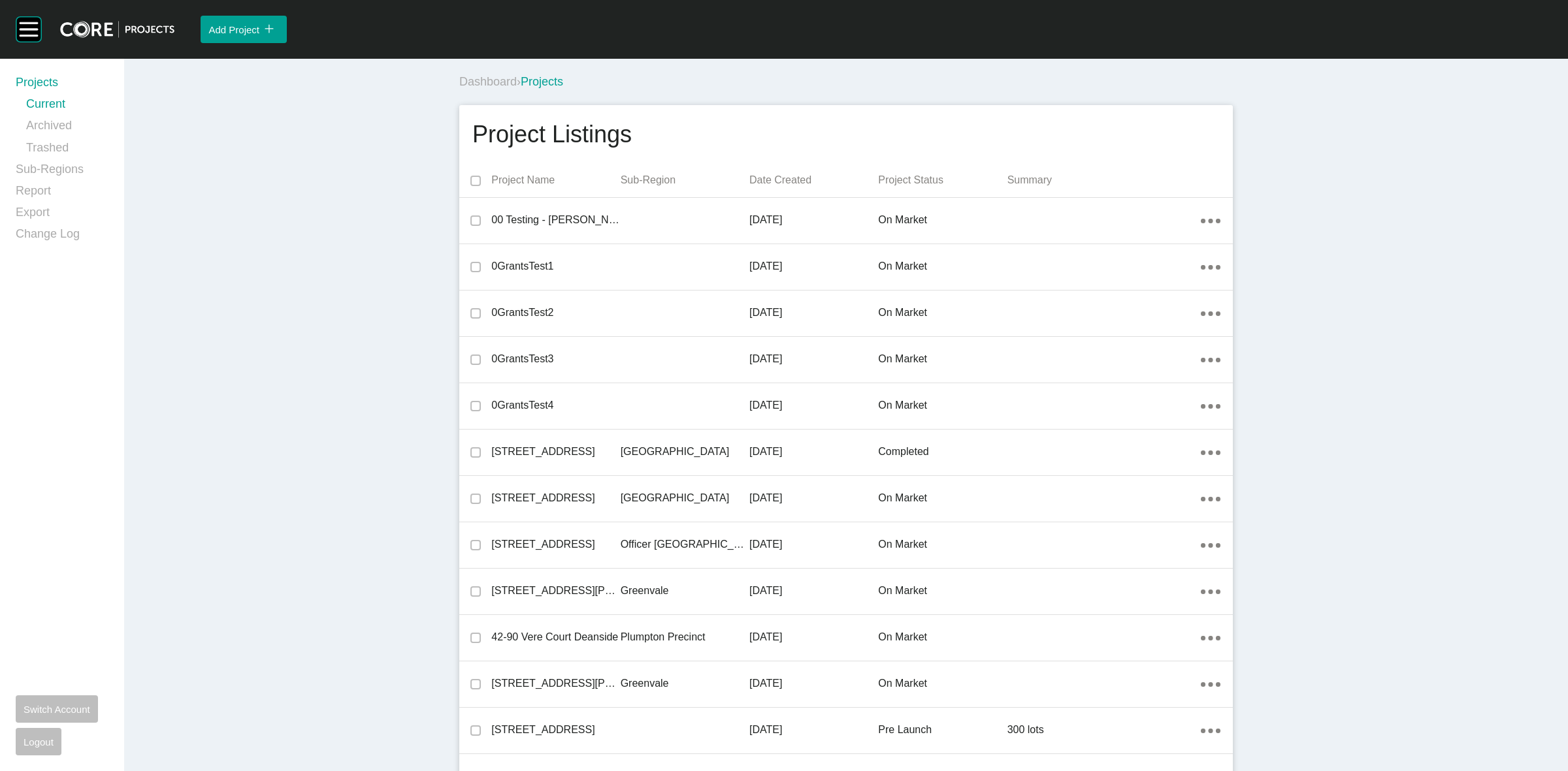
scroll to position [762, 0]
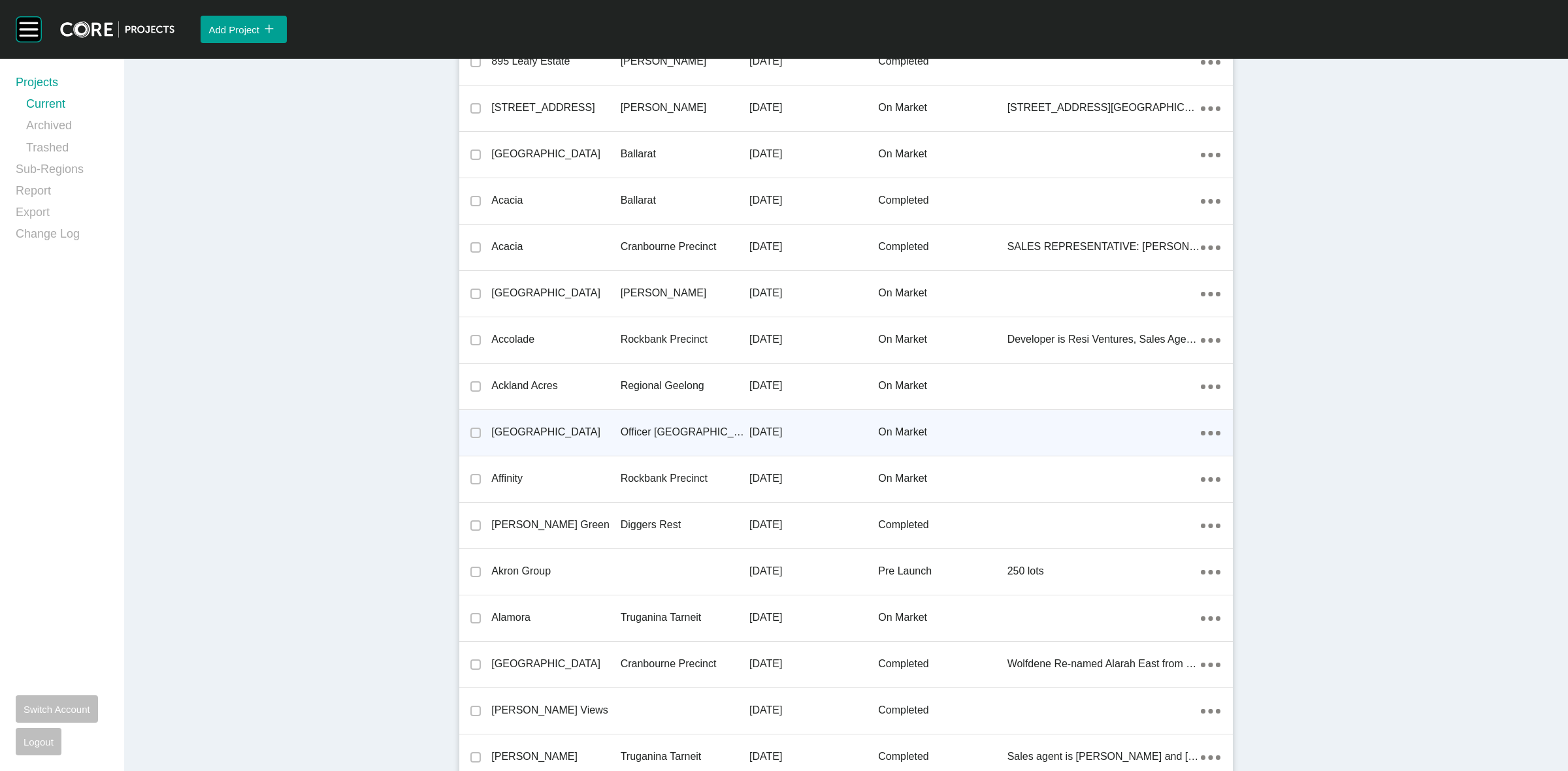
click at [683, 432] on p "Officer [GEOGRAPHIC_DATA]" at bounding box center [685, 432] width 129 height 15
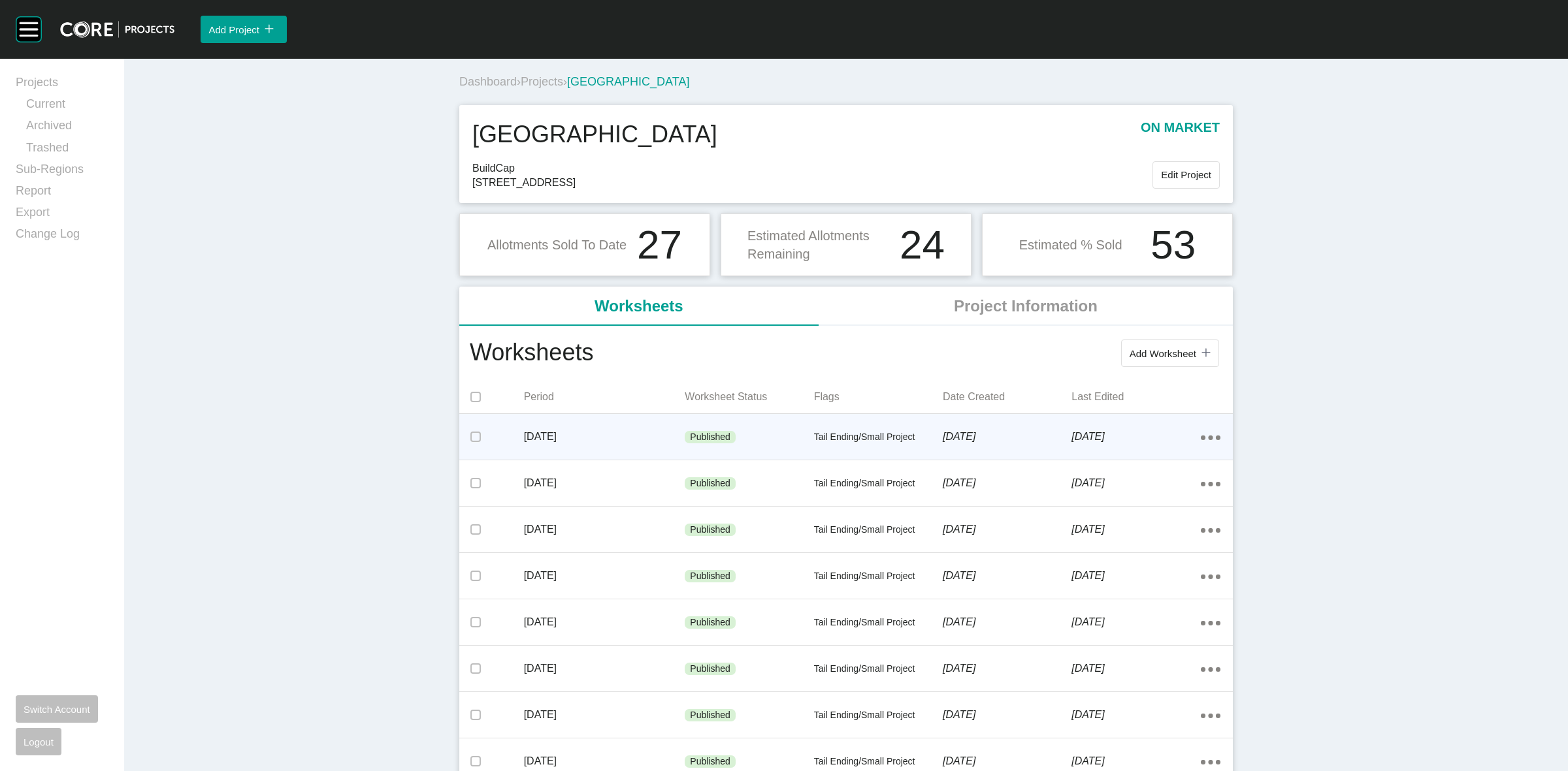
click at [628, 422] on div "[DATE]" at bounding box center [604, 436] width 161 height 40
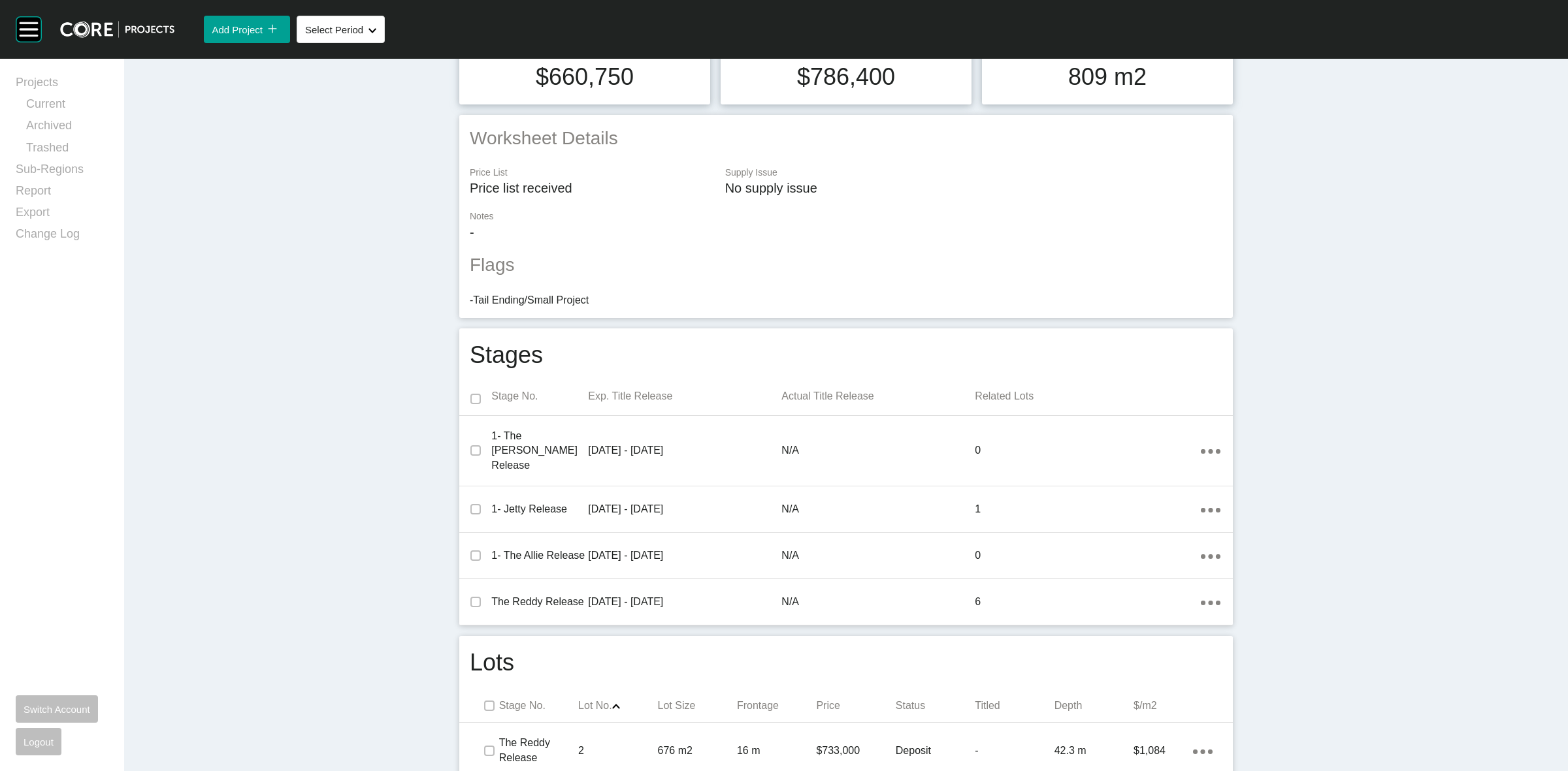
scroll to position [409, 0]
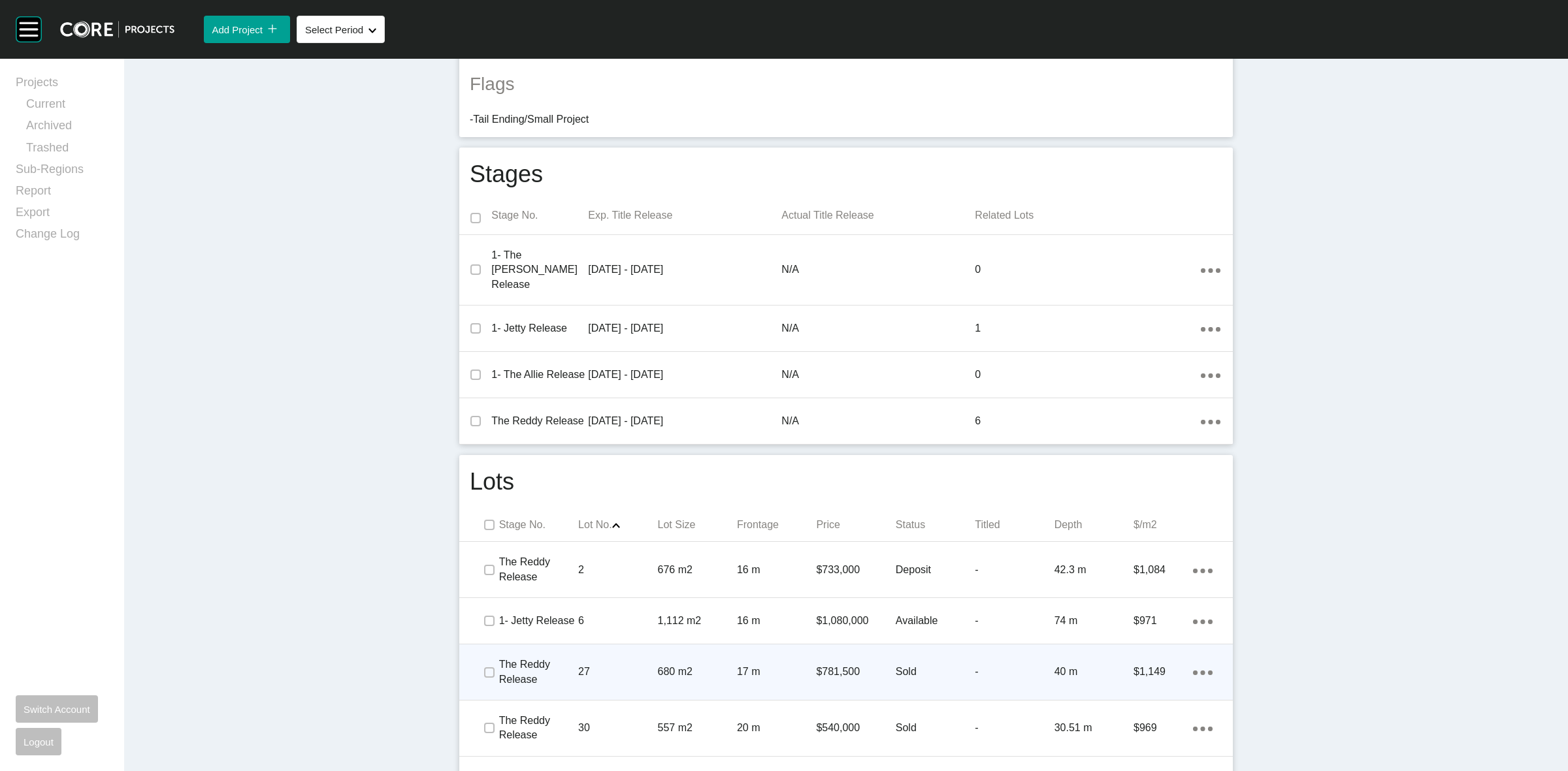
click at [686, 665] on p "680 m2" at bounding box center [698, 672] width 79 height 15
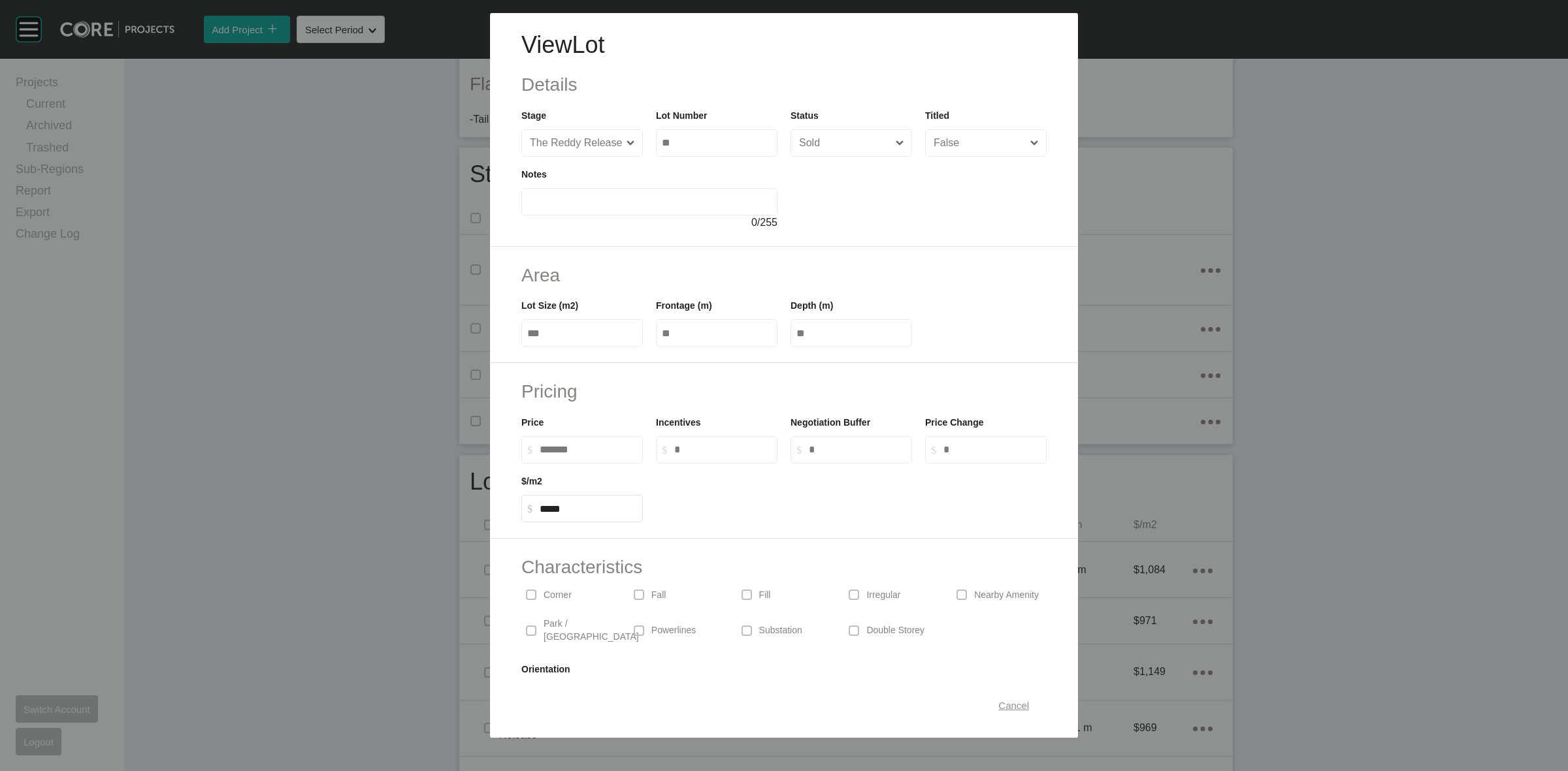
click at [998, 700] on span "Cancel" at bounding box center [1013, 705] width 30 height 11
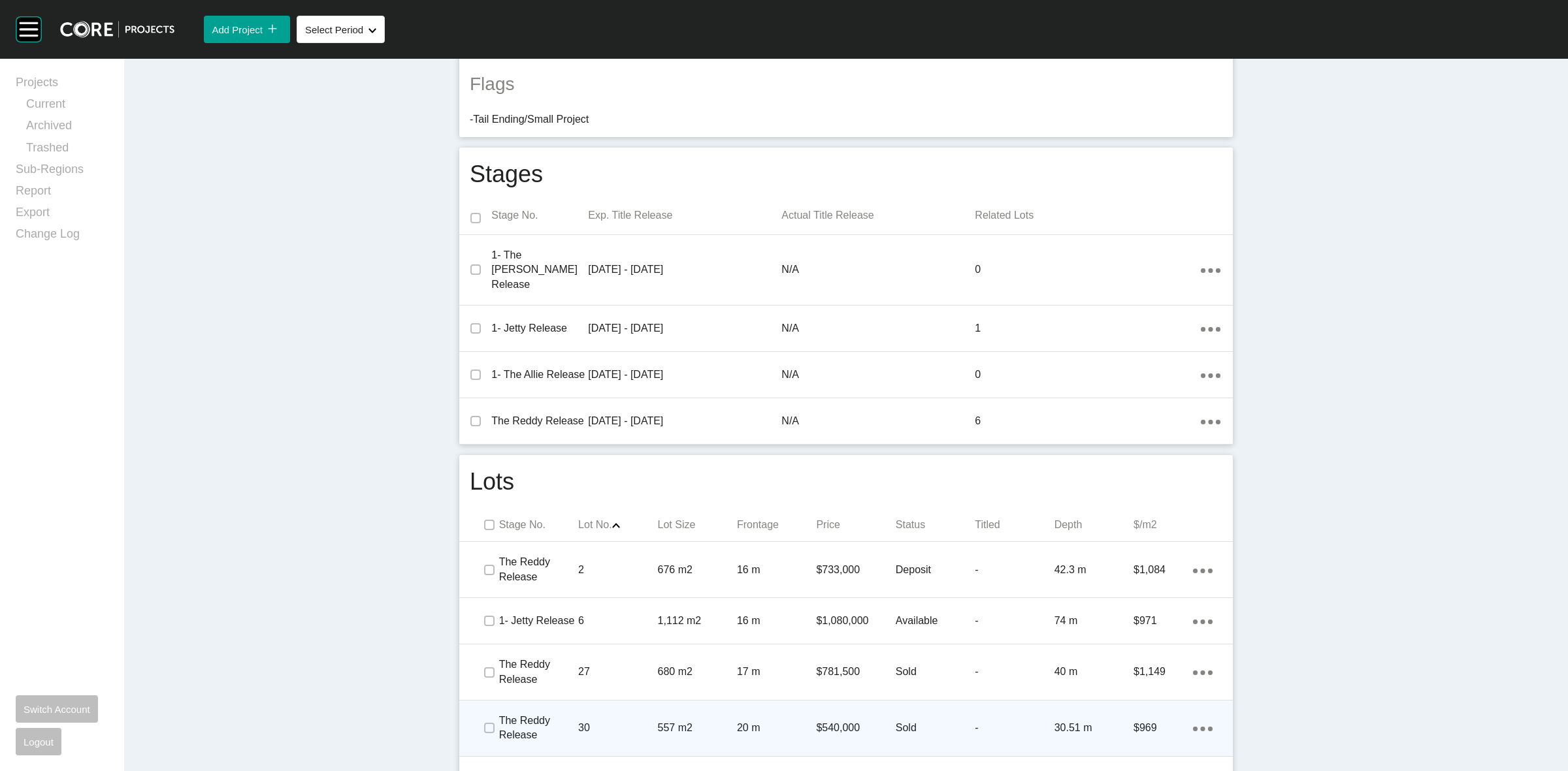
click at [875, 721] on p "$540,000" at bounding box center [856, 728] width 79 height 15
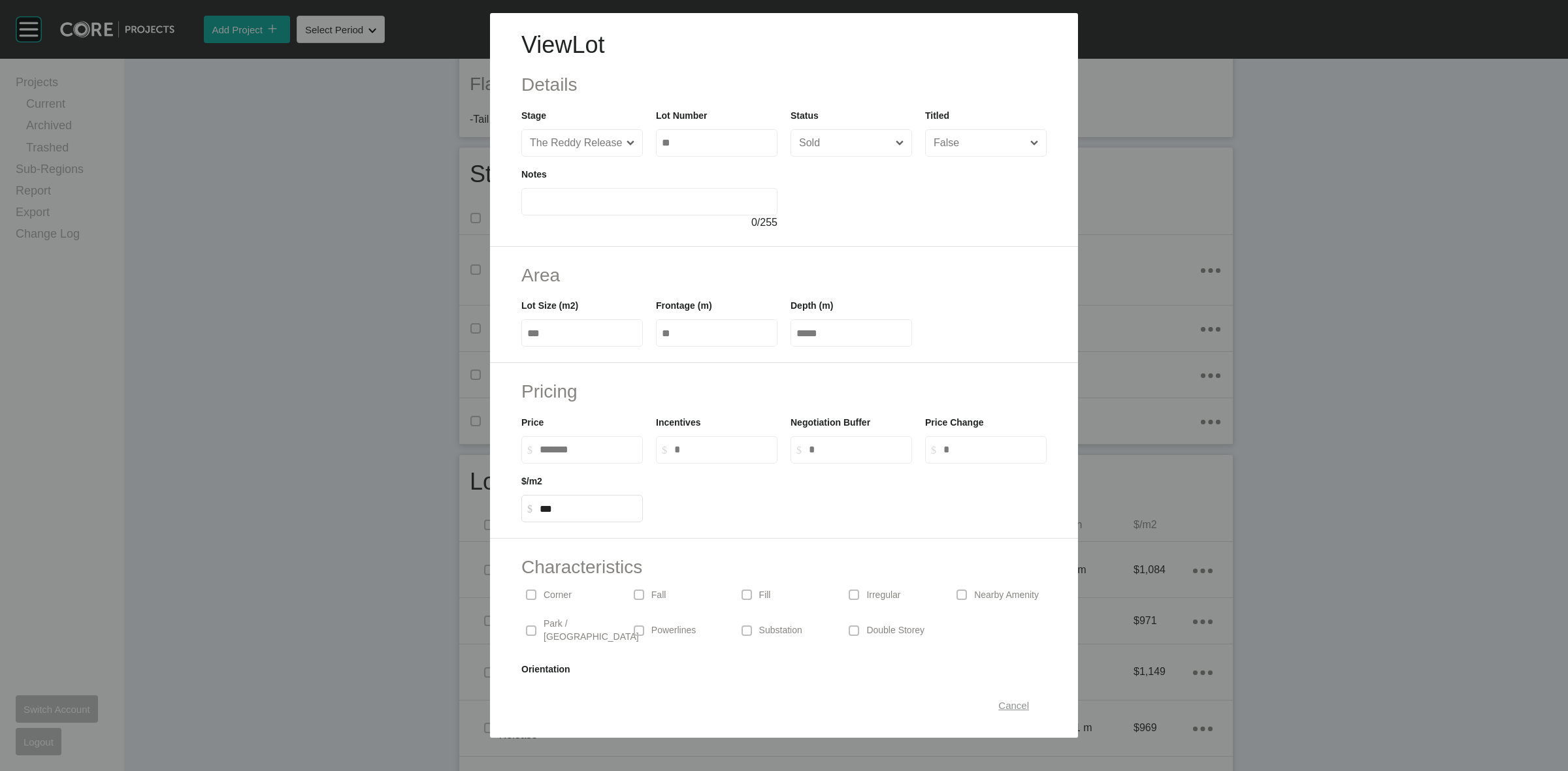
click at [998, 702] on span "Cancel" at bounding box center [1013, 705] width 30 height 11
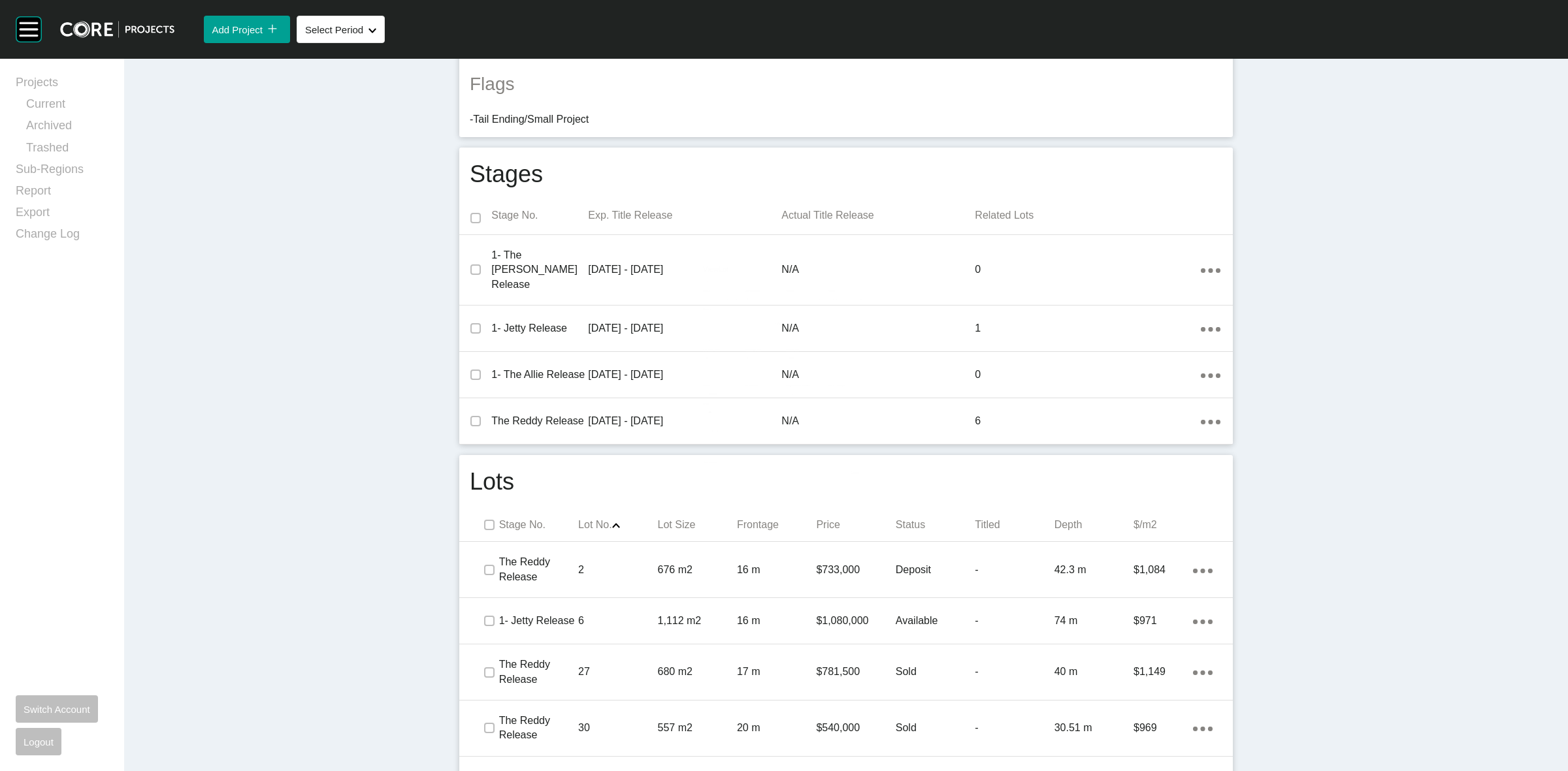
scroll to position [0, 0]
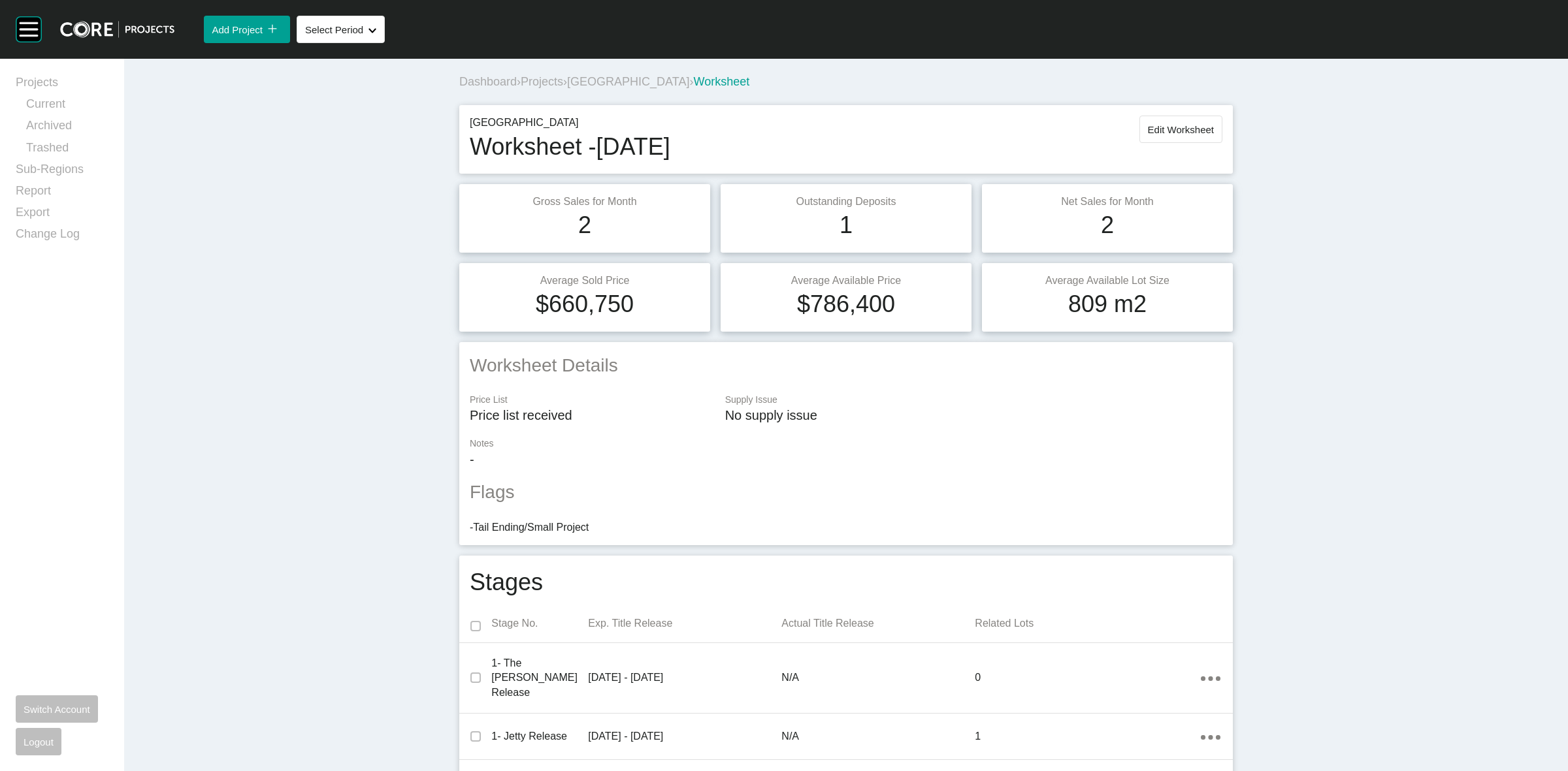
click at [593, 85] on span "[GEOGRAPHIC_DATA]" at bounding box center [628, 81] width 122 height 13
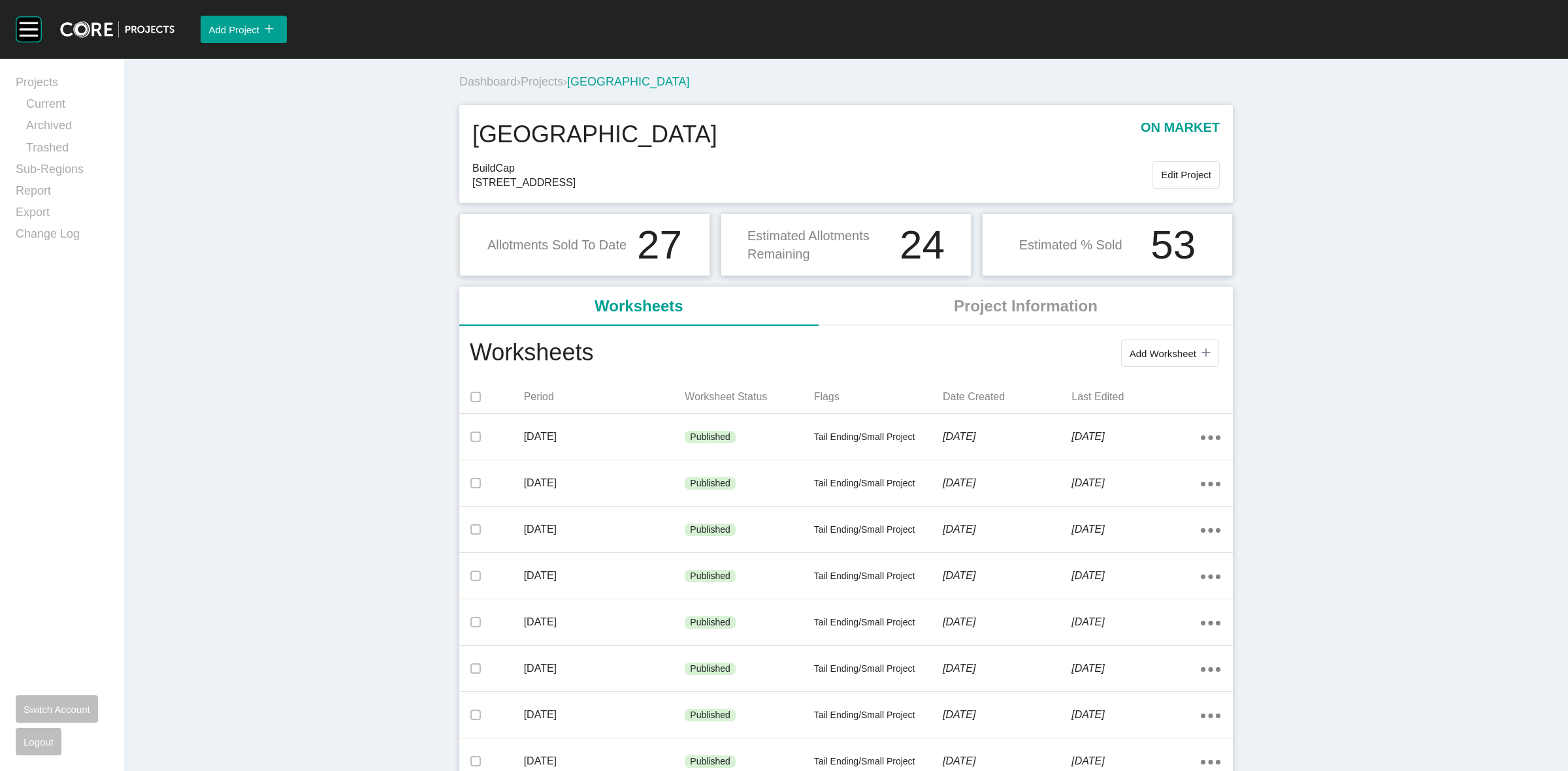
click at [547, 79] on span "Projects" at bounding box center [541, 81] width 42 height 13
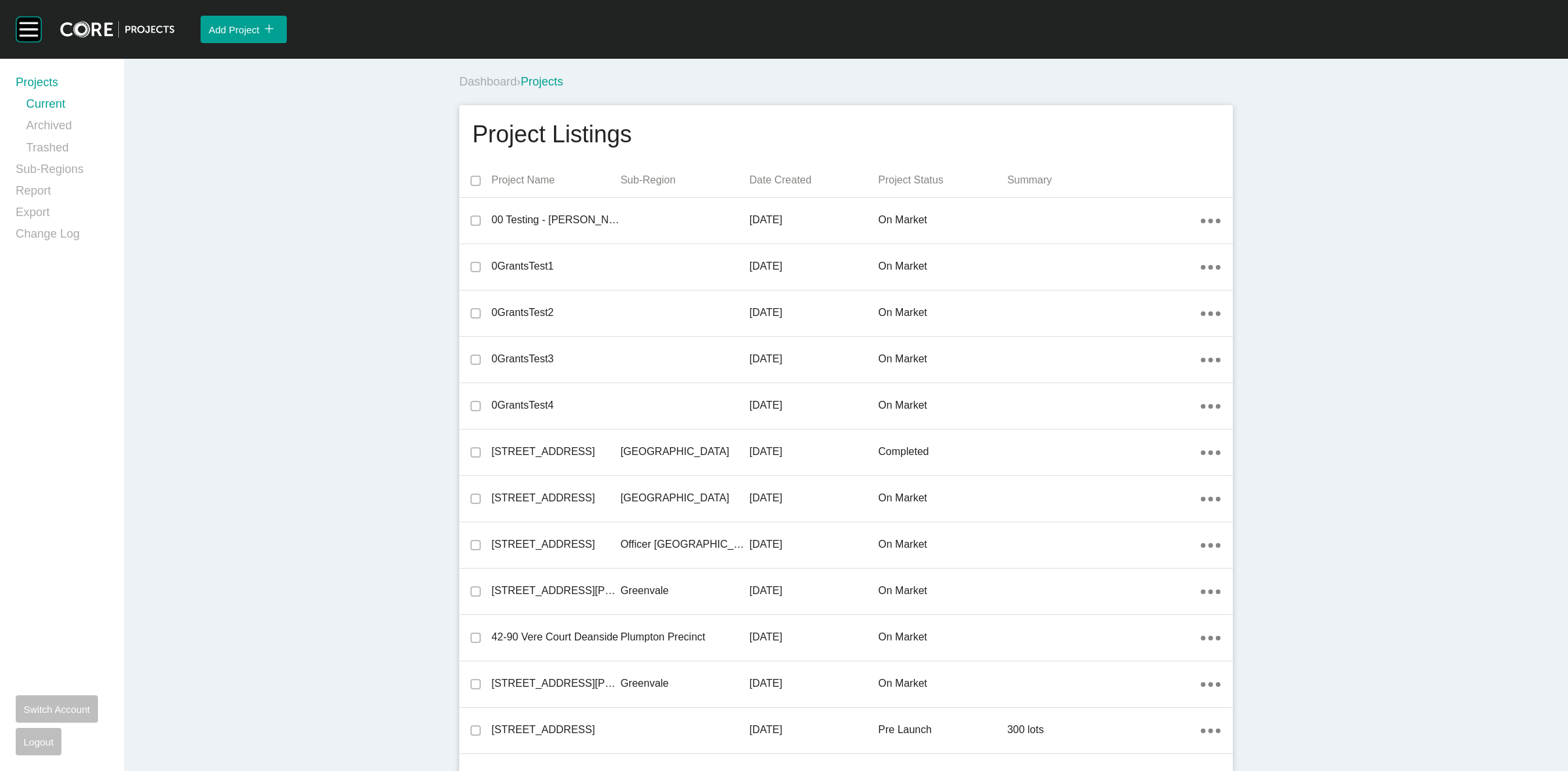
scroll to position [12956, 0]
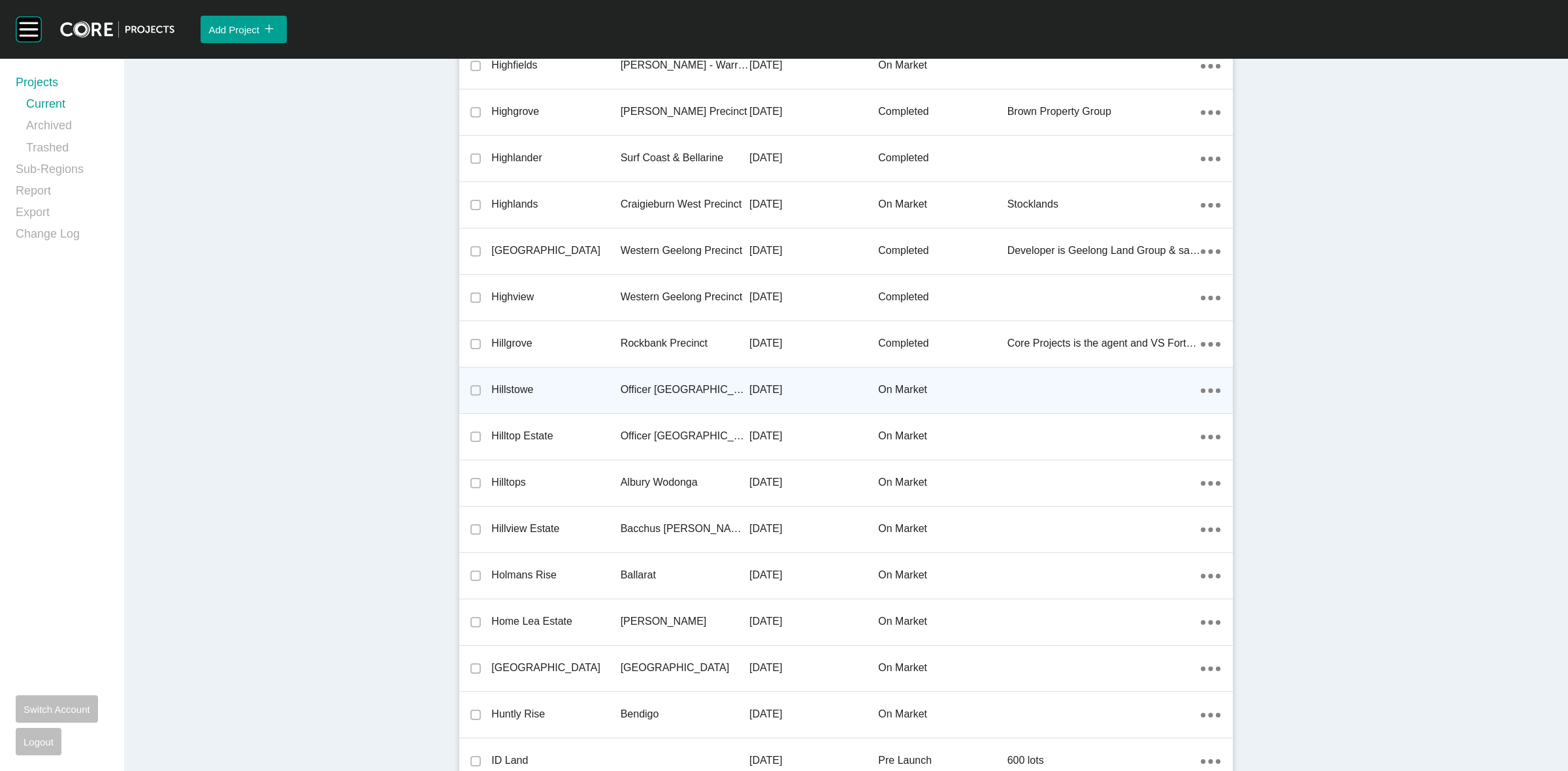
click at [627, 383] on p "Officer [GEOGRAPHIC_DATA]" at bounding box center [685, 390] width 129 height 15
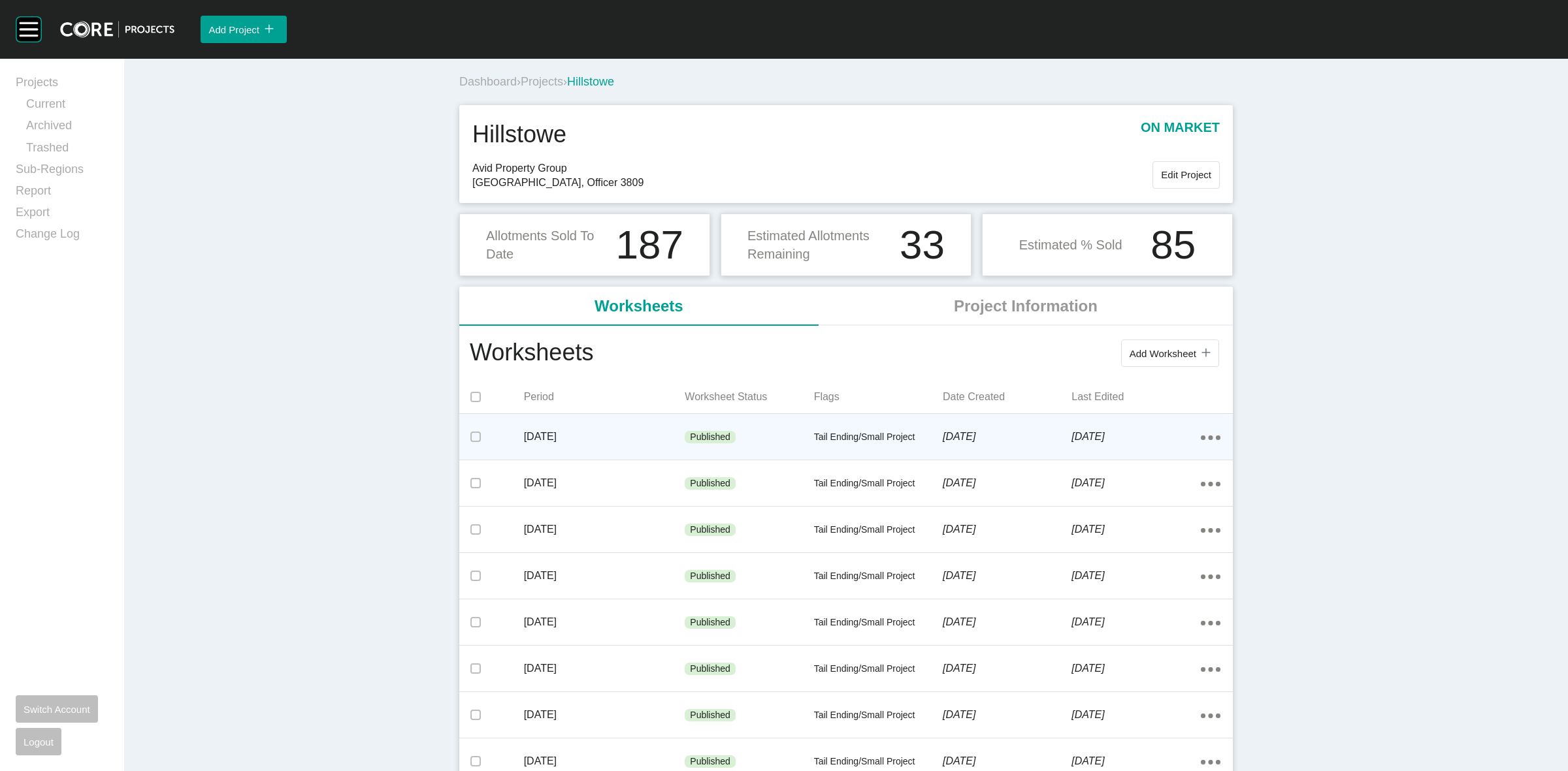
click at [633, 431] on p "[DATE]" at bounding box center [604, 437] width 161 height 15
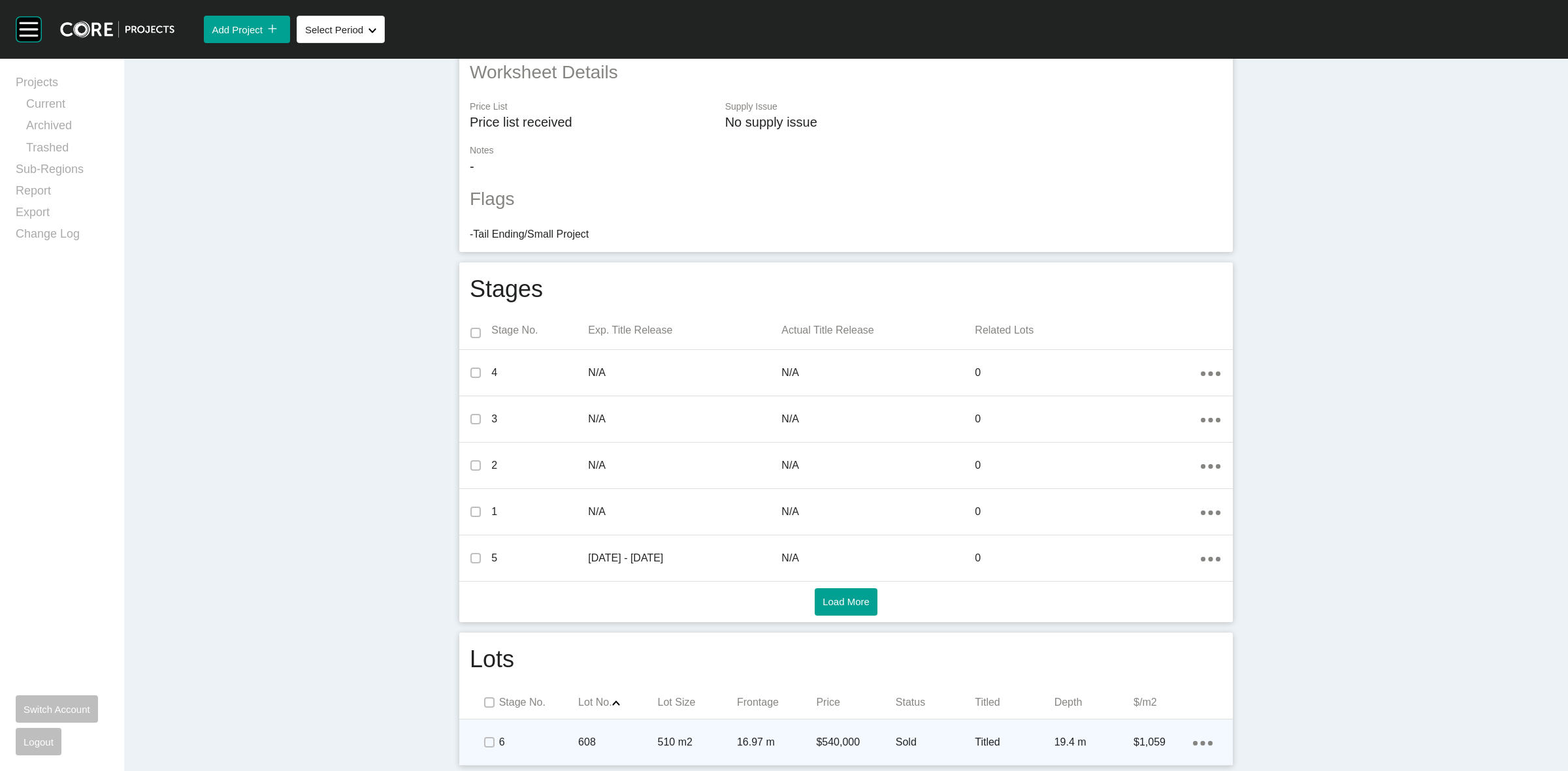
click at [641, 730] on div "608" at bounding box center [618, 743] width 79 height 40
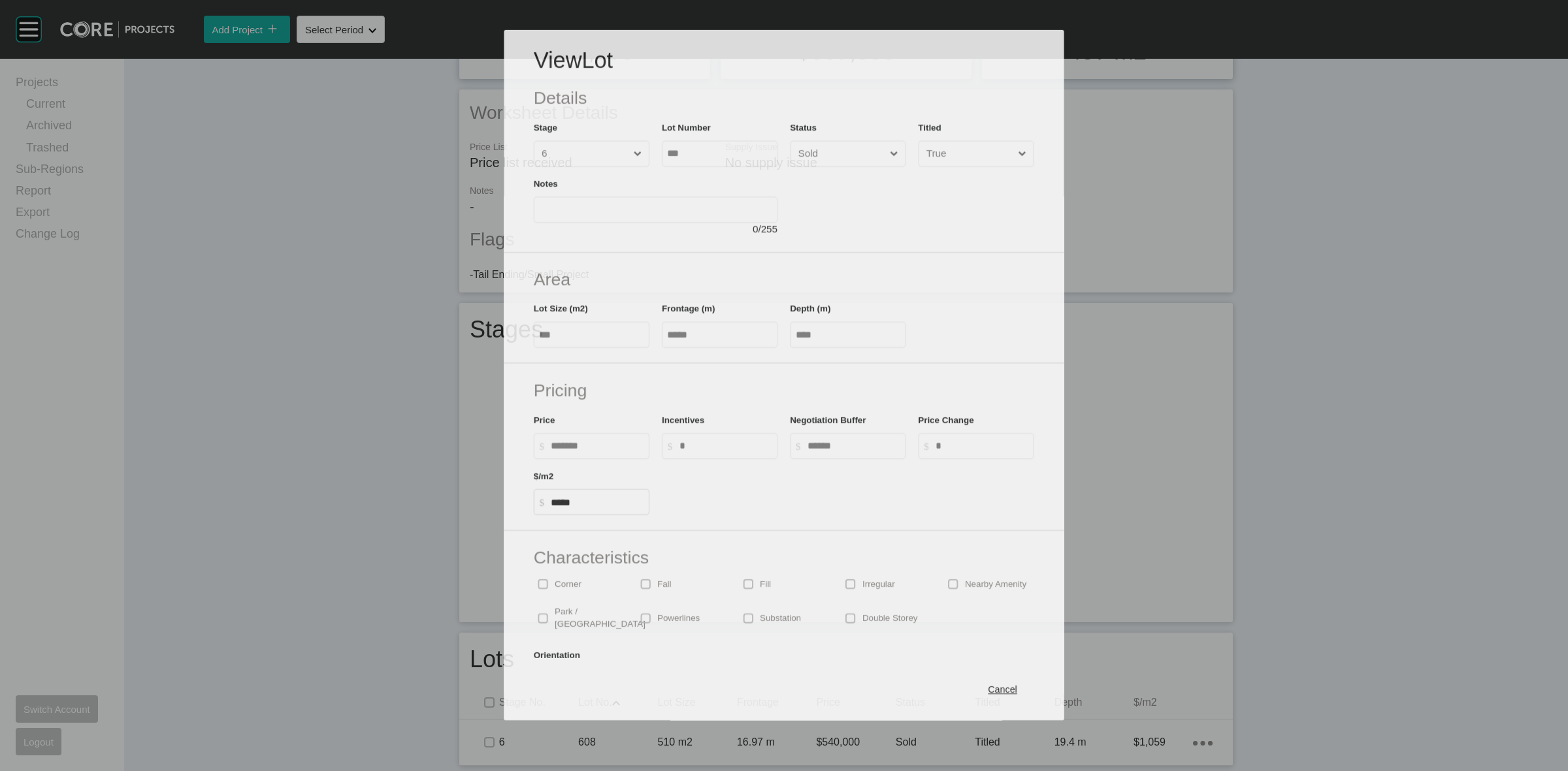
scroll to position [252, 0]
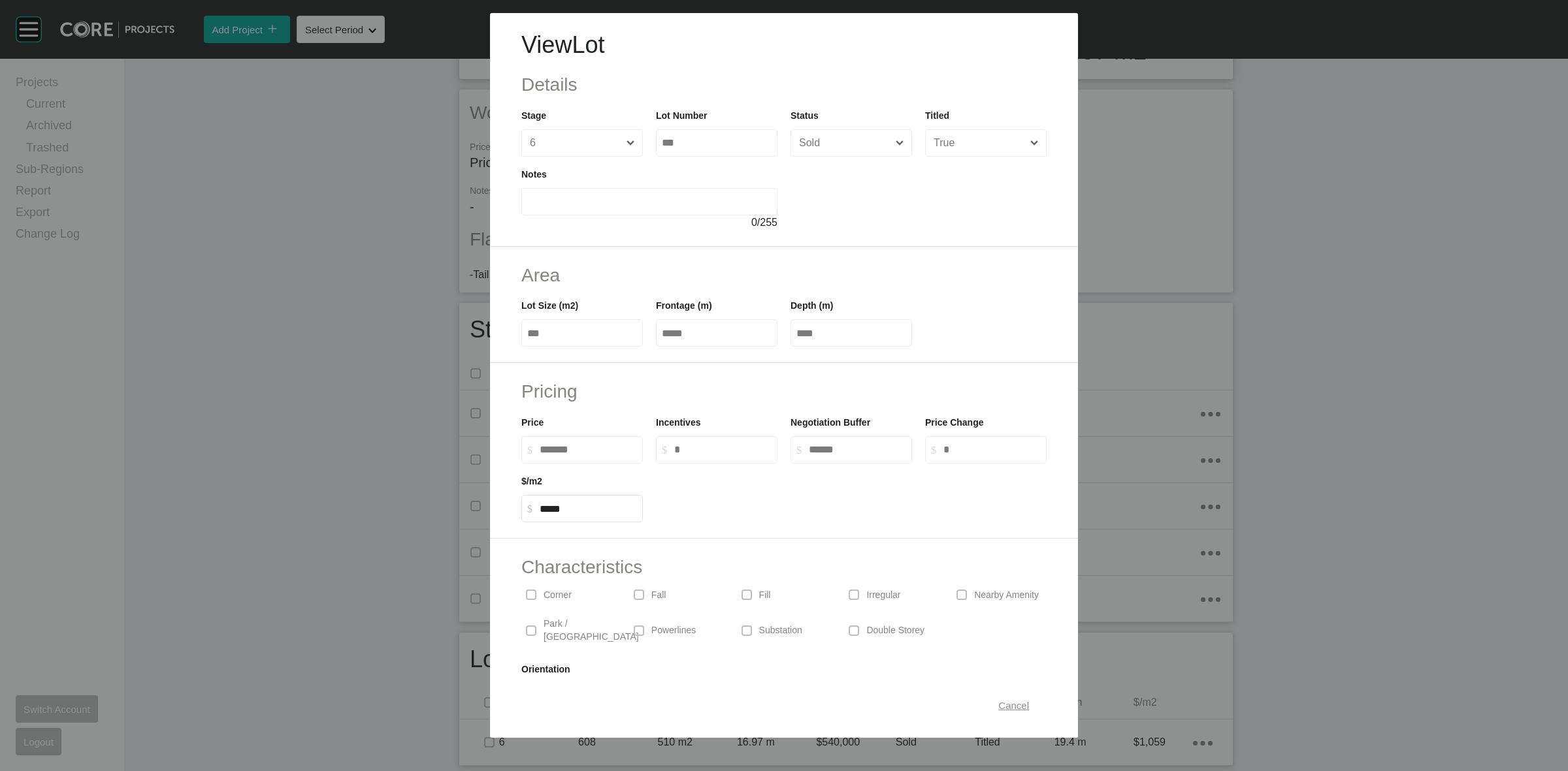
click at [1003, 706] on span "Cancel" at bounding box center [1013, 705] width 30 height 11
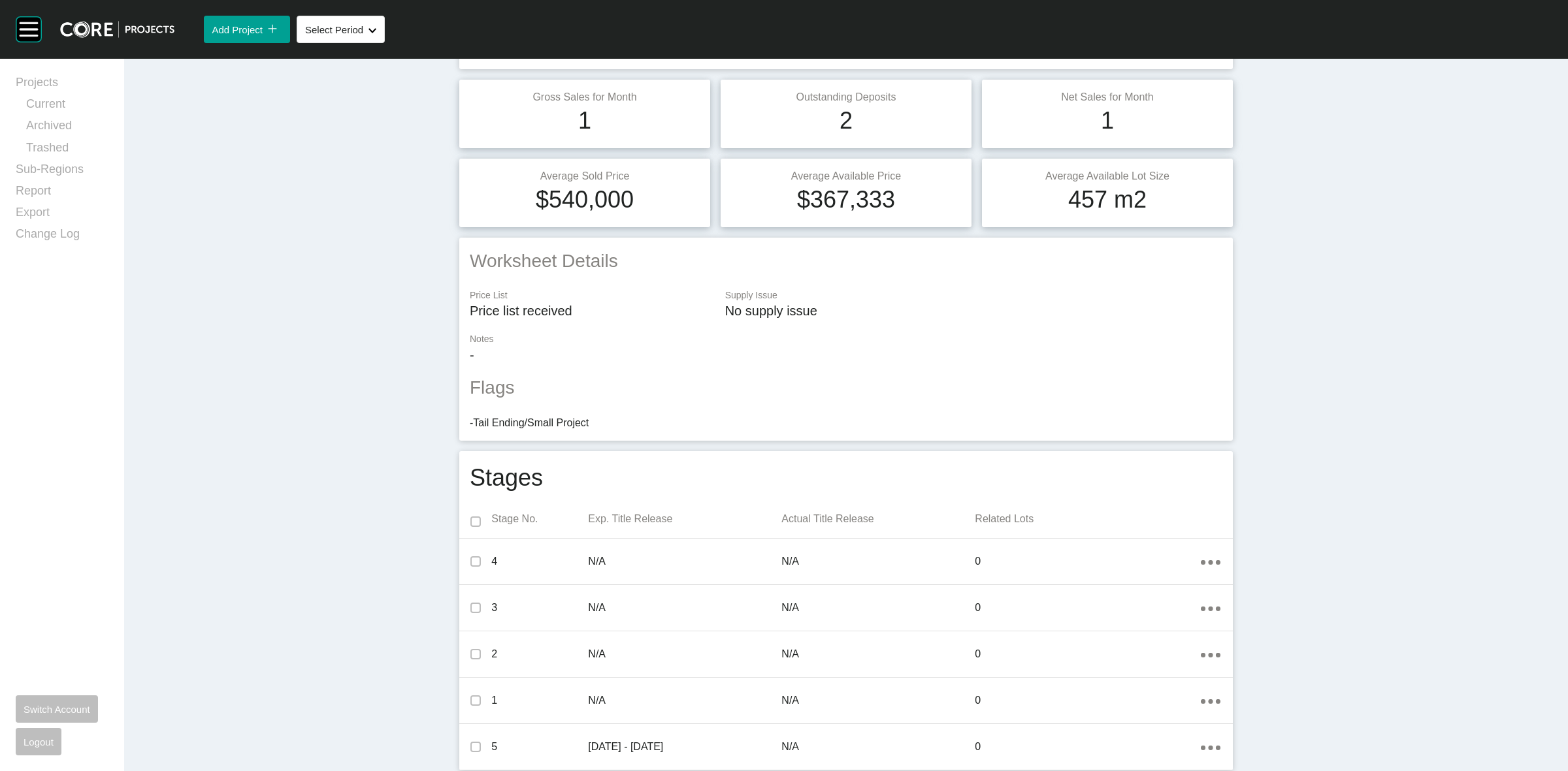
scroll to position [0, 0]
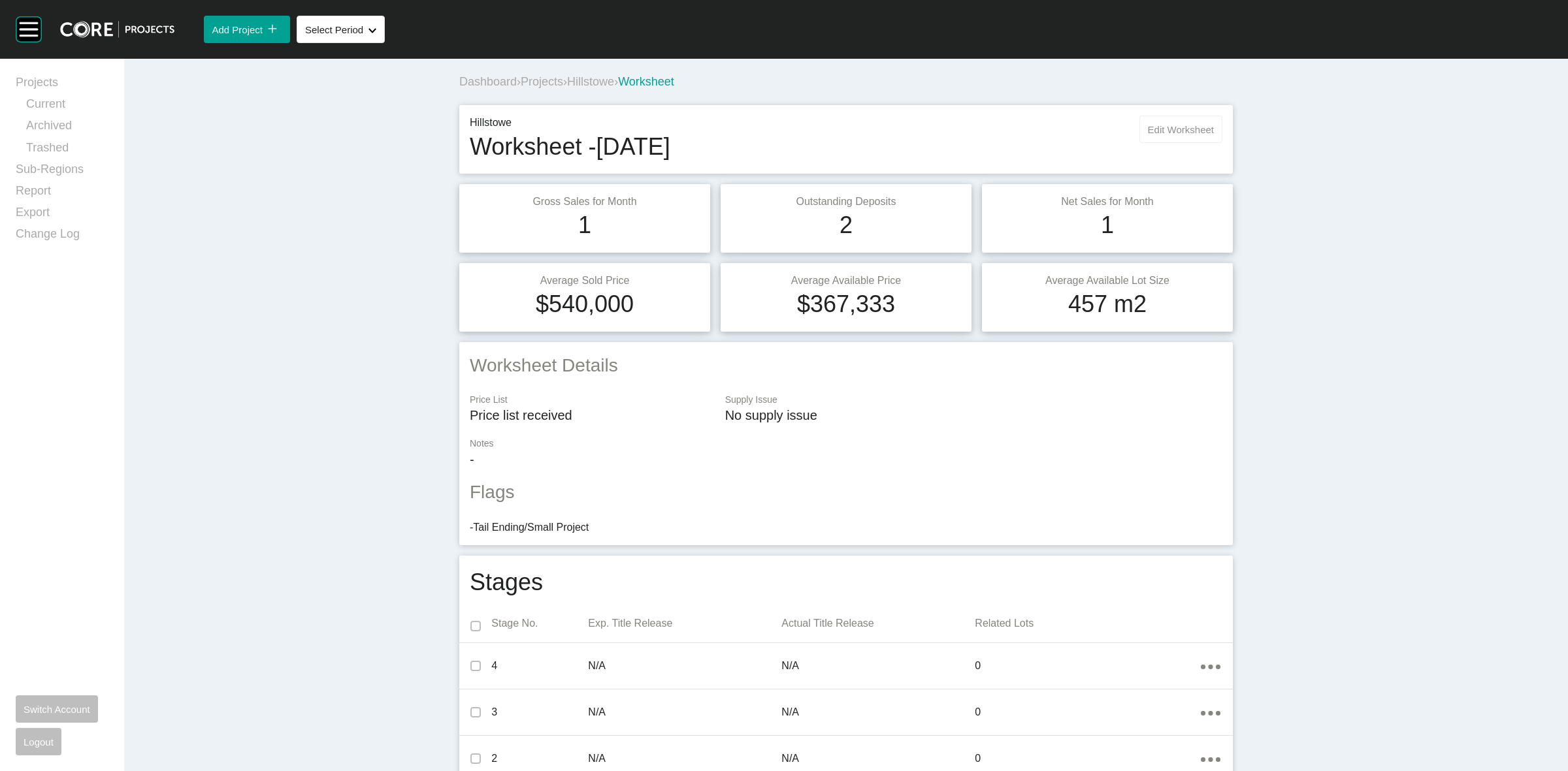
click at [1171, 131] on span "Edit Worksheet" at bounding box center [1181, 129] width 66 height 11
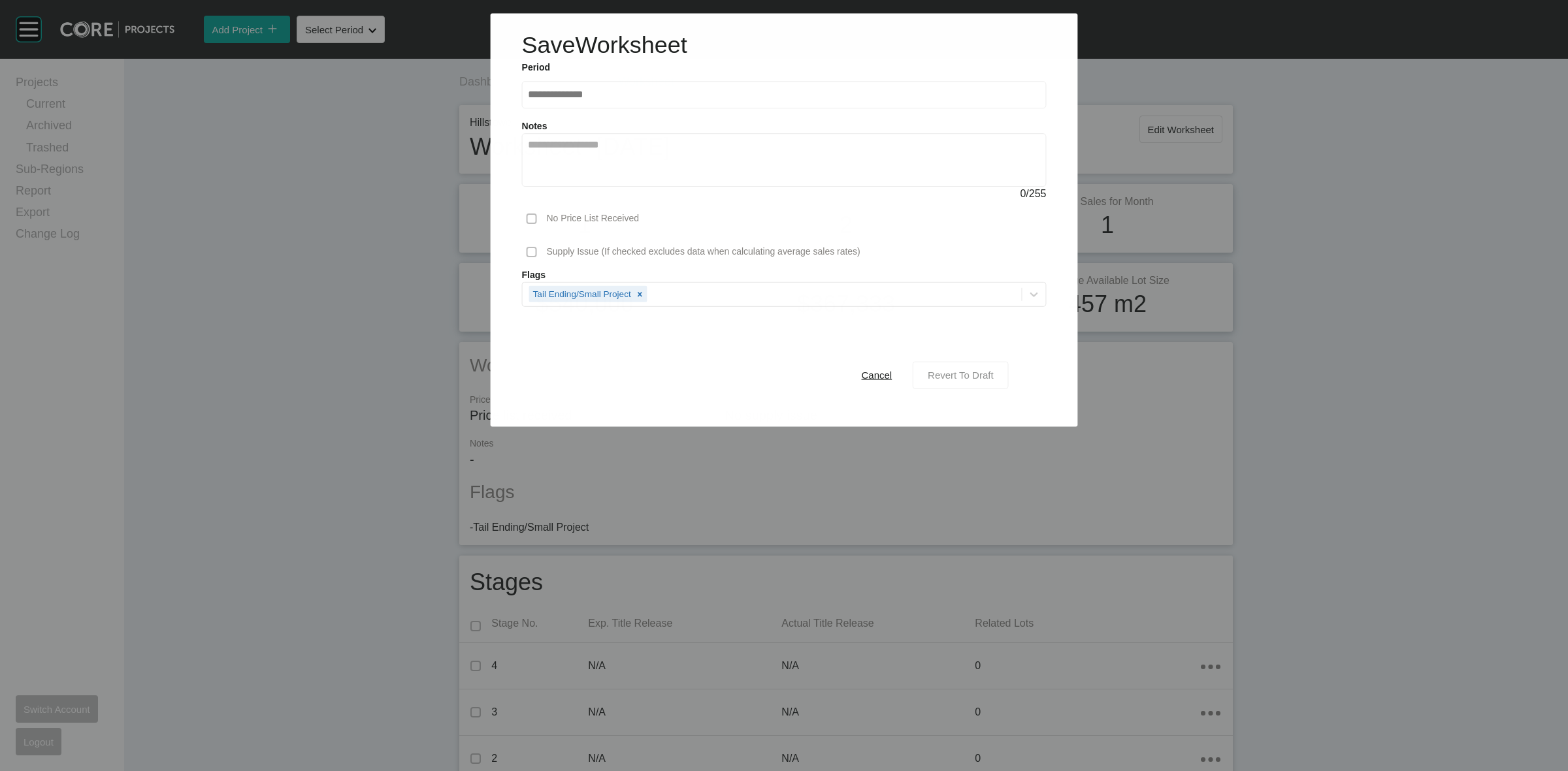
click at [966, 377] on span "Revert To Draft" at bounding box center [960, 374] width 66 height 11
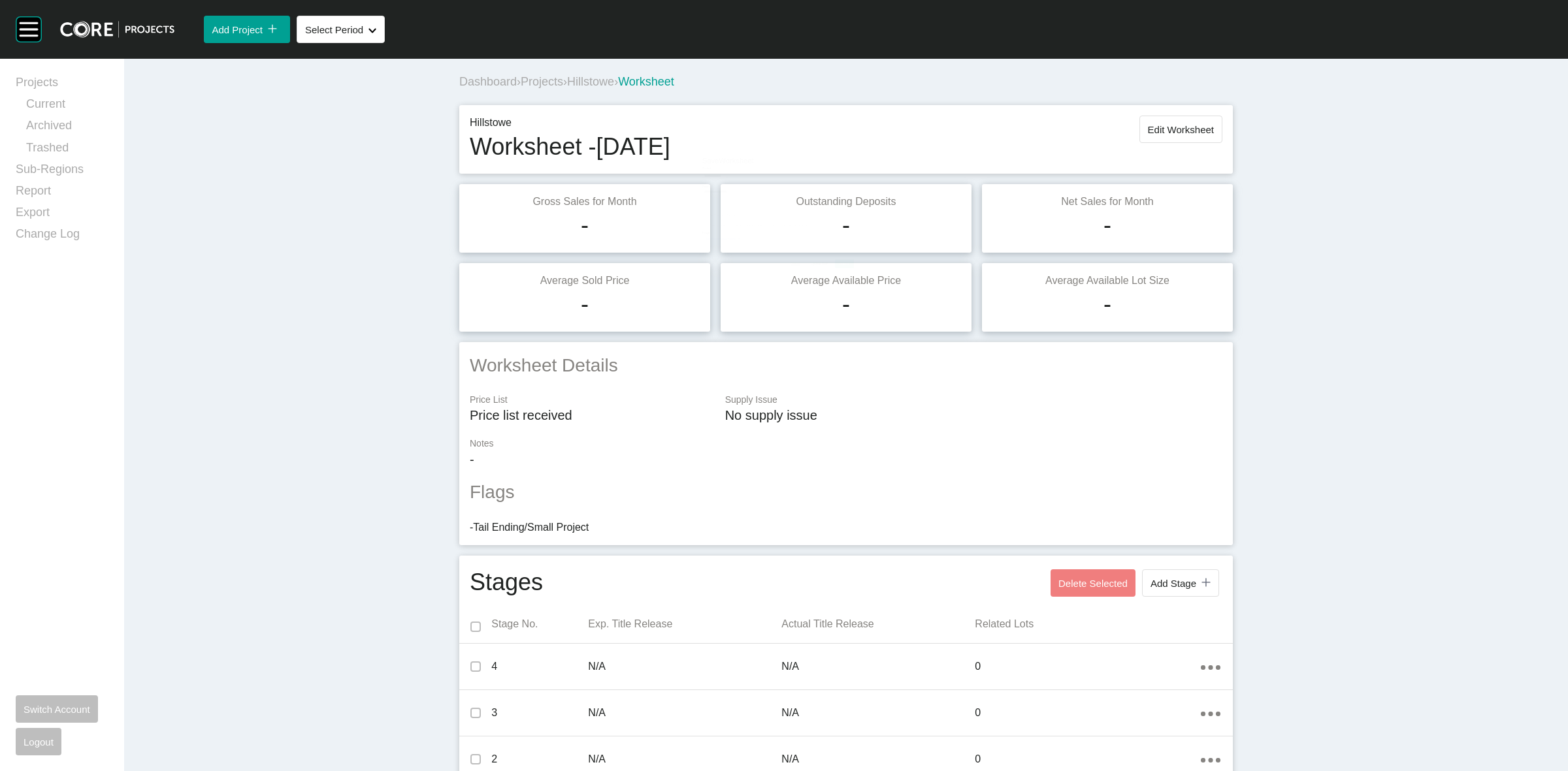
scroll to position [296, 0]
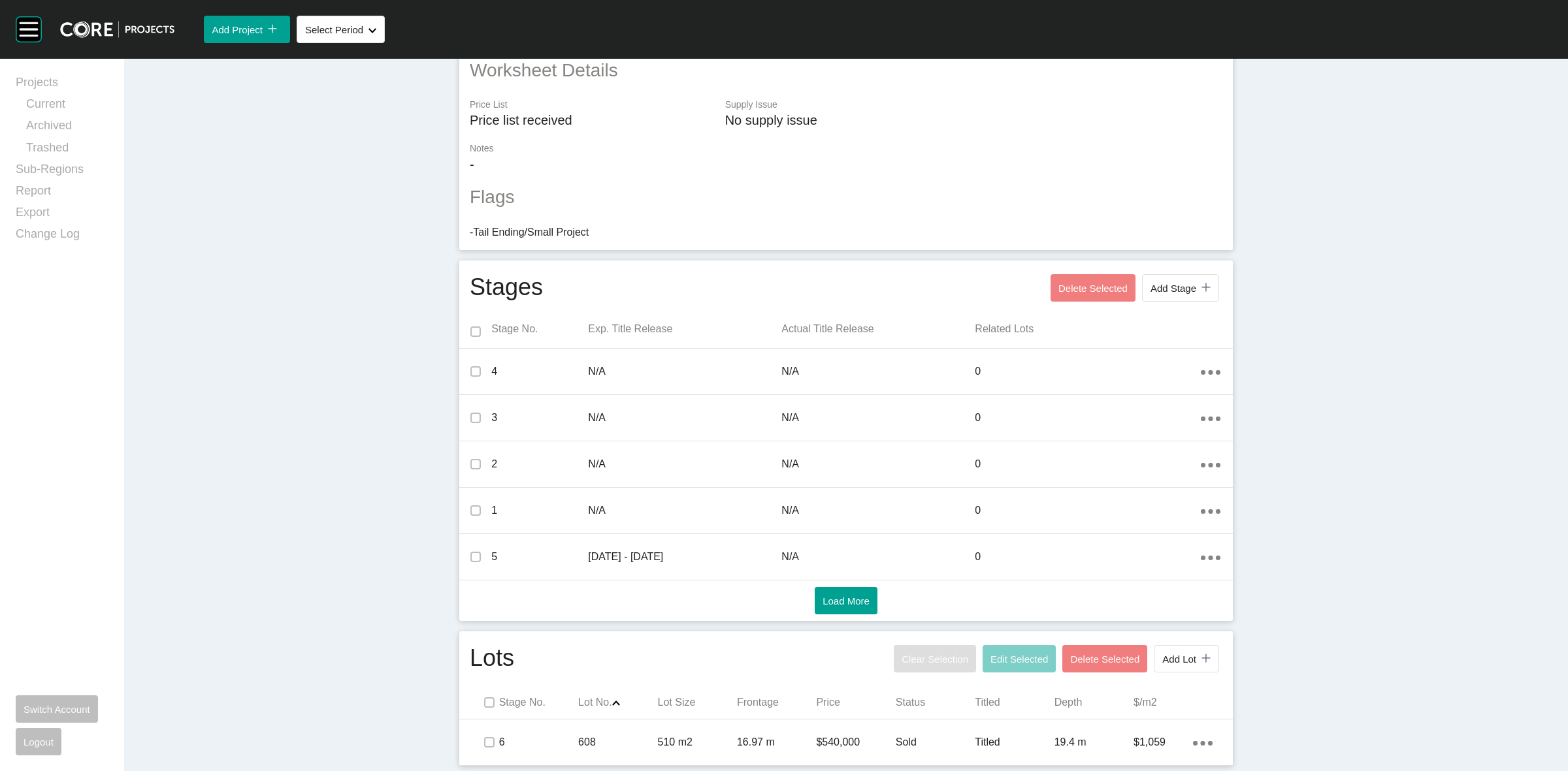
drag, startPoint x: 512, startPoint y: 725, endPoint x: 553, endPoint y: 688, distance: 55.2
click at [513, 724] on div "6" at bounding box center [538, 743] width 79 height 40
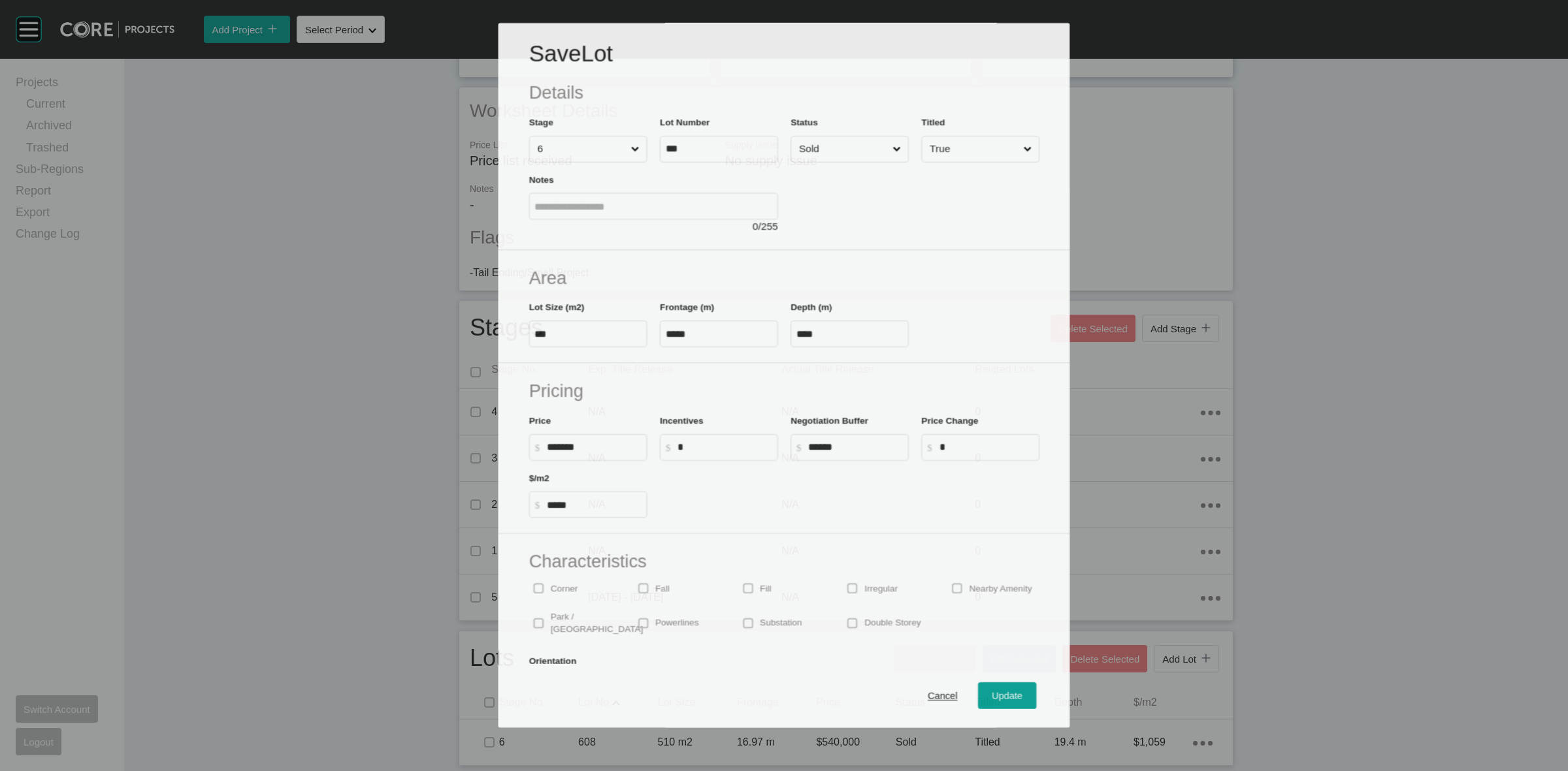
scroll to position [255, 0]
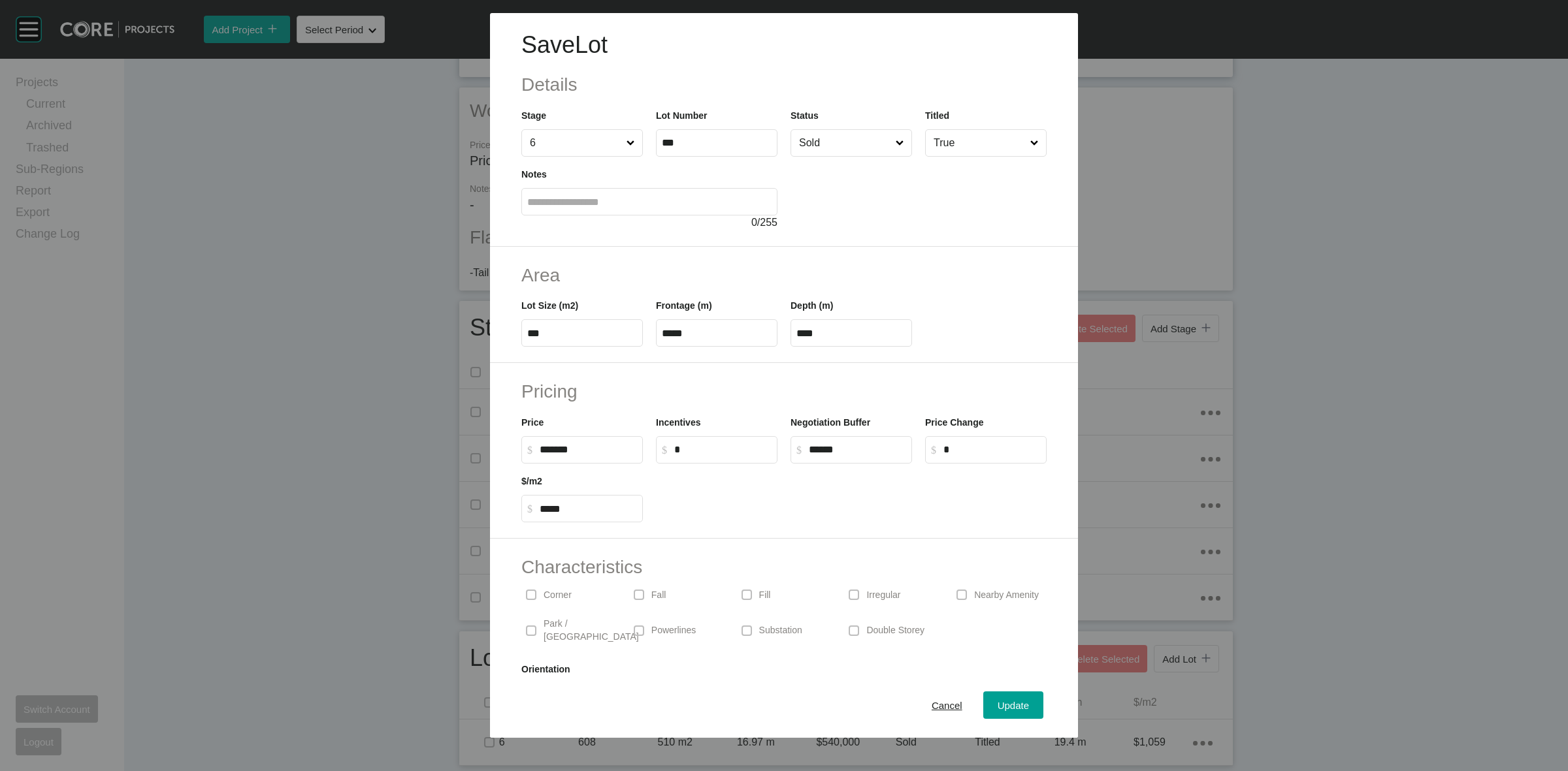
click at [744, 438] on div "Price $ Created with Sketch. $ ******* Incentives $ Created with Sketch. $ * Ne…" at bounding box center [784, 434] width 538 height 59
click at [854, 357] on div "Area Lot Size (m2) *** Frontage (m) ***** Depth (m) ****" at bounding box center [784, 304] width 588 height 117
click at [751, 458] on div "Price $ Created with Sketch. $ ******* Incentives $ Created with Sketch. $ * Ne…" at bounding box center [784, 434] width 538 height 59
click at [881, 450] on input "*****" at bounding box center [857, 449] width 97 height 11
drag, startPoint x: 877, startPoint y: 451, endPoint x: 739, endPoint y: 455, distance: 138.1
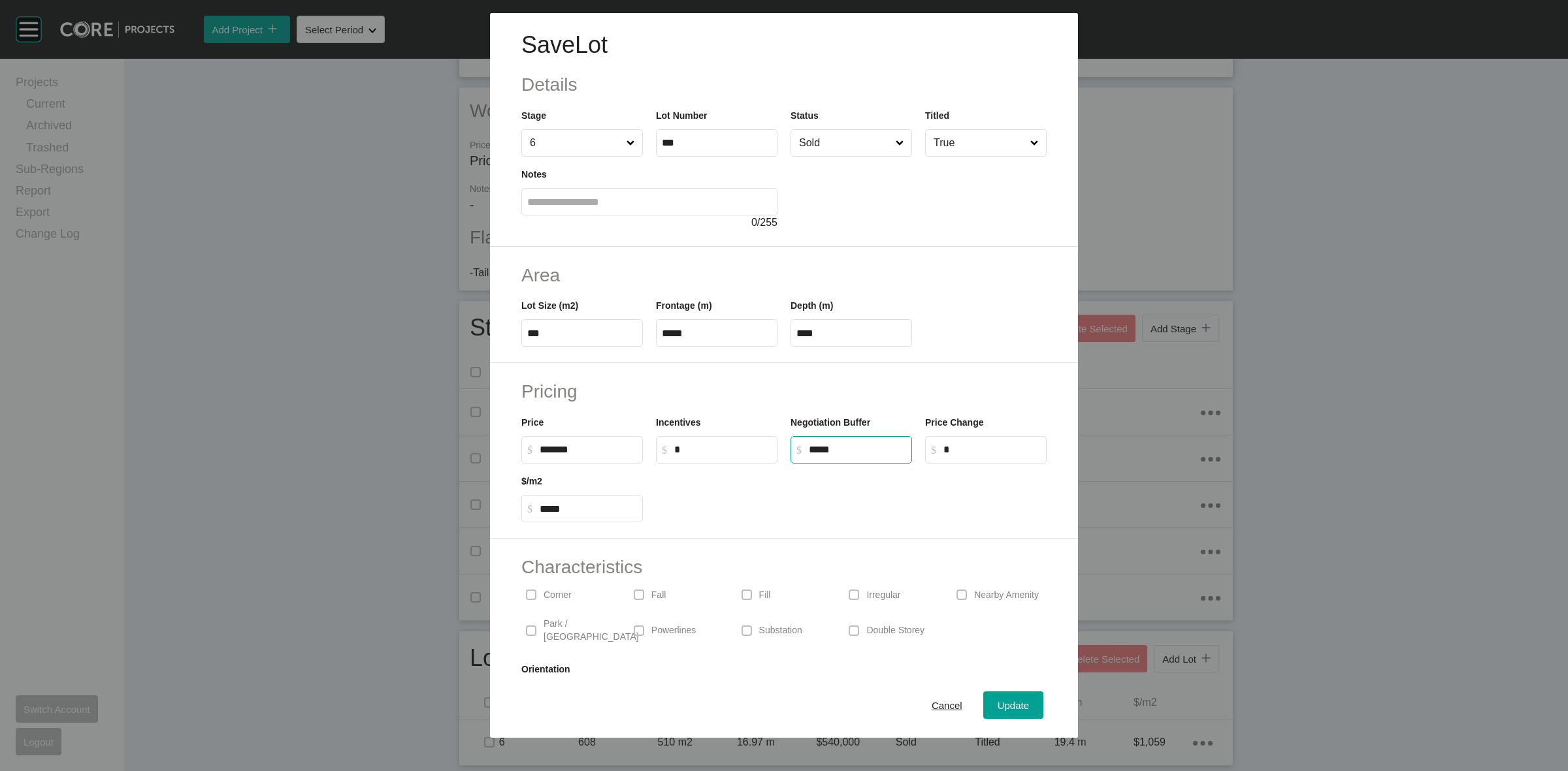
click at [784, 456] on div "Negotiation Buffer $ Created with Sketch. $ *****" at bounding box center [851, 434] width 135 height 59
type input "*"
click at [988, 694] on button "Update" at bounding box center [1013, 705] width 60 height 28
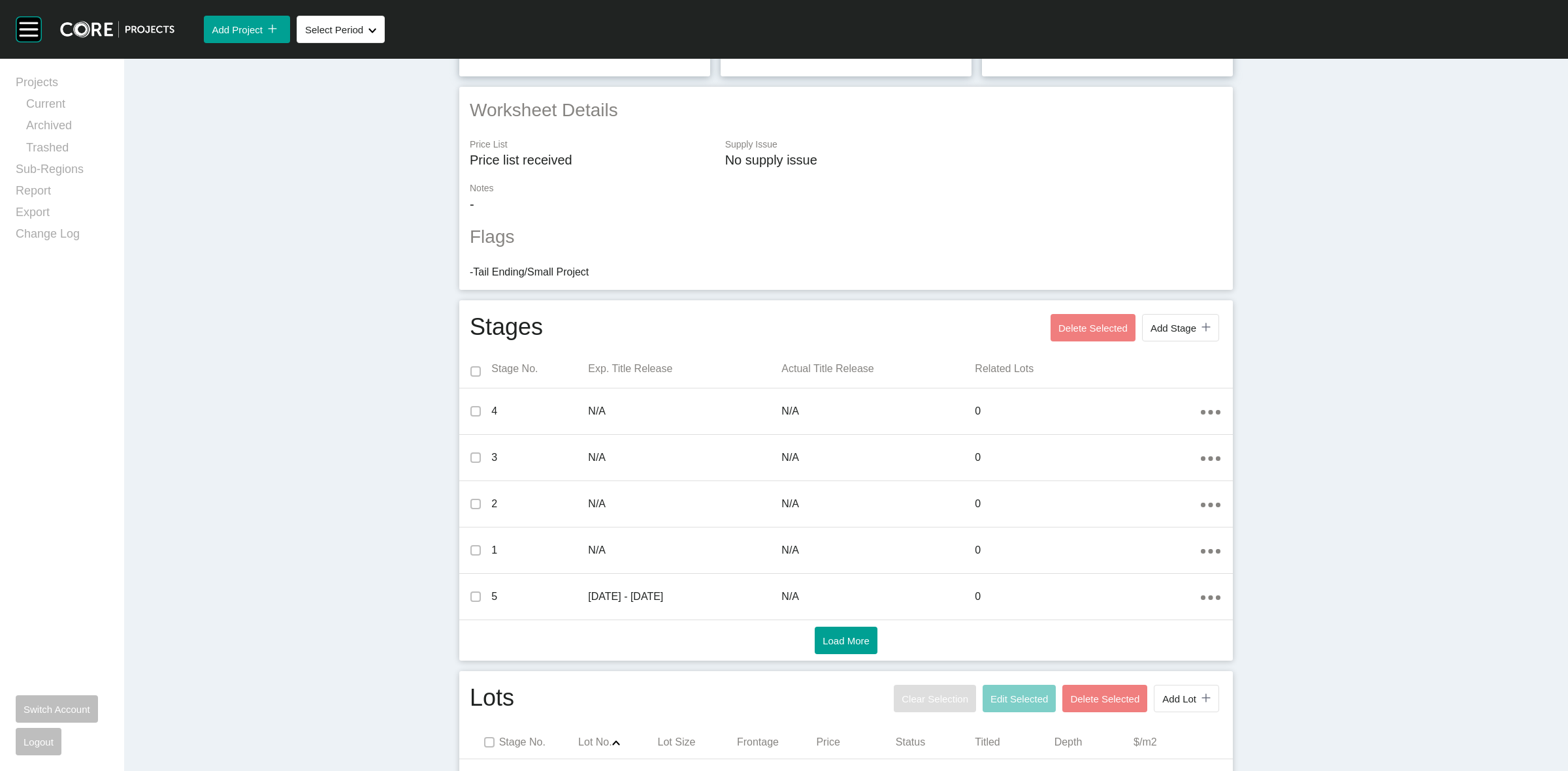
scroll to position [0, 0]
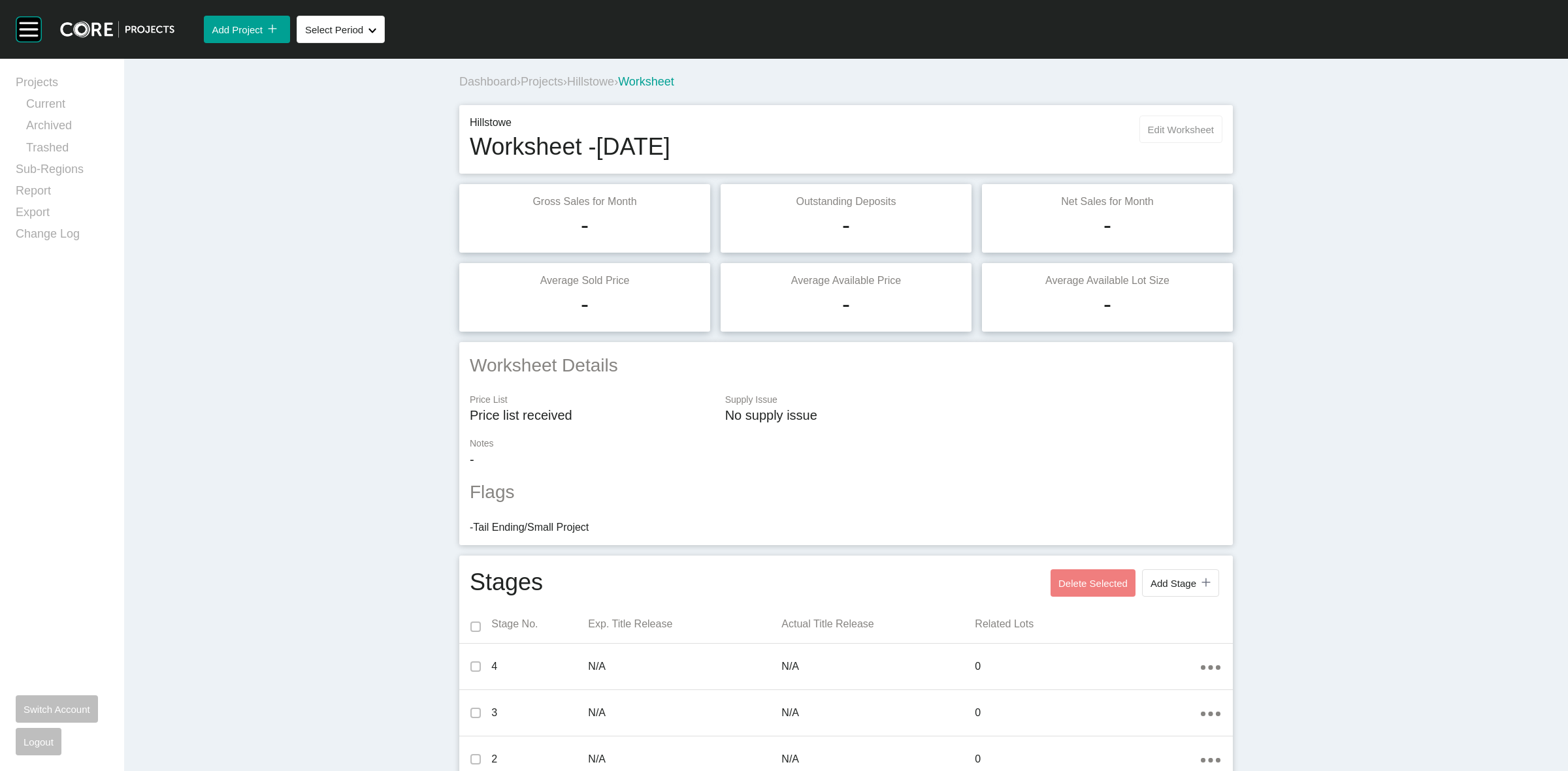
click at [1163, 133] on span "Edit Worksheet" at bounding box center [1181, 129] width 66 height 11
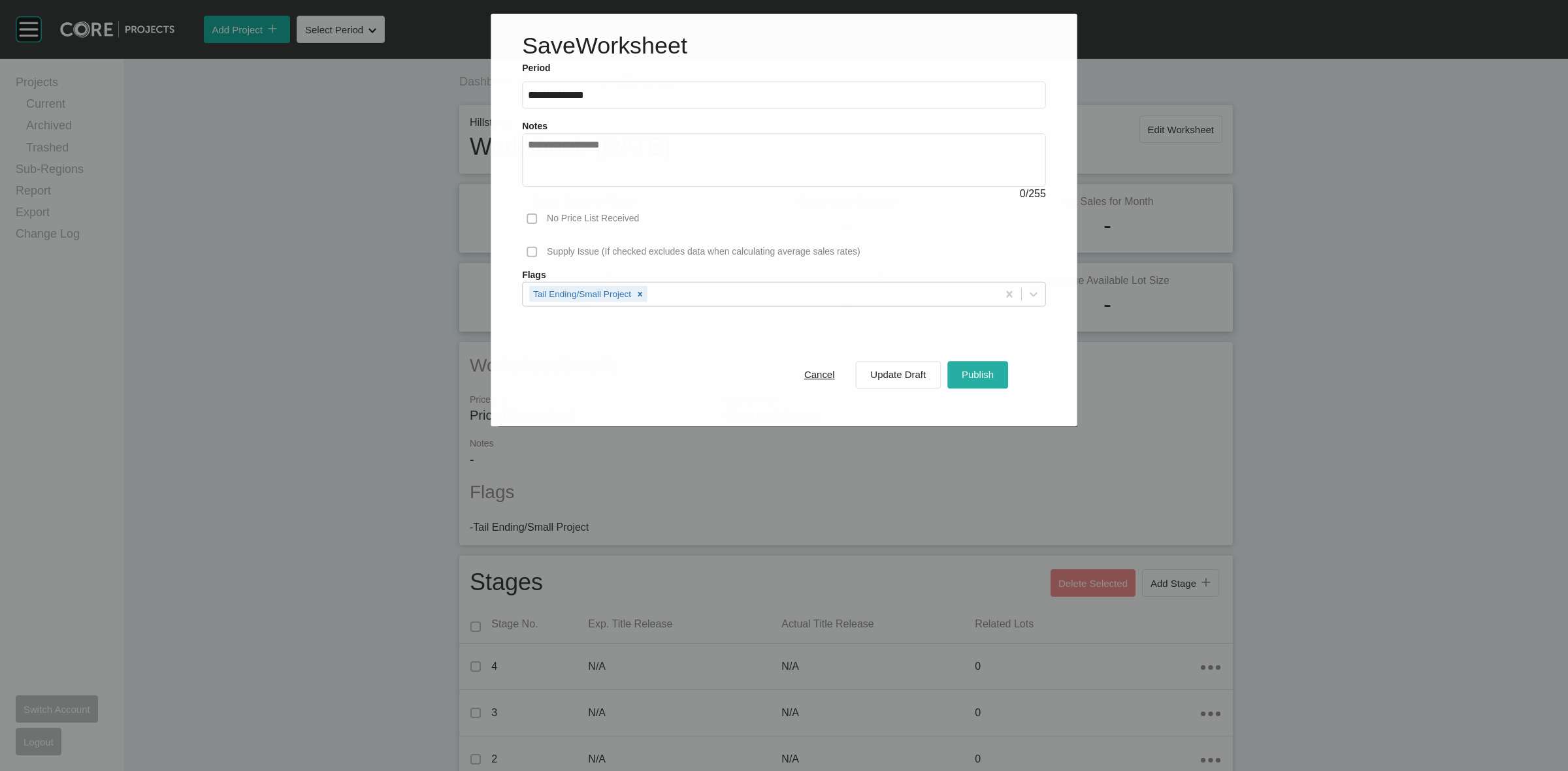
click at [978, 379] on span "Publish" at bounding box center [978, 374] width 32 height 11
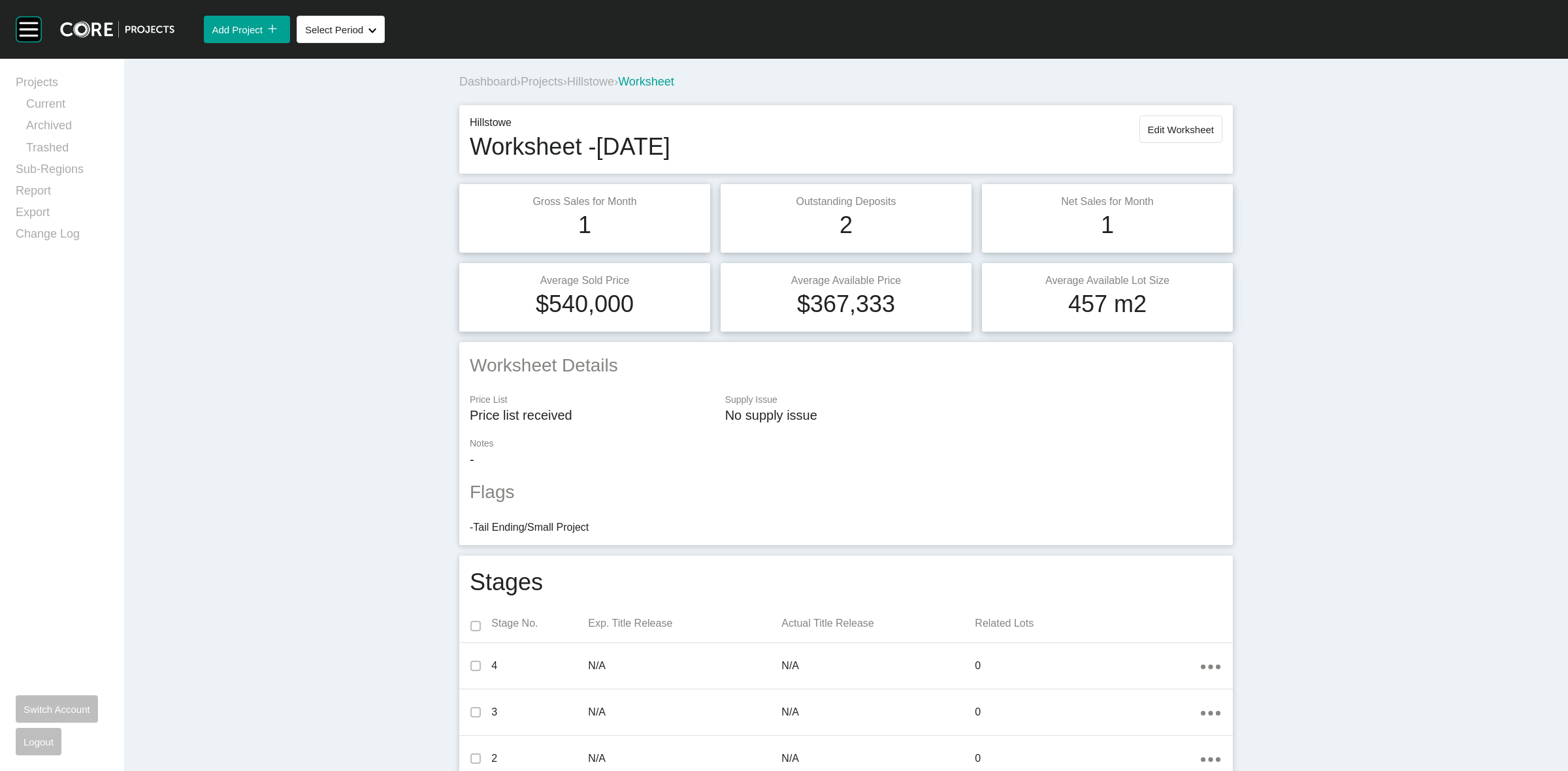
click at [611, 80] on span "Hillstowe" at bounding box center [590, 81] width 47 height 13
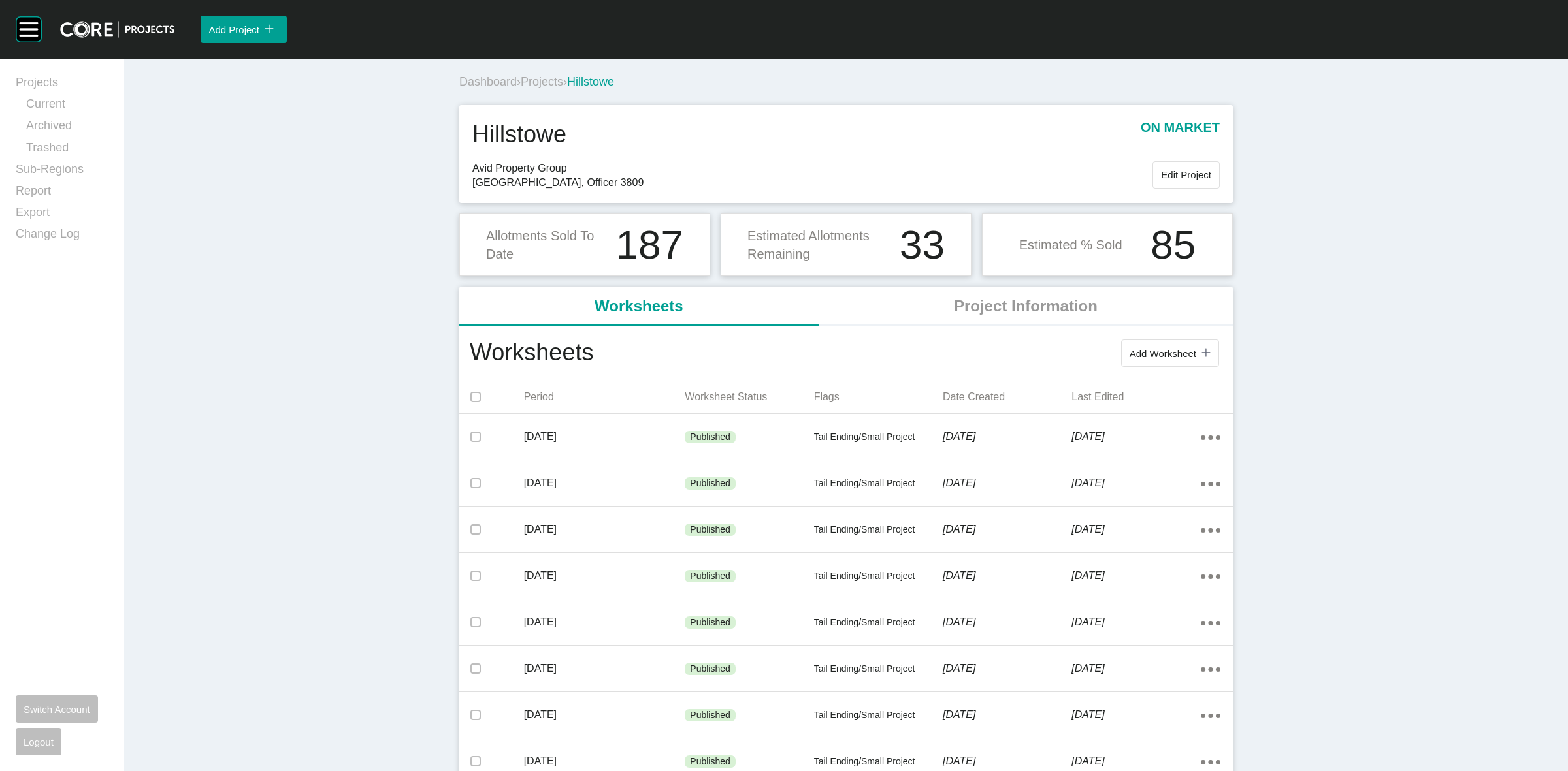
click at [533, 79] on span "Projects" at bounding box center [541, 81] width 42 height 13
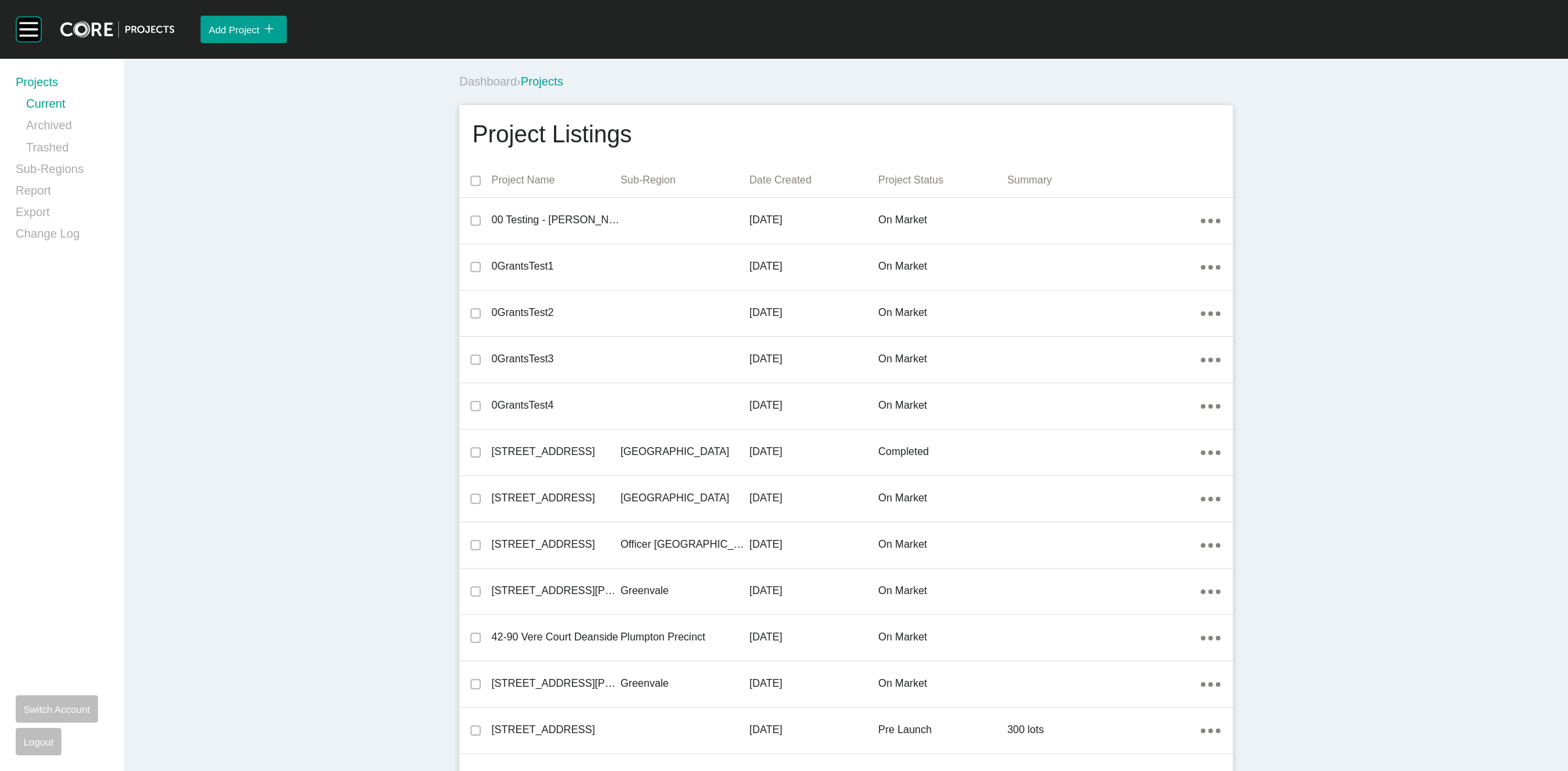
scroll to position [10267, 0]
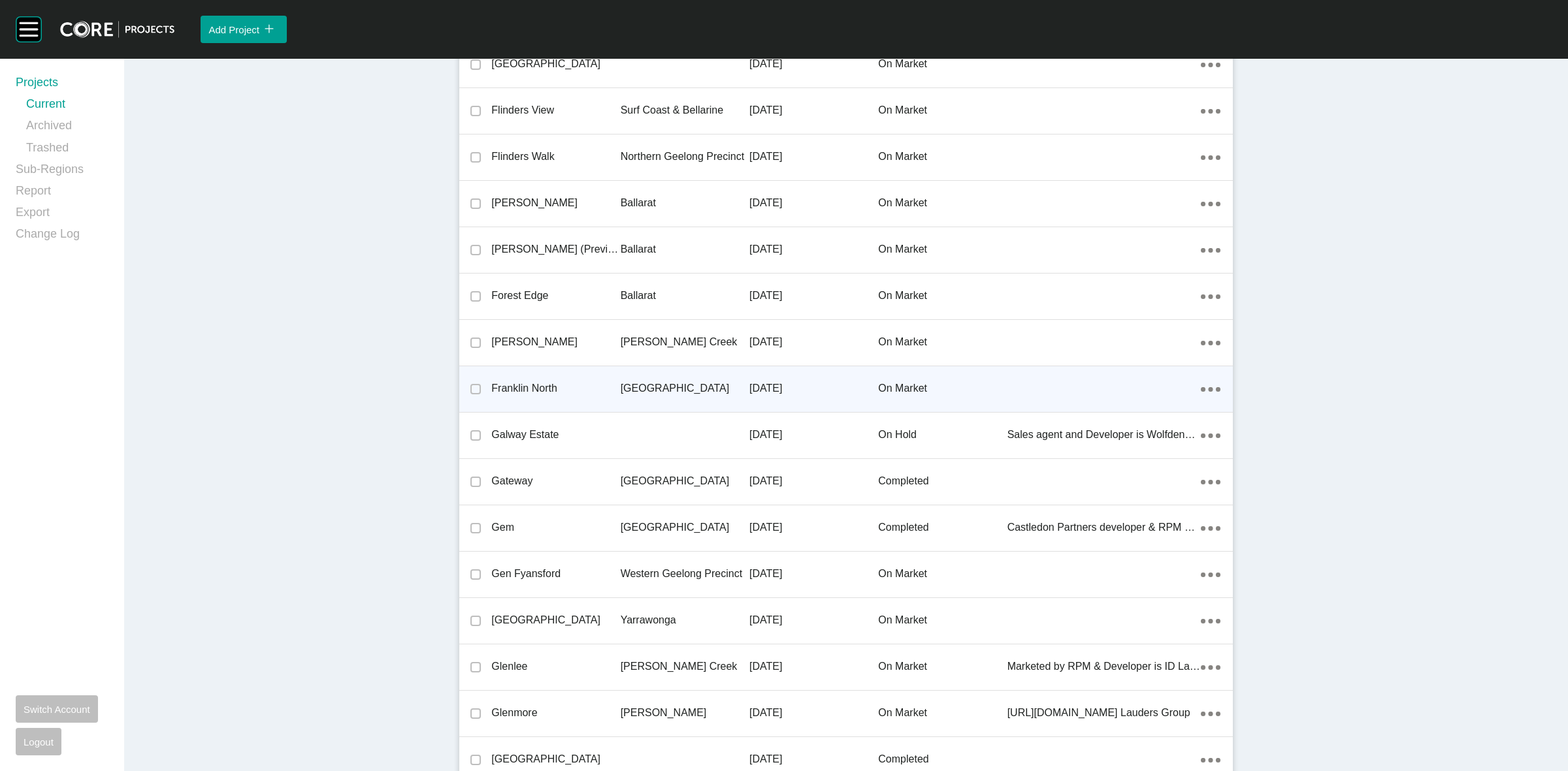
click at [653, 381] on p "[GEOGRAPHIC_DATA]" at bounding box center [685, 388] width 129 height 15
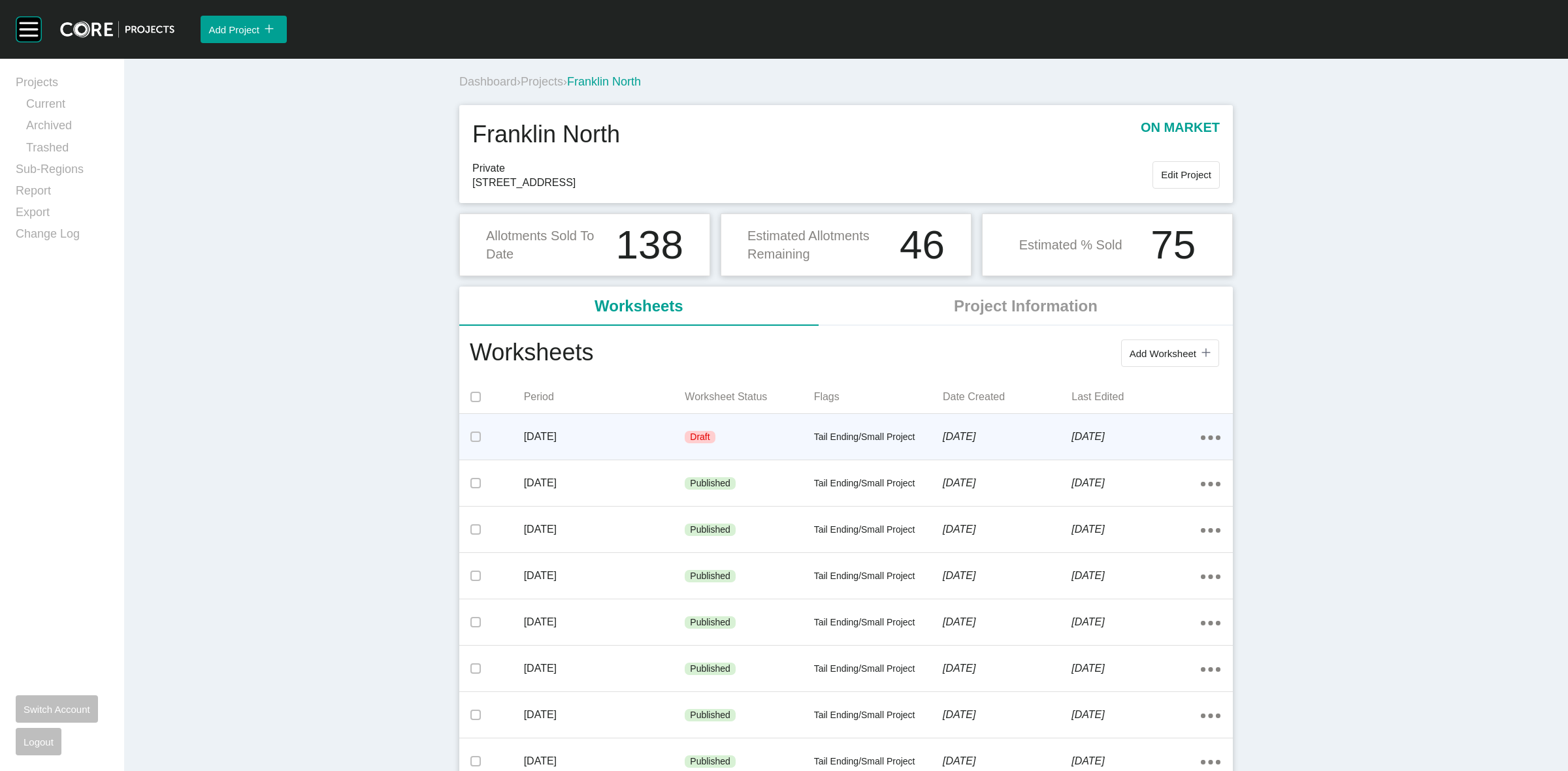
click at [655, 439] on p "[DATE]" at bounding box center [604, 437] width 161 height 15
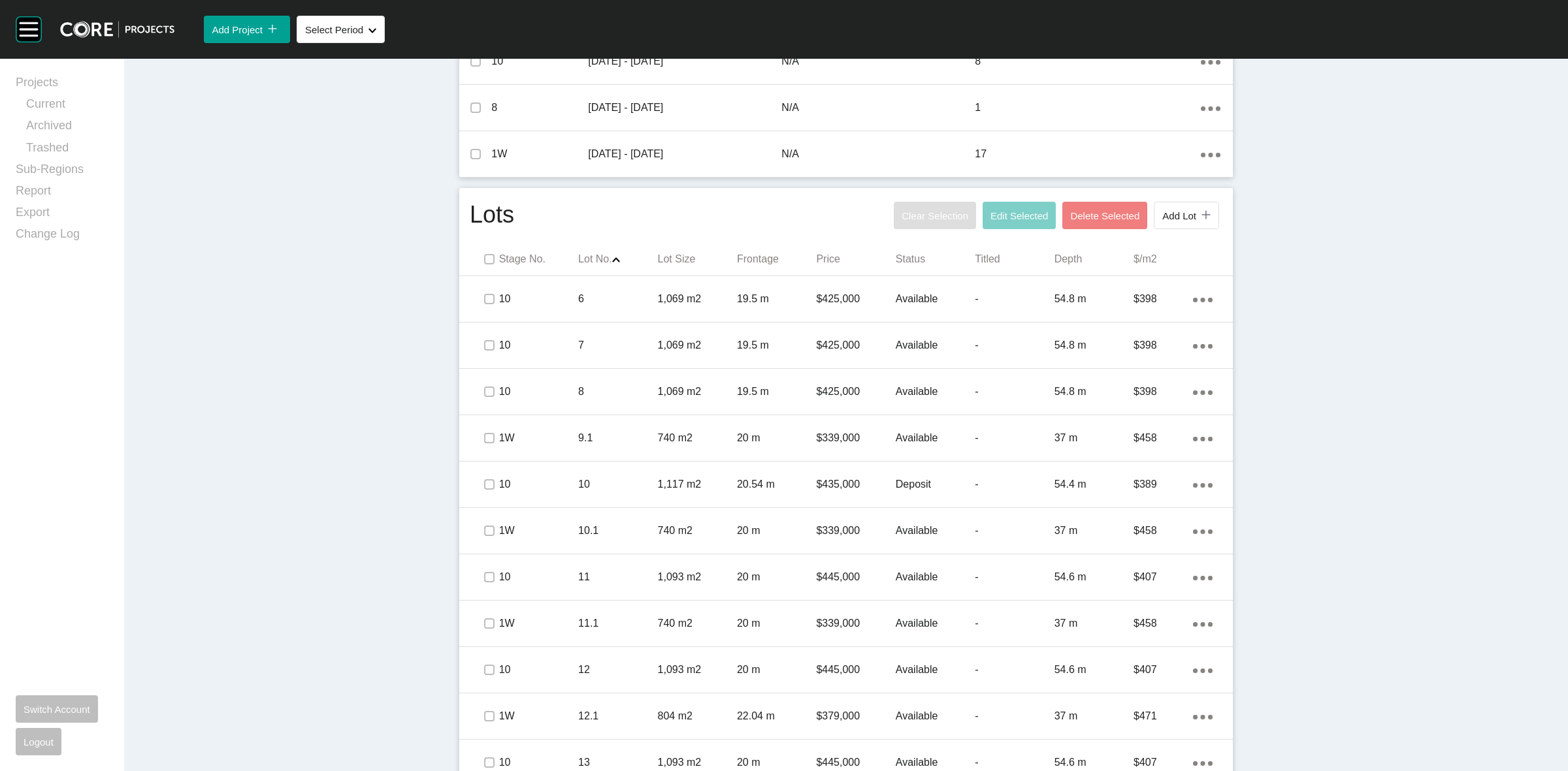
scroll to position [653, 0]
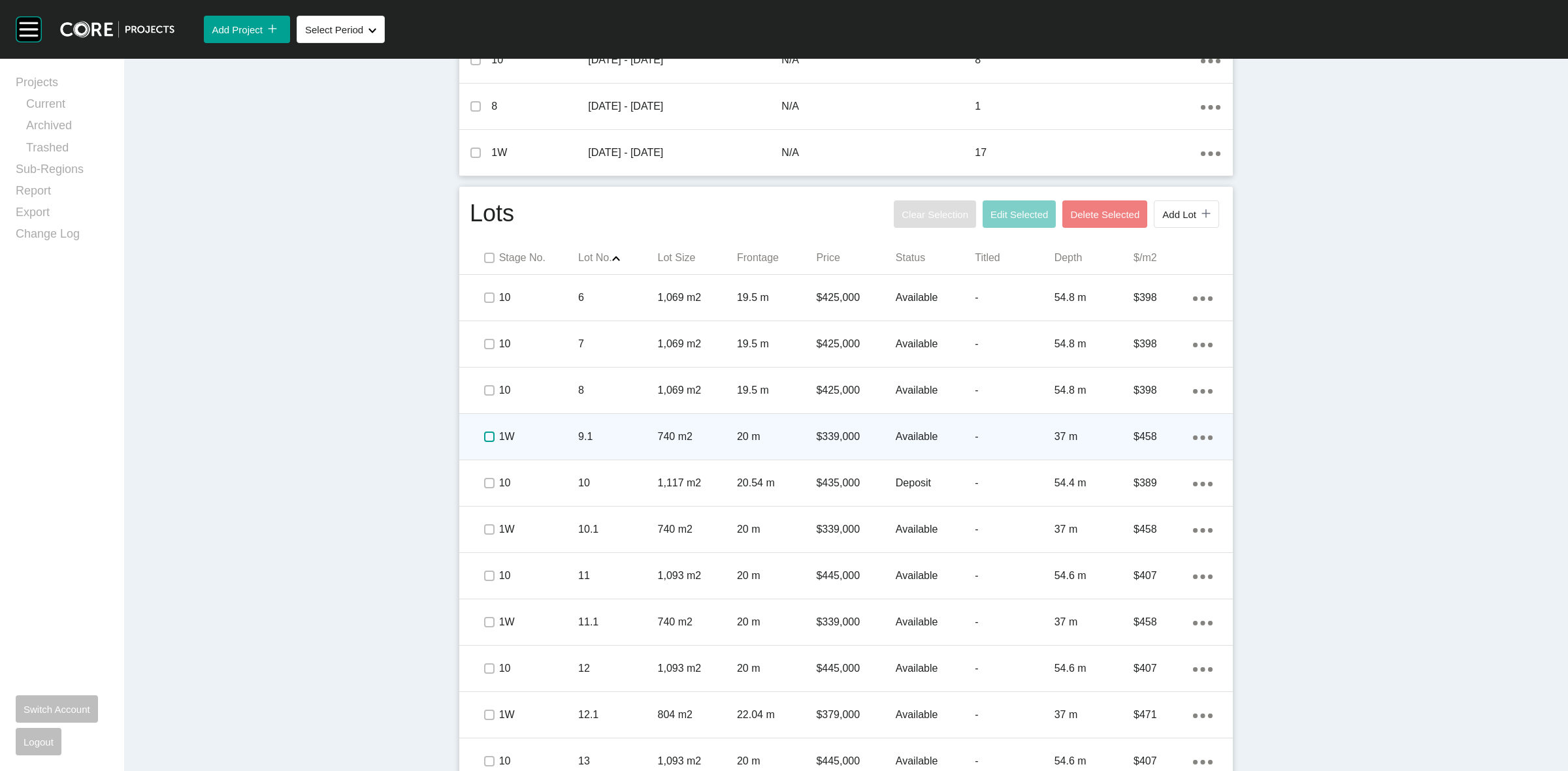
click at [485, 441] on label at bounding box center [489, 437] width 11 height 11
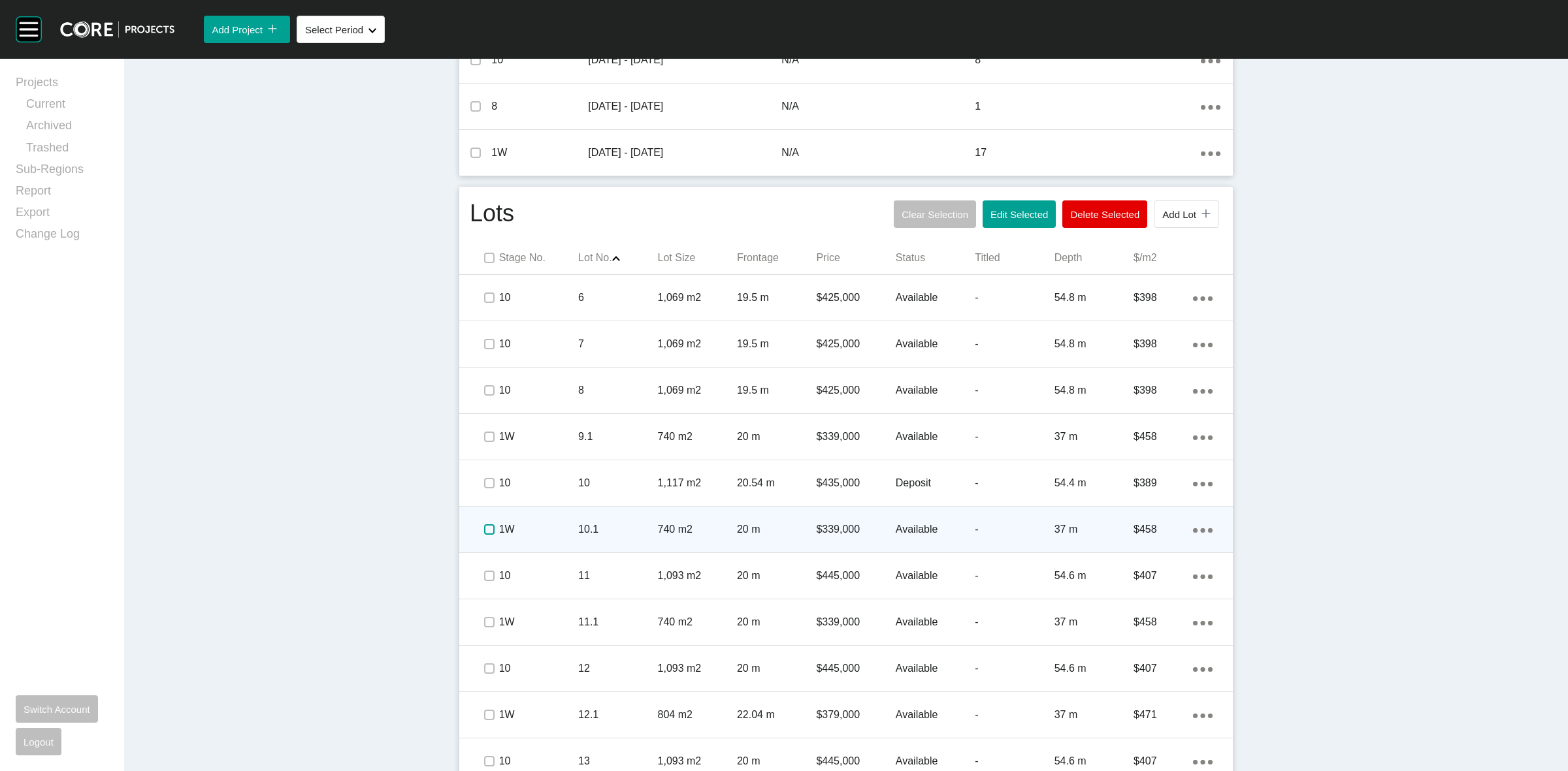
click at [487, 524] on label at bounding box center [489, 529] width 11 height 11
click at [542, 522] on div "1W" at bounding box center [538, 529] width 79 height 40
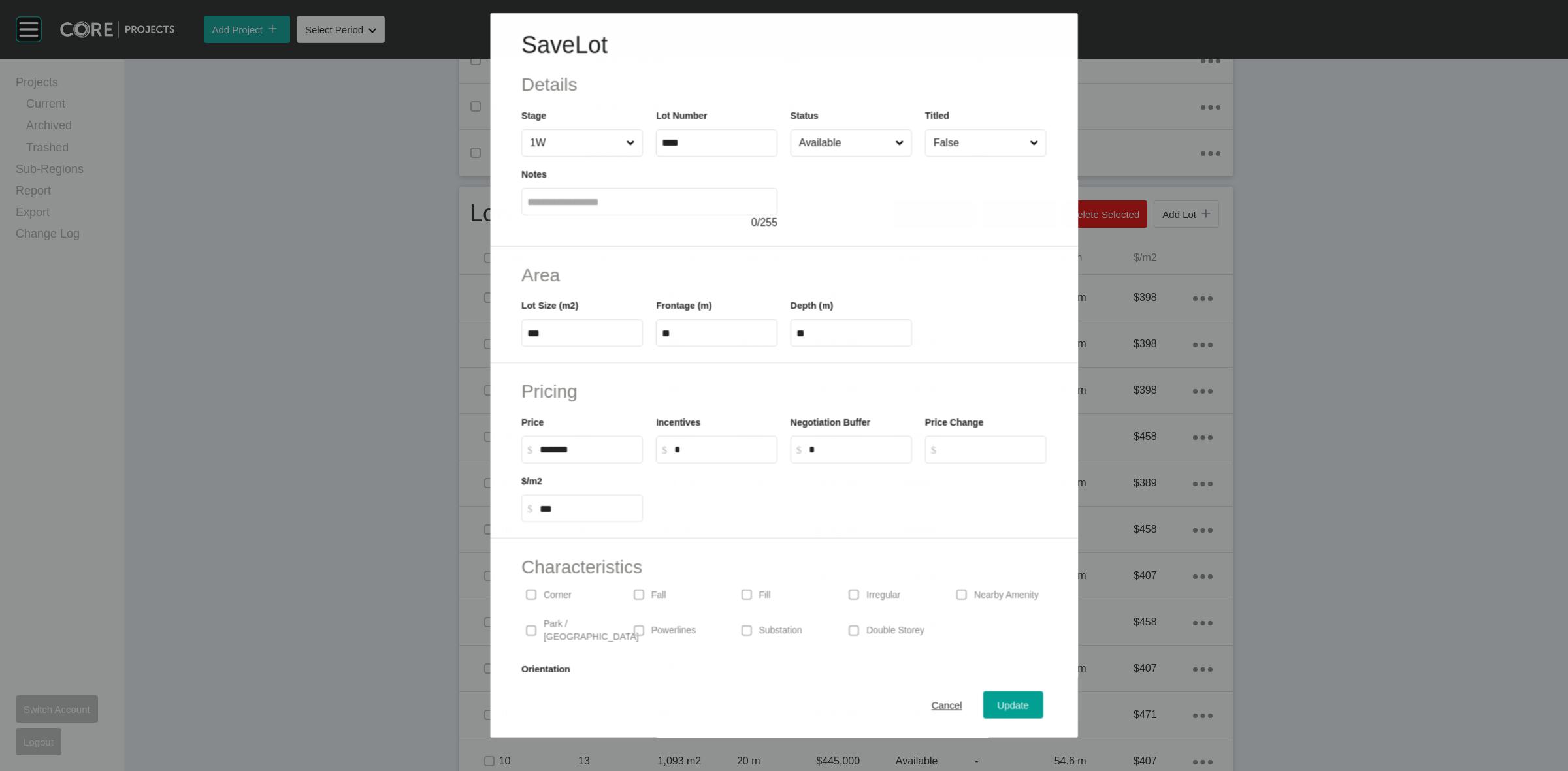
click at [842, 145] on input "Available" at bounding box center [845, 142] width 96 height 27
click at [998, 700] on span "Update" at bounding box center [1014, 705] width 31 height 11
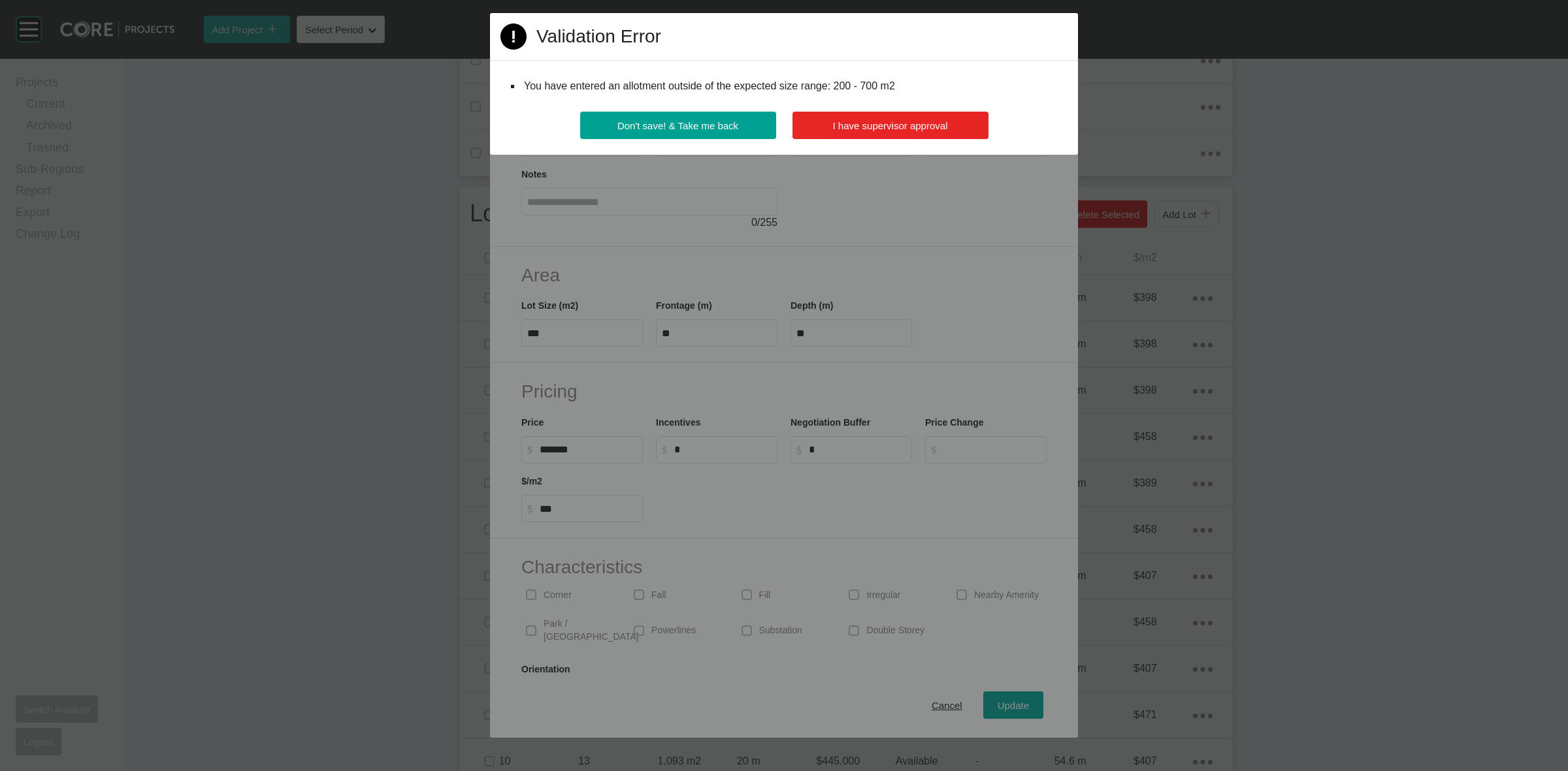
click at [867, 116] on button "I have supervisor approval" at bounding box center [891, 126] width 196 height 28
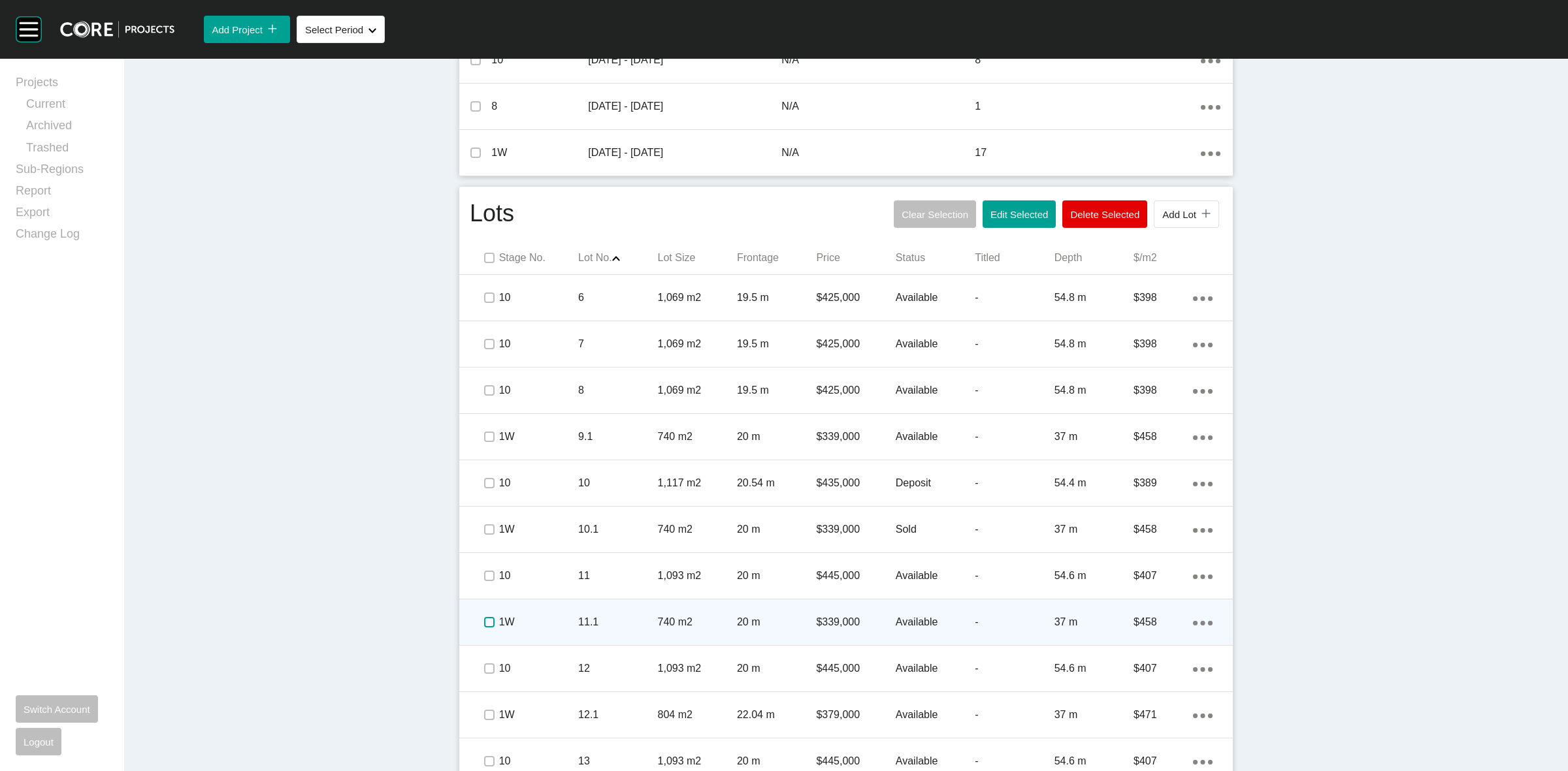
click at [484, 622] on label at bounding box center [489, 623] width 11 height 11
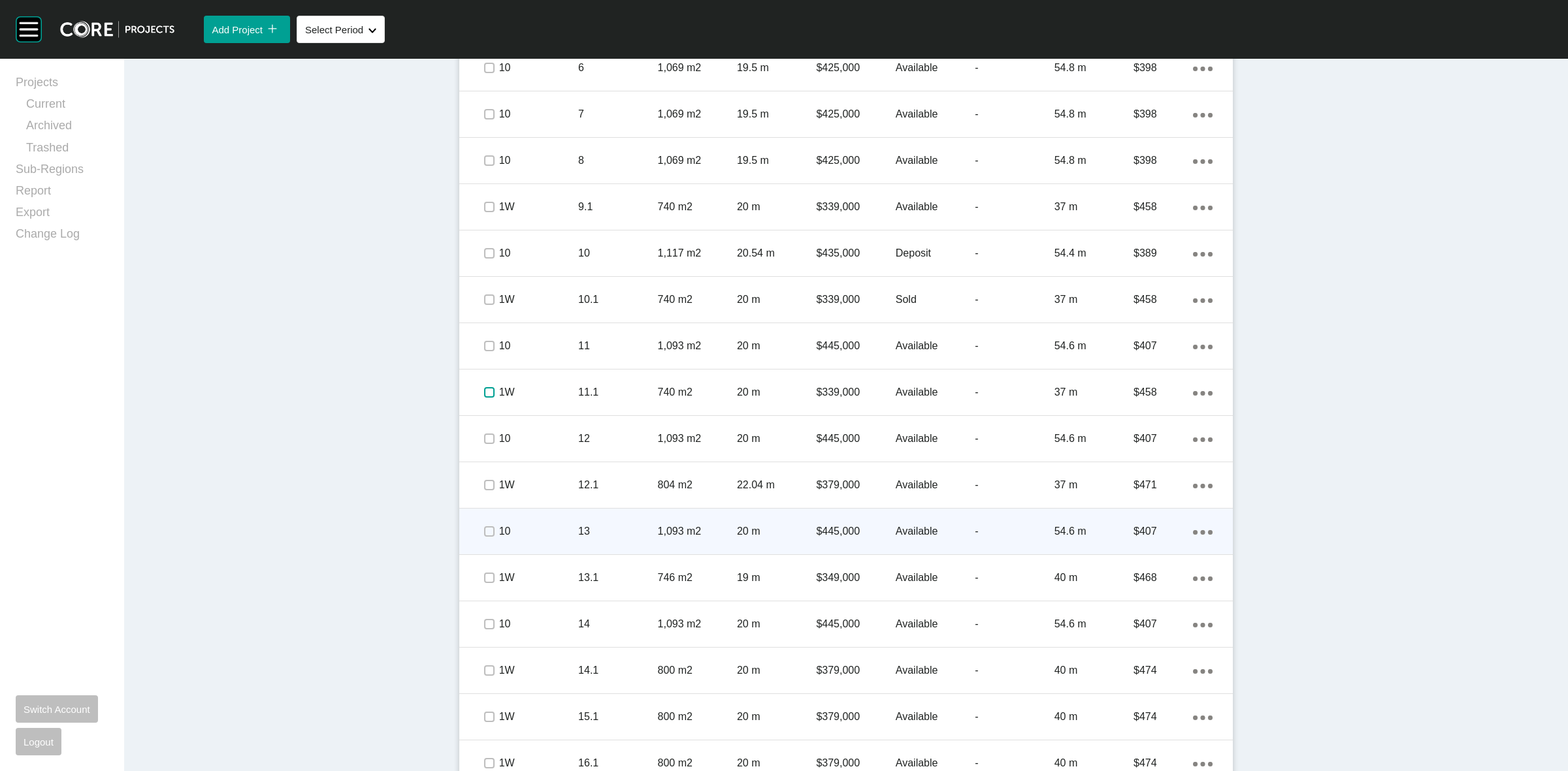
scroll to position [899, 0]
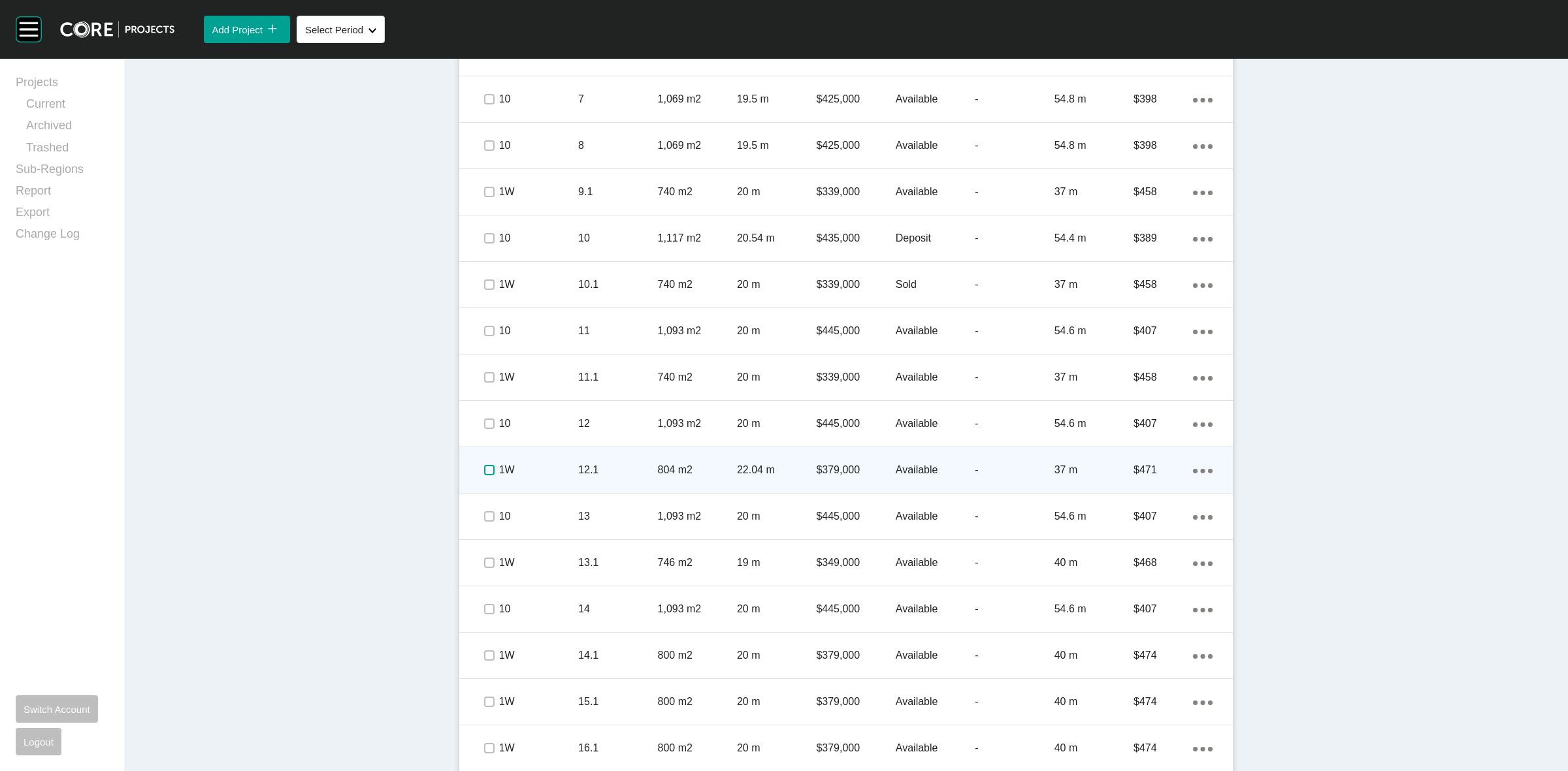
click at [484, 469] on label at bounding box center [489, 470] width 11 height 11
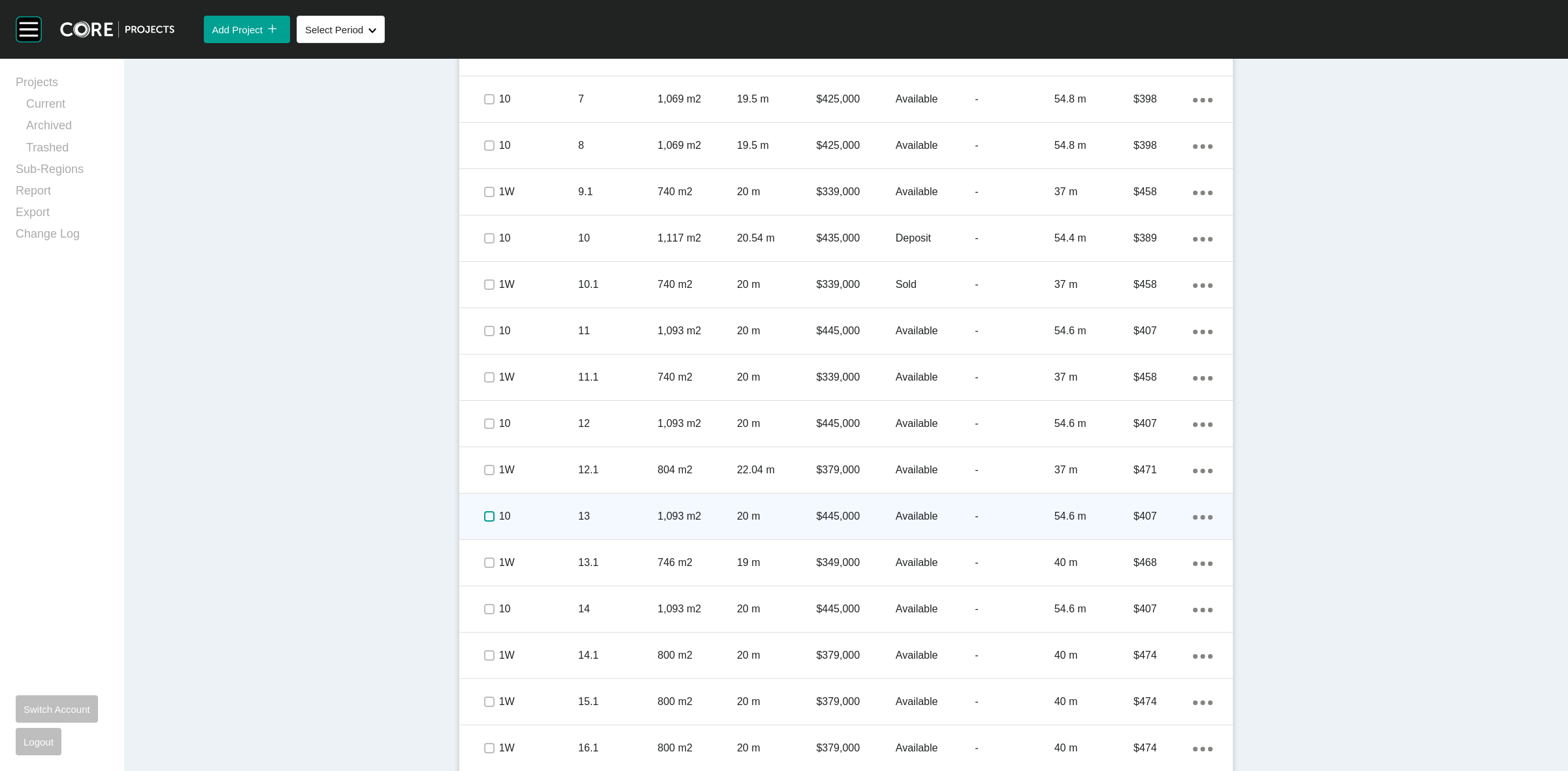
click at [484, 517] on label at bounding box center [489, 517] width 11 height 11
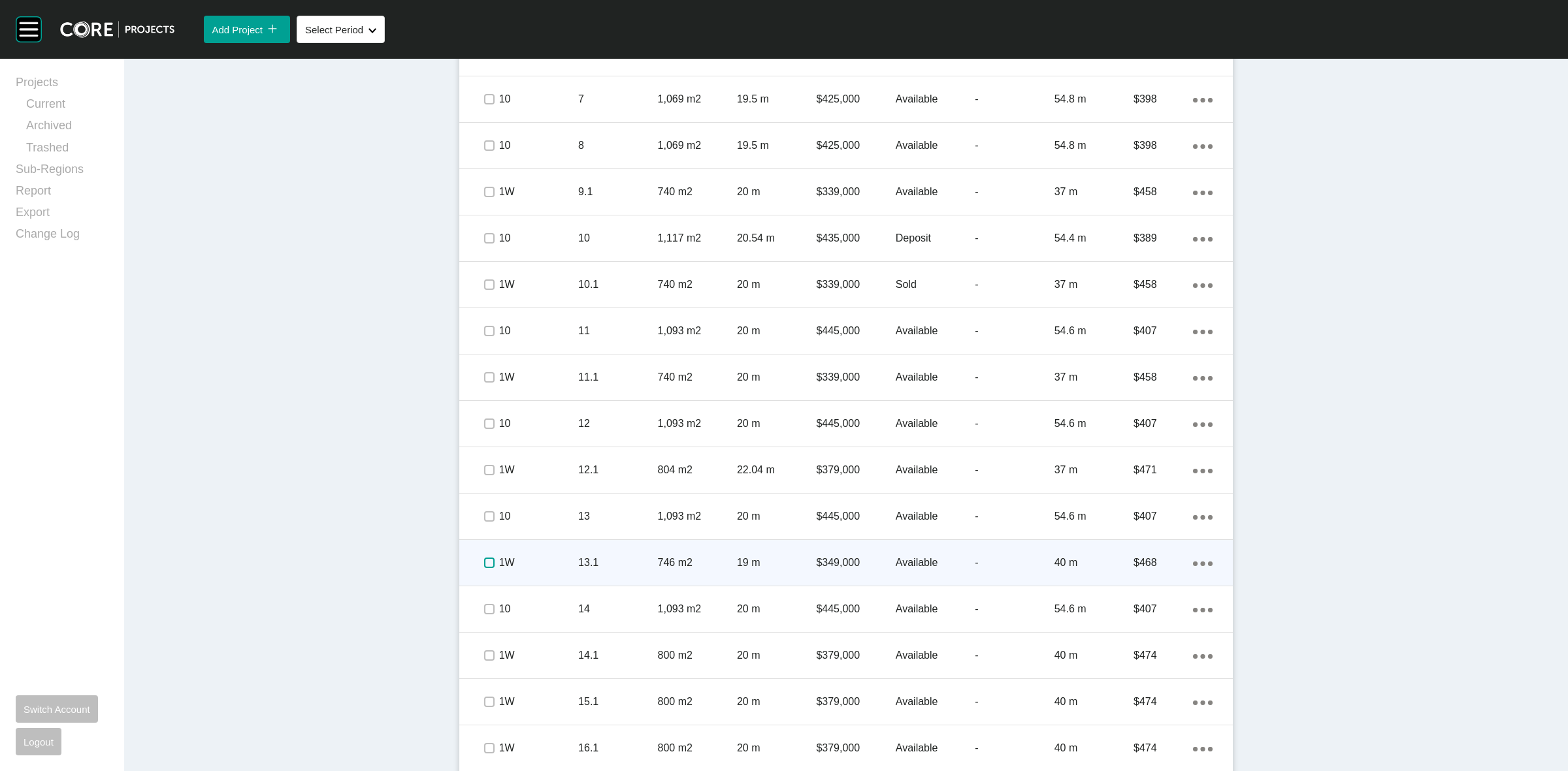
click at [484, 559] on label at bounding box center [489, 563] width 11 height 11
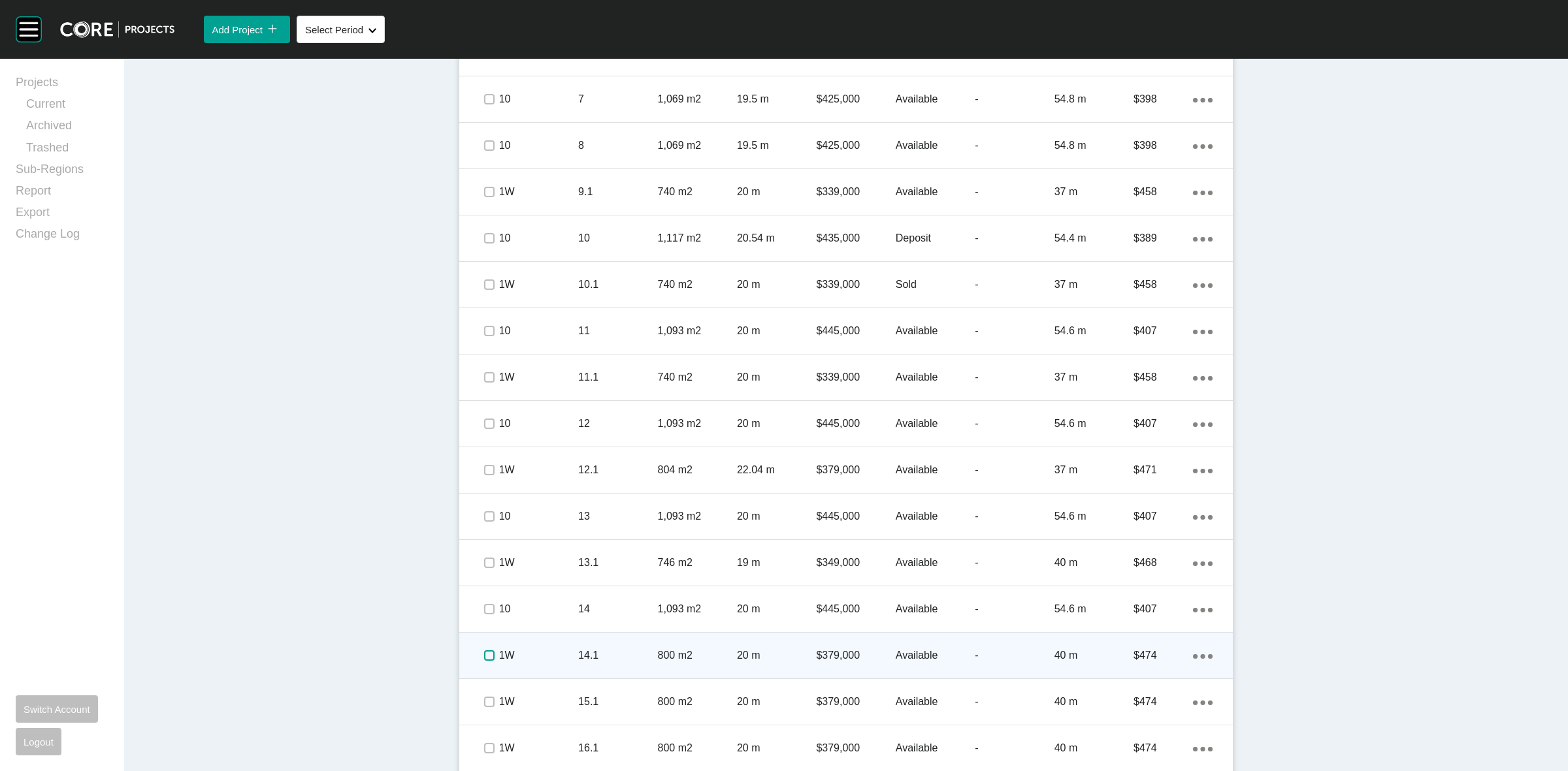
click at [485, 655] on label at bounding box center [489, 655] width 11 height 11
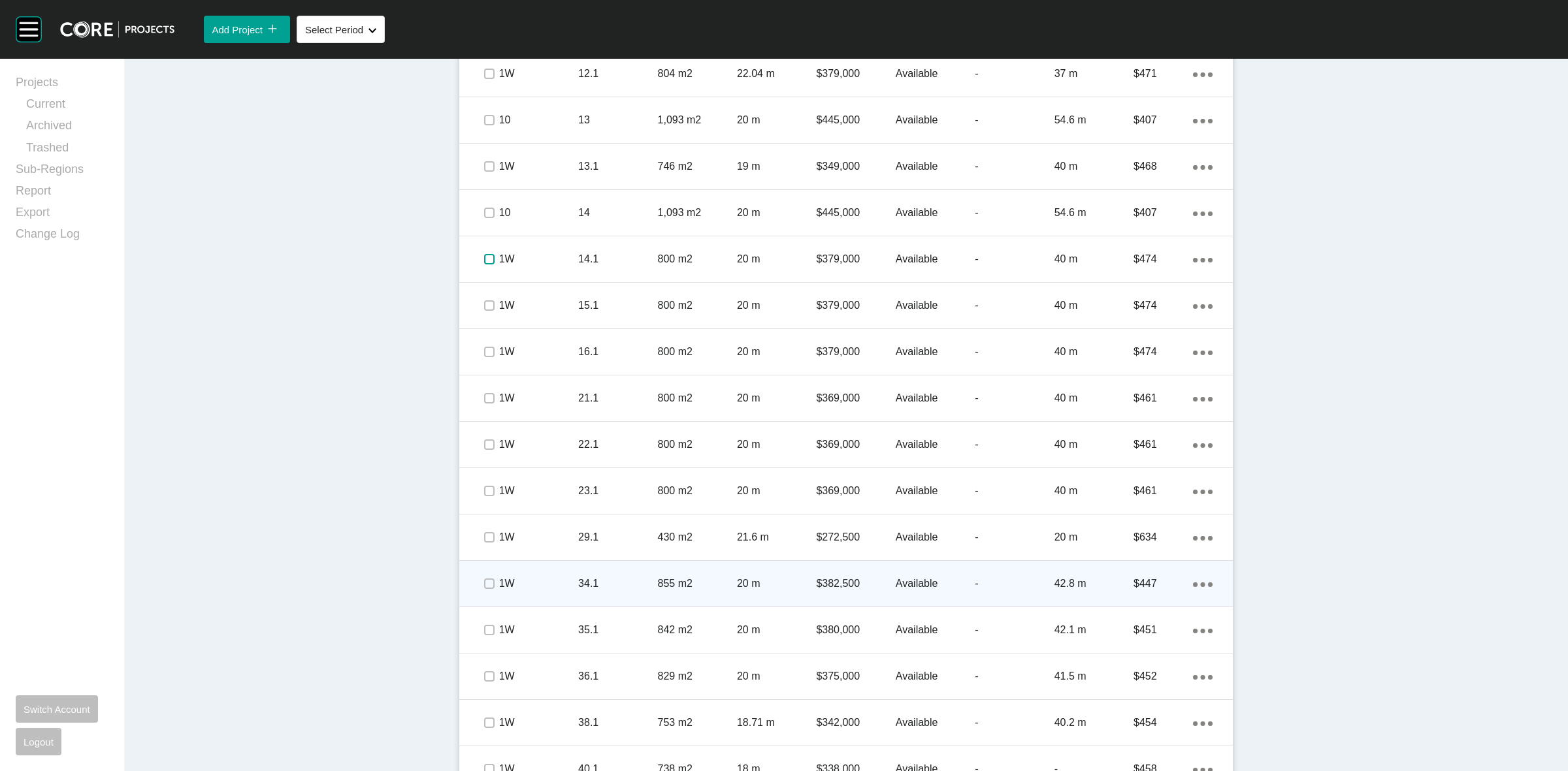
scroll to position [1306, 0]
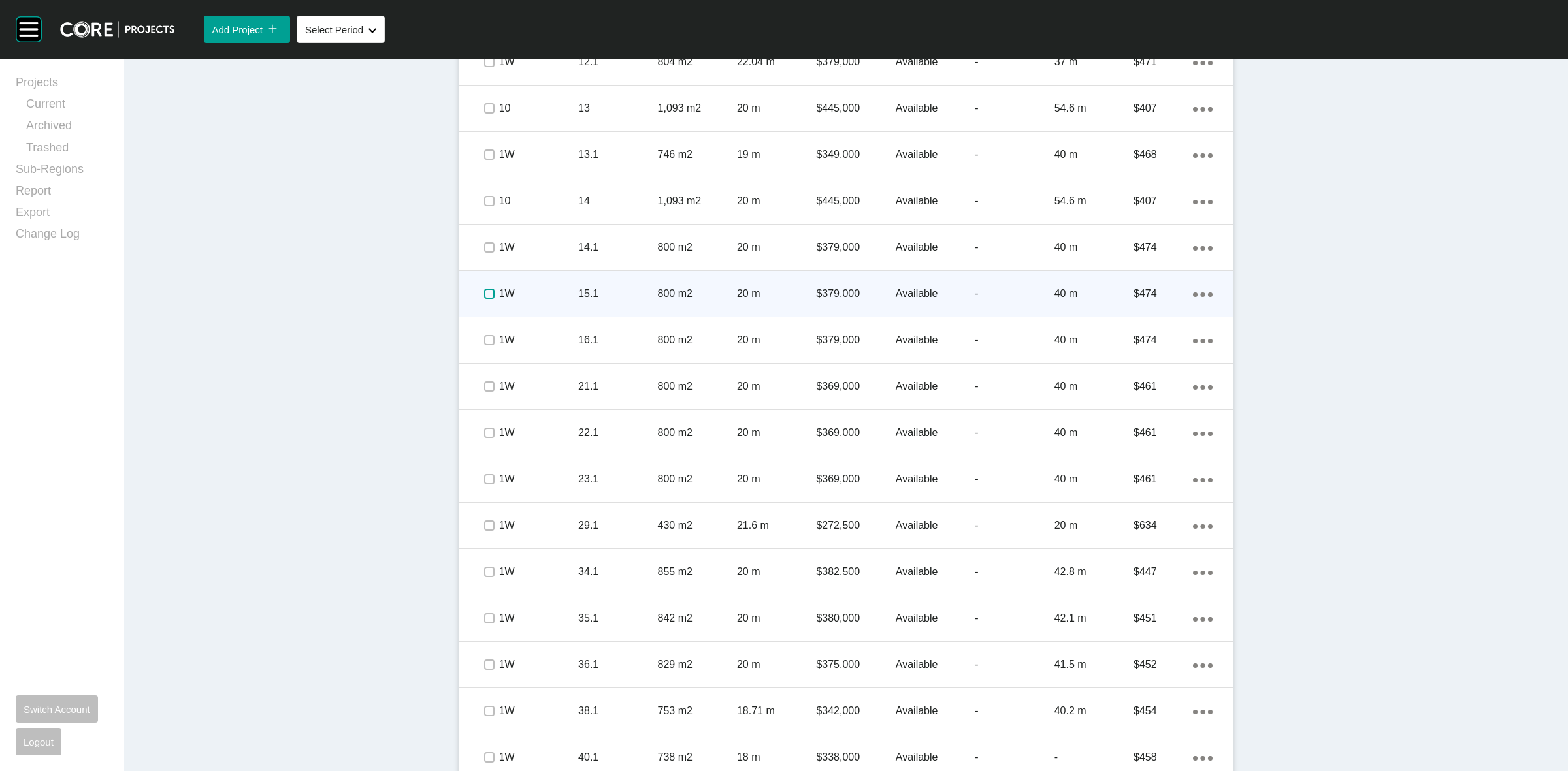
click at [484, 298] on label at bounding box center [489, 294] width 11 height 11
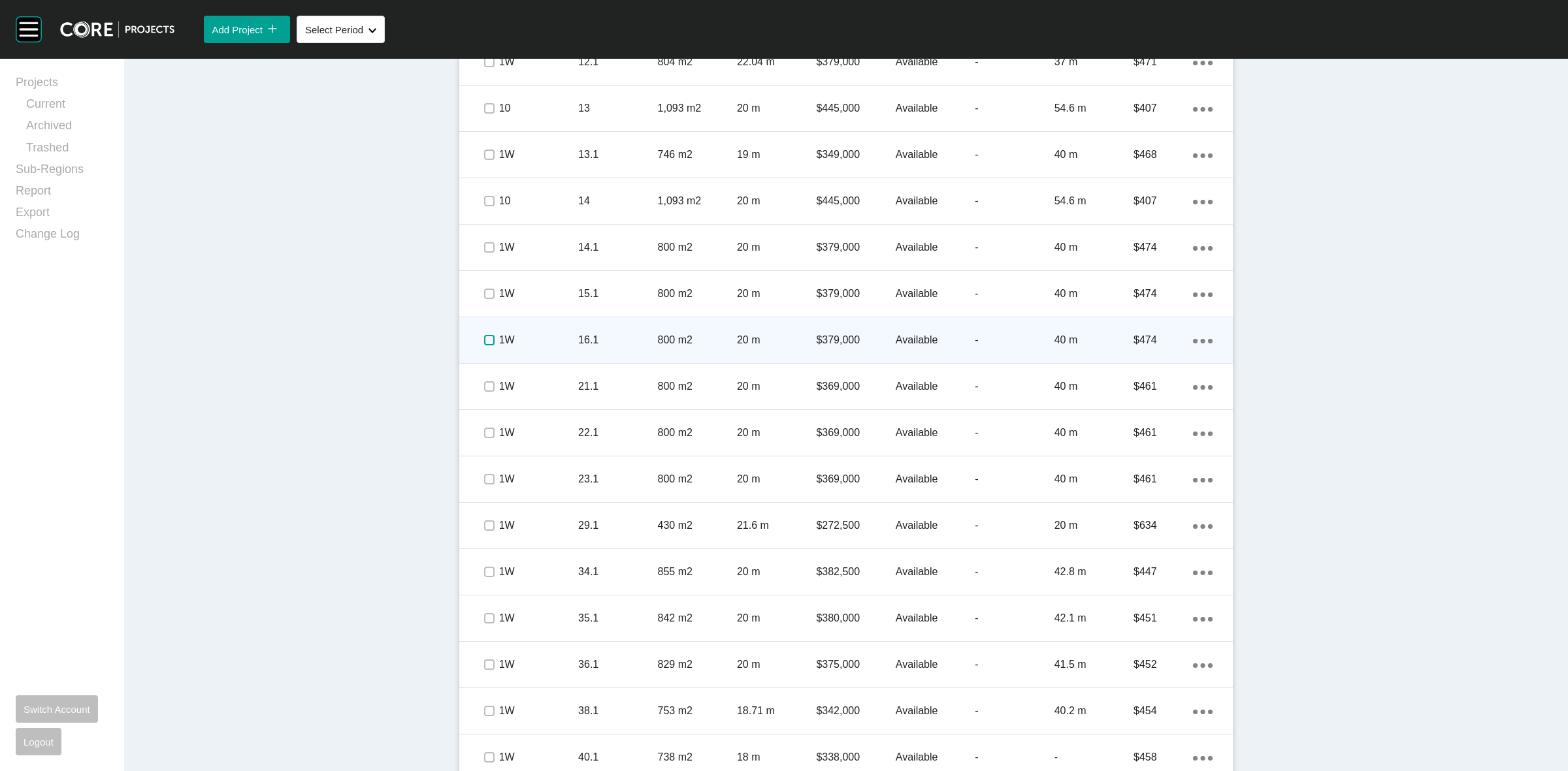
click at [488, 335] on label at bounding box center [489, 340] width 11 height 11
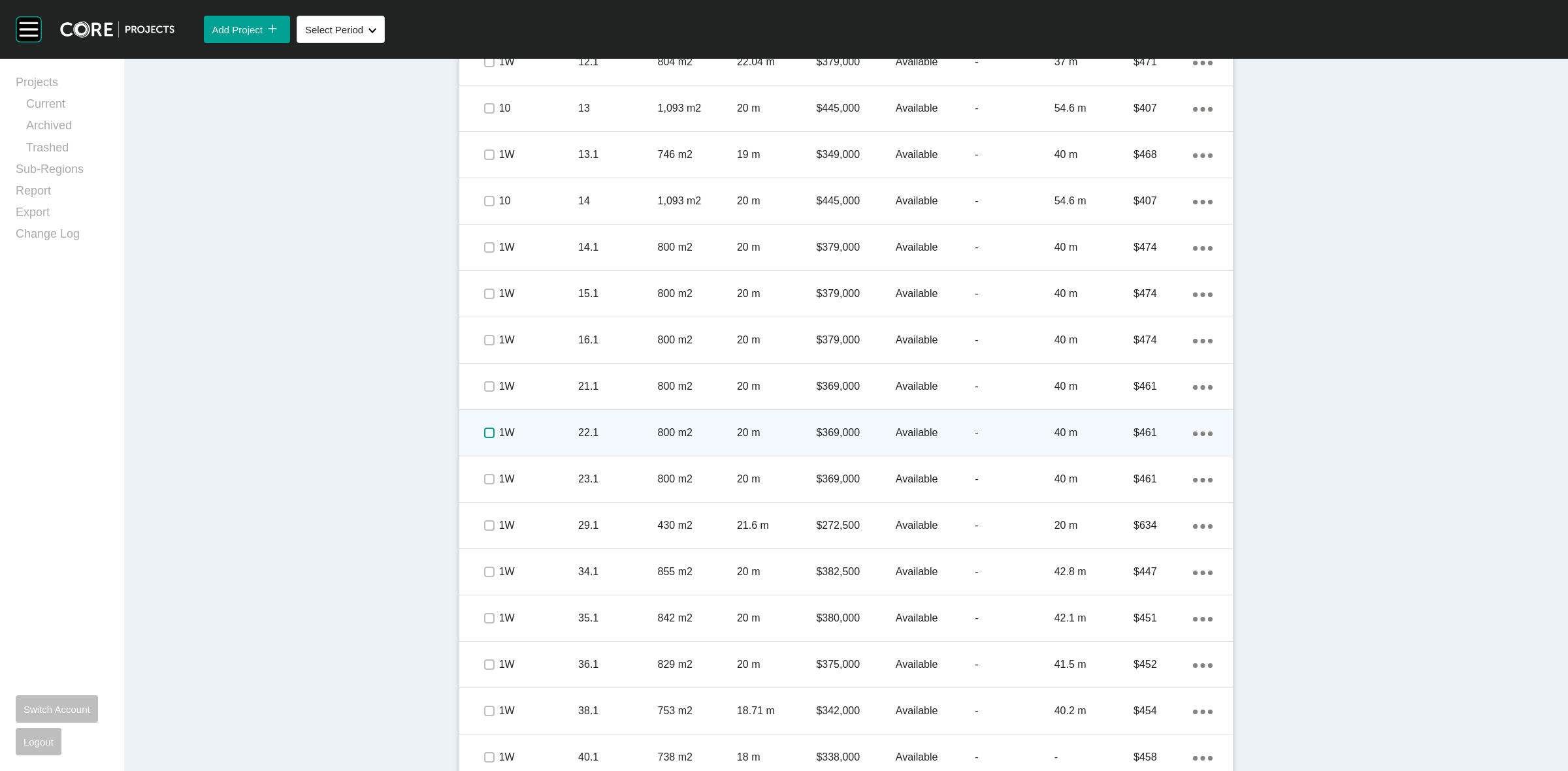
click at [484, 432] on label at bounding box center [489, 433] width 11 height 11
click at [1203, 430] on div "Action Menu Dots Copy 6 Created with Sketch." at bounding box center [1203, 433] width 20 height 15
click at [1150, 438] on link "Duplicate" at bounding box center [1144, 436] width 49 height 20
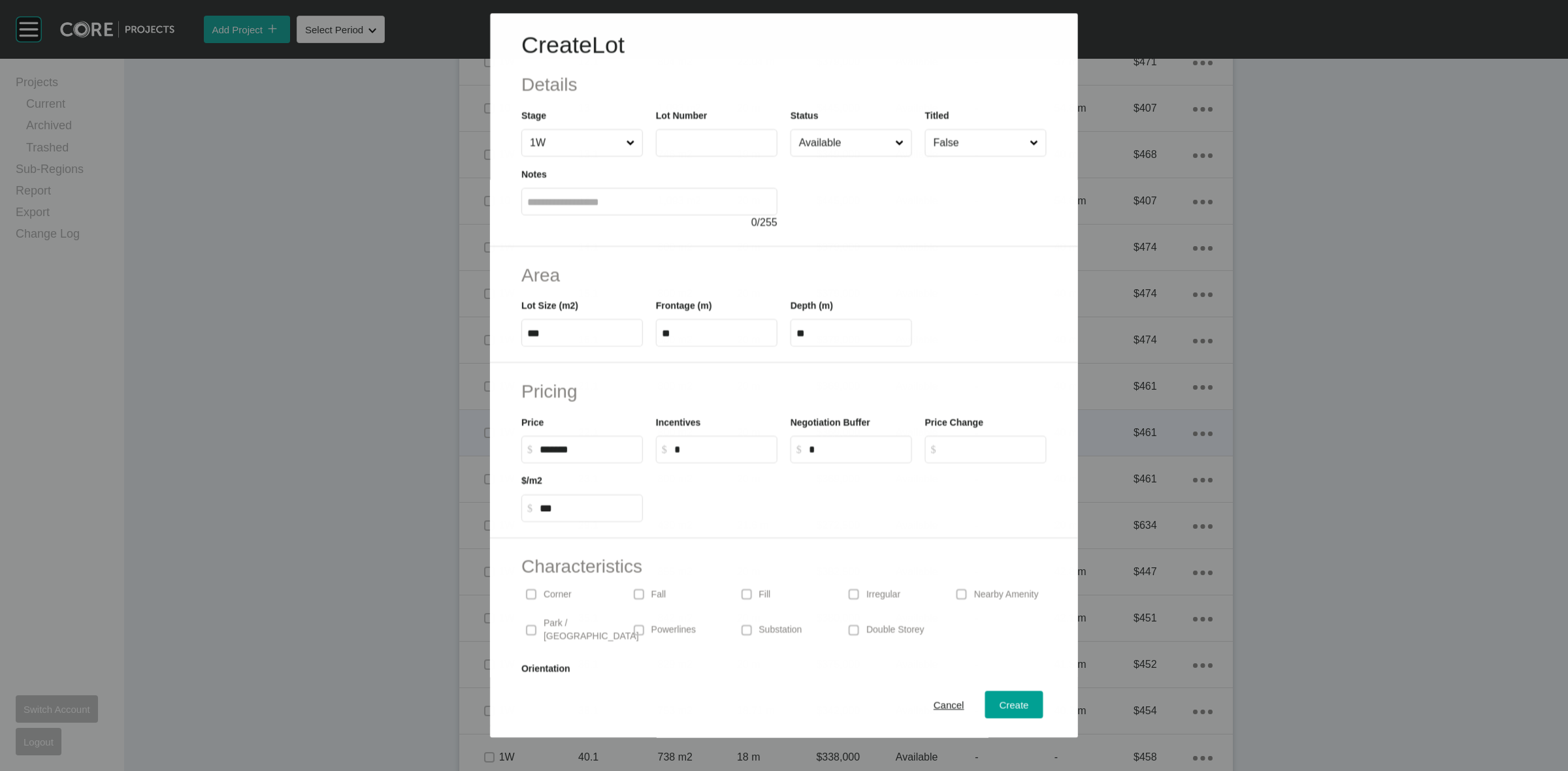
click at [693, 144] on input "text" at bounding box center [717, 142] width 110 height 11
type input "****"
click at [793, 209] on div at bounding box center [919, 193] width 256 height 74
type input "*"
click at [1000, 706] on span "Create" at bounding box center [1015, 705] width 29 height 11
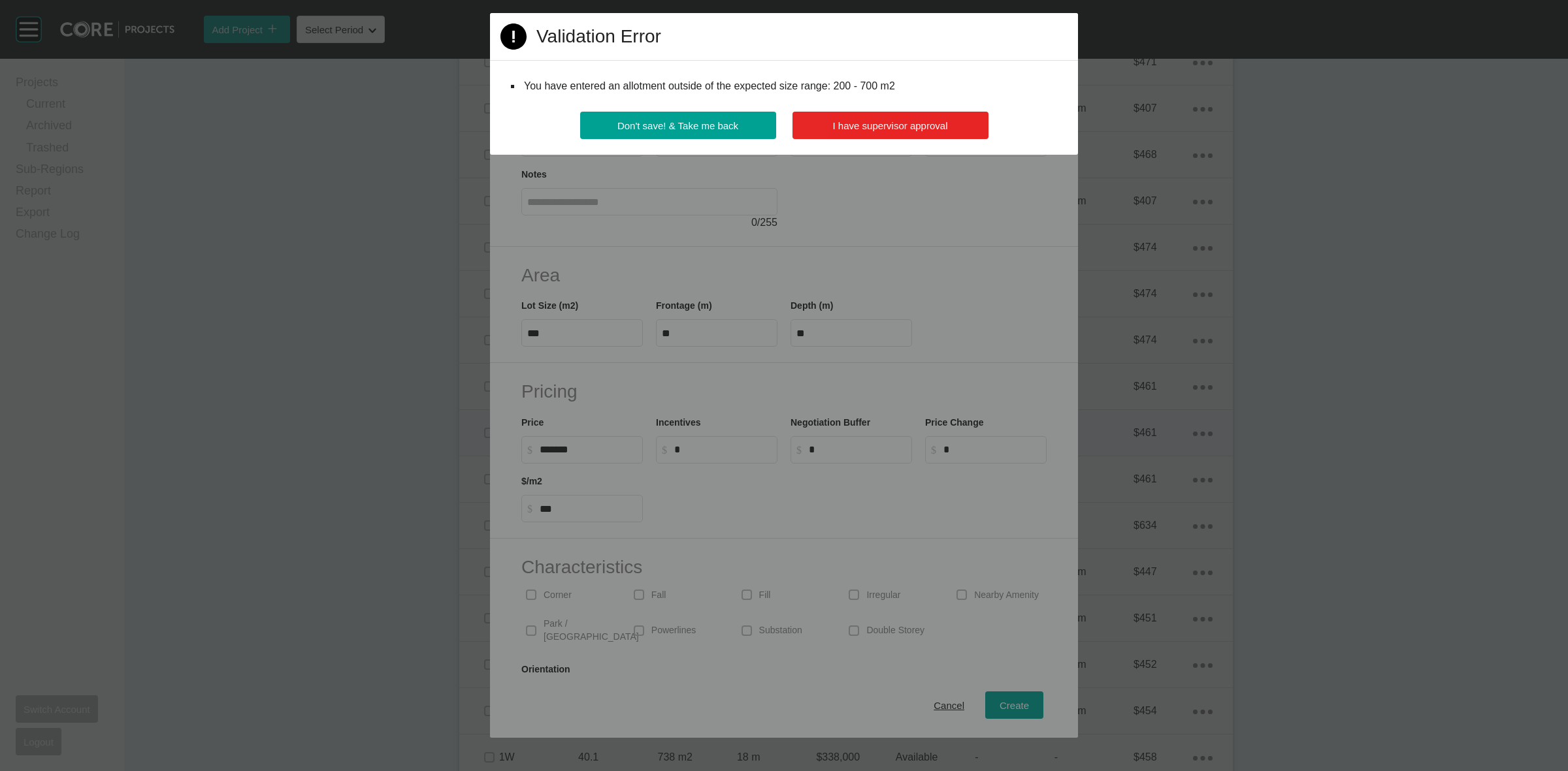
click at [912, 132] on button "I have supervisor approval" at bounding box center [891, 126] width 196 height 28
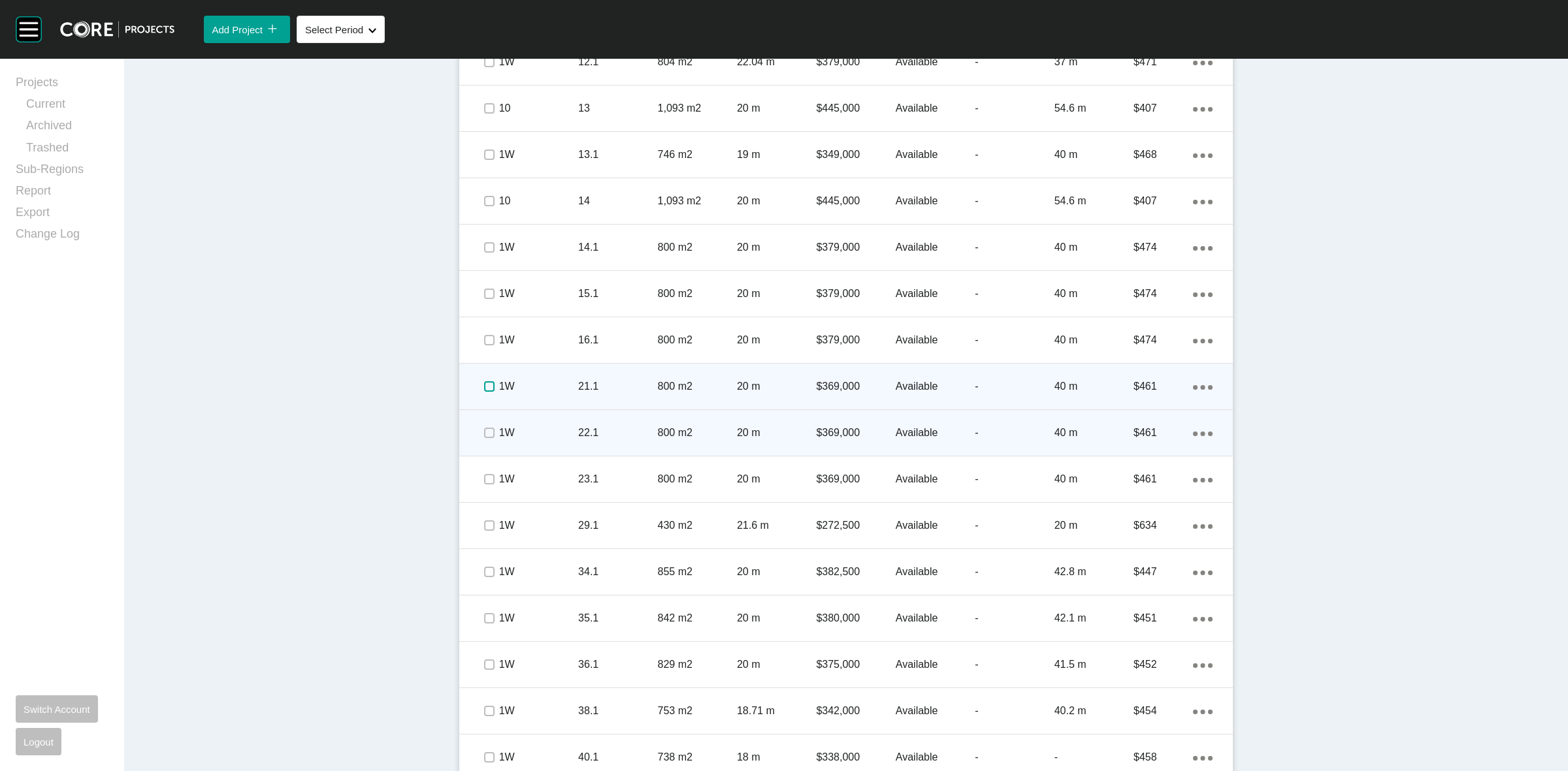
click at [484, 387] on label at bounding box center [489, 386] width 11 height 11
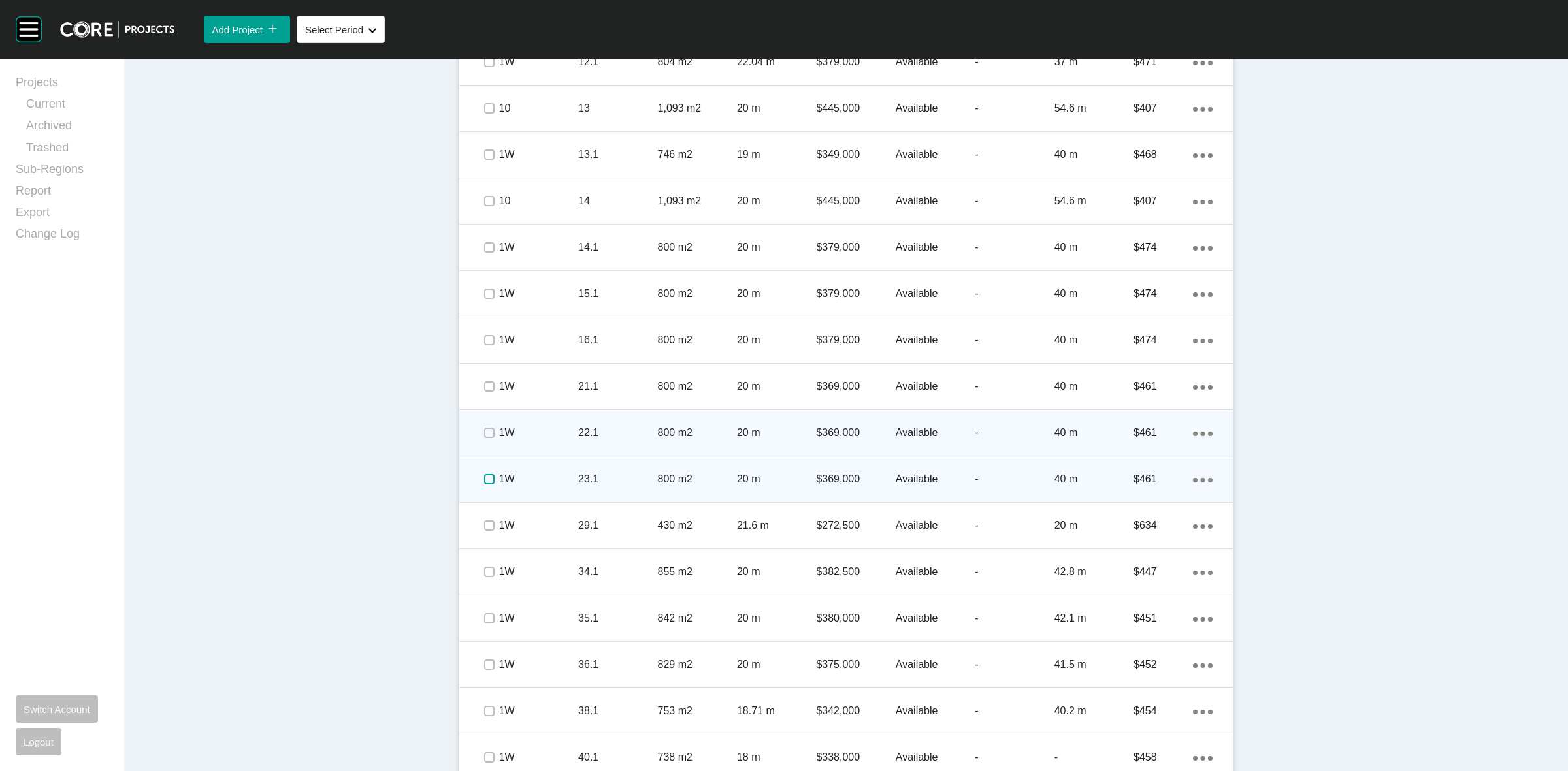
click at [487, 477] on label at bounding box center [489, 479] width 11 height 11
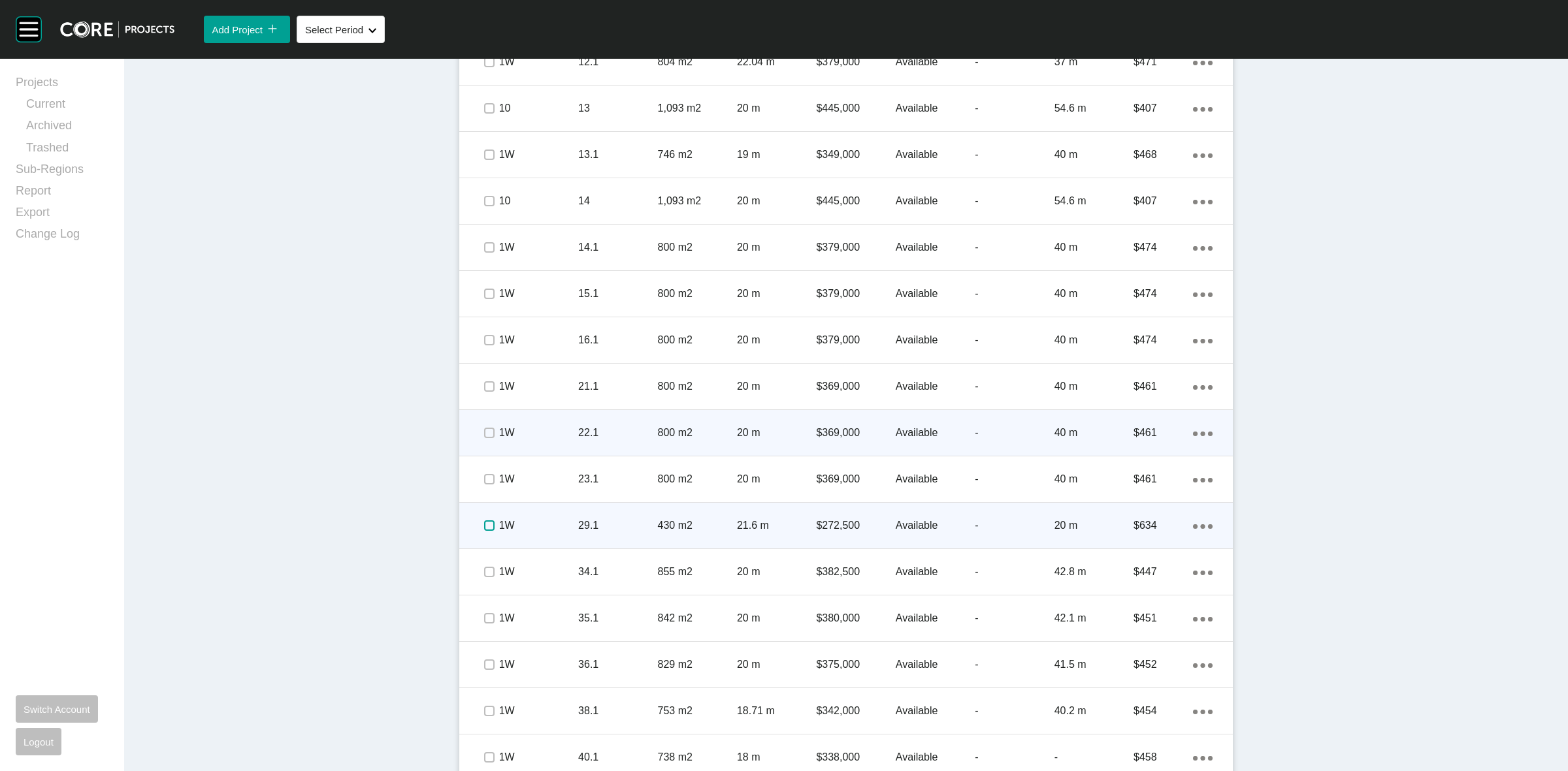
click at [484, 529] on label at bounding box center [489, 525] width 11 height 11
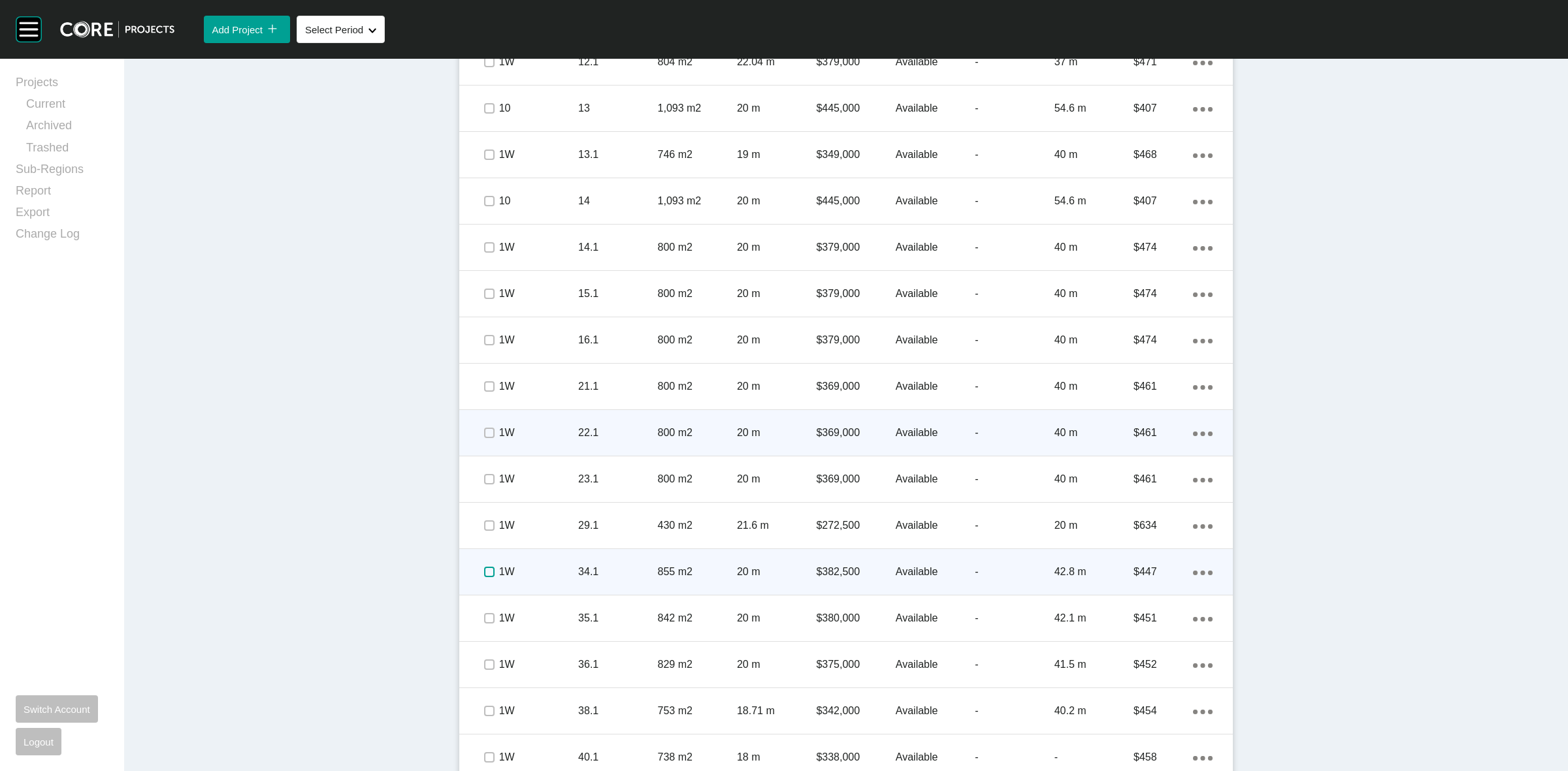
click at [484, 574] on label at bounding box center [489, 572] width 11 height 11
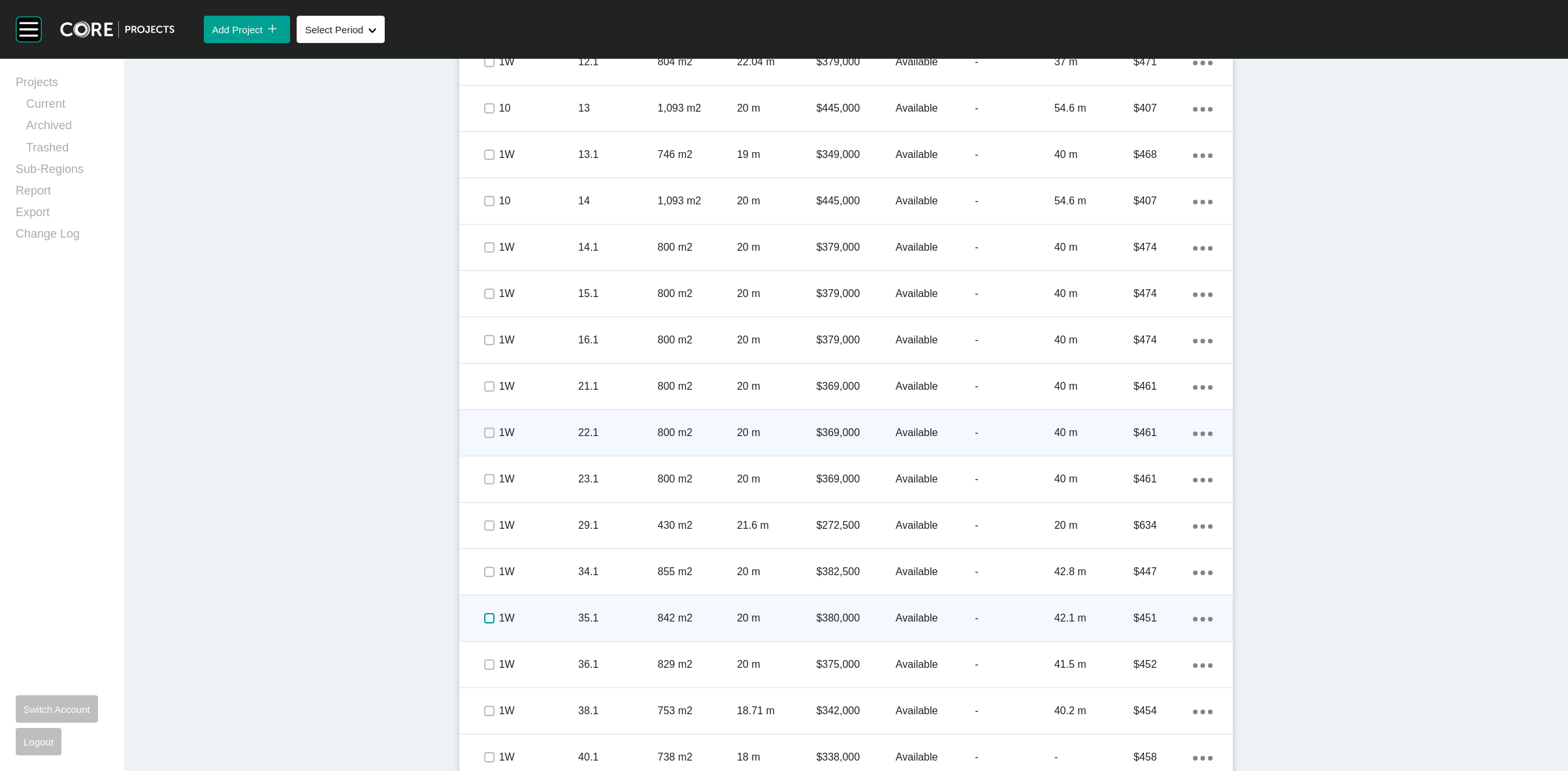
click at [484, 619] on label at bounding box center [489, 619] width 11 height 11
click at [569, 618] on p "1W" at bounding box center [538, 619] width 79 height 15
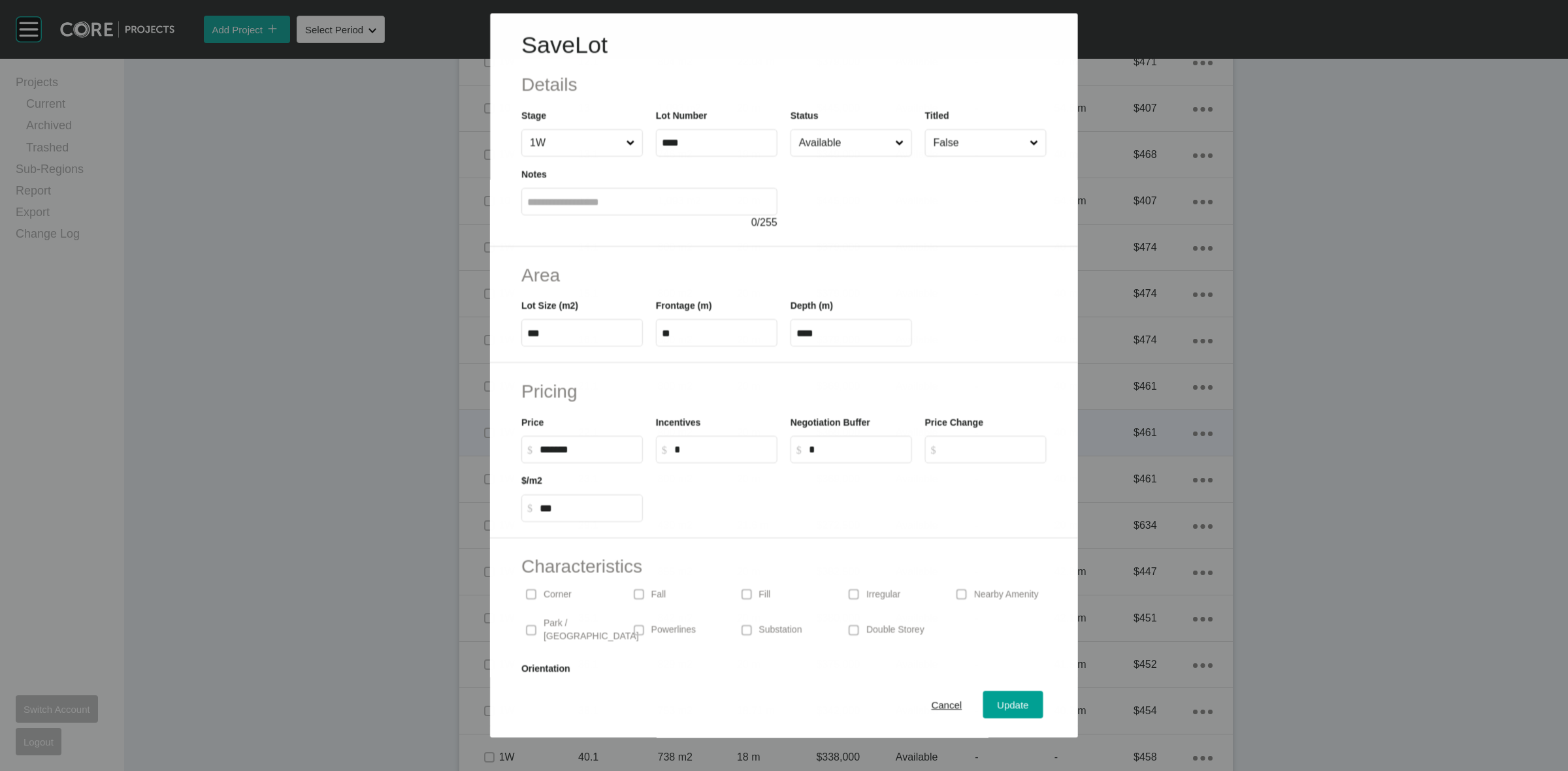
click at [850, 142] on input "Available" at bounding box center [845, 142] width 96 height 27
click at [998, 707] on span "Update" at bounding box center [1014, 705] width 31 height 11
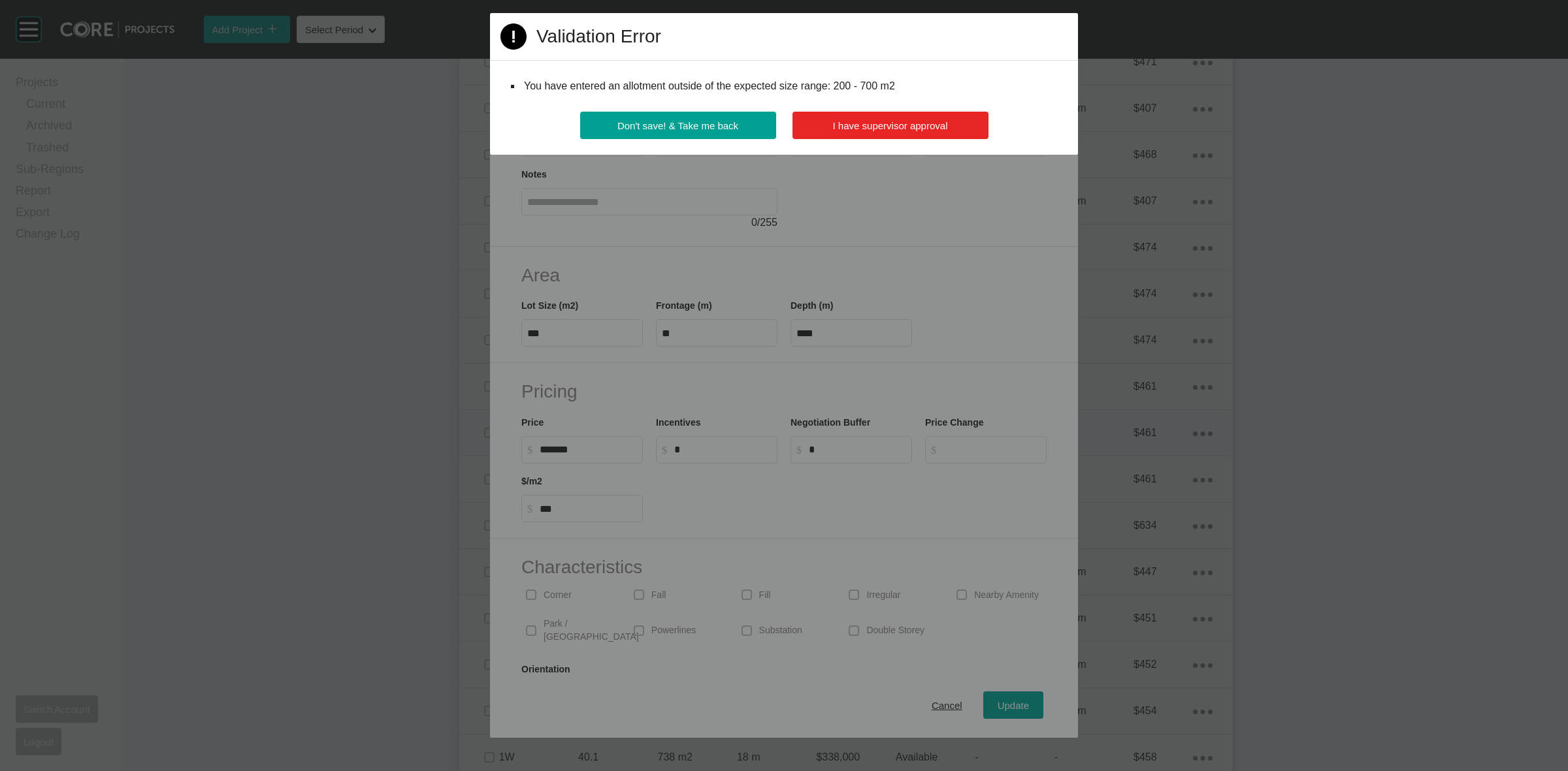
click at [868, 125] on span "I have supervisor approval" at bounding box center [890, 125] width 115 height 11
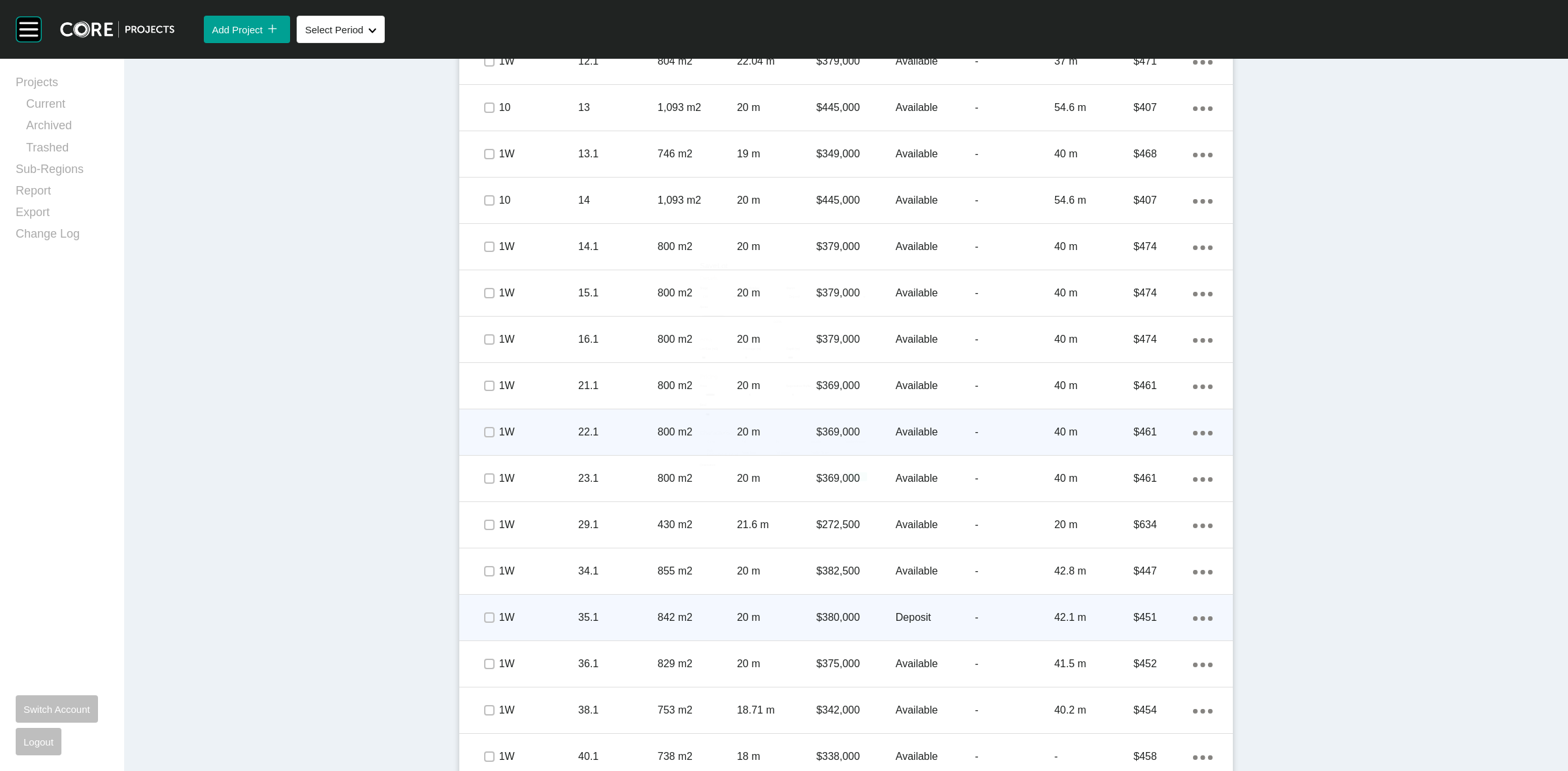
scroll to position [1414, 0]
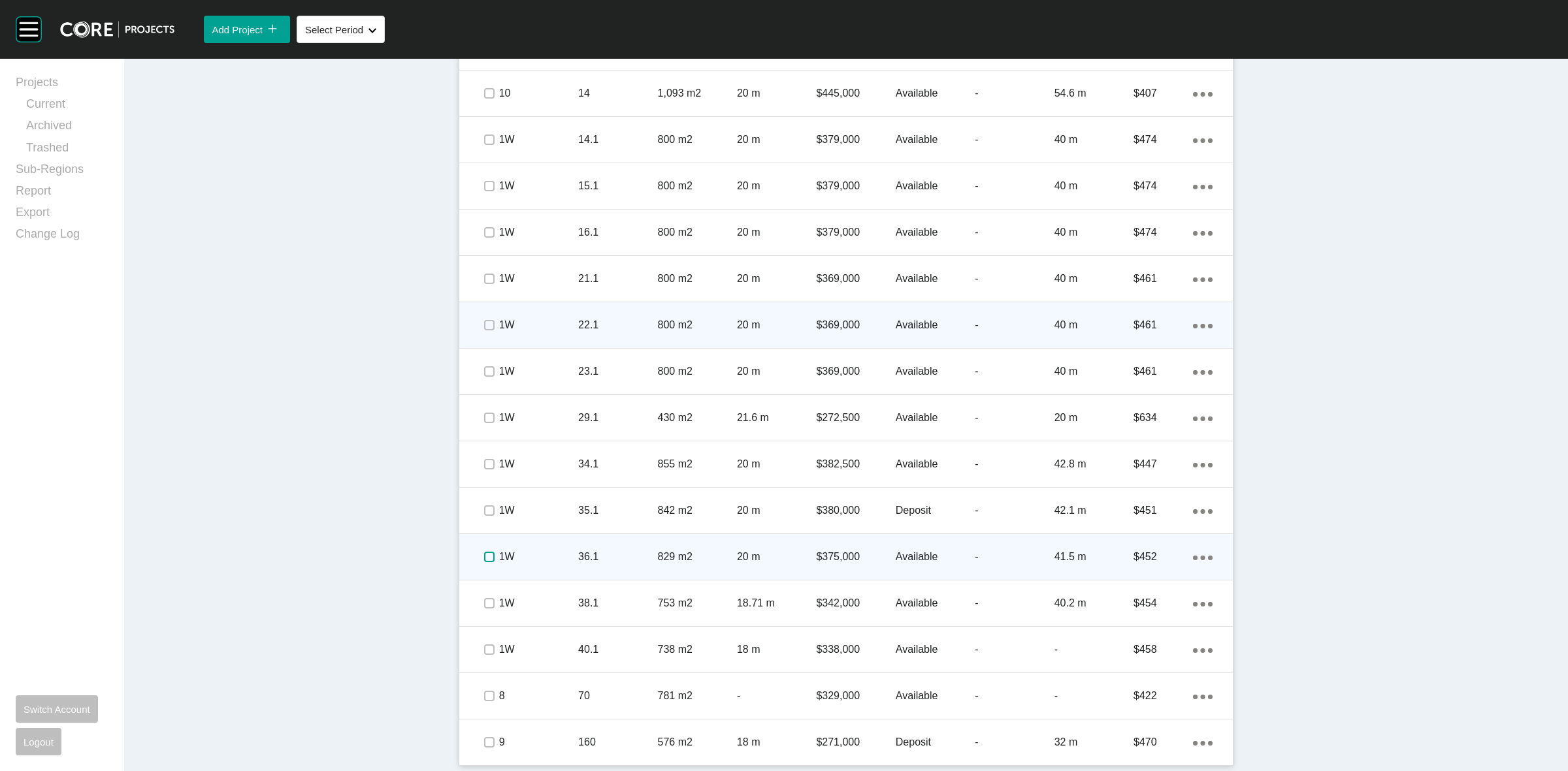
click at [484, 556] on label at bounding box center [489, 557] width 11 height 11
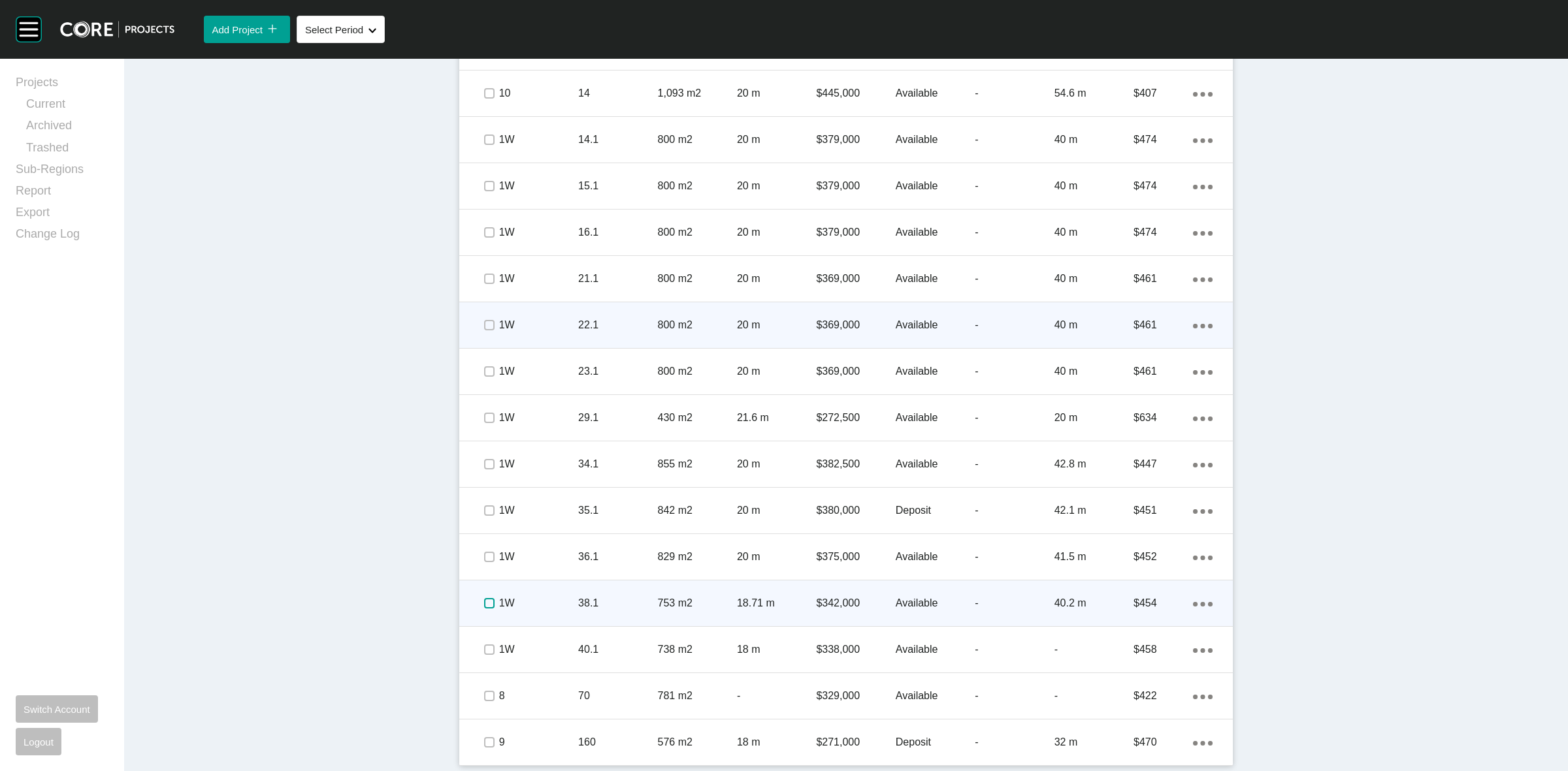
click at [484, 606] on label at bounding box center [489, 603] width 11 height 11
click at [556, 600] on p "1W" at bounding box center [538, 603] width 79 height 15
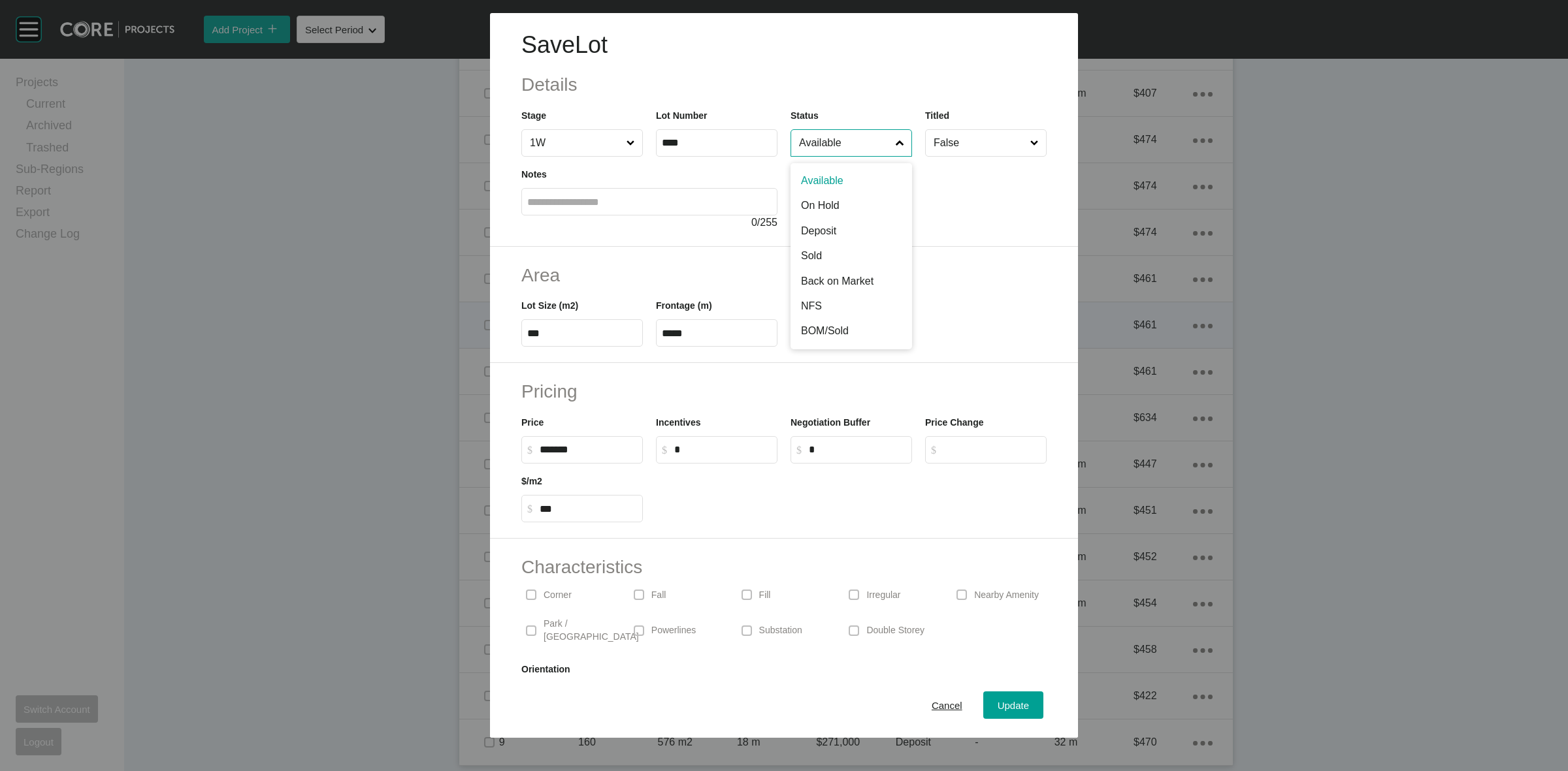
click at [850, 147] on input "Available" at bounding box center [845, 142] width 96 height 27
click at [1003, 706] on span "Update" at bounding box center [1014, 705] width 31 height 11
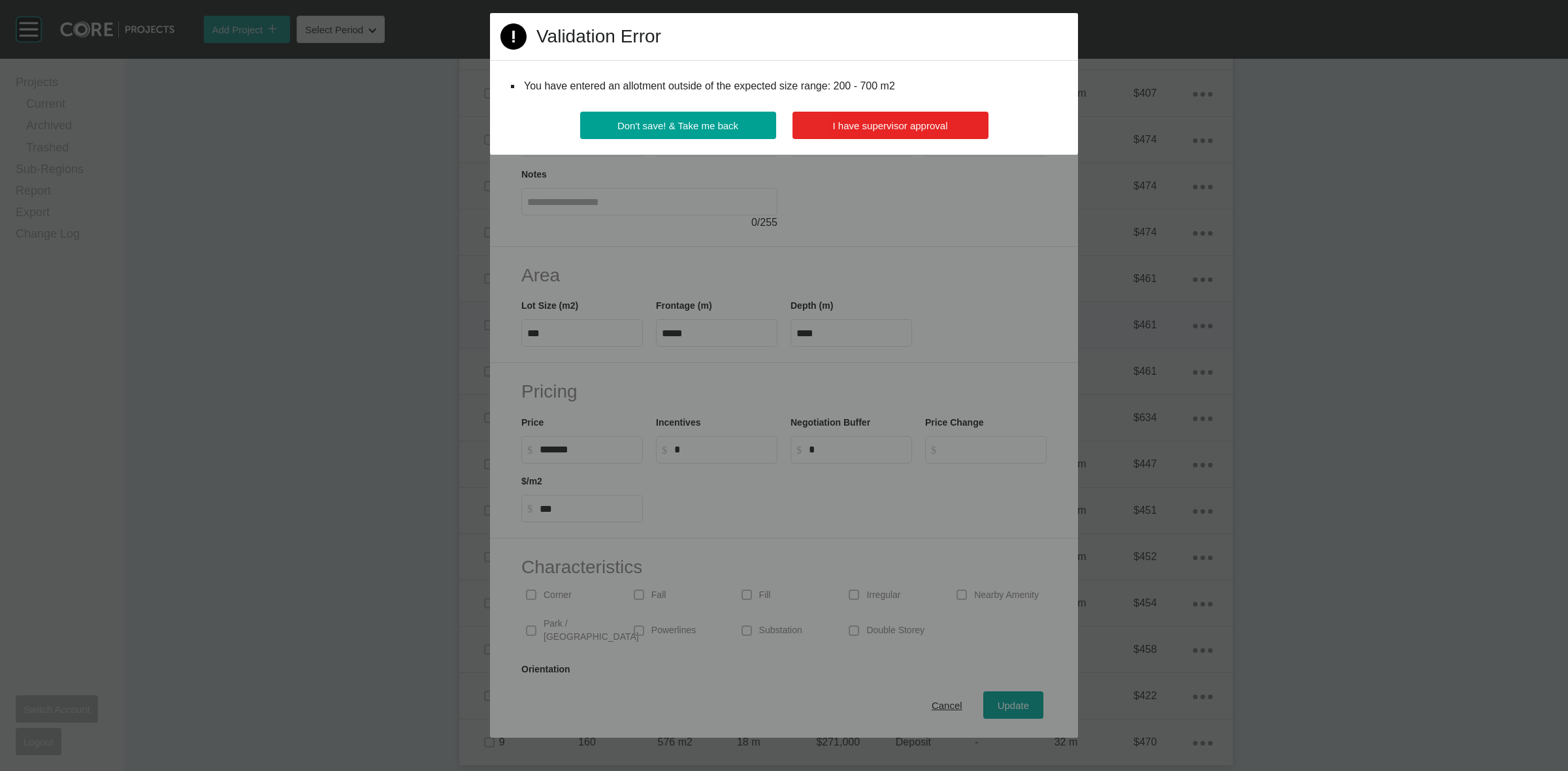
click at [853, 128] on span "I have supervisor approval" at bounding box center [890, 125] width 115 height 11
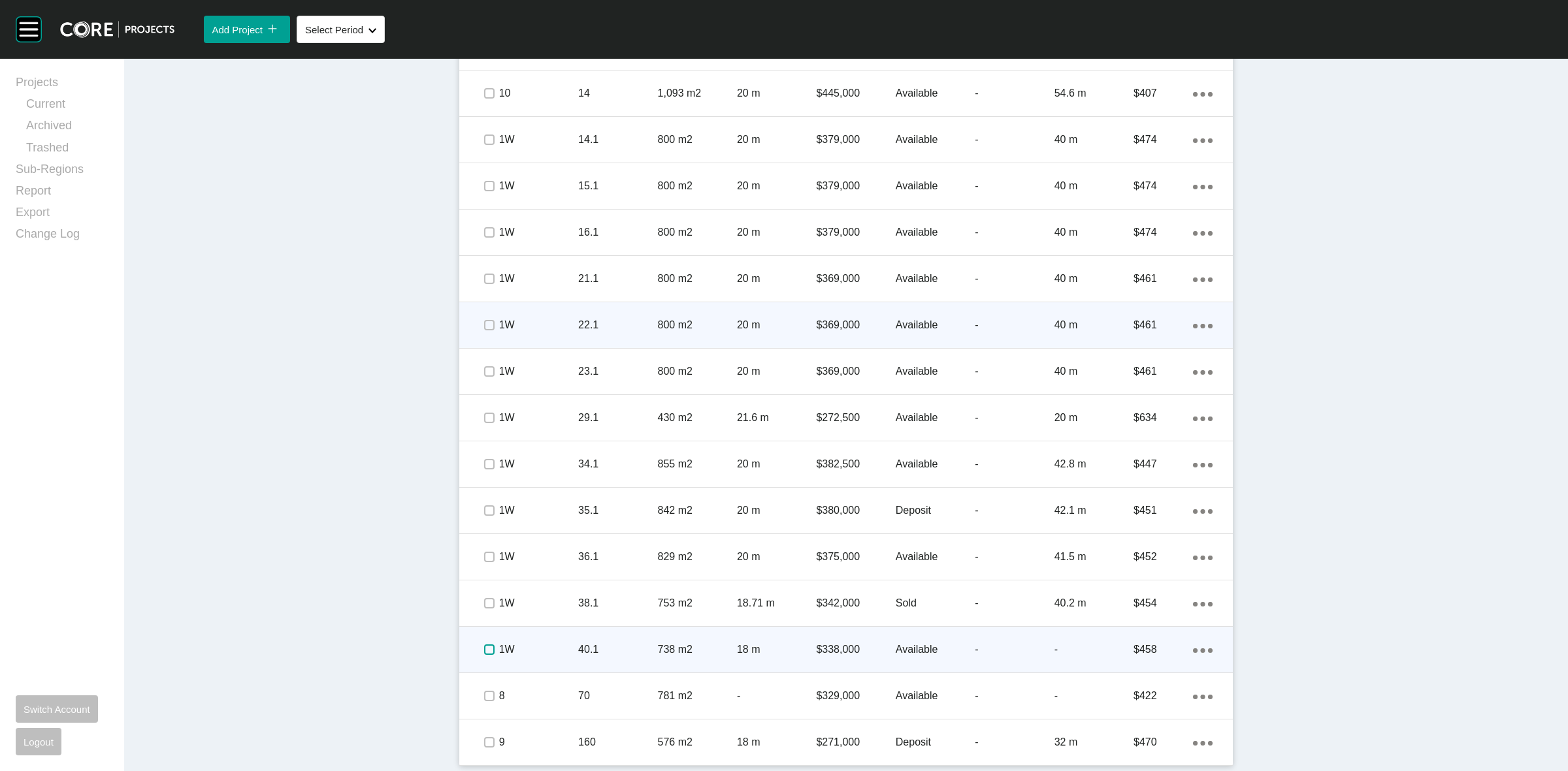
click at [484, 651] on label at bounding box center [489, 649] width 11 height 11
click at [525, 638] on div "1W" at bounding box center [538, 649] width 79 height 40
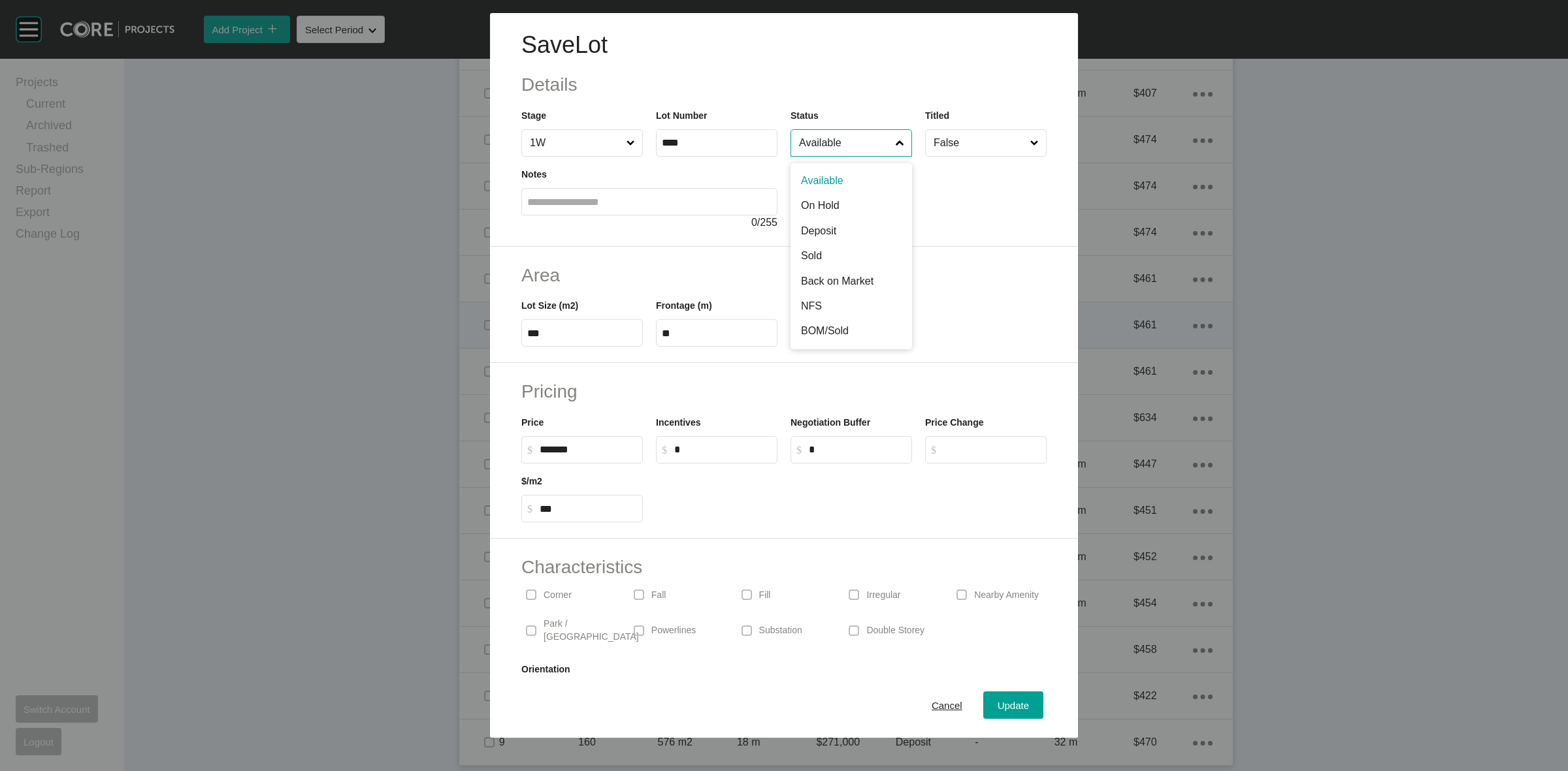
click at [861, 138] on input "Available" at bounding box center [845, 142] width 96 height 27
click at [998, 706] on span "Update" at bounding box center [1014, 705] width 31 height 11
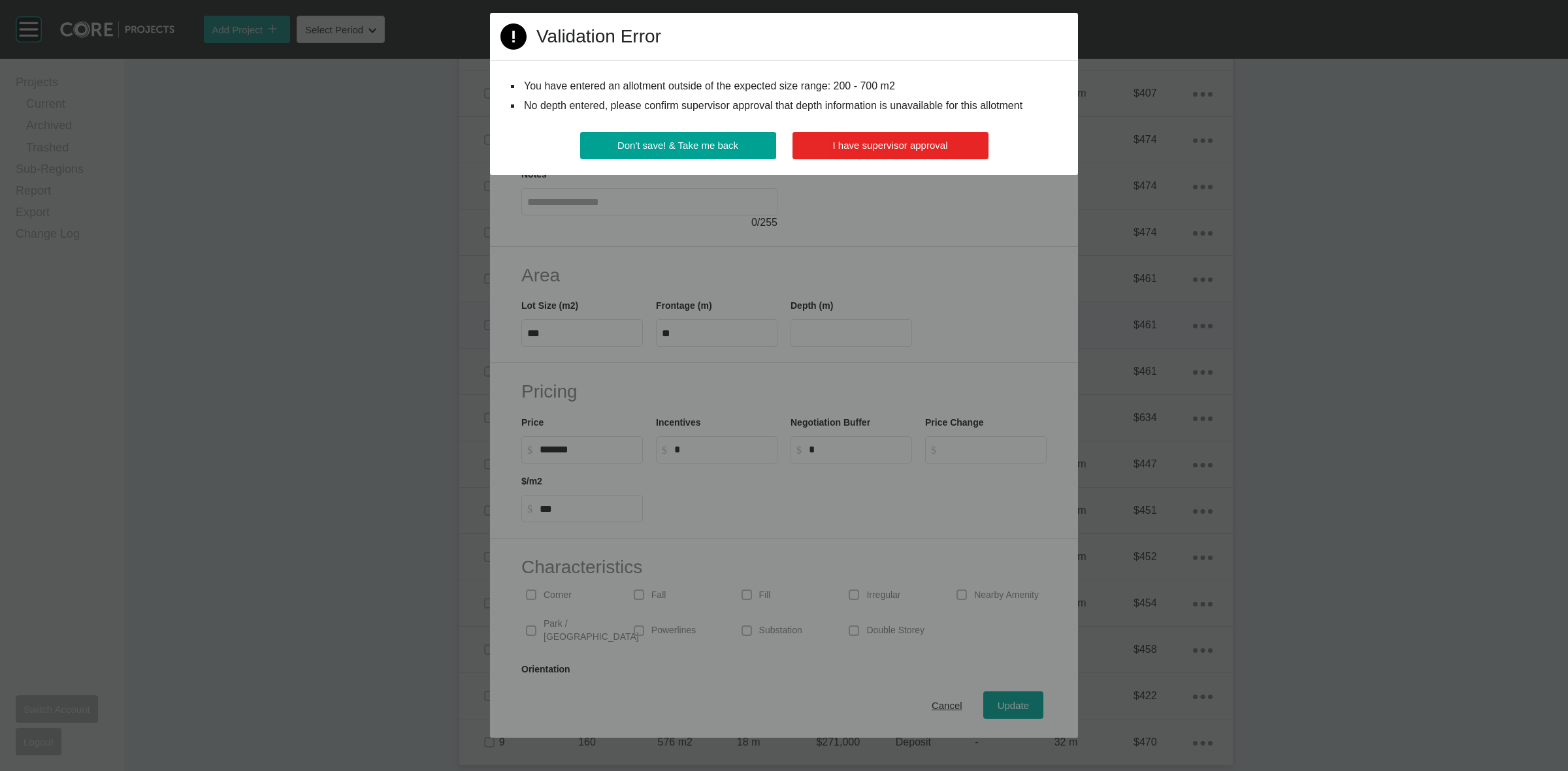
click at [935, 138] on button "I have supervisor approval" at bounding box center [891, 145] width 196 height 28
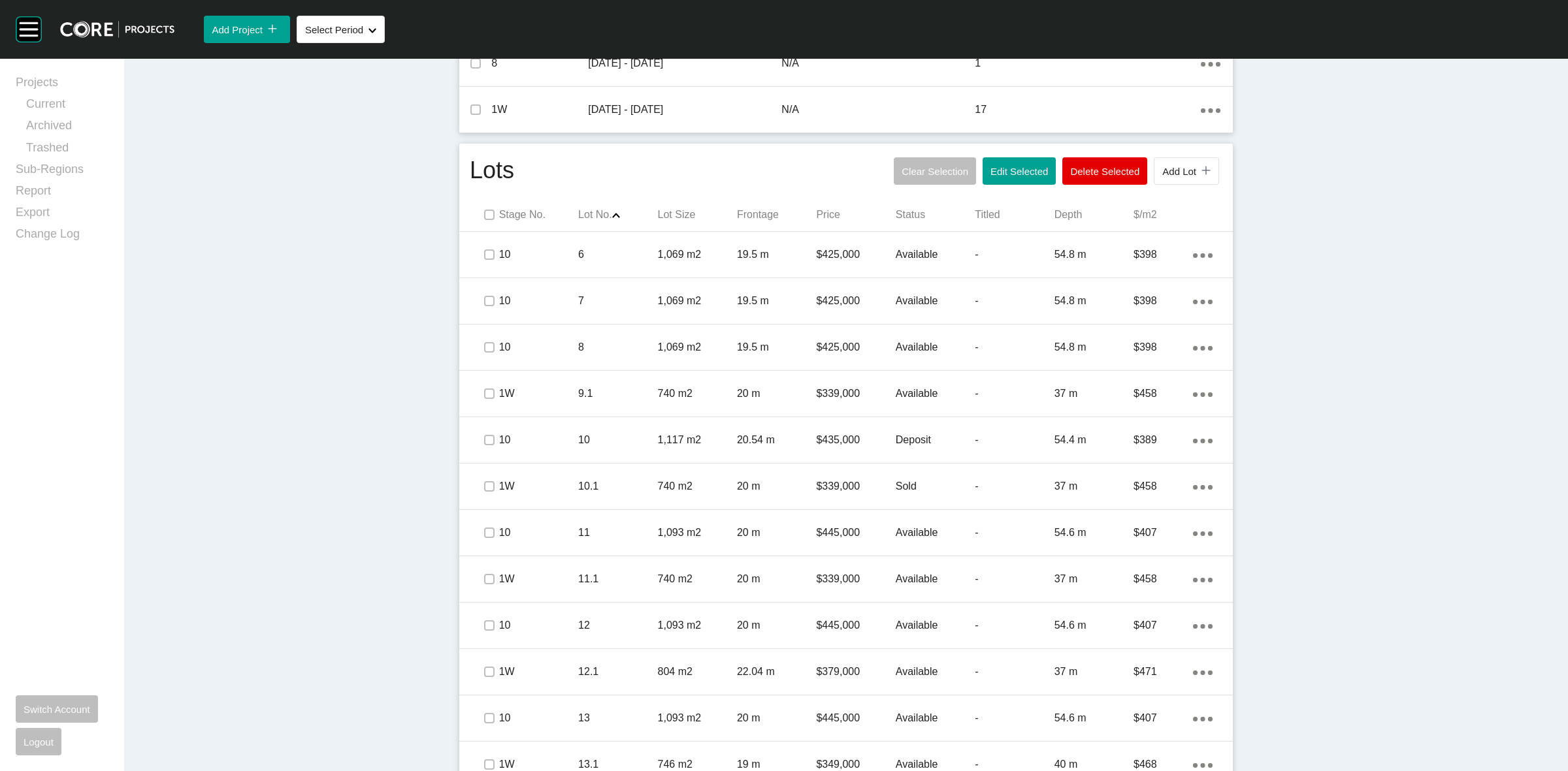
scroll to position [516, 0]
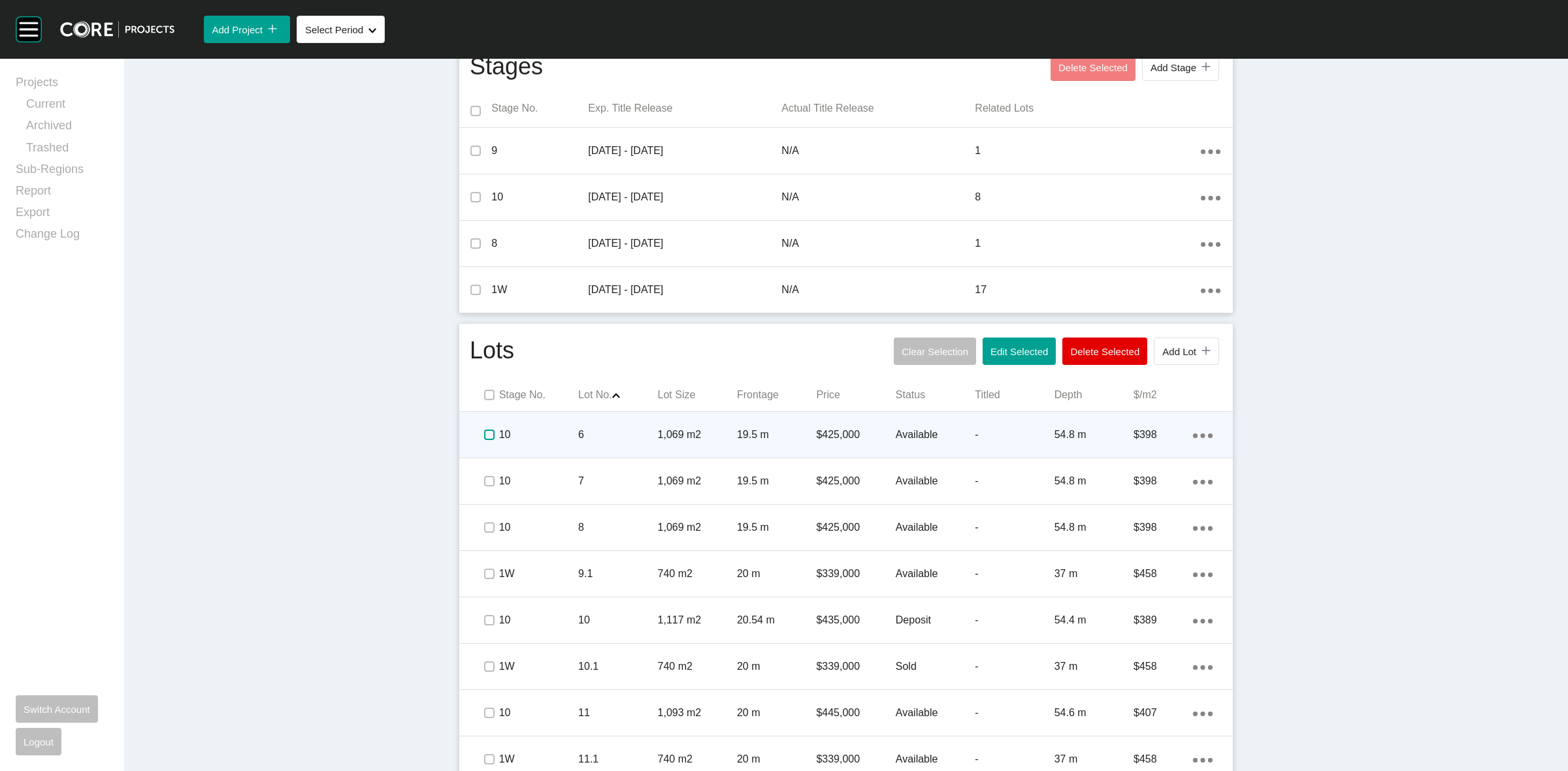
click at [484, 436] on label at bounding box center [489, 435] width 11 height 11
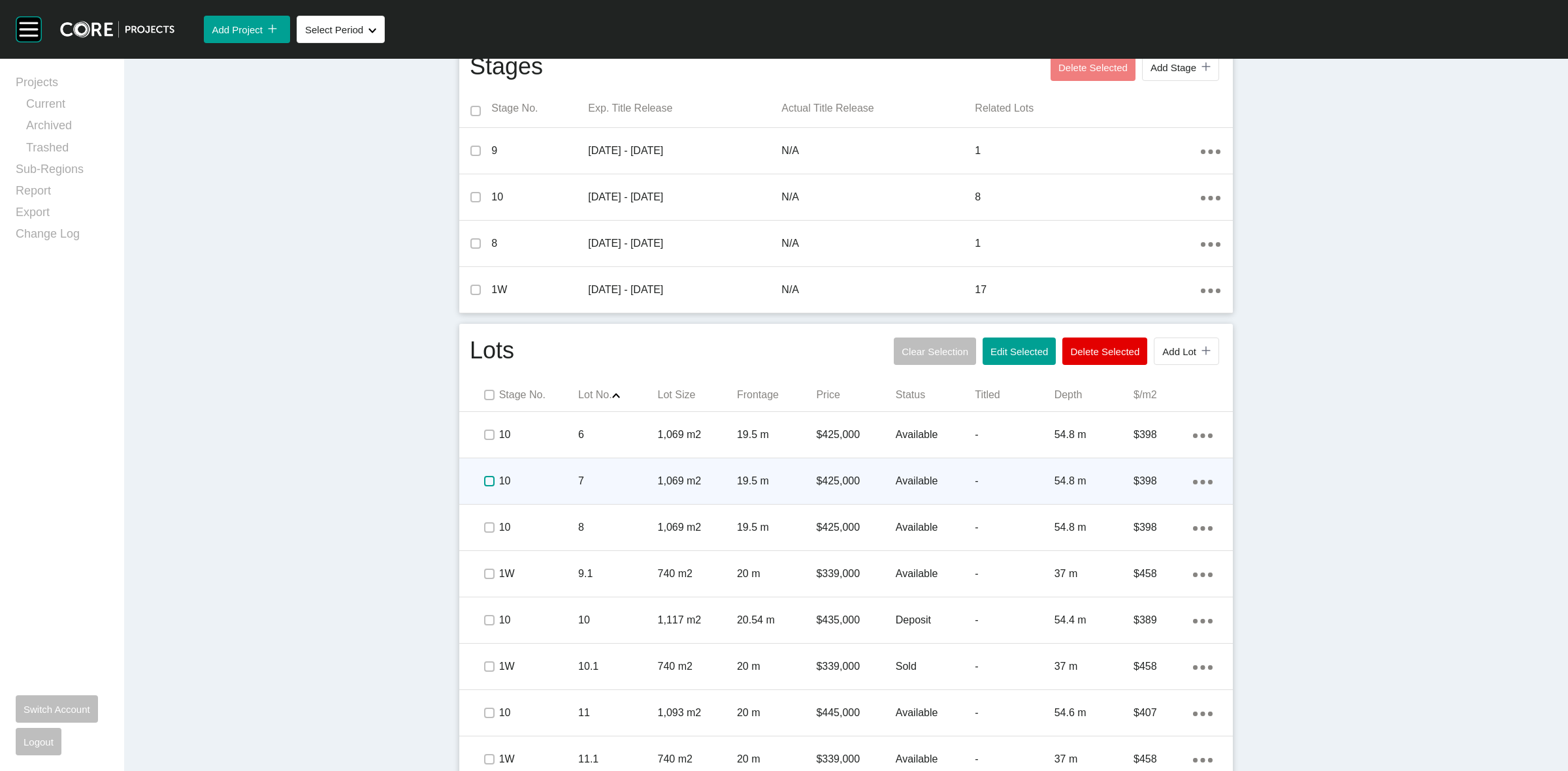
click at [484, 476] on label at bounding box center [489, 481] width 11 height 11
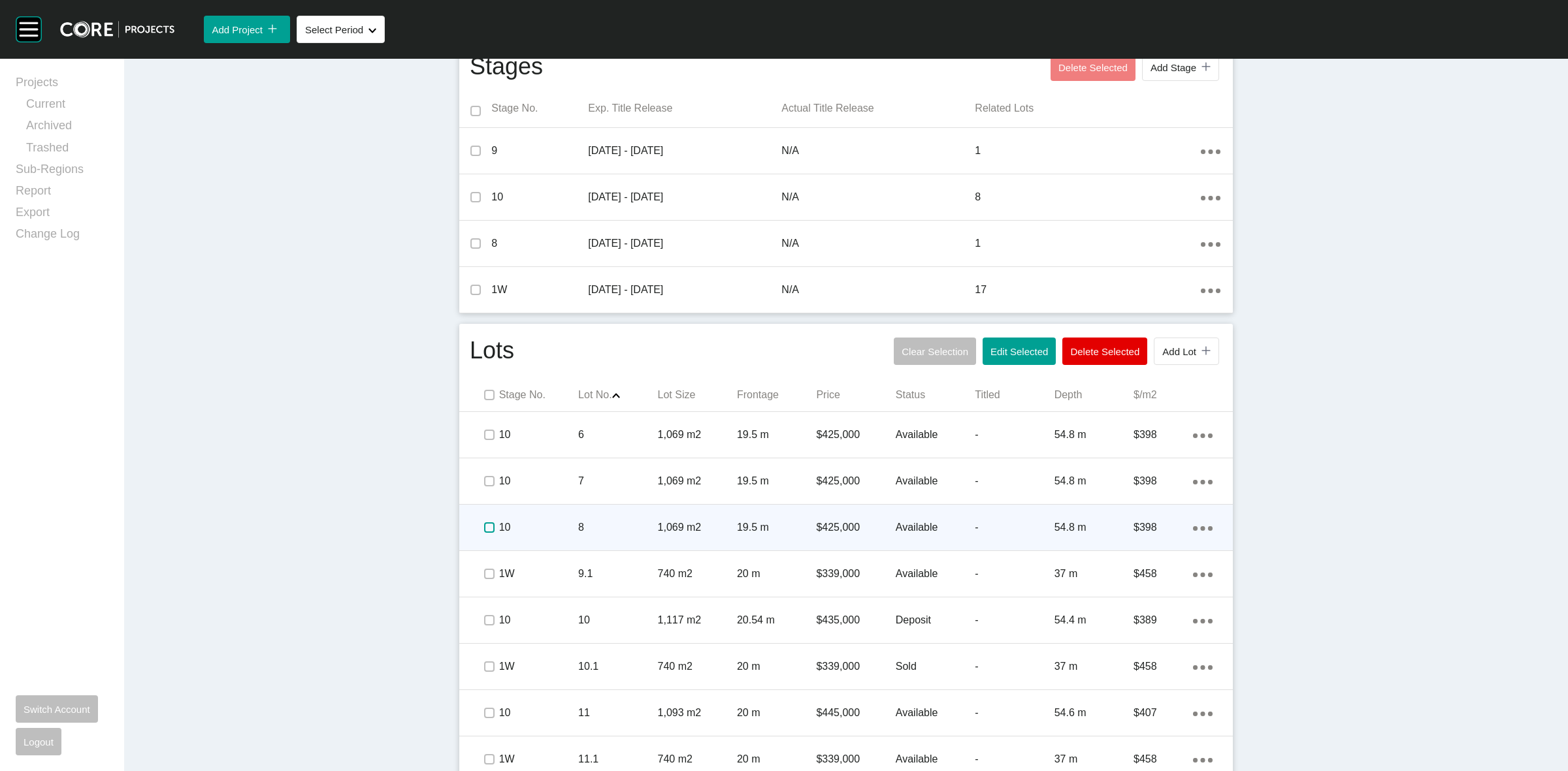
click at [485, 526] on label at bounding box center [489, 527] width 11 height 11
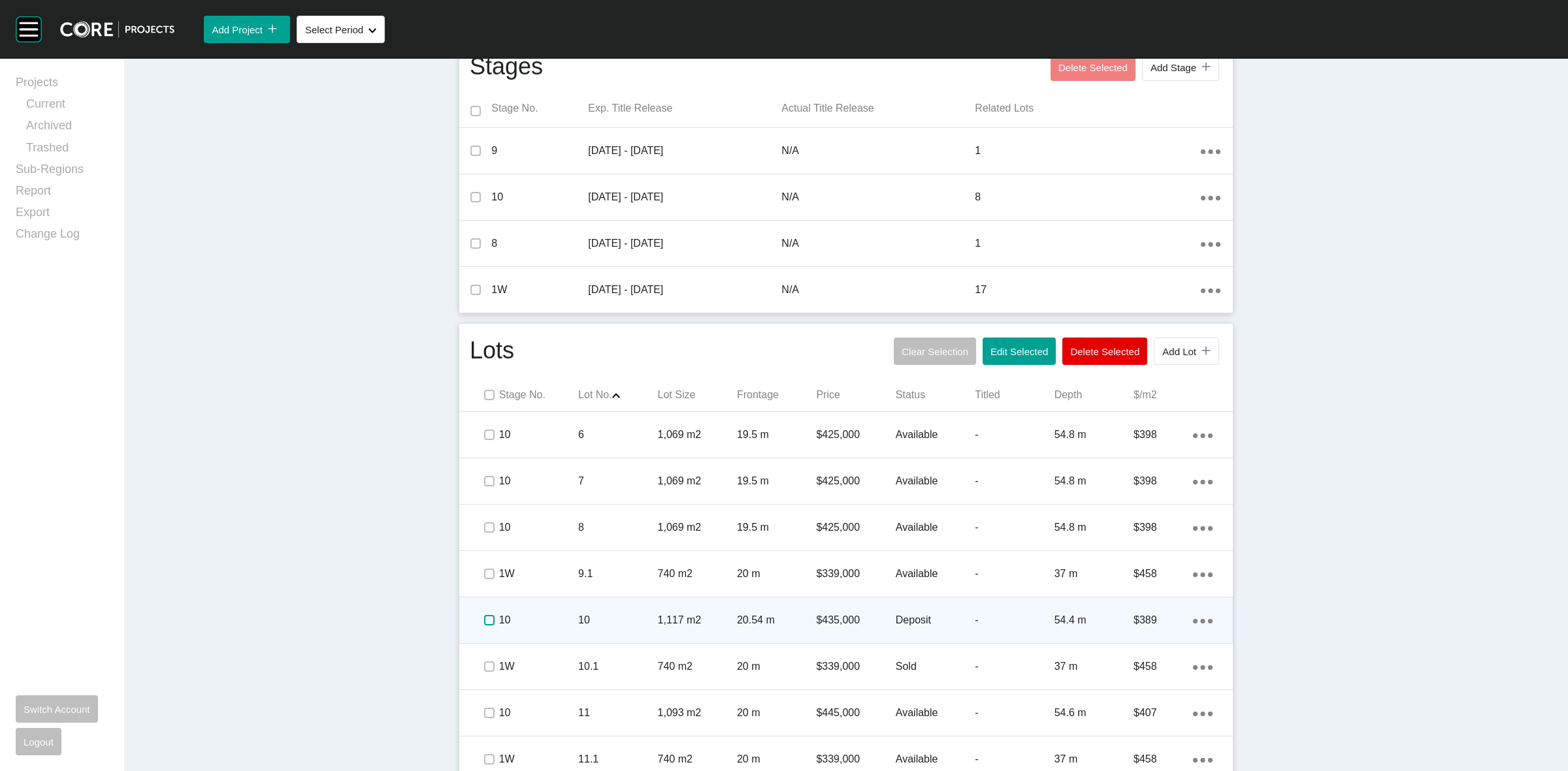
click at [484, 616] on label at bounding box center [489, 621] width 11 height 11
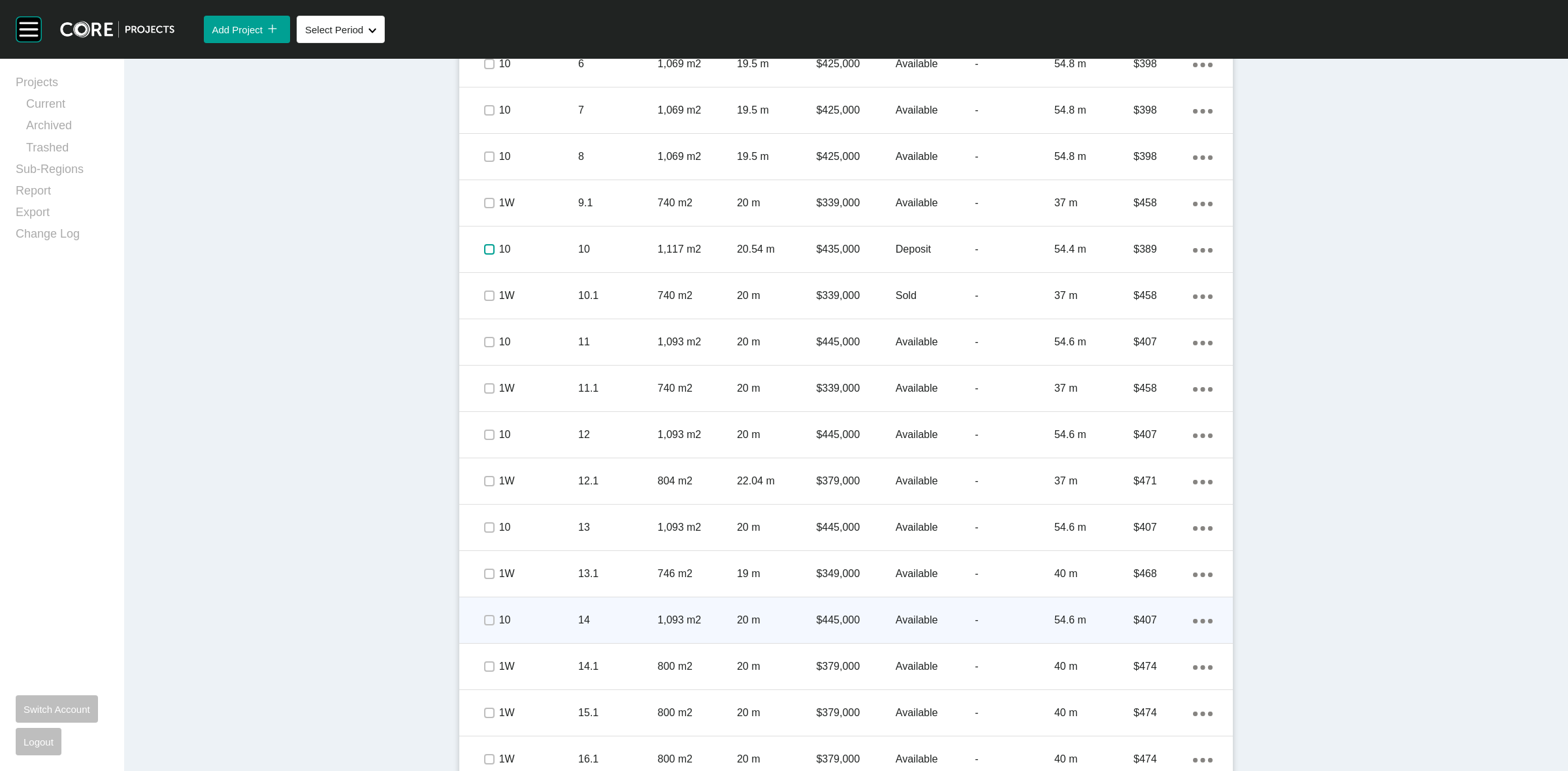
scroll to position [924, 0]
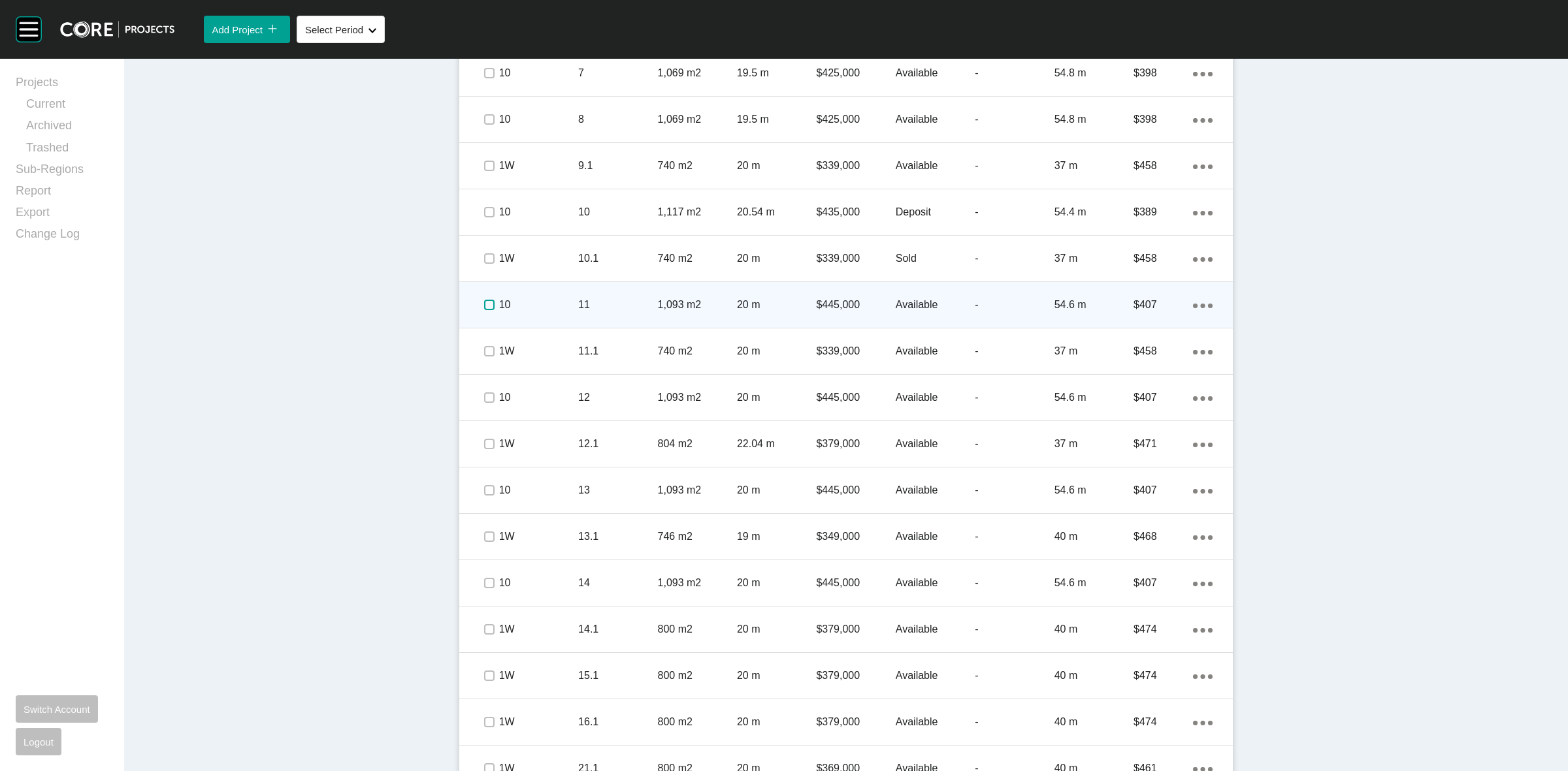
click at [484, 305] on label at bounding box center [489, 304] width 11 height 11
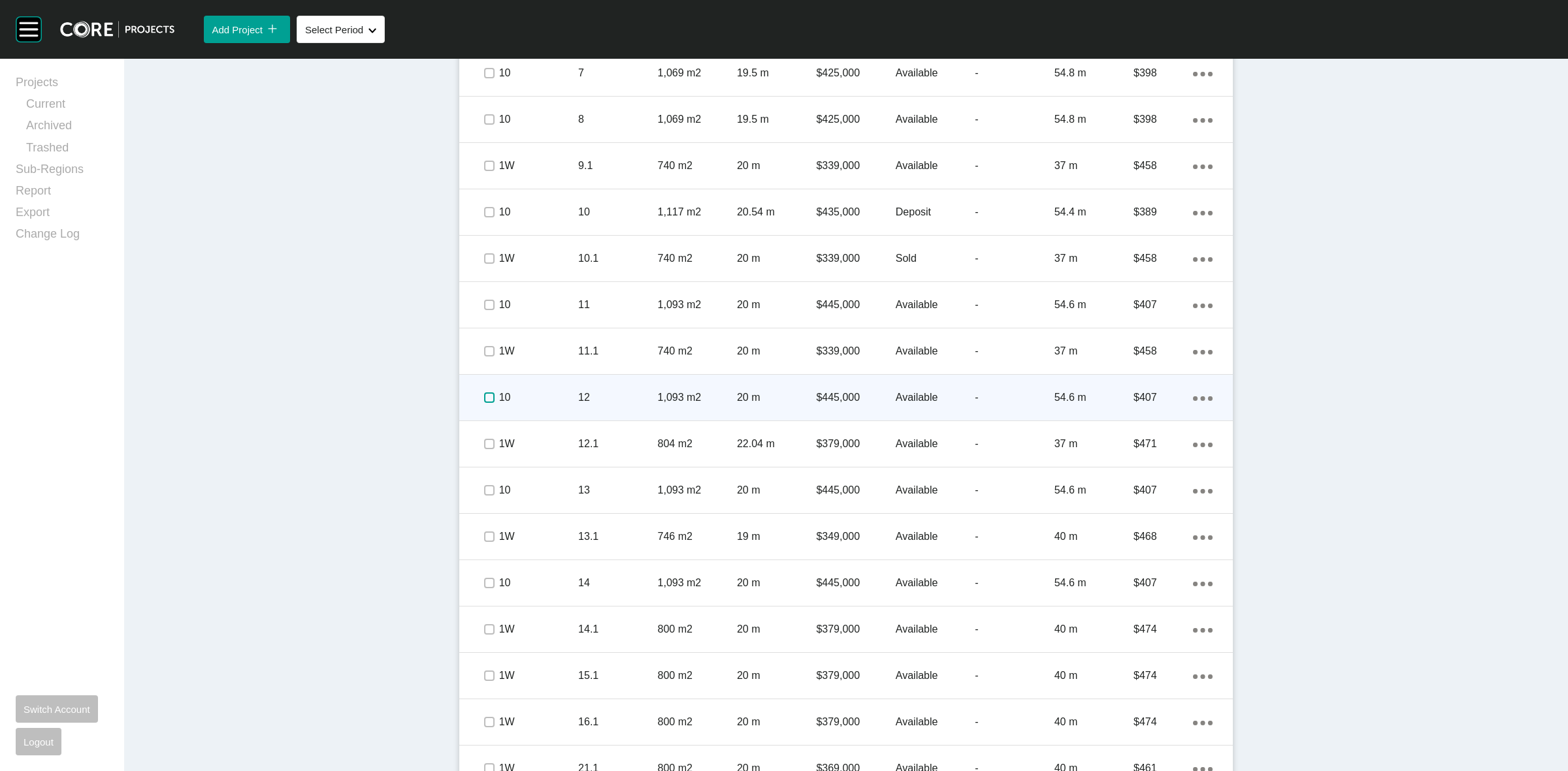
click at [488, 395] on label at bounding box center [489, 398] width 11 height 11
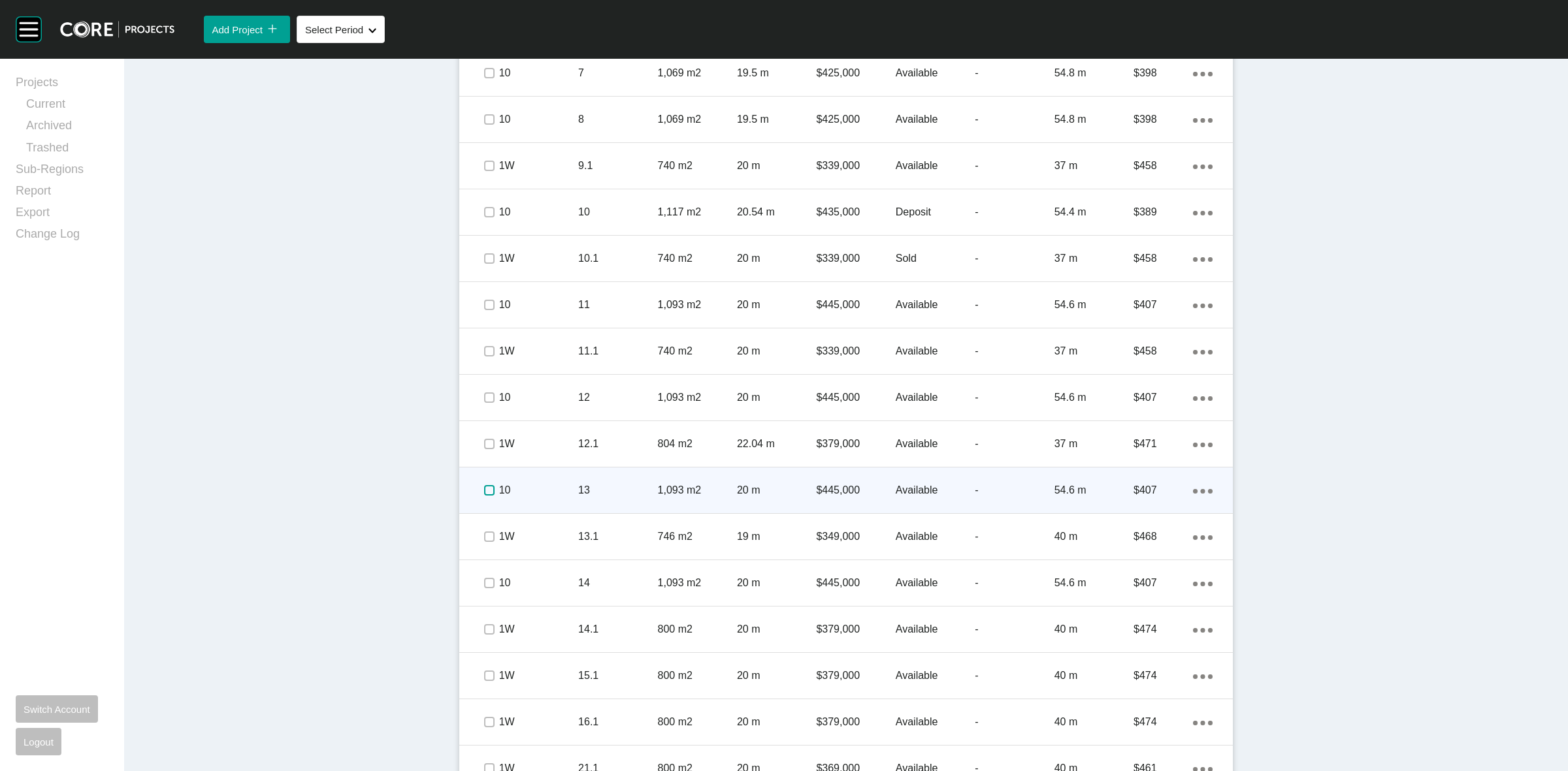
click at [484, 490] on label at bounding box center [489, 490] width 11 height 11
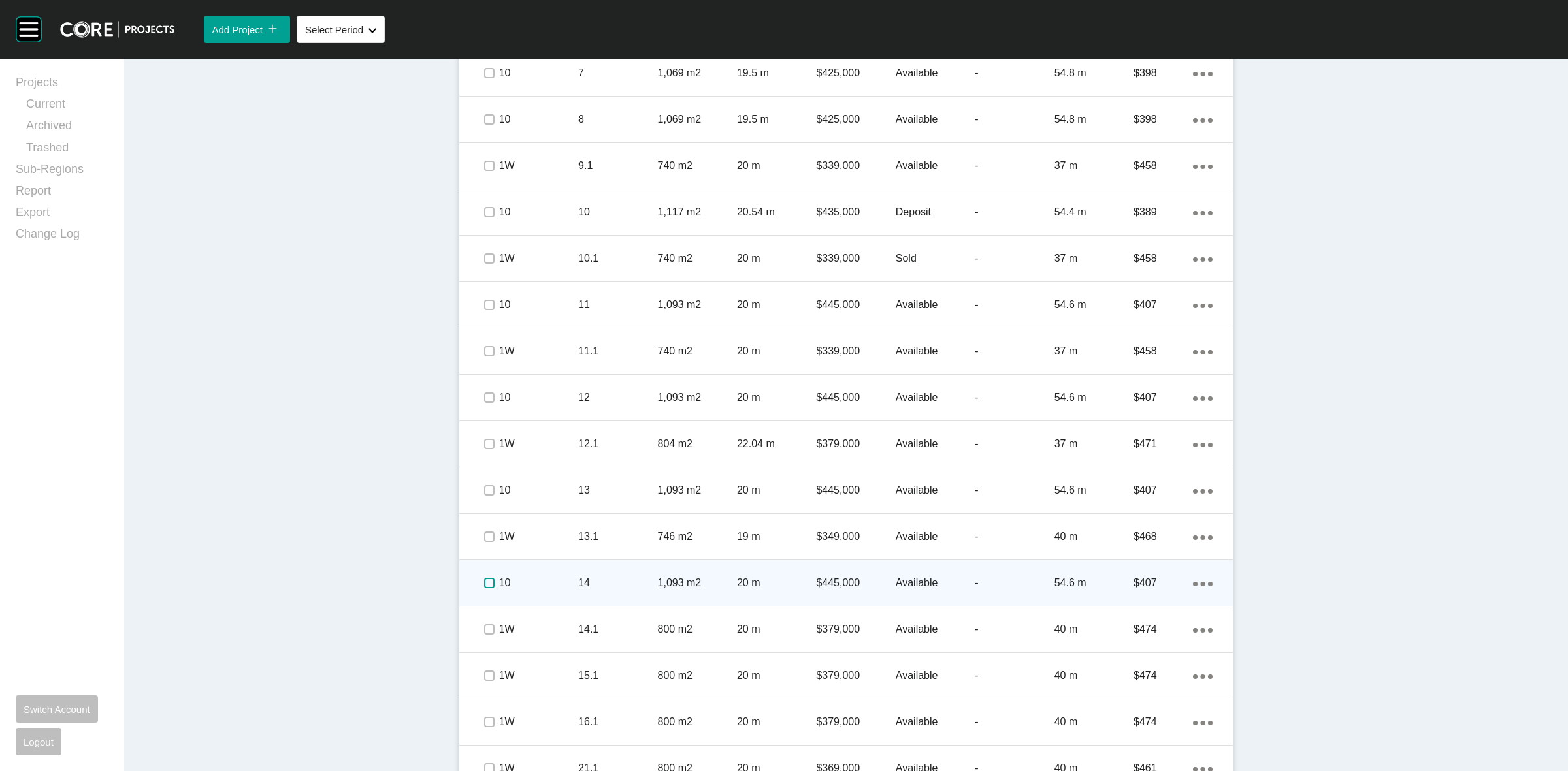
click at [484, 585] on label at bounding box center [489, 583] width 11 height 11
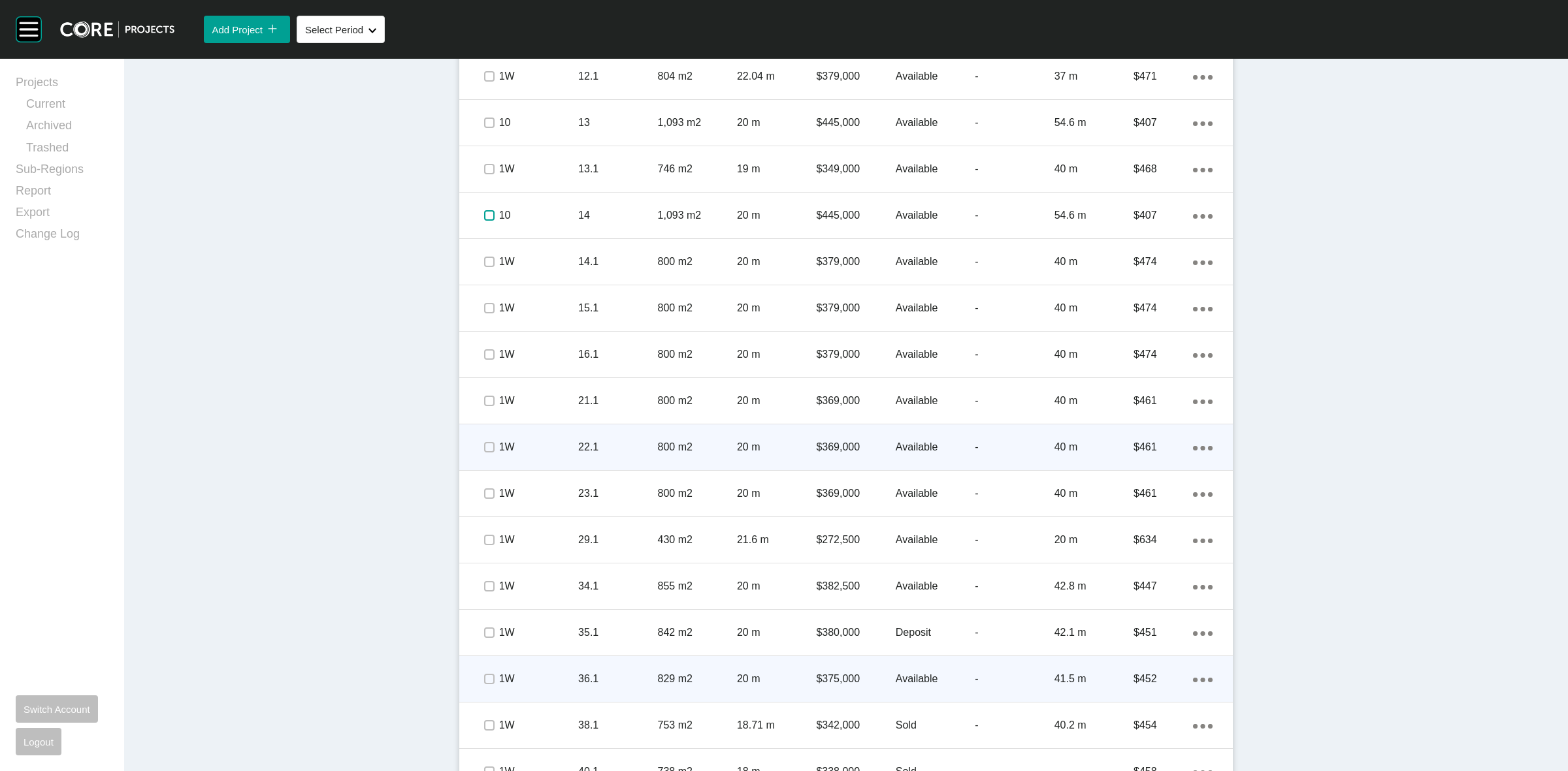
scroll to position [1414, 0]
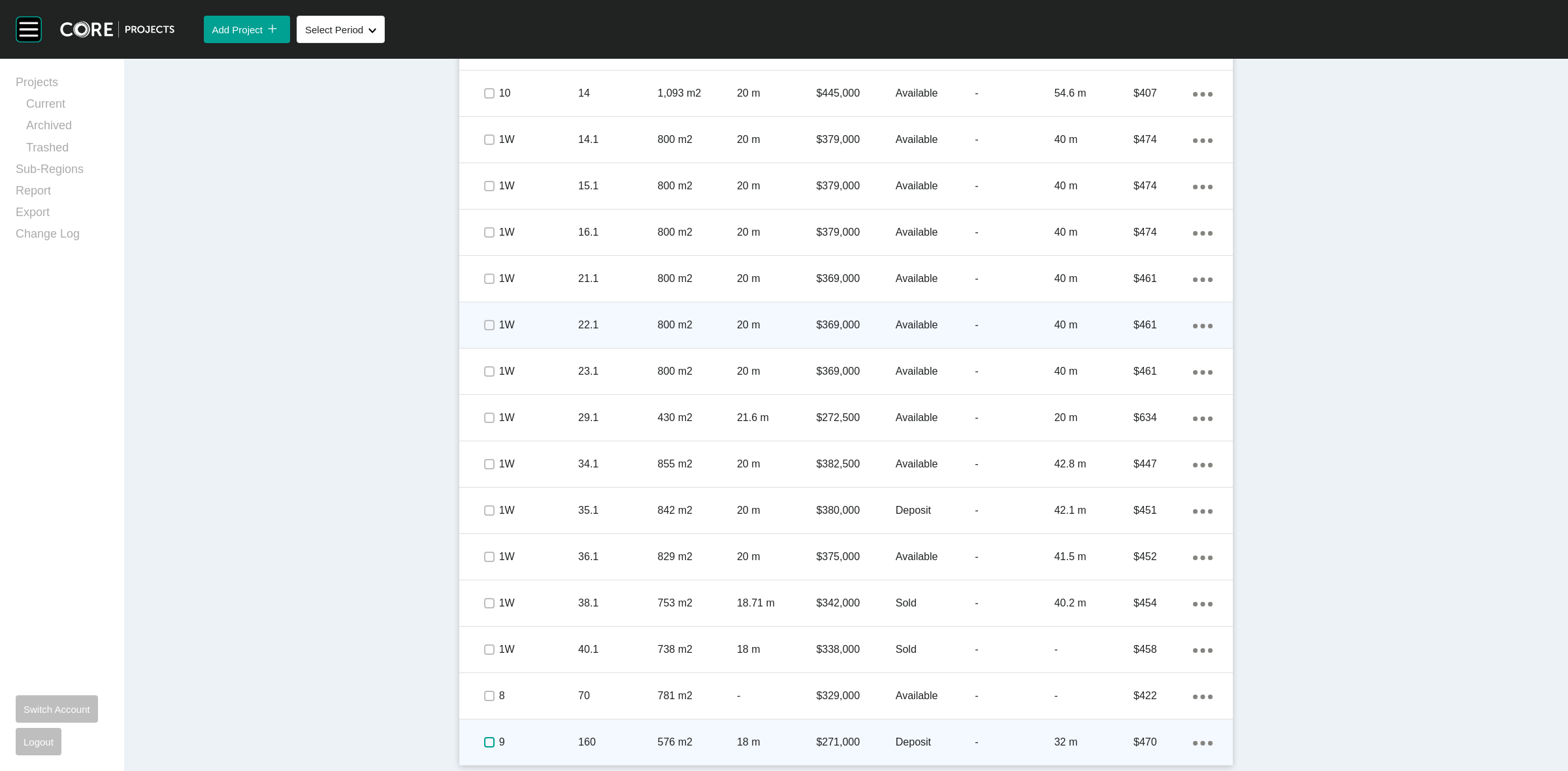
click at [488, 740] on label at bounding box center [489, 743] width 11 height 11
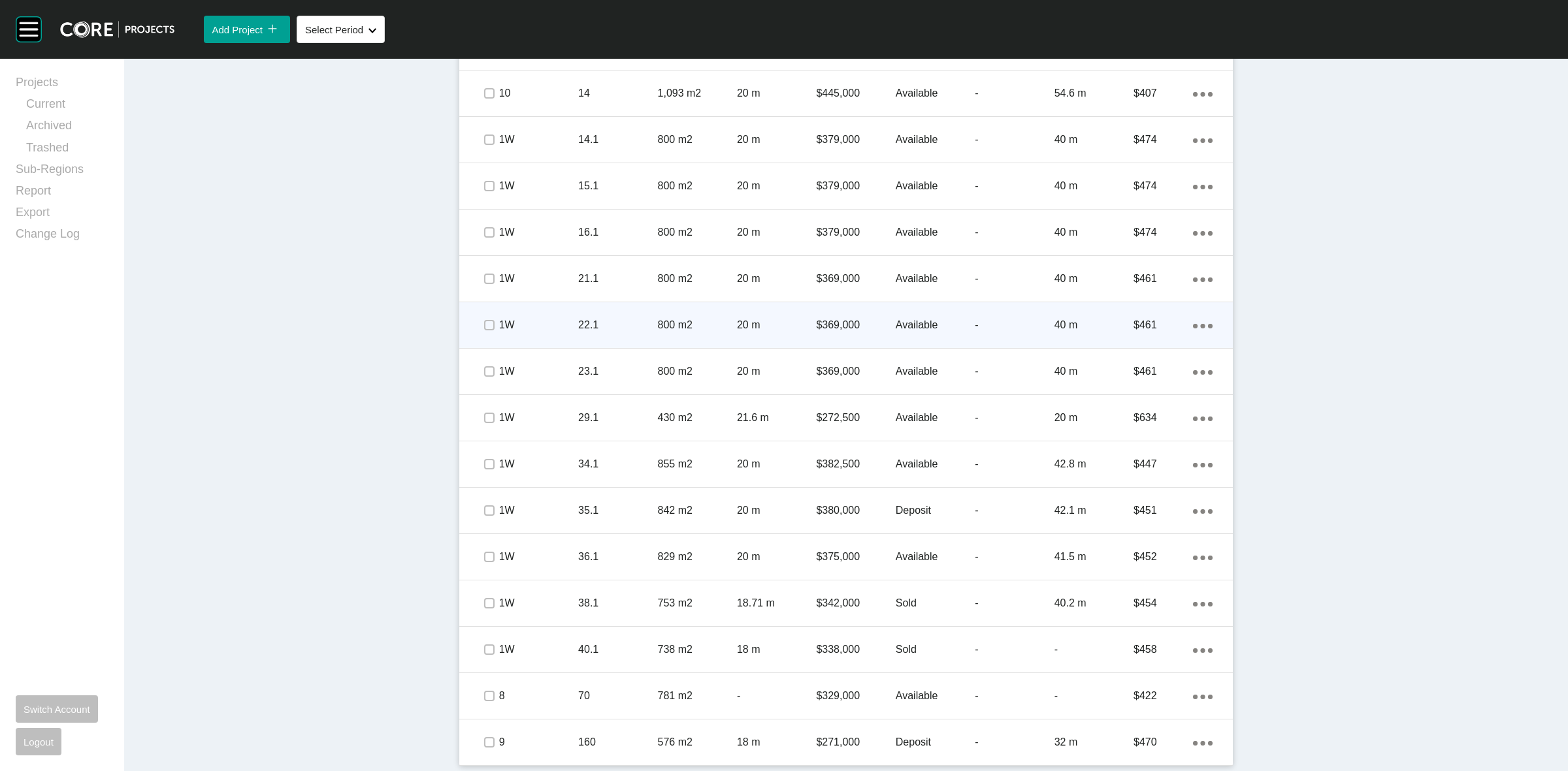
click at [556, 732] on div "9" at bounding box center [538, 743] width 79 height 40
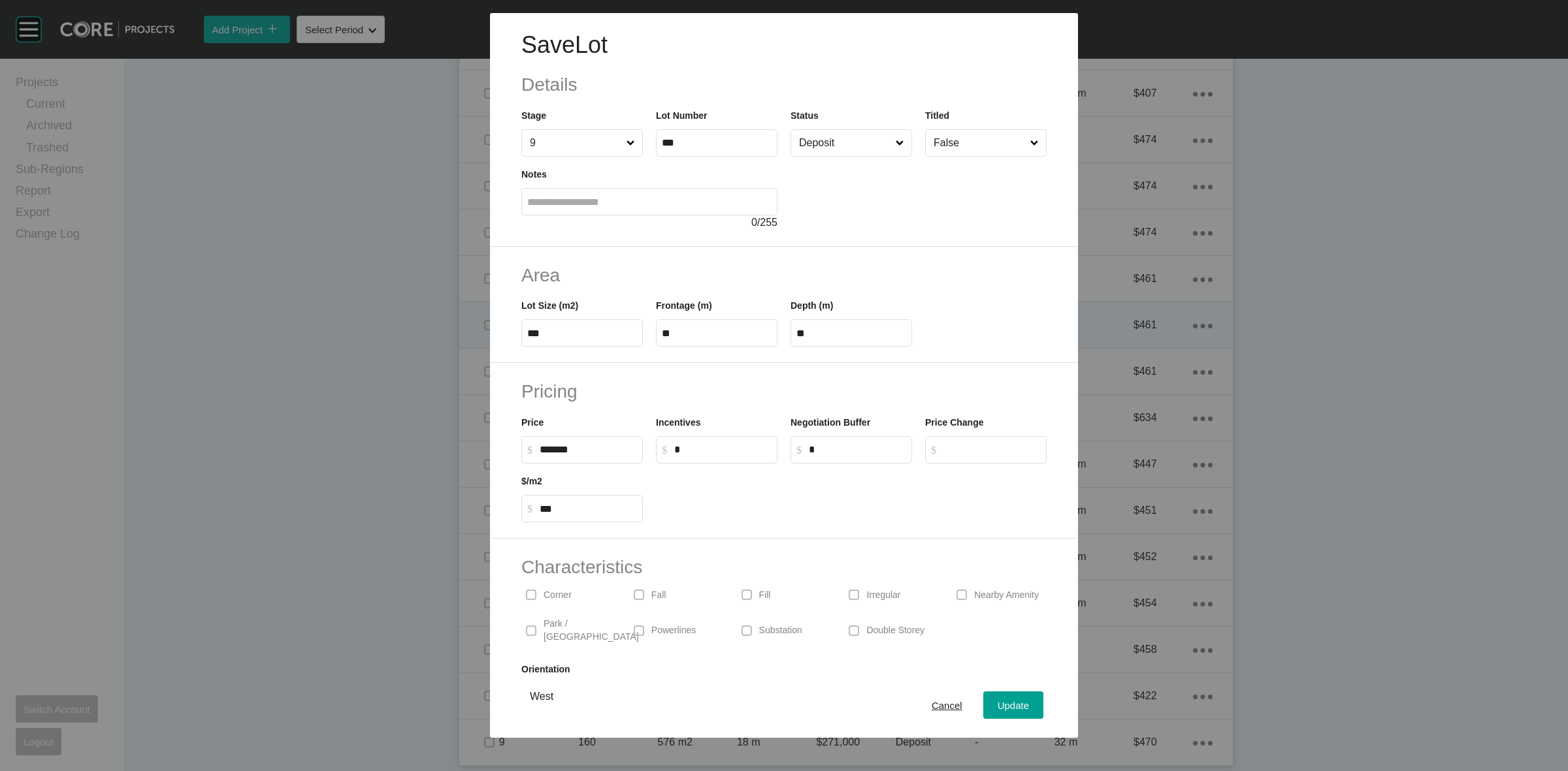
click at [799, 142] on input "Deposit" at bounding box center [845, 142] width 96 height 27
click at [998, 709] on span "Update" at bounding box center [1014, 705] width 31 height 11
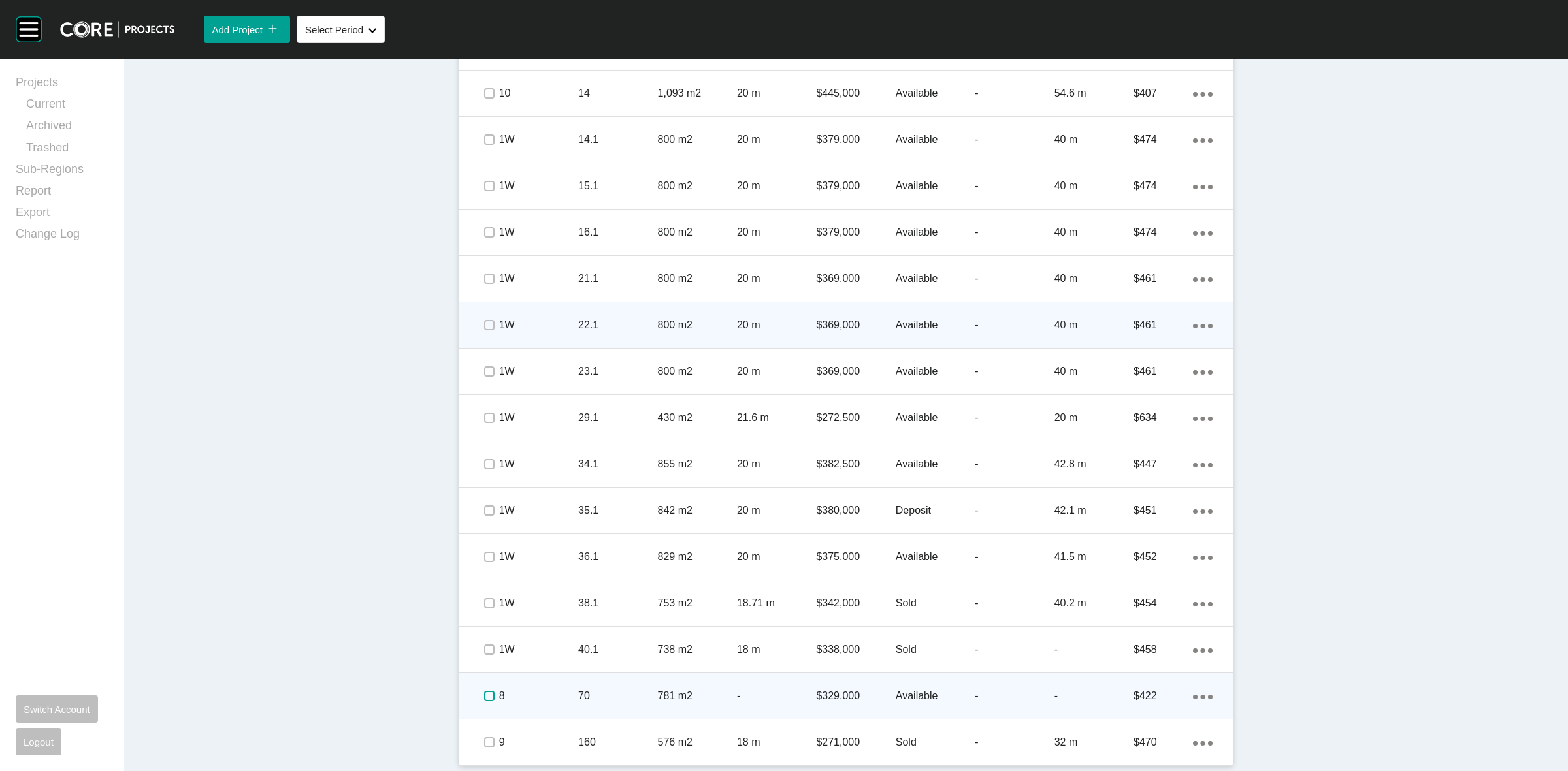
click at [484, 693] on label at bounding box center [489, 696] width 11 height 11
click at [545, 689] on p "8" at bounding box center [538, 696] width 79 height 15
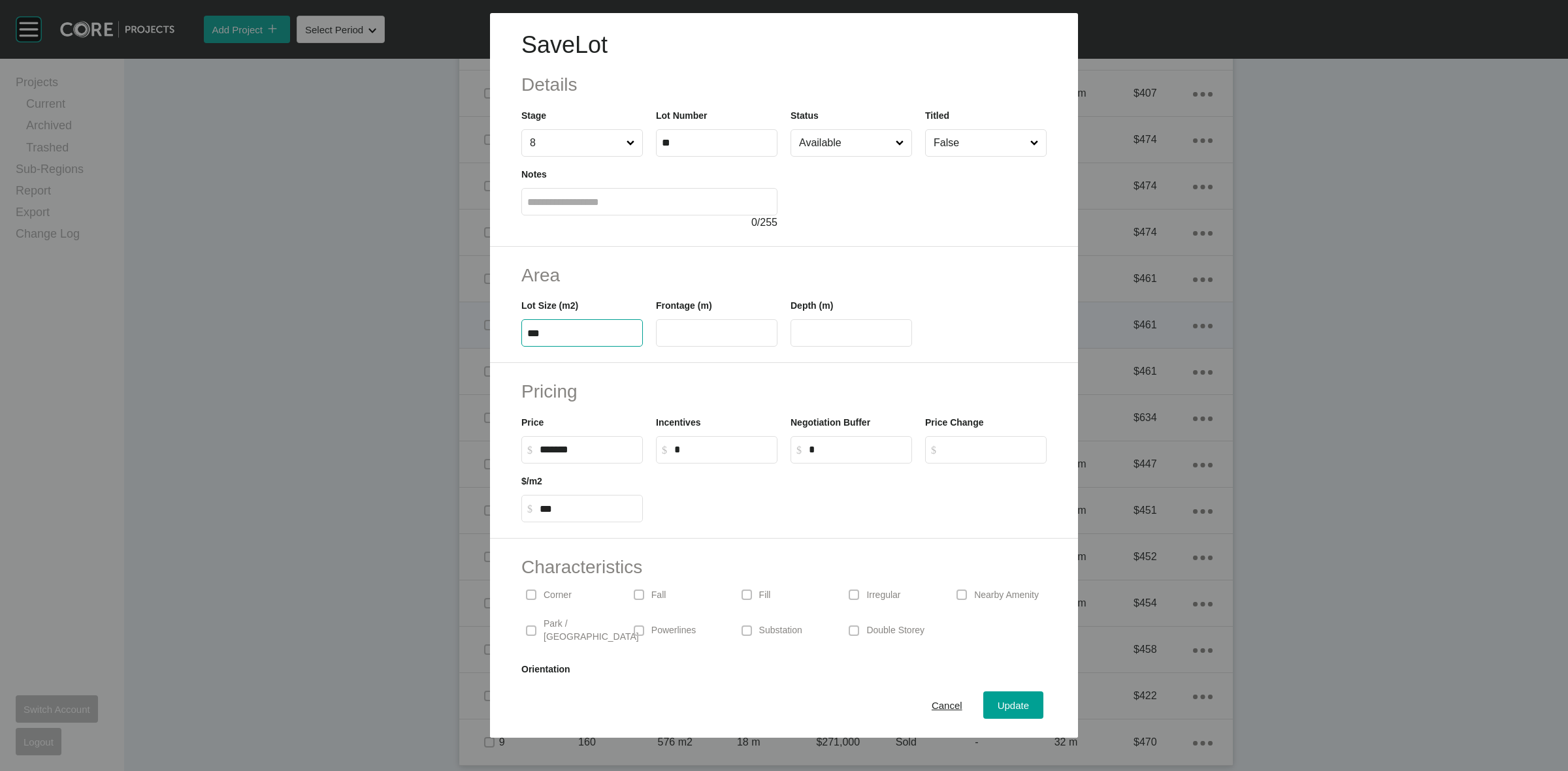
click at [570, 335] on input "***" at bounding box center [583, 333] width 110 height 11
type input "***"
click at [613, 453] on div "Save Lot Details Stage 8 Lot Number ** Status Available Titled False Notes 0 / …" at bounding box center [784, 385] width 1568 height 771
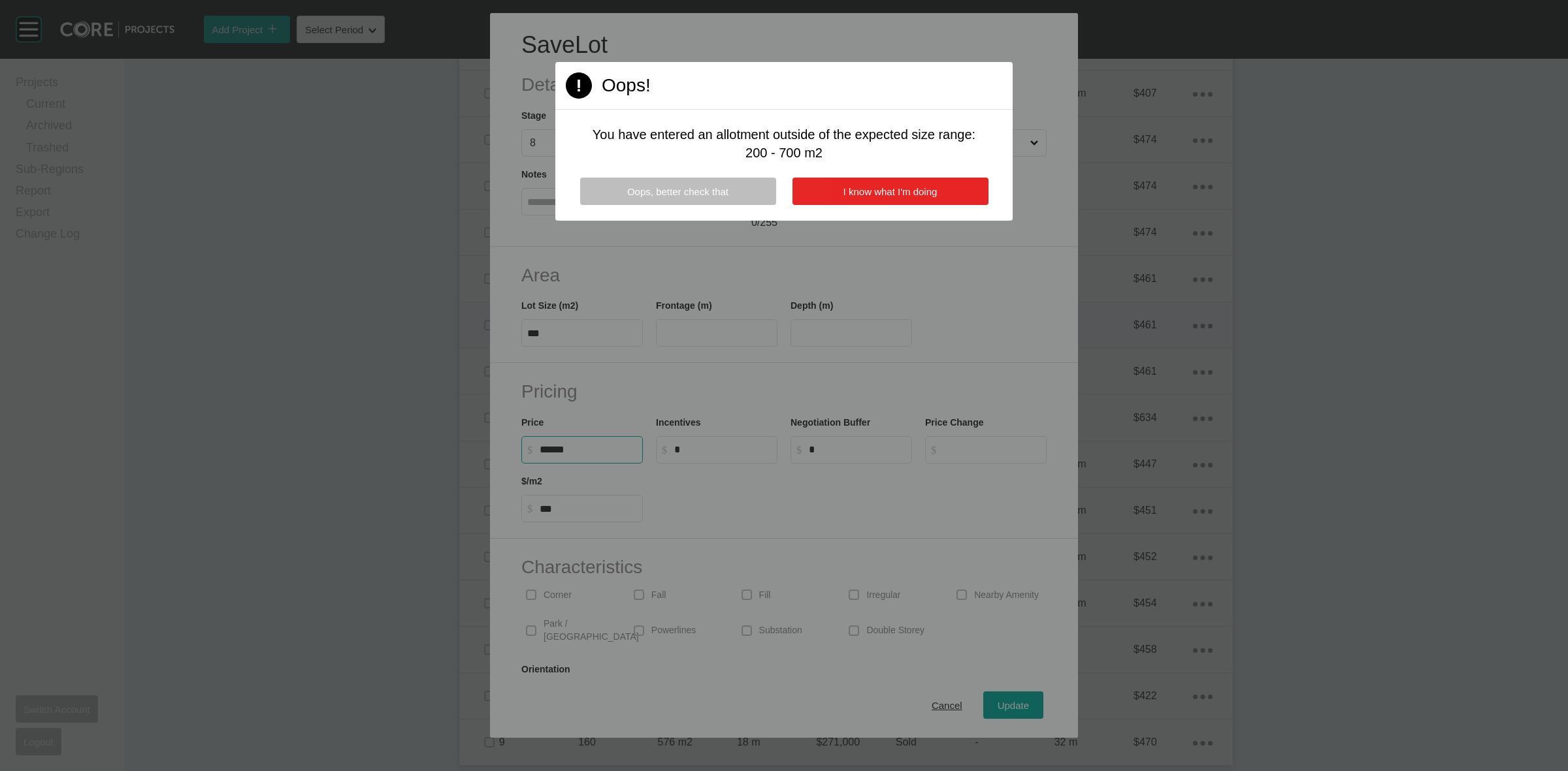
type input "*******"
type input "*"
click at [858, 191] on span "I know what I'm doing" at bounding box center [891, 192] width 94 height 11
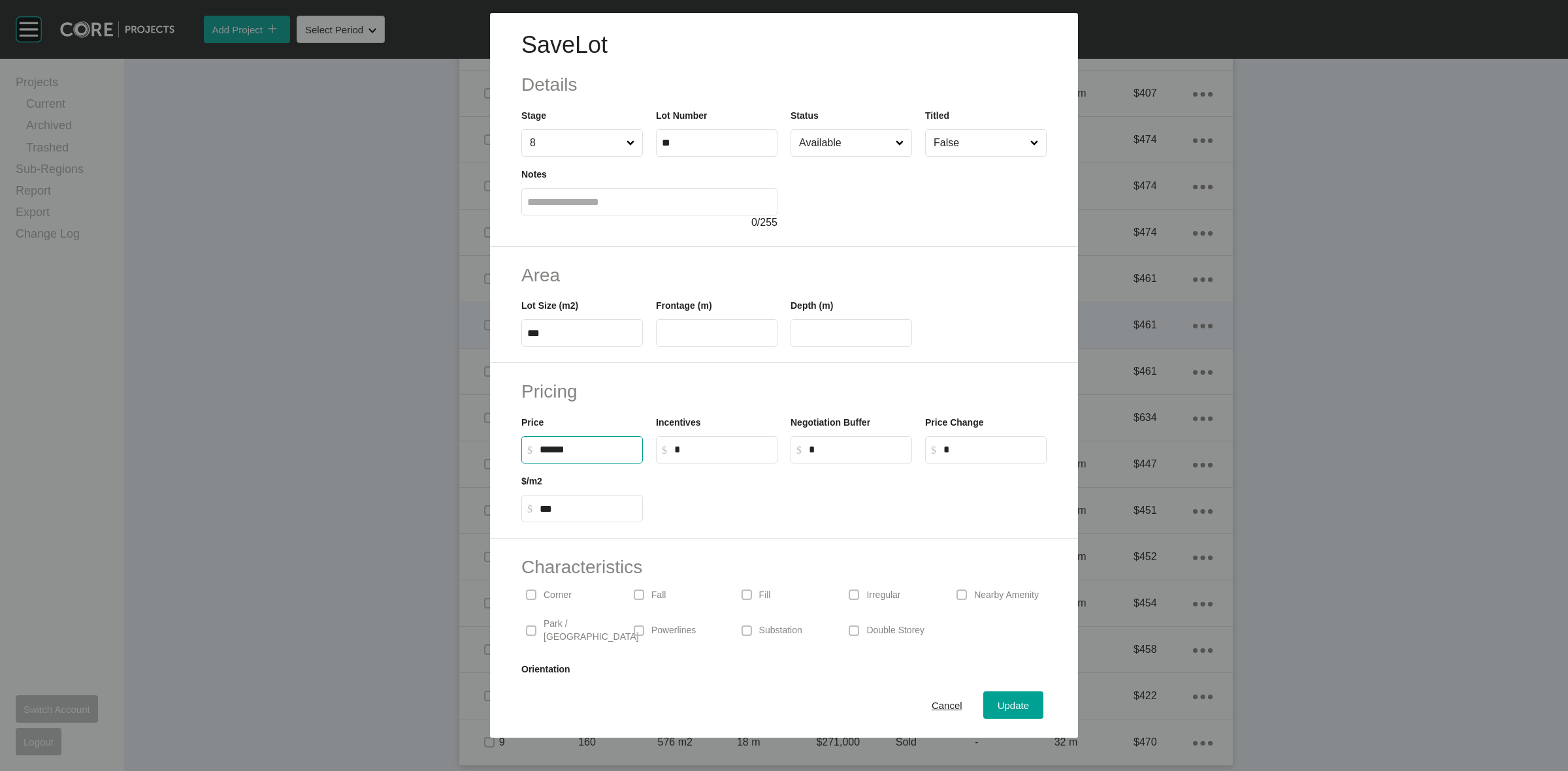
click at [598, 452] on input "******" at bounding box center [588, 449] width 97 height 11
type input "*******"
type input "******"
type input "***"
click at [664, 383] on h2 "Pricing" at bounding box center [784, 392] width 526 height 26
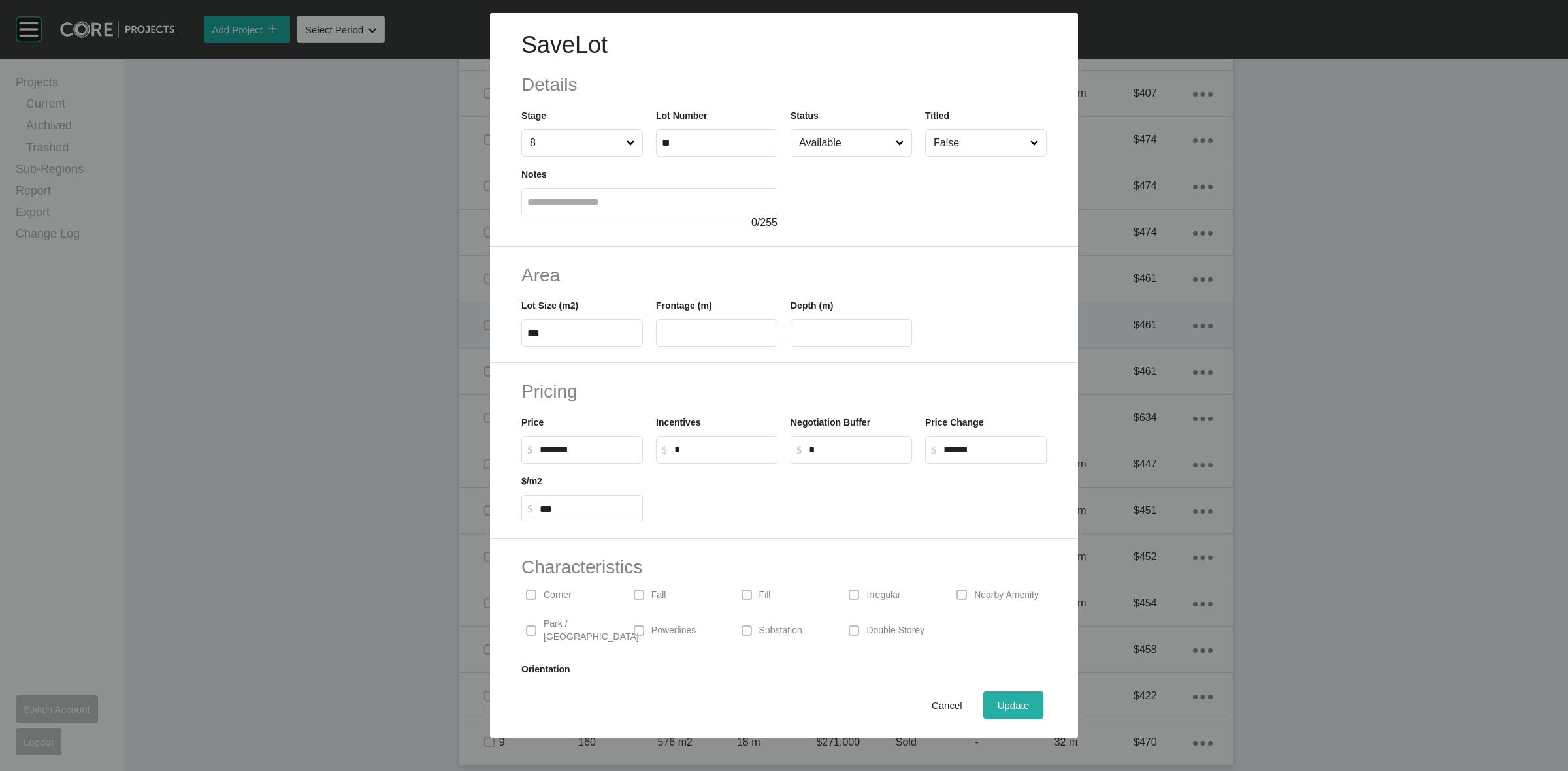
click at [998, 702] on span "Update" at bounding box center [1014, 705] width 31 height 11
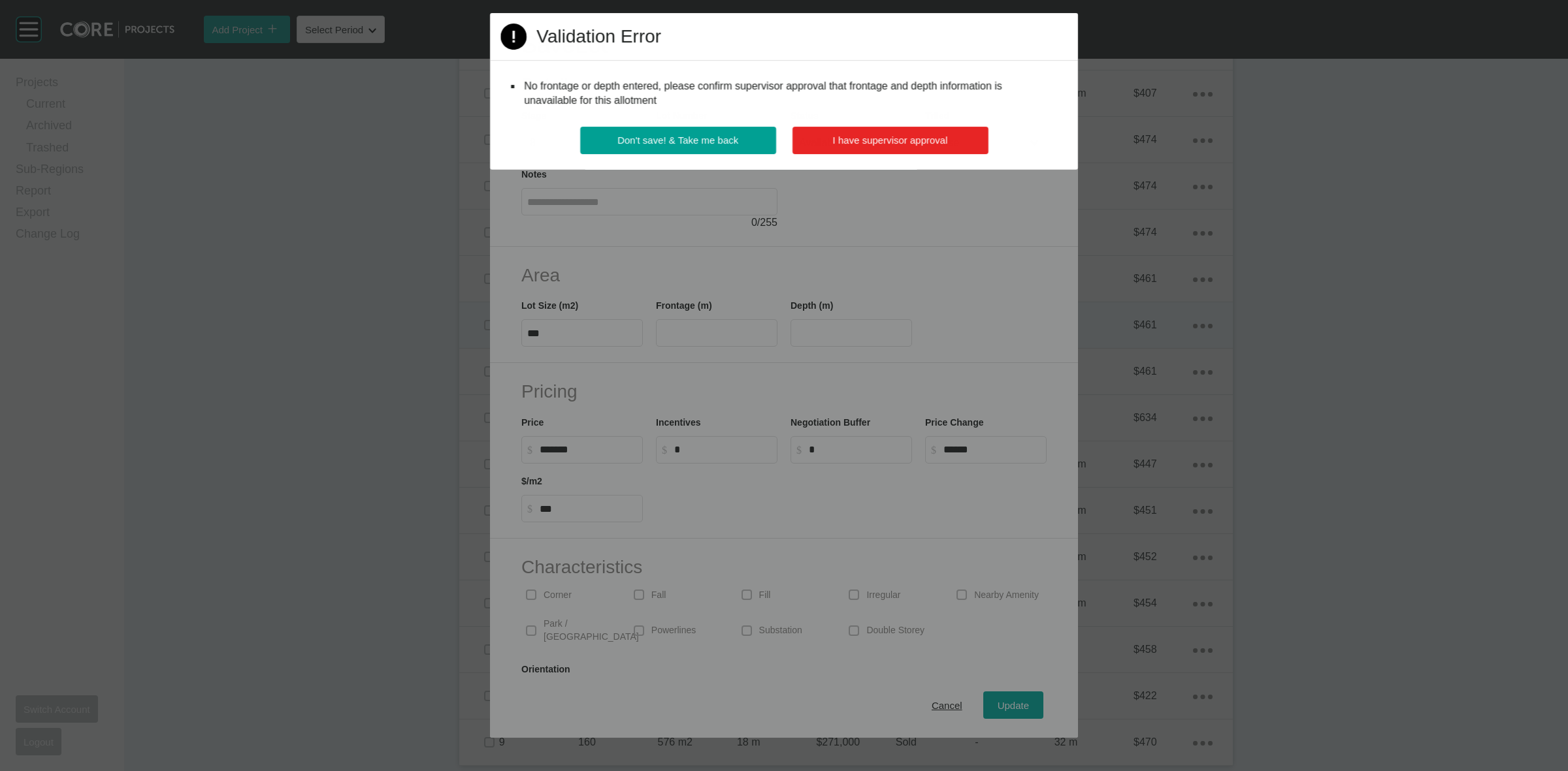
click at [907, 136] on span "I have supervisor approval" at bounding box center [889, 139] width 115 height 11
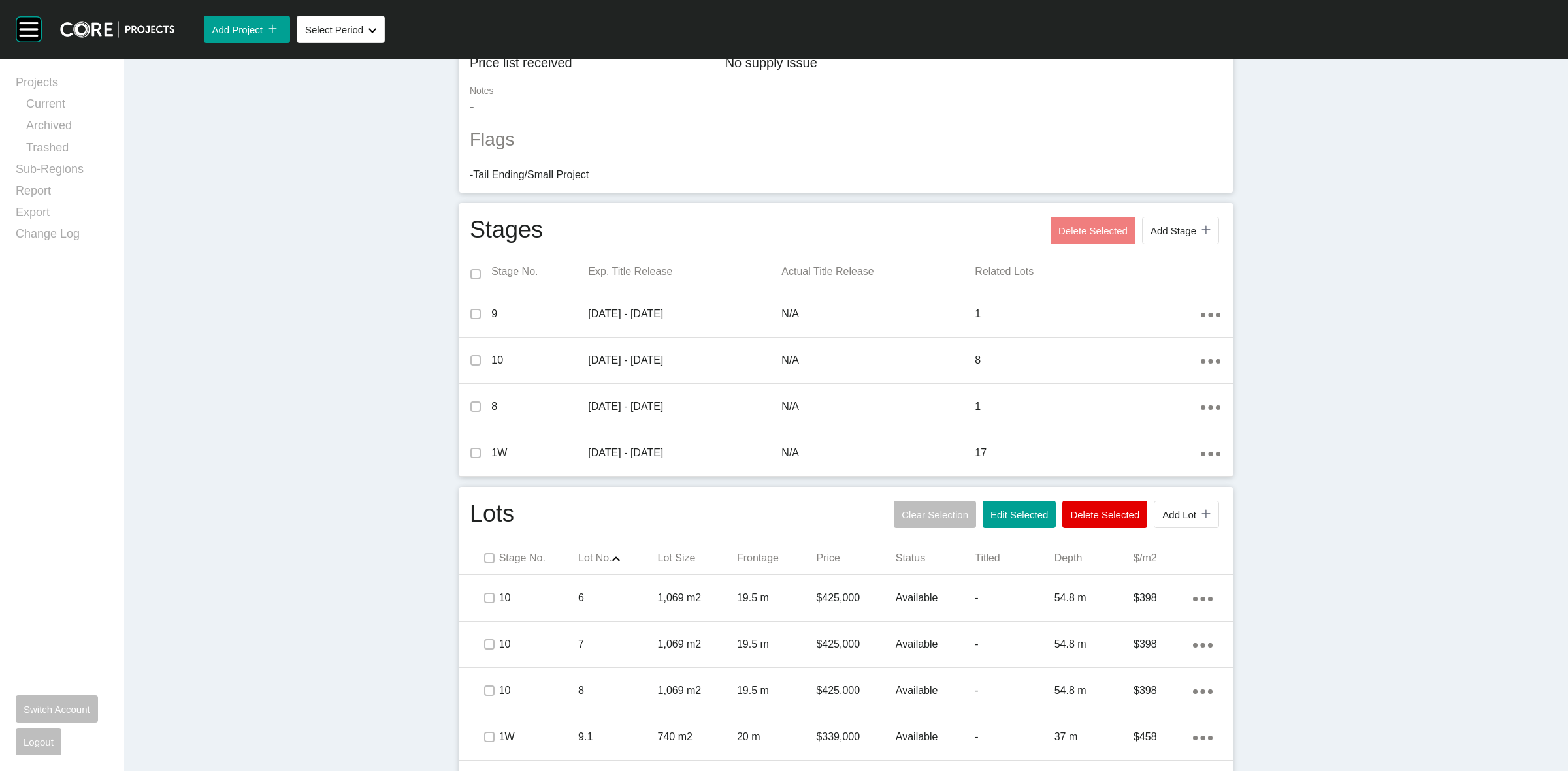
scroll to position [0, 0]
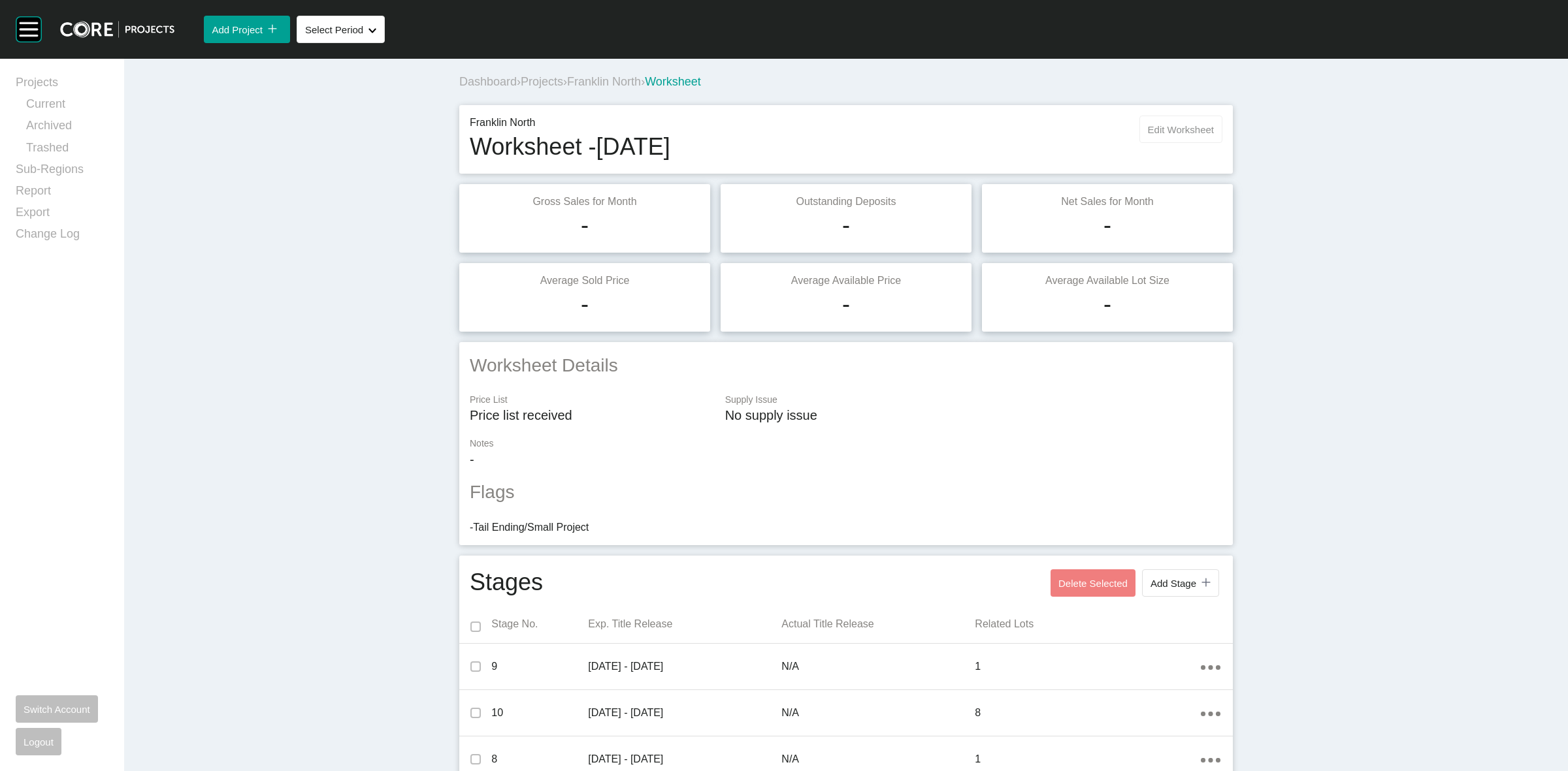
click at [1174, 122] on button "Edit Worksheet" at bounding box center [1181, 130] width 83 height 28
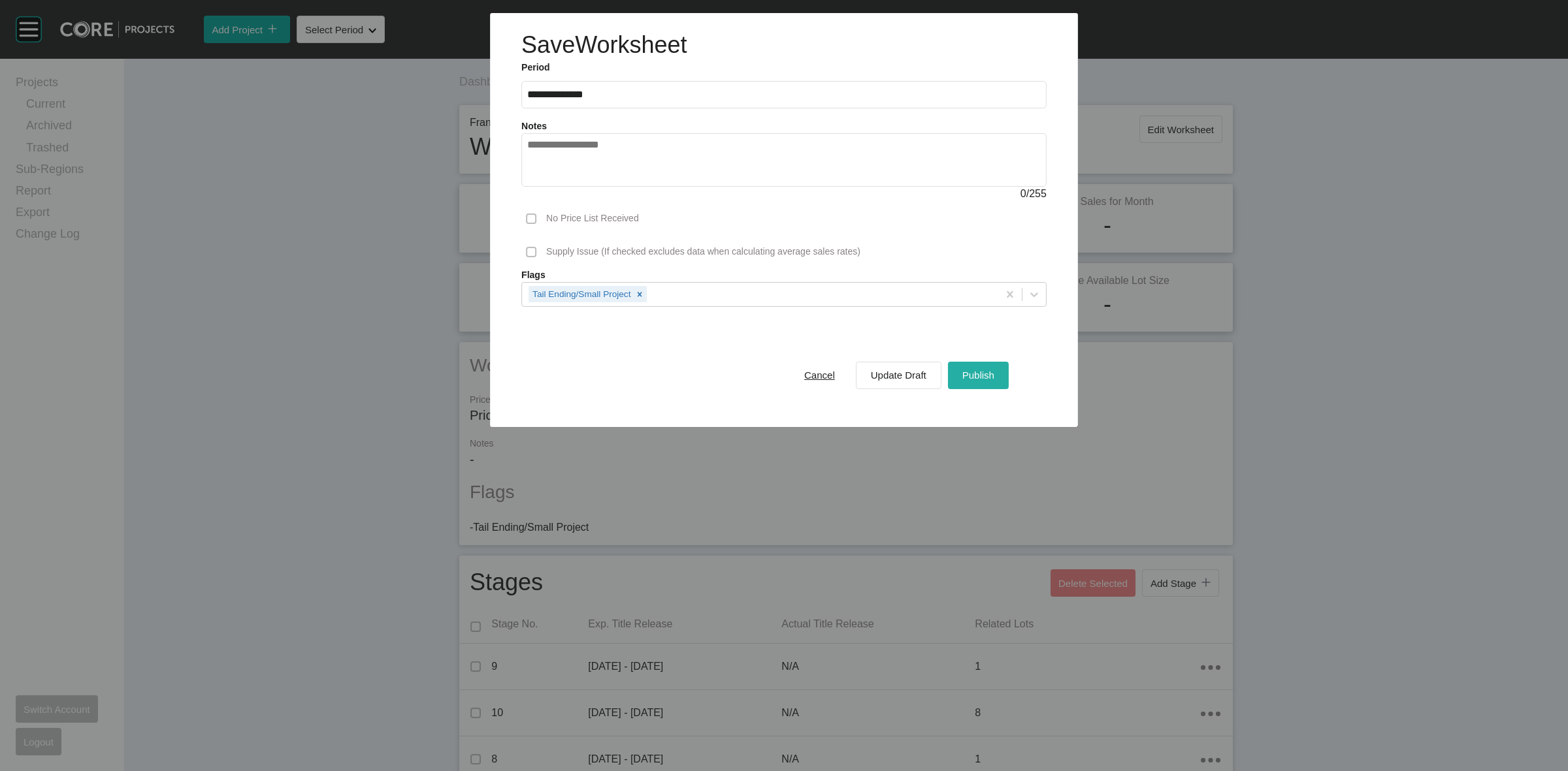
click at [971, 373] on span "Publish" at bounding box center [979, 374] width 32 height 11
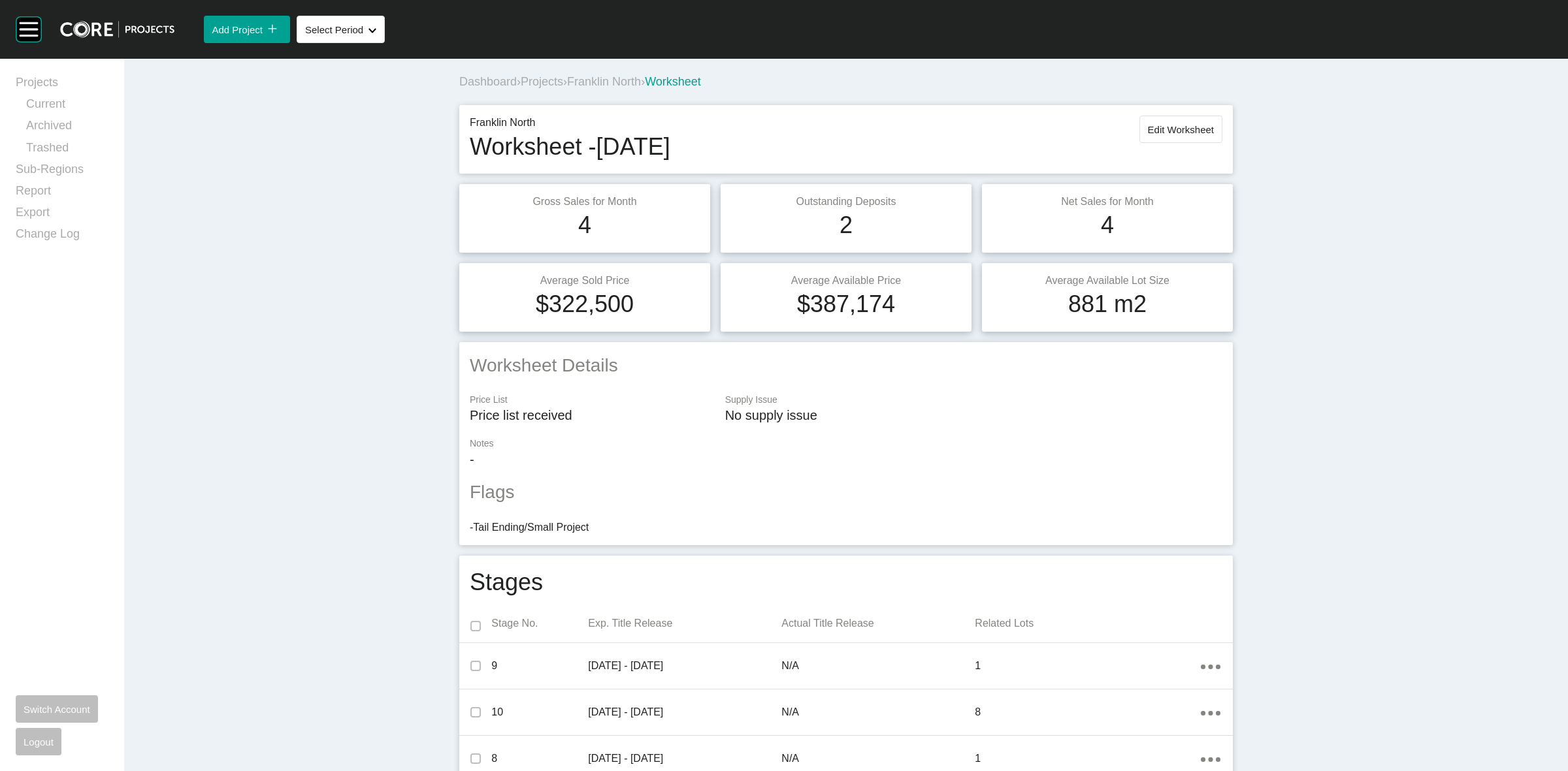
click at [622, 85] on span "Franklin North" at bounding box center [603, 81] width 74 height 13
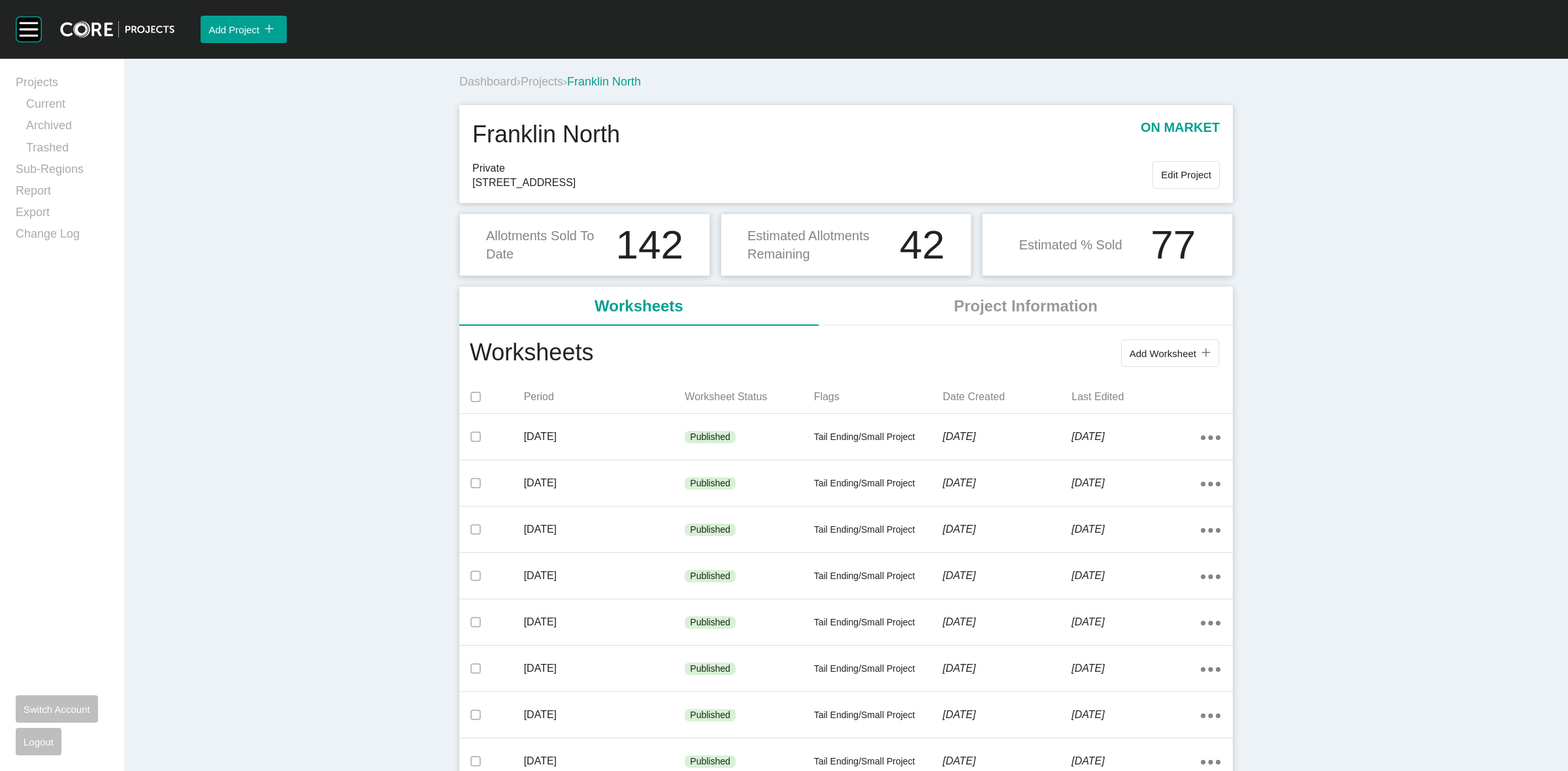
click at [544, 83] on span "Projects" at bounding box center [541, 81] width 42 height 13
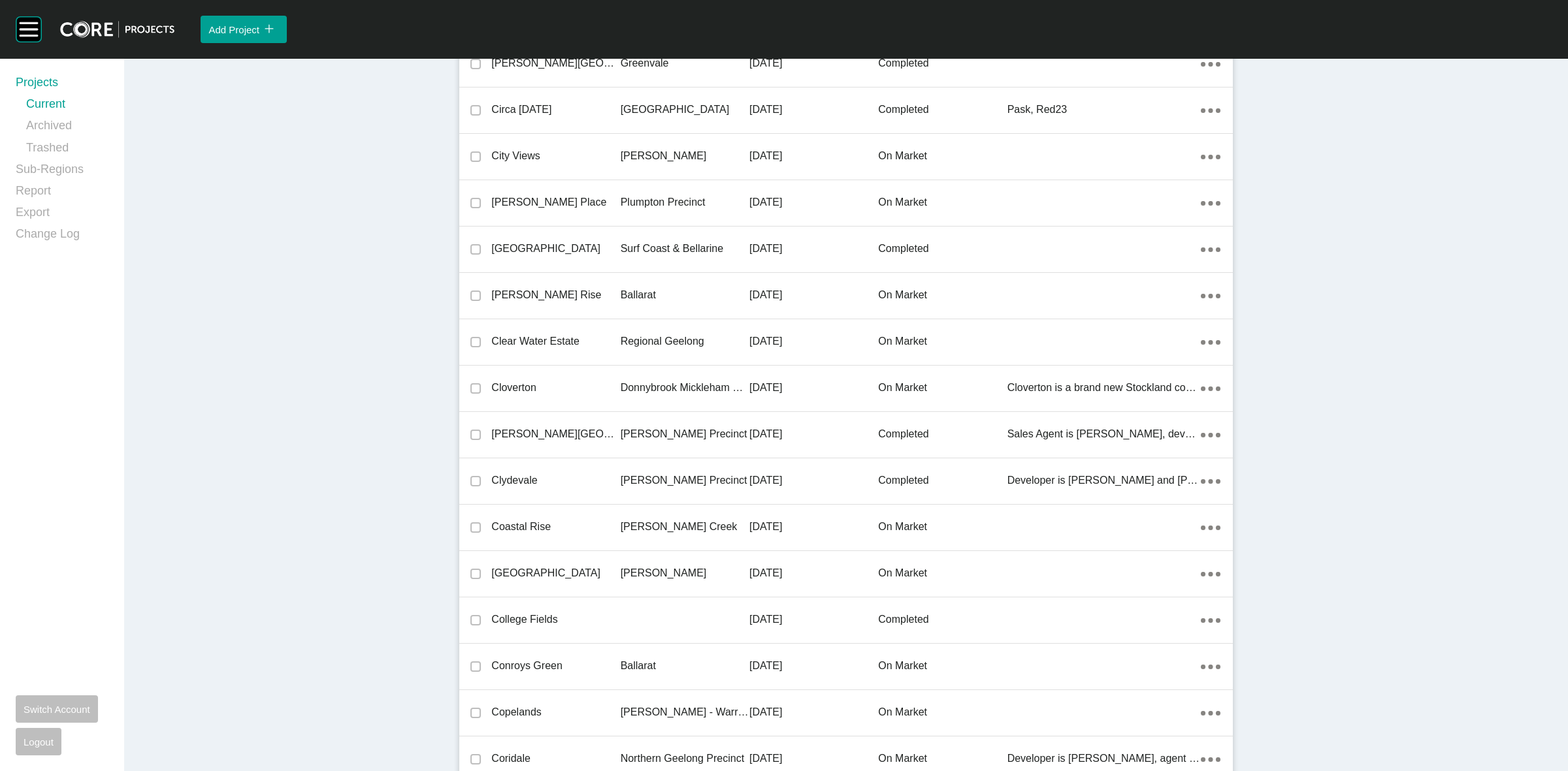
scroll to position [18798, 0]
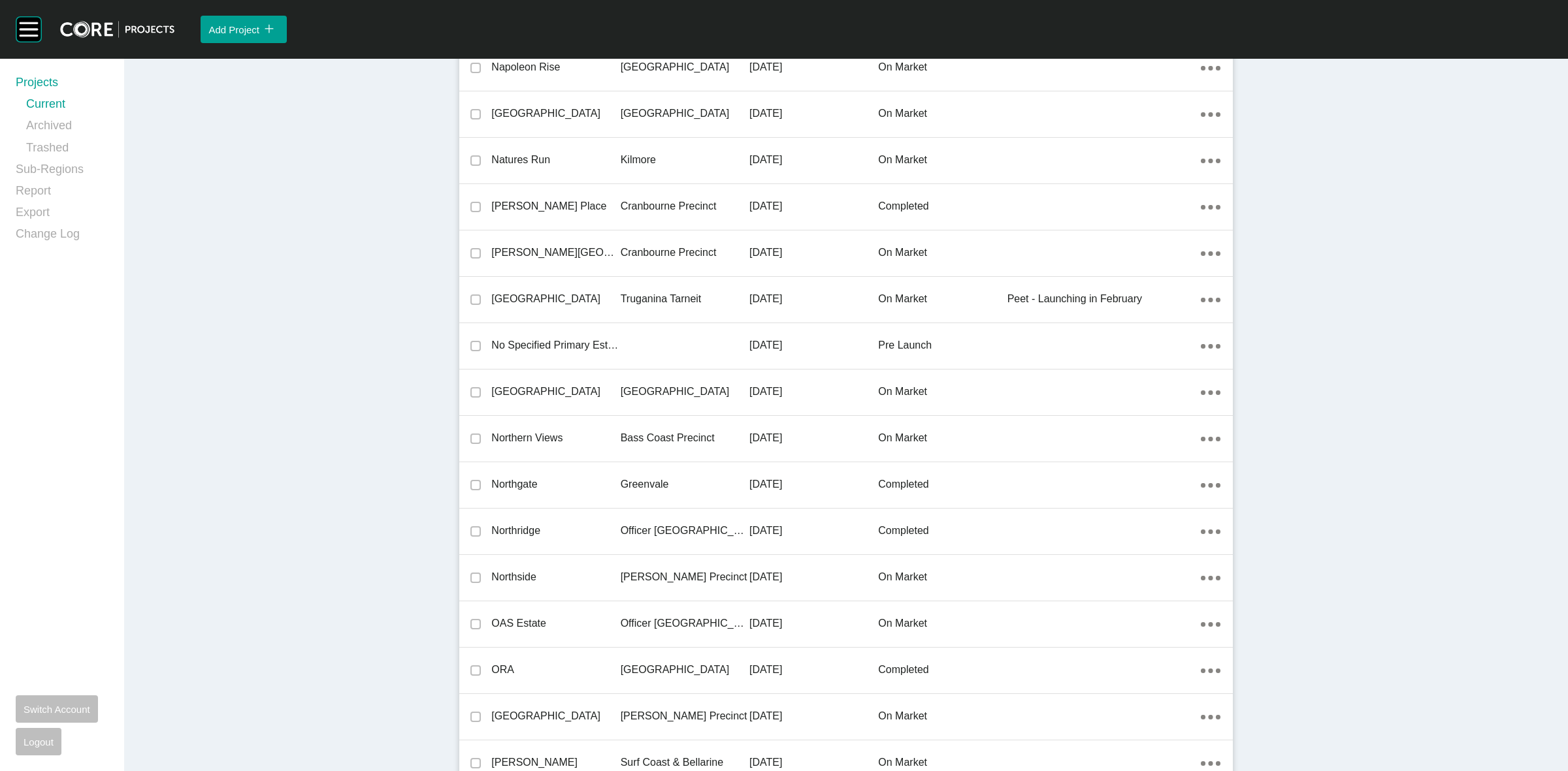
click at [657, 385] on p "[GEOGRAPHIC_DATA]" at bounding box center [685, 392] width 129 height 15
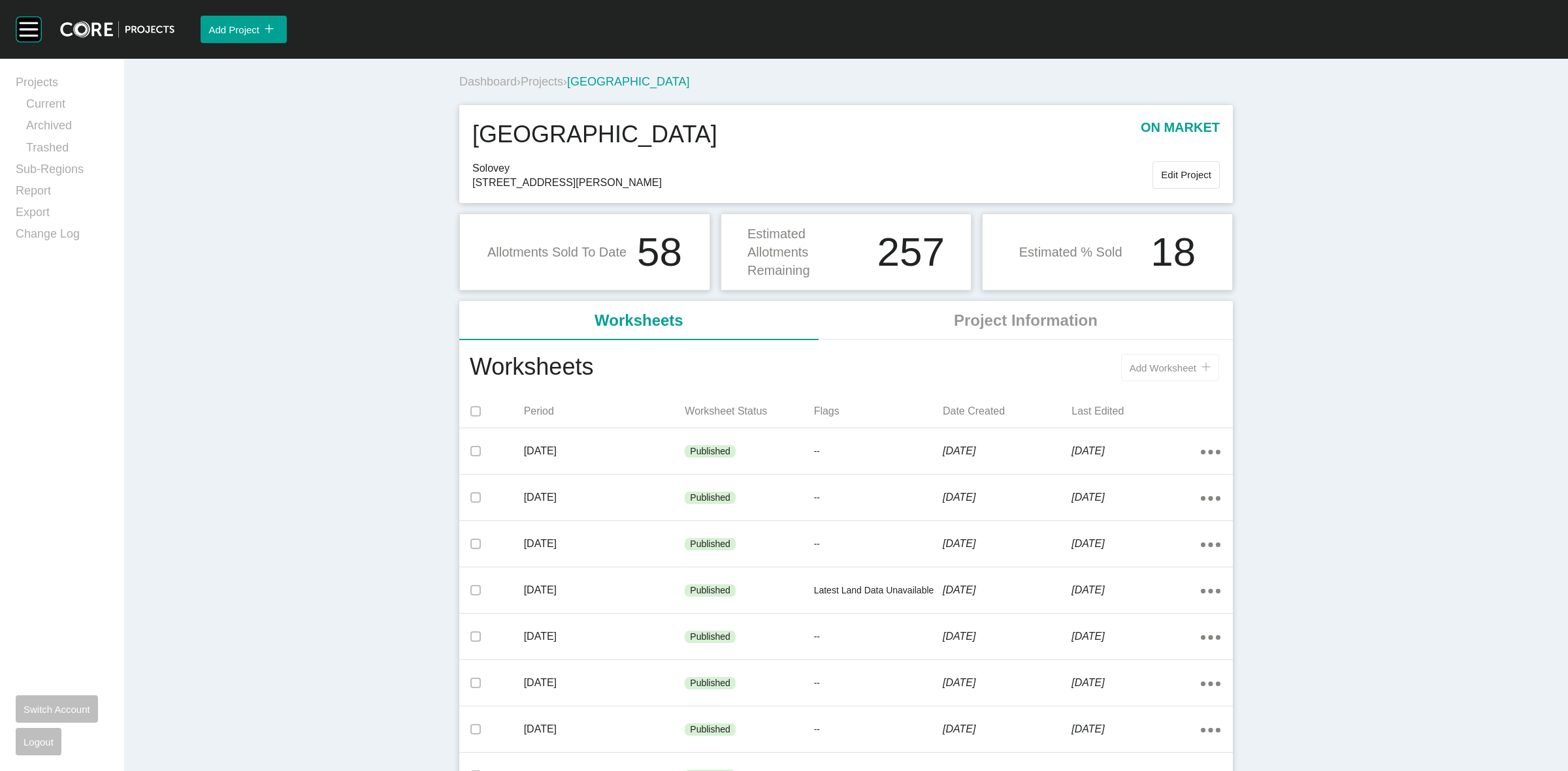
click at [1148, 359] on button "Add Worksheet icon/tick copy 11 Created with Sketch." at bounding box center [1170, 367] width 98 height 28
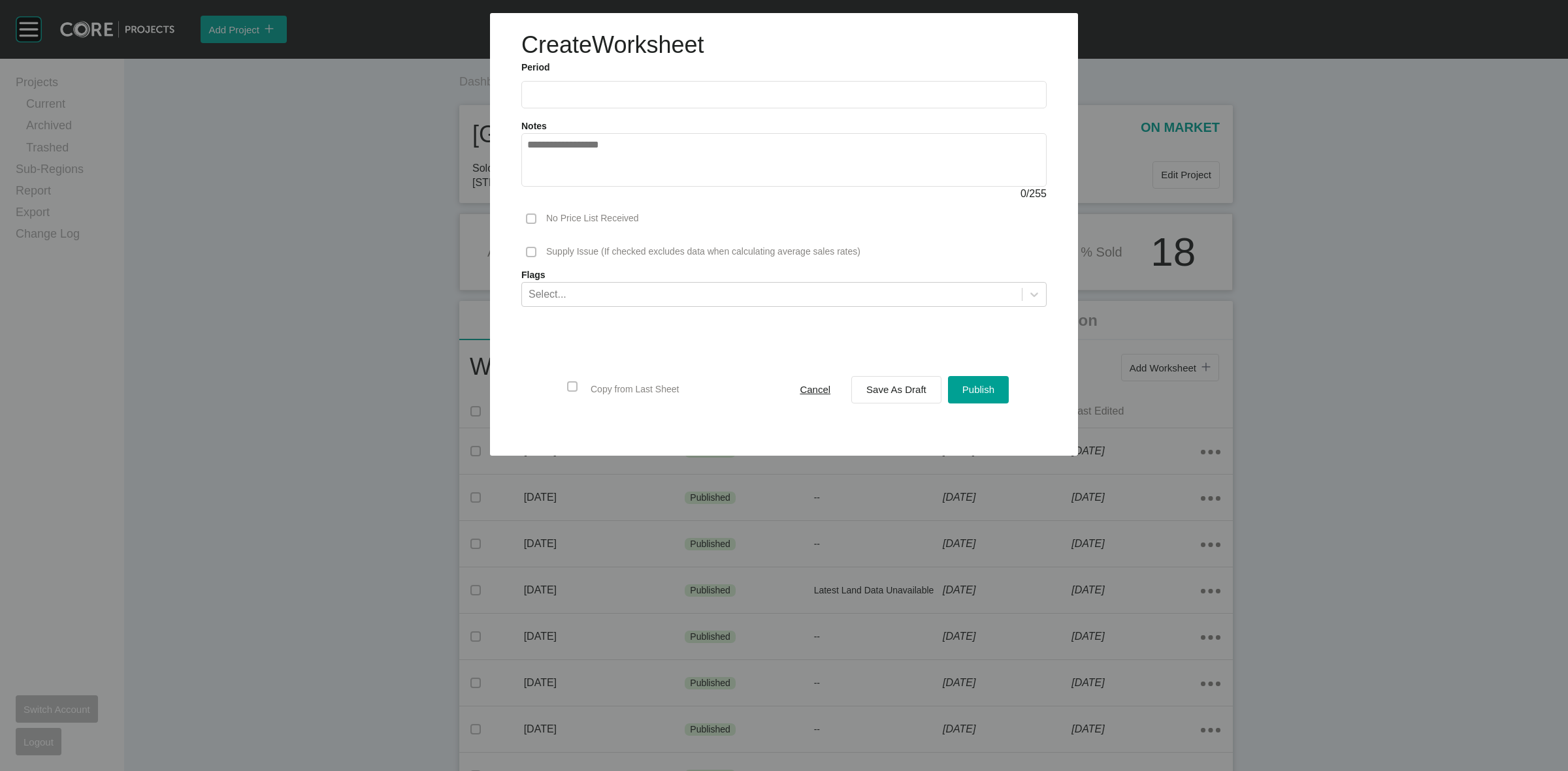
click at [773, 79] on ul "2025 < > Jan Feb Mar Apr May Jun Jul Aug Sep Oct Nov Dec" at bounding box center [784, 91] width 526 height 34
click at [747, 109] on div "Notes 0 / 255" at bounding box center [784, 154] width 538 height 93
drag, startPoint x: 670, startPoint y: 112, endPoint x: 664, endPoint y: 96, distance: 17.1
click at [668, 110] on div "Notes 0 / 255" at bounding box center [784, 154] width 538 height 93
click at [663, 95] on input "text" at bounding box center [784, 93] width 514 height 11
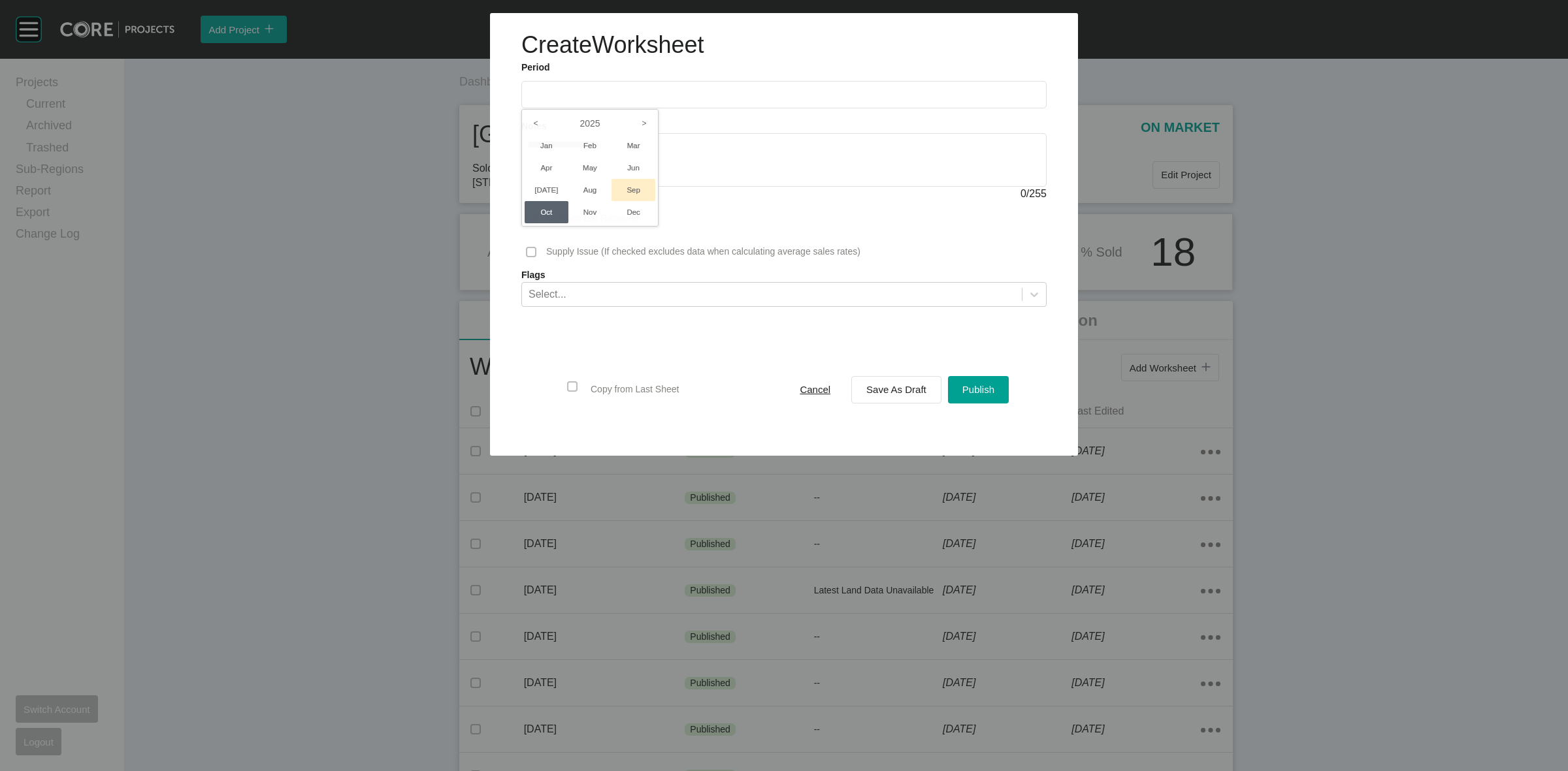
click at [628, 191] on li "Sep" at bounding box center [634, 190] width 44 height 23
type input "**********"
click at [875, 387] on span "Save As Draft" at bounding box center [896, 389] width 60 height 11
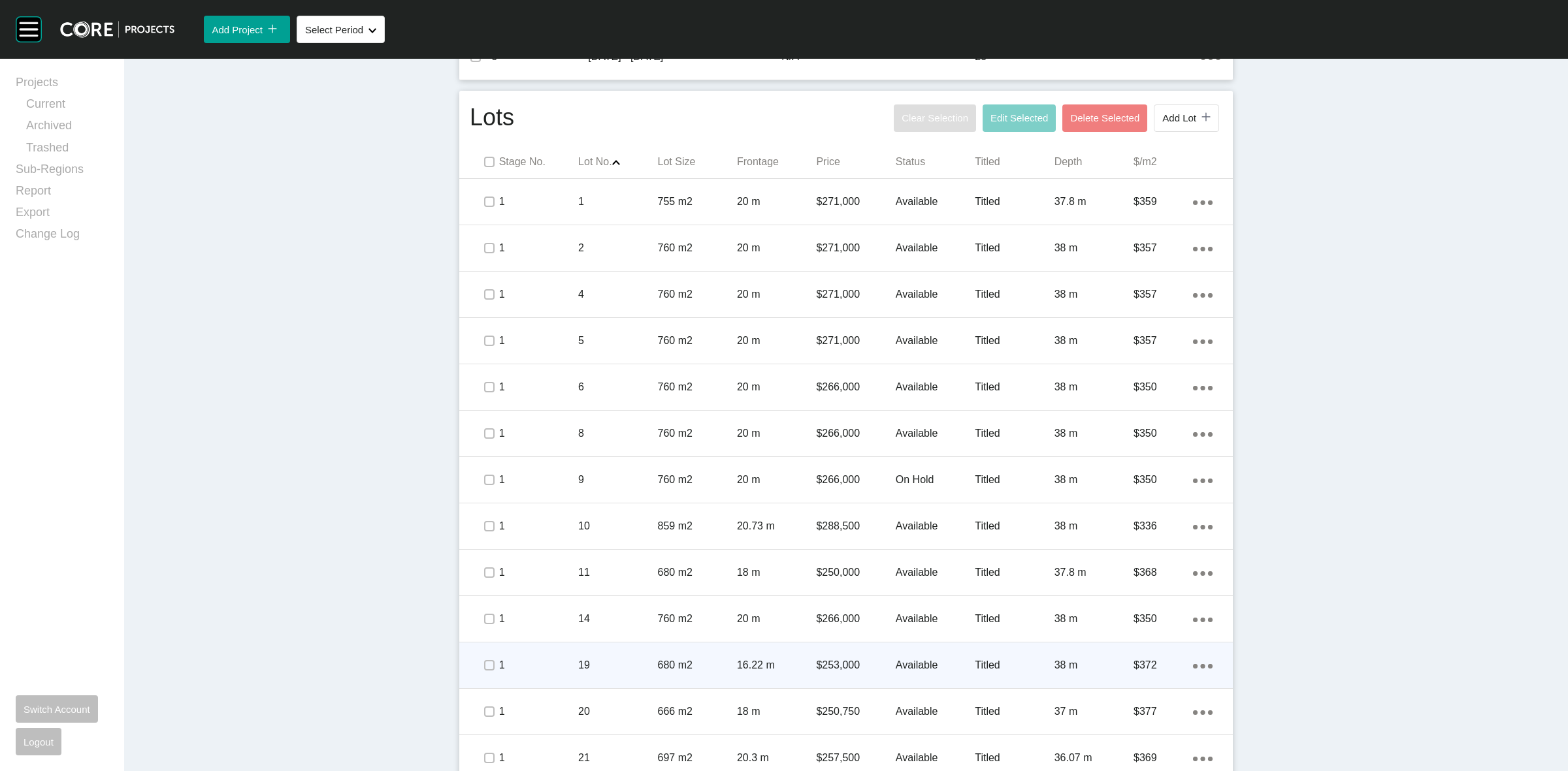
scroll to position [653, 0]
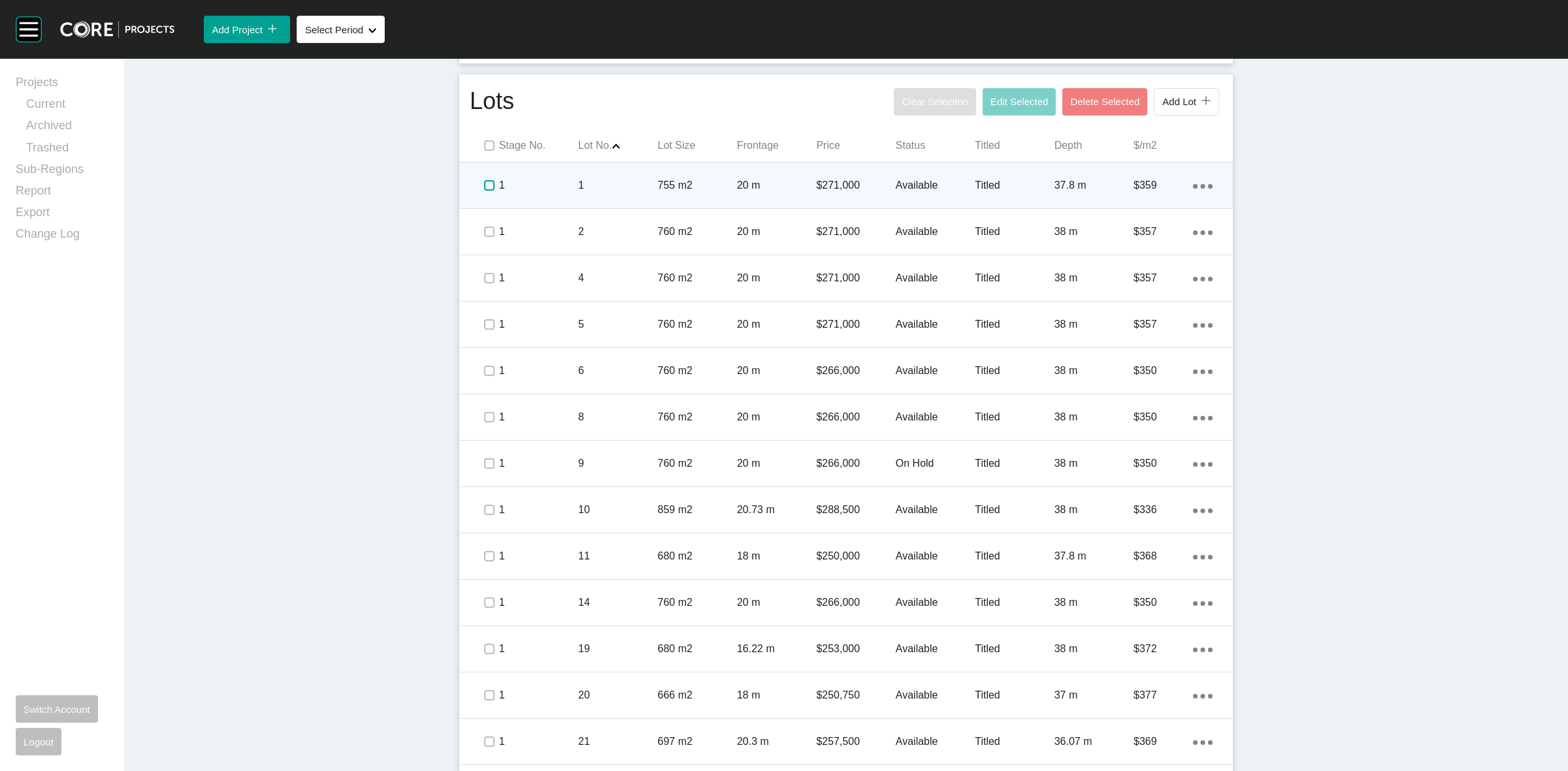
click at [484, 185] on label at bounding box center [489, 186] width 11 height 11
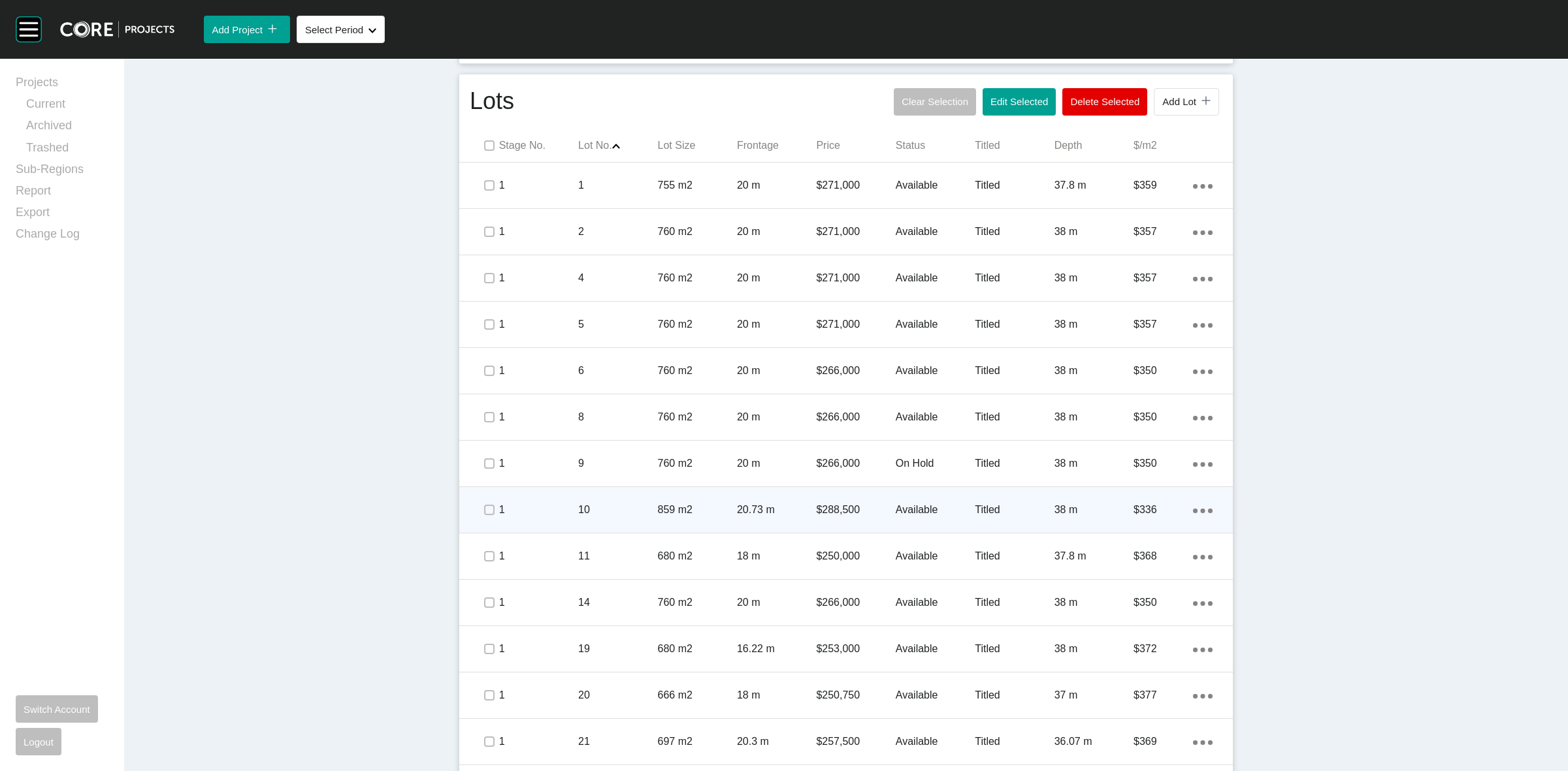
click at [490, 508] on span at bounding box center [489, 510] width 20 height 20
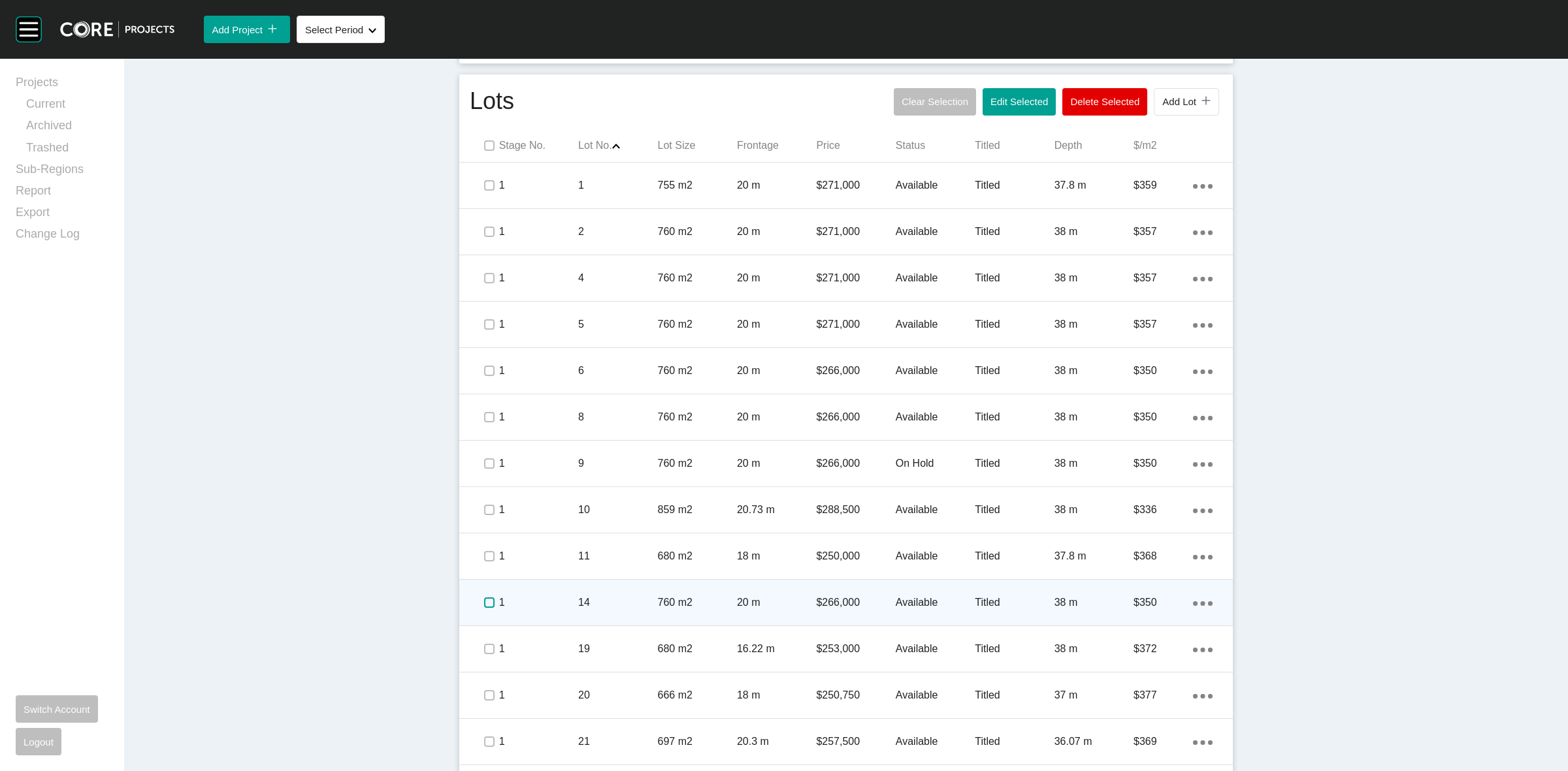
click at [485, 602] on label at bounding box center [489, 603] width 11 height 11
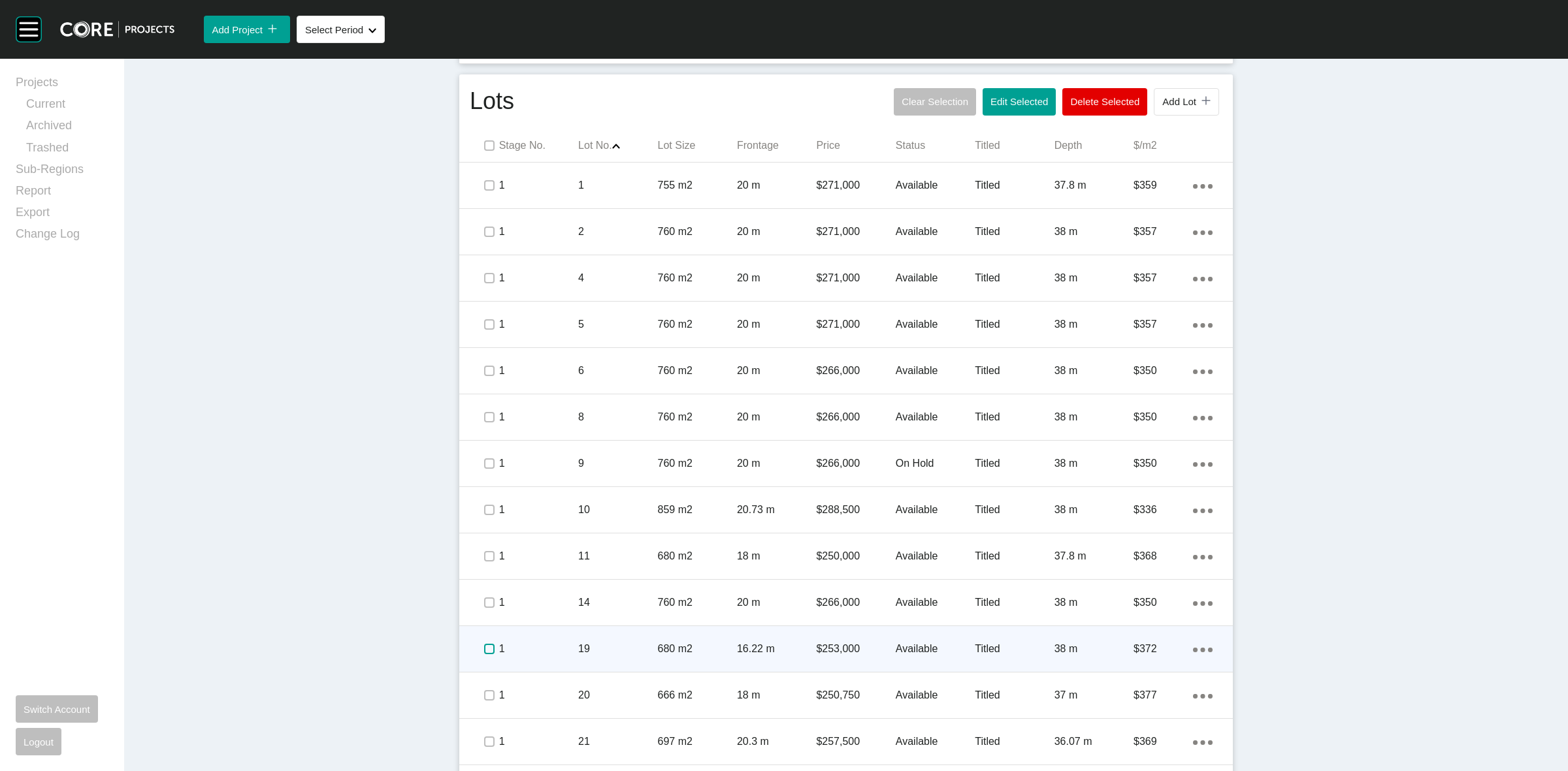
click at [484, 646] on label at bounding box center [489, 649] width 11 height 11
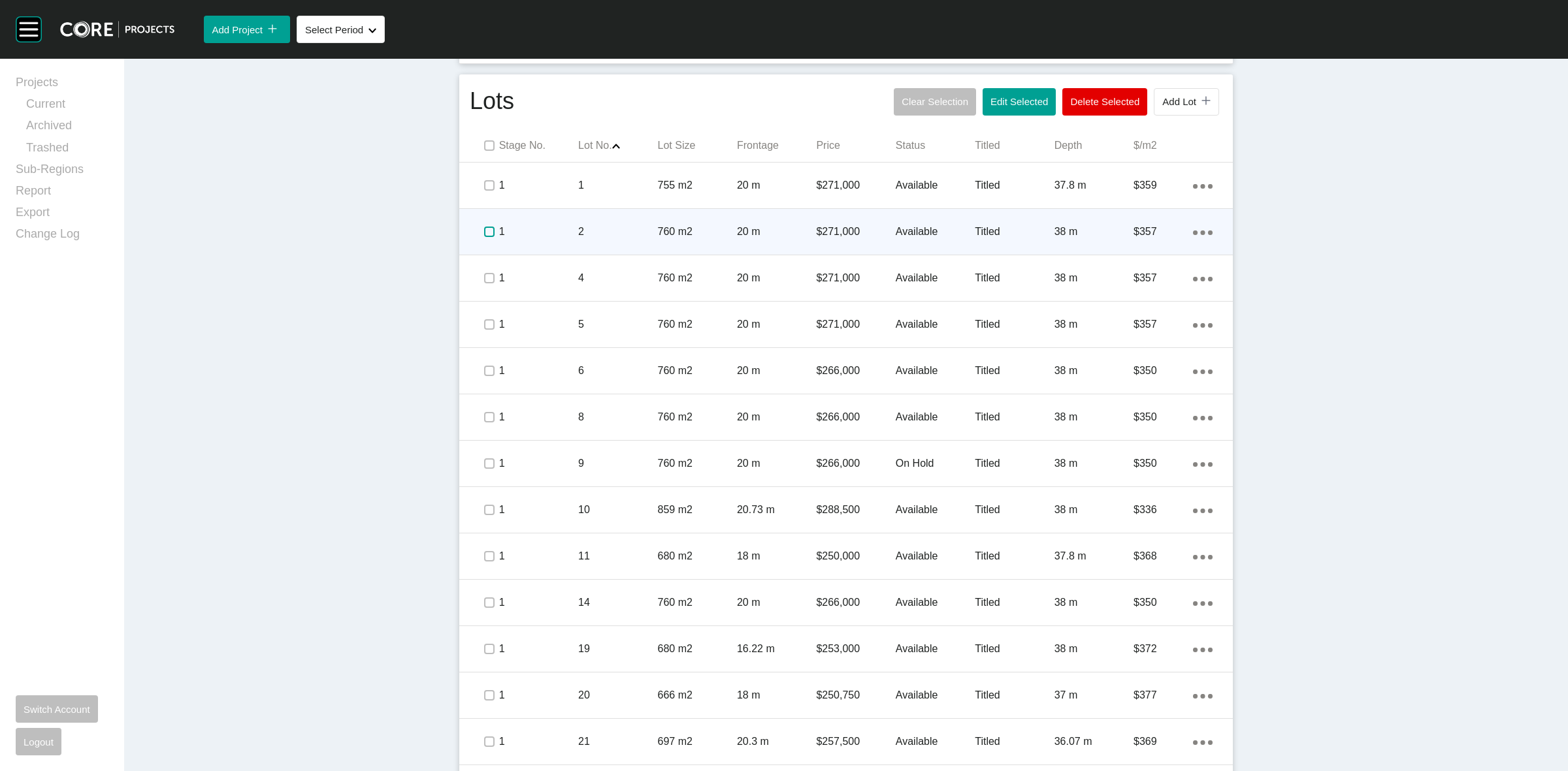
click at [484, 229] on label at bounding box center [489, 232] width 11 height 11
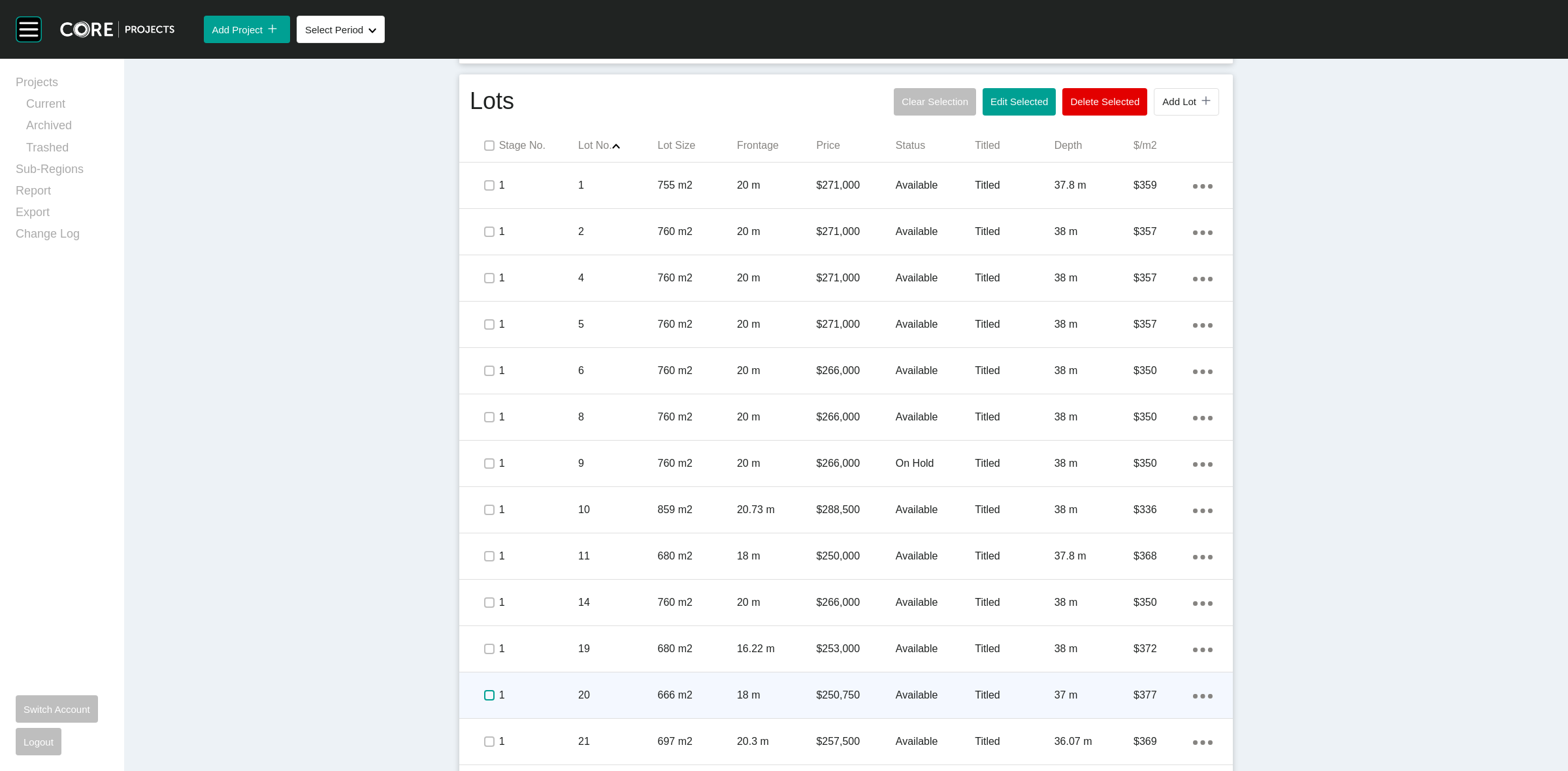
drag, startPoint x: 481, startPoint y: 697, endPoint x: 481, endPoint y: 713, distance: 16.0
click at [484, 696] on label at bounding box center [489, 695] width 11 height 11
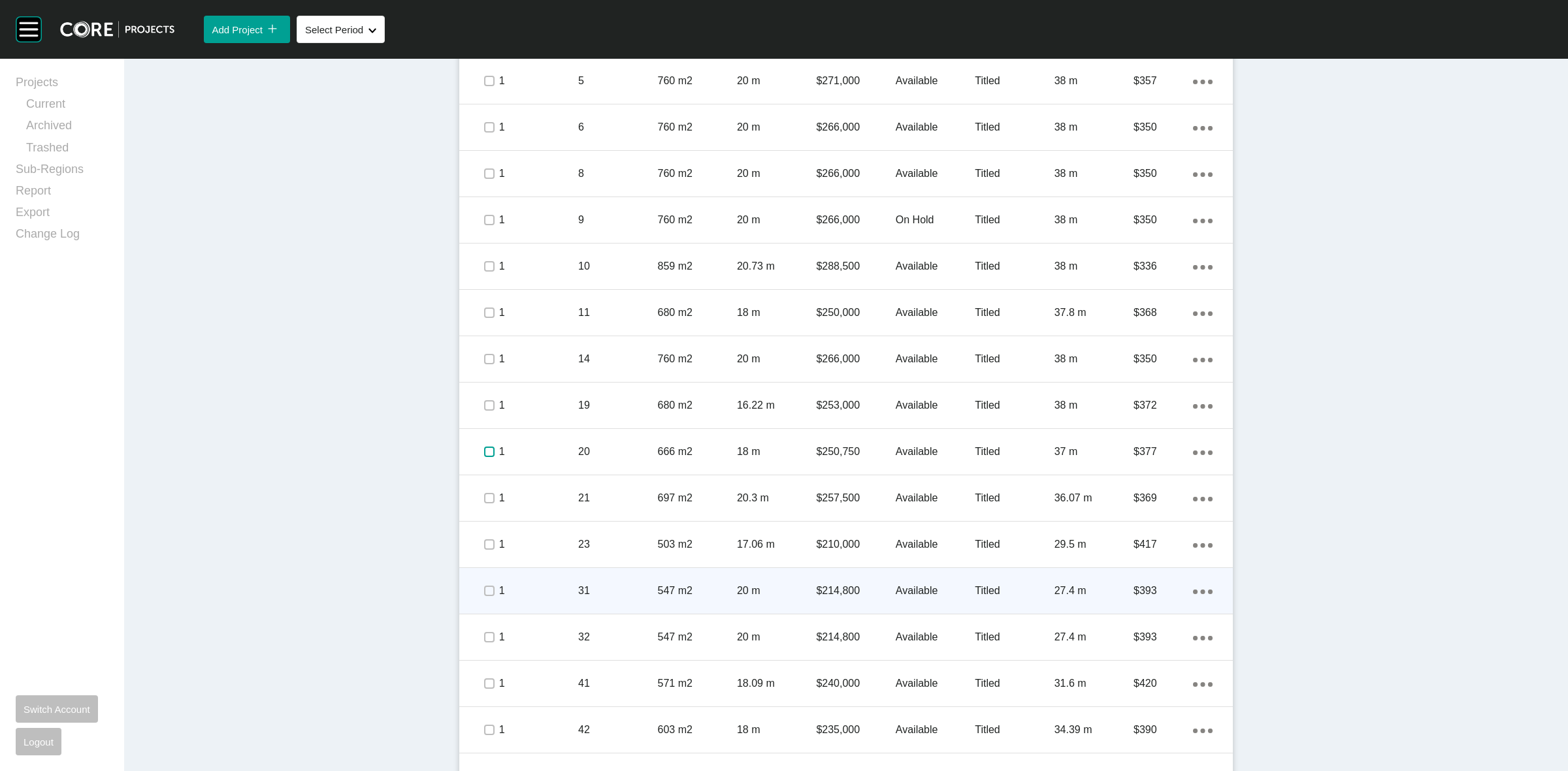
scroll to position [899, 0]
click at [484, 588] on label at bounding box center [489, 589] width 11 height 11
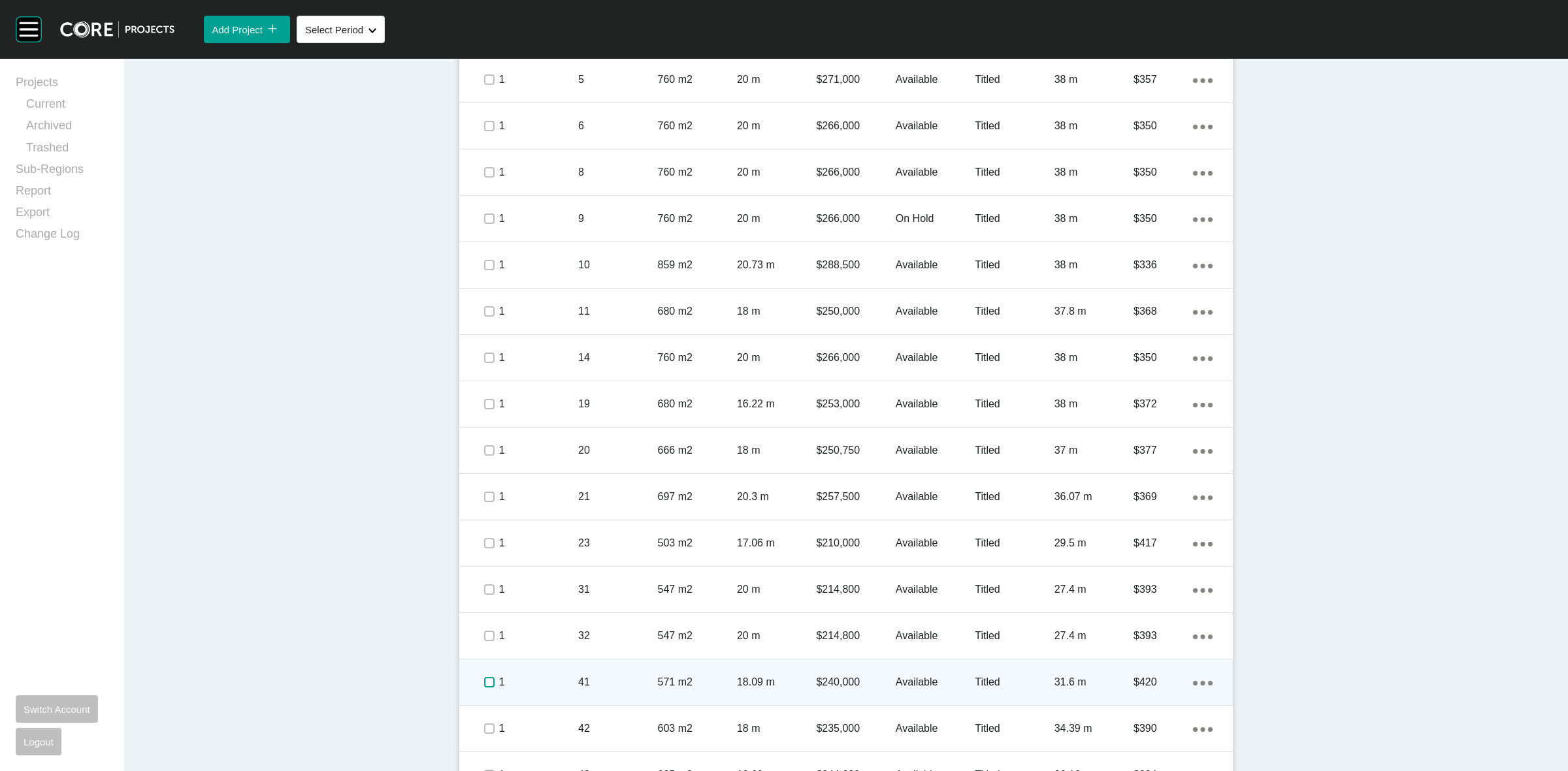
click at [484, 678] on label at bounding box center [489, 683] width 11 height 11
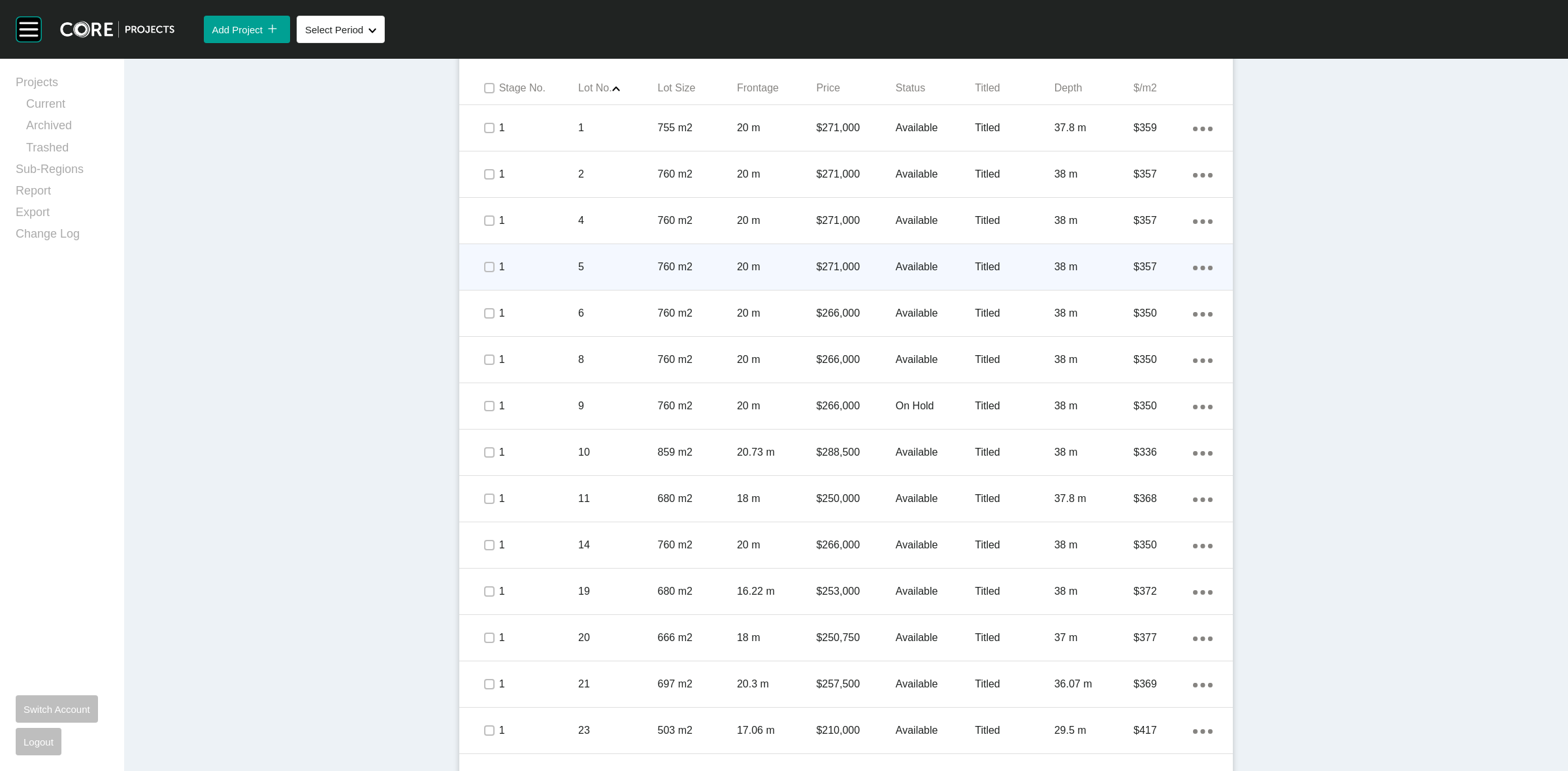
scroll to position [653, 0]
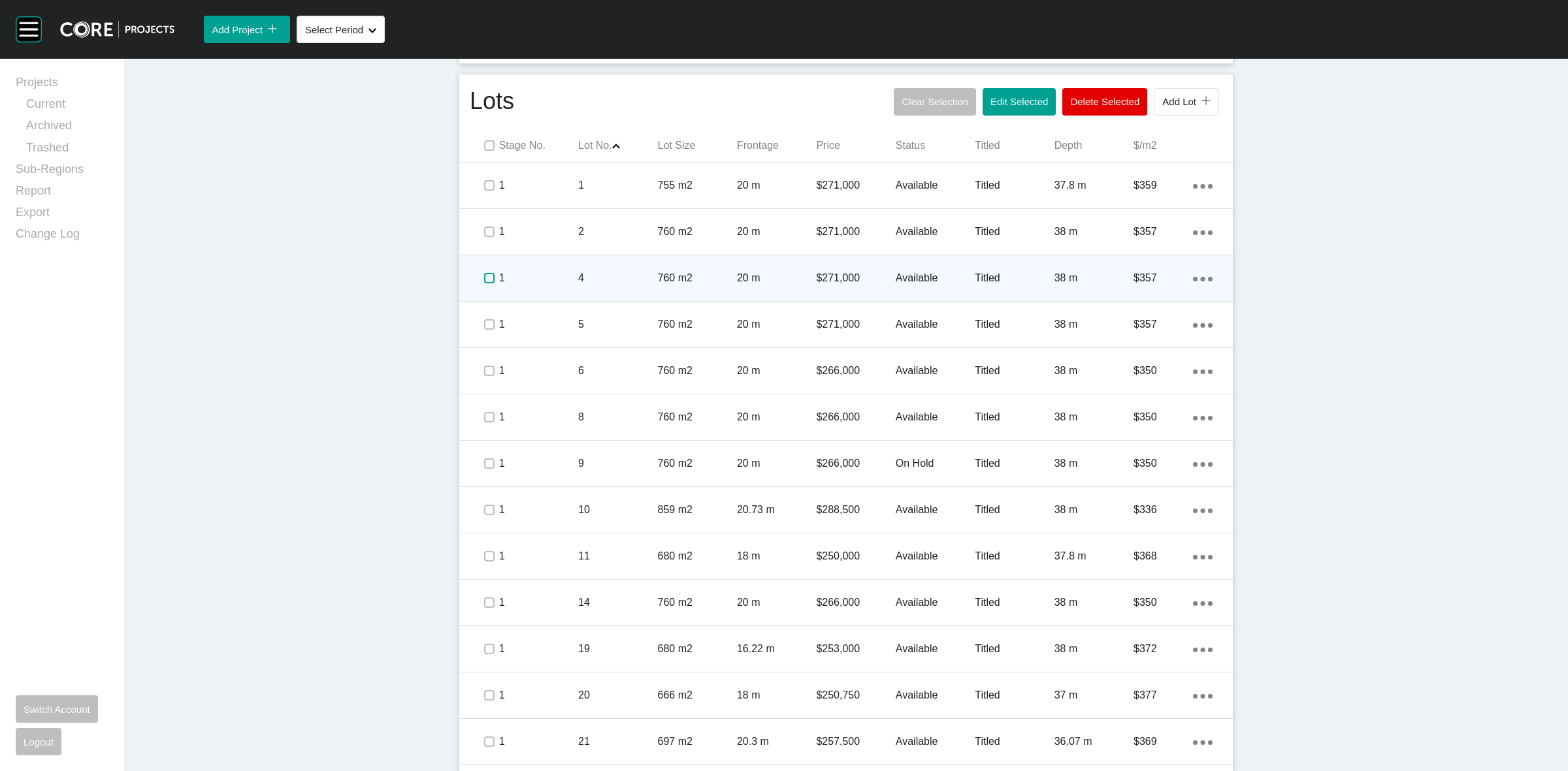
click at [484, 276] on label at bounding box center [489, 278] width 11 height 11
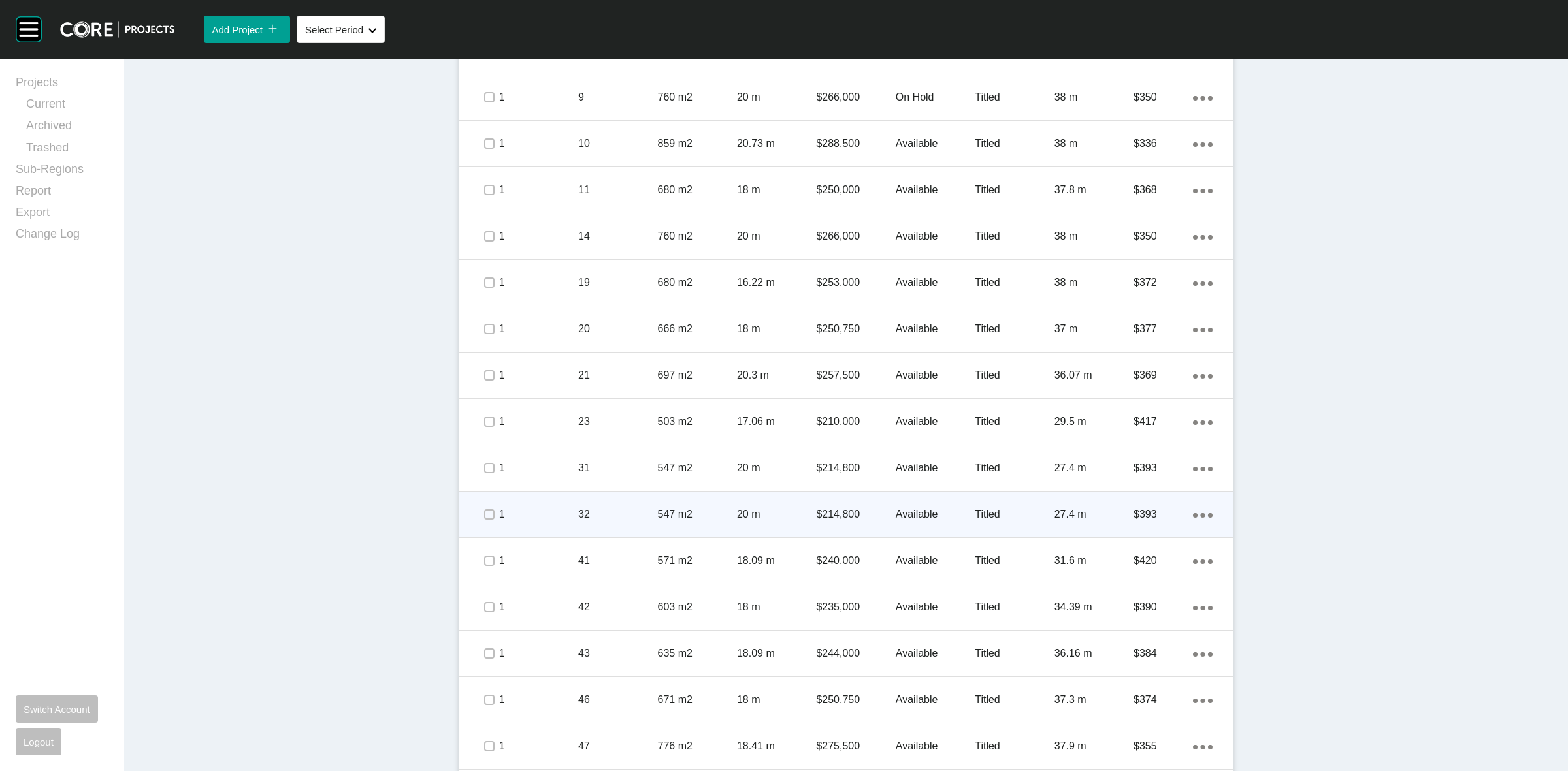
scroll to position [1062, 0]
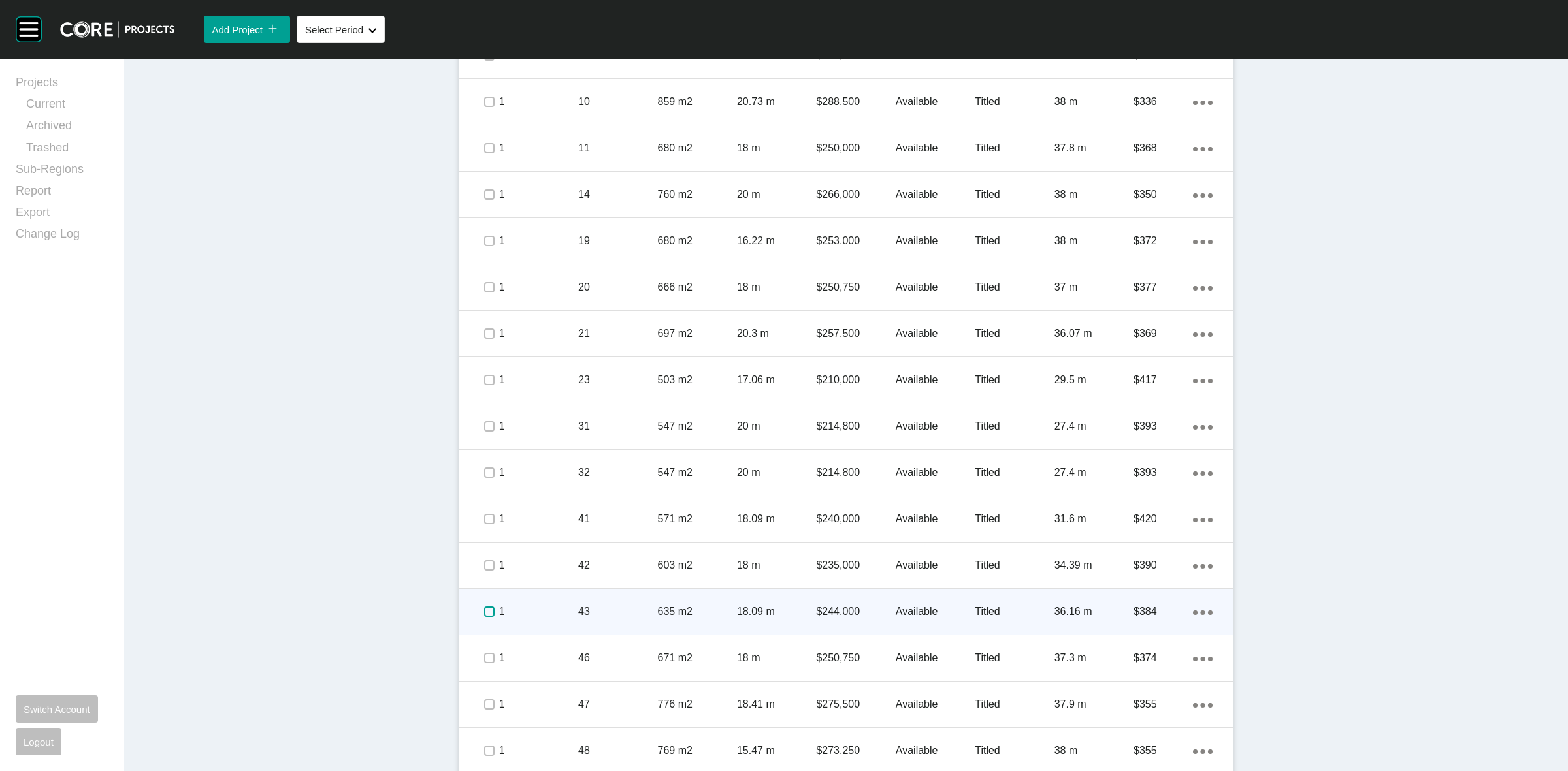
click at [484, 610] on label at bounding box center [489, 612] width 11 height 11
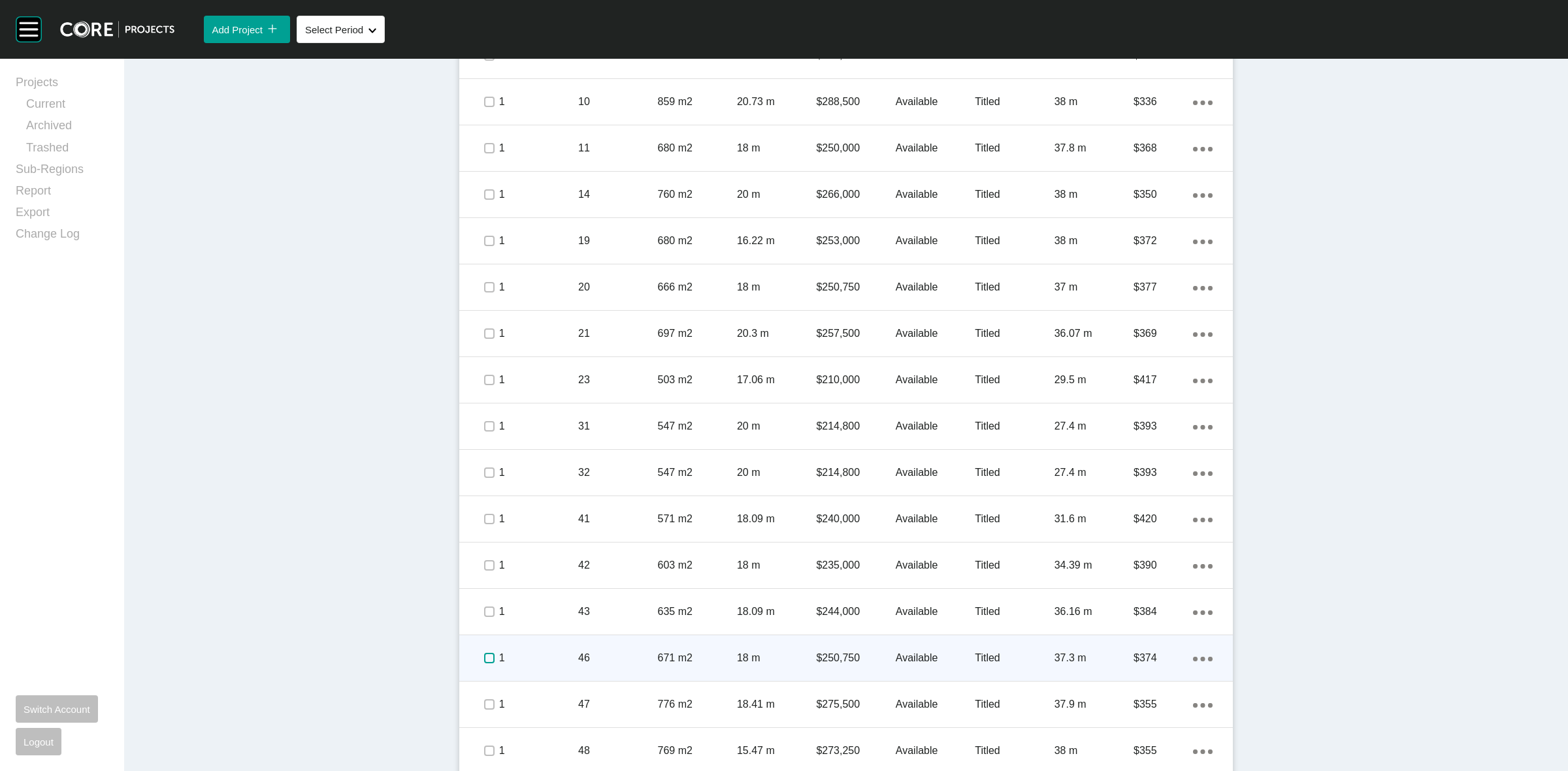
click at [484, 657] on label at bounding box center [489, 658] width 11 height 11
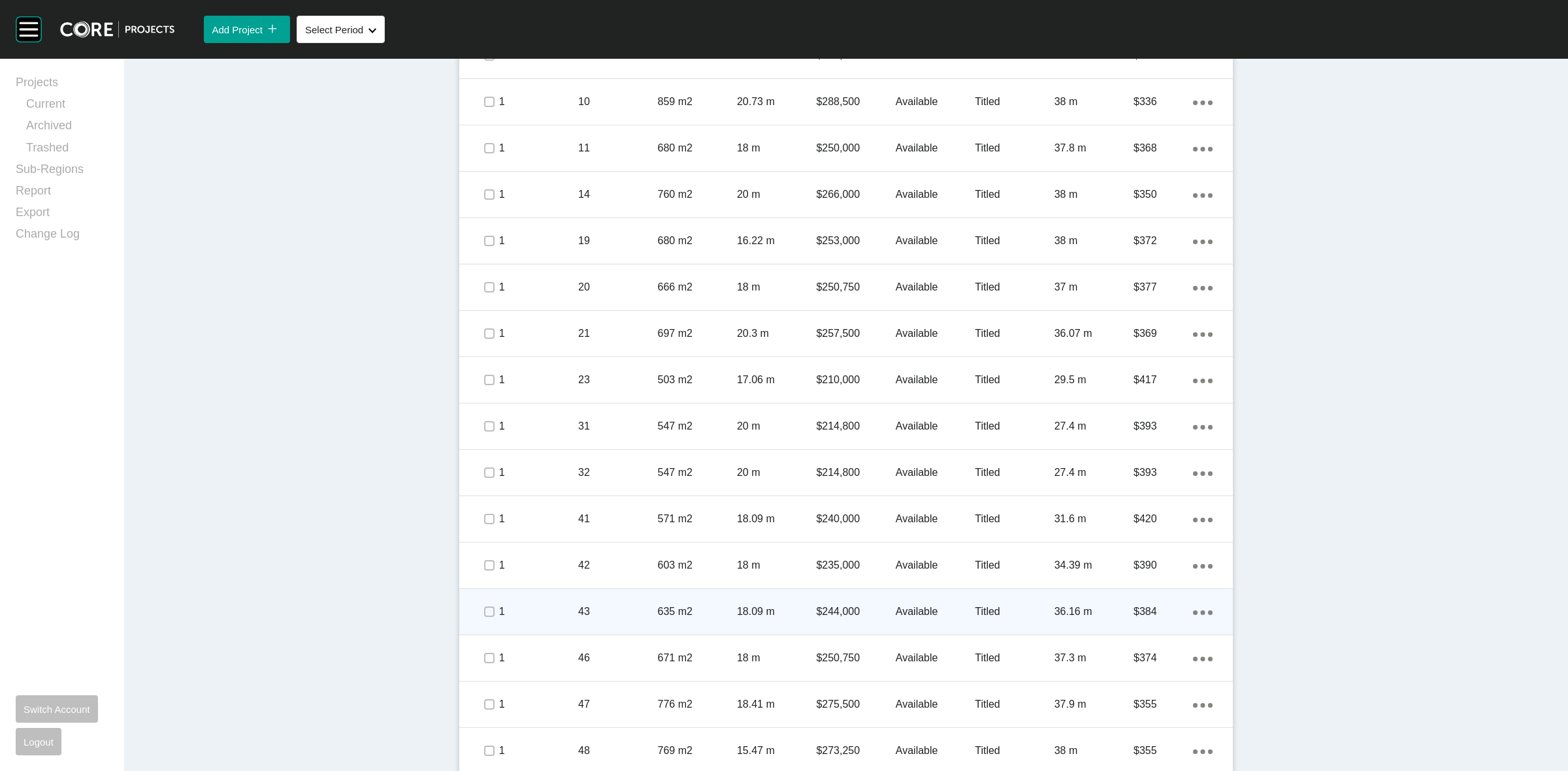
click at [1193, 608] on div "Action Menu Dots Copy 6 Created with Sketch." at bounding box center [1203, 612] width 20 height 15
click at [1144, 611] on link "Duplicate" at bounding box center [1144, 615] width 49 height 20
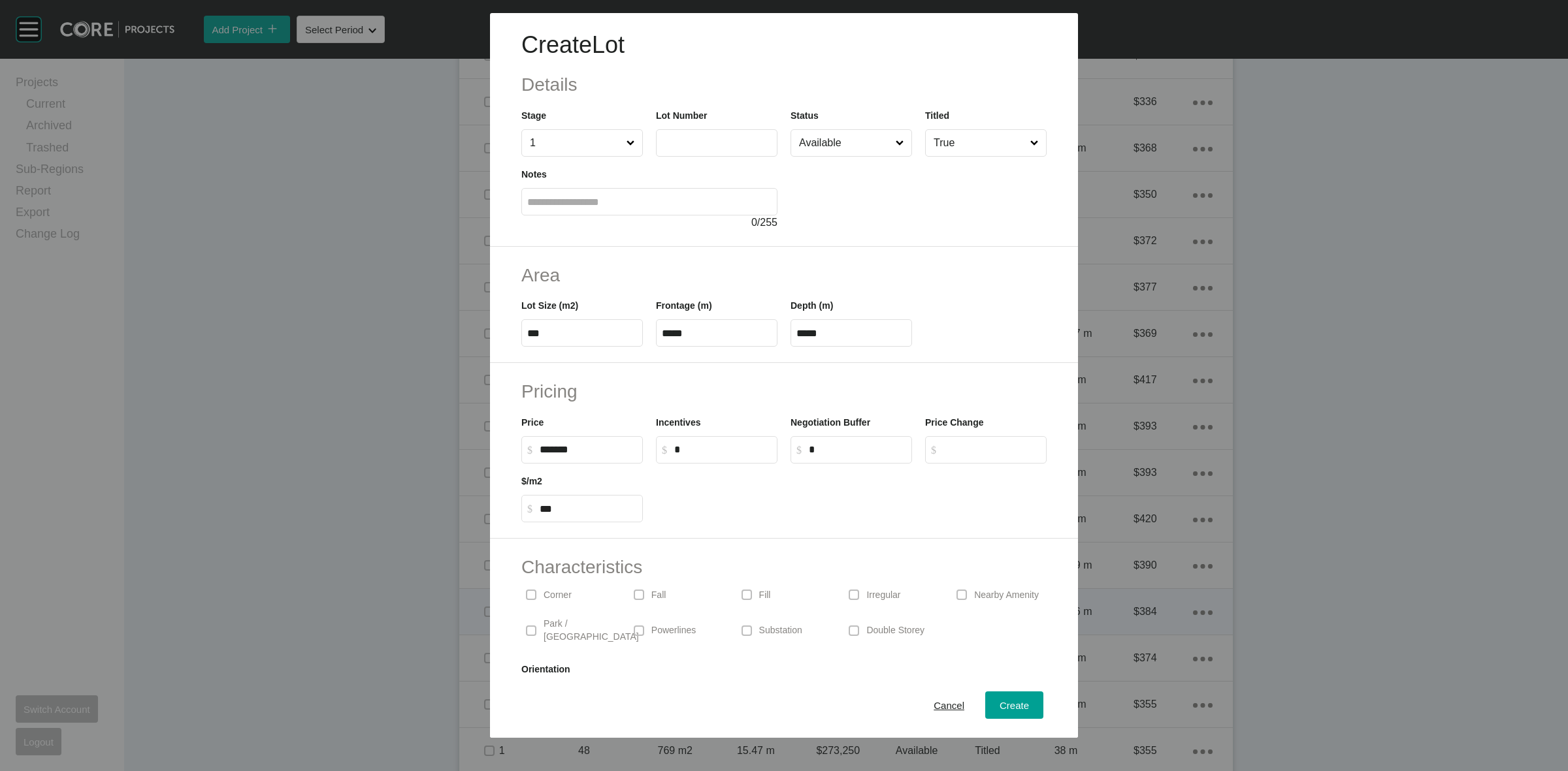
click at [712, 142] on input "text" at bounding box center [717, 142] width 110 height 11
type input "**"
type input "******"
click at [846, 134] on input "Available" at bounding box center [845, 142] width 96 height 27
click at [601, 335] on input "***" at bounding box center [583, 333] width 110 height 11
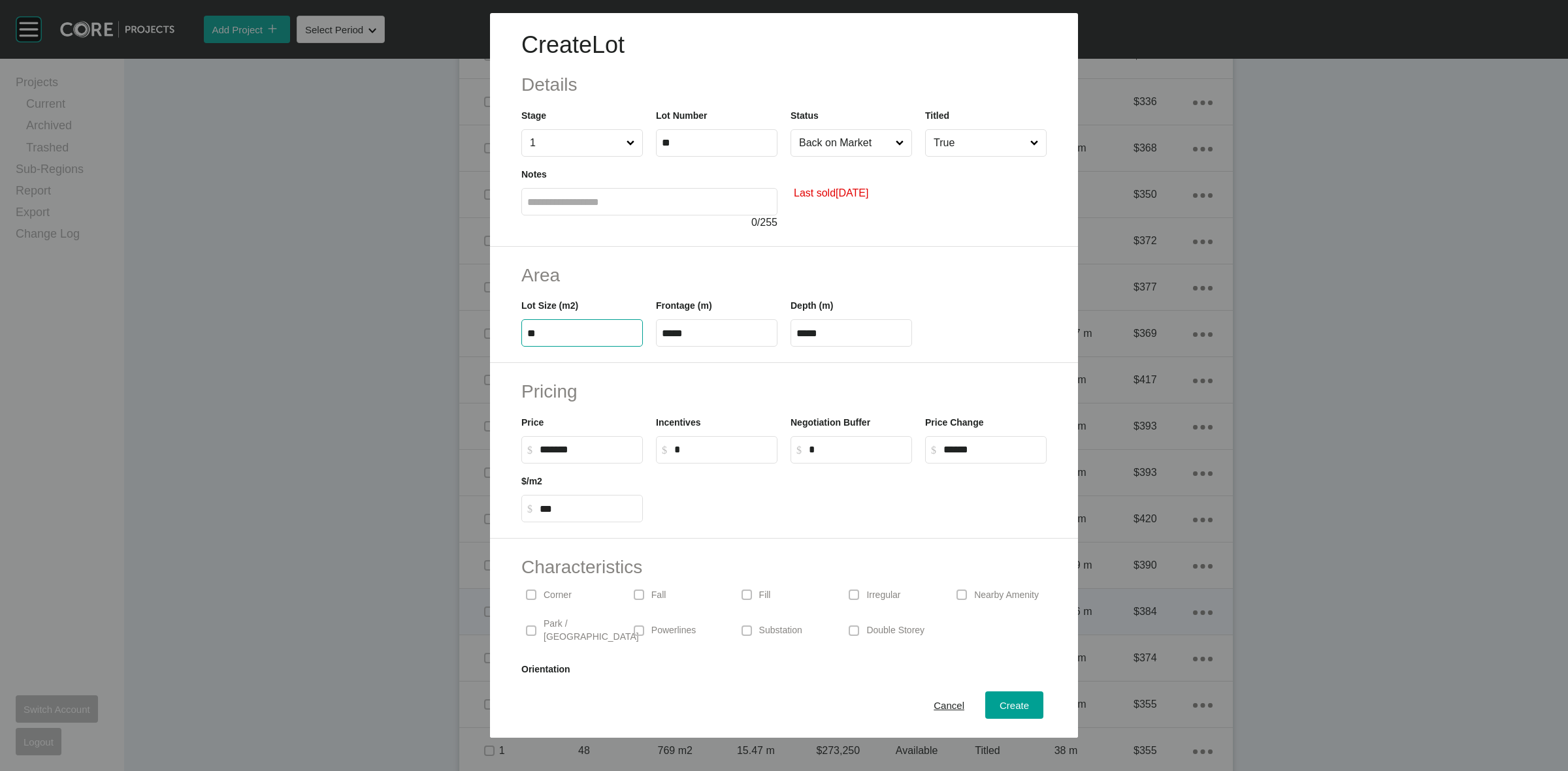
type input "*"
type input "***"
type input "****"
type input "***"
type input "*****"
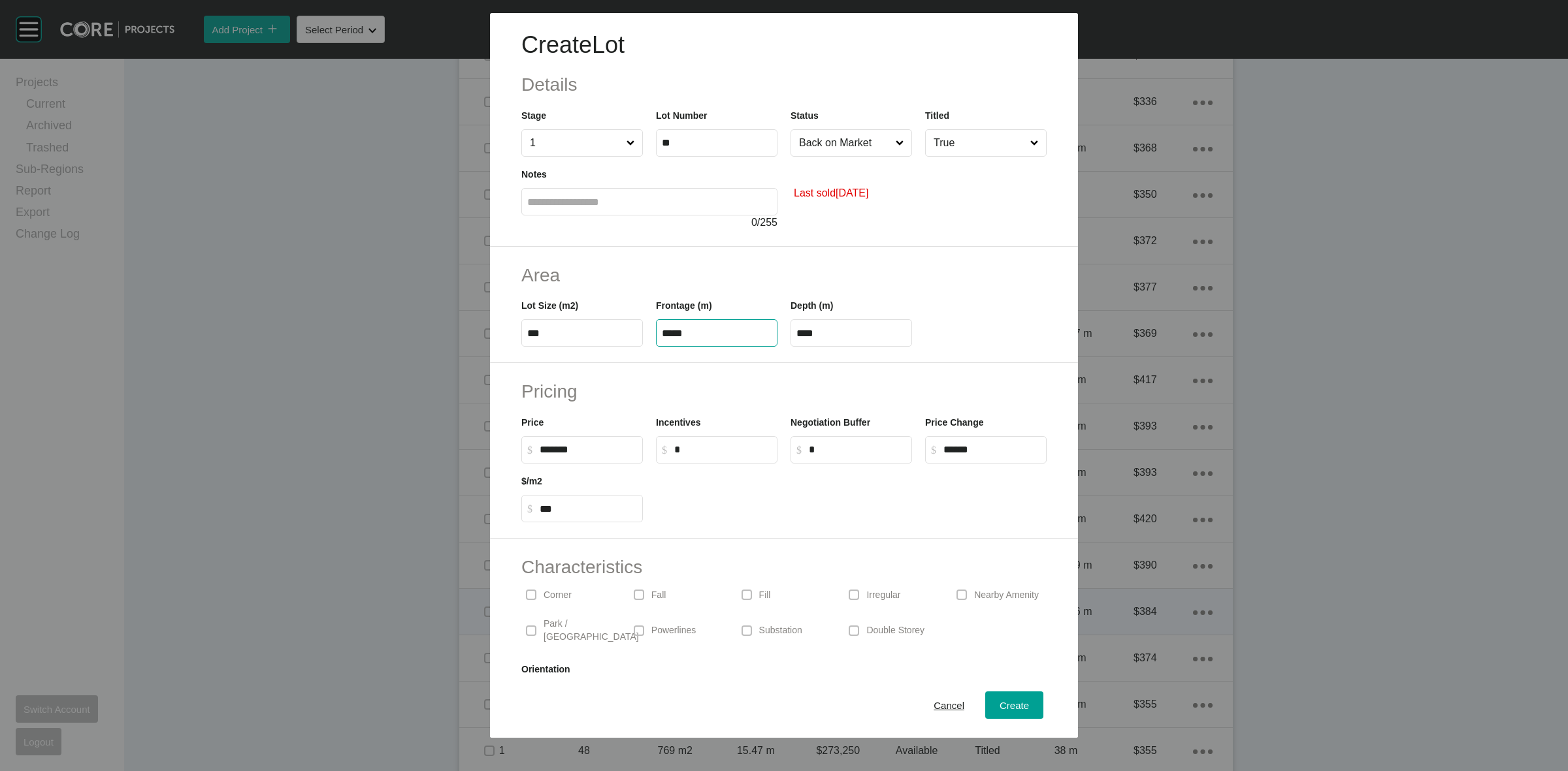
type input "****"
type input "*"
type input "*******"
type input "*"
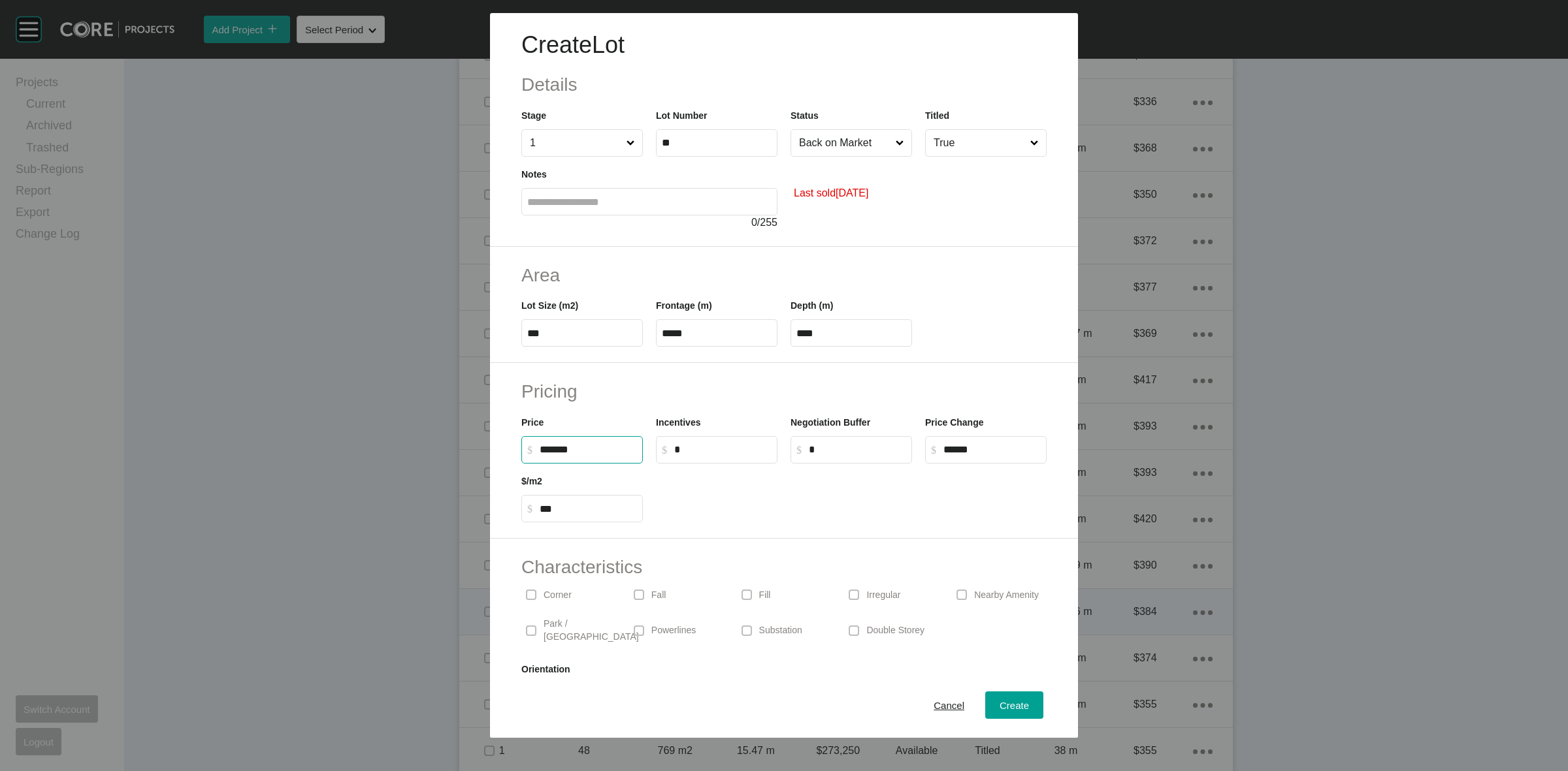
type input "***"
click at [1006, 703] on span "Create" at bounding box center [1015, 705] width 29 height 11
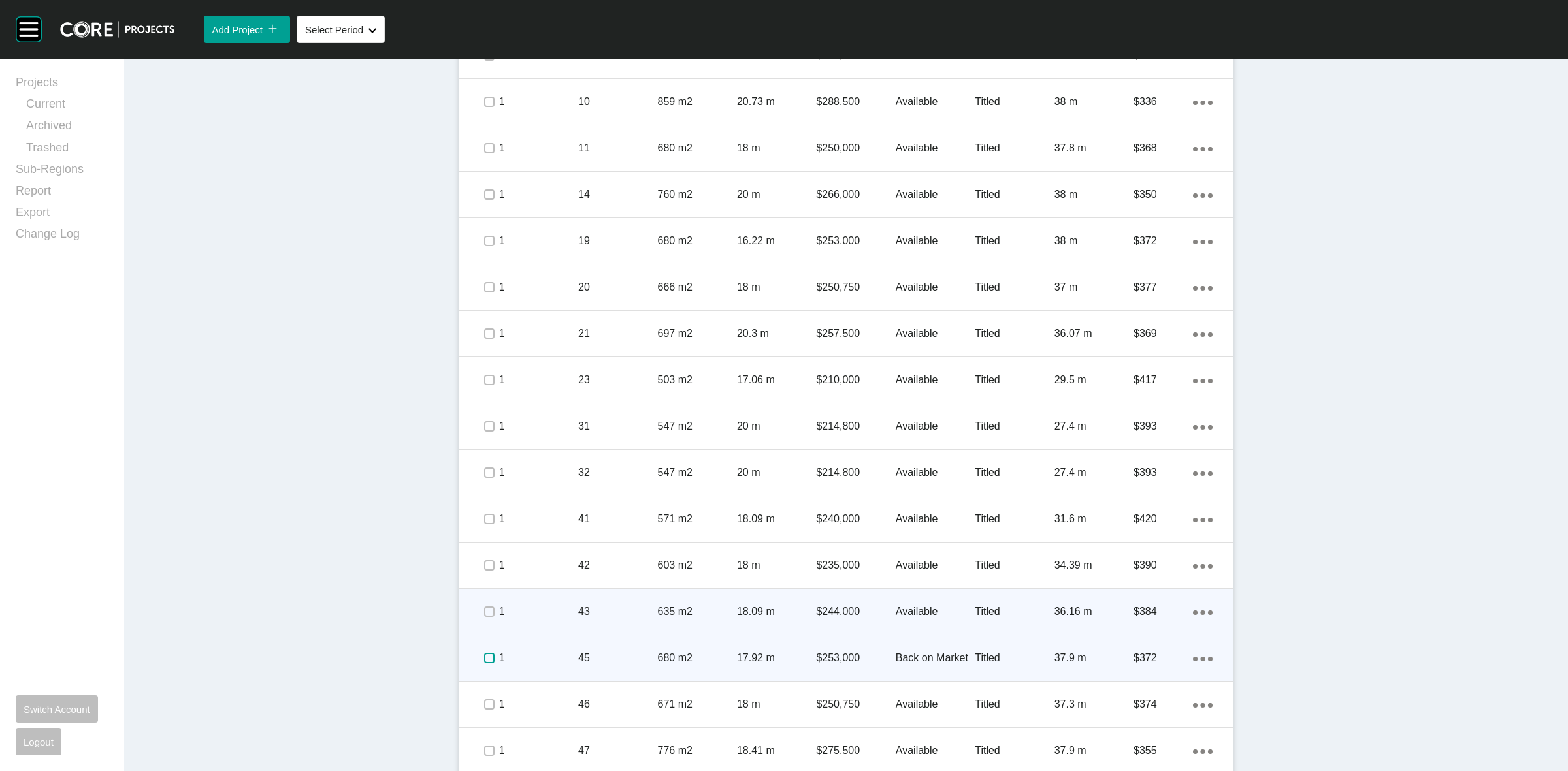
click at [484, 653] on label at bounding box center [489, 658] width 11 height 11
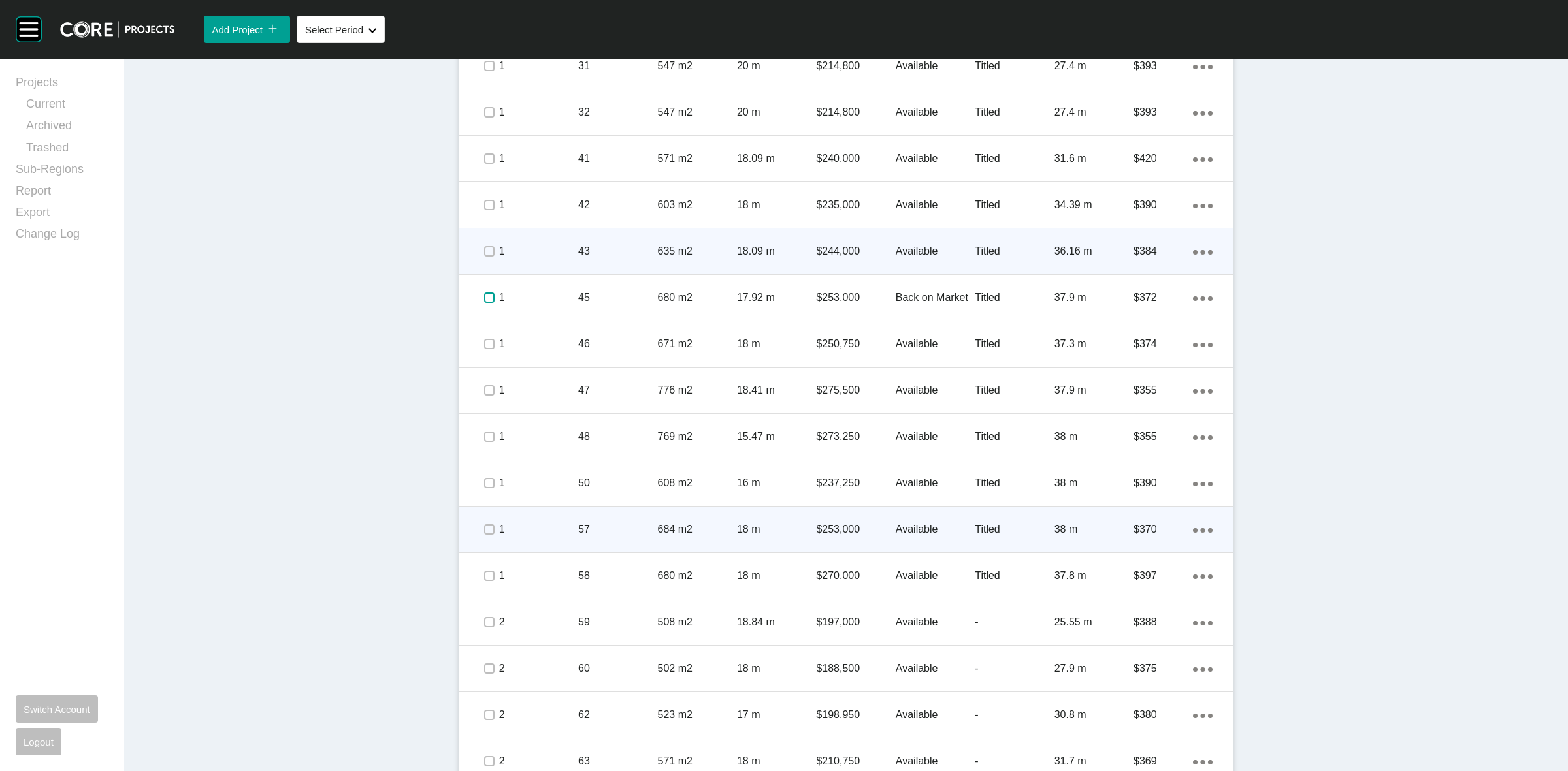
scroll to position [1469, 0]
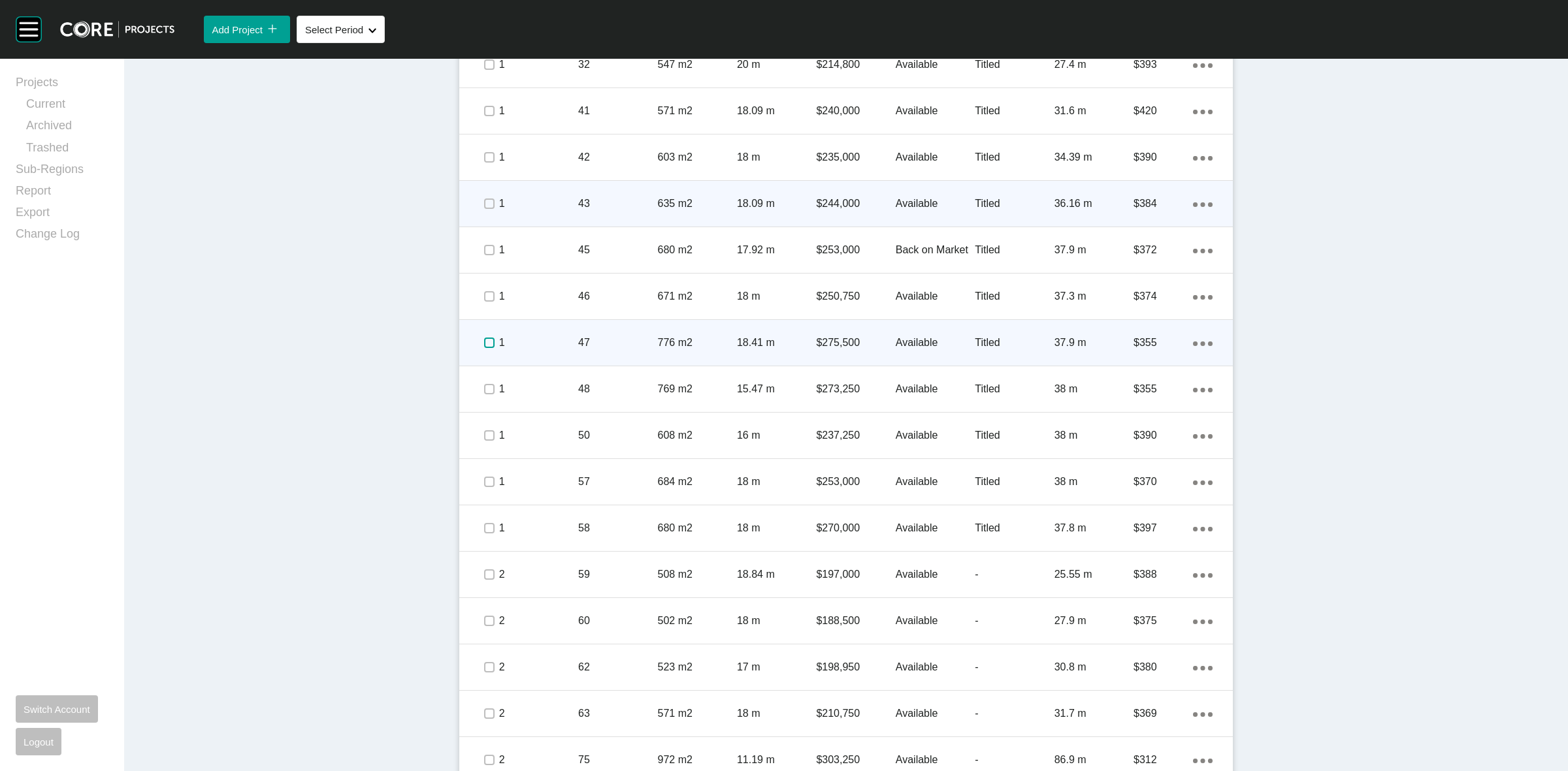
click at [485, 341] on label at bounding box center [489, 343] width 11 height 11
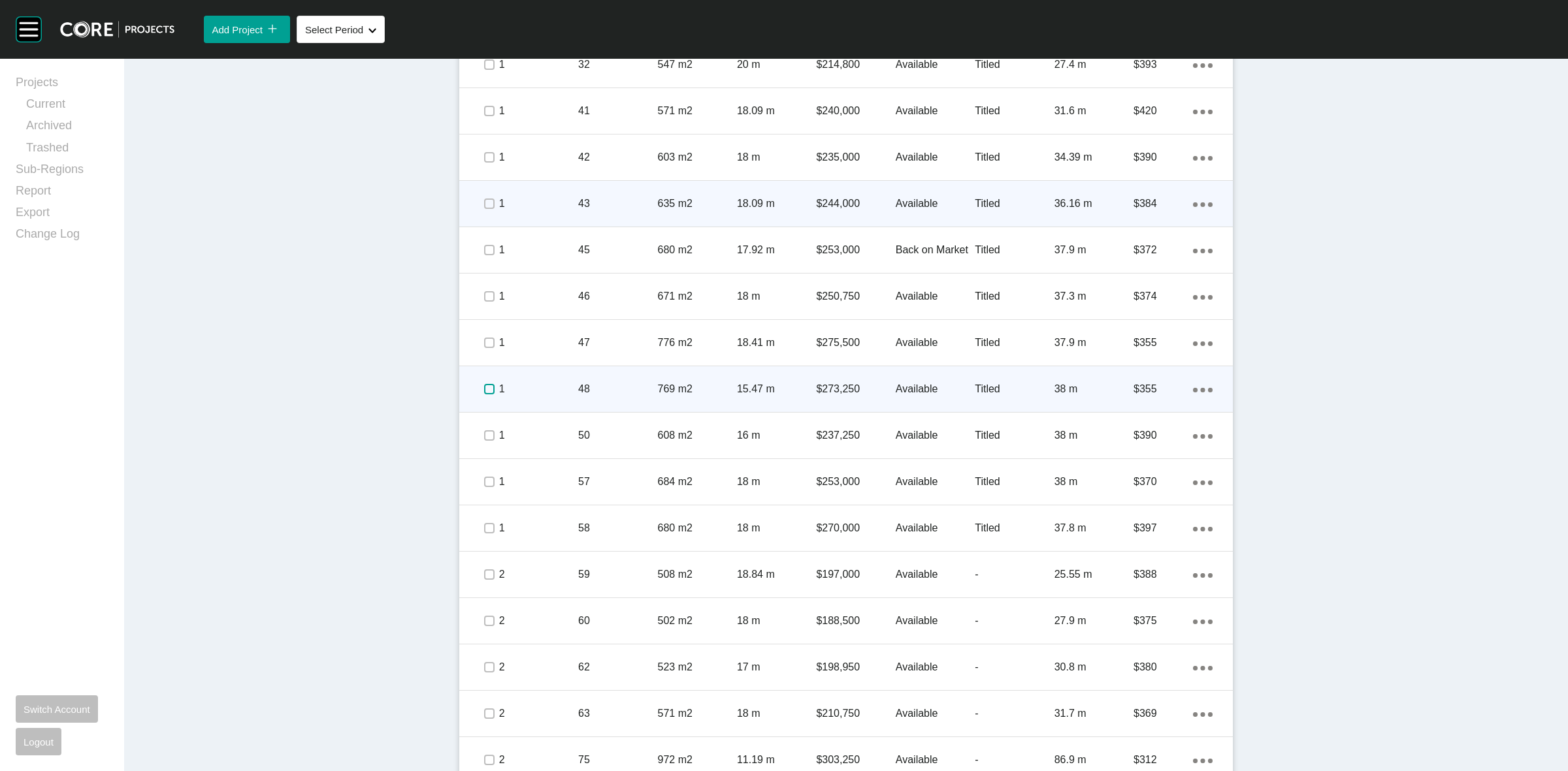
click at [484, 386] on label at bounding box center [489, 389] width 11 height 11
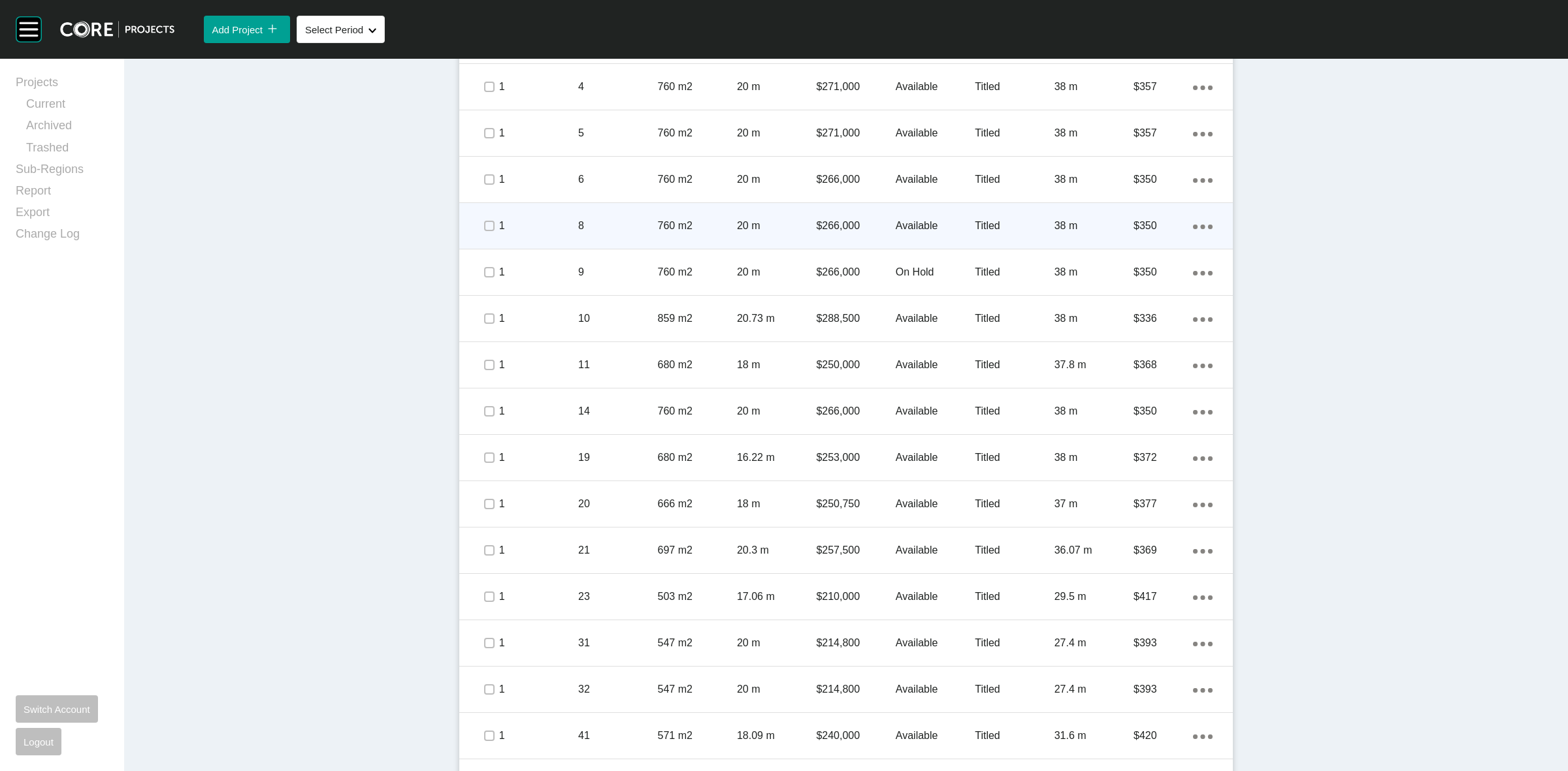
scroll to position [816, 0]
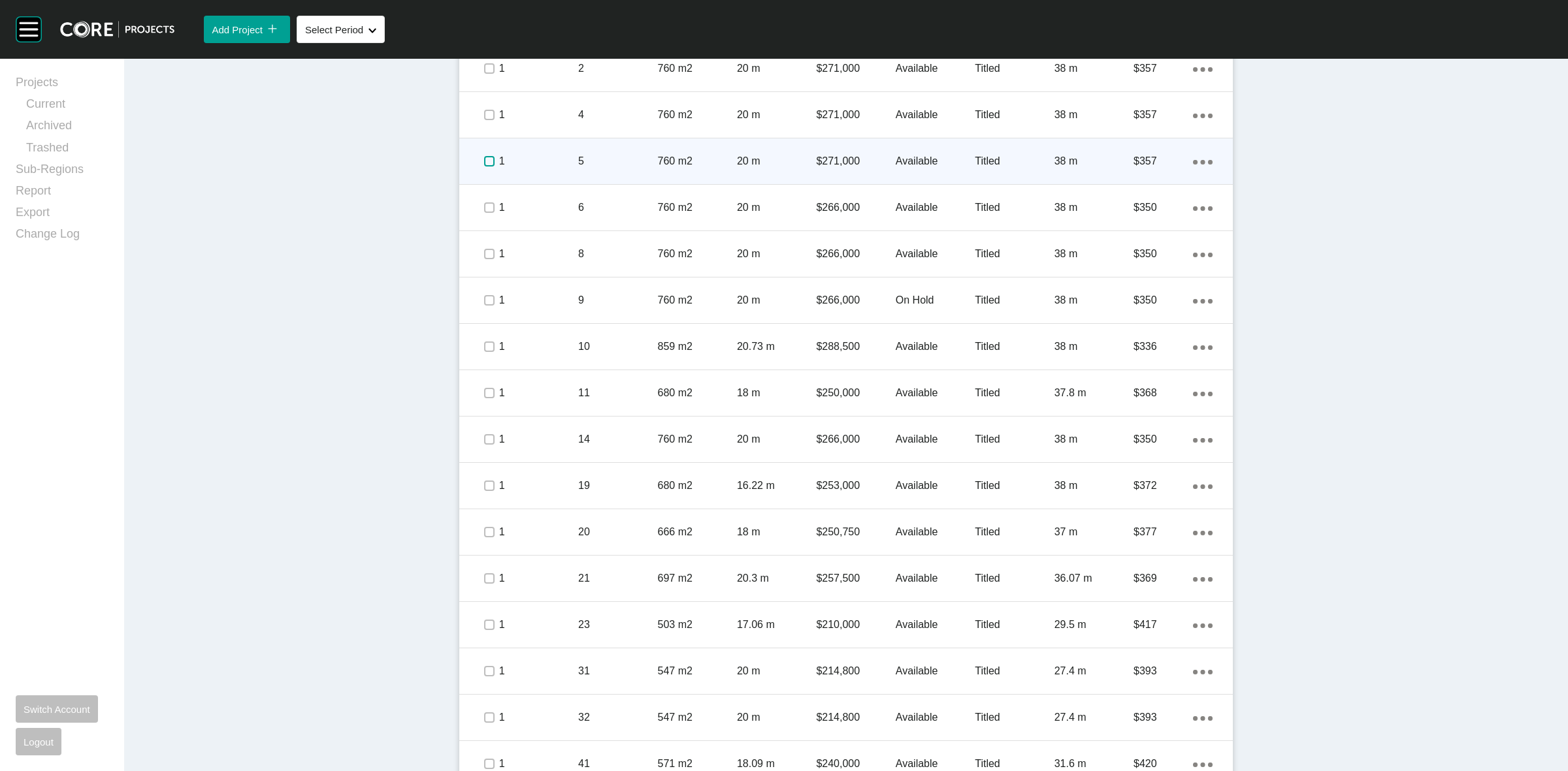
click at [484, 159] on label at bounding box center [489, 161] width 11 height 11
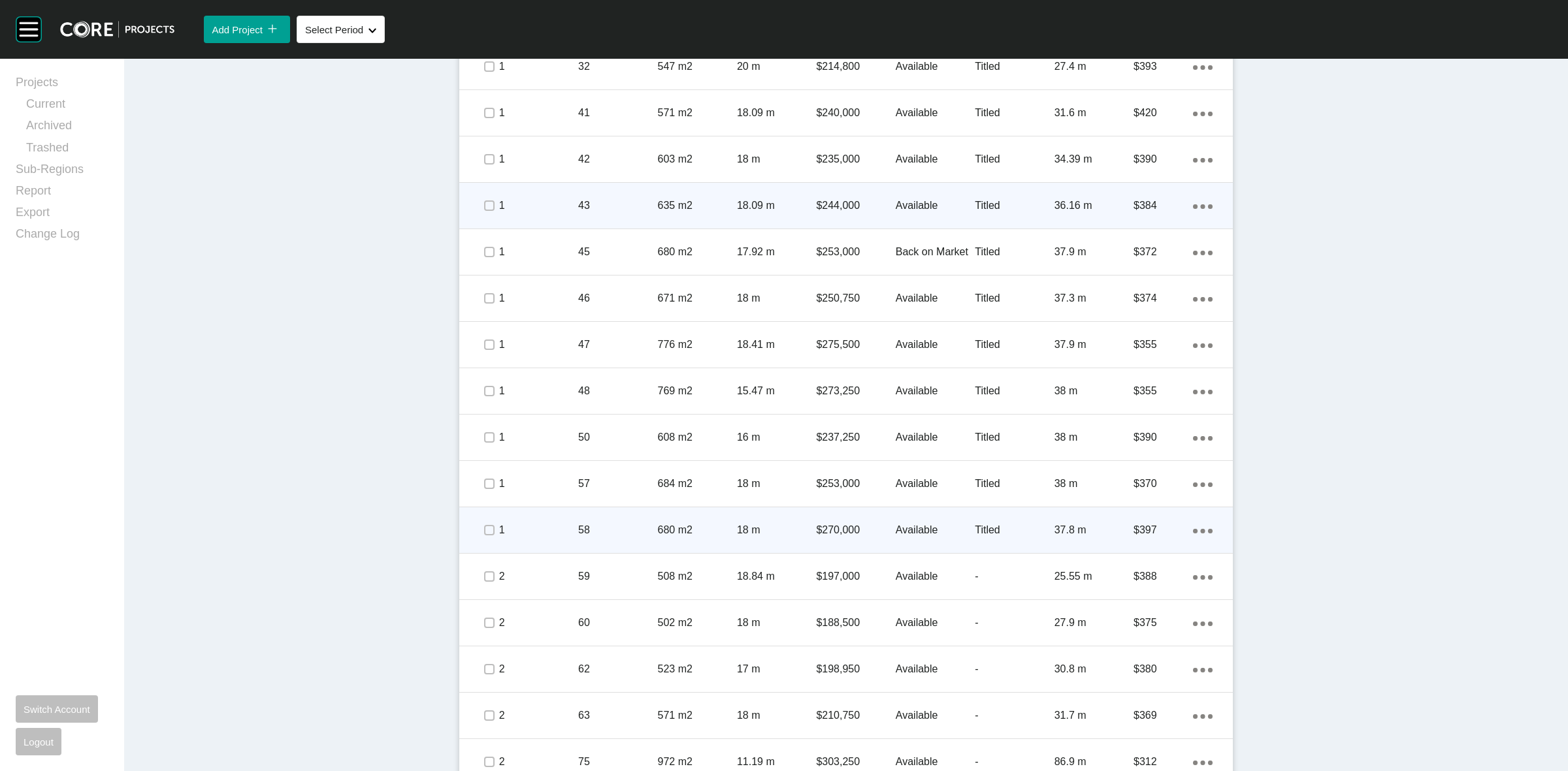
scroll to position [1469, 0]
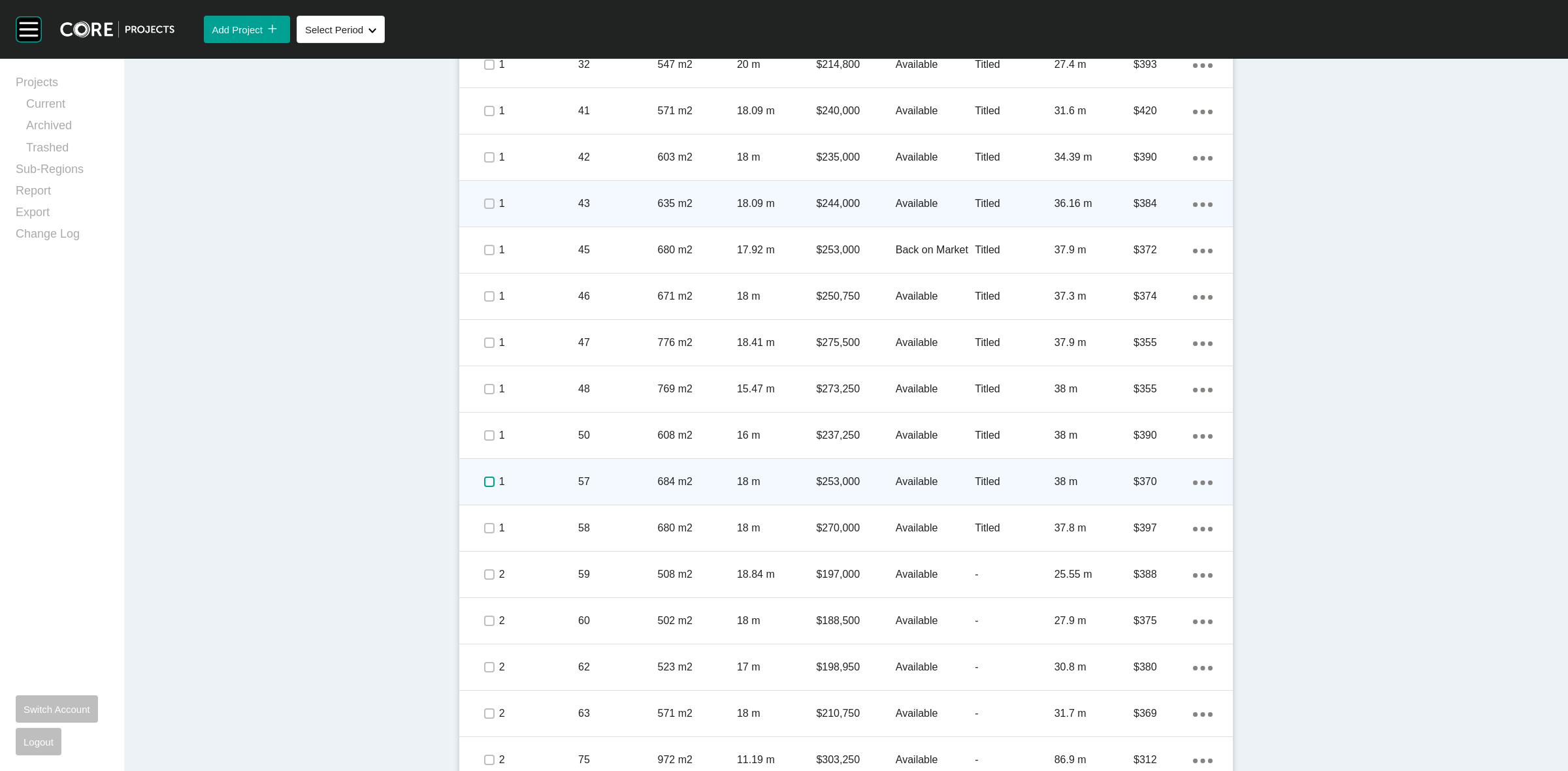
click at [484, 480] on label at bounding box center [489, 482] width 11 height 11
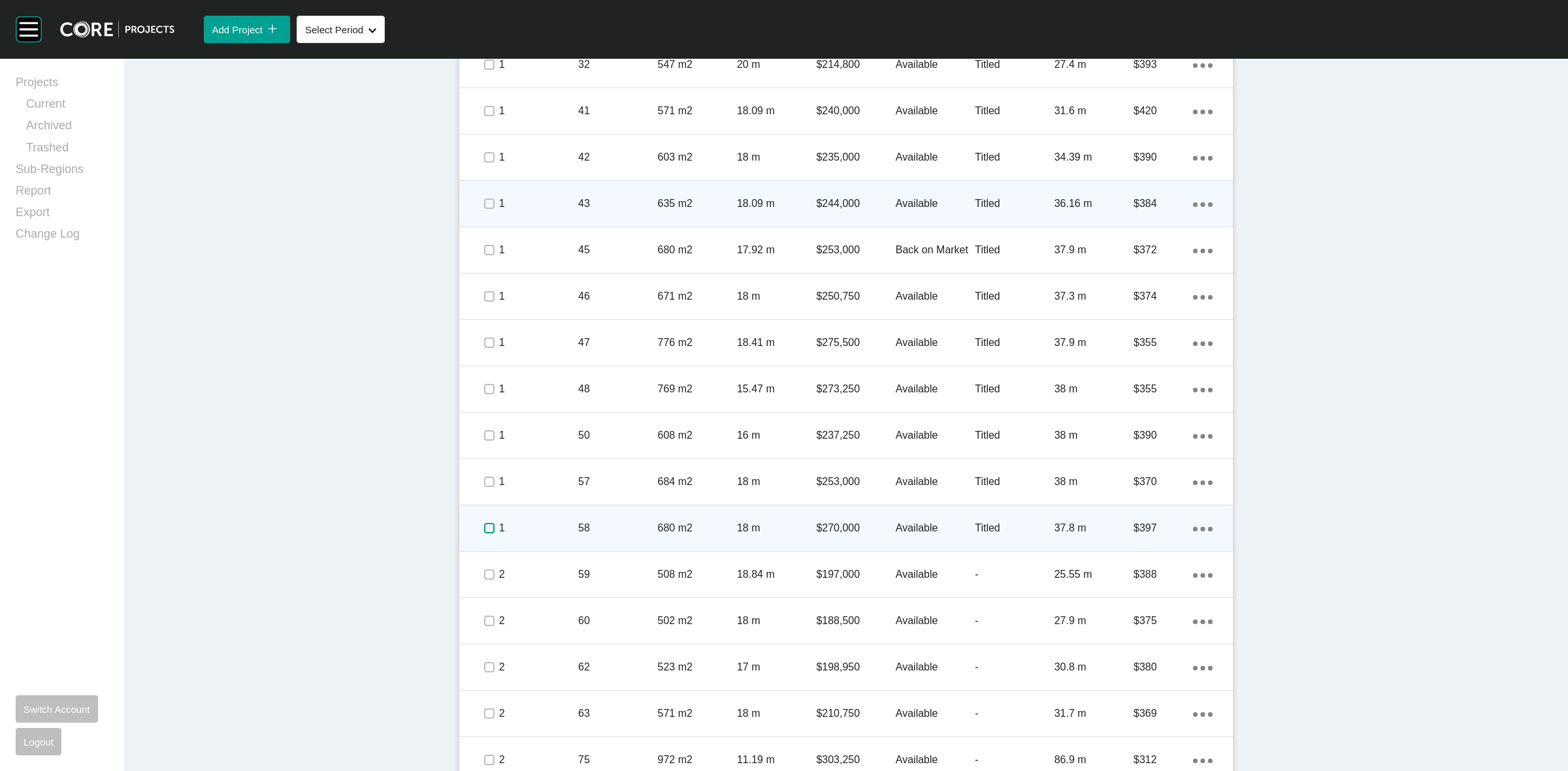
click at [484, 523] on label at bounding box center [489, 528] width 11 height 11
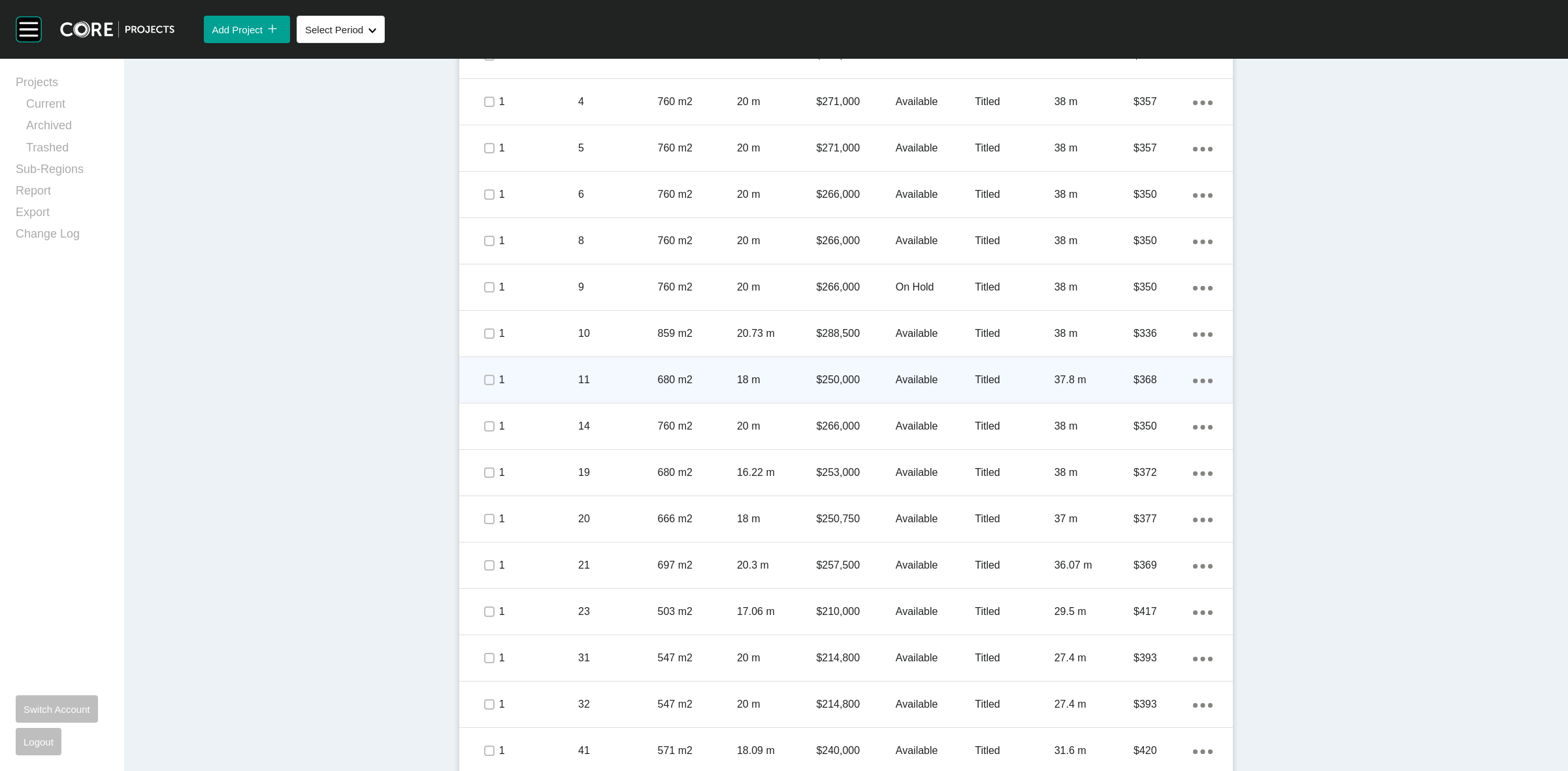
scroll to position [816, 0]
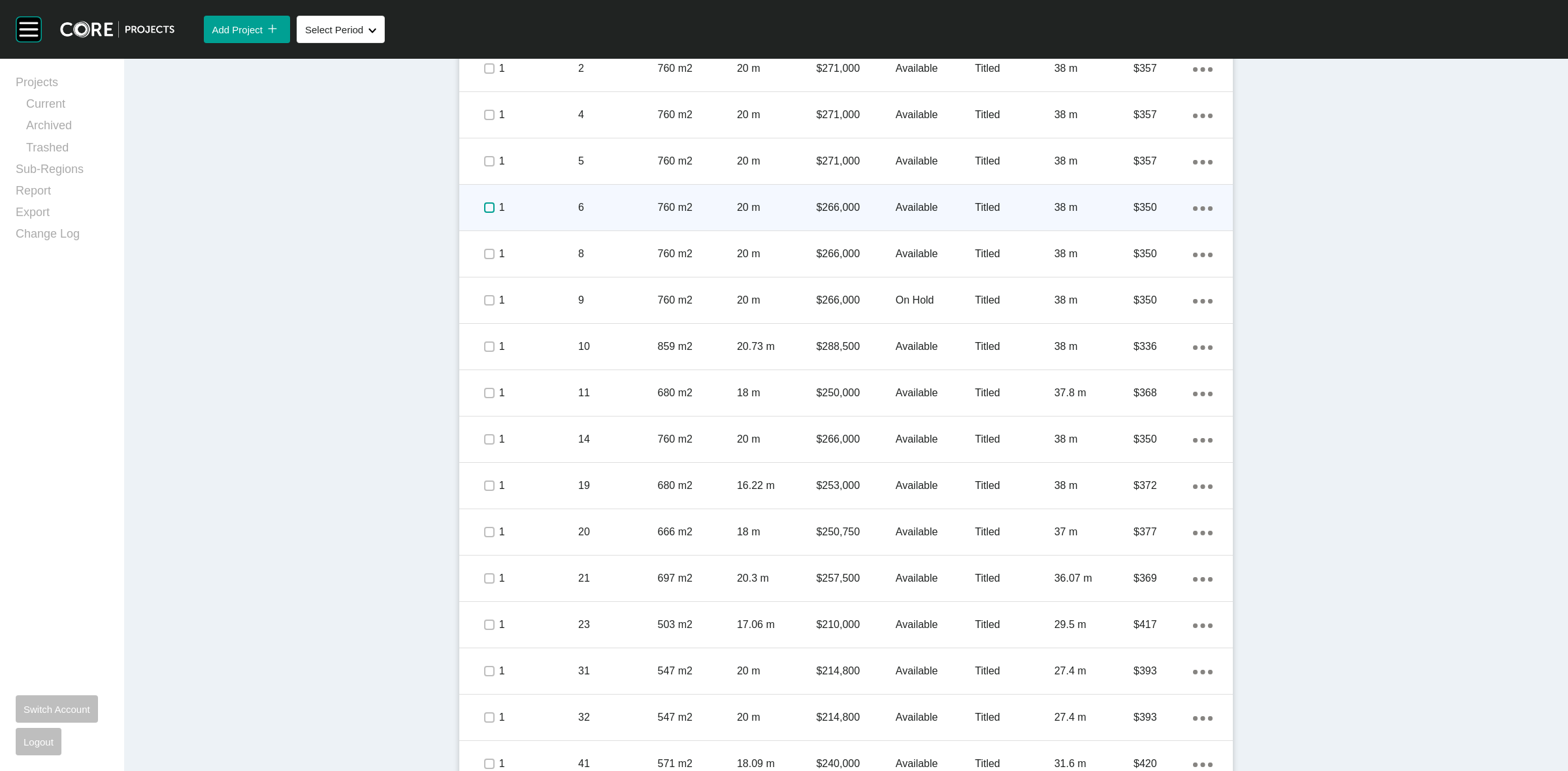
click at [485, 206] on label at bounding box center [489, 207] width 11 height 11
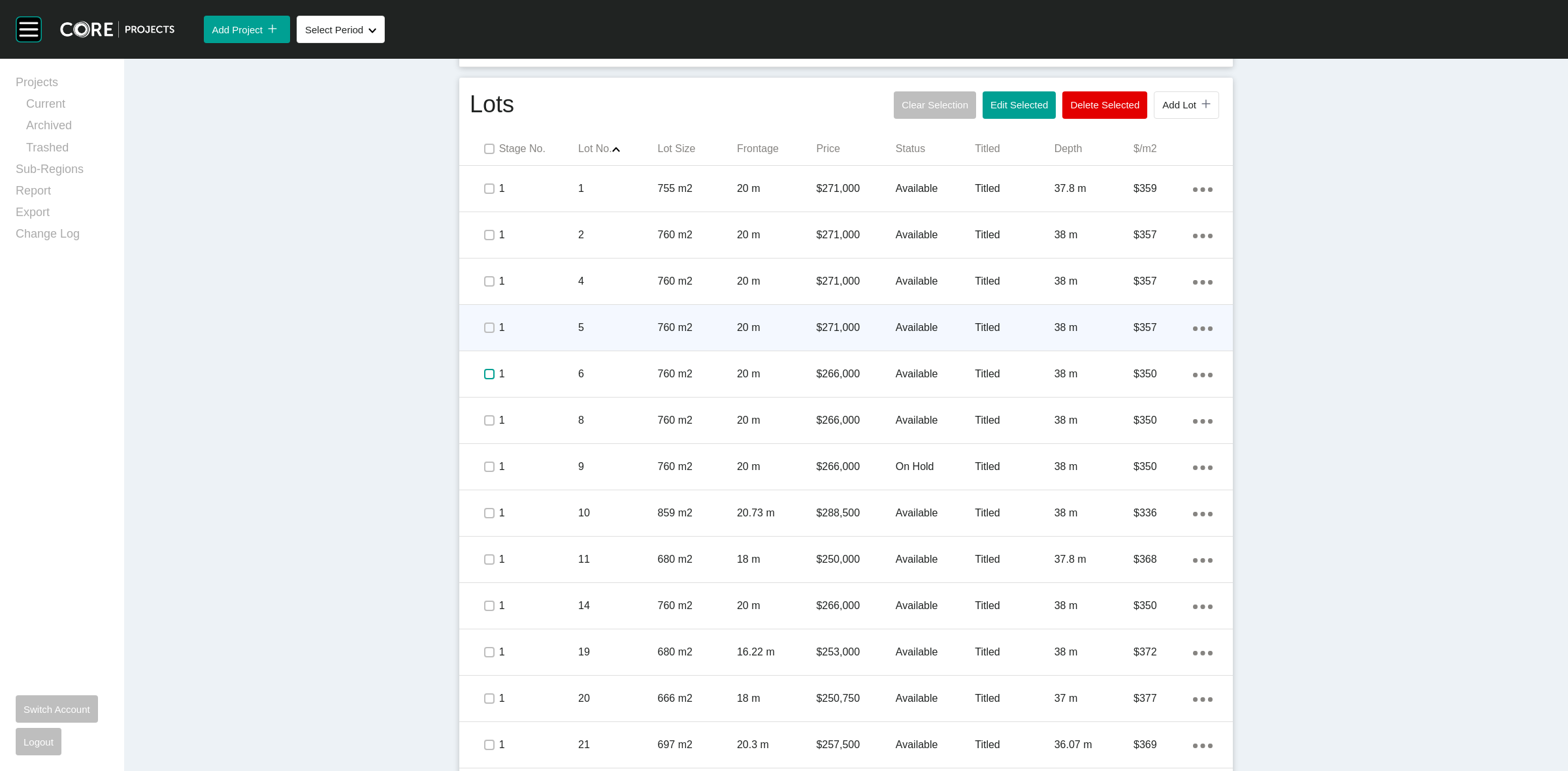
scroll to position [572, 0]
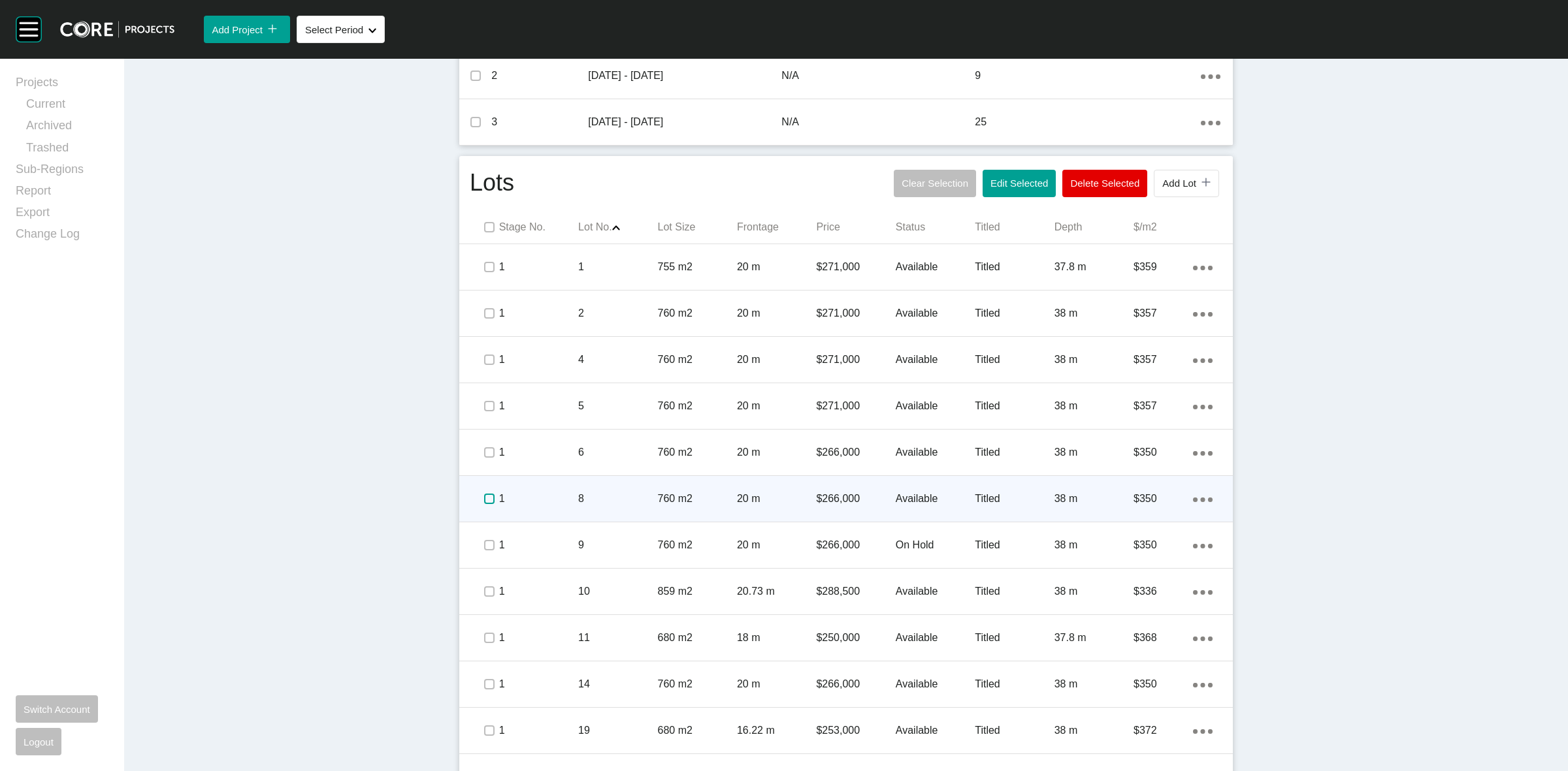
click at [487, 496] on label at bounding box center [489, 499] width 11 height 11
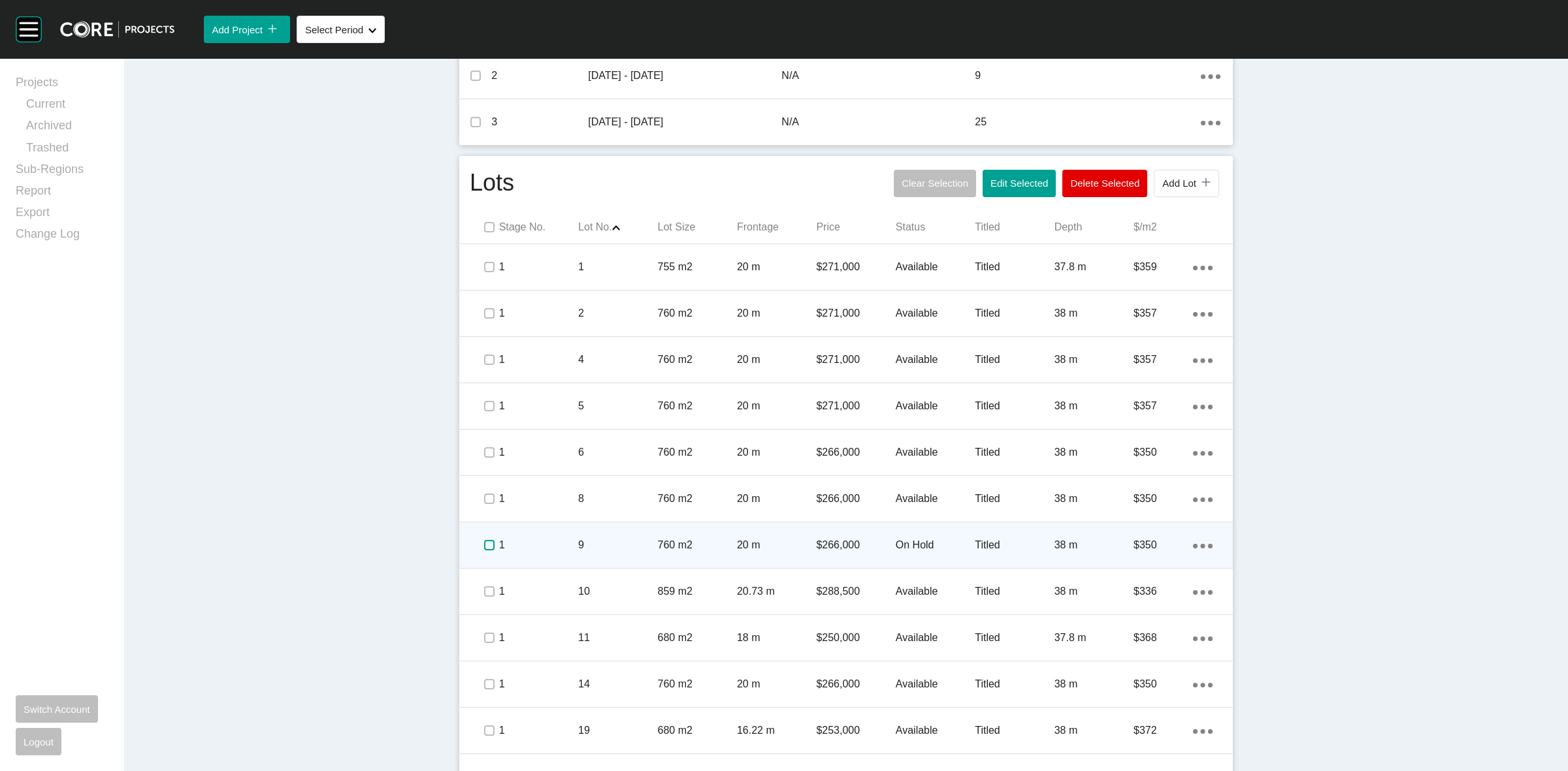
click at [484, 544] on label at bounding box center [489, 545] width 11 height 11
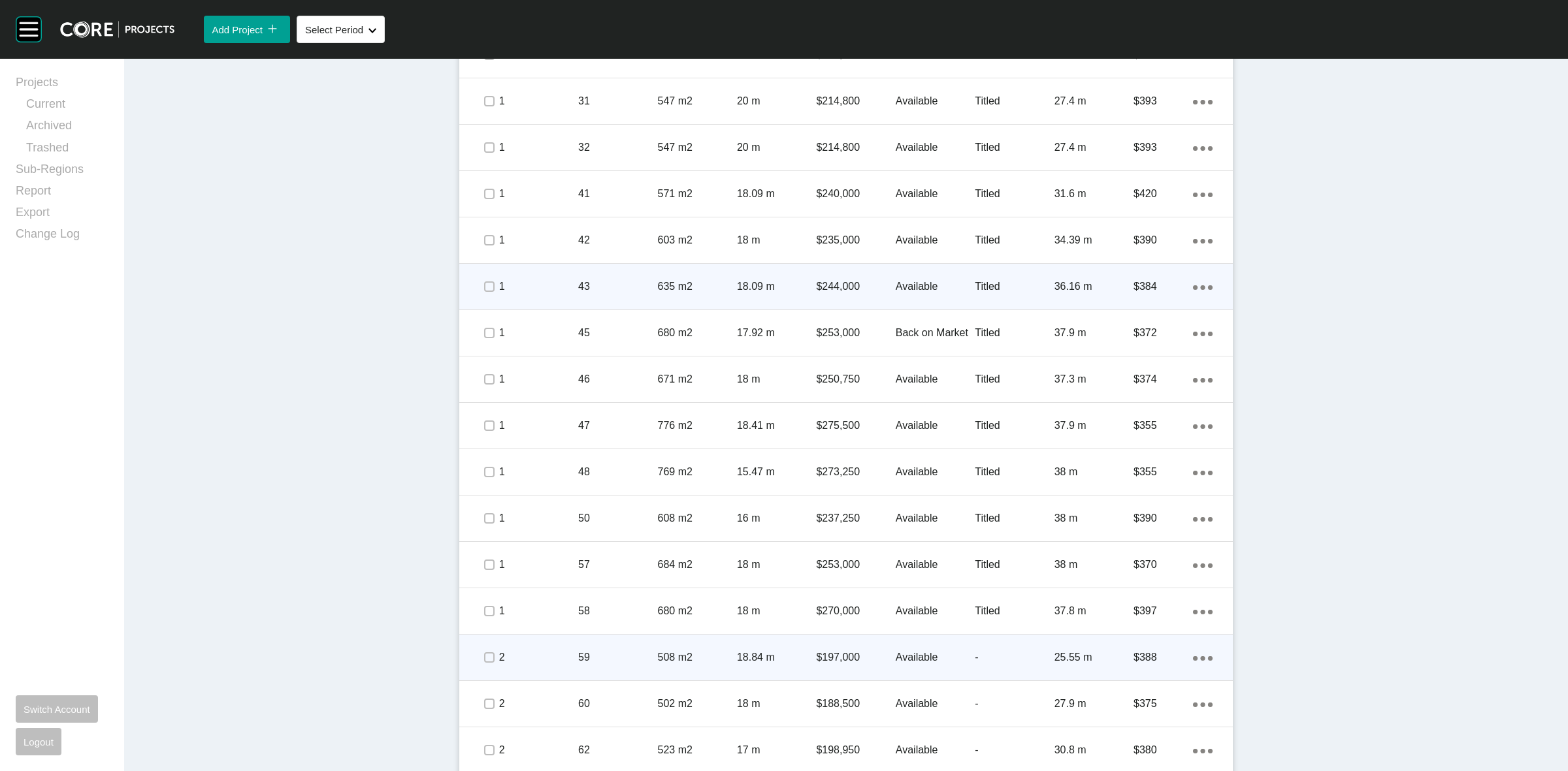
scroll to position [1388, 0]
click at [484, 654] on label at bounding box center [489, 656] width 11 height 11
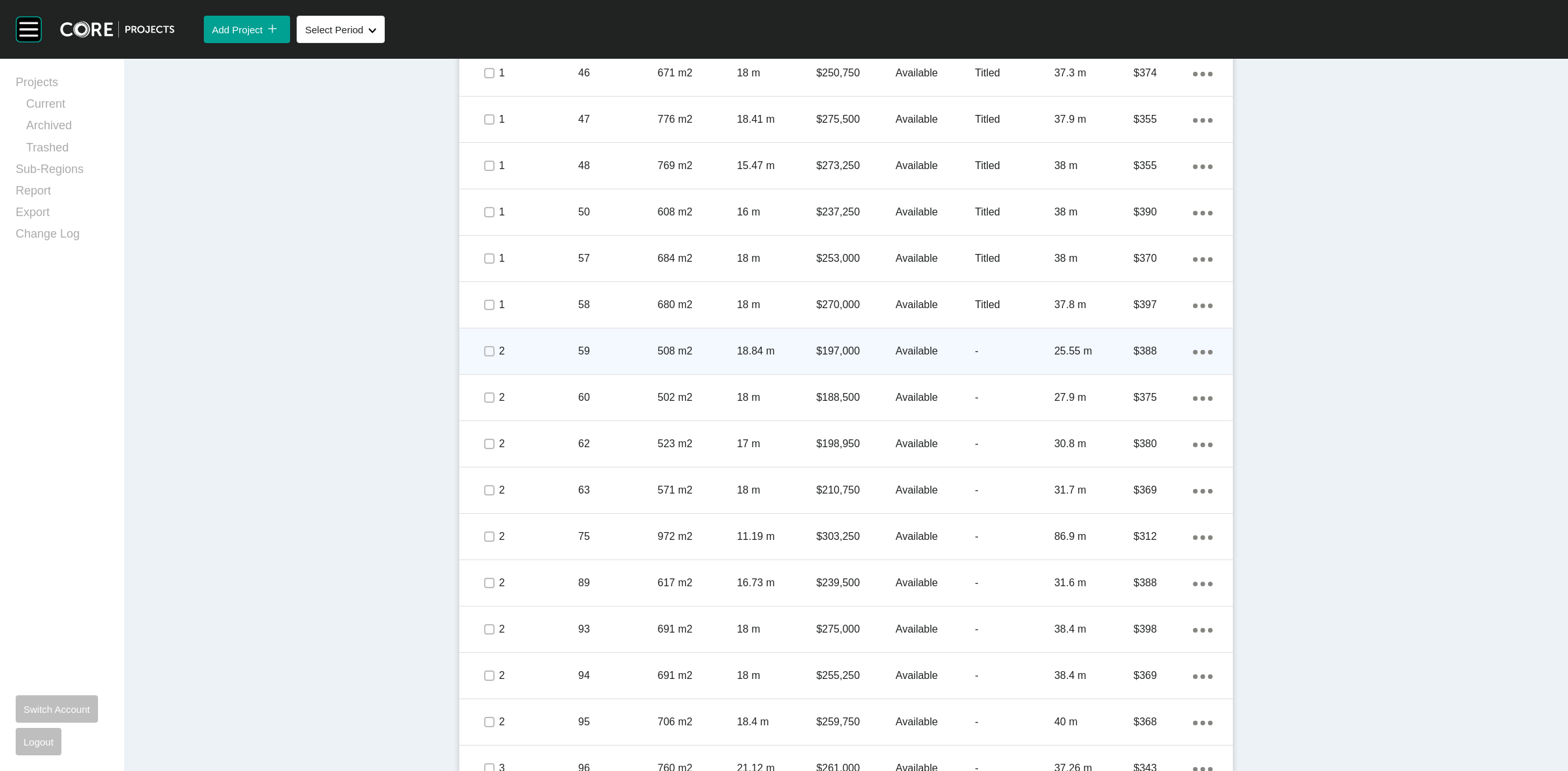
scroll to position [1715, 0]
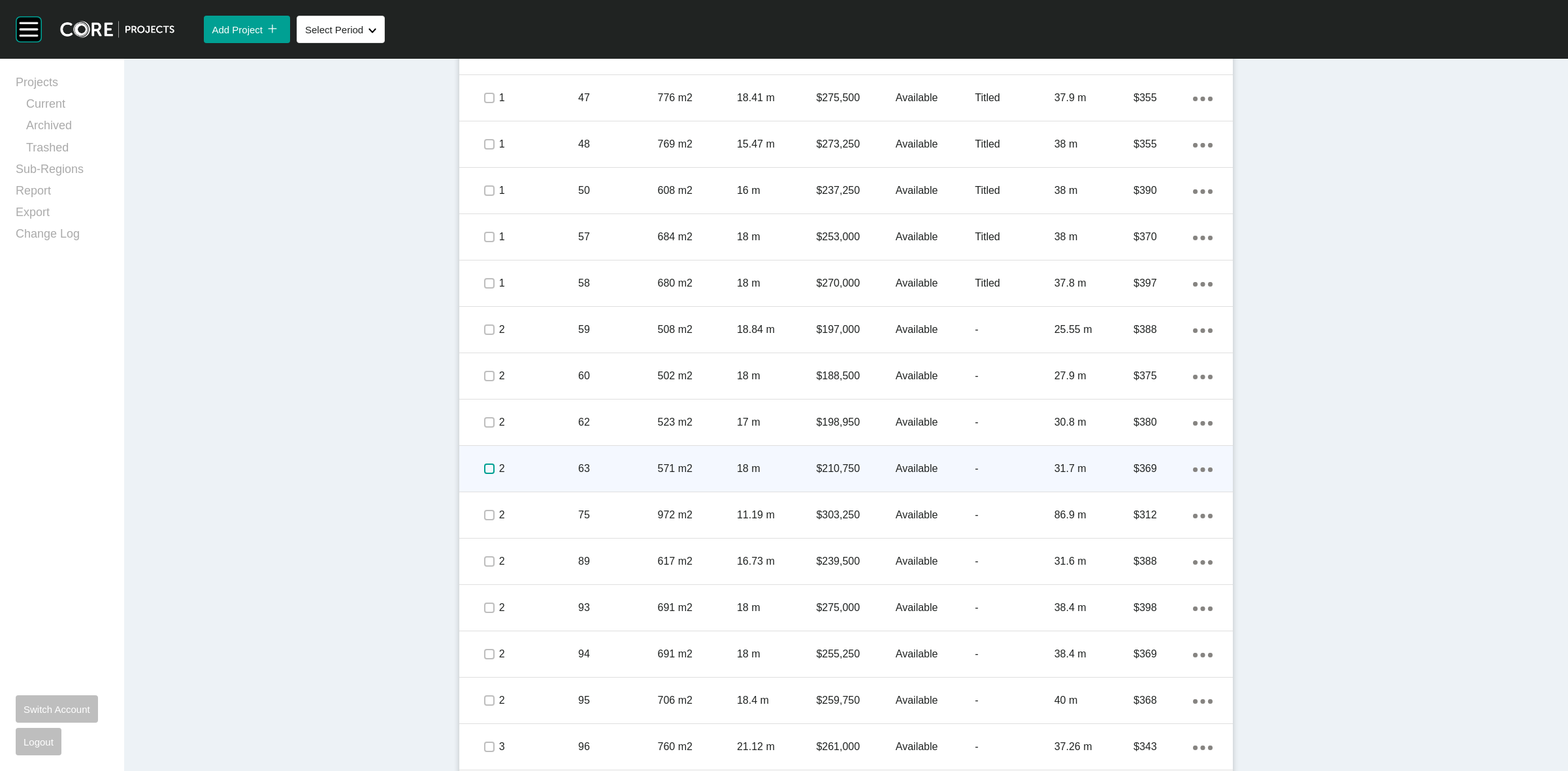
click at [484, 468] on label at bounding box center [489, 468] width 11 height 11
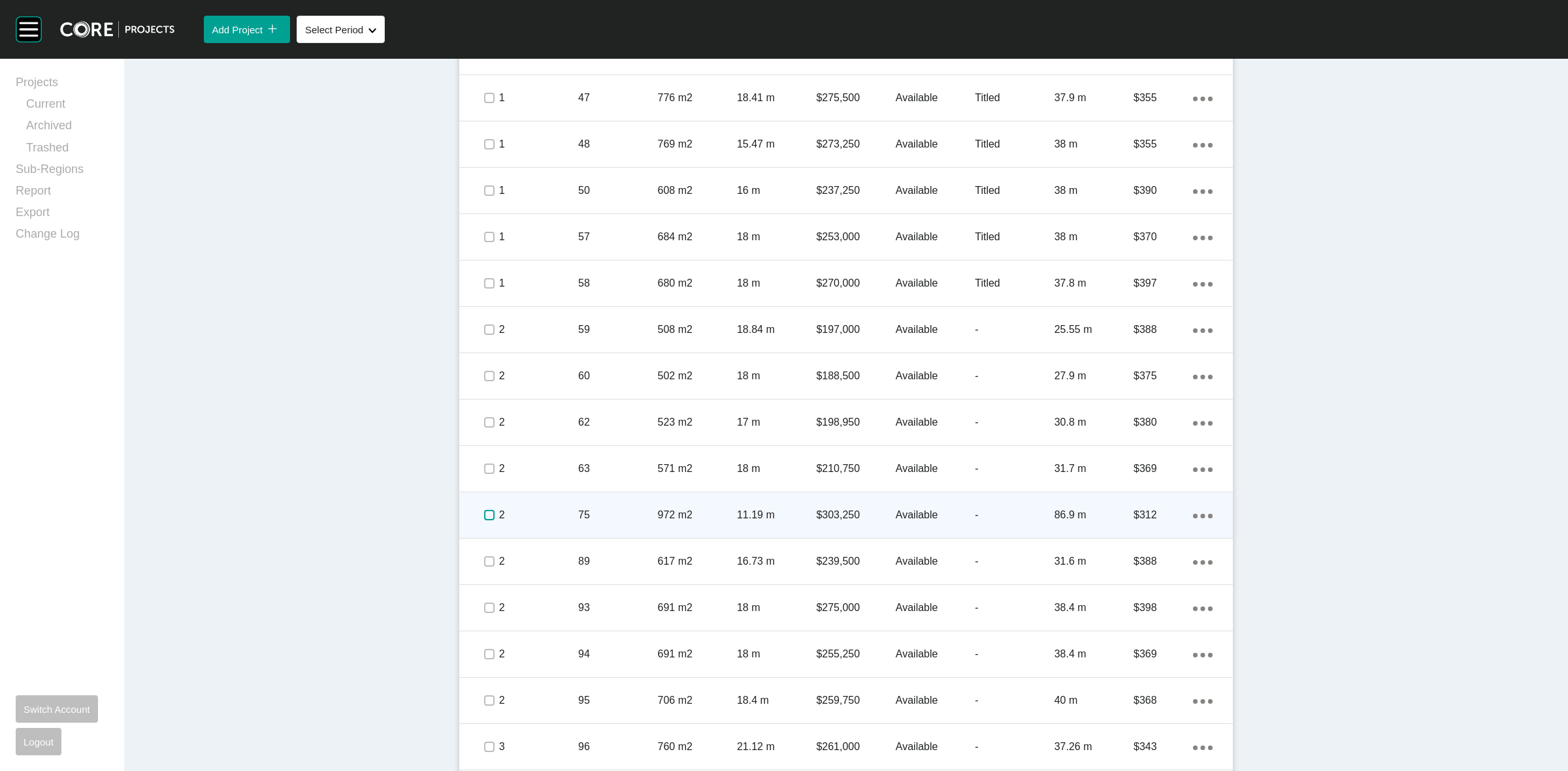
click at [484, 517] on label at bounding box center [489, 515] width 11 height 11
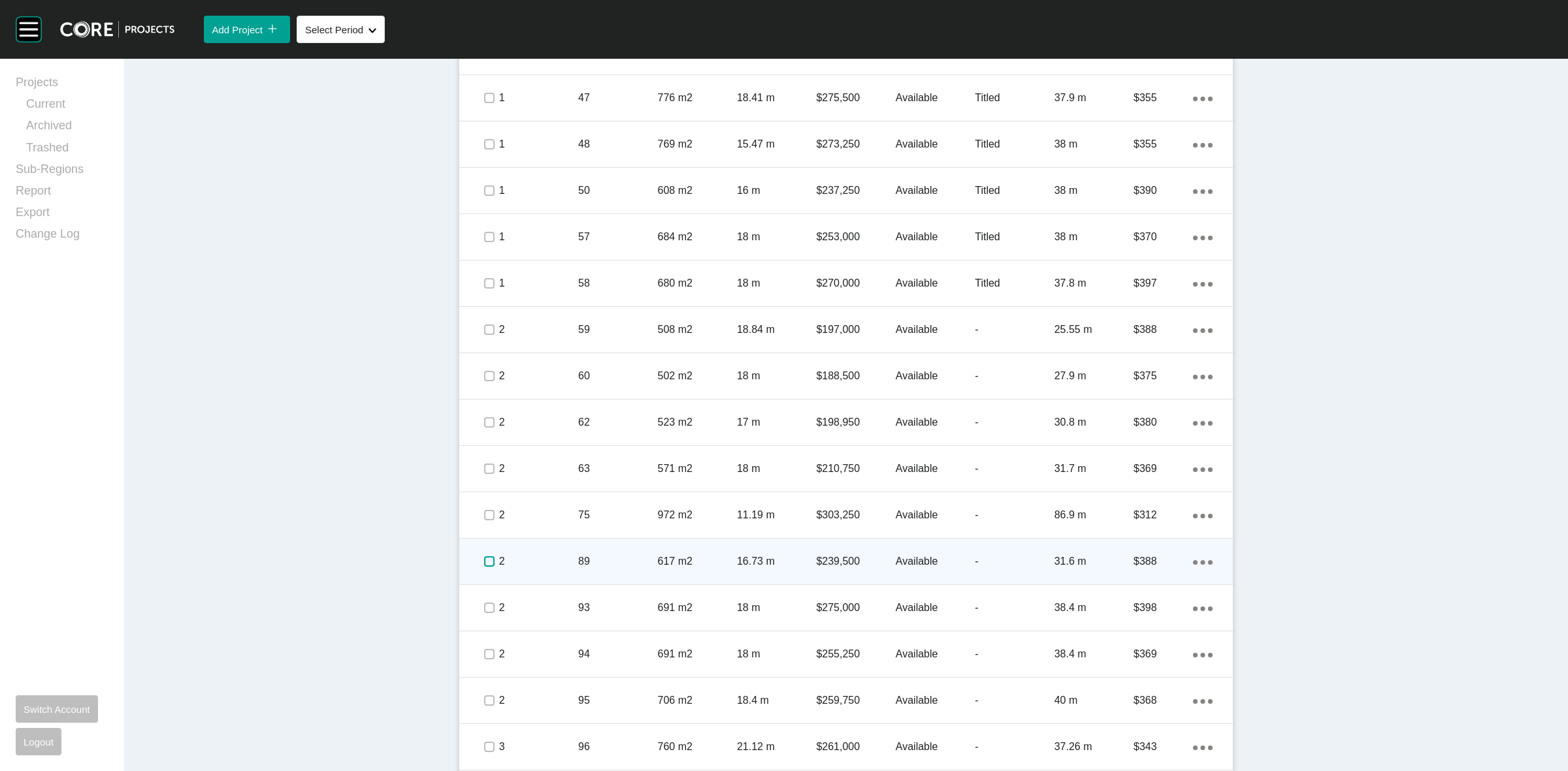
click at [484, 564] on label at bounding box center [489, 562] width 11 height 11
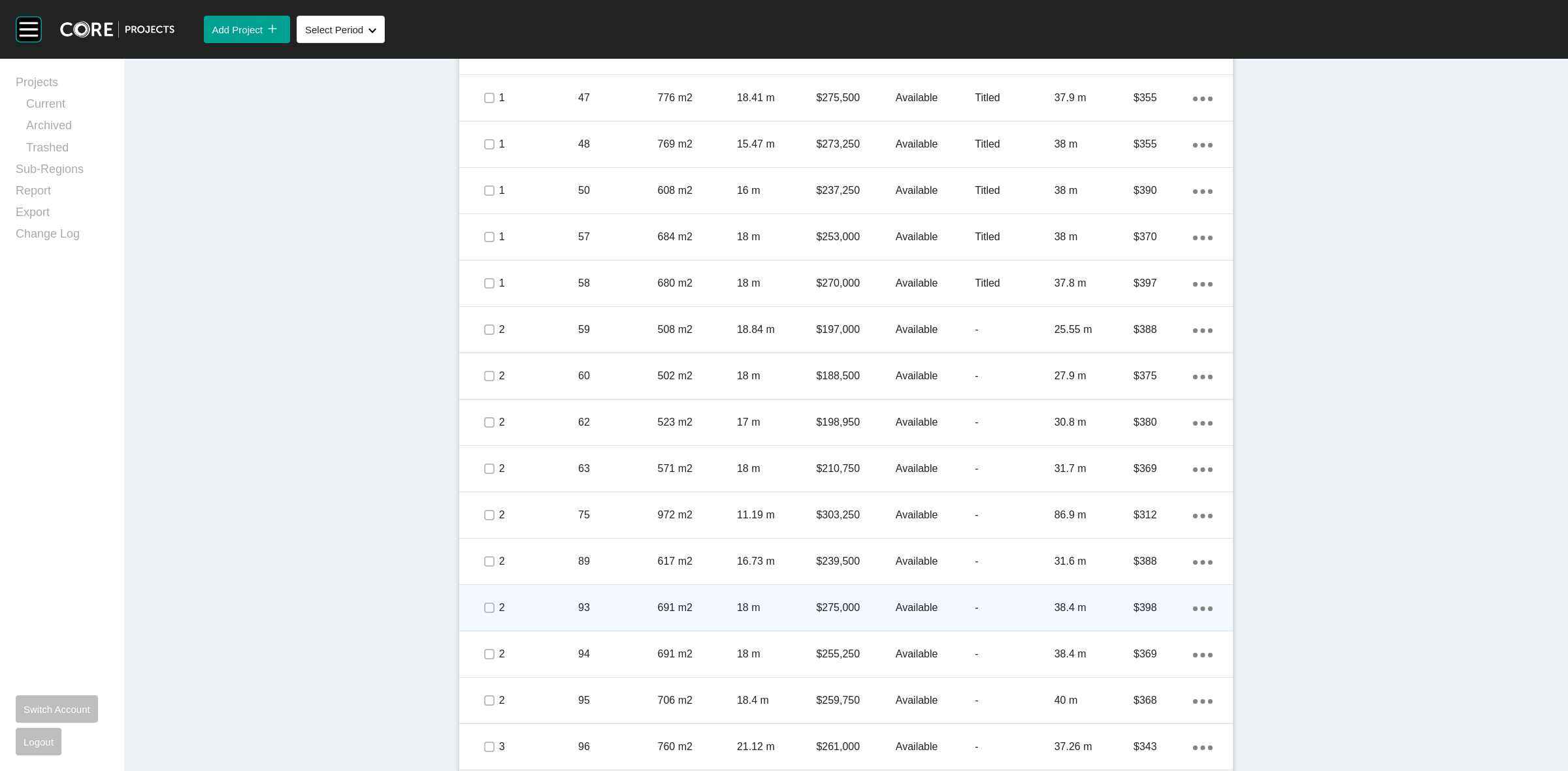
drag, startPoint x: 476, startPoint y: 606, endPoint x: 478, endPoint y: 674, distance: 68.0
click at [479, 609] on span at bounding box center [489, 608] width 20 height 20
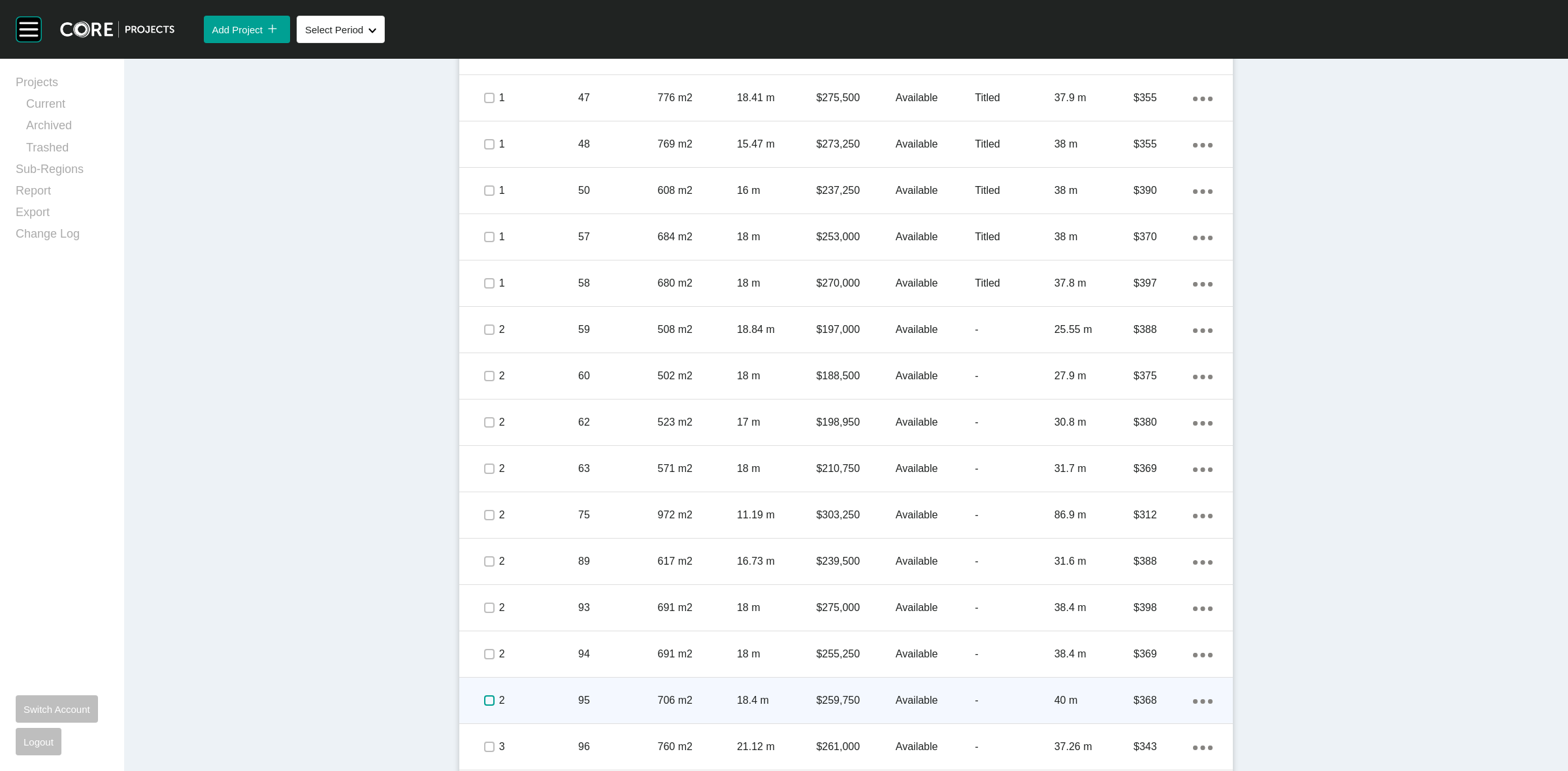
click at [484, 703] on label at bounding box center [489, 700] width 11 height 11
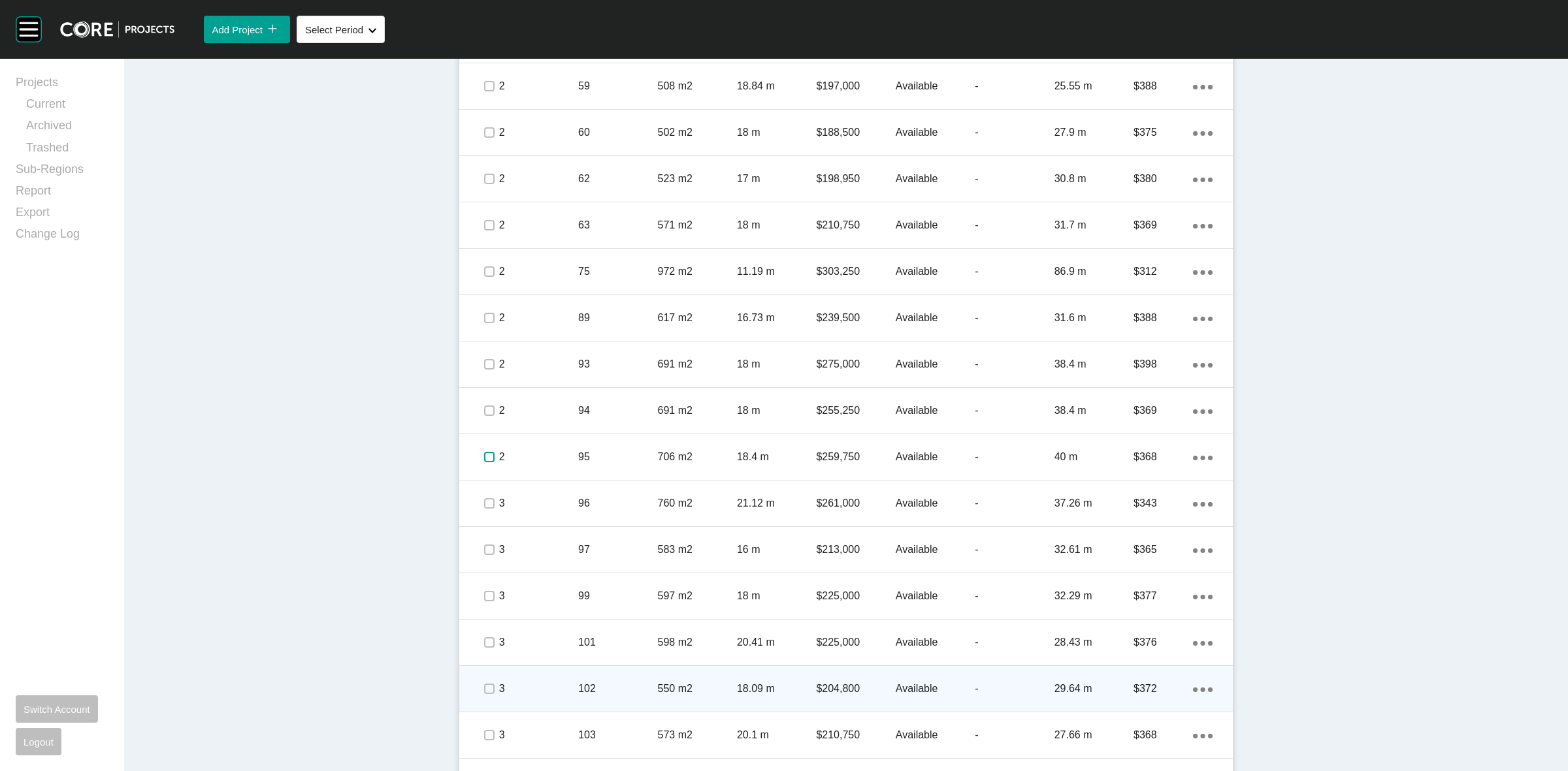
scroll to position [1959, 0]
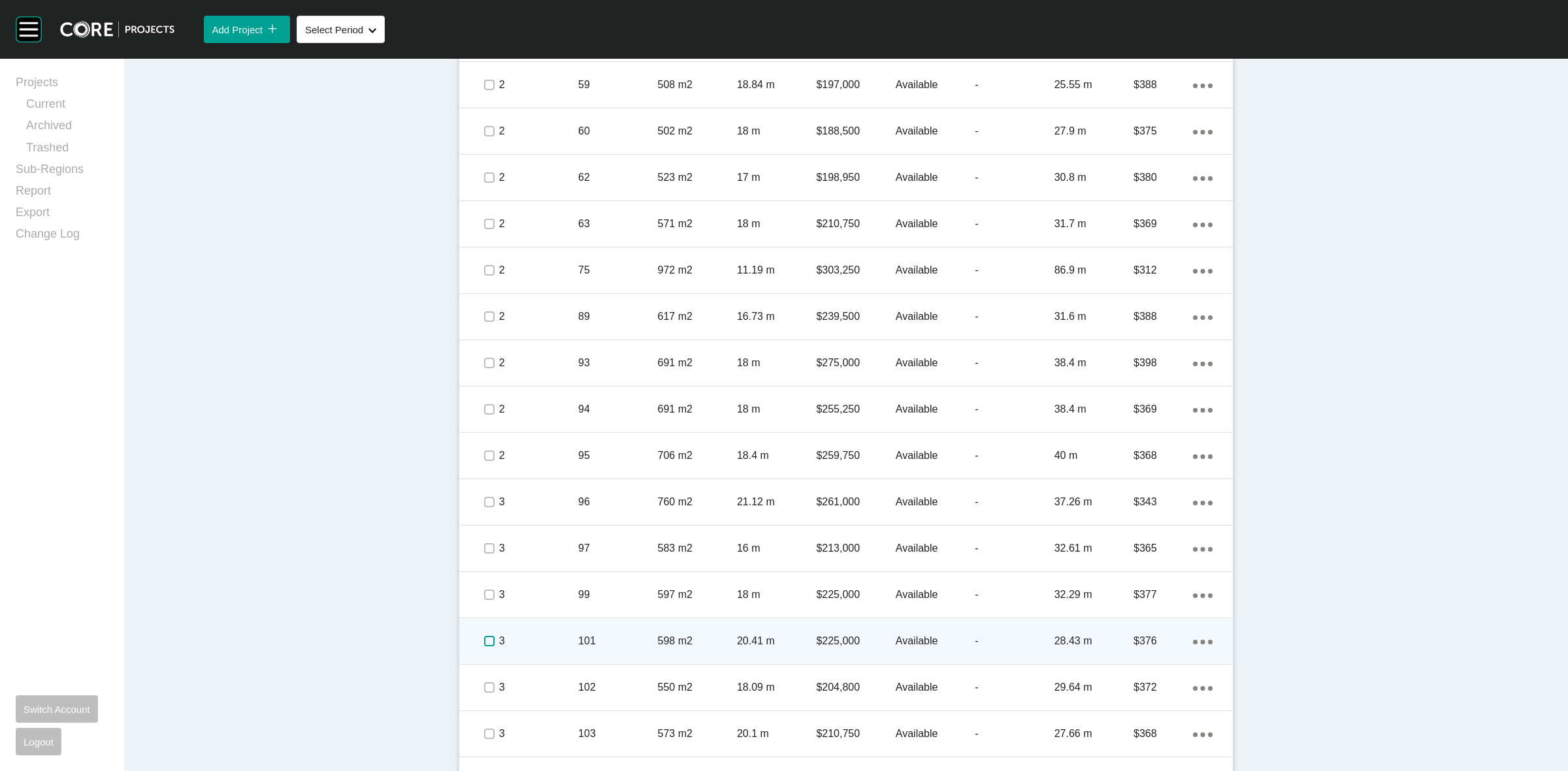
click at [487, 638] on label at bounding box center [489, 641] width 11 height 11
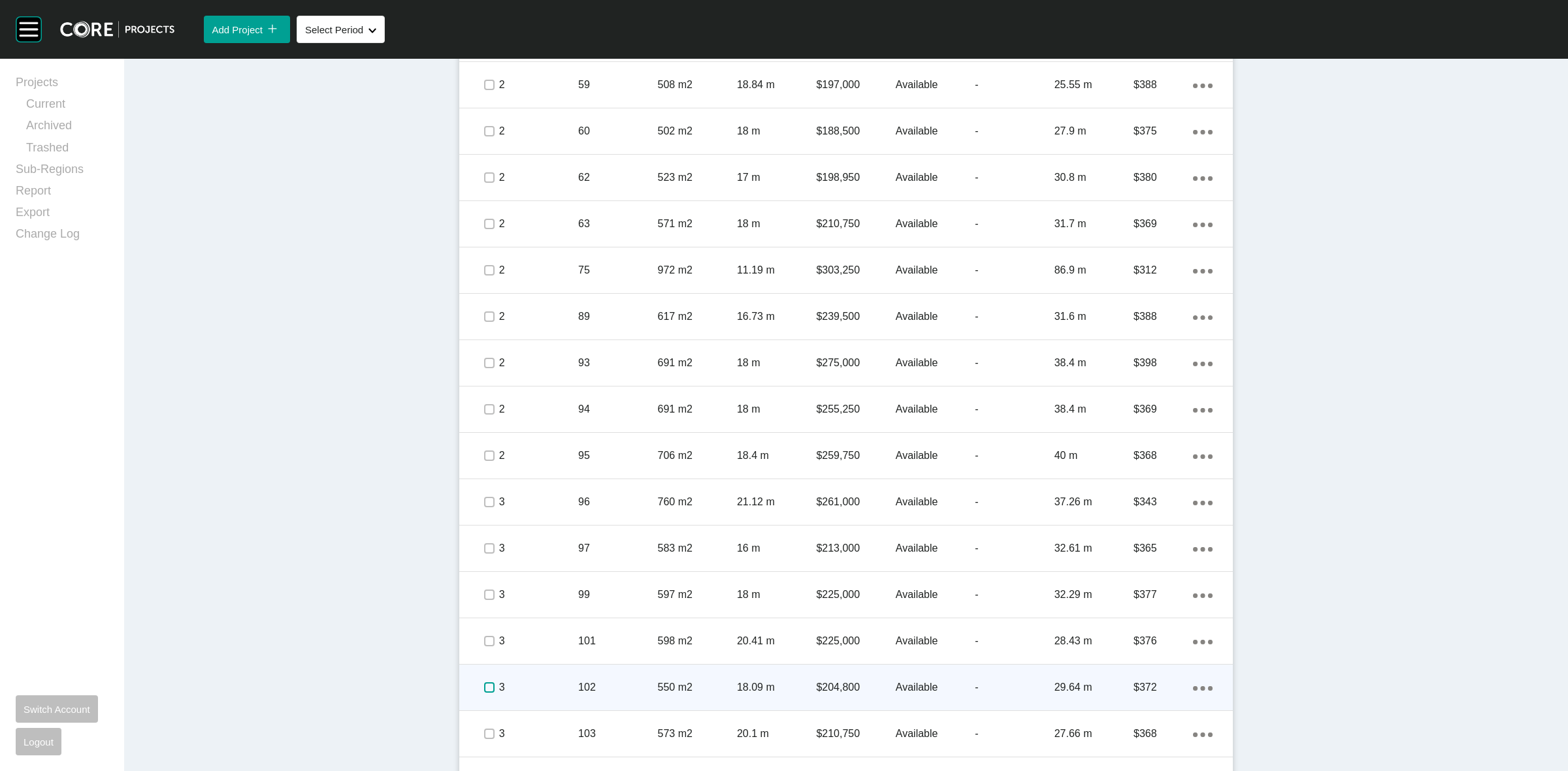
click at [485, 688] on label at bounding box center [489, 688] width 11 height 11
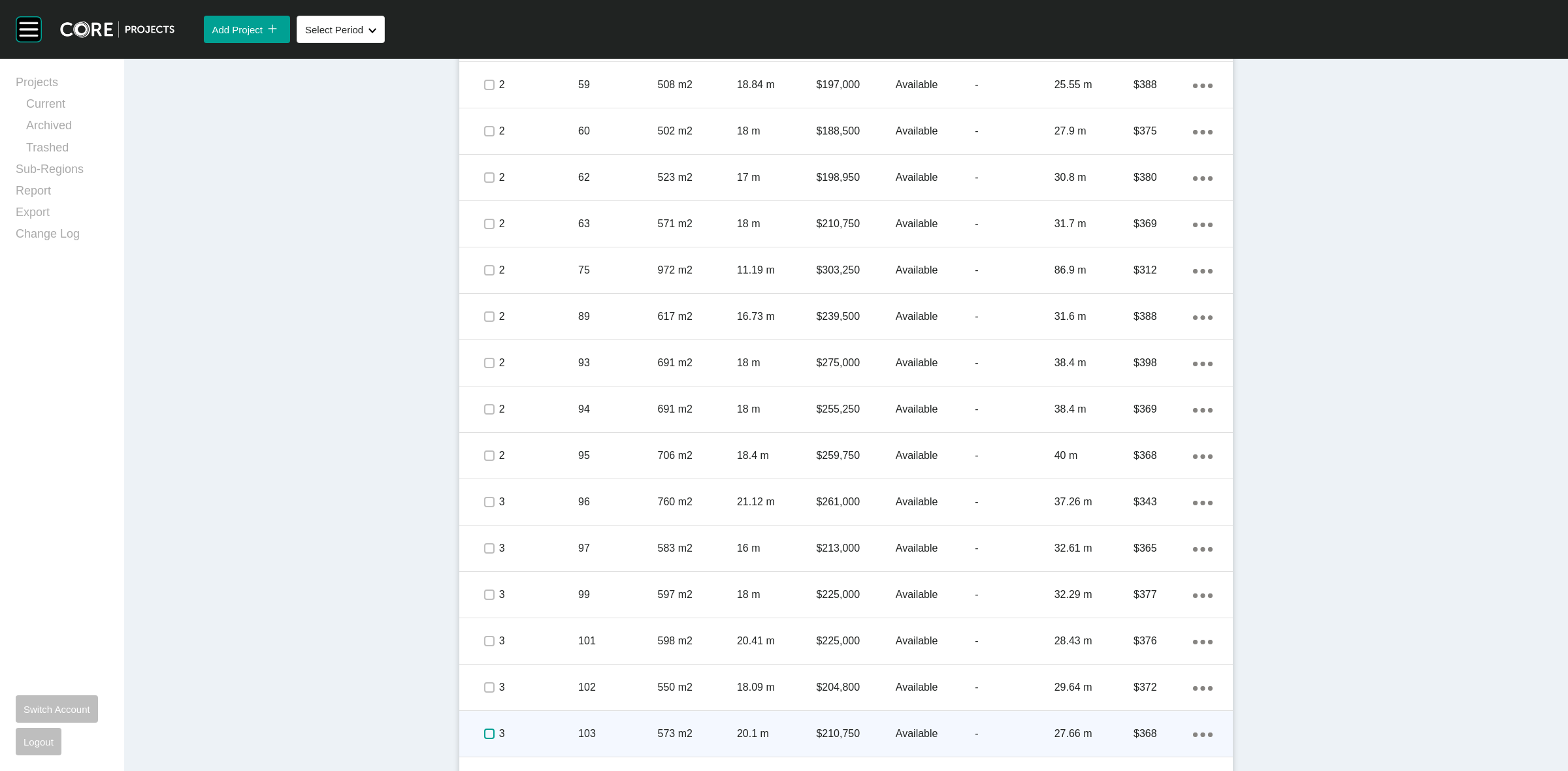
click at [484, 733] on label at bounding box center [489, 734] width 11 height 11
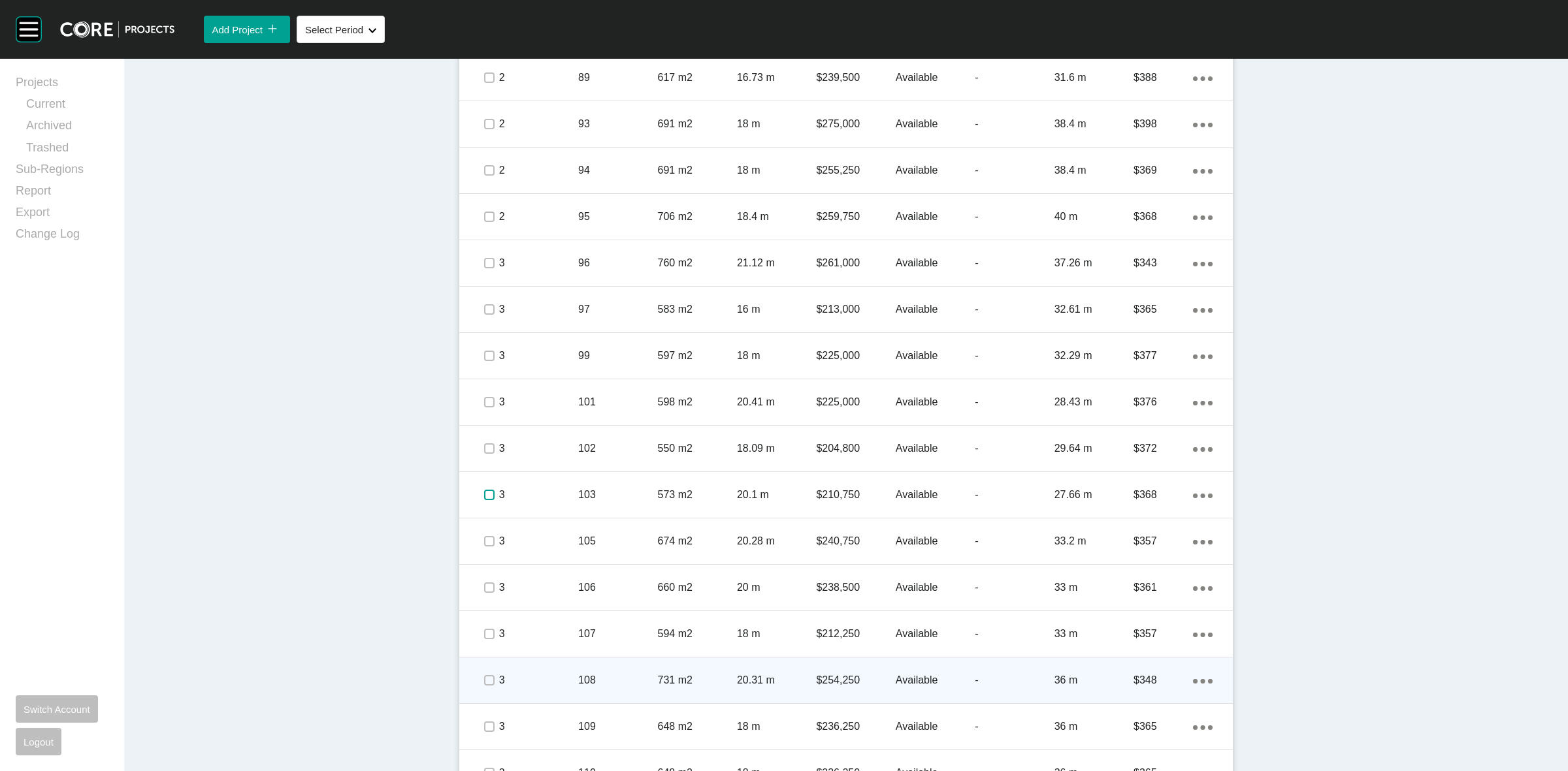
scroll to position [2205, 0]
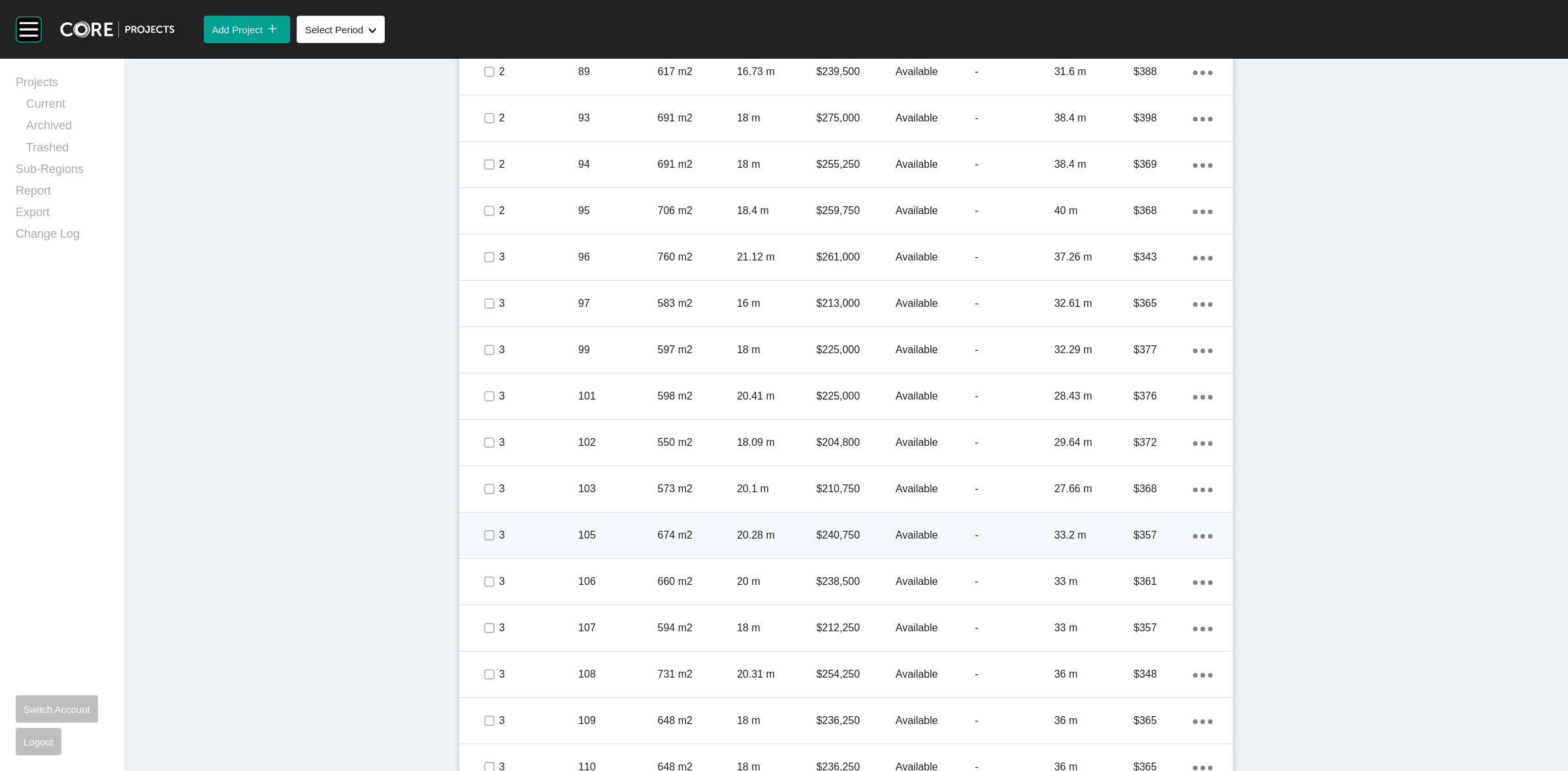
click at [1197, 532] on div "Action Menu Dots Copy 6 Created with Sketch." at bounding box center [1203, 535] width 20 height 15
click at [1148, 539] on link "Duplicate" at bounding box center [1144, 537] width 49 height 20
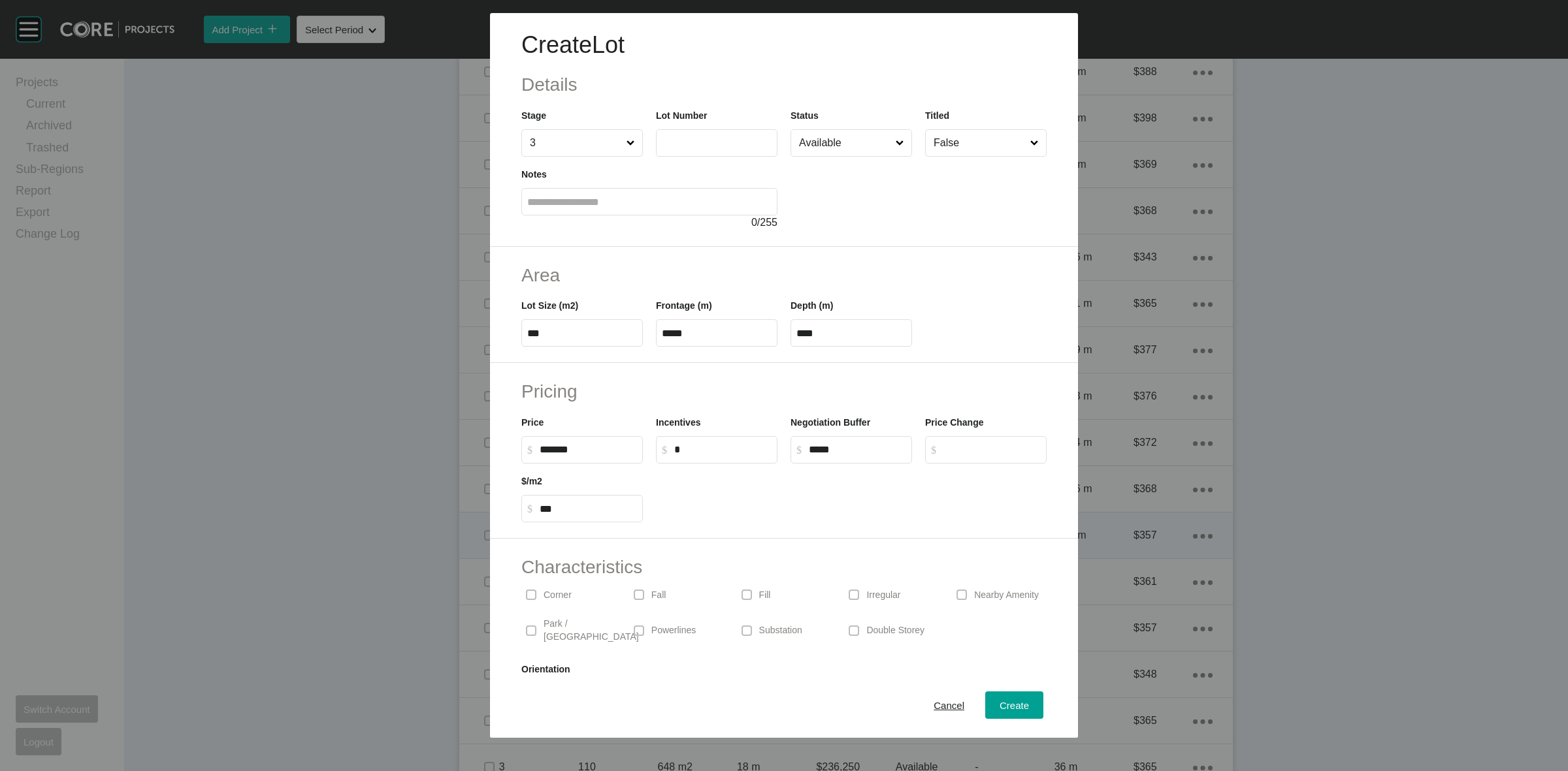
click at [702, 145] on input "text" at bounding box center [717, 142] width 110 height 11
type input "***"
type input "******"
type input "***"
type input "****"
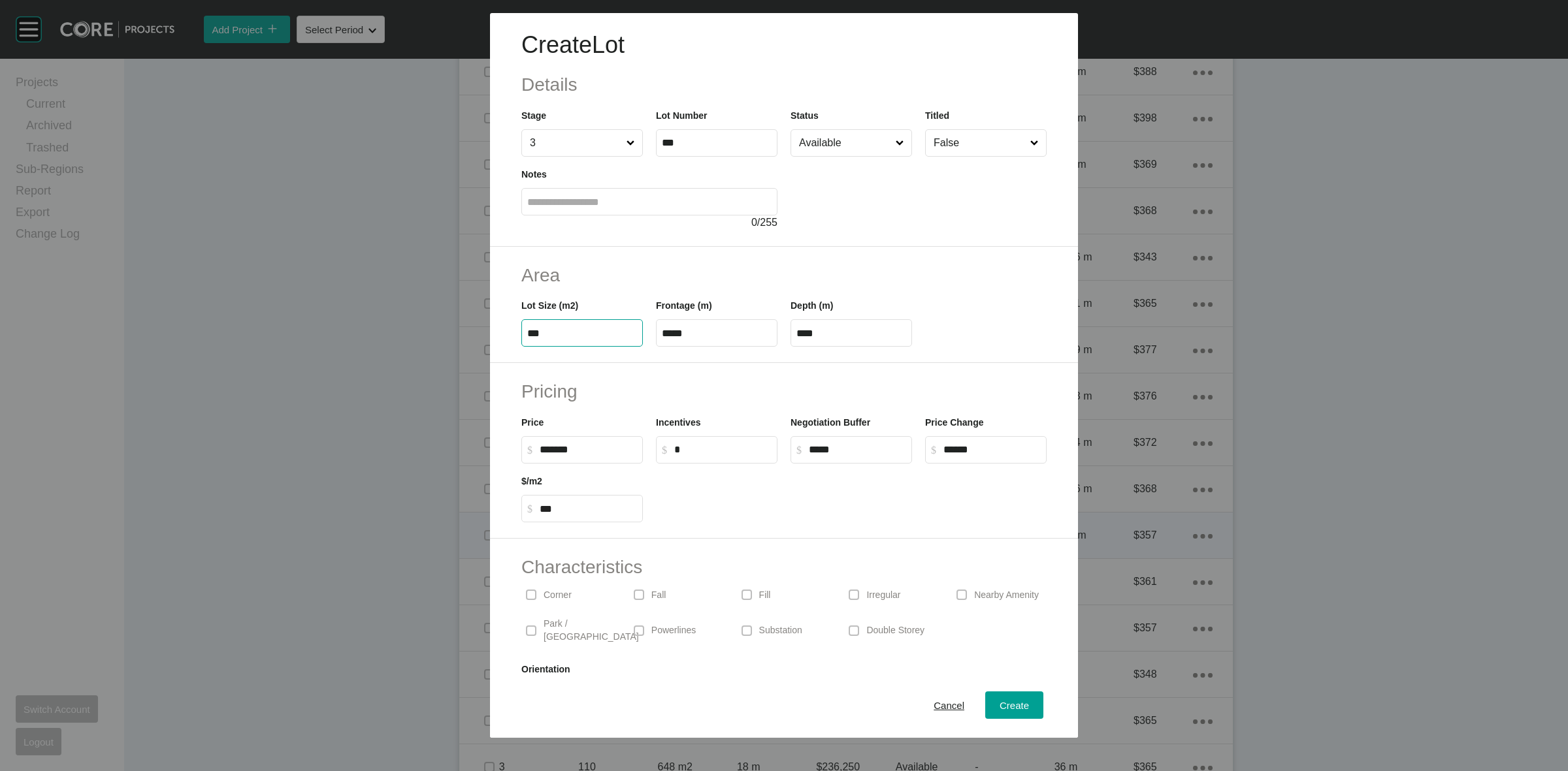
type input "***"
type input "*****"
type input "****"
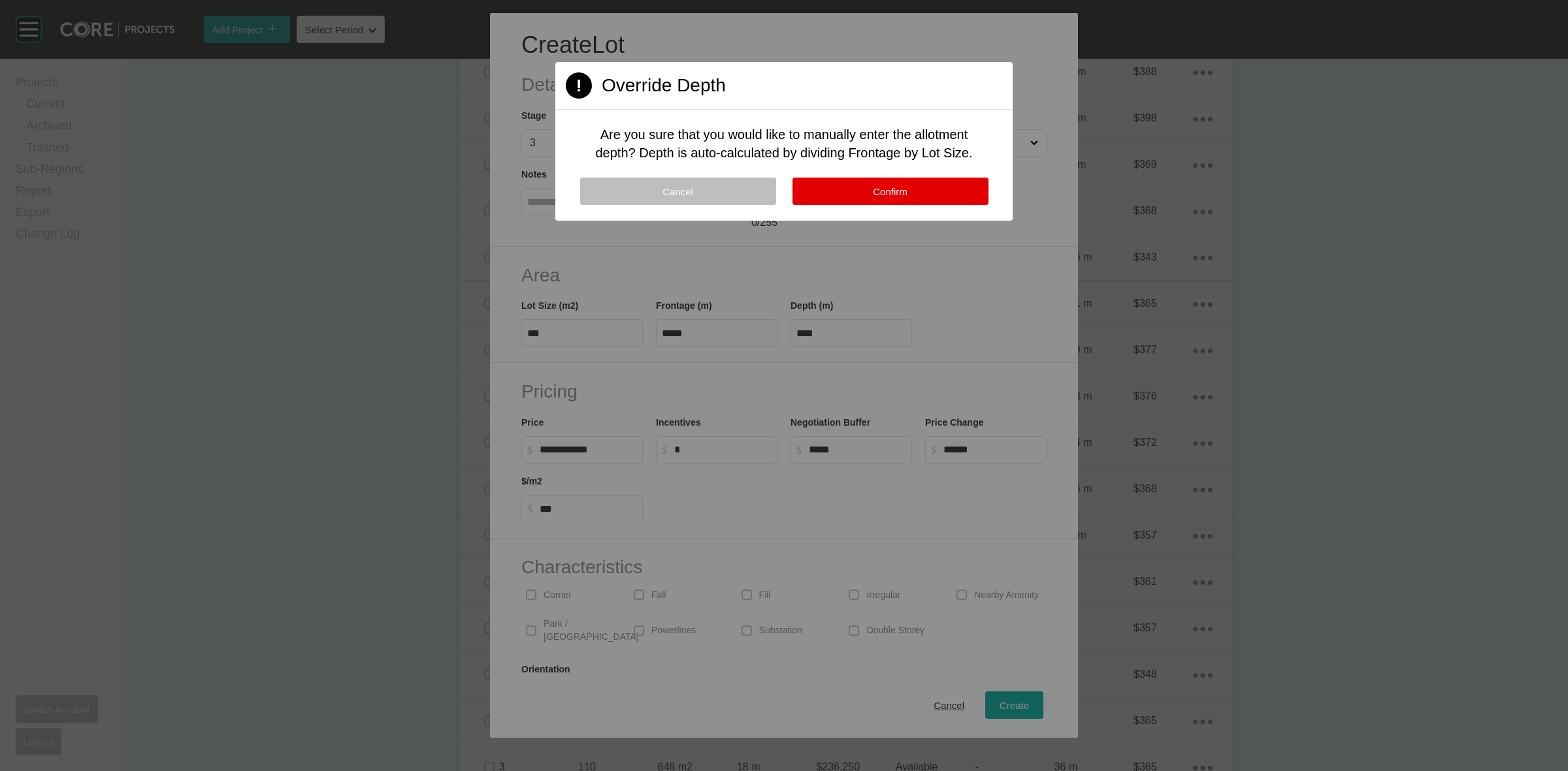
drag, startPoint x: 614, startPoint y: 449, endPoint x: 264, endPoint y: 442, distance: 350.1
click at [353, 454] on div at bounding box center [784, 385] width 1568 height 771
click at [806, 191] on button "Confirm" at bounding box center [891, 192] width 196 height 28
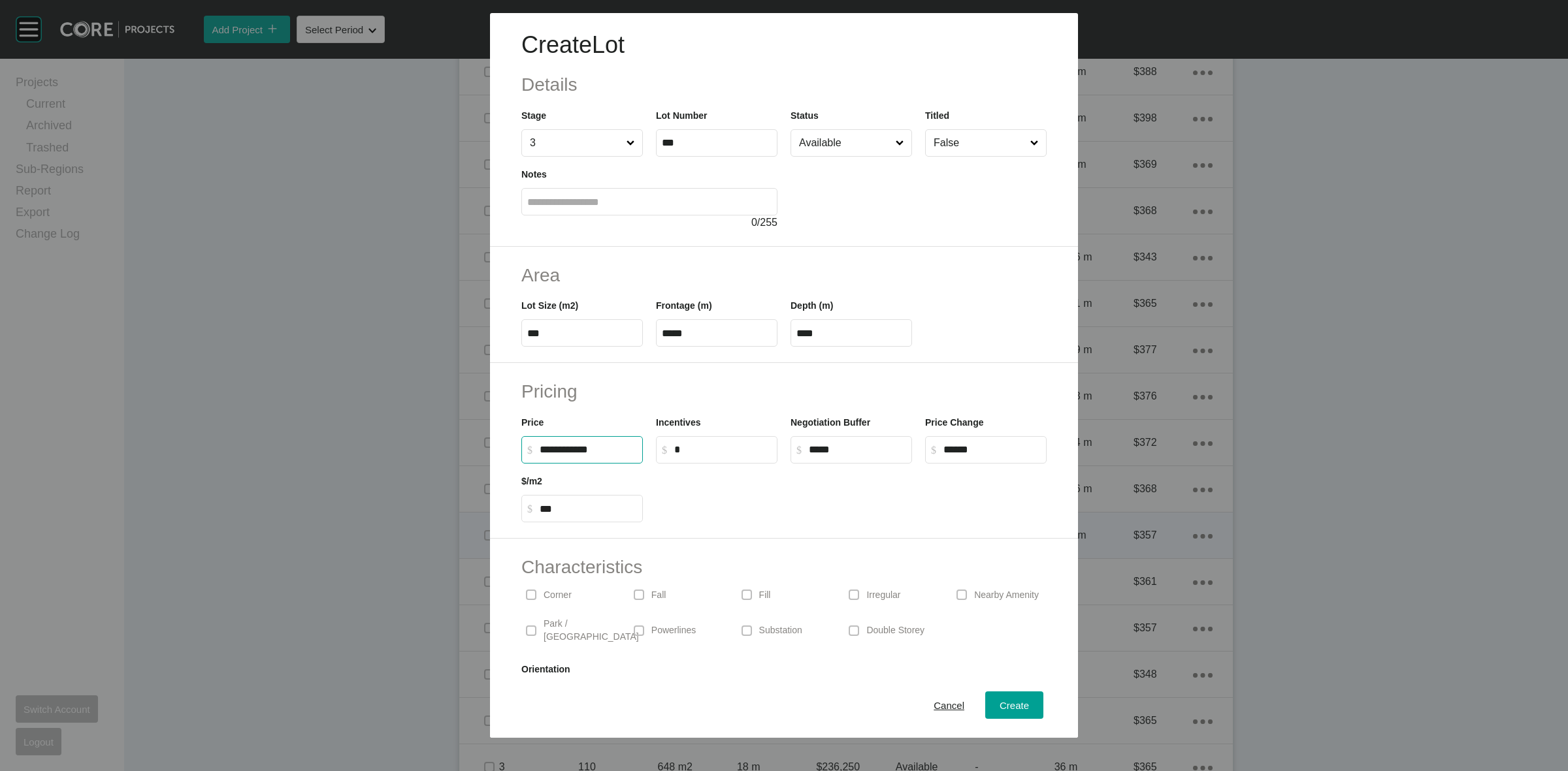
drag, startPoint x: 622, startPoint y: 452, endPoint x: 203, endPoint y: 426, distance: 419.8
click at [351, 459] on div "**********" at bounding box center [784, 369] width 1568 height 739
type input "*******"
type input "***"
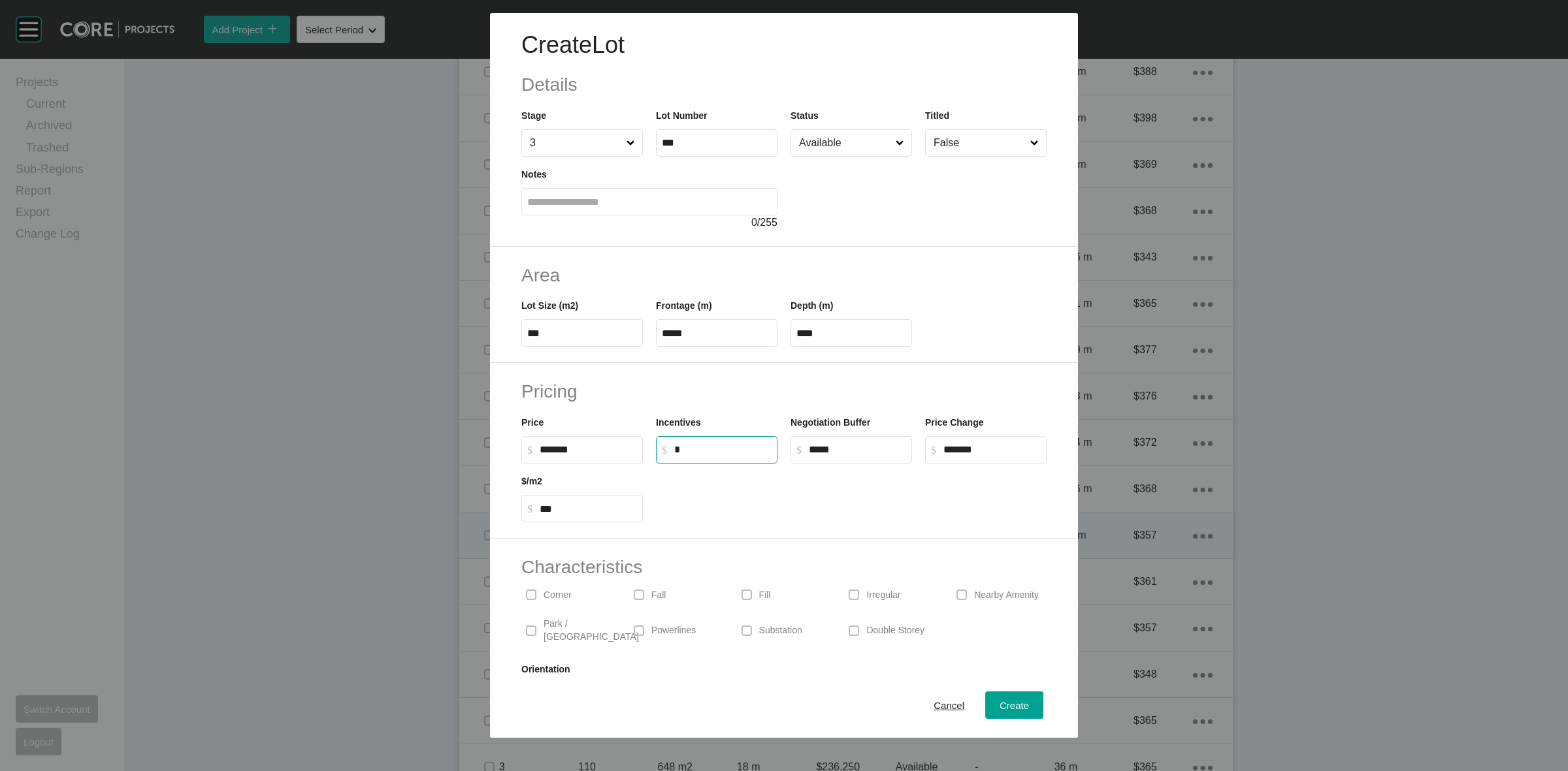
click at [948, 289] on div at bounding box center [985, 317] width 135 height 59
type input "******"
drag, startPoint x: 1008, startPoint y: 446, endPoint x: 856, endPoint y: 452, distance: 152.1
click at [866, 452] on div "Price $ Created with Sketch. $ ******* Incentives $ Created with Sketch. $ * Ne…" at bounding box center [784, 434] width 538 height 59
click at [920, 487] on div at bounding box center [851, 493] width 404 height 59
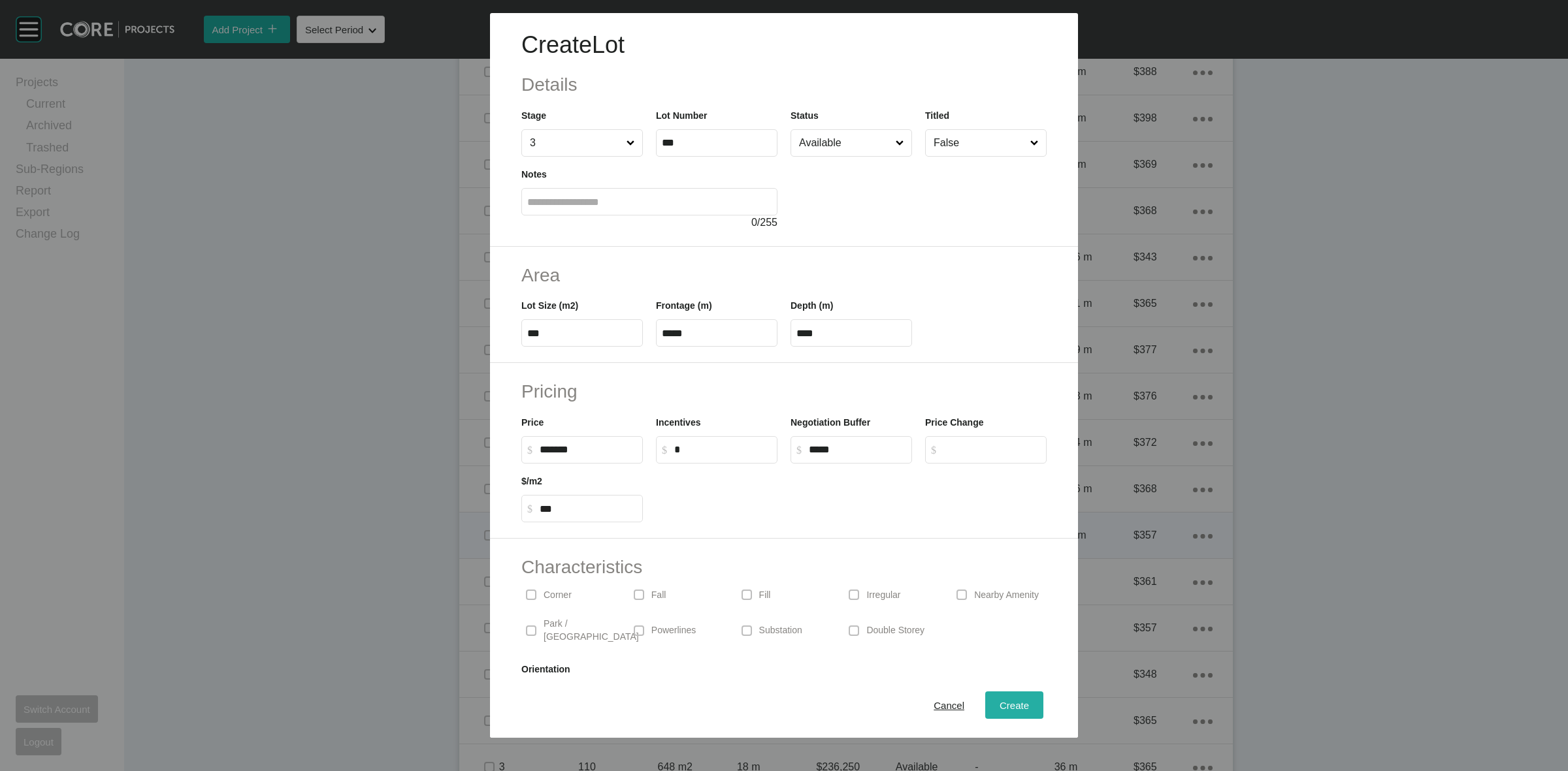
click at [1008, 707] on span "Create" at bounding box center [1015, 705] width 29 height 11
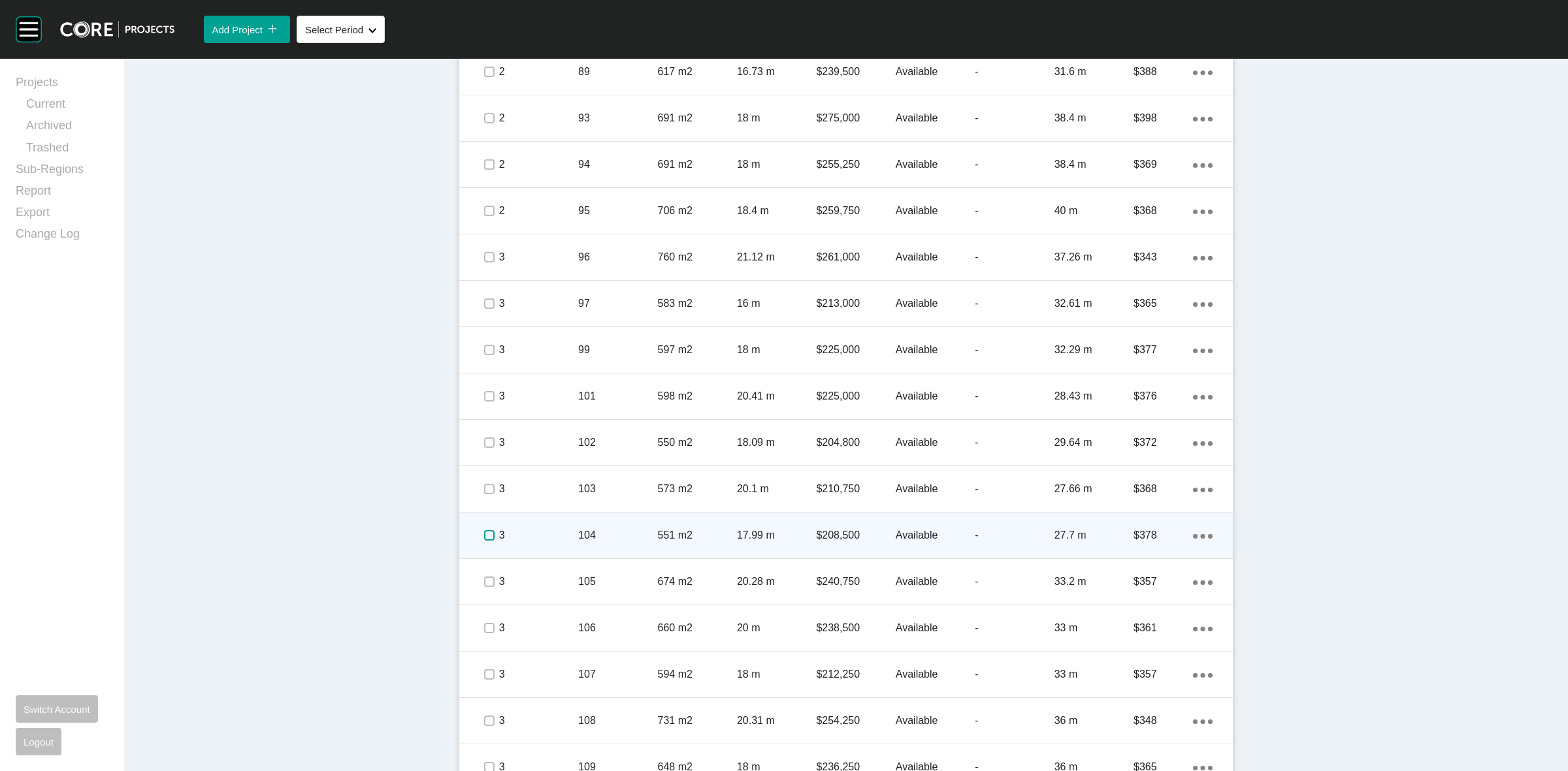
click at [484, 533] on label at bounding box center [489, 535] width 11 height 11
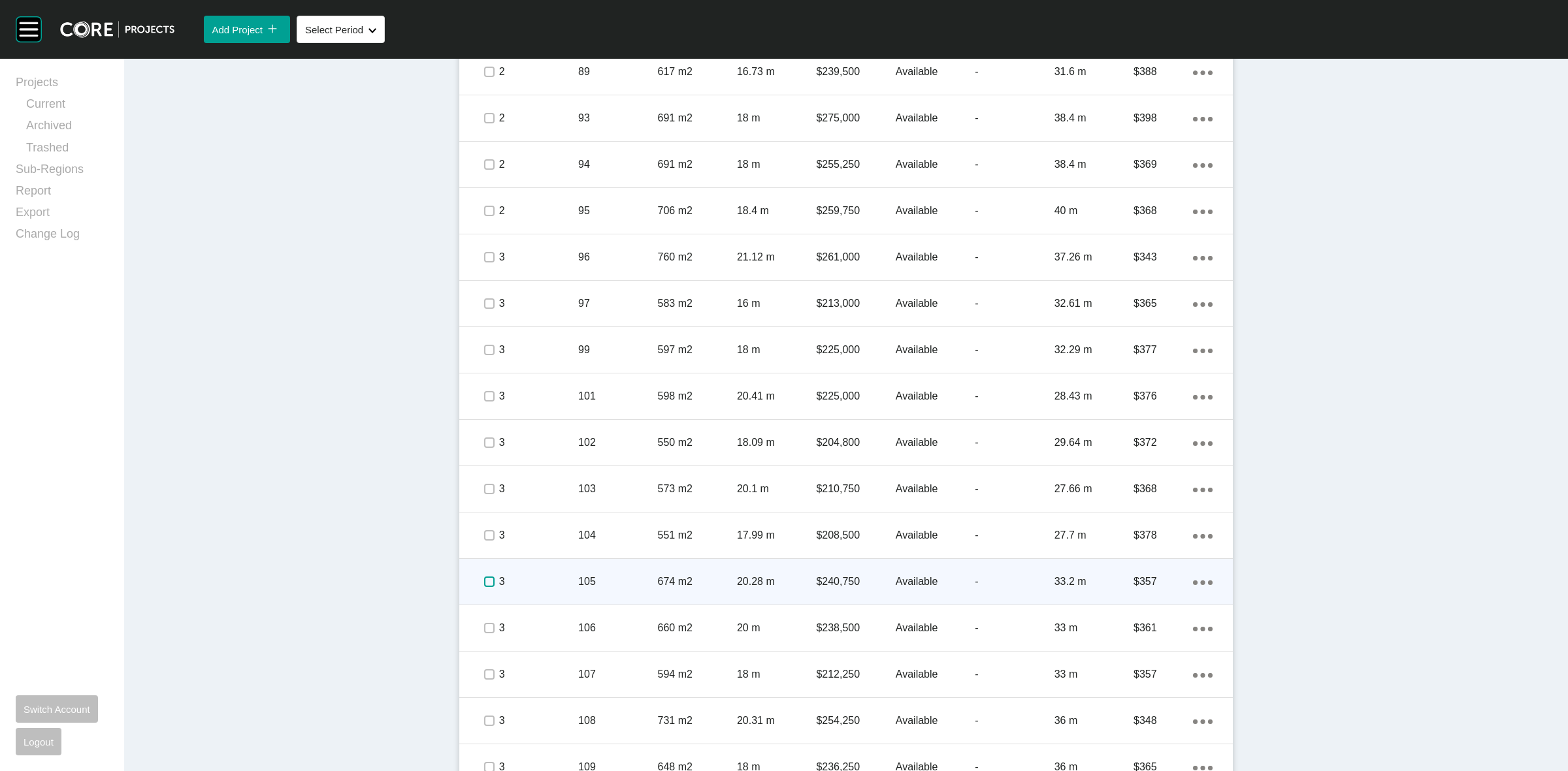
click at [487, 578] on label at bounding box center [489, 581] width 11 height 11
click at [549, 583] on p "3" at bounding box center [538, 581] width 79 height 15
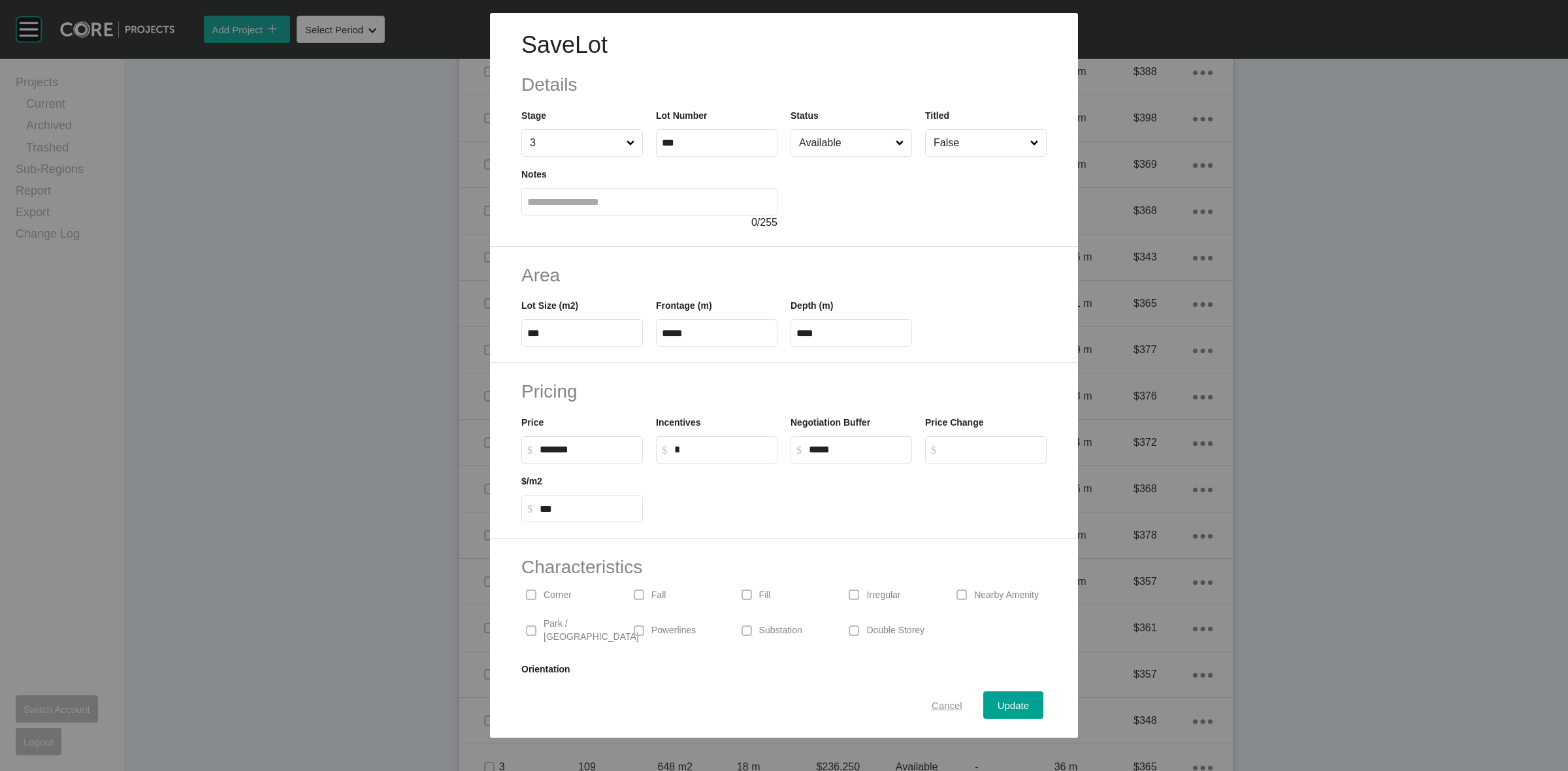
click at [931, 704] on span "Cancel" at bounding box center [946, 705] width 30 height 11
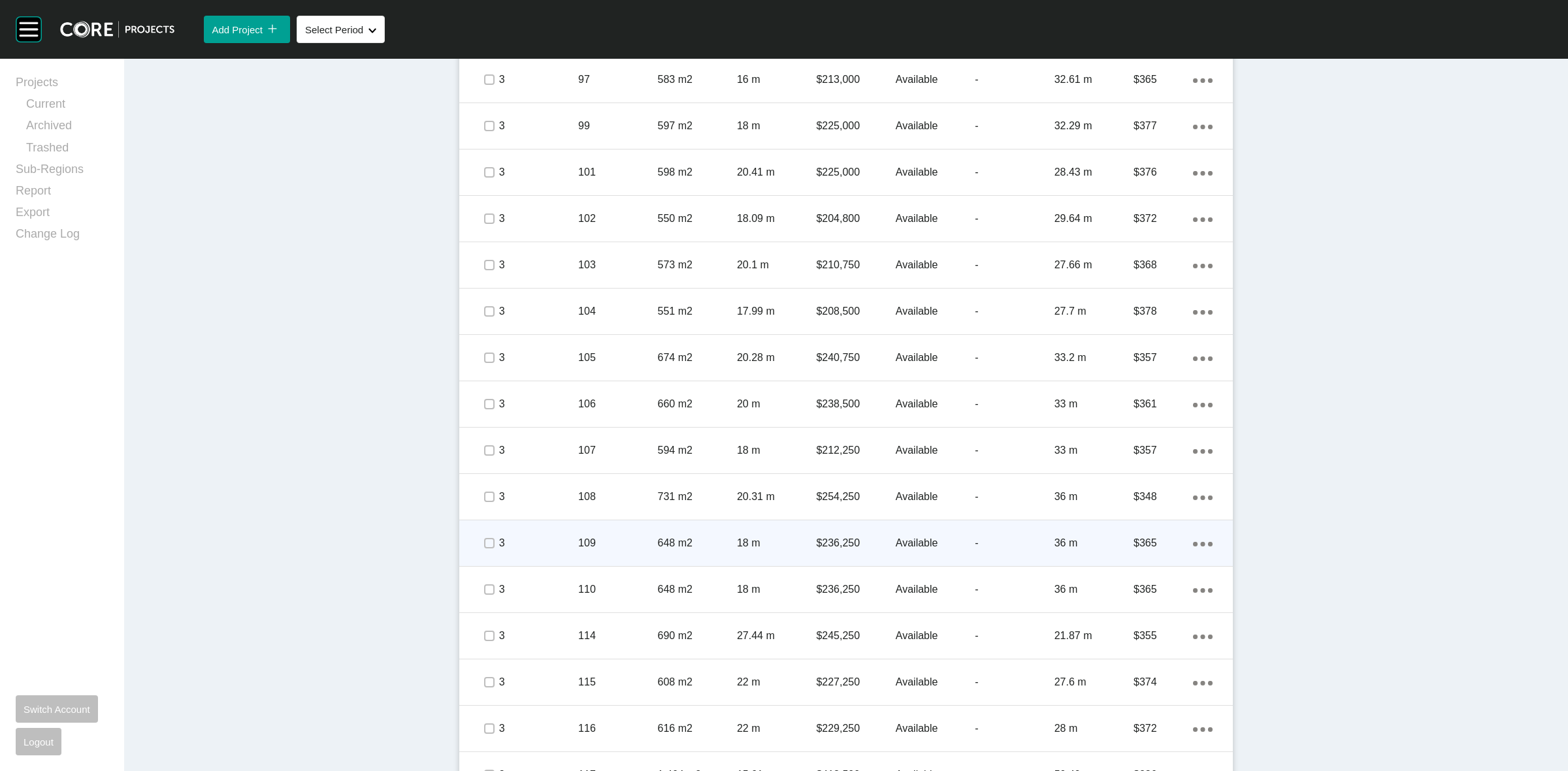
scroll to position [2450, 0]
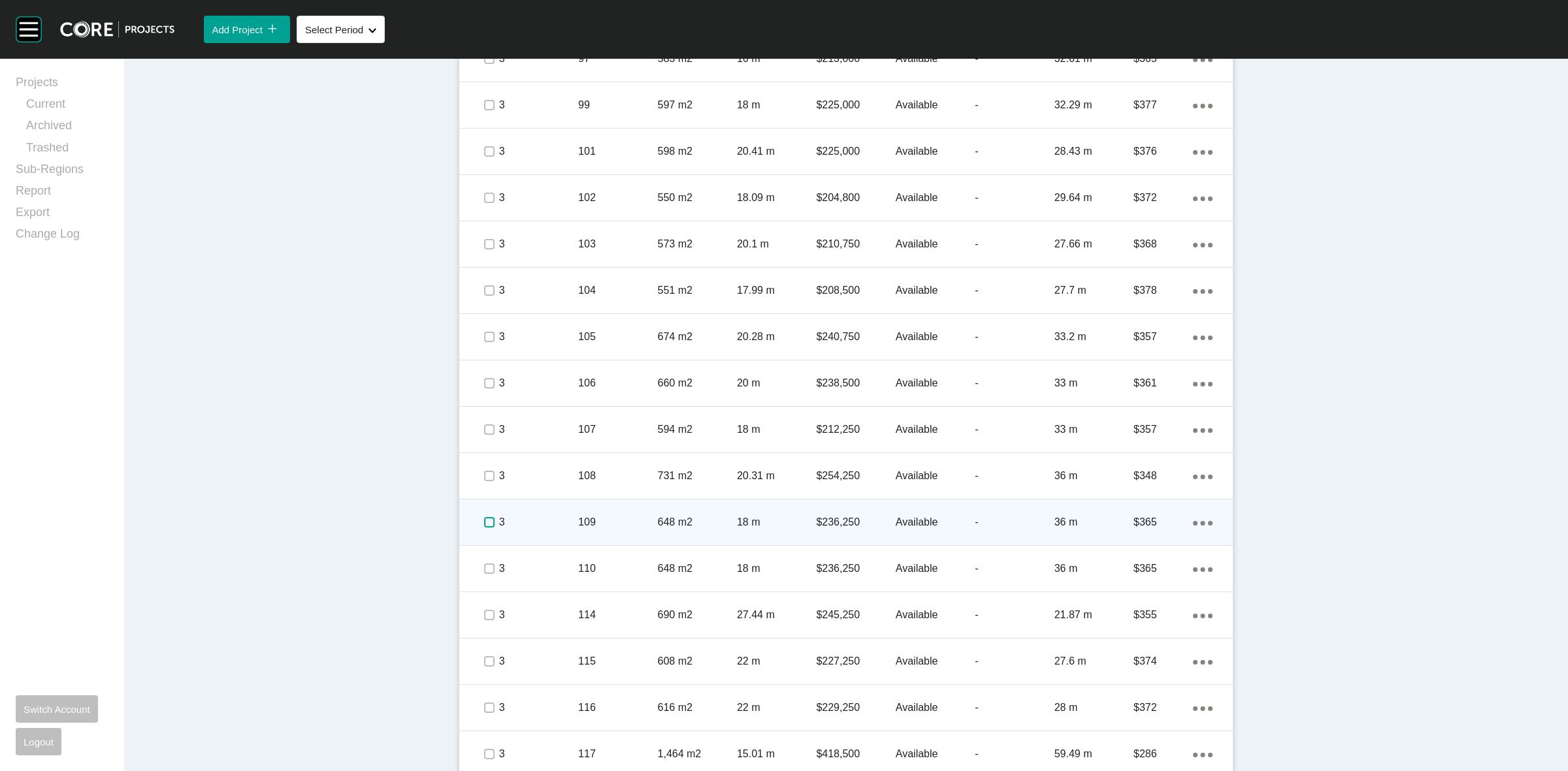
click at [484, 518] on label at bounding box center [489, 523] width 11 height 11
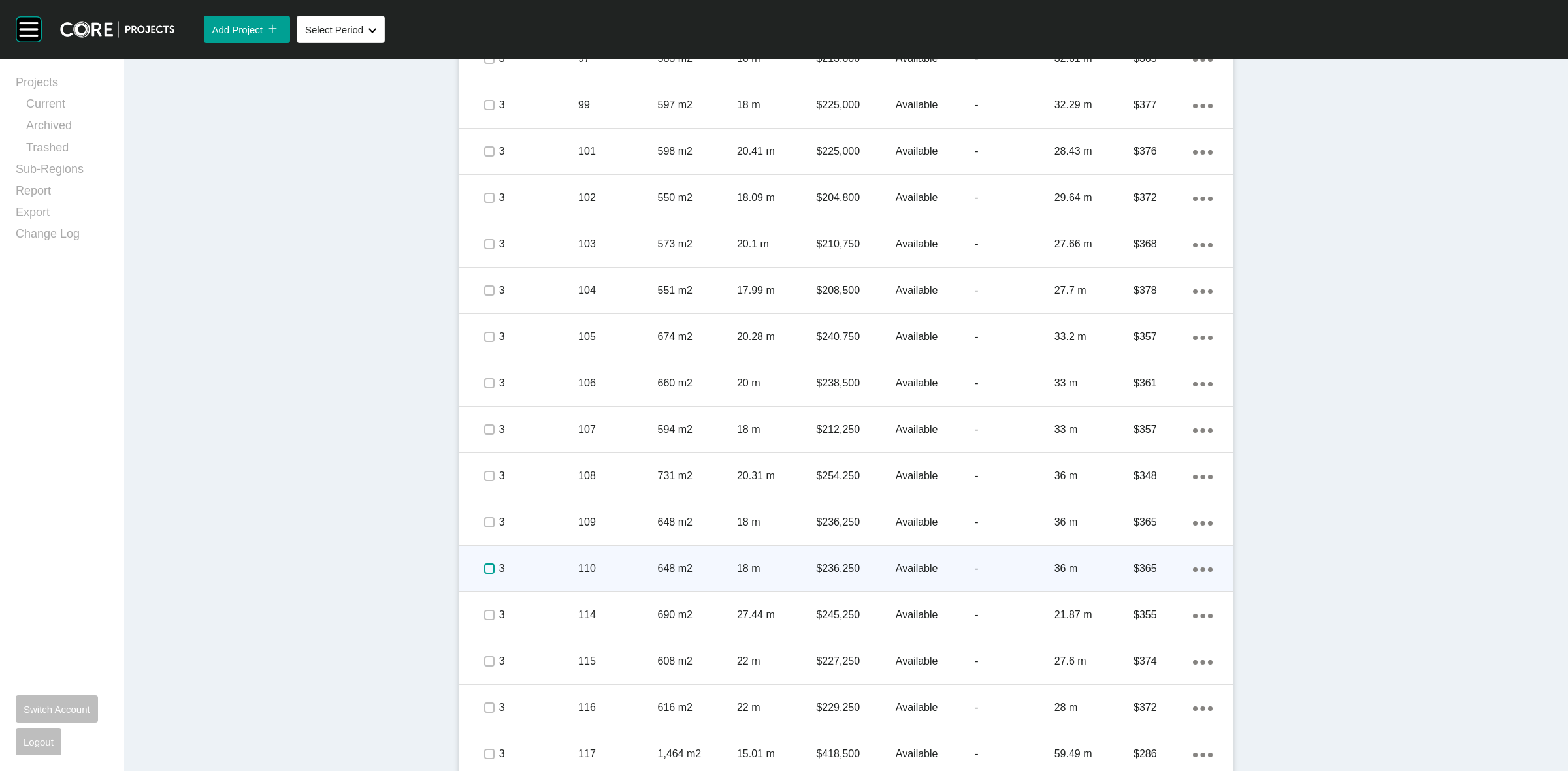
click at [484, 570] on label at bounding box center [489, 569] width 11 height 11
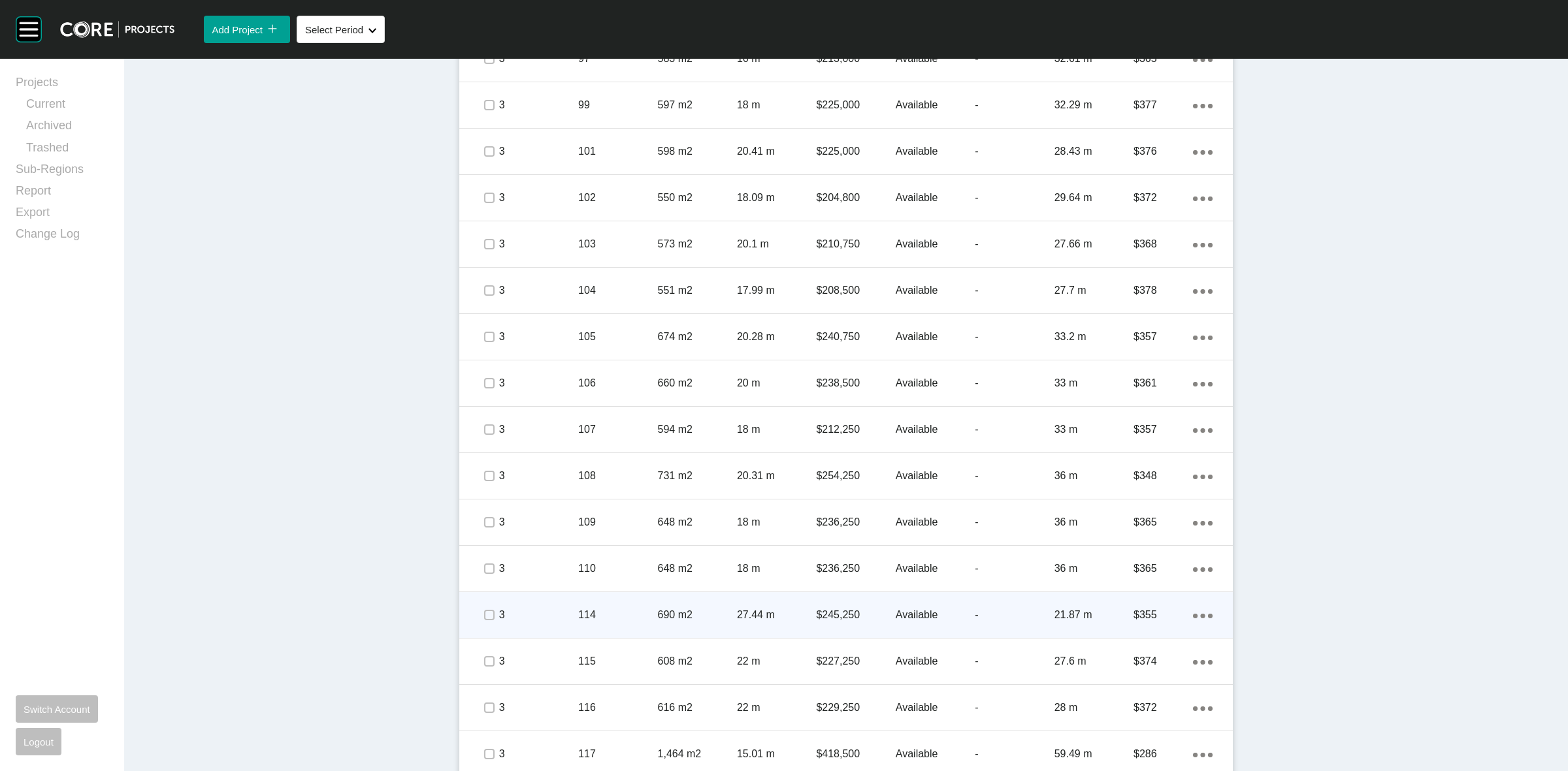
click at [480, 606] on span at bounding box center [489, 616] width 20 height 20
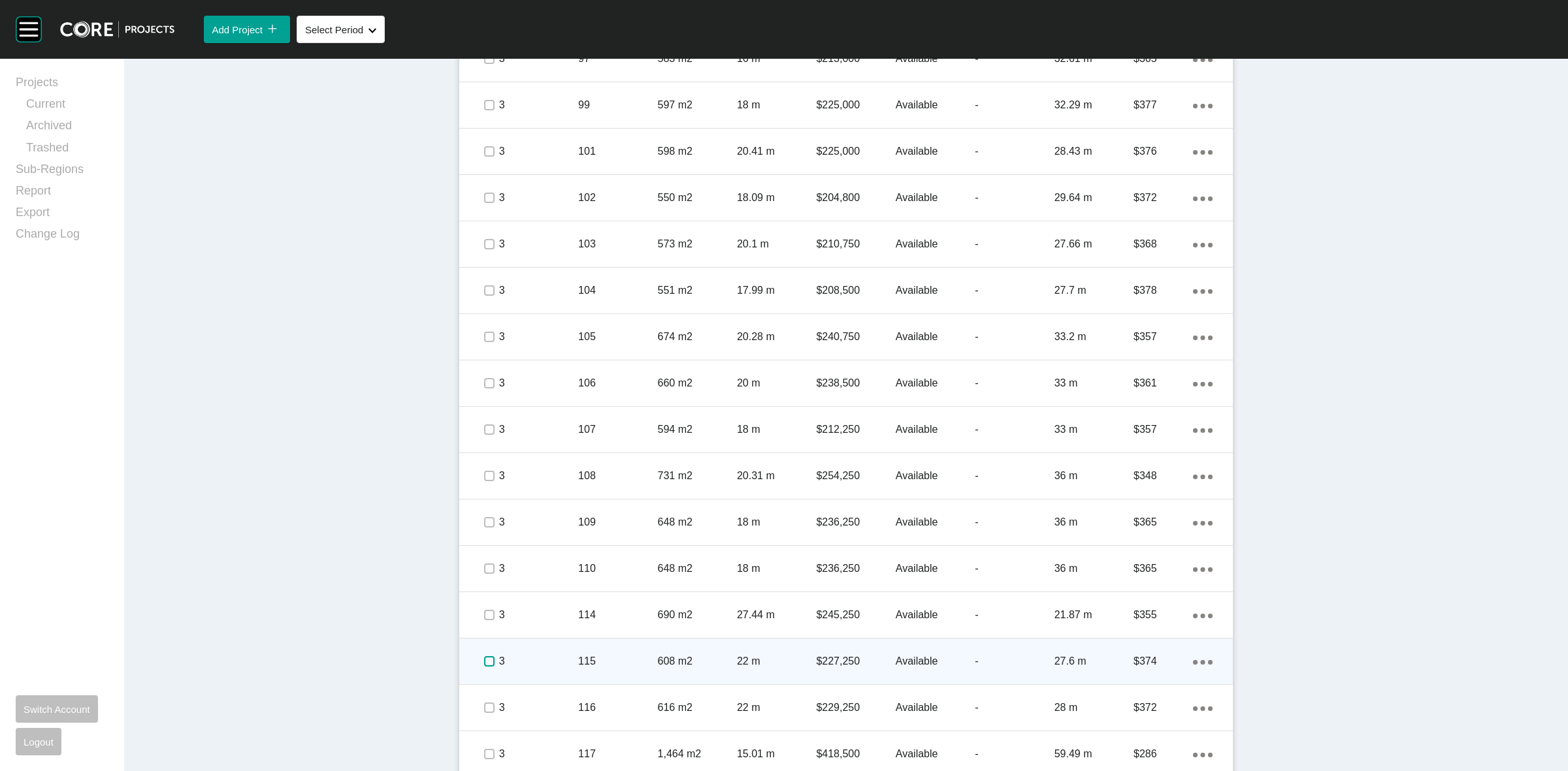
click at [484, 657] on label at bounding box center [489, 661] width 11 height 11
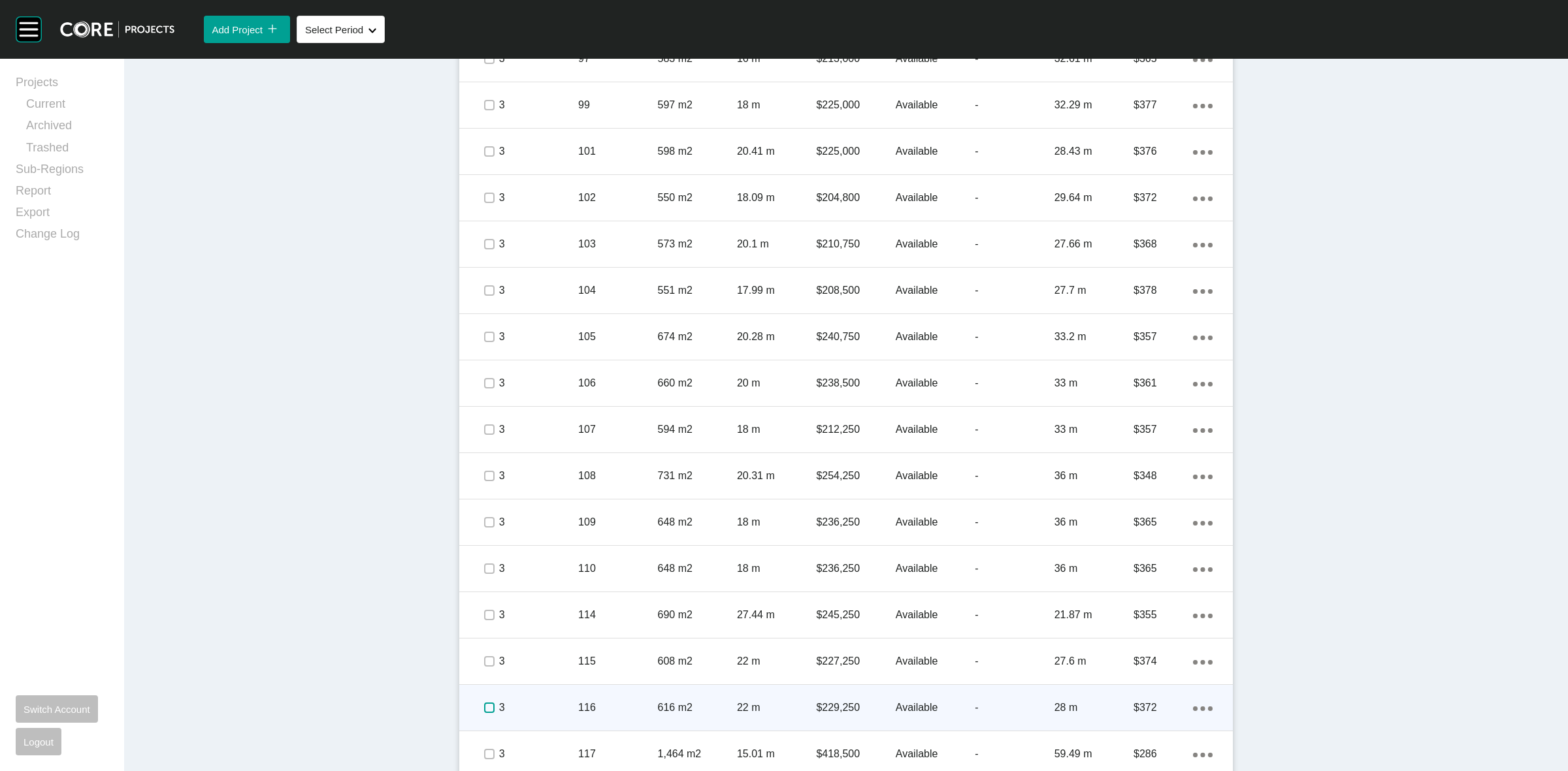
click at [485, 707] on label at bounding box center [489, 708] width 11 height 11
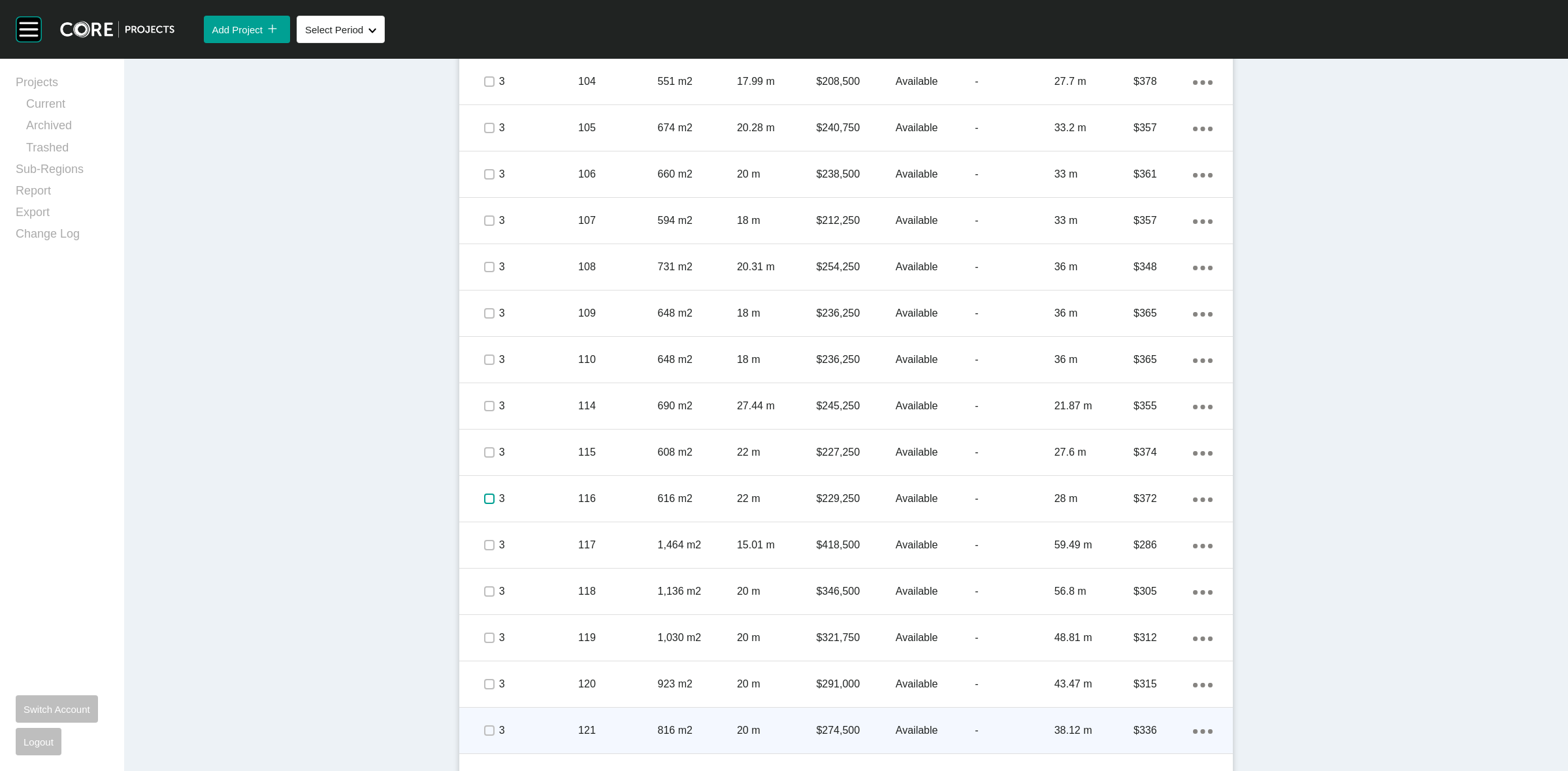
scroll to position [2695, 0]
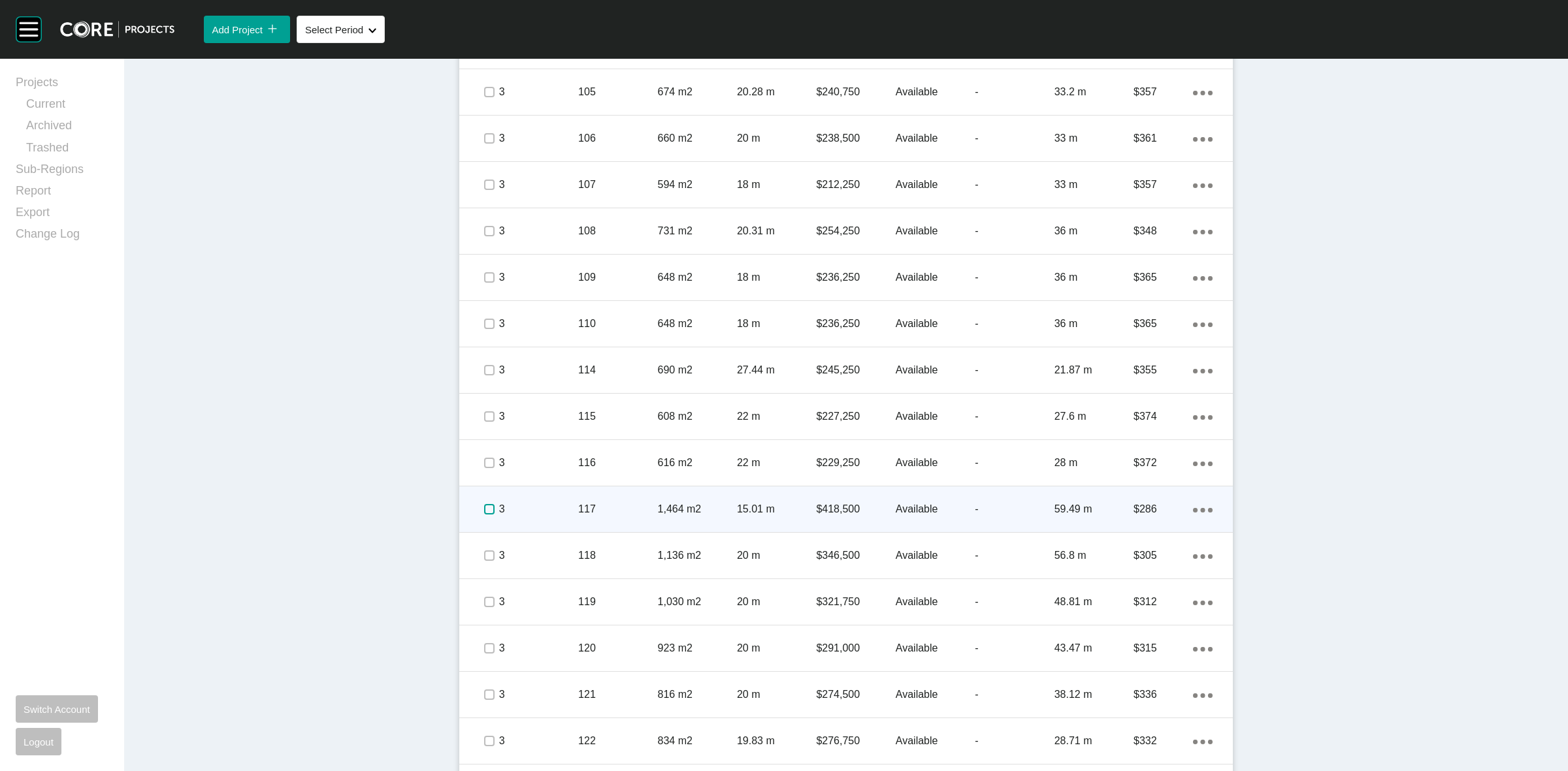
click at [484, 508] on label at bounding box center [489, 509] width 11 height 11
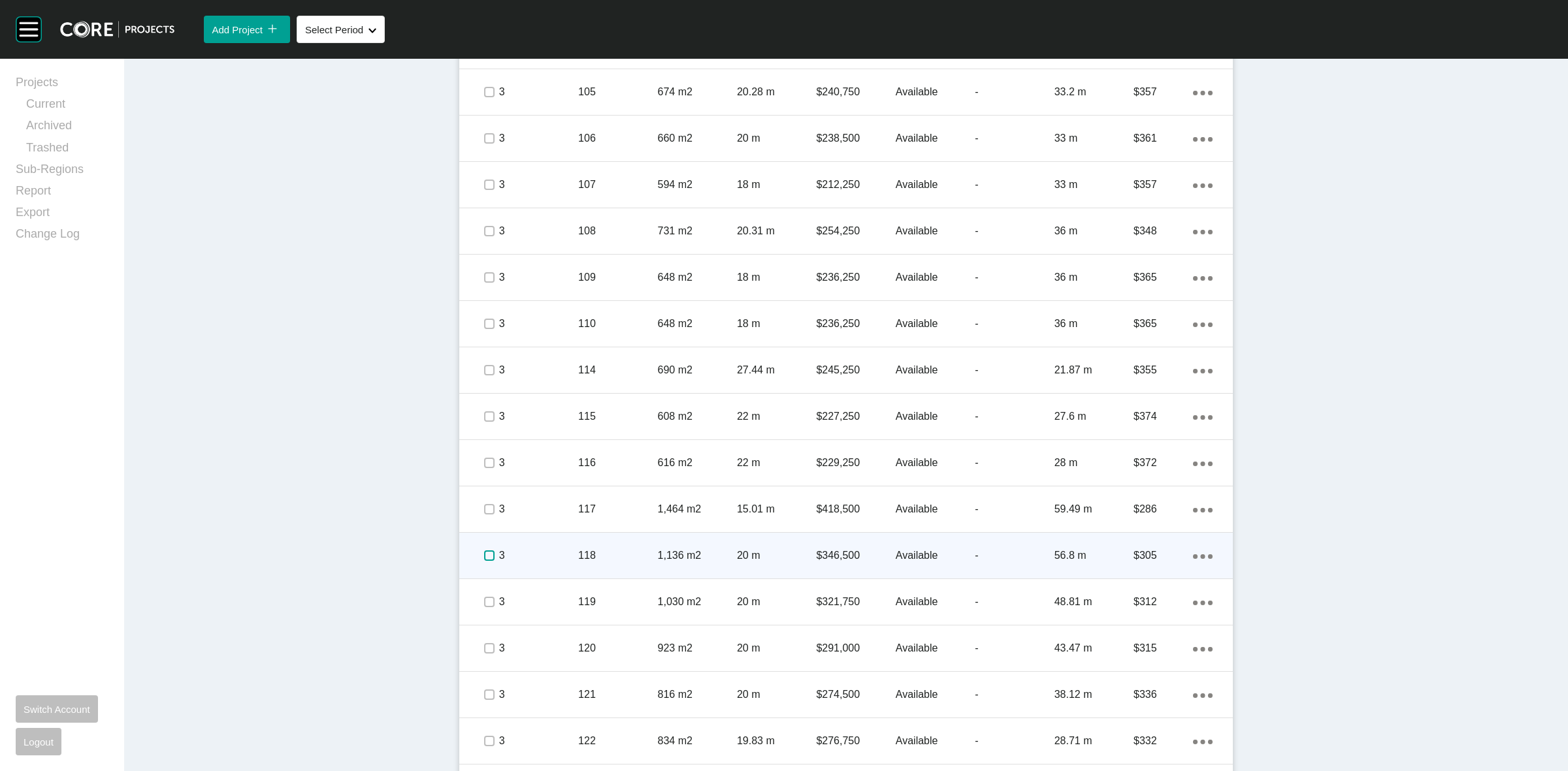
click at [484, 555] on label at bounding box center [489, 556] width 11 height 11
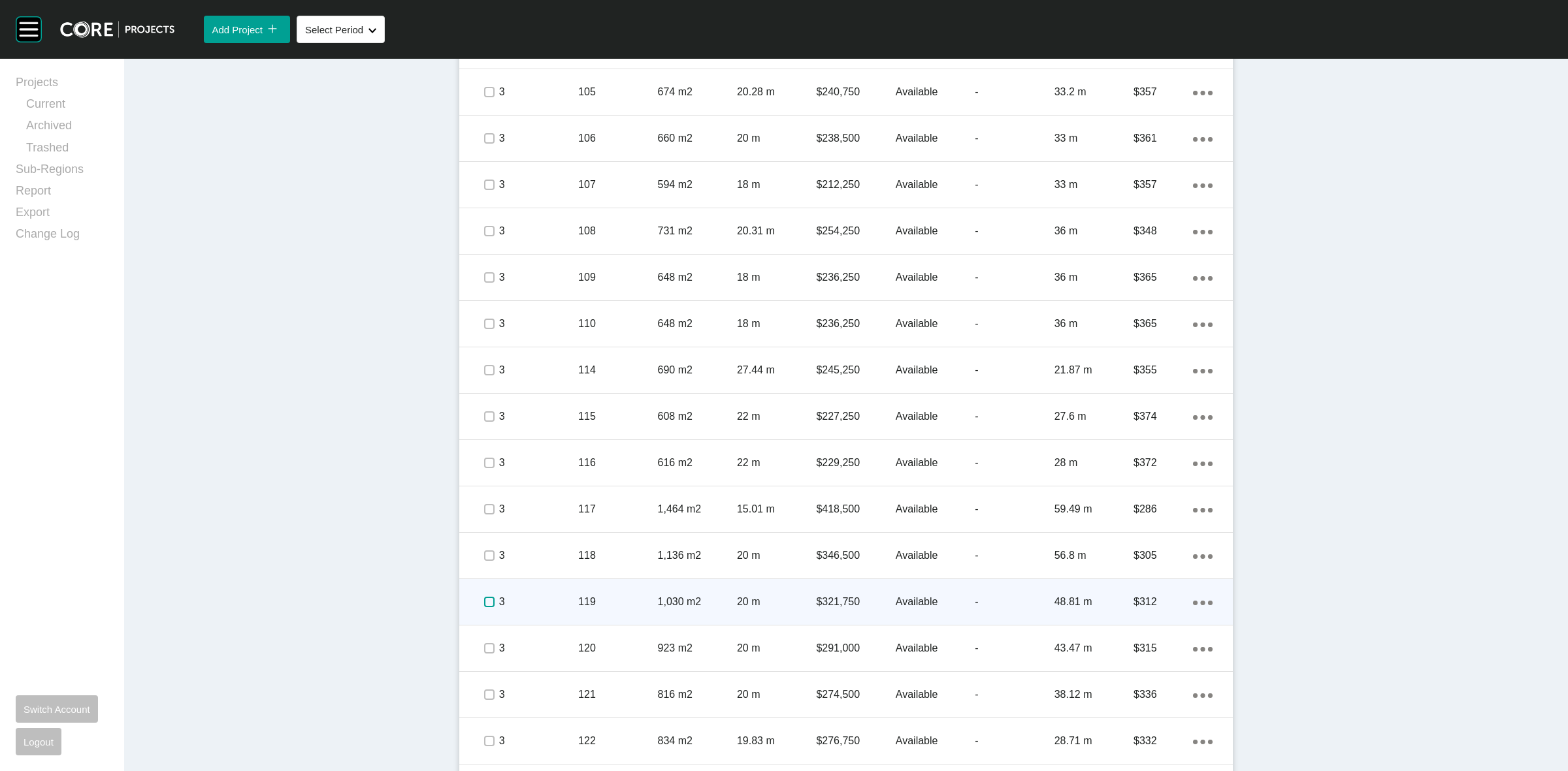
click at [484, 602] on label at bounding box center [489, 602] width 11 height 11
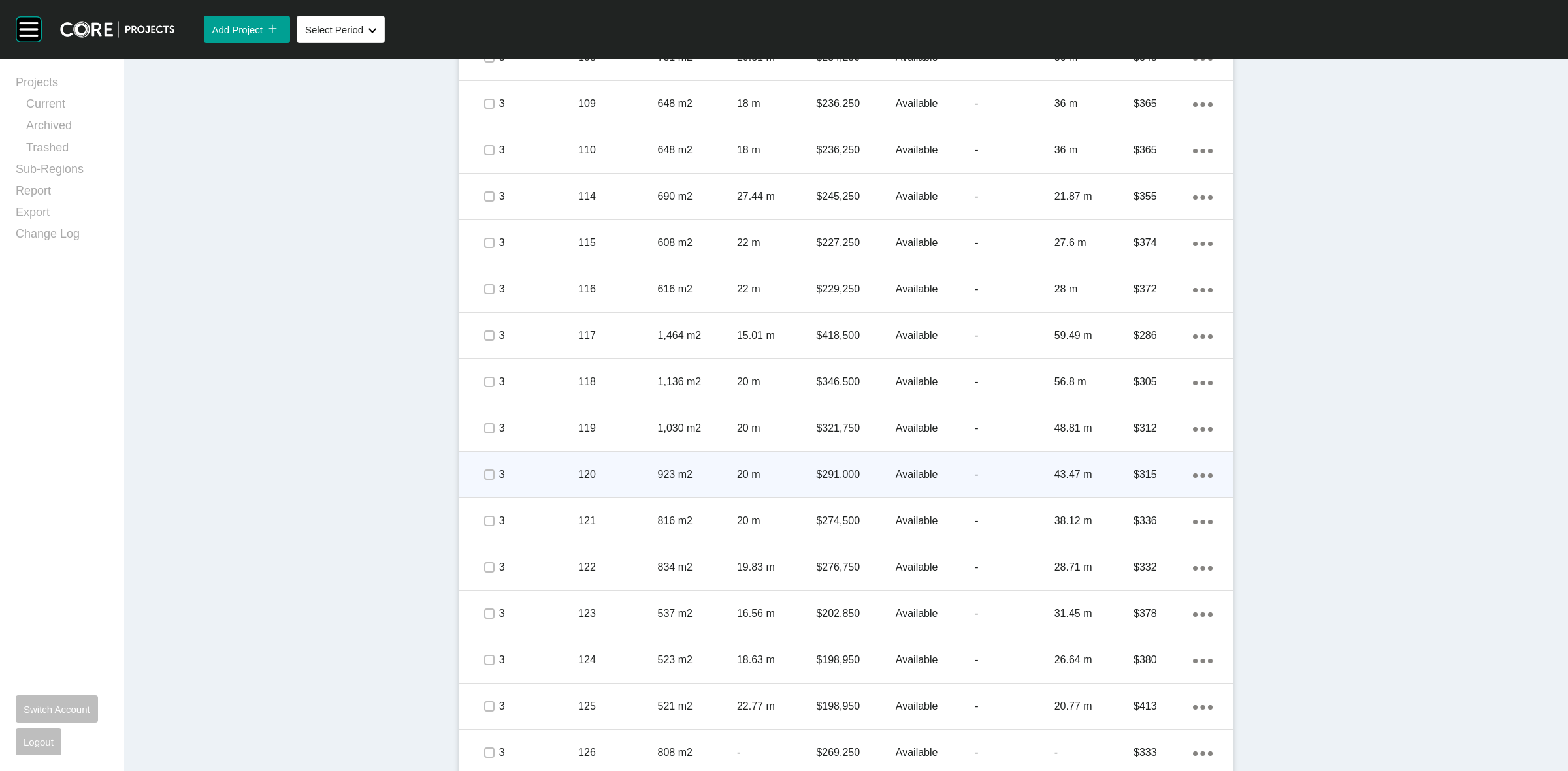
scroll to position [2878, 0]
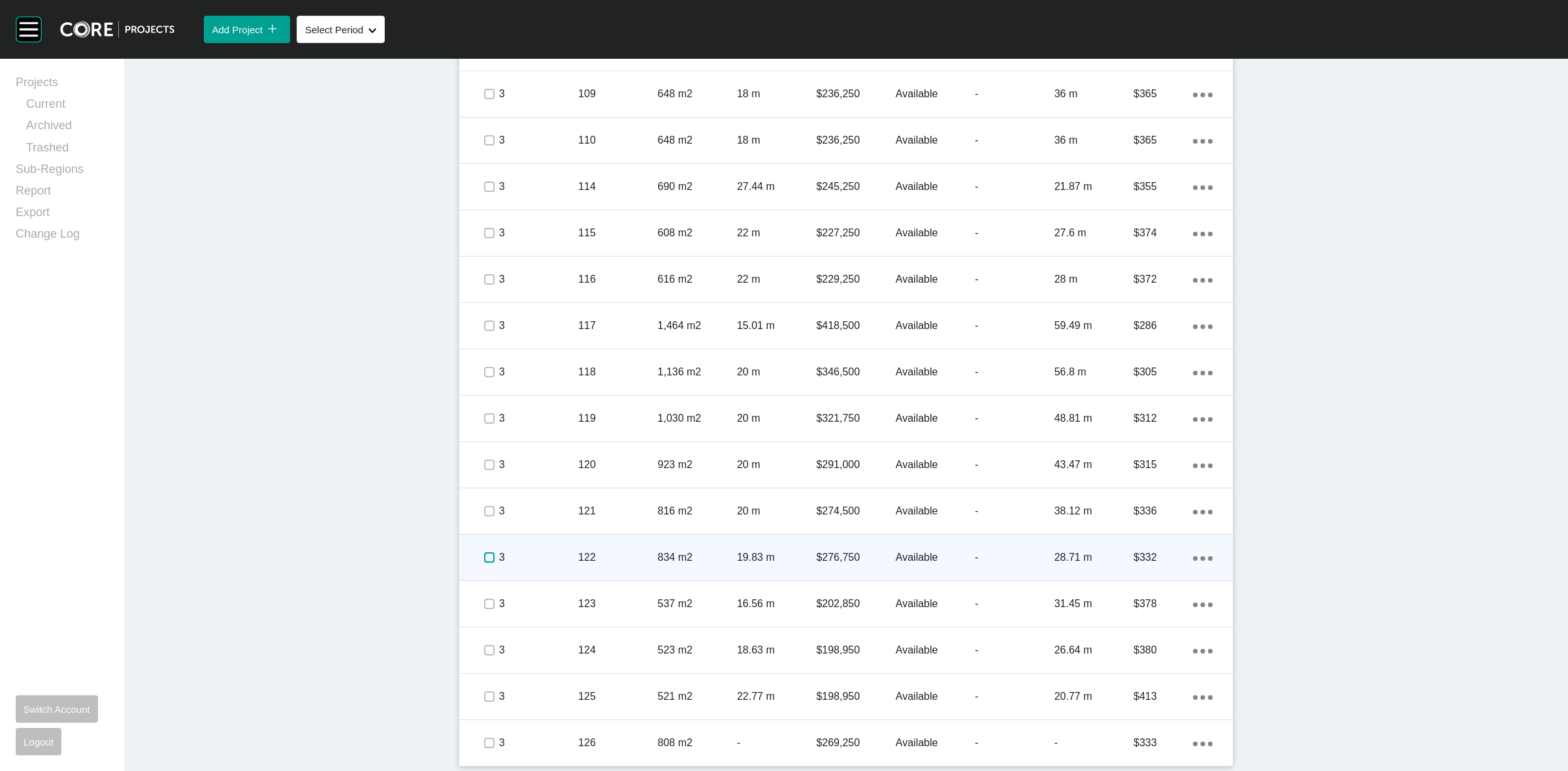
click at [484, 553] on label at bounding box center [489, 558] width 11 height 11
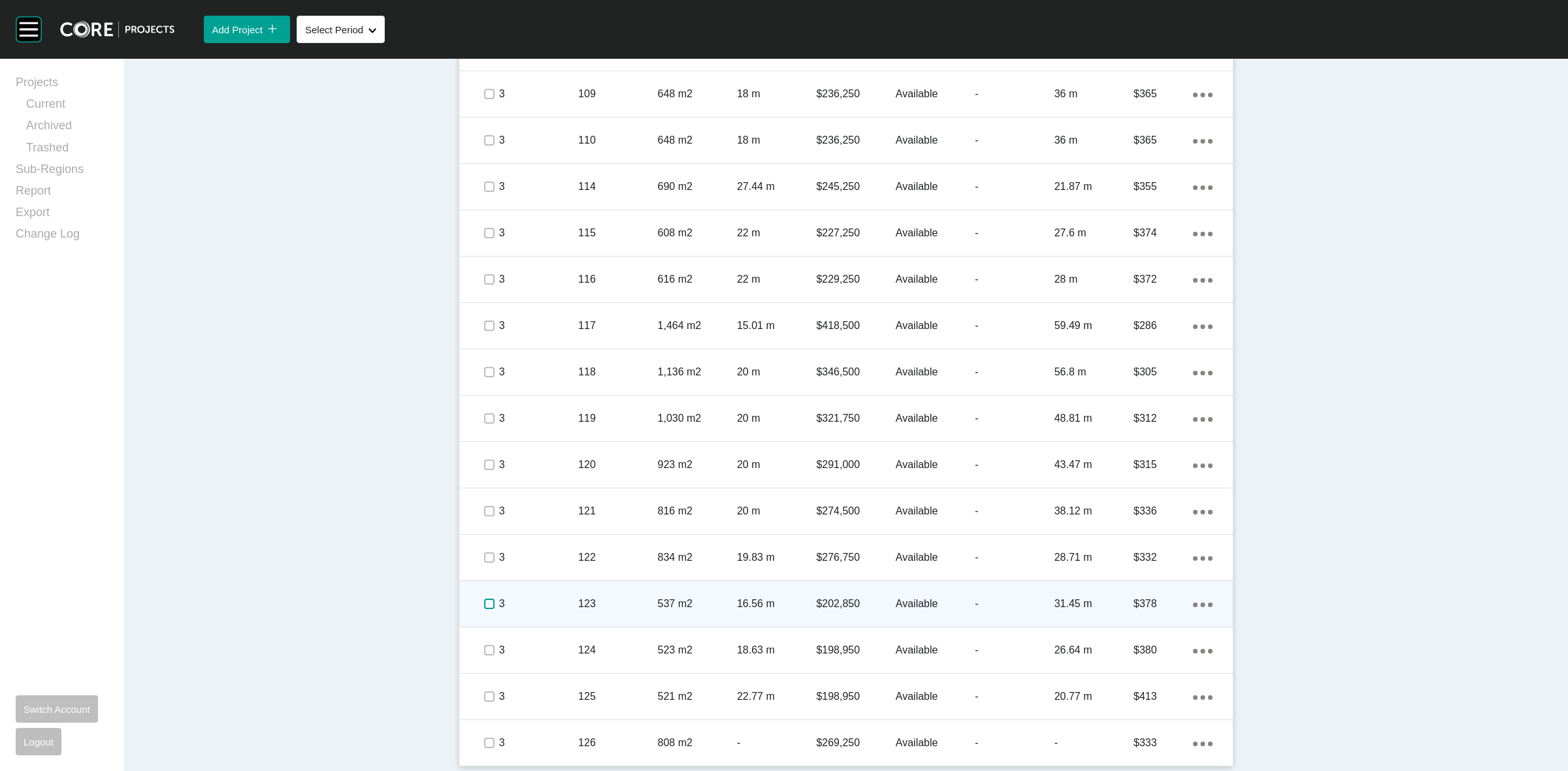
click at [487, 605] on label at bounding box center [489, 604] width 11 height 11
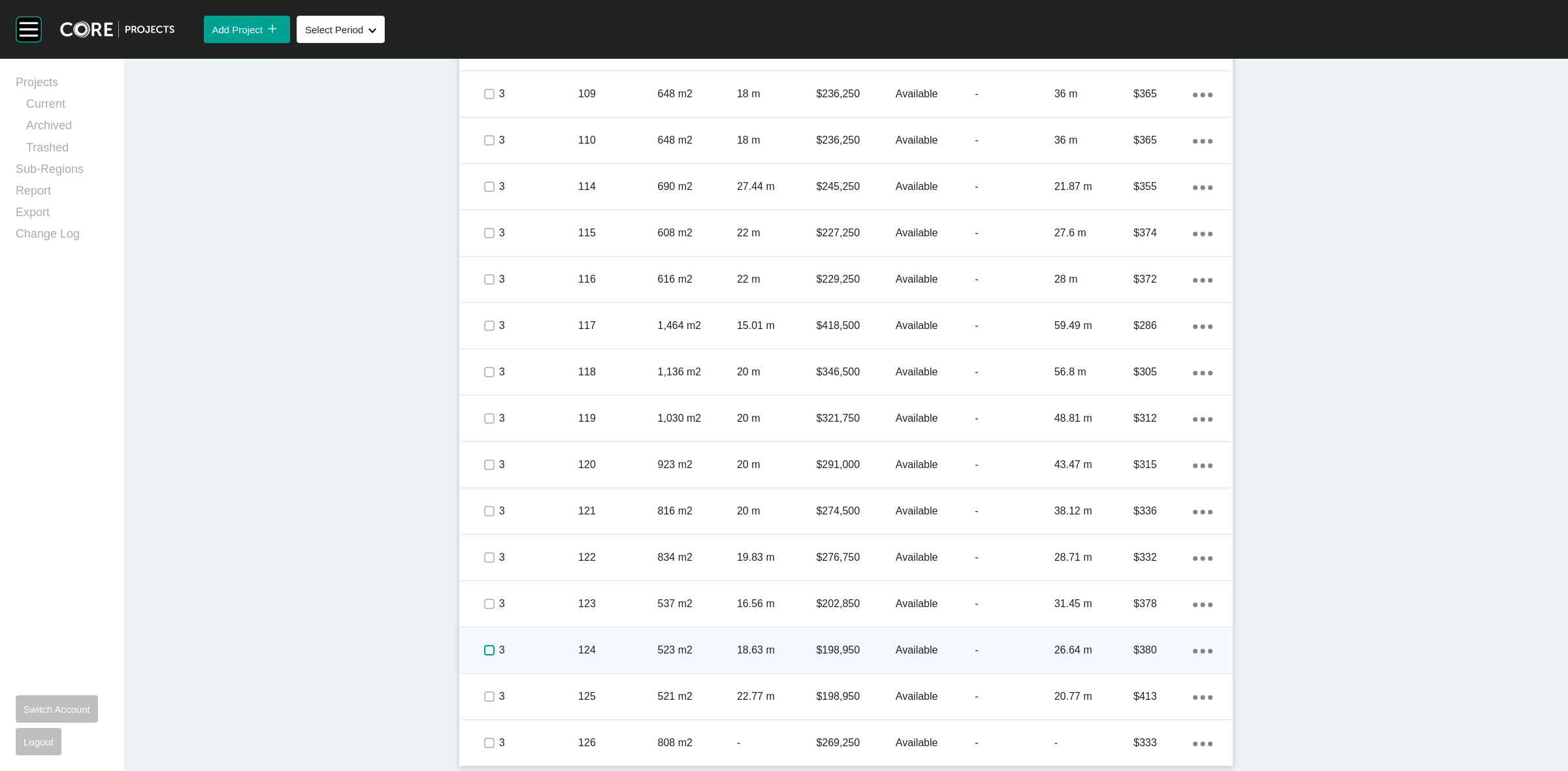
click at [484, 645] on label at bounding box center [489, 650] width 11 height 11
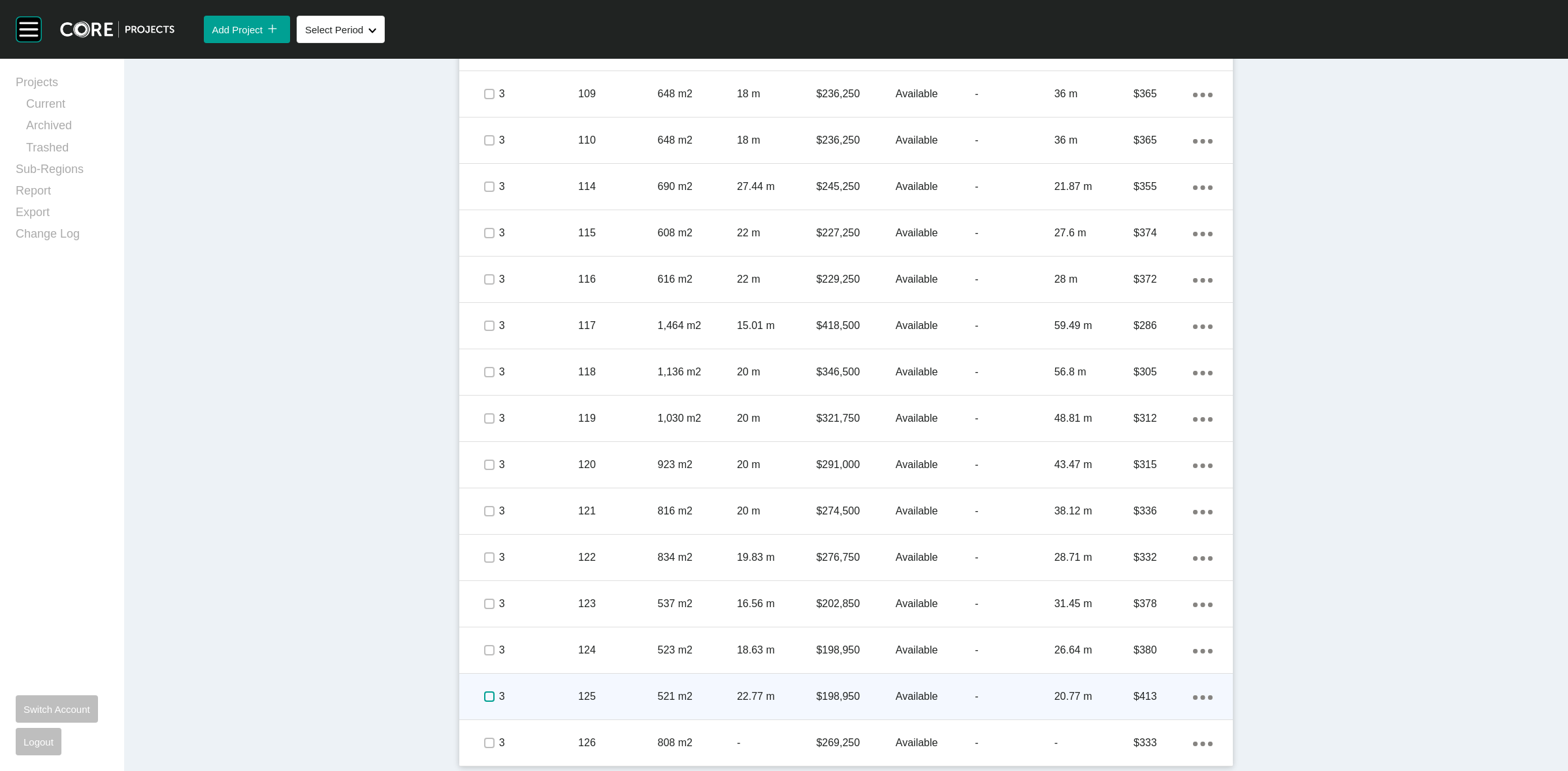
click at [484, 696] on label at bounding box center [489, 696] width 11 height 11
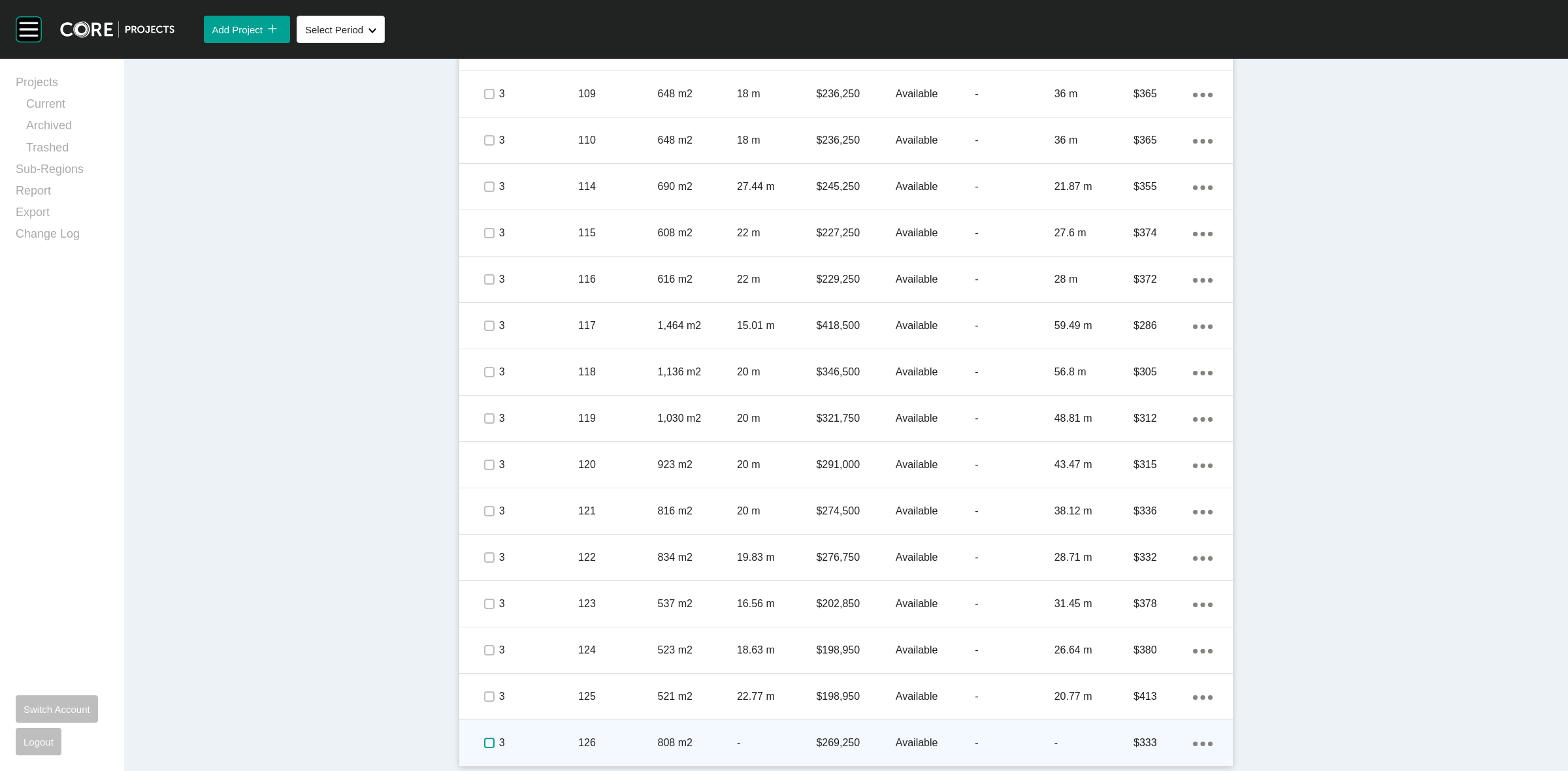
click at [484, 743] on label at bounding box center [489, 743] width 11 height 11
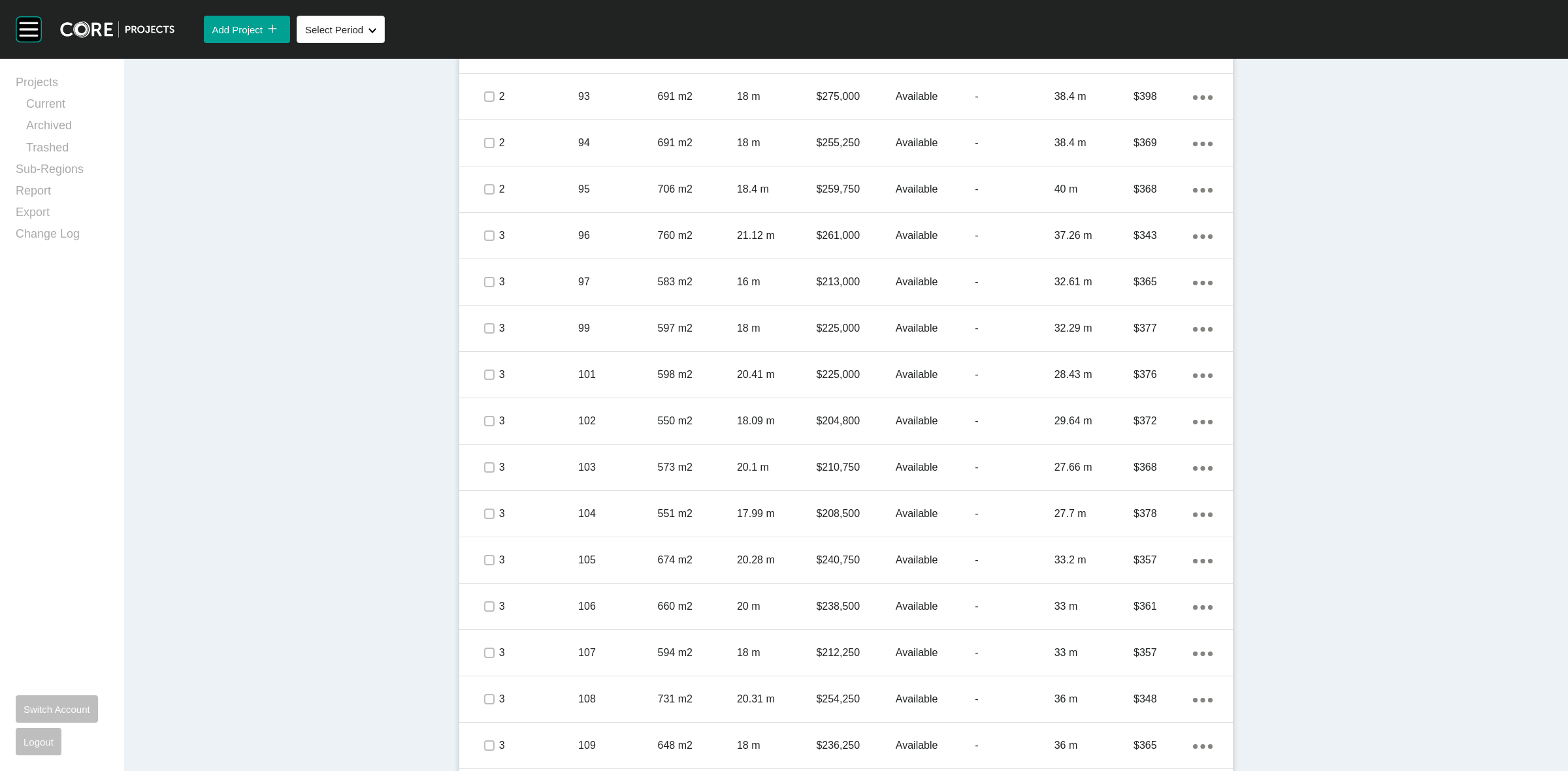
scroll to position [2062, 0]
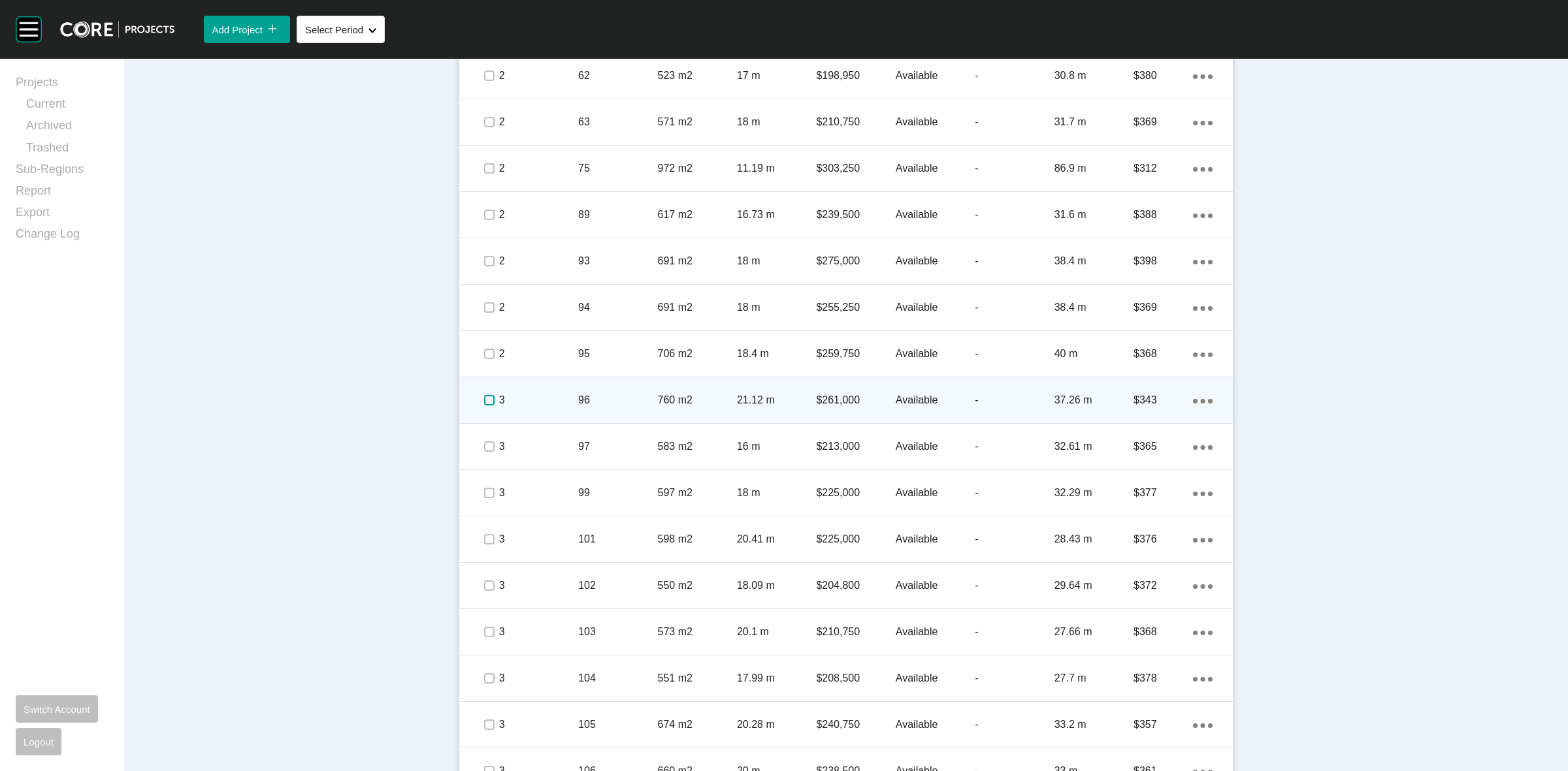
click at [484, 397] on label at bounding box center [489, 400] width 11 height 11
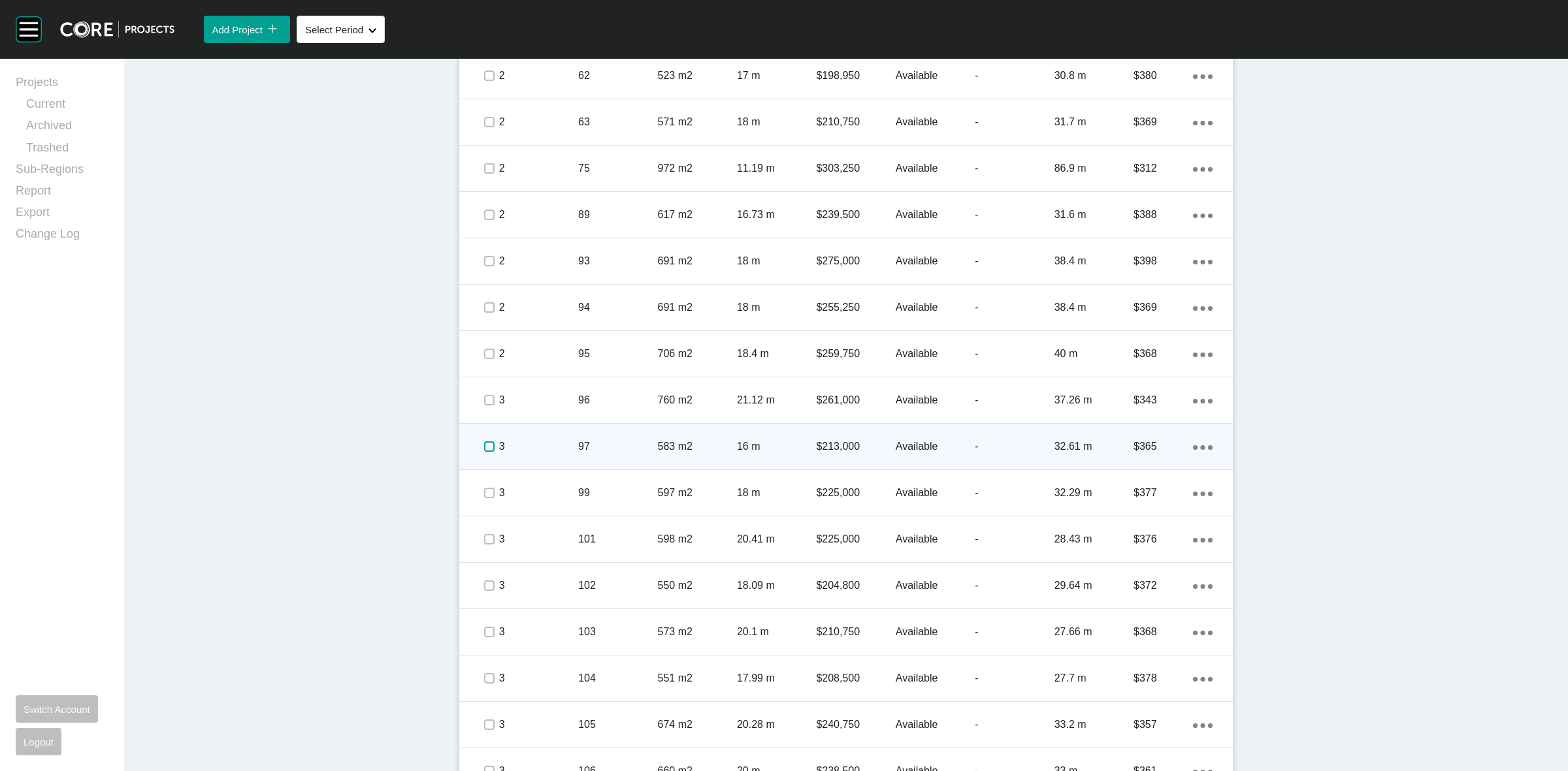
click at [484, 443] on label at bounding box center [489, 447] width 11 height 11
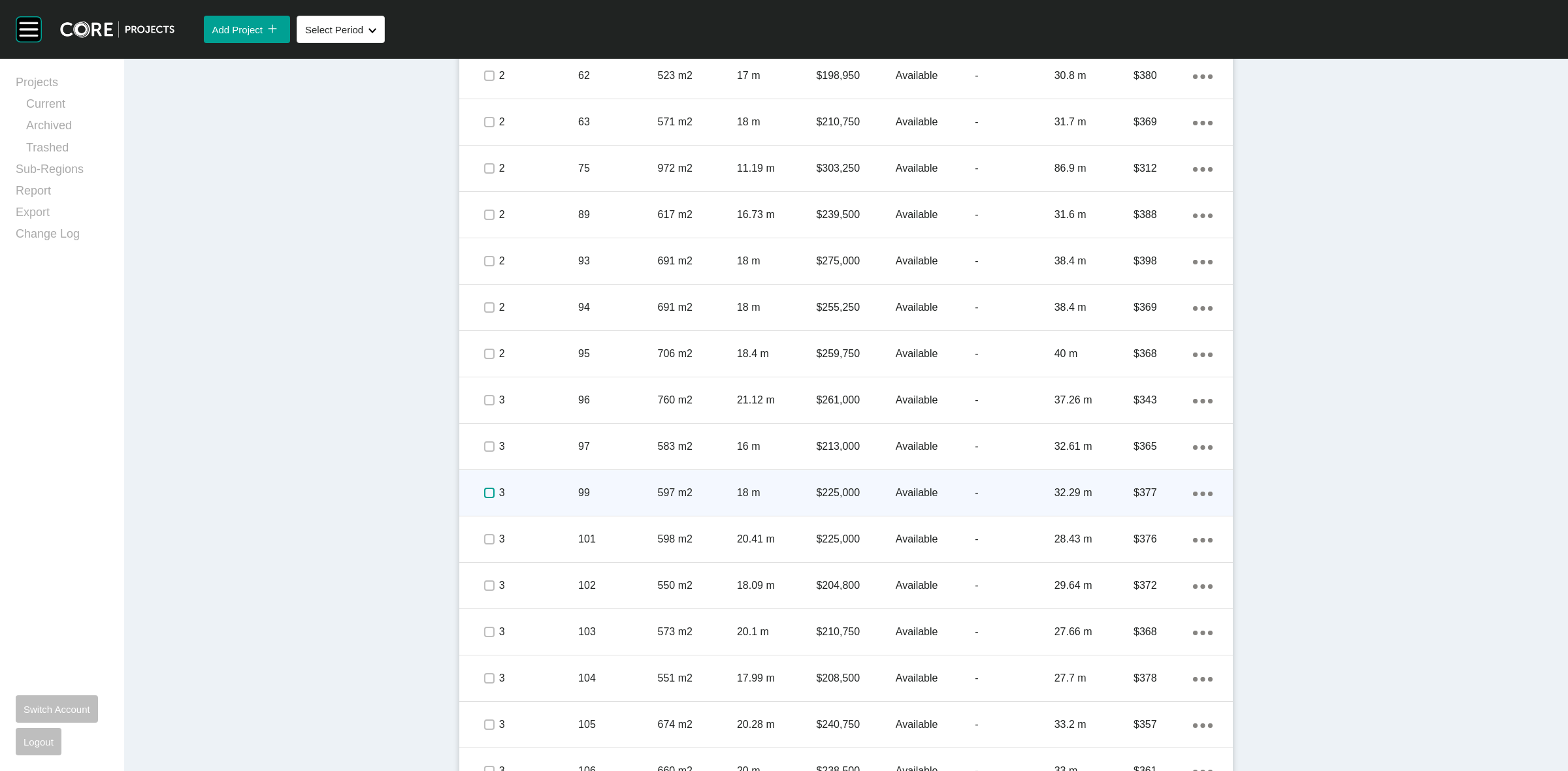
click at [484, 488] on label at bounding box center [489, 493] width 11 height 11
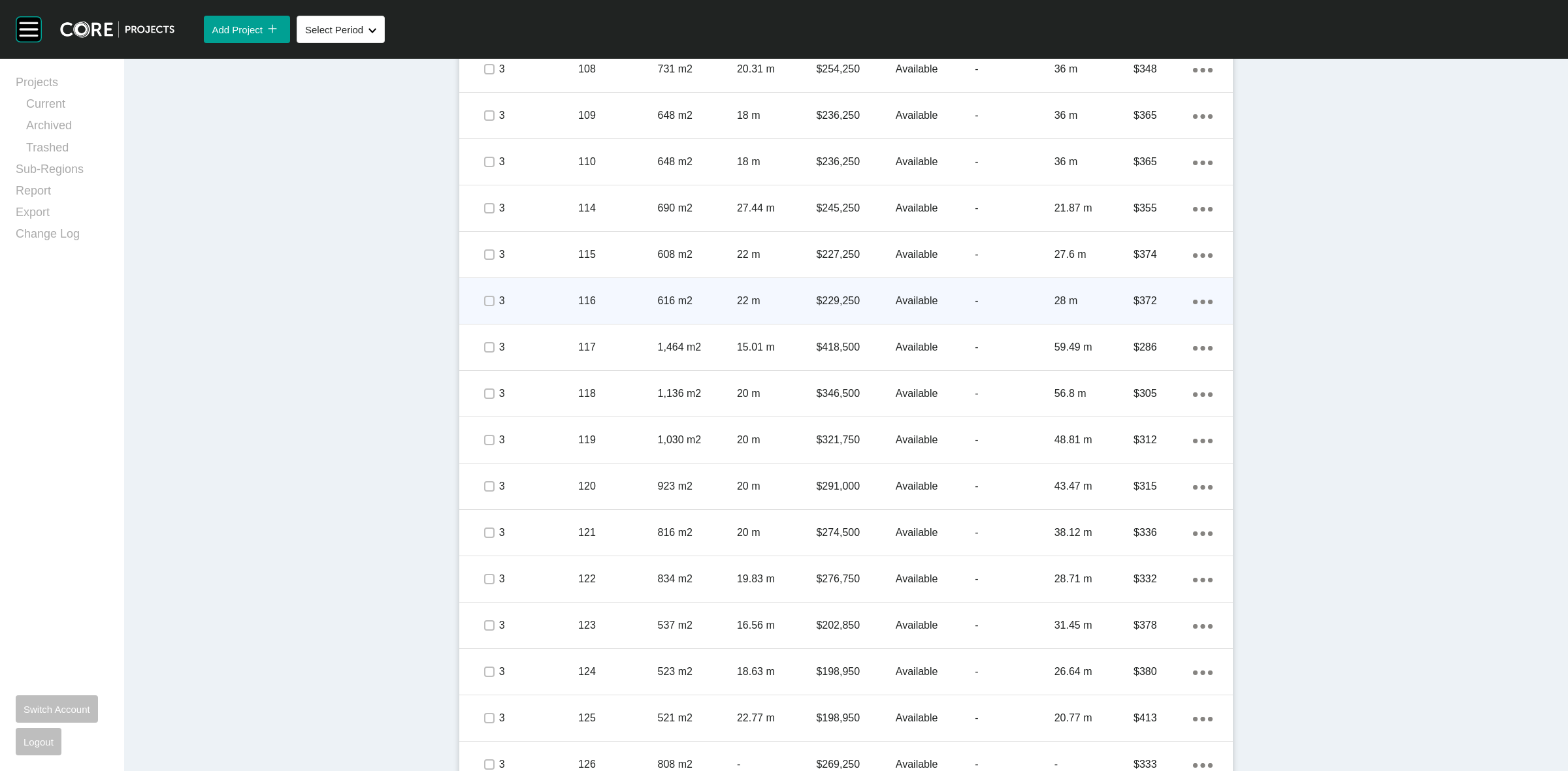
scroll to position [2878, 0]
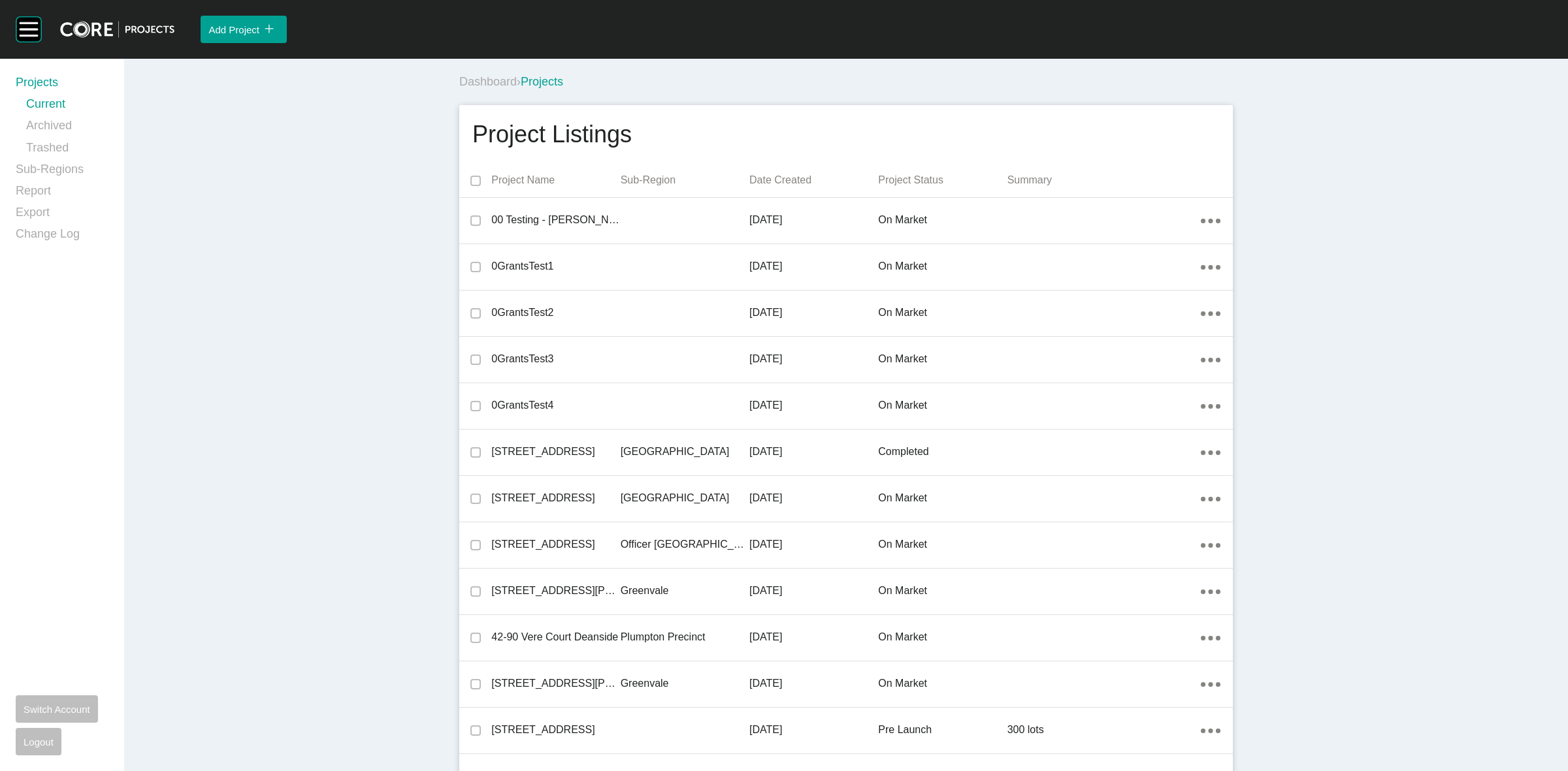
scroll to position [21023, 0]
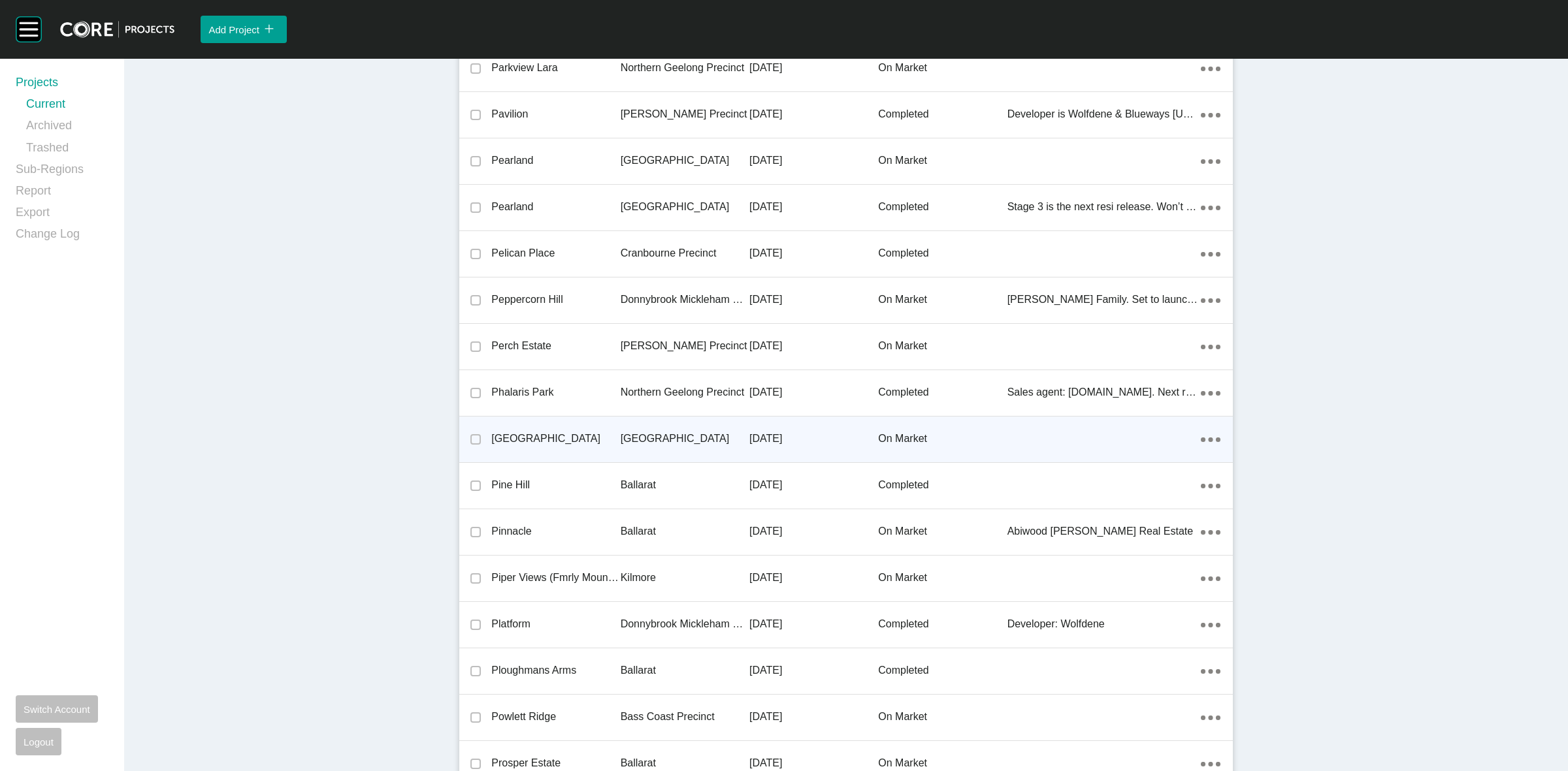
click at [654, 432] on p "[GEOGRAPHIC_DATA]" at bounding box center [685, 439] width 129 height 15
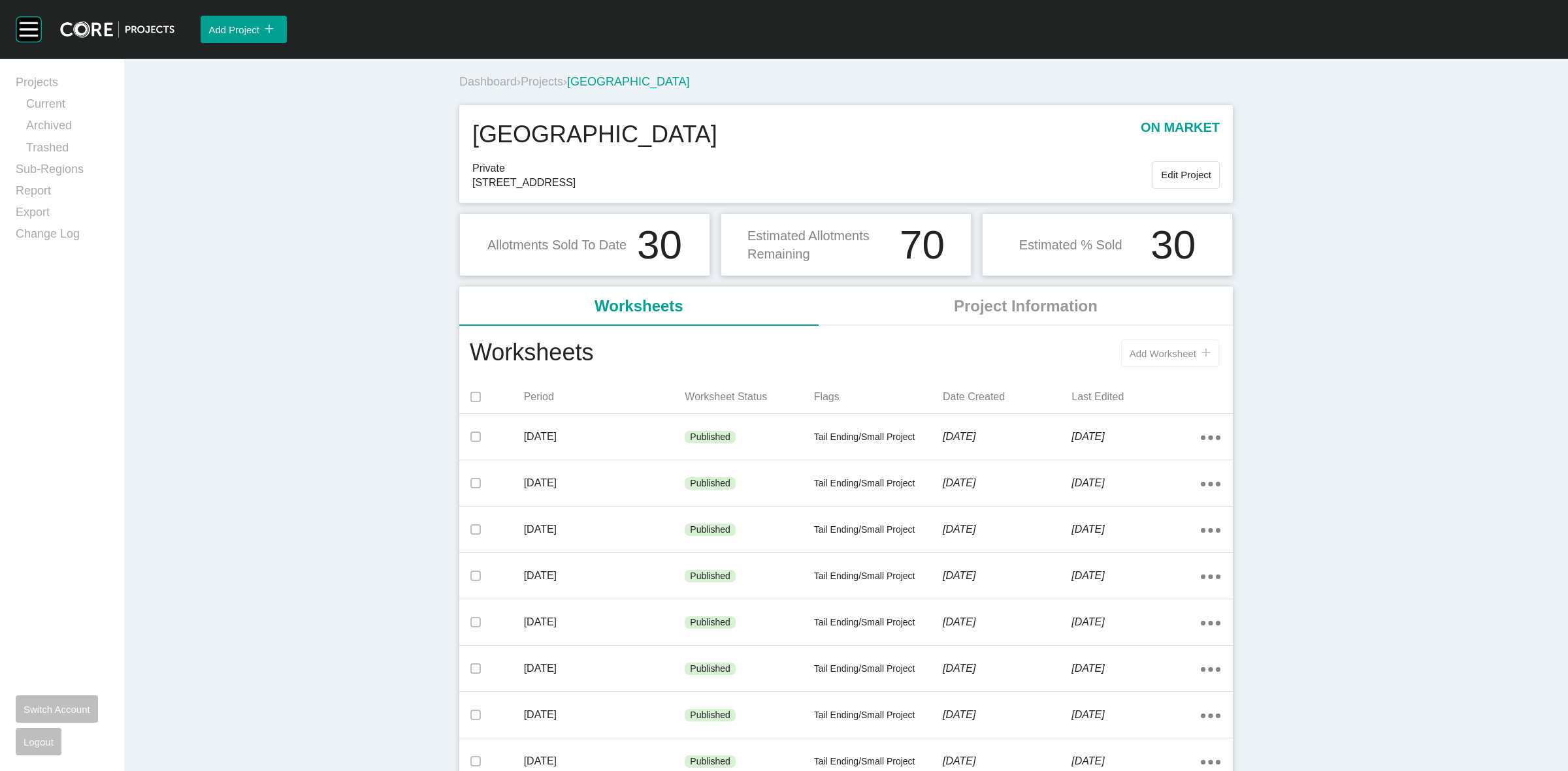
click at [1153, 353] on span "Add Worksheet" at bounding box center [1163, 353] width 67 height 11
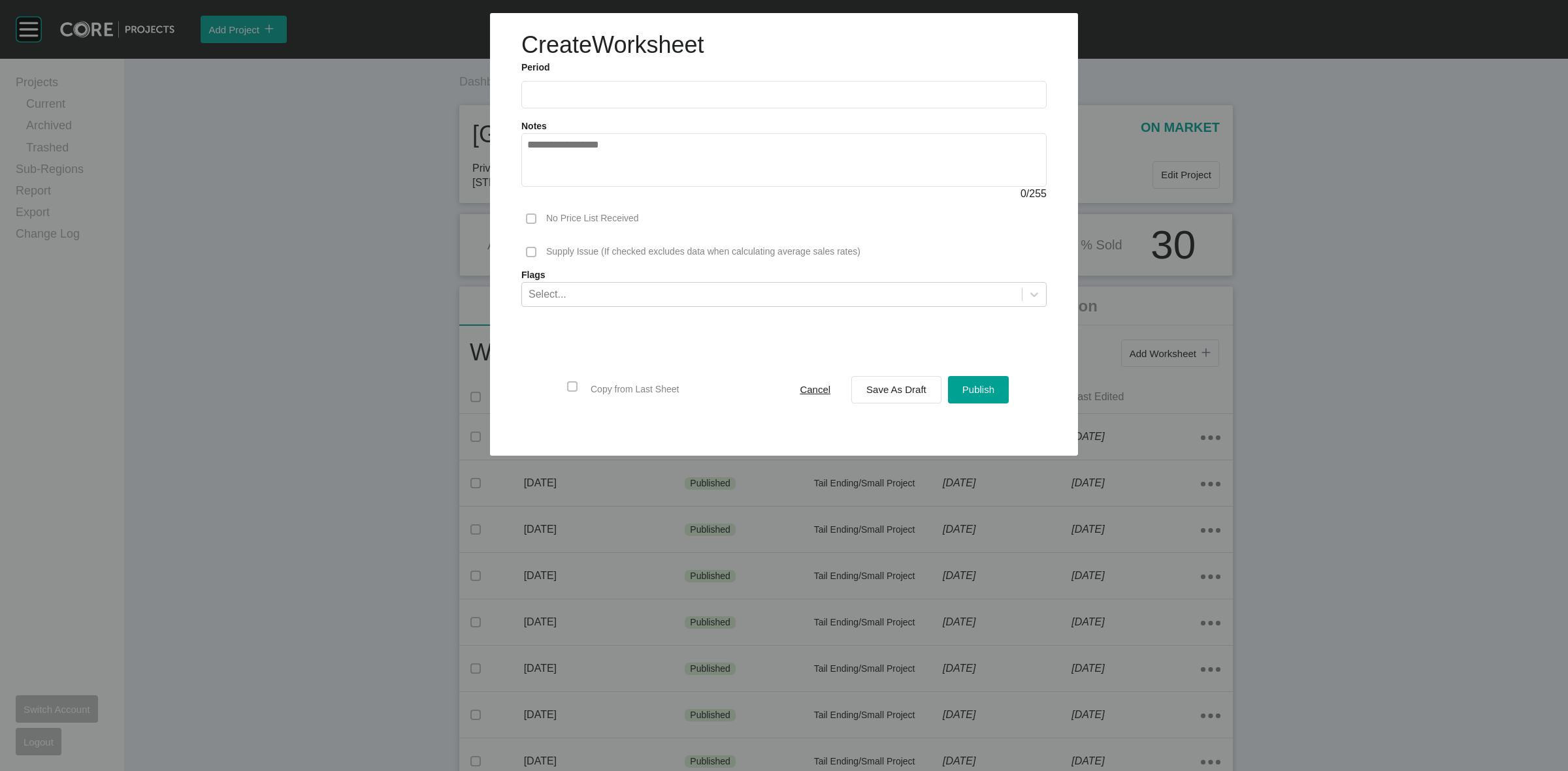
drag, startPoint x: 625, startPoint y: 96, endPoint x: 651, endPoint y: 202, distance: 109.1
click at [623, 96] on input "text" at bounding box center [784, 93] width 514 height 11
click at [636, 183] on li "Sep" at bounding box center [634, 190] width 44 height 23
type input "**********"
click at [881, 384] on span "Save As Draft" at bounding box center [896, 389] width 60 height 11
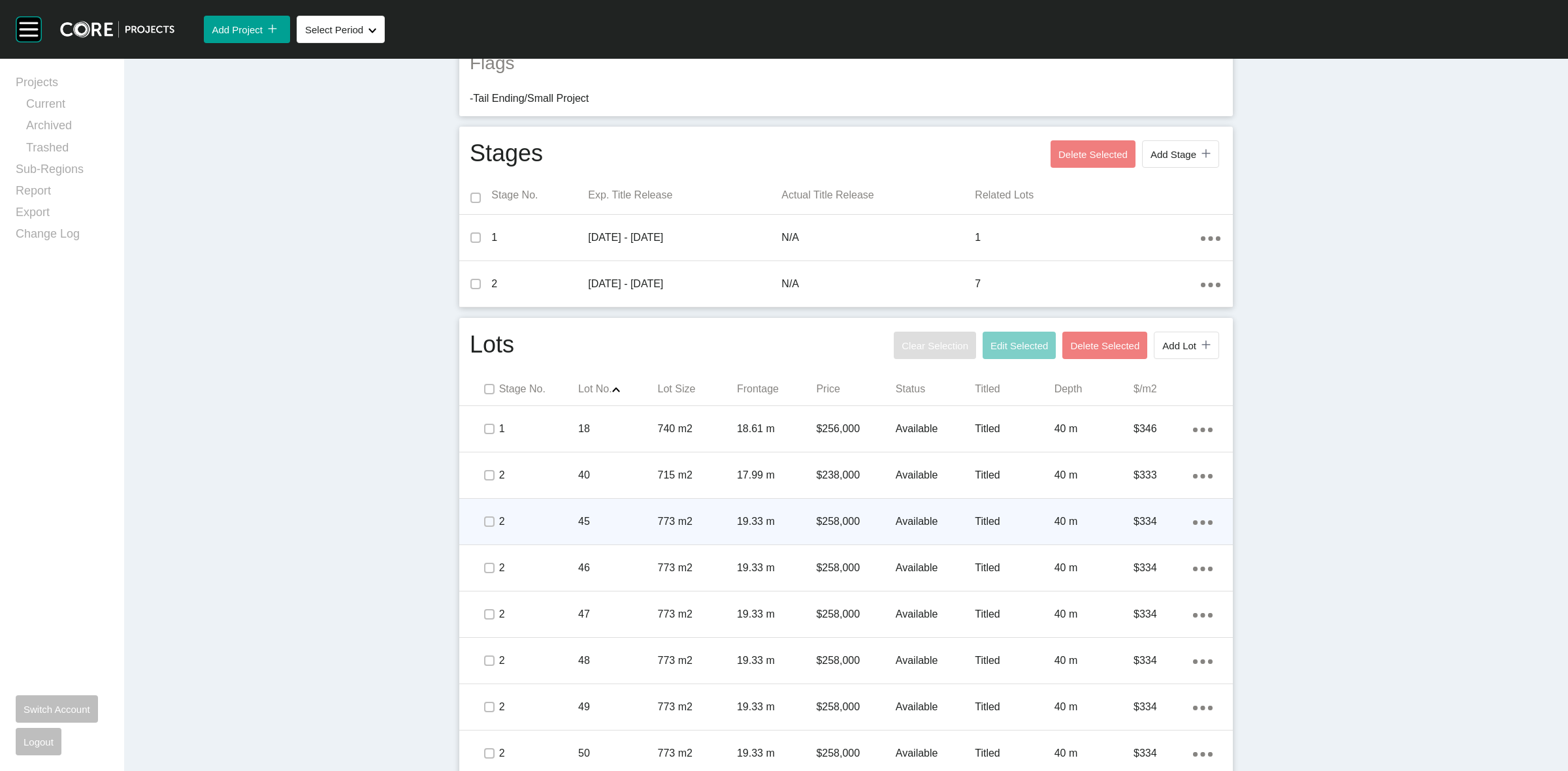
scroll to position [441, 0]
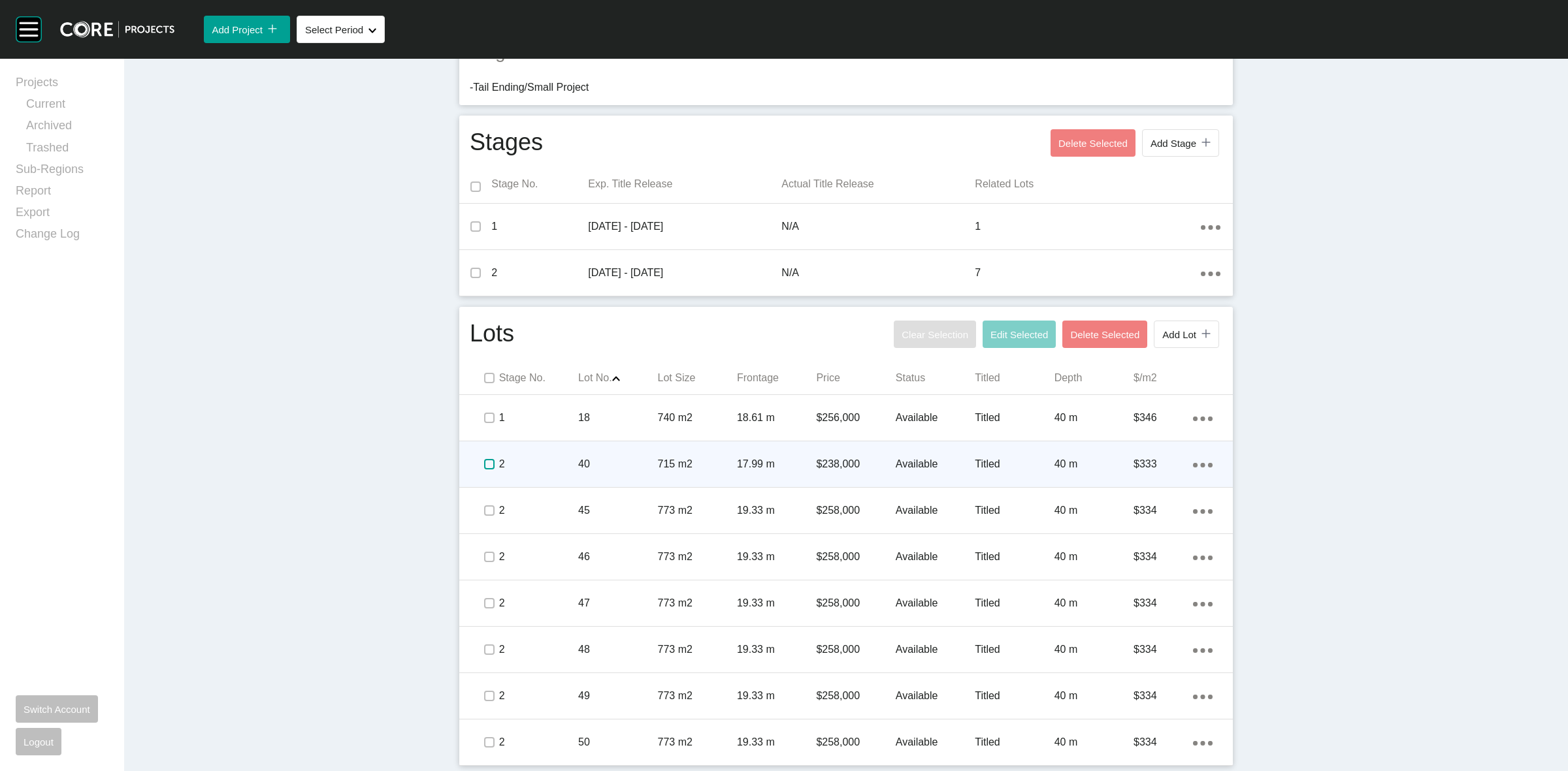
click at [484, 462] on label at bounding box center [489, 465] width 11 height 11
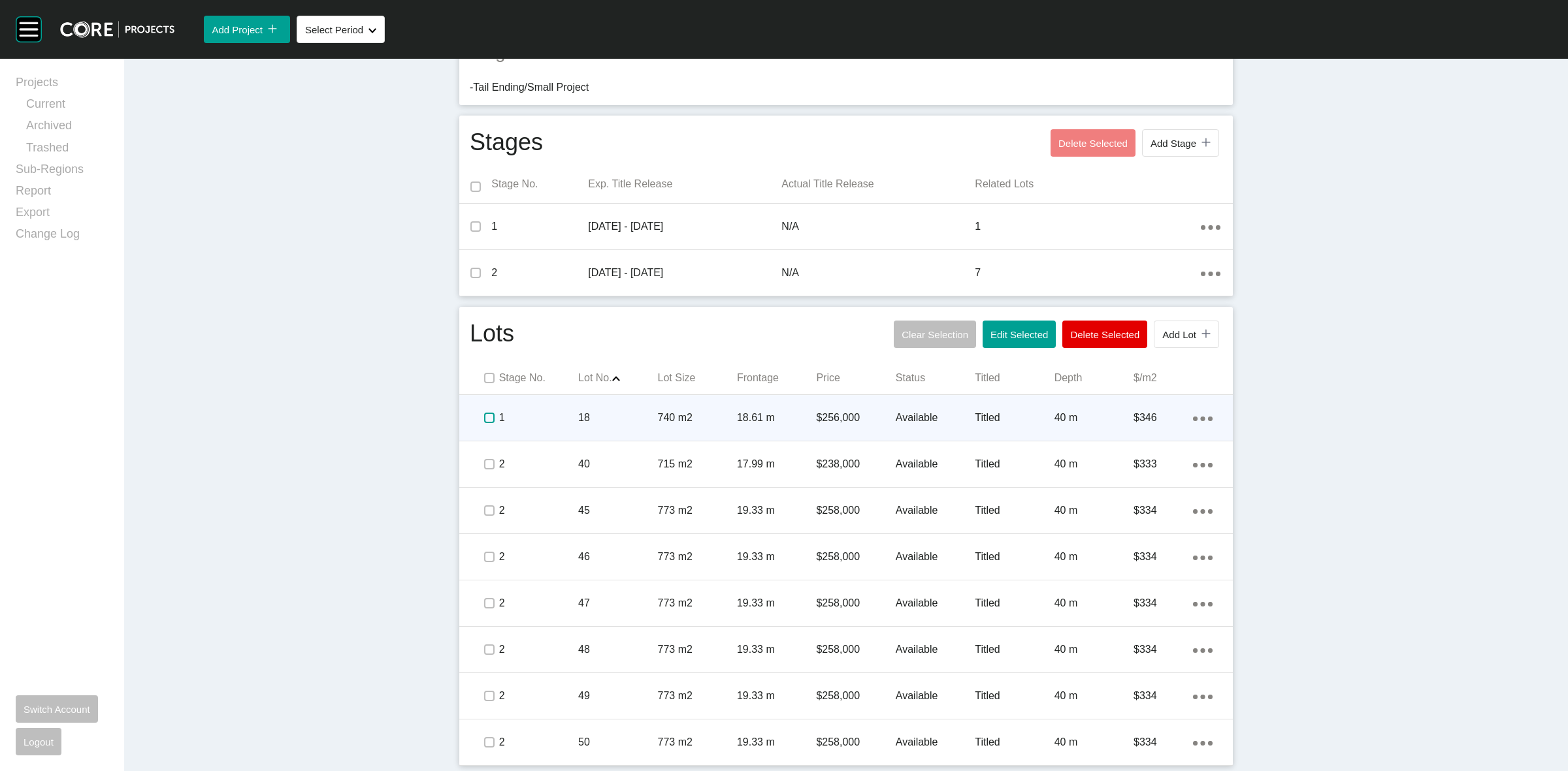
click at [484, 413] on label at bounding box center [489, 417] width 11 height 11
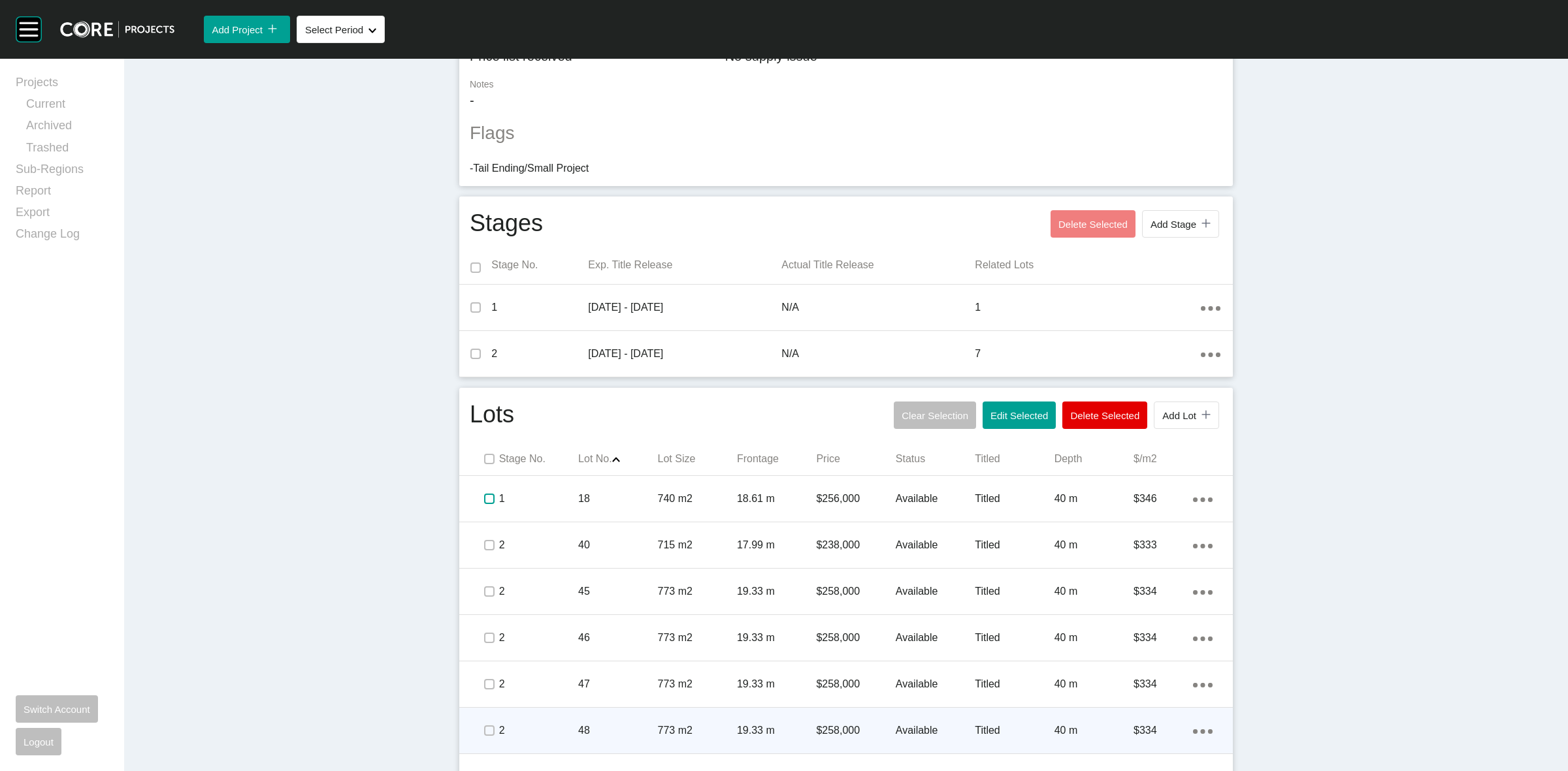
scroll to position [0, 0]
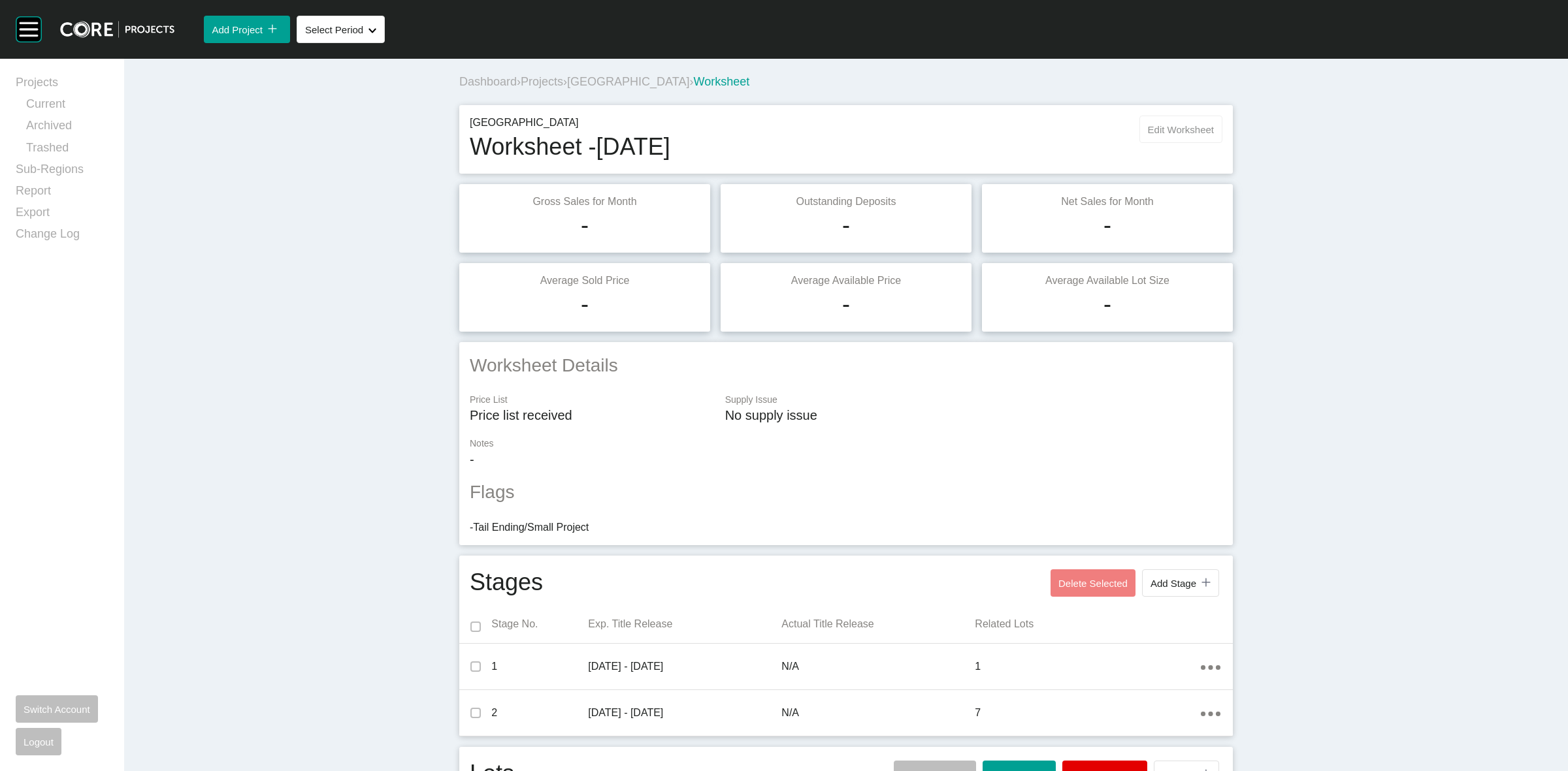
click at [1157, 126] on span "Edit Worksheet" at bounding box center [1181, 129] width 66 height 11
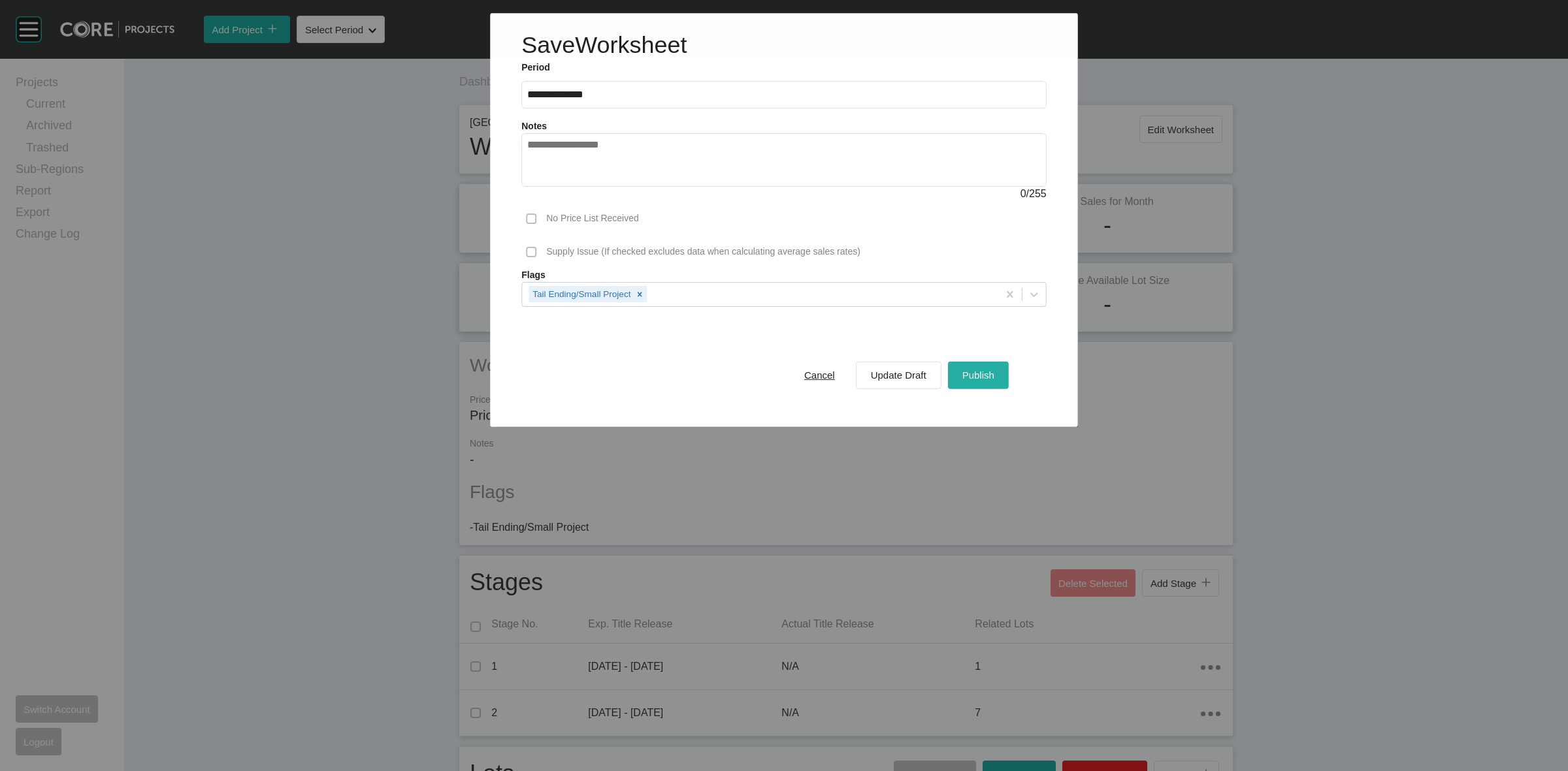
click at [975, 367] on div "Publish" at bounding box center [978, 375] width 38 height 18
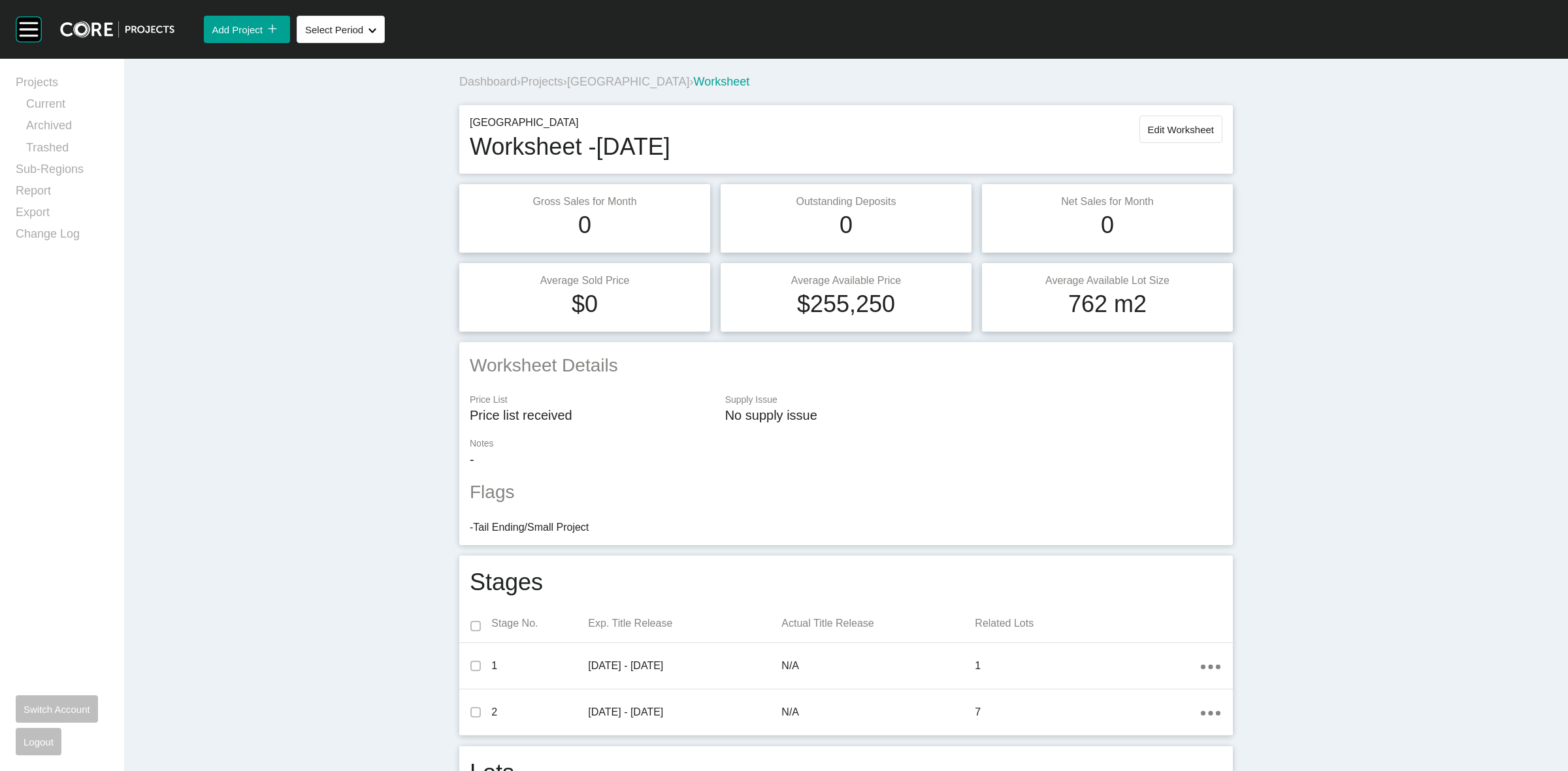
click at [623, 81] on span "[GEOGRAPHIC_DATA]" at bounding box center [628, 81] width 122 height 13
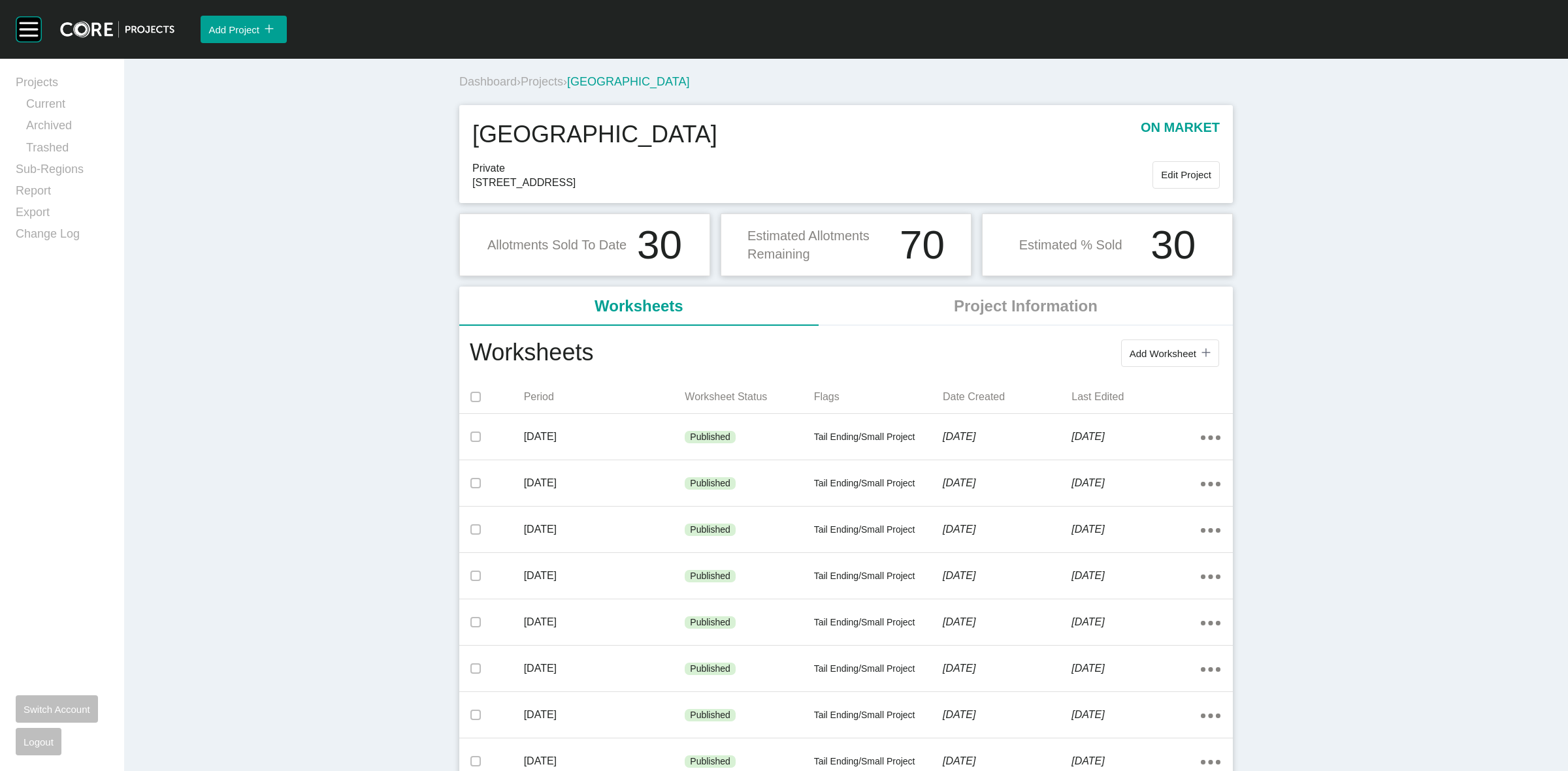
click at [1331, 416] on div "Dashboard › Projects › [GEOGRAPHIC_DATA] [GEOGRAPHIC_DATA] on market Private [S…" at bounding box center [846, 607] width 1444 height 1097
drag, startPoint x: 536, startPoint y: 77, endPoint x: 830, endPoint y: 49, distance: 295.3
click at [536, 77] on span "Projects" at bounding box center [541, 81] width 42 height 13
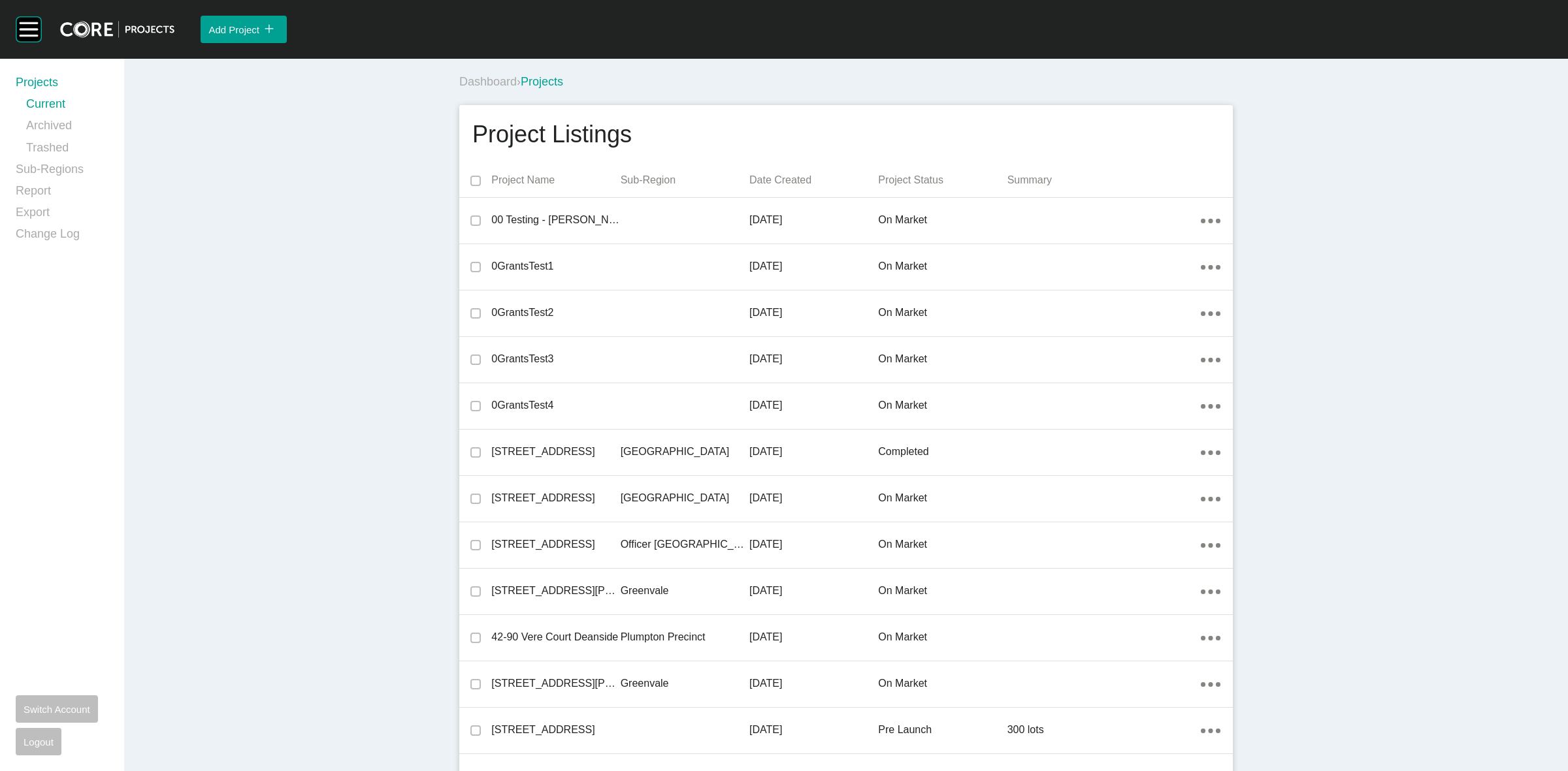
scroll to position [18520, 0]
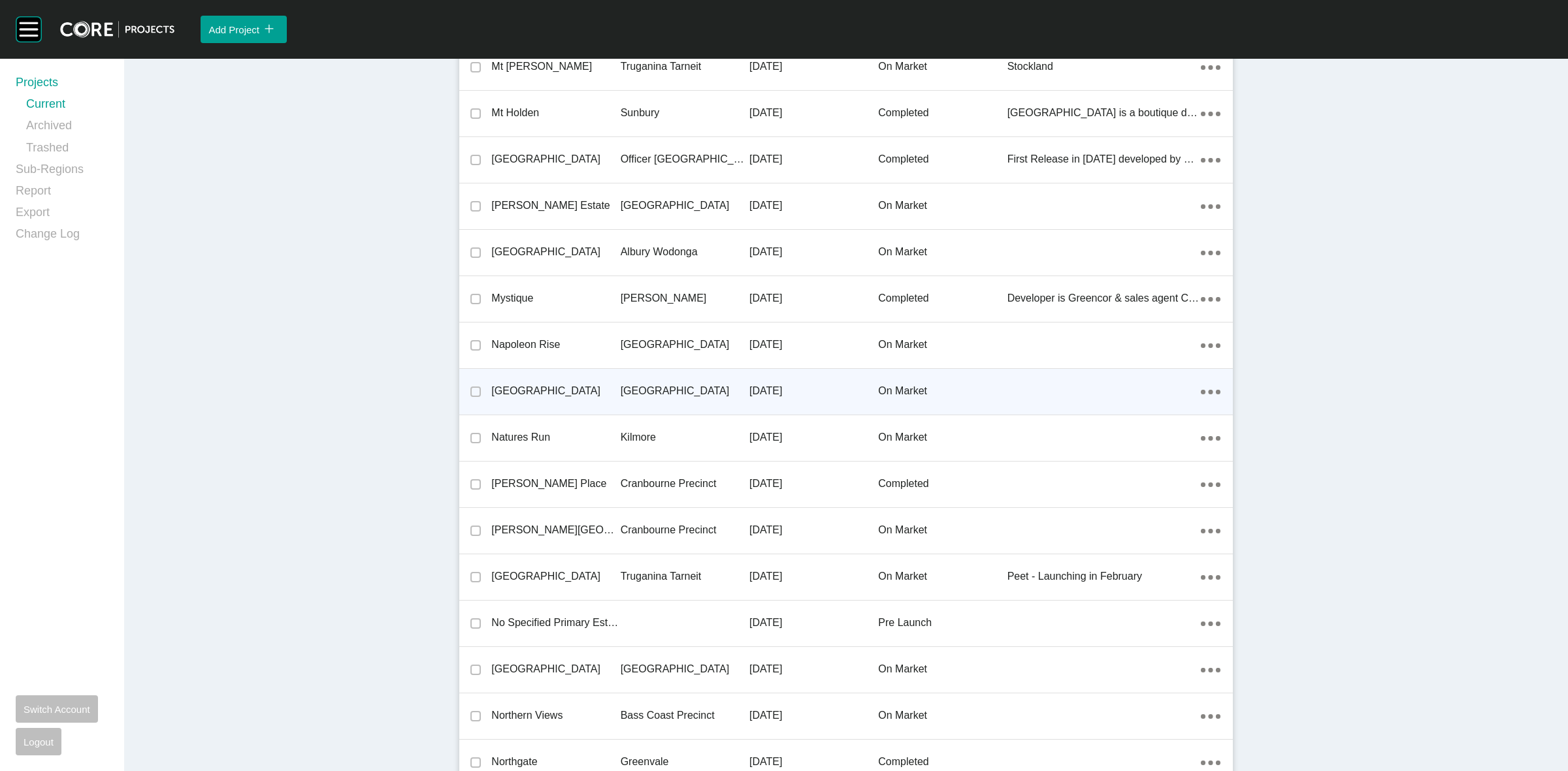
click at [623, 384] on p "[GEOGRAPHIC_DATA]" at bounding box center [685, 391] width 129 height 15
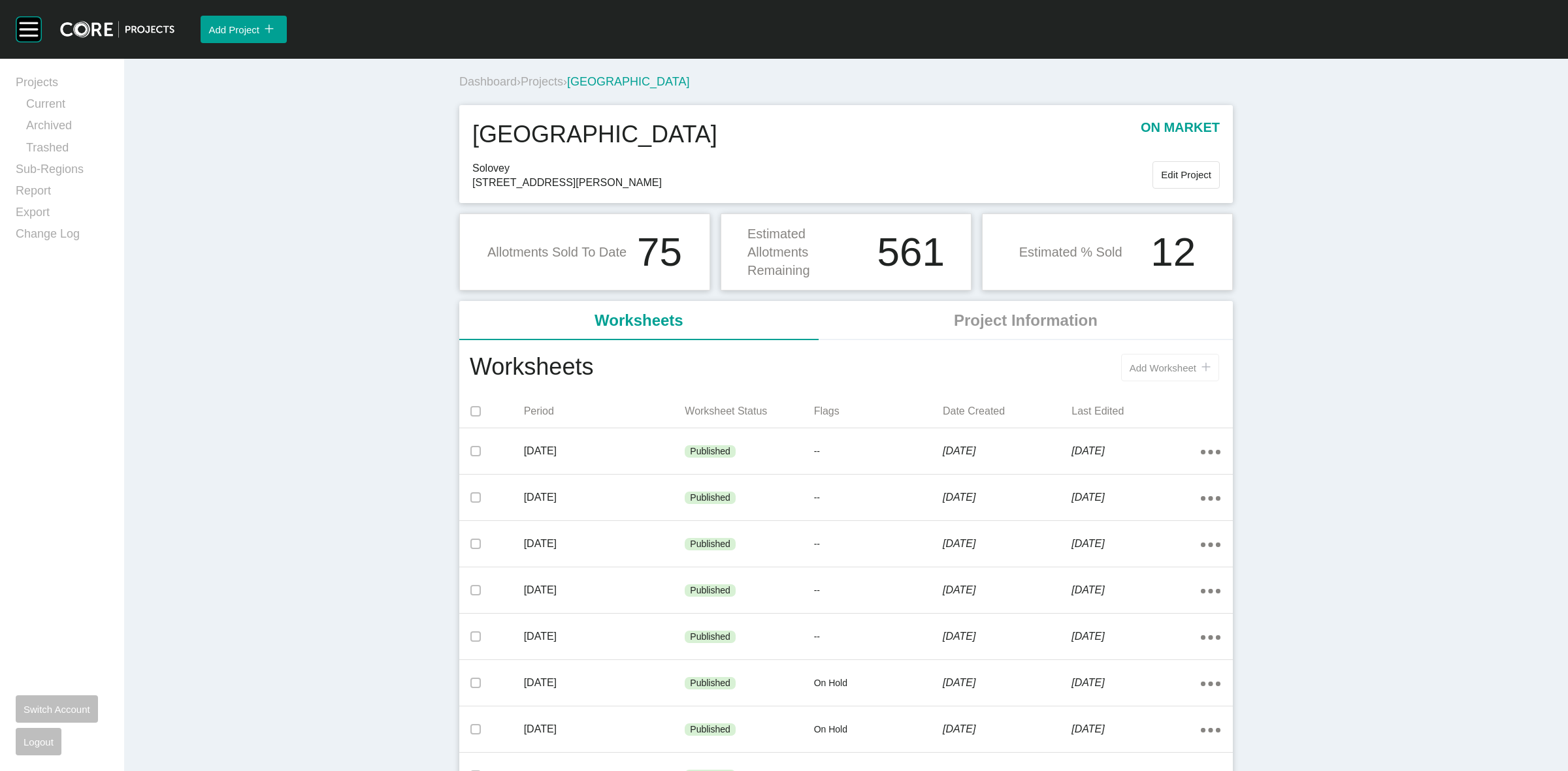
click at [1157, 364] on span "Add Worksheet" at bounding box center [1163, 367] width 67 height 11
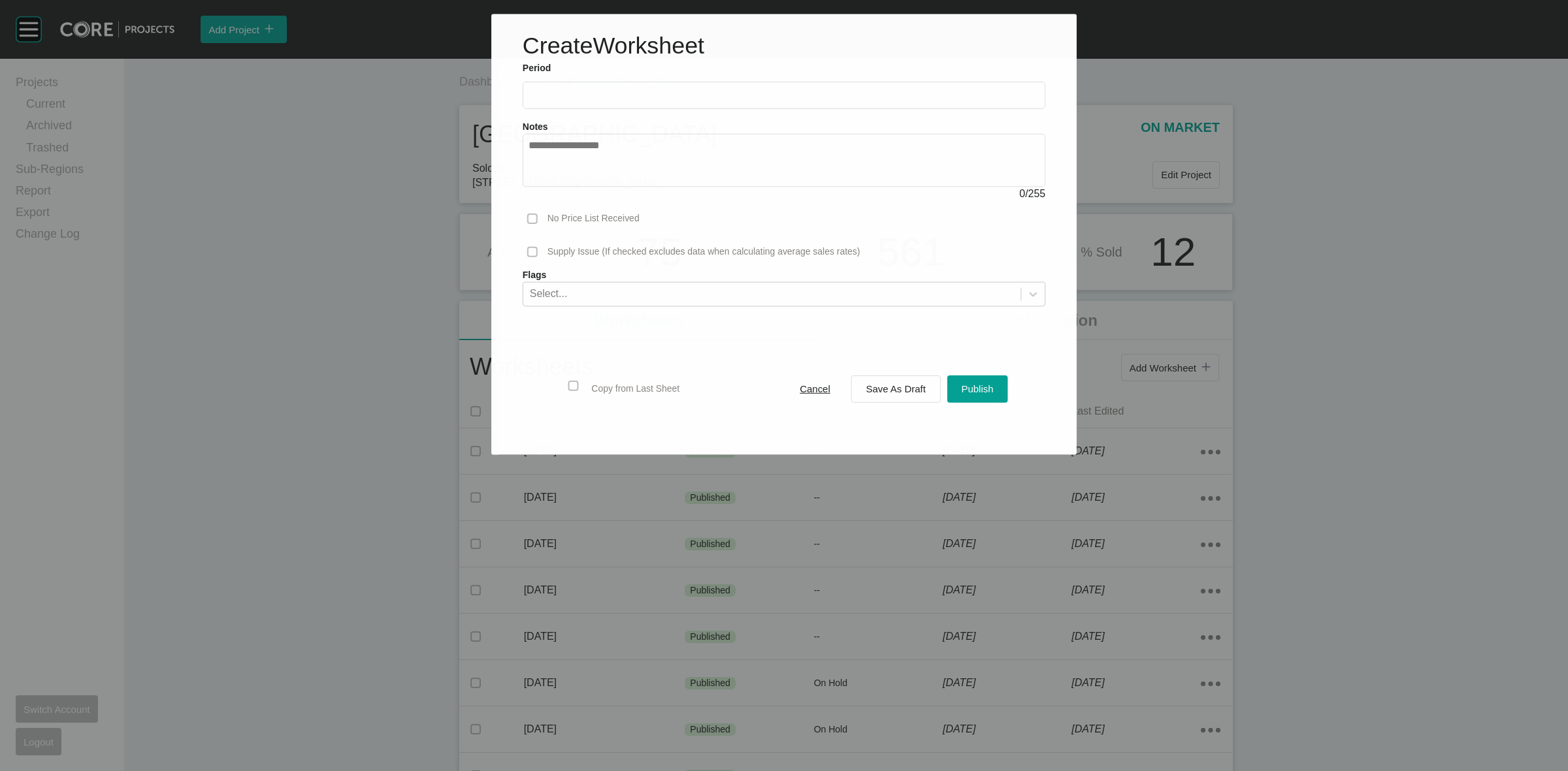
click at [618, 91] on input "text" at bounding box center [784, 94] width 511 height 11
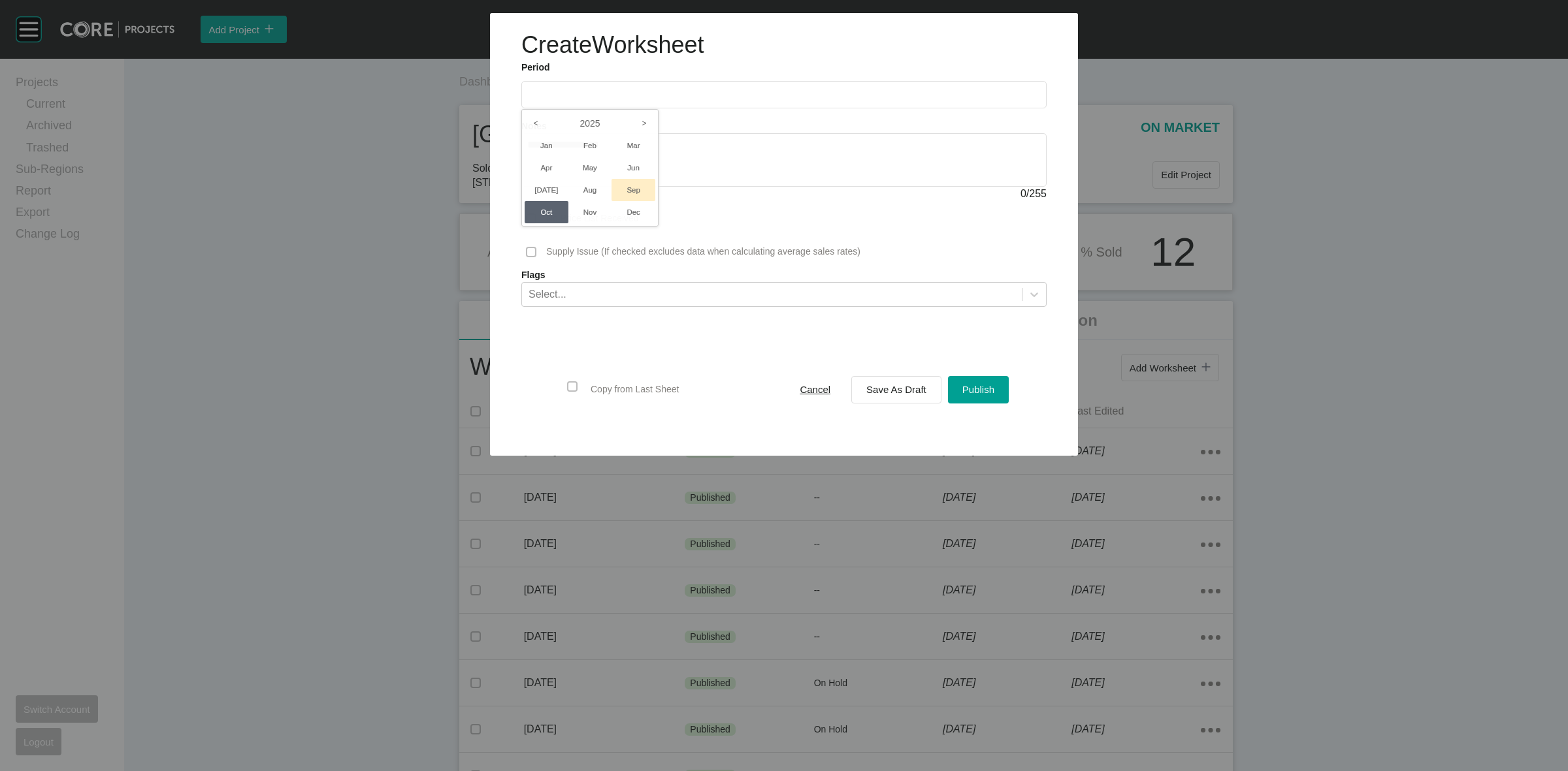
click at [638, 188] on li "Sep" at bounding box center [634, 190] width 44 height 23
type input "**********"
click at [882, 392] on span "Save As Draft" at bounding box center [896, 389] width 60 height 11
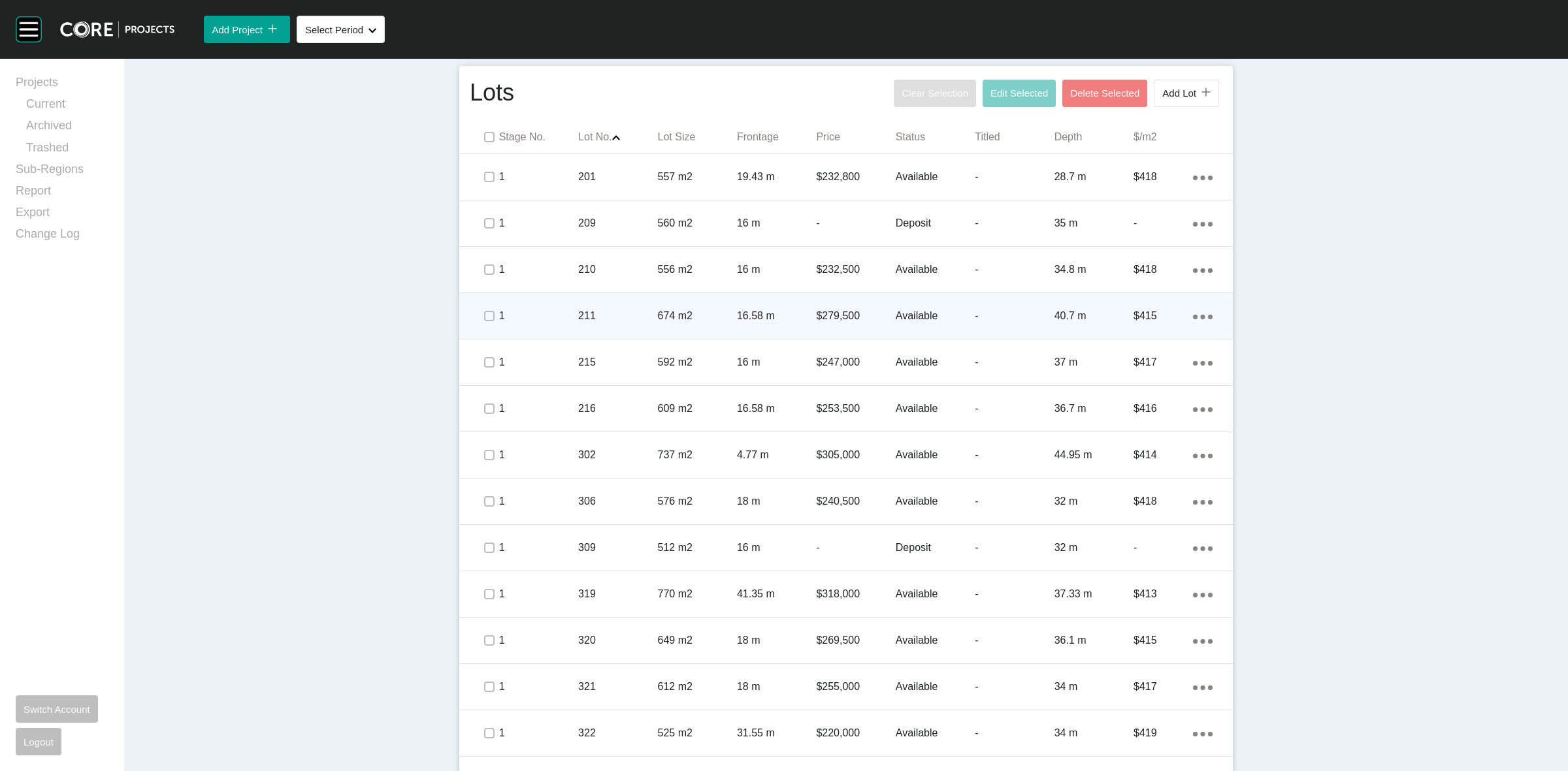
scroll to position [572, 0]
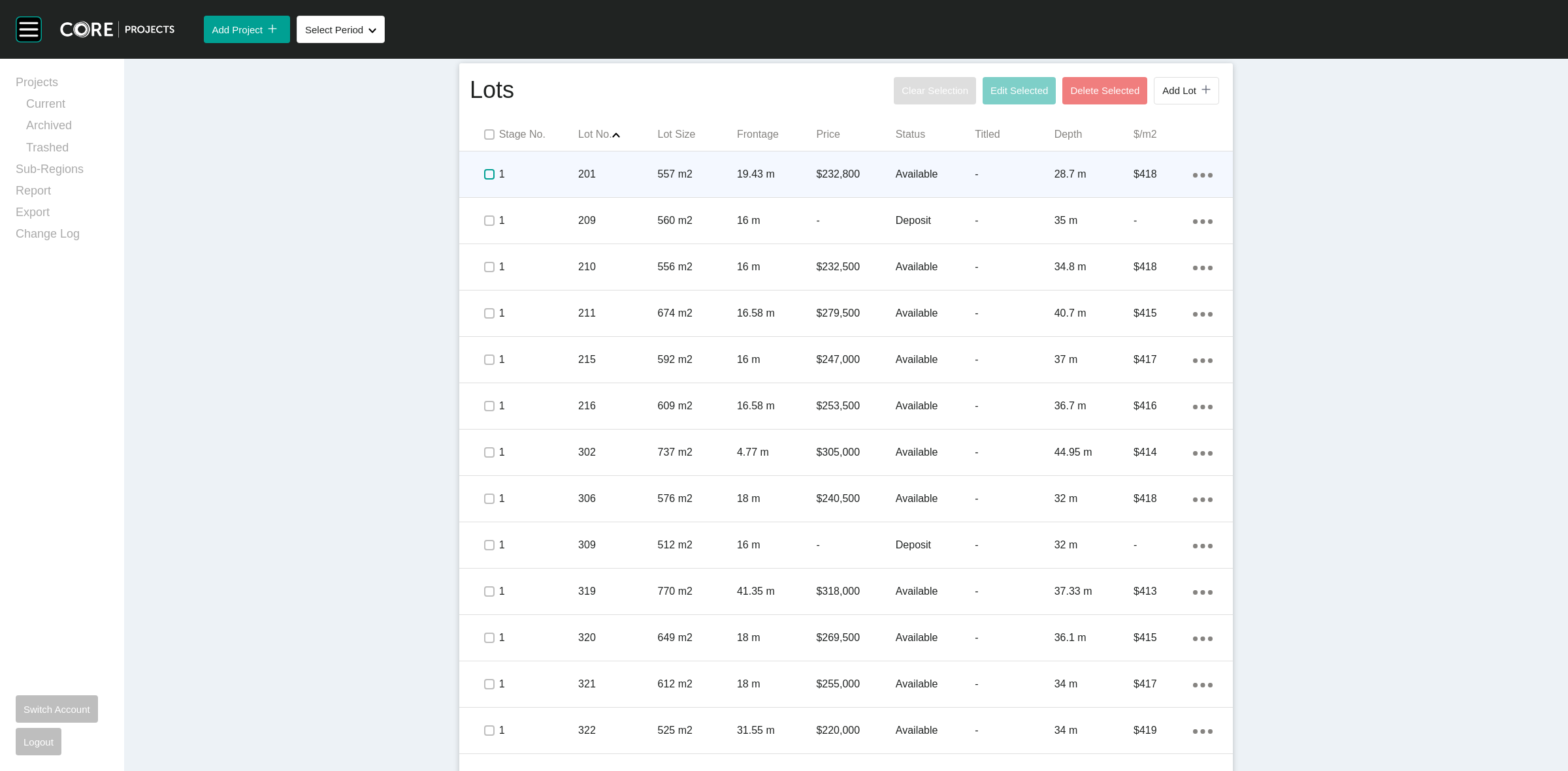
click at [484, 171] on label at bounding box center [489, 174] width 11 height 11
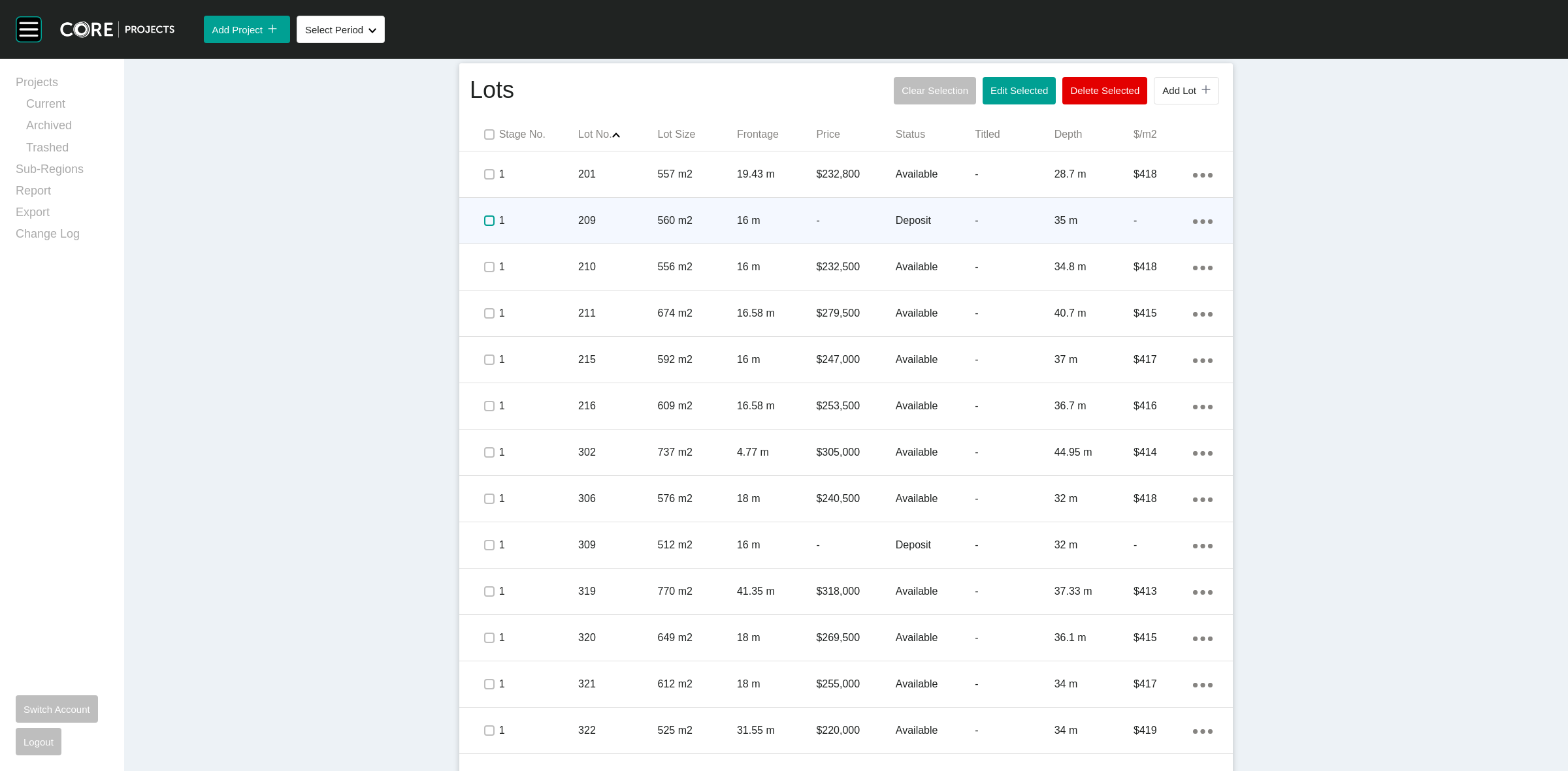
click at [484, 219] on label at bounding box center [489, 220] width 11 height 11
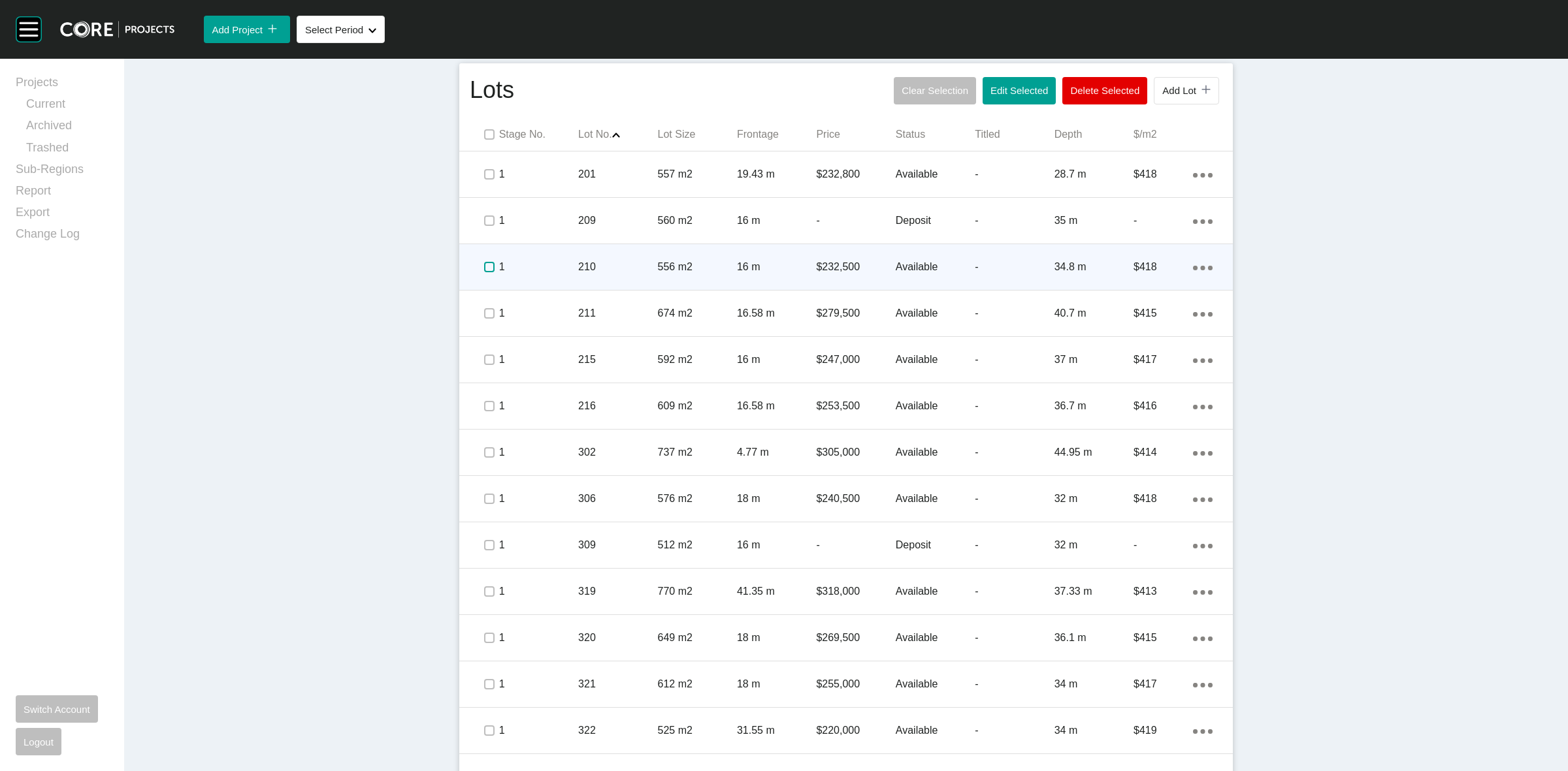
click at [484, 263] on label at bounding box center [489, 267] width 11 height 11
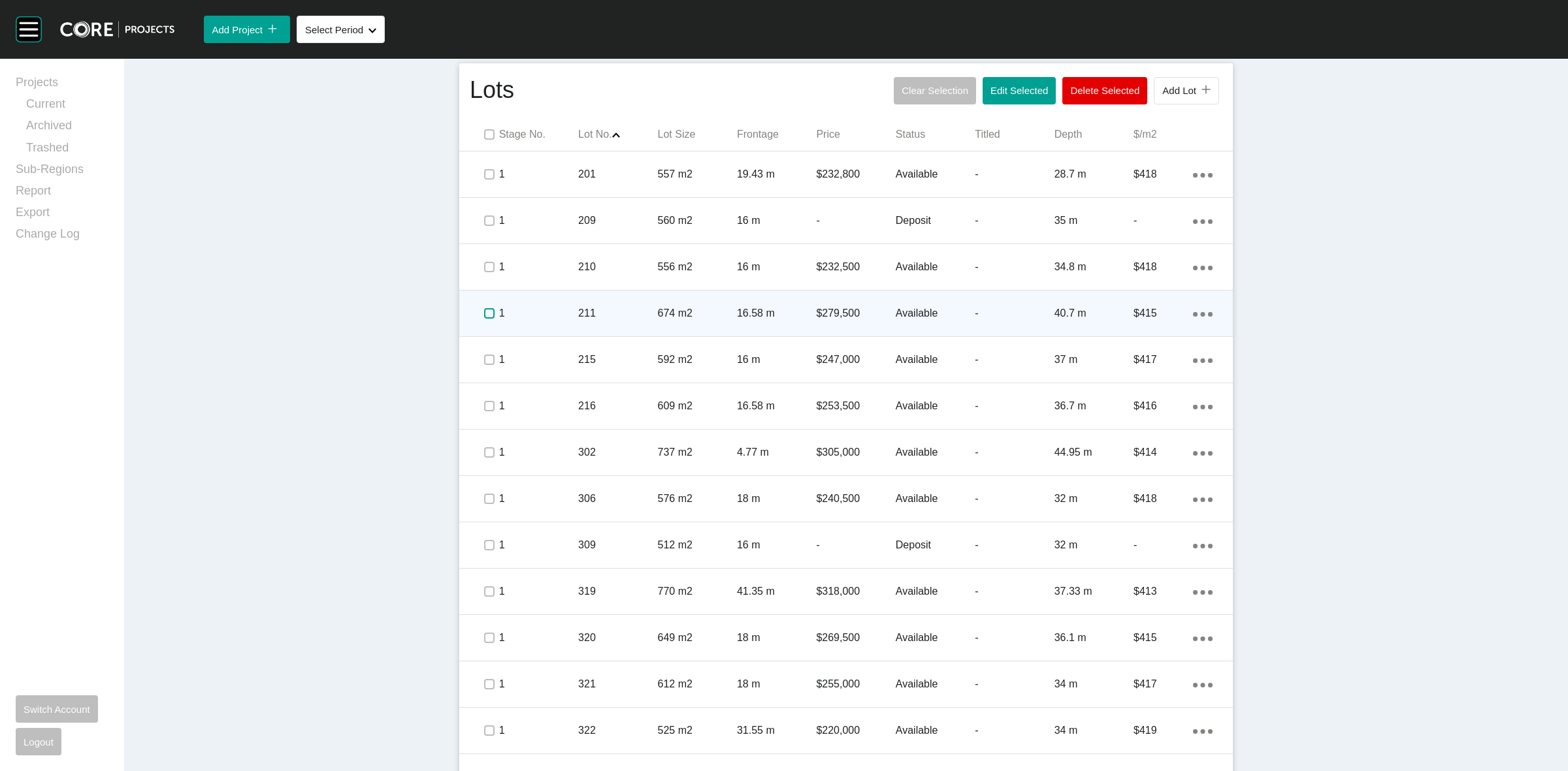
click at [484, 315] on label at bounding box center [489, 313] width 11 height 11
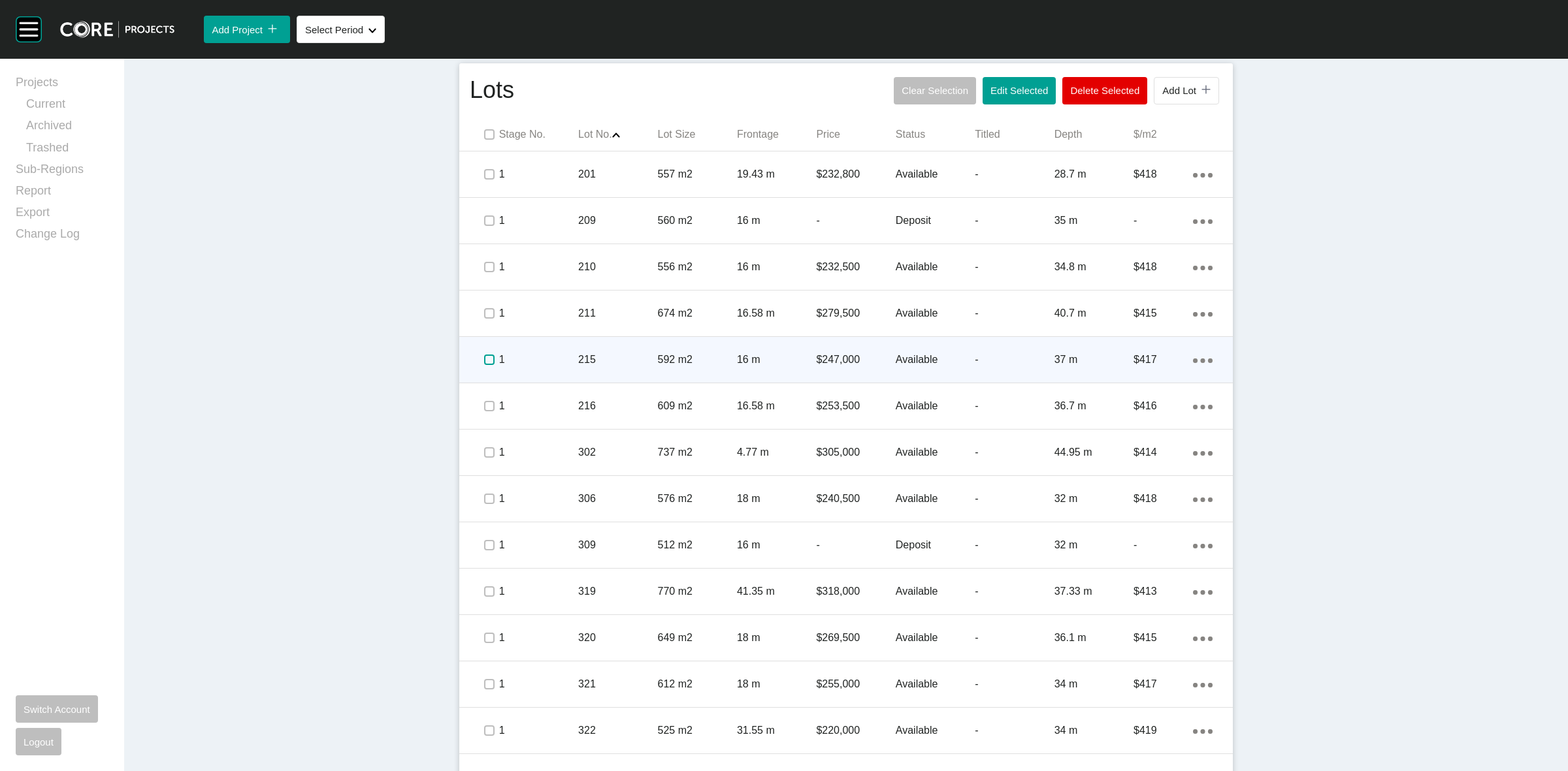
click at [484, 359] on label at bounding box center [489, 359] width 11 height 11
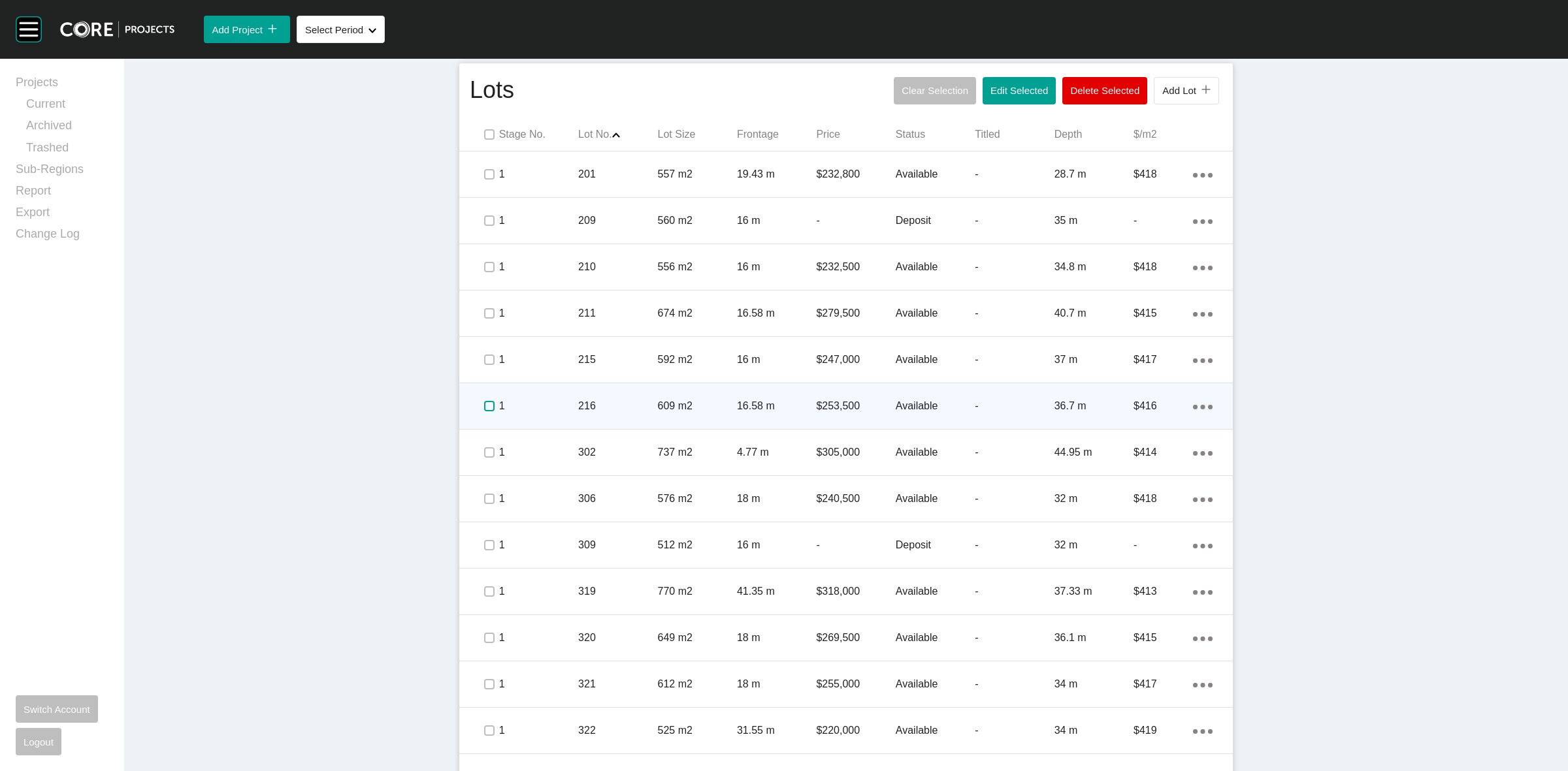
click at [484, 409] on label at bounding box center [489, 406] width 11 height 11
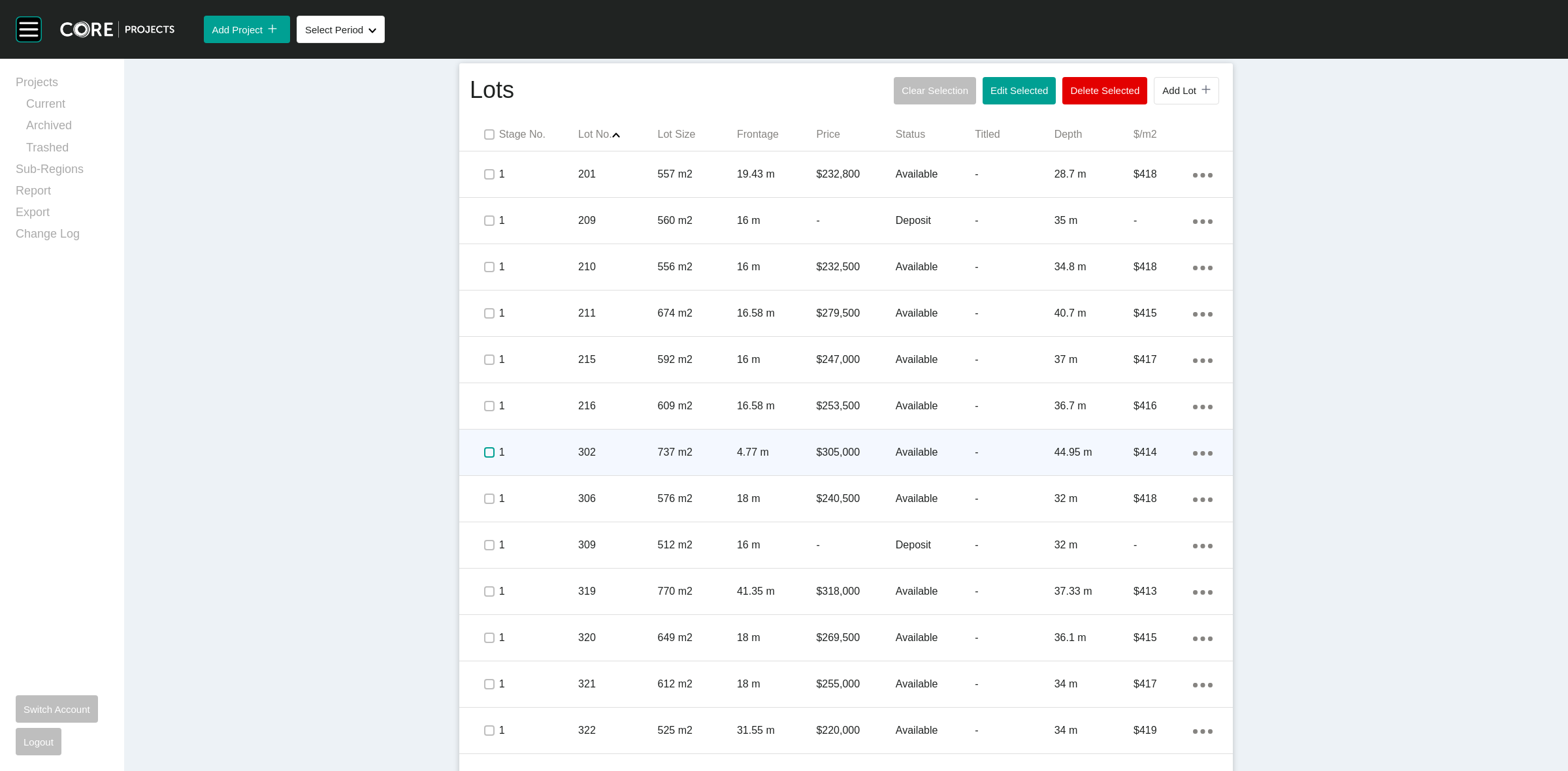
click at [484, 452] on label at bounding box center [489, 453] width 11 height 11
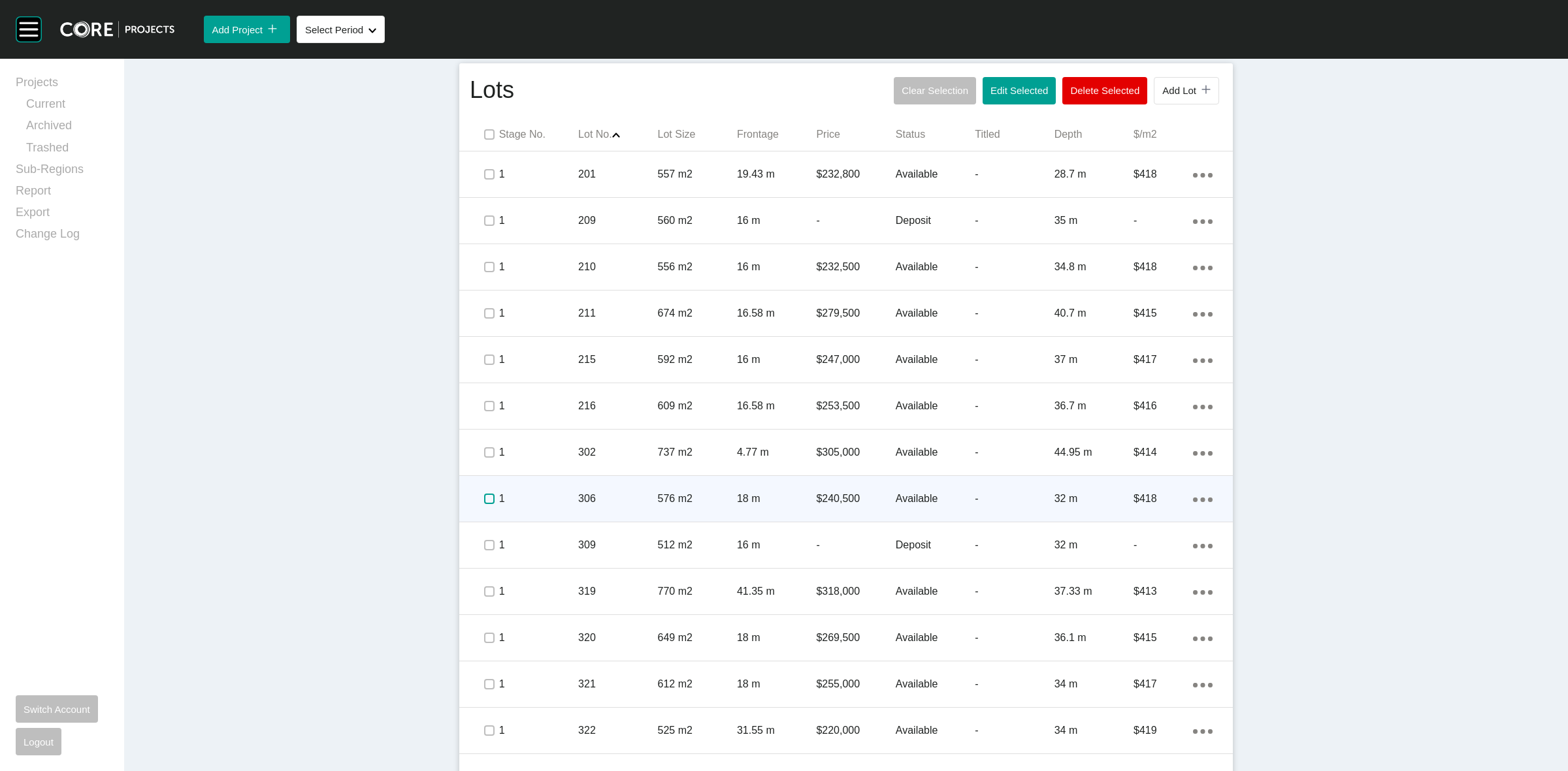
click at [484, 497] on label at bounding box center [489, 499] width 11 height 11
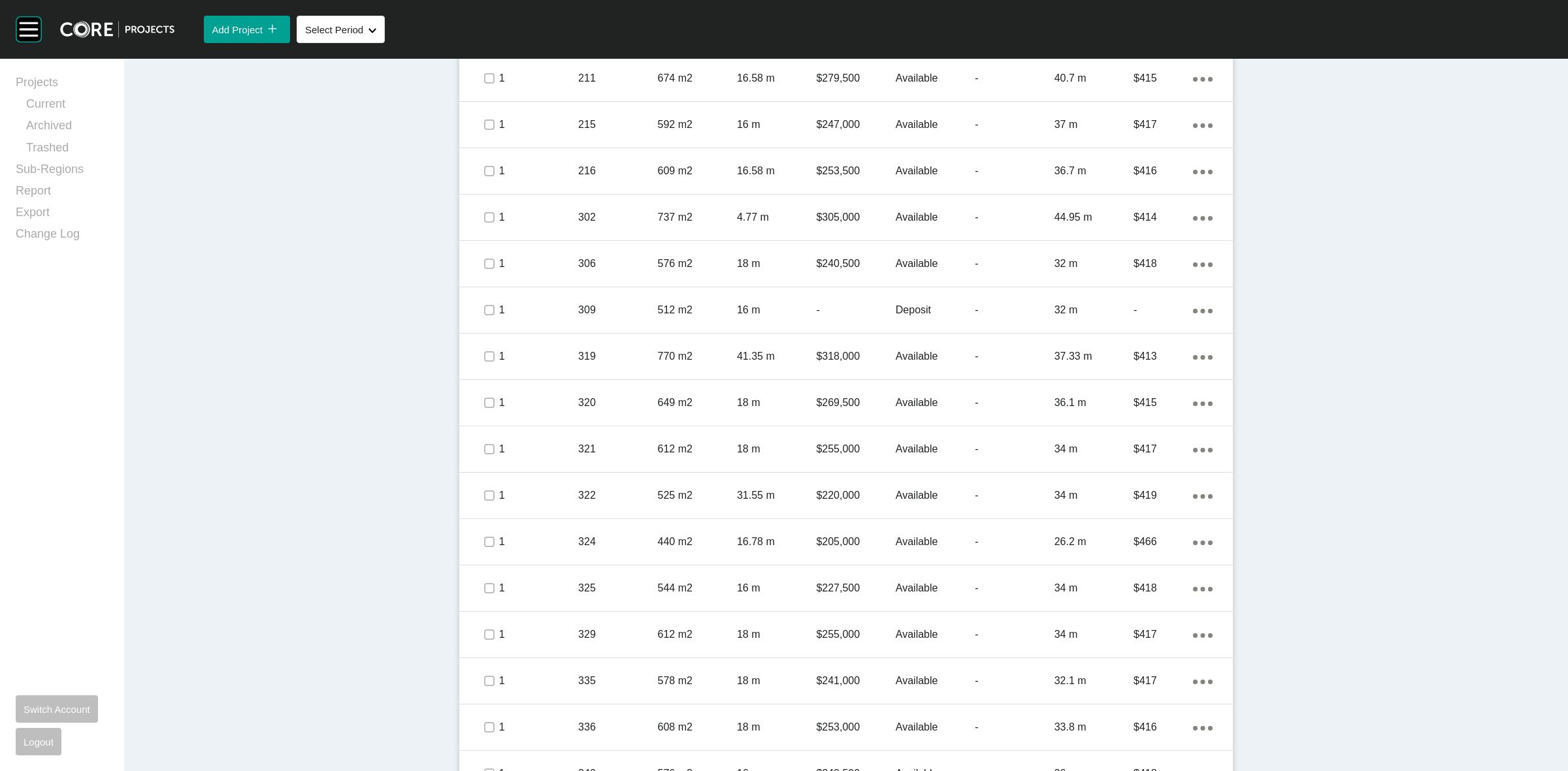
scroll to position [816, 0]
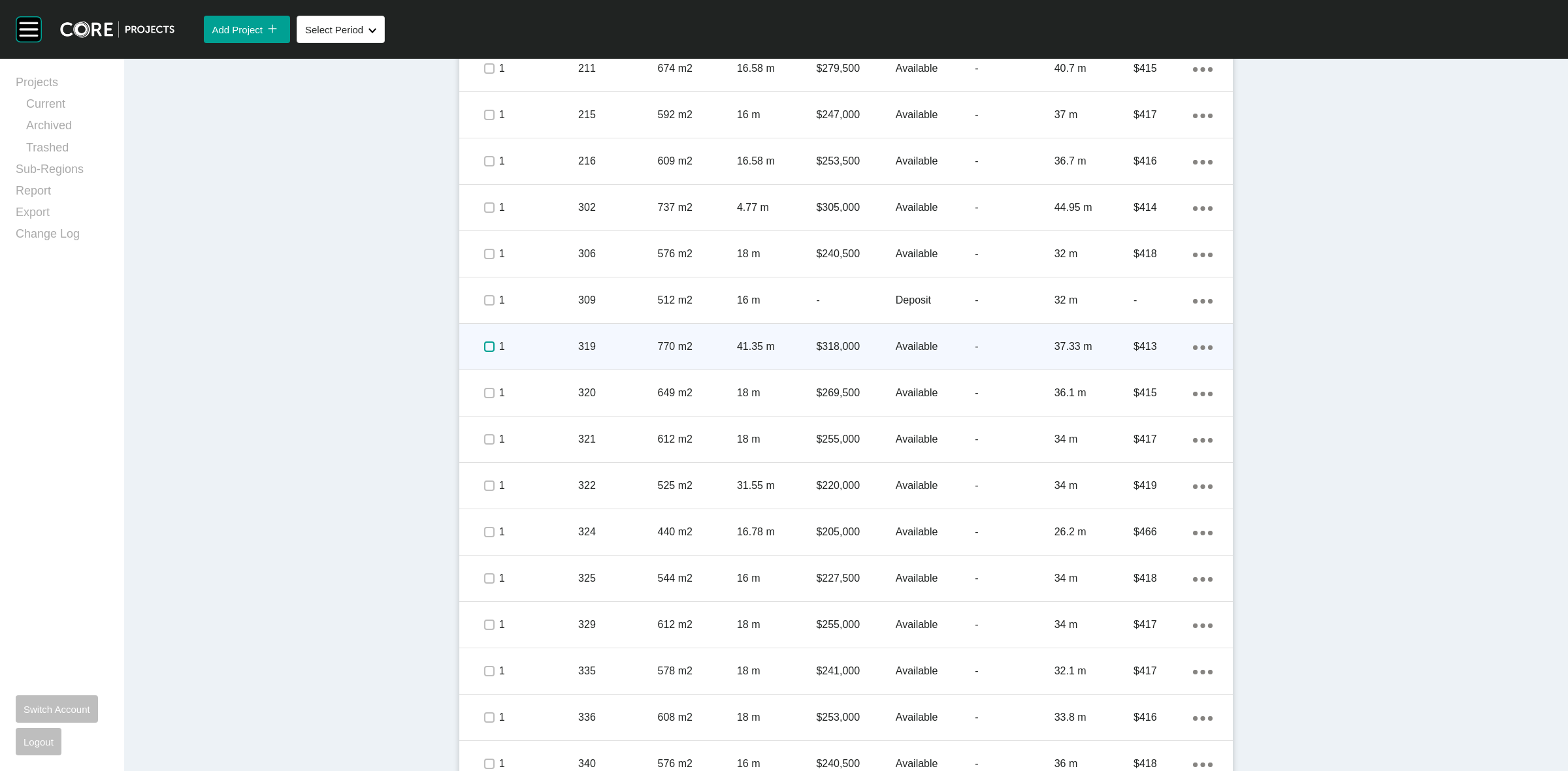
click at [484, 342] on label at bounding box center [489, 347] width 11 height 11
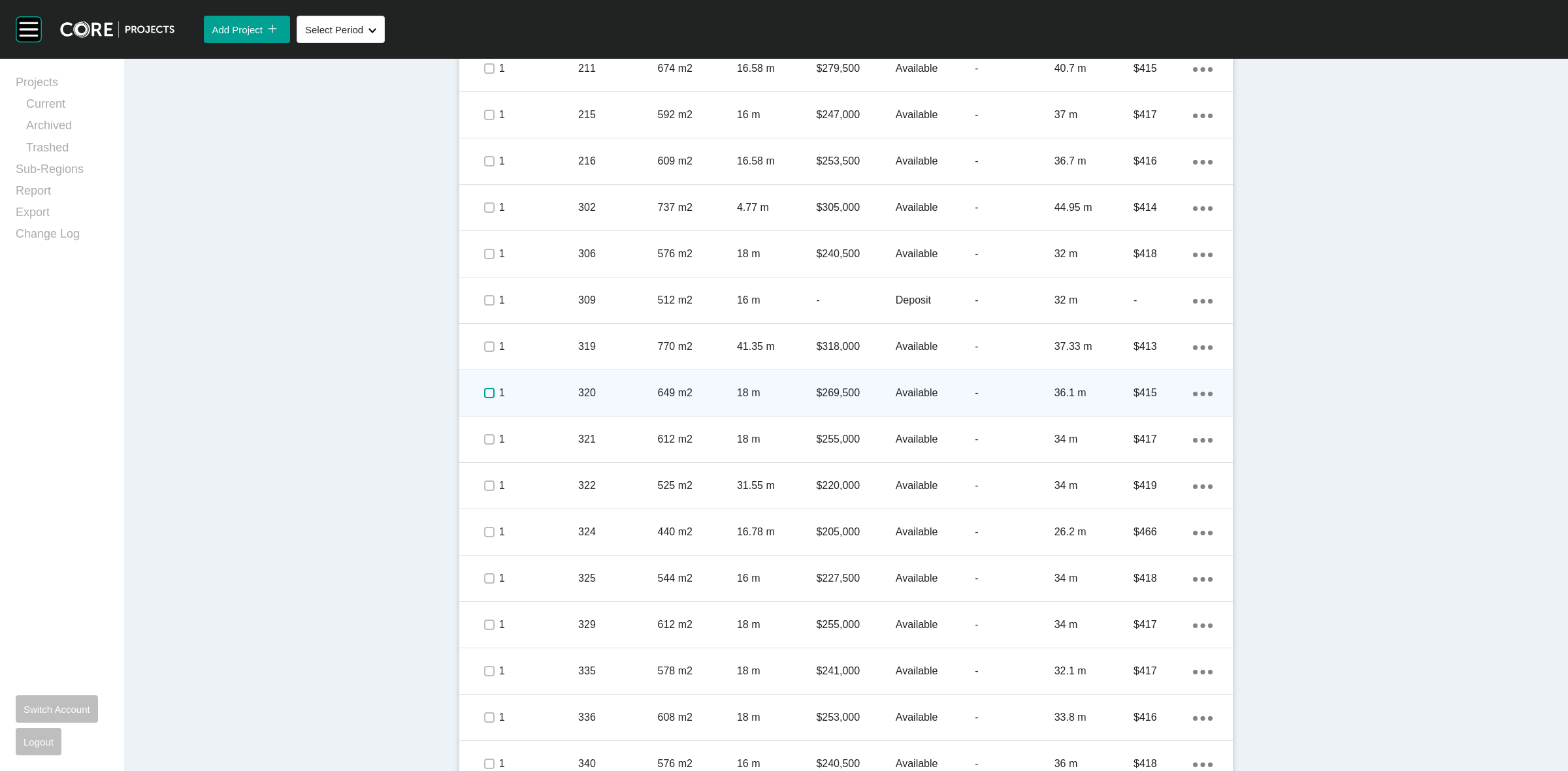
click at [484, 395] on label at bounding box center [489, 393] width 11 height 11
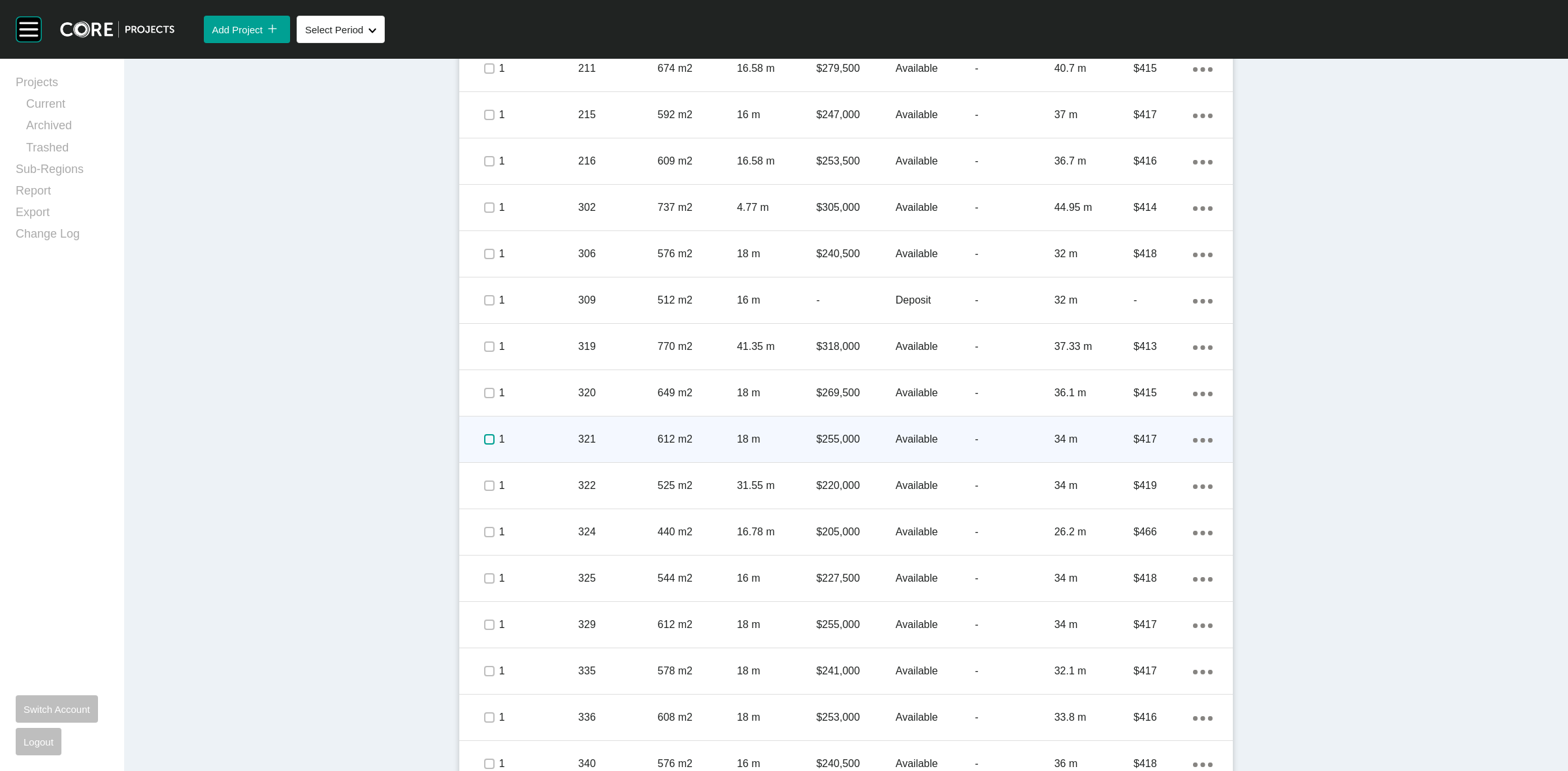
click at [484, 435] on label at bounding box center [489, 439] width 11 height 11
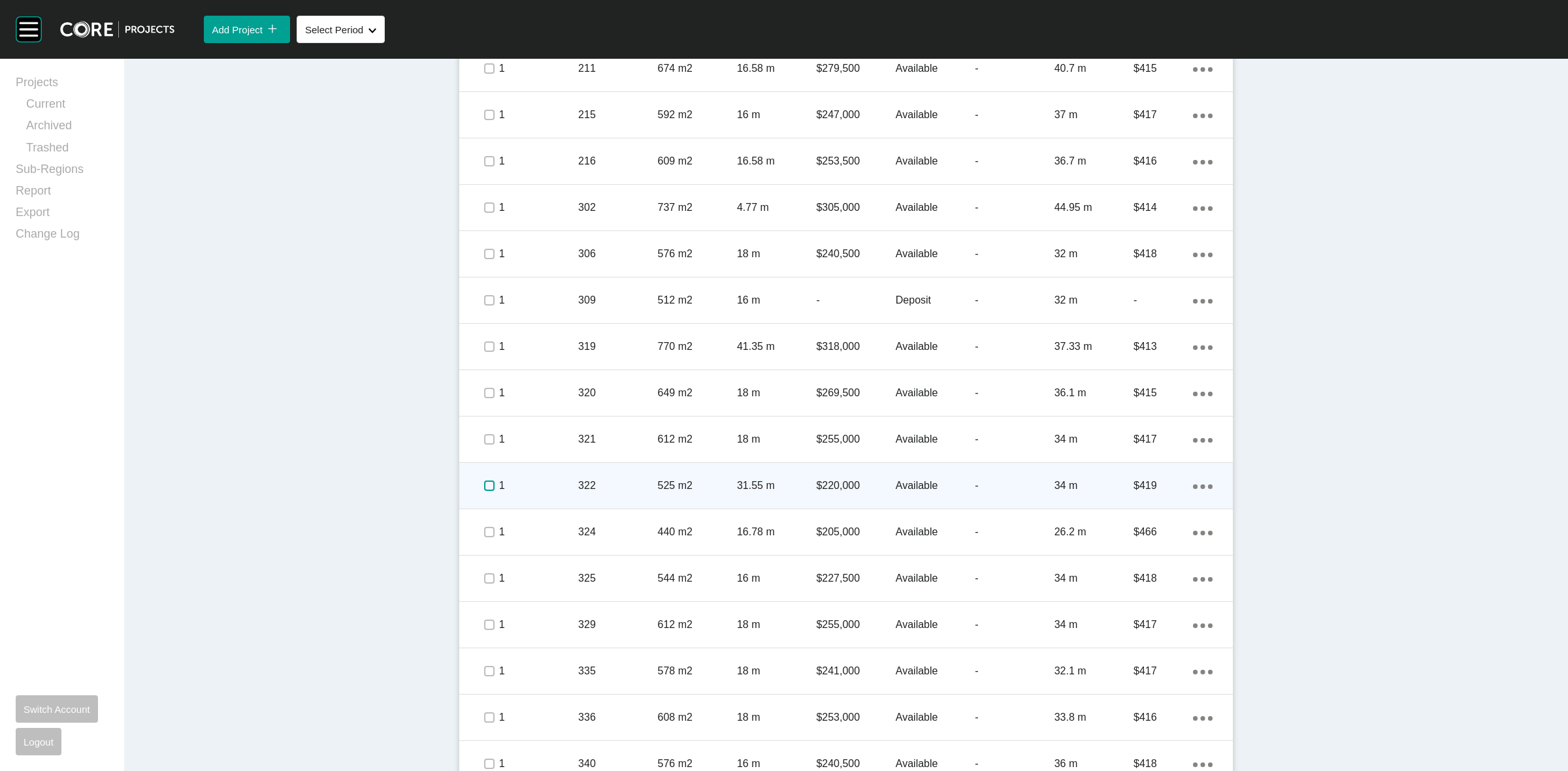
click at [484, 485] on label at bounding box center [489, 486] width 11 height 11
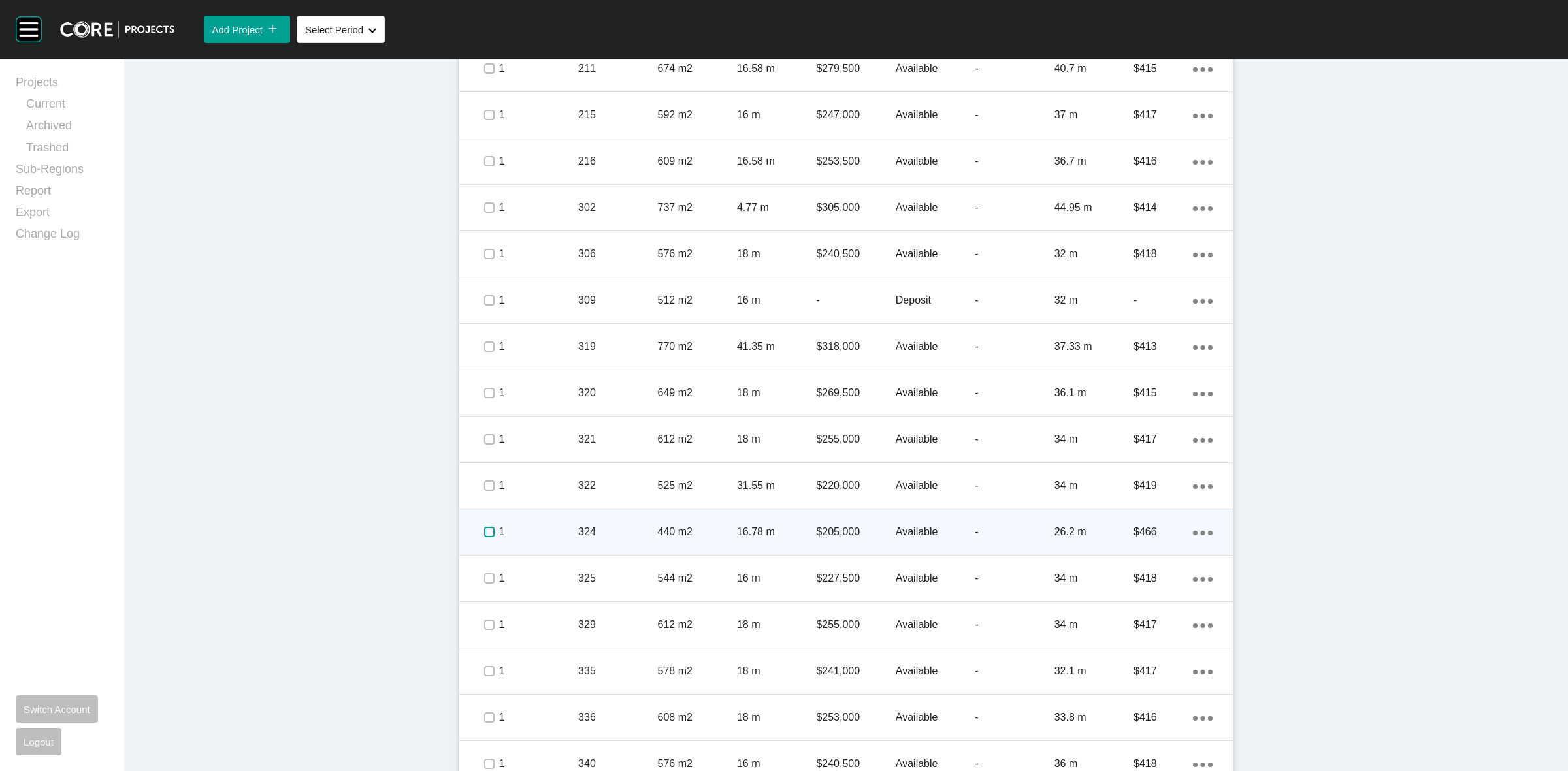
click at [484, 531] on label at bounding box center [489, 532] width 11 height 11
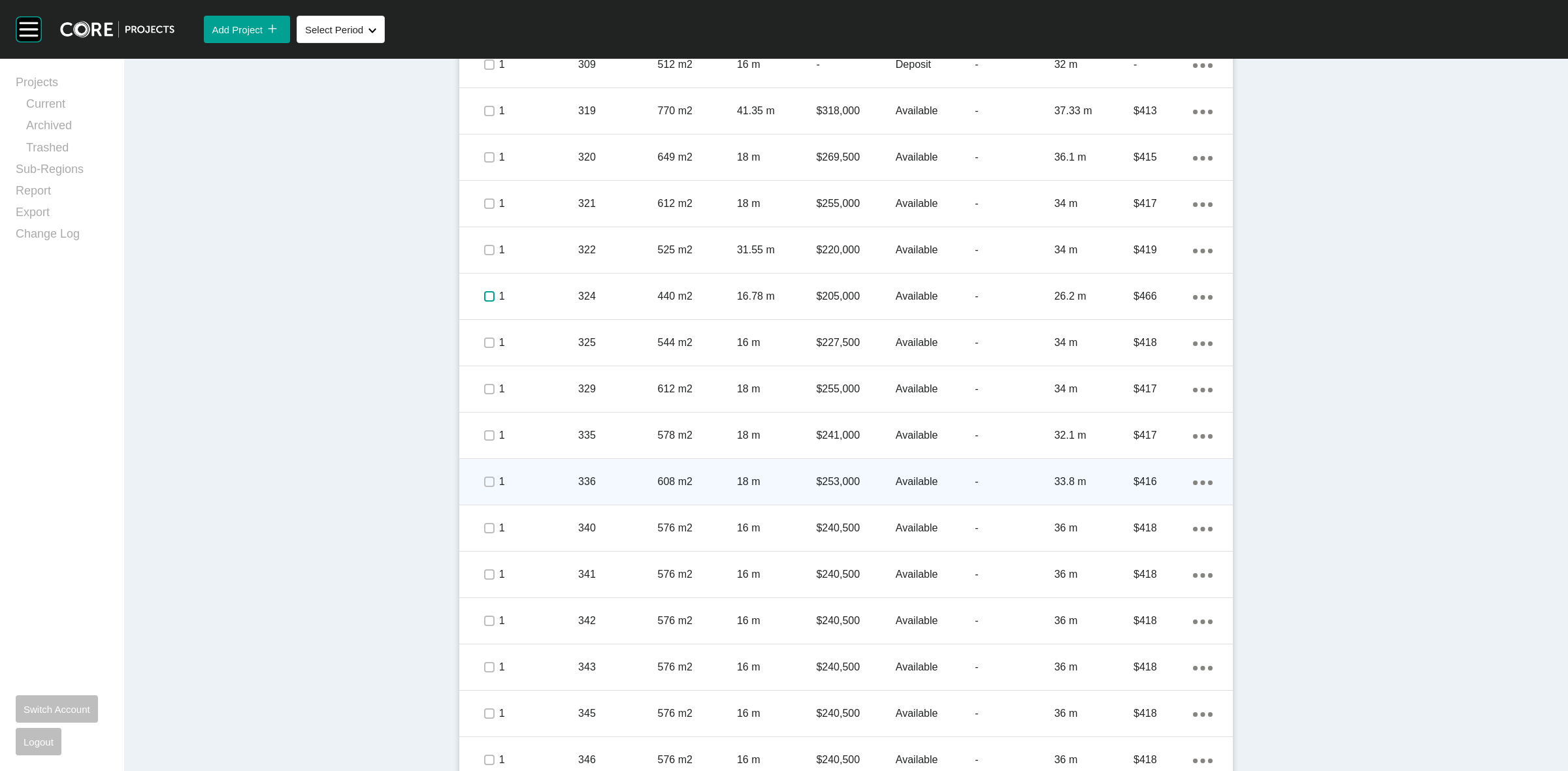
scroll to position [1062, 0]
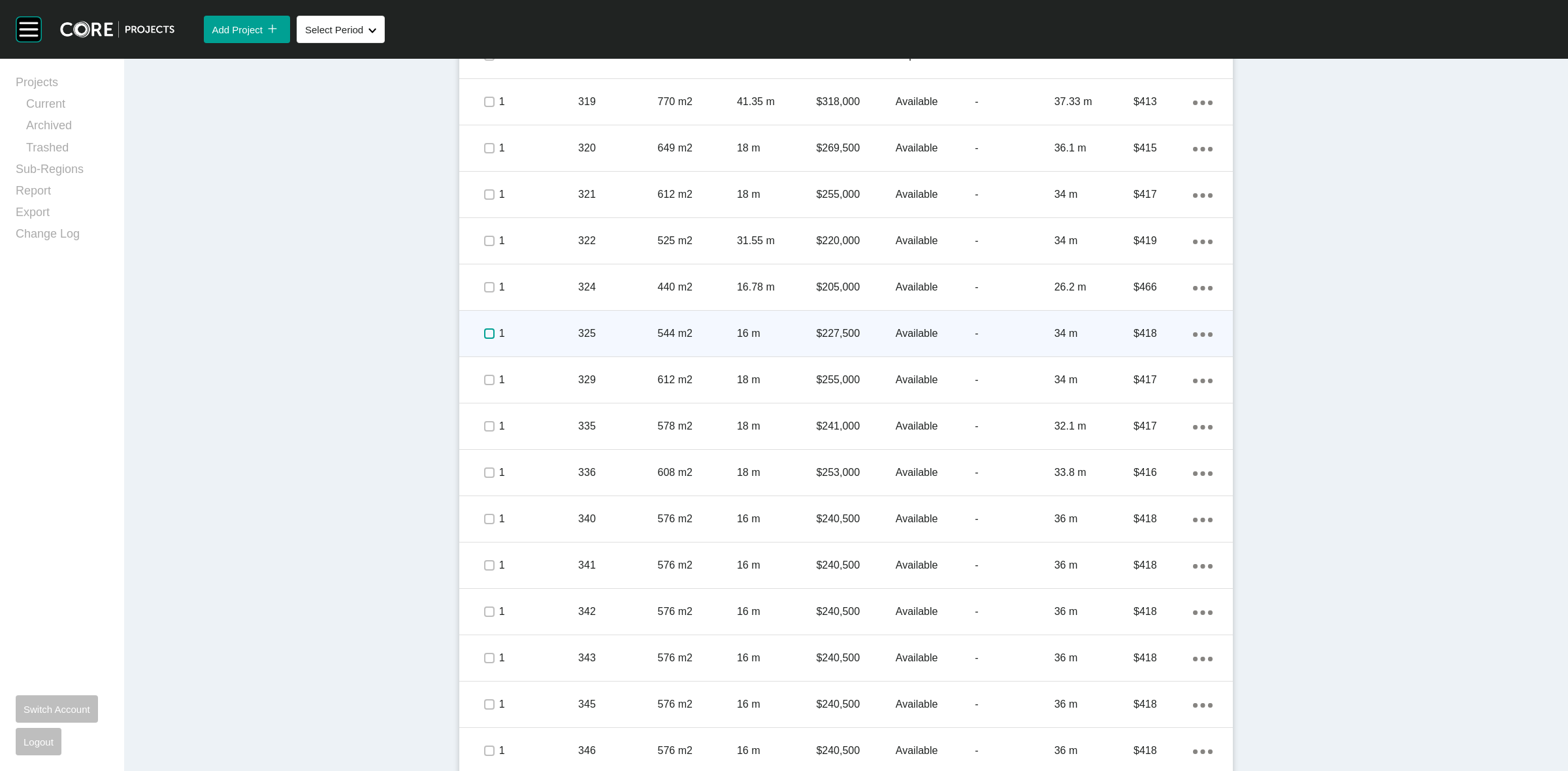
click at [484, 333] on label at bounding box center [489, 334] width 11 height 11
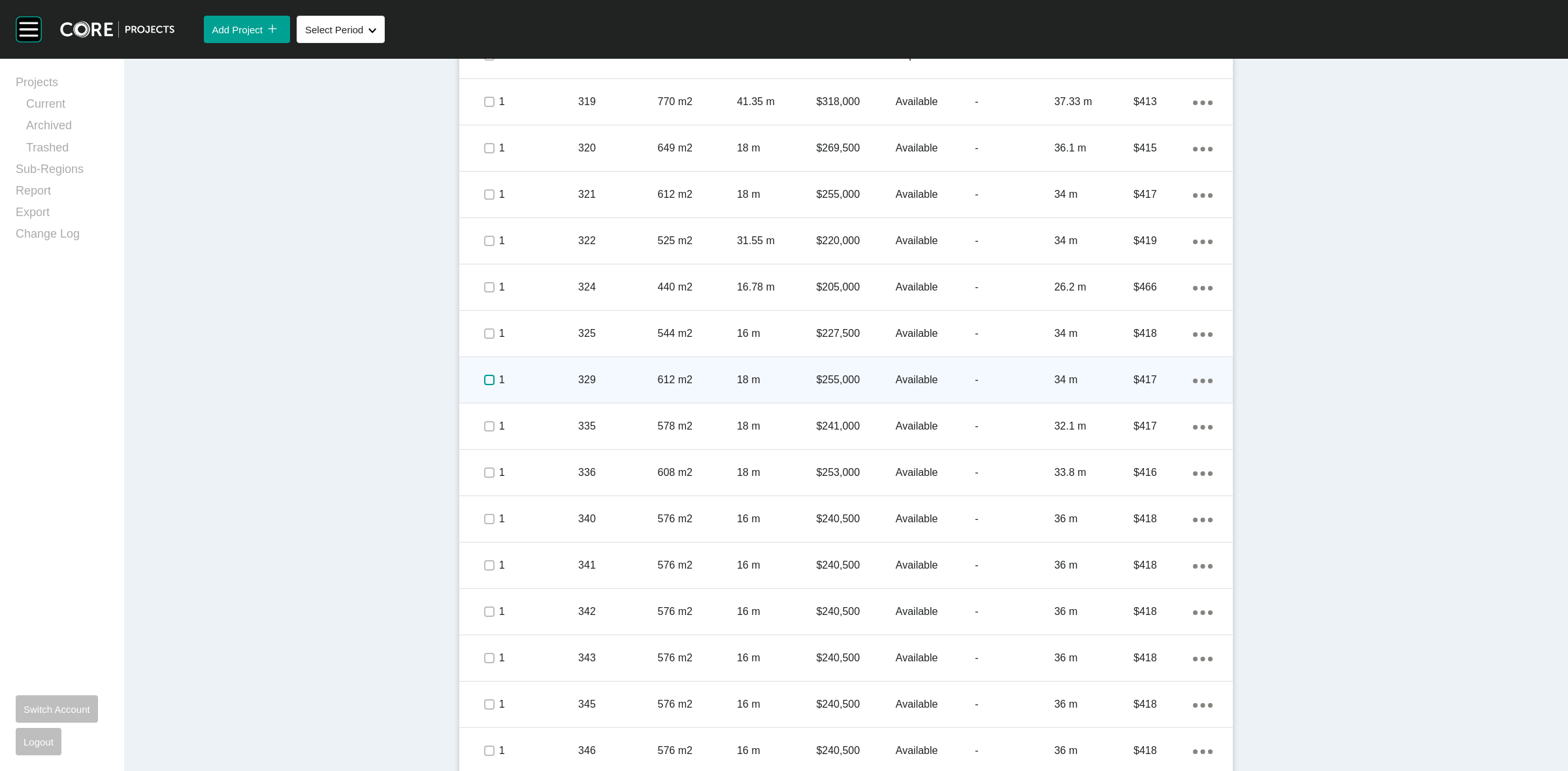
click at [484, 375] on label at bounding box center [489, 380] width 11 height 11
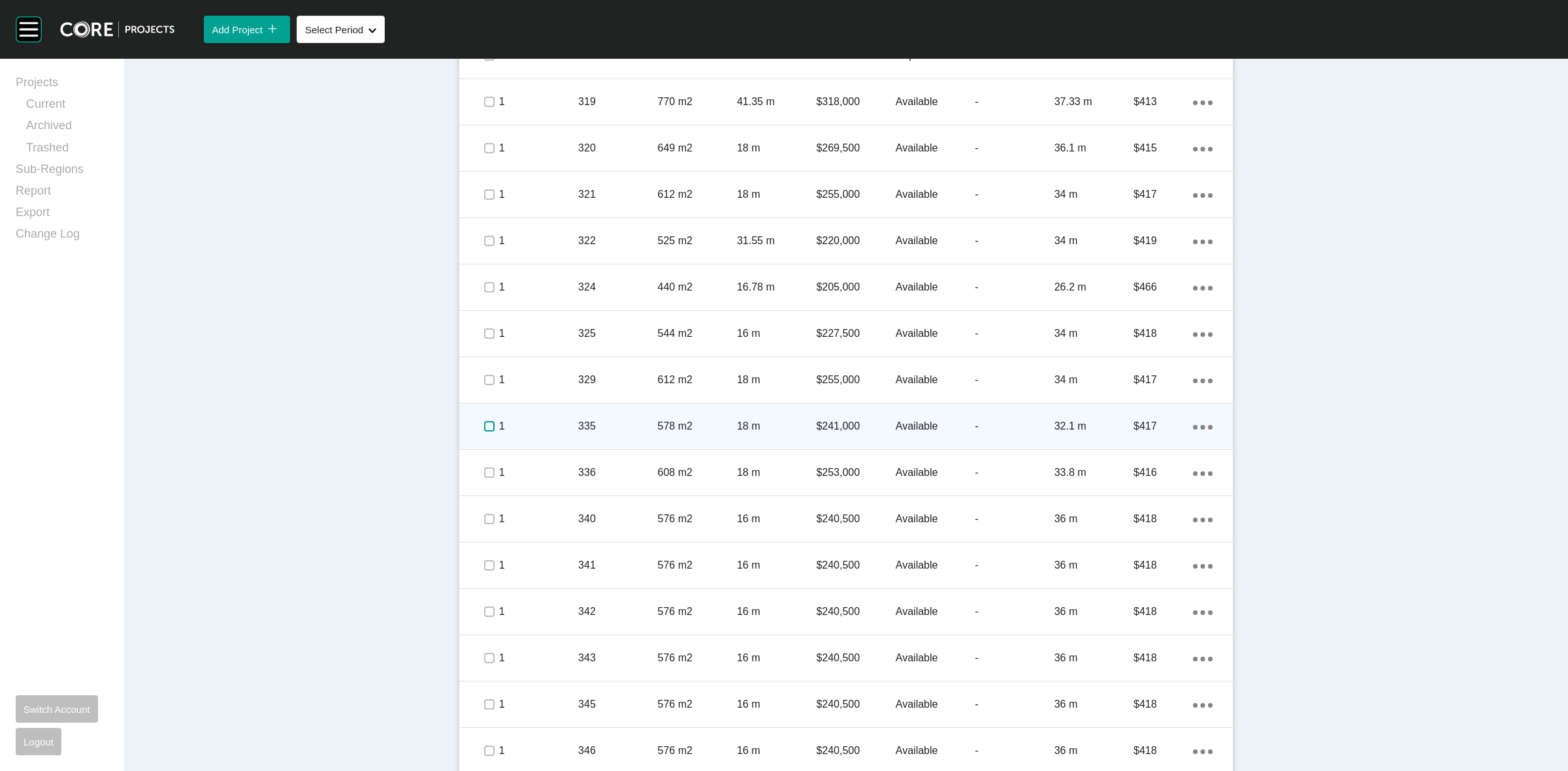
click at [484, 428] on label at bounding box center [489, 426] width 11 height 11
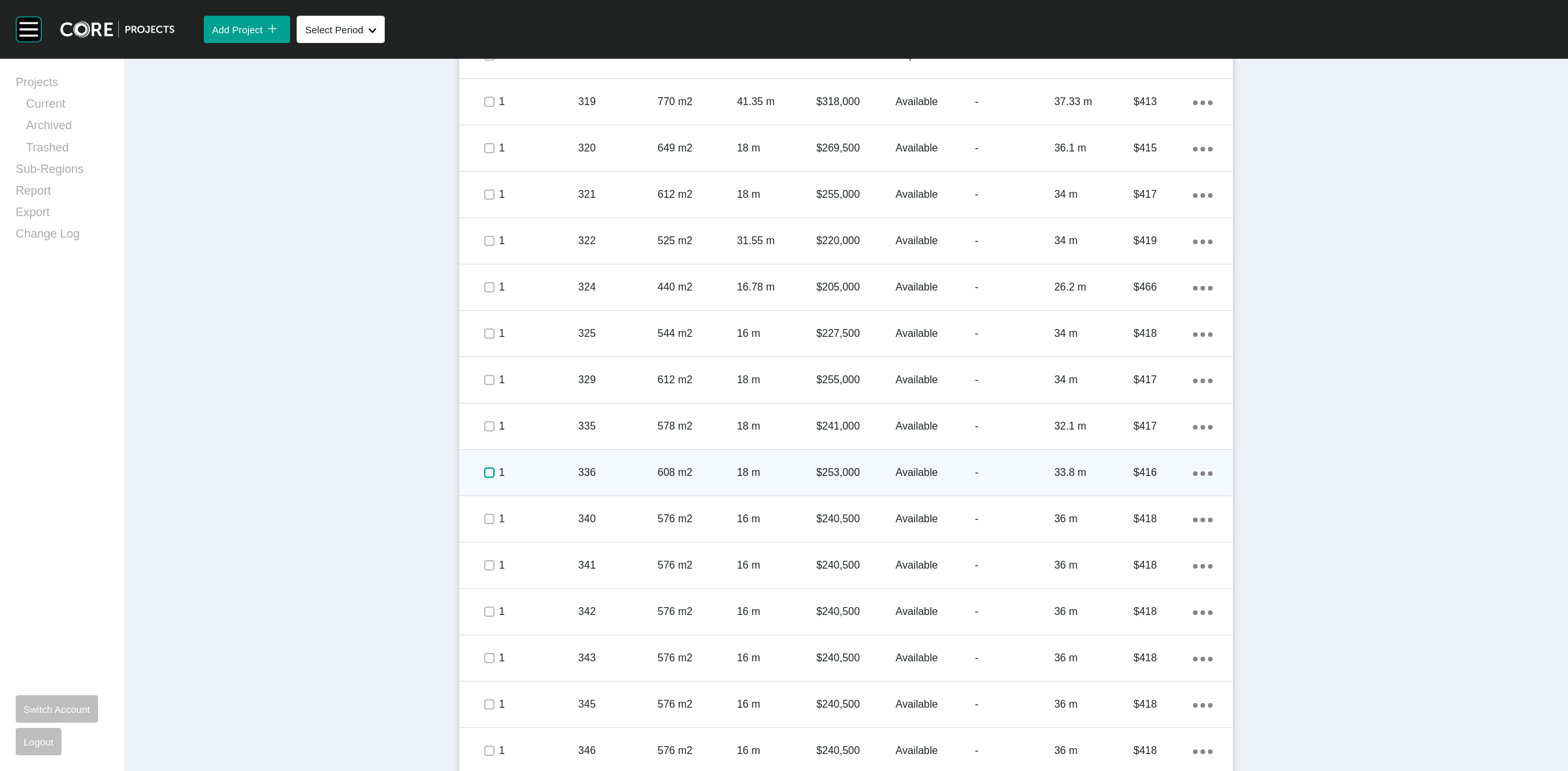
click at [484, 468] on label at bounding box center [489, 472] width 11 height 11
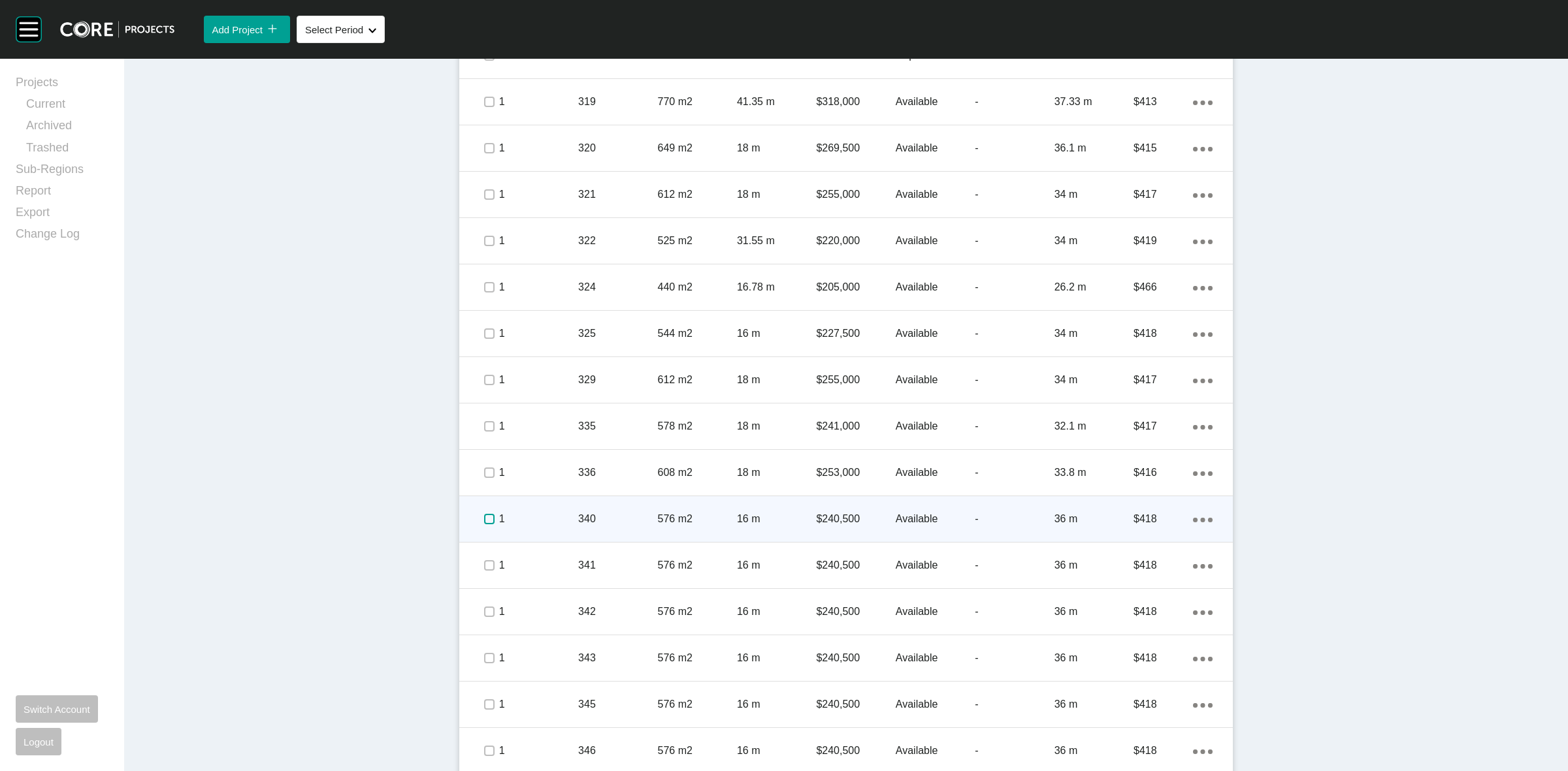
click at [484, 520] on label at bounding box center [489, 519] width 11 height 11
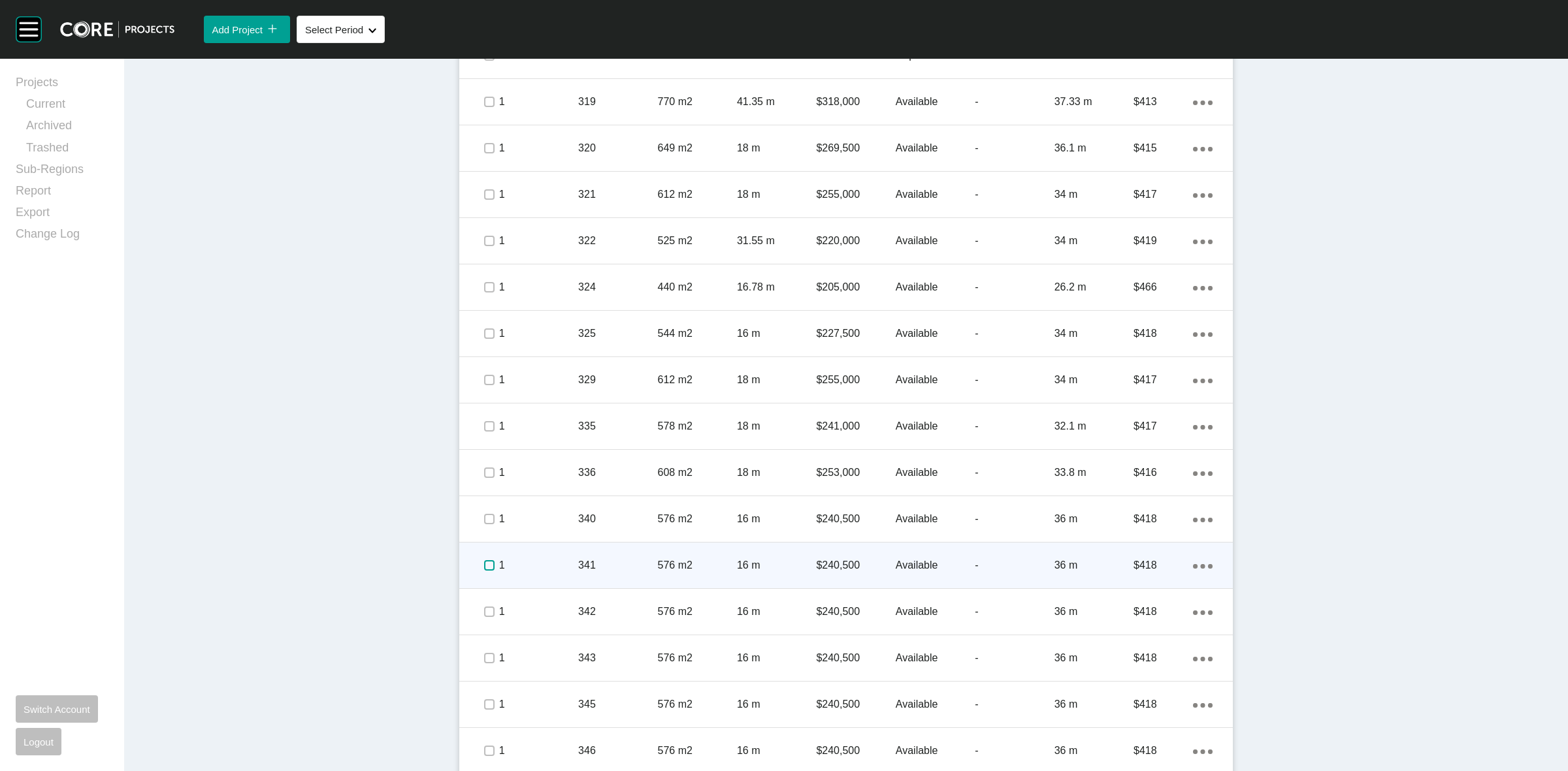
click at [484, 565] on label at bounding box center [489, 566] width 11 height 11
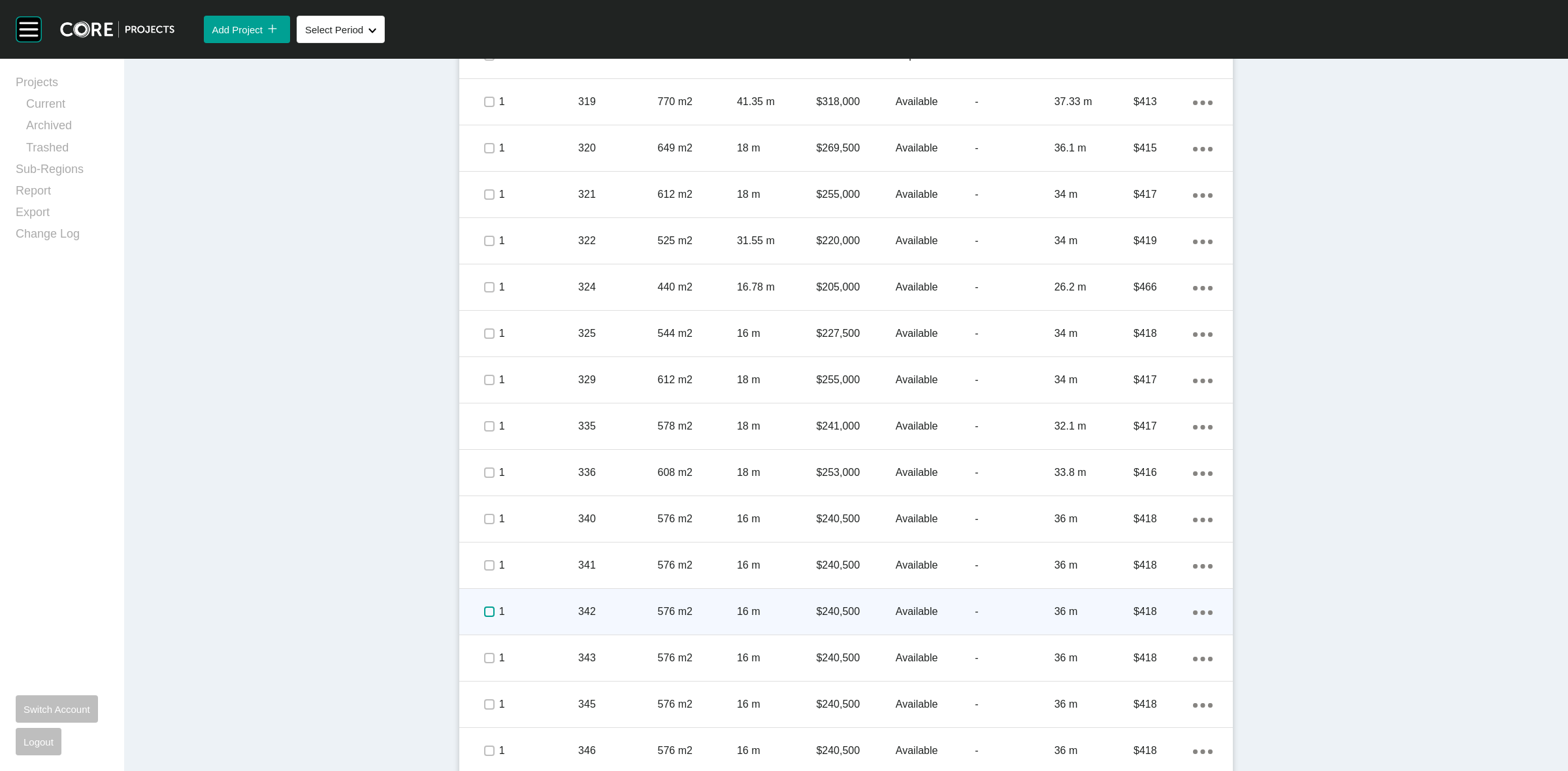
drag, startPoint x: 484, startPoint y: 606, endPoint x: 481, endPoint y: 626, distance: 20.2
click at [484, 607] on label at bounding box center [489, 612] width 11 height 11
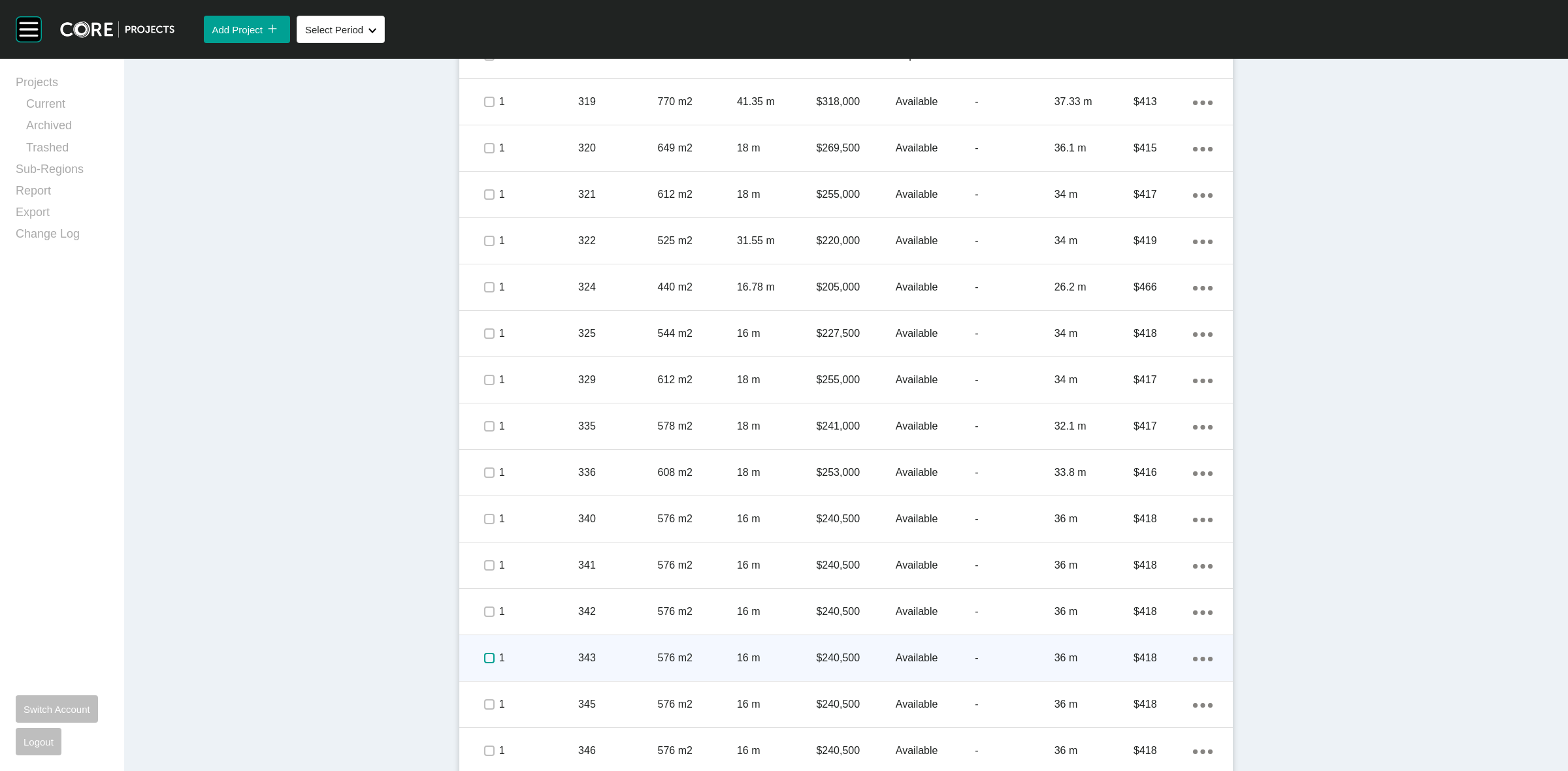
click at [484, 658] on label at bounding box center [489, 658] width 11 height 11
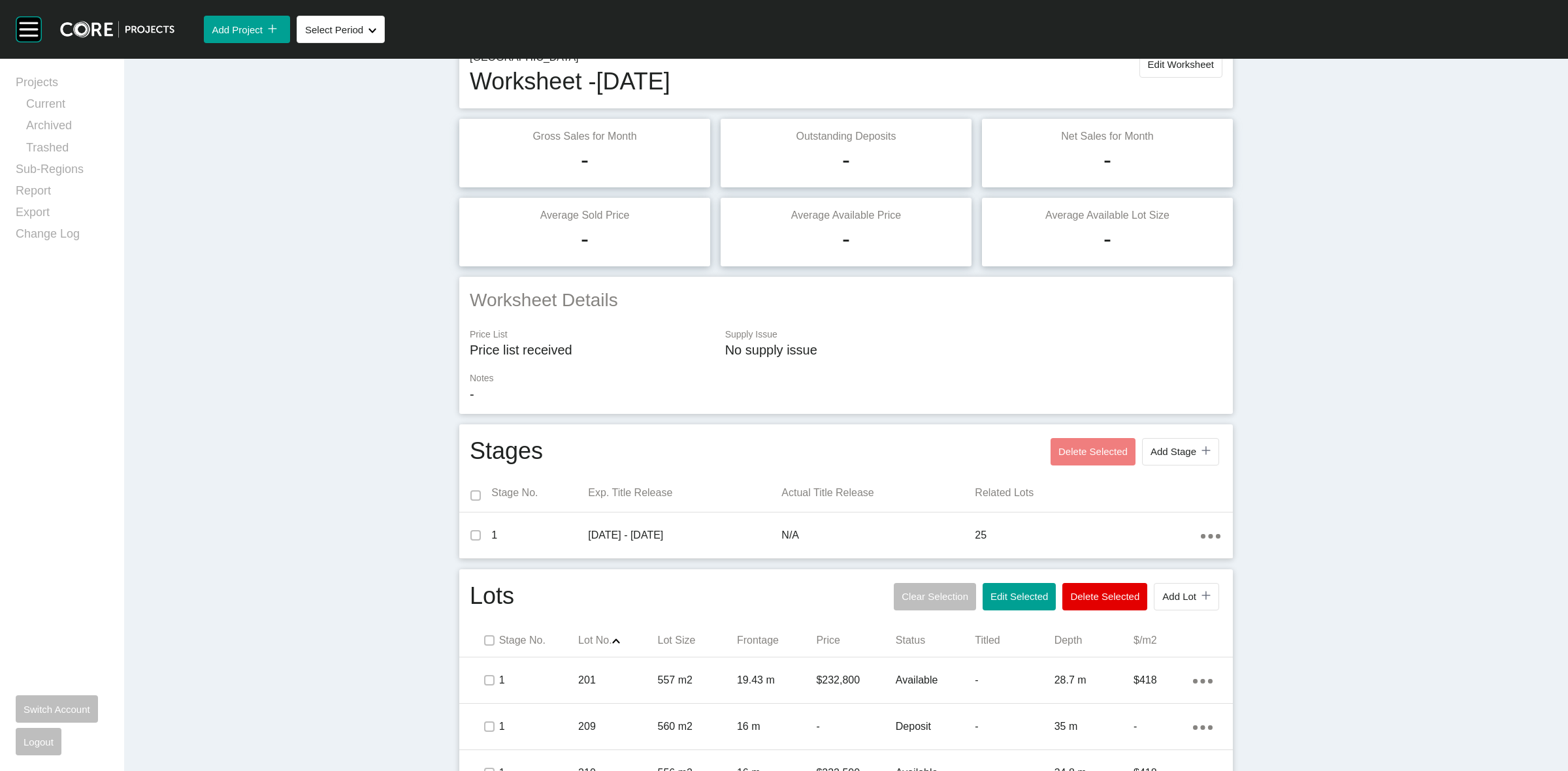
scroll to position [0, 0]
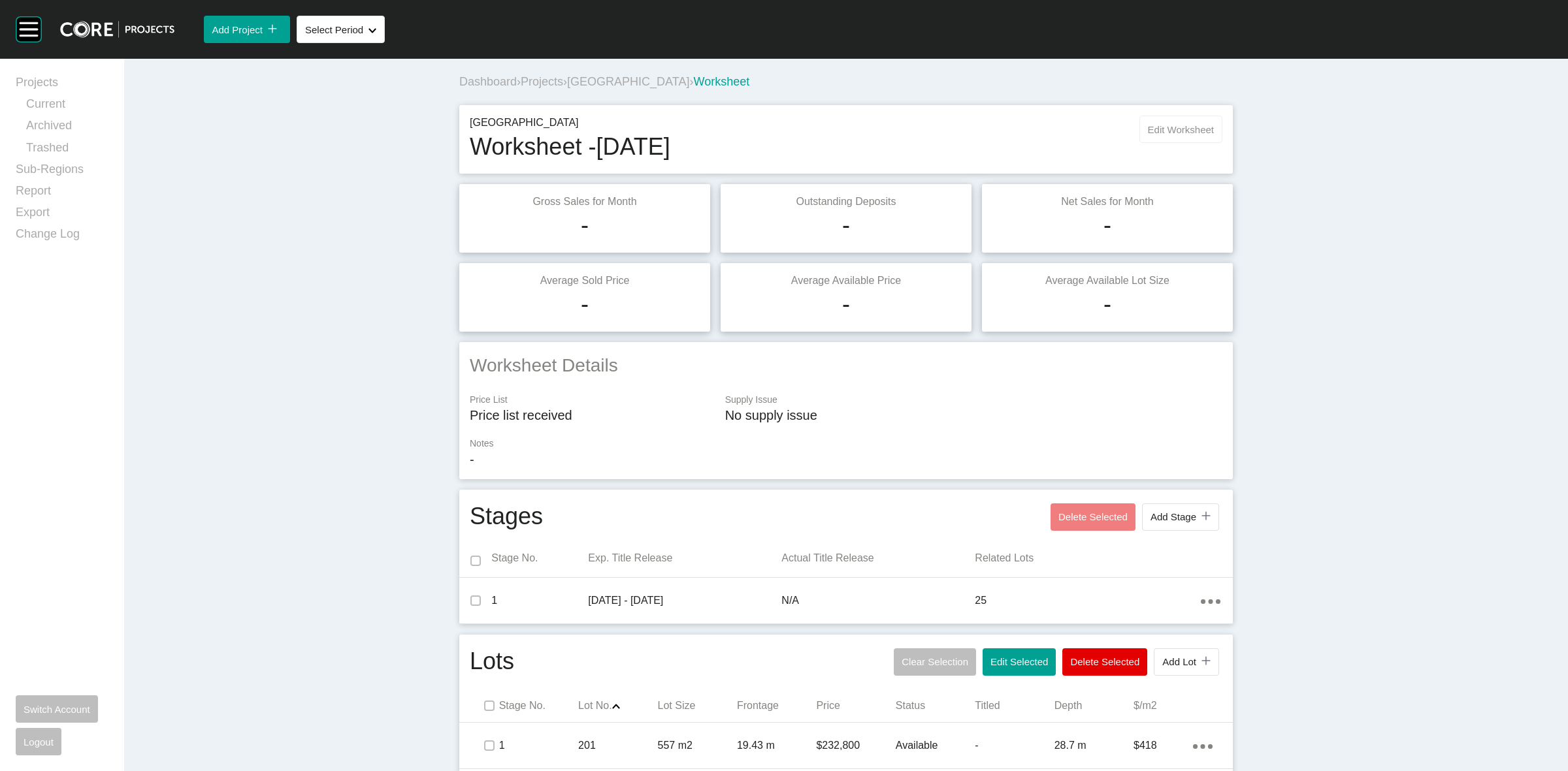
click at [1166, 130] on span "Edit Worksheet" at bounding box center [1181, 129] width 66 height 11
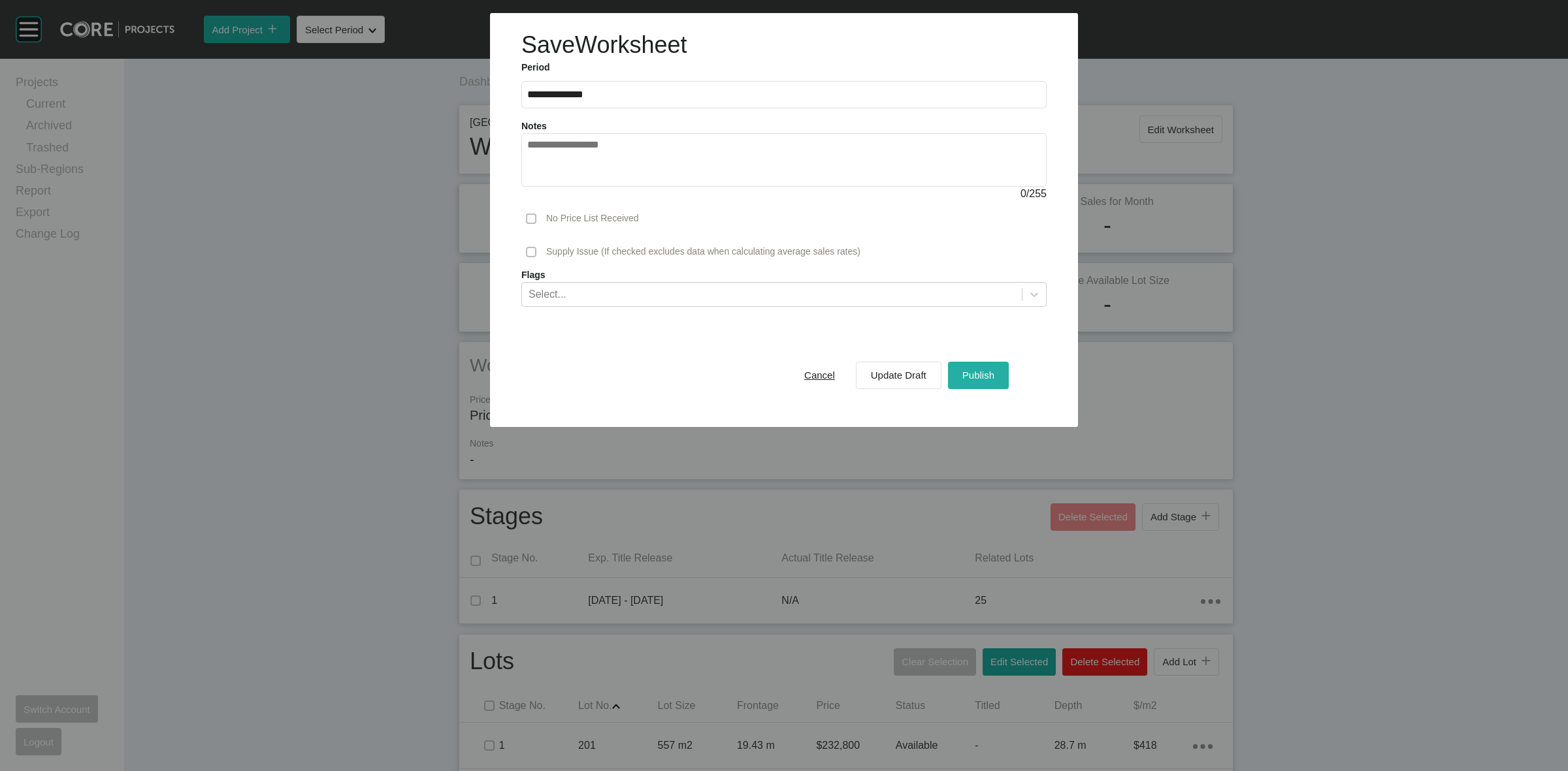
click at [985, 364] on button "Publish" at bounding box center [979, 375] width 61 height 28
